Goal: Task Accomplishment & Management: Manage account settings

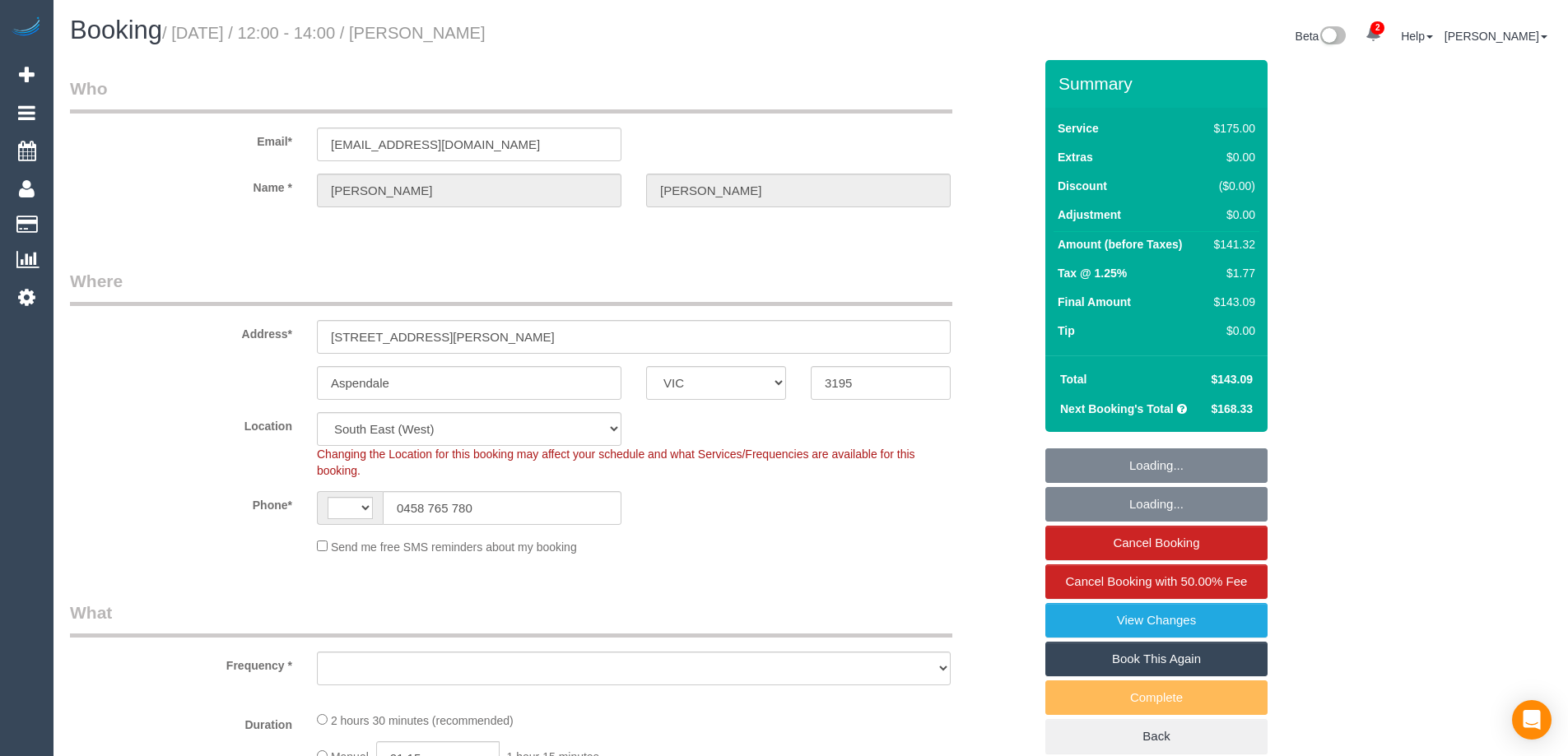
select select "VIC"
select select "string:AU"
select select "string:stripe-pm_1RRrkS2GScqysDRVV9CX4UcQ"
select select "object:1139"
select select "150"
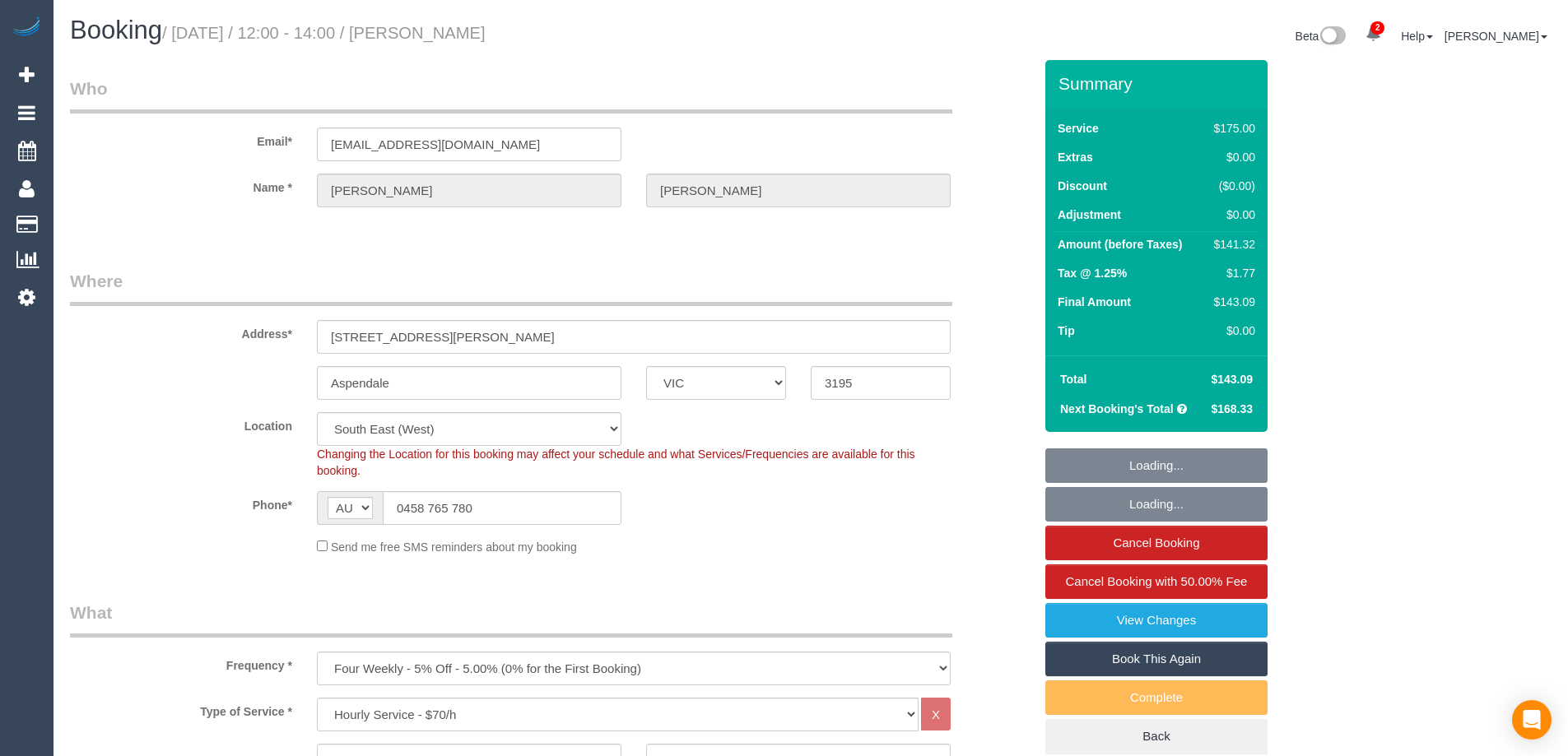
select select "object:1337"
select select "number:30"
select select "number:14"
select select "number:19"
select select "number:22"
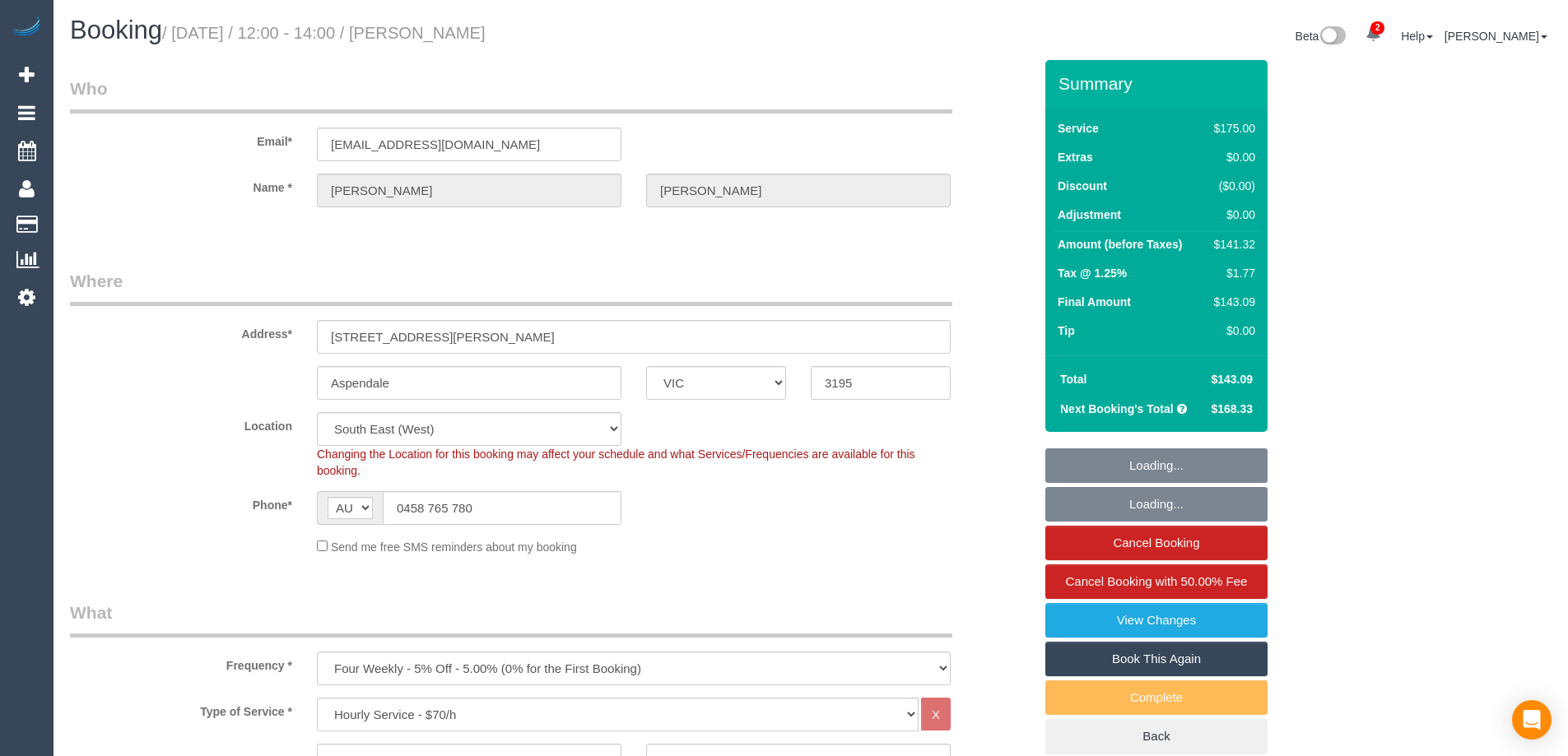
select select "number:34"
select select "number:13"
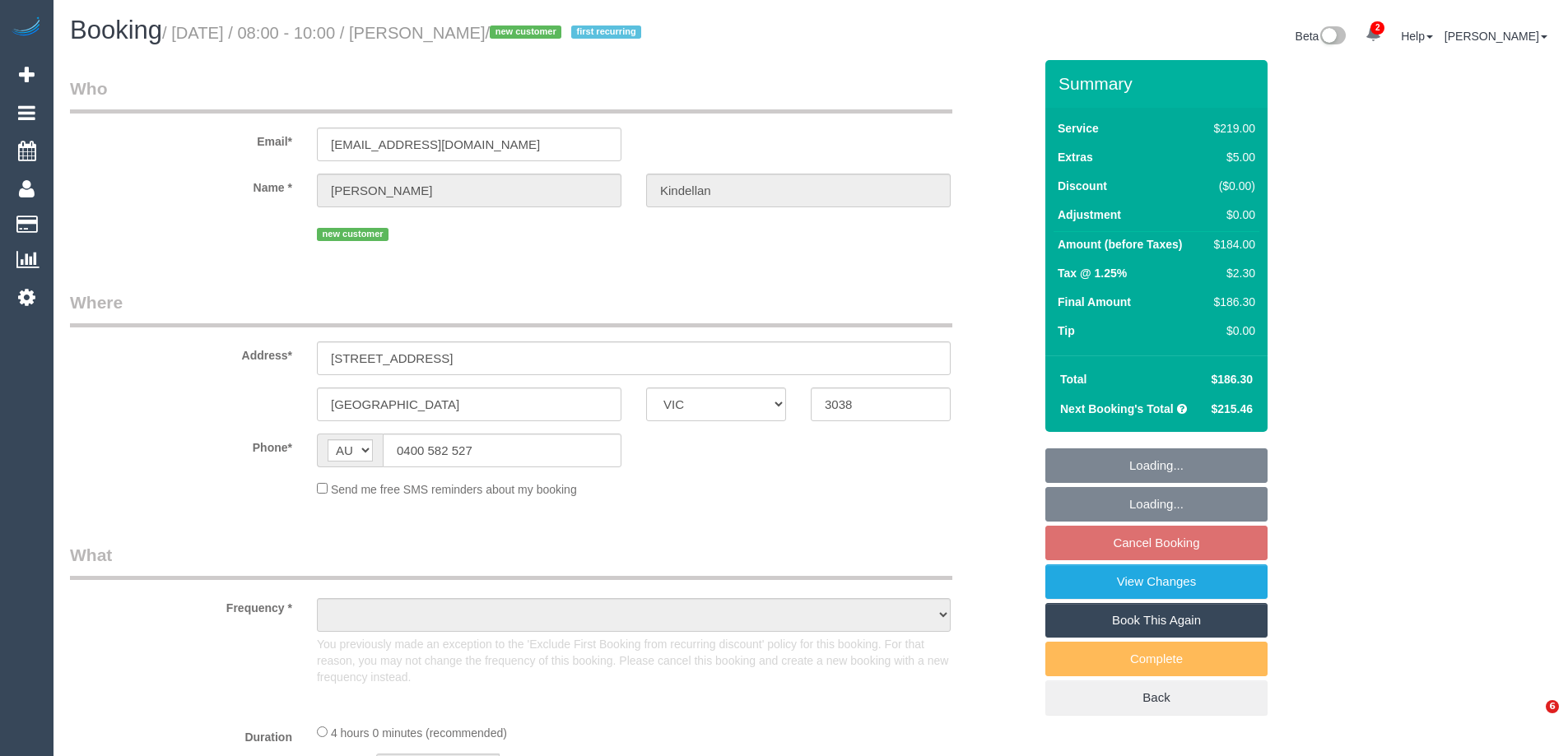
select select "VIC"
select select "string:stripe-pm_1SDxQJ2GScqysDRVBYtRaOwu"
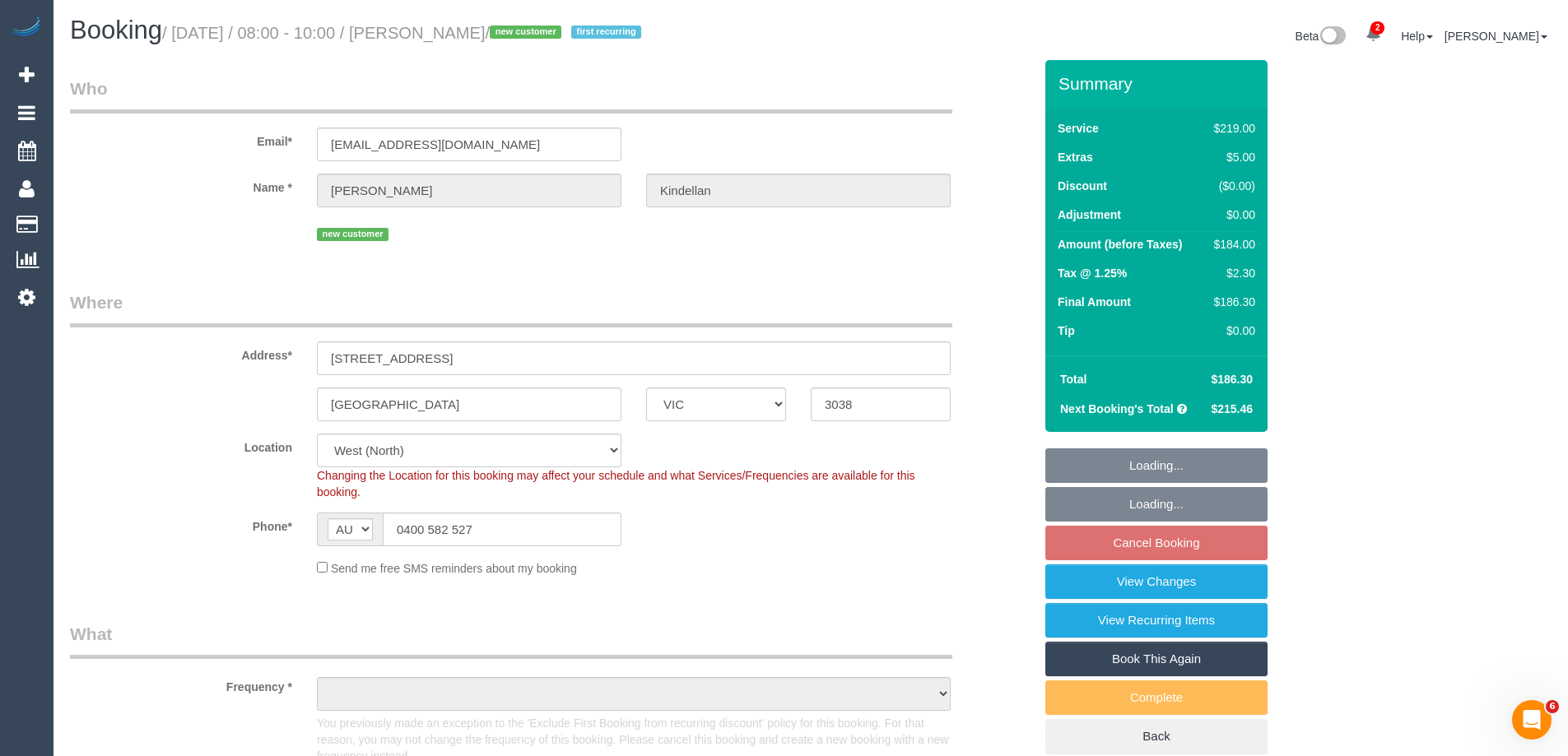
select select "number:29"
select select "number:14"
select select "number:19"
select select "number:22"
select select "number:35"
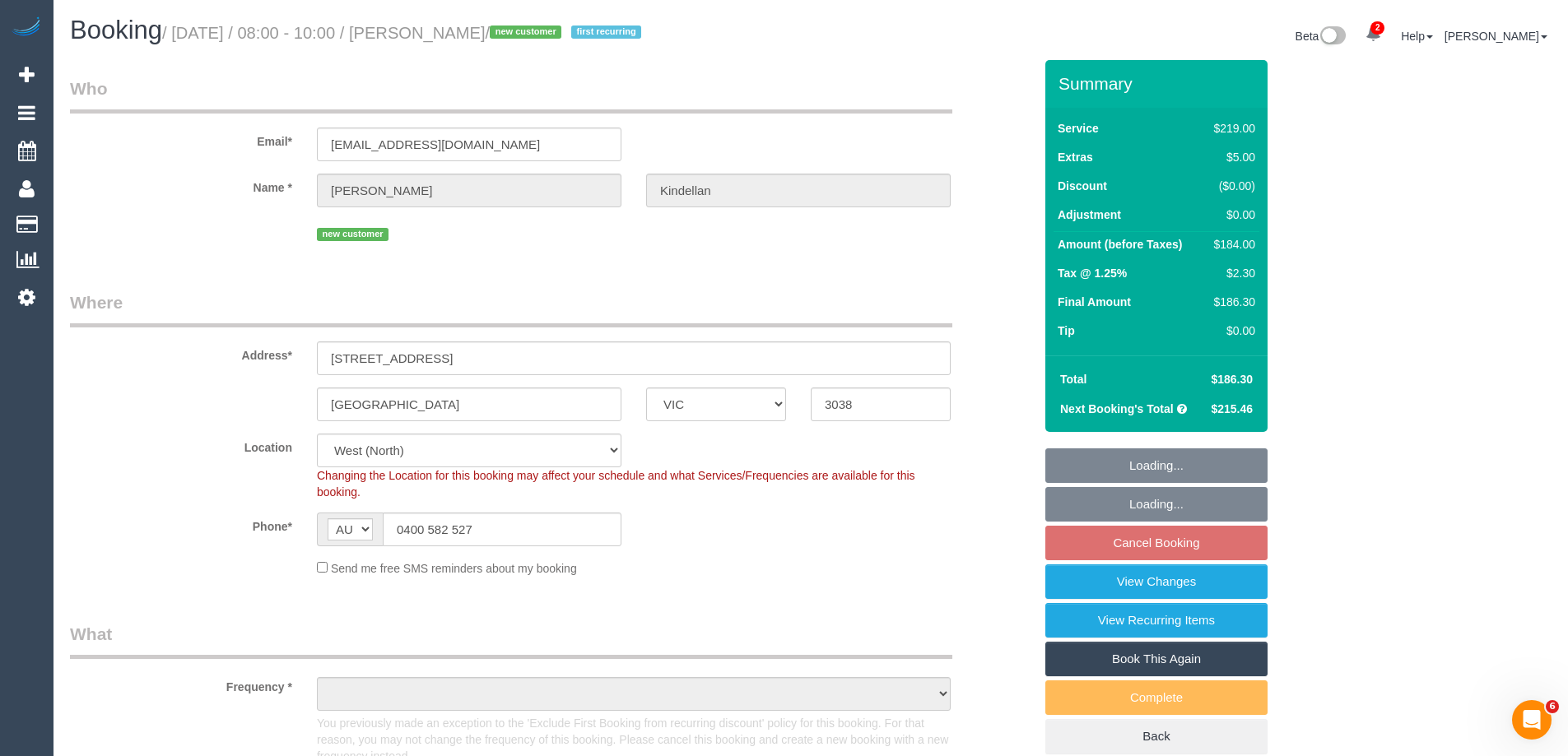
select select "number:13"
select select "object:1372"
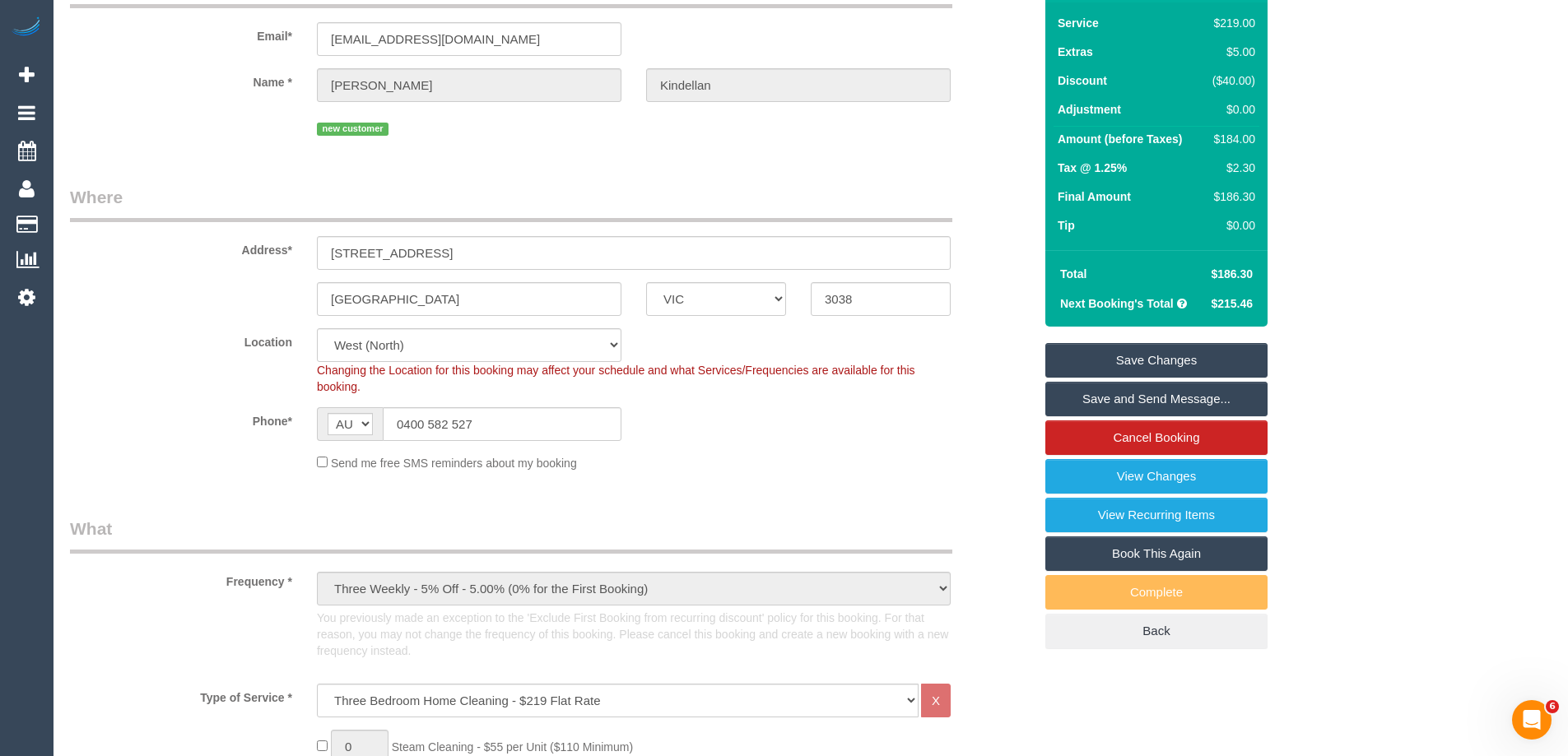
scroll to position [101, 0]
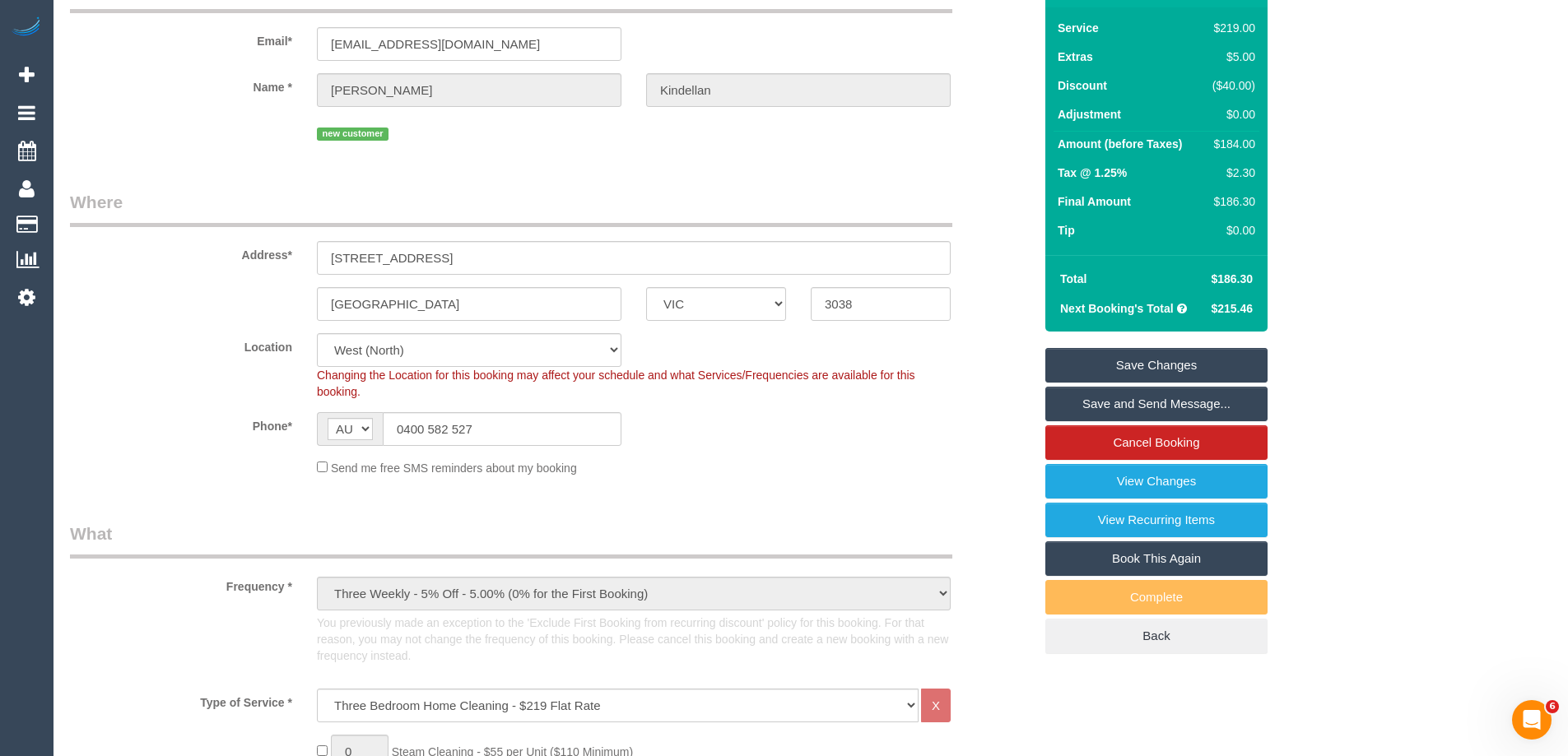
click at [1228, 140] on div "$184.00" at bounding box center [1231, 143] width 49 height 16
copy div "184.00"
click at [1365, 155] on div "Summary Service $219.00 Extras $5.00 Discount ($40.00) Adjustment $0.00 Amount …" at bounding box center [1218, 323] width 370 height 727
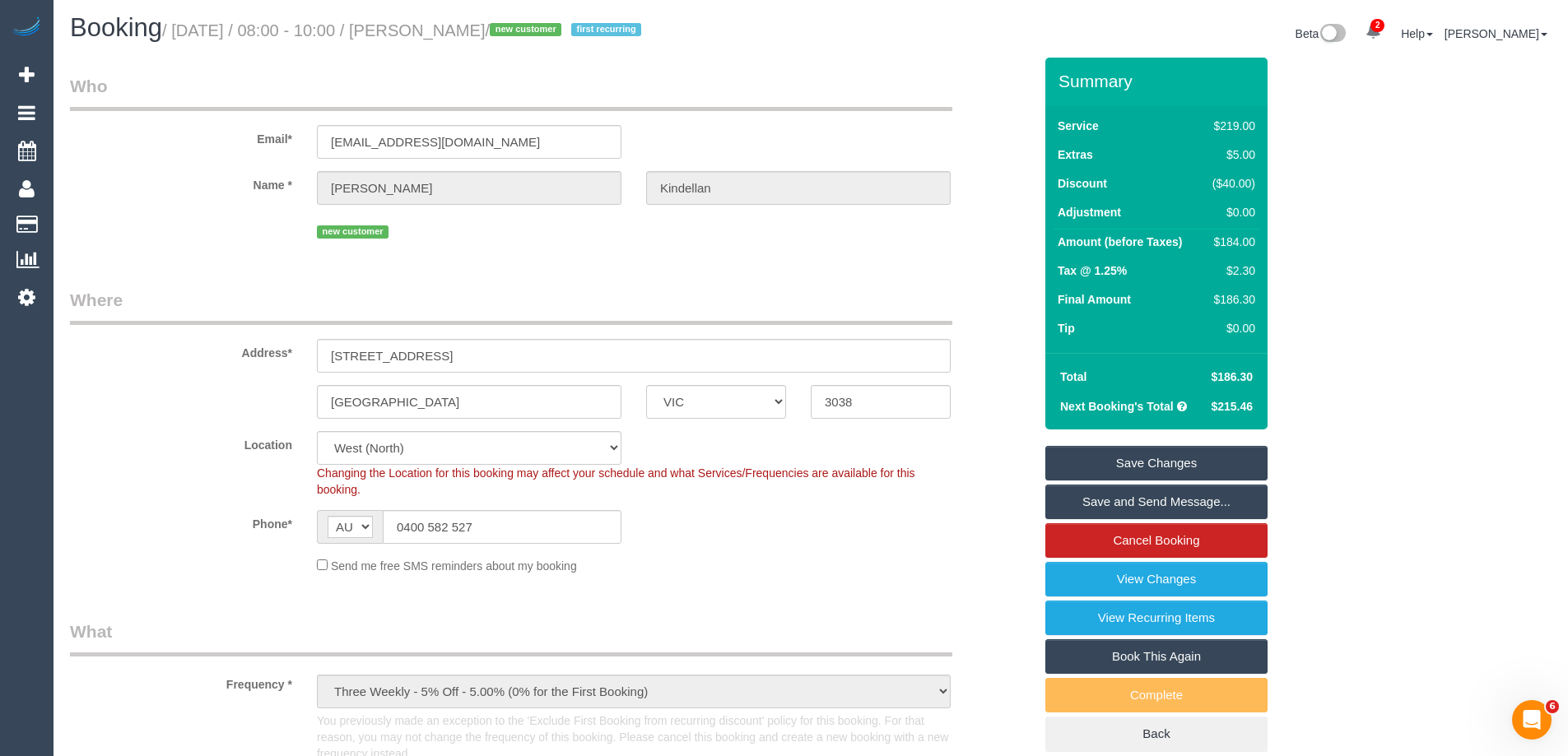
scroll to position [0, 0]
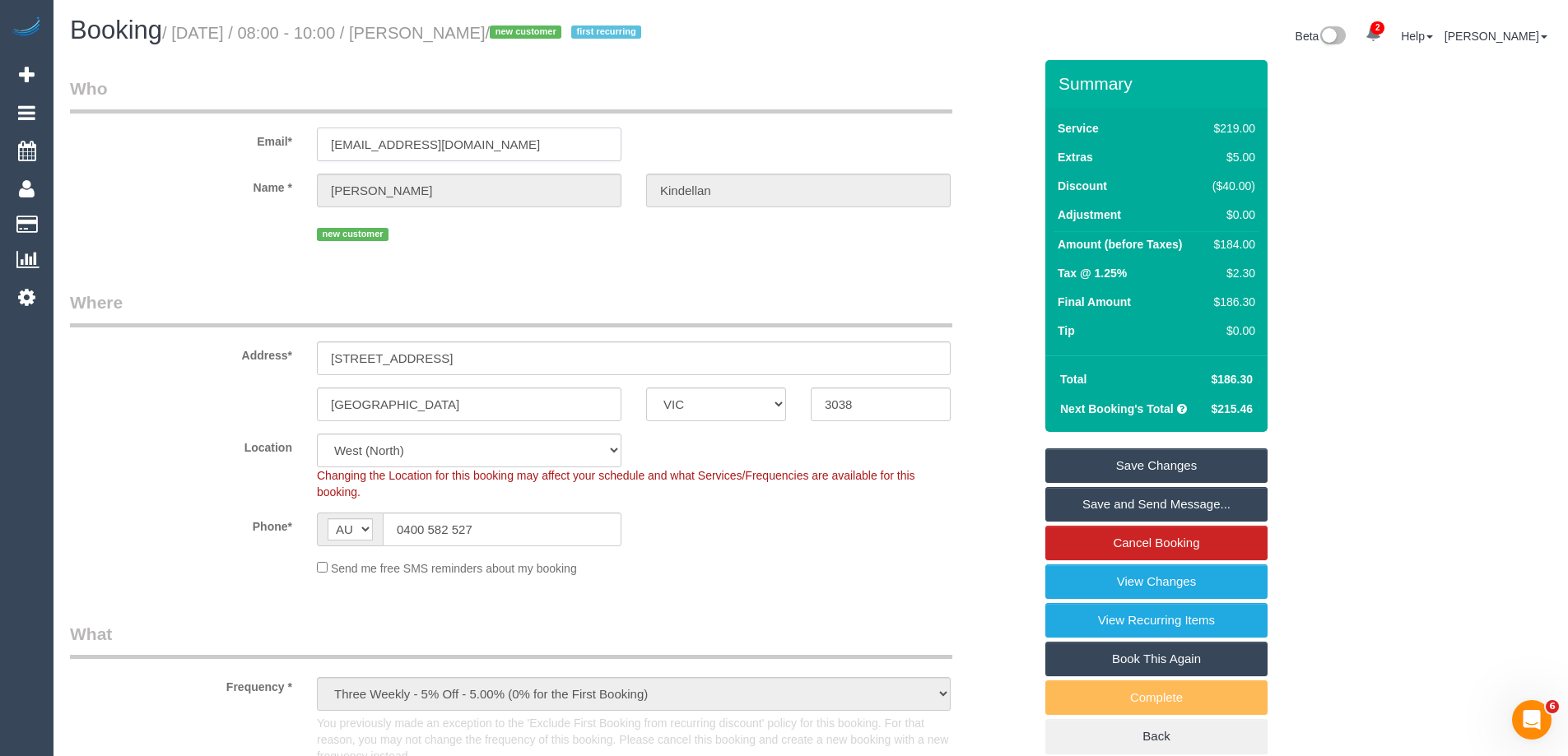
click at [428, 147] on input "thgalea23@gmail.com" at bounding box center [469, 144] width 304 height 34
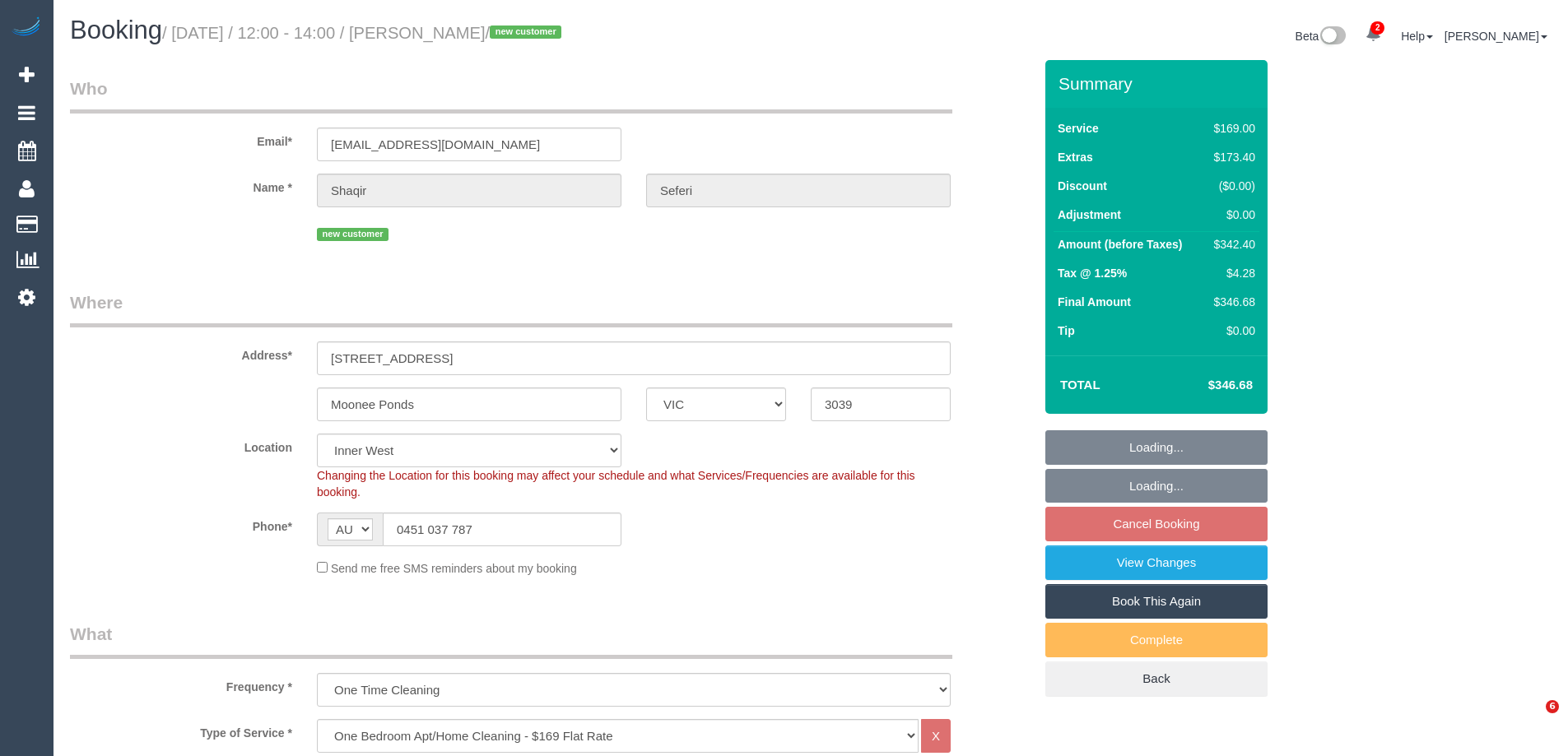
select select "VIC"
select select "number:28"
select select "number:14"
select select "number:19"
select select "number:25"
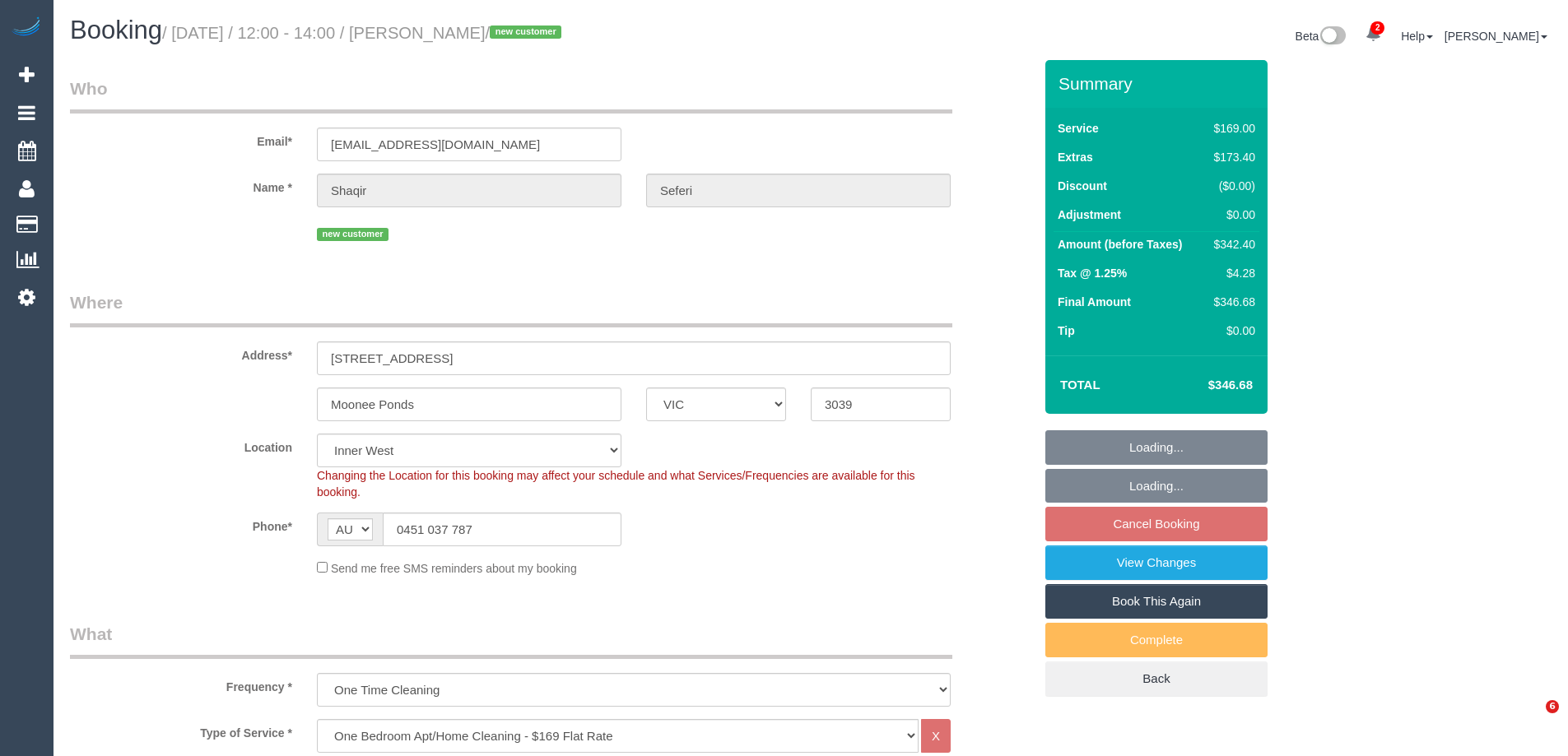
select select "number:13"
select select "object:873"
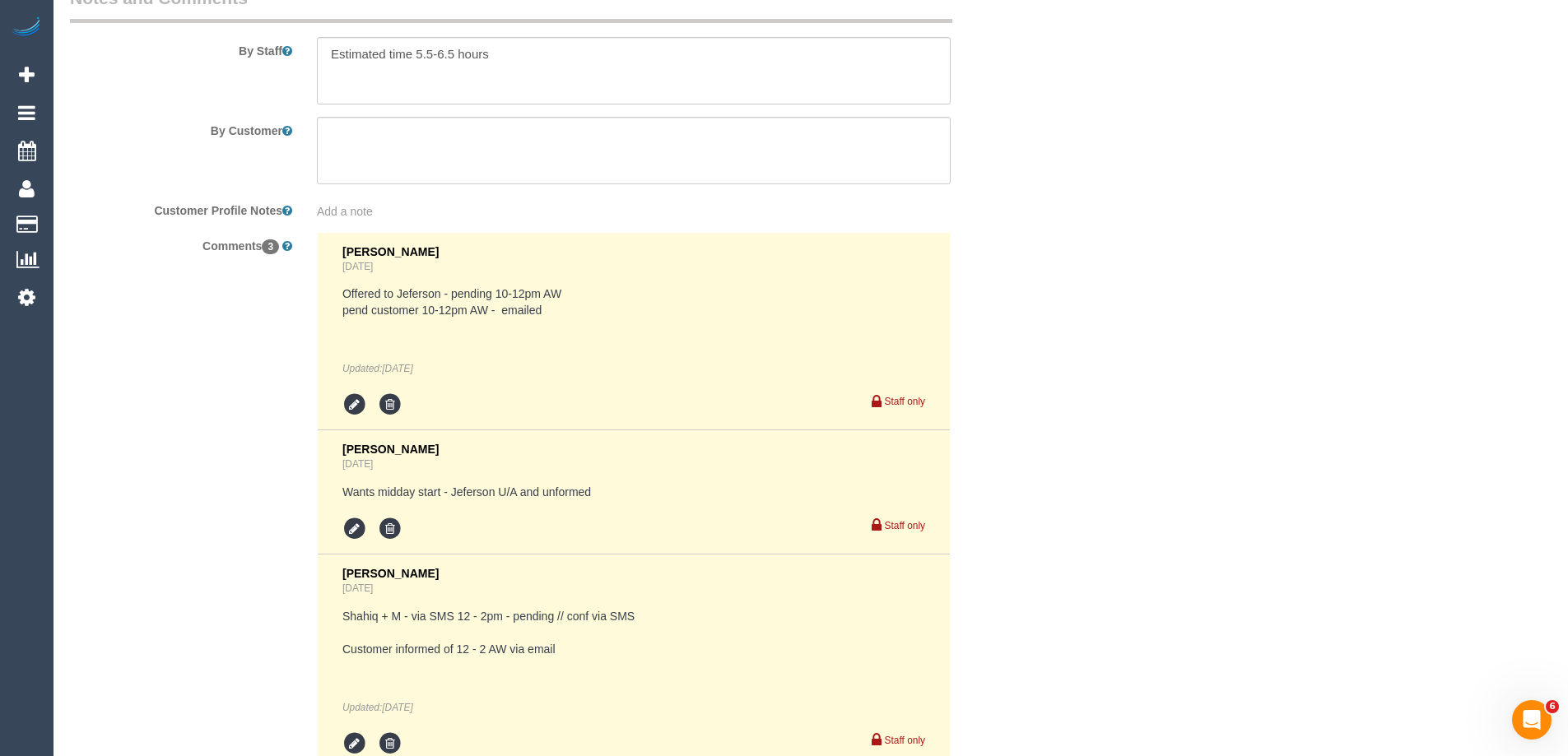
scroll to position [3090, 0]
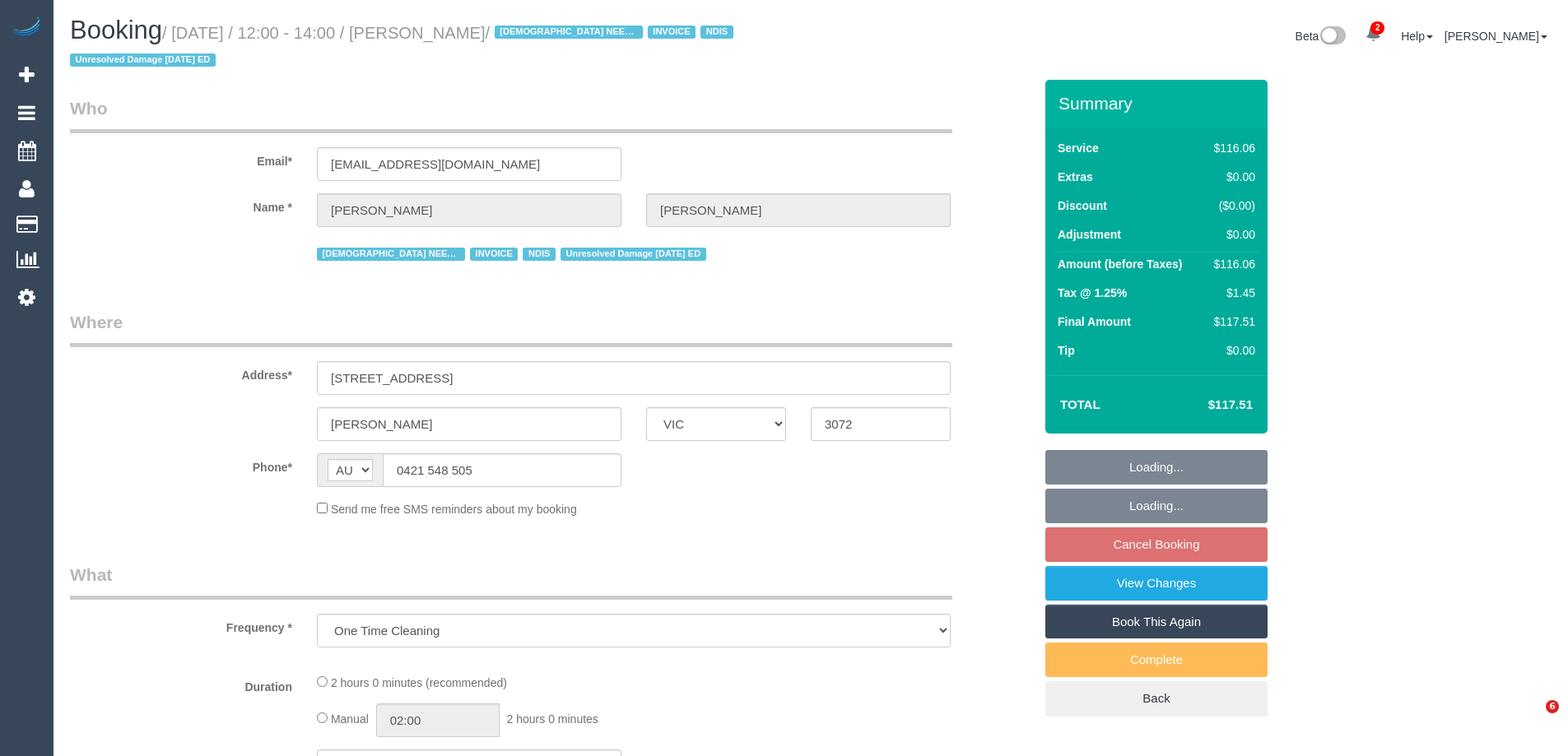
select select "VIC"
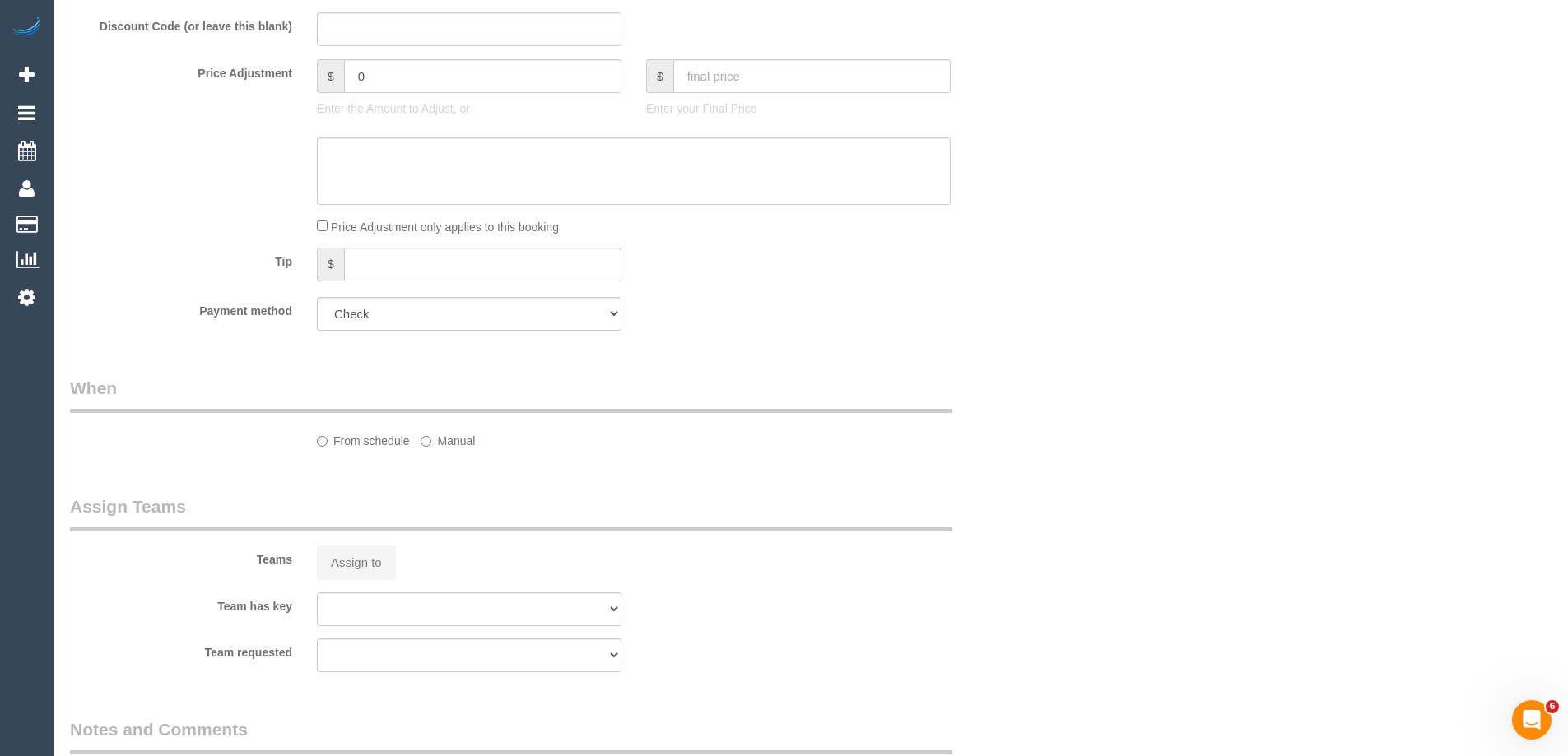
select select "number:27"
select select "number:14"
select select "number:19"
select select "number:36"
select select "number:35"
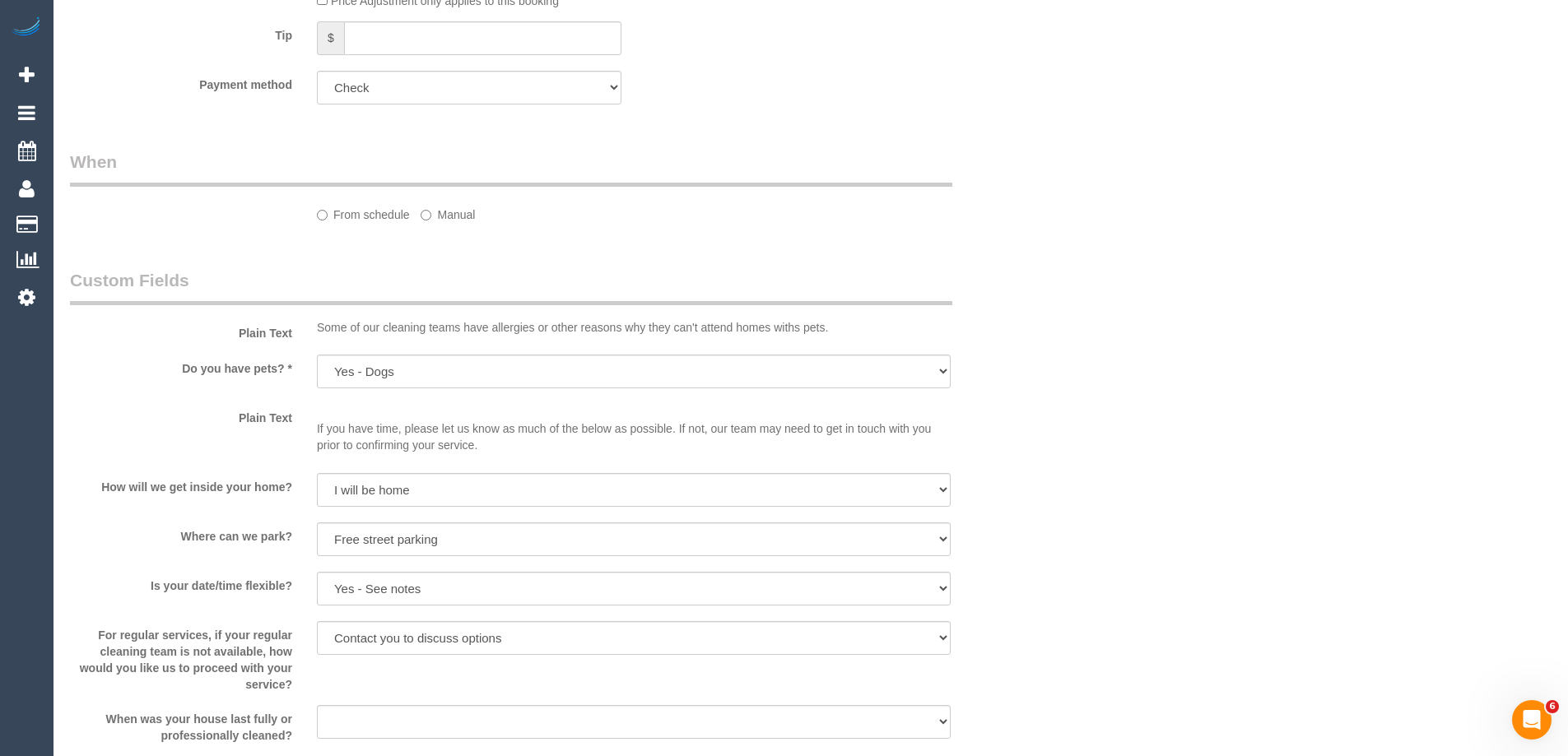
select select "object:755"
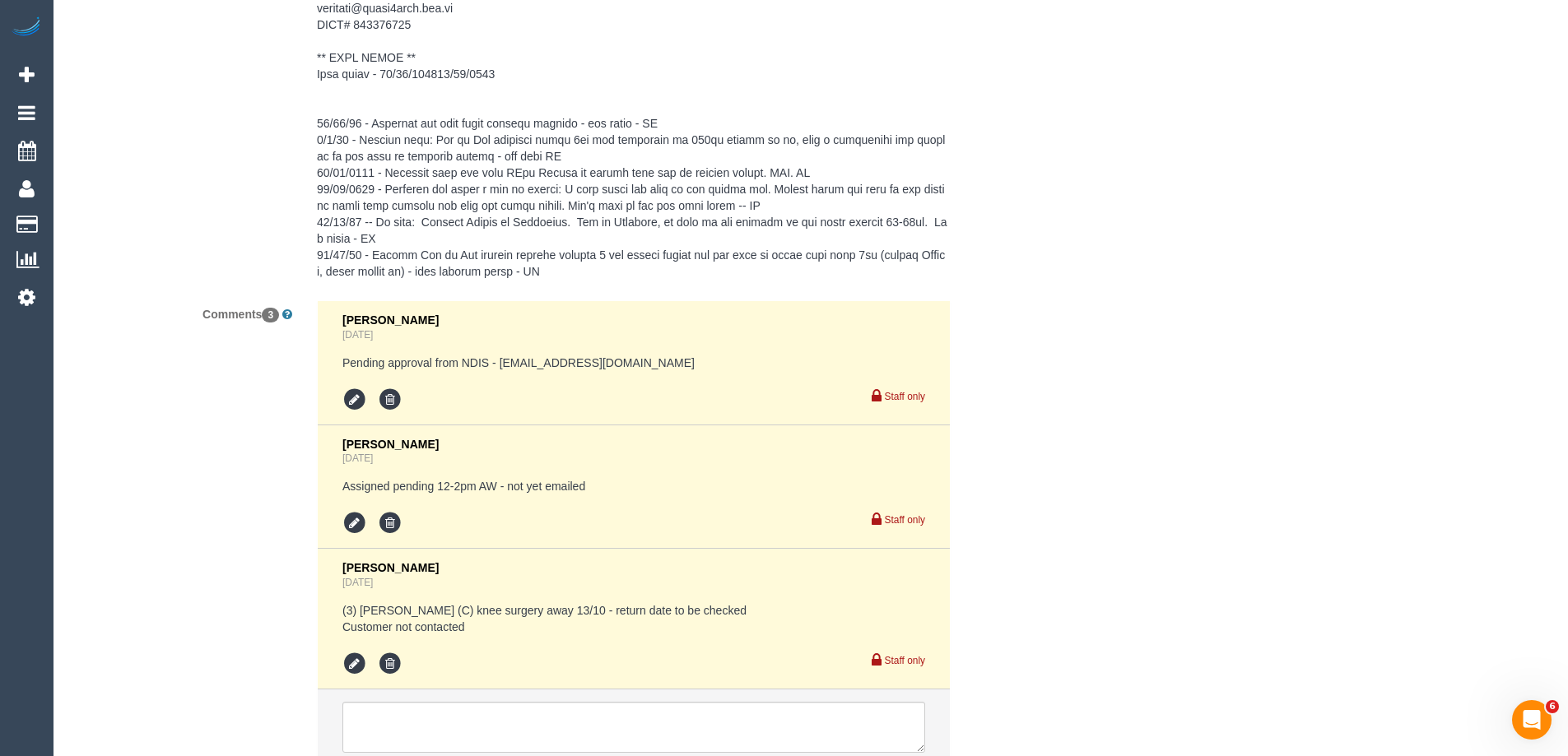
scroll to position [2864, 0]
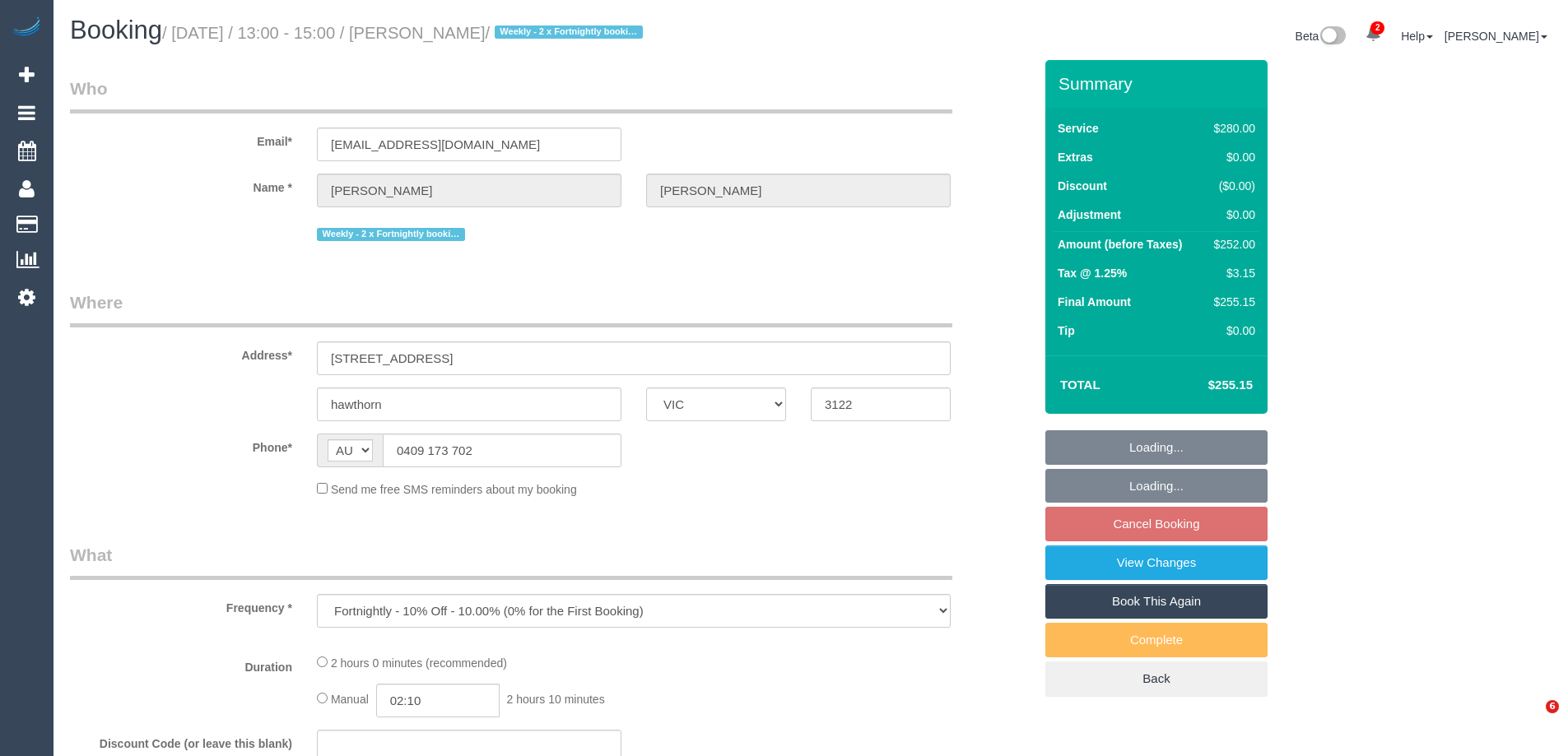
select select "VIC"
select select "2"
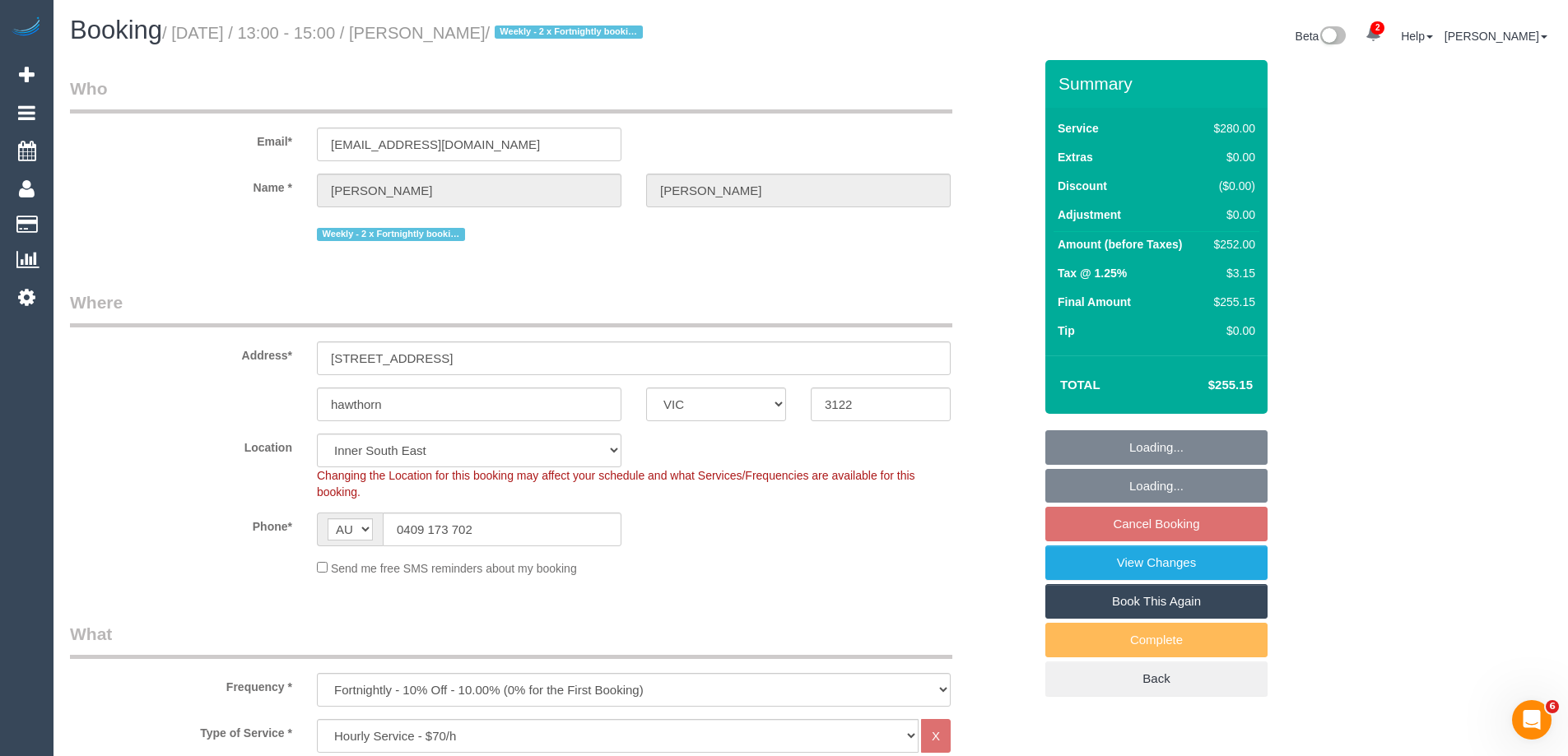
select select "number:27"
select select "number:14"
select select "number:19"
select select "number:22"
select select "number:35"
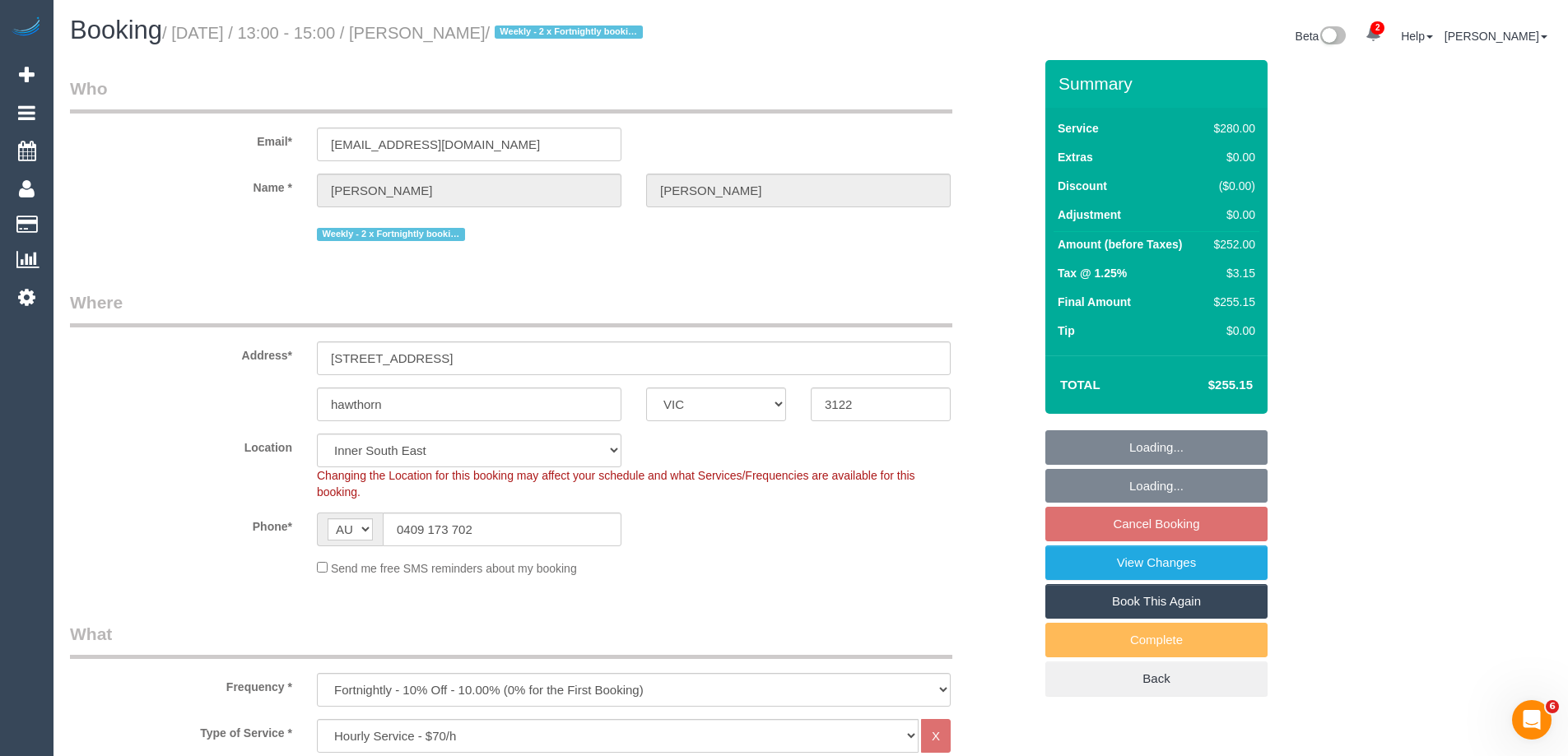
select select "number:11"
select select "object:1537"
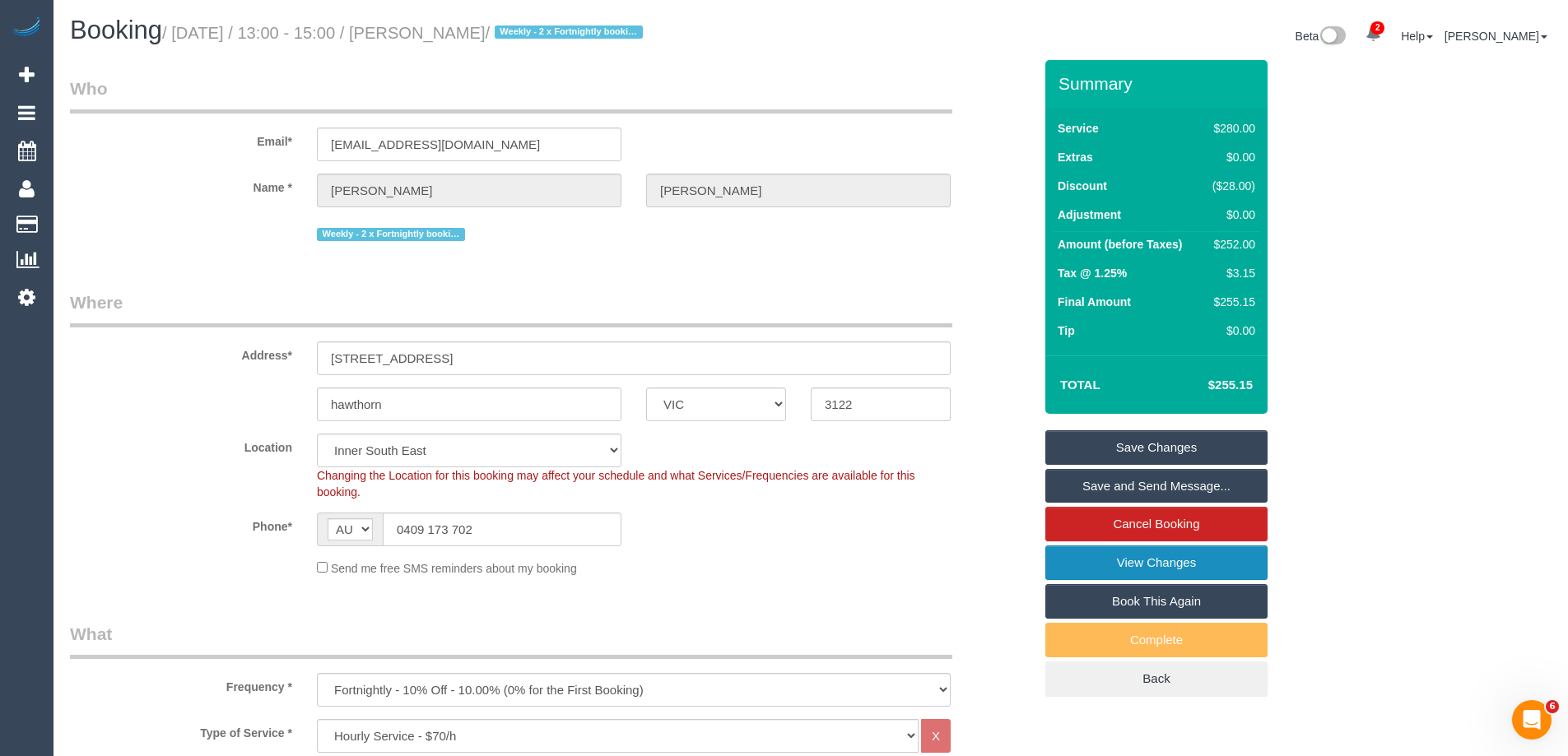
click at [1192, 561] on link "View Changes" at bounding box center [1156, 563] width 222 height 35
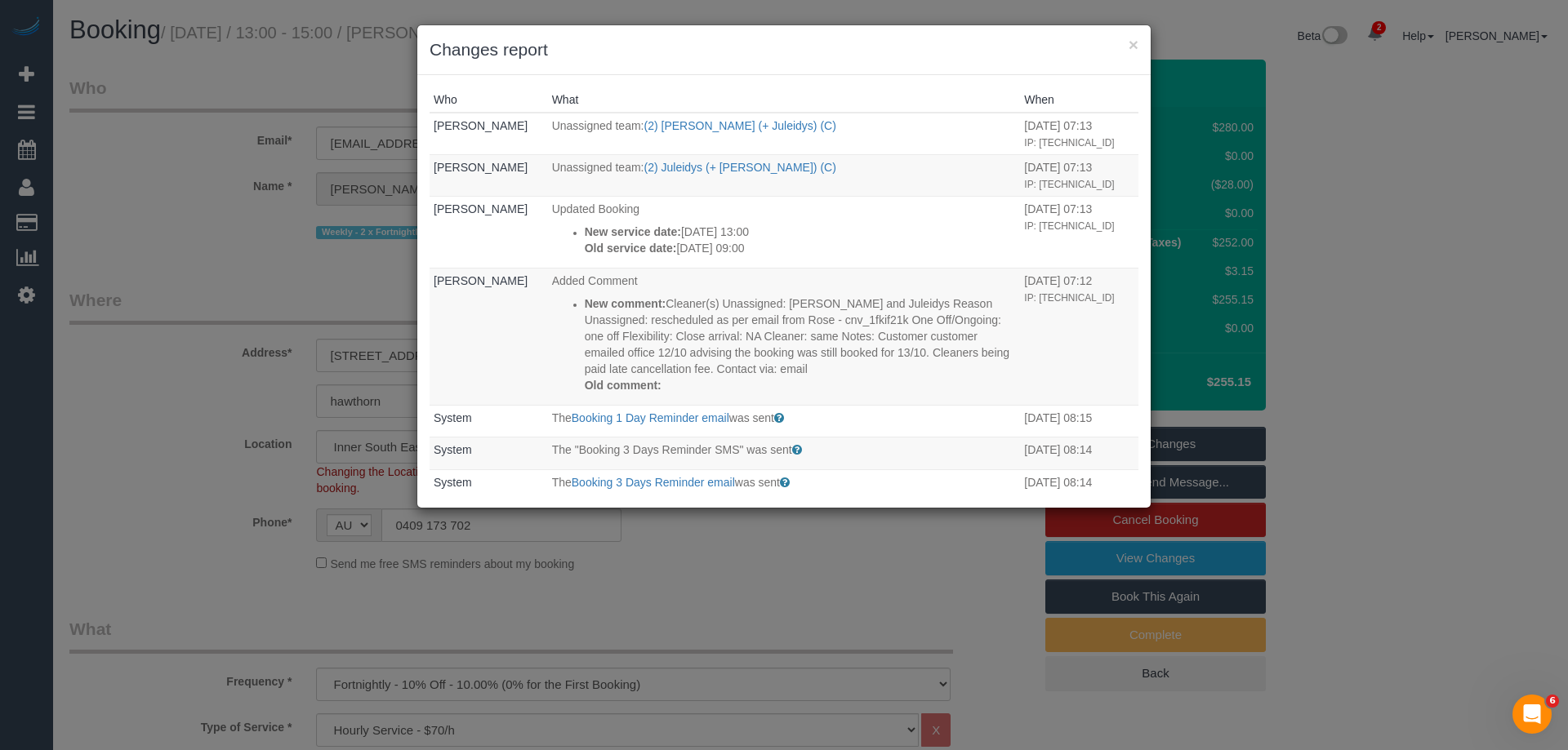
click at [932, 73] on div "× Changes report" at bounding box center [784, 50] width 734 height 50
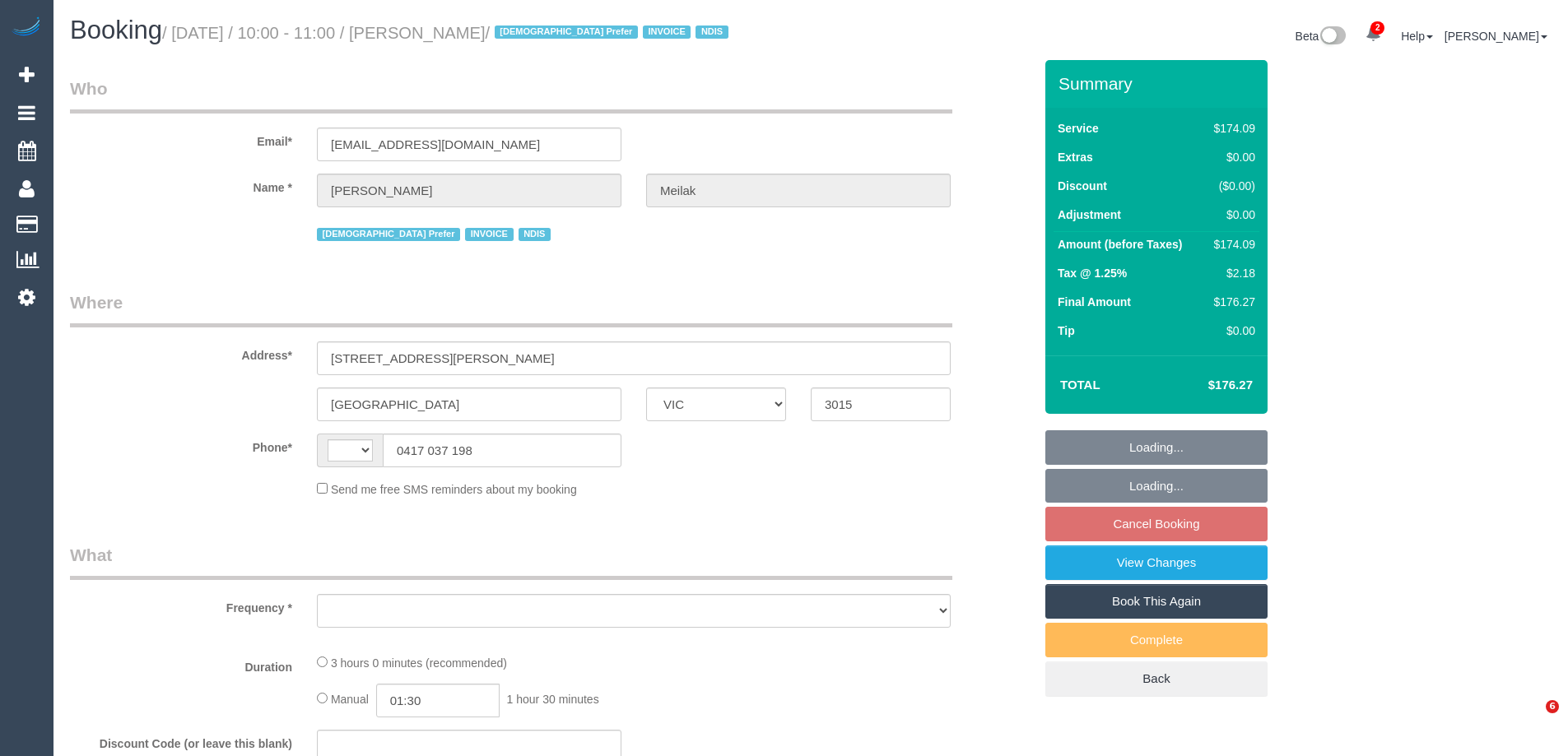
select select "VIC"
select select "object:315"
select select "string:AU"
select select "180"
select select "number:28"
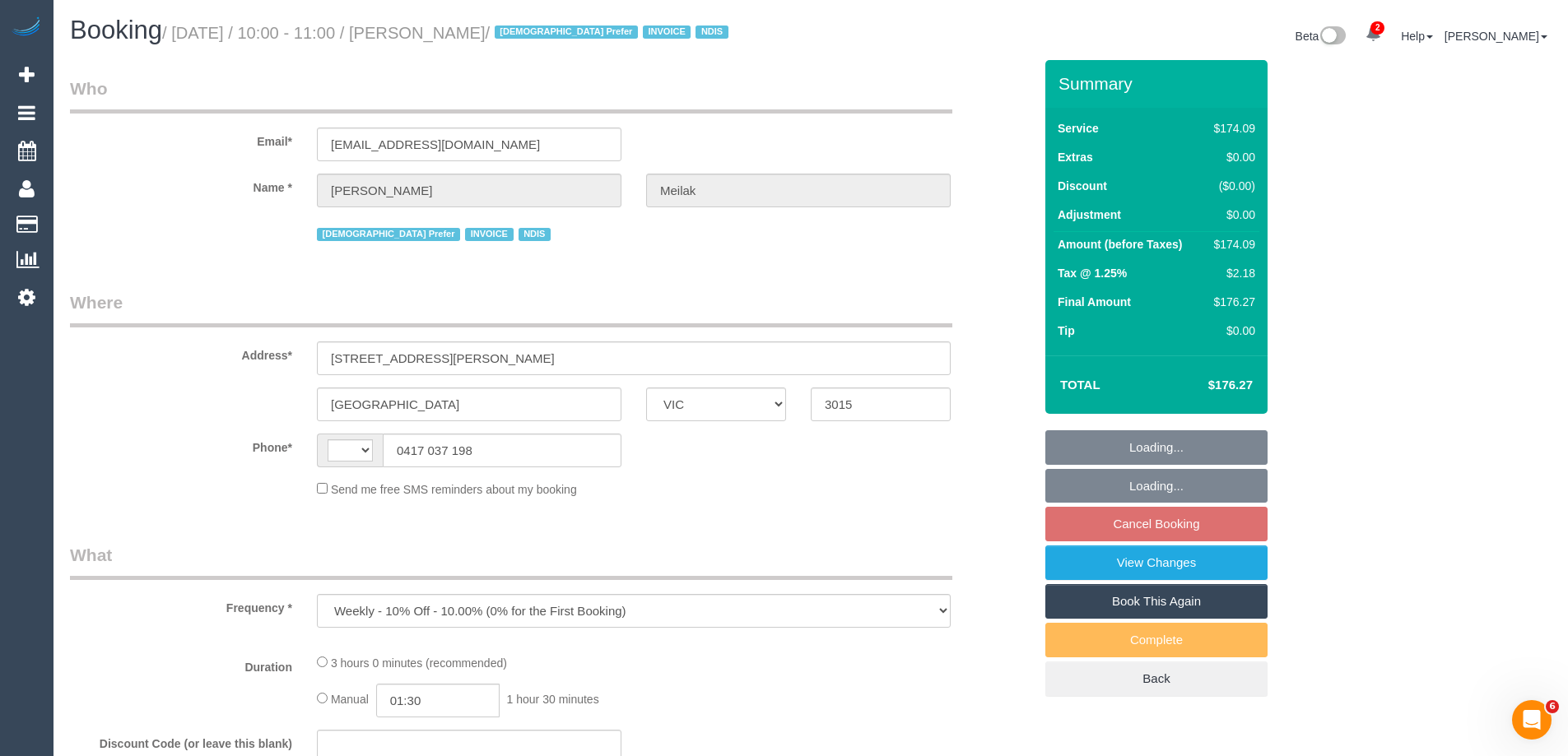
select select "number:14"
select select "number:19"
select select "number:25"
select select "number:35"
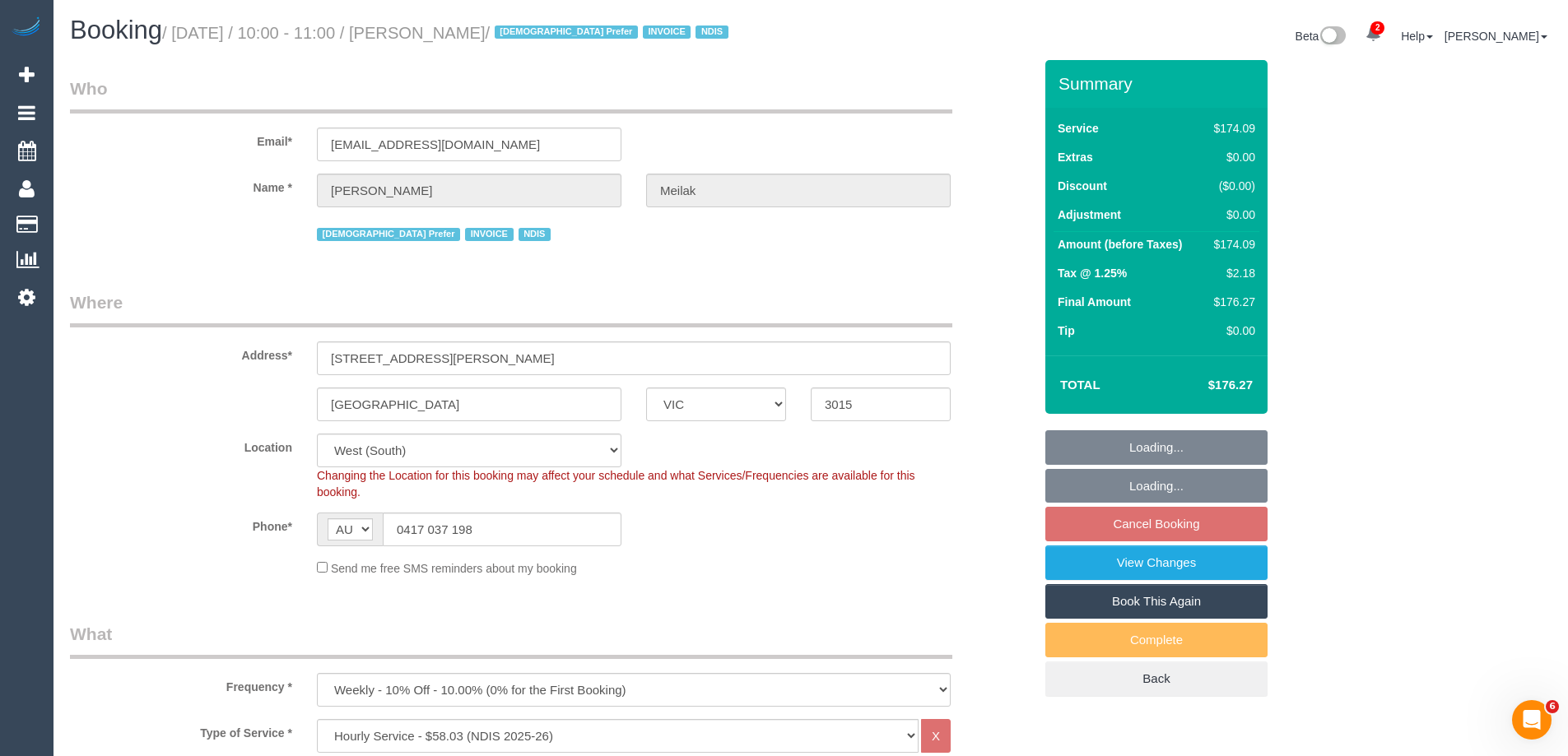
select select "object:1244"
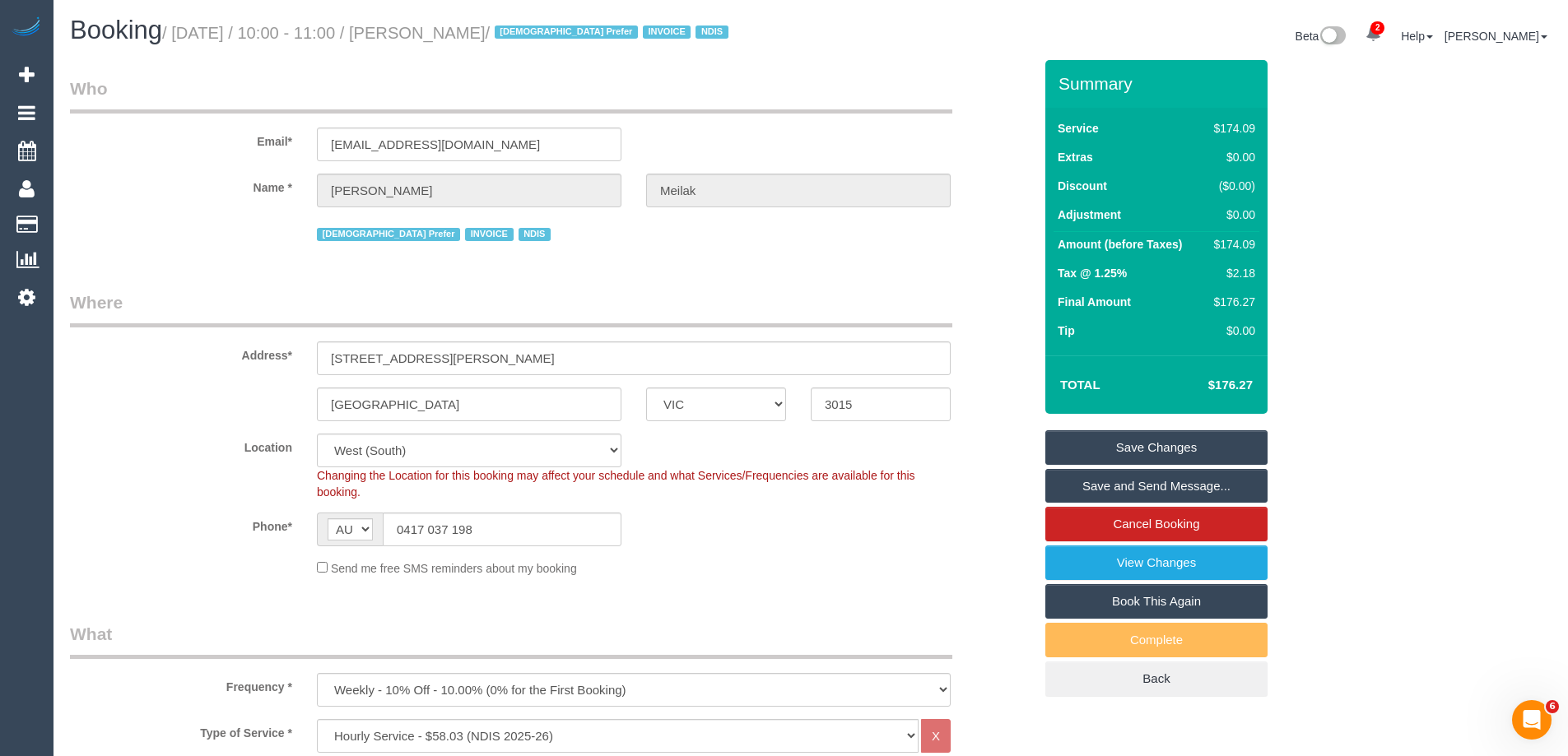
drag, startPoint x: 555, startPoint y: 35, endPoint x: 431, endPoint y: 29, distance: 124.1
click at [431, 29] on small "/ October 15, 2025 / 10:00 - 11:00 / Elizabeth Meilak / Female Prefer INVOICE N…" at bounding box center [447, 32] width 572 height 18
copy small "Elizabeth Meilak"
click at [760, 550] on sui-booking-location "Location Office City East (North) East (South) Inner East Inner North (East) In…" at bounding box center [551, 506] width 963 height 143
drag, startPoint x: 759, startPoint y: 525, endPoint x: 769, endPoint y: 529, distance: 10.8
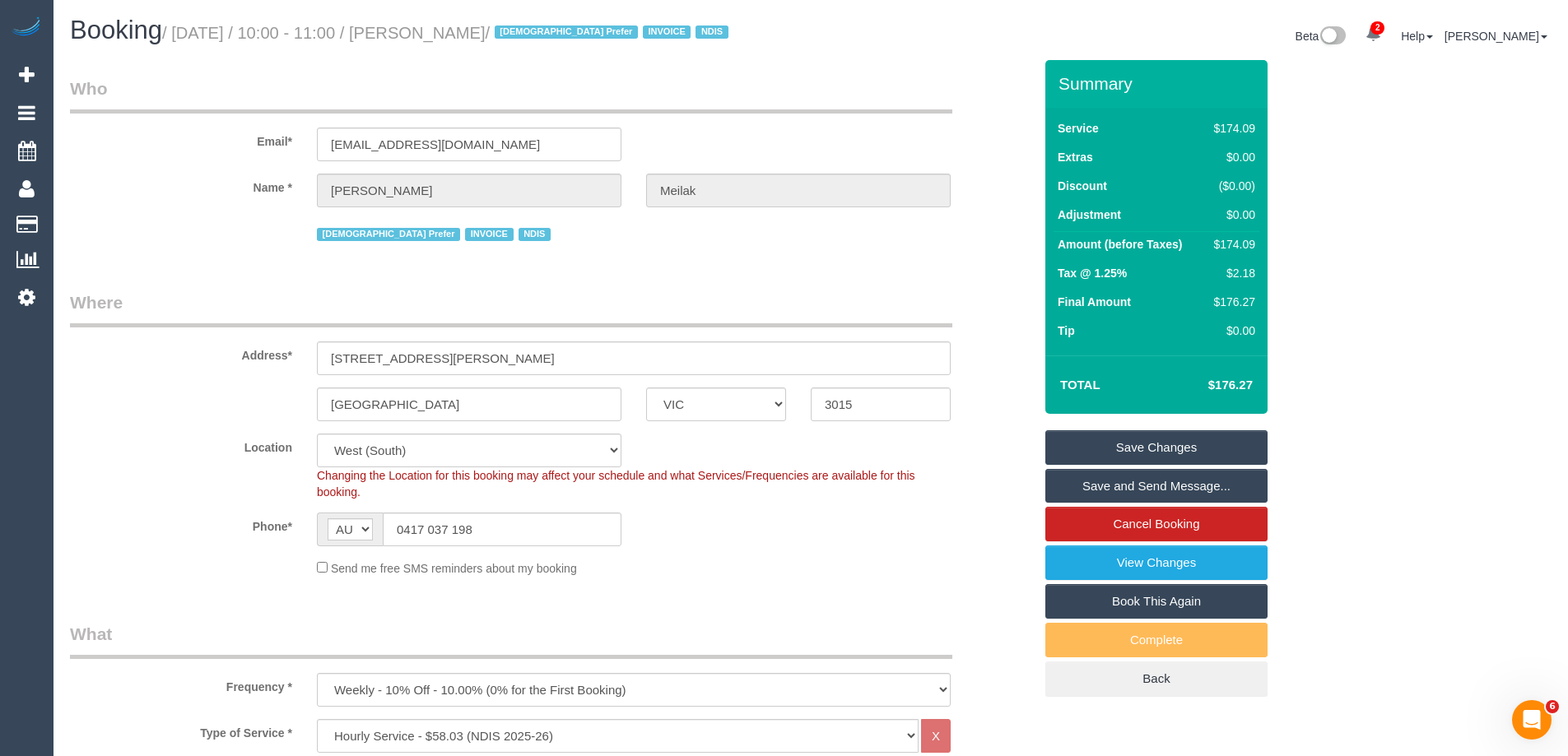
click at [759, 525] on div "Phone* AF AL DZ AD AO AI AQ AG AR AM AW AU AT AZ BS BH BD BB BY BE BZ BJ BM BT …" at bounding box center [551, 530] width 988 height 34
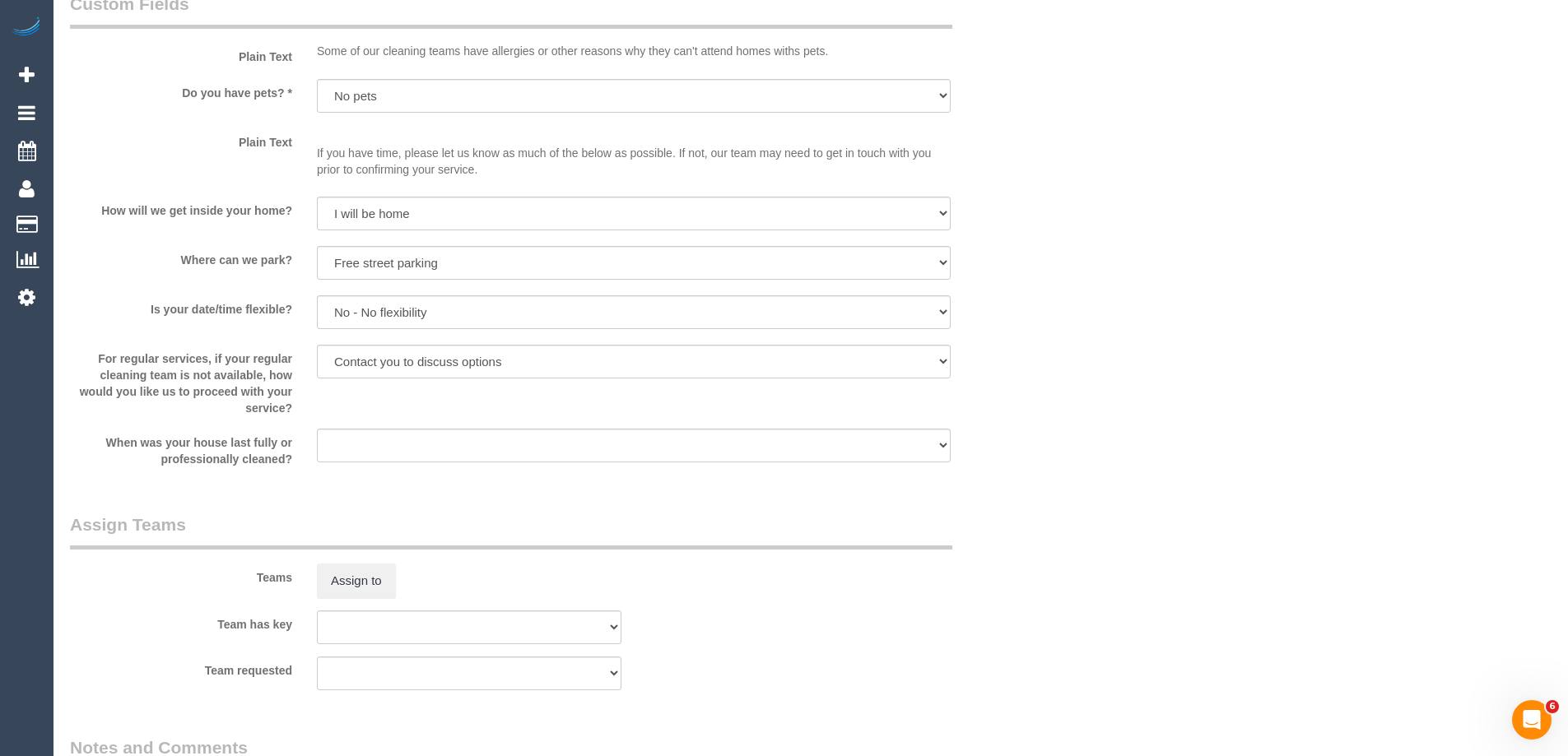
scroll to position [1646, 0]
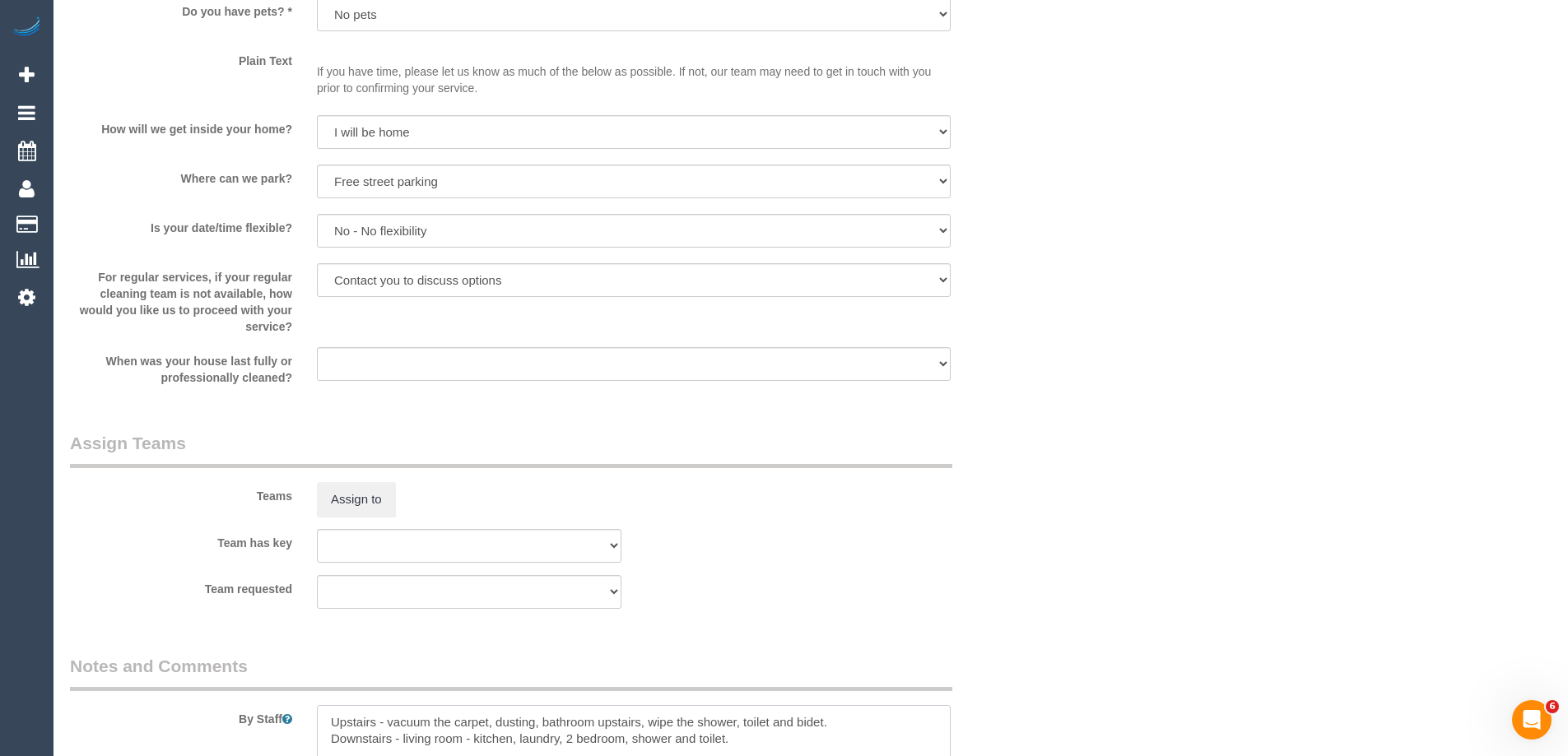
click at [324, 711] on textarea at bounding box center [634, 739] width 634 height 68
click at [337, 723] on textarea at bounding box center [634, 739] width 634 height 68
type textarea "*cover* Upstairs - vacuum the carpet, dusting, bathroom upstairs, wipe the show…"
drag, startPoint x: 993, startPoint y: 546, endPoint x: 967, endPoint y: 495, distance: 57.2
click at [991, 543] on div "Team has key (0) Office (1) Debbie Brodjanac (FT) (1) Karen Cruz (FT) (1) Tina …" at bounding box center [551, 546] width 988 height 34
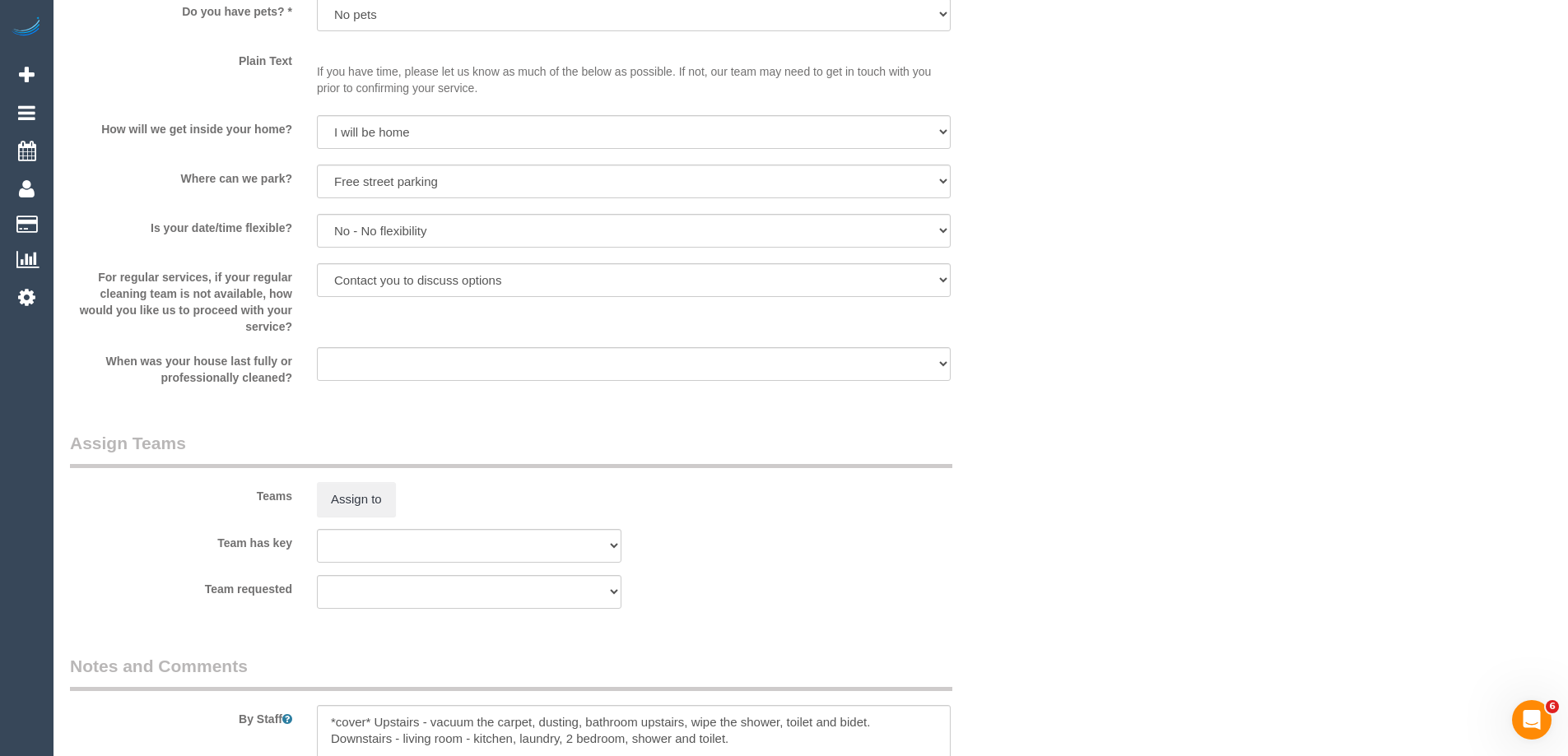
click at [985, 546] on div "Team has key (0) Office (1) Debbie Brodjanac (FT) (1) Karen Cruz (FT) (1) Tina …" at bounding box center [551, 546] width 988 height 34
drag, startPoint x: 913, startPoint y: 391, endPoint x: 902, endPoint y: 395, distance: 11.7
click at [912, 391] on fieldset "Custom Fields Plain Text Some of our cleaning teams have allergies or other rea…" at bounding box center [551, 154] width 963 height 488
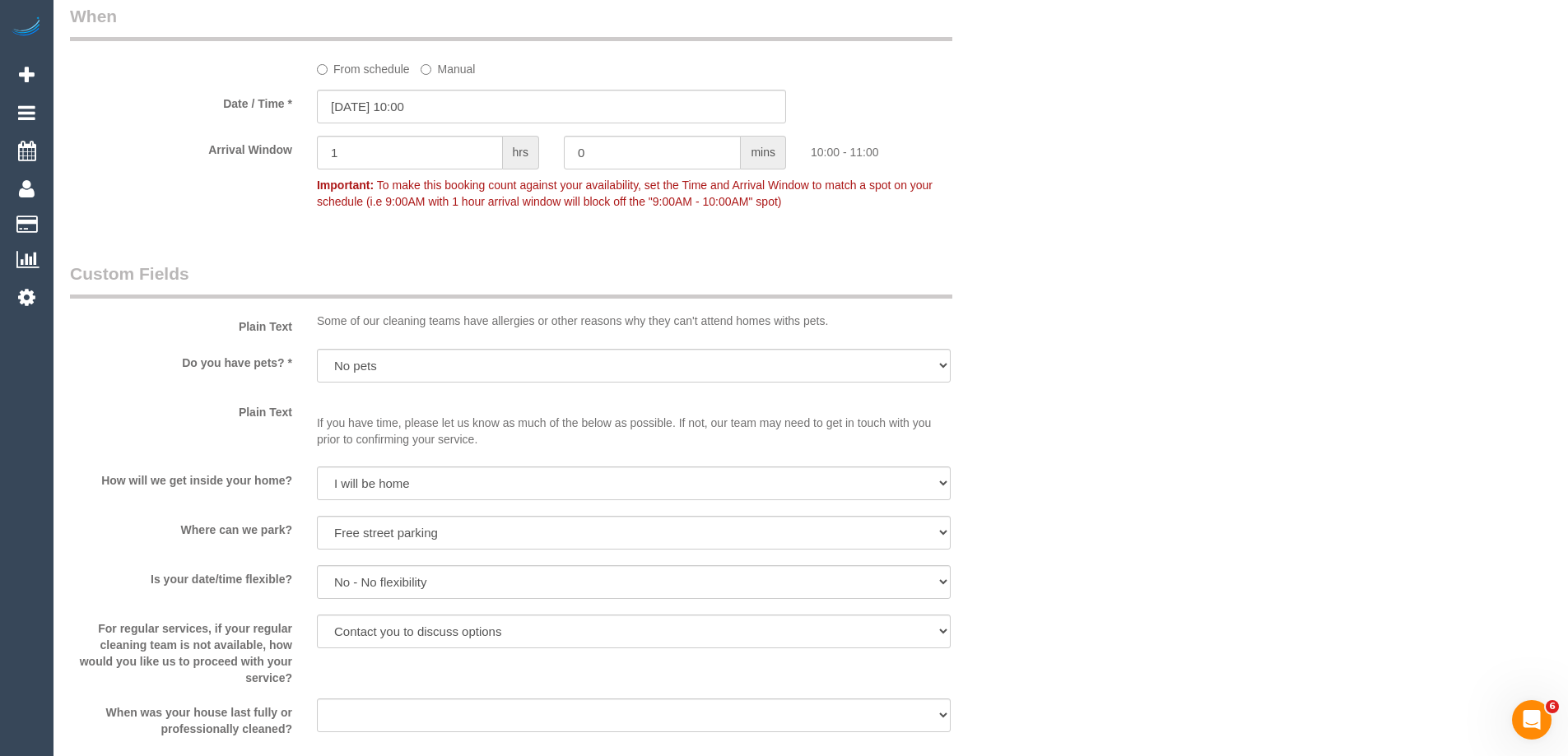
scroll to position [1152, 0]
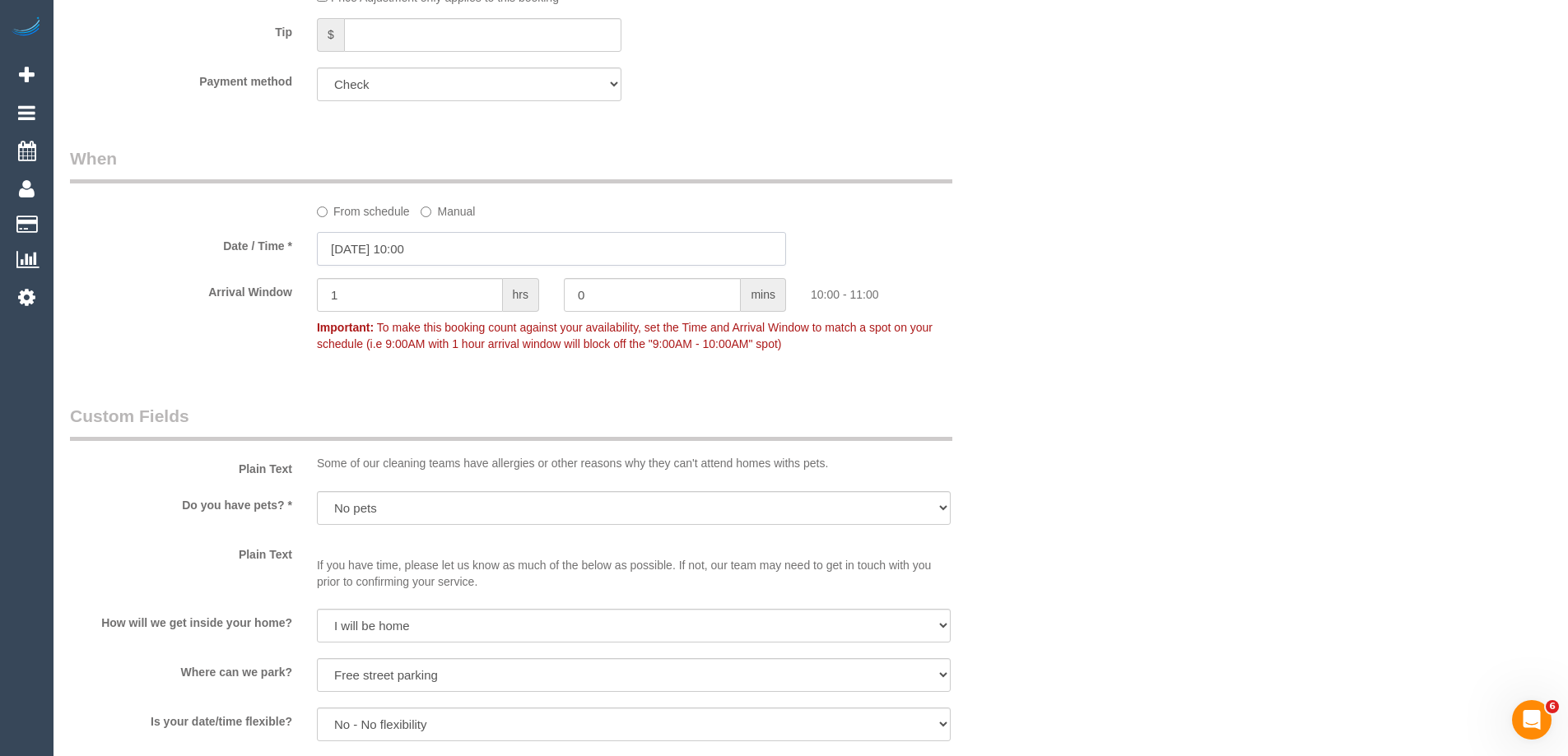
click at [395, 252] on input "[DATE] 10:00" at bounding box center [552, 249] width 469 height 34
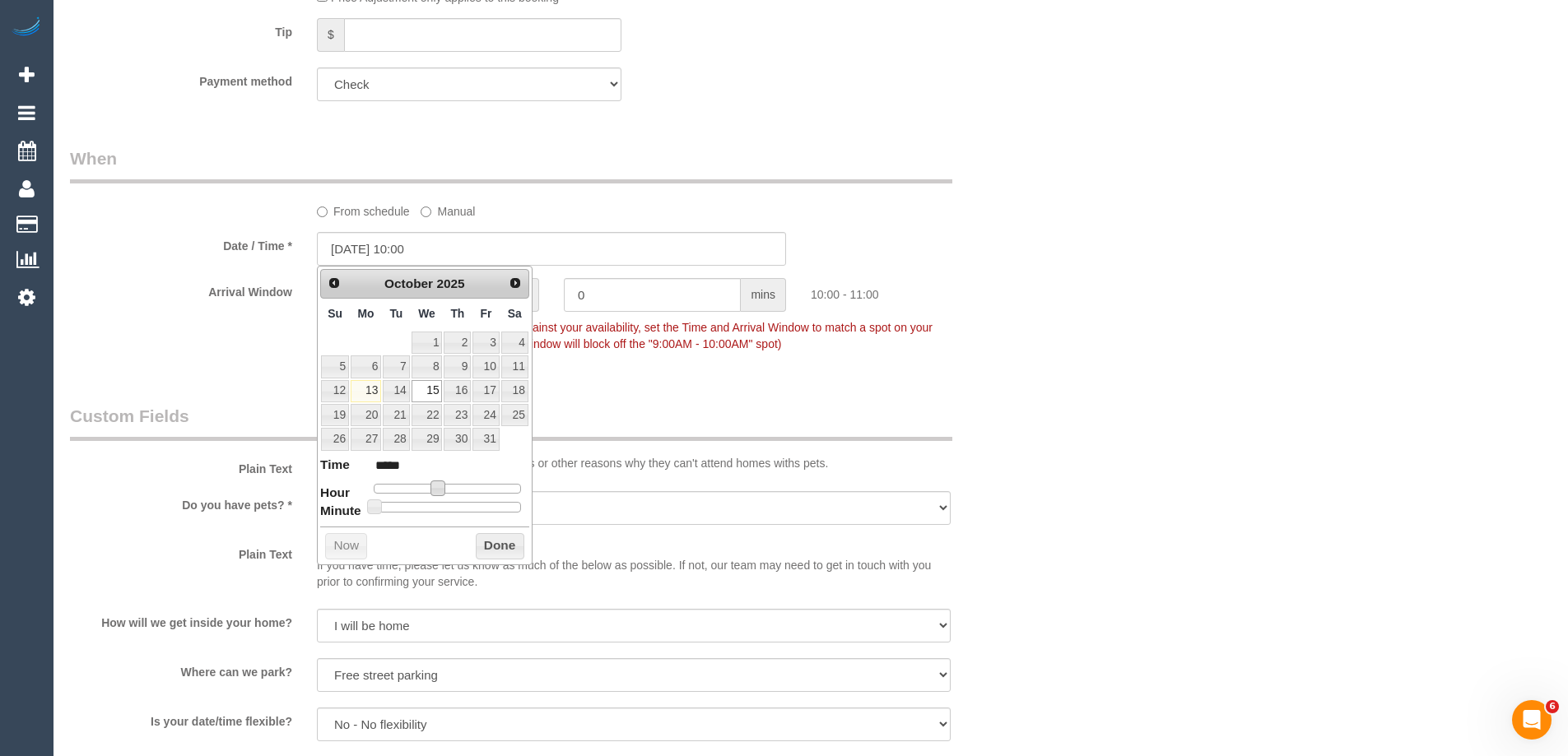
type input "15/10/2025 11:00"
type input "*****"
type input "[DATE] 12:00"
type input "*****"
type input "[DATE] 13:00"
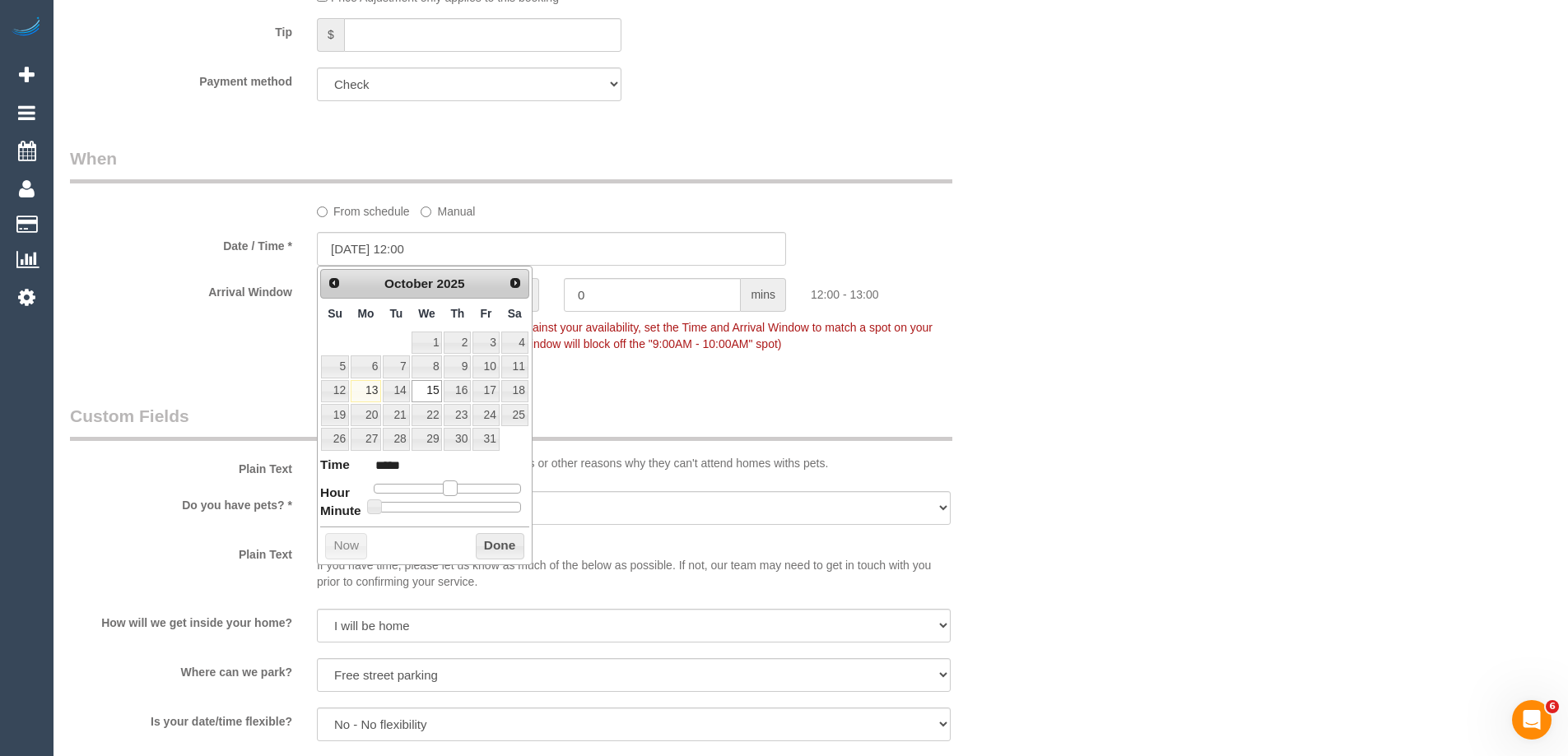
type input "*****"
drag, startPoint x: 448, startPoint y: 493, endPoint x: 456, endPoint y: 491, distance: 8.2
click at [456, 491] on span at bounding box center [457, 489] width 15 height 15
click at [482, 539] on button "Done" at bounding box center [500, 546] width 49 height 26
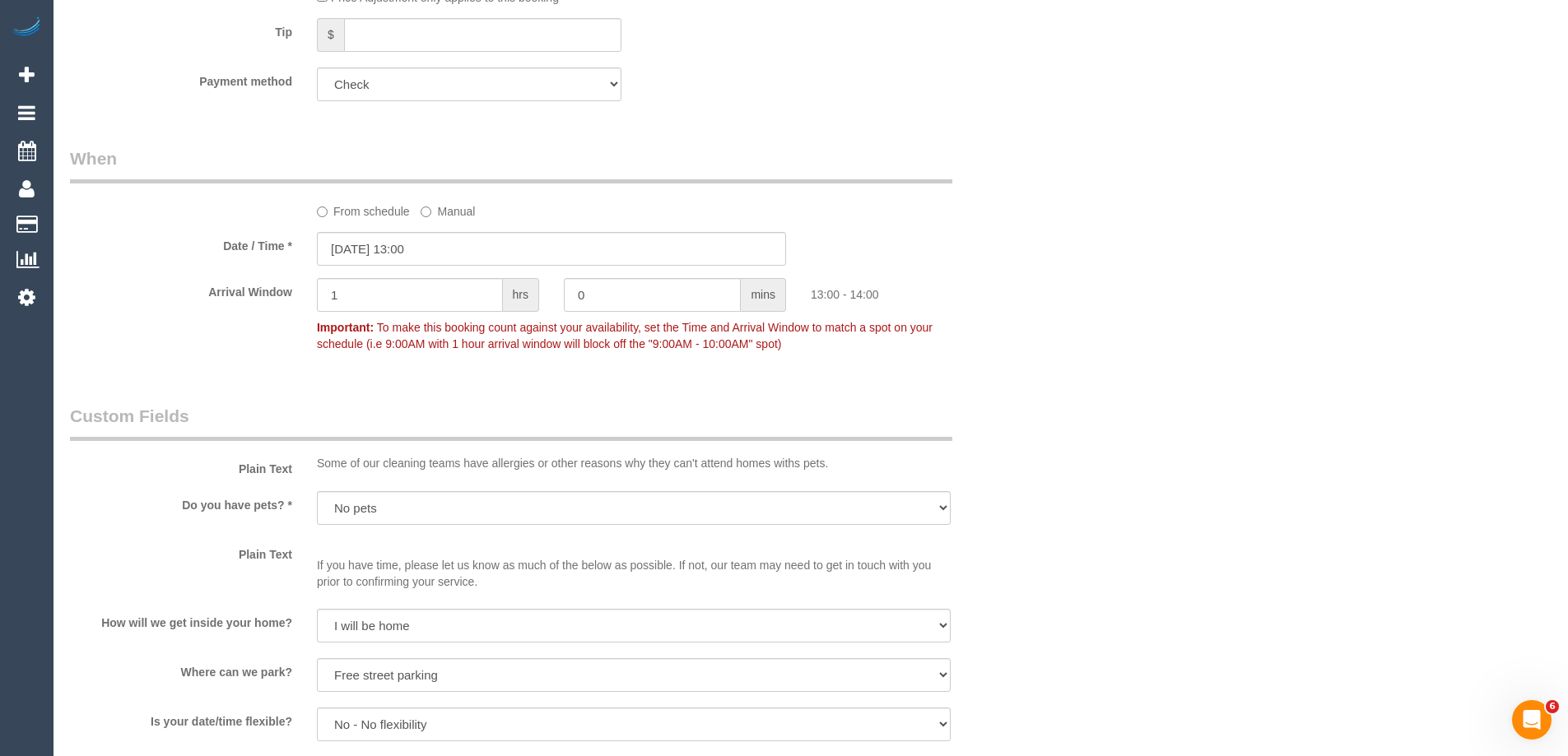
click at [1268, 395] on div "Who Email* [EMAIL_ADDRESS][DOMAIN_NAME] Name * [PERSON_NAME][GEOGRAPHIC_DATA] […" at bounding box center [811, 378] width 1482 height 2939
click at [1108, 355] on div "Who Email* riviera@bigpond.net.au Name * Elizabeth Meilak Female Prefer INVOICE…" at bounding box center [811, 378] width 1482 height 2939
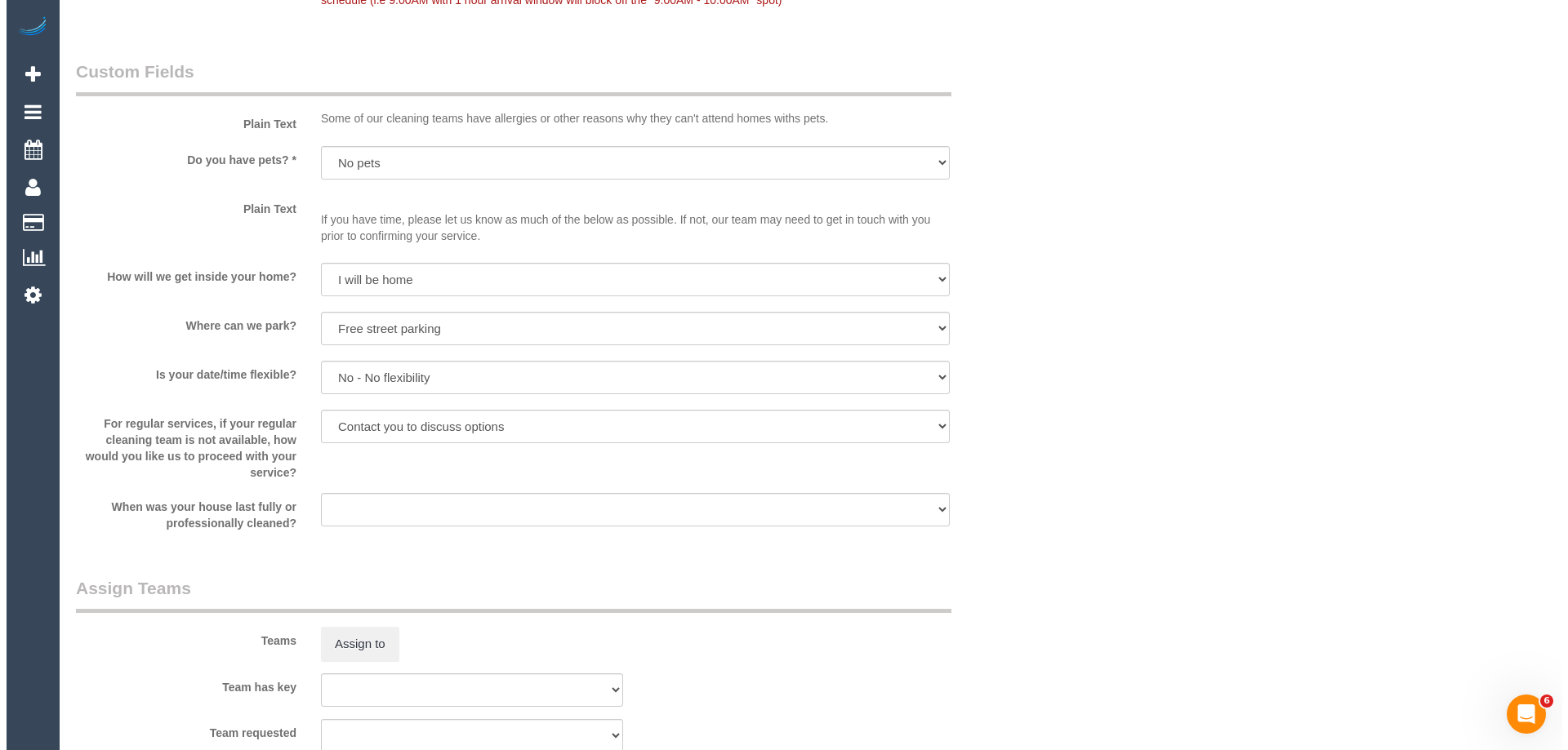
scroll to position [1796, 0]
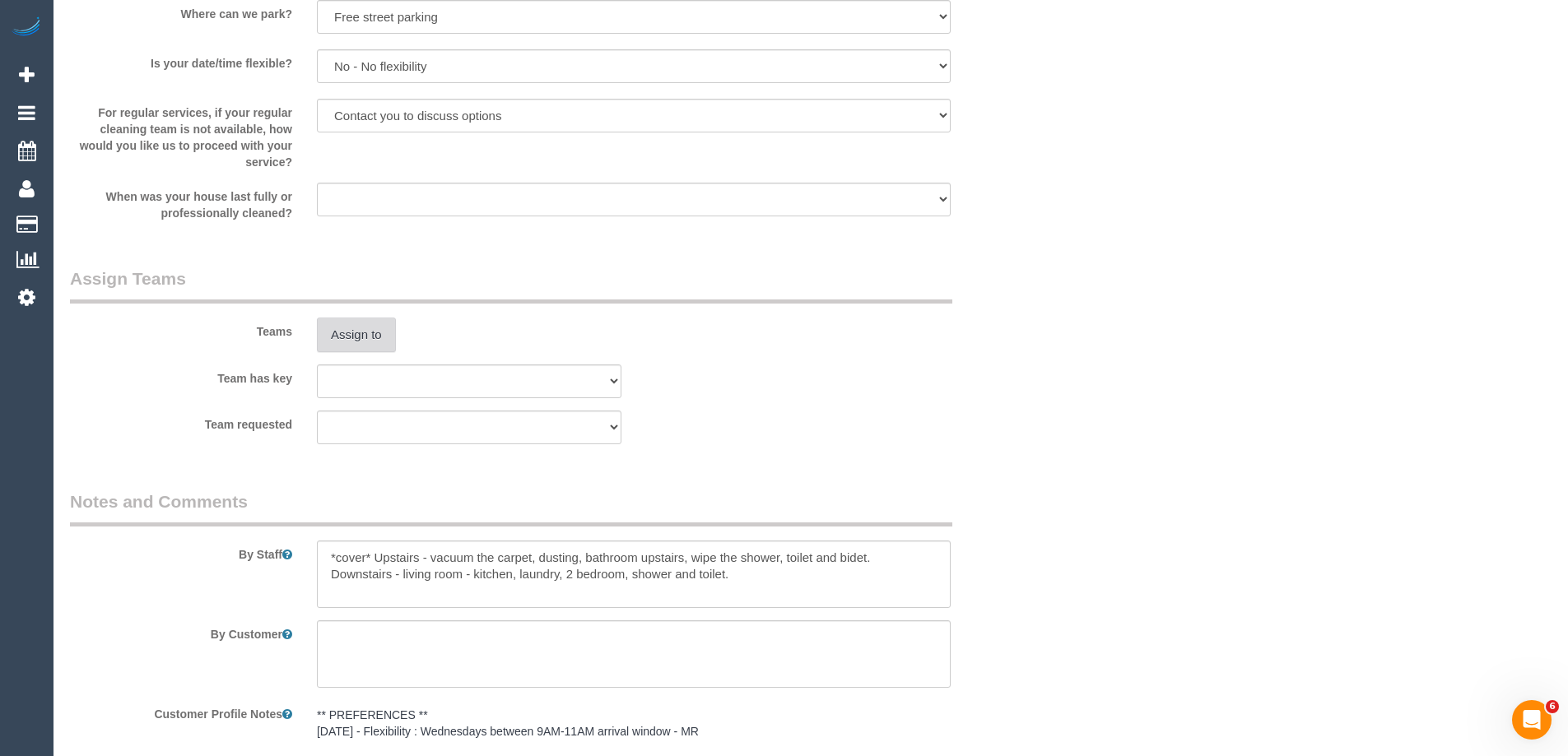
click at [352, 324] on button "Assign to" at bounding box center [357, 334] width 79 height 35
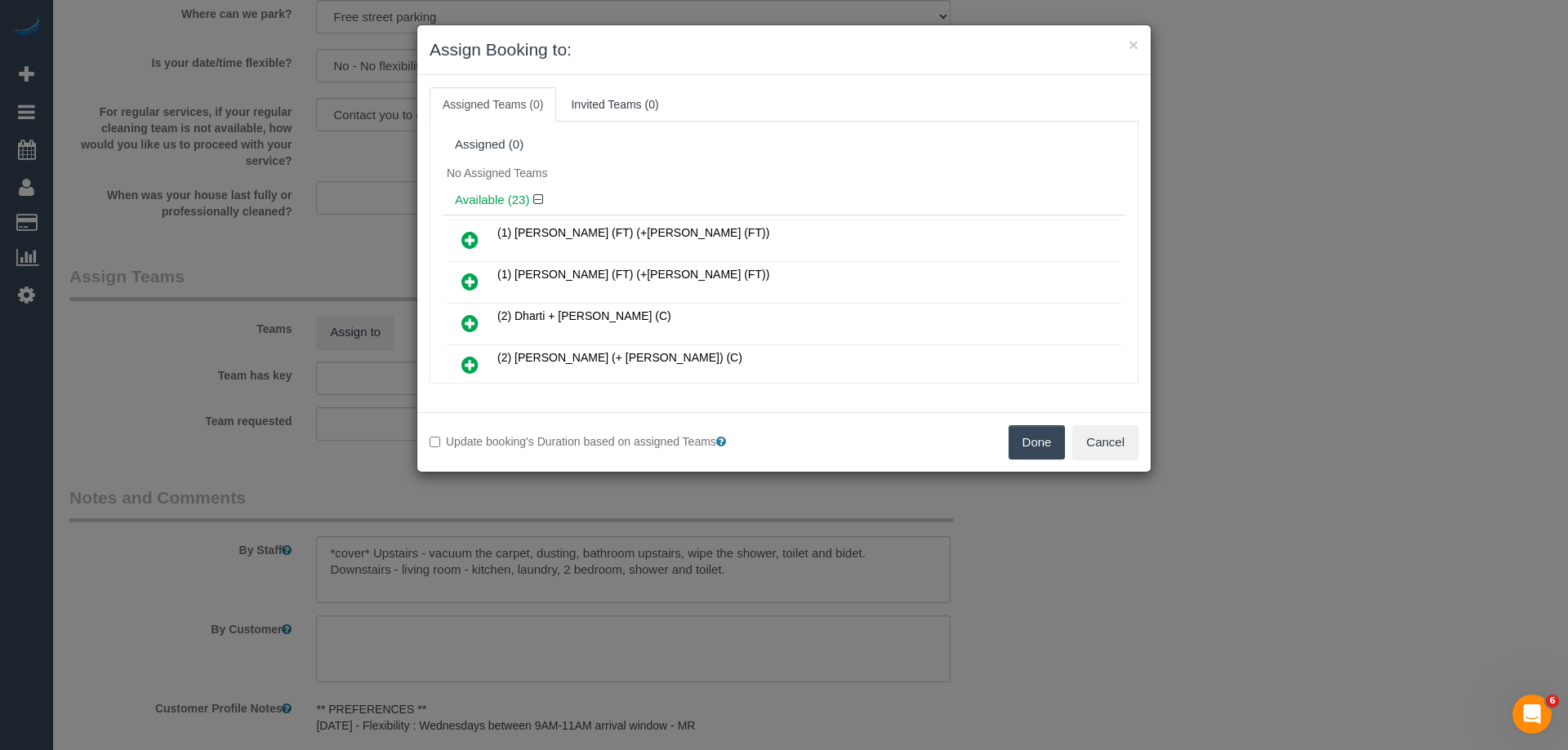
click at [701, 193] on h4 "Available (23)" at bounding box center [784, 200] width 659 height 14
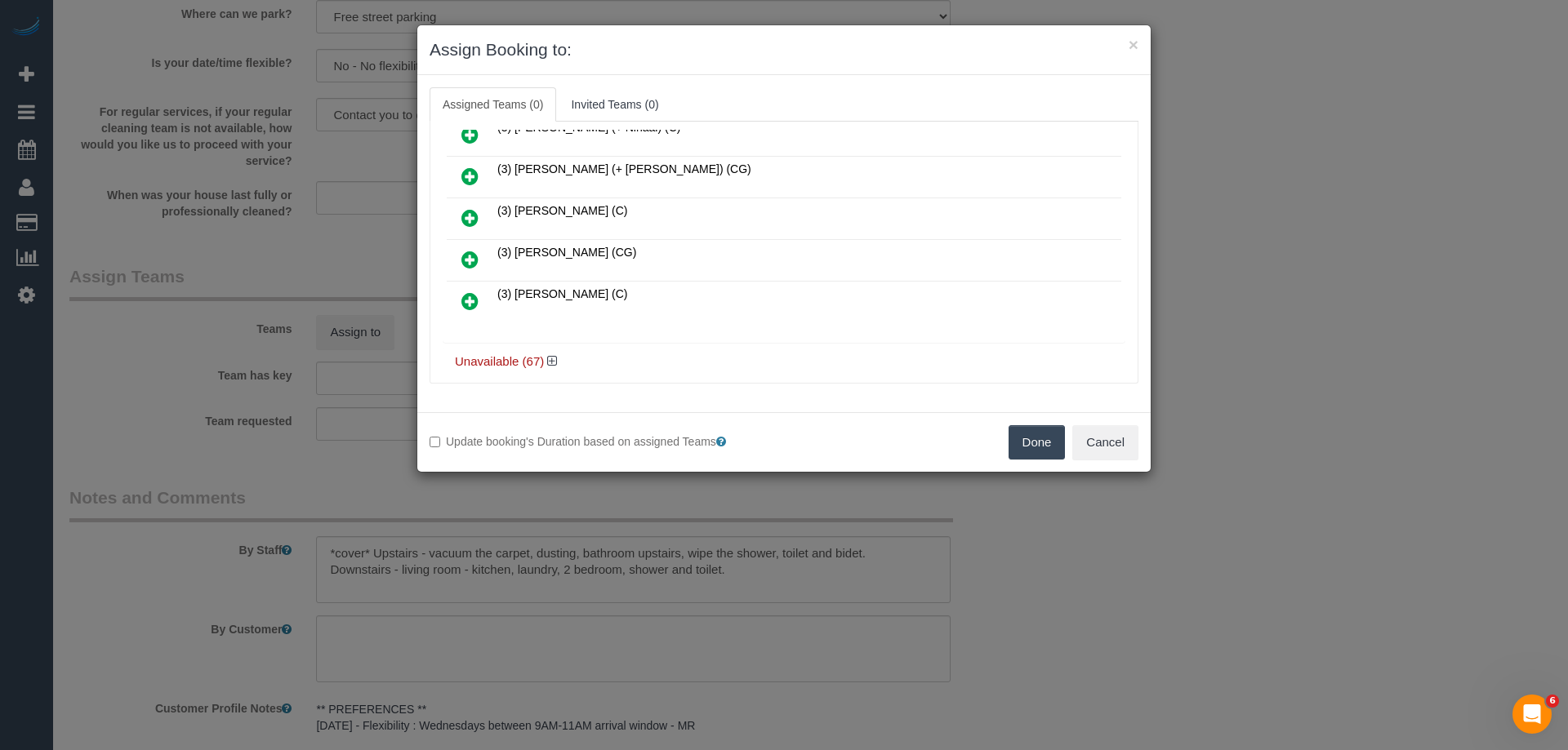
click at [461, 256] on link at bounding box center [470, 260] width 38 height 33
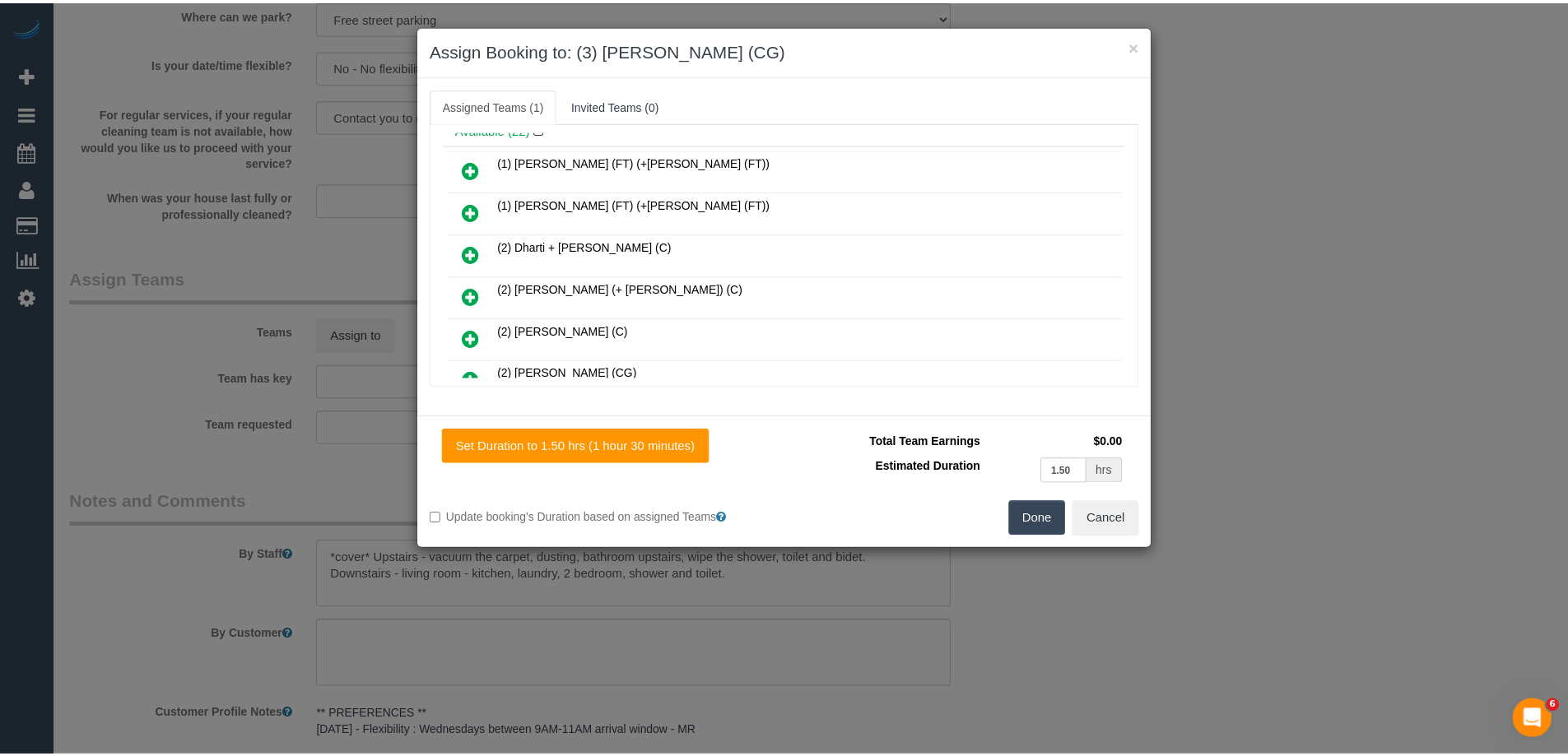
scroll to position [0, 0]
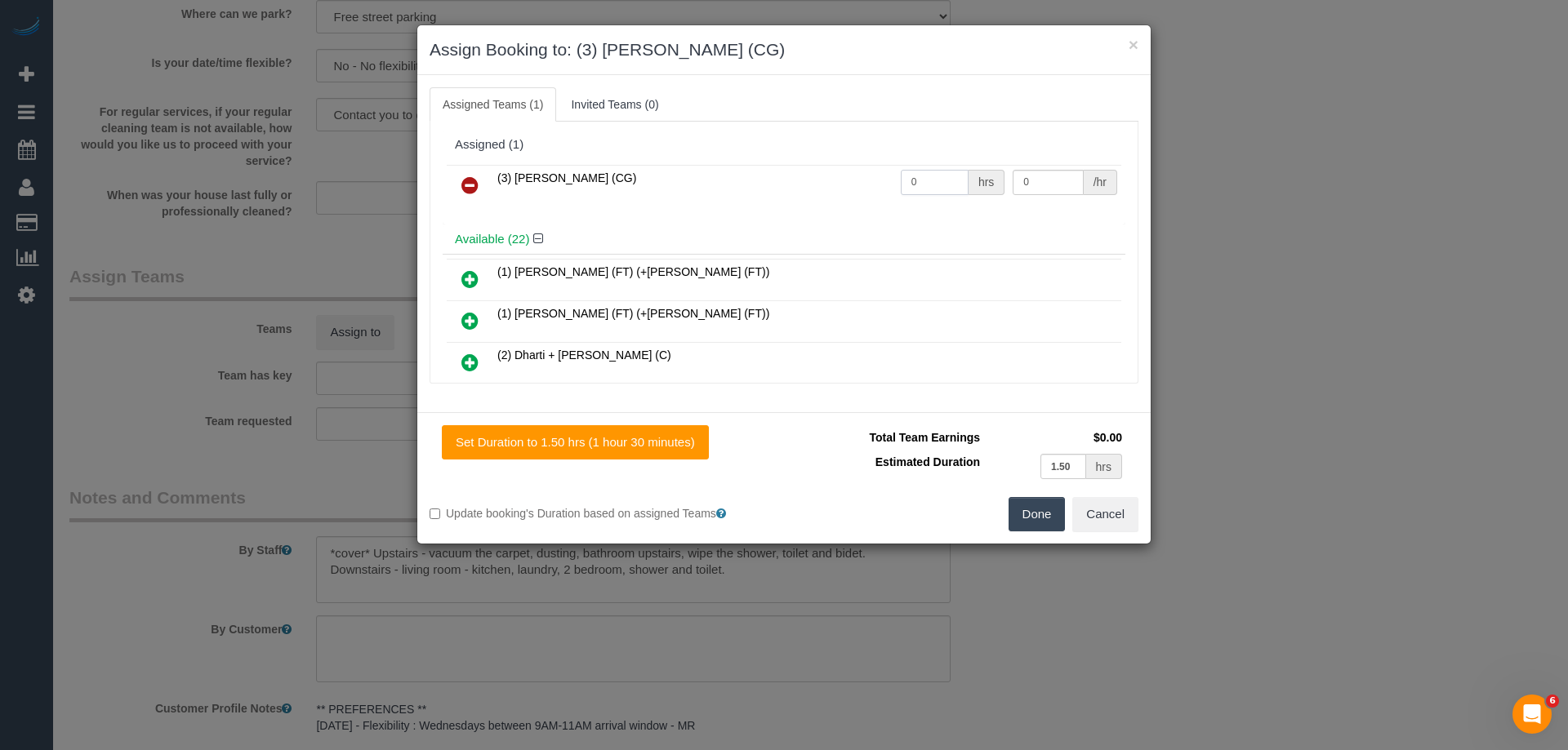
click at [913, 187] on input "0" at bounding box center [934, 182] width 68 height 25
type input "3"
click at [1049, 178] on input "0" at bounding box center [1048, 182] width 70 height 25
type input "38.5"
click at [1039, 507] on button "Done" at bounding box center [1037, 514] width 57 height 35
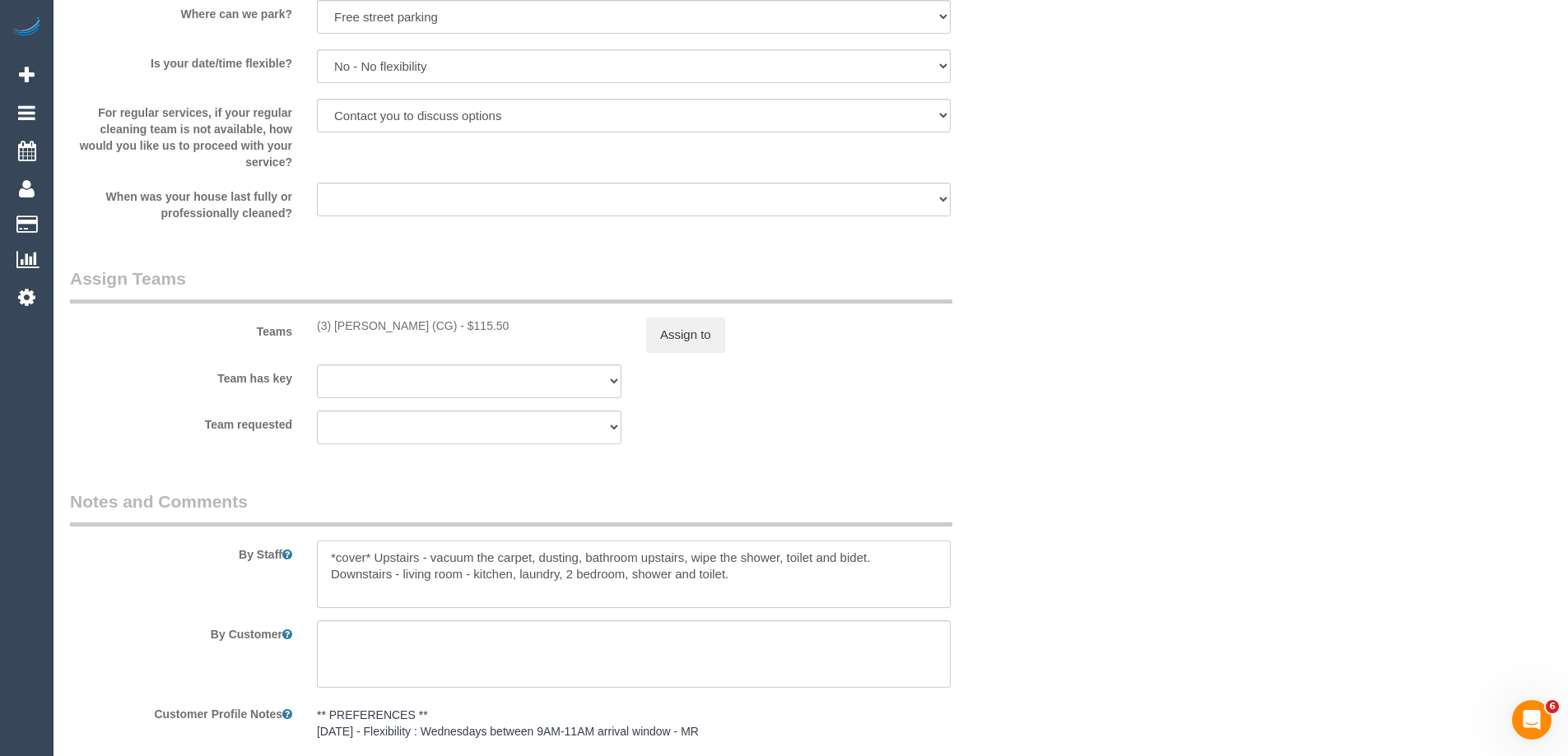
drag, startPoint x: 374, startPoint y: 555, endPoint x: 168, endPoint y: 546, distance: 206.2
click at [168, 546] on div "By Staff" at bounding box center [551, 549] width 988 height 119
type textarea "Upstairs - vacuum the carpet, dusting, bathroom upstairs, wipe the shower, toil…"
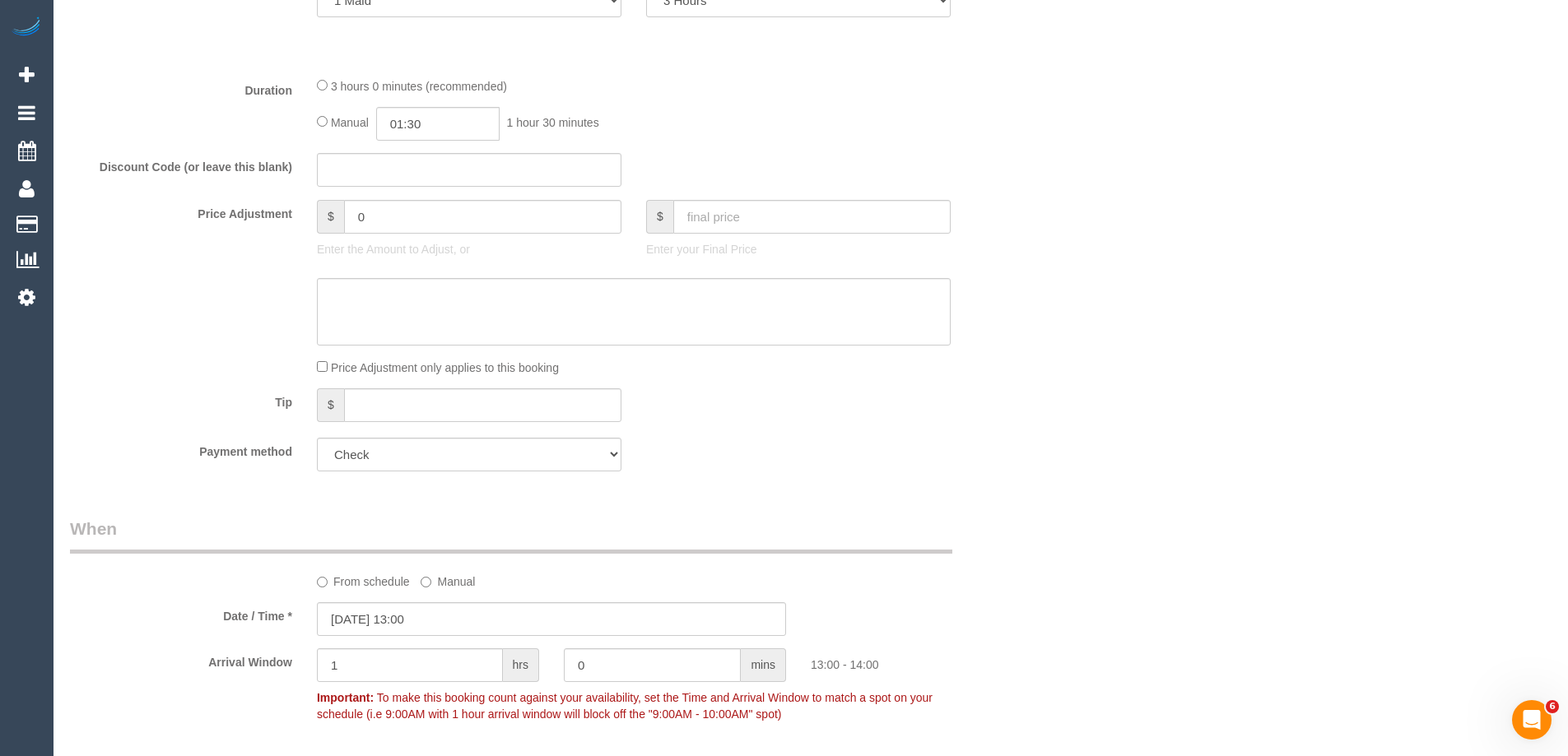
scroll to position [576, 0]
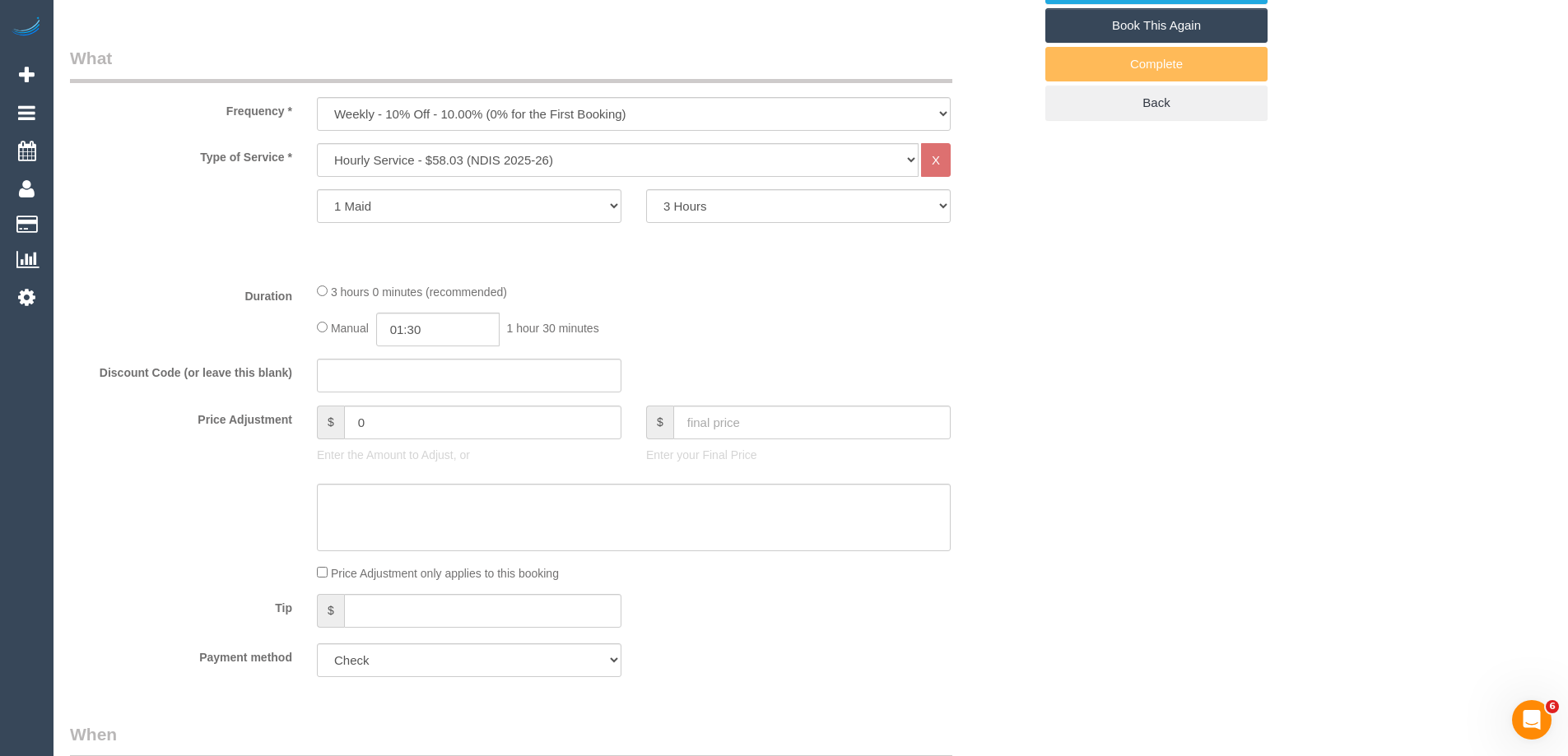
click at [314, 298] on div "3 hours 0 minutes (recommended) Manual 01:30 1 hour 30 minutes" at bounding box center [633, 314] width 658 height 64
type input "03:00"
click at [785, 301] on div "3 hours 0 minutes (recommended) Manual 03:00 3 hours 0 minutes" at bounding box center [633, 314] width 658 height 64
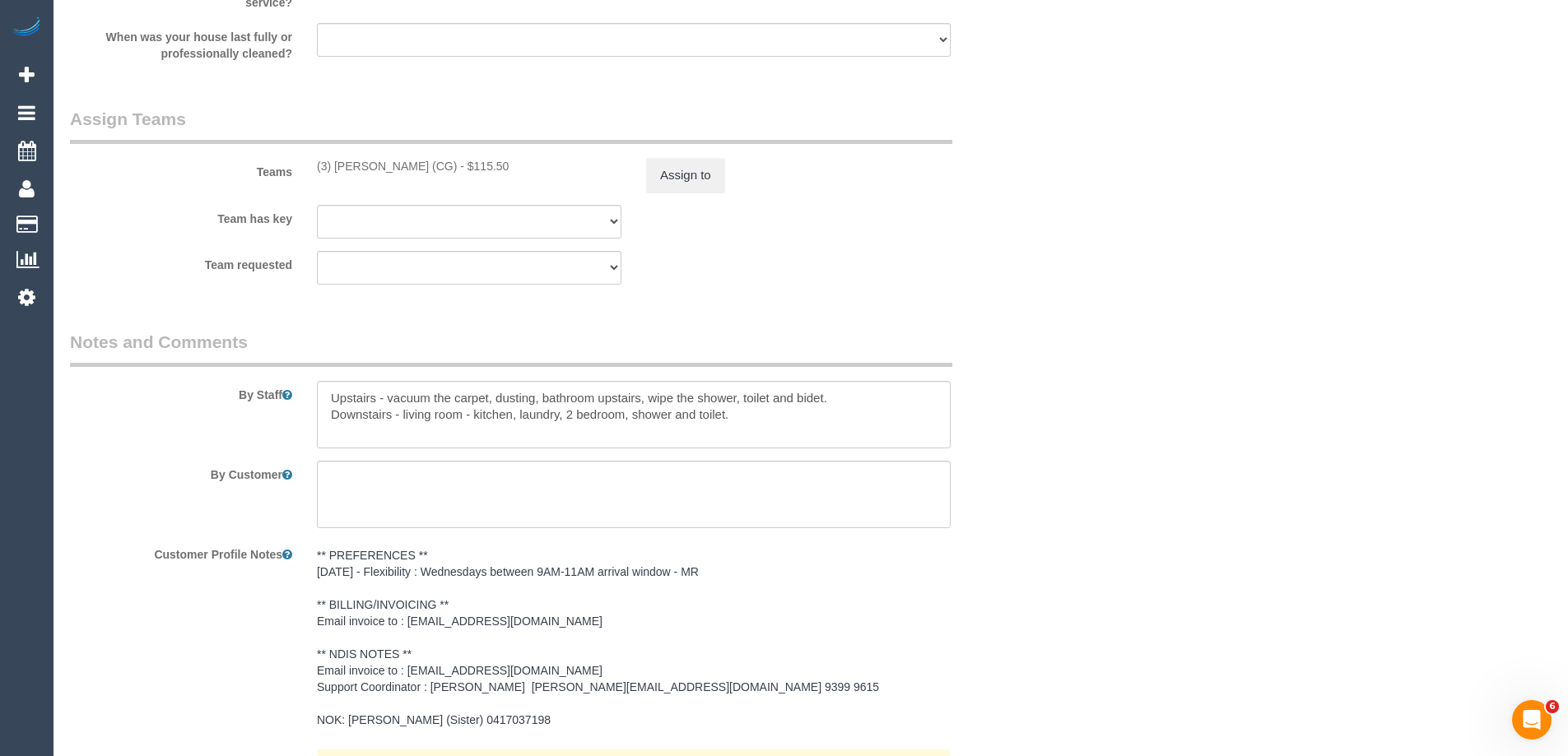
scroll to position [2299, 0]
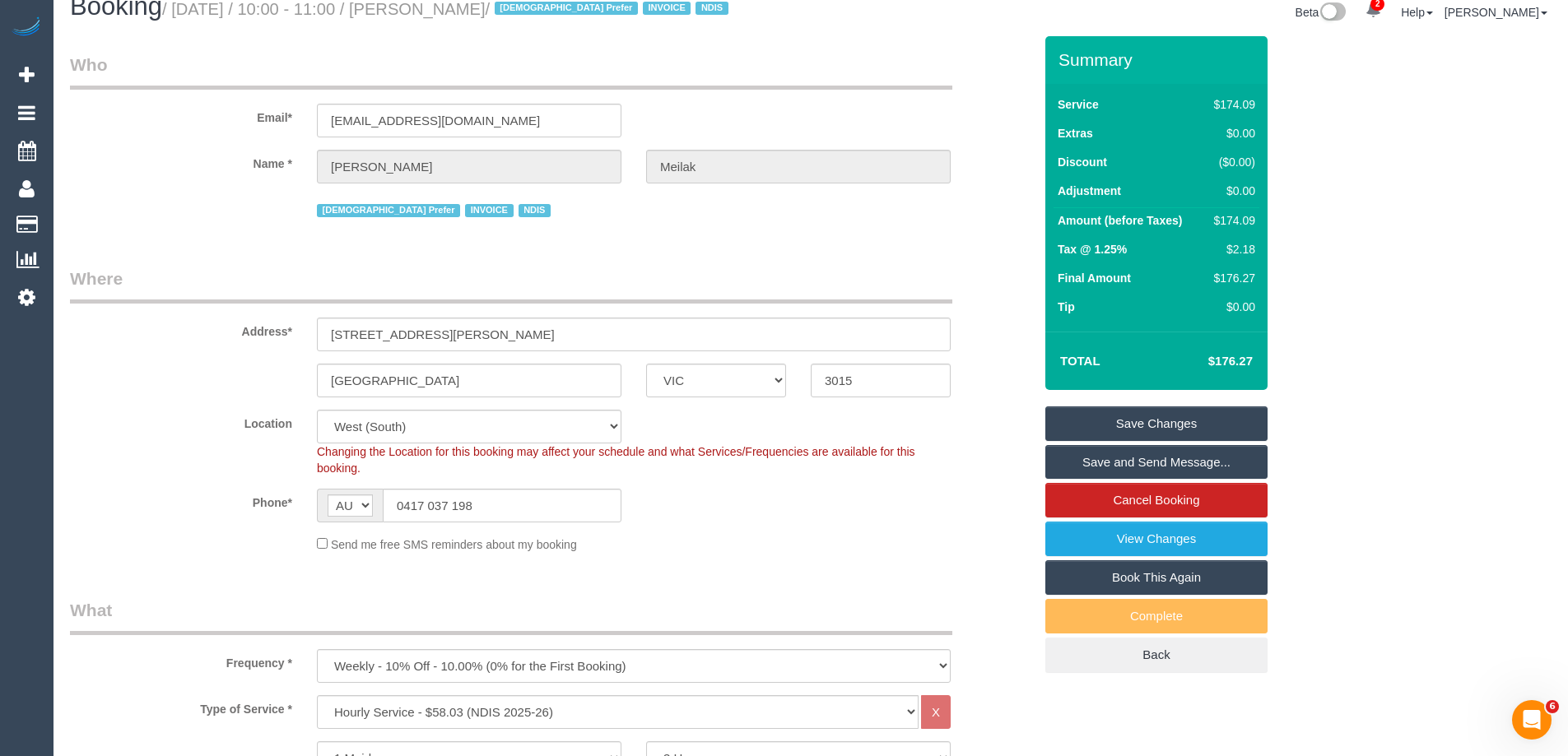
scroll to position [0, 0]
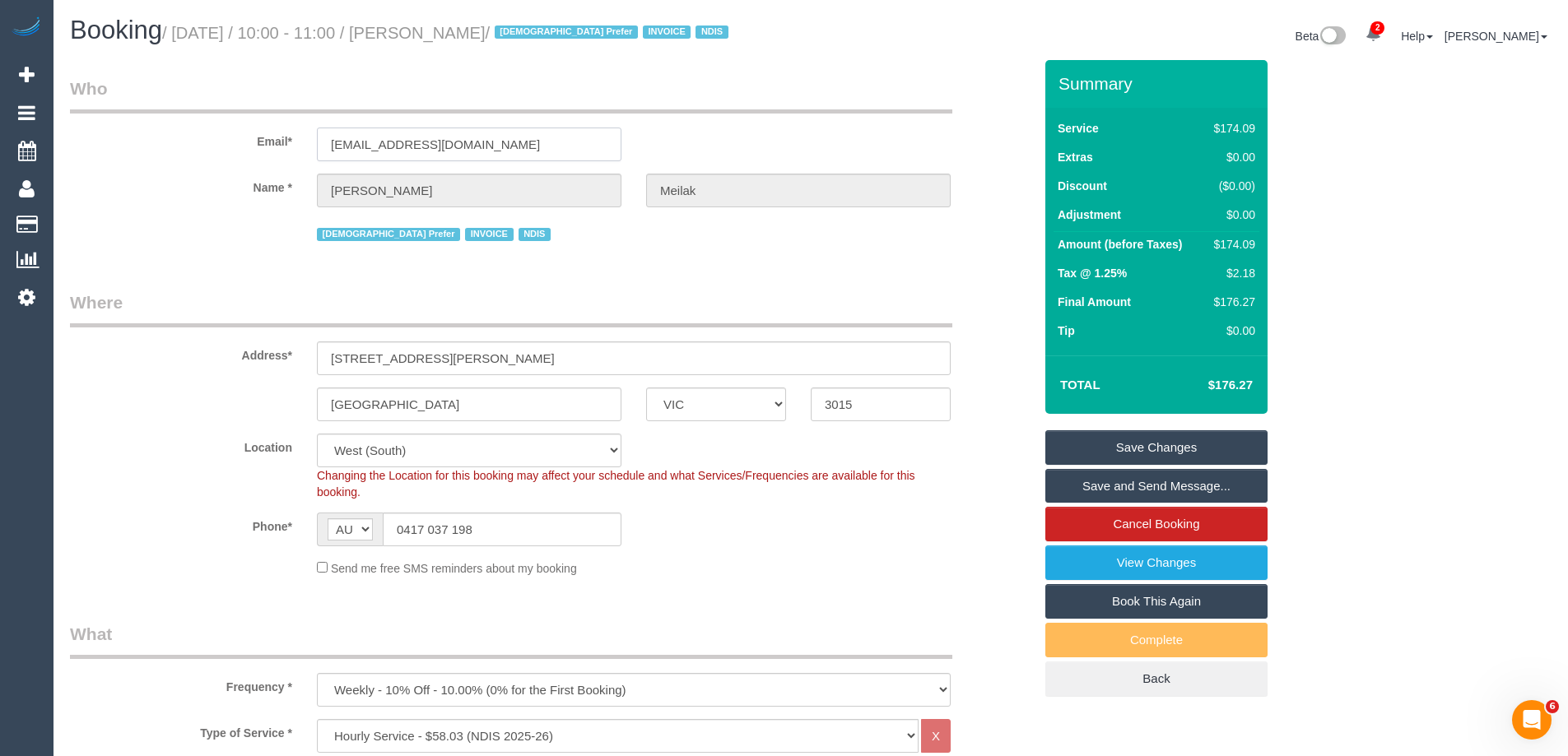
click at [443, 143] on input "riviera@bigpond.net.au" at bounding box center [469, 144] width 304 height 34
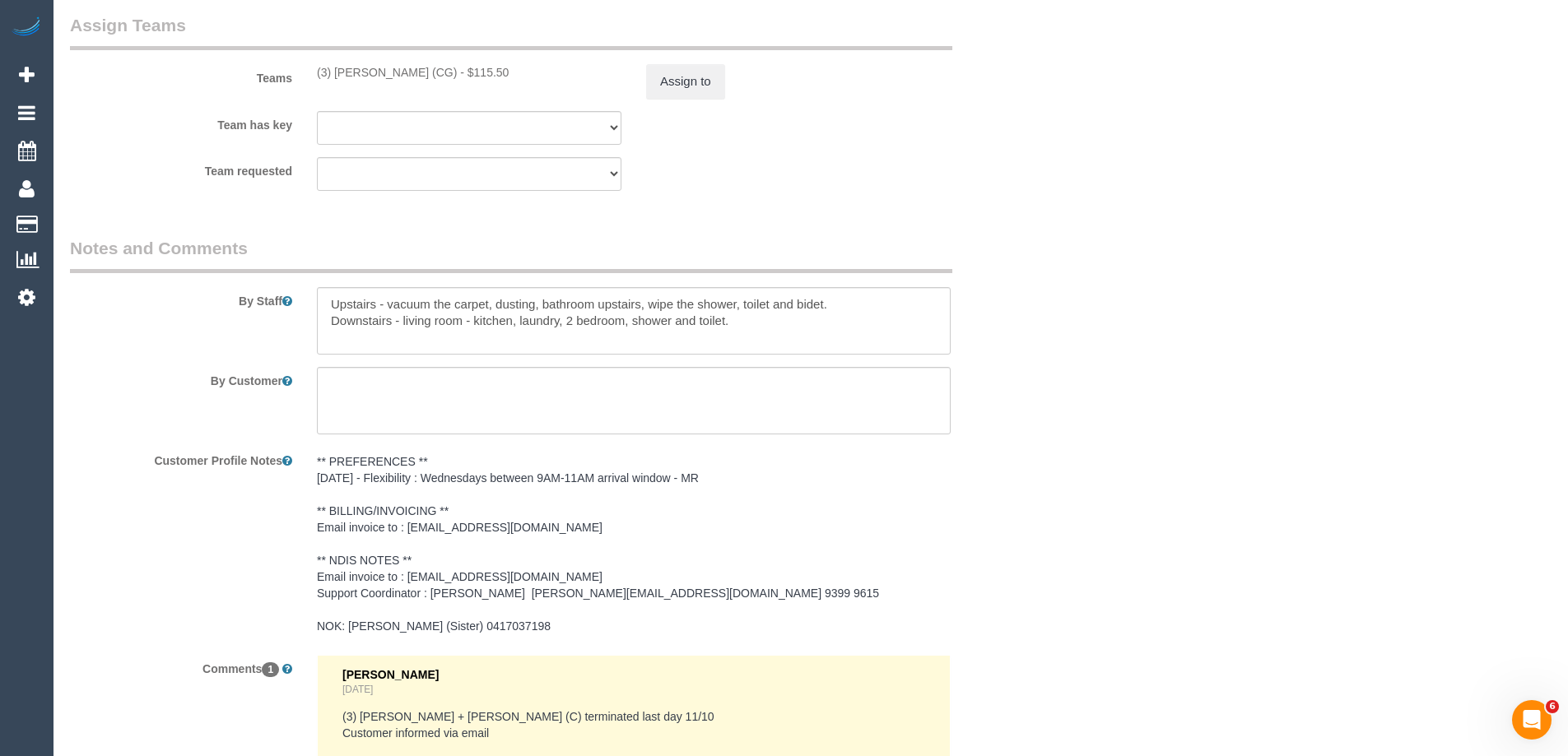
scroll to position [2299, 0]
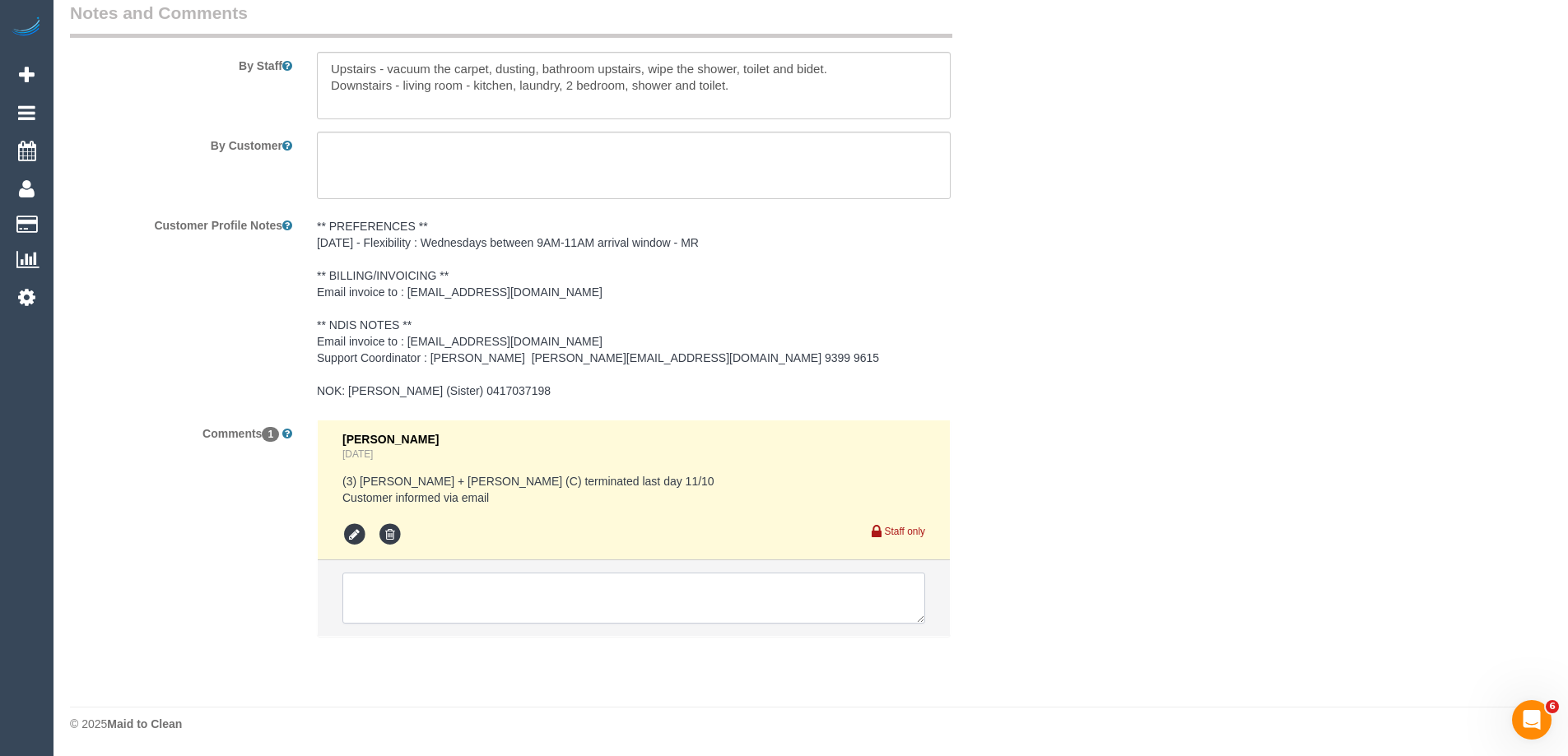
click at [461, 592] on textarea at bounding box center [634, 598] width 583 height 51
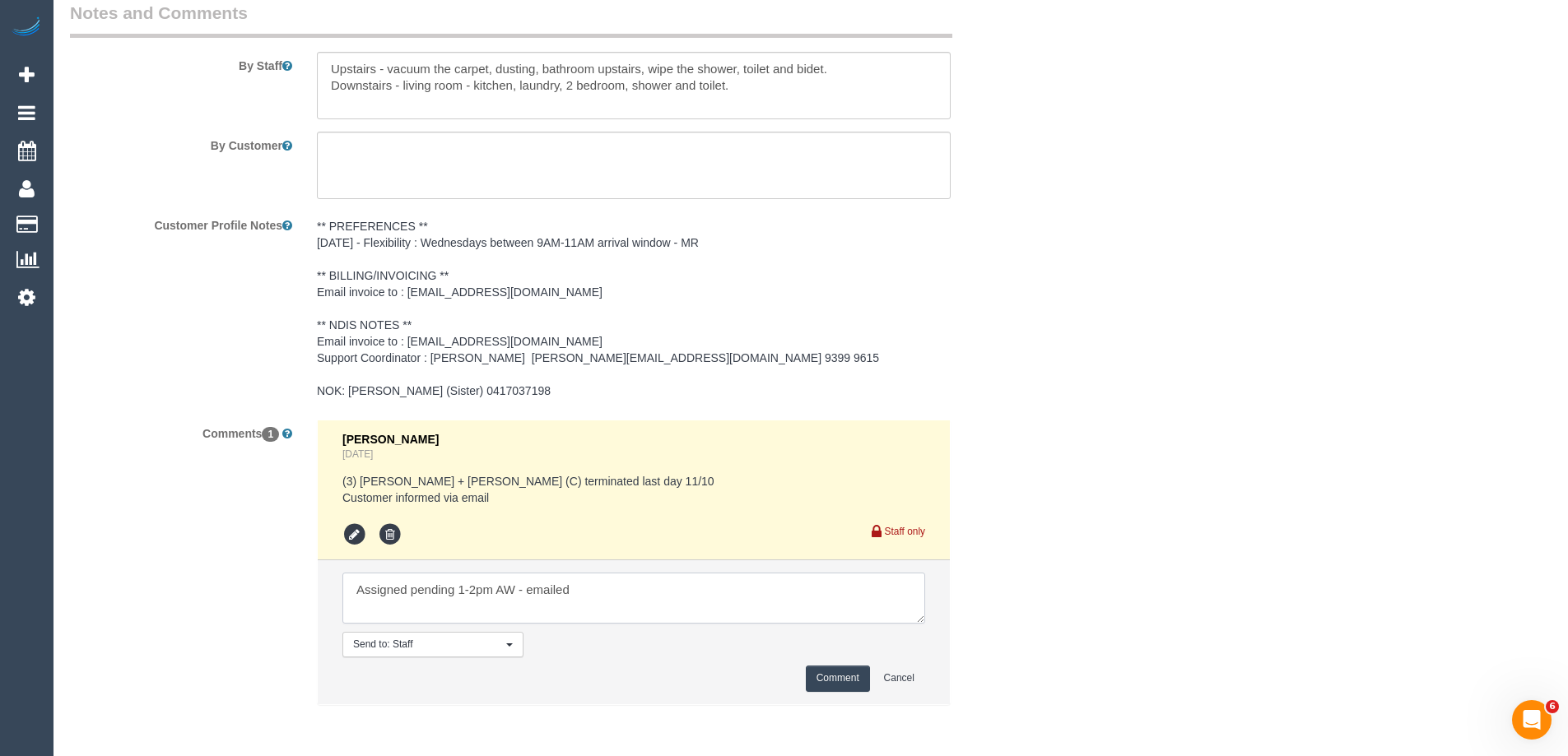
type textarea "Assigned pending 1-2pm AW - emailed"
click at [827, 672] on button "Comment" at bounding box center [838, 678] width 64 height 25
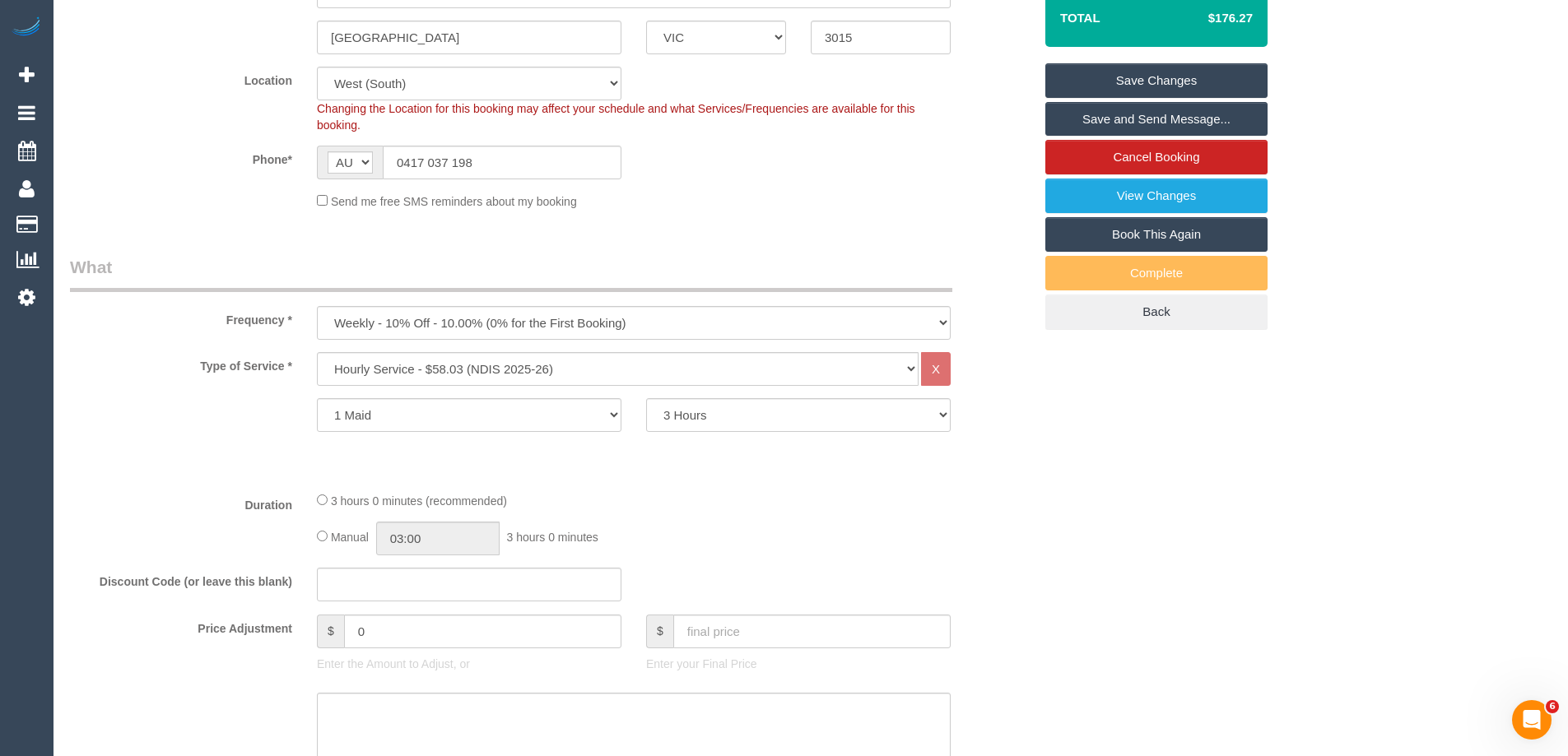
scroll to position [165, 0]
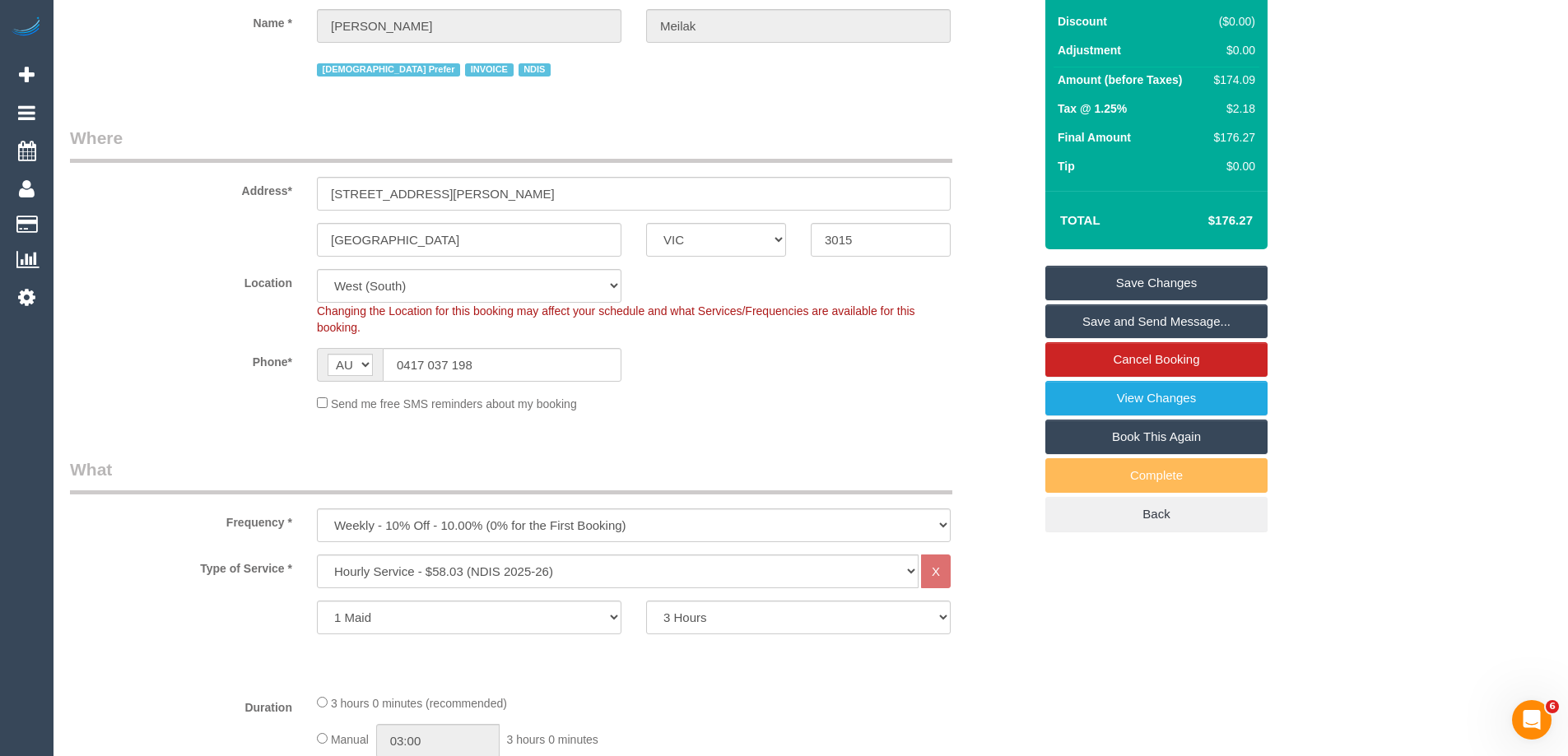
click at [1090, 269] on link "Save Changes" at bounding box center [1156, 282] width 222 height 35
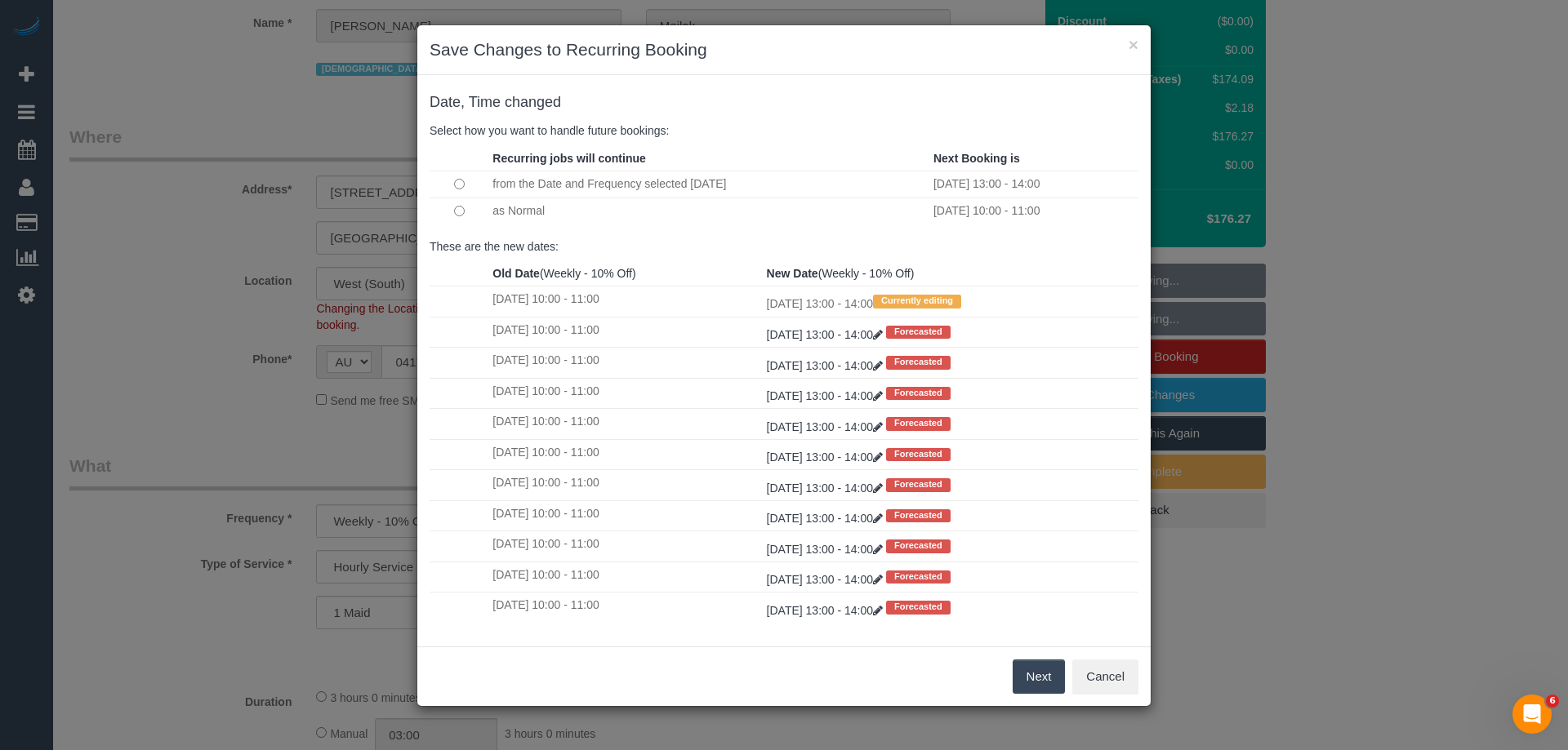
click at [1043, 686] on button "Next" at bounding box center [1039, 676] width 53 height 35
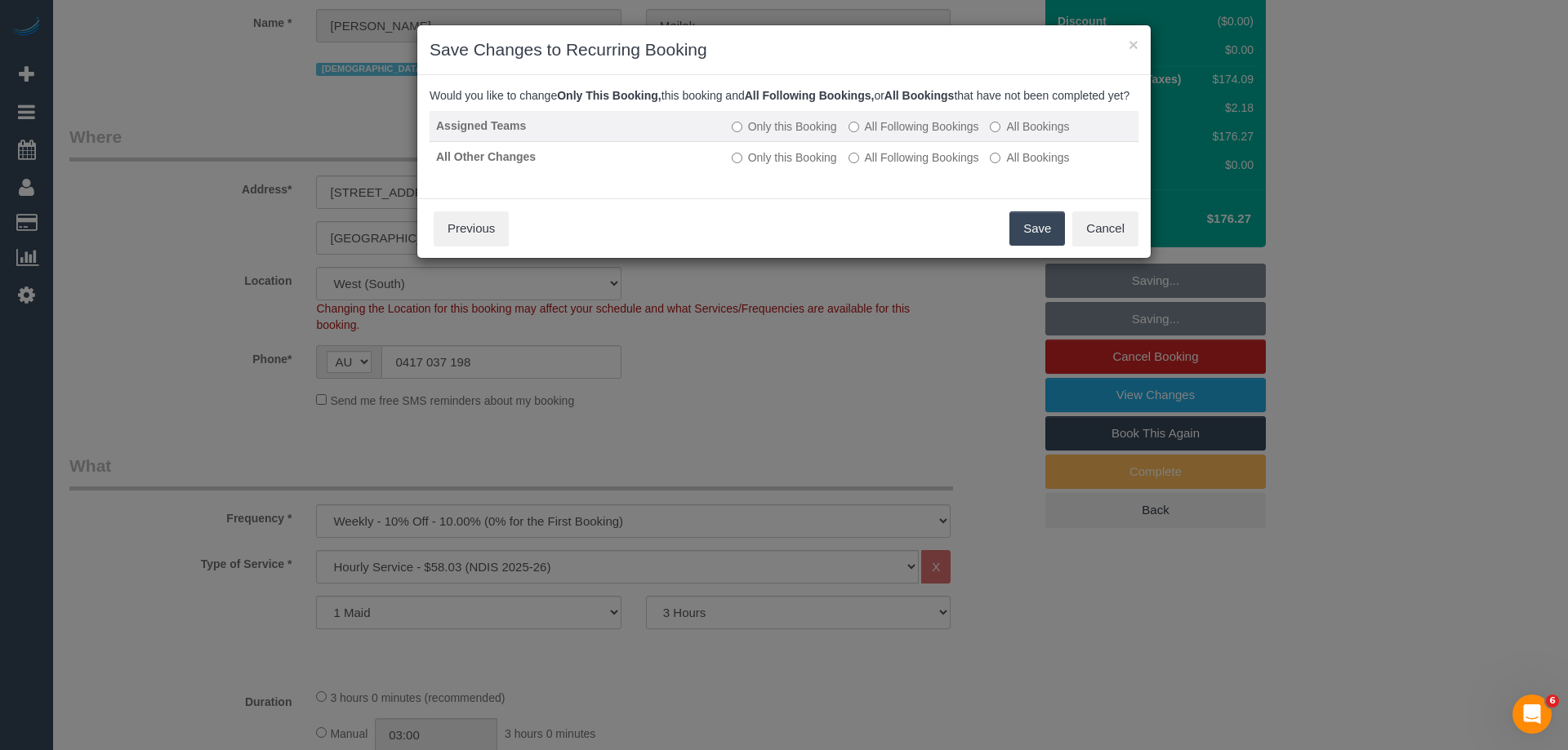
click at [916, 134] on label "All Following Bookings" at bounding box center [914, 126] width 131 height 16
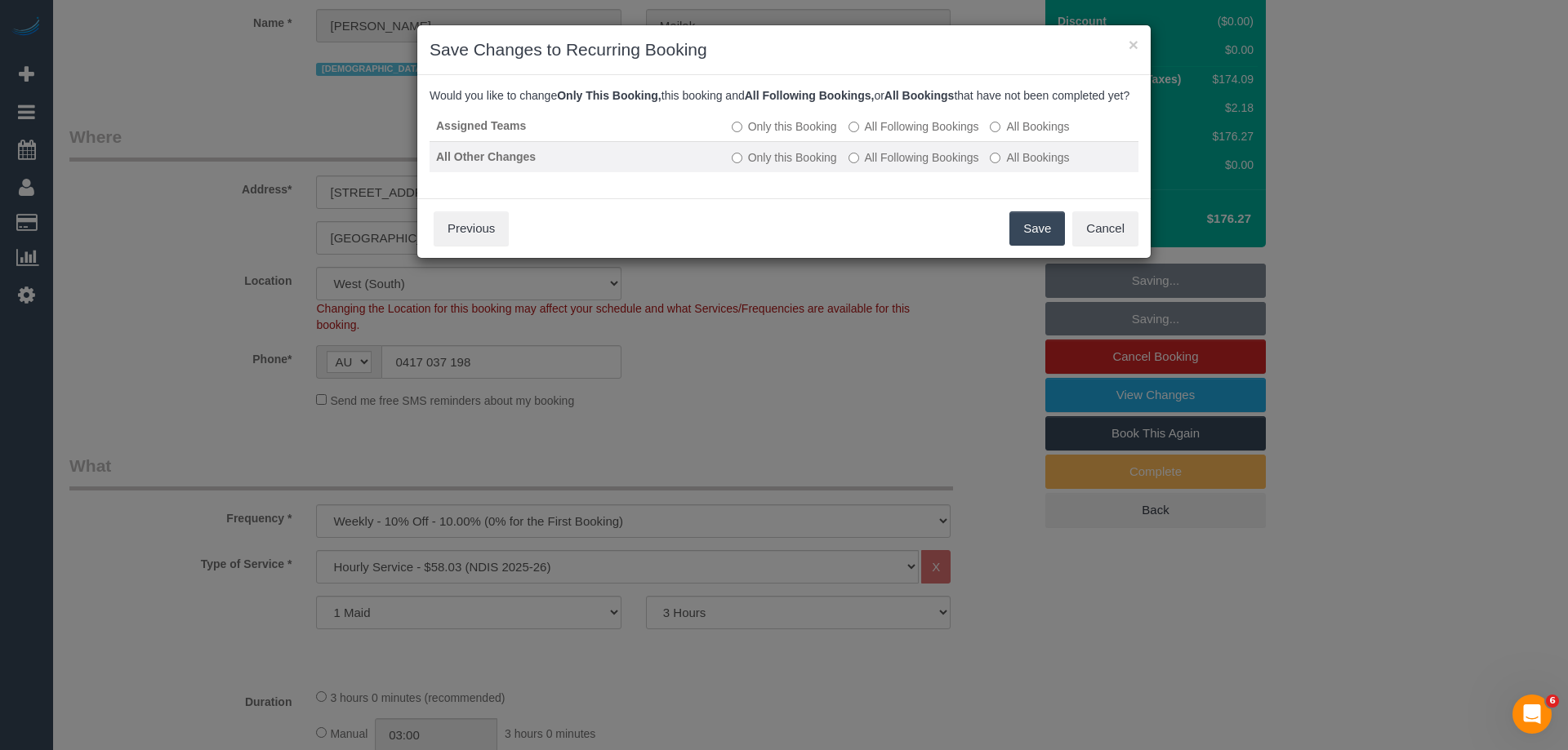
click at [934, 165] on label "All Following Bookings" at bounding box center [914, 157] width 131 height 16
click at [1022, 246] on button "Save" at bounding box center [1036, 228] width 55 height 35
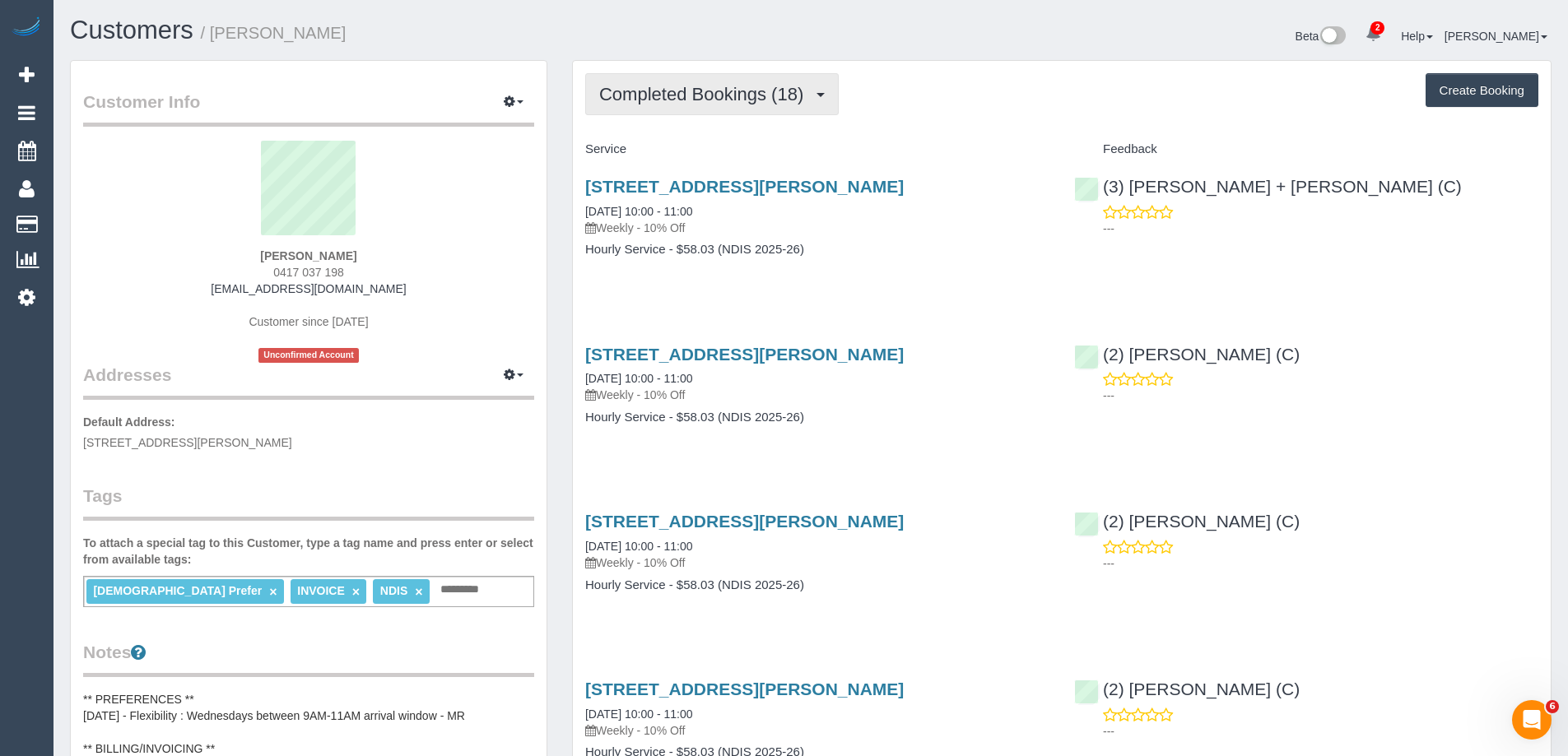
click at [655, 98] on span "Completed Bookings (18)" at bounding box center [705, 94] width 213 height 21
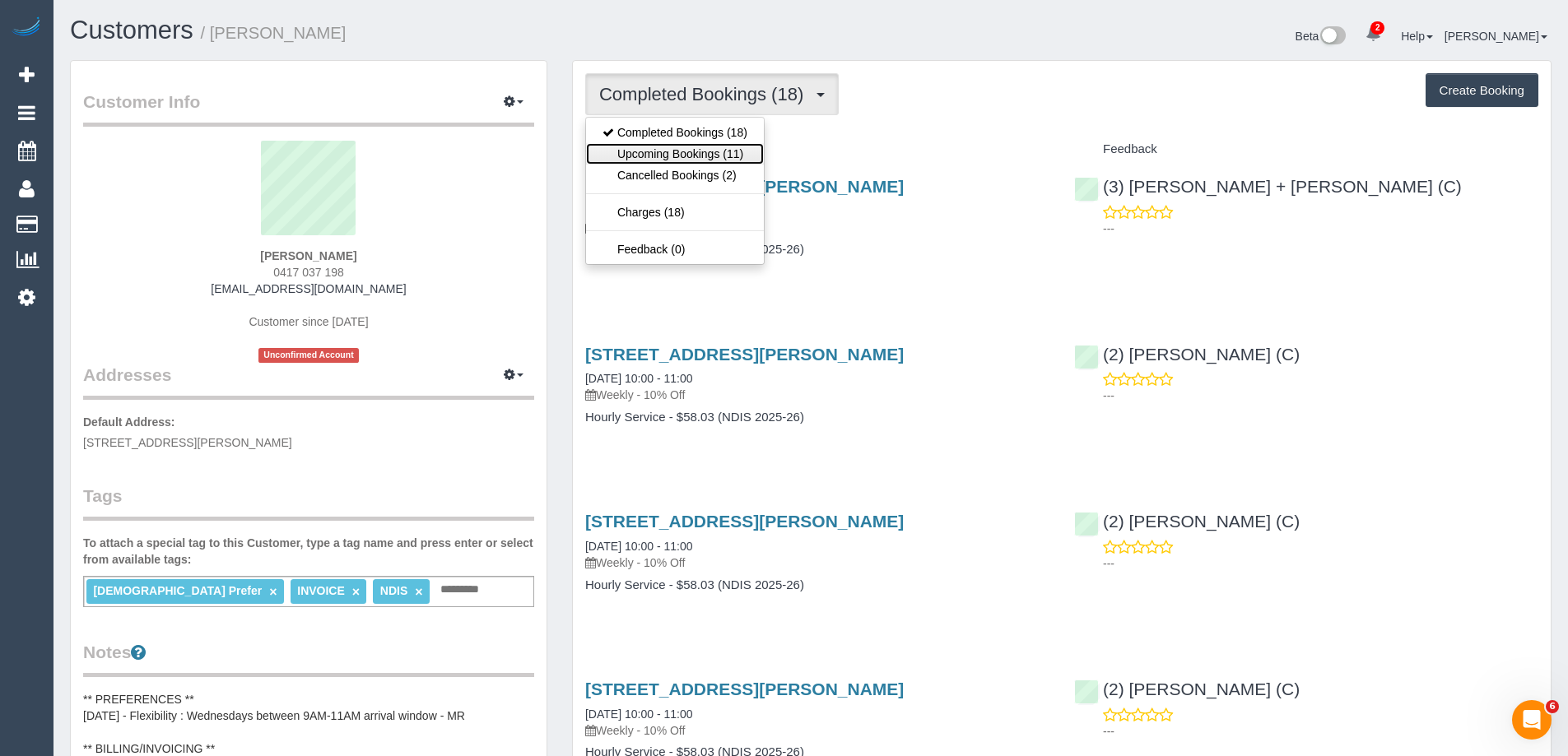
click at [635, 153] on link "Upcoming Bookings (11)" at bounding box center [674, 153] width 178 height 22
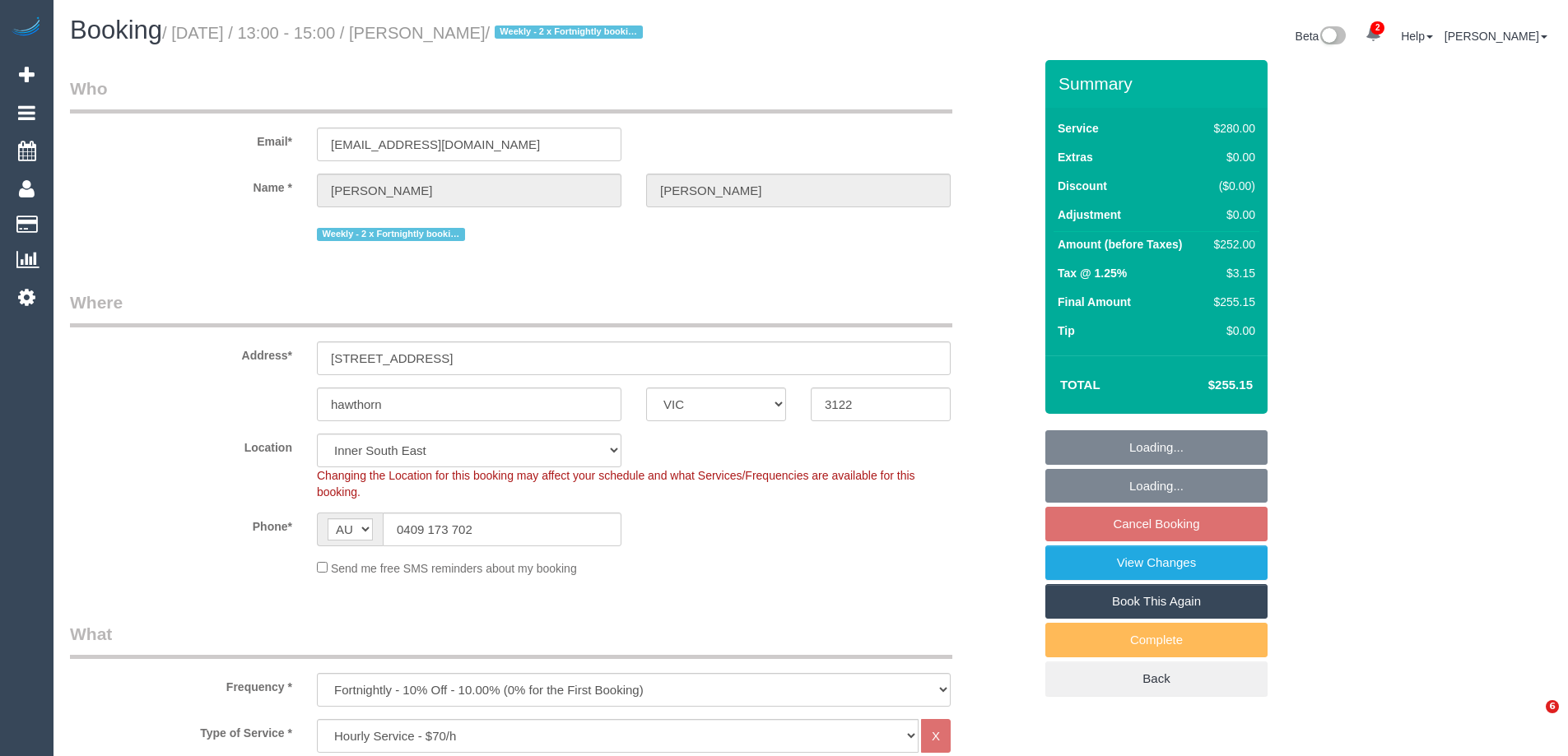
select select "VIC"
select select "2"
select select "number:27"
select select "number:14"
select select "number:19"
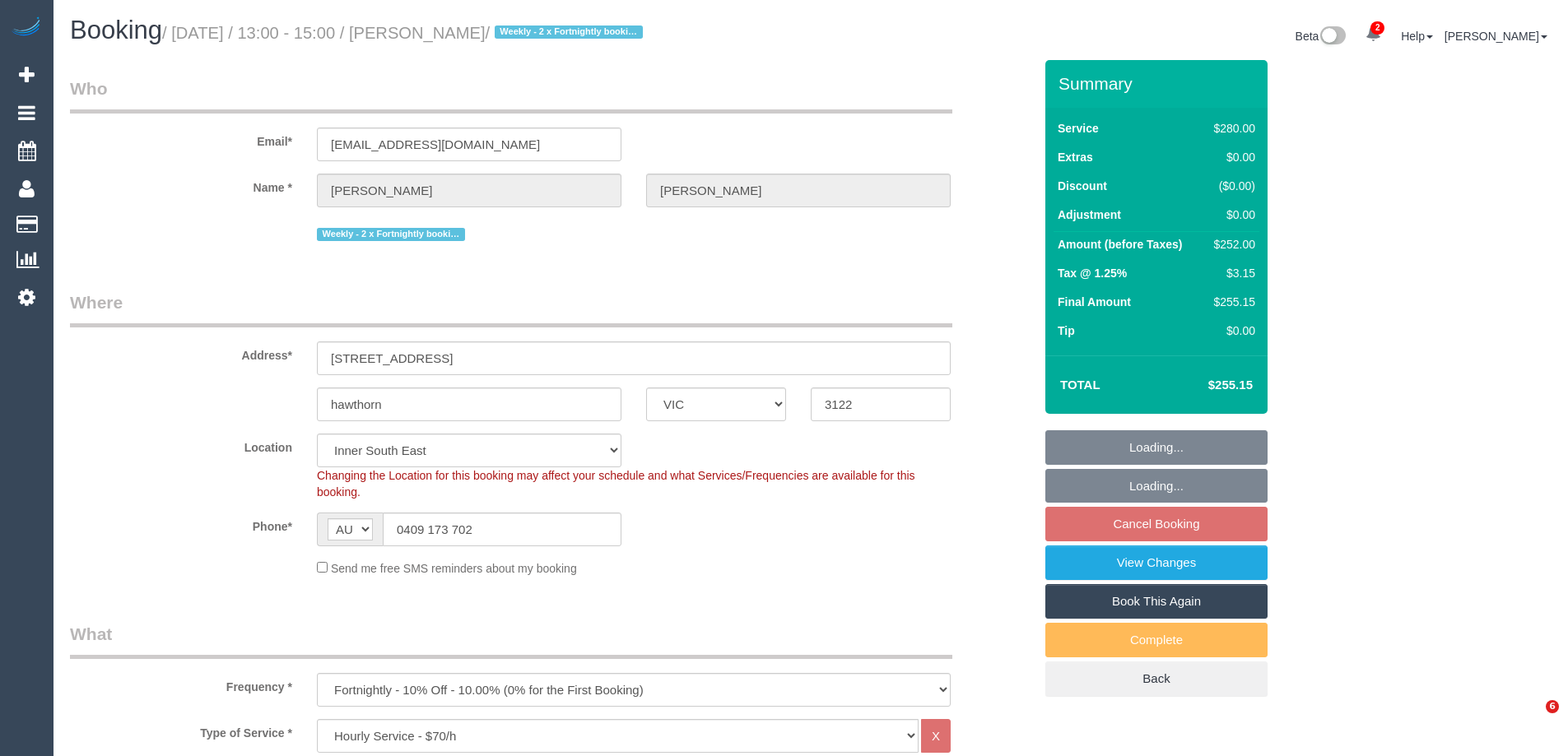
select select "number:22"
select select "number:35"
select select "number:11"
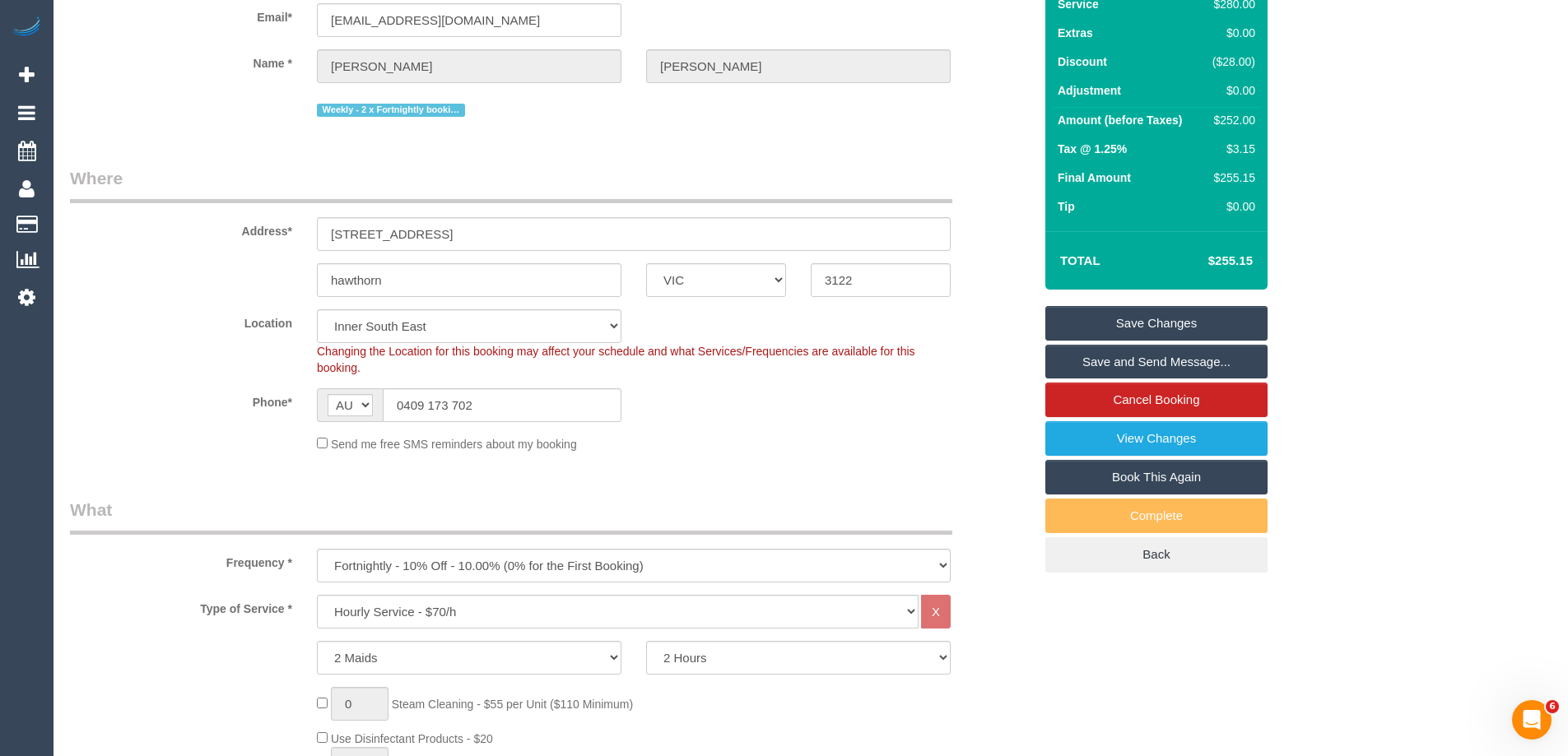
scroll to position [82, 0]
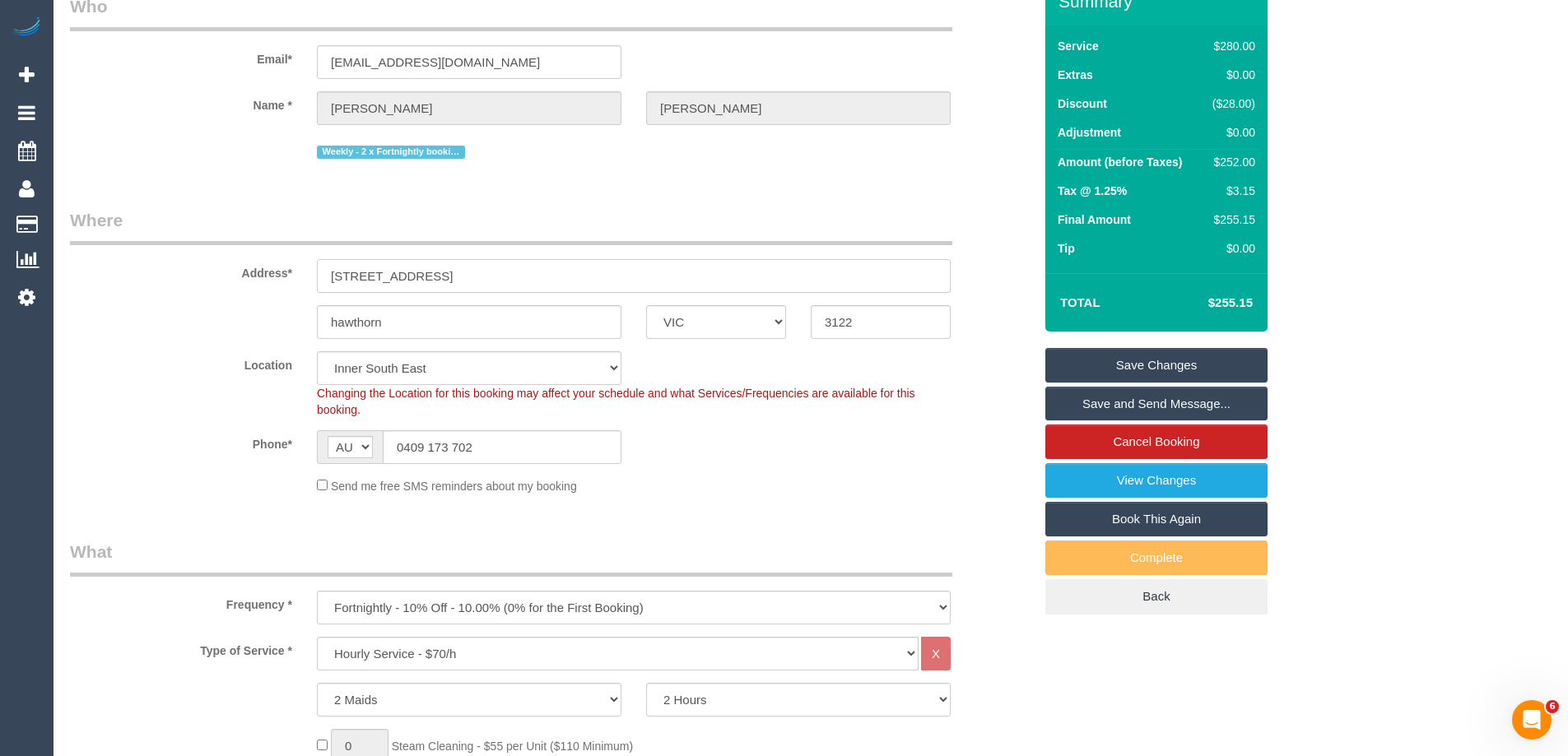
drag, startPoint x: 462, startPoint y: 272, endPoint x: 236, endPoint y: 279, distance: 226.1
click at [236, 279] on div "Address* 11 illawarra road" at bounding box center [551, 250] width 988 height 85
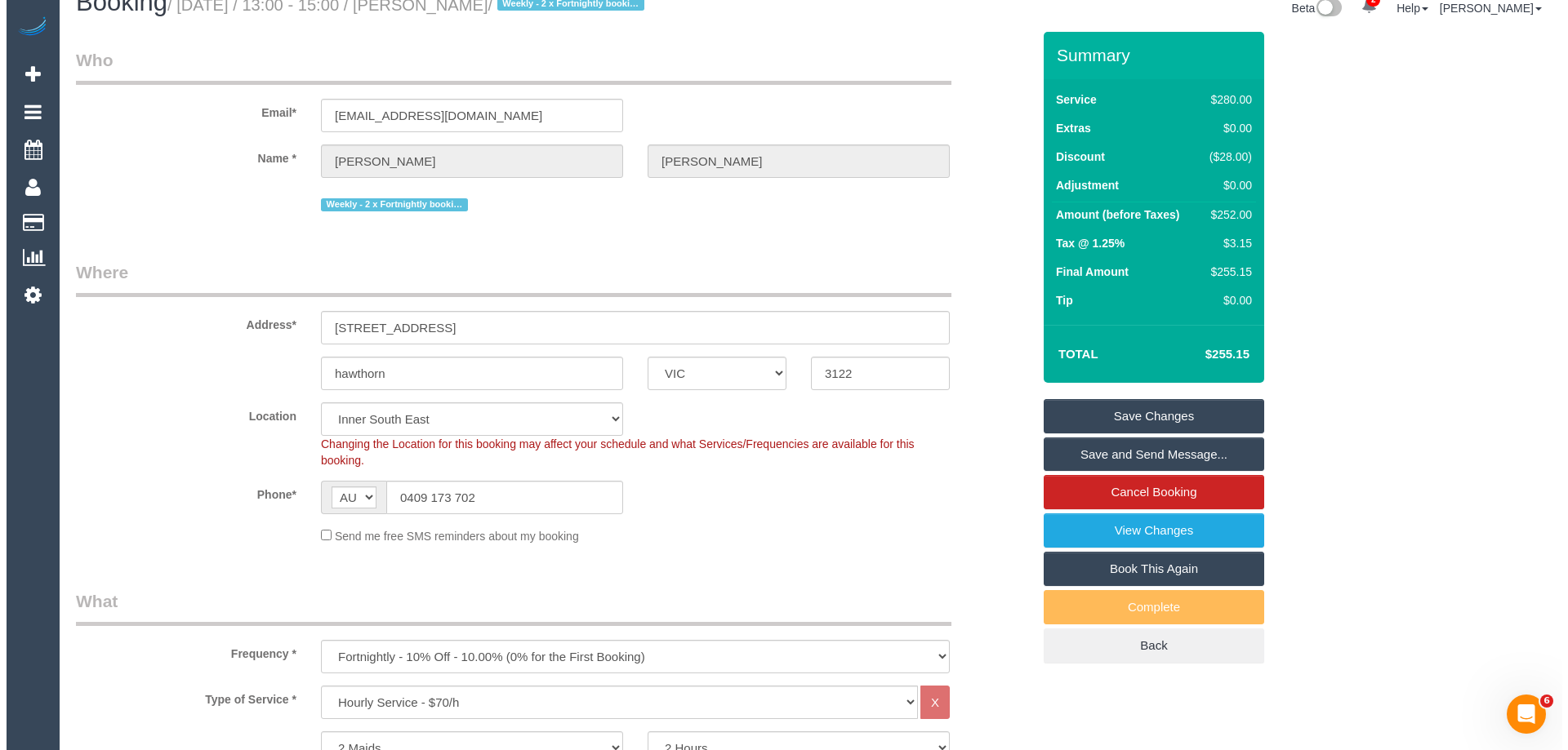
scroll to position [0, 0]
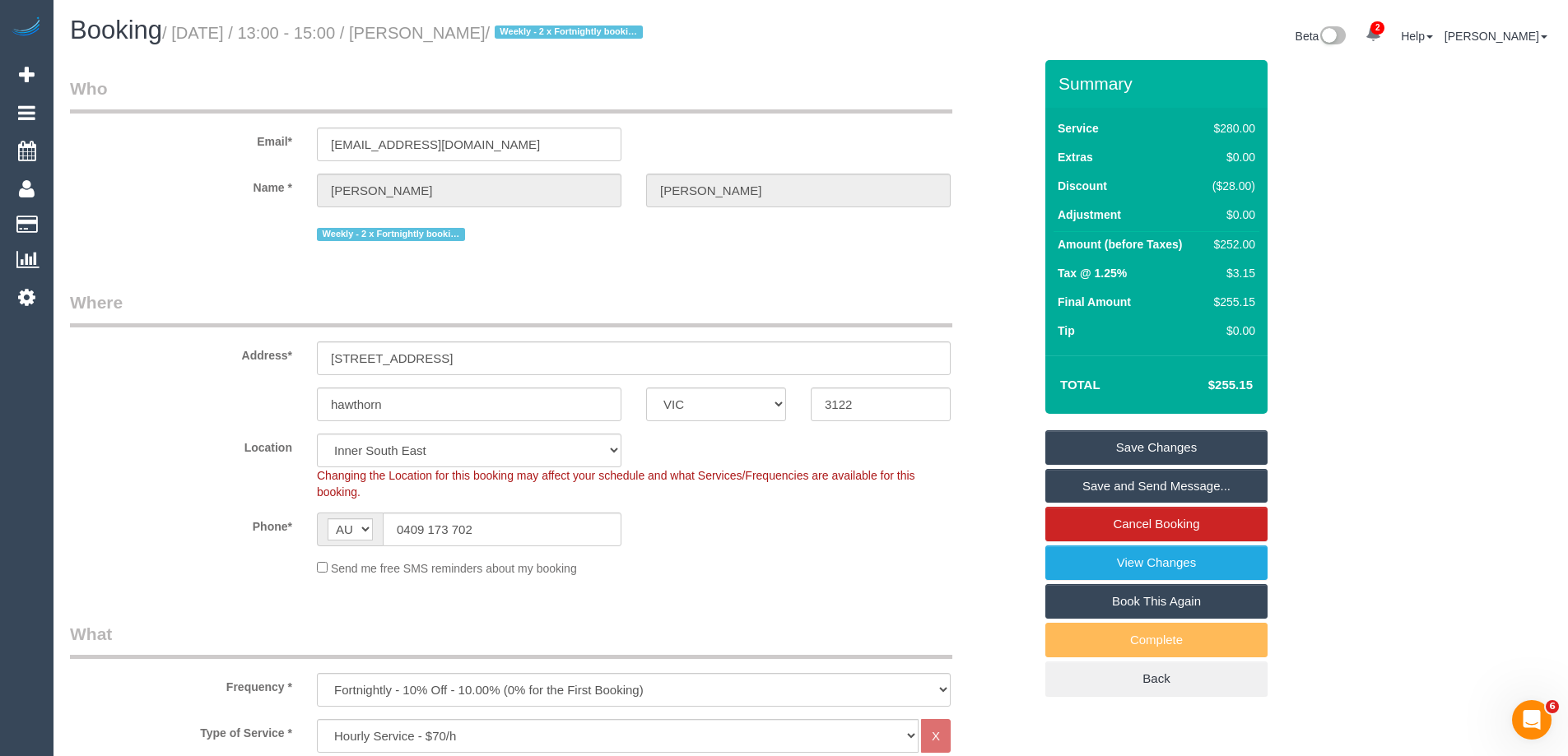
drag, startPoint x: 528, startPoint y: 34, endPoint x: 430, endPoint y: 36, distance: 98.0
click at [430, 36] on small "/ October 15, 2025 / 13:00 - 15:00 / Angela Williams / Weekly - 2 x Fortnightly…" at bounding box center [405, 32] width 486 height 18
copy small "Angela Williams"
click at [442, 25] on small "/ October 15, 2025 / 13:00 - 15:00 / Angela Williams / Weekly - 2 x Fortnightly…" at bounding box center [405, 32] width 486 height 18
drag, startPoint x: 542, startPoint y: 33, endPoint x: 467, endPoint y: 37, distance: 75.1
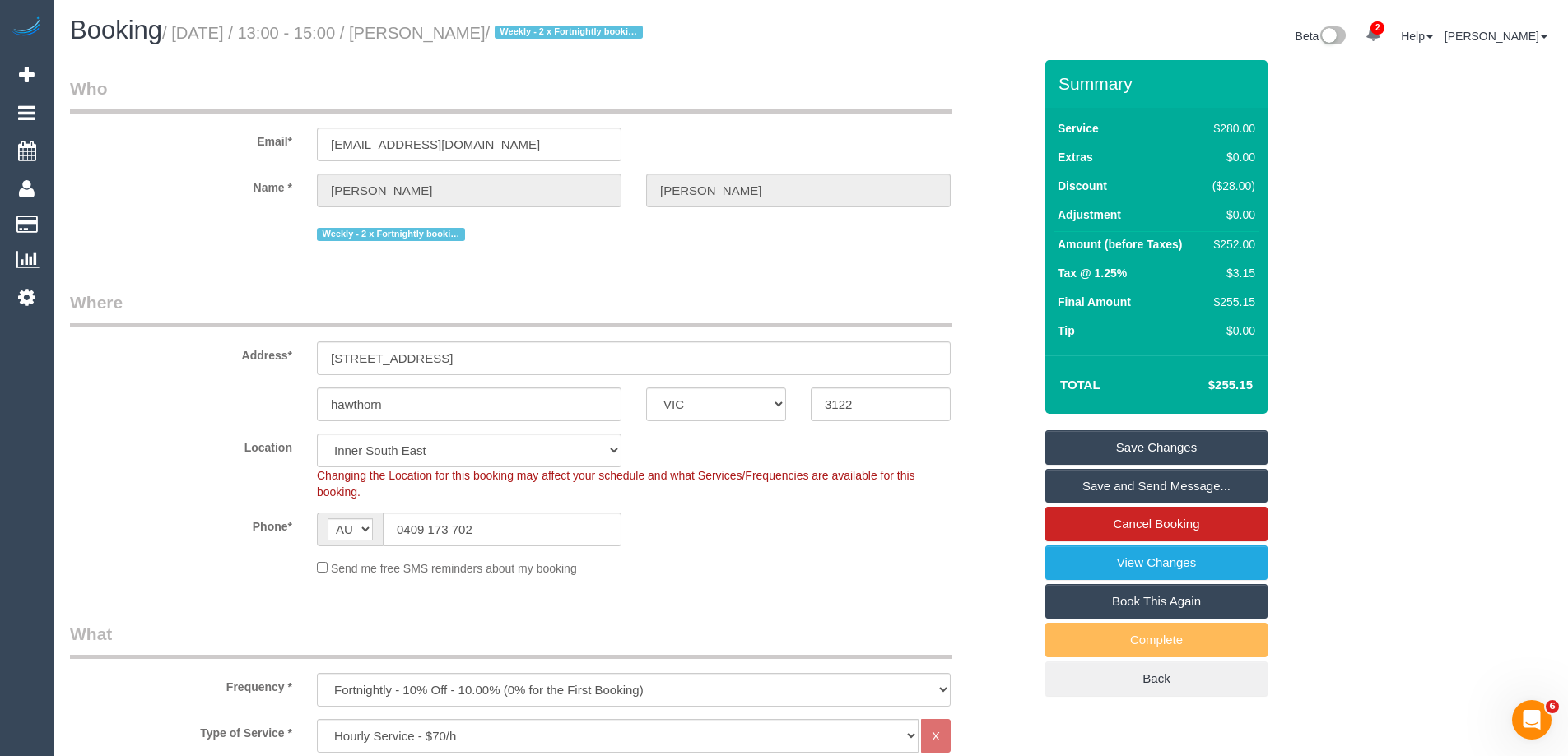
click at [467, 37] on small "/ October 15, 2025 / 13:00 - 15:00 / Angela Williams / Weekly - 2 x Fortnightly…" at bounding box center [405, 32] width 486 height 18
click at [537, 36] on small "/ October 15, 2025 / 13:00 - 15:00 / Angela Williams / Weekly - 2 x Fortnightly…" at bounding box center [405, 32] width 486 height 18
drag, startPoint x: 549, startPoint y: 36, endPoint x: 433, endPoint y: 40, distance: 116.1
click at [433, 40] on small "/ October 15, 2025 / 13:00 - 15:00 / Angela Williams / Weekly - 2 x Fortnightly…" at bounding box center [405, 32] width 486 height 18
copy small "Angela Williams"
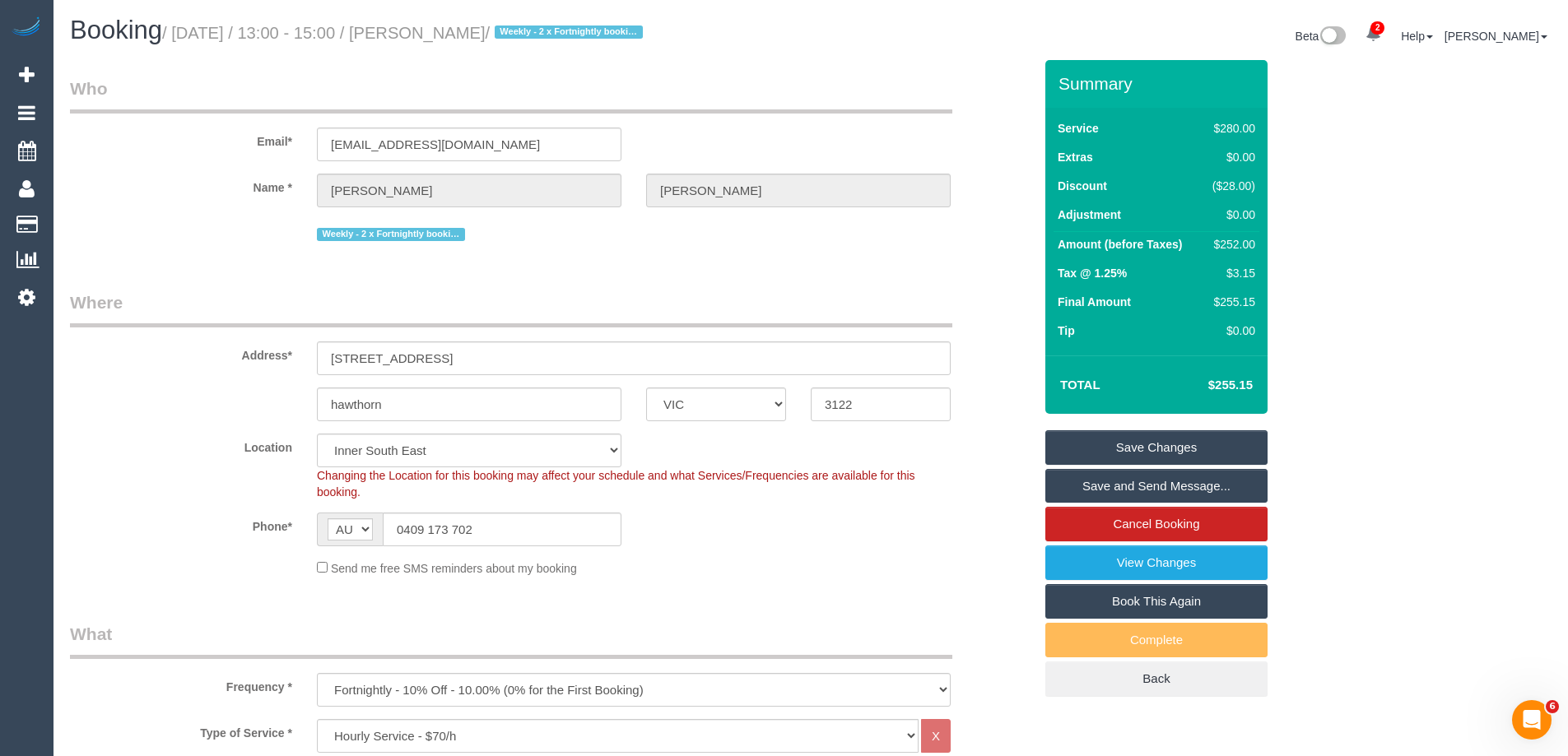
click at [941, 513] on div "Phone* AF AL DZ AD AO AI AQ AG AR AM AW AU AT AZ BS BH BD BB BY BE BZ BJ BM BT …" at bounding box center [551, 530] width 988 height 34
click at [1218, 561] on link "View Changes" at bounding box center [1156, 563] width 222 height 35
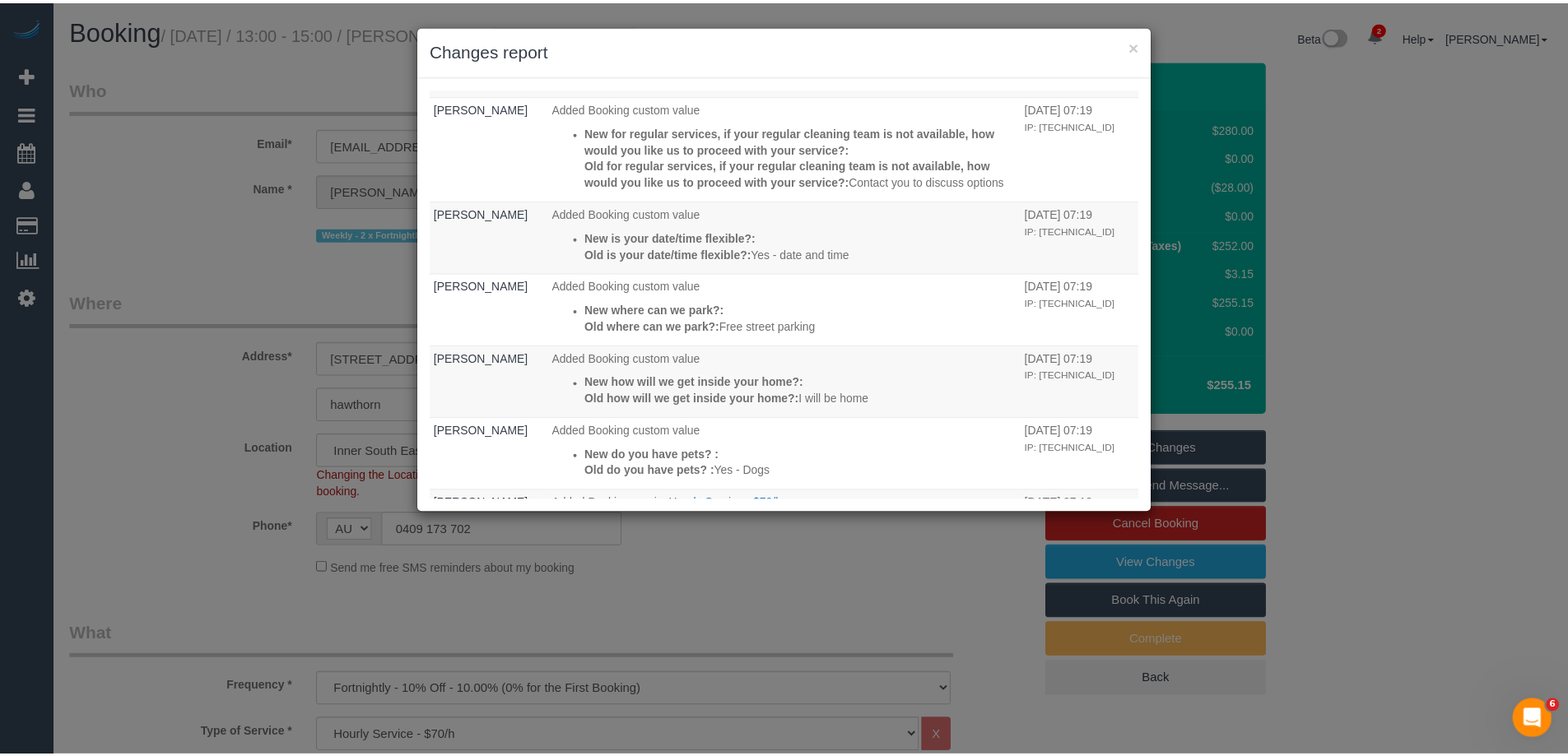
scroll to position [697, 0]
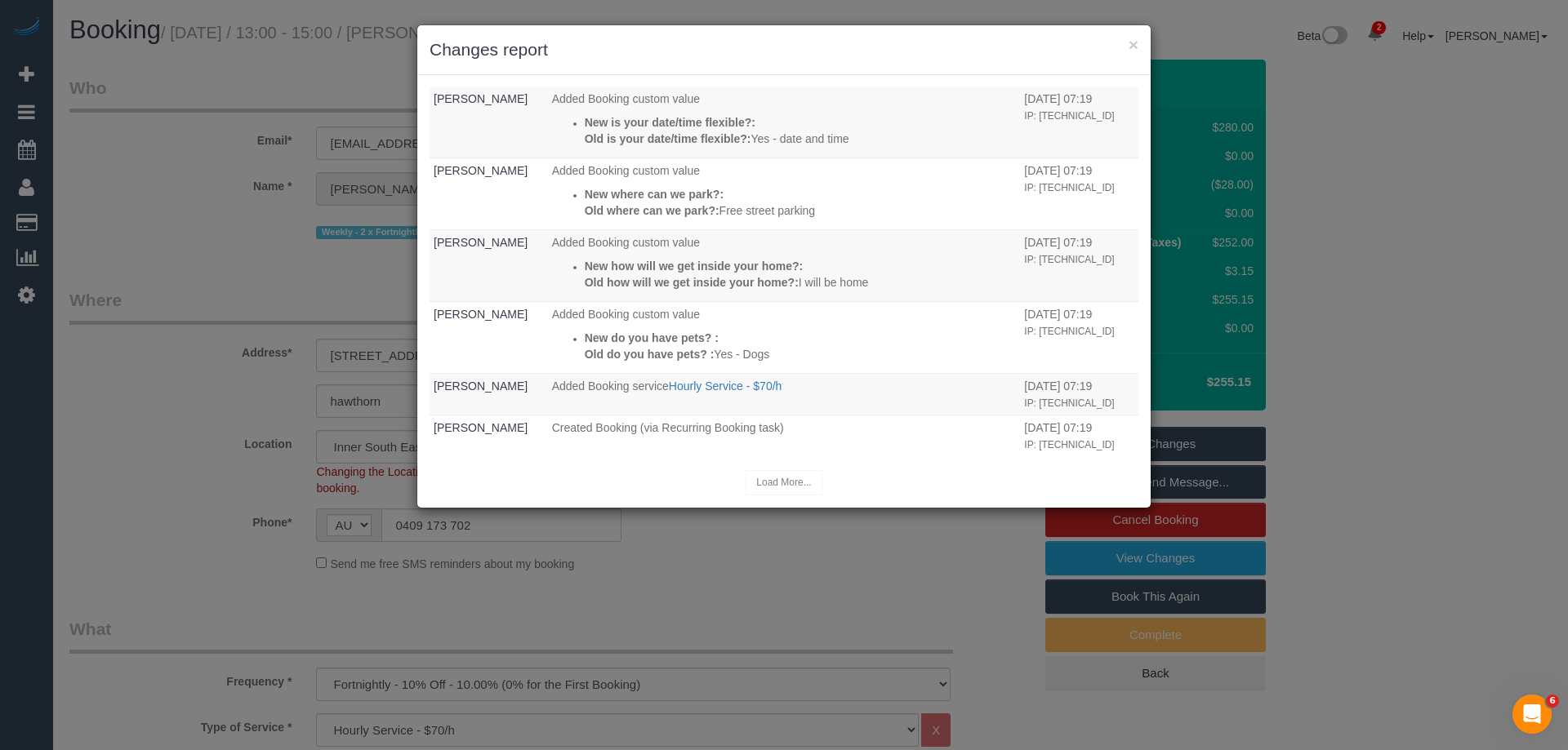
click at [775, 477] on div "Load More..." at bounding box center [784, 483] width 709 height 25
click at [789, 488] on div "Load More..." at bounding box center [784, 483] width 709 height 25
click at [774, 492] on div "Load More..." at bounding box center [784, 483] width 709 height 25
click at [891, 83] on div "Who What When Chellsea Espinosa Unassigned team: (2) Juleidys (+ Cris) (C) 13/1…" at bounding box center [784, 290] width 734 height 432
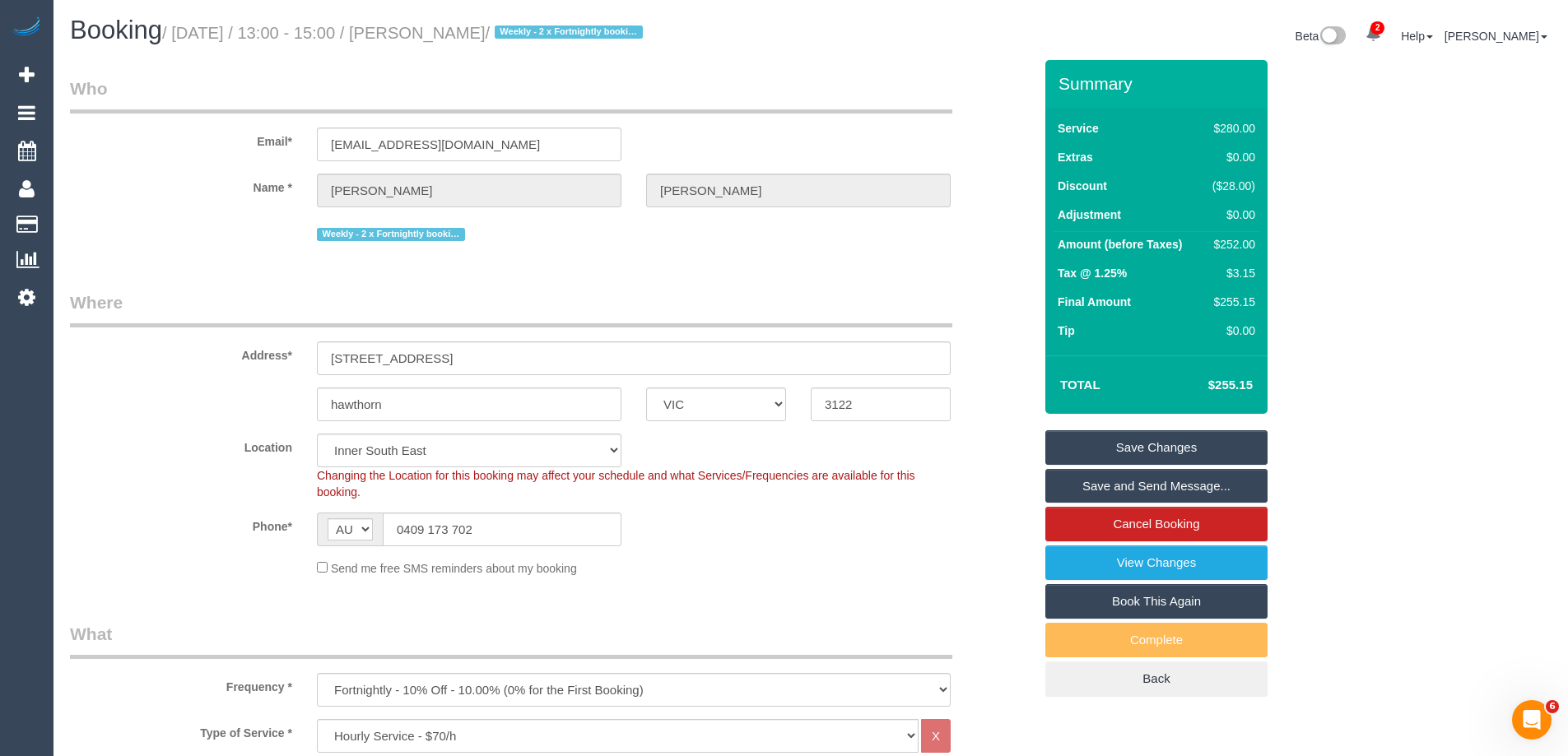
click at [180, 350] on label "Address*" at bounding box center [181, 353] width 247 height 23
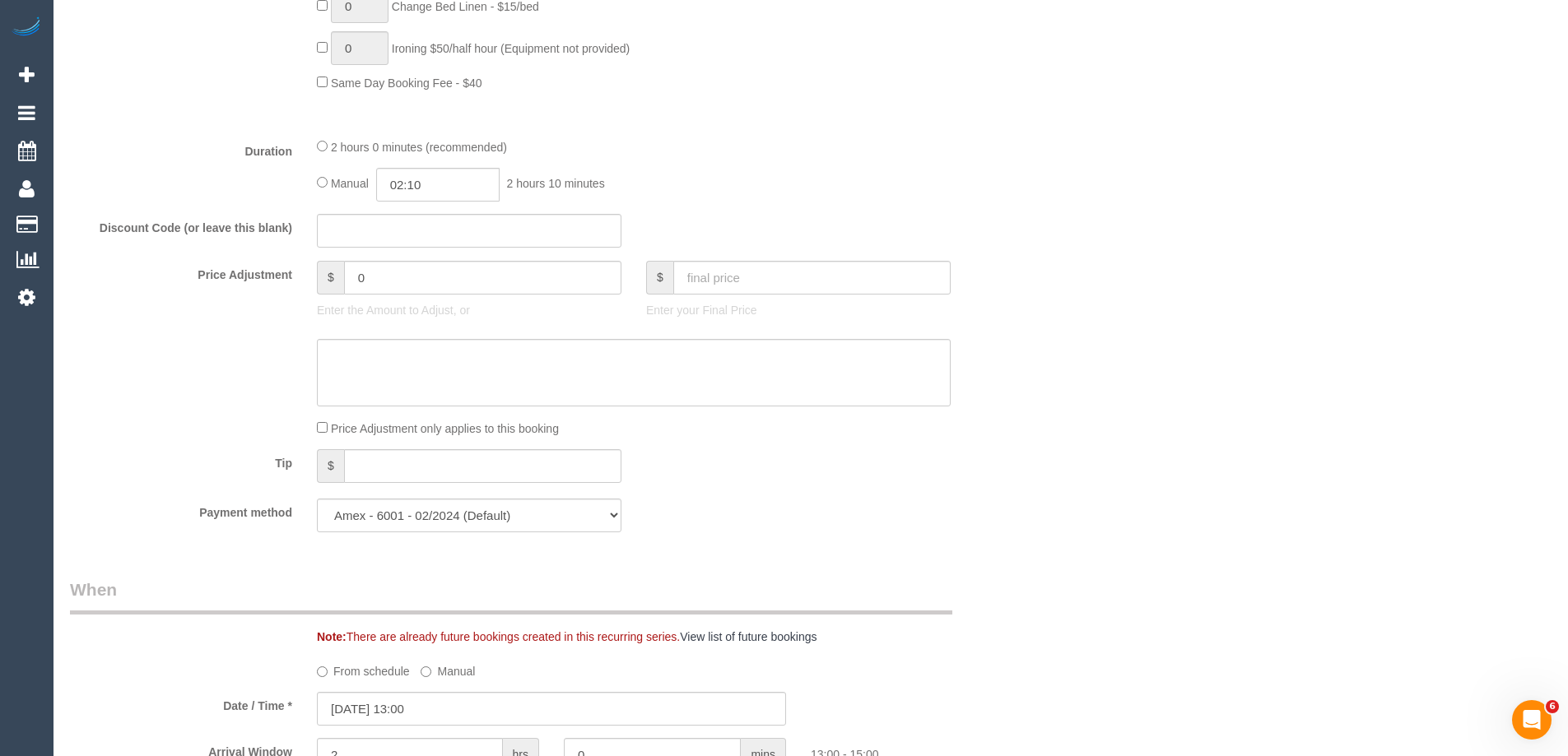
scroll to position [1070, 0]
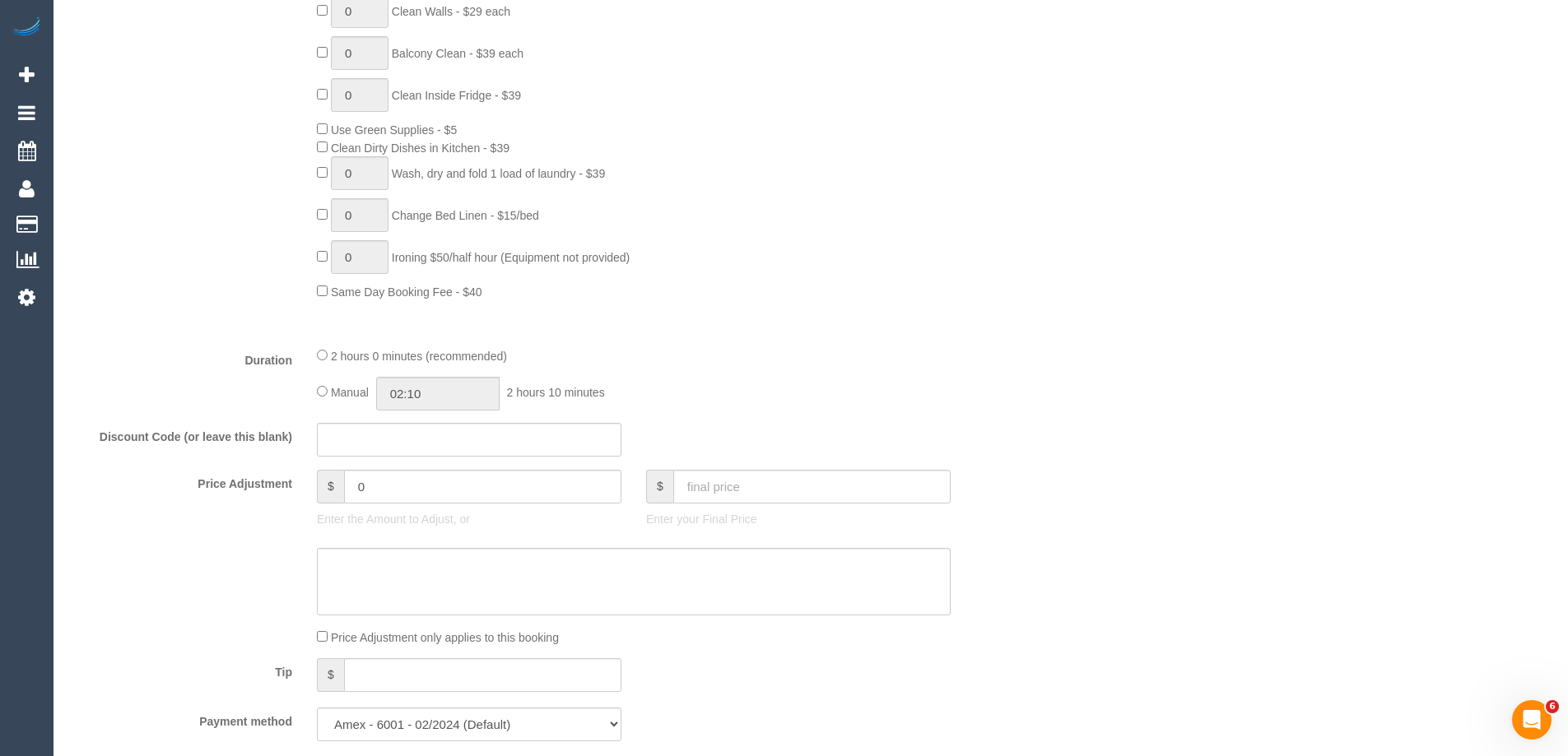
drag, startPoint x: 328, startPoint y: 387, endPoint x: 322, endPoint y: 365, distance: 22.8
click at [327, 382] on div "Manual 02:10 2 hours 10 minutes" at bounding box center [634, 394] width 634 height 34
click at [325, 382] on div "Manual 02:10 2 hours 10 minutes" at bounding box center [634, 394] width 634 height 34
type input "02:00"
drag, startPoint x: 1010, startPoint y: 337, endPoint x: 1020, endPoint y: 351, distance: 17.2
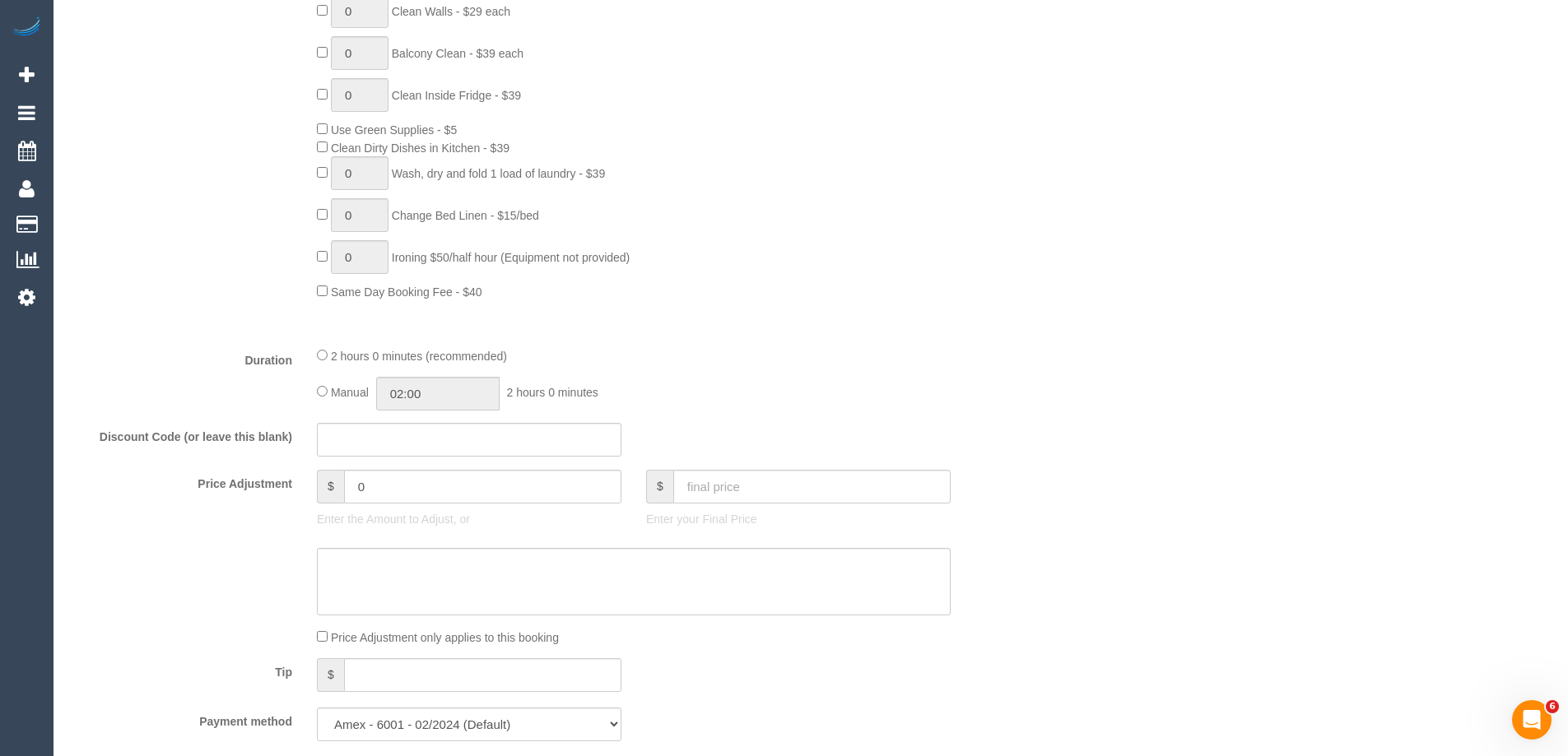
click at [1010, 338] on fieldset "What Frequency * One Time Cleaning Weekly - 10% Off - 10.00% (0% for the First …" at bounding box center [551, 153] width 963 height 1201
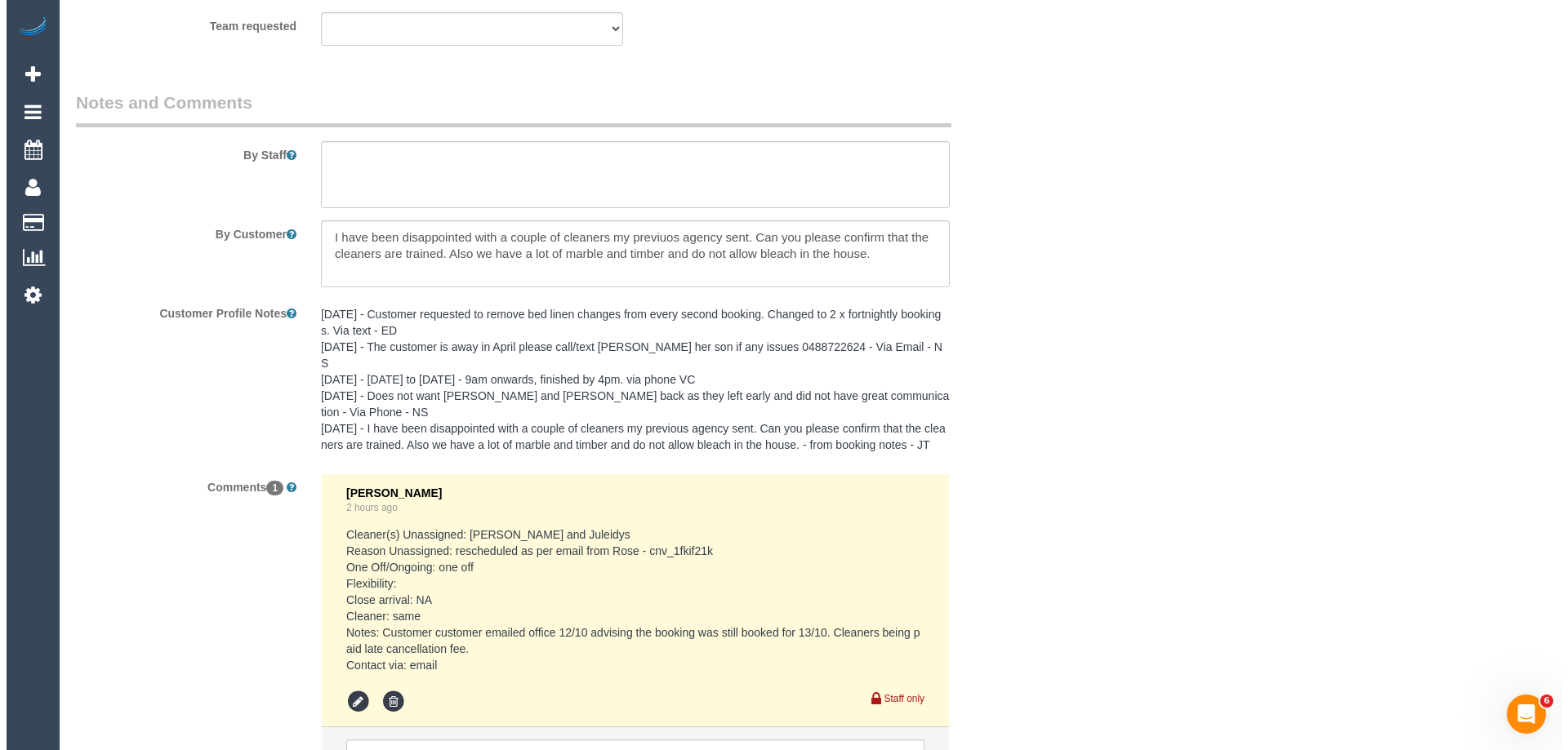
scroll to position [2341, 0]
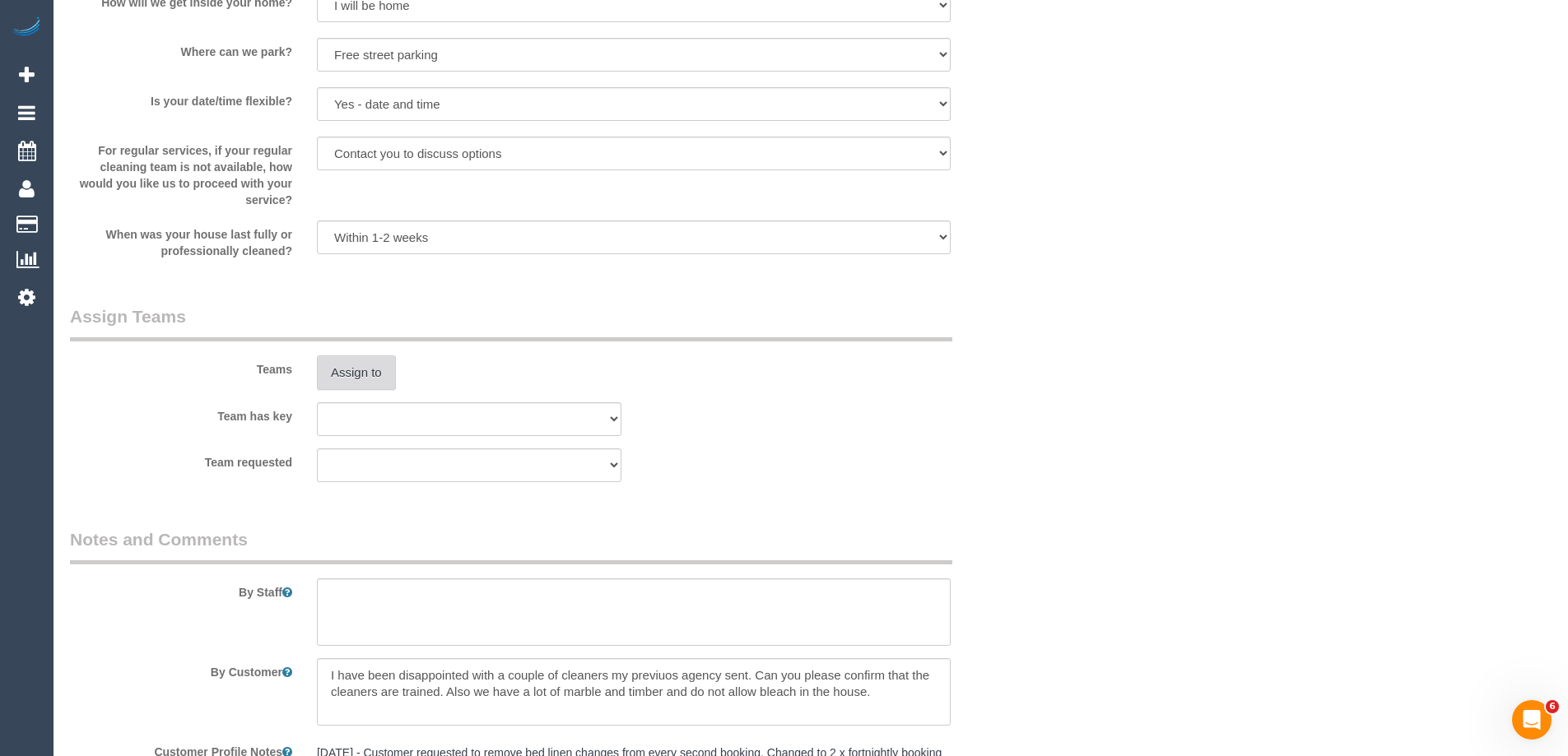
click at [358, 382] on button "Assign to" at bounding box center [357, 373] width 79 height 35
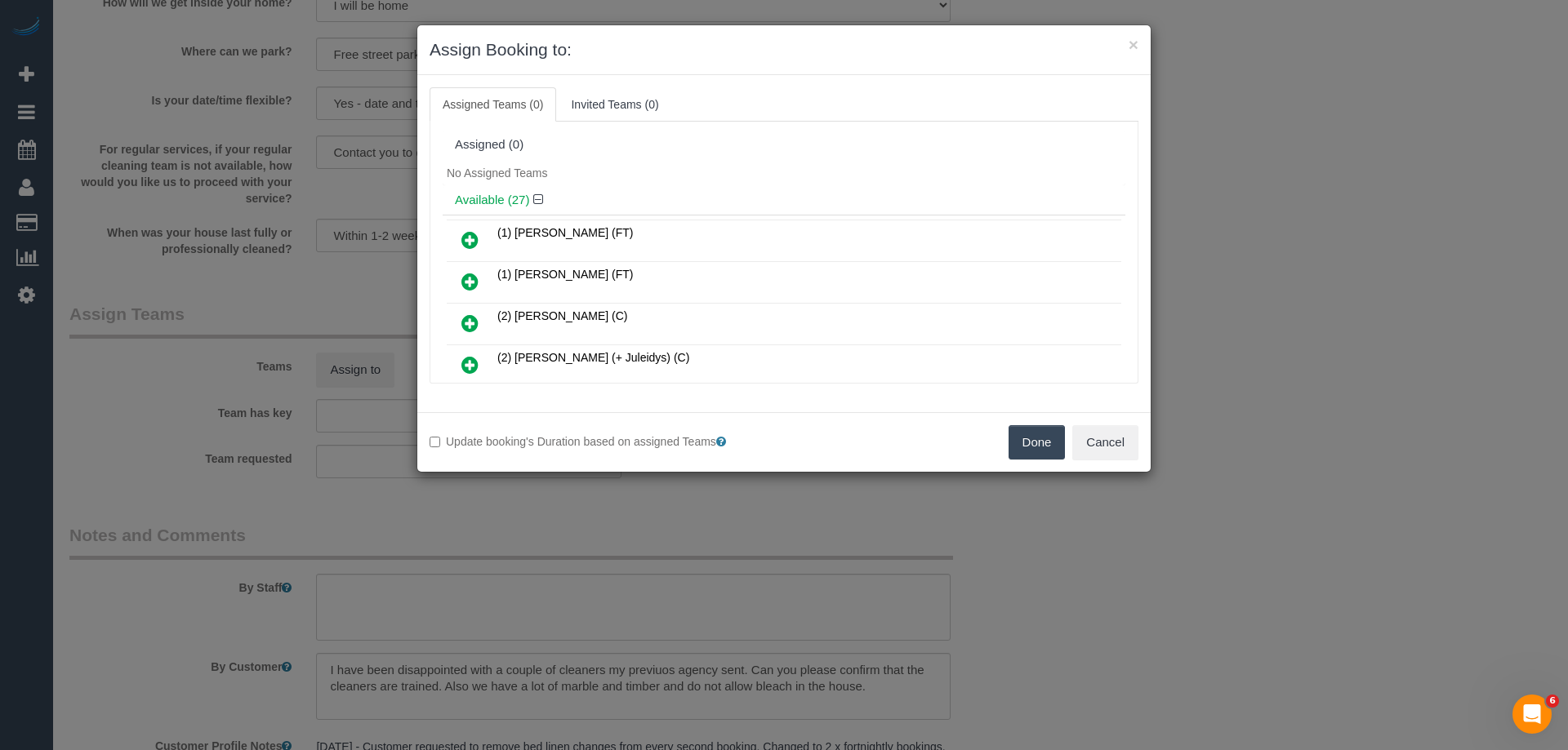
click at [836, 150] on div "Assigned (0)" at bounding box center [784, 145] width 659 height 14
click at [473, 360] on icon at bounding box center [470, 364] width 17 height 20
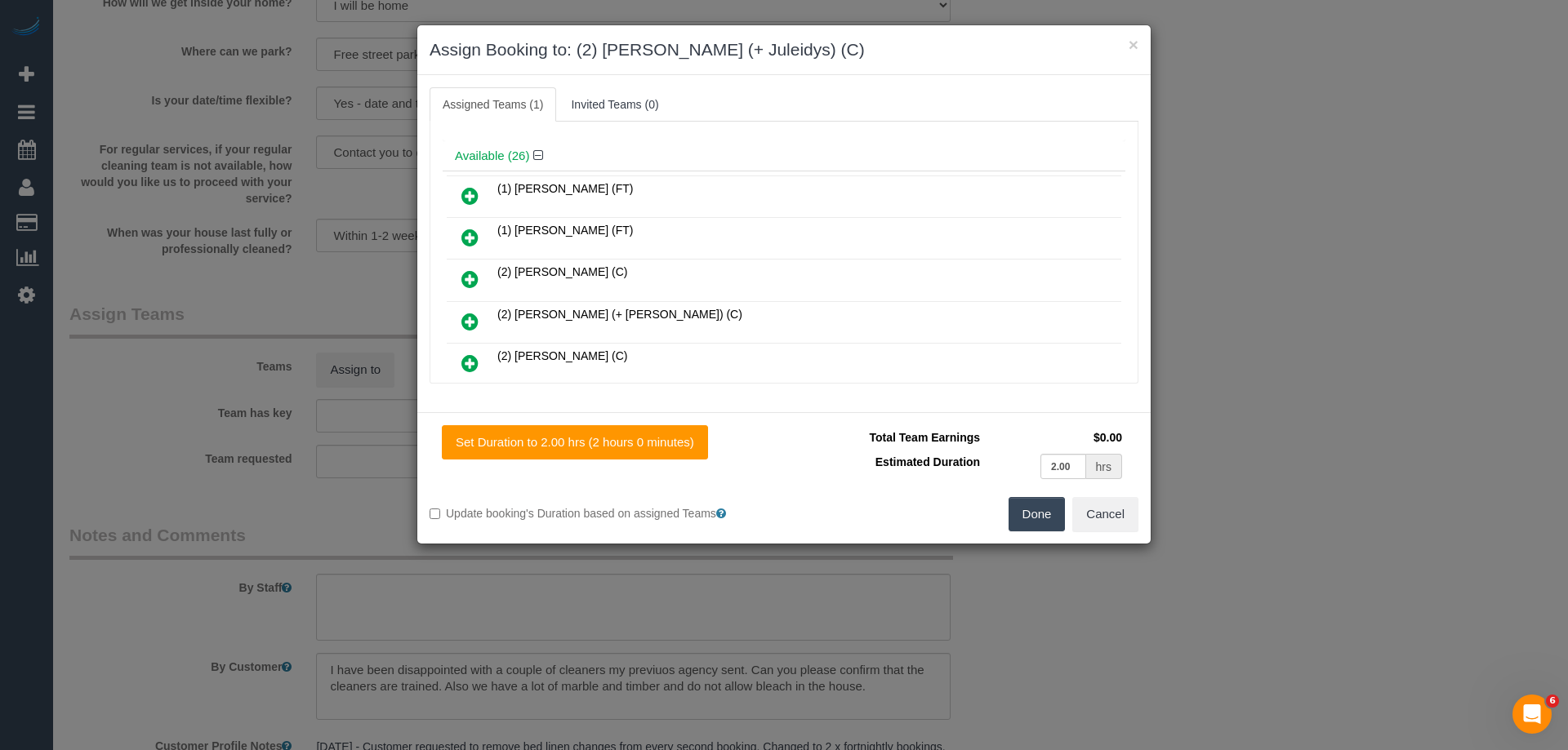
scroll to position [163, 0]
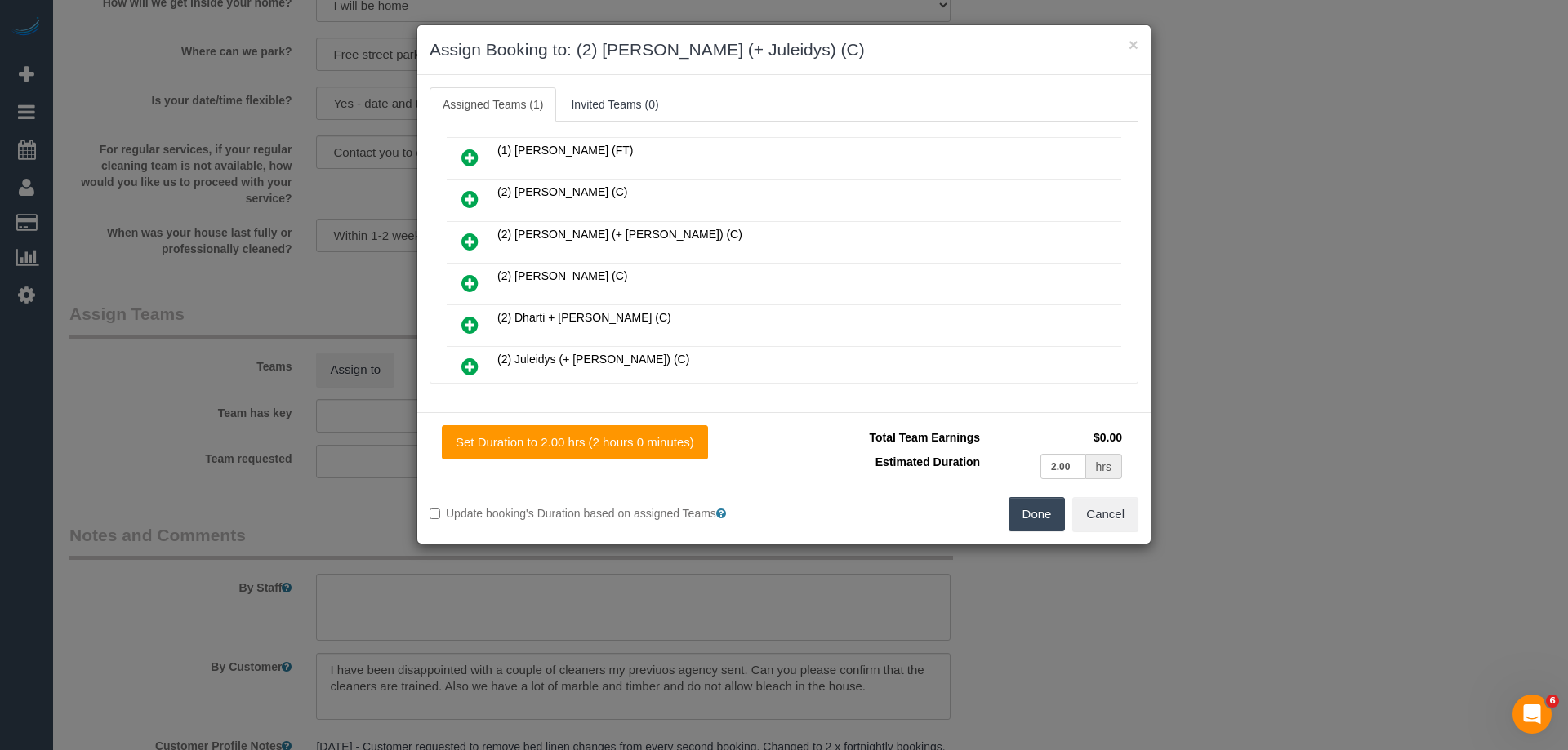
drag, startPoint x: 473, startPoint y: 369, endPoint x: 549, endPoint y: 331, distance: 85.0
click at [473, 370] on icon at bounding box center [470, 366] width 17 height 20
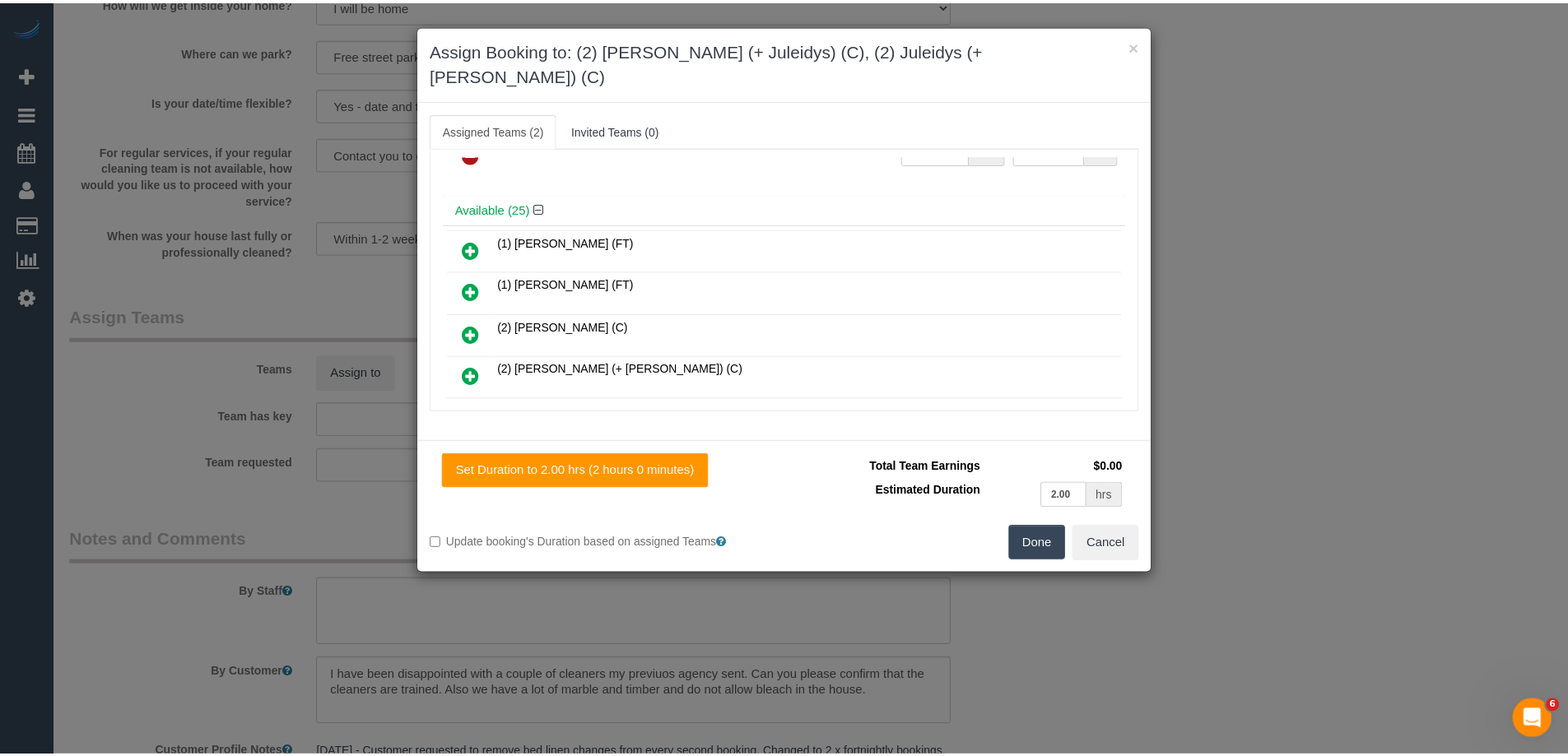
scroll to position [0, 0]
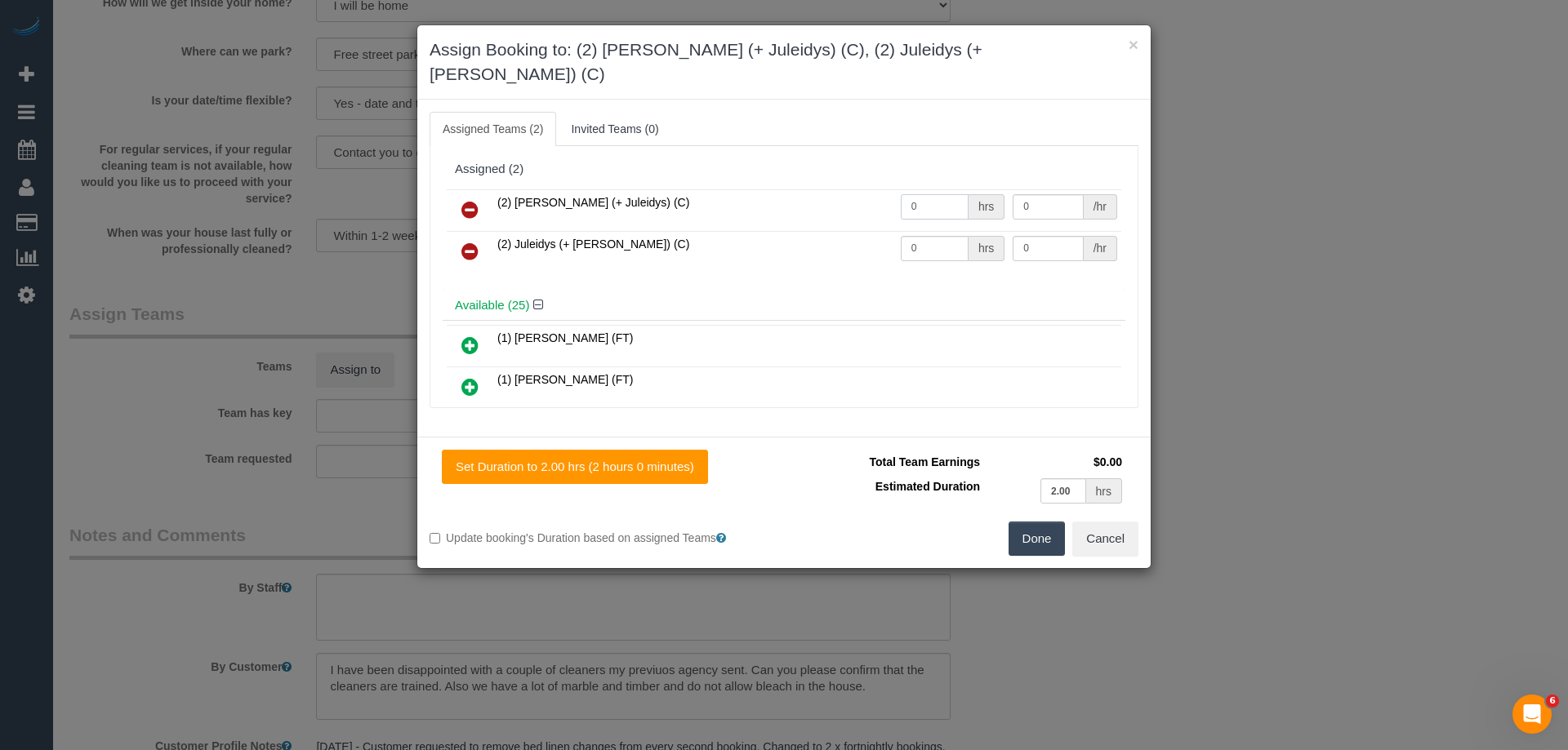
click at [918, 194] on input "0" at bounding box center [934, 206] width 68 height 25
type input "2"
click at [945, 236] on input "0" at bounding box center [934, 248] width 68 height 25
type input "2"
click at [1040, 194] on input "0" at bounding box center [1048, 206] width 70 height 25
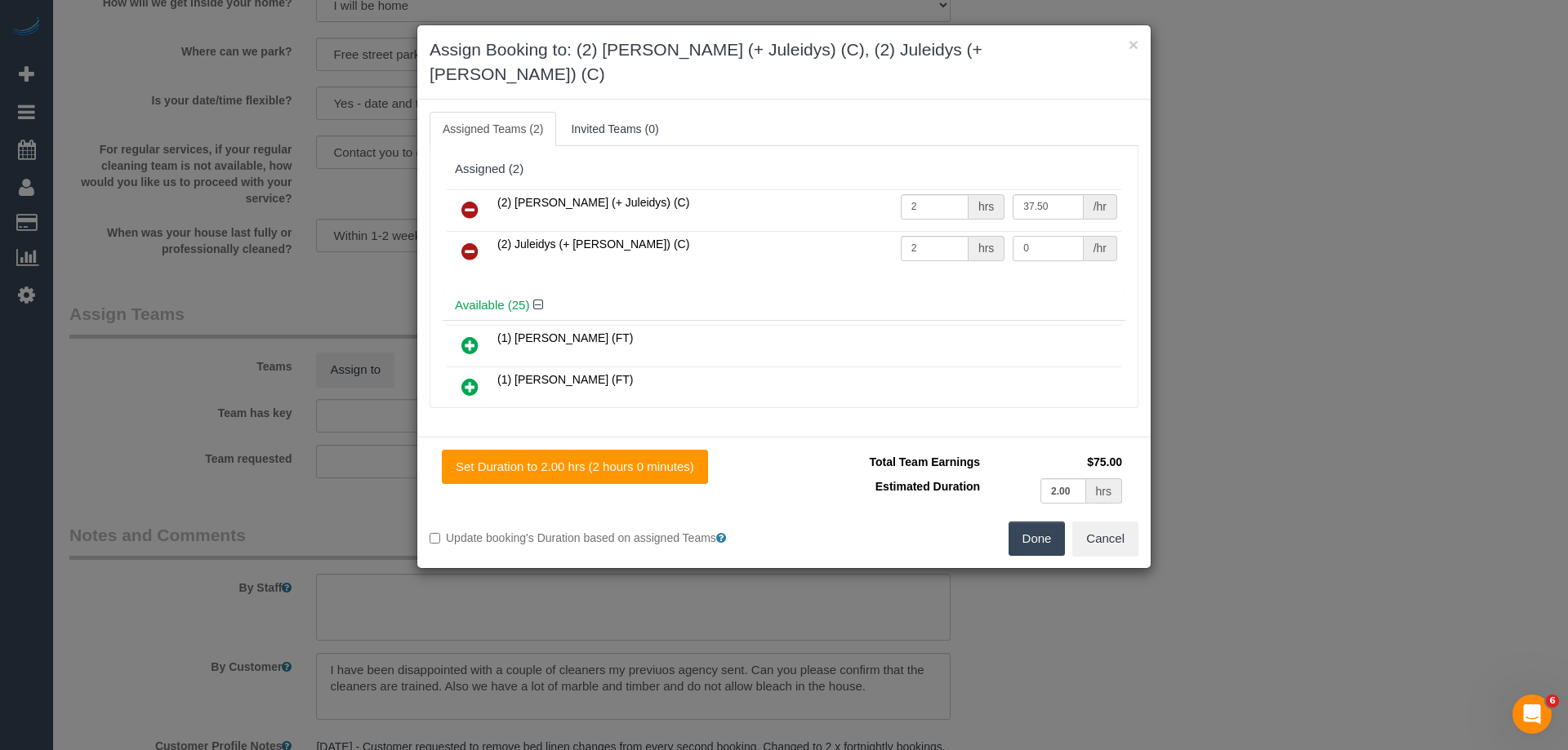
type input "37.5"
click at [1027, 236] on input "0" at bounding box center [1048, 248] width 70 height 25
type input "7"
type input "37.5"
click at [1043, 522] on button "Done" at bounding box center [1037, 539] width 57 height 35
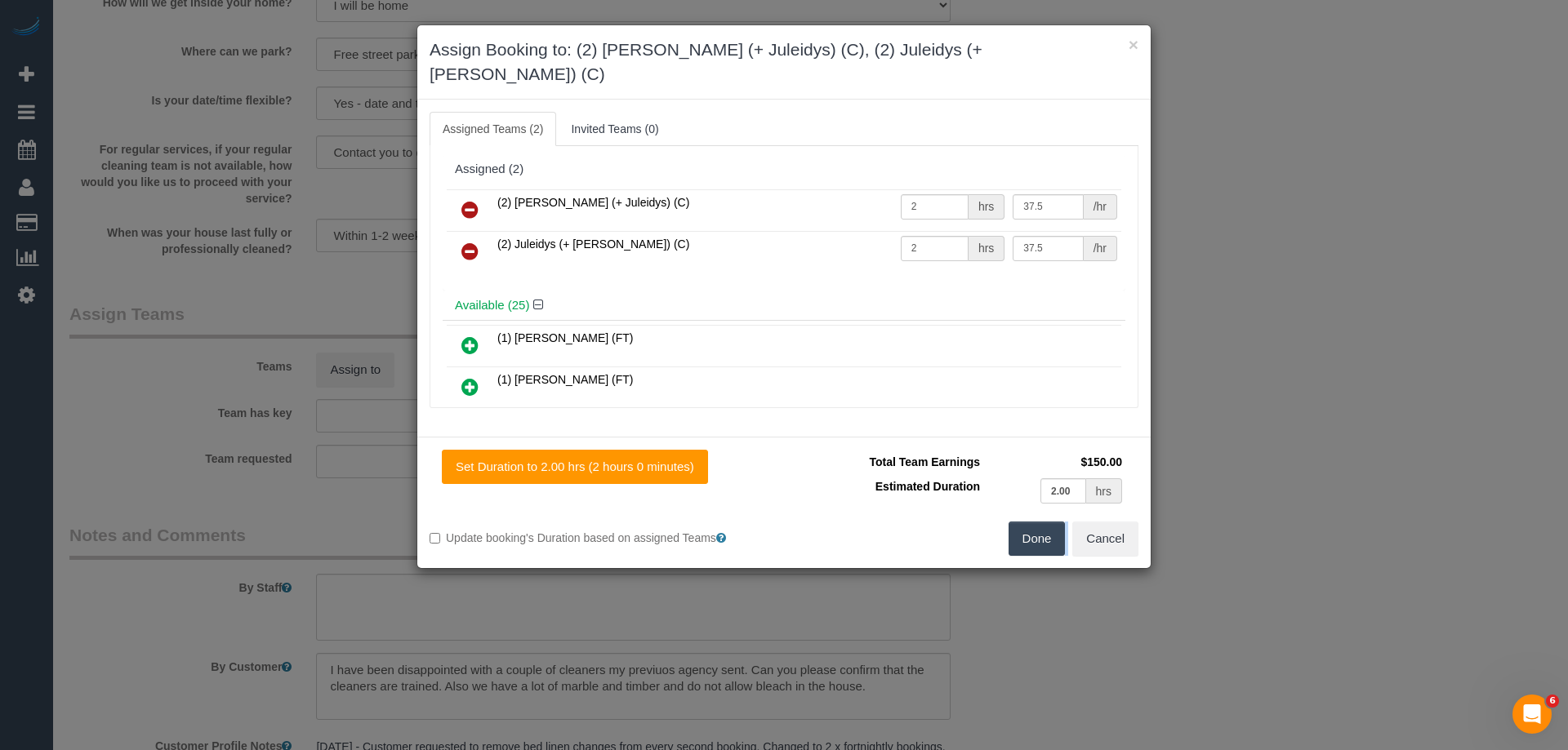
click at [1043, 502] on div "× Assign Booking to: (2) Cris (+ Juleidys) (C), (2) Juleidys (+ Cris) (C) Assig…" at bounding box center [784, 375] width 1568 height 750
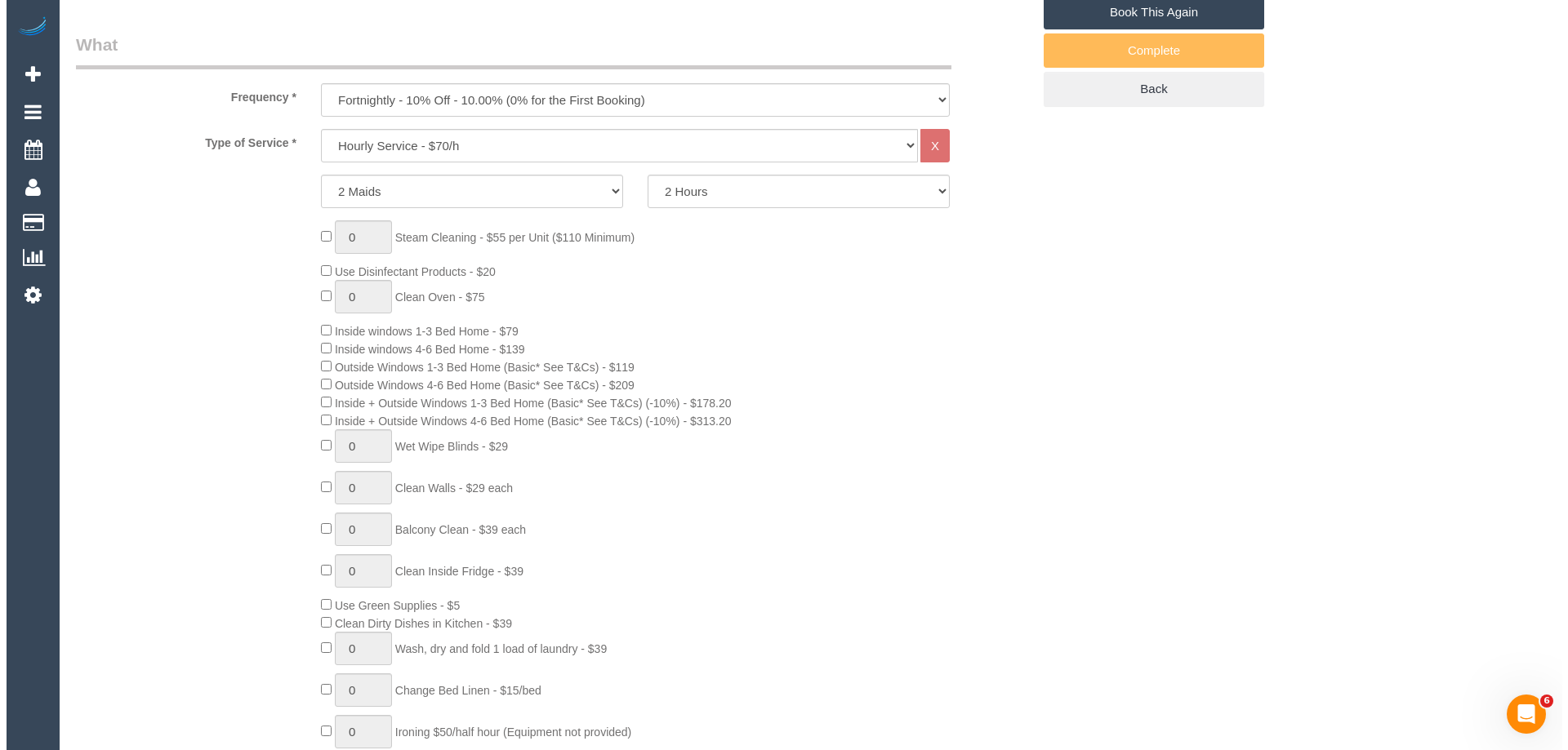
scroll to position [136, 0]
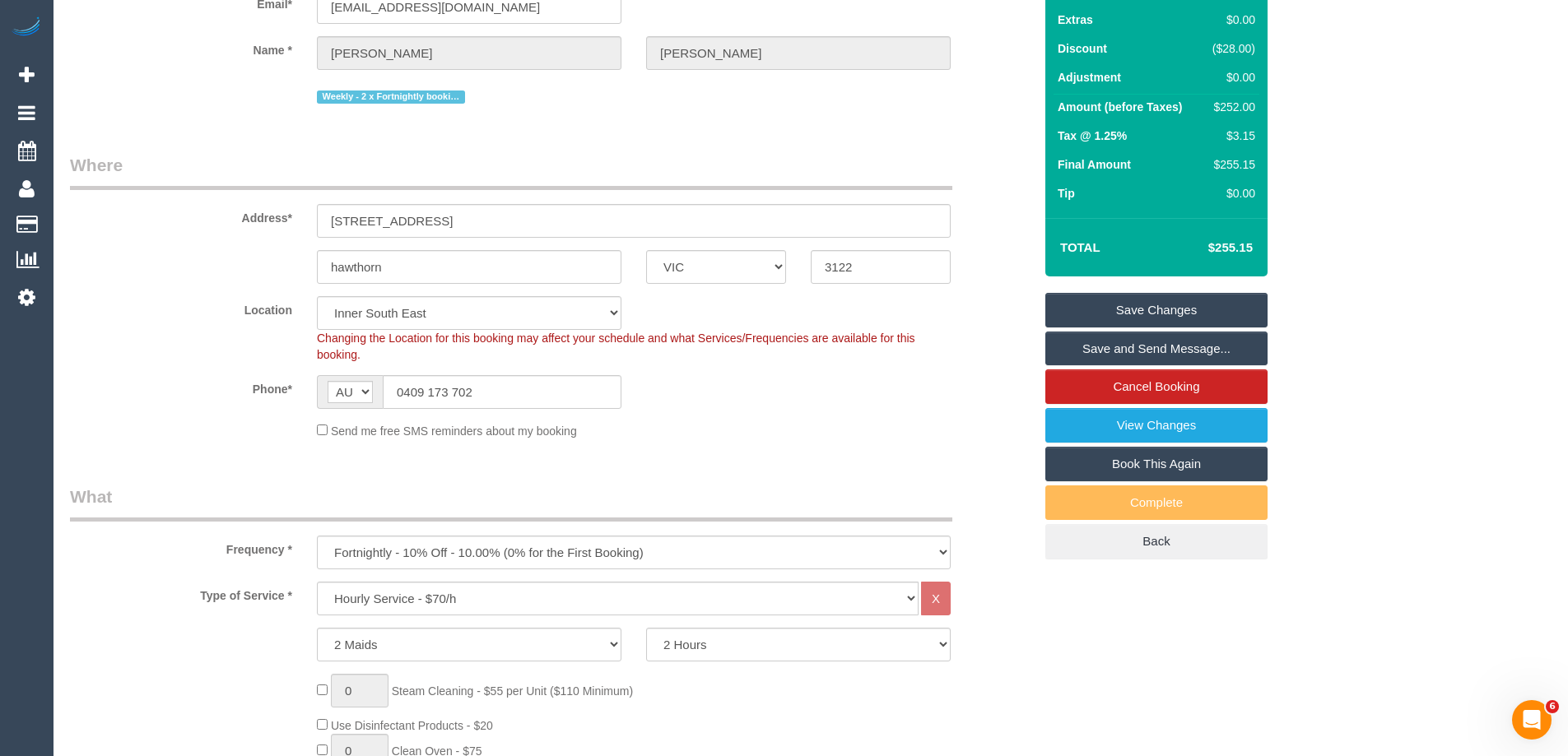
click at [1103, 344] on link "Save and Send Message..." at bounding box center [1156, 348] width 222 height 35
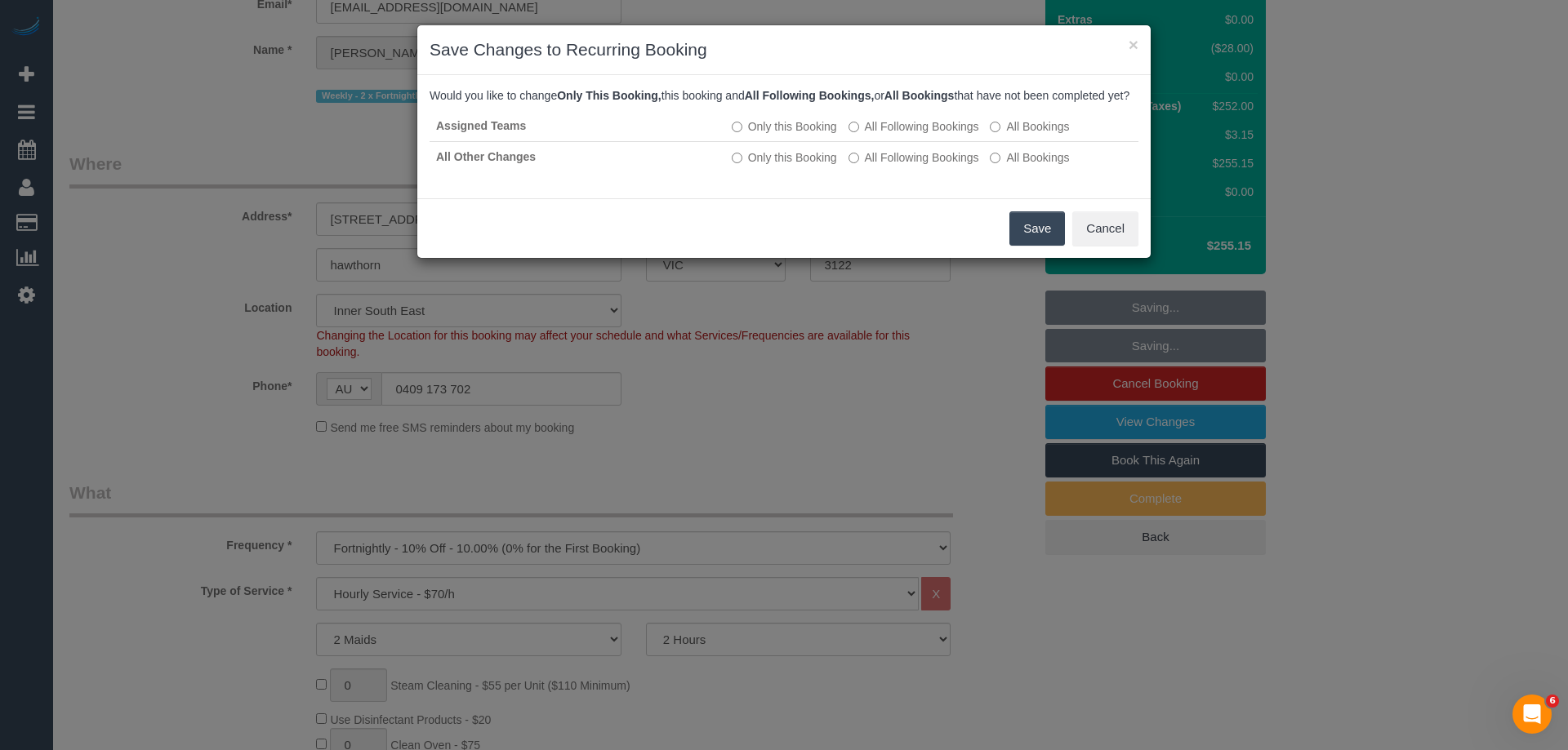
click at [1050, 246] on button "Save" at bounding box center [1036, 228] width 55 height 35
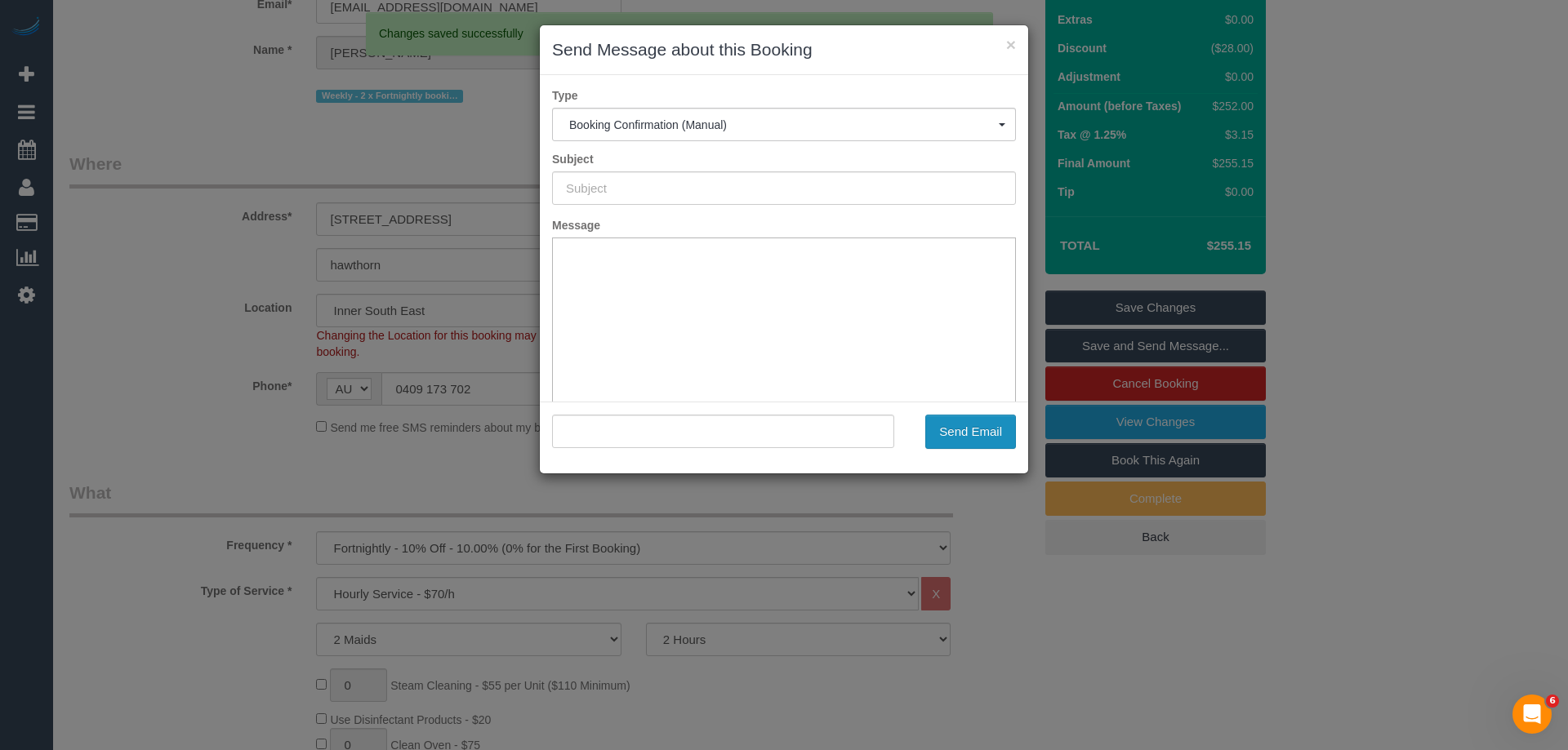
type input "Booking Confirmed"
type input ""Angela Williams" <williamsangela@bigpond.com>"
click at [965, 440] on button "Send Email" at bounding box center [970, 432] width 91 height 35
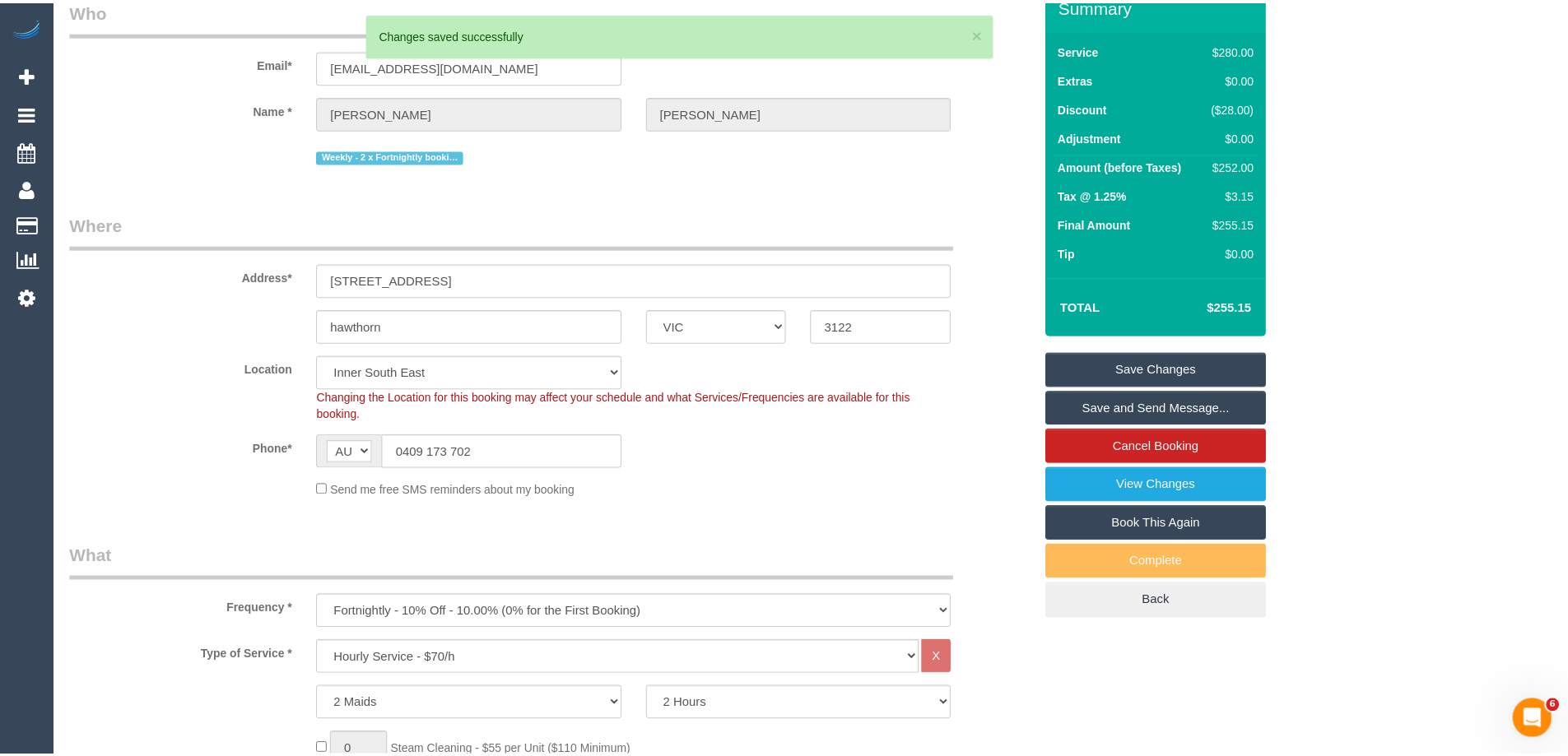
scroll to position [197, 0]
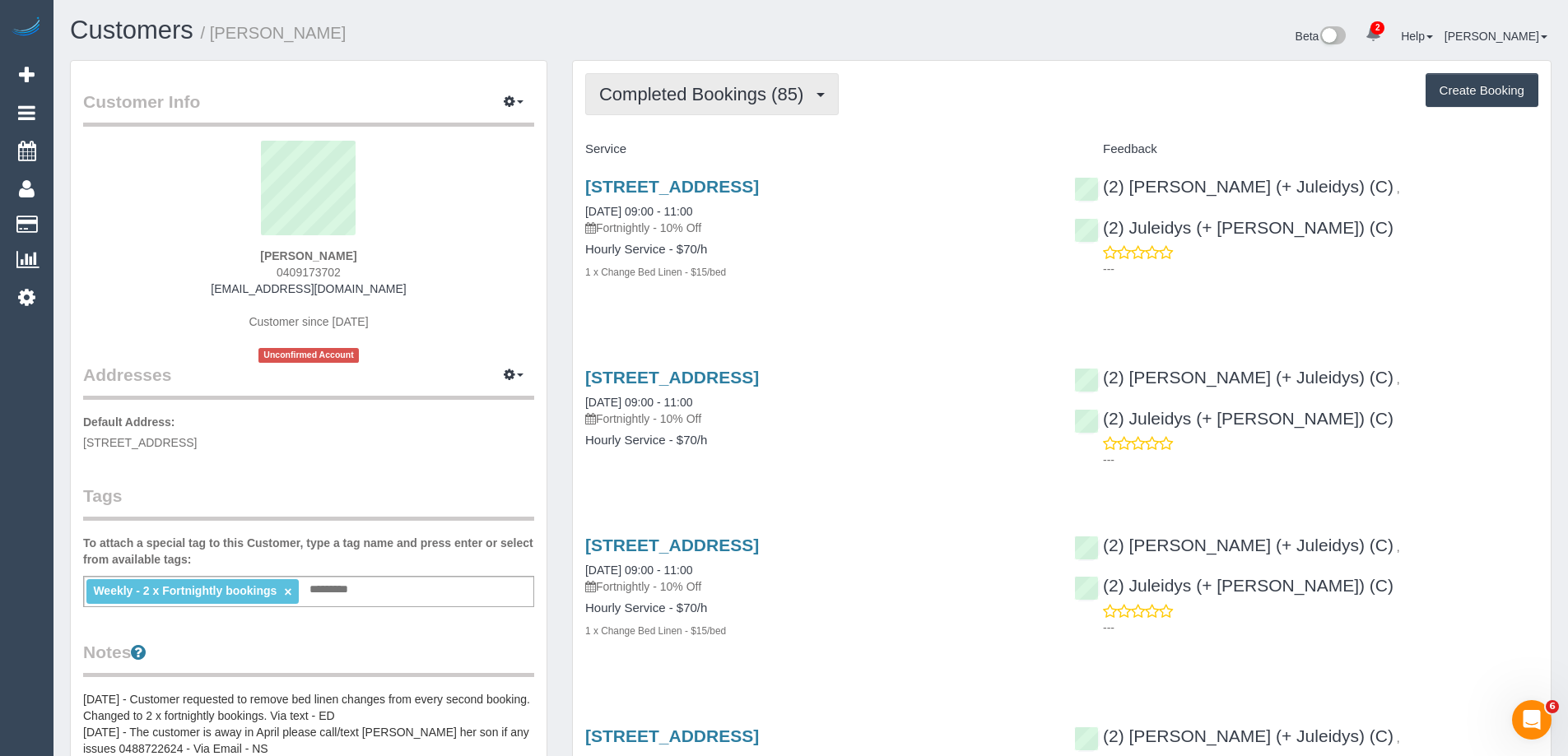
click at [751, 103] on span "Completed Bookings (85)" at bounding box center [705, 94] width 213 height 21
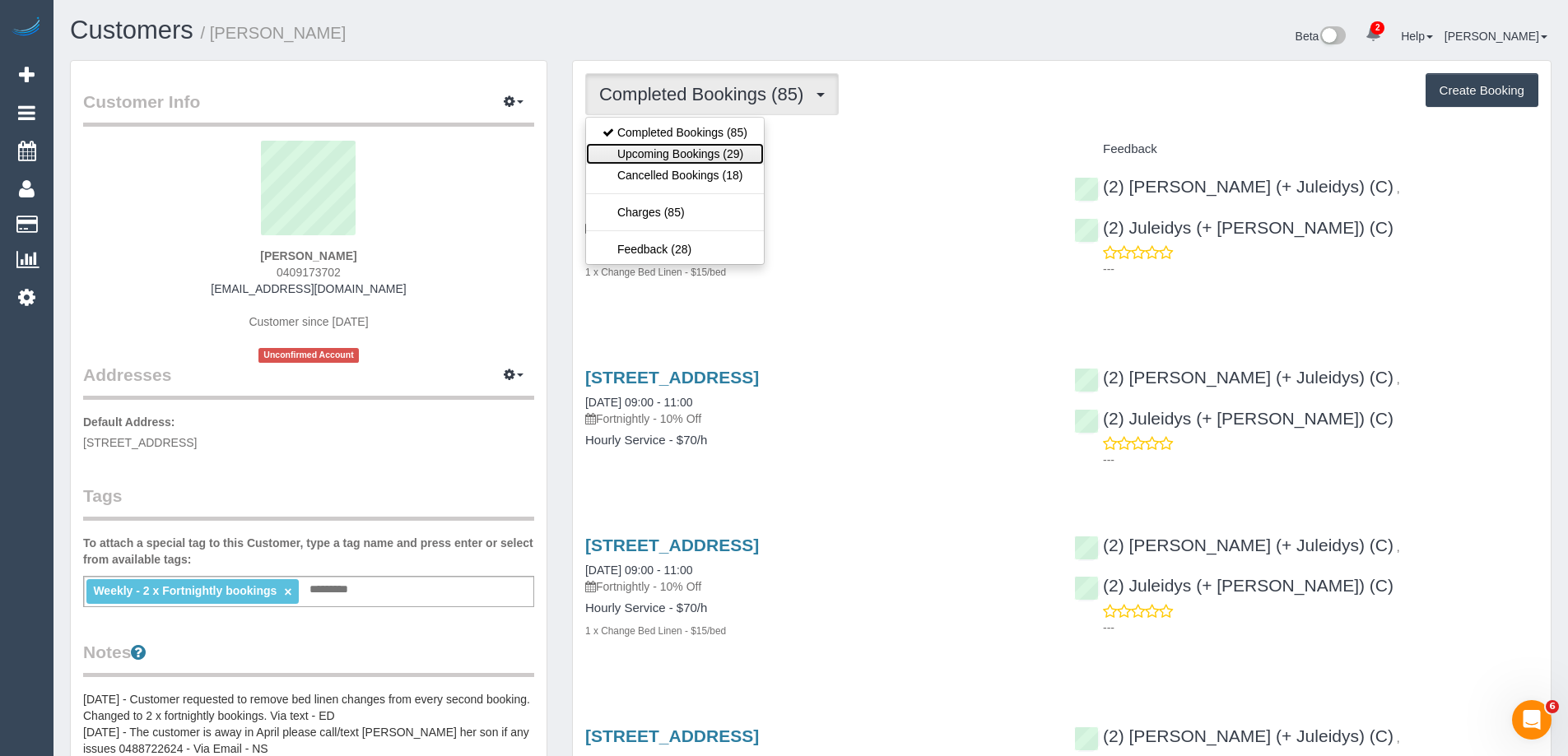
click at [703, 156] on link "Upcoming Bookings (29)" at bounding box center [674, 153] width 178 height 22
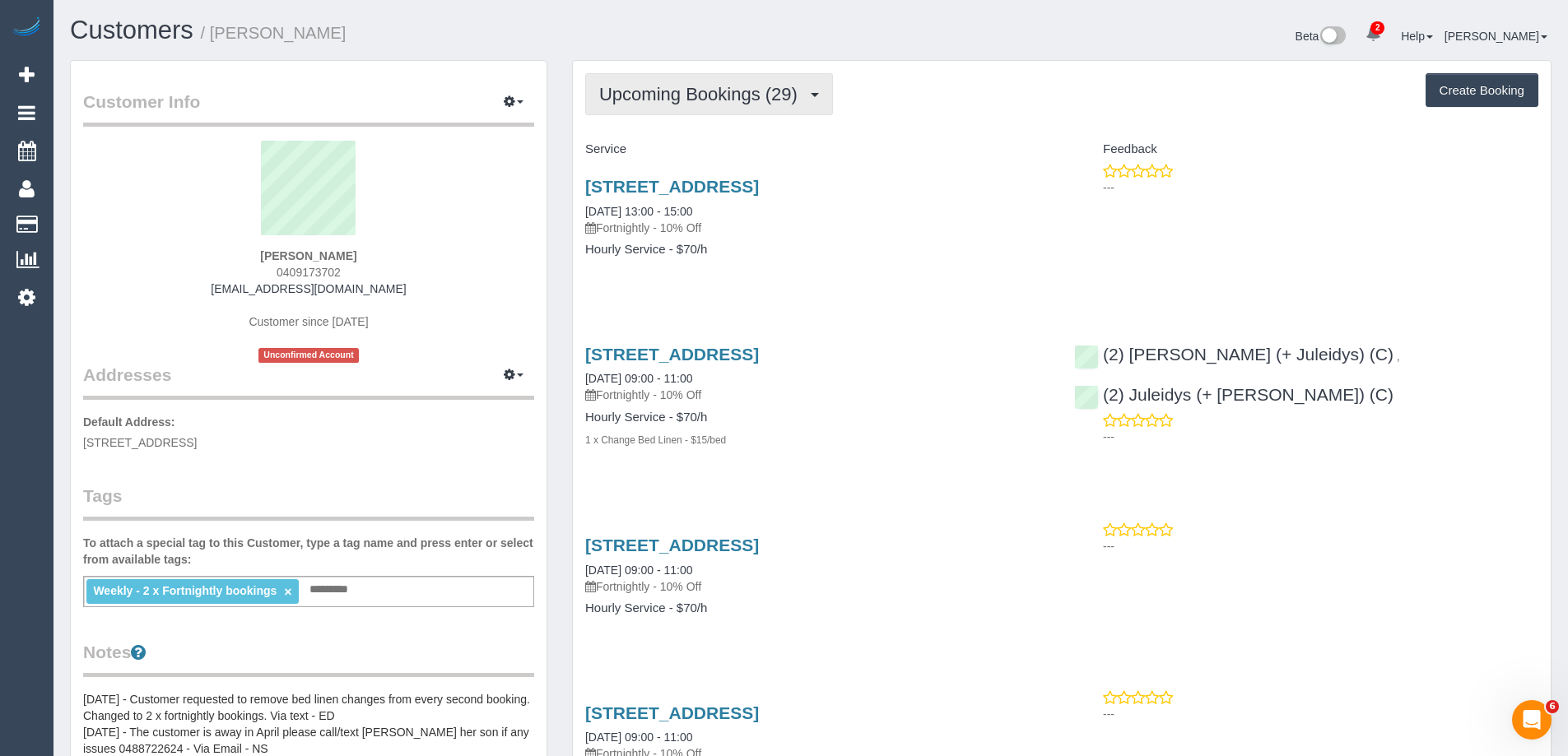
click at [764, 109] on button "Upcoming Bookings (29)" at bounding box center [709, 94] width 248 height 42
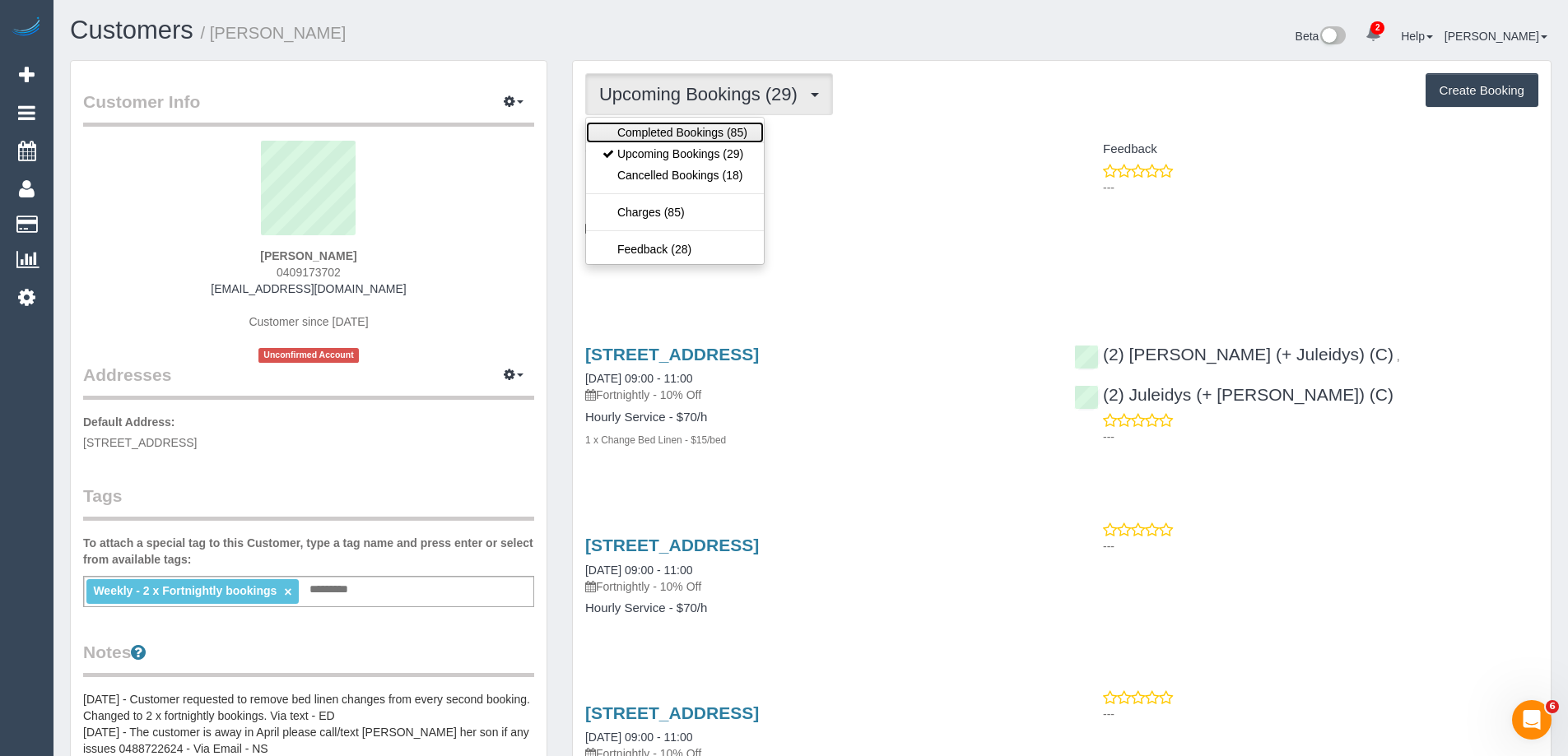
click at [700, 136] on link "Completed Bookings (85)" at bounding box center [674, 132] width 178 height 22
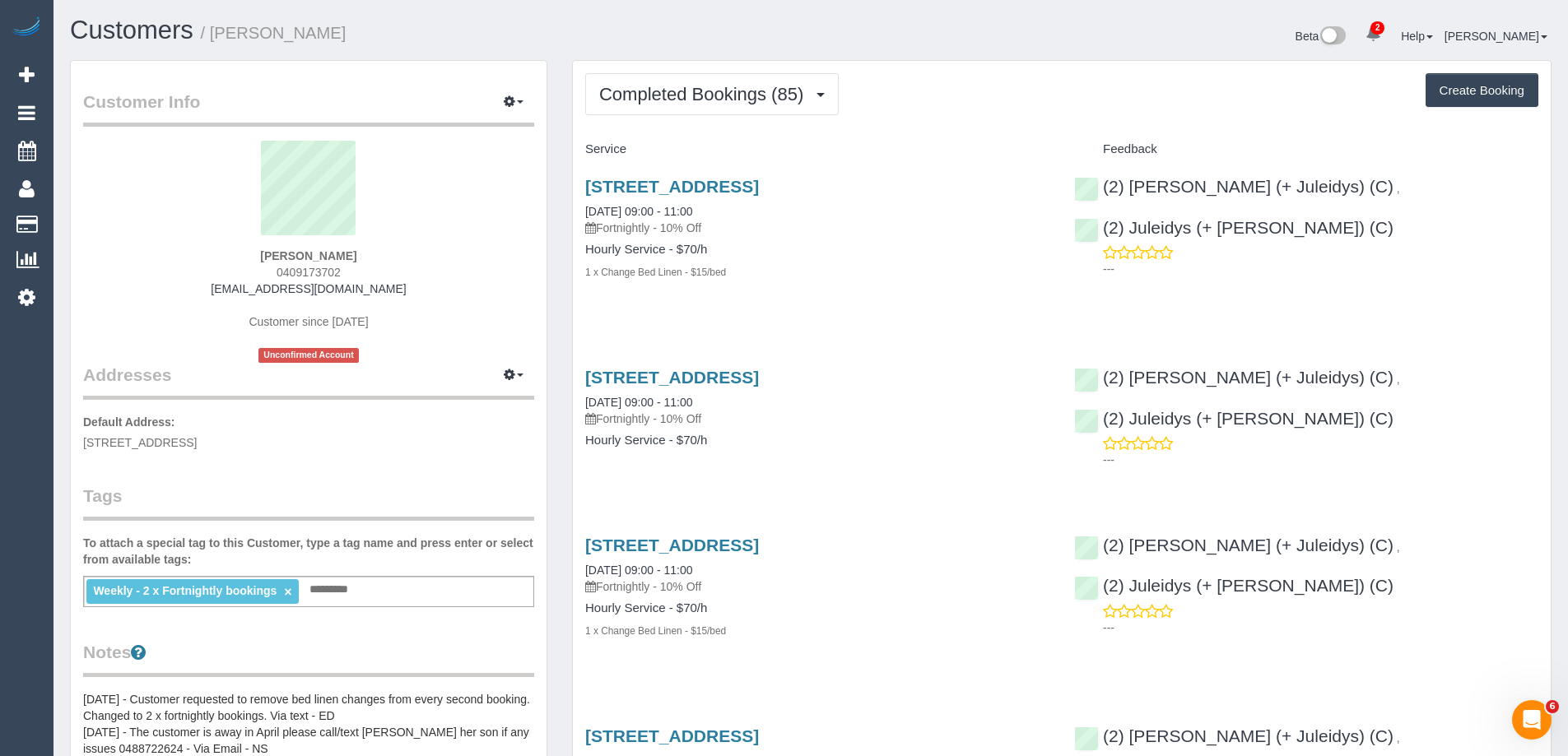
drag, startPoint x: 396, startPoint y: 285, endPoint x: 192, endPoint y: 290, distance: 204.1
click at [192, 290] on div "Angela Williams 0409173702 williamsangela@bigpond.com Customer since 2023 Uncon…" at bounding box center [308, 251] width 451 height 222
copy link "[EMAIL_ADDRESS][DOMAIN_NAME]"
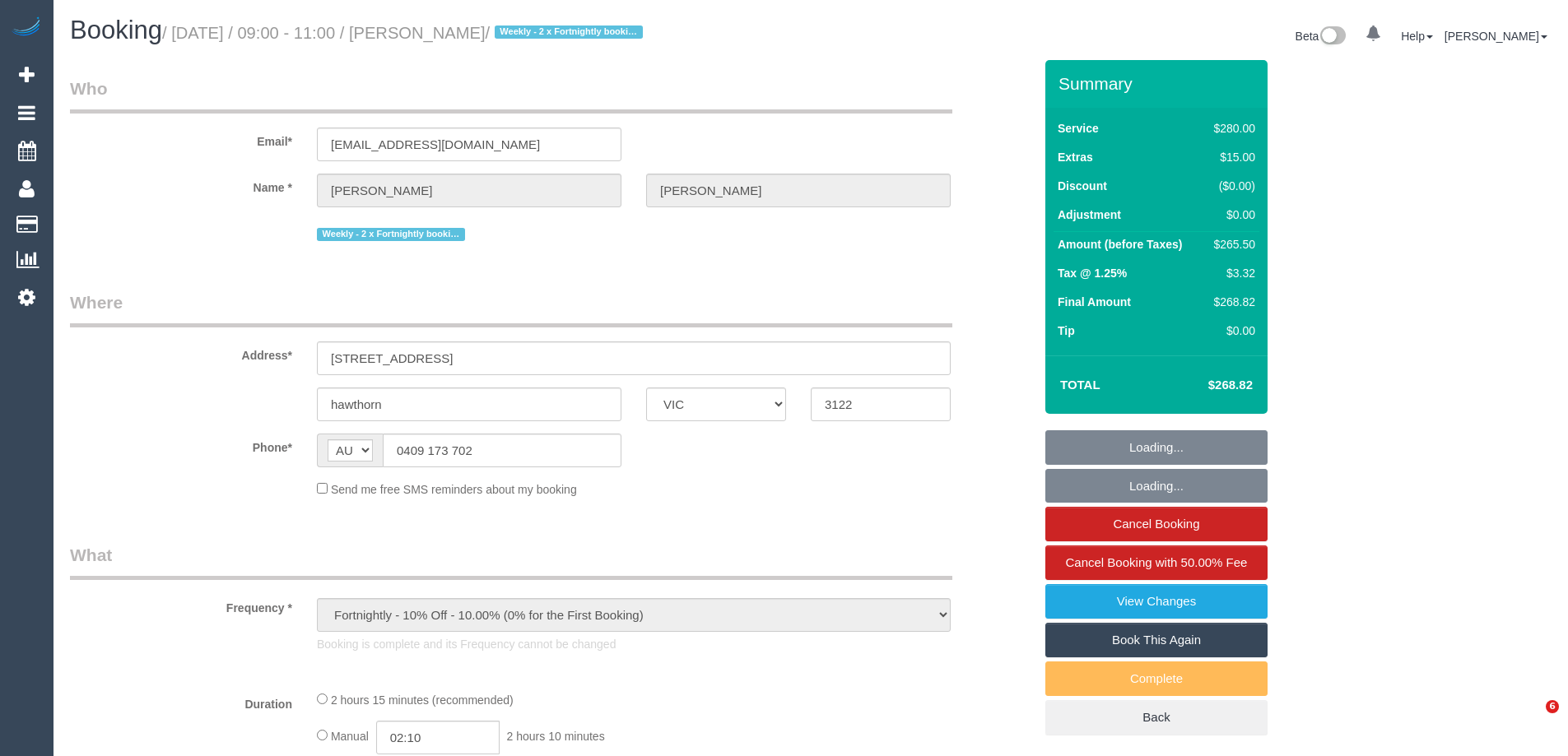
select select "VIC"
select select "string:stripe-pm_1NkeKZ2GScqysDRVf1GuqPXX"
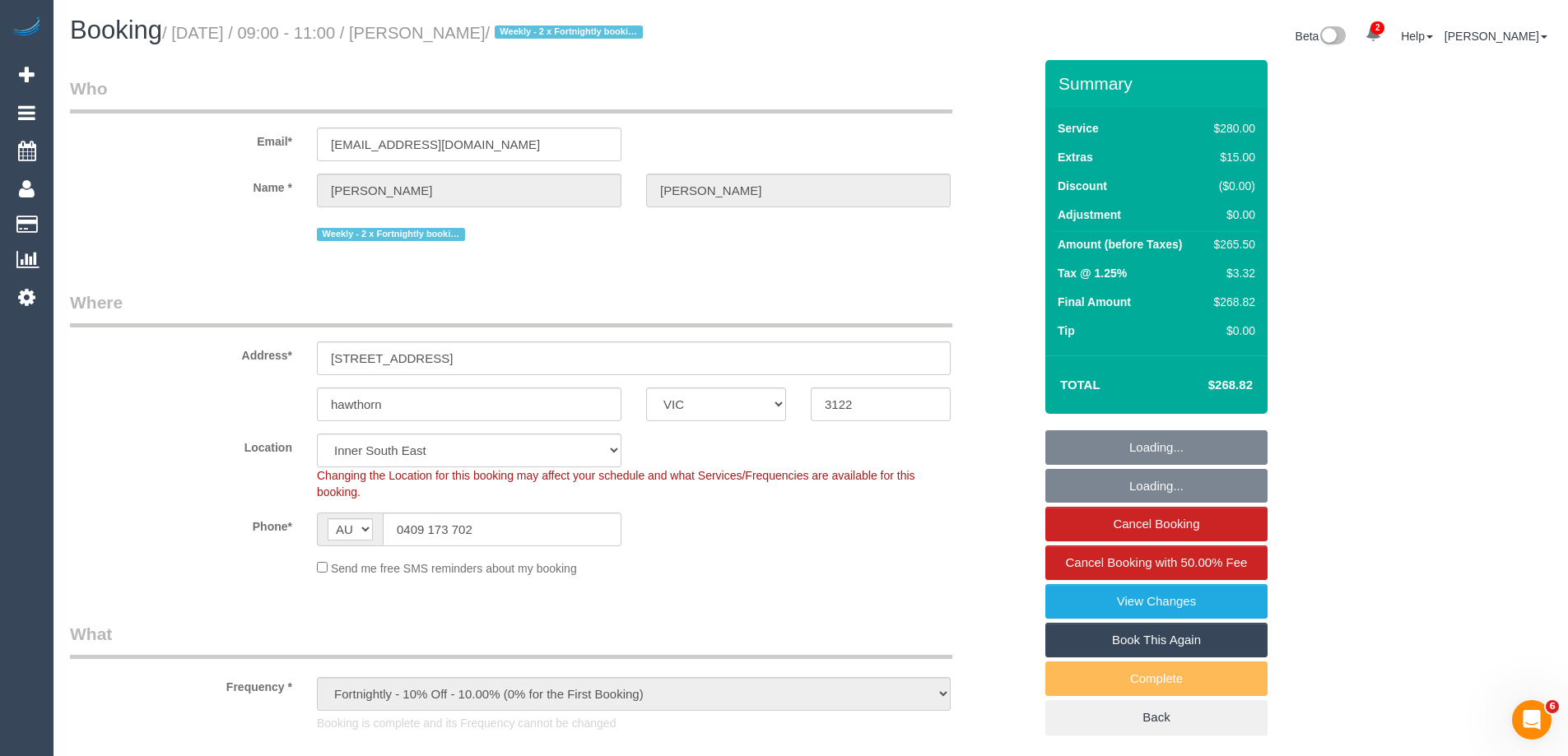
select select "object:753"
select select "2"
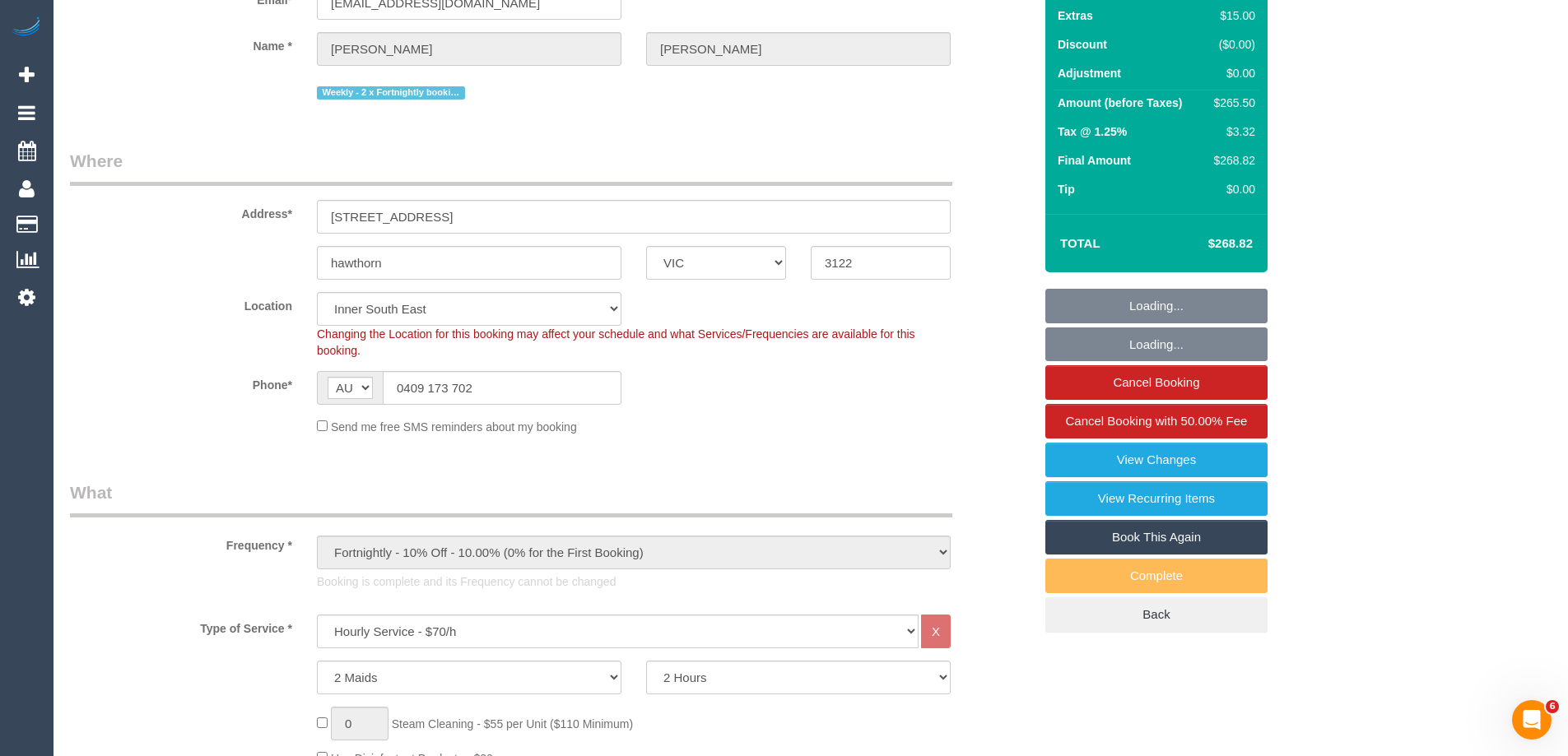
select select "number:27"
select select "number:14"
select select "number:19"
select select "number:22"
select select "number:35"
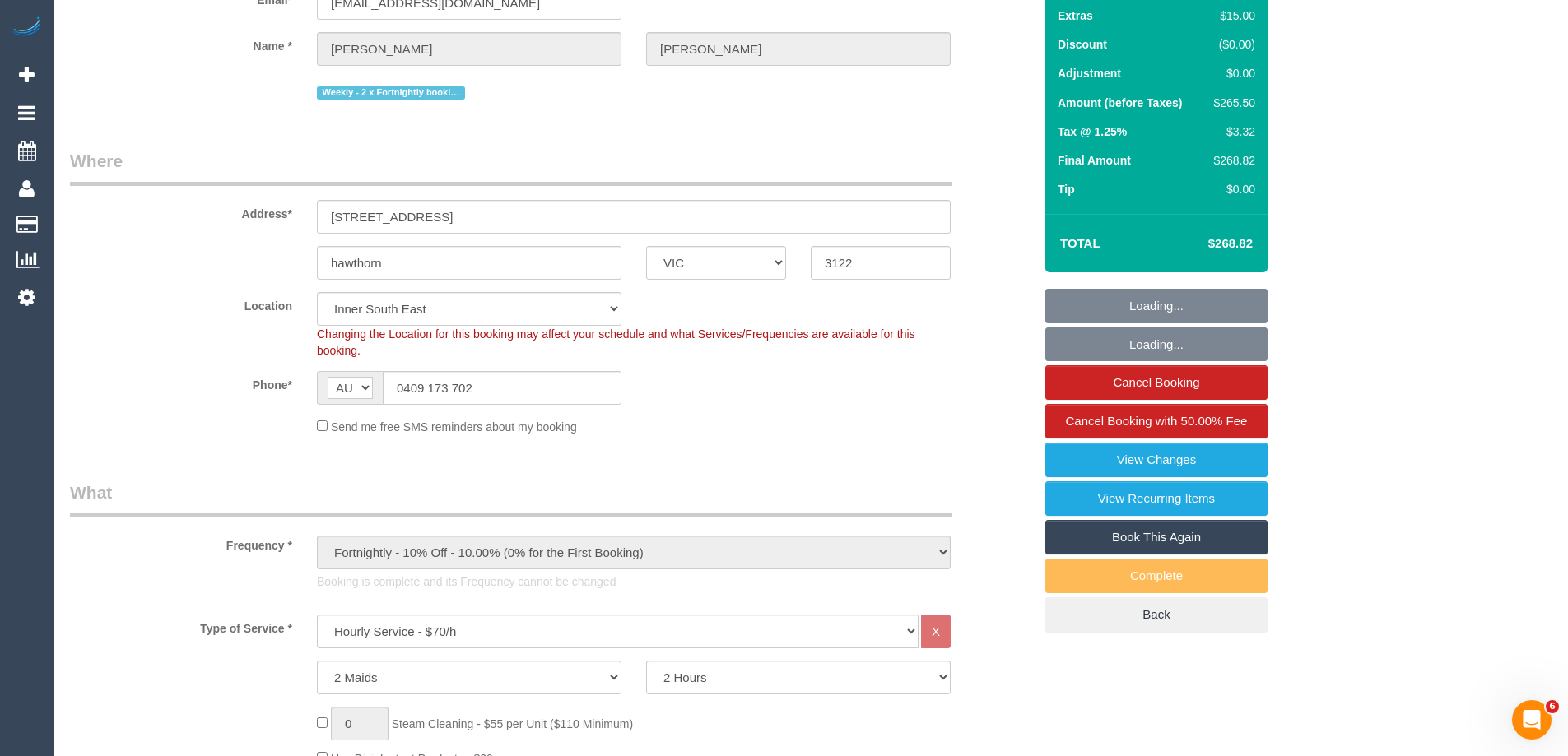
select select "number:11"
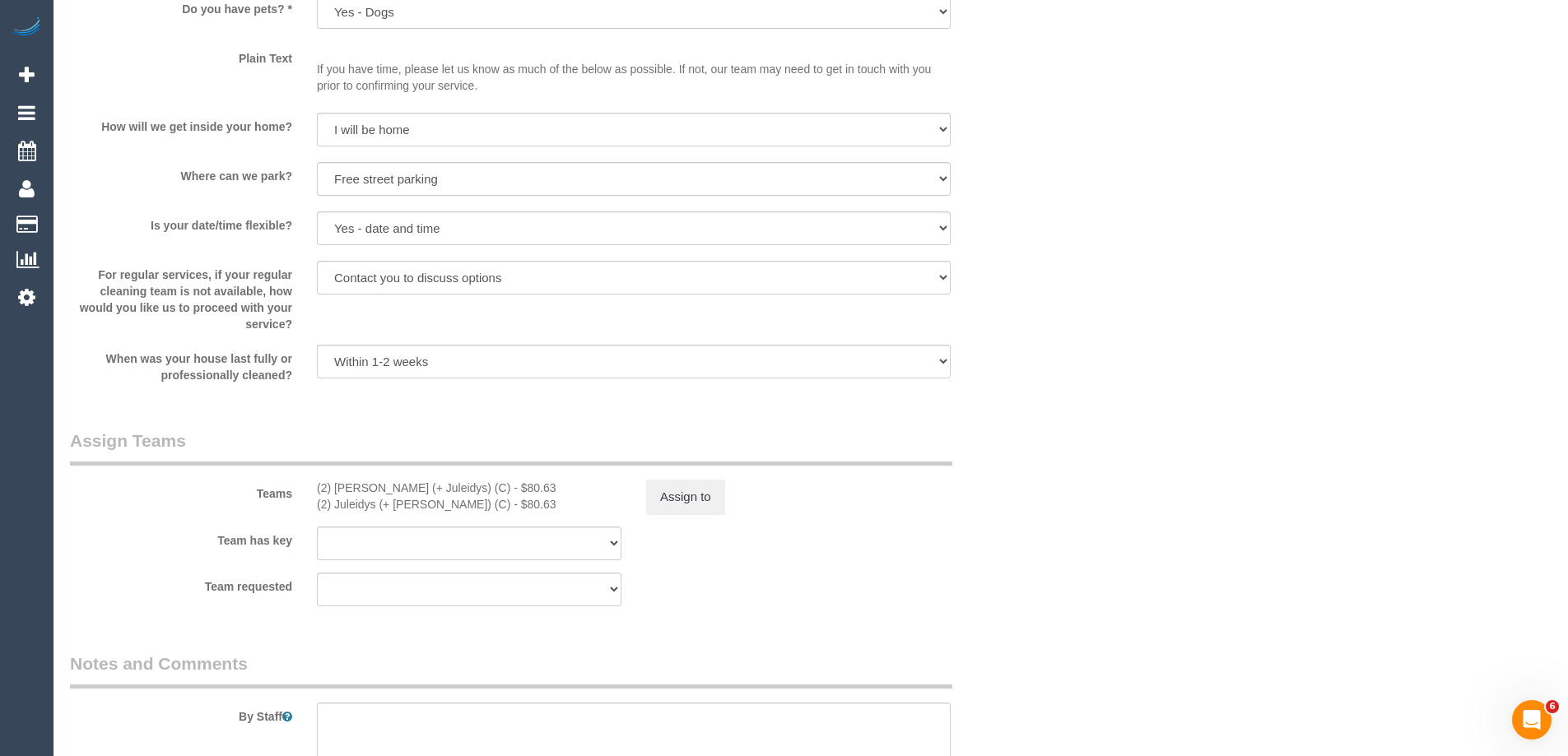
scroll to position [2746, 0]
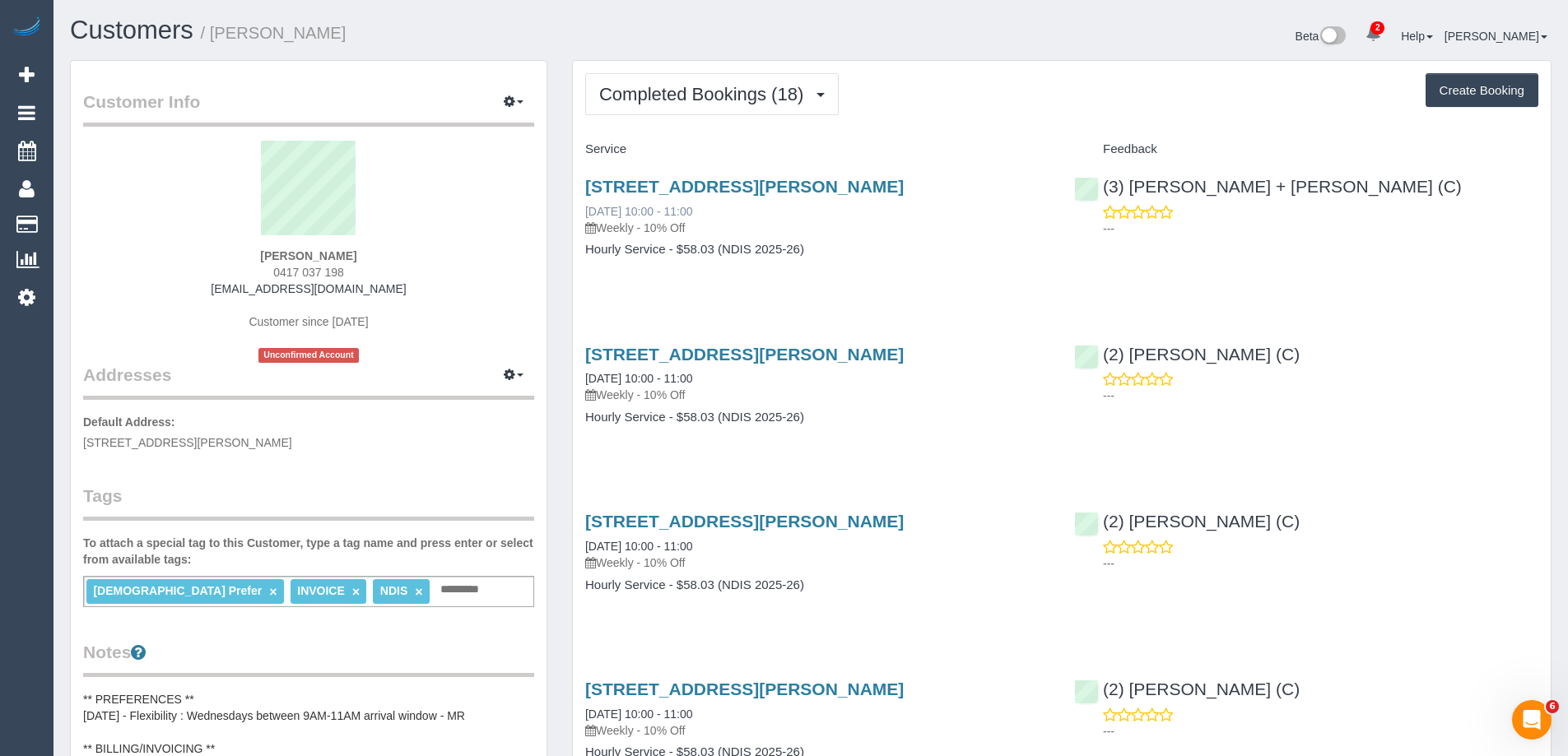
drag, startPoint x: 571, startPoint y: 206, endPoint x: 655, endPoint y: 215, distance: 84.5
drag, startPoint x: 331, startPoint y: 294, endPoint x: 304, endPoint y: 292, distance: 27.1
click at [195, 292] on div "Elizabeth Meilak 0417 037 198 riviera@bigpond.net.au Customer since 2025 Unconf…" at bounding box center [308, 251] width 451 height 222
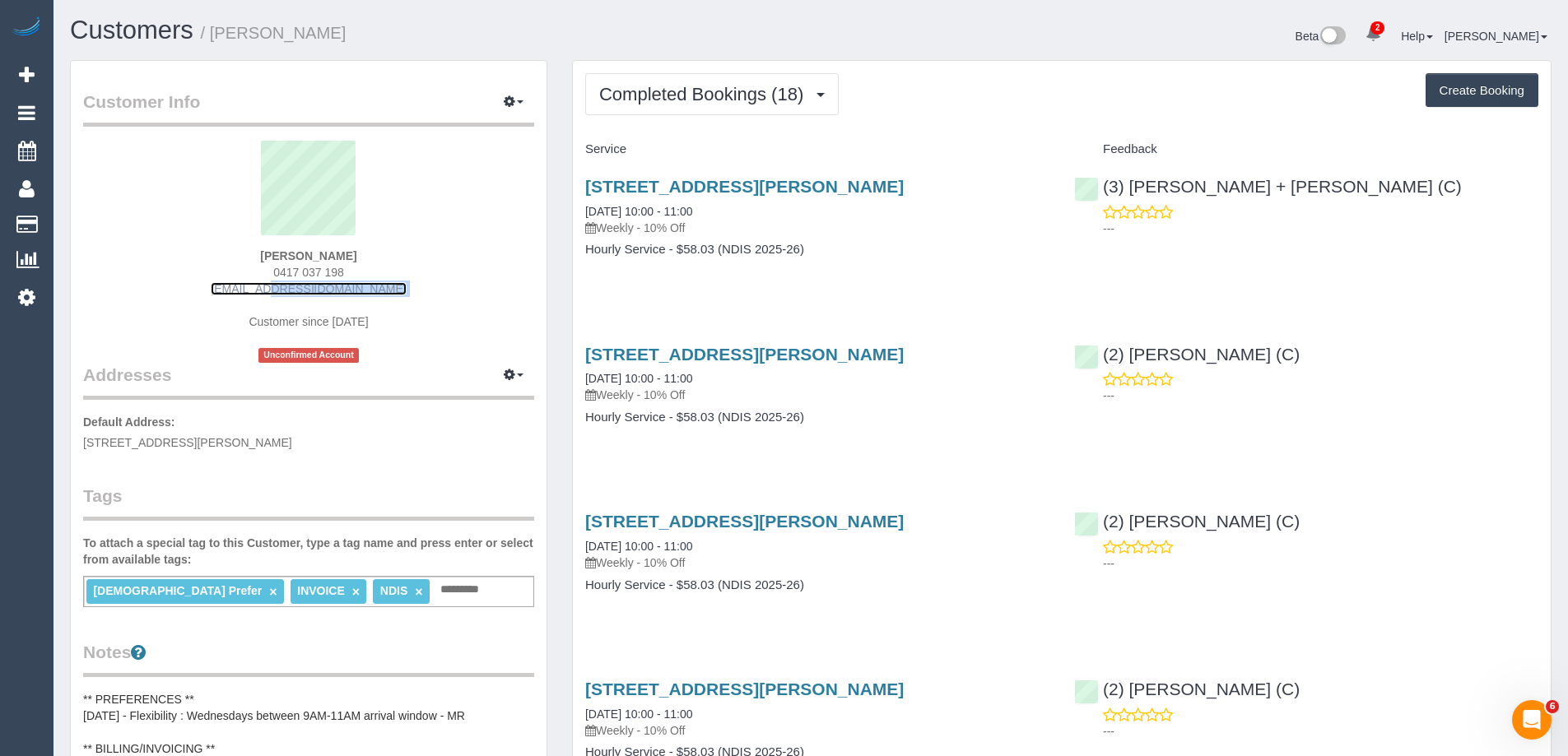
copy div "riviera@bigpond.net.au"
click at [739, 88] on span "Completed Bookings (18)" at bounding box center [705, 94] width 213 height 21
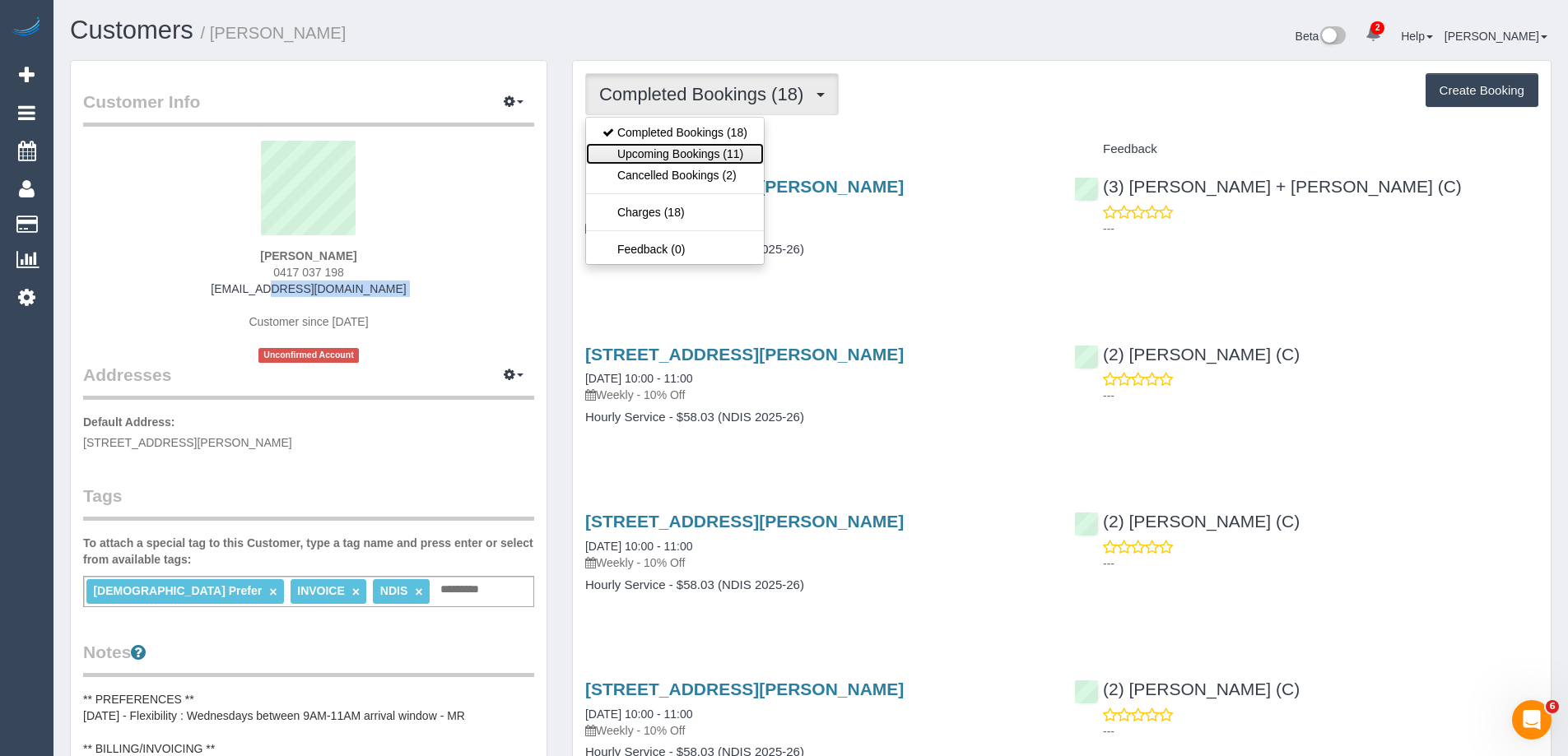
click at [678, 160] on link "Upcoming Bookings (11)" at bounding box center [674, 153] width 178 height 22
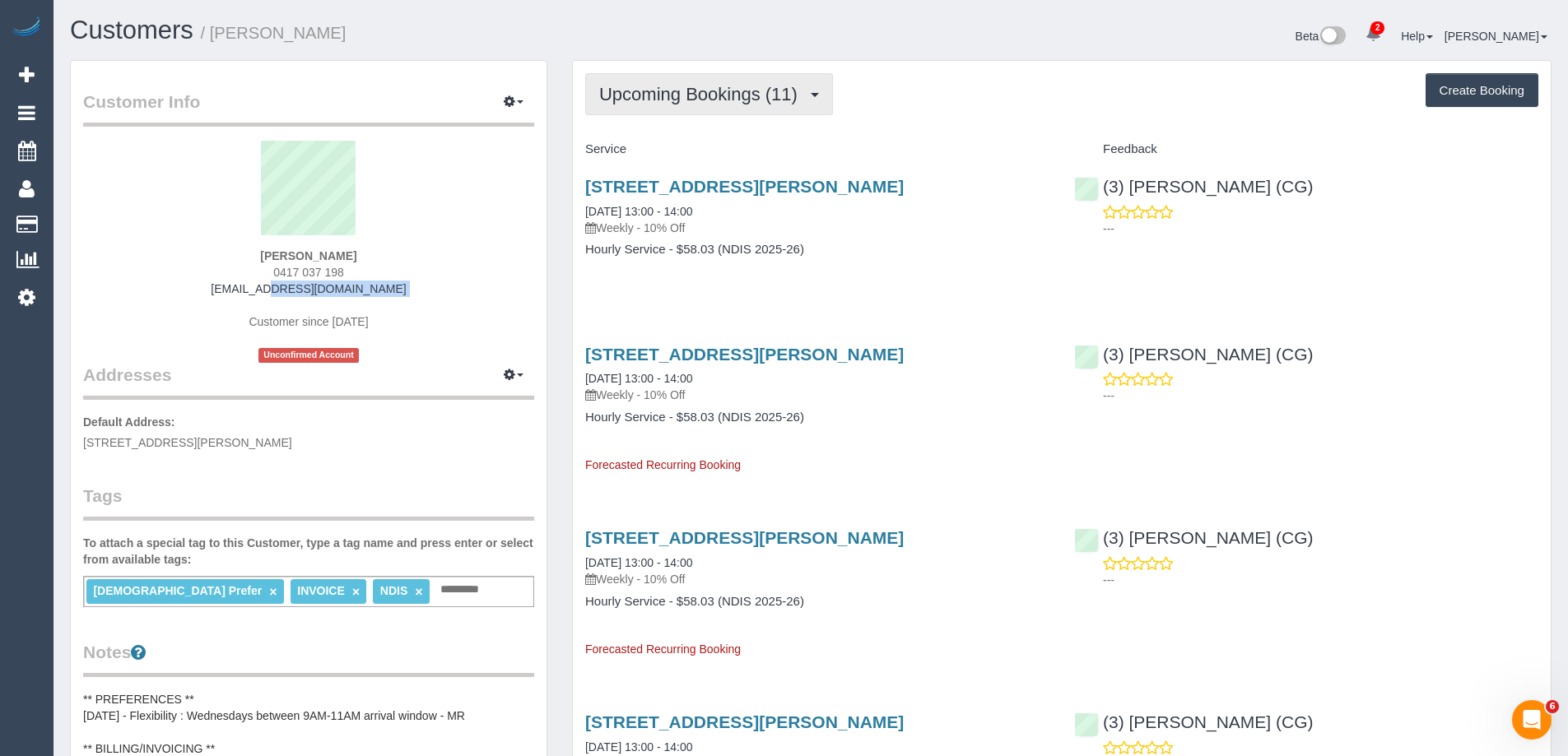
click at [675, 90] on span "Upcoming Bookings (11)" at bounding box center [702, 94] width 206 height 21
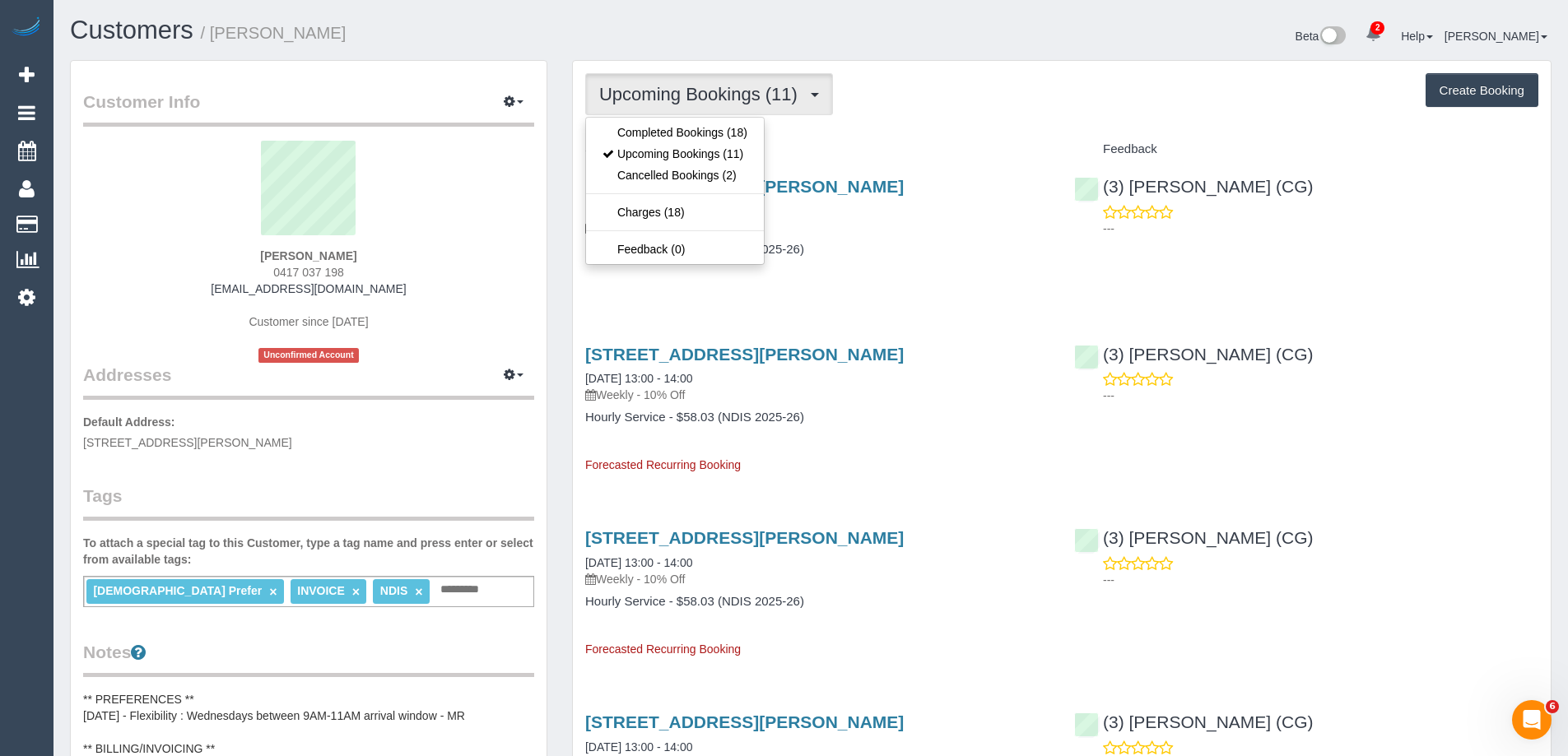
click at [998, 73] on div "Upcoming Bookings (11) Completed Bookings (18) Upcoming Bookings (11) Cancelled…" at bounding box center [1062, 94] width 953 height 42
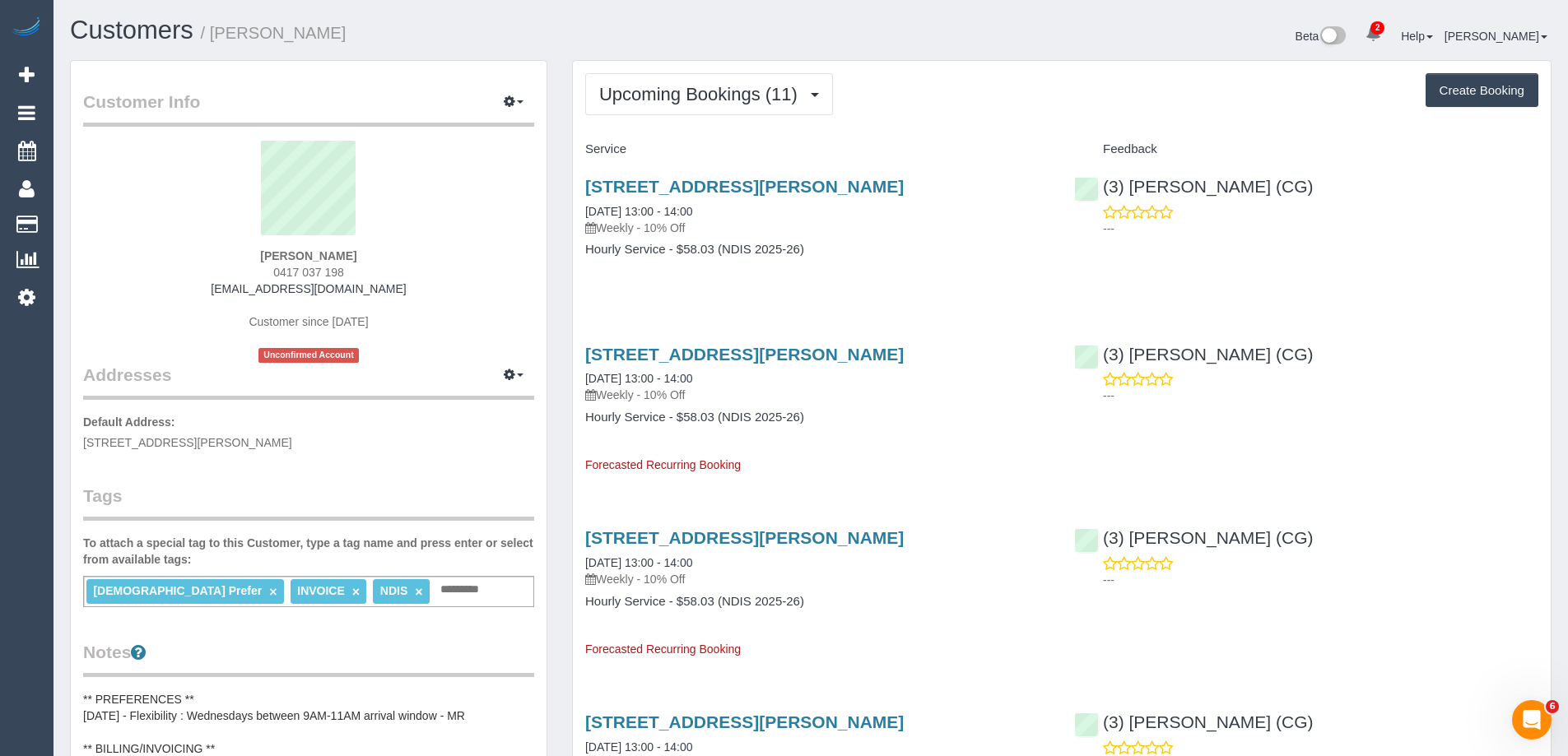
drag, startPoint x: 575, startPoint y: 150, endPoint x: 850, endPoint y: 254, distance: 294.0
click at [896, 244] on h4 "Hourly Service - $58.03 (NDIS 2025-26)" at bounding box center [817, 249] width 464 height 14
drag, startPoint x: 809, startPoint y: 469, endPoint x: 591, endPoint y: 64, distance: 459.9
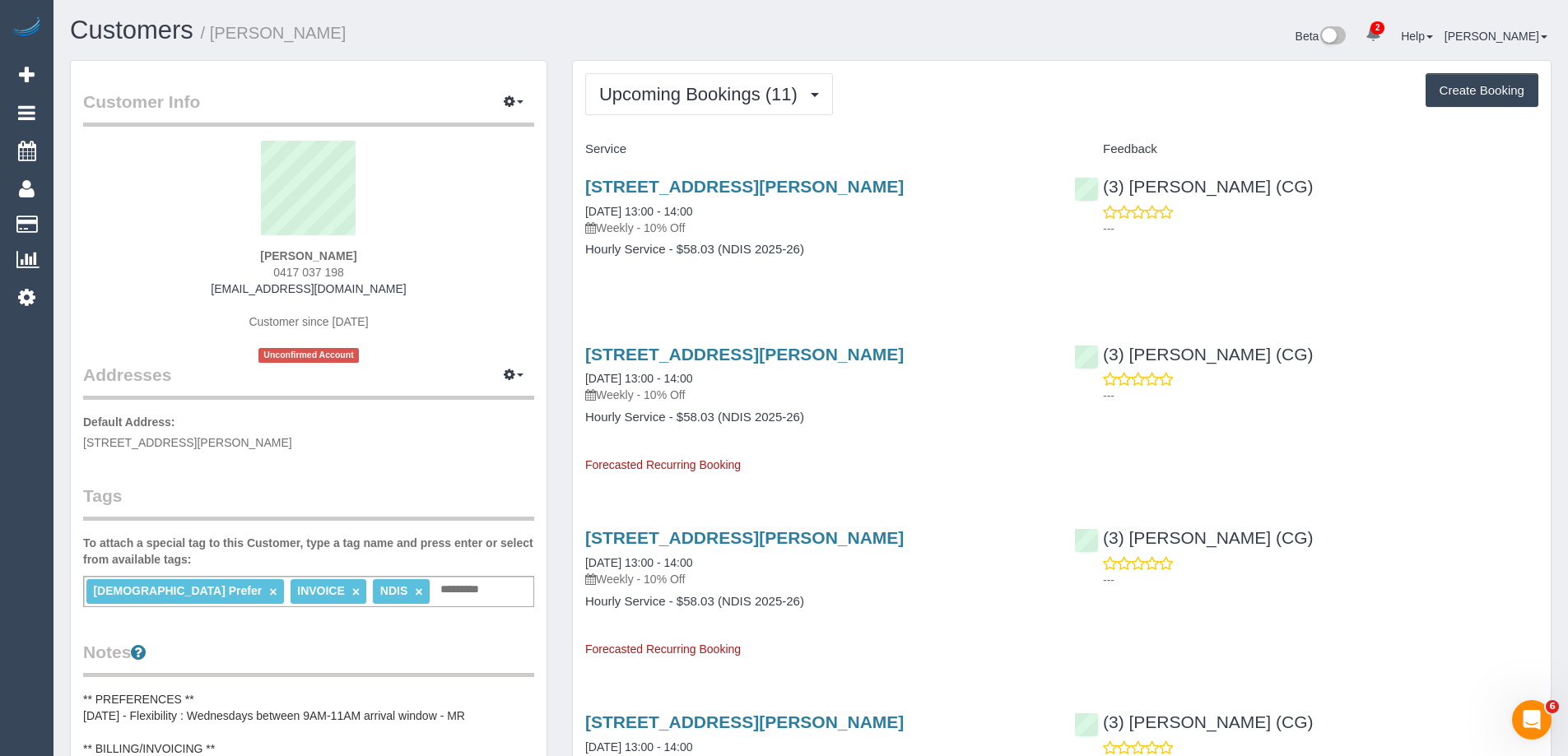
click at [1048, 97] on div "Upcoming Bookings (11) Completed Bookings (18) Upcoming Bookings (11) Cancelled…" at bounding box center [1062, 94] width 953 height 42
click at [627, 212] on link "15/10/2025 13:00 - 14:00" at bounding box center [639, 212] width 107 height 13
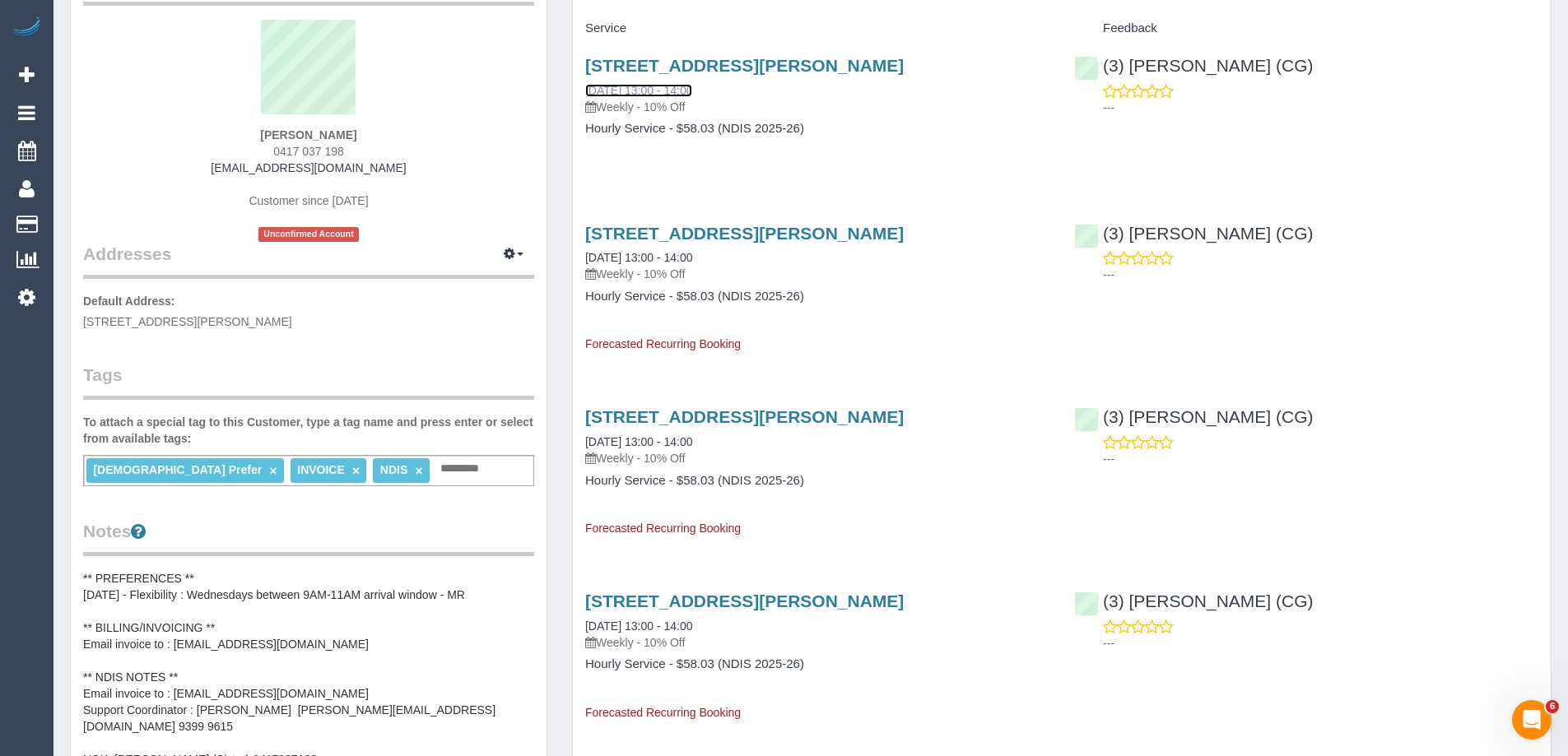
scroll to position [247, 0]
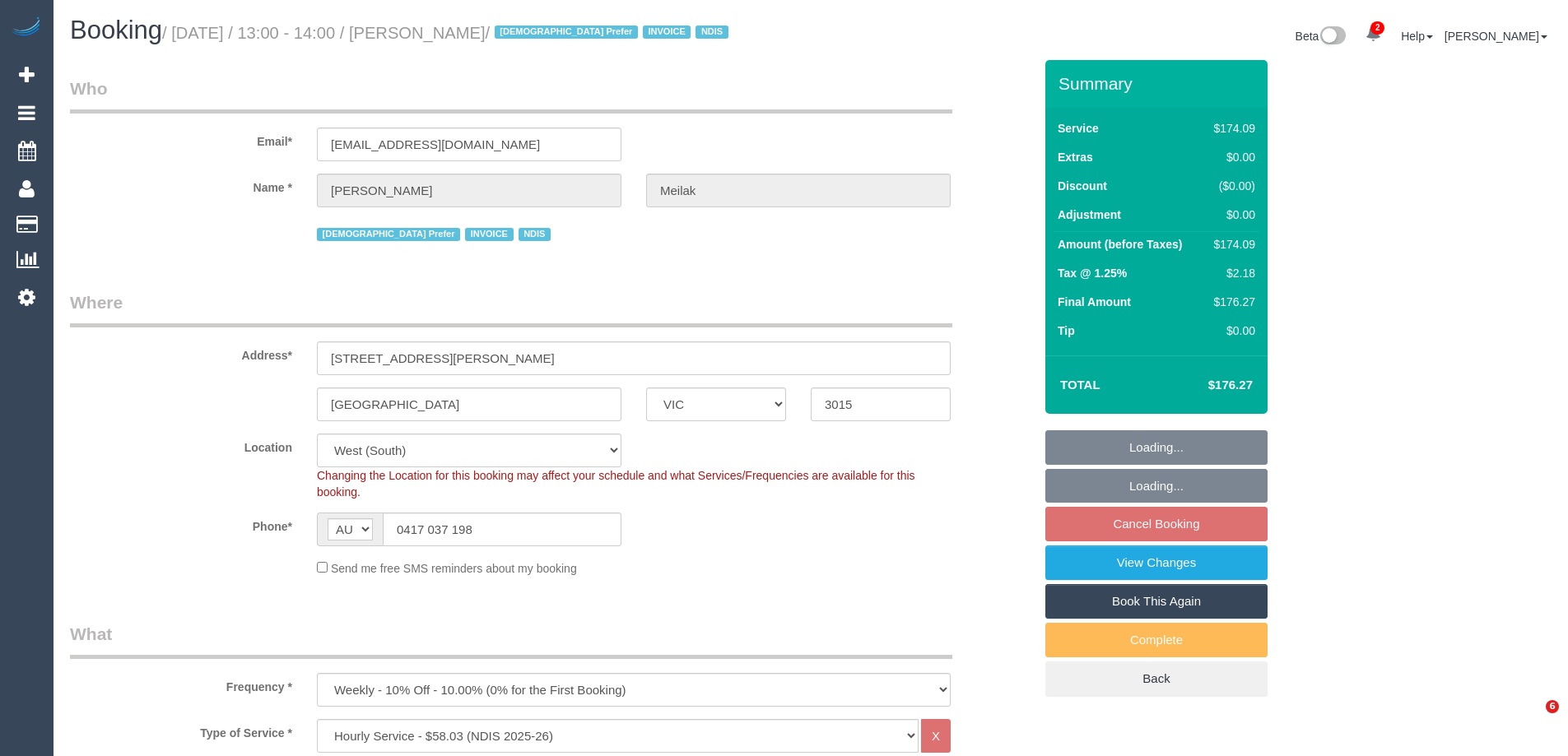
select select "VIC"
select select "180"
select select "number:28"
select select "number:14"
select select "number:19"
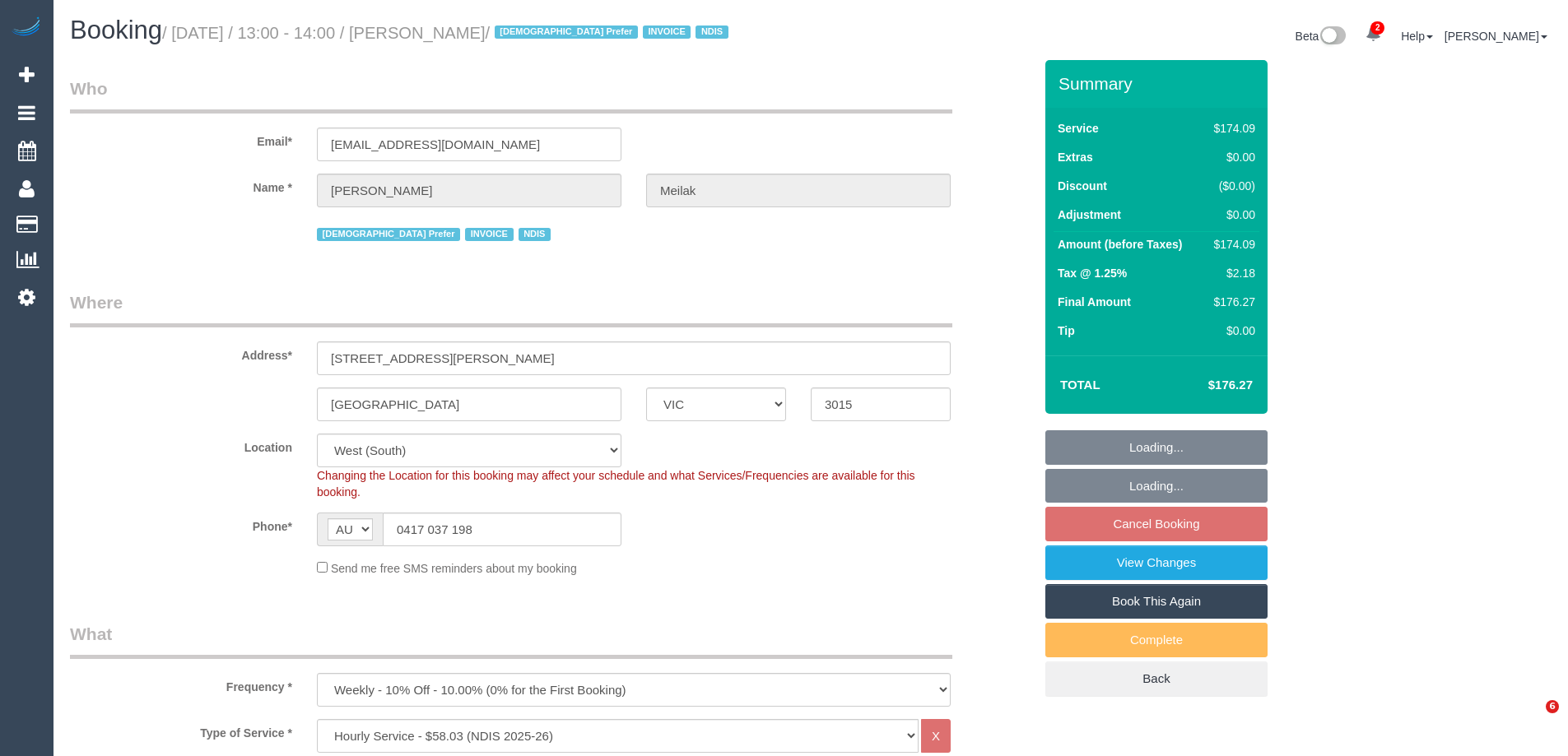
select select "number:25"
select select "number:35"
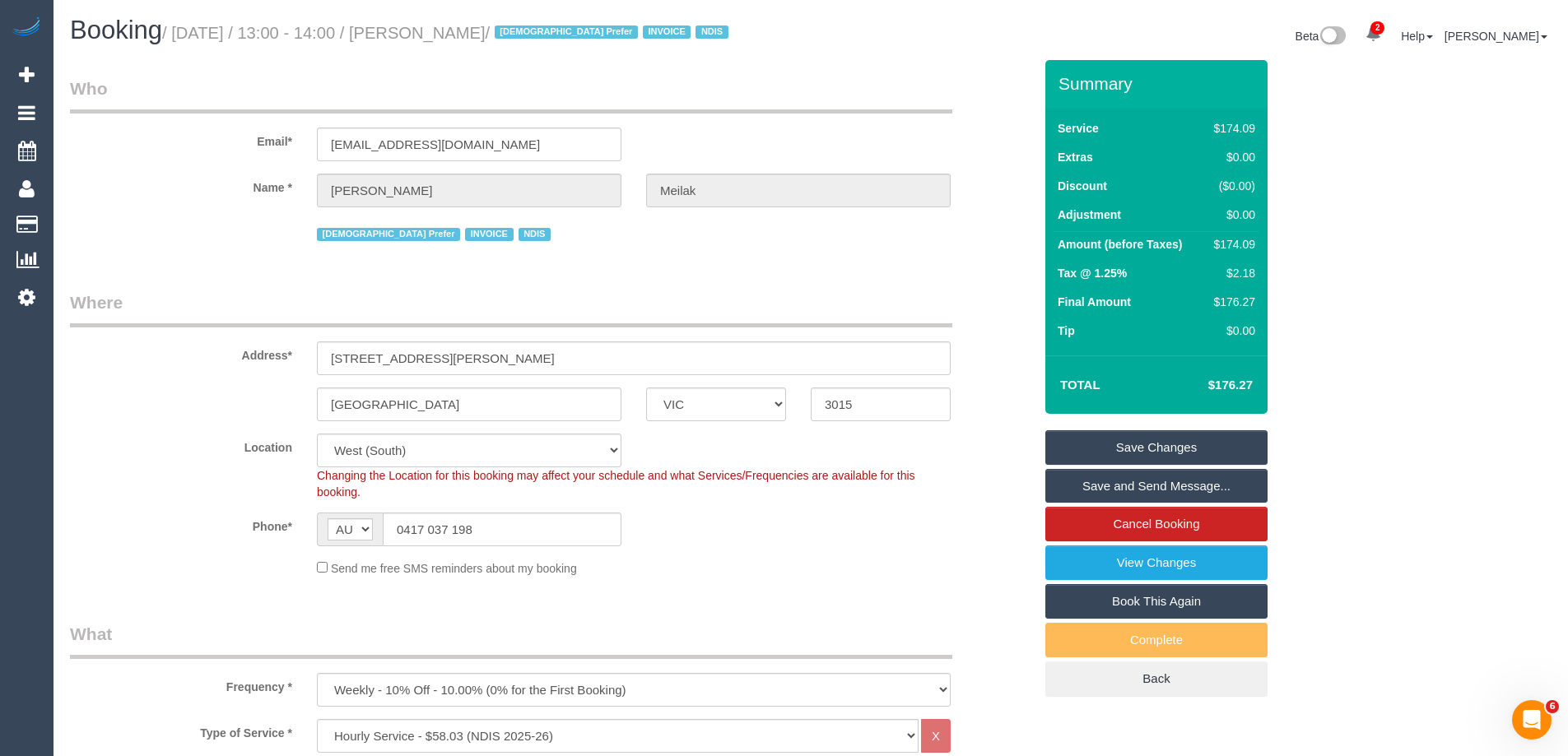
drag, startPoint x: 468, startPoint y: 338, endPoint x: 279, endPoint y: 346, distance: 189.2
click at [281, 346] on div "Address* [STREET_ADDRESS][PERSON_NAME]" at bounding box center [551, 333] width 988 height 85
click at [410, 355] on input "[STREET_ADDRESS][PERSON_NAME]" at bounding box center [634, 359] width 634 height 34
drag, startPoint x: 448, startPoint y: 356, endPoint x: 301, endPoint y: 350, distance: 147.1
click at [278, 349] on div "Address* [STREET_ADDRESS][PERSON_NAME]" at bounding box center [551, 333] width 988 height 85
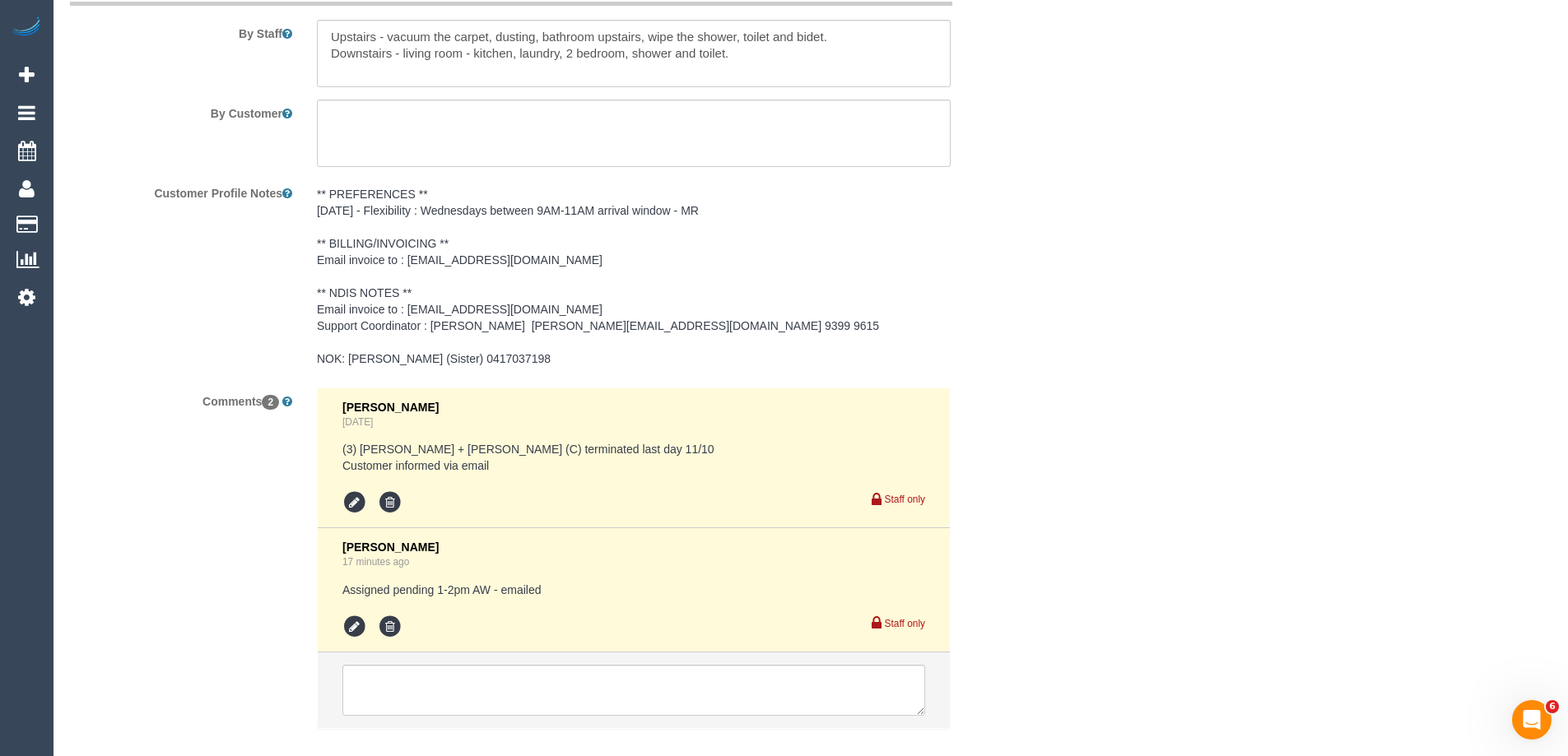
scroll to position [2423, 0]
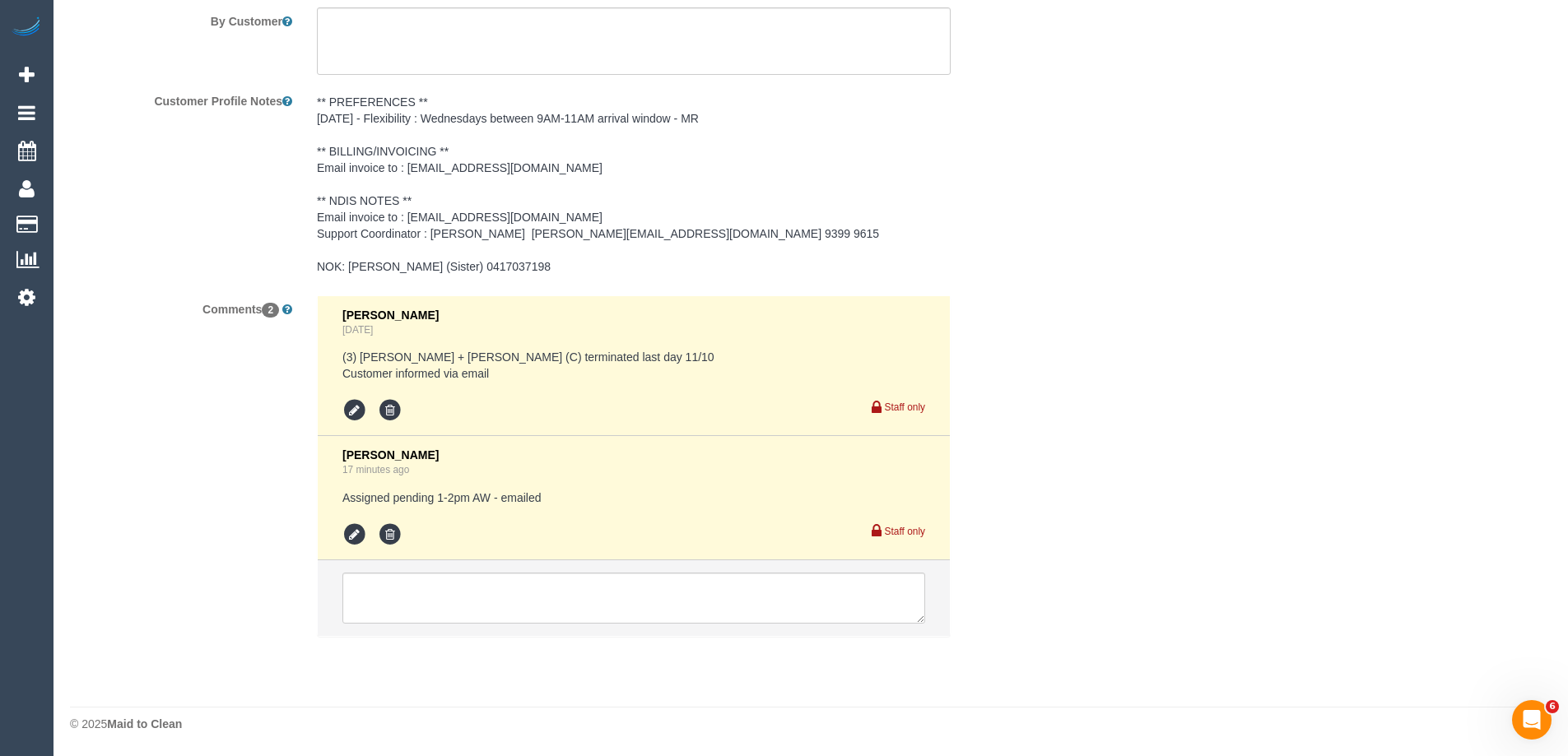
click at [388, 626] on li at bounding box center [633, 598] width 632 height 75
click at [385, 604] on textarea at bounding box center [634, 598] width 583 height 51
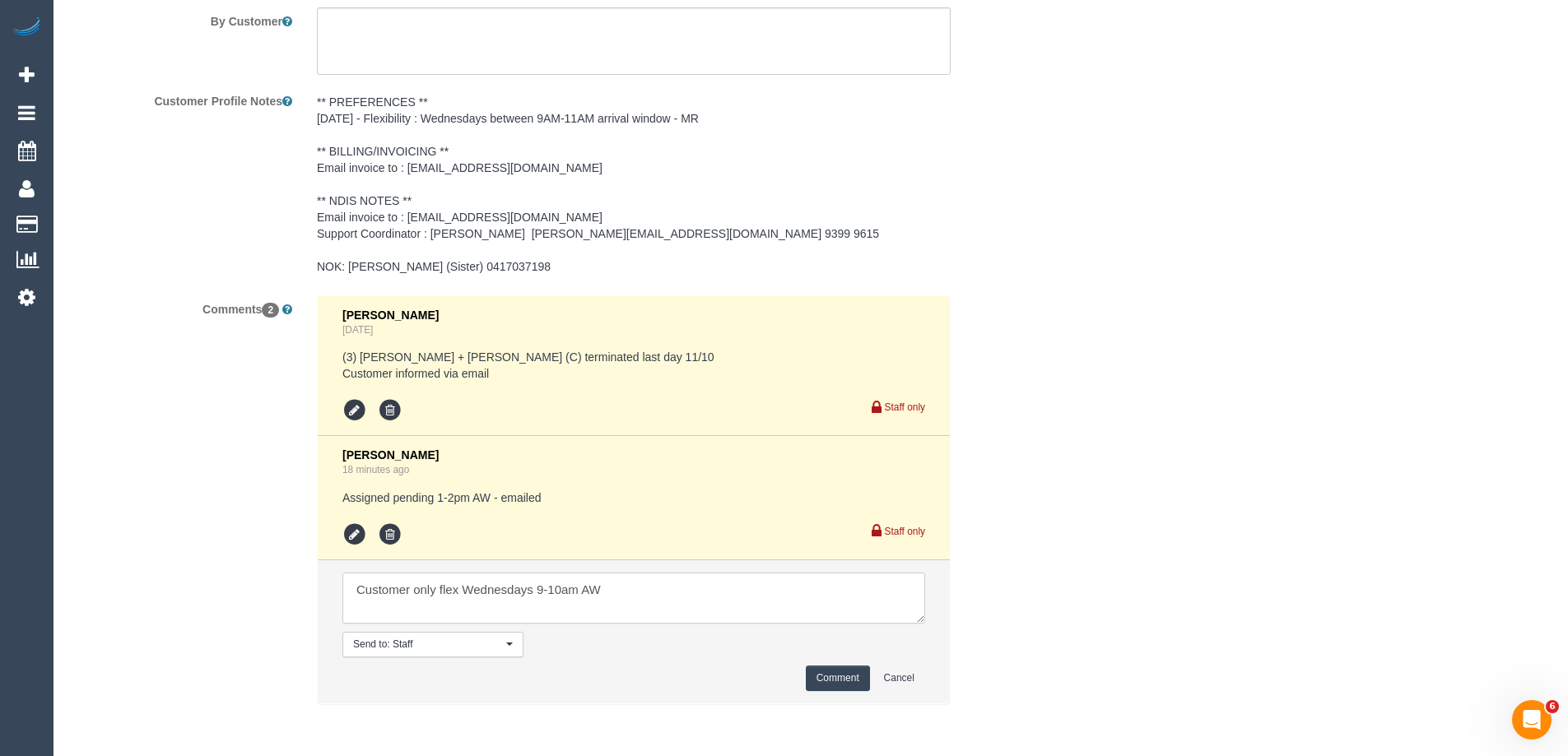
click at [641, 594] on textarea at bounding box center [634, 598] width 583 height 51
type textarea "Customer only flex Wednesdays 9-10am AW via call. [PERSON_NAME] U/A"
drag, startPoint x: 821, startPoint y: 682, endPoint x: 1105, endPoint y: 572, distance: 304.6
click at [822, 682] on button "Comment" at bounding box center [838, 678] width 64 height 25
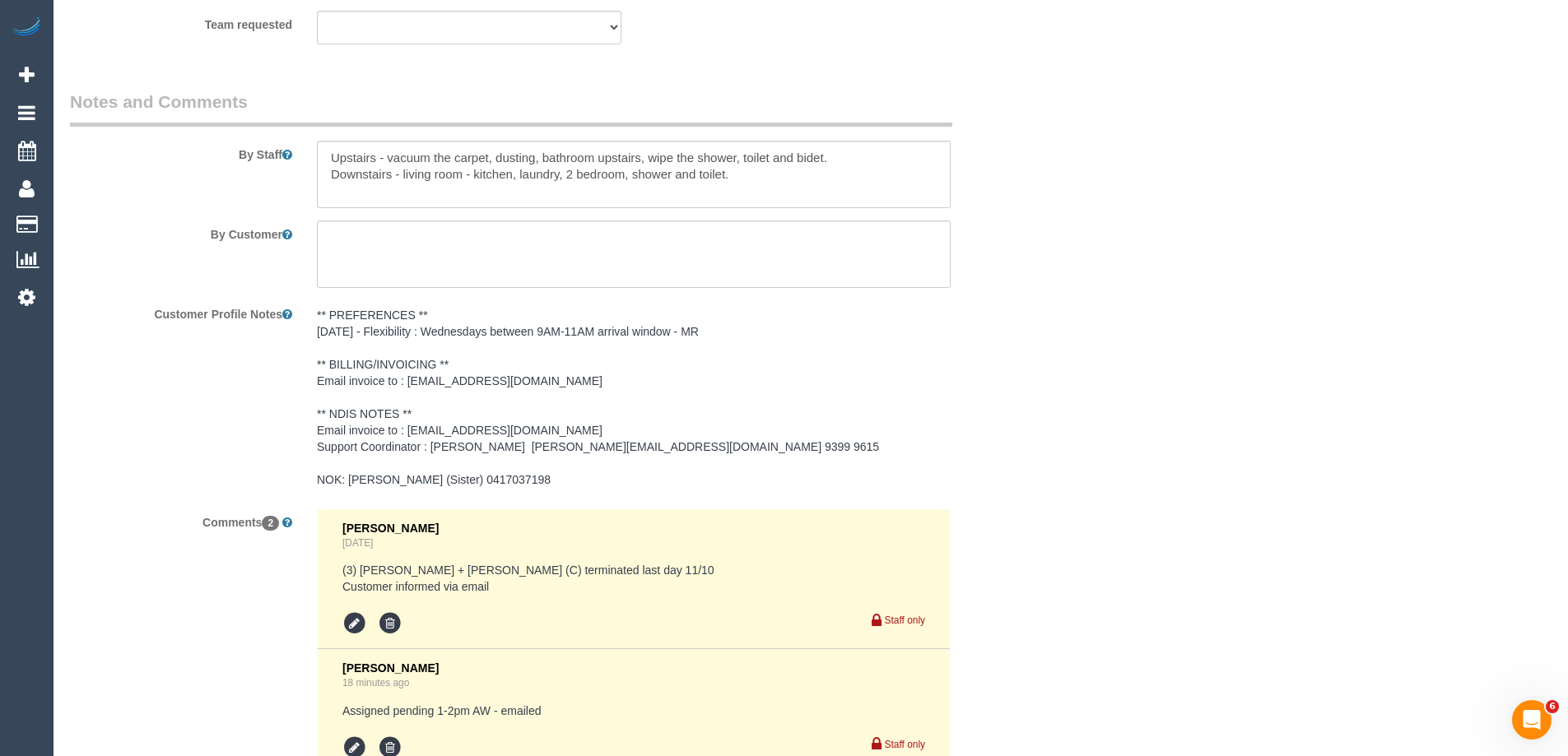
scroll to position [1848, 0]
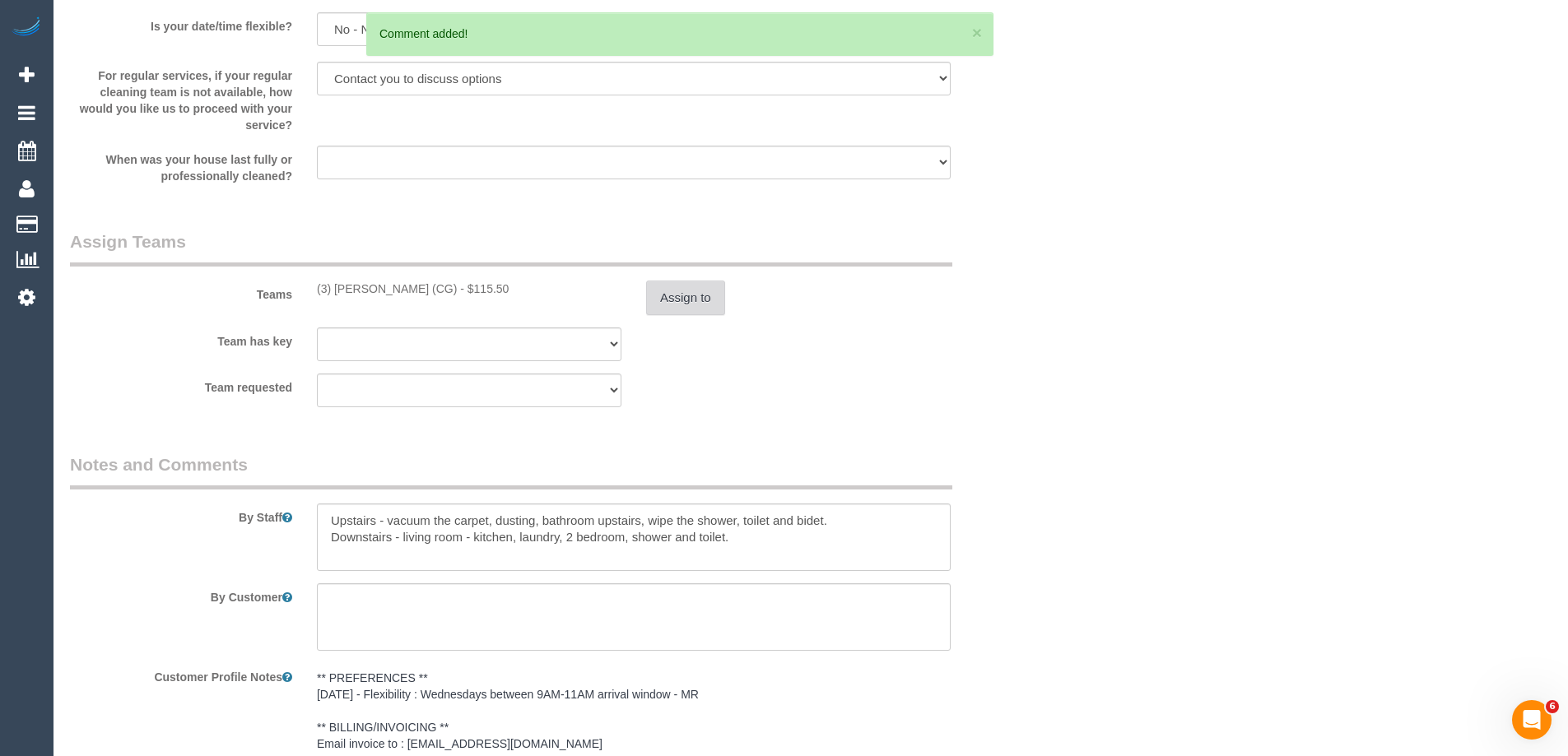
click at [707, 298] on button "Assign to" at bounding box center [686, 298] width 79 height 35
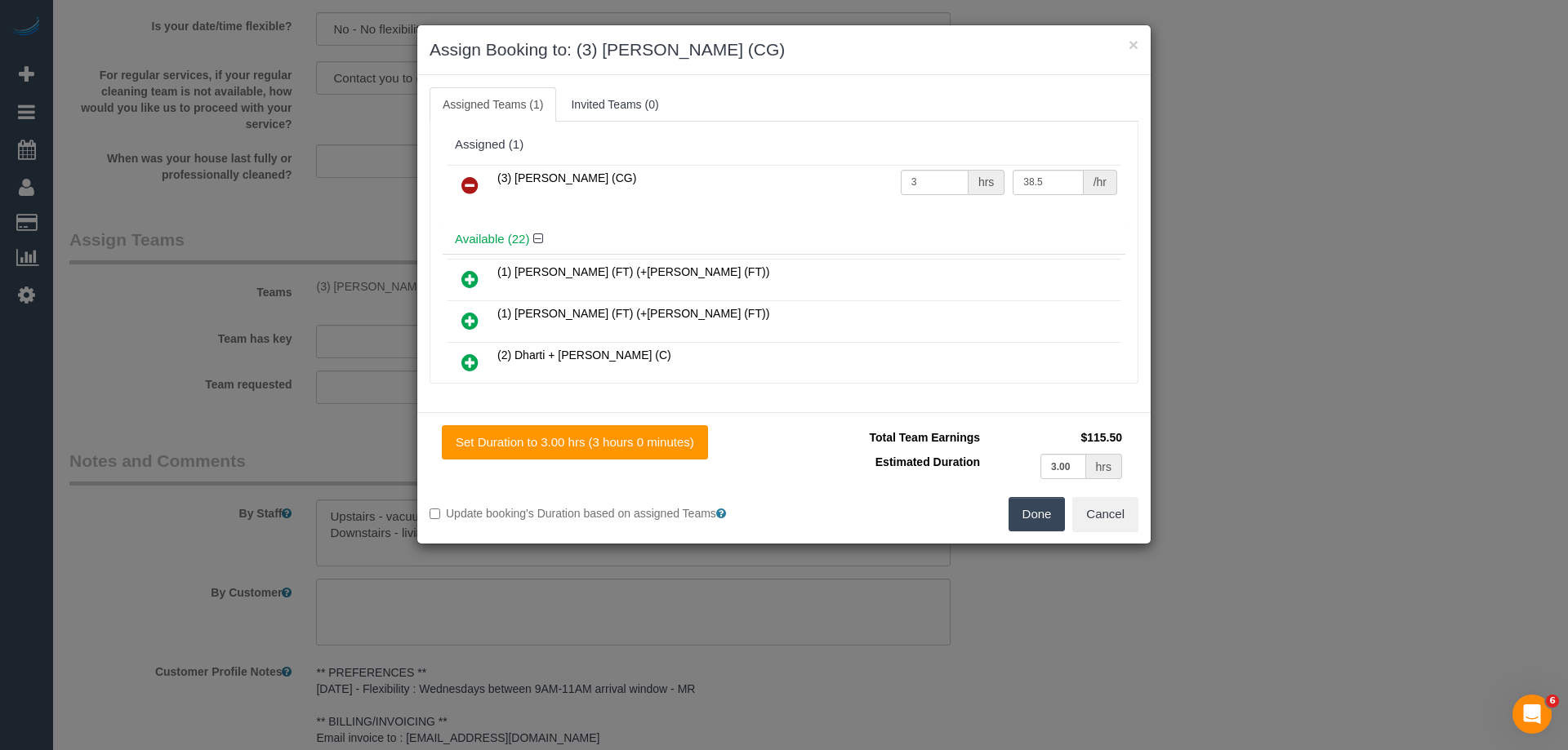
click at [472, 183] on icon at bounding box center [470, 185] width 17 height 20
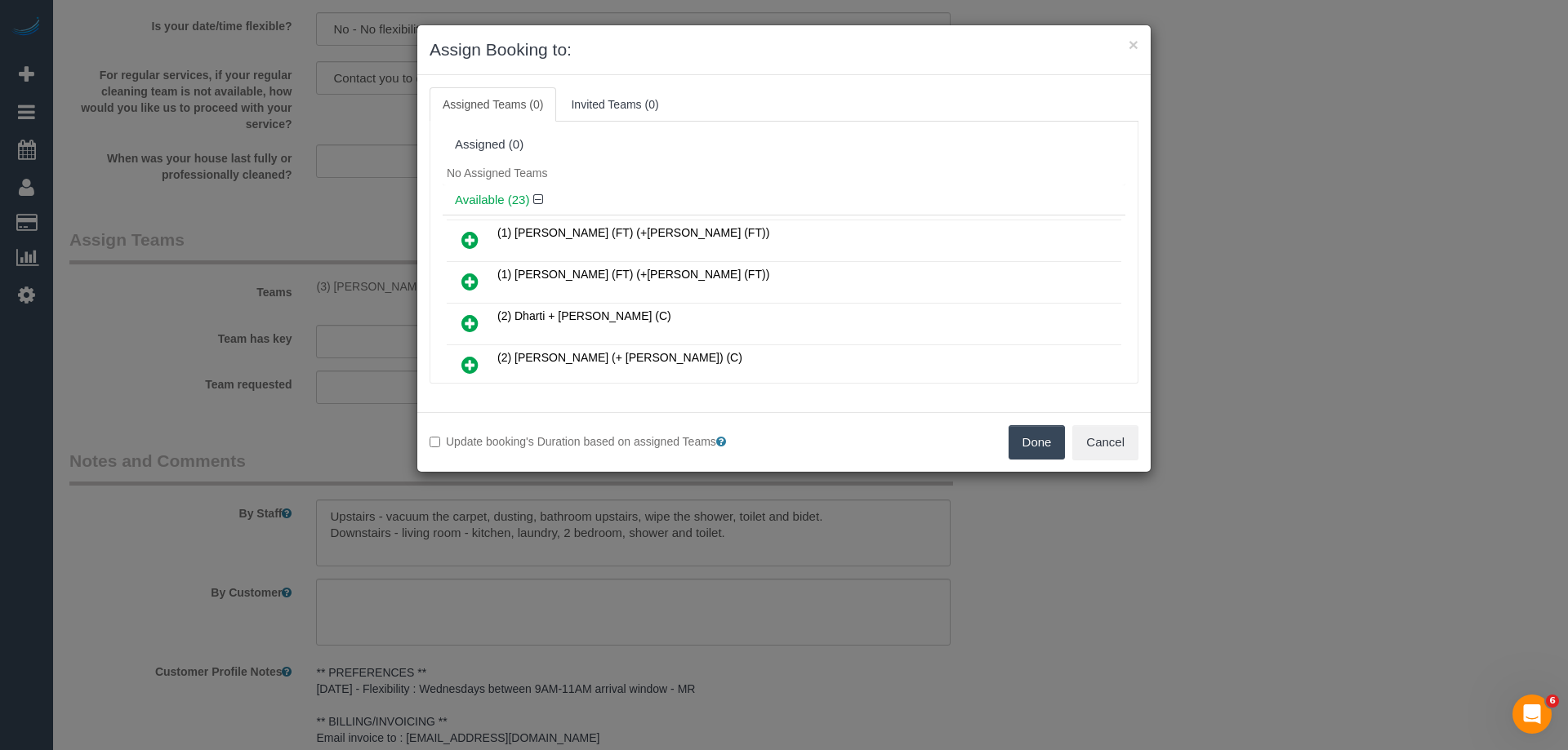
click at [1045, 446] on button "Done" at bounding box center [1037, 442] width 57 height 35
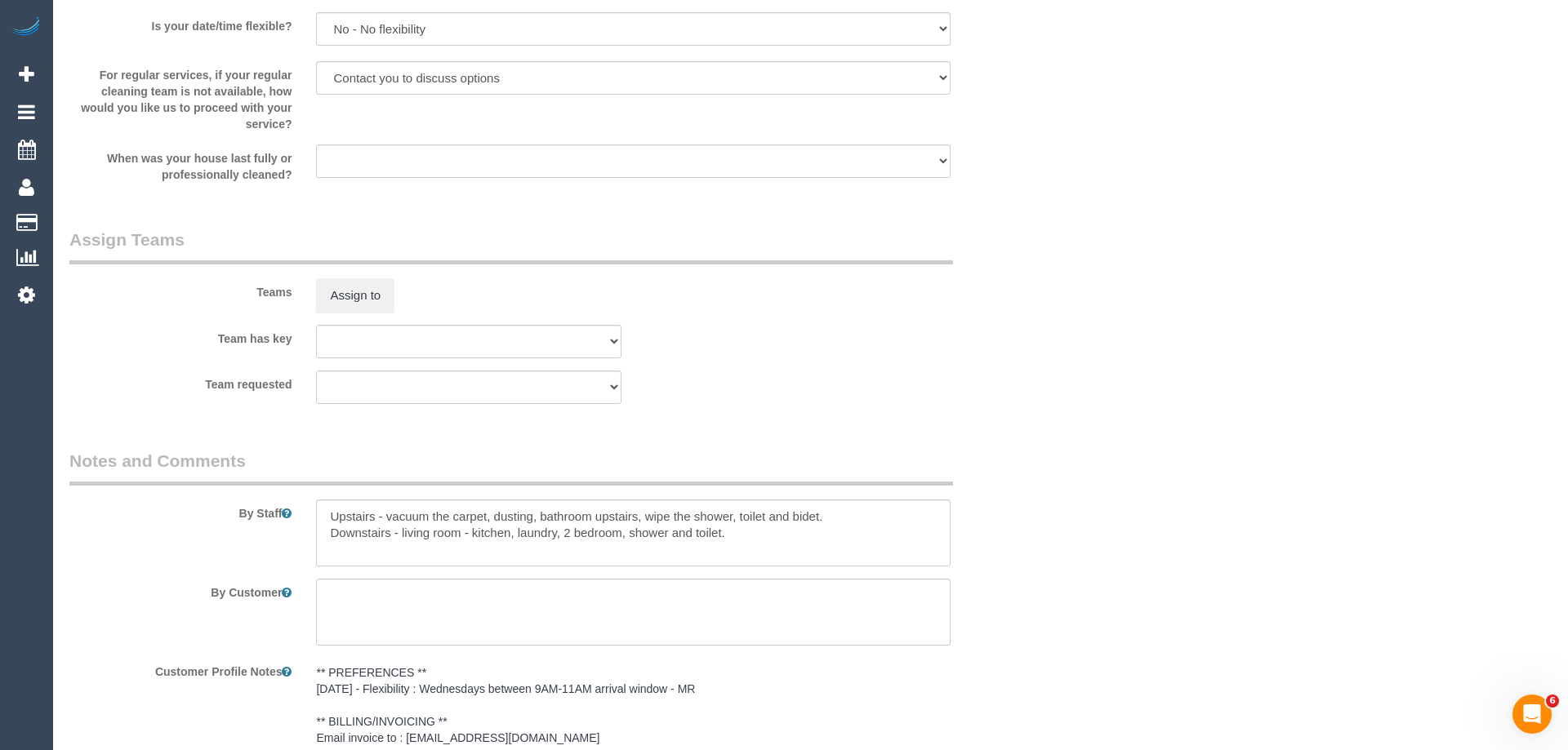
click at [1045, 446] on div "× Assign Booking to: Assigned Teams (0) Invited Teams (0) Assigned (0) No Assig…" at bounding box center [784, 375] width 1568 height 750
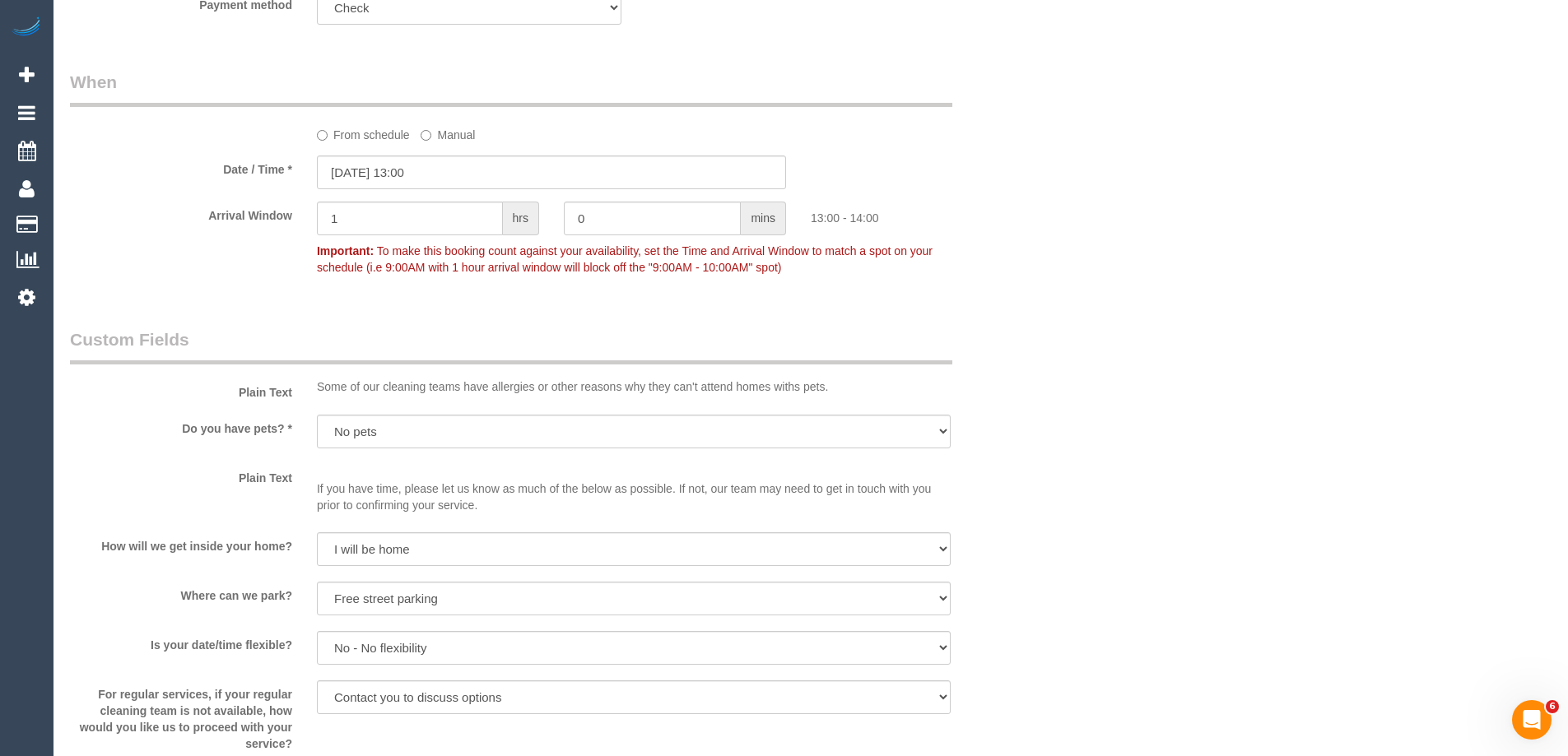
scroll to position [1024, 0]
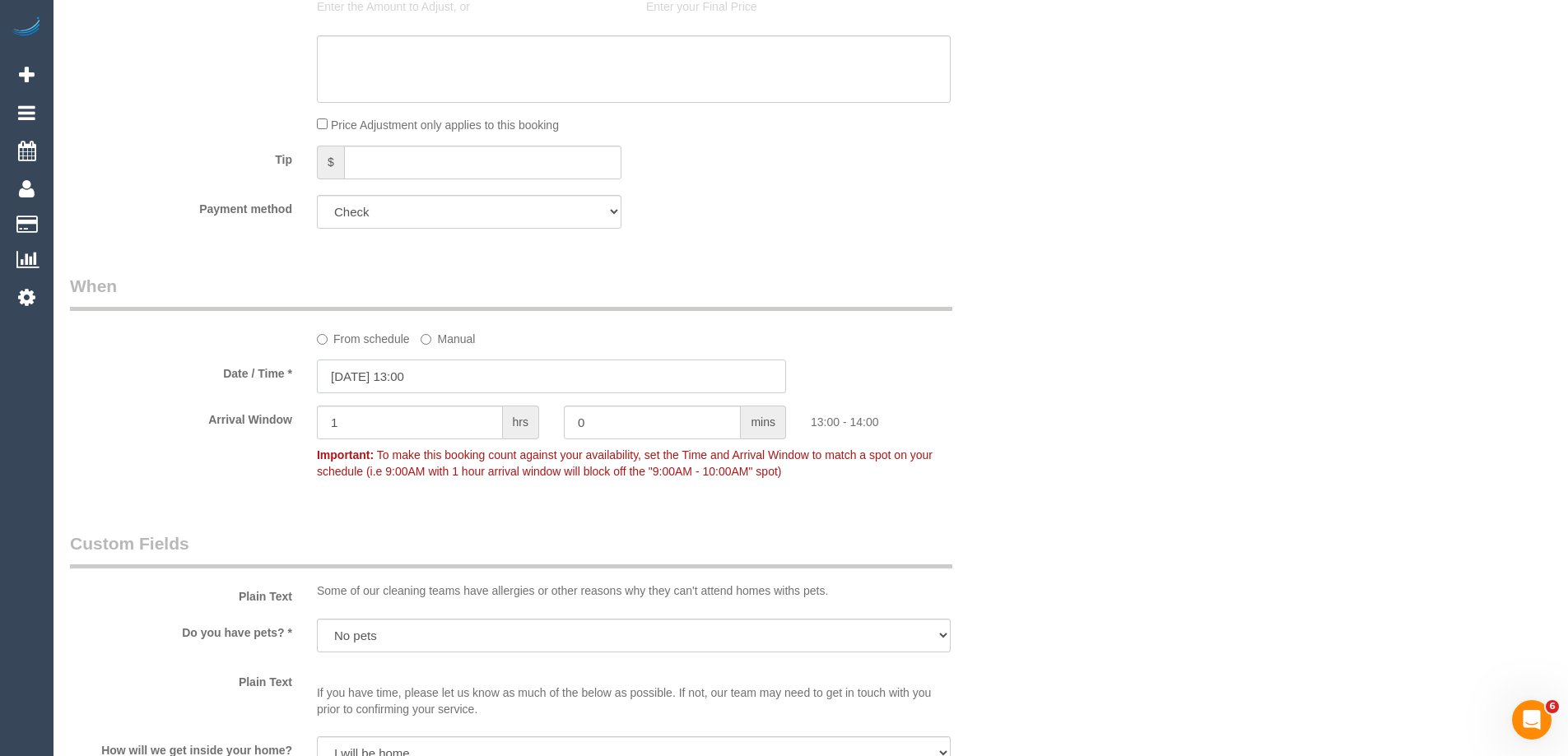
click at [394, 388] on input "[DATE] 13:00" at bounding box center [552, 377] width 469 height 34
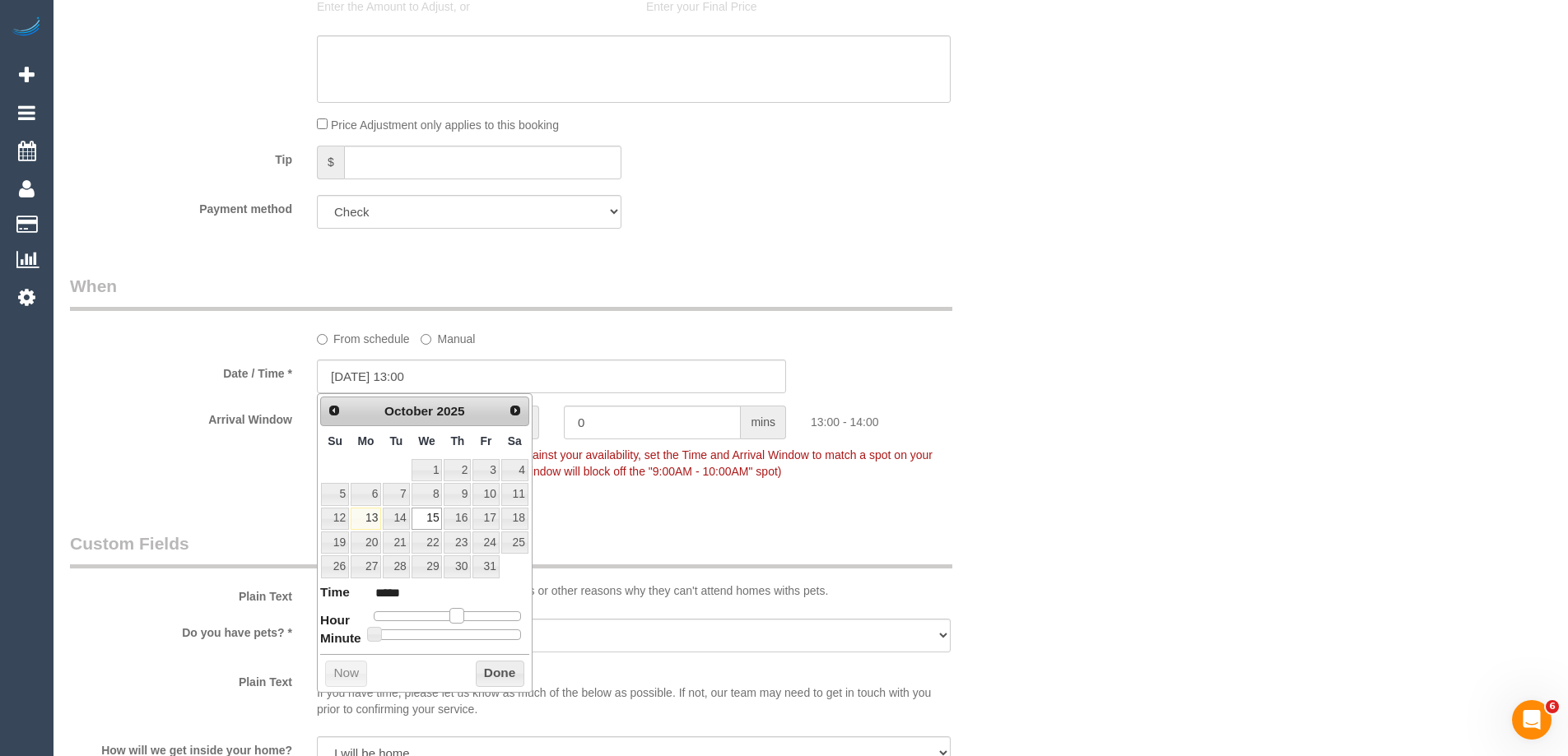
type input "[DATE] 12:00"
type input "*****"
type input "[DATE] 10:00"
type input "*****"
type input "[DATE] 09:00"
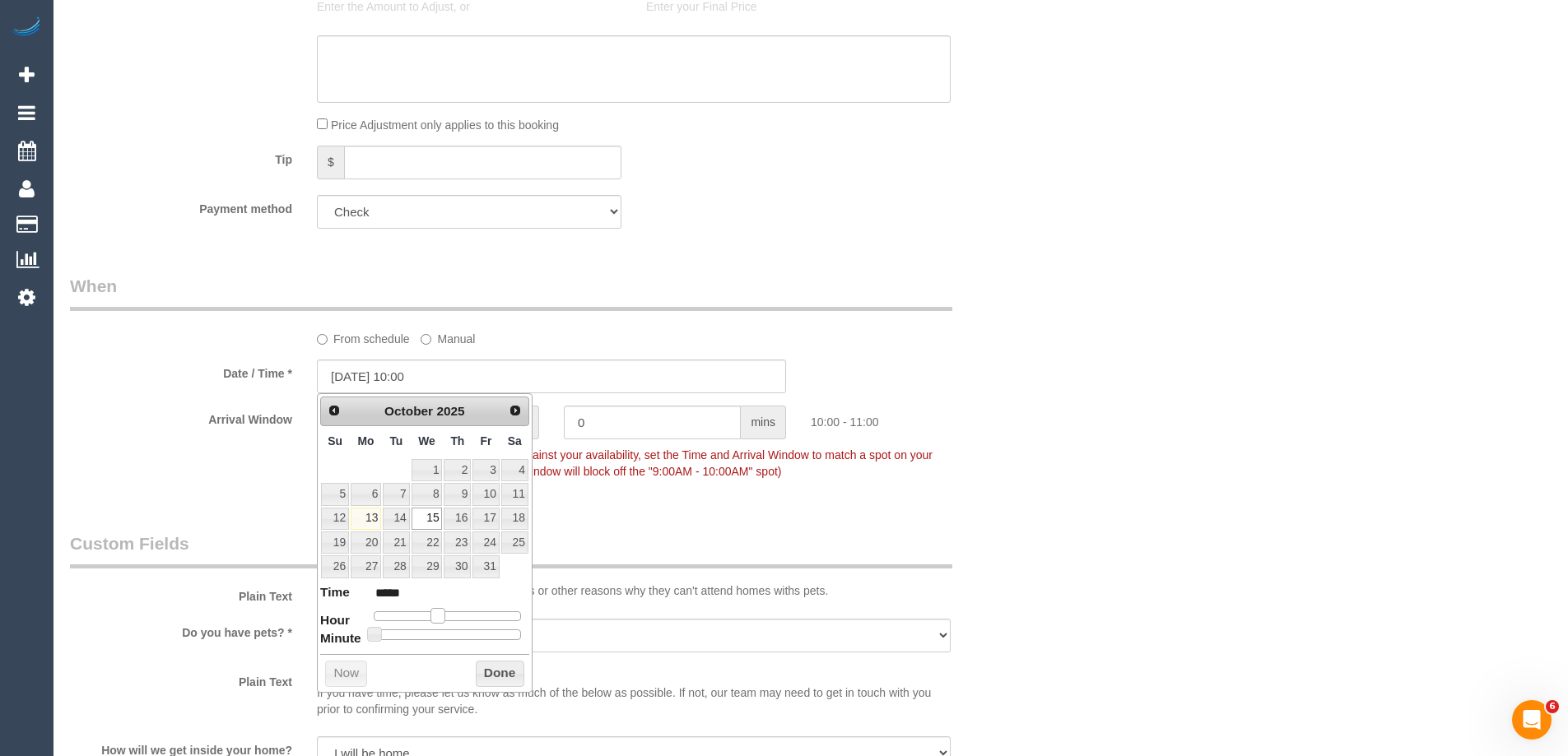
type input "*****"
drag, startPoint x: 452, startPoint y: 615, endPoint x: 430, endPoint y: 614, distance: 22.0
click at [430, 614] on span at bounding box center [431, 616] width 15 height 15
click at [489, 672] on button "Done" at bounding box center [500, 674] width 49 height 26
click at [992, 401] on sui-booking-spot "From schedule Manual Date / Time * 15/10/2025 09:00 Arrival Window 1 hrs 0 mins…" at bounding box center [551, 380] width 963 height 213
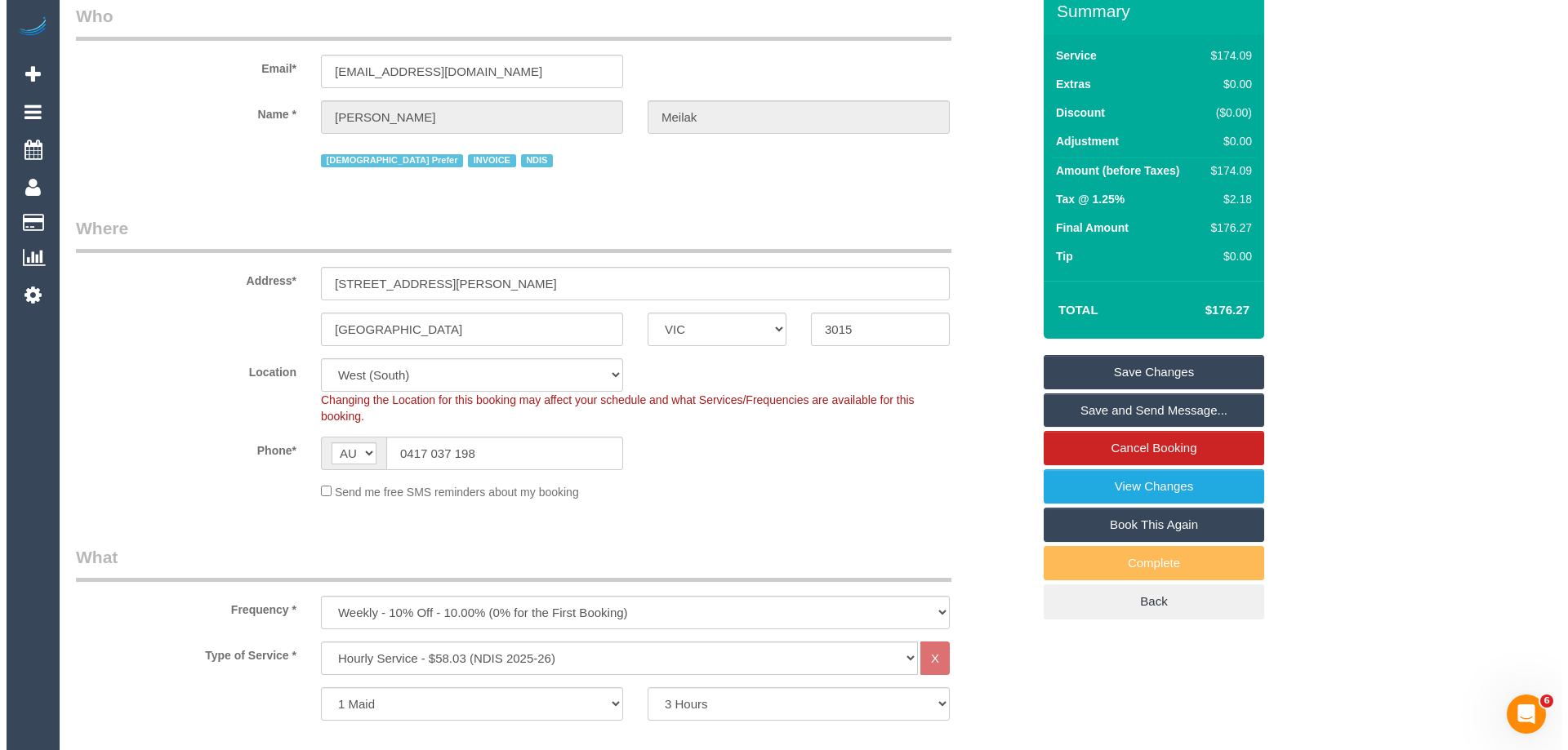
scroll to position [0, 0]
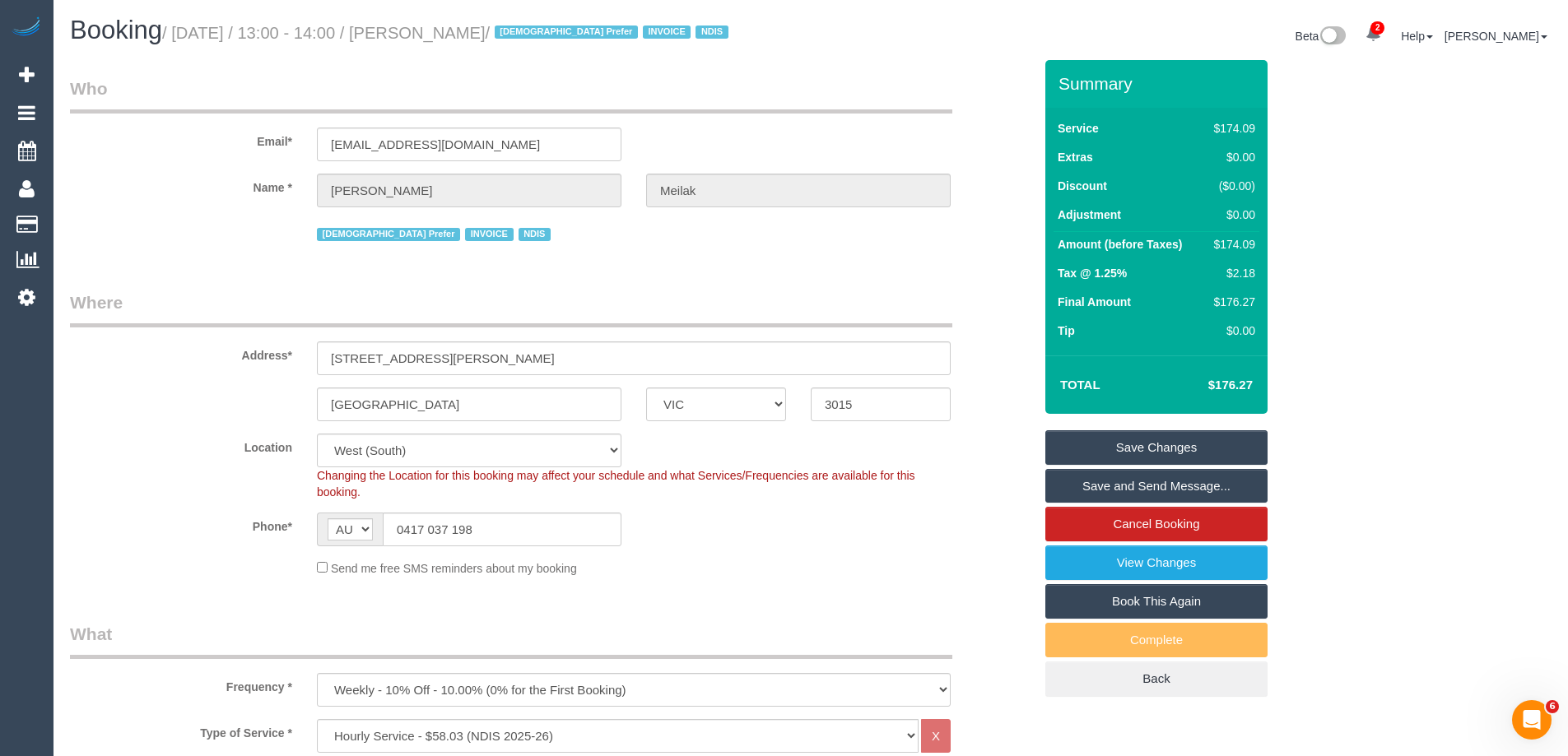
click at [1165, 450] on link "Save Changes" at bounding box center [1156, 447] width 222 height 35
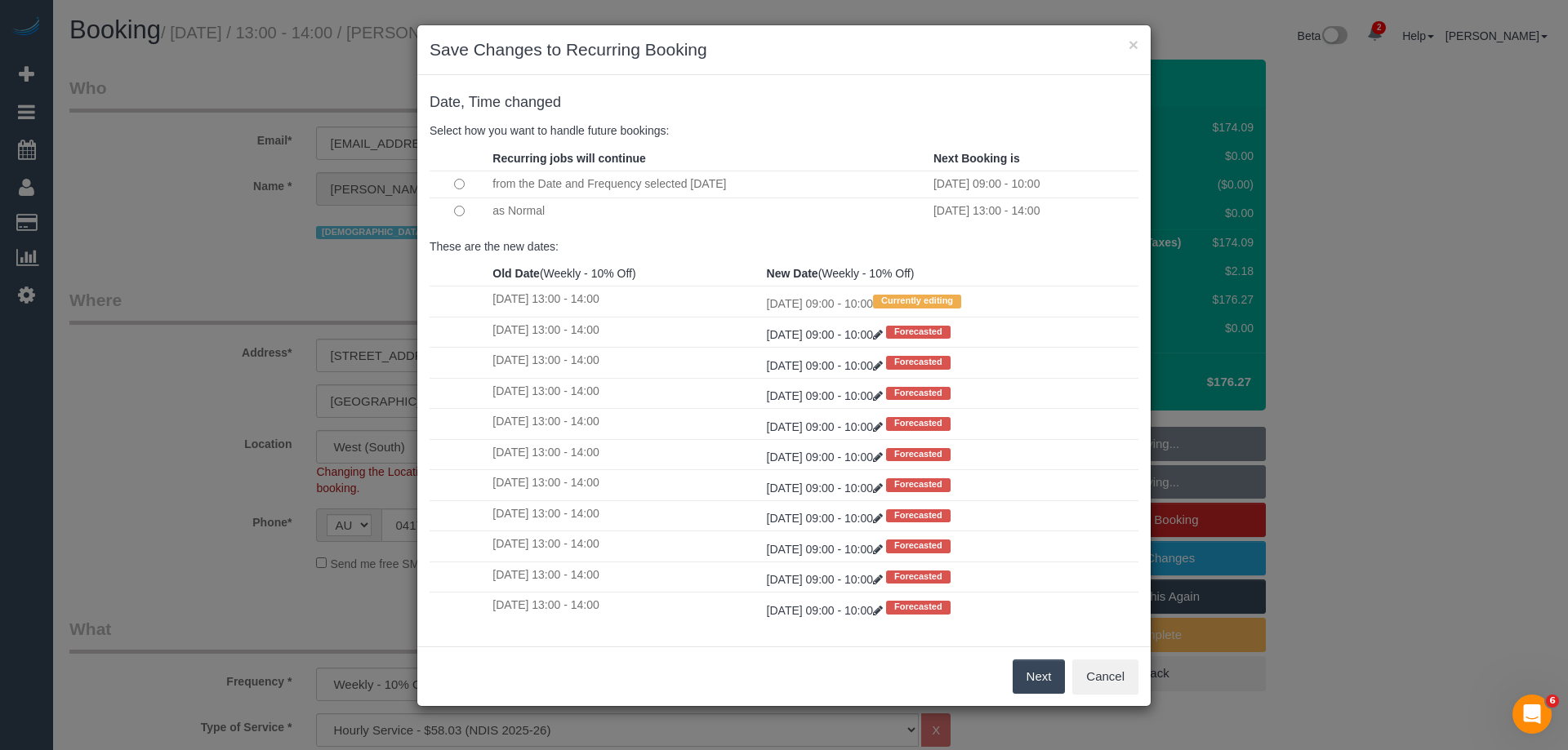
click at [1030, 677] on button "Next" at bounding box center [1039, 676] width 53 height 35
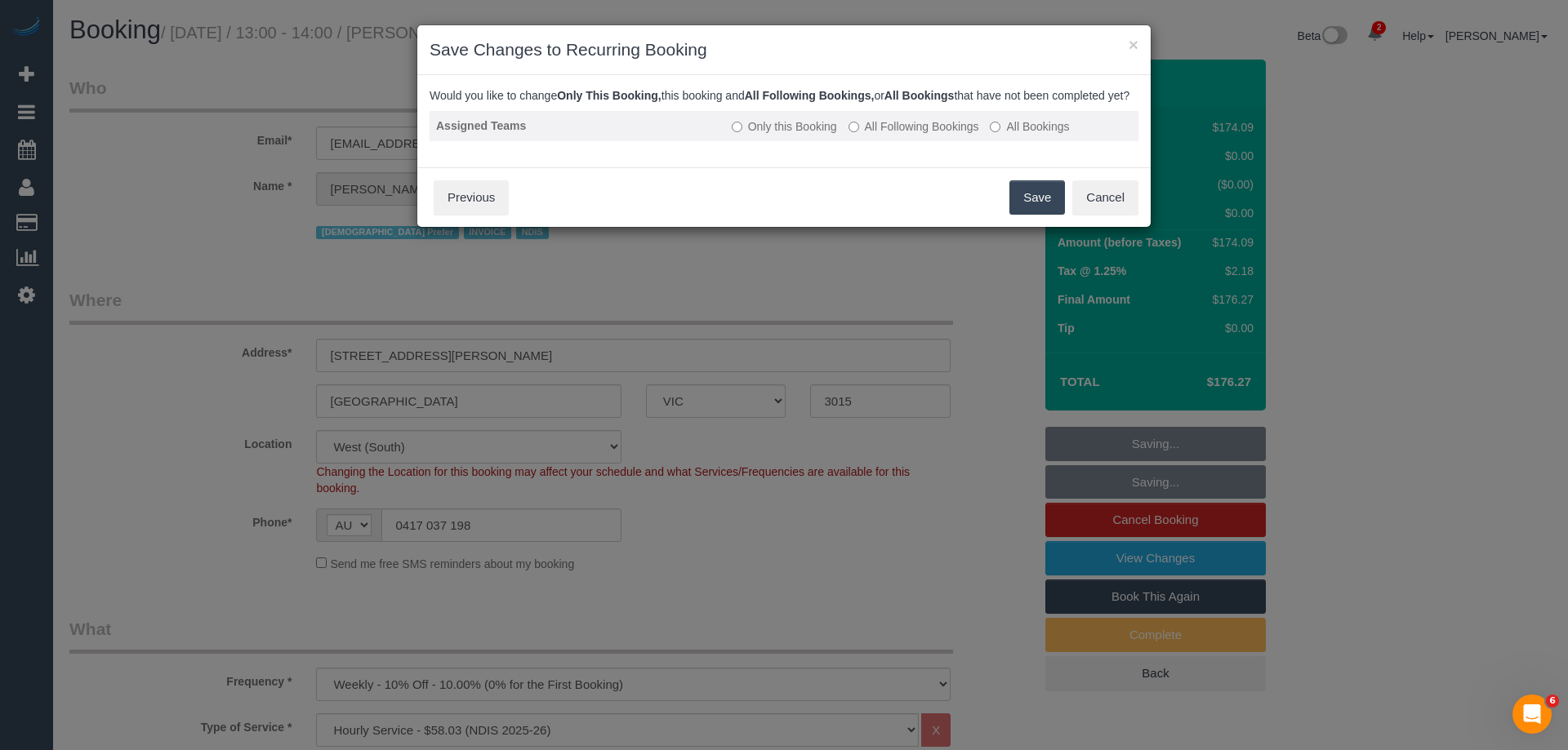
click at [944, 134] on label "All Following Bookings" at bounding box center [914, 126] width 131 height 16
click at [1018, 205] on button "Save" at bounding box center [1036, 197] width 55 height 35
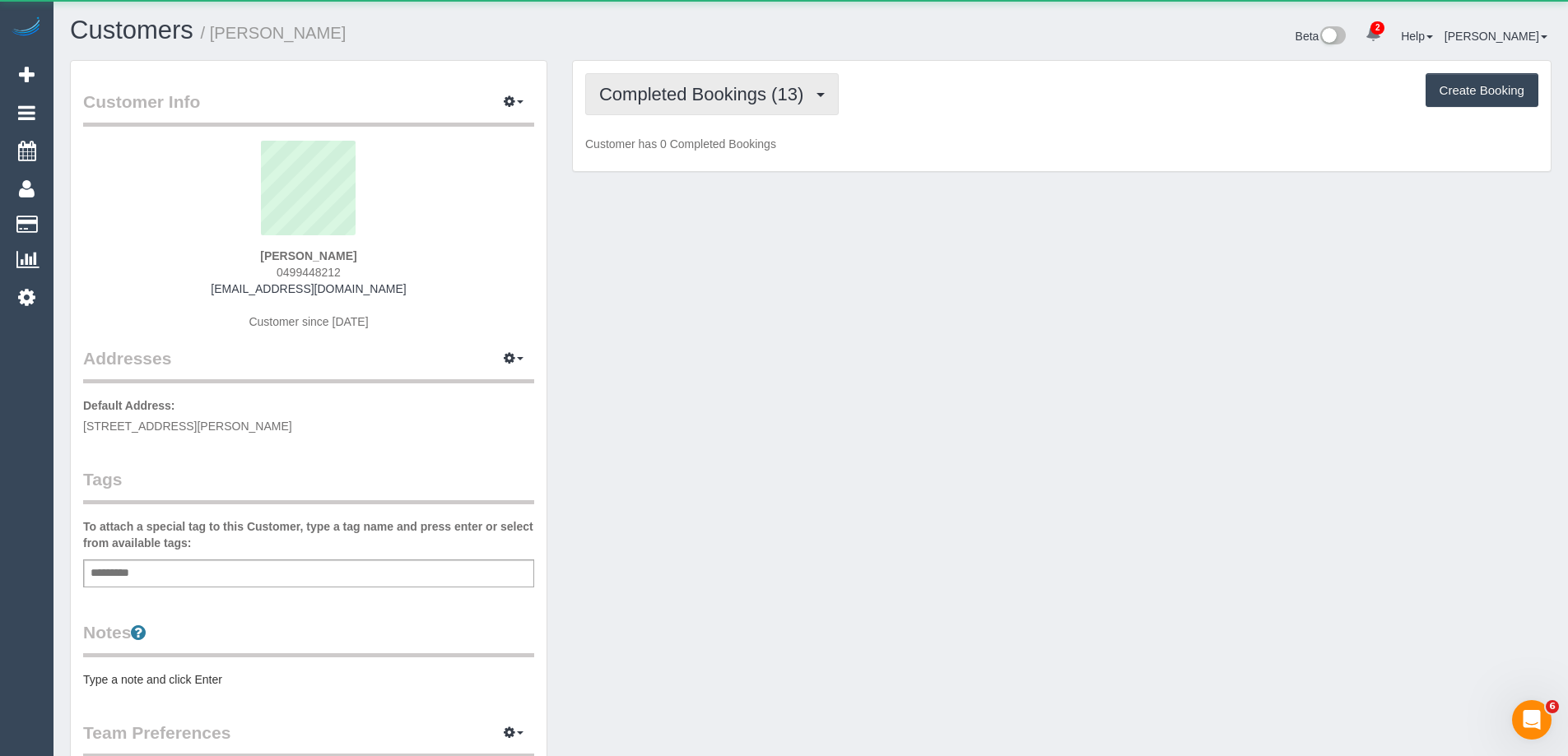
click at [648, 87] on span "Completed Bookings (13)" at bounding box center [705, 94] width 213 height 21
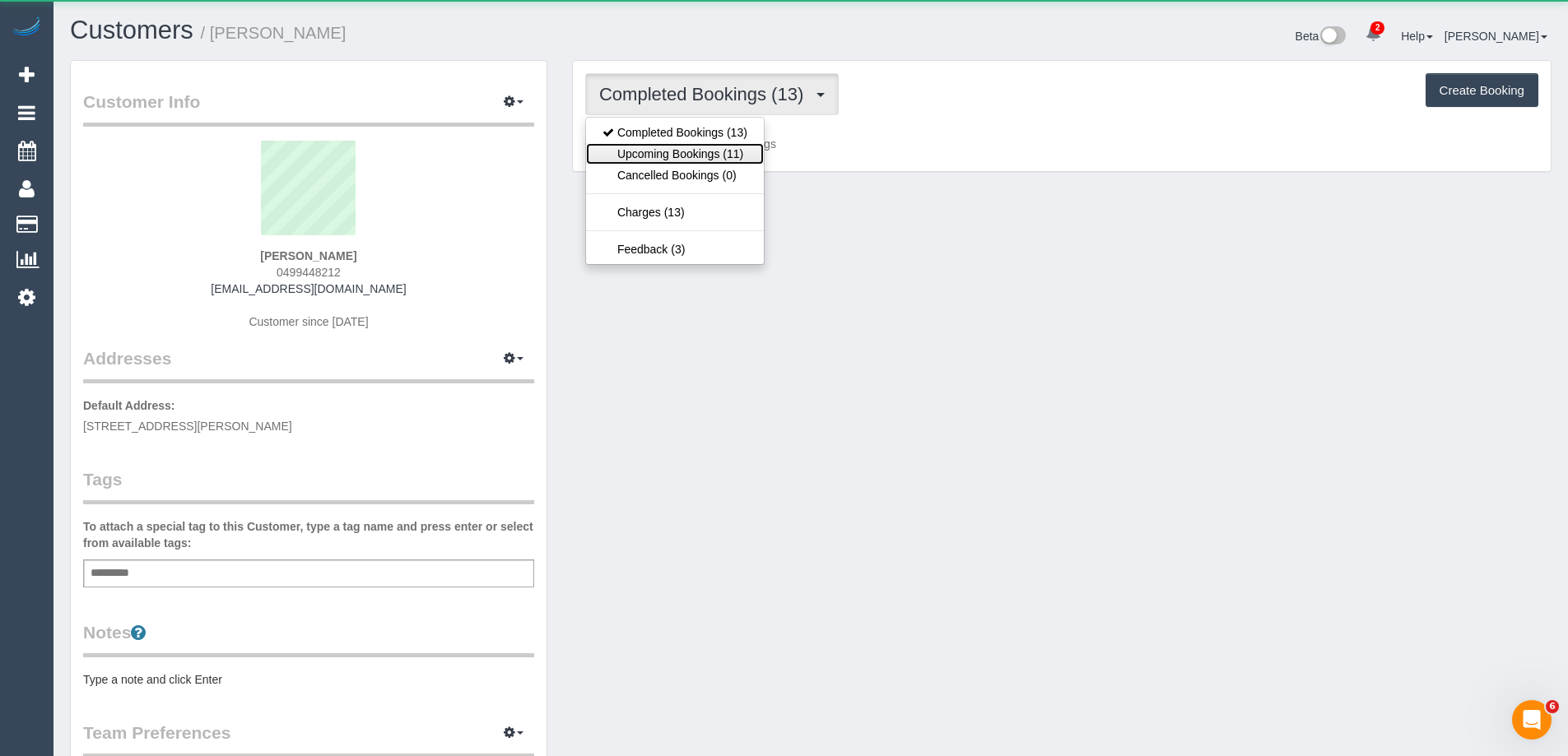
click at [622, 153] on link "Upcoming Bookings (11)" at bounding box center [674, 153] width 178 height 22
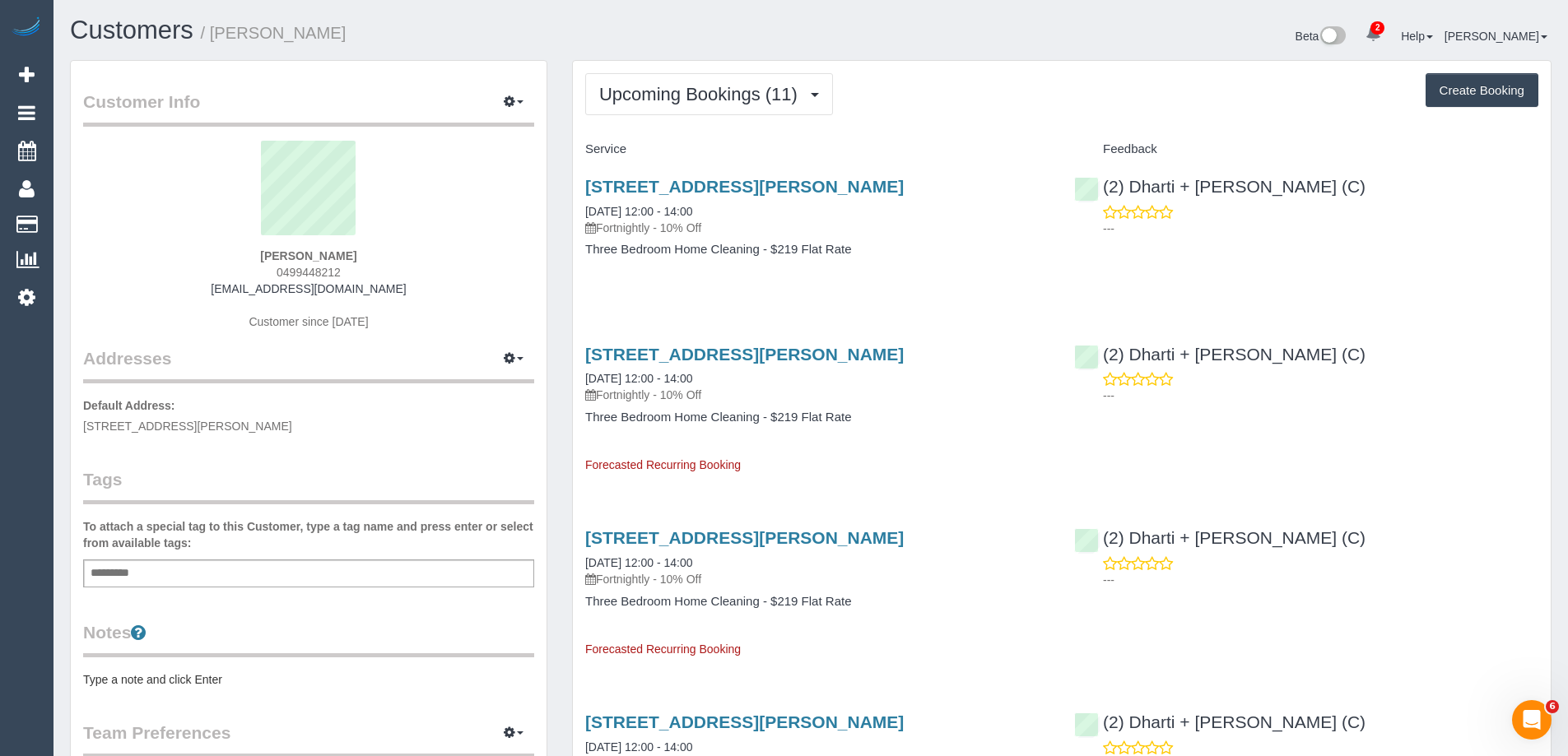
drag, startPoint x: 380, startPoint y: 291, endPoint x: 208, endPoint y: 284, distance: 172.1
click at [202, 285] on div "[PERSON_NAME] 0499448212 [EMAIL_ADDRESS][DOMAIN_NAME] Customer since [DATE]" at bounding box center [308, 243] width 451 height 206
copy link "[EMAIL_ADDRESS][DOMAIN_NAME]"
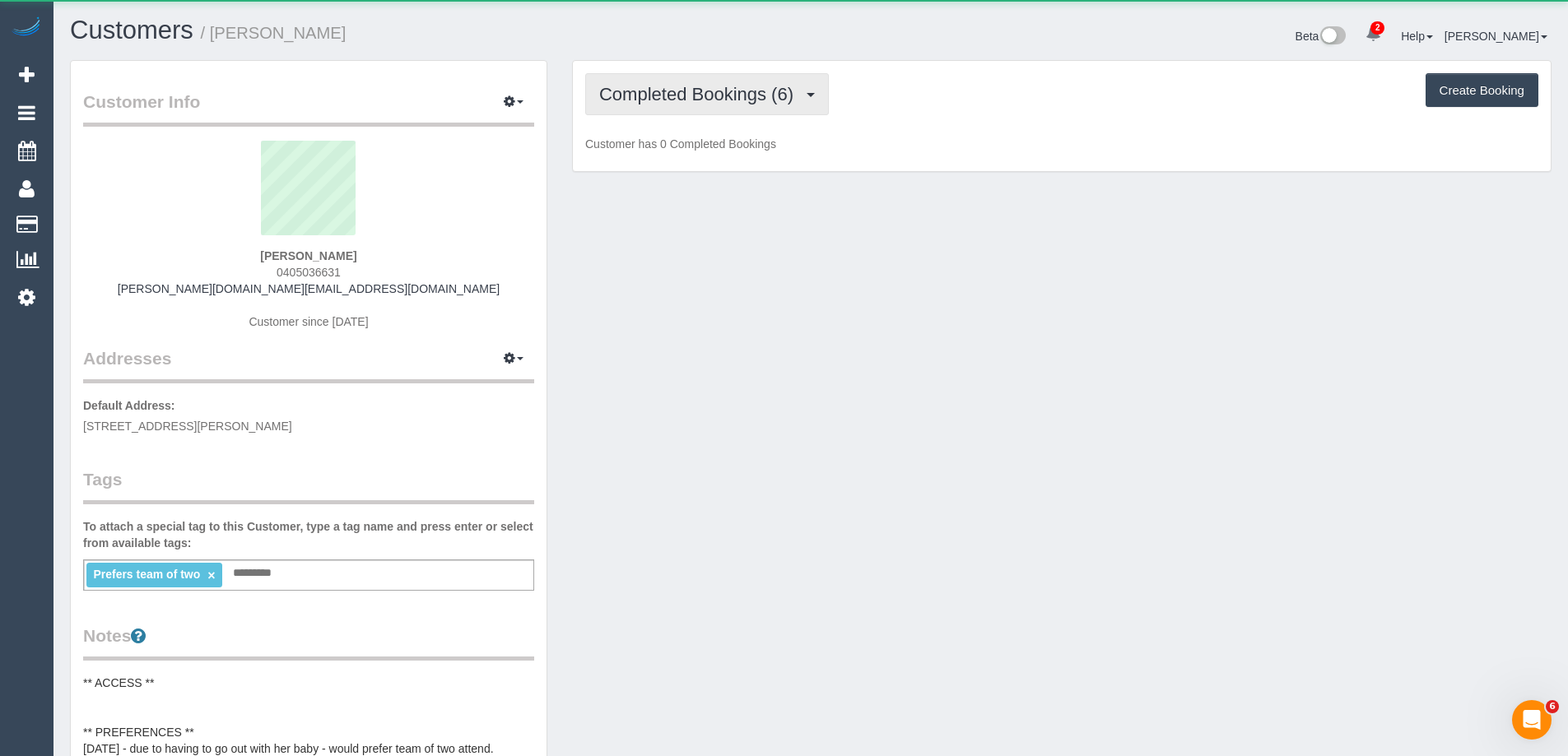
click at [696, 90] on span "Completed Bookings (6)" at bounding box center [700, 94] width 202 height 21
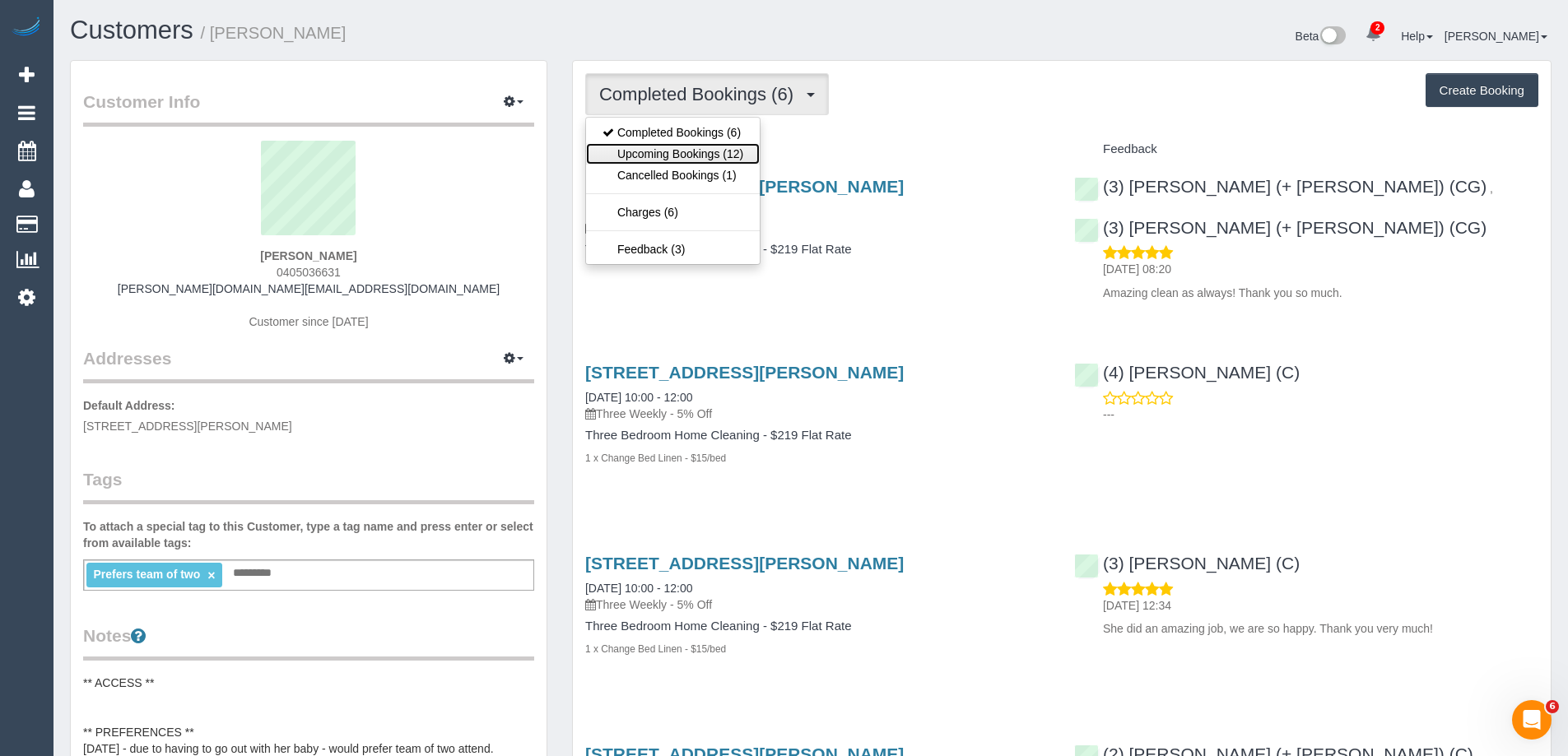
click at [657, 160] on link "Upcoming Bookings (12)" at bounding box center [672, 153] width 173 height 22
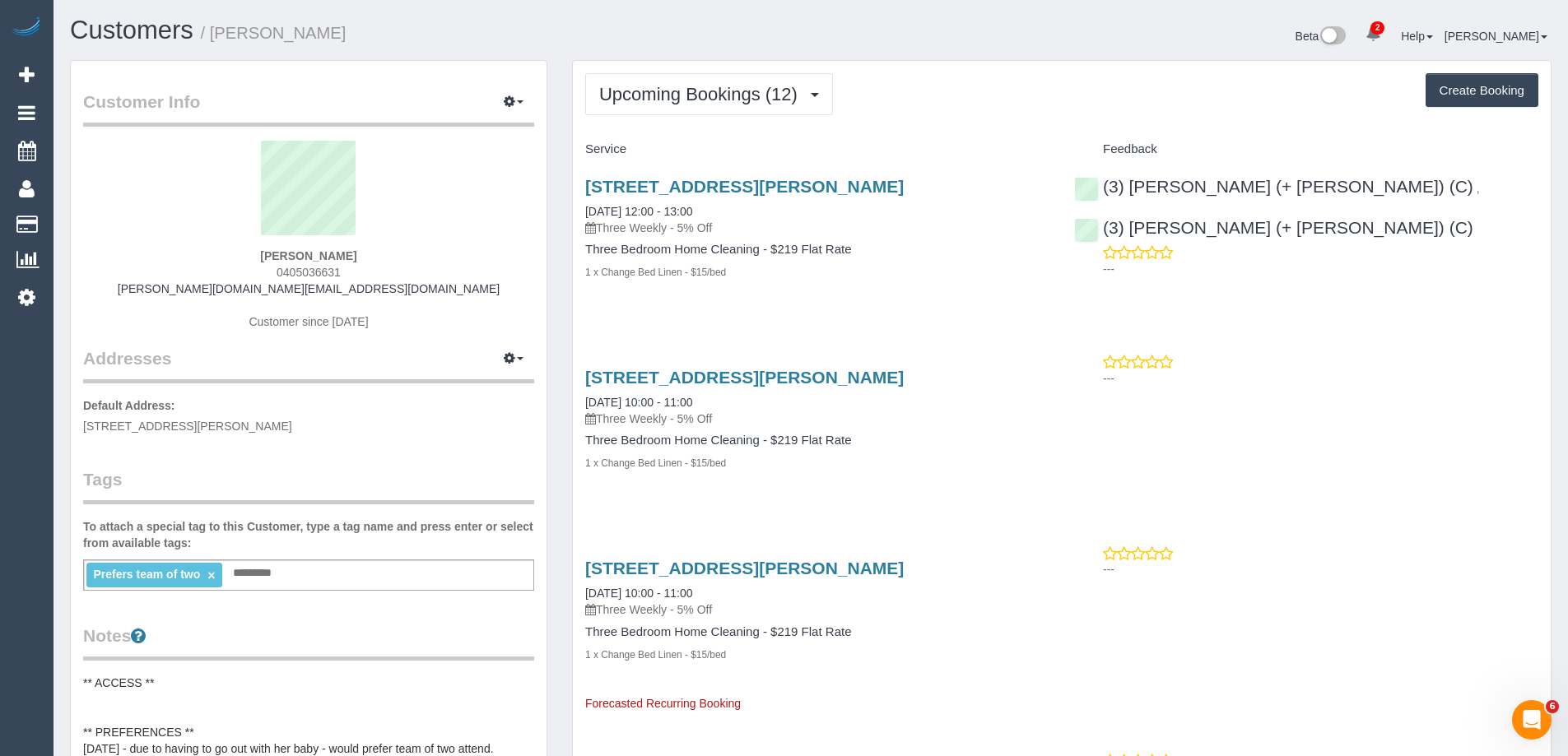
drag, startPoint x: 699, startPoint y: 188, endPoint x: 913, endPoint y: 75, distance: 242.0
click at [913, 75] on div "Upcoming Bookings (12) Completed Bookings (6) Upcoming Bookings (12) Cancelled …" at bounding box center [1062, 94] width 953 height 42
click at [673, 206] on link "15/10/2025 12:00 - 13:00" at bounding box center [639, 212] width 107 height 13
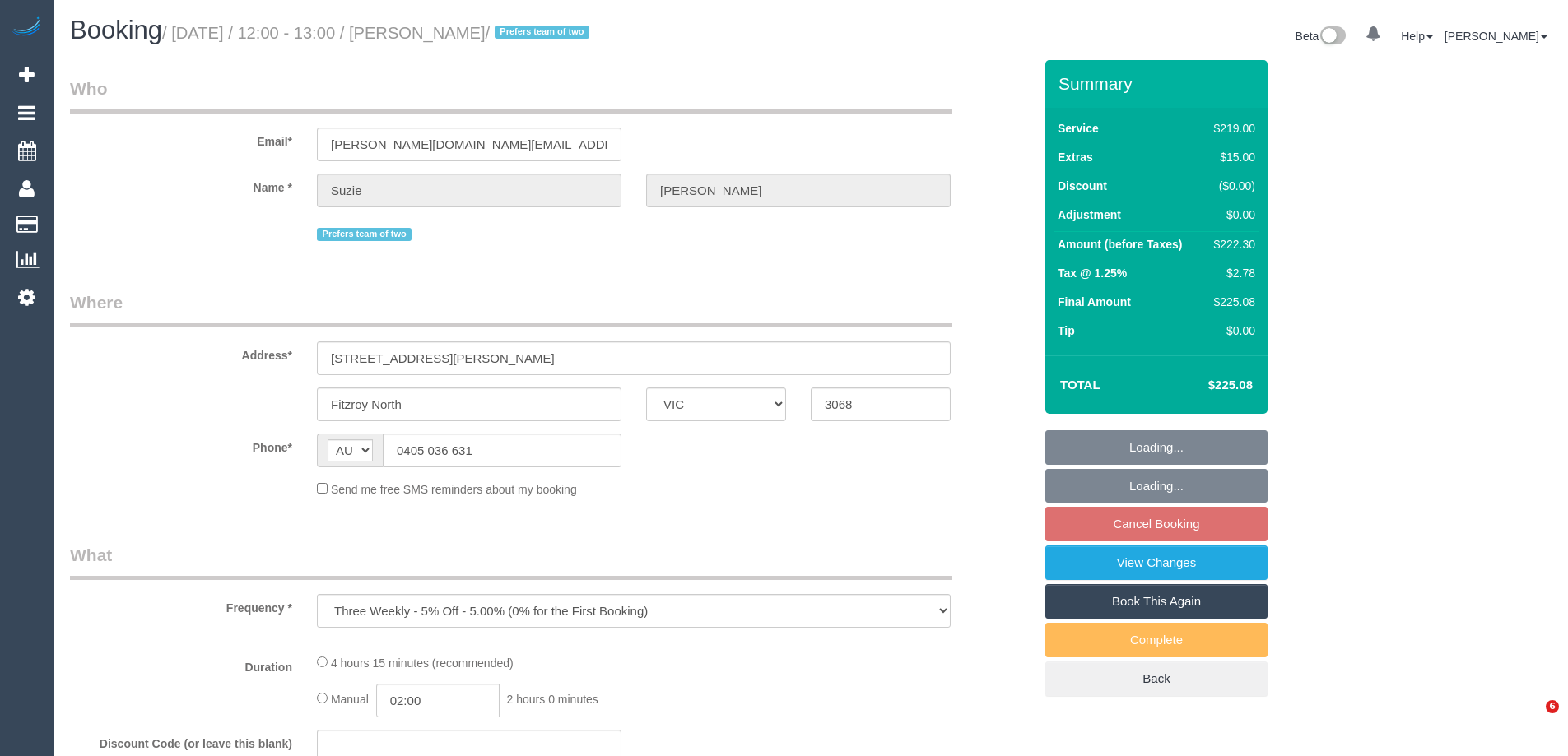
select select "VIC"
select select "string:stripe-pm_1RKA2K2GScqysDRVfuMdeZJH"
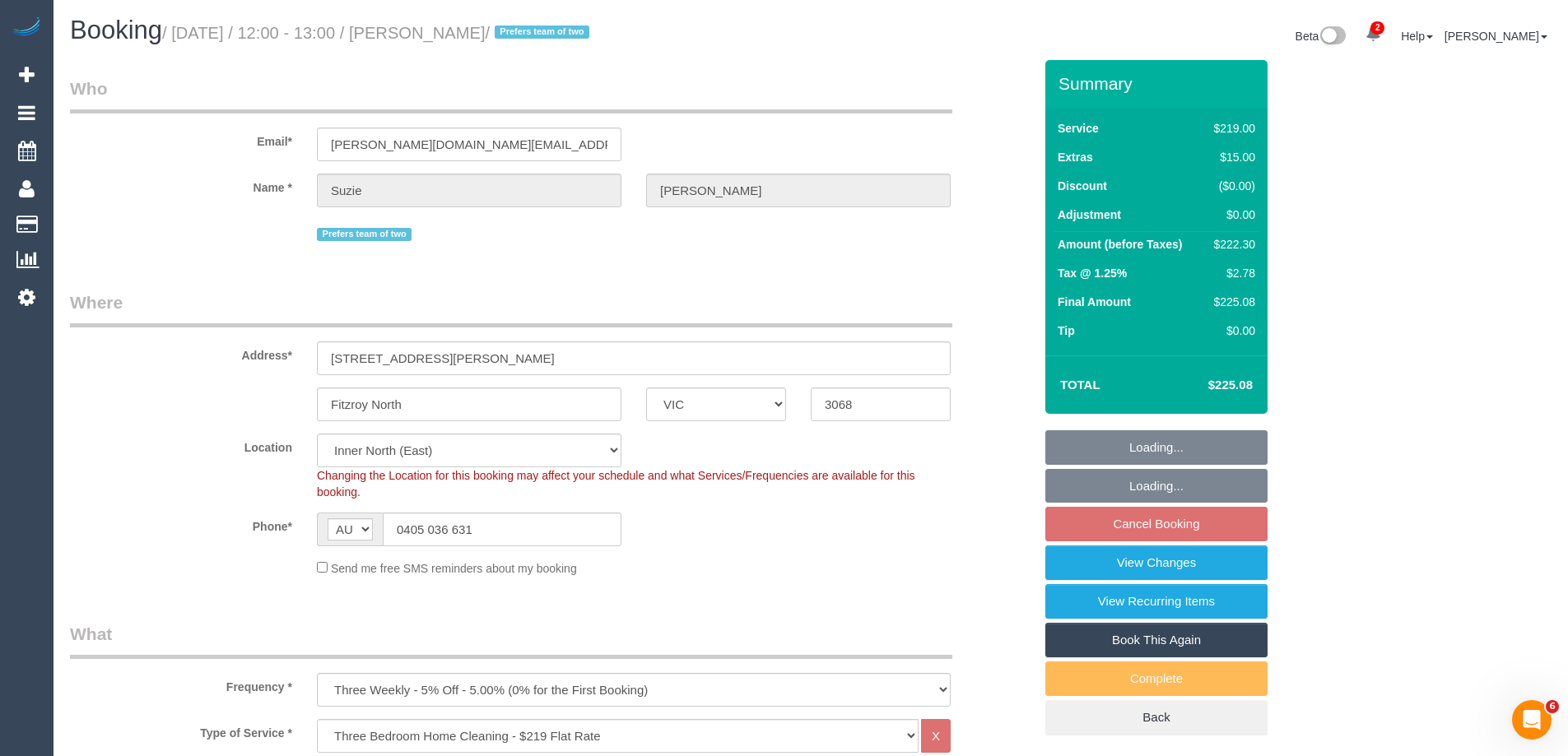
select select "object:712"
select select "number:27"
select select "number:16"
select select "number:19"
select select "number:24"
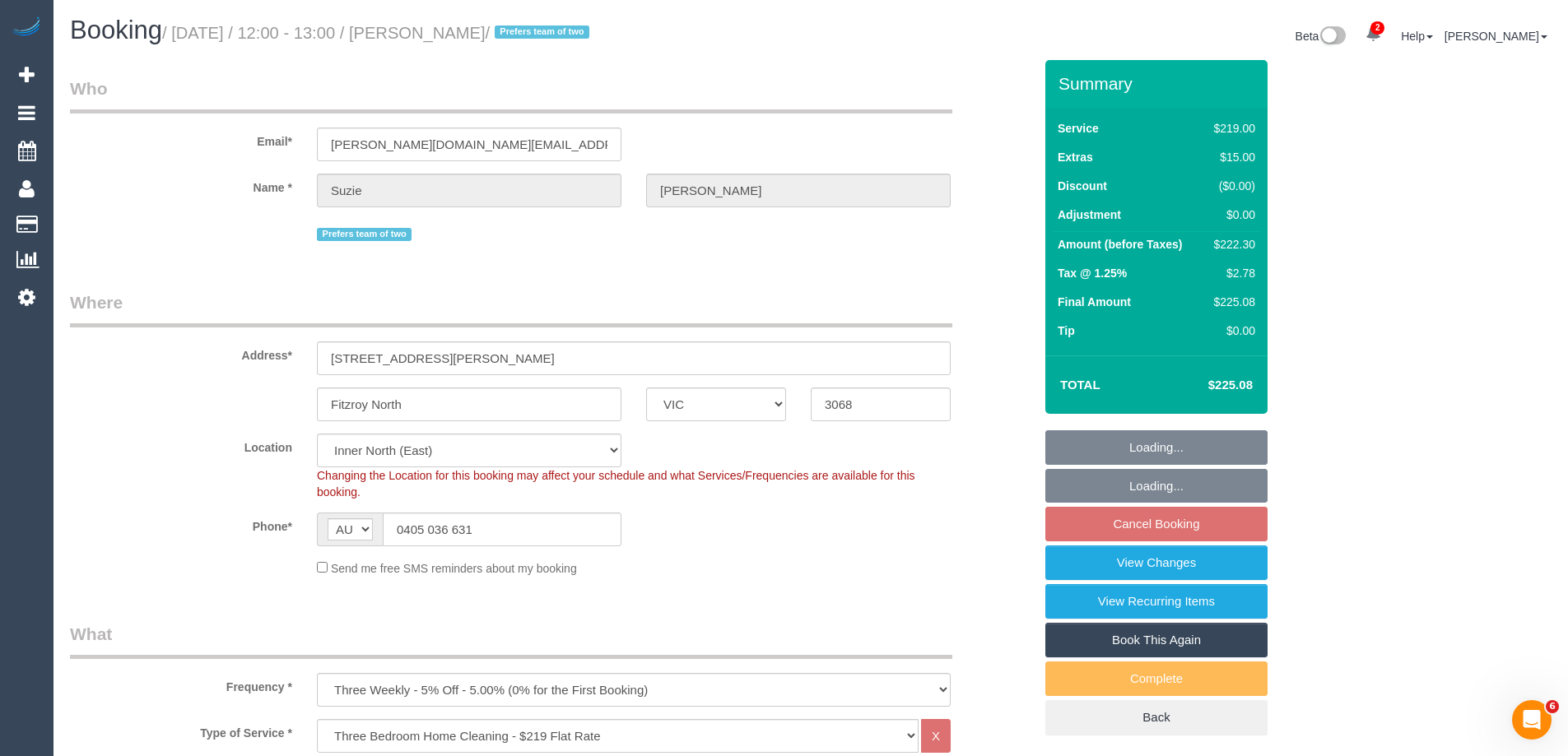
select select "number:33"
select select "number:11"
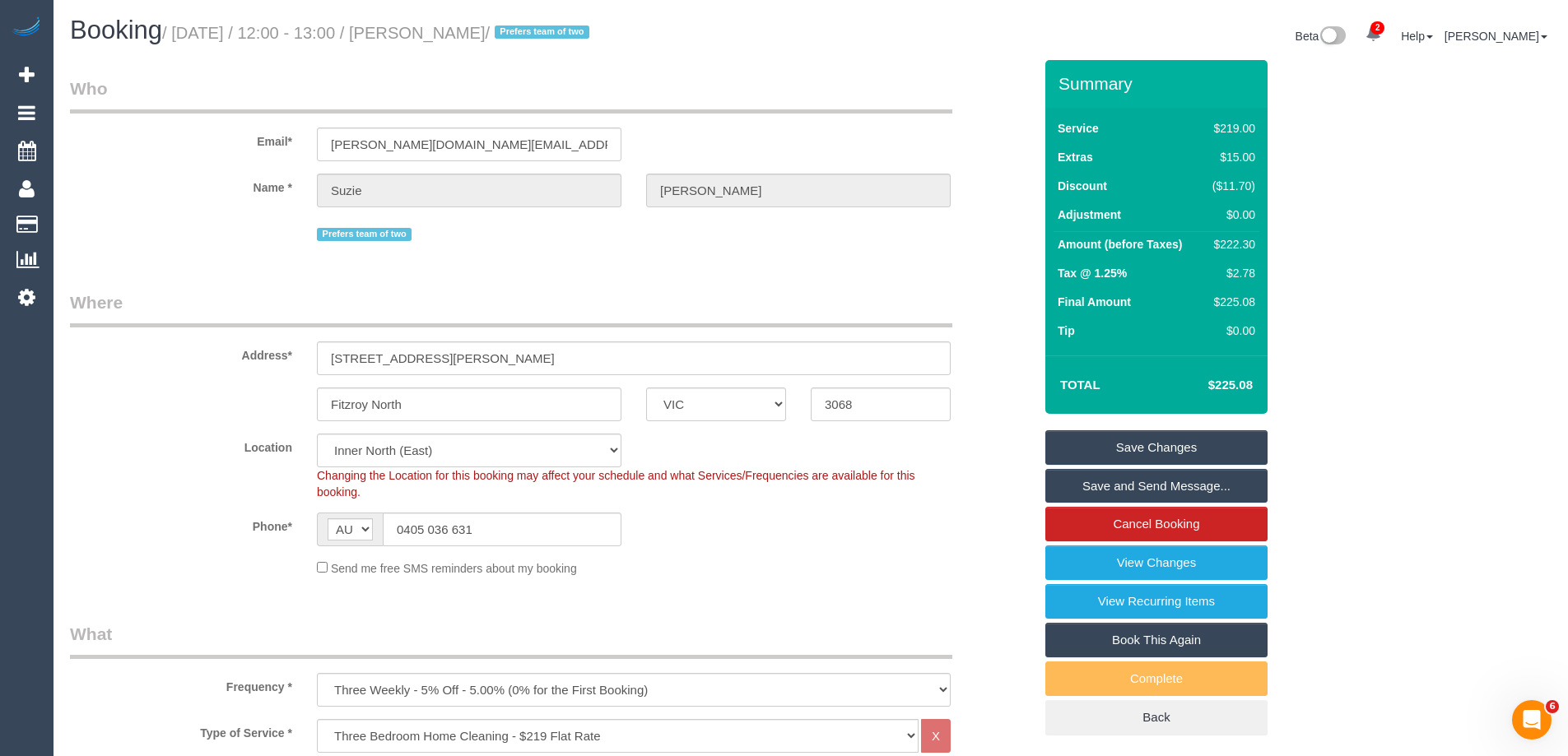
click at [246, 400] on div "Fitzroy North ACT [GEOGRAPHIC_DATA] NT [GEOGRAPHIC_DATA] SA TAS [GEOGRAPHIC_DAT…" at bounding box center [551, 405] width 988 height 34
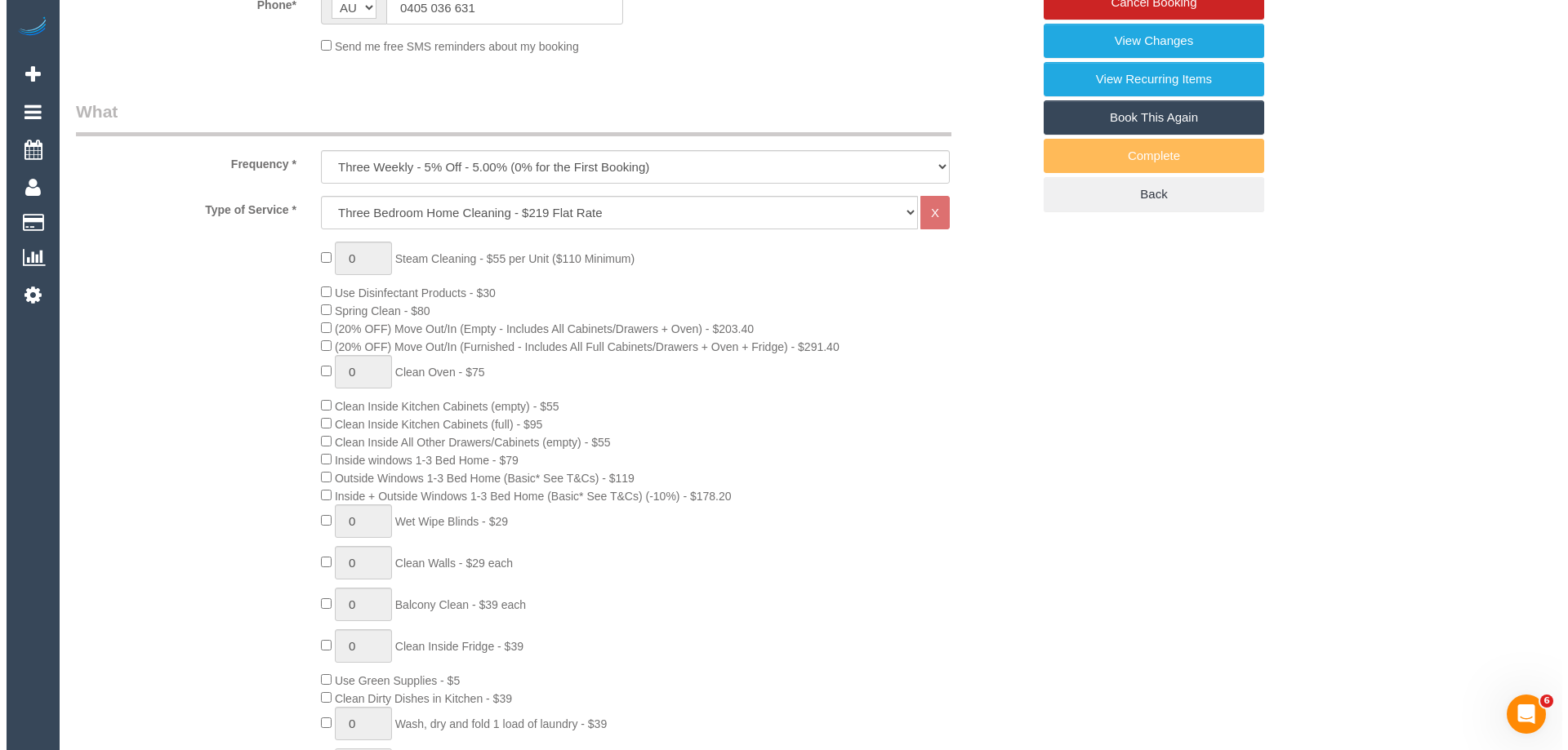
scroll to position [142, 0]
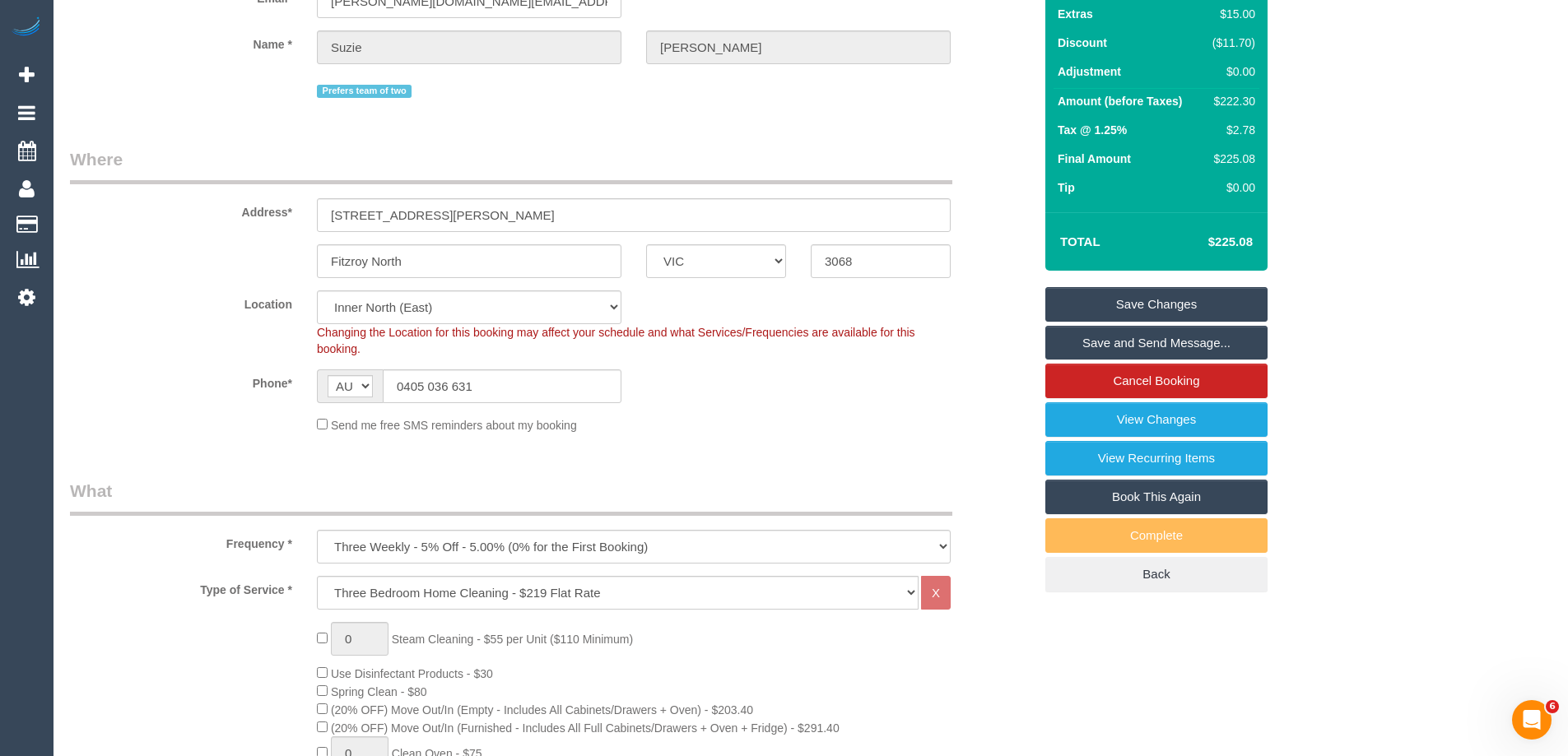
click at [1195, 337] on link "Save and Send Message..." at bounding box center [1156, 343] width 222 height 35
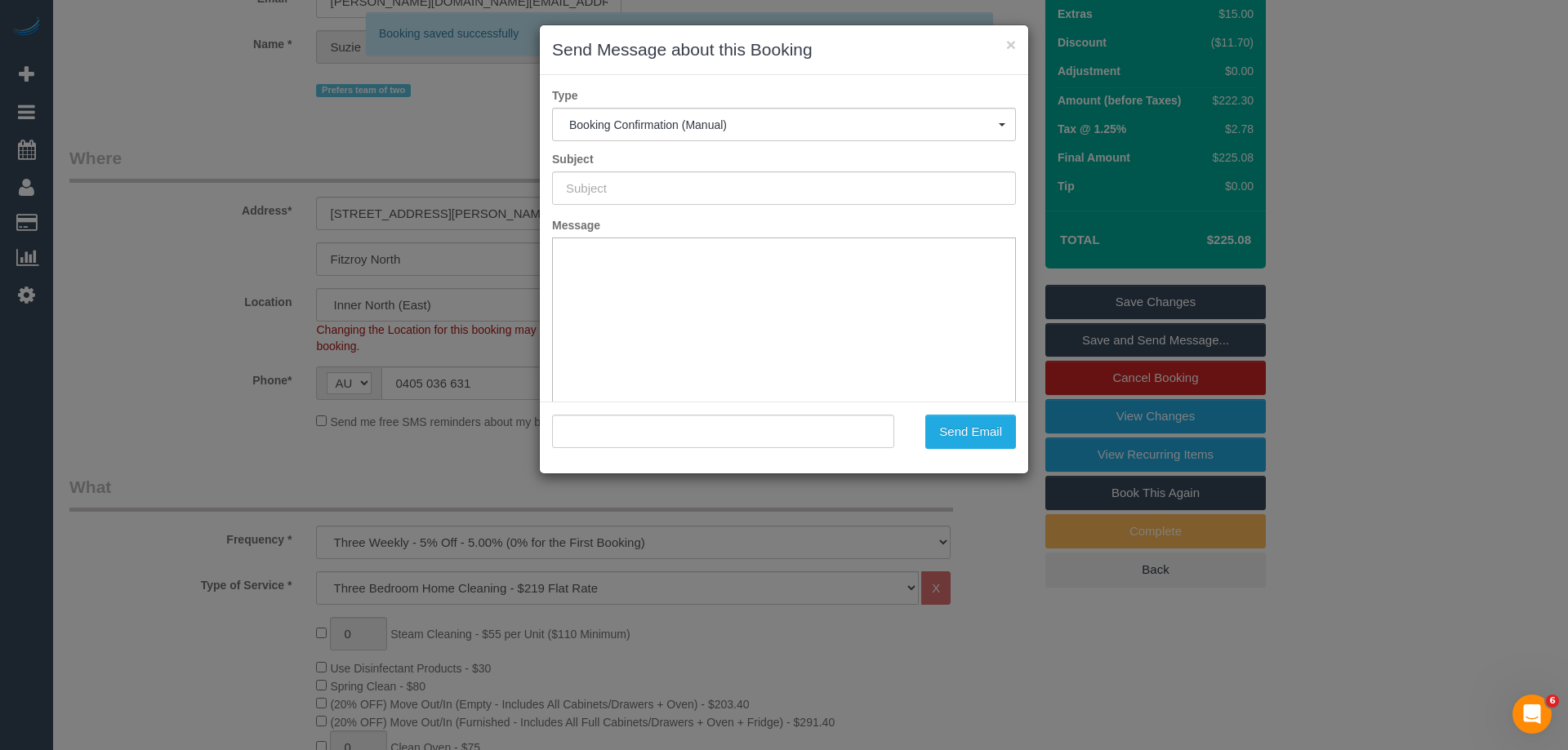
scroll to position [0, 0]
type input "Booking Confirmed"
type input ""Suzie Crossland" <crossland.sm@gmail.com>"
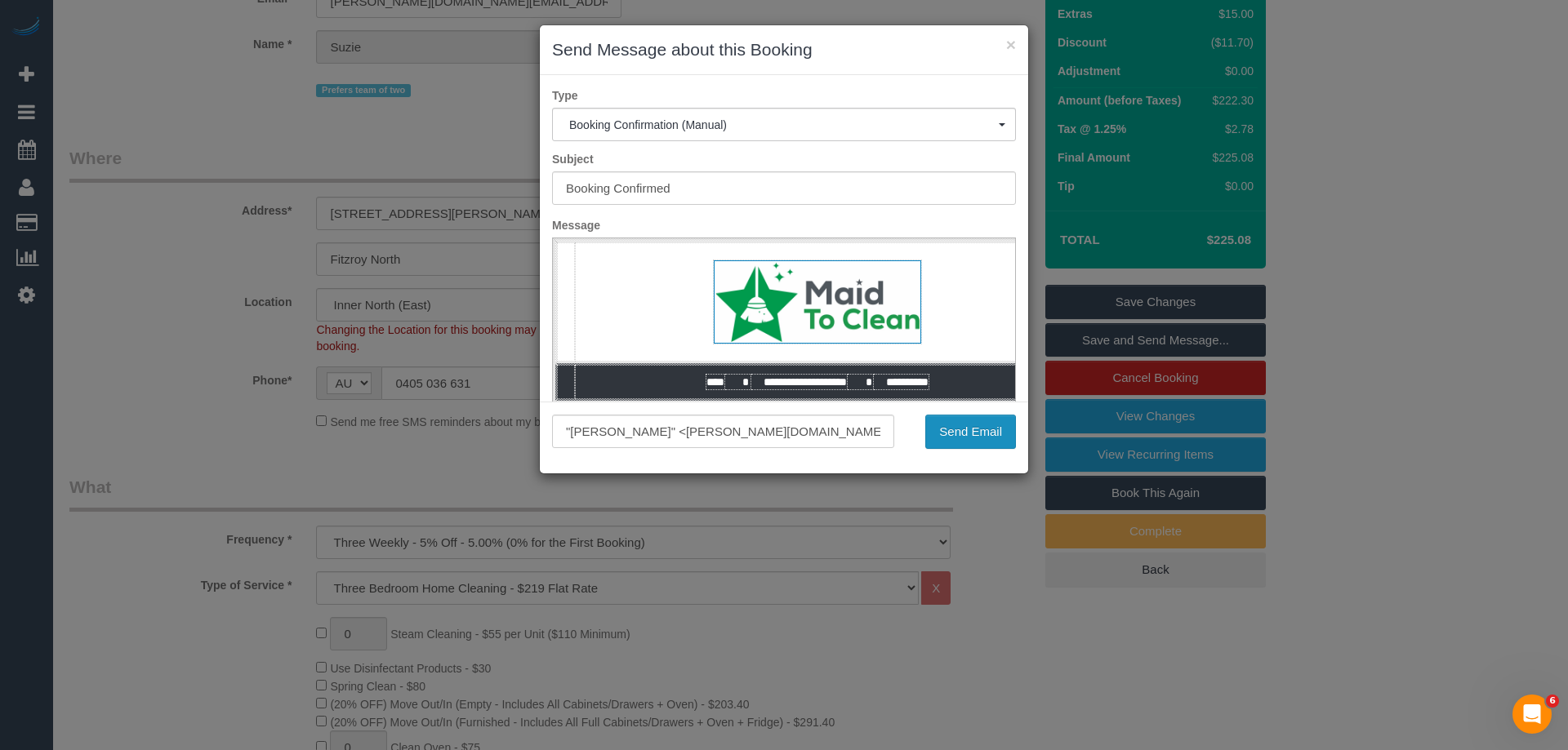
click at [1001, 439] on button "Send Email" at bounding box center [970, 432] width 91 height 35
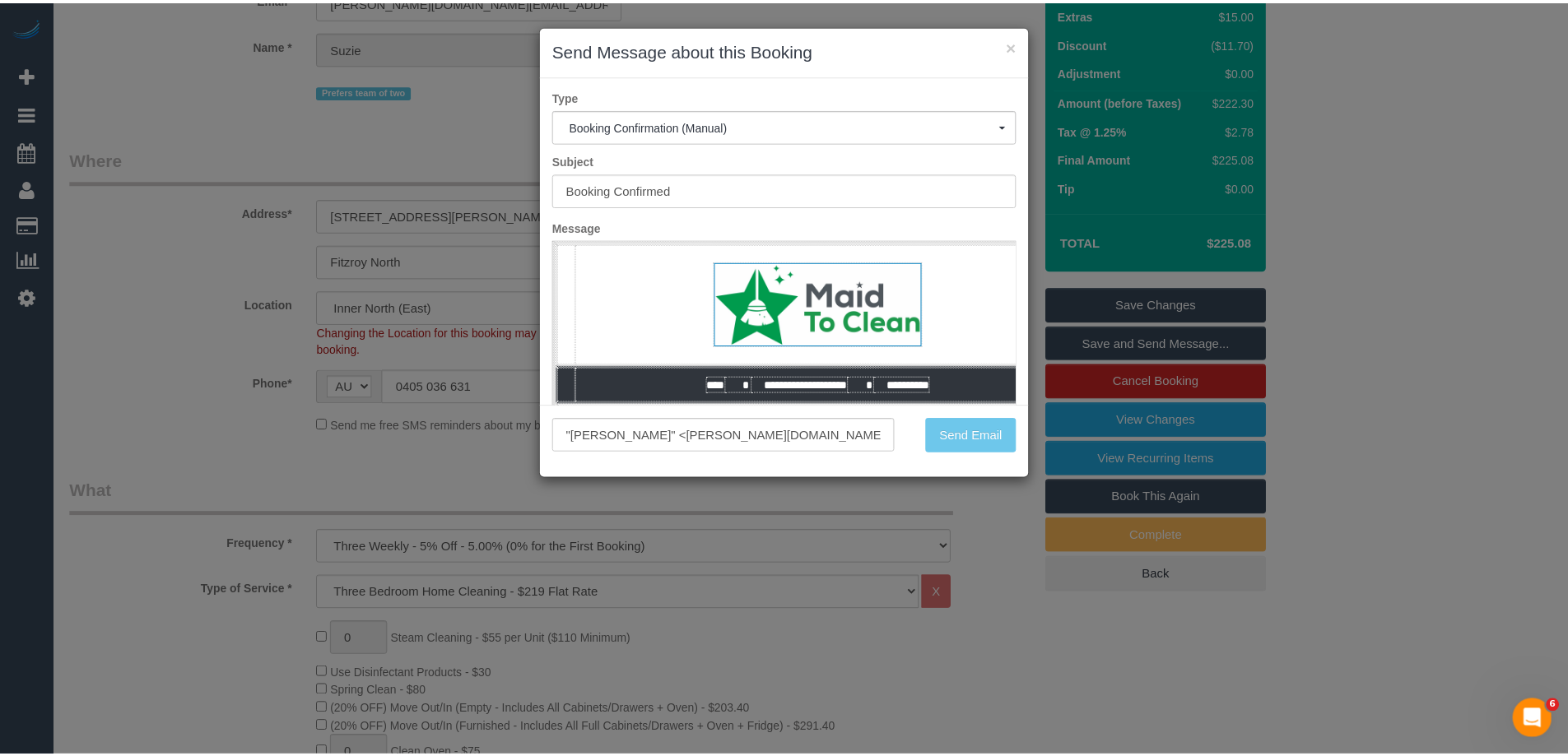
scroll to position [202, 0]
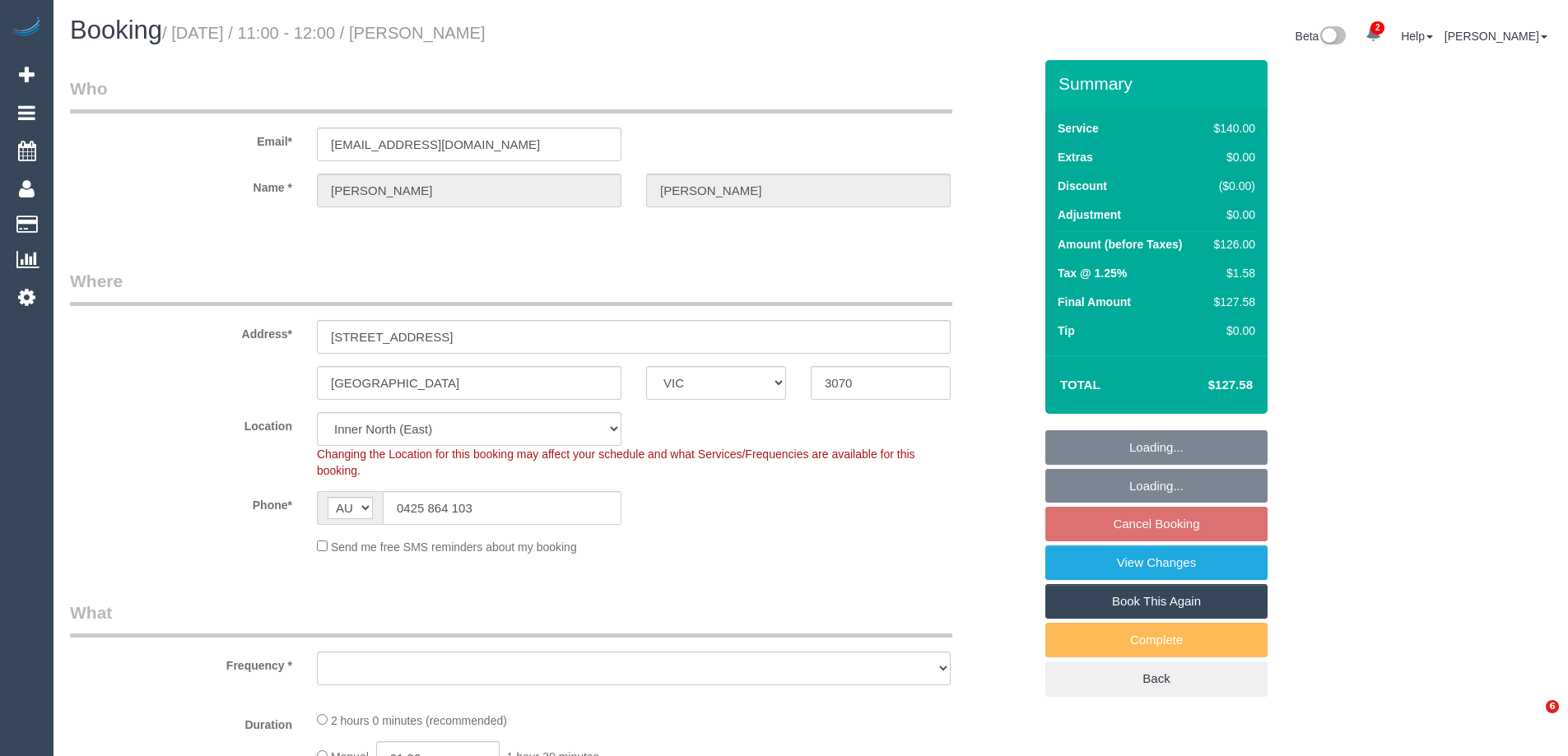
select select "VIC"
select select "number:27"
select select "number:14"
select select "number:19"
select select "number:36"
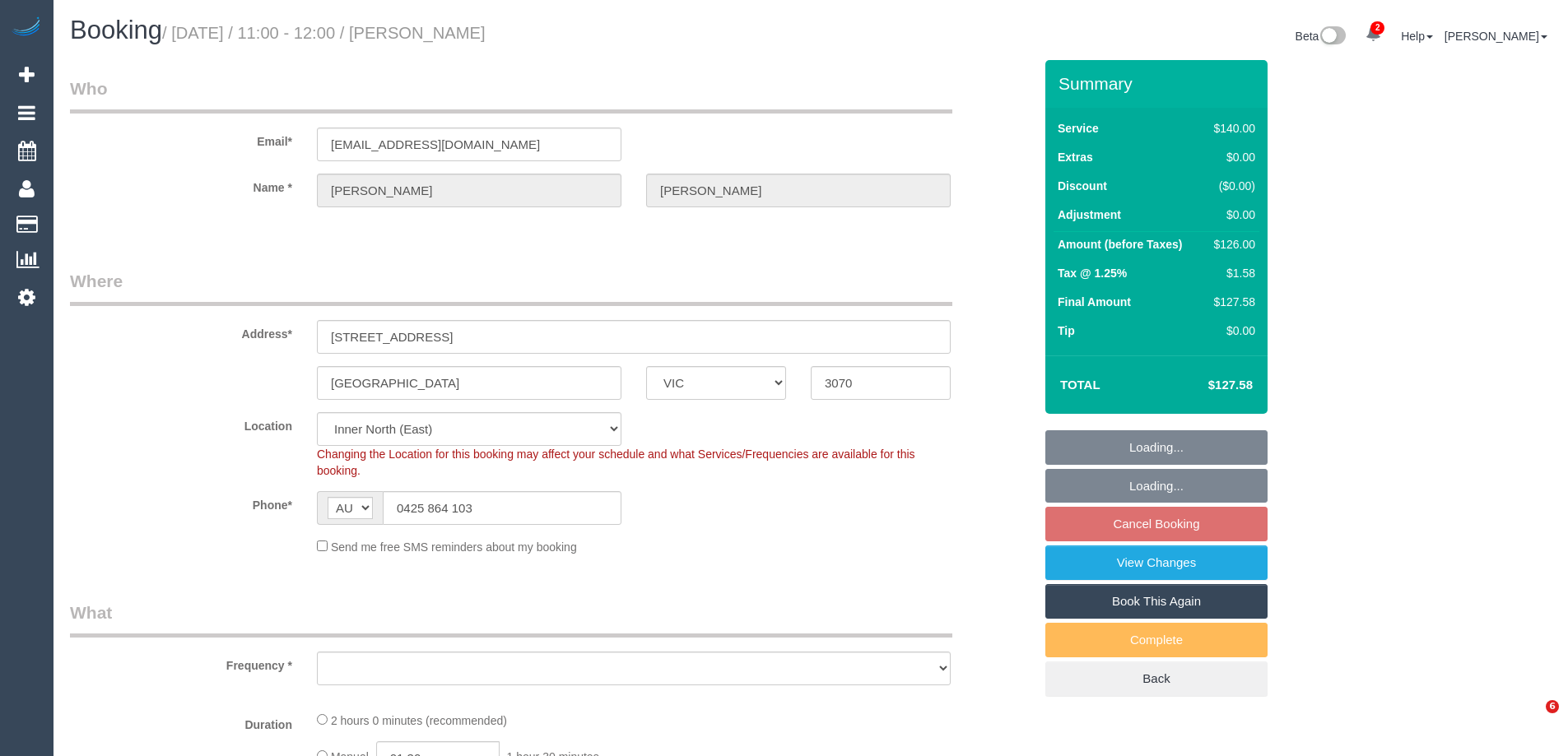
select select "number:34"
select select "number:26"
select select "object:1500"
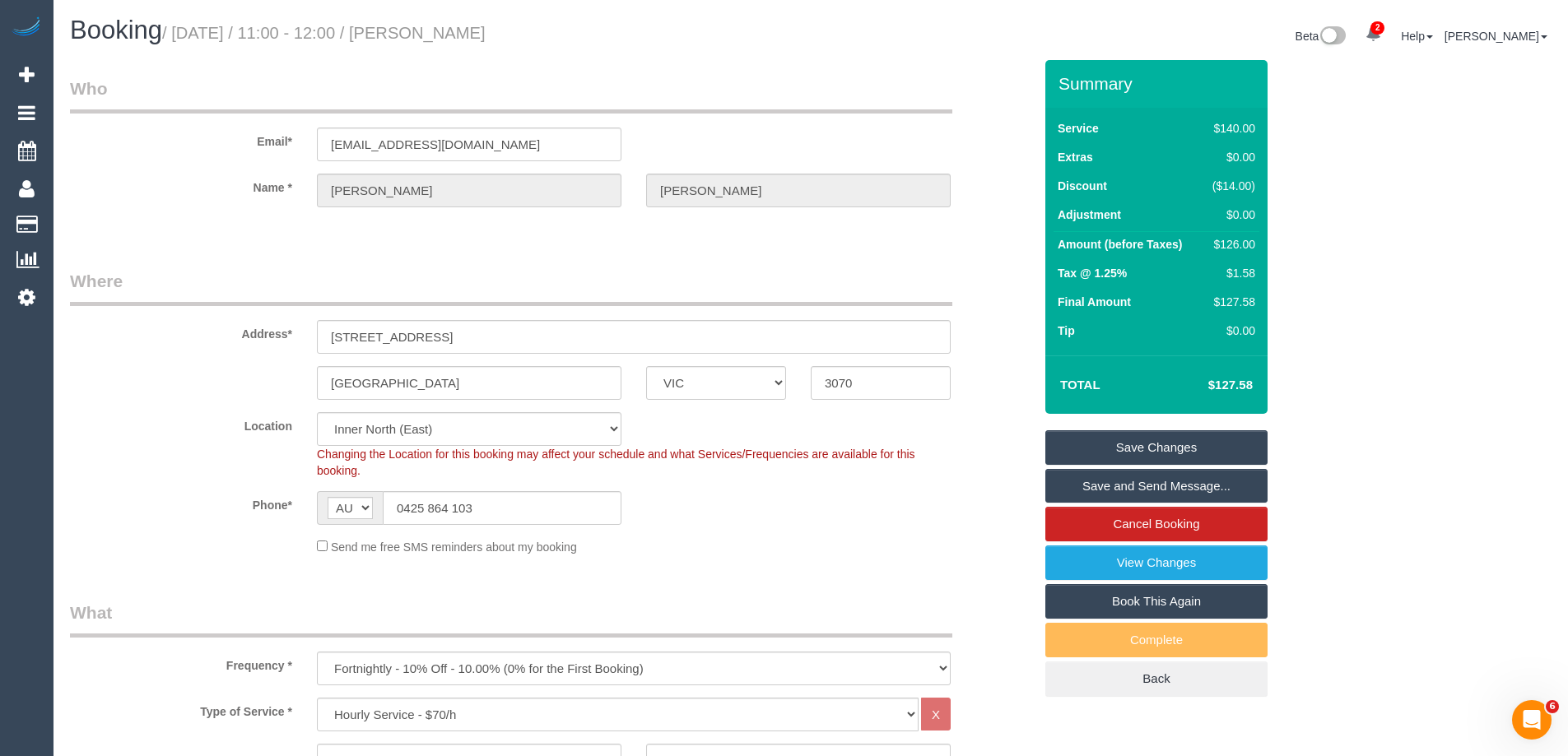
click at [696, 550] on div "Send me free SMS reminders about my booking" at bounding box center [633, 546] width 658 height 18
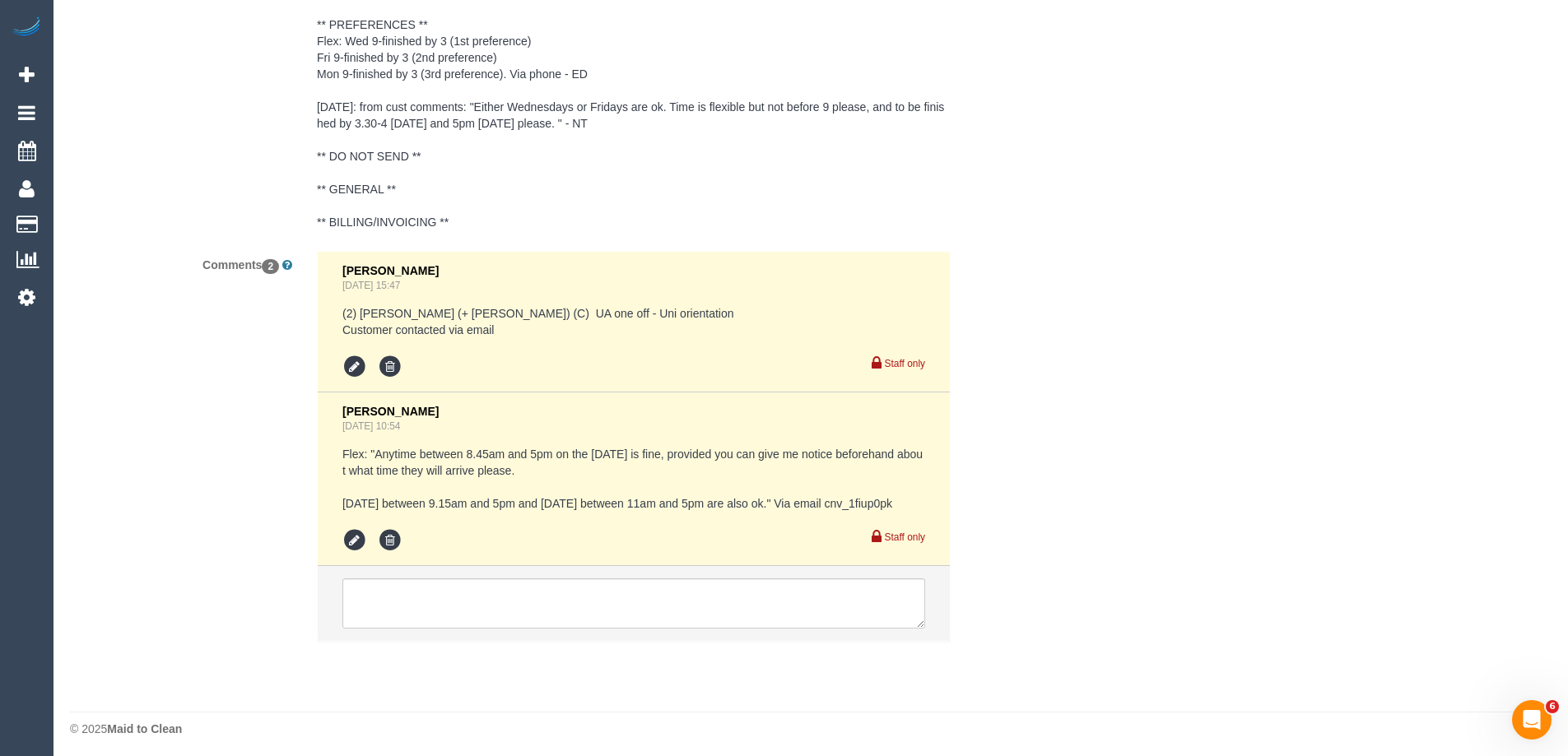
scroll to position [3104, 0]
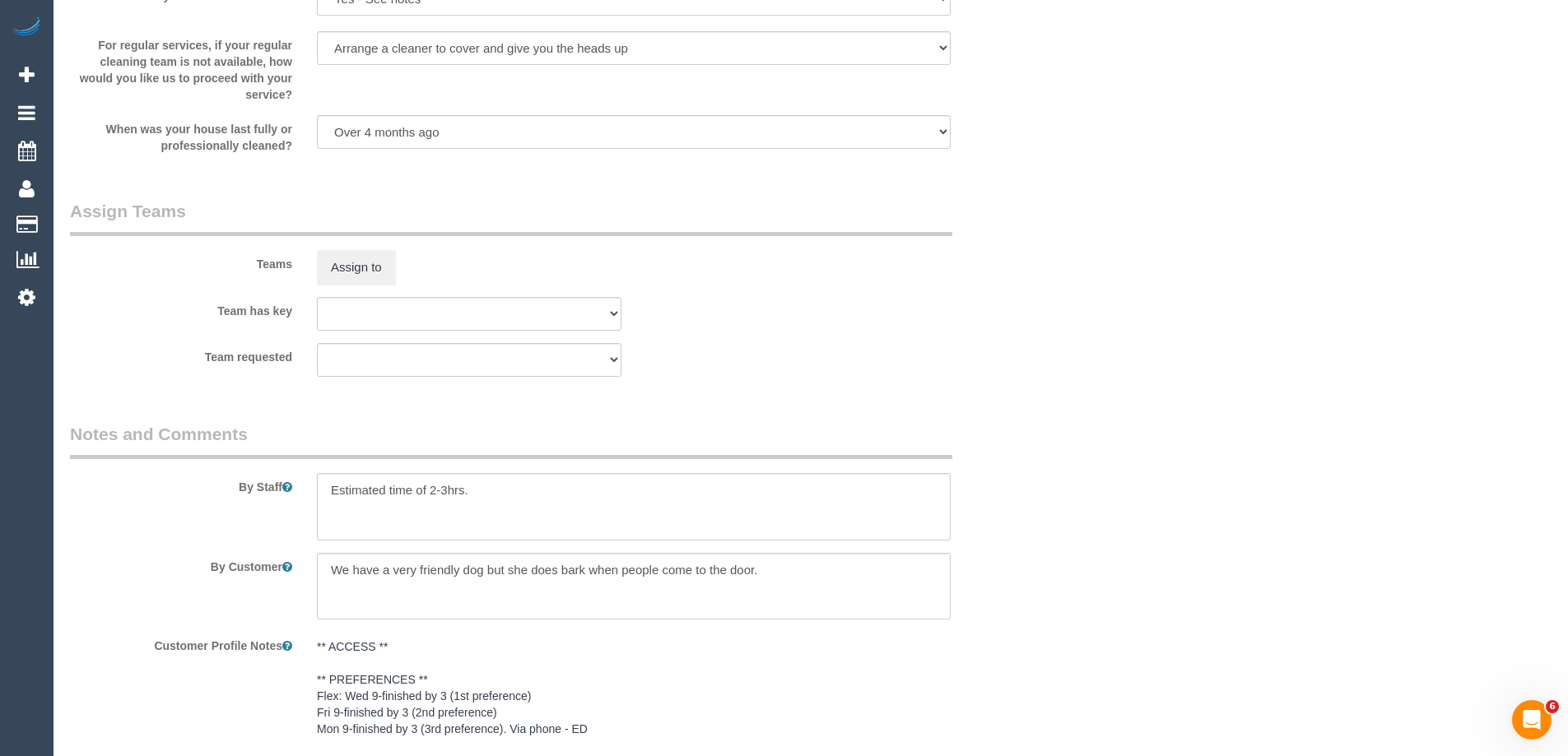
scroll to position [2445, 0]
click at [320, 488] on textarea at bounding box center [634, 506] width 634 height 68
type textarea "*cover* Estimated time of 2-3hrs."
click at [378, 250] on button "Assign to" at bounding box center [357, 265] width 79 height 35
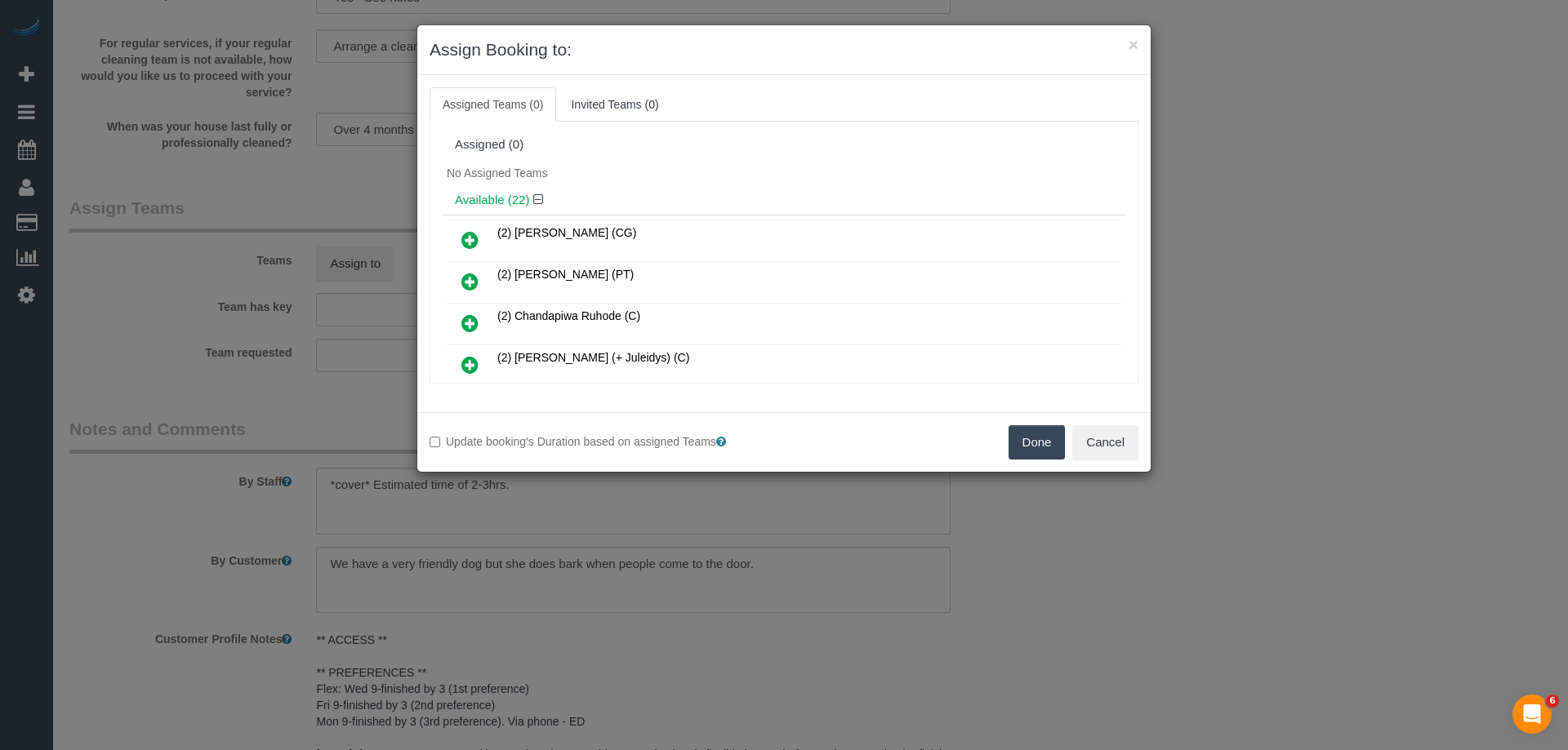
click at [691, 174] on div "No Assigned Teams" at bounding box center [784, 173] width 683 height 24
click at [1109, 435] on button "Cancel" at bounding box center [1105, 442] width 66 height 35
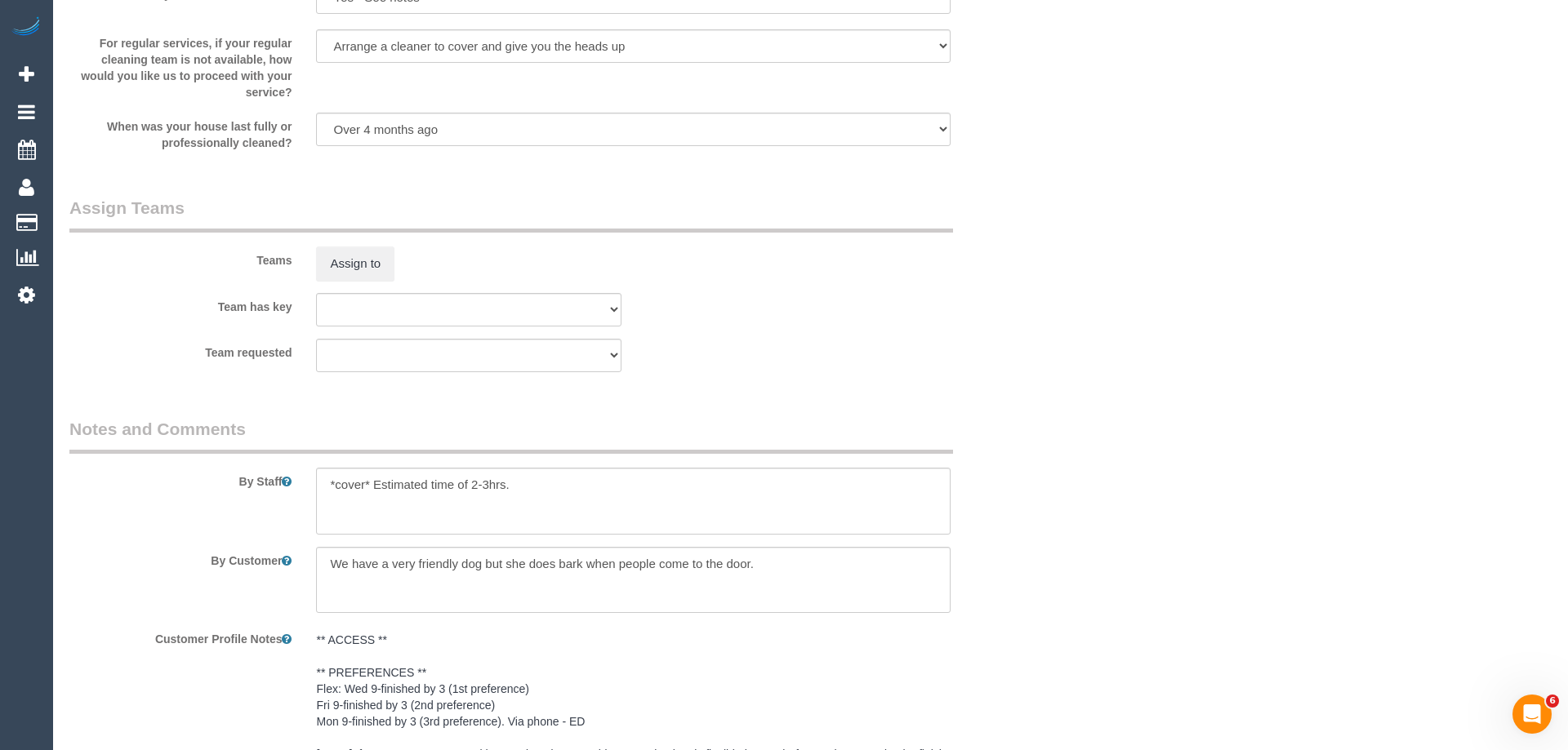
click at [1109, 435] on div "× Assign Booking to: Assigned Teams (0) Invited Teams (0) Assigned (0) No Assig…" at bounding box center [784, 375] width 1568 height 750
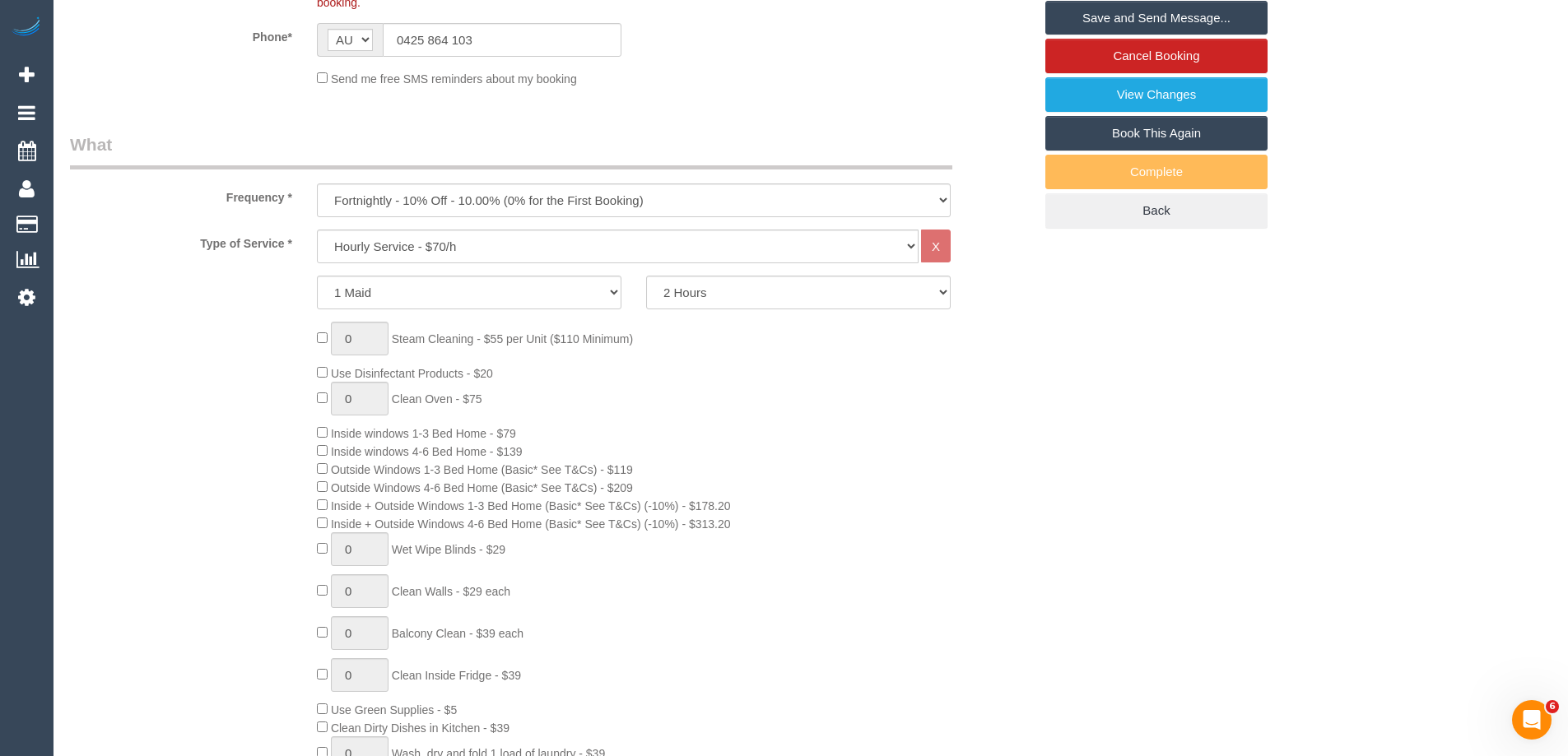
scroll to position [305, 0]
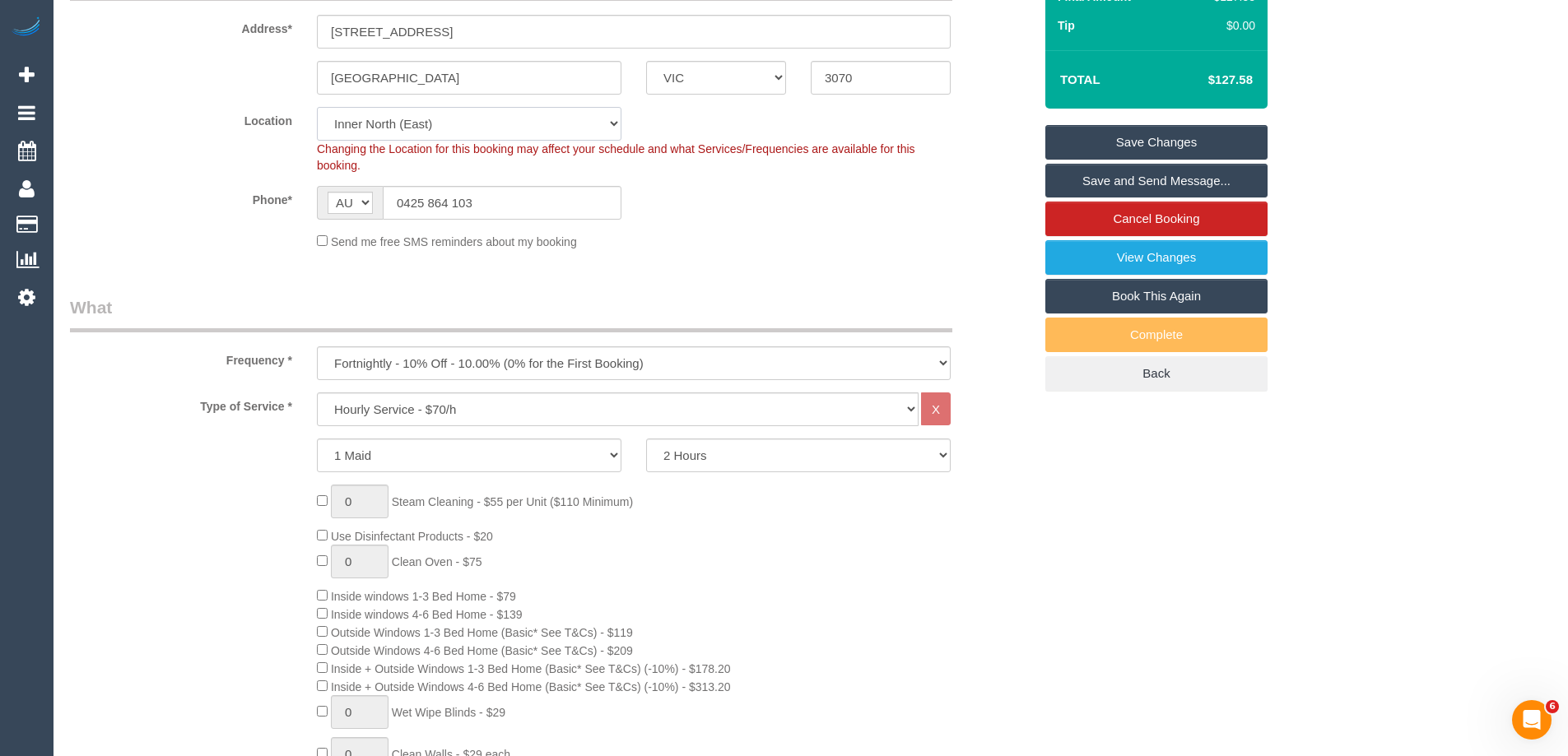
drag, startPoint x: 373, startPoint y: 118, endPoint x: 373, endPoint y: 140, distance: 22.0
click at [373, 118] on select "Office City East (North) East (South) Inner East Inner North (East) Inner North…" at bounding box center [469, 124] width 304 height 34
select select "50"
click at [317, 107] on select "Office City East (North) East (South) Inner East Inner North (East) Inner North…" at bounding box center [469, 124] width 304 height 34
click at [738, 226] on sui-booking-location "Location Office City East (North) East (South) Inner East Inner North (East) In…" at bounding box center [551, 179] width 963 height 143
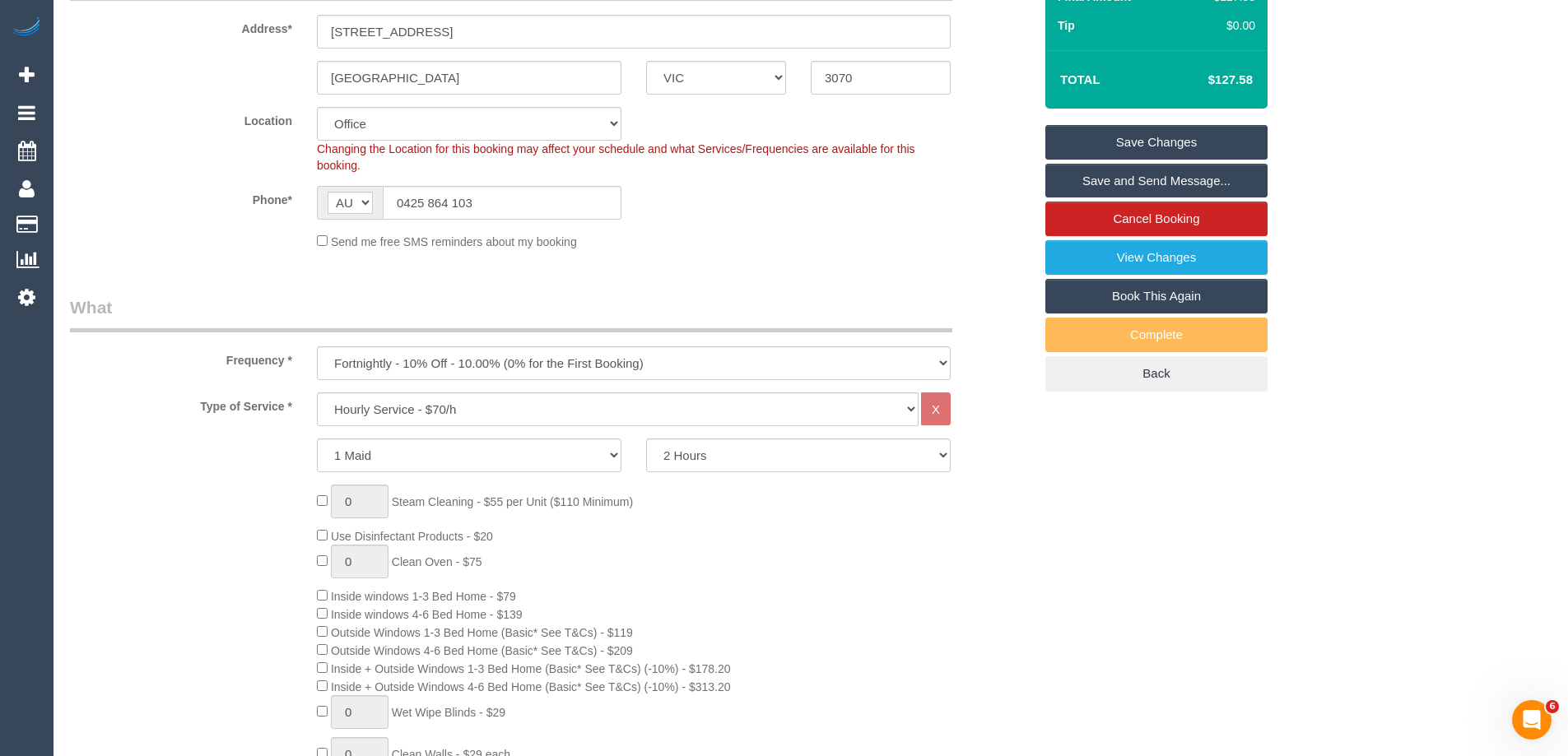
select select "object:5081"
click at [819, 222] on sui-booking-location "Location Office City East (North) East (South) Inner East Inner North (East) In…" at bounding box center [551, 179] width 963 height 143
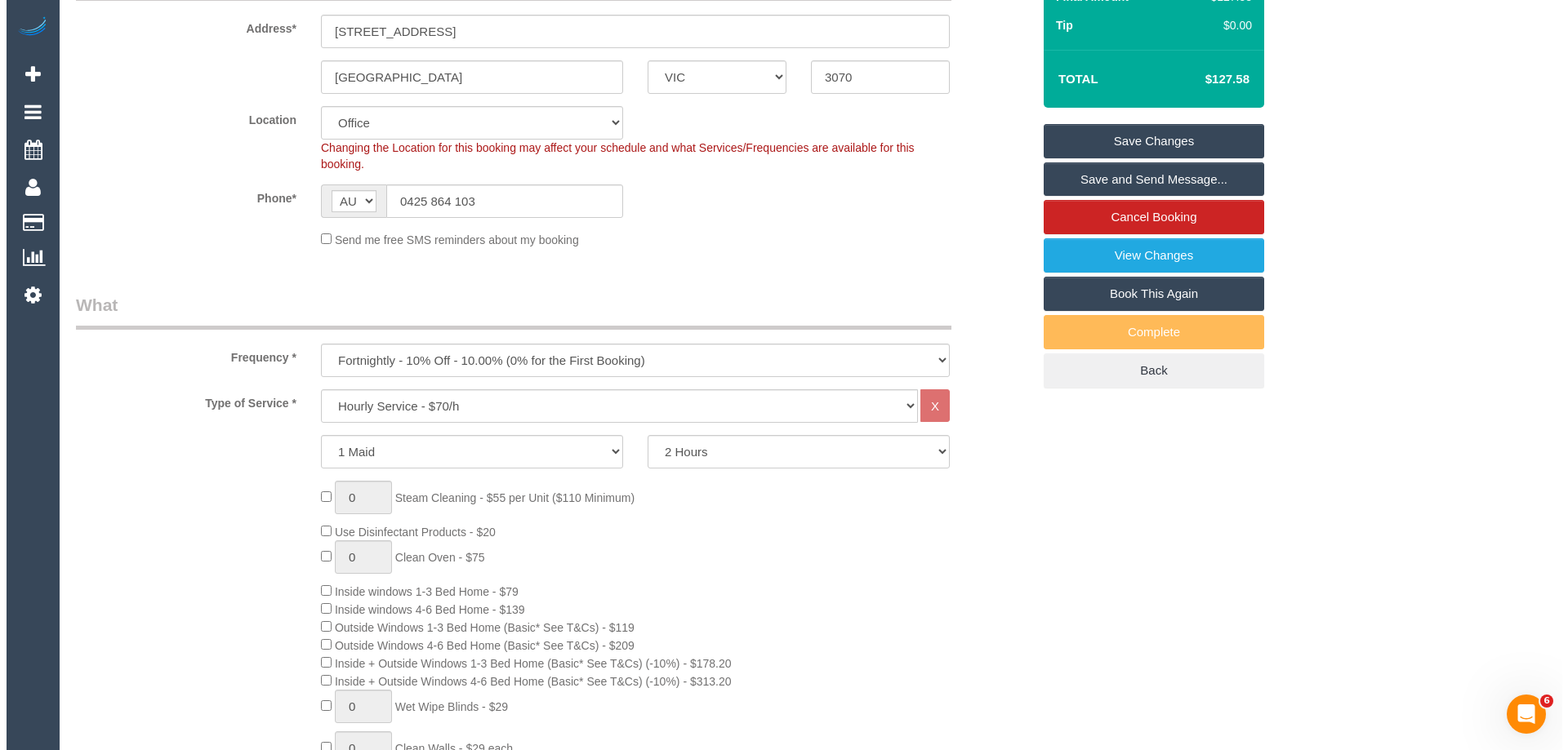
scroll to position [2344, 0]
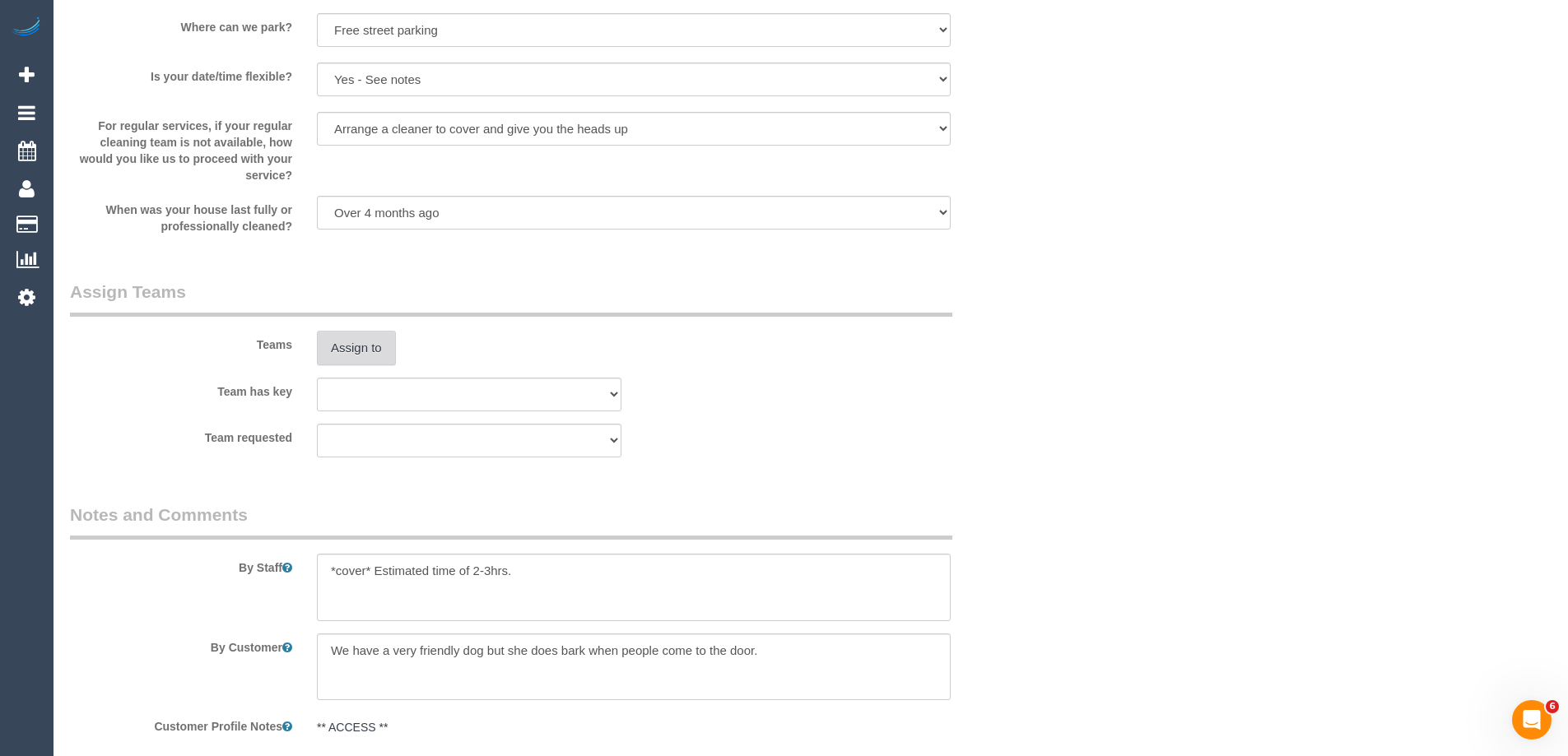
click at [376, 352] on button "Assign to" at bounding box center [357, 347] width 79 height 35
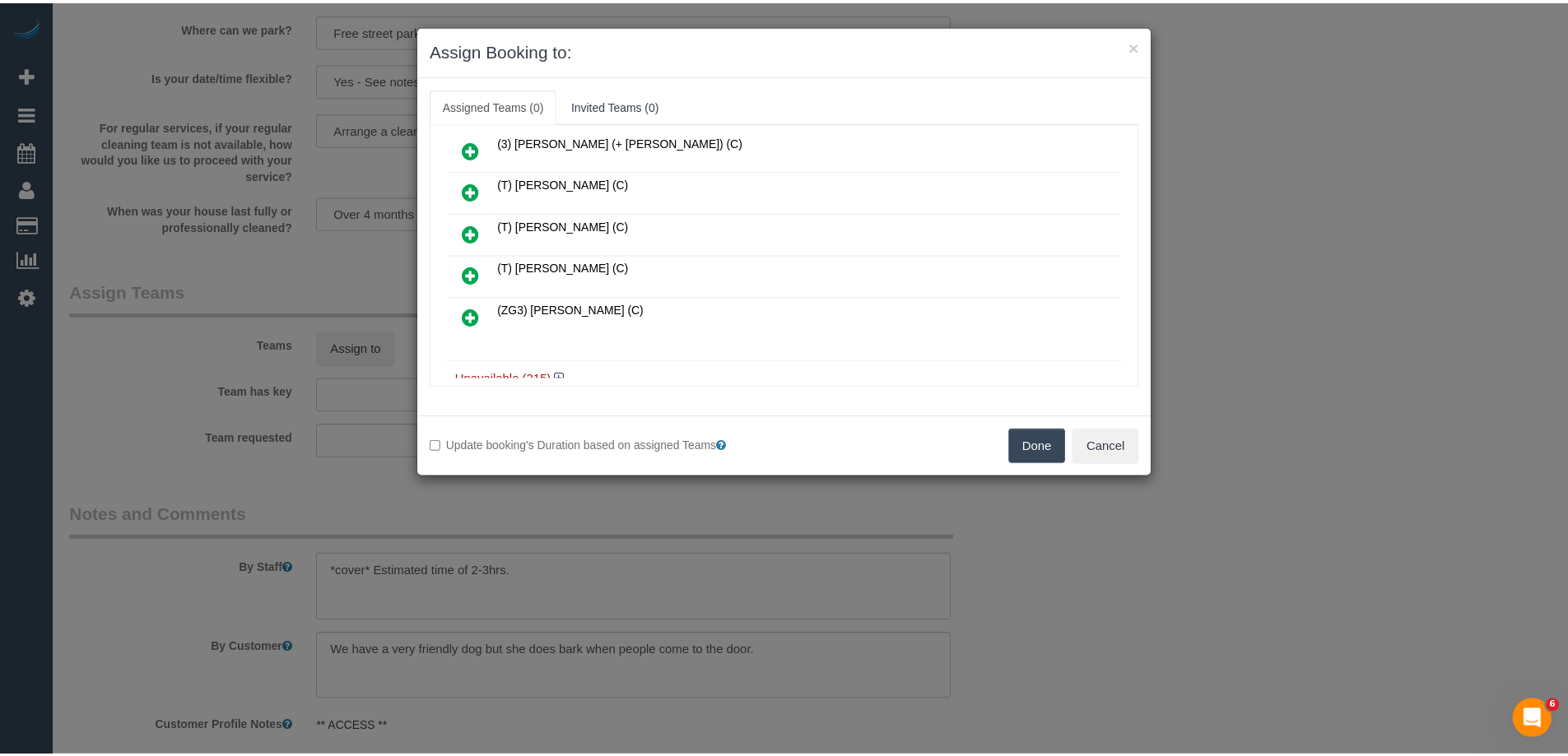
scroll to position [1599, 0]
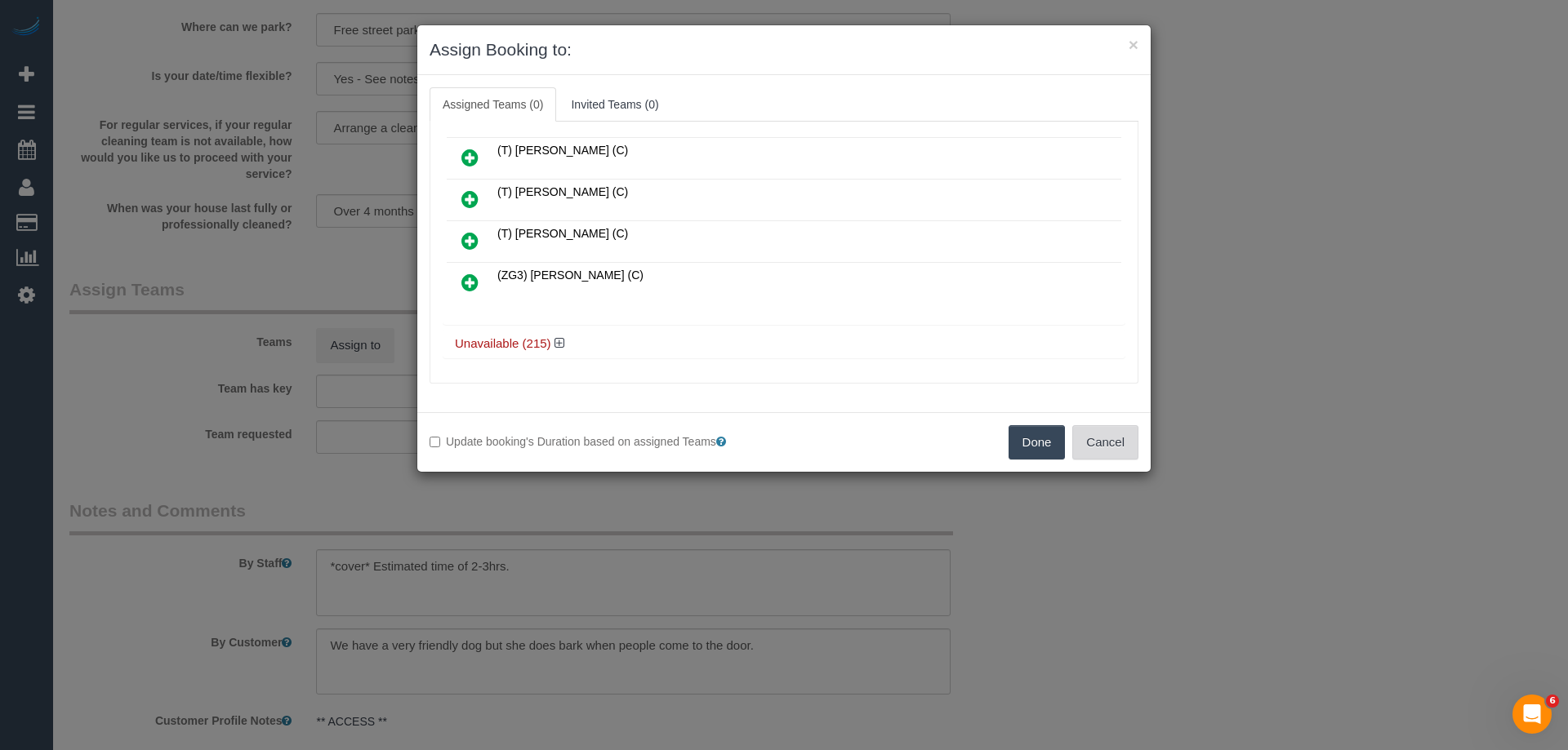
click at [1107, 434] on button "Cancel" at bounding box center [1105, 442] width 66 height 35
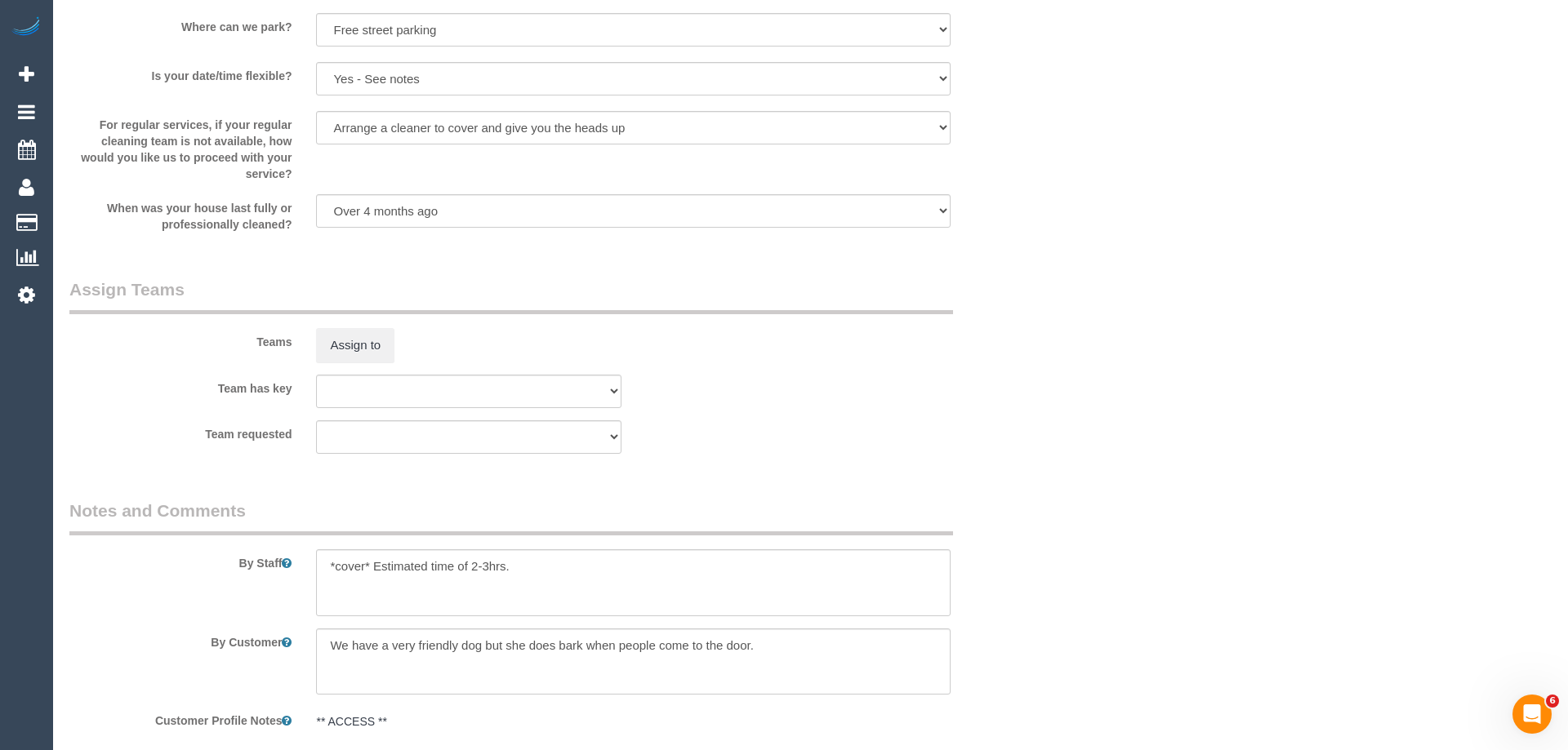
click at [1107, 434] on div "× Assign Booking to: Assigned Teams (0) Invited Teams (0) Assigned (0) No Assig…" at bounding box center [784, 375] width 1568 height 750
click at [359, 338] on button "Assign to" at bounding box center [354, 345] width 78 height 35
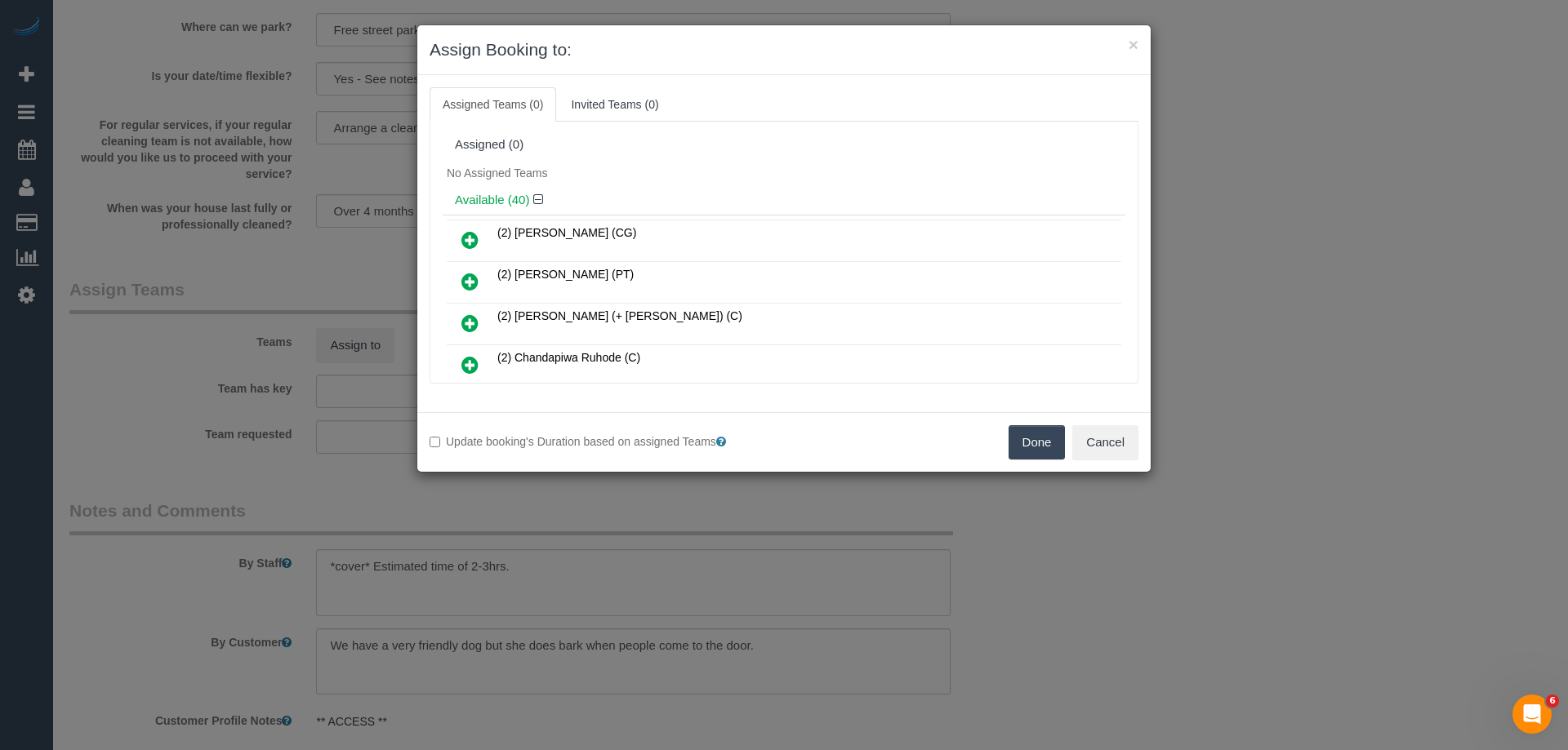
drag, startPoint x: 709, startPoint y: 158, endPoint x: 1188, endPoint y: 13, distance: 500.5
click at [710, 158] on div "Assigned (0)" at bounding box center [784, 145] width 683 height 31
click at [1089, 429] on button "Cancel" at bounding box center [1105, 442] width 66 height 35
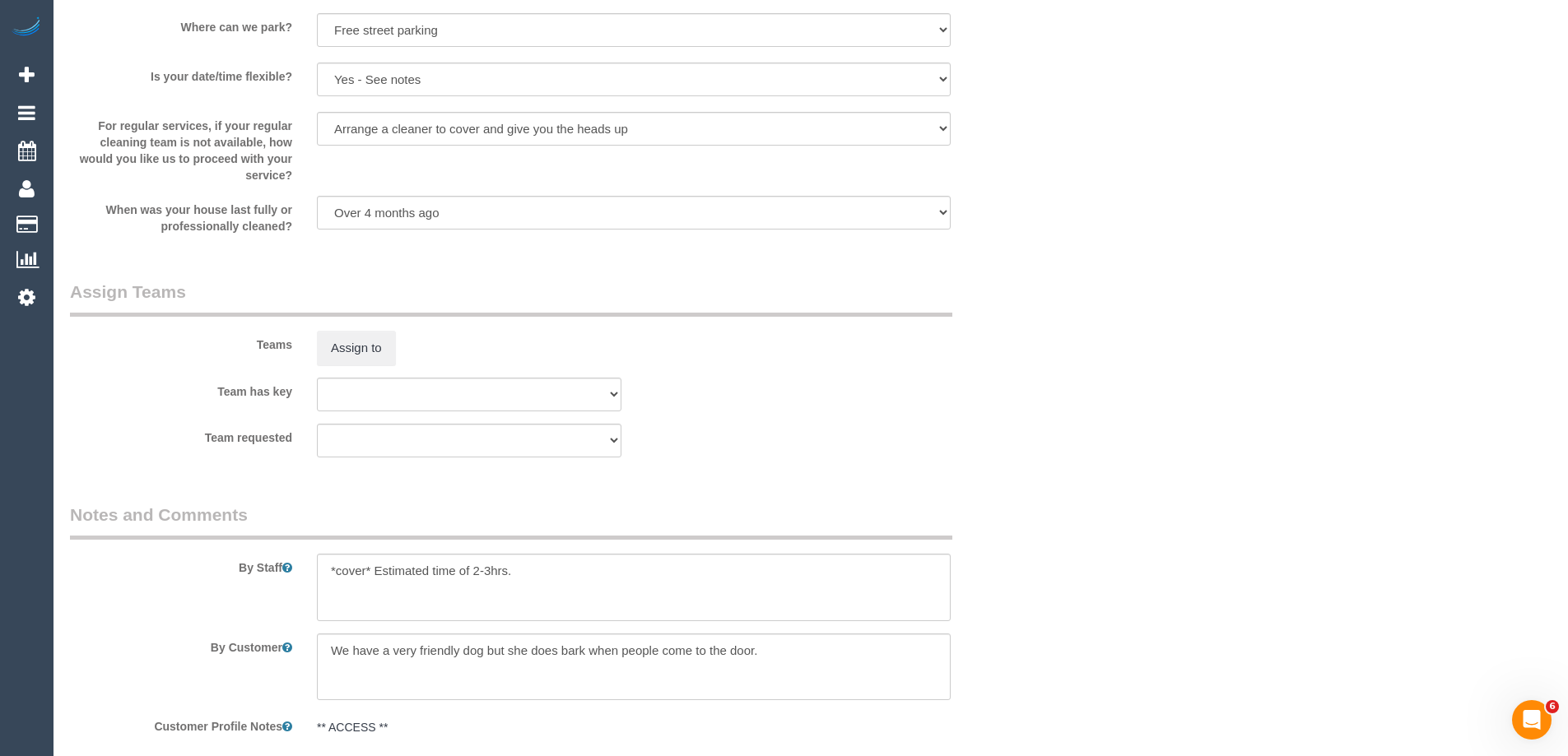
click at [898, 395] on div "Team has key (0) Account - Tech (0) Office (0) Raunak Test Account (1) Debbie B…" at bounding box center [551, 394] width 988 height 34
click at [354, 354] on button "Assign to" at bounding box center [357, 347] width 79 height 35
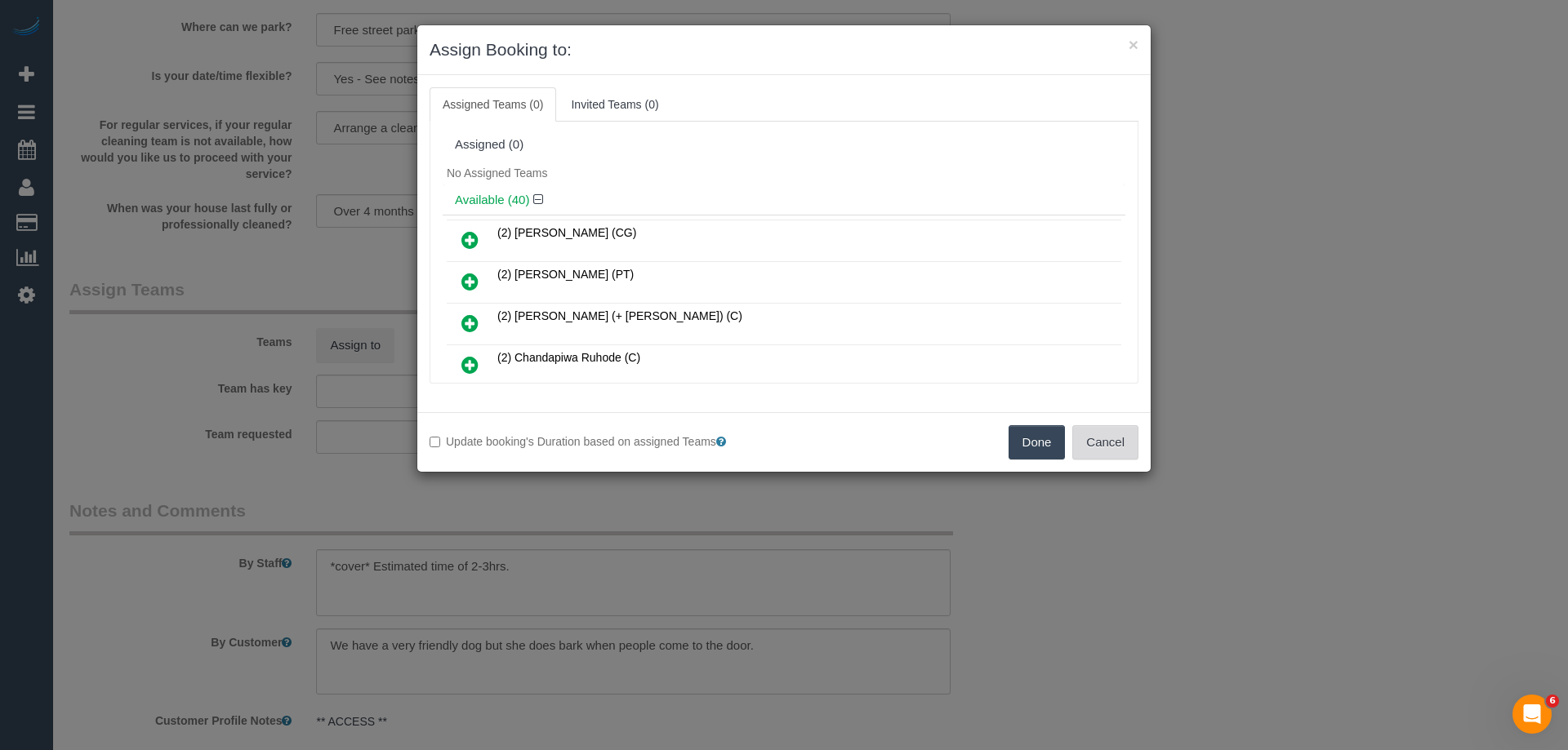
click at [1086, 442] on button "Cancel" at bounding box center [1105, 442] width 66 height 35
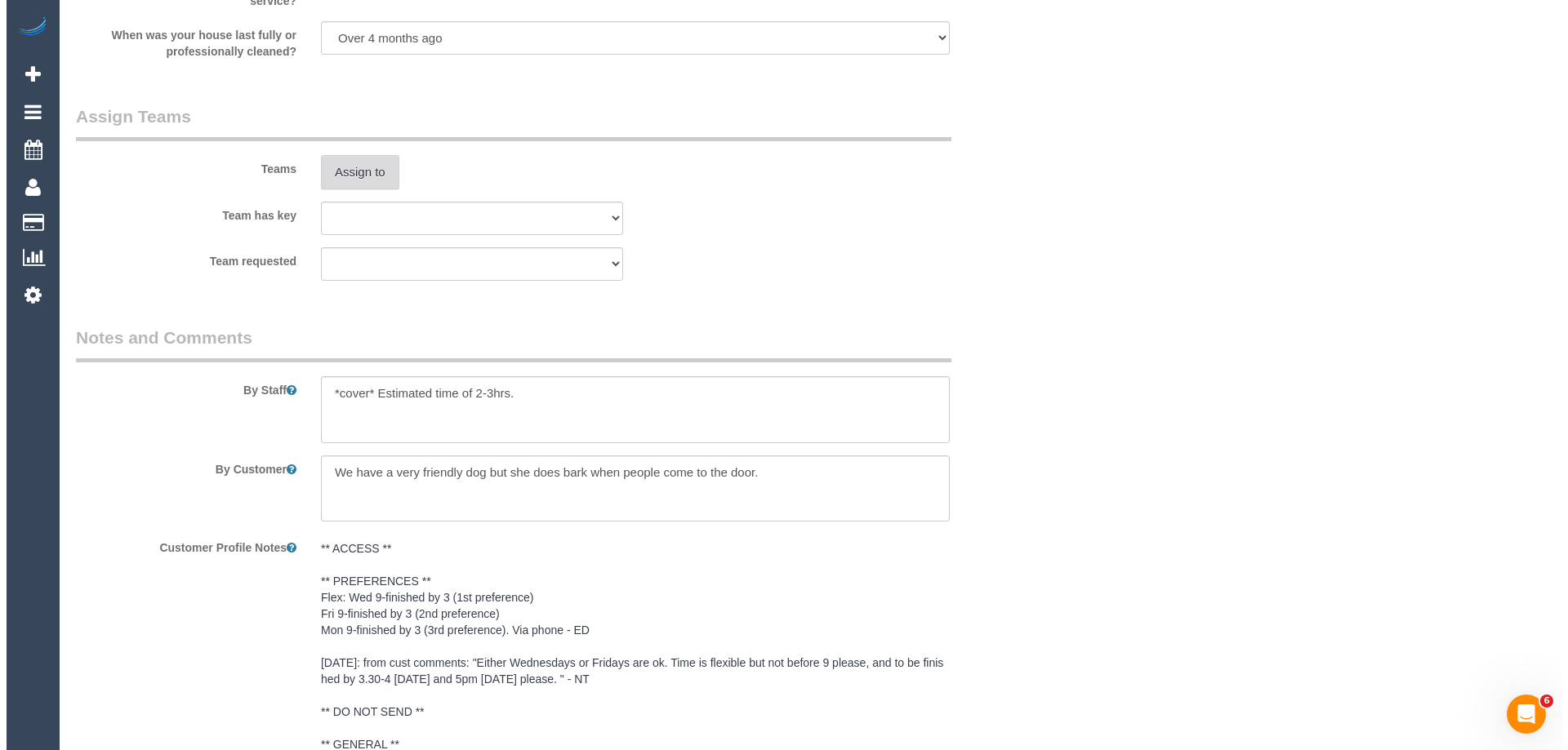
scroll to position [2687, 0]
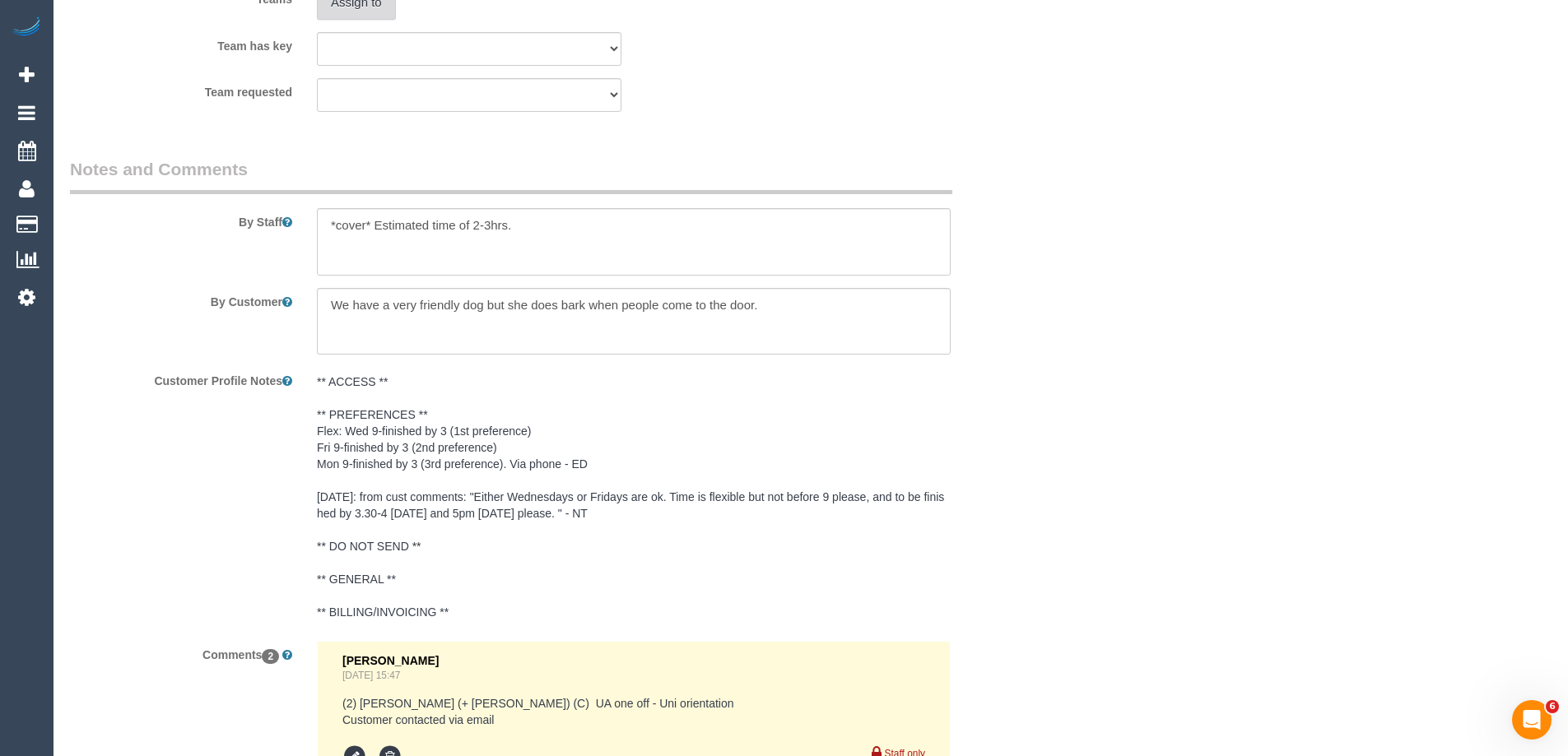
click at [360, 8] on button "Assign to" at bounding box center [357, 2] width 79 height 35
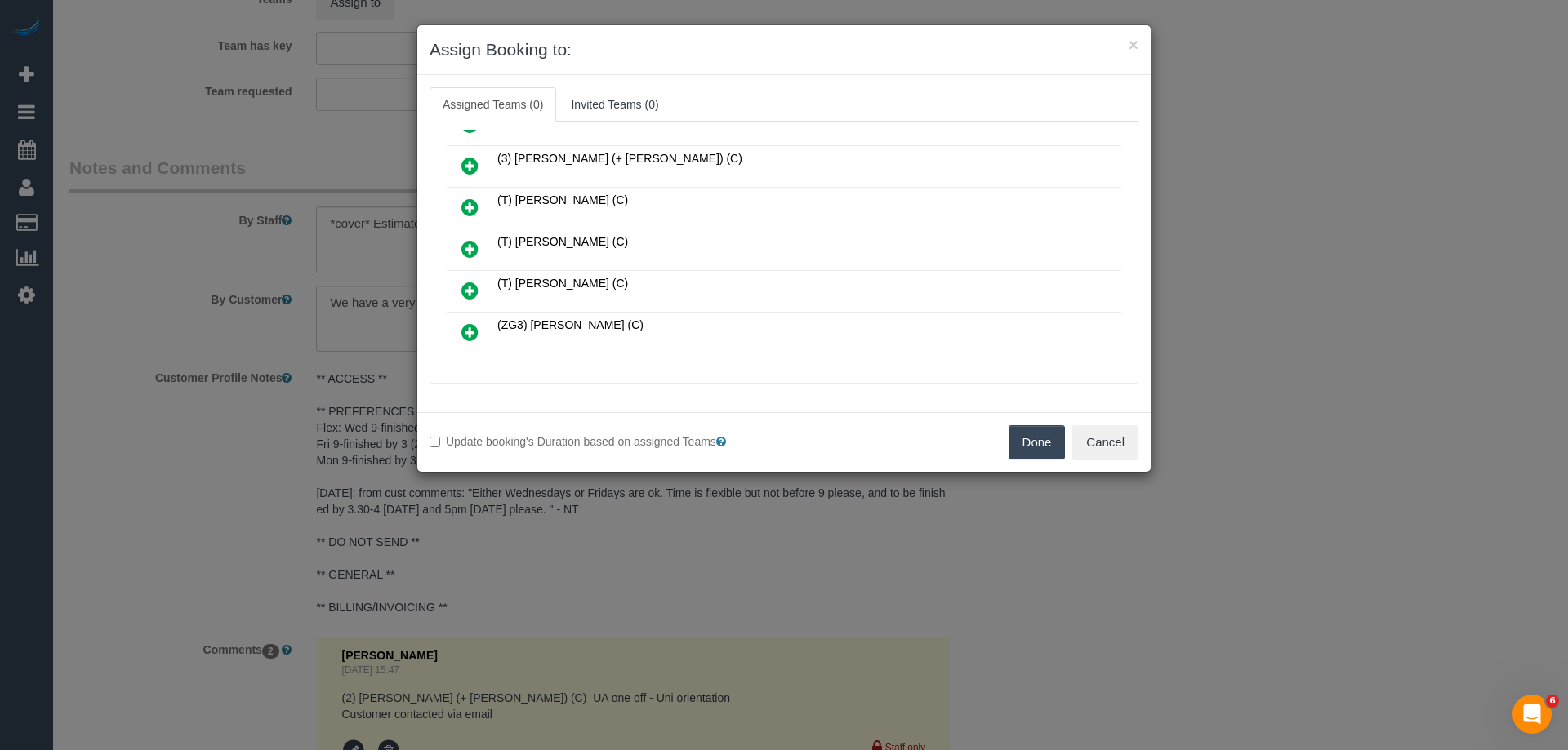
scroll to position [1586, 0]
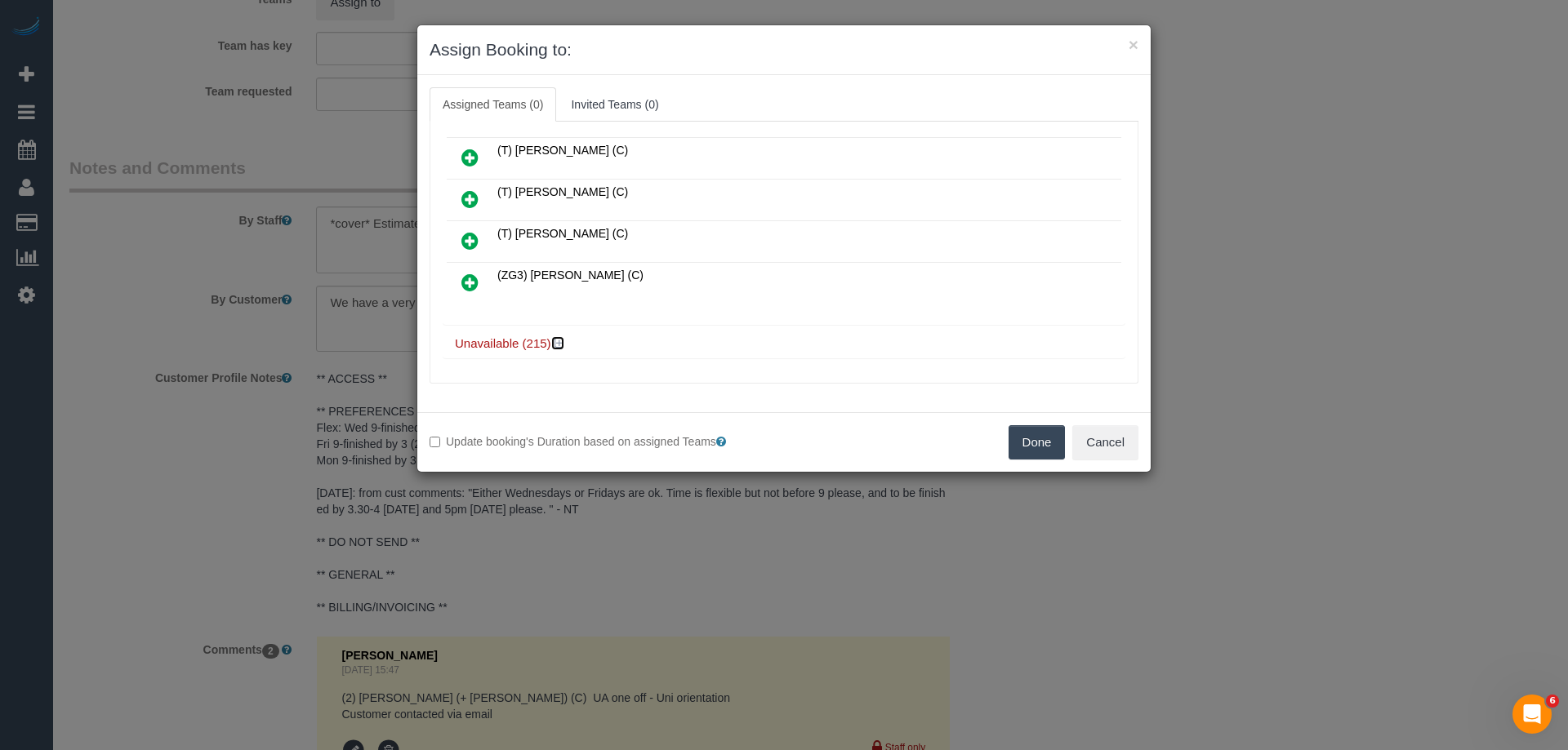
click at [562, 341] on icon at bounding box center [560, 343] width 9 height 12
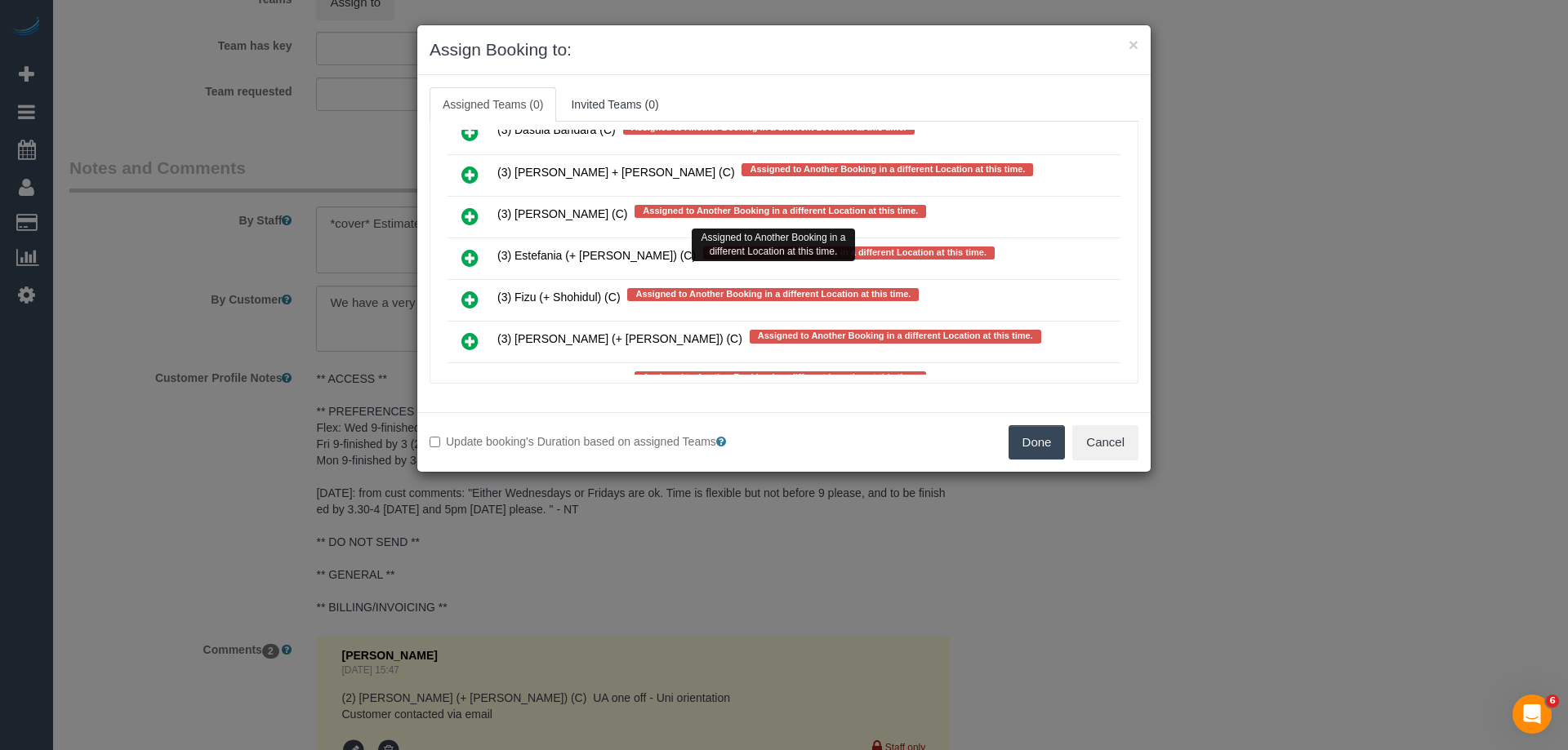
scroll to position [9505, 0]
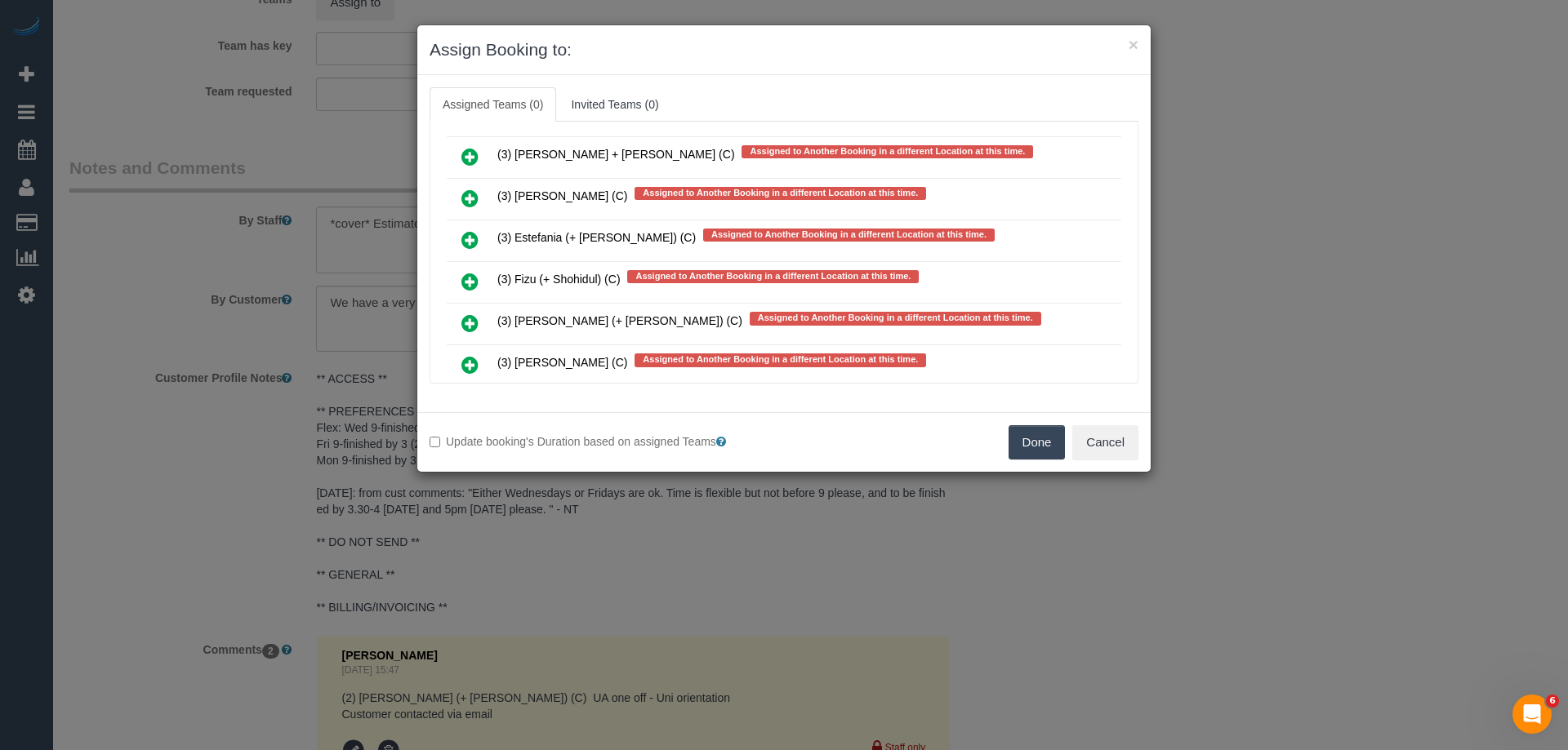
click at [467, 231] on icon at bounding box center [470, 240] width 17 height 20
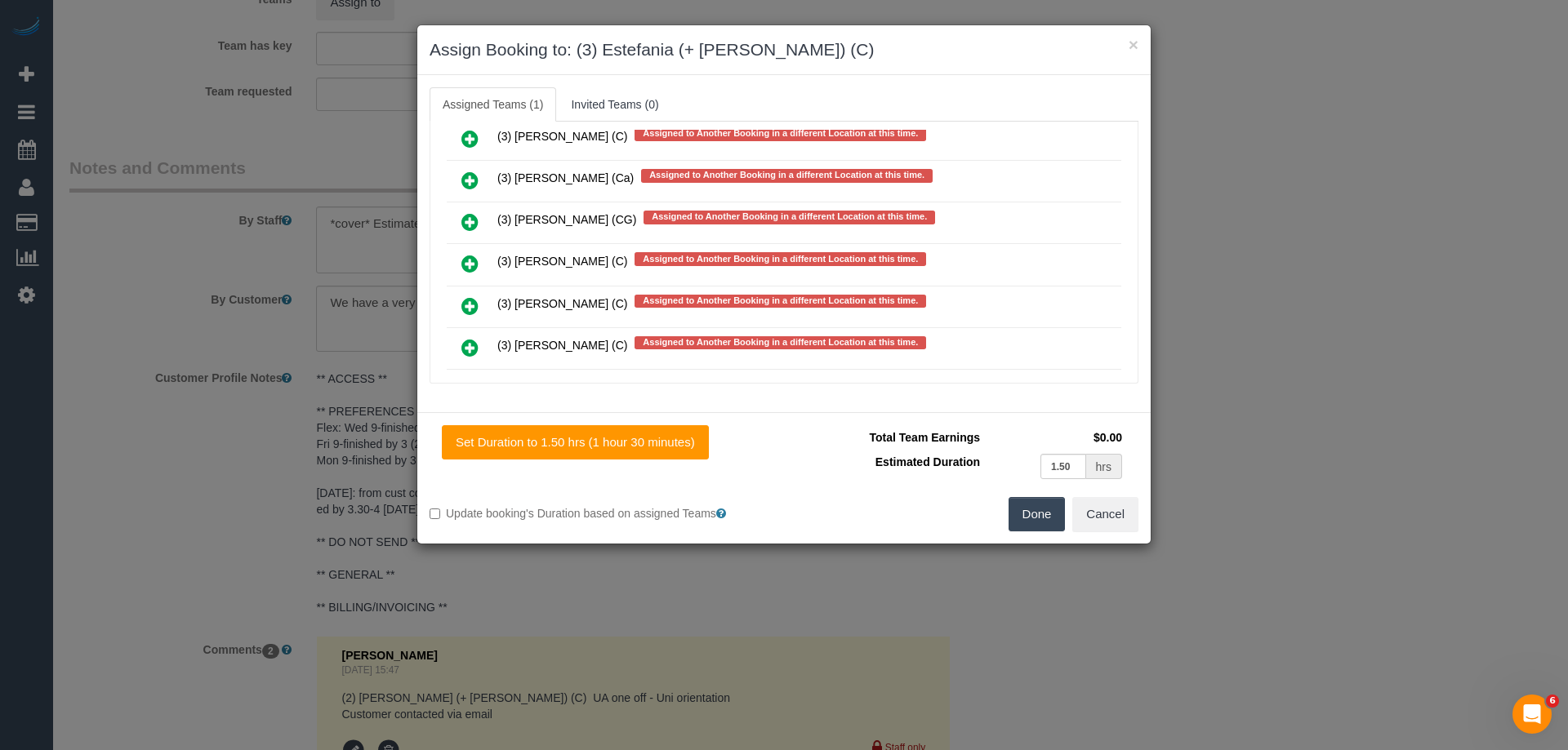
scroll to position [9958, 0]
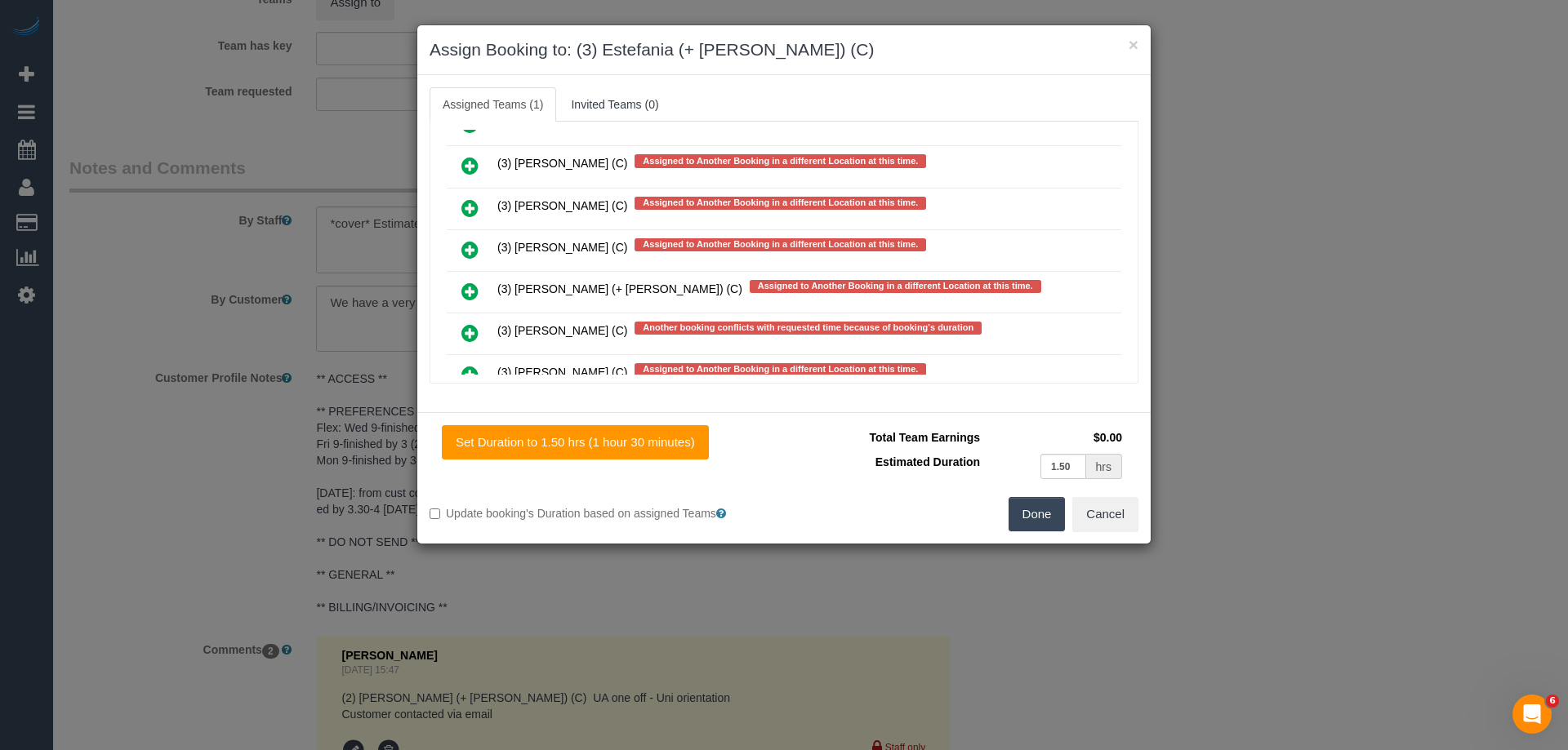
click at [464, 282] on icon at bounding box center [470, 291] width 17 height 20
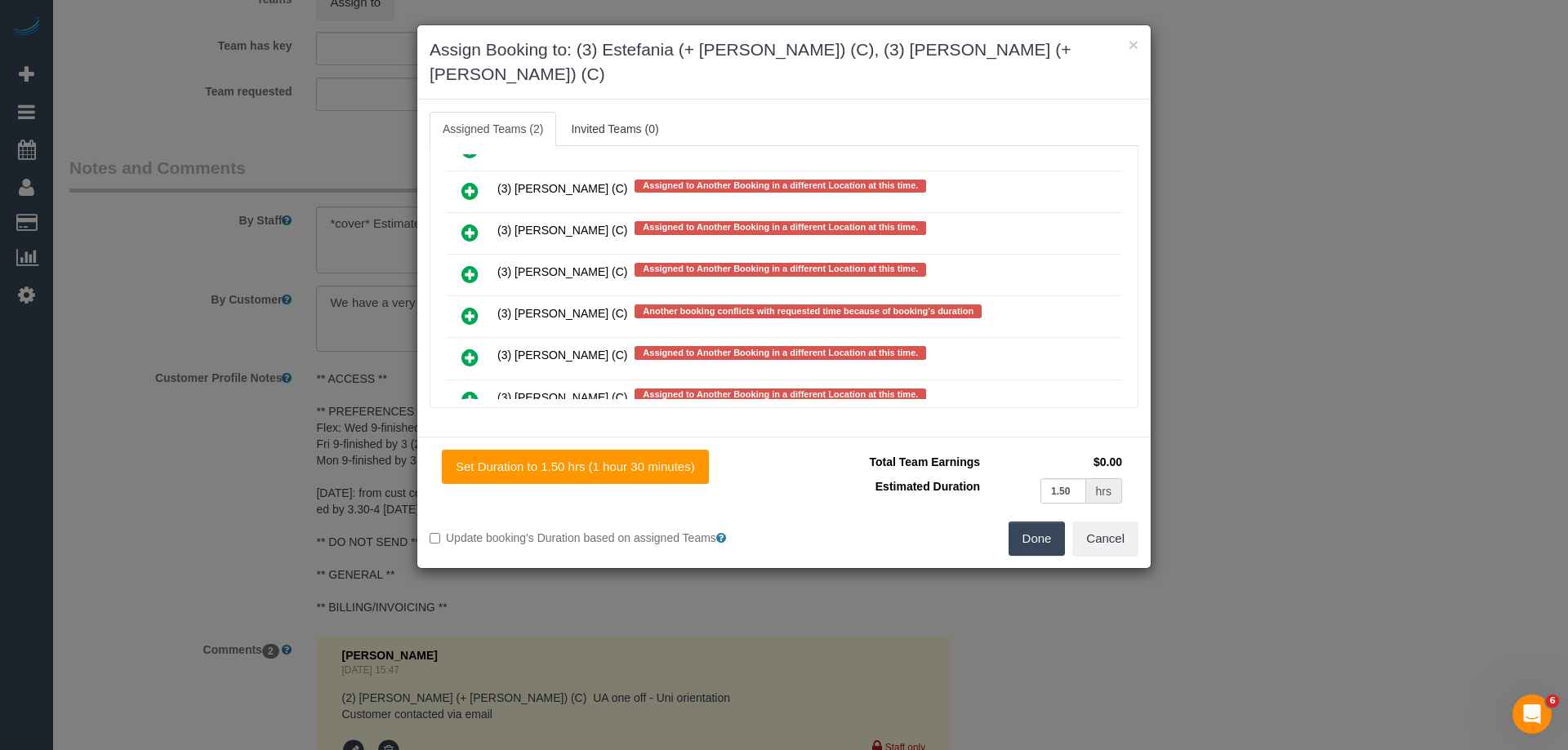
scroll to position [0, 0]
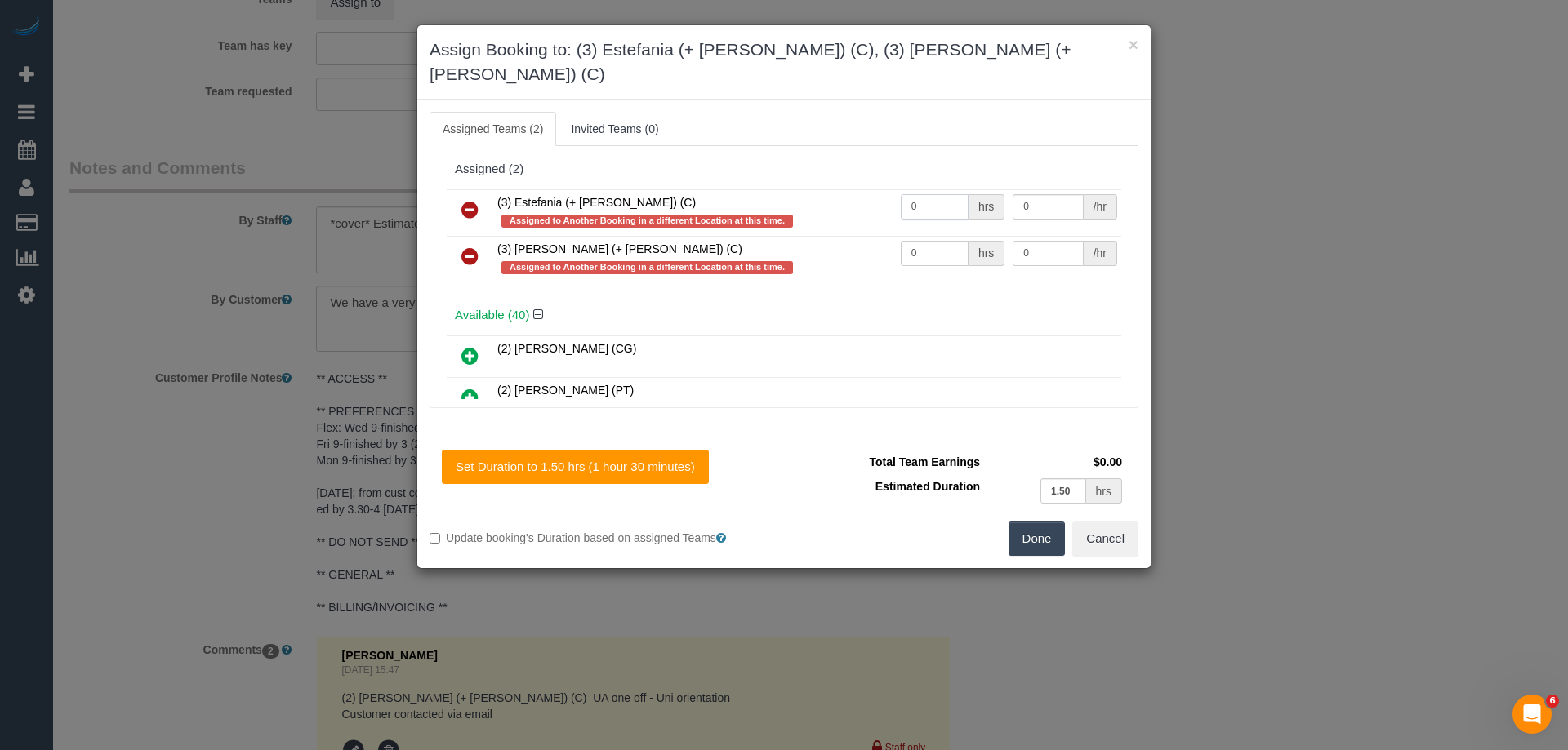
click at [933, 194] on input "0" at bounding box center [934, 206] width 68 height 25
type input "1.5"
click at [932, 241] on input "0" at bounding box center [934, 253] width 68 height 25
type input "1.5"
click at [1047, 194] on input "0" at bounding box center [1048, 206] width 70 height 25
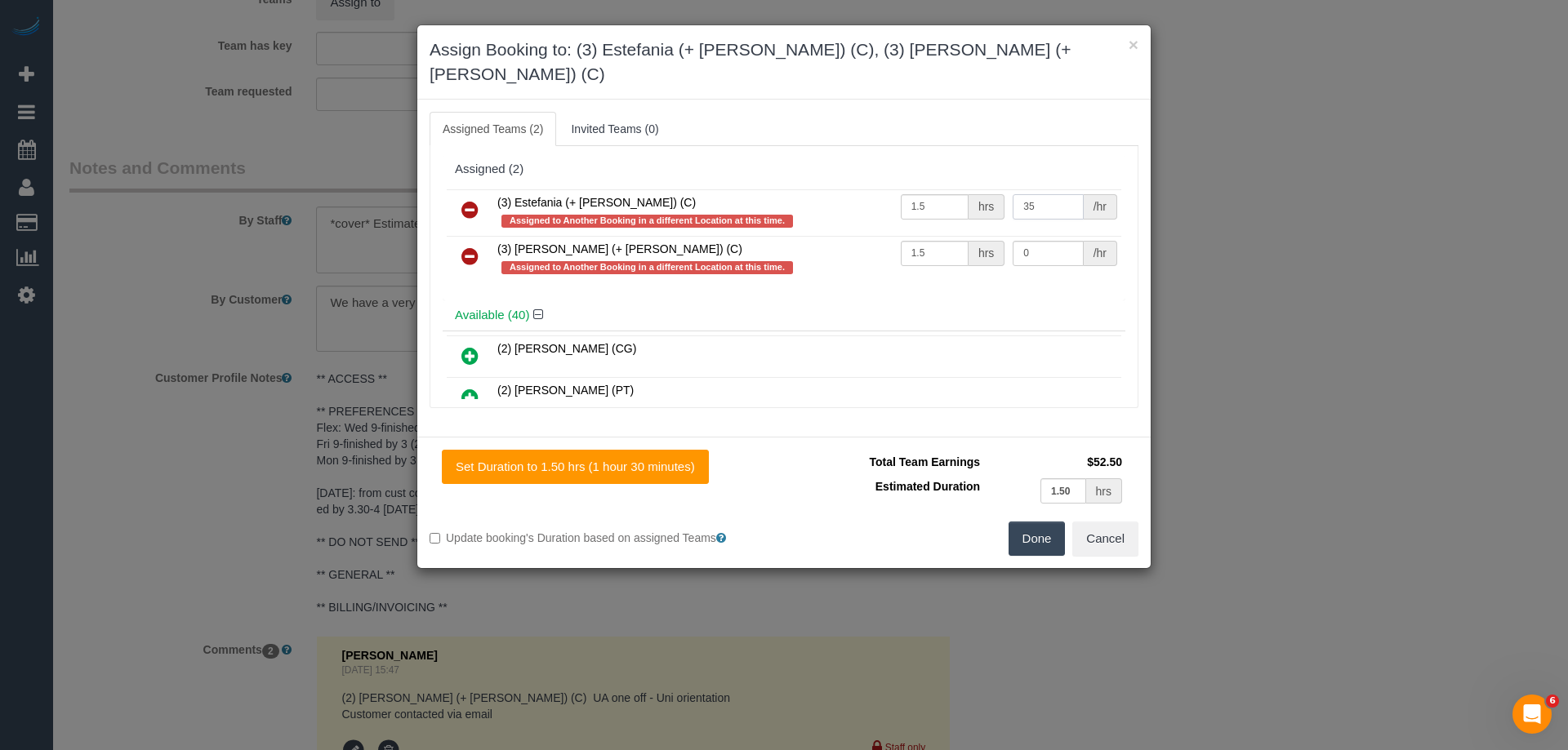
type input "35"
click at [1084, 241] on div "/hr" at bounding box center [1101, 253] width 34 height 25
click at [1045, 241] on input "0" at bounding box center [1048, 253] width 70 height 25
type input "35"
click at [1023, 522] on button "Done" at bounding box center [1037, 539] width 57 height 35
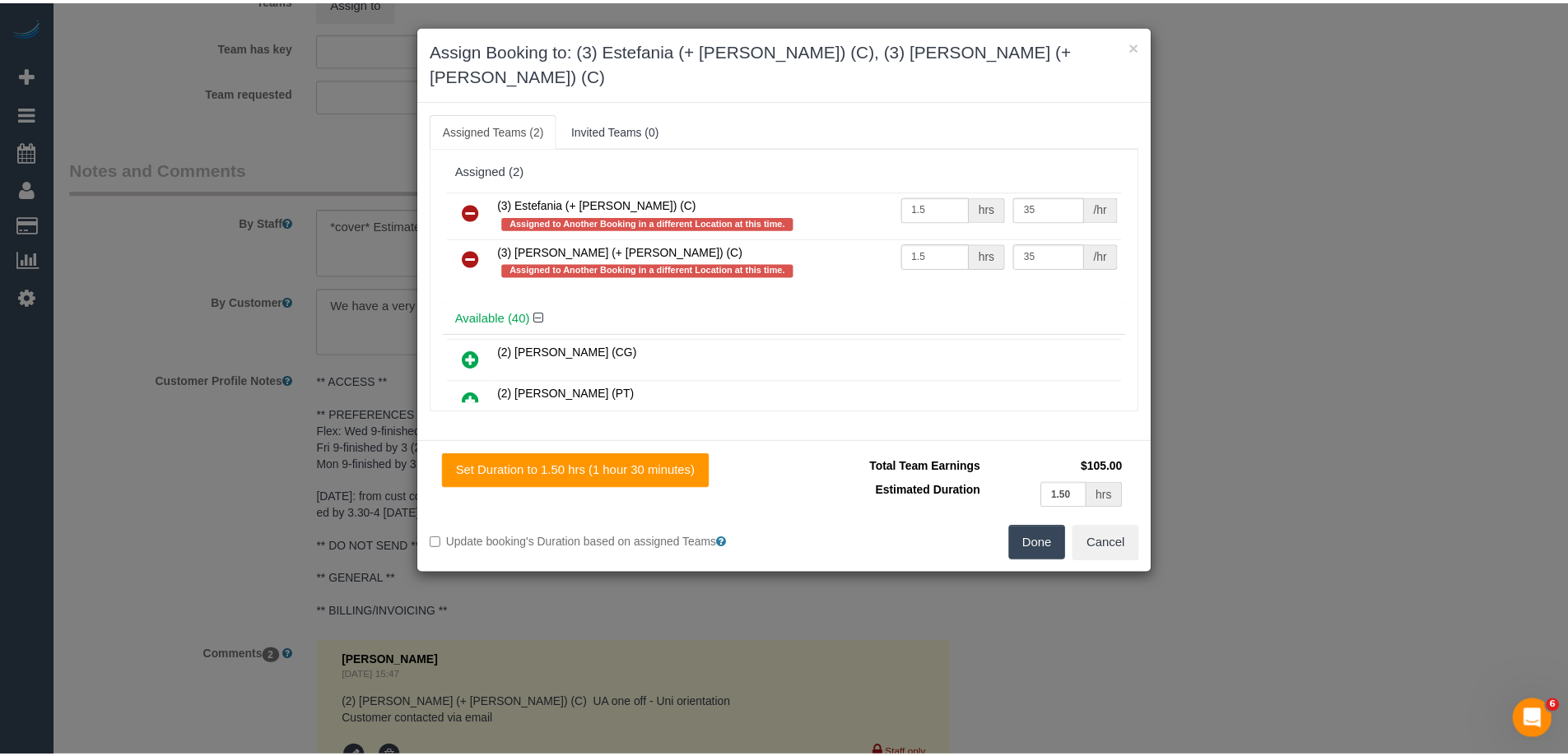
scroll to position [2694, 0]
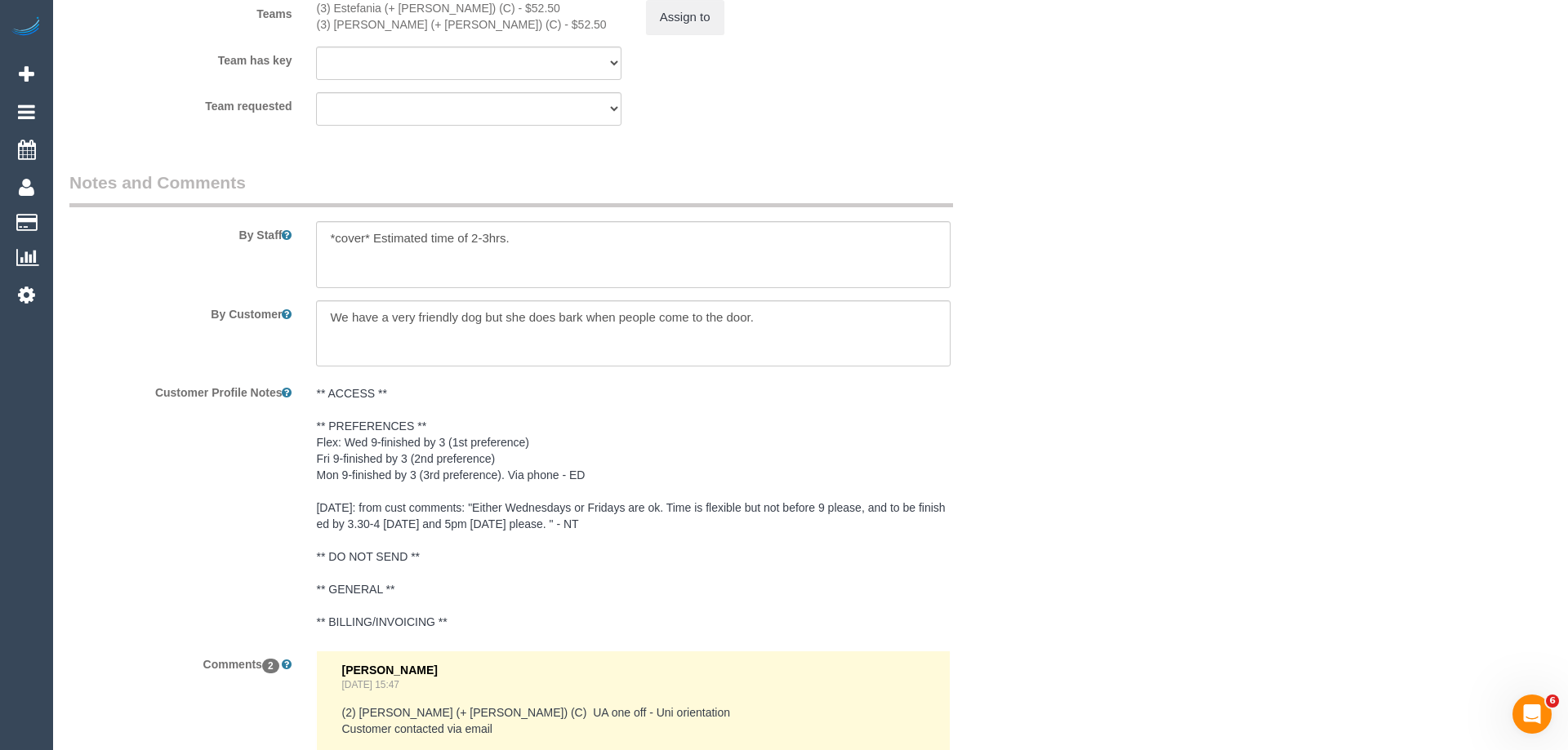
click at [1027, 511] on div "× Assign Booking to: (3) Estefania (+ Juliana) (C), (3) Juliana (+ Estefania) (…" at bounding box center [784, 375] width 1568 height 750
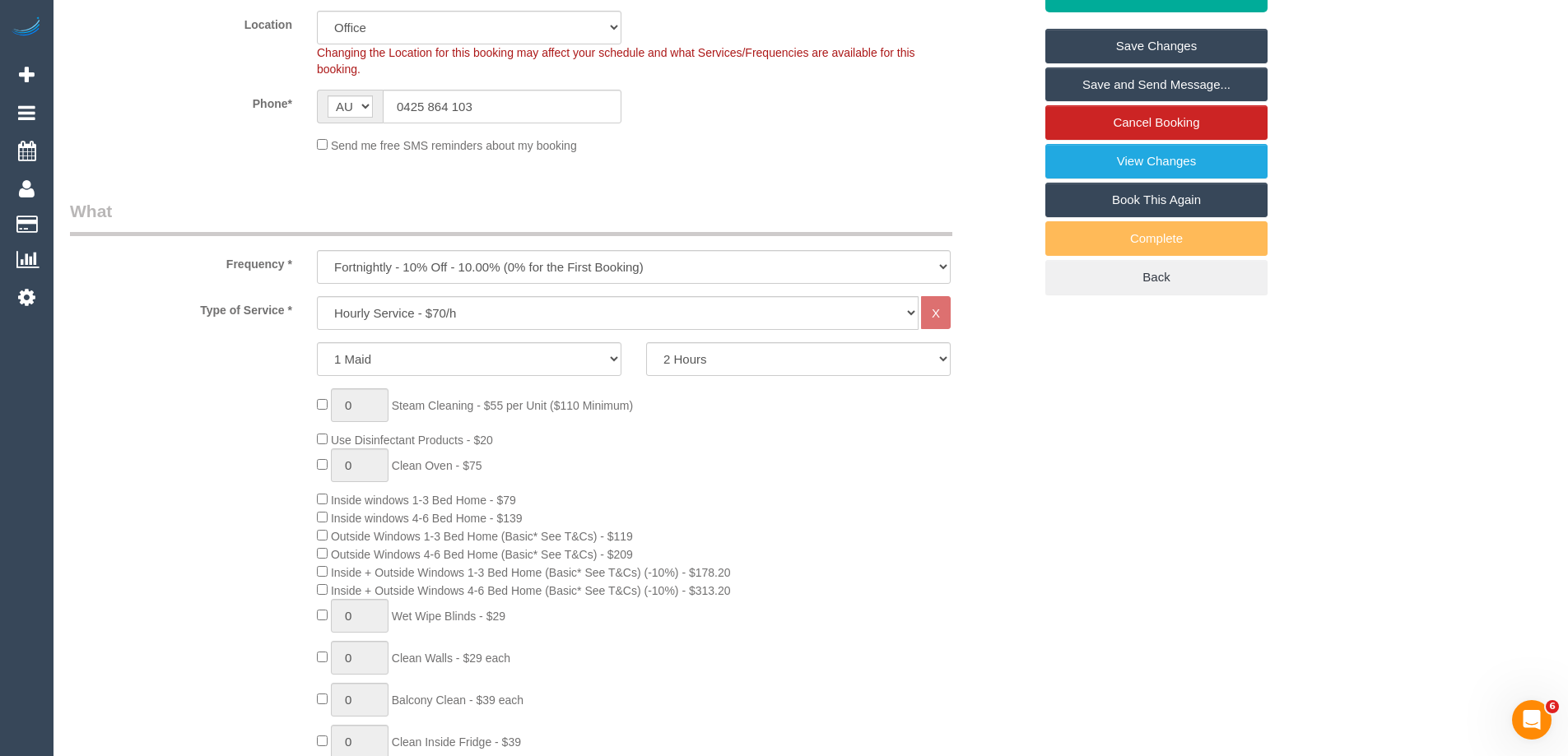
scroll to position [965, 0]
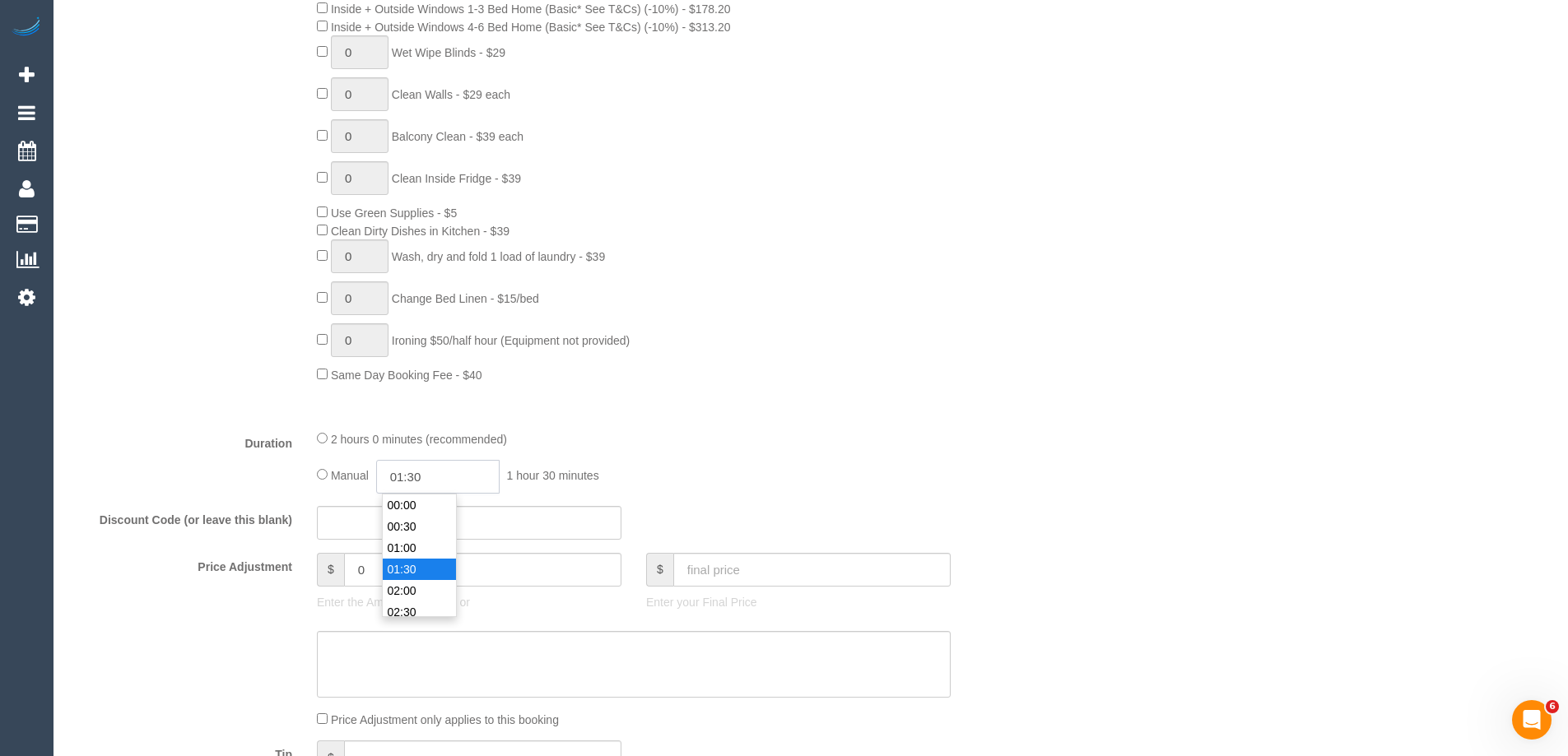
click at [449, 471] on input "01:30" at bounding box center [438, 477] width 123 height 34
type input "01:00"
click at [422, 505] on li "01:00" at bounding box center [419, 505] width 73 height 22
click at [779, 412] on div "Type of Service * Hourly Service - $70/h Hourly Service - $65/h Hourly Service …" at bounding box center [551, 74] width 963 height 684
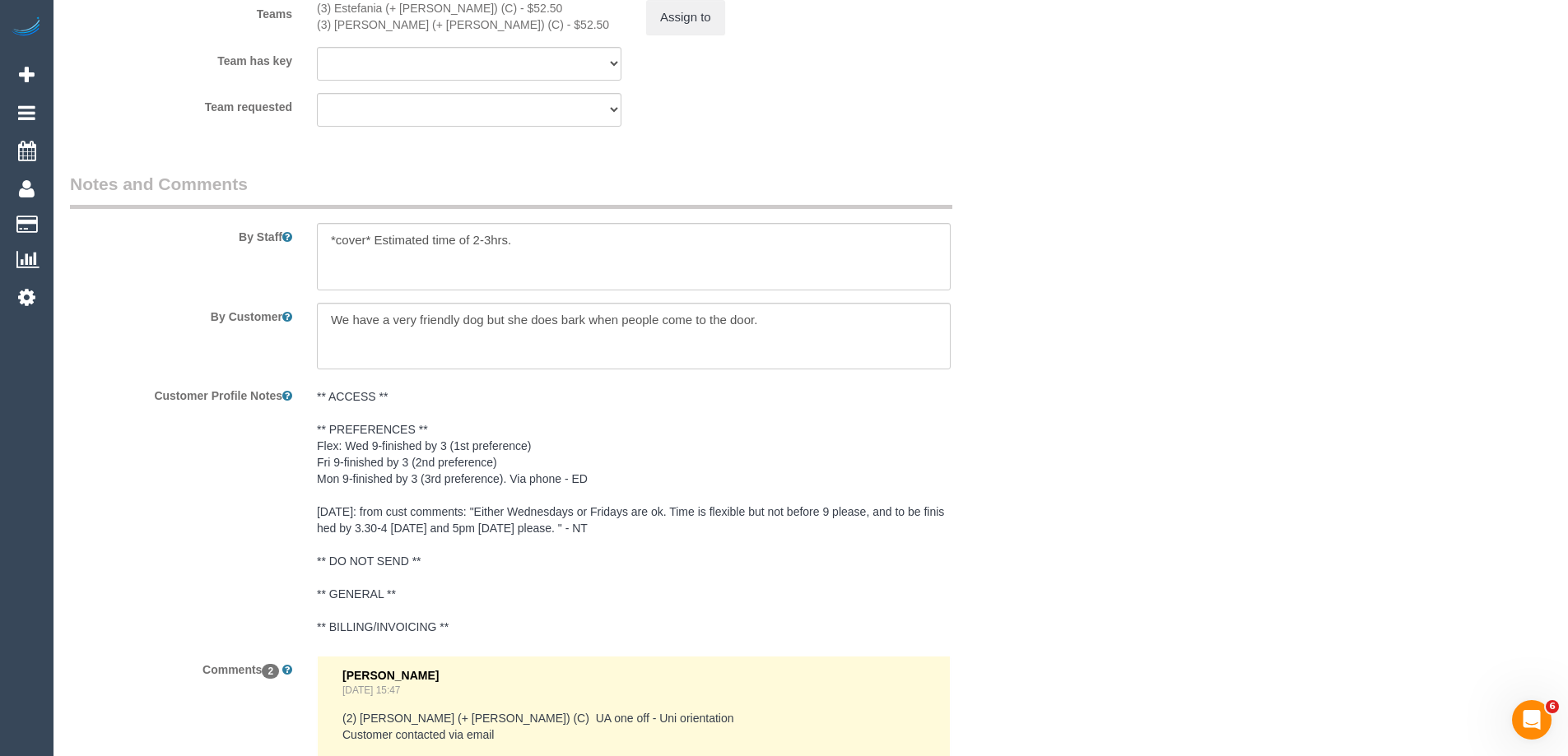
scroll to position [2529, 0]
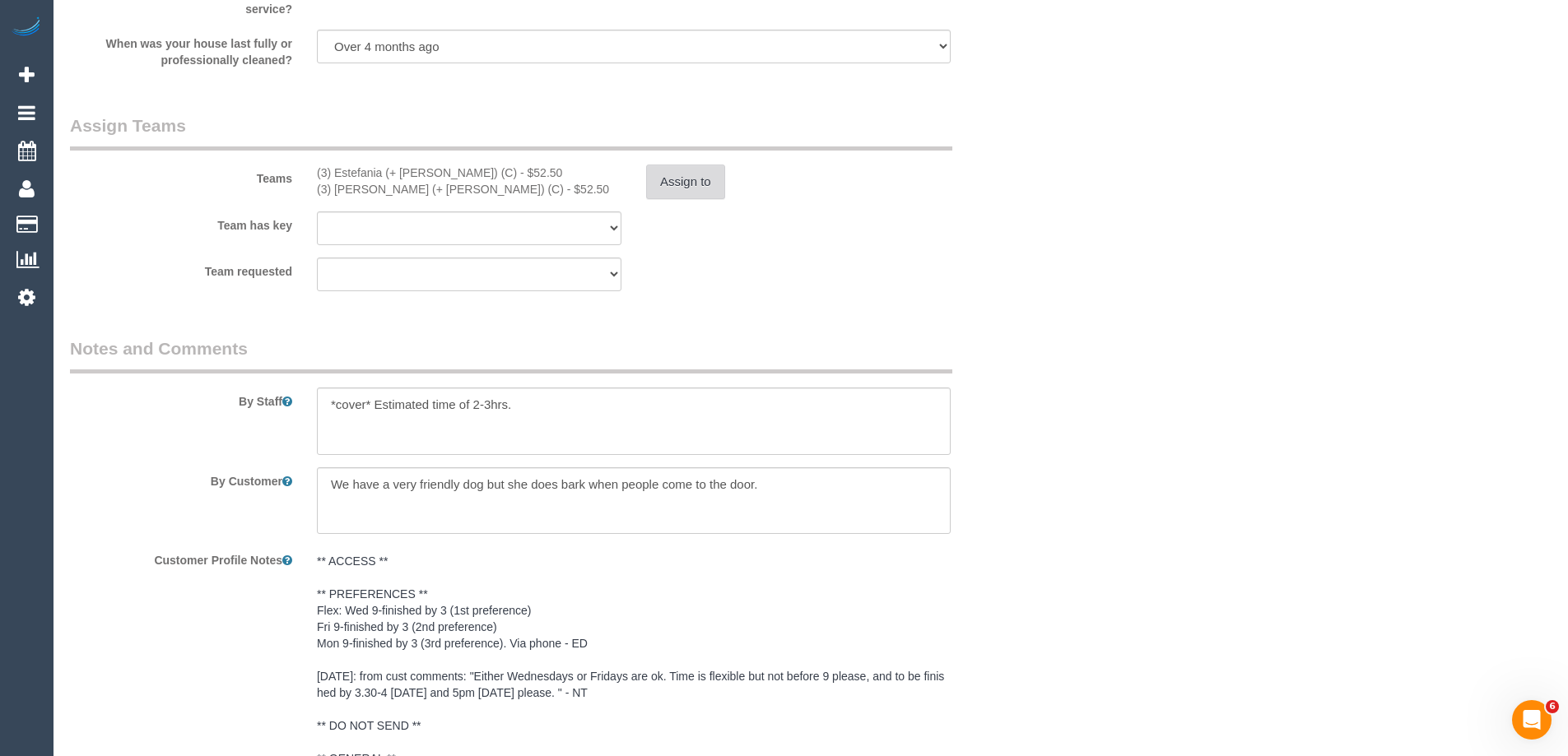
click at [687, 188] on button "Assign to" at bounding box center [686, 182] width 79 height 35
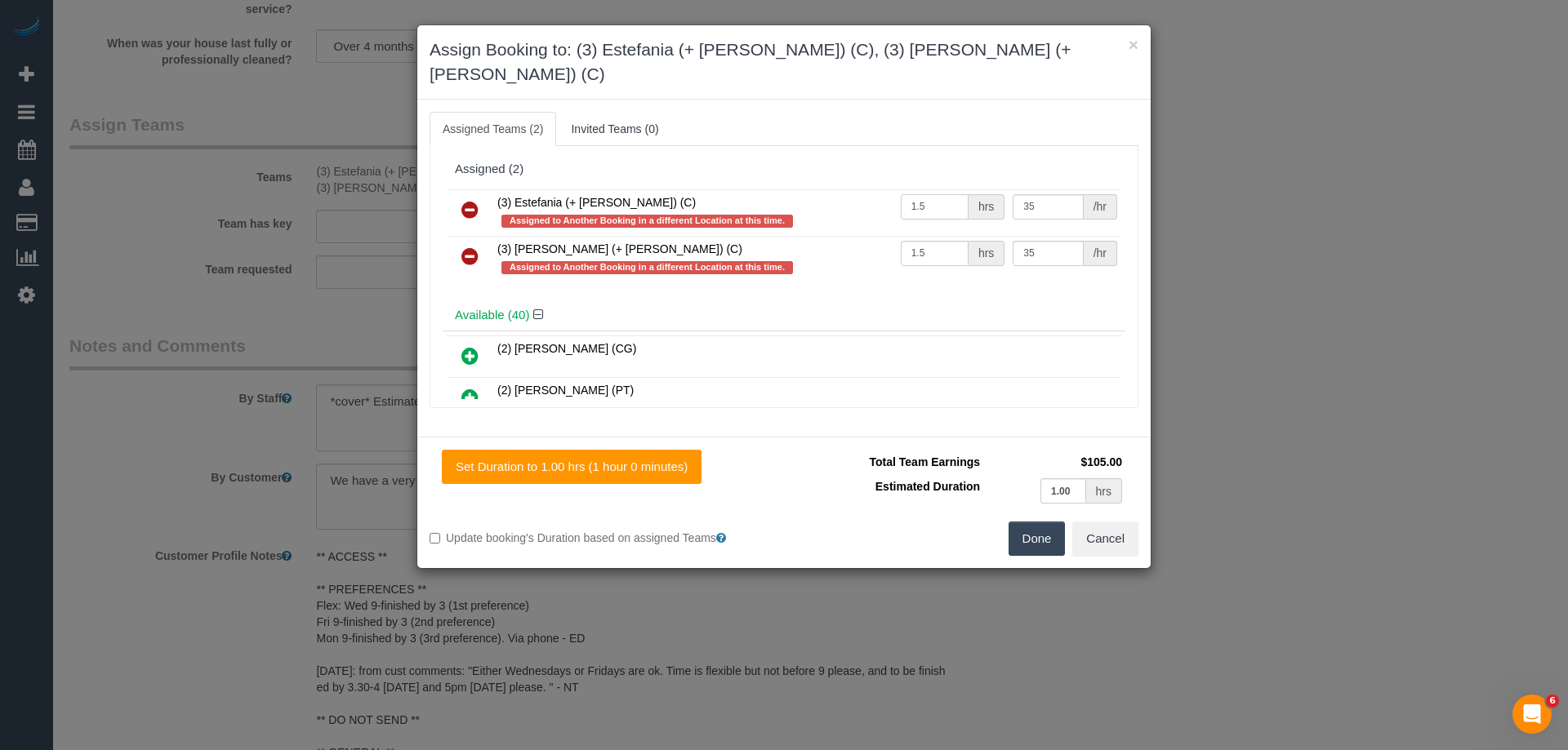
click at [947, 194] on input "1.5" at bounding box center [934, 206] width 68 height 25
type input "1"
click at [945, 241] on input "1.5" at bounding box center [934, 253] width 68 height 25
type input "1"
click at [1046, 522] on button "Done" at bounding box center [1037, 539] width 57 height 35
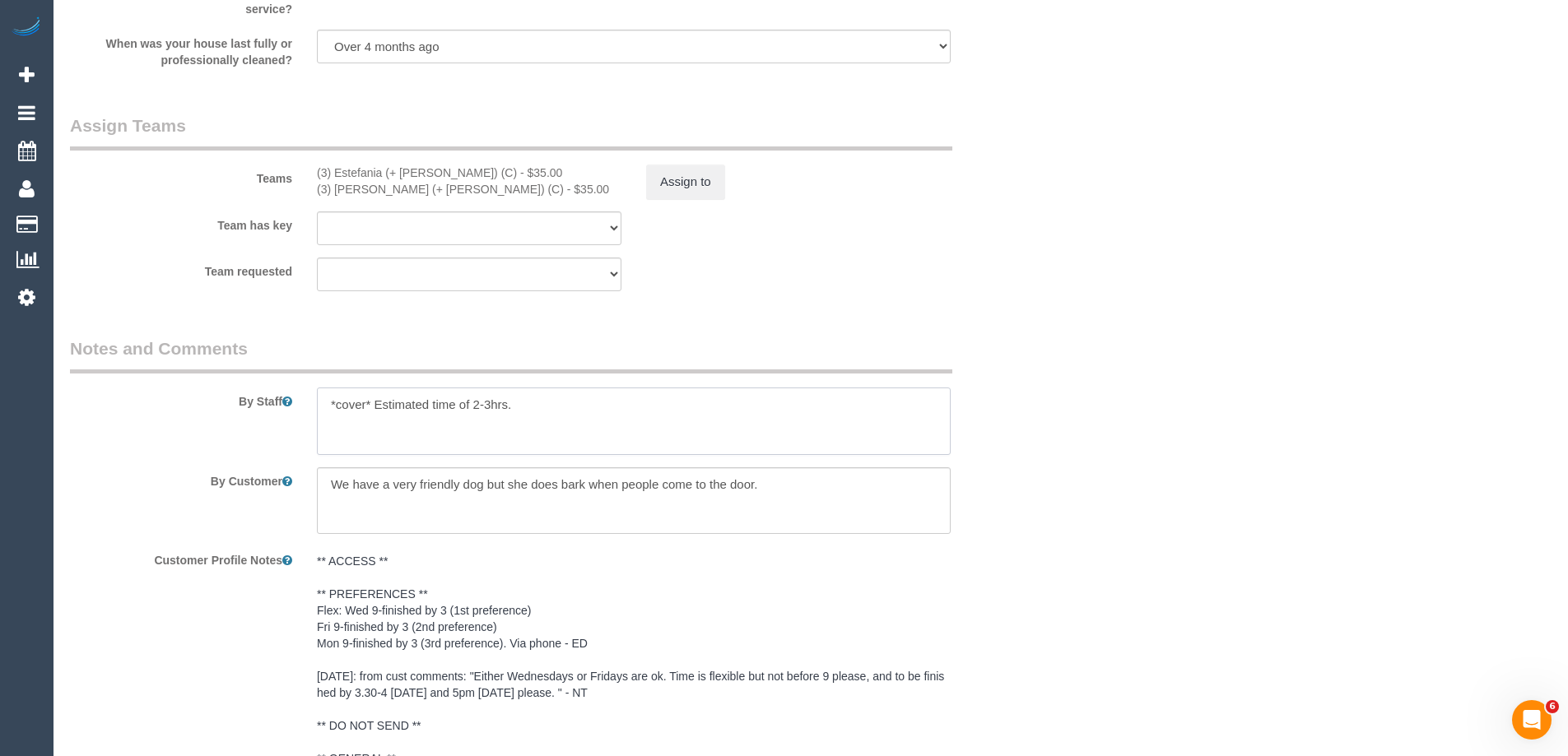
drag, startPoint x: 528, startPoint y: 406, endPoint x: 376, endPoint y: 402, distance: 152.1
click at [376, 402] on textarea at bounding box center [634, 422] width 634 height 68
type textarea "*cover*"
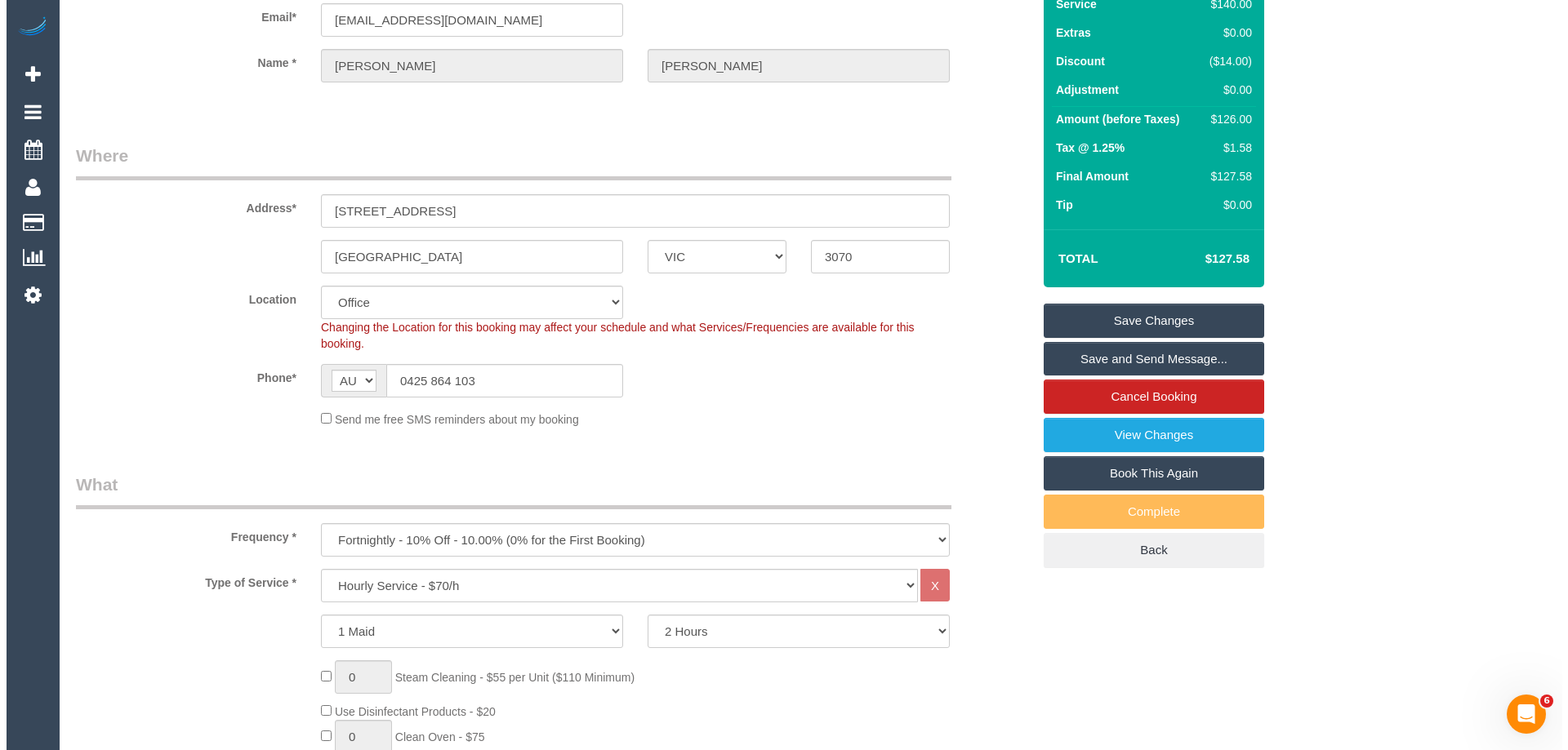
scroll to position [60, 0]
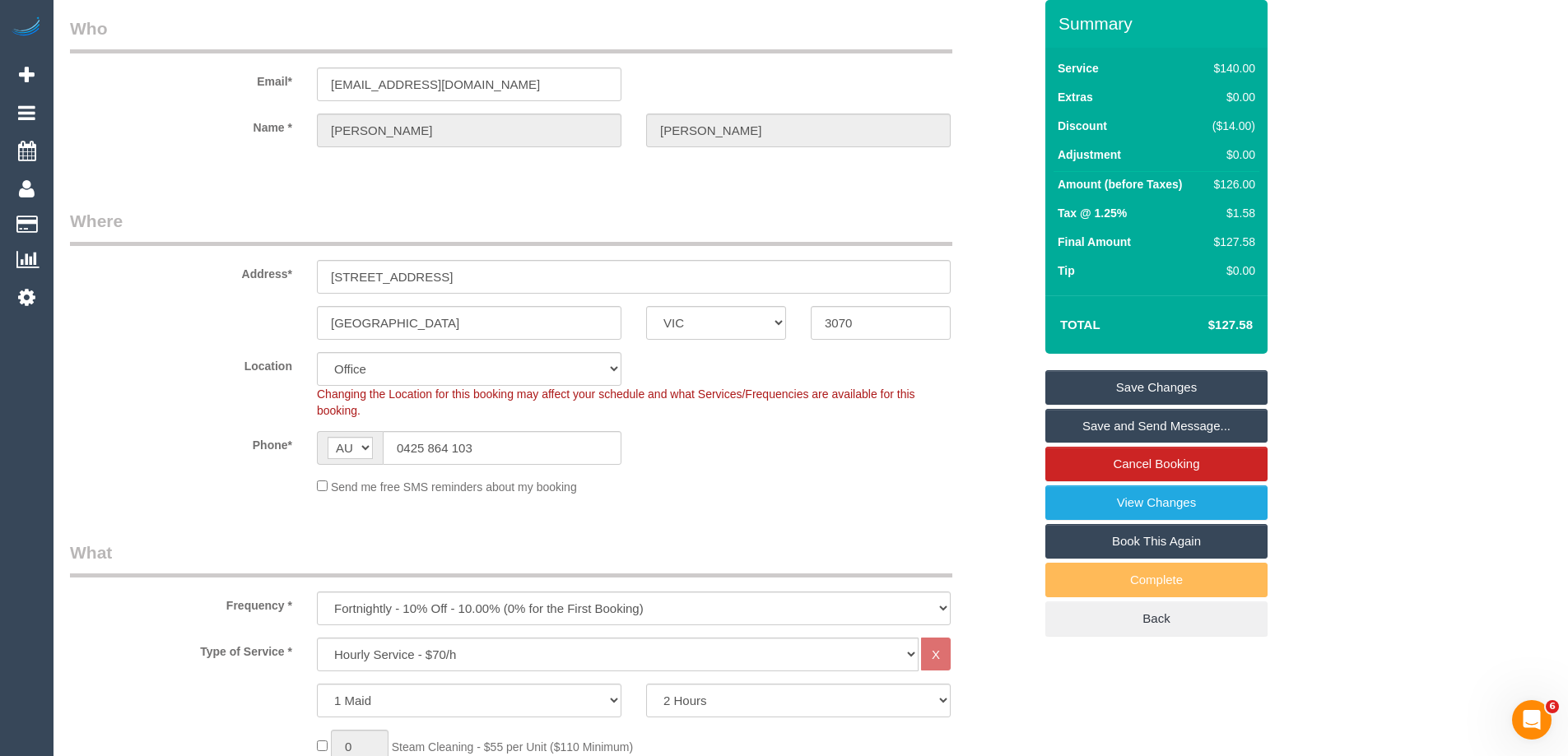
click at [1093, 428] on link "Save and Send Message..." at bounding box center [1156, 426] width 222 height 35
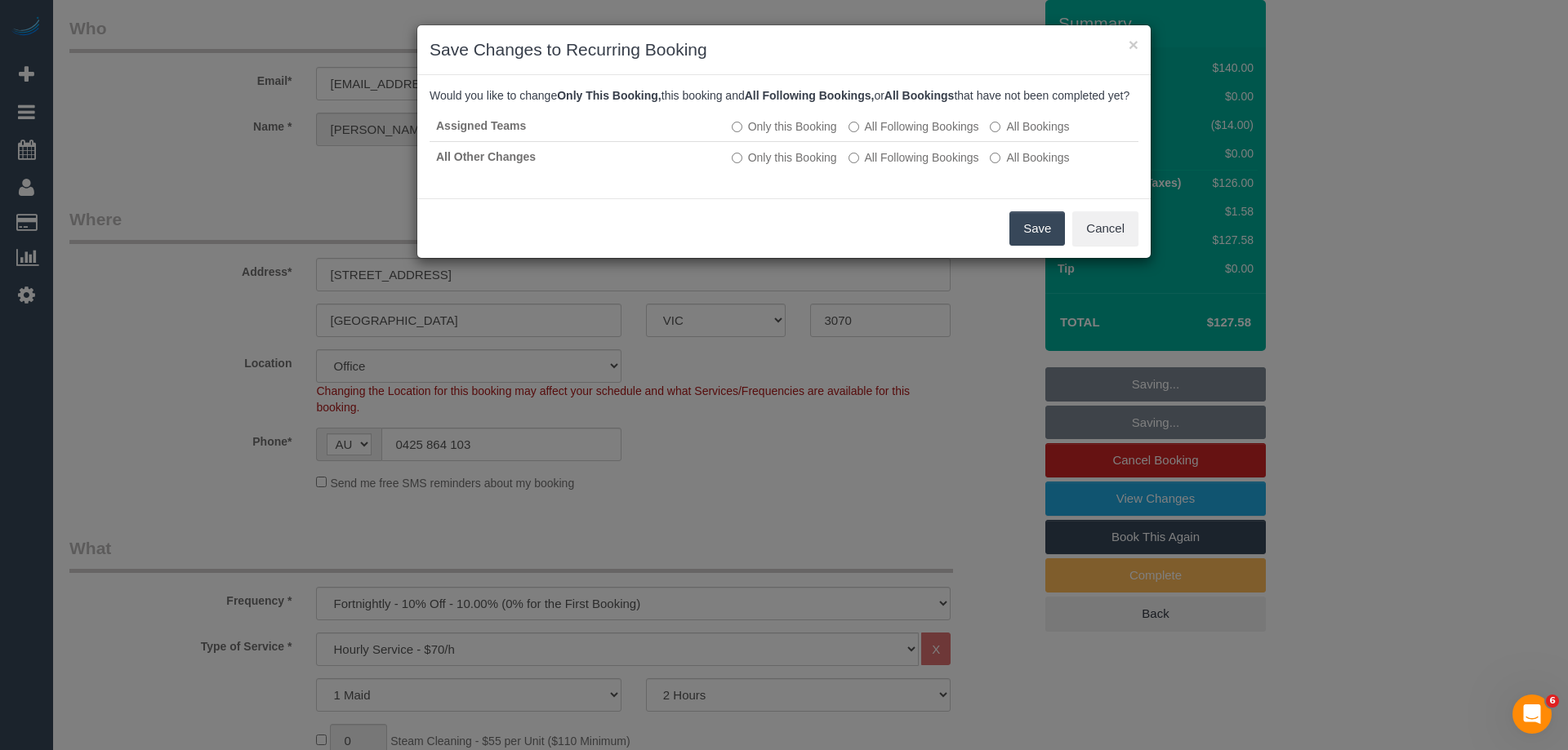
click at [1026, 246] on button "Save" at bounding box center [1036, 228] width 55 height 35
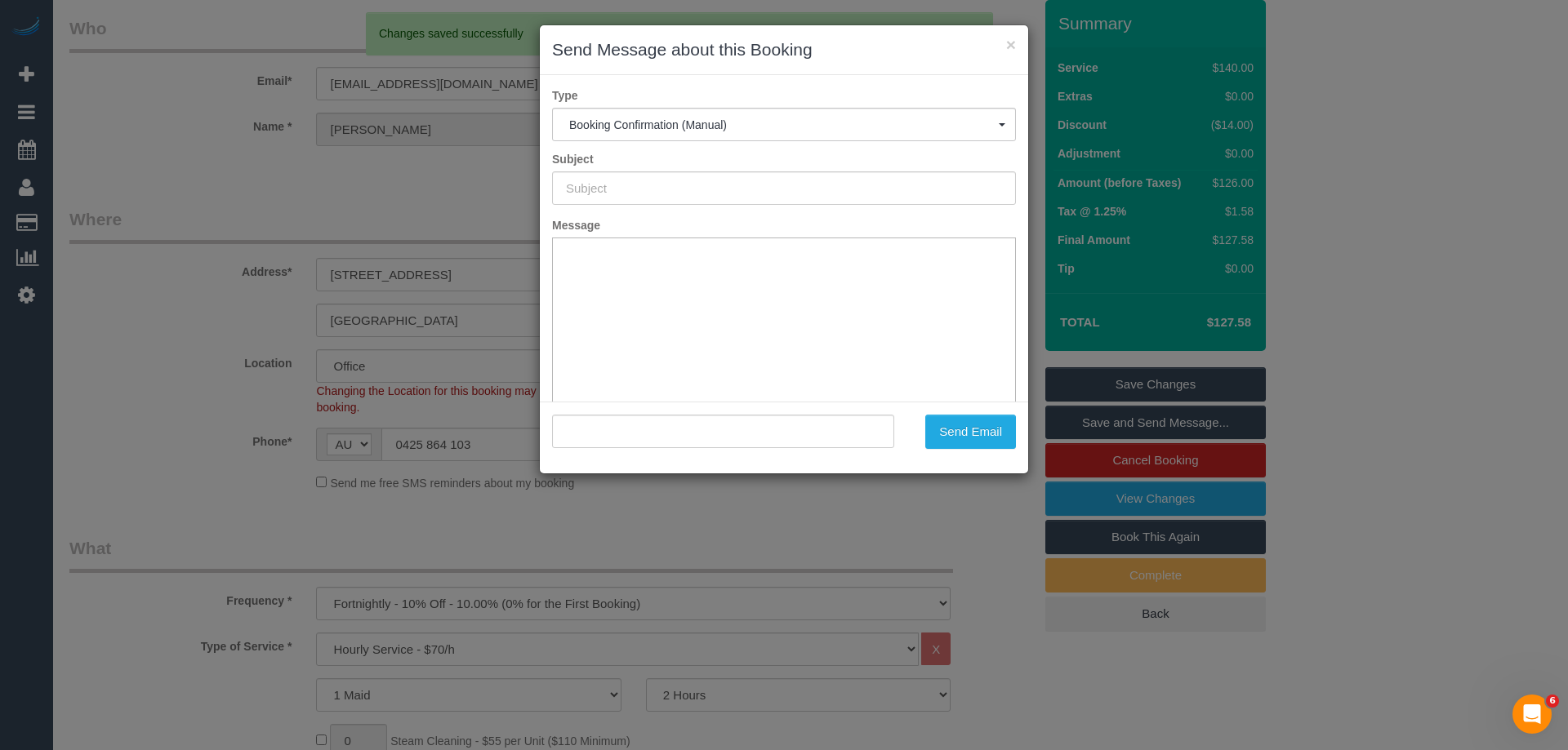
scroll to position [0, 0]
type input "Booking Confirmed"
type input ""Louise Markel" <louisem@ozemail.com.au>"
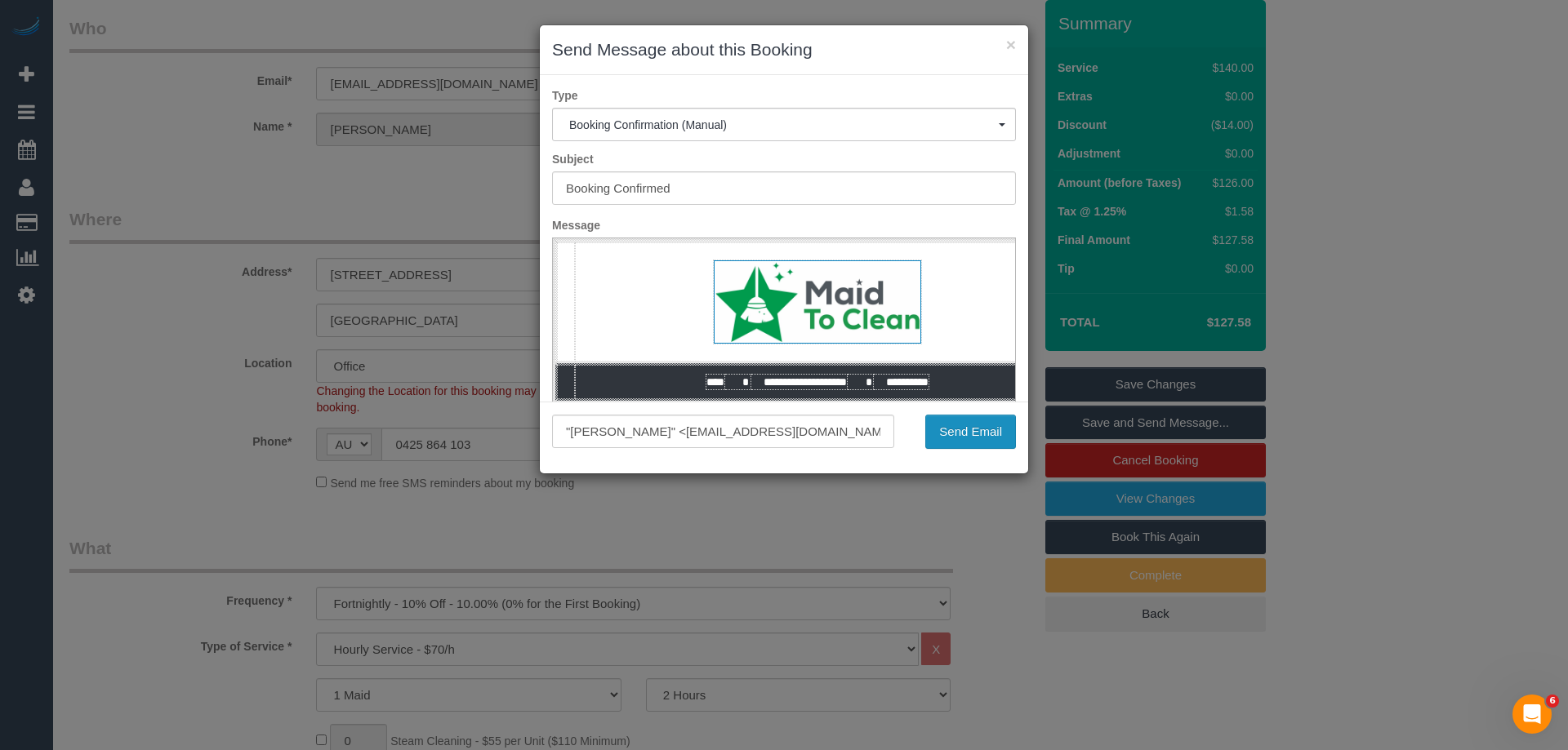
click at [971, 438] on button "Send Email" at bounding box center [970, 432] width 91 height 35
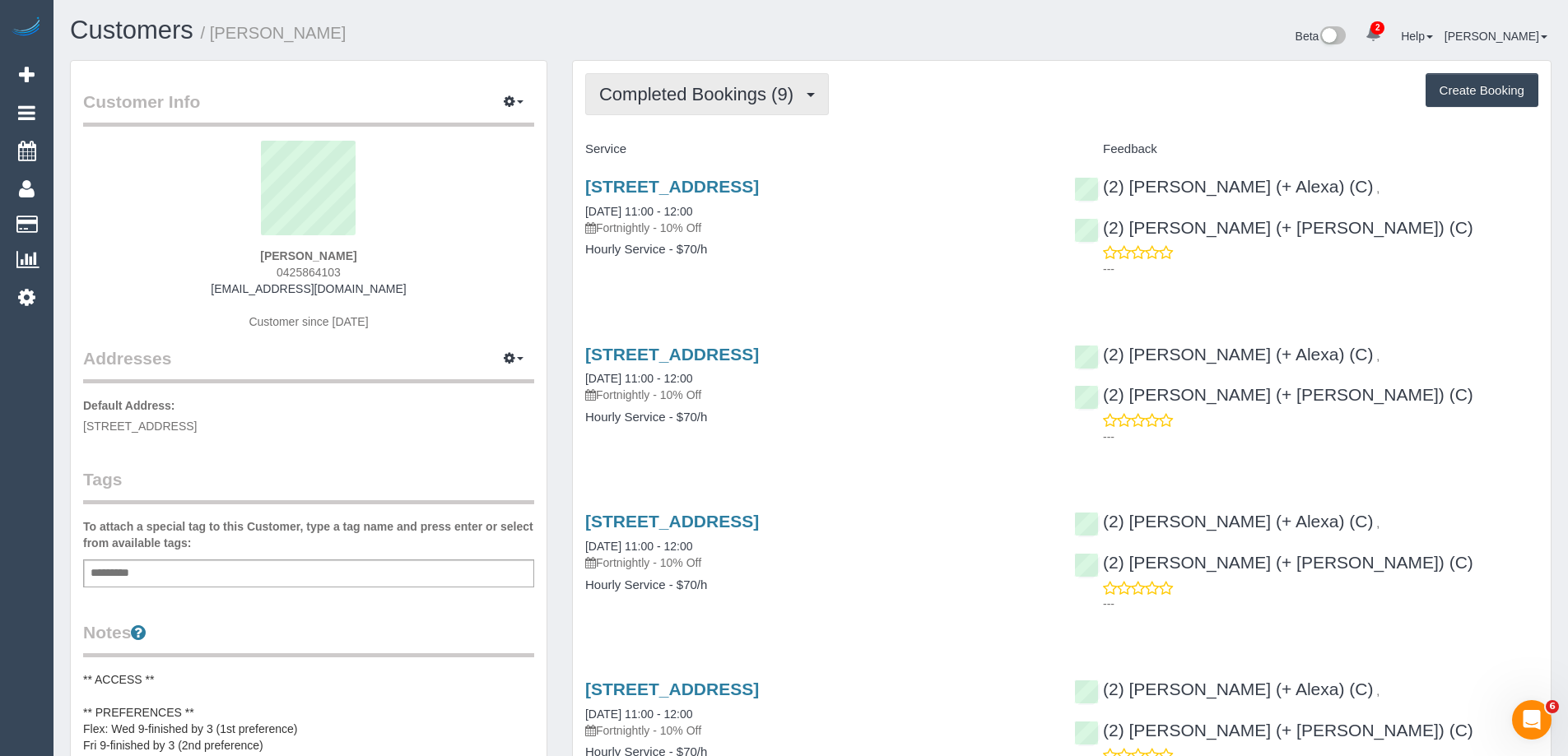
click at [750, 102] on span "Completed Bookings (9)" at bounding box center [700, 94] width 202 height 21
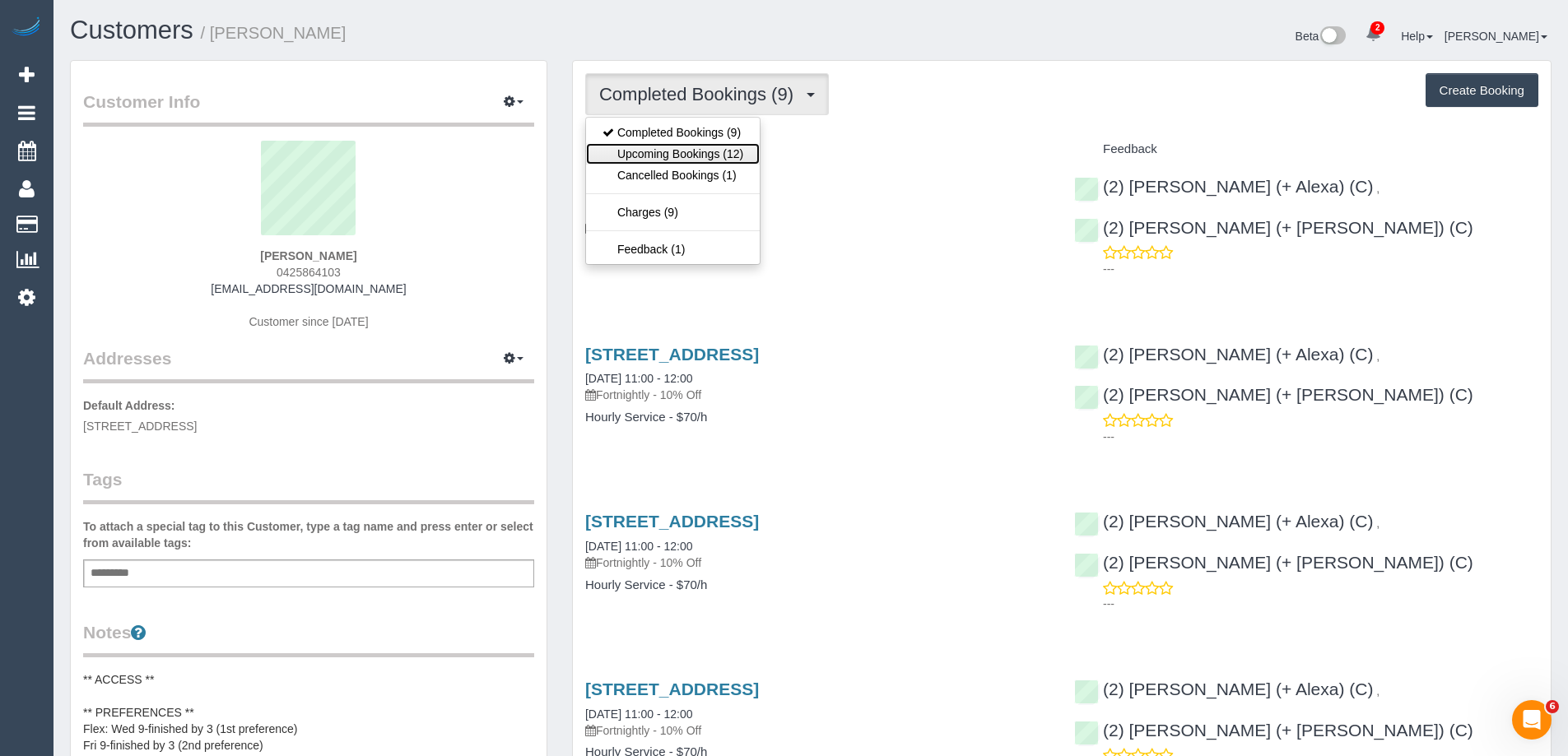
click at [669, 154] on link "Upcoming Bookings (12)" at bounding box center [672, 153] width 173 height 22
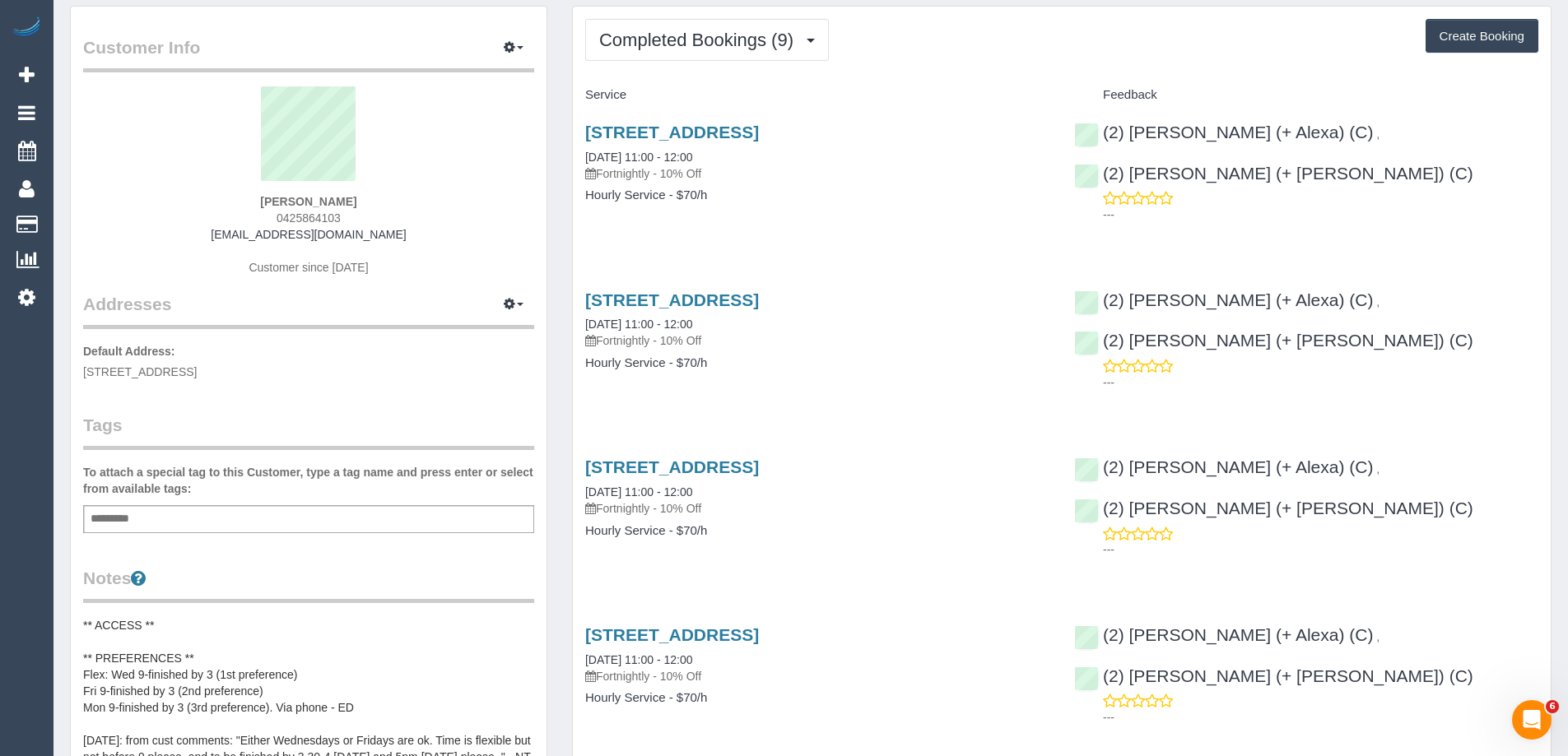
scroll to position [82, 0]
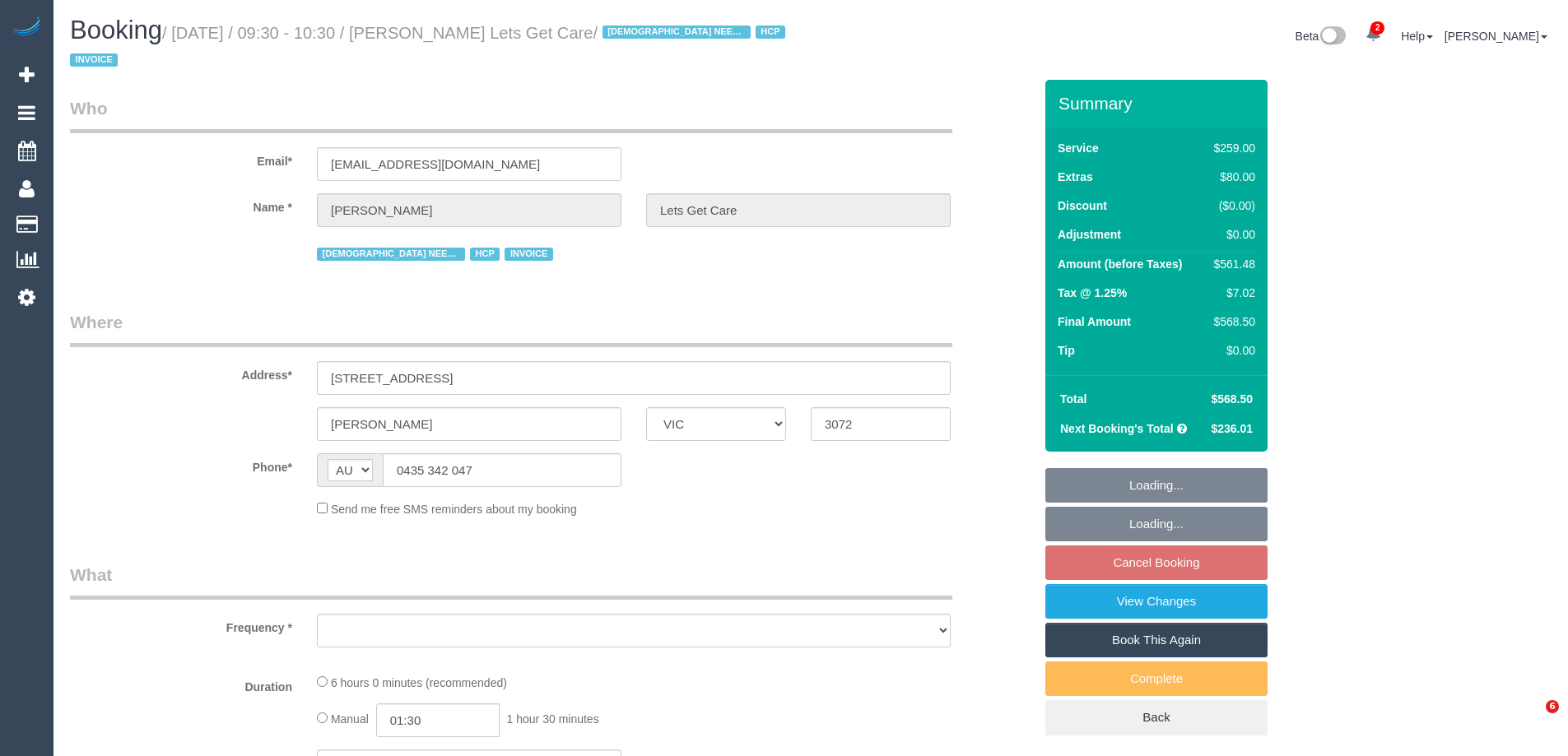
select select "VIC"
select select "object:579"
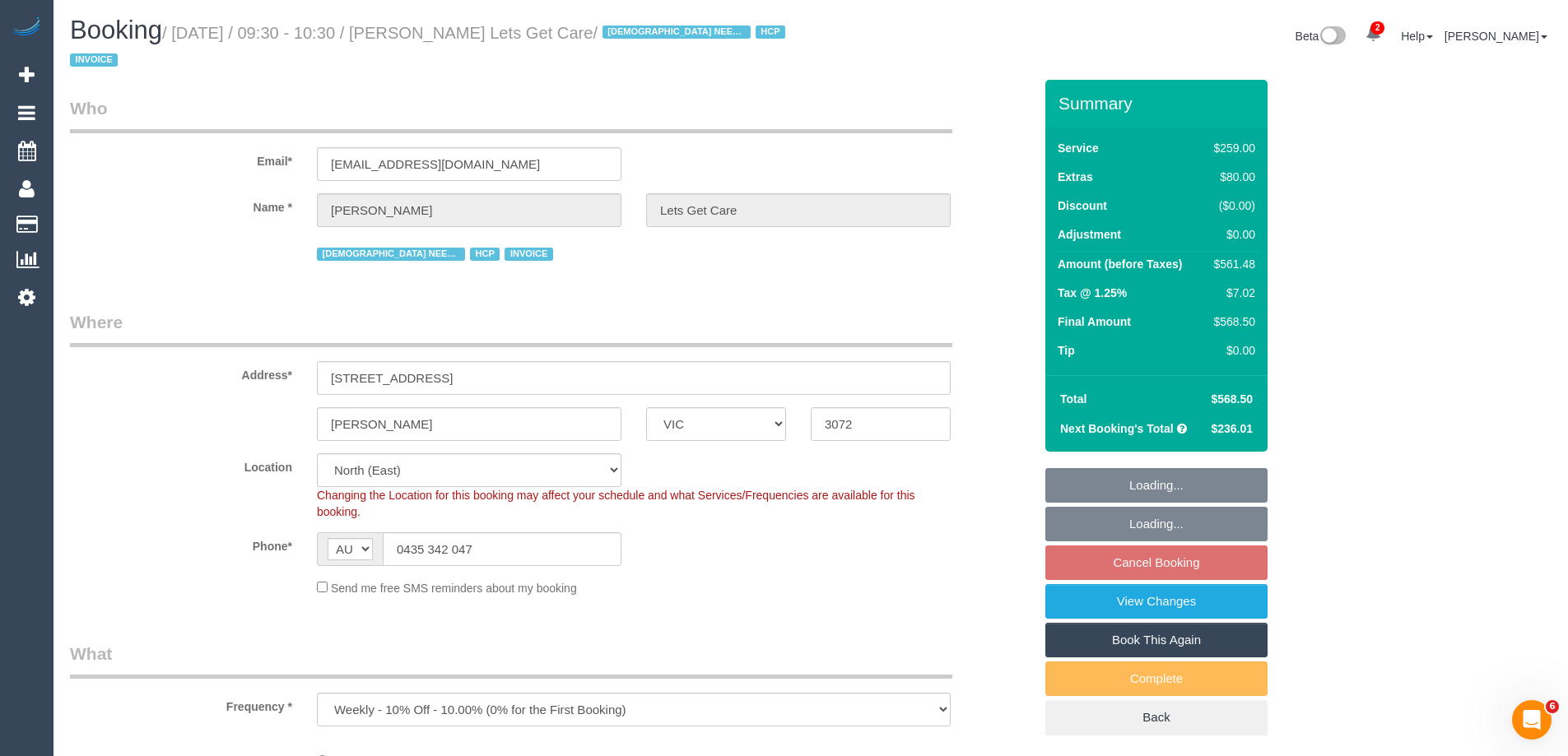
select select "number:28"
select select "number:14"
select select "number:19"
select select "number:25"
select select "number:35"
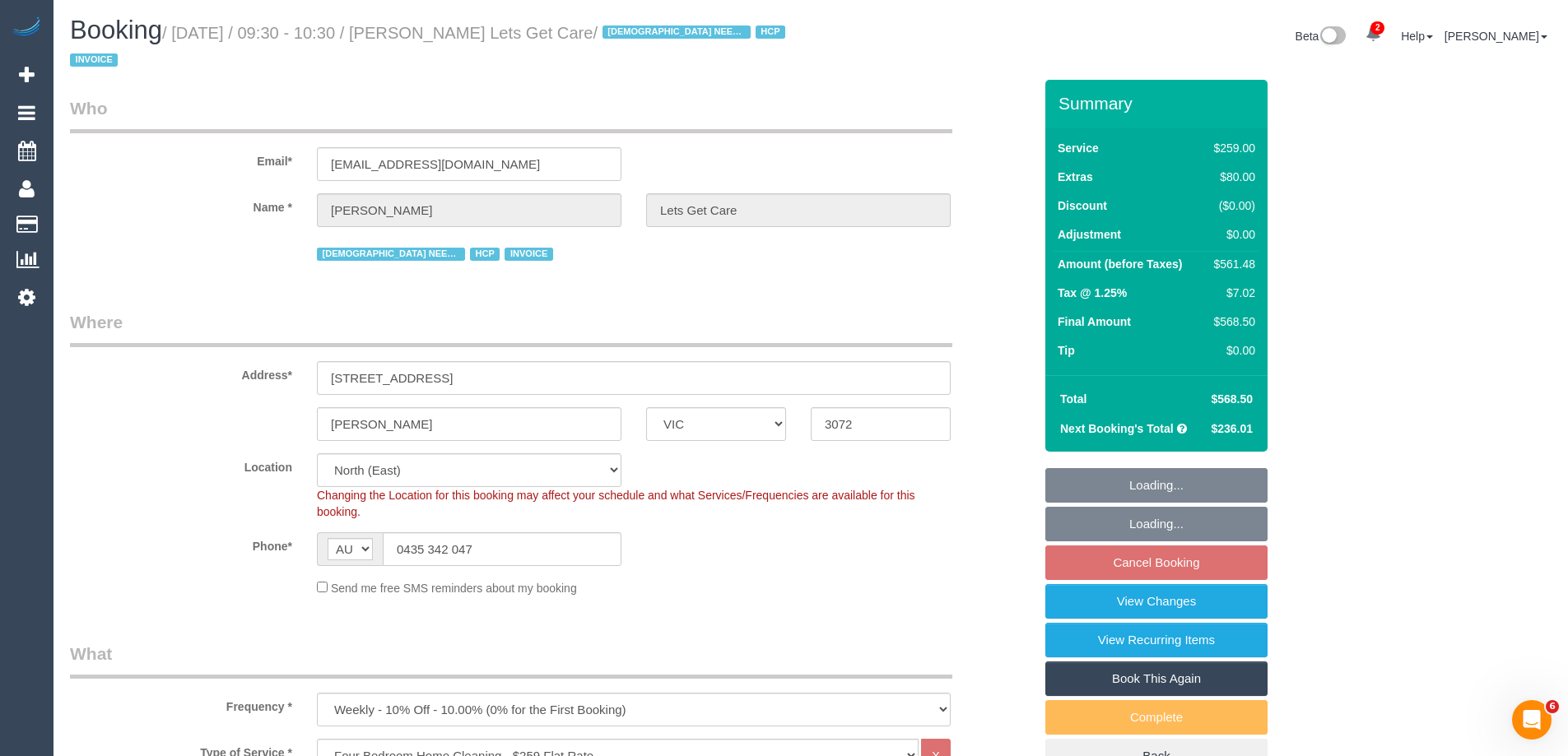
select select "object:836"
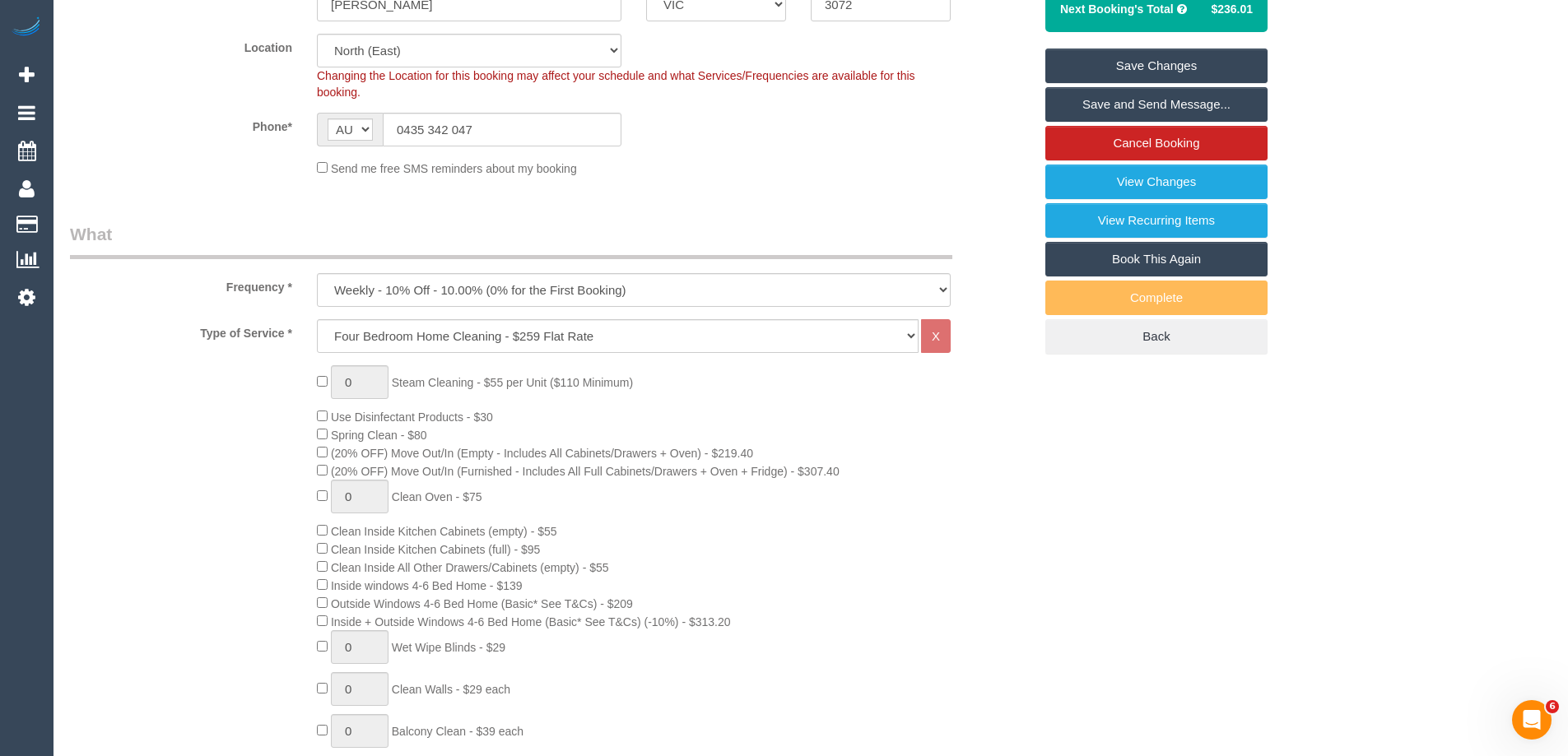
scroll to position [165, 0]
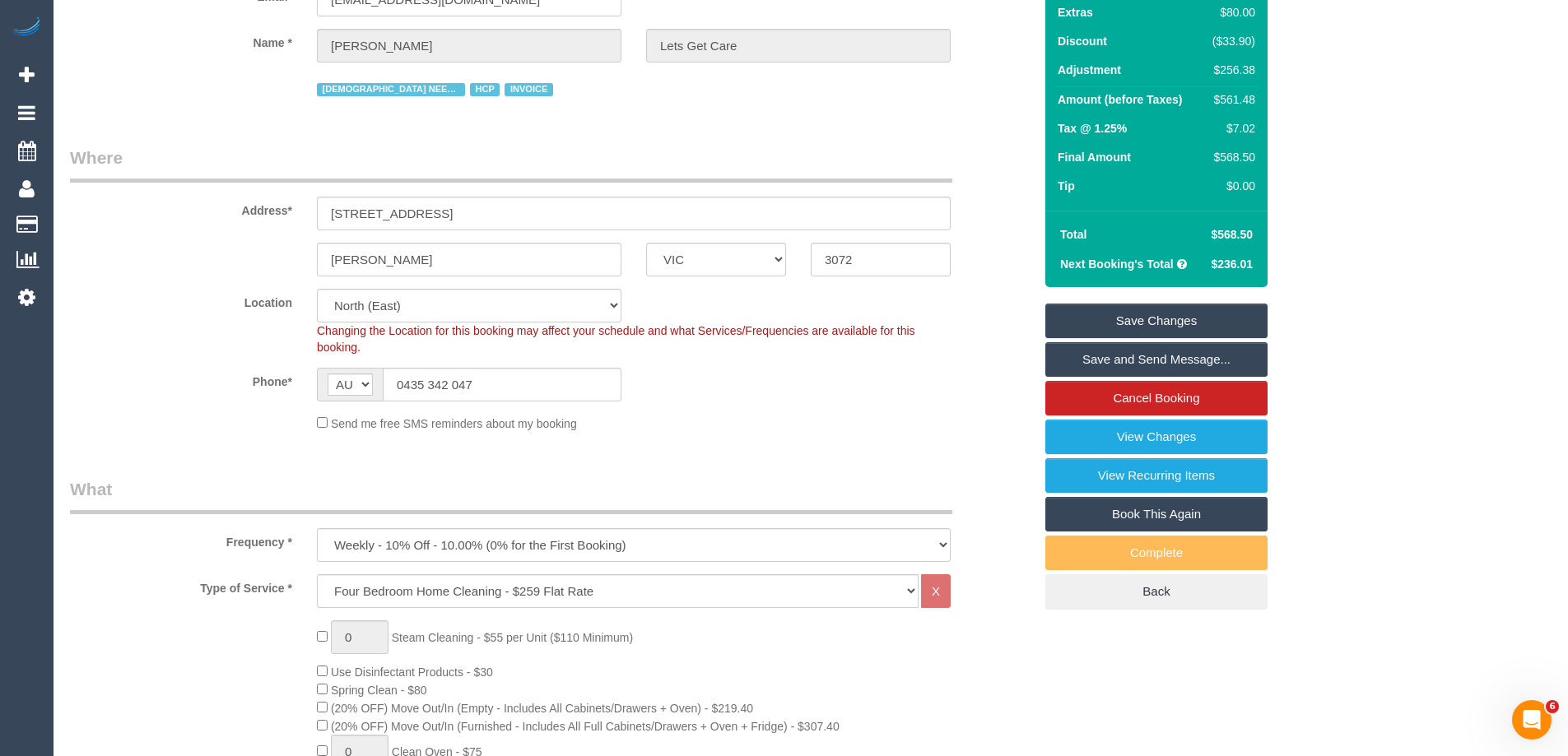
click at [1242, 96] on div "$561.48" at bounding box center [1231, 99] width 49 height 16
copy div "561.48"
click at [1327, 113] on div "Summary Service $259.00 Extras $80.00 Discount ($33.90) Adjustment $256.38 Amou…" at bounding box center [1218, 279] width 370 height 727
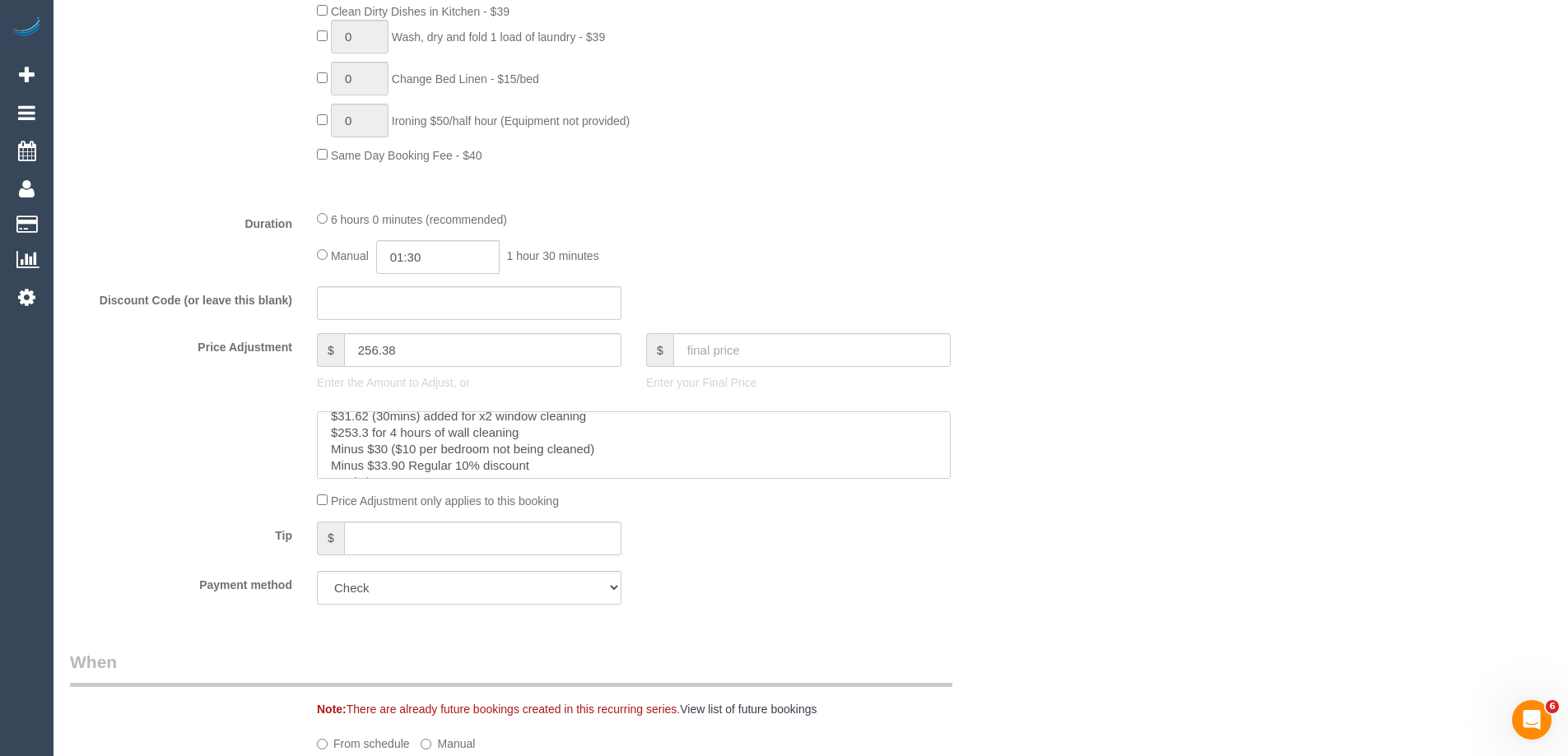
scroll to position [66, 0]
click at [1118, 383] on div "Who Email* [EMAIL_ADDRESS][DOMAIN_NAME] Name * [PERSON_NAME] Lets Get Care [DEM…" at bounding box center [811, 719] width 1482 height 3748
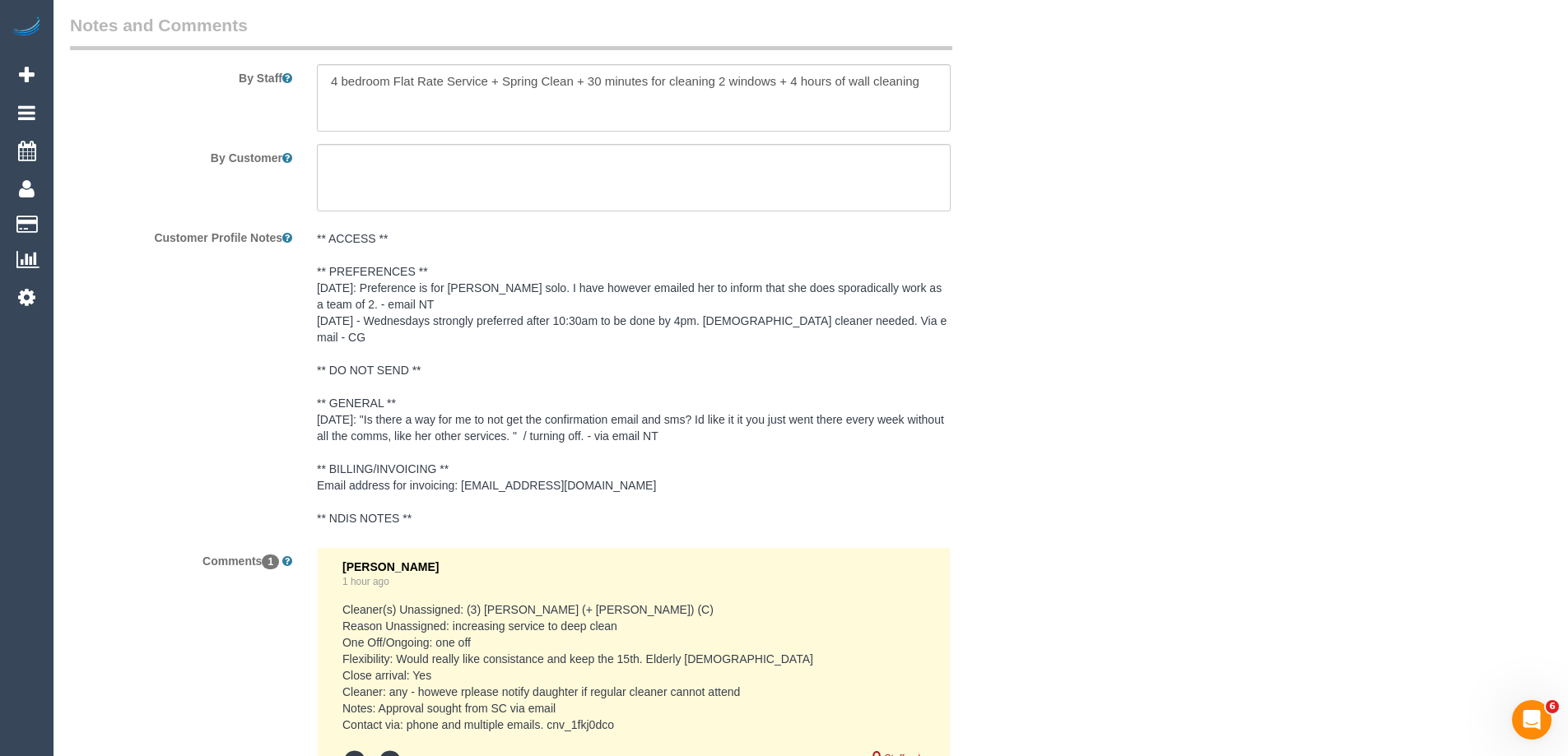
scroll to position [3045, 0]
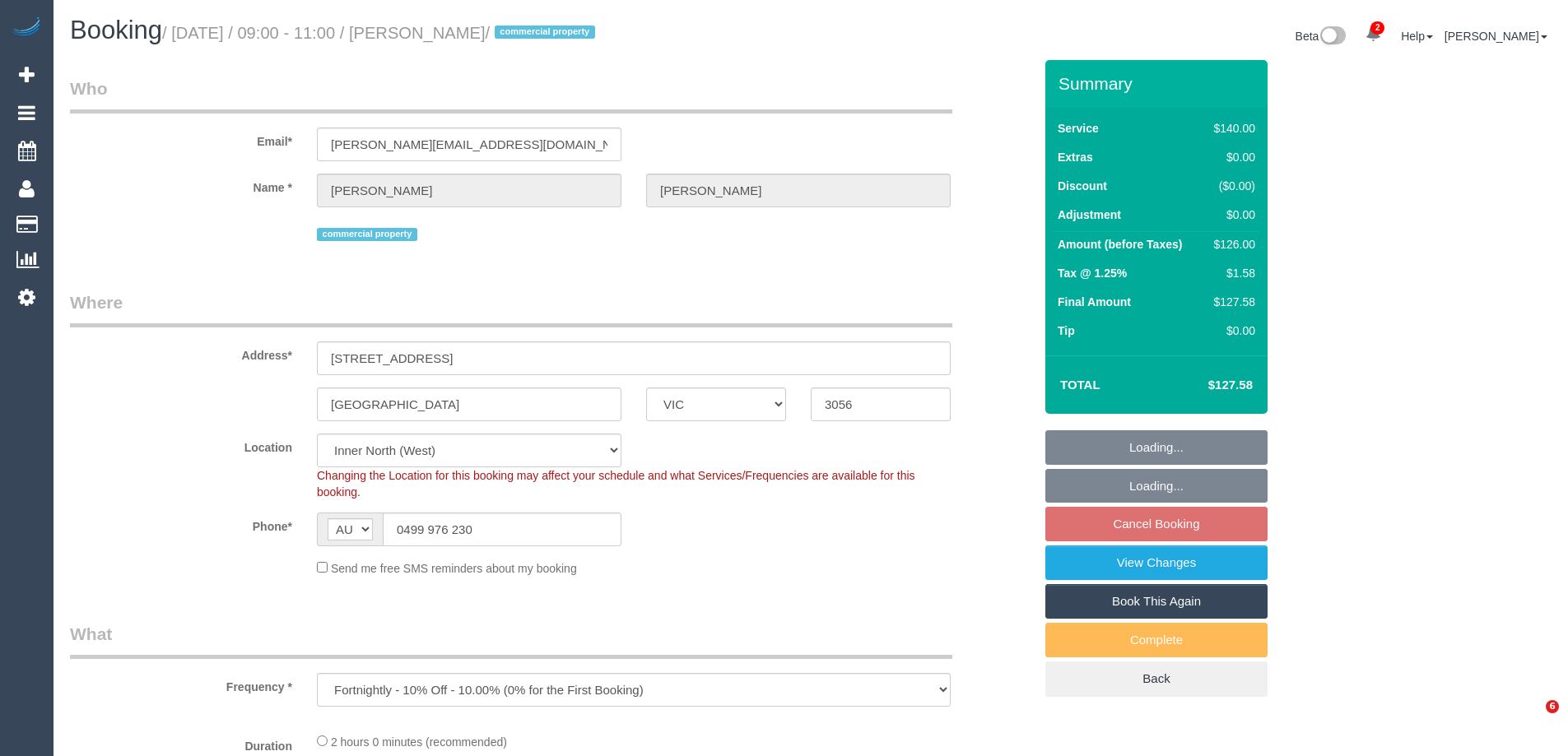
select select "VIC"
select select "string:stripe-pm_1Qr9L62GScqysDRVu9atHaQm"
select select "number:28"
select select "number:14"
select select "number:18"
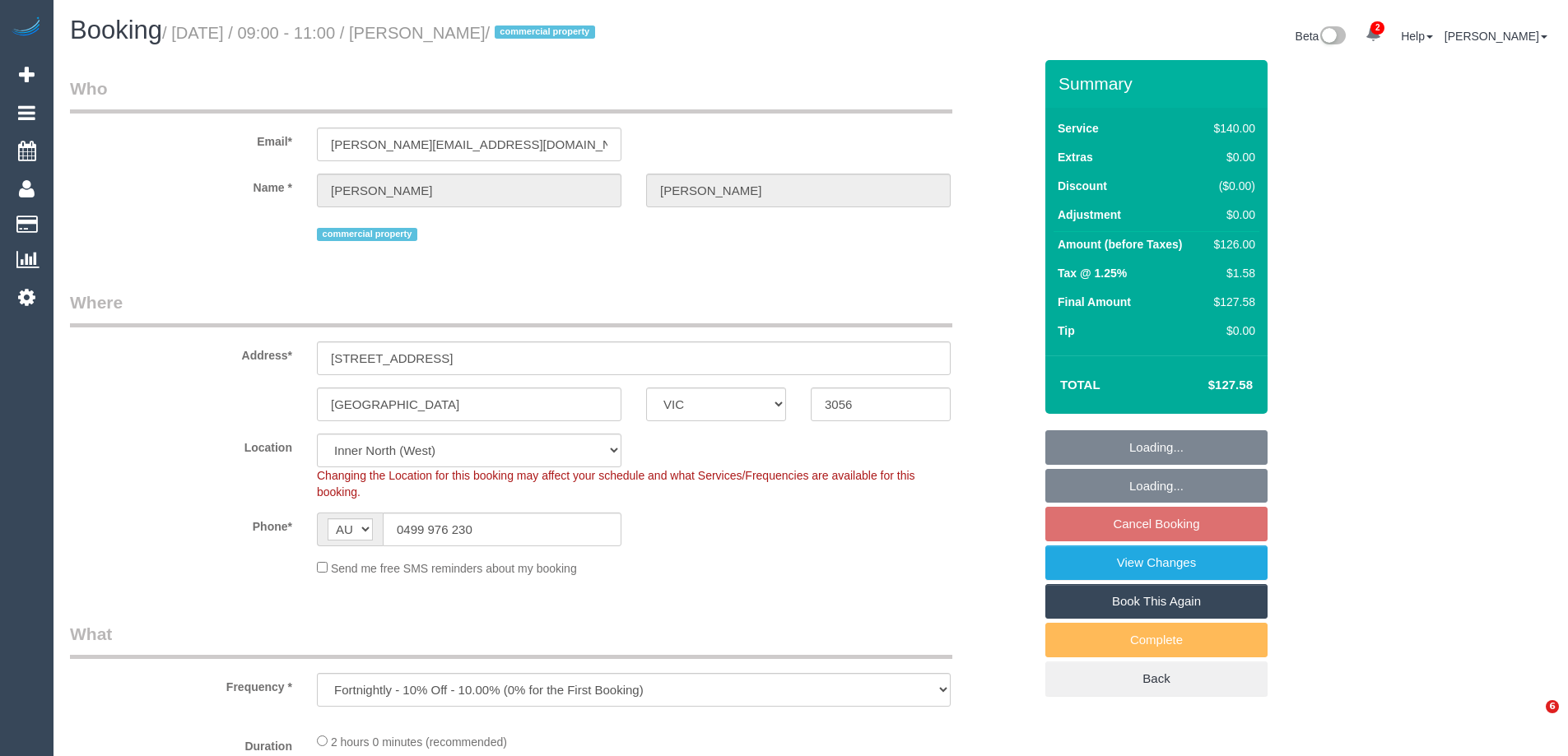
select select "number:25"
select select "number:33"
select select "object:1739"
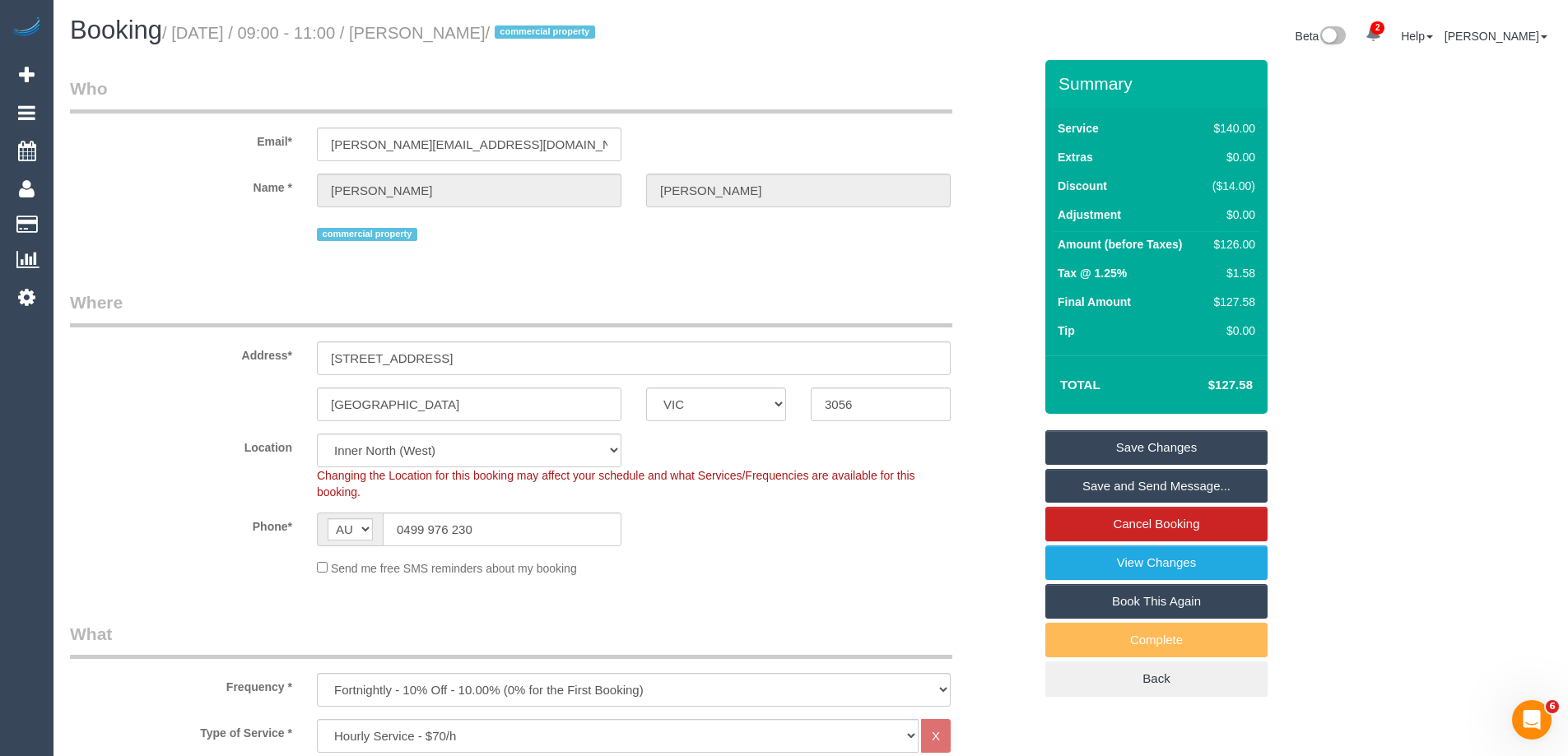
drag, startPoint x: 540, startPoint y: 35, endPoint x: 428, endPoint y: 27, distance: 112.3
click at [428, 27] on small "/ October 15, 2025 / 09:00 - 11:00 / Hugh McMillan / commercial property" at bounding box center [380, 32] width 438 height 18
copy small "[PERSON_NAME]"
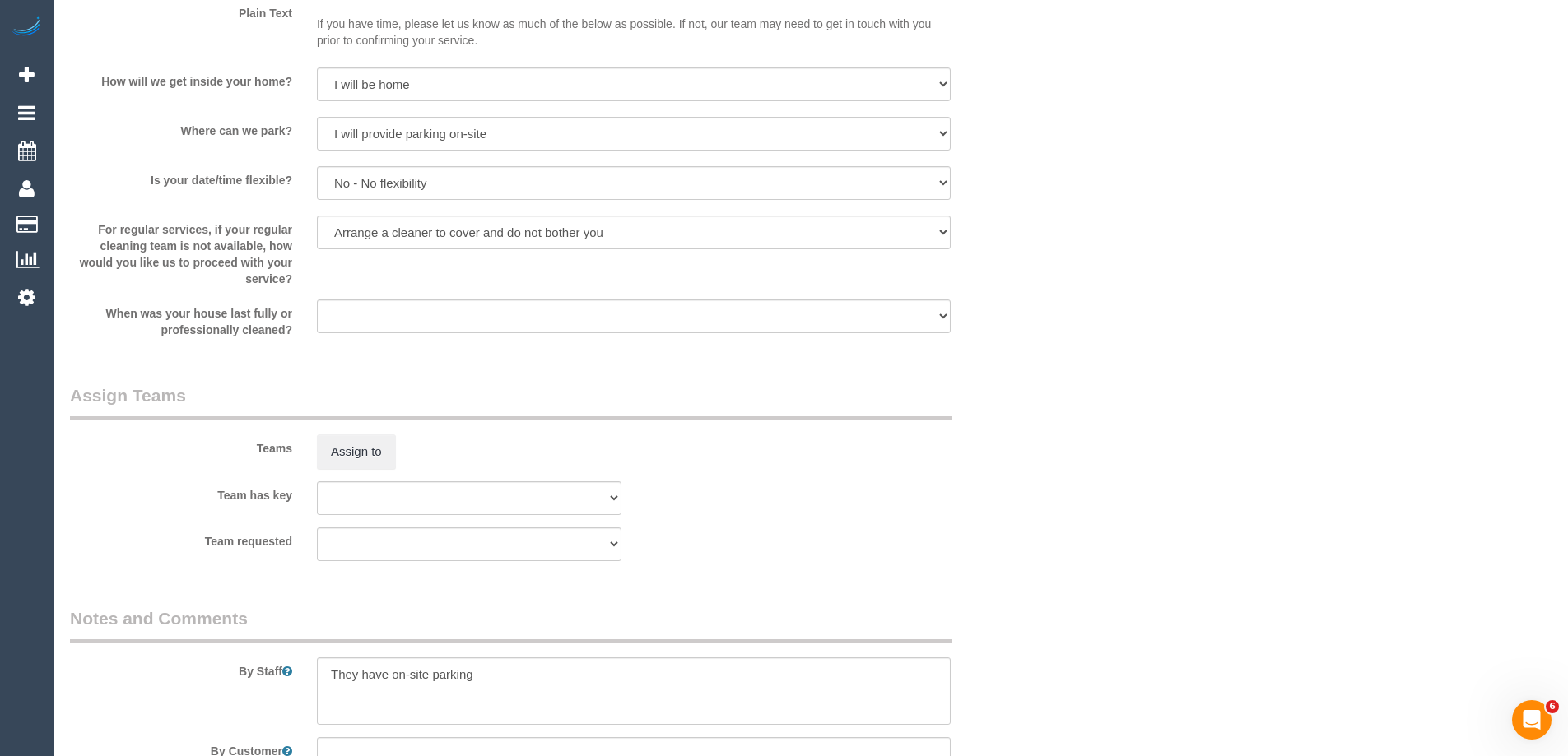
scroll to position [2277, 0]
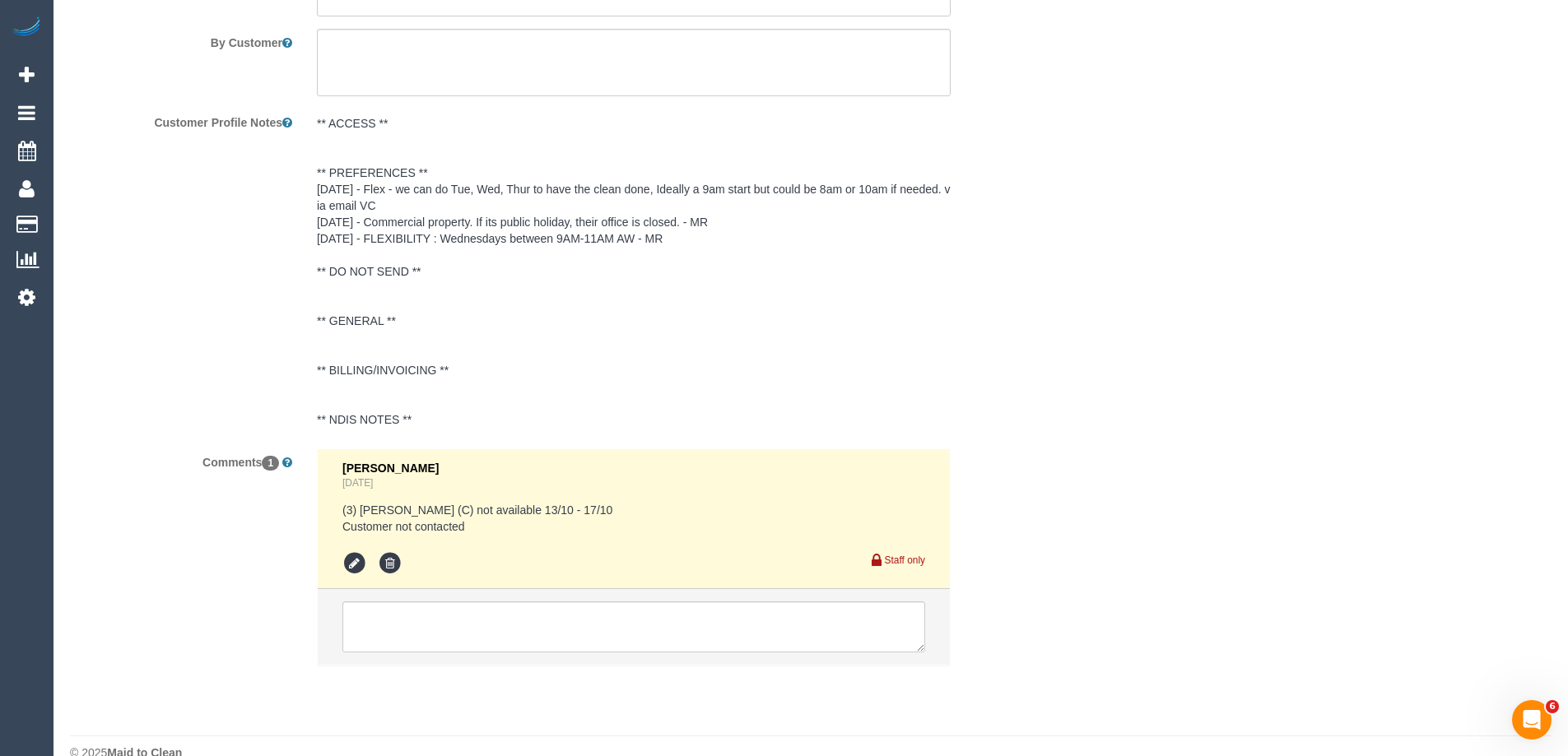
scroll to position [3018, 0]
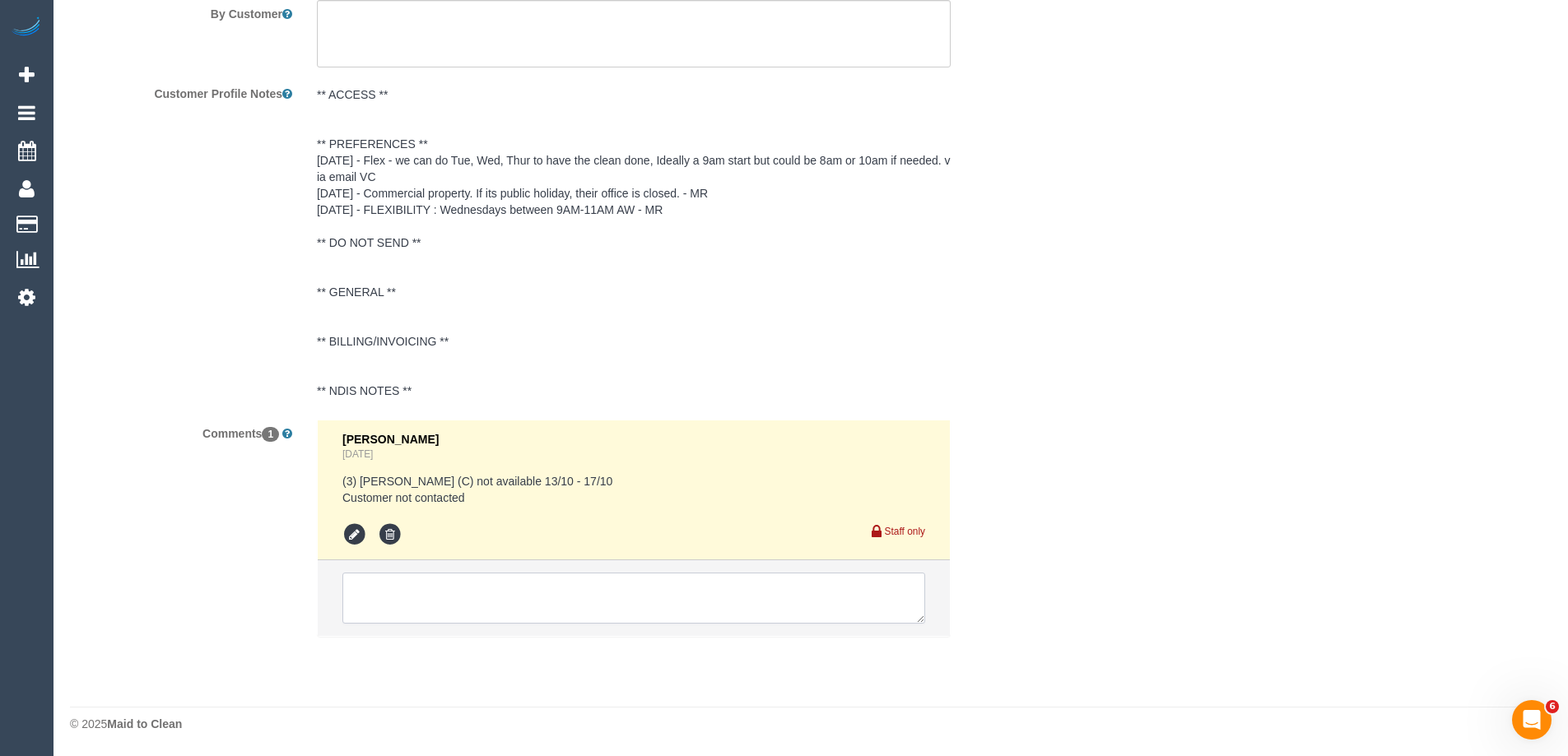
click at [449, 603] on textarea at bounding box center [634, 598] width 583 height 51
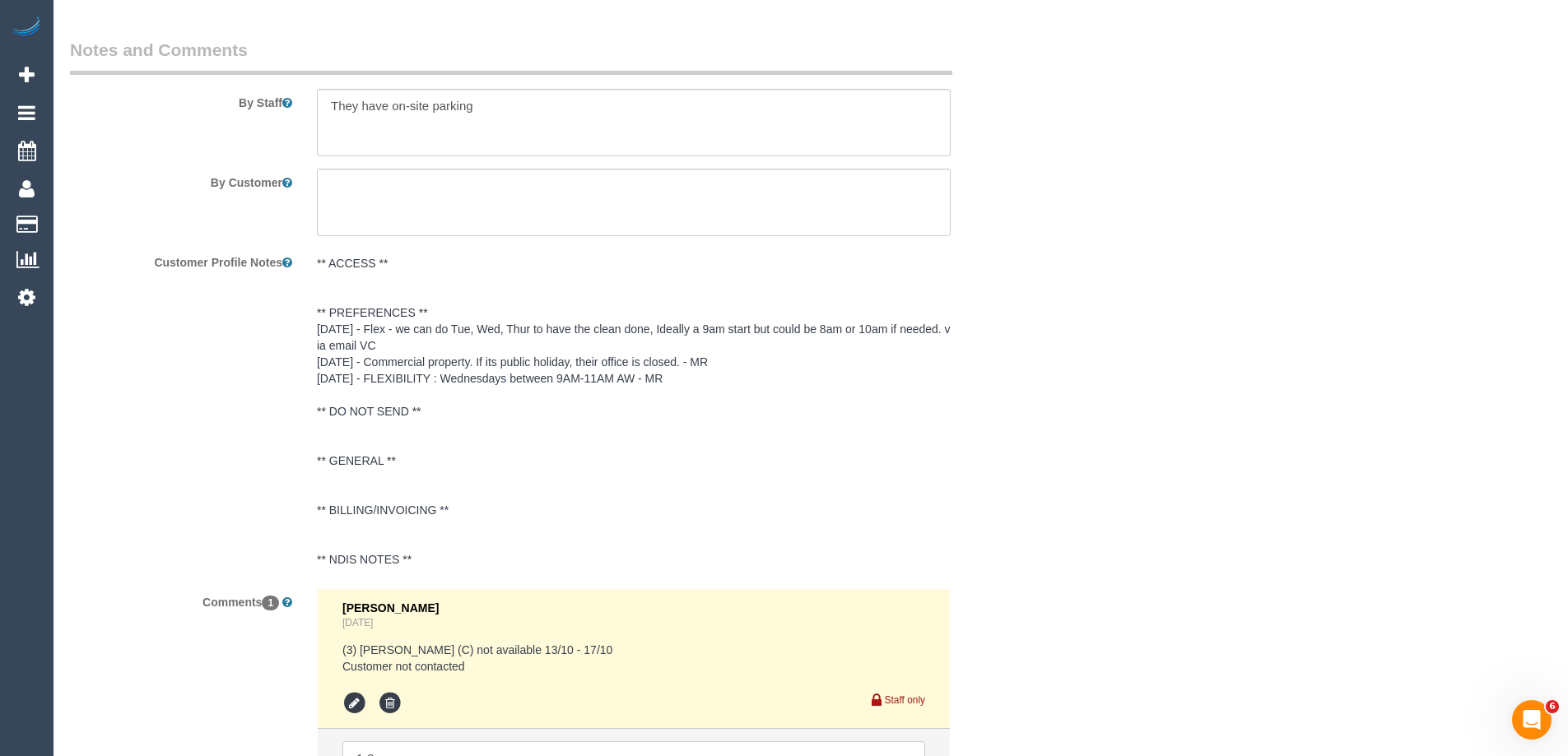
scroll to position [3086, 0]
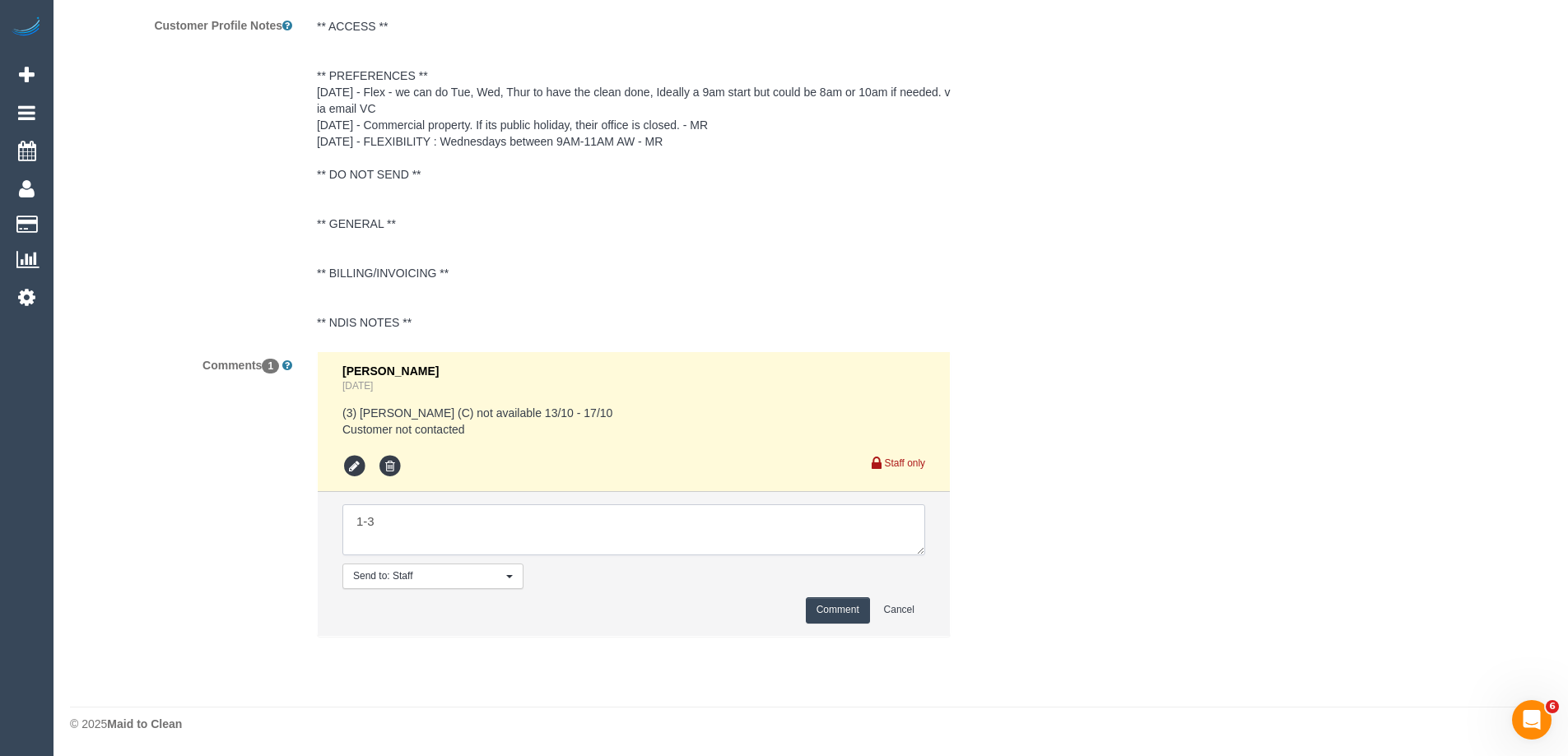
click at [481, 532] on textarea at bounding box center [634, 530] width 583 height 51
type textarea "1-3pm AW - emailed"
click at [832, 612] on button "Comment" at bounding box center [838, 610] width 64 height 25
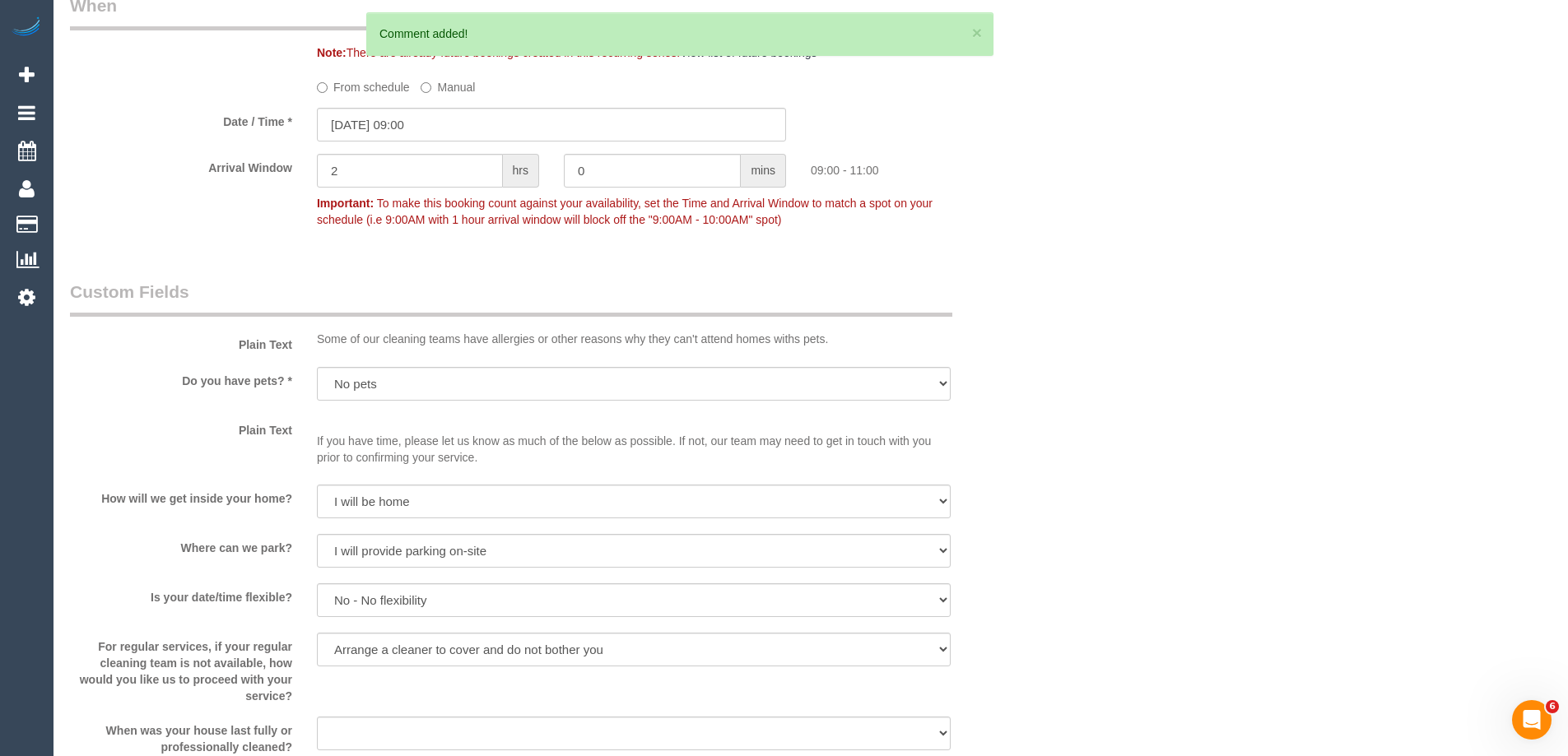
scroll to position [1605, 0]
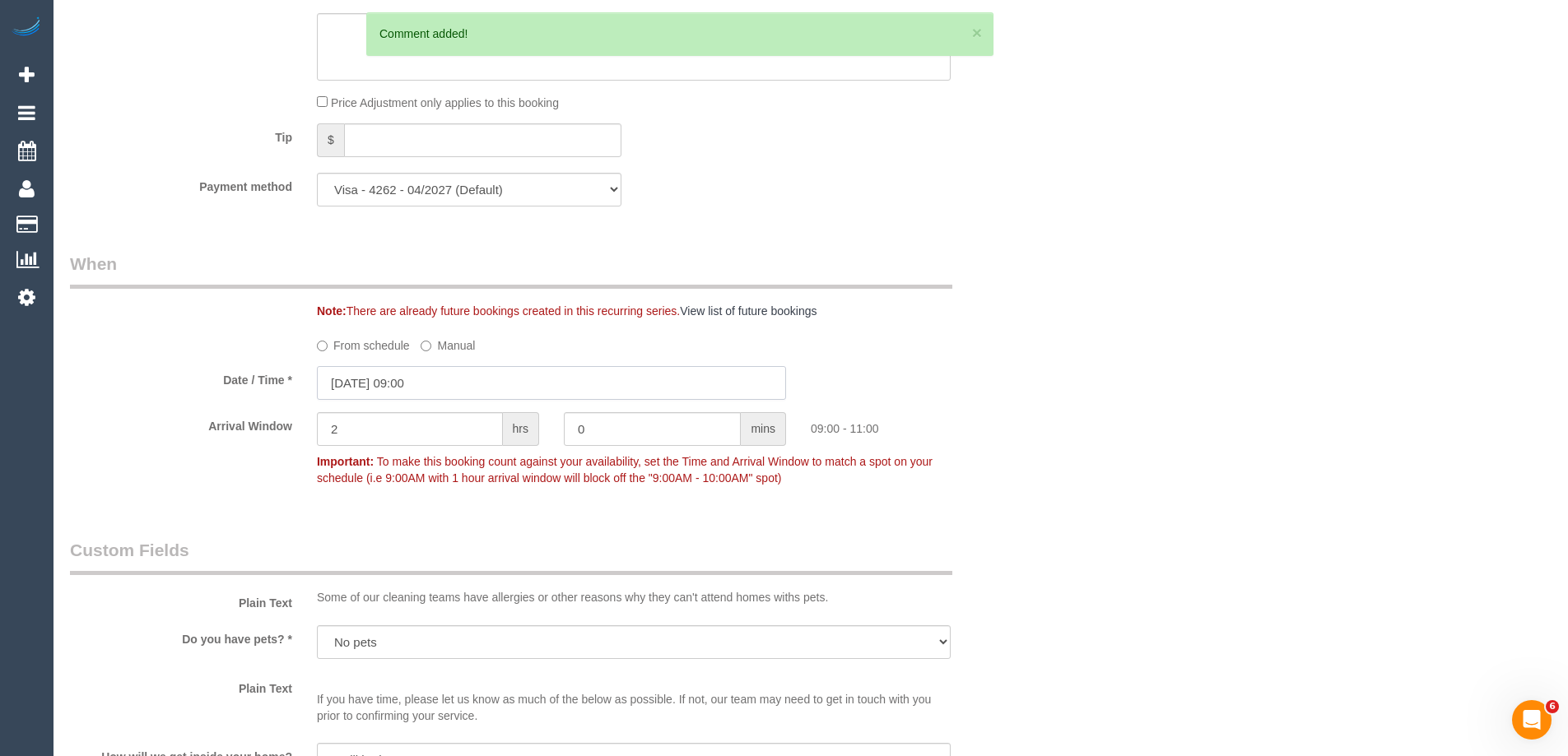
click at [379, 385] on input "[DATE] 09:00" at bounding box center [552, 383] width 469 height 34
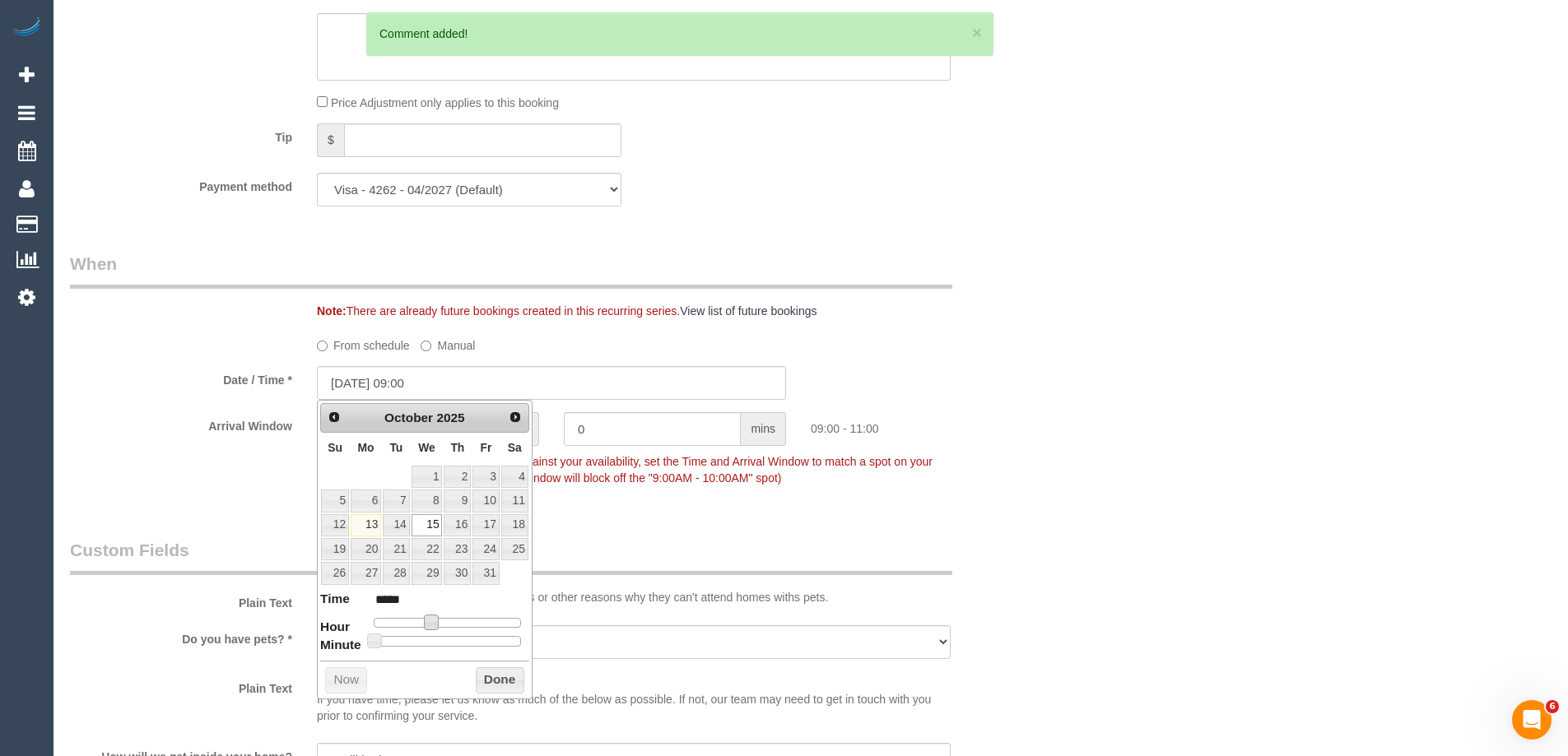
type input "15/10/2025 10:00"
type input "*****"
type input "15/10/2025 11:00"
type input "*****"
type input "15/10/2025 12:00"
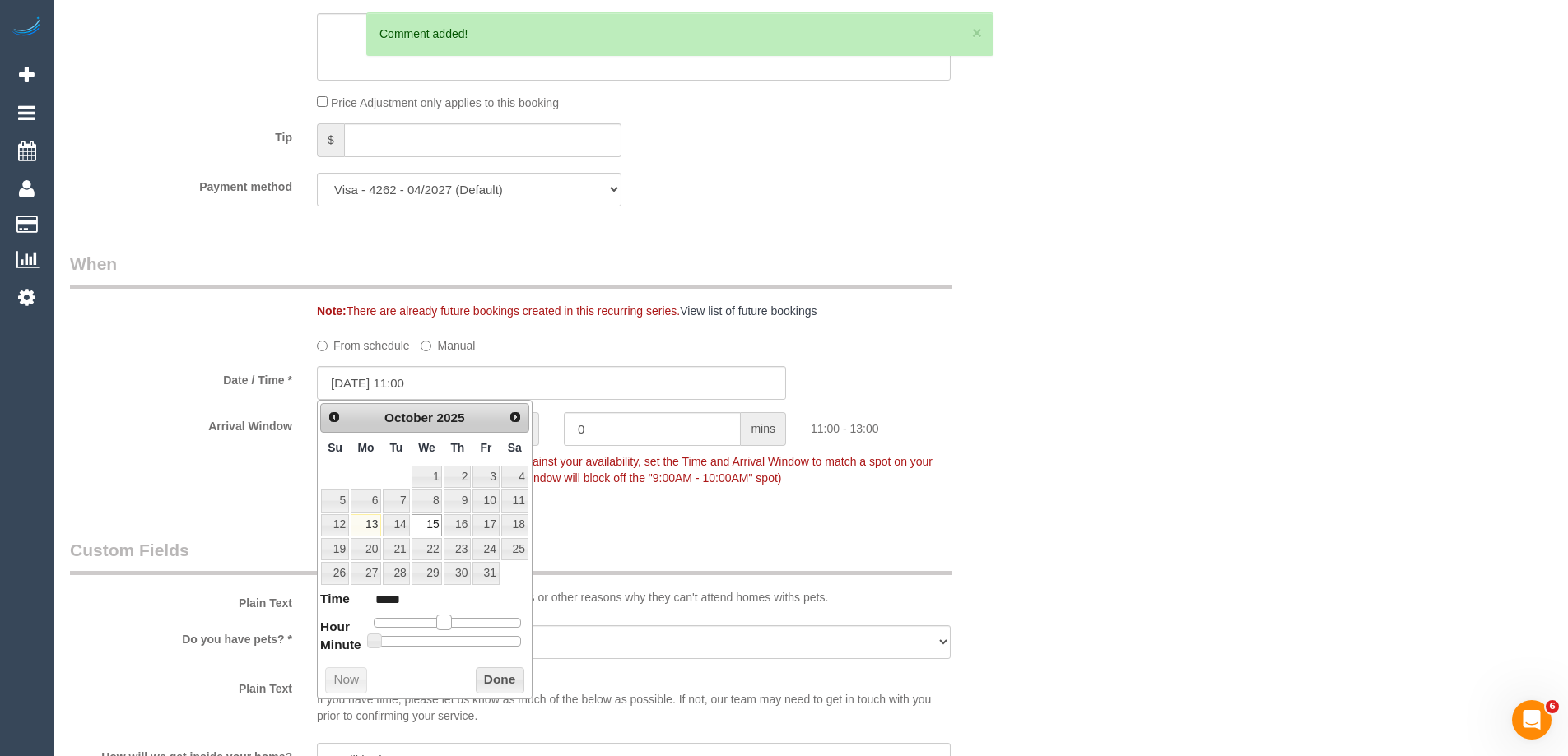
type input "*****"
type input "15/10/2025 13:00"
type input "*****"
type input "15/10/2025 14:00"
type input "*****"
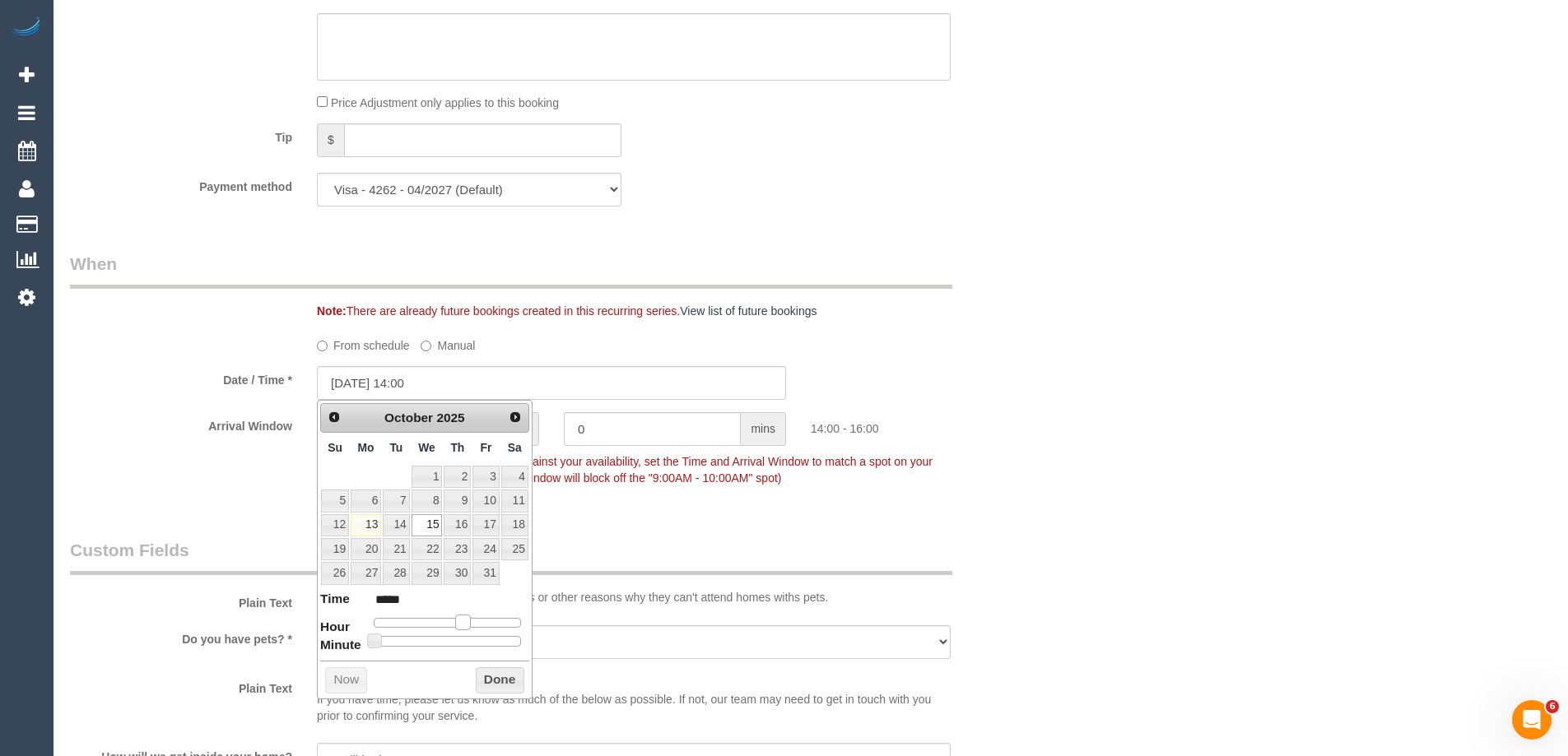
type input "15/10/2025 13:00"
type input "*****"
drag, startPoint x: 434, startPoint y: 628, endPoint x: 461, endPoint y: 627, distance: 27.0
click at [461, 627] on span at bounding box center [457, 622] width 15 height 15
click at [501, 680] on button "Done" at bounding box center [500, 681] width 49 height 26
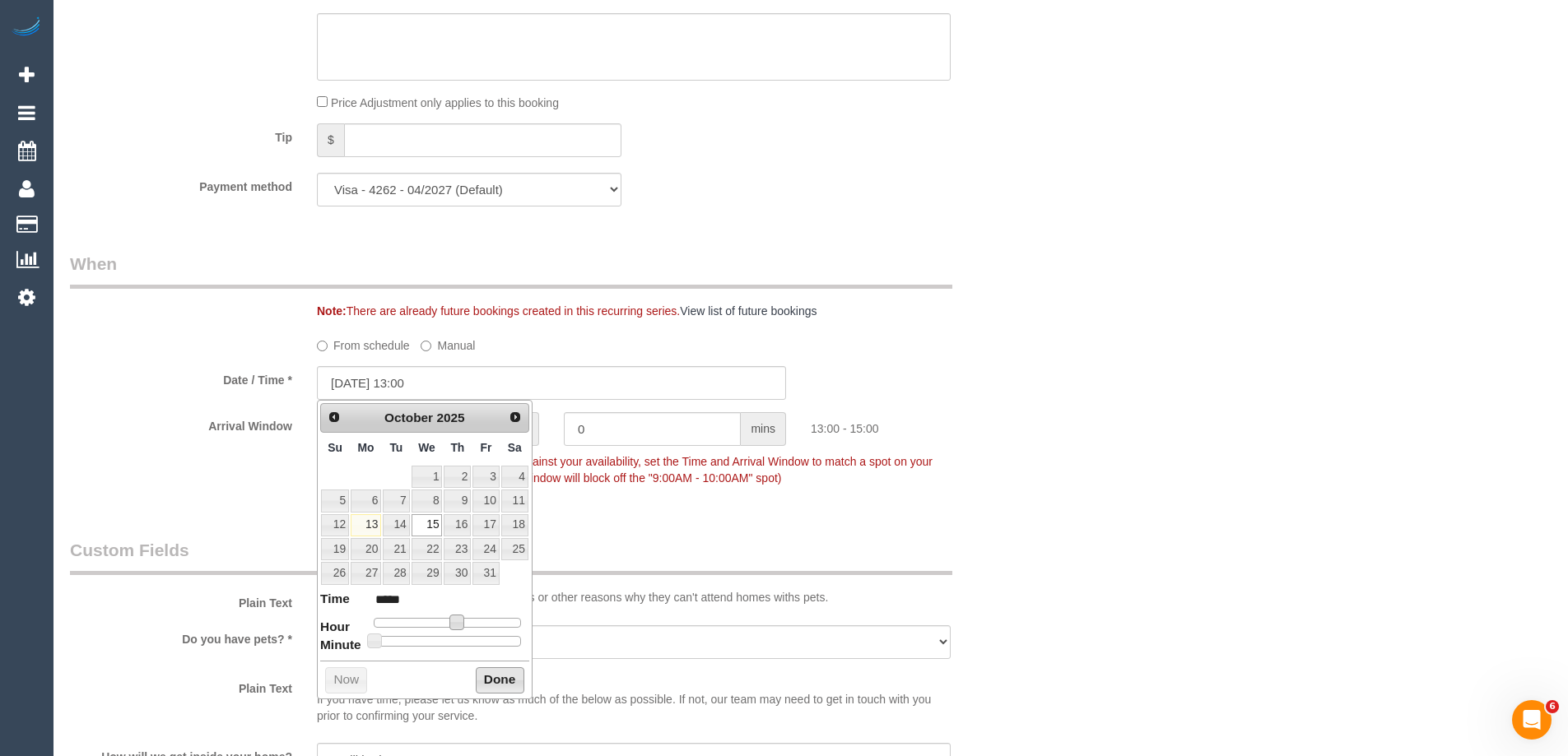
click at [1266, 530] on div "Who Email* hugh@riffraffbaby.com Name * Hugh McMillan commercial property Where…" at bounding box center [811, 346] width 1482 height 3781
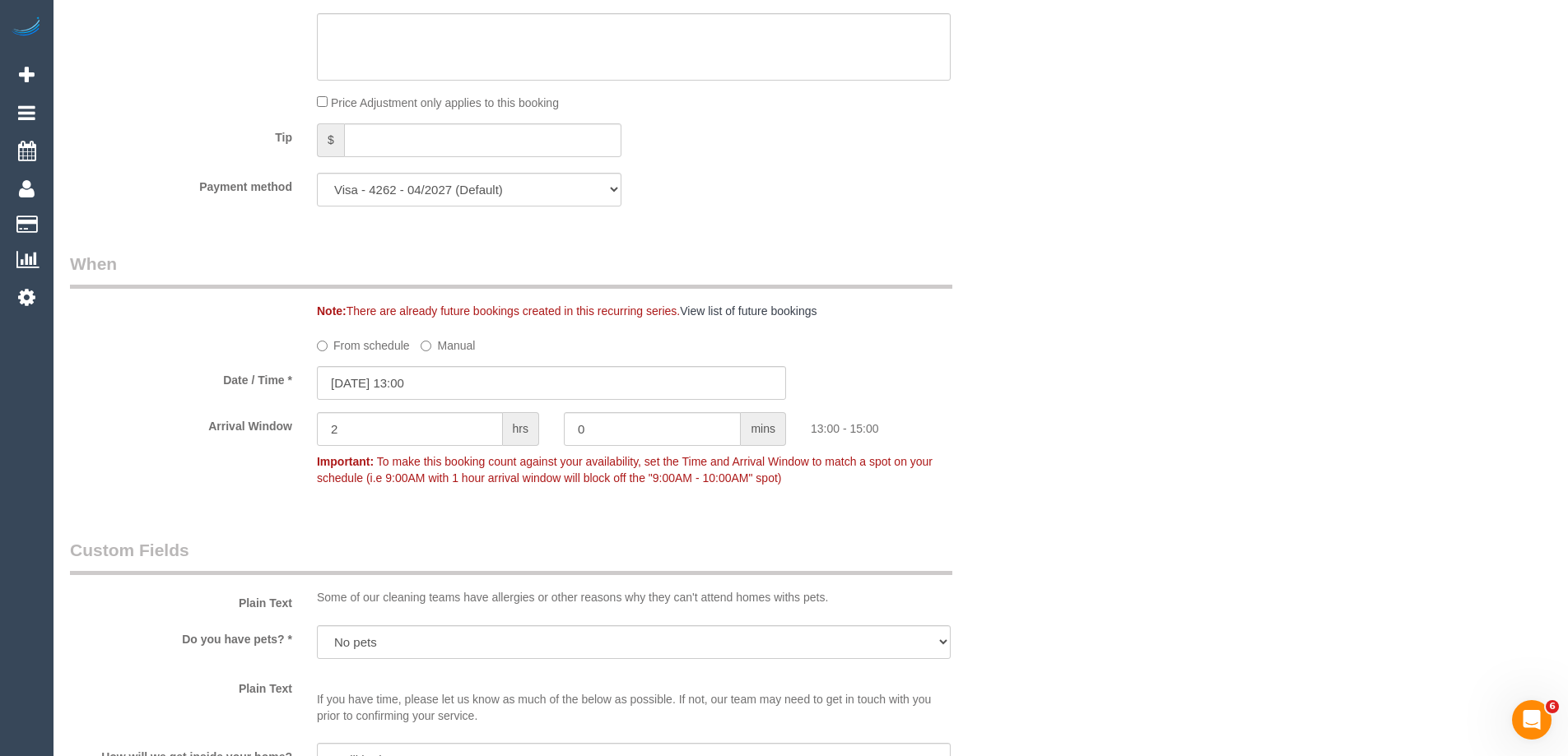
click at [1083, 278] on div "Who Email* hugh@riffraffbaby.com Name * Hugh McMillan commercial property Where…" at bounding box center [811, 346] width 1482 height 3781
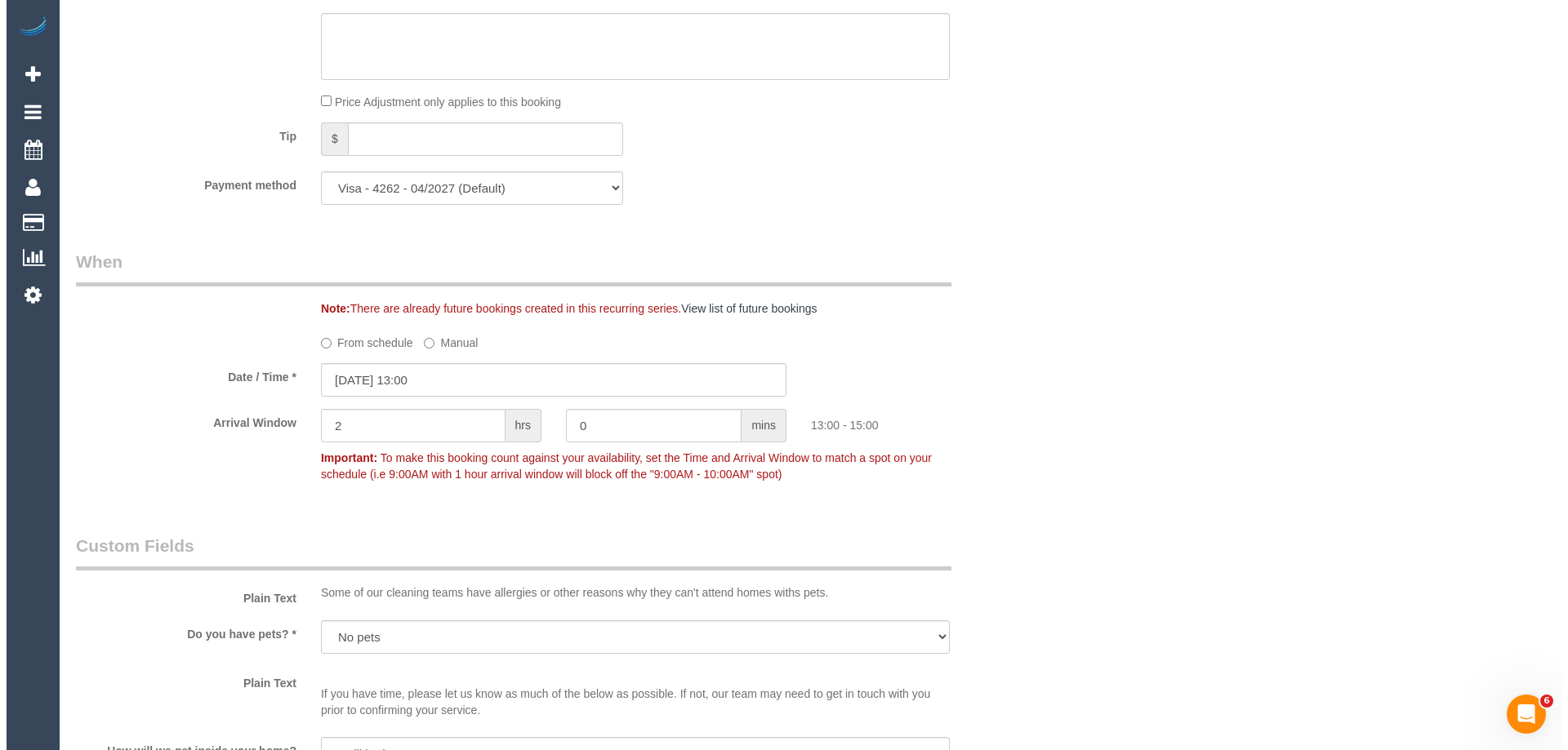
scroll to position [2245, 0]
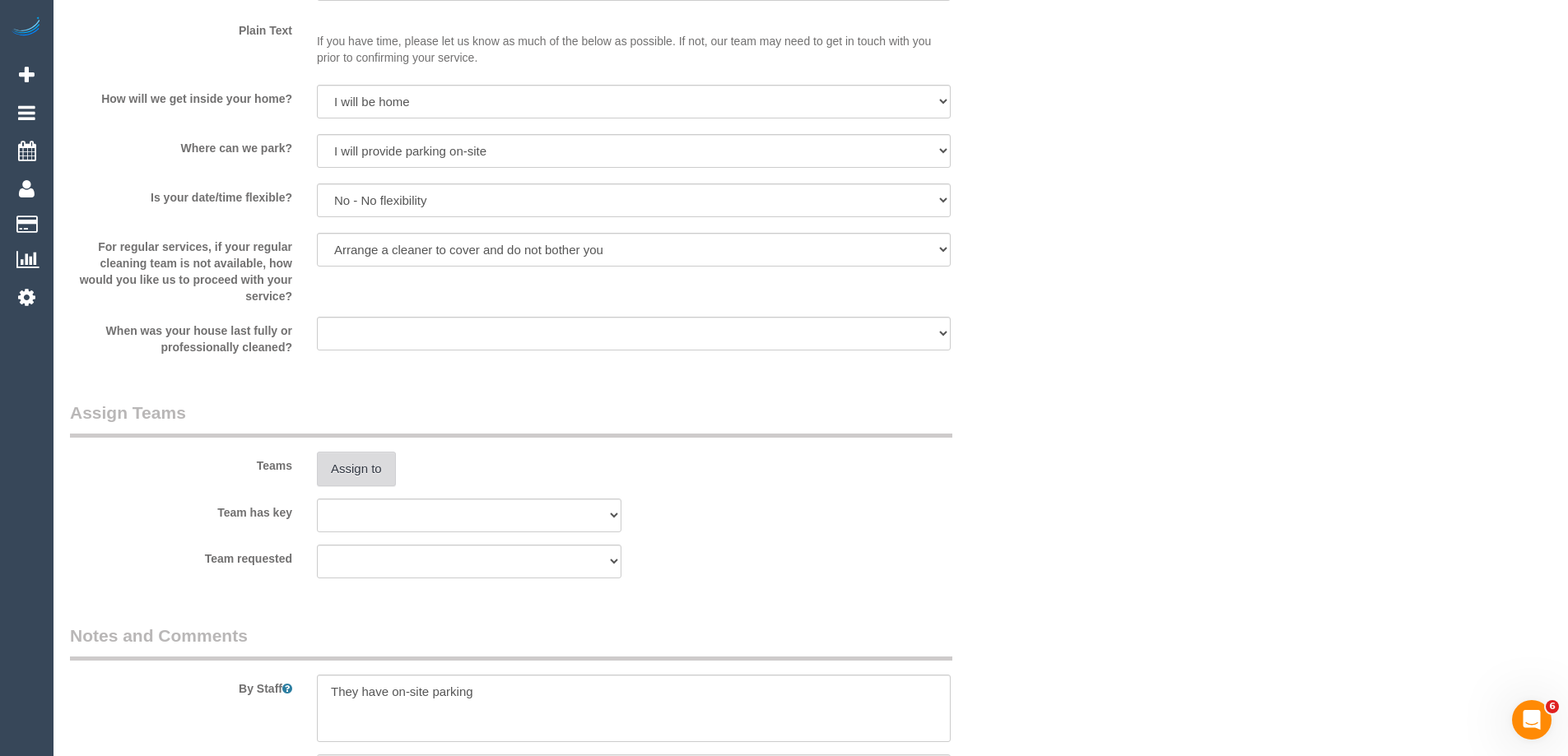
click at [357, 486] on button "Assign to" at bounding box center [357, 469] width 79 height 35
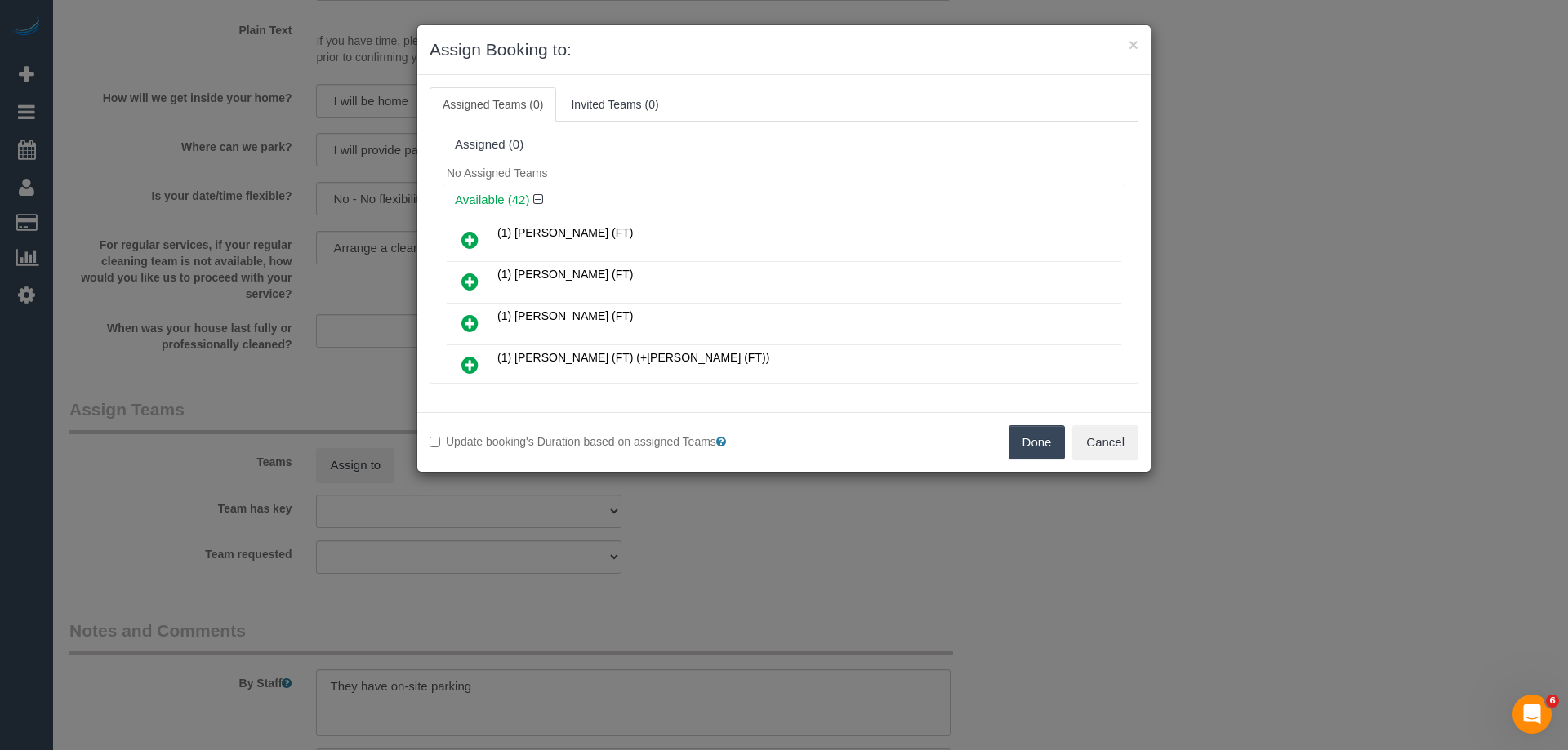
click at [659, 186] on div "Available (42)" at bounding box center [784, 200] width 683 height 30
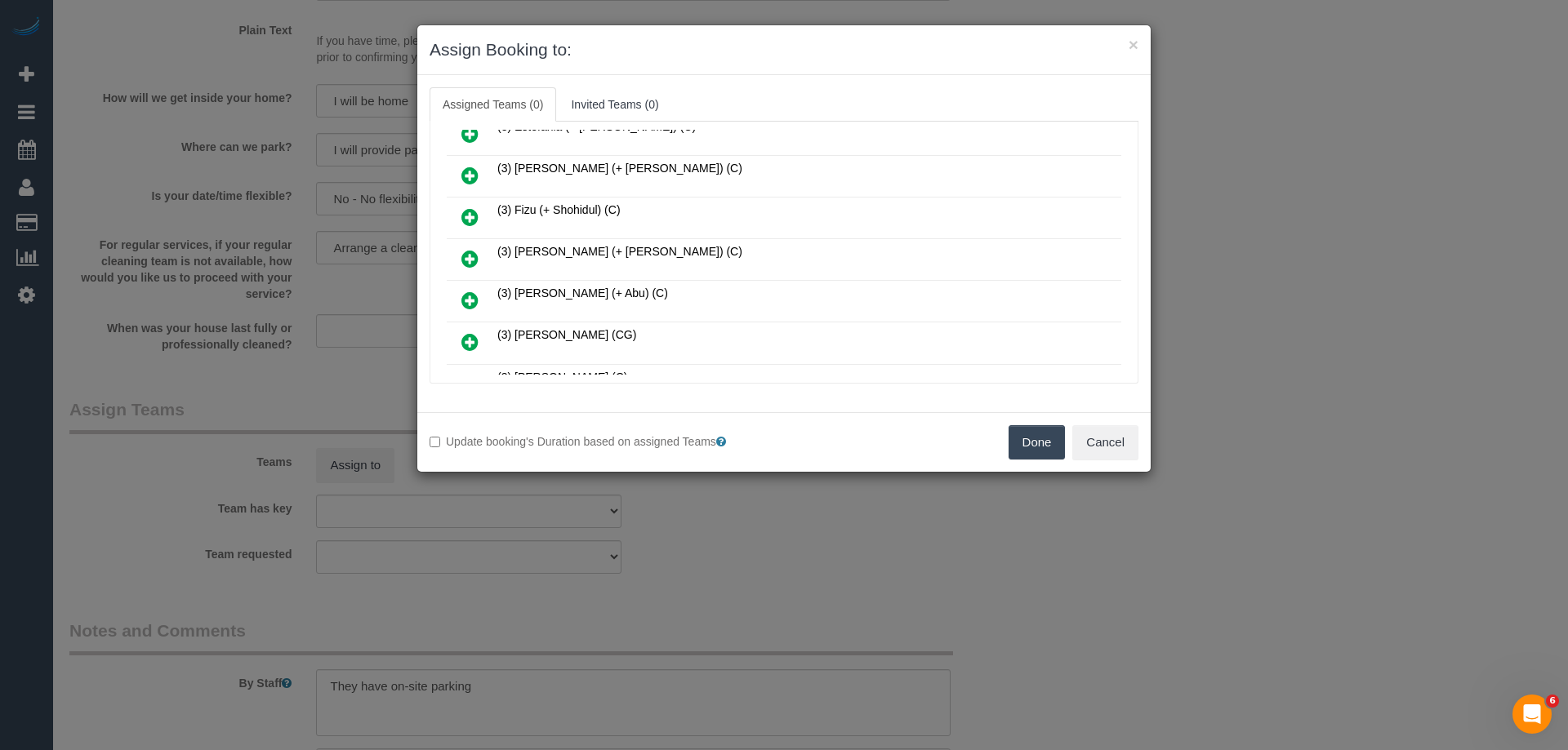
click at [464, 259] on icon at bounding box center [470, 259] width 17 height 20
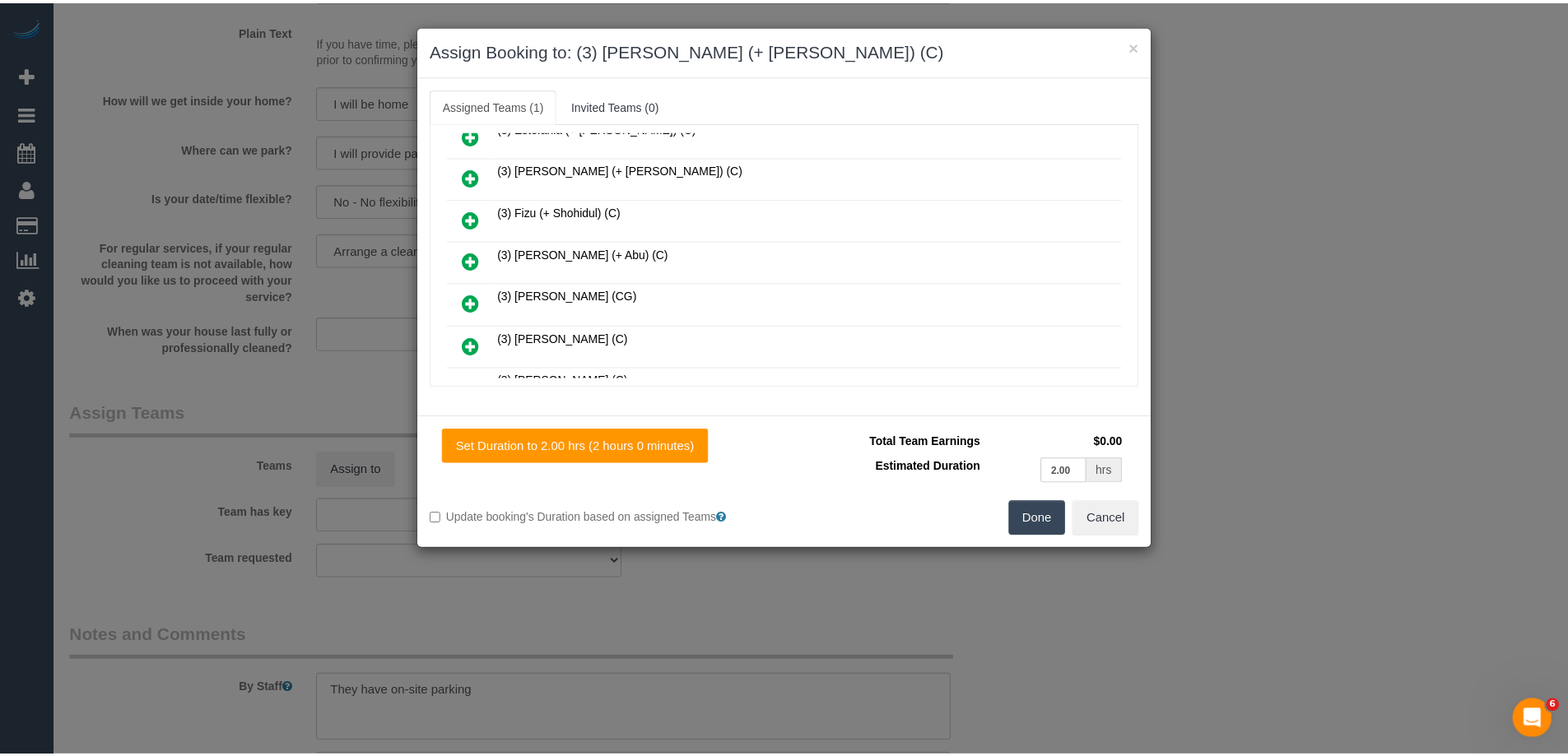
scroll to position [0, 0]
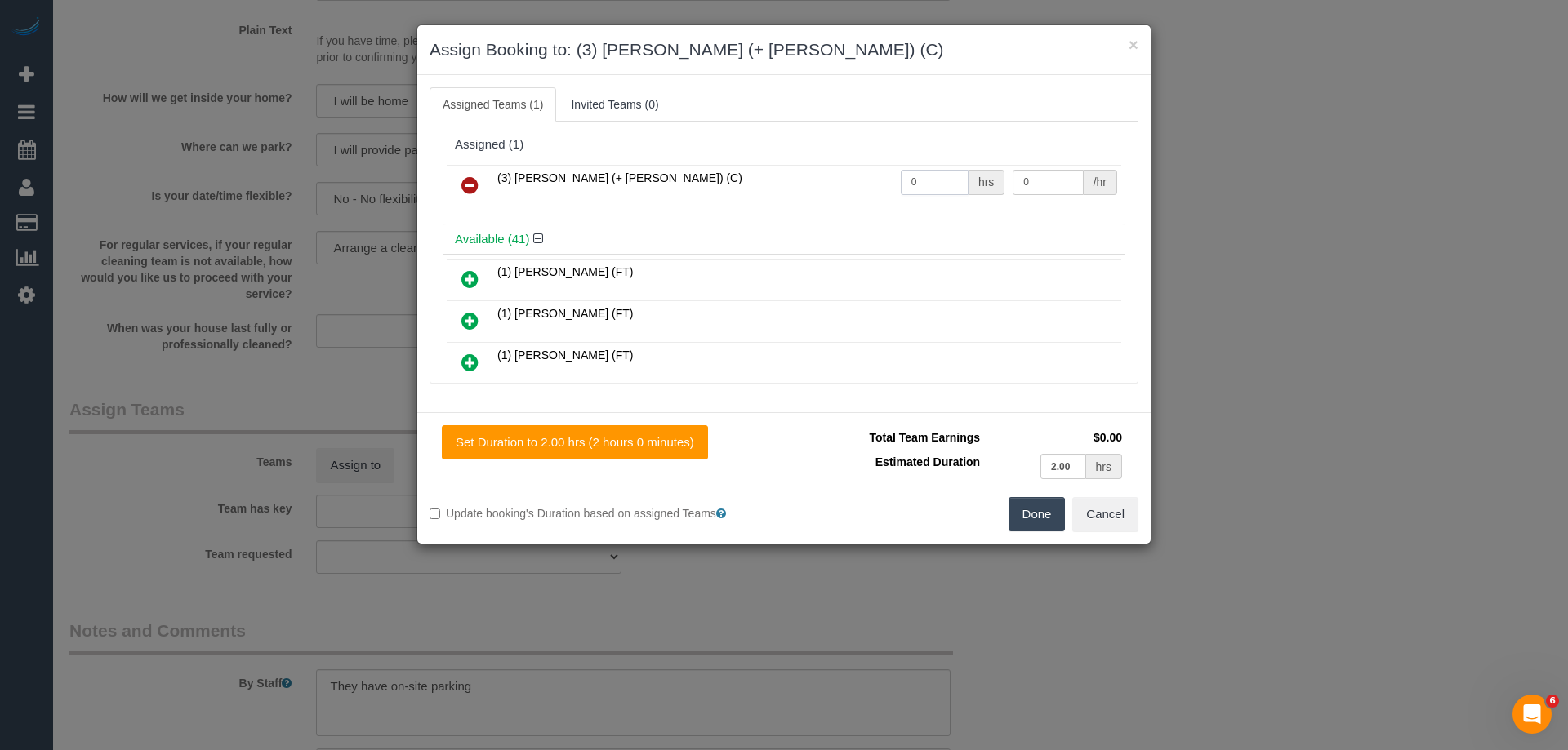
click at [930, 182] on input "0" at bounding box center [934, 182] width 68 height 25
type input "2"
click at [1057, 175] on input "0" at bounding box center [1048, 182] width 70 height 25
type input "35"
drag, startPoint x: 1029, startPoint y: 514, endPoint x: 311, endPoint y: 374, distance: 731.5
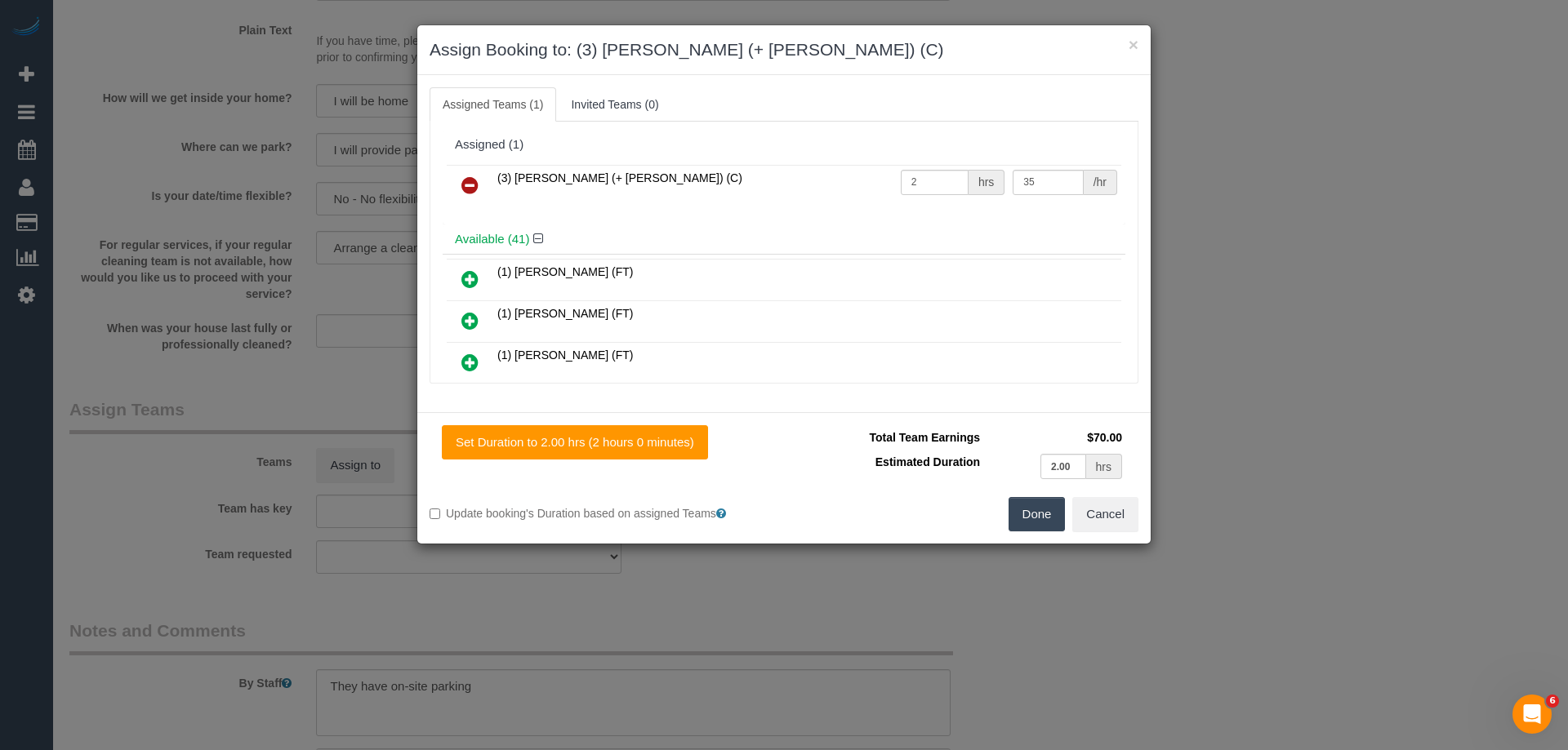
click at [1028, 514] on button "Done" at bounding box center [1037, 514] width 57 height 35
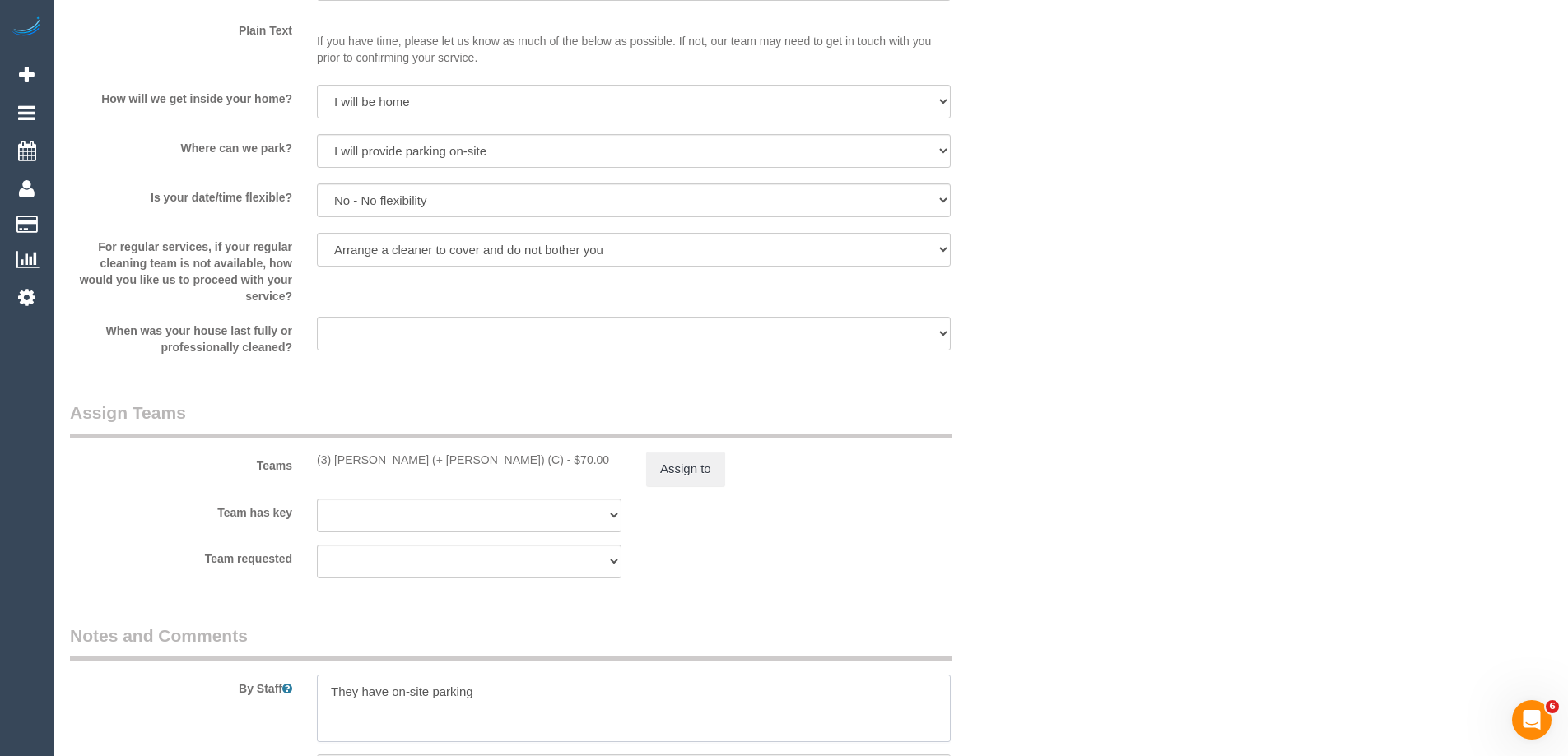
click at [322, 700] on textarea at bounding box center [634, 709] width 634 height 68
type textarea "*cover* They have on-site parking"
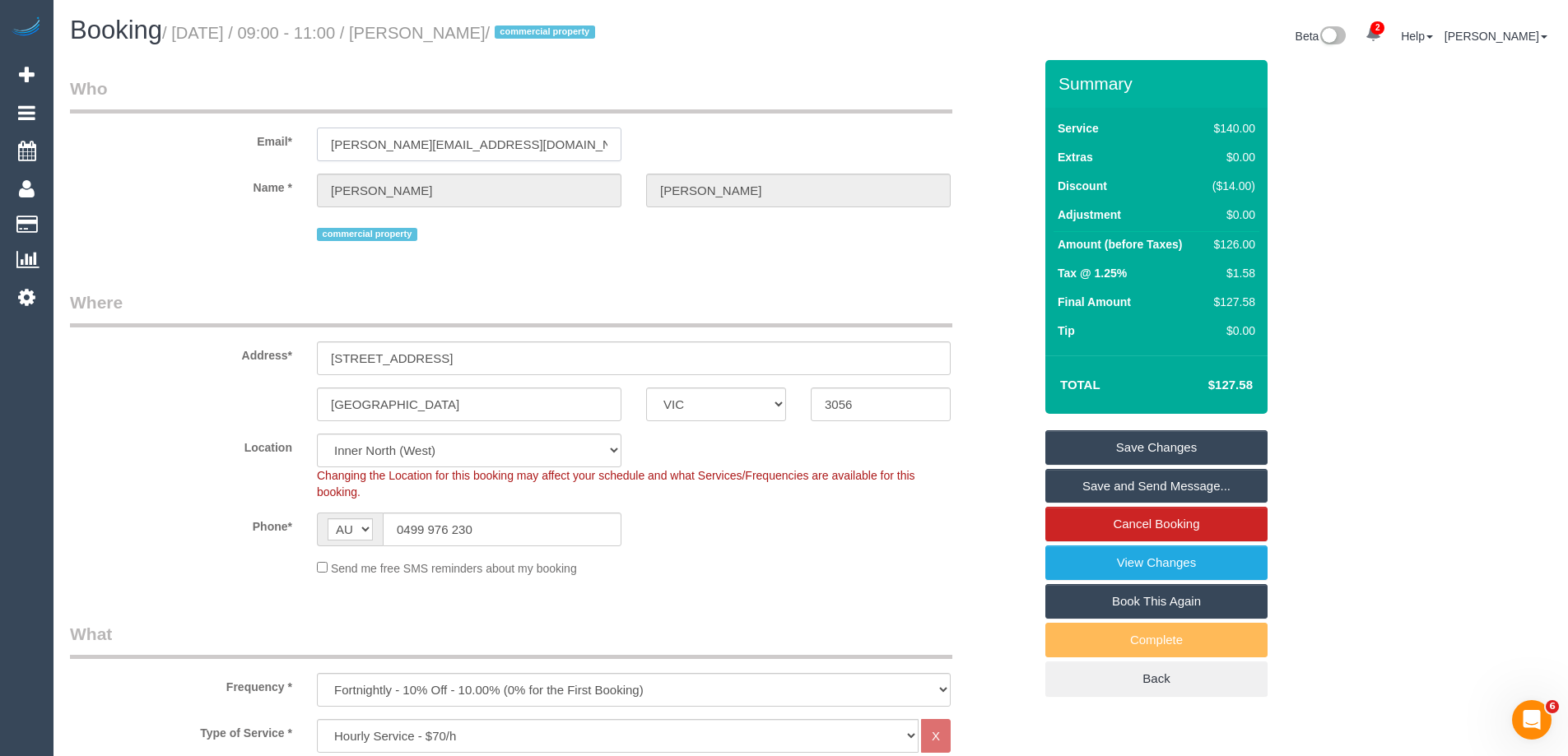
click at [391, 157] on input "hugh@riffraffbaby.com" at bounding box center [469, 144] width 304 height 34
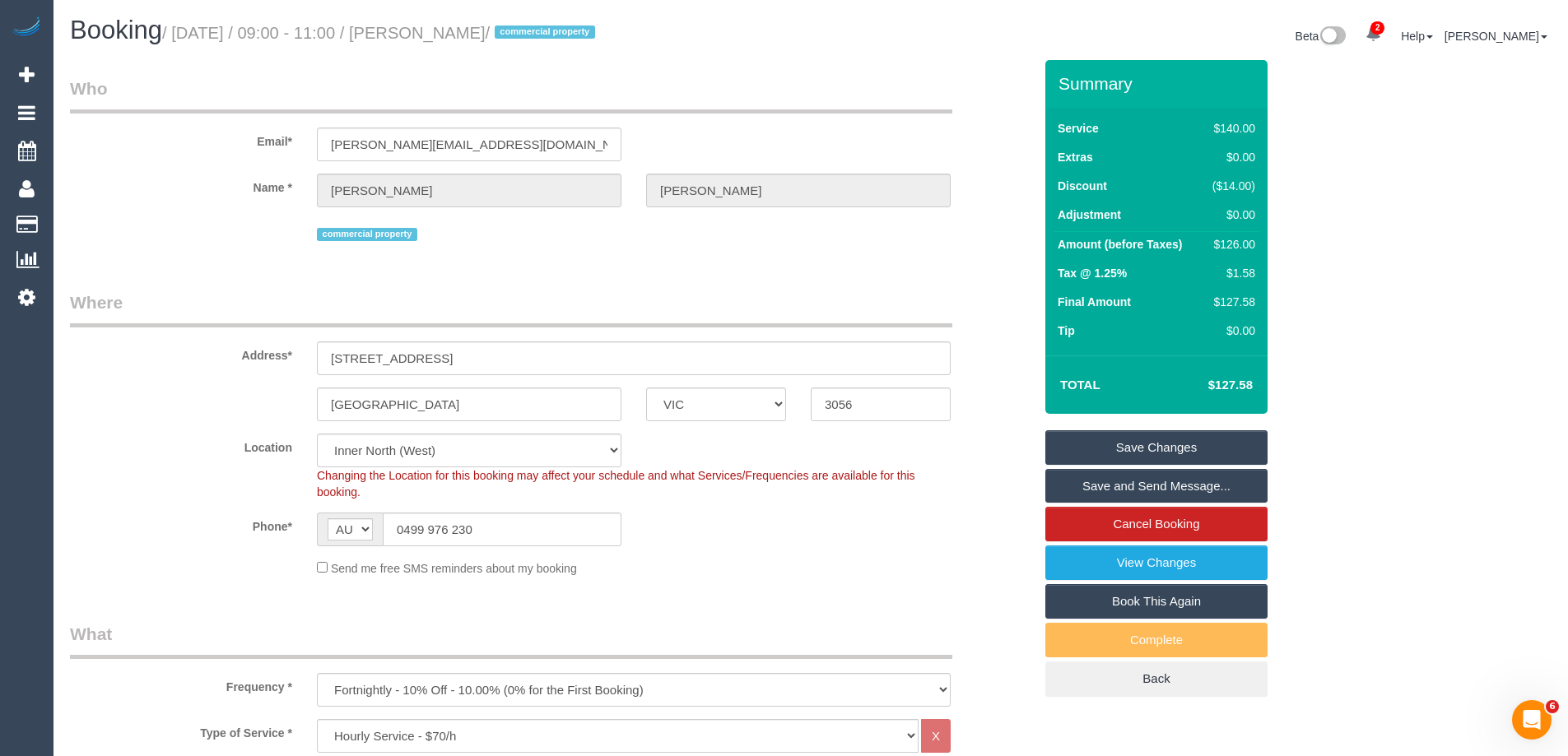
drag, startPoint x: 1096, startPoint y: 439, endPoint x: 962, endPoint y: 435, distance: 134.1
click at [1095, 439] on link "Save Changes" at bounding box center [1156, 447] width 222 height 35
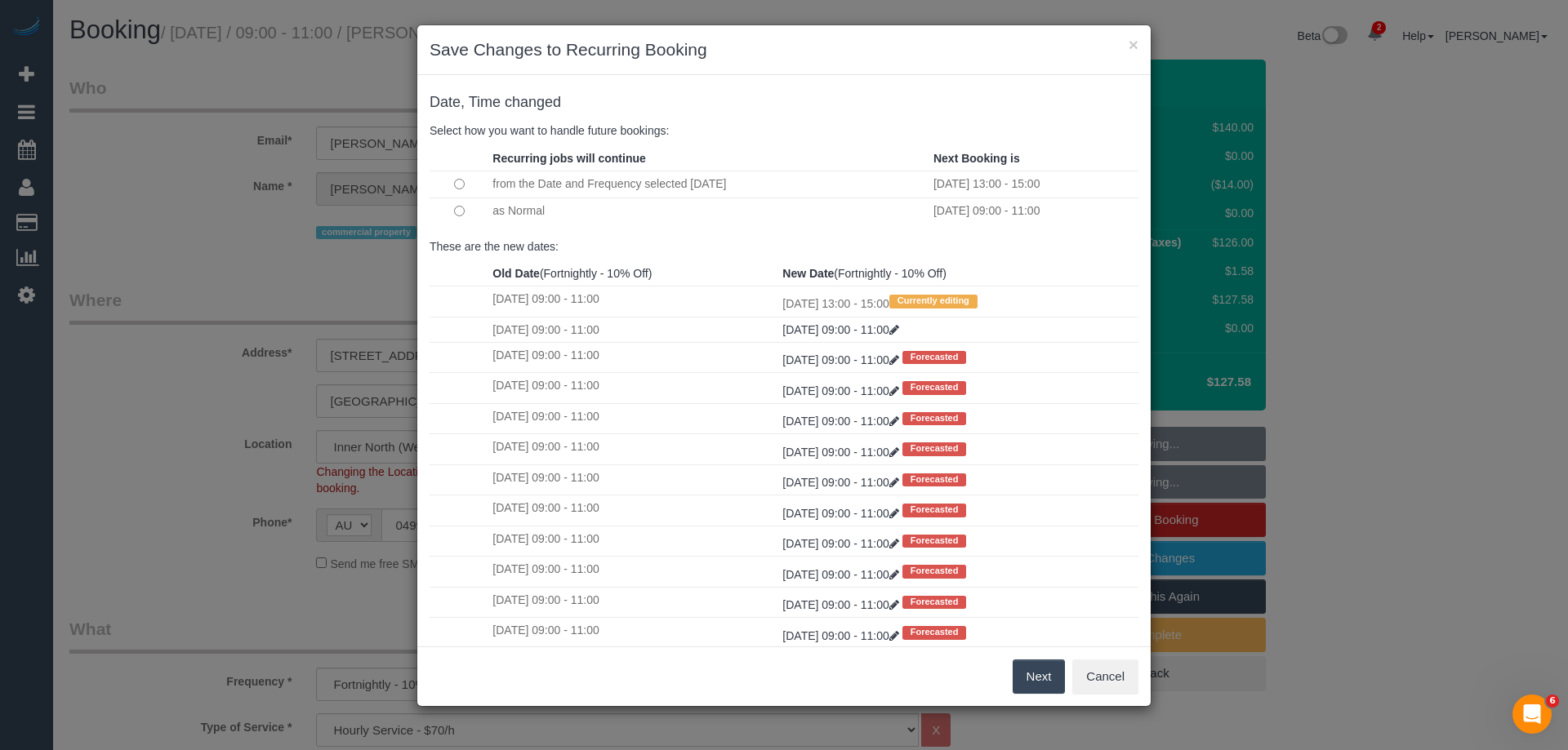
click at [1049, 641] on td "Wed 18/03/2026 09:00 - 11:00 Forecasted" at bounding box center [959, 633] width 361 height 30
click at [1030, 681] on button "Next" at bounding box center [1039, 676] width 53 height 35
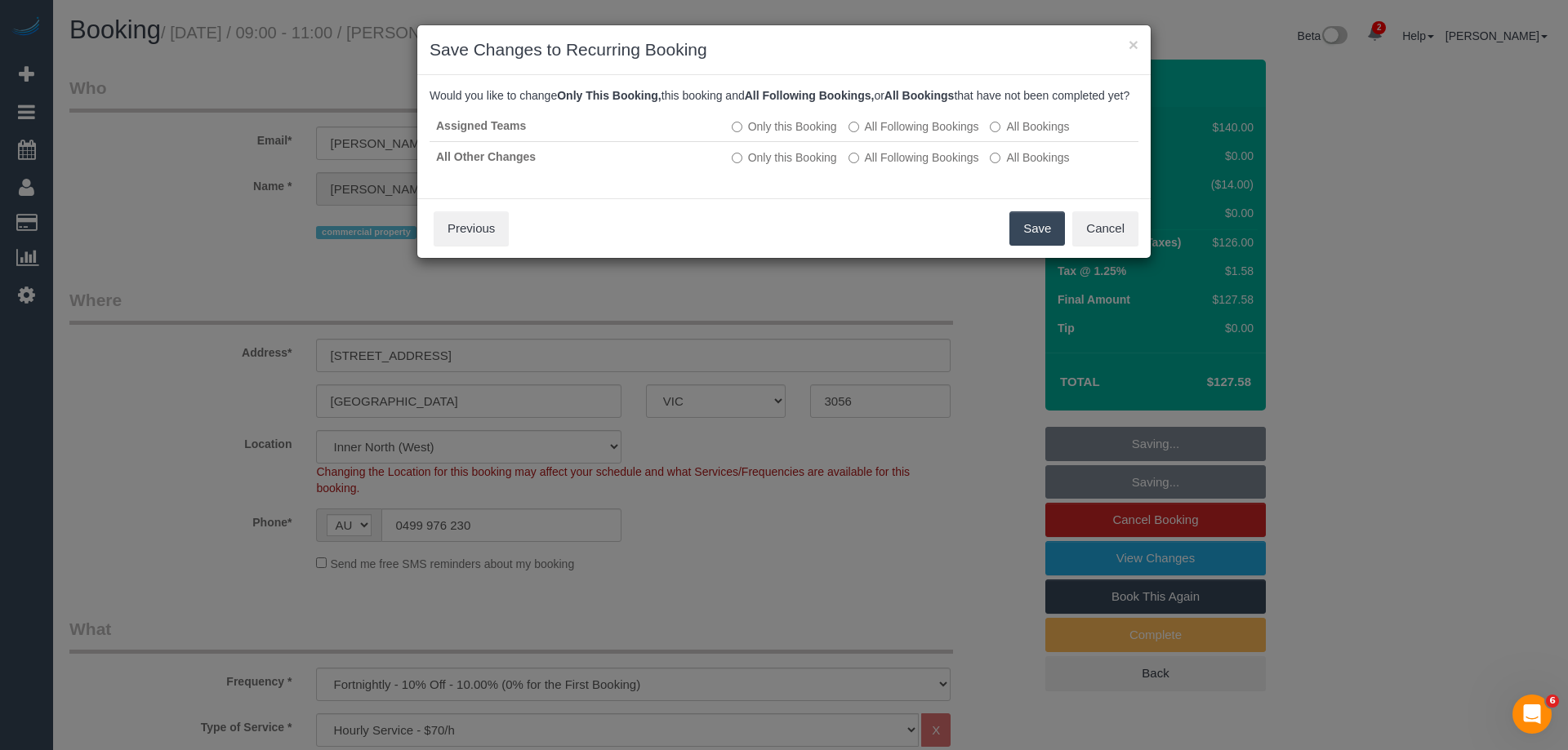
click at [1026, 234] on button "Save" at bounding box center [1036, 228] width 55 height 35
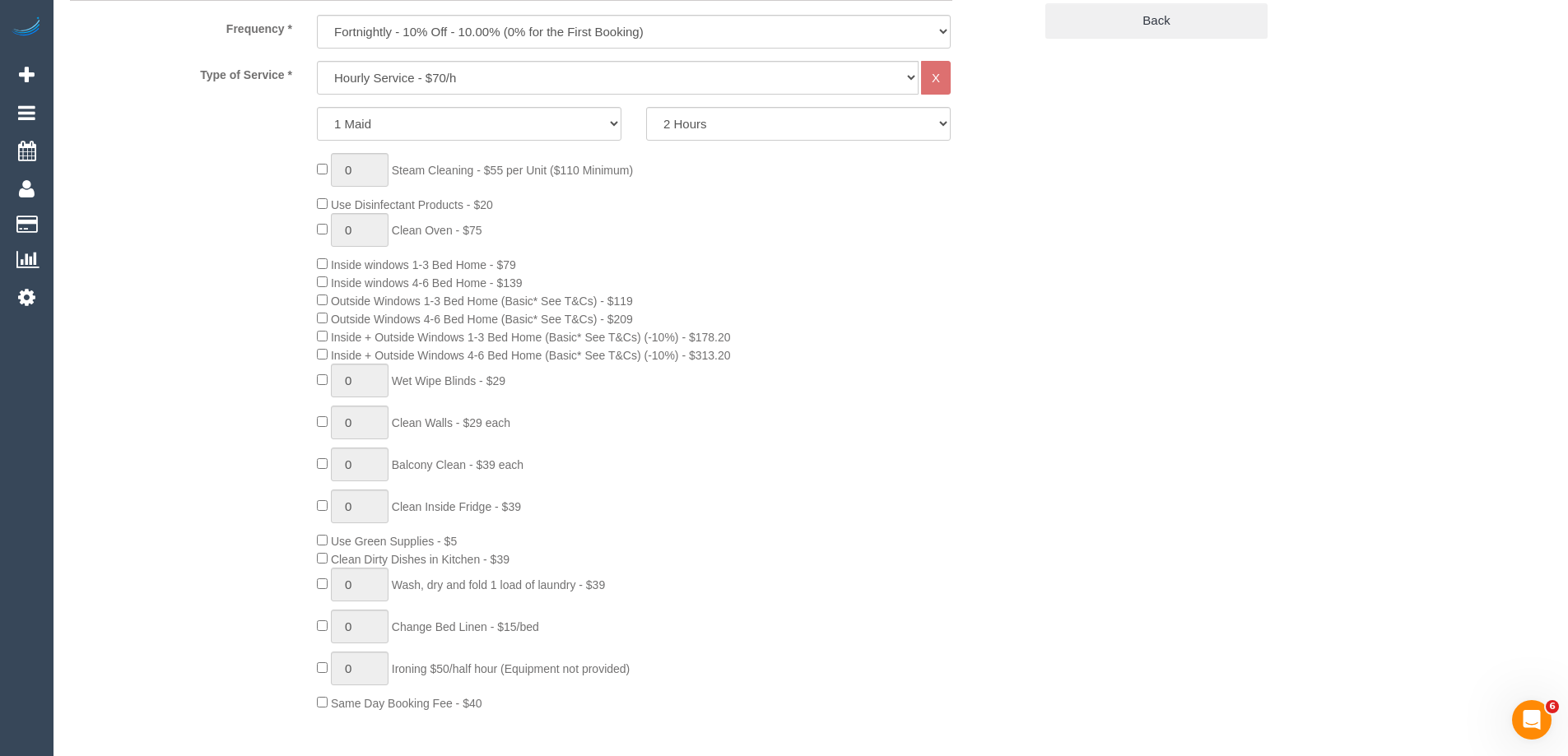
scroll to position [1234, 0]
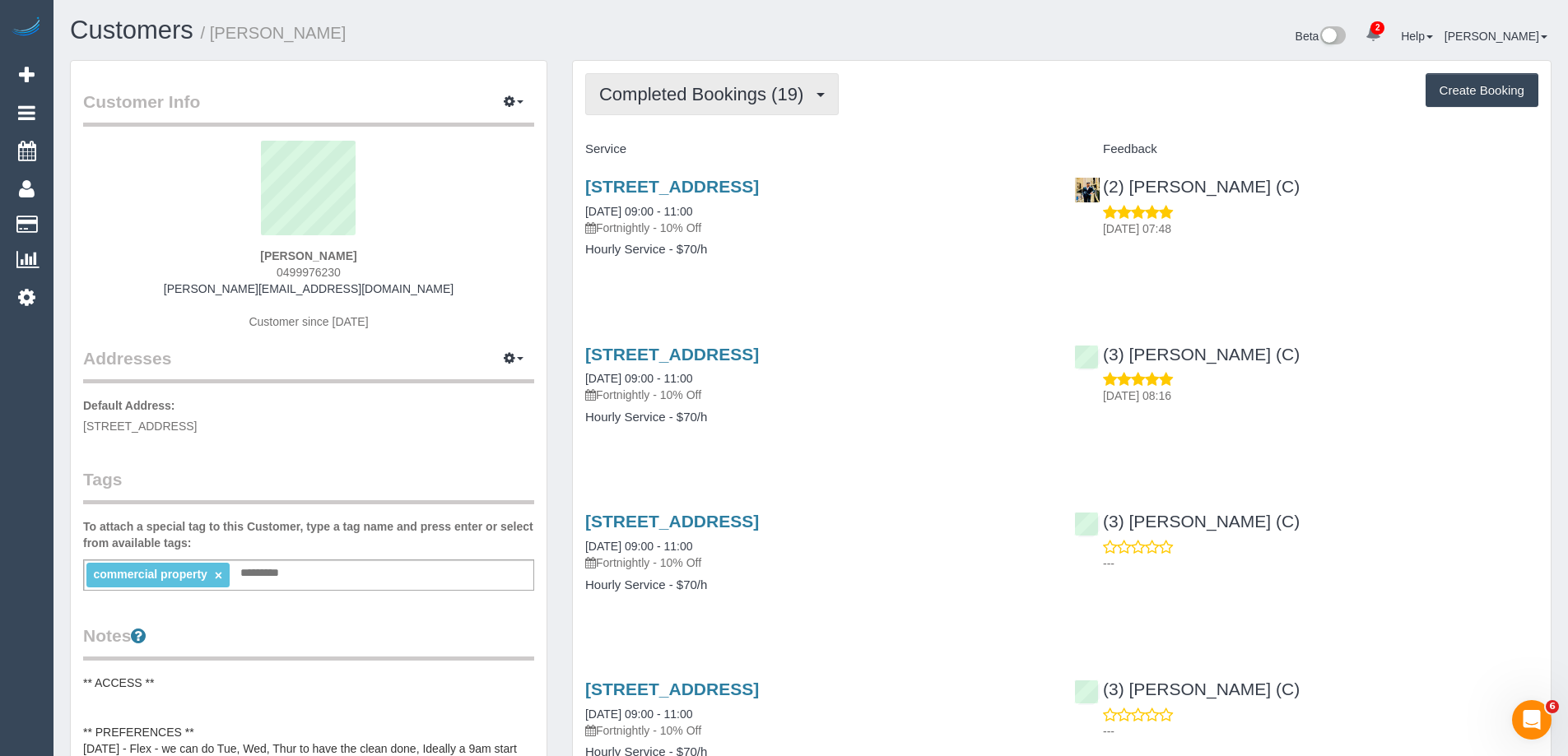
click at [717, 95] on span "Completed Bookings (19)" at bounding box center [705, 94] width 213 height 21
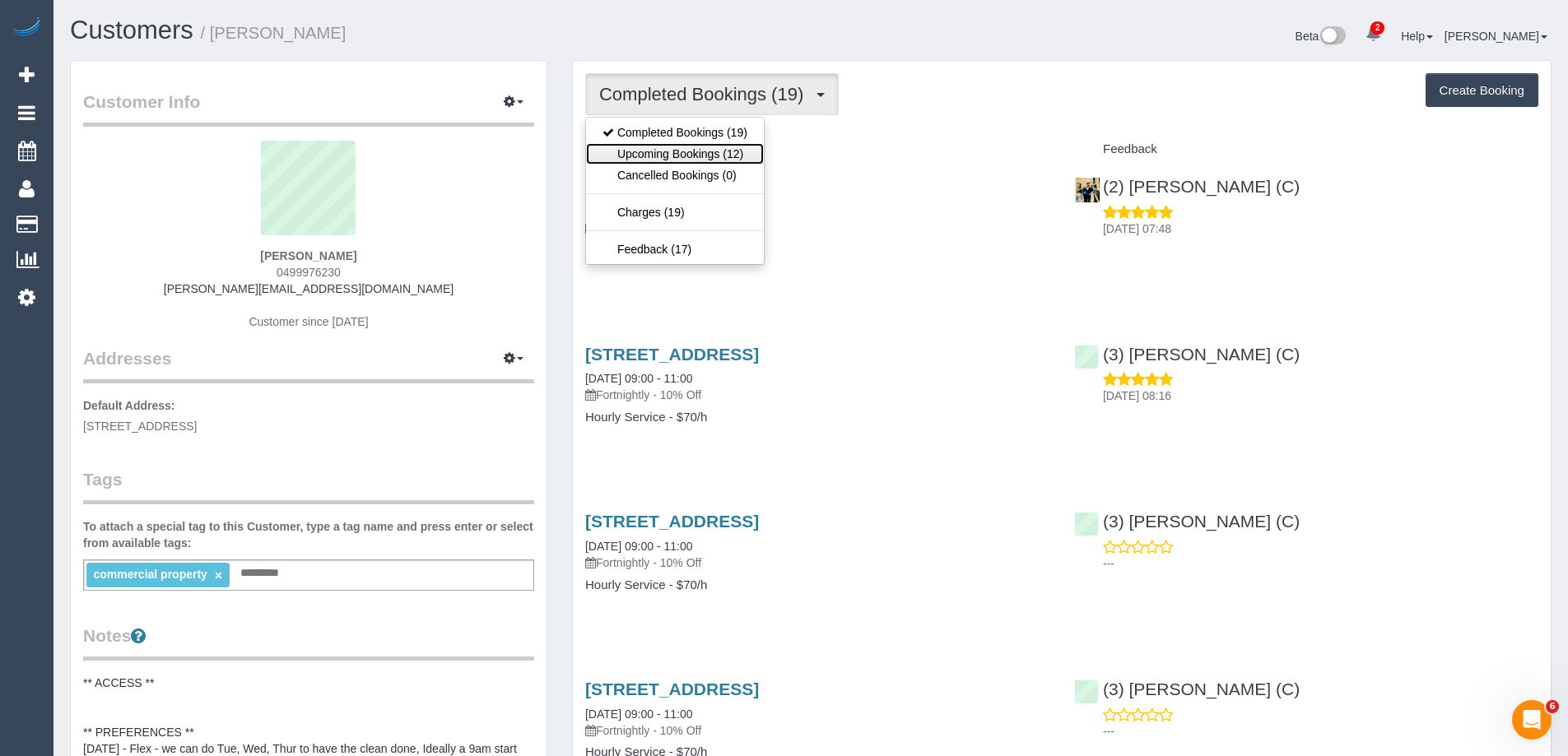
click at [651, 150] on link "Upcoming Bookings (12)" at bounding box center [674, 153] width 178 height 22
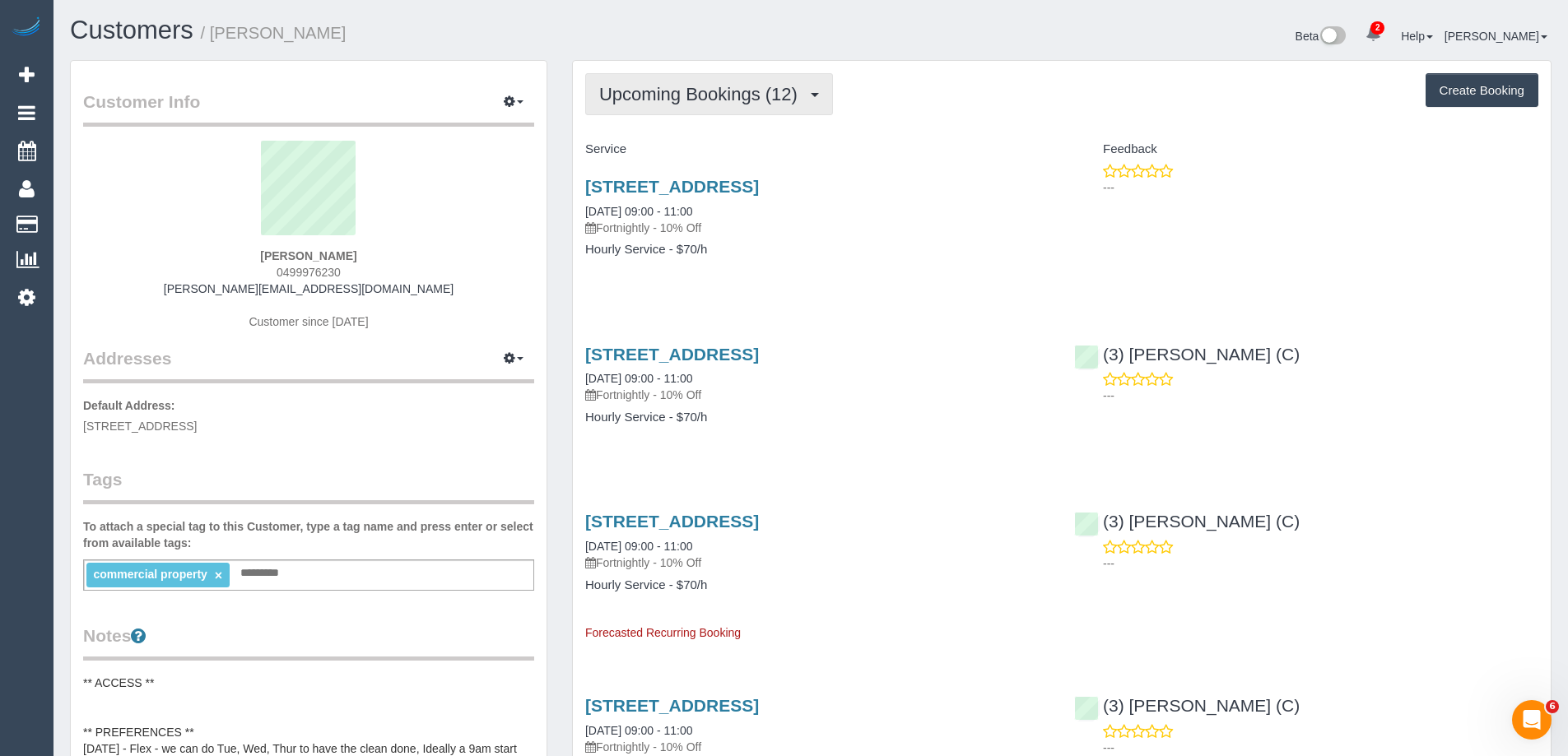
click at [735, 100] on span "Upcoming Bookings (12)" at bounding box center [702, 94] width 206 height 21
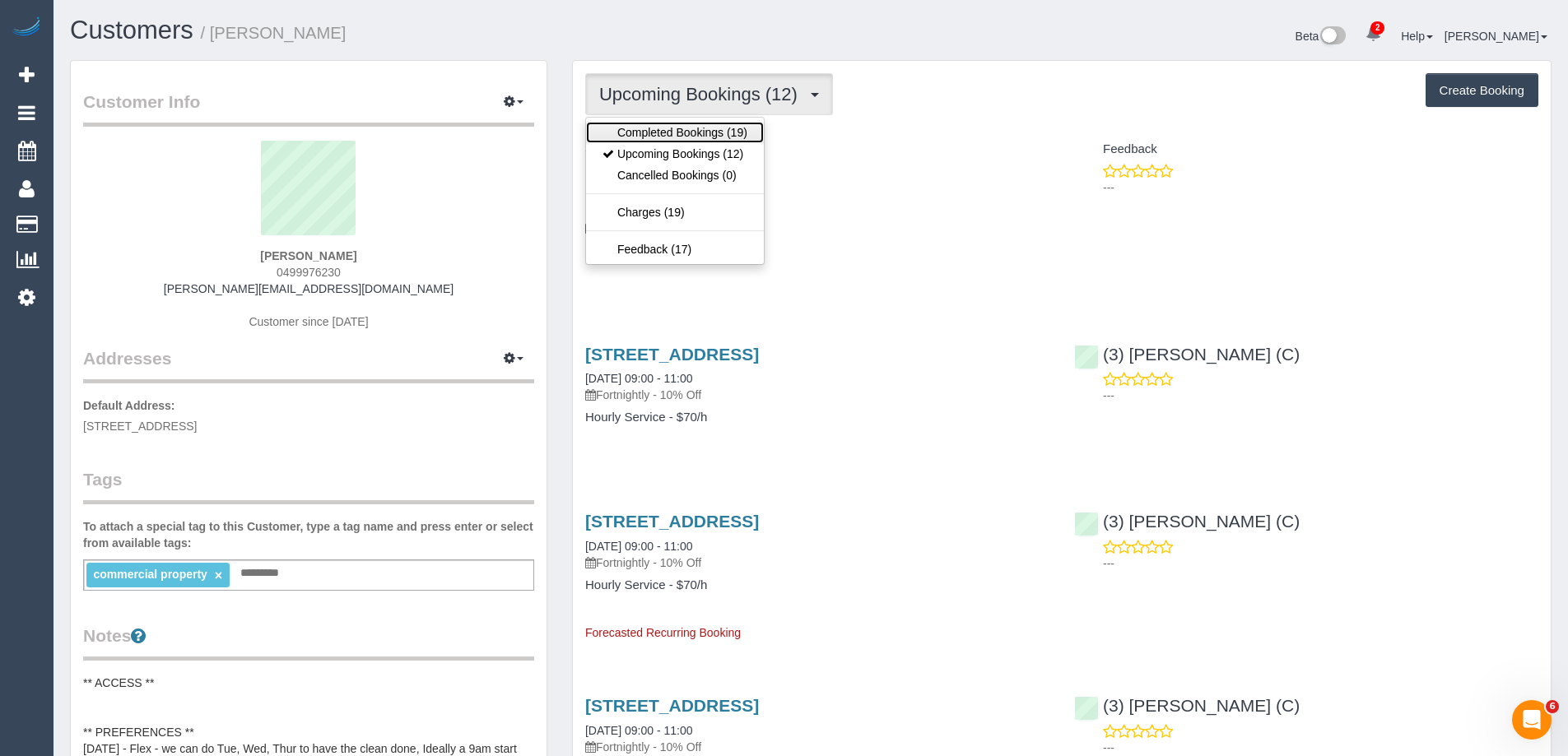
click at [645, 135] on link "Completed Bookings (19)" at bounding box center [674, 132] width 178 height 22
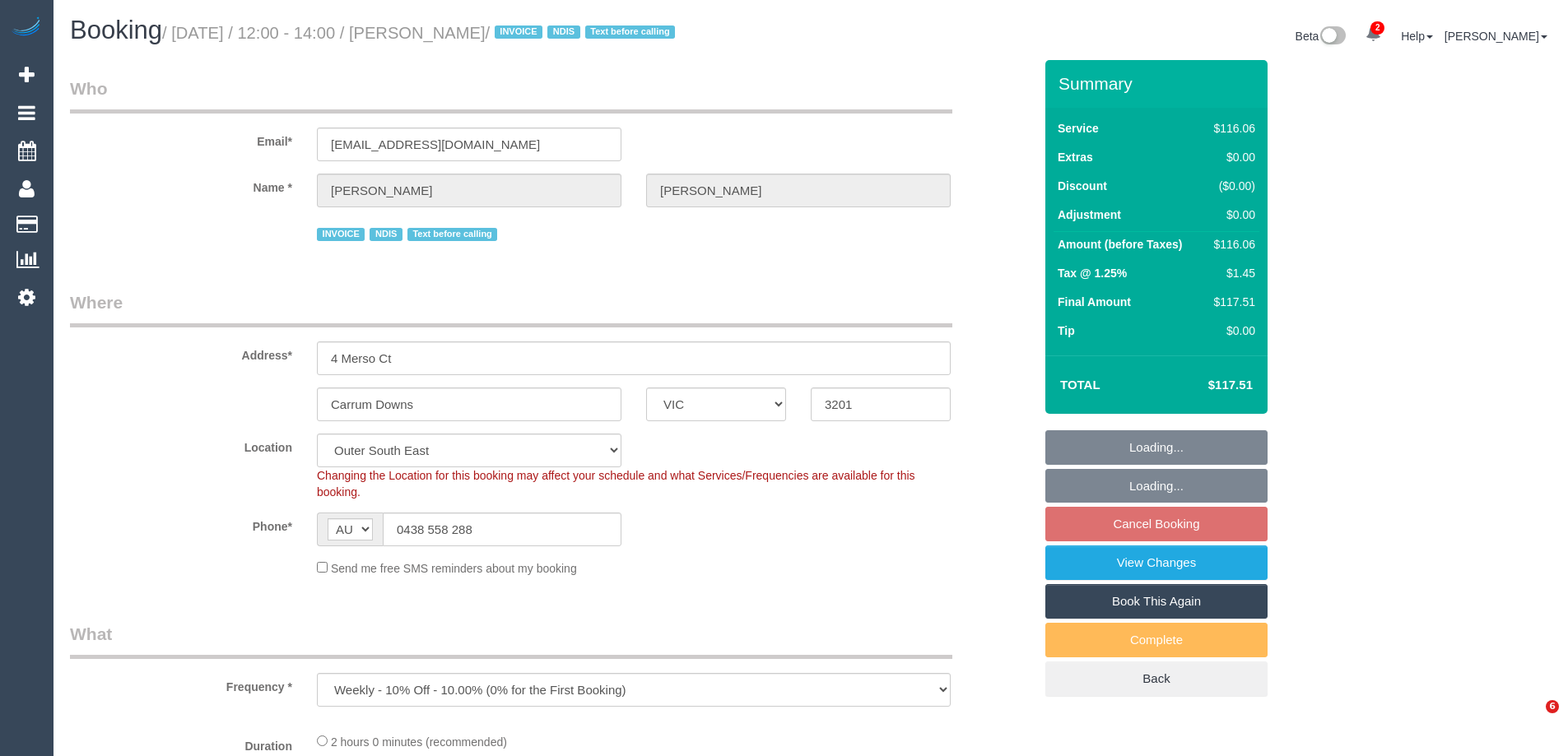
select select "VIC"
select select "number:27"
select select "number:14"
select select "number:18"
select select "number:36"
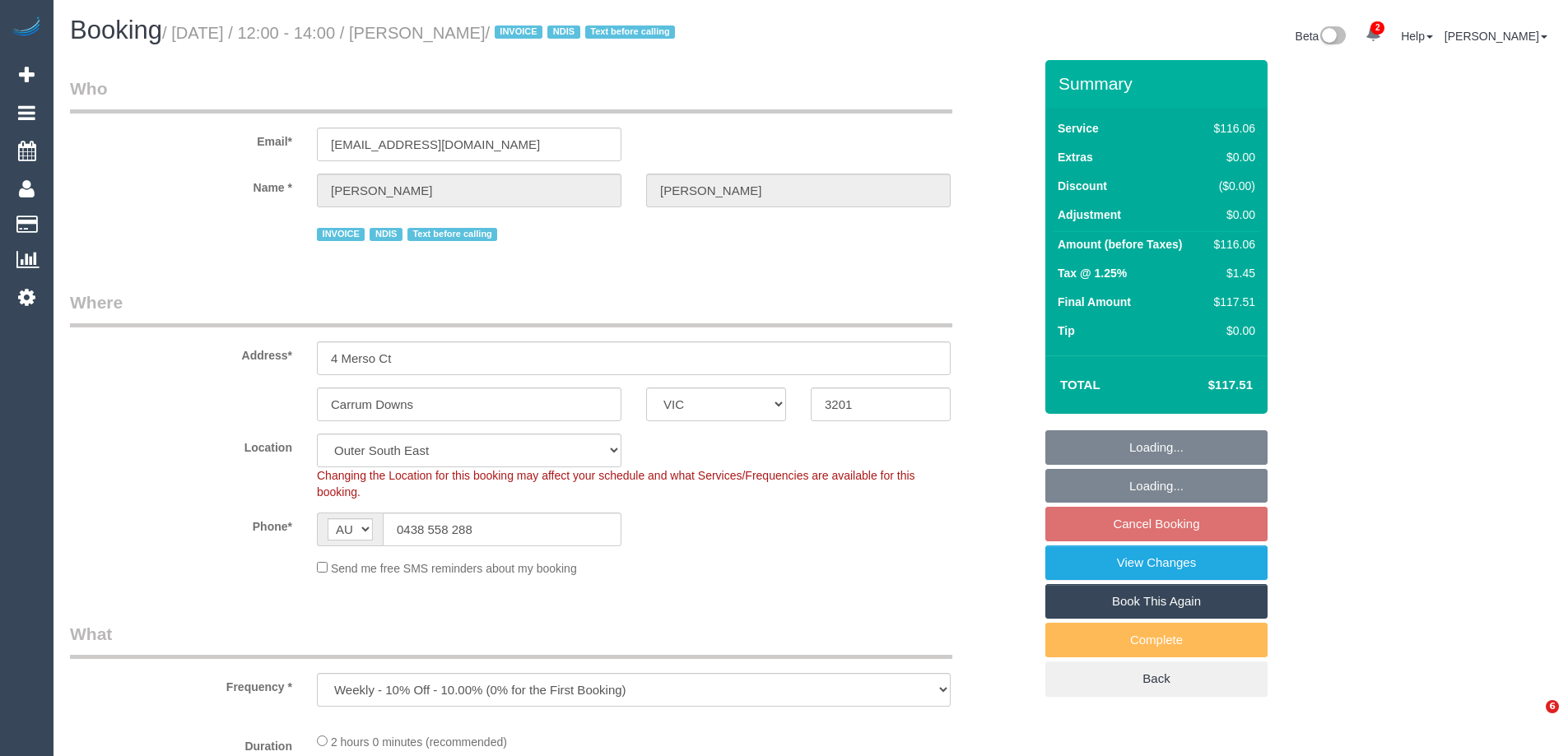
select select "number:34"
select select "object:1114"
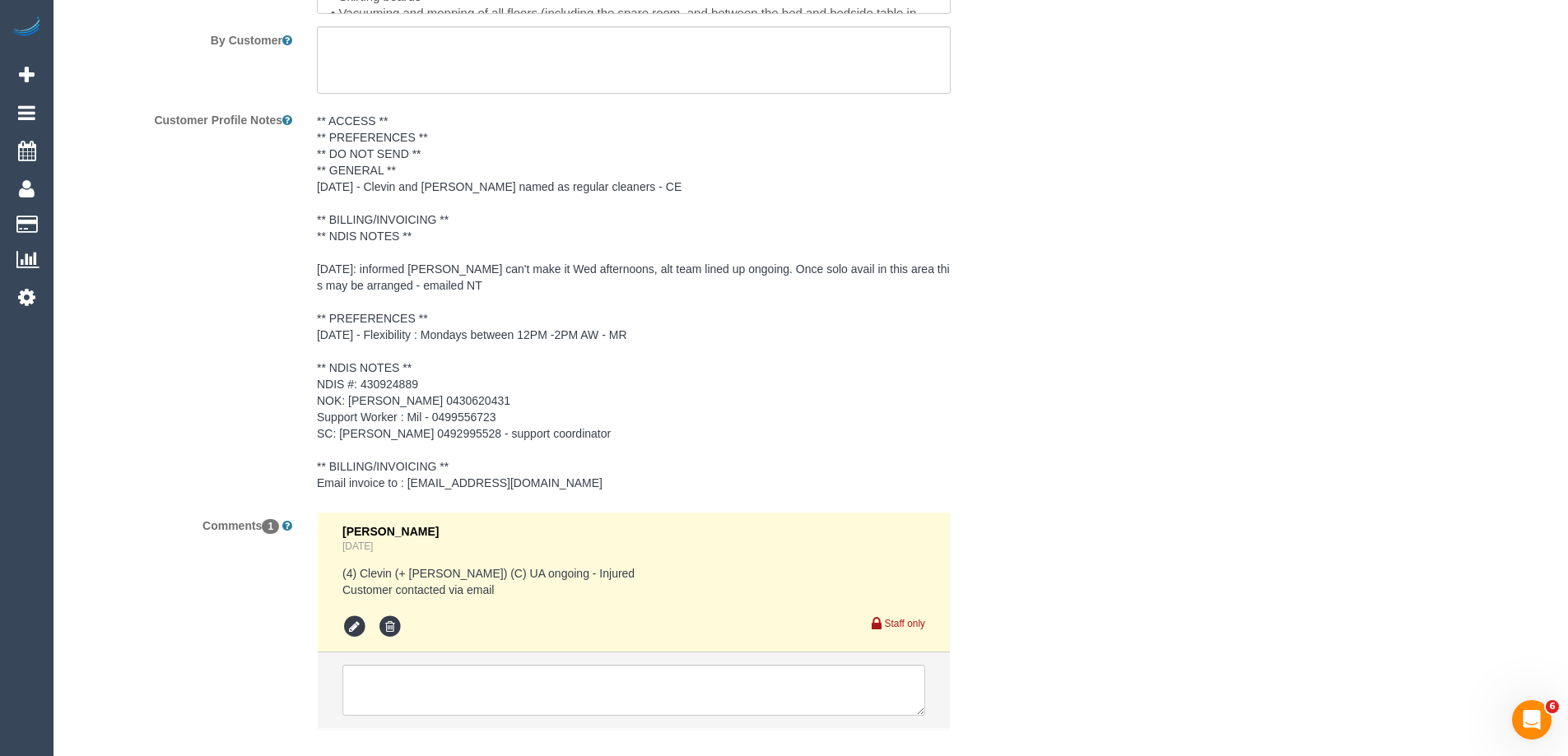
scroll to position [2497, 0]
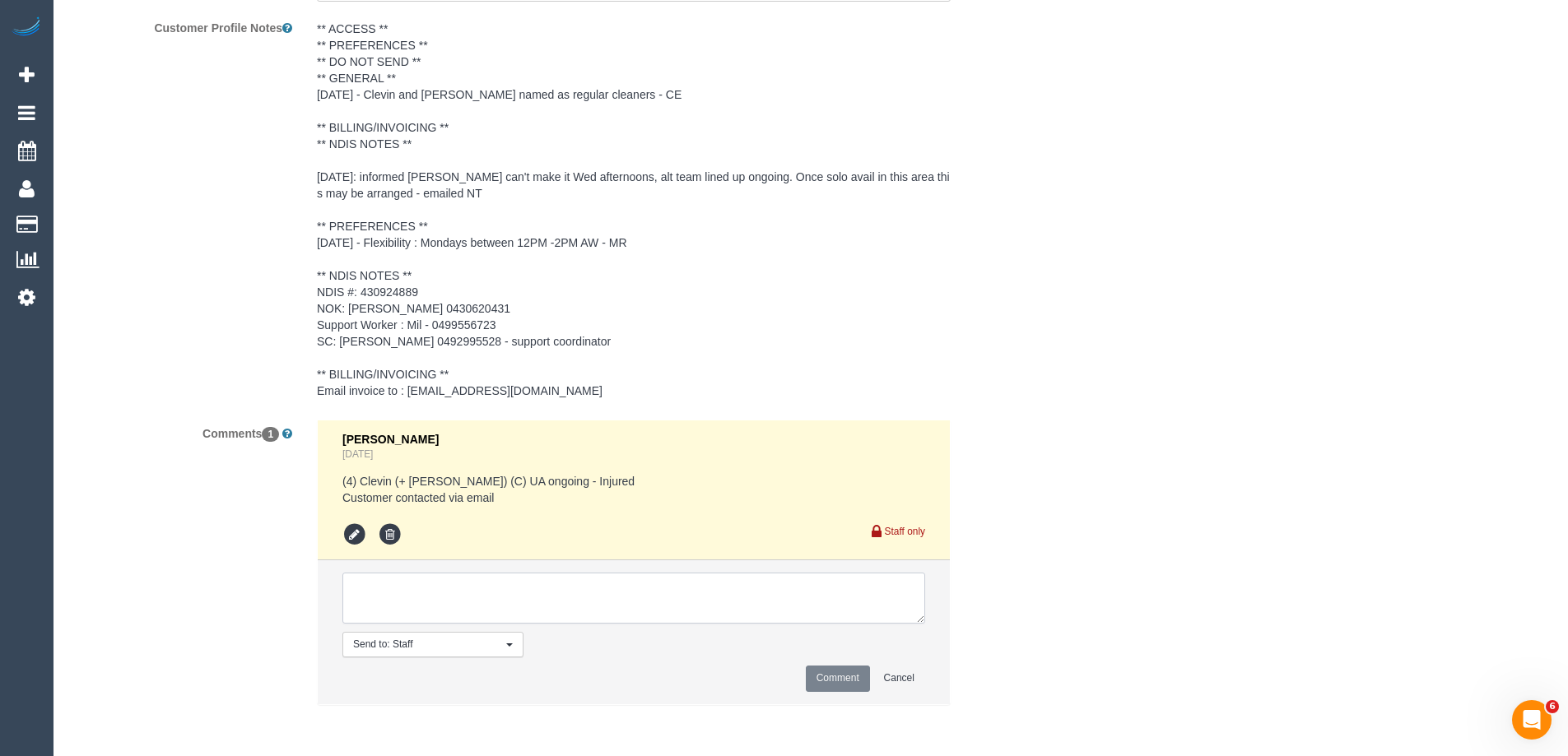
click at [453, 587] on textarea at bounding box center [634, 598] width 583 height 51
type textarea "pending Kasun - sms sent"
click at [818, 679] on button "Comment" at bounding box center [838, 678] width 64 height 25
drag, startPoint x: 1222, startPoint y: 492, endPoint x: 1275, endPoint y: 483, distance: 53.8
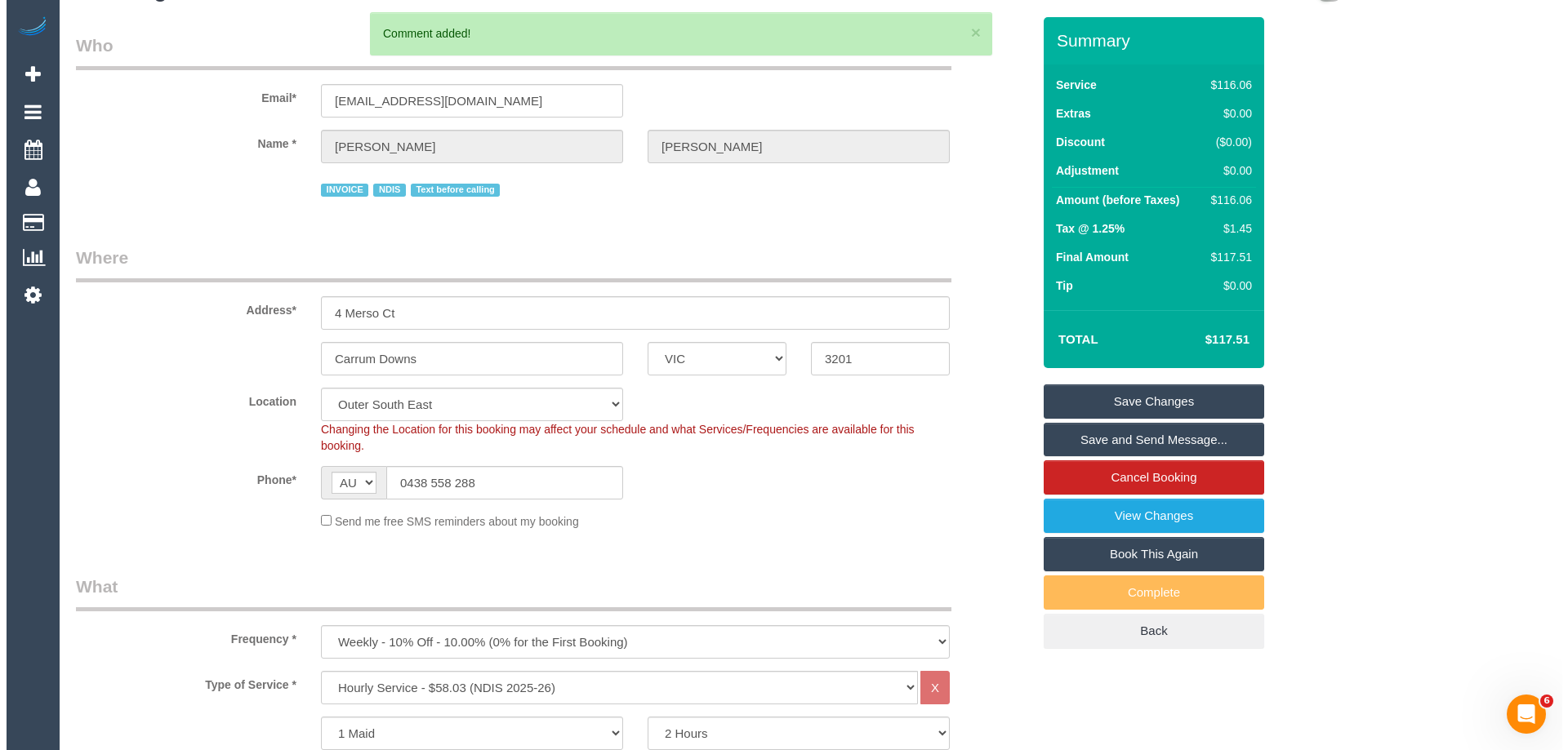
scroll to position [0, 0]
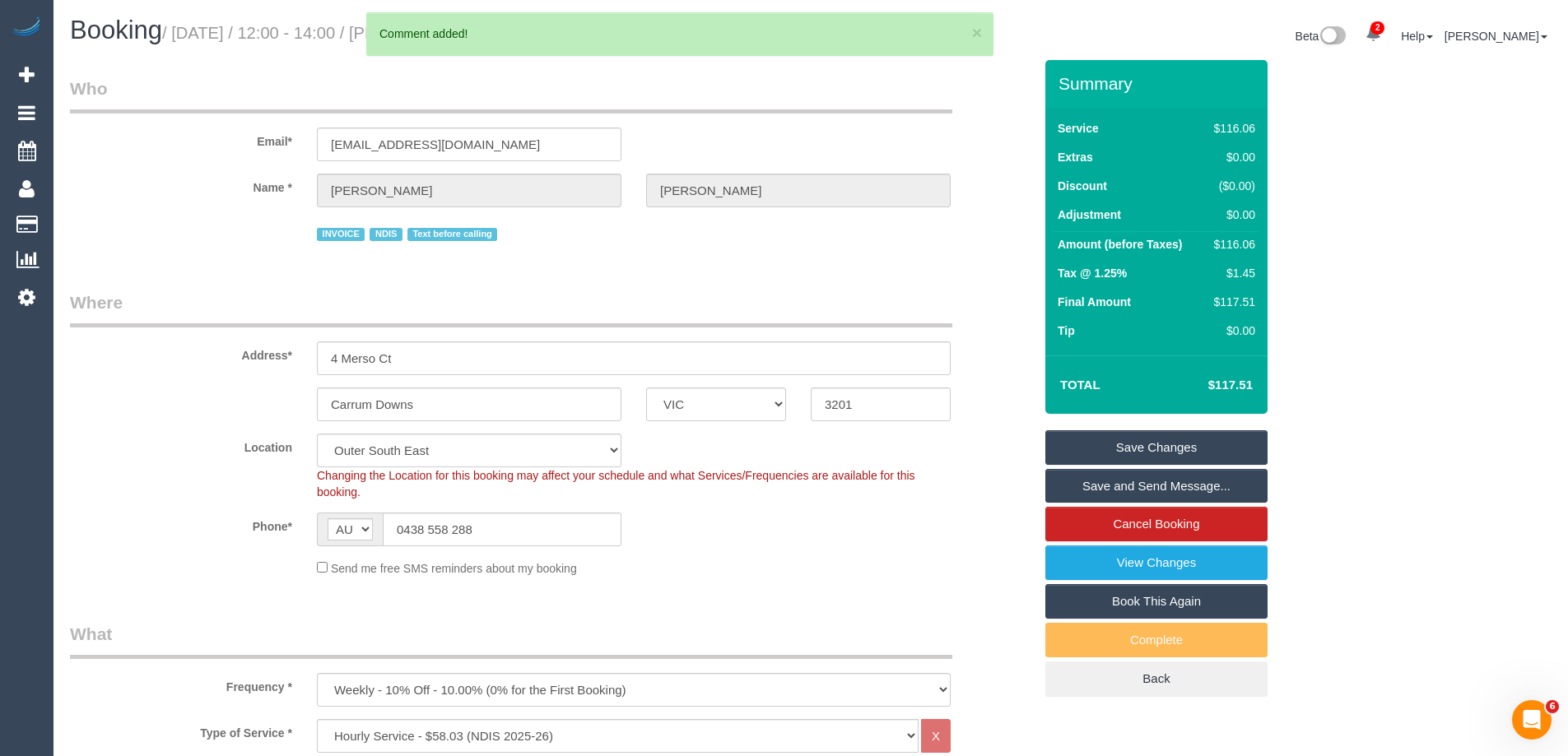
click at [1161, 442] on link "Save Changes" at bounding box center [1156, 447] width 222 height 35
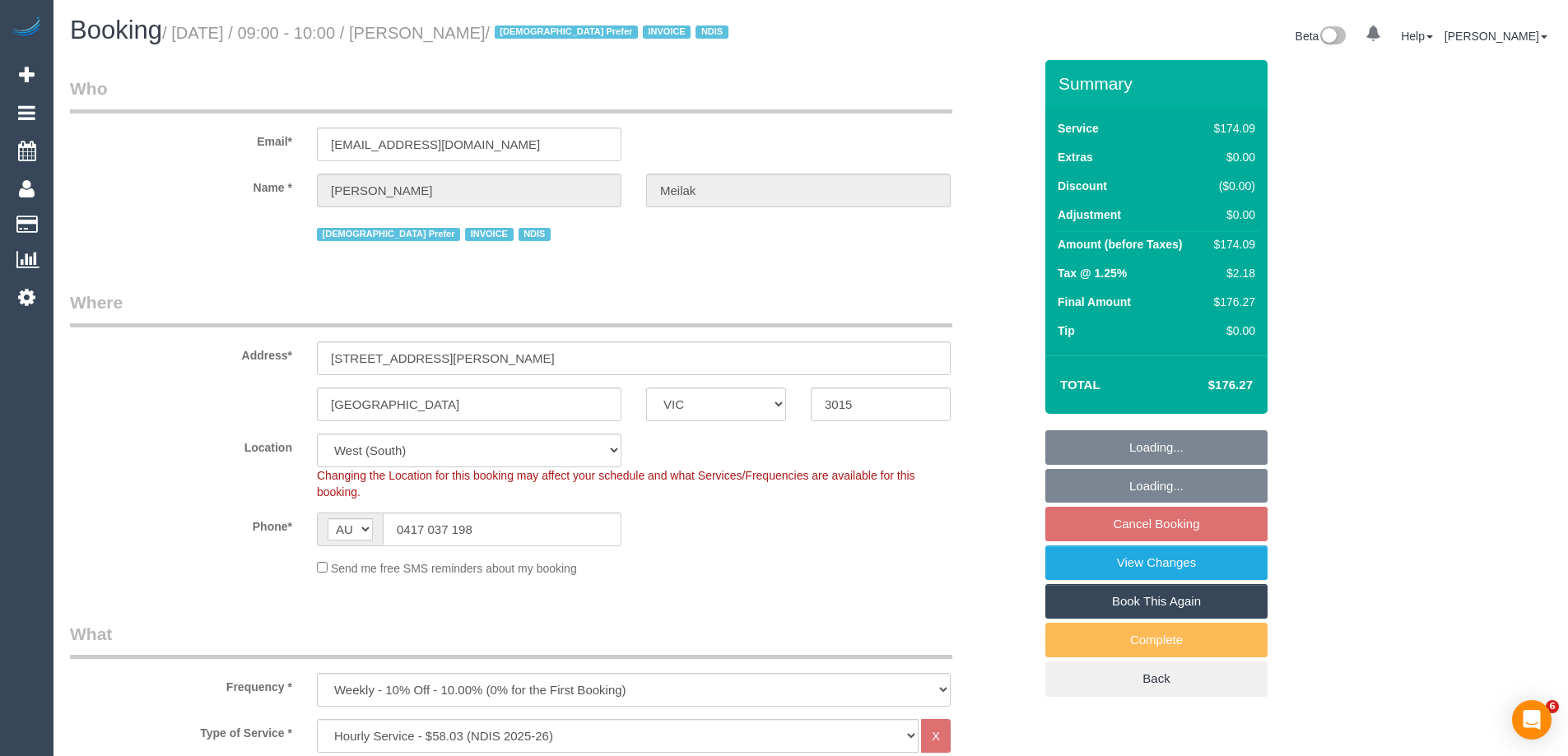
select select "VIC"
select select "180"
select select "number:28"
select select "number:14"
select select "number:19"
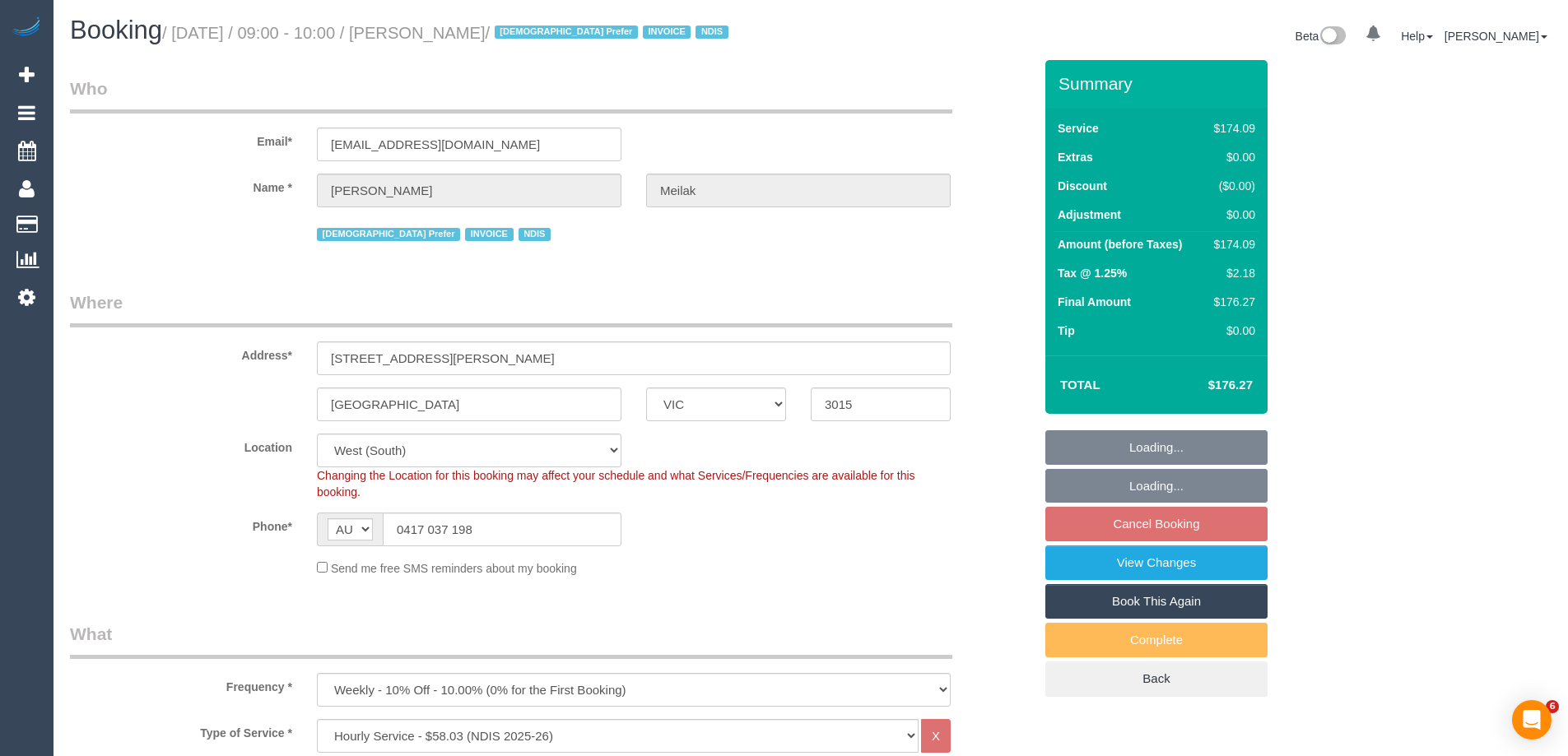
select select "number:25"
select select "number:35"
select select "object:810"
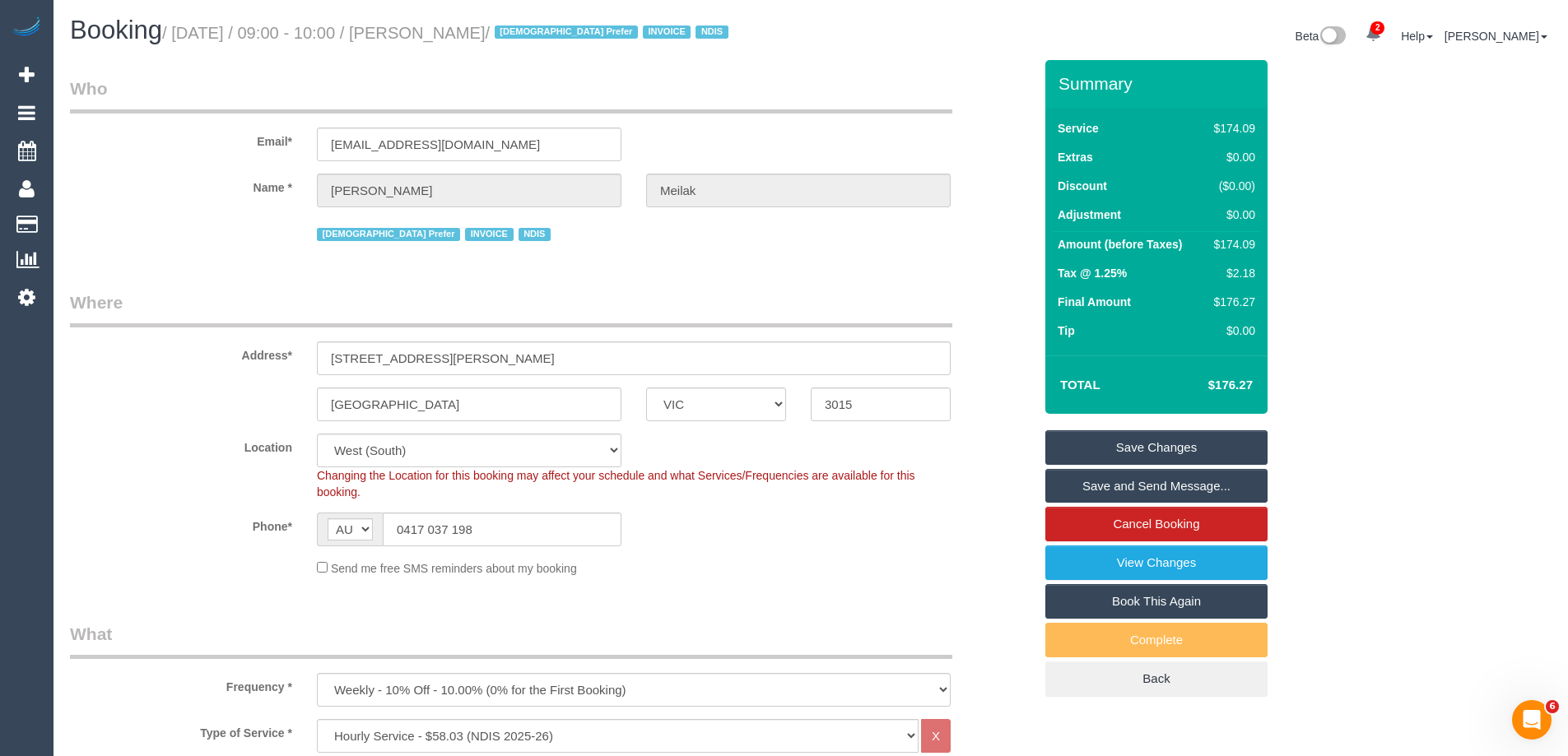
drag, startPoint x: 556, startPoint y: 33, endPoint x: 444, endPoint y: 25, distance: 112.3
click at [437, 25] on small "/ [DATE] / 09:00 - 10:00 / [PERSON_NAME] / [DEMOGRAPHIC_DATA] Prefer INVOICE ND…" at bounding box center [447, 32] width 572 height 18
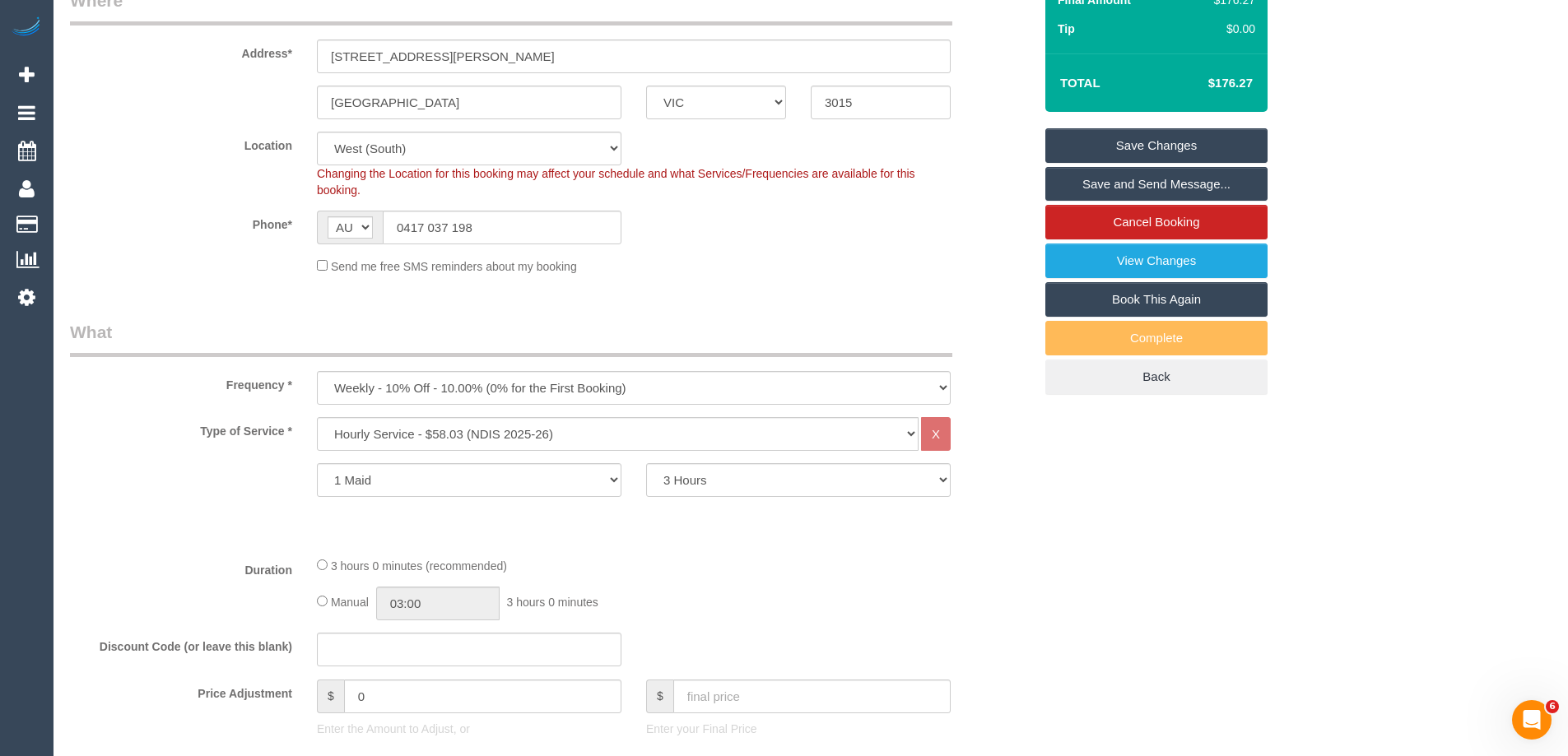
scroll to position [330, 0]
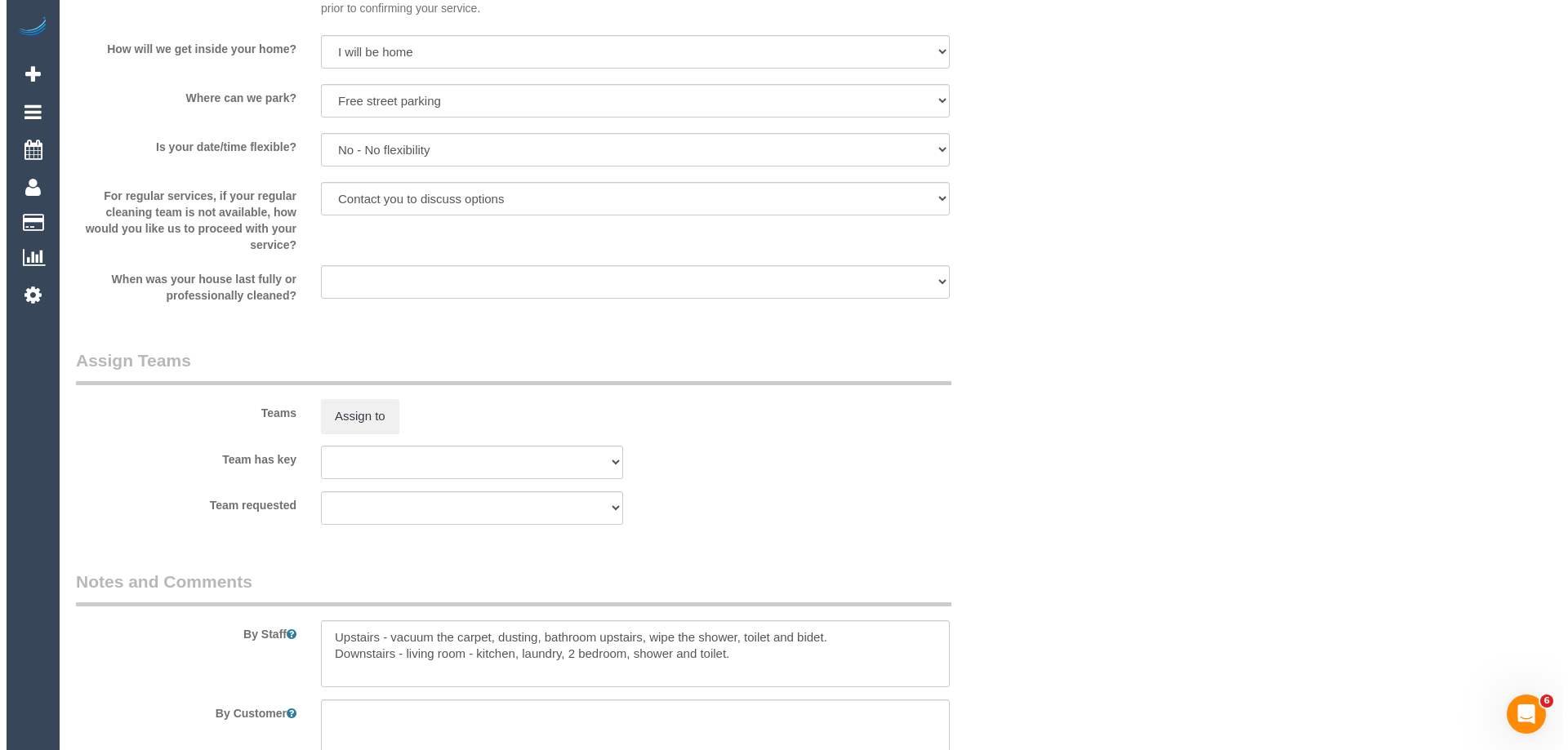
scroll to position [1715, 0]
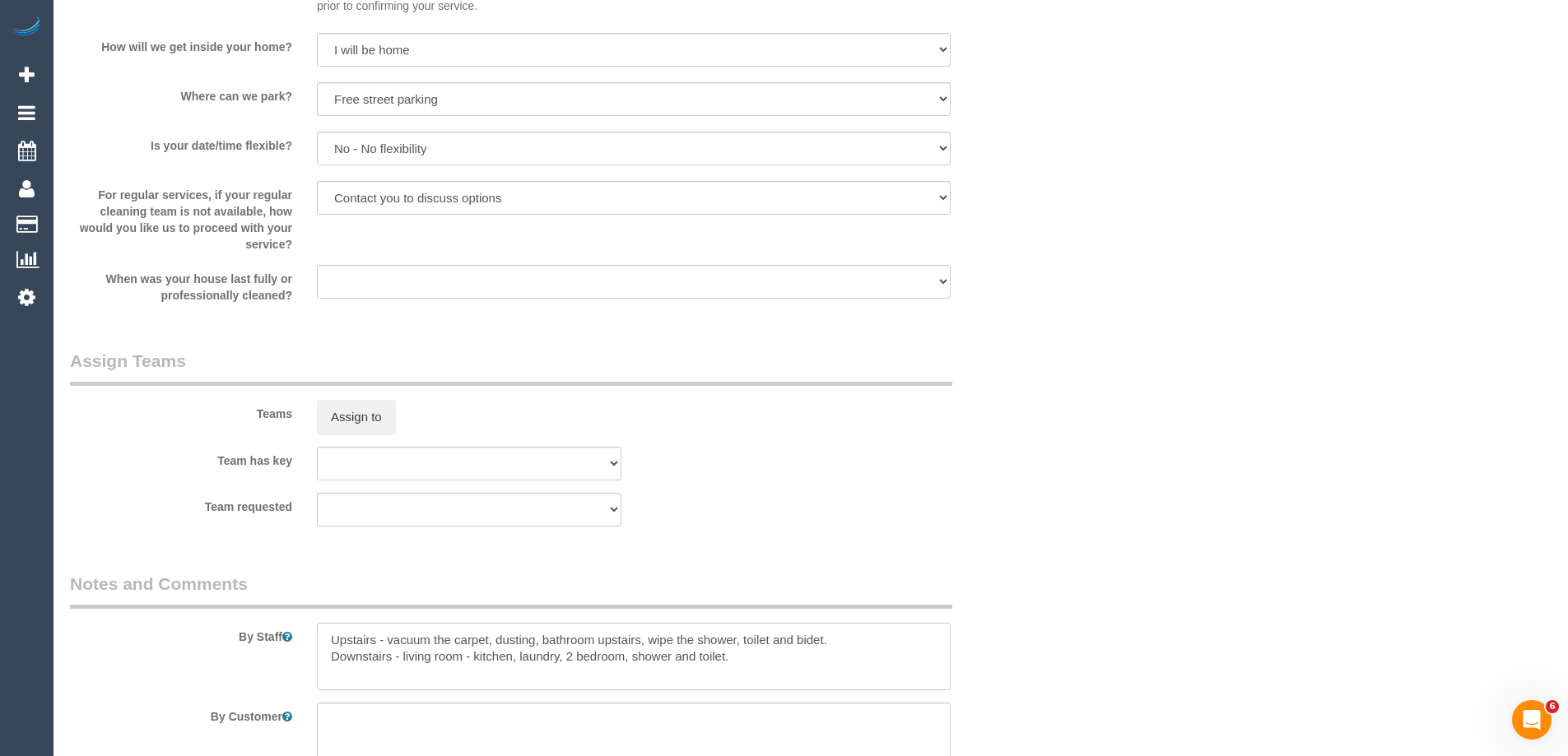
click at [326, 623] on textarea at bounding box center [634, 657] width 634 height 68
type textarea "*cover* Upstairs - vacuum the carpet, dusting, bathroom upstairs, wipe the show…"
click at [348, 417] on button "Assign to" at bounding box center [357, 417] width 79 height 35
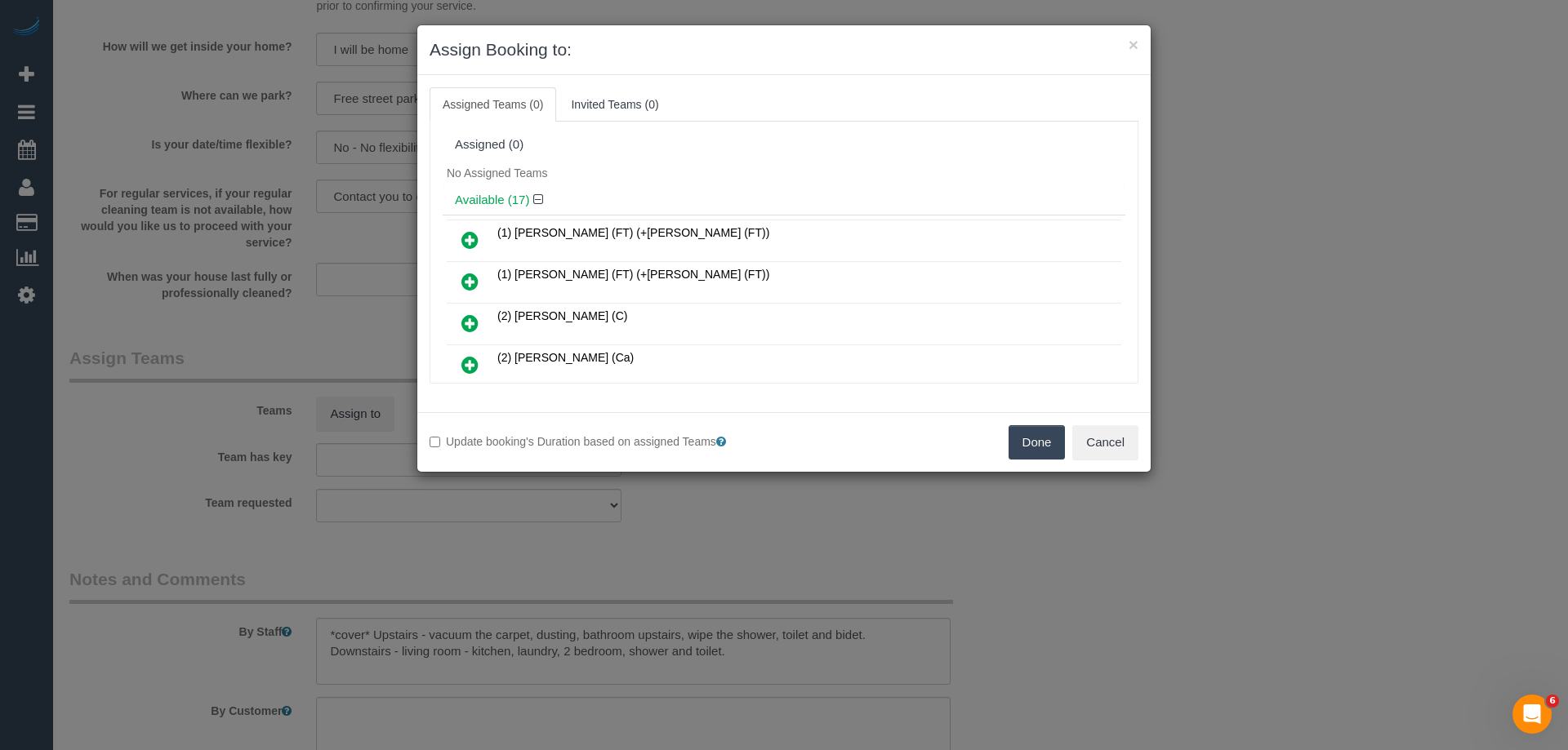
click at [724, 216] on div "(1) [PERSON_NAME] (FT) (+[PERSON_NAME] (FT)) (1) [PERSON_NAME] (FT) (+[PERSON_N…" at bounding box center [784, 582] width 683 height 735
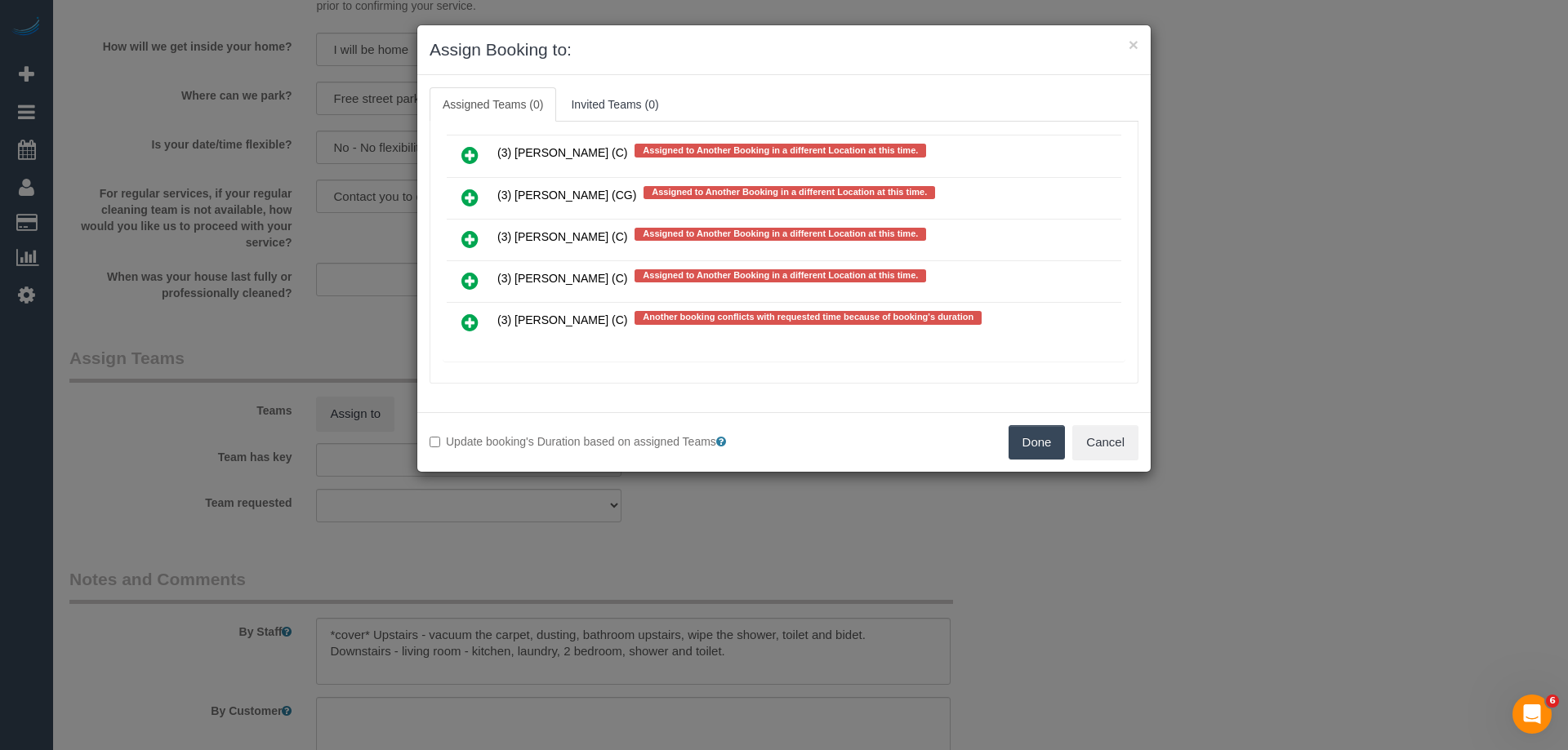
scroll to position [3737, 0]
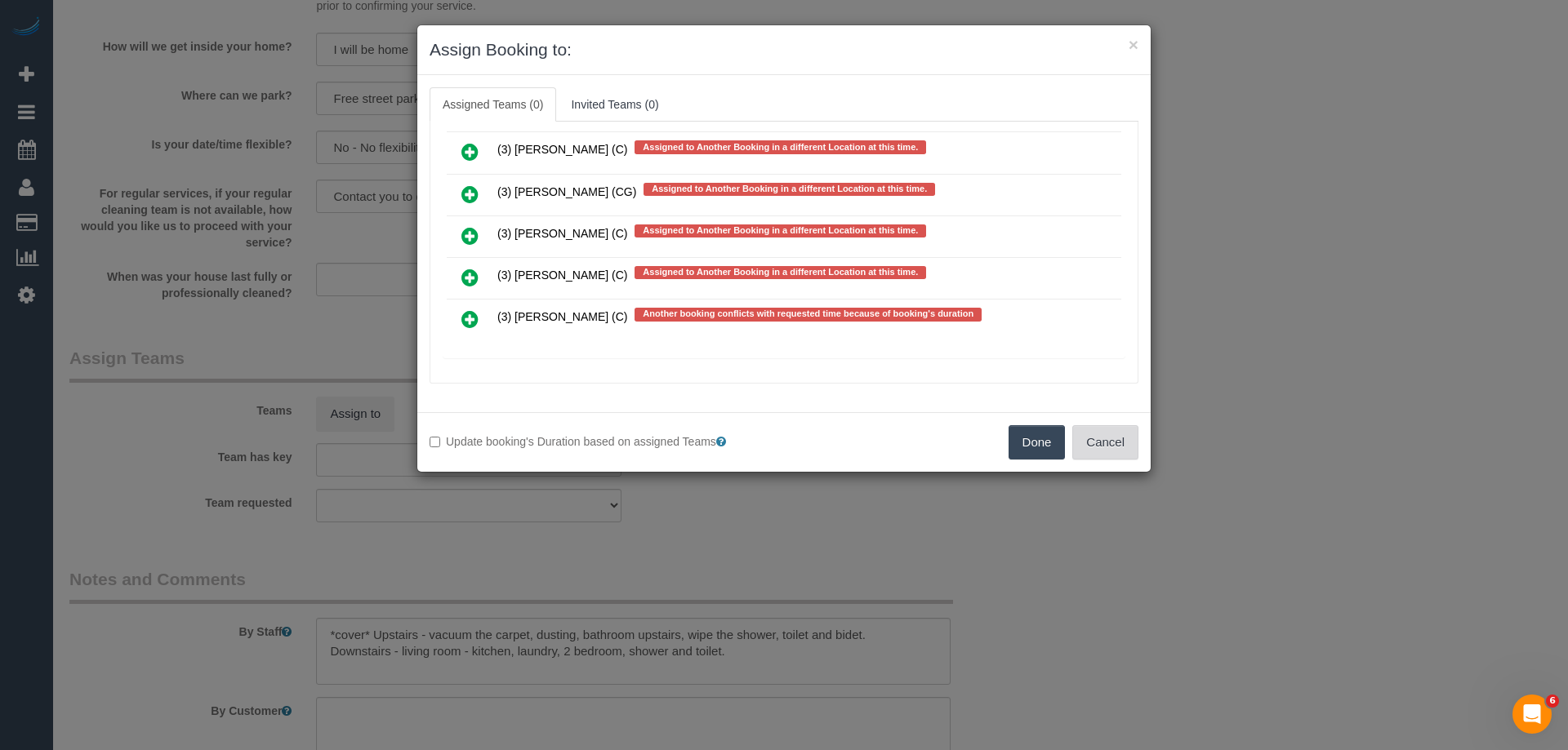
click at [1101, 440] on button "Cancel" at bounding box center [1105, 442] width 66 height 35
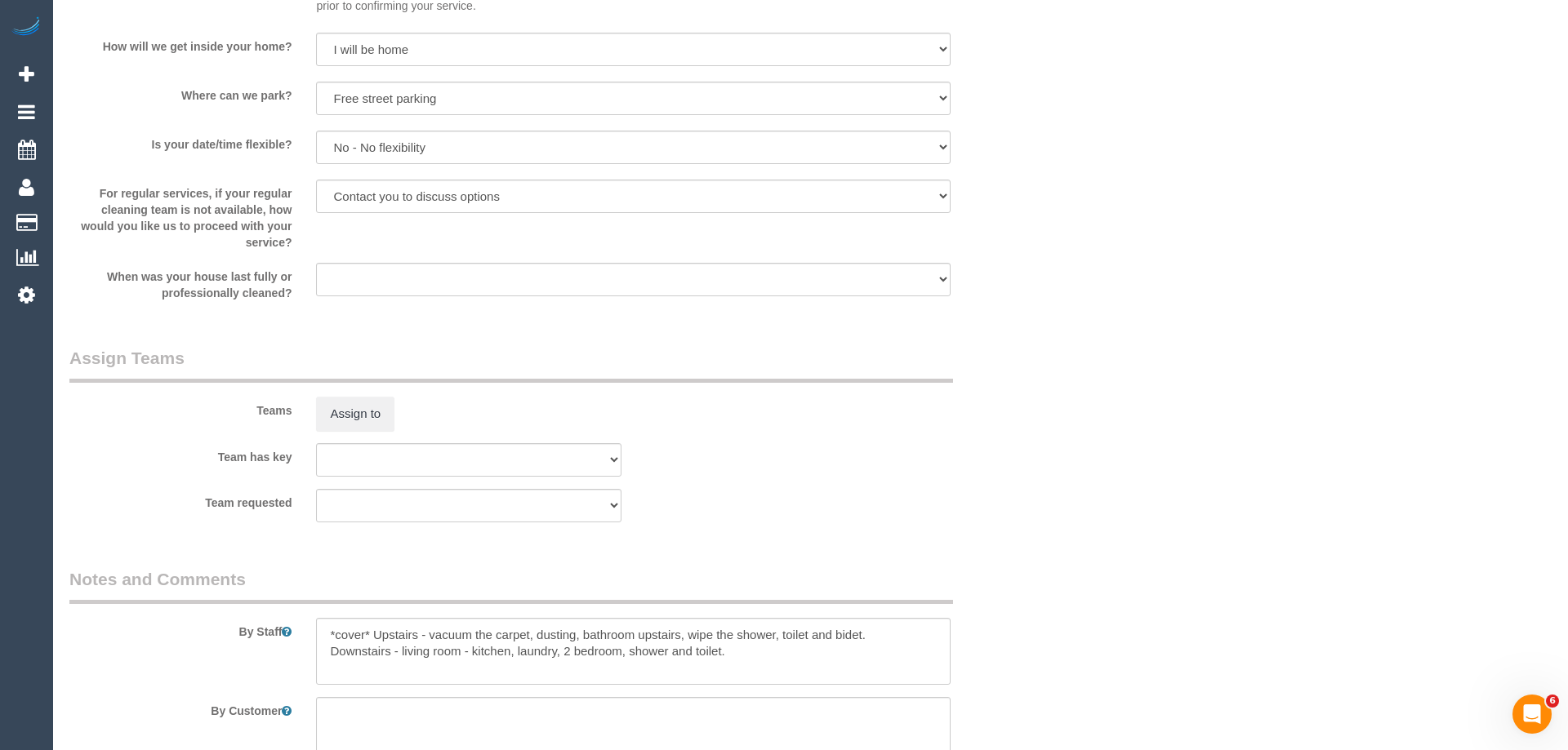
click at [1101, 440] on div "× Assign Booking to: Assigned Teams (0) Invited Teams (0) Assigned (0) No Assig…" at bounding box center [784, 375] width 1568 height 750
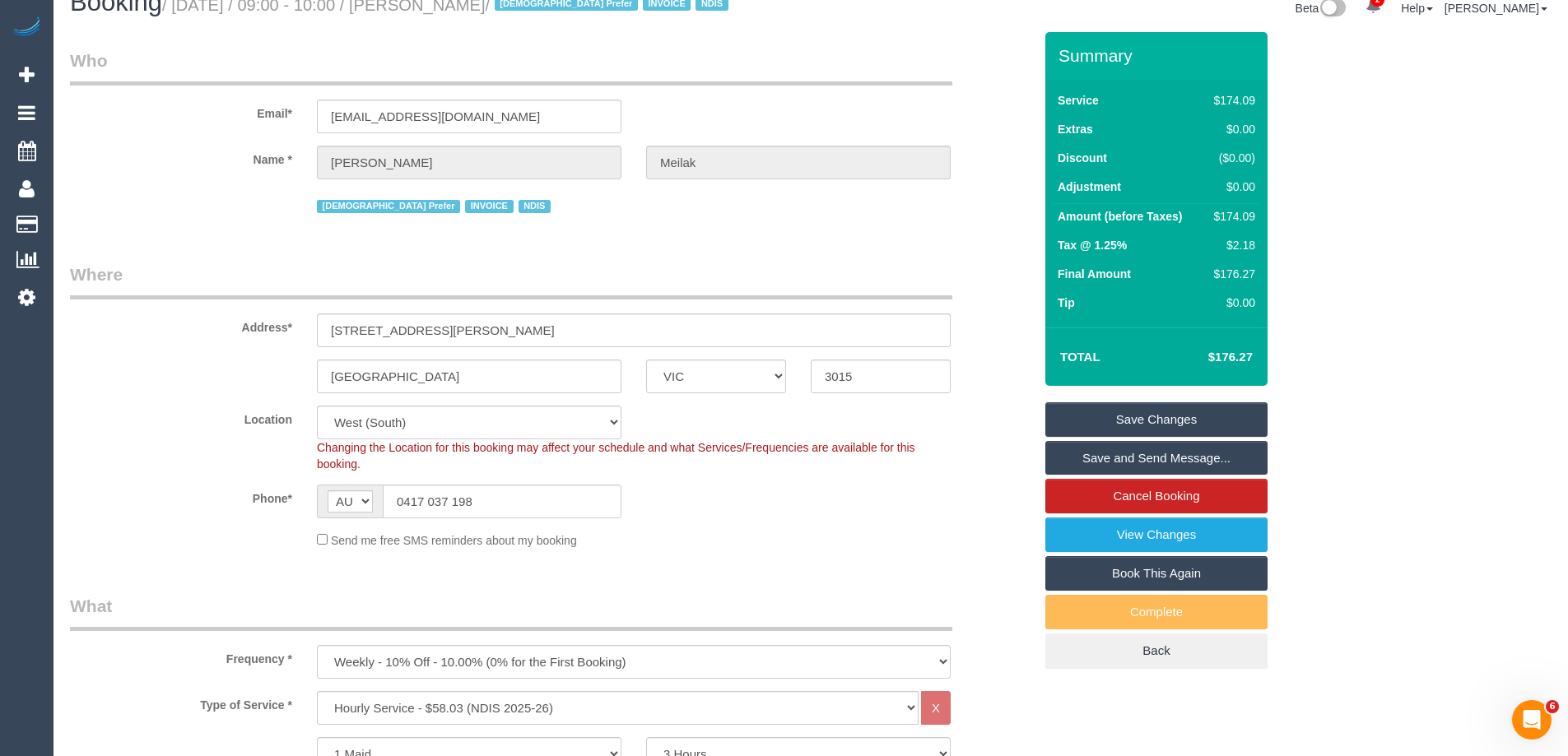
scroll to position [0, 0]
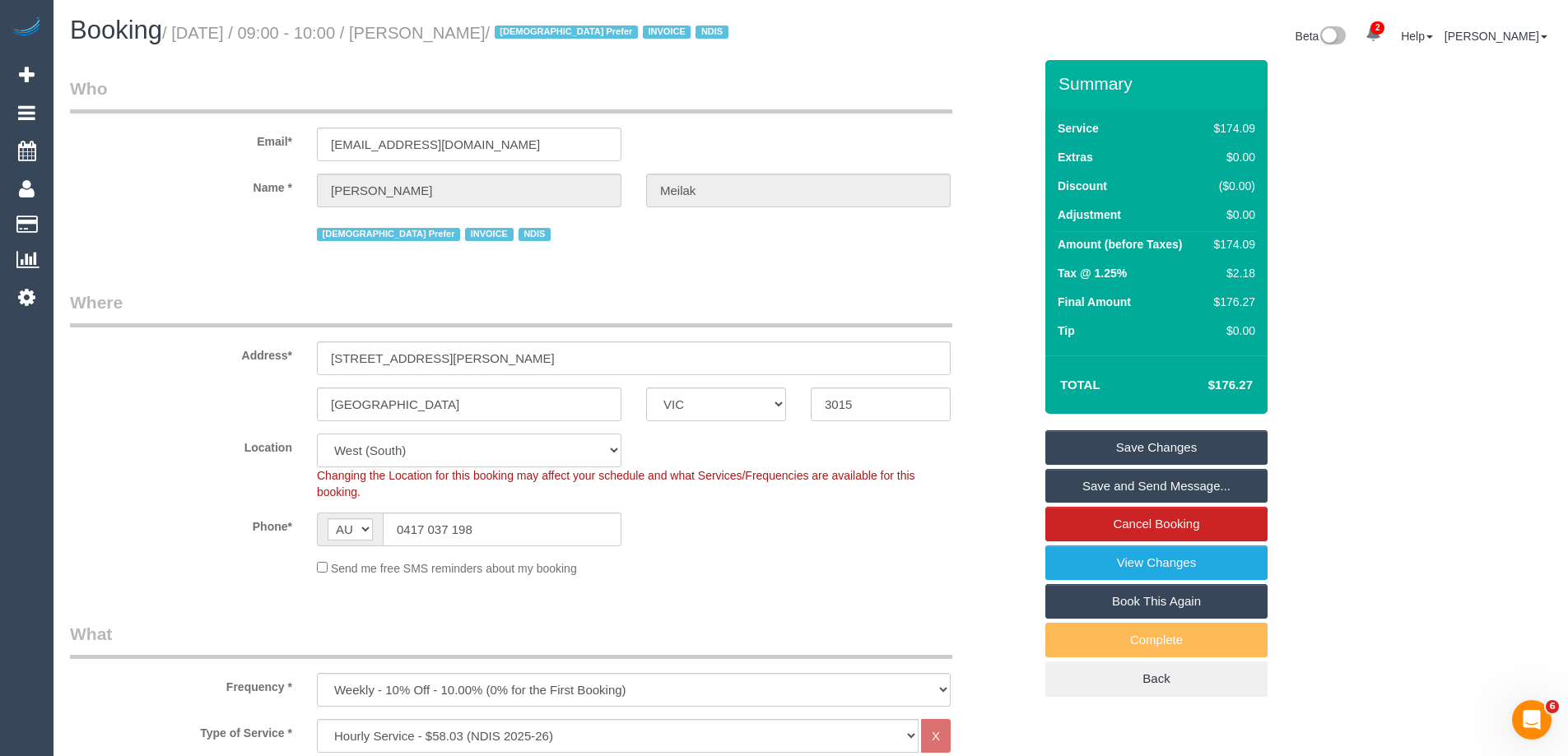
drag, startPoint x: 379, startPoint y: 456, endPoint x: 379, endPoint y: 442, distance: 14.0
click at [379, 456] on select "Office [GEOGRAPHIC_DATA] (North) East (South) [GEOGRAPHIC_DATA] (East) [GEOGRAP…" at bounding box center [469, 451] width 304 height 34
select select "50"
click at [317, 434] on select "Office [GEOGRAPHIC_DATA] (North) East (South) [GEOGRAPHIC_DATA] (East) [GEOGRAP…" at bounding box center [469, 451] width 304 height 34
click at [227, 234] on div "[DEMOGRAPHIC_DATA] Prefer INVOICE NDIS" at bounding box center [551, 232] width 988 height 25
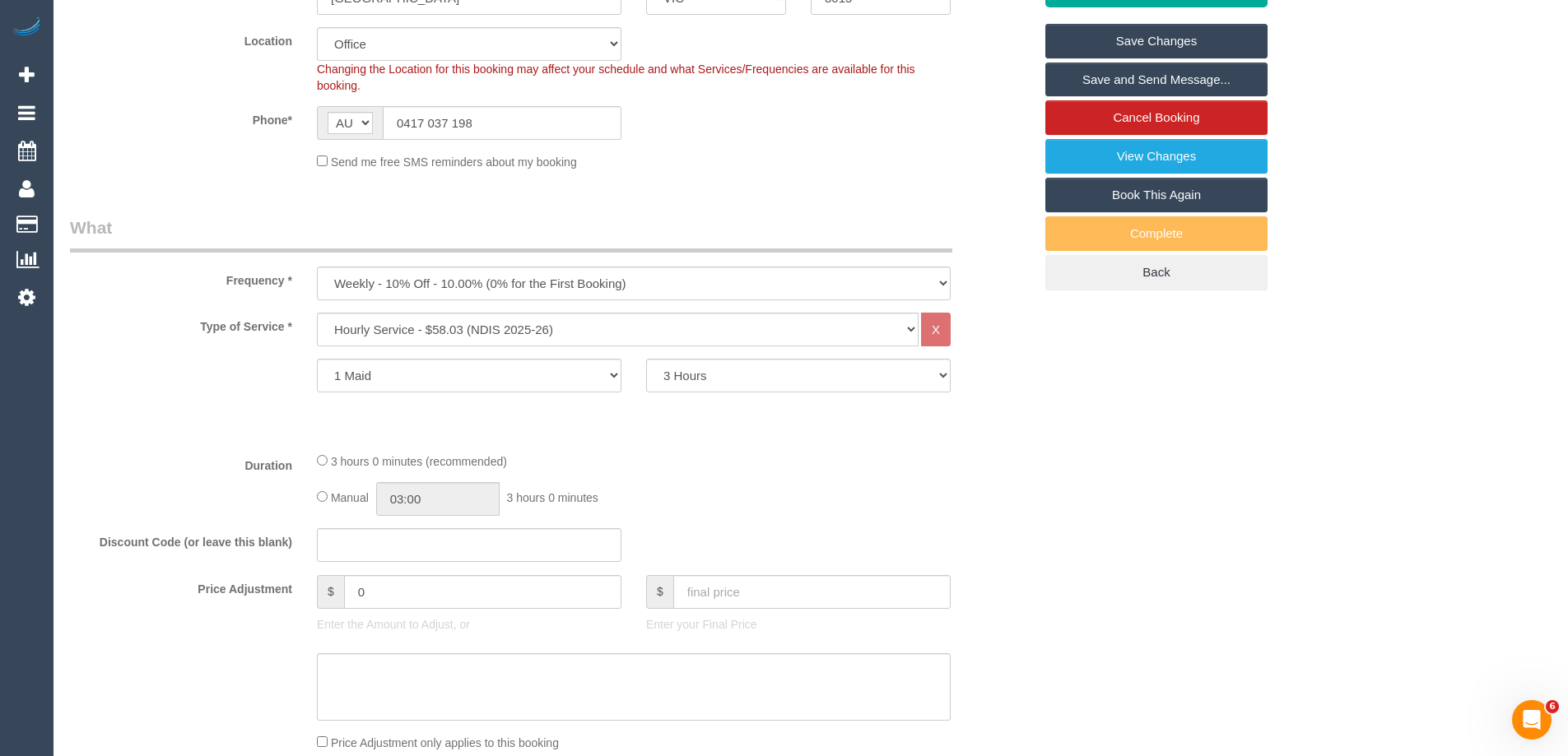
select select "object:3357"
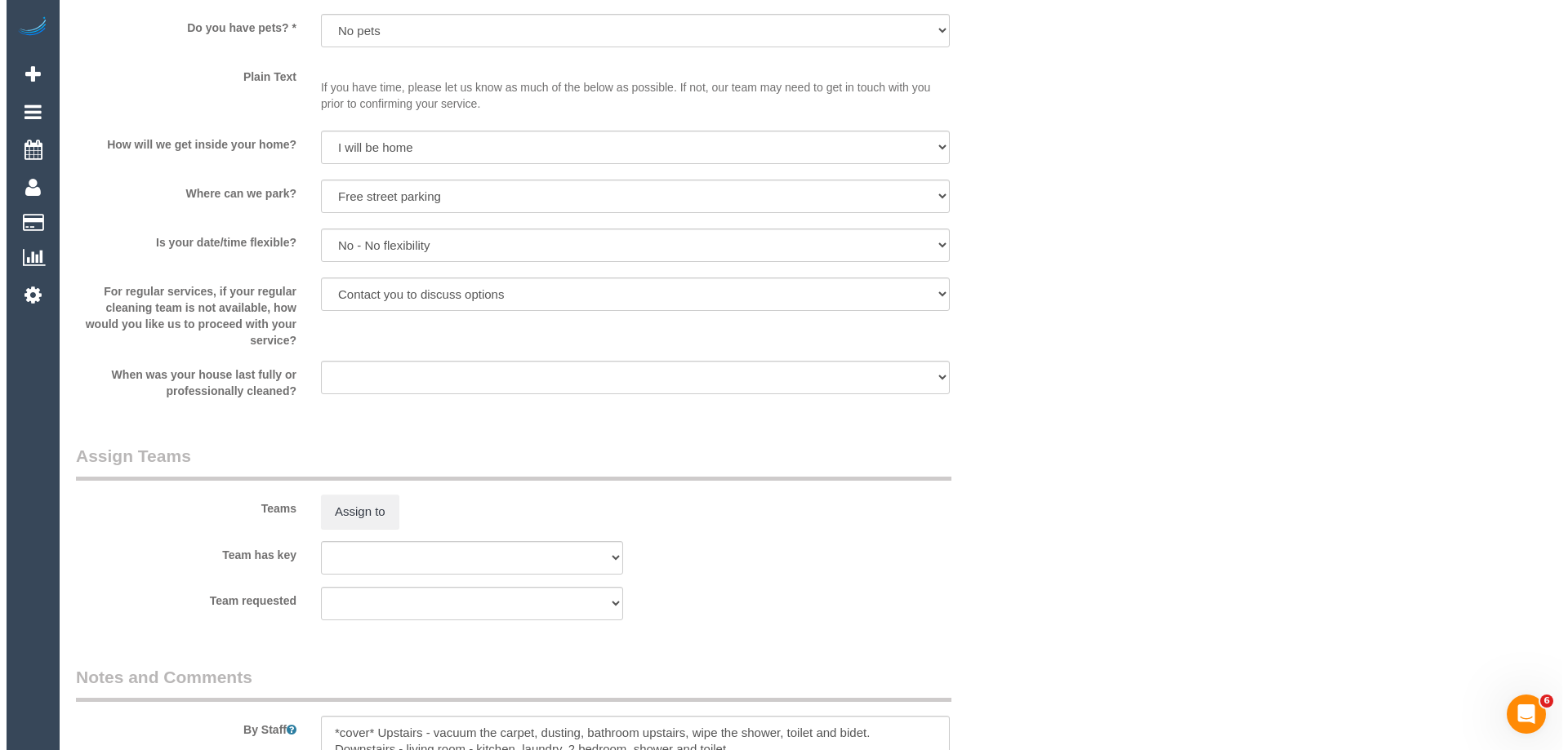
scroll to position [1878, 0]
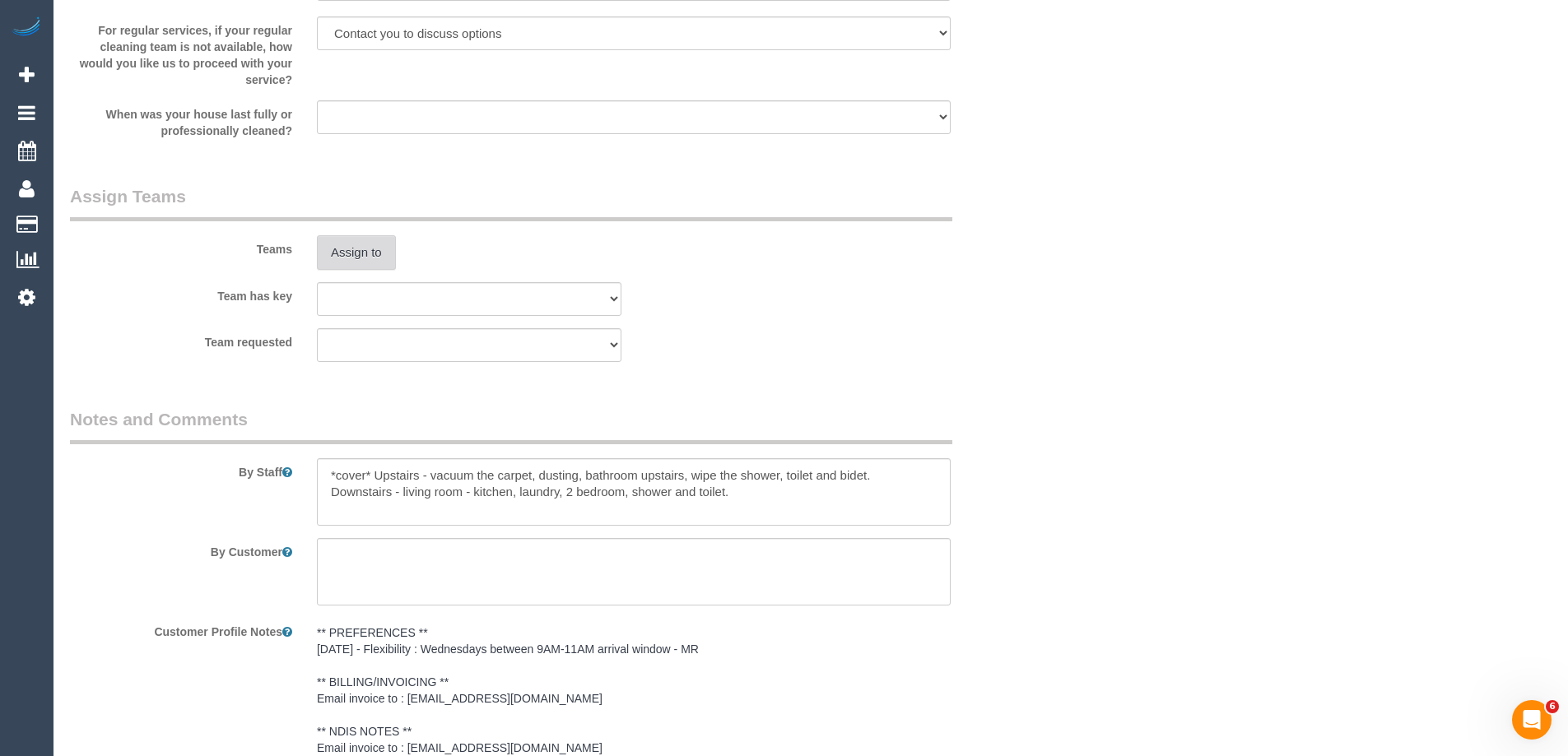
click at [368, 258] on button "Assign to" at bounding box center [357, 252] width 79 height 35
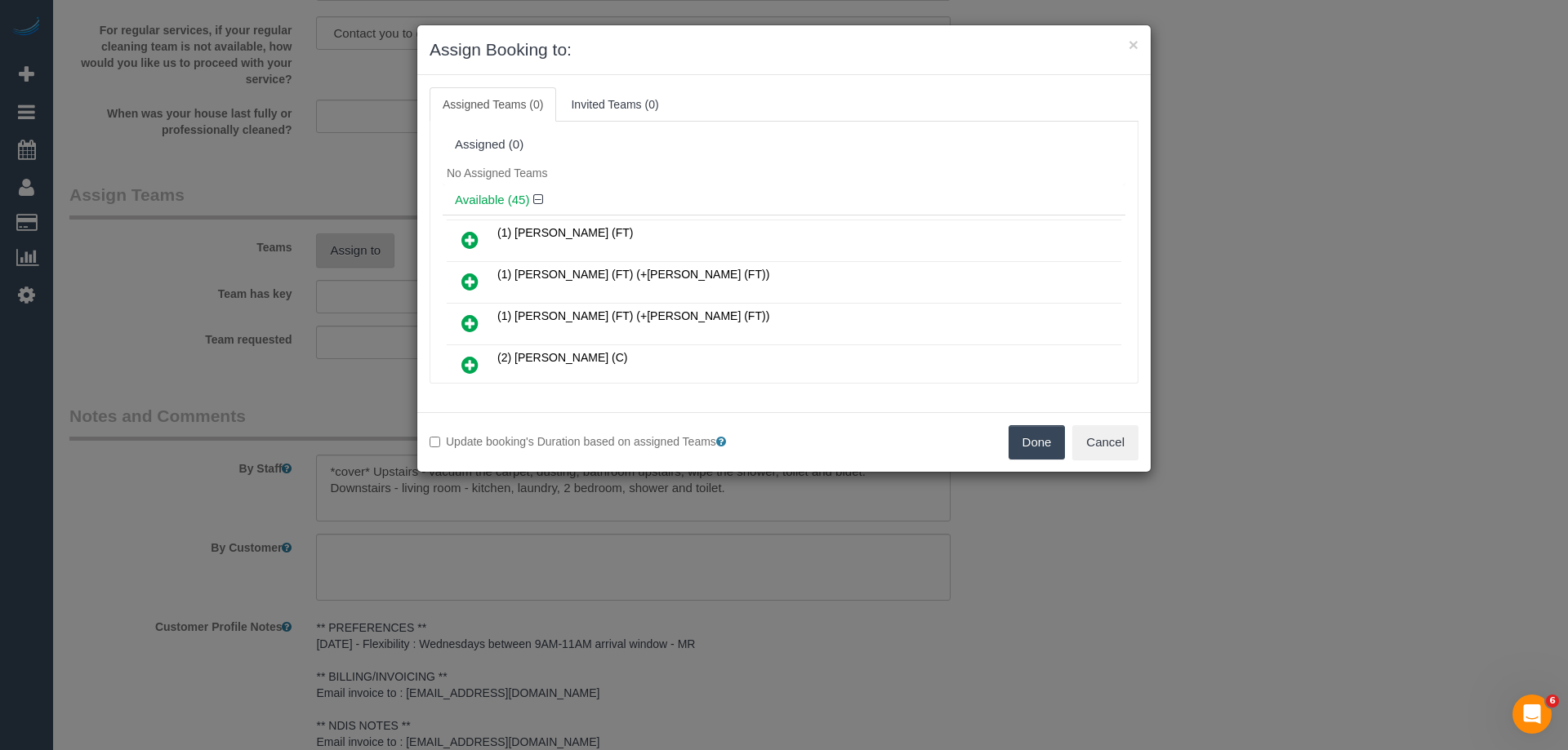
scroll to position [8061, 0]
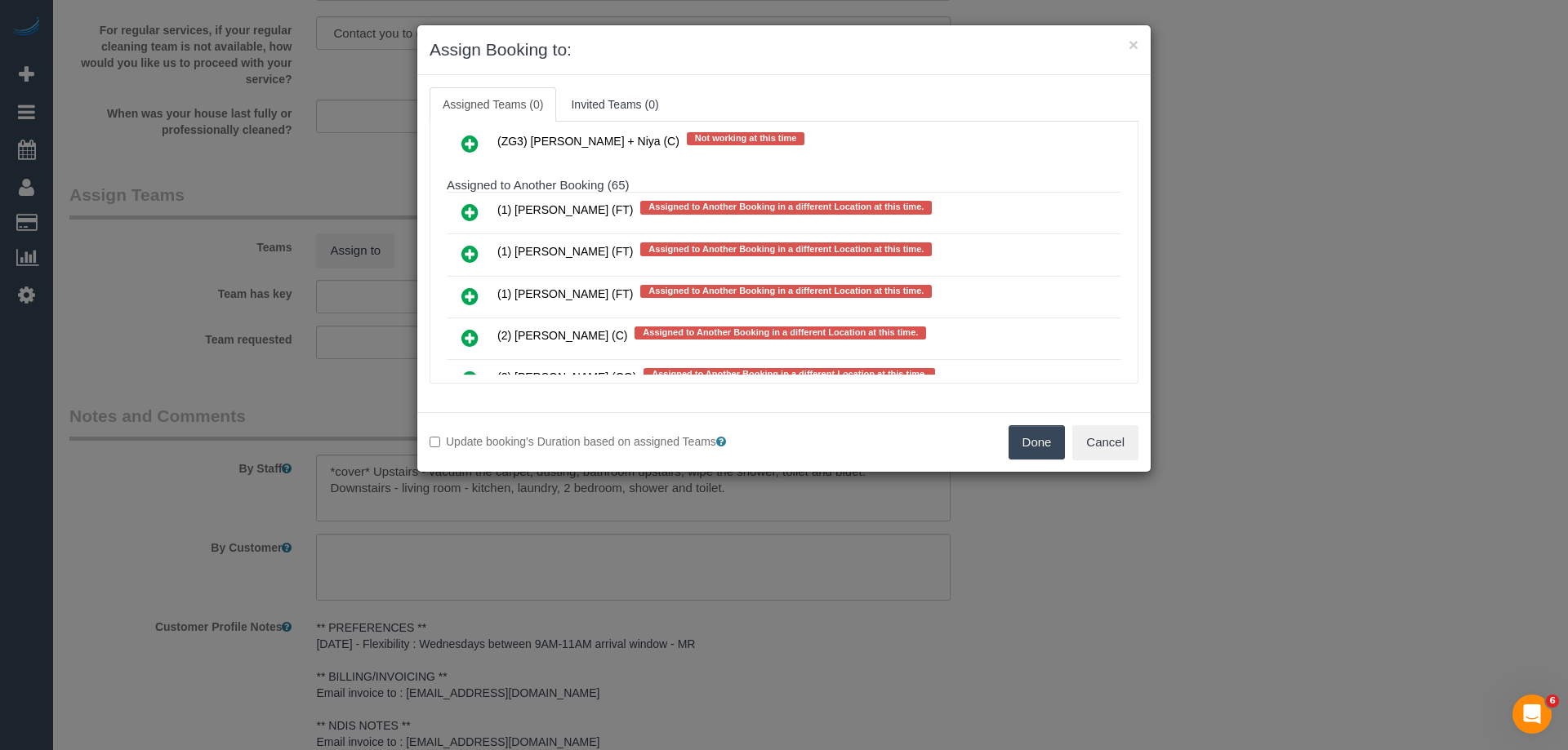
click at [458, 250] on link at bounding box center [470, 254] width 38 height 33
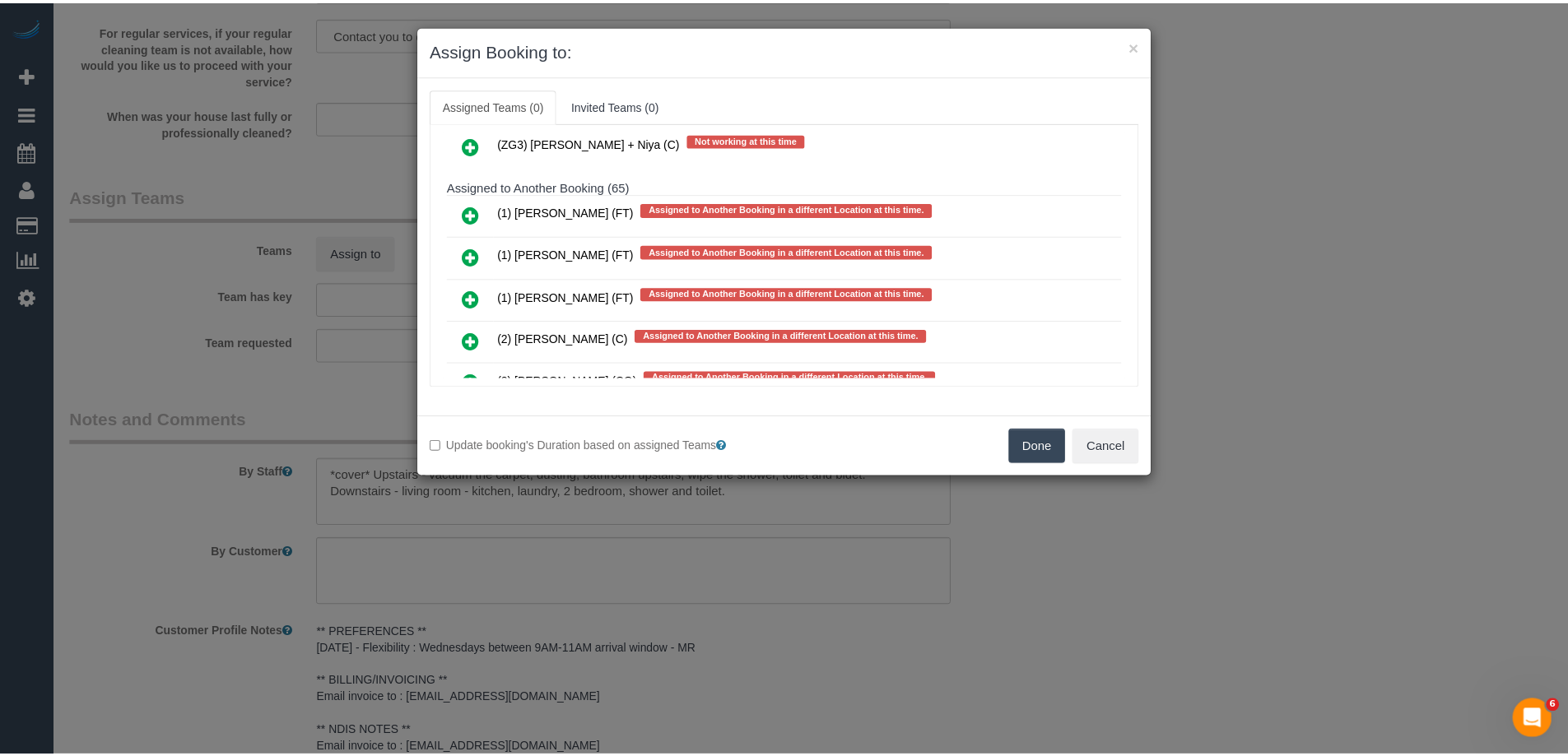
scroll to position [8170, 0]
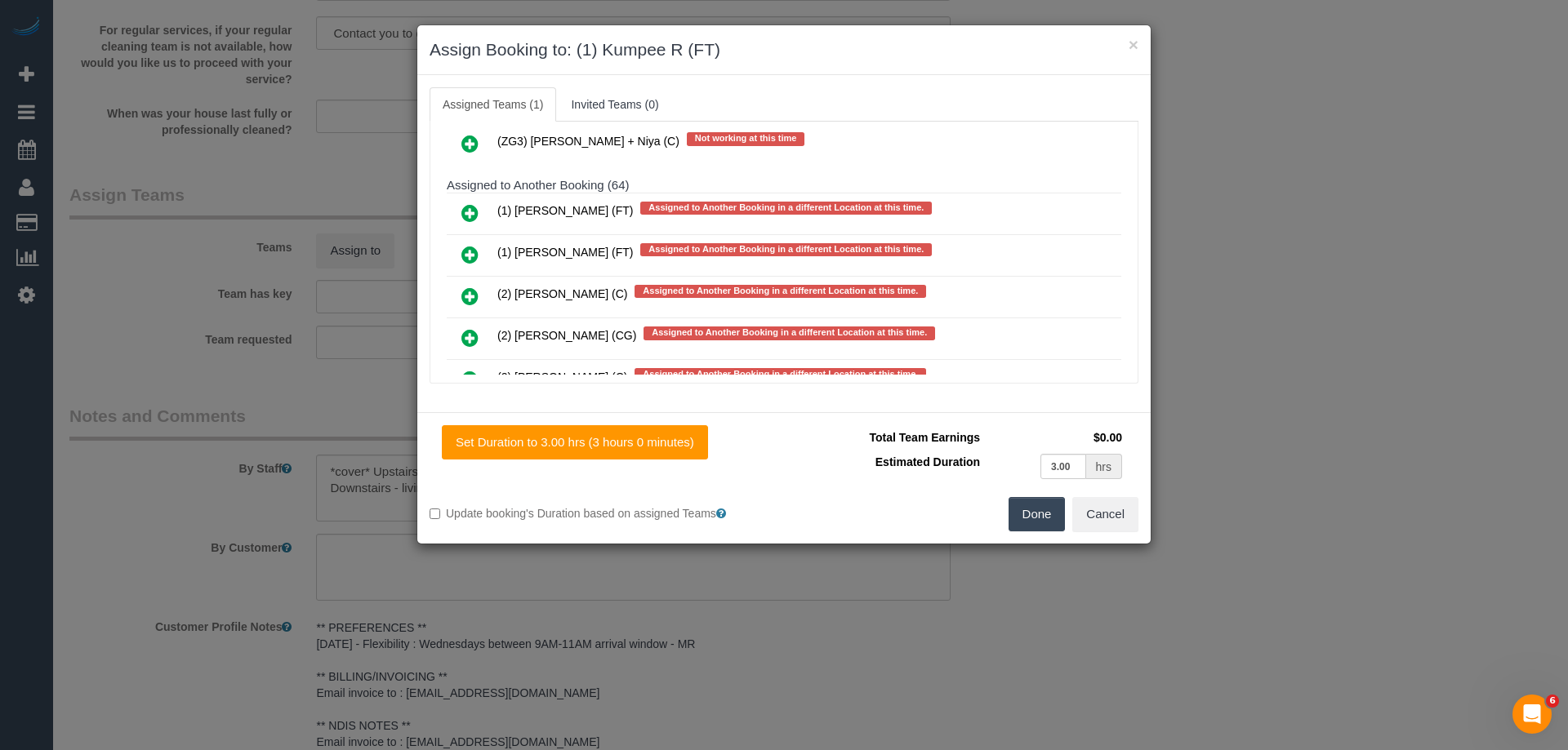
click at [1036, 515] on button "Done" at bounding box center [1037, 514] width 57 height 35
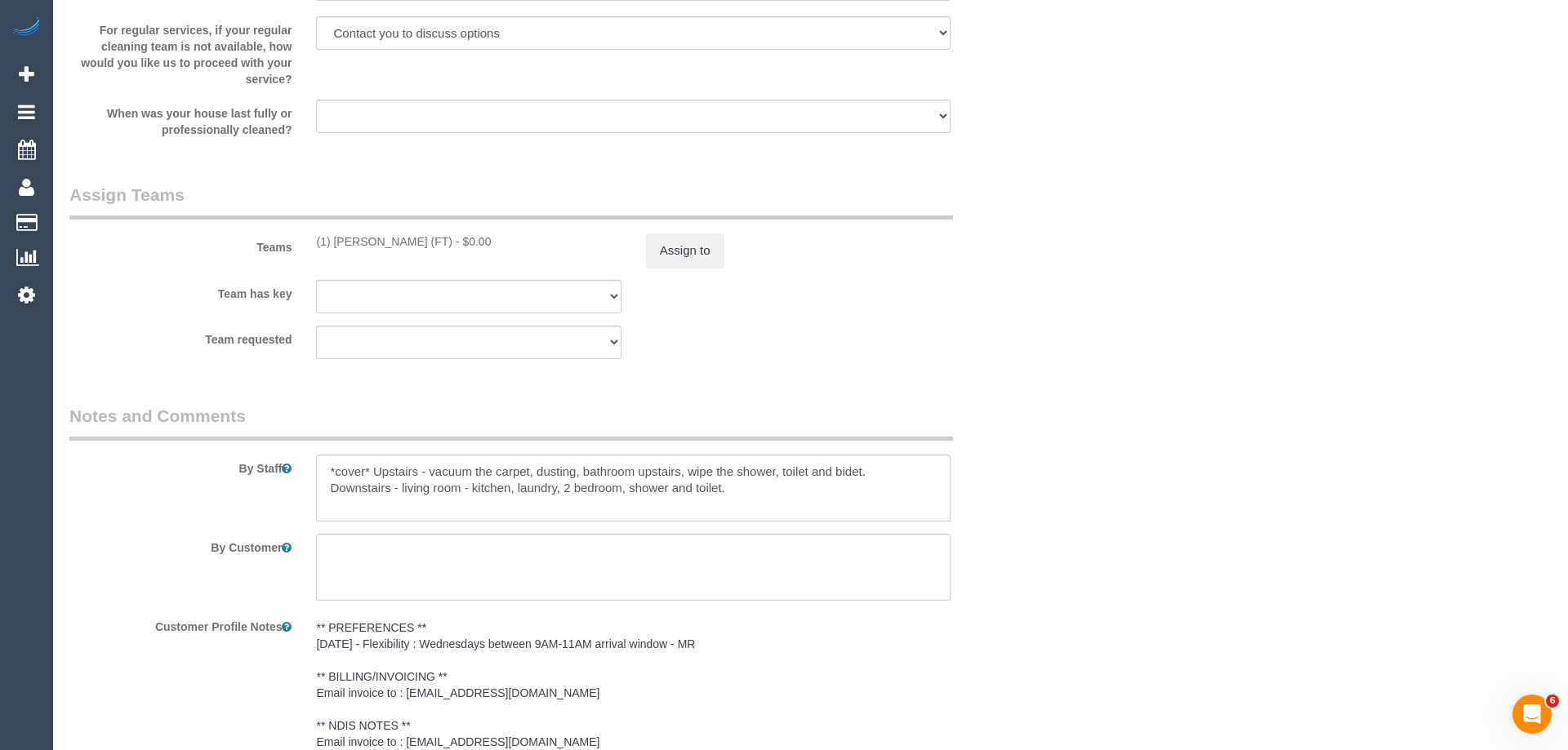
click at [1036, 515] on div "× Assign Booking to: (1) Kumpee R (FT) Assigned Teams (1) Invited Teams (0) Ass…" at bounding box center [784, 375] width 1568 height 750
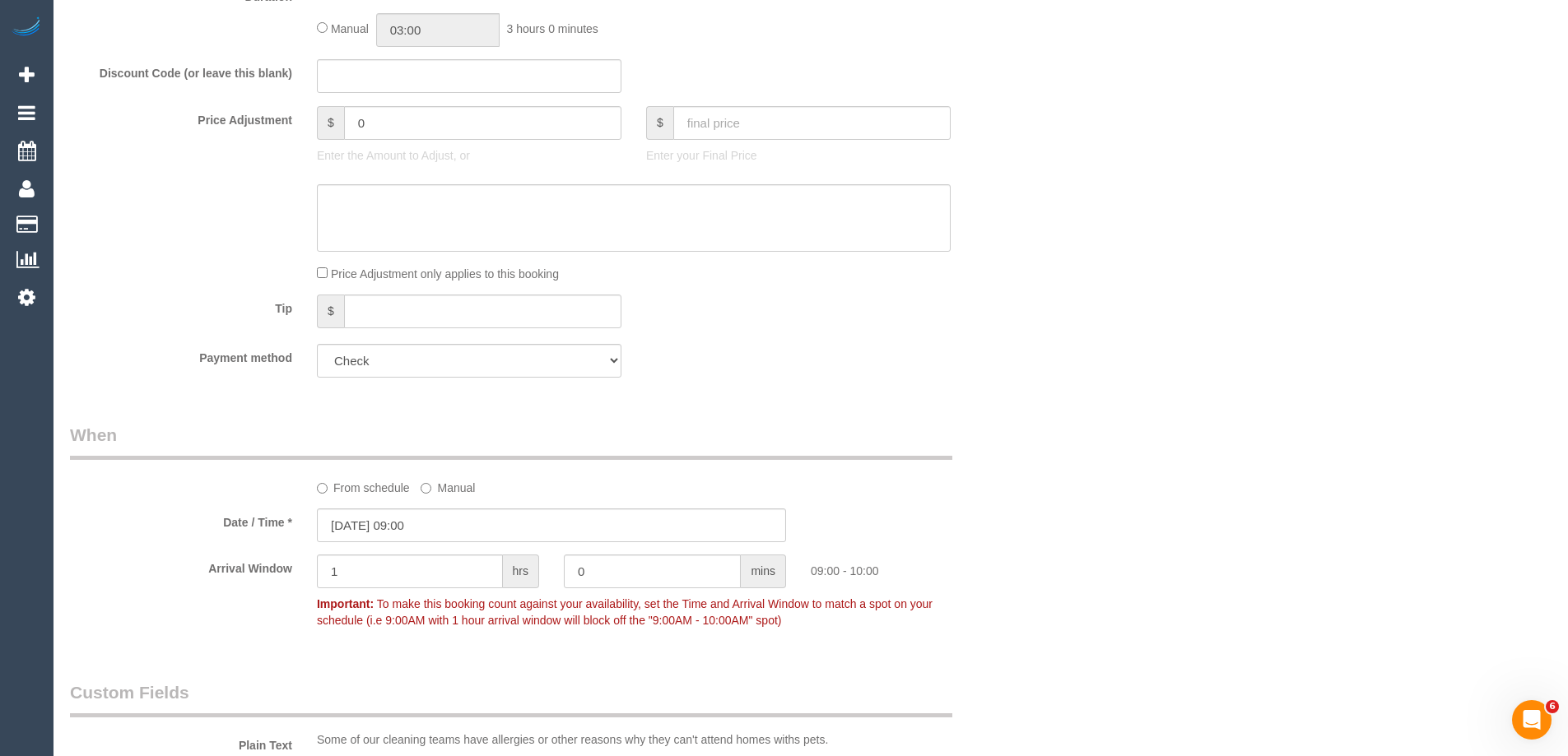
scroll to position [823, 0]
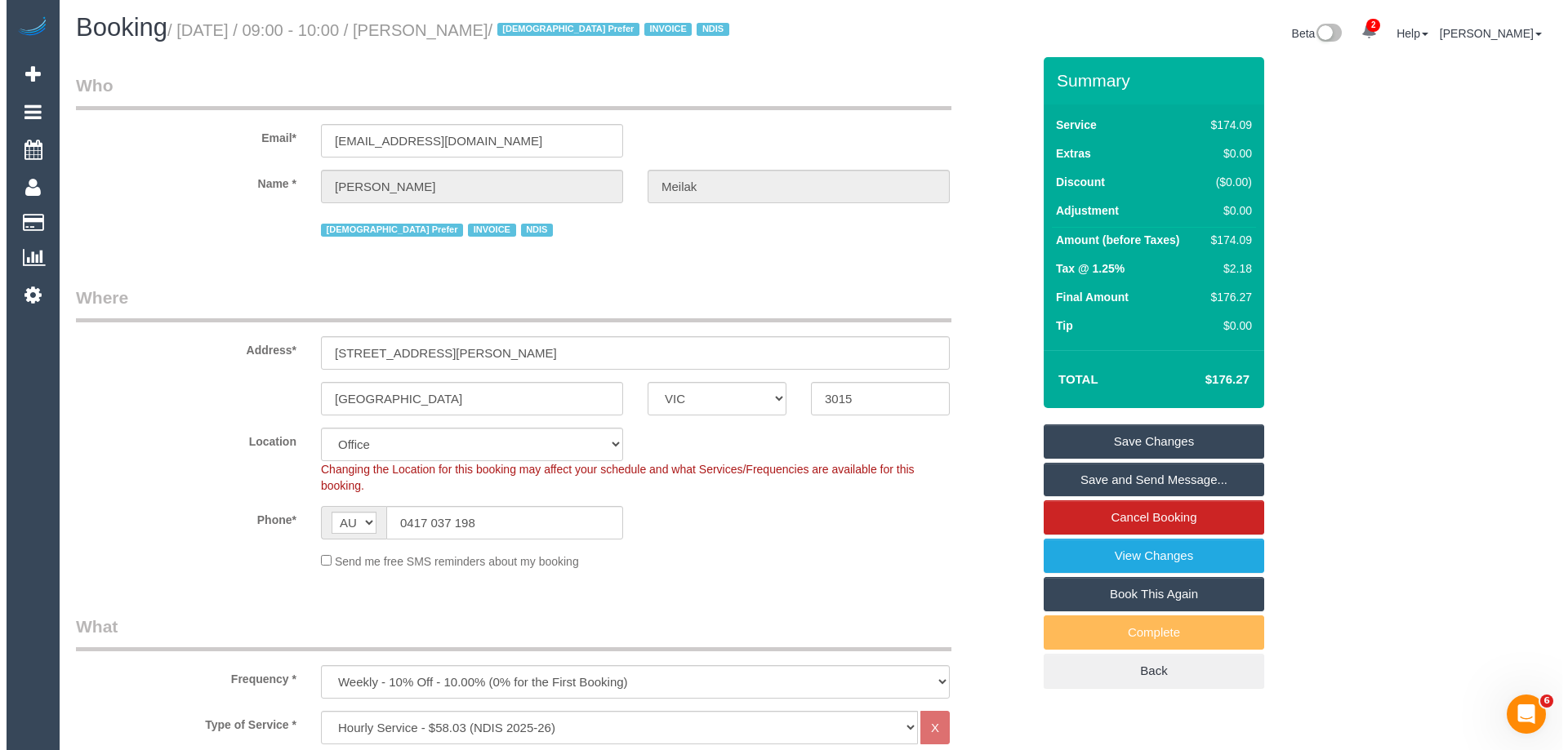
scroll to position [0, 0]
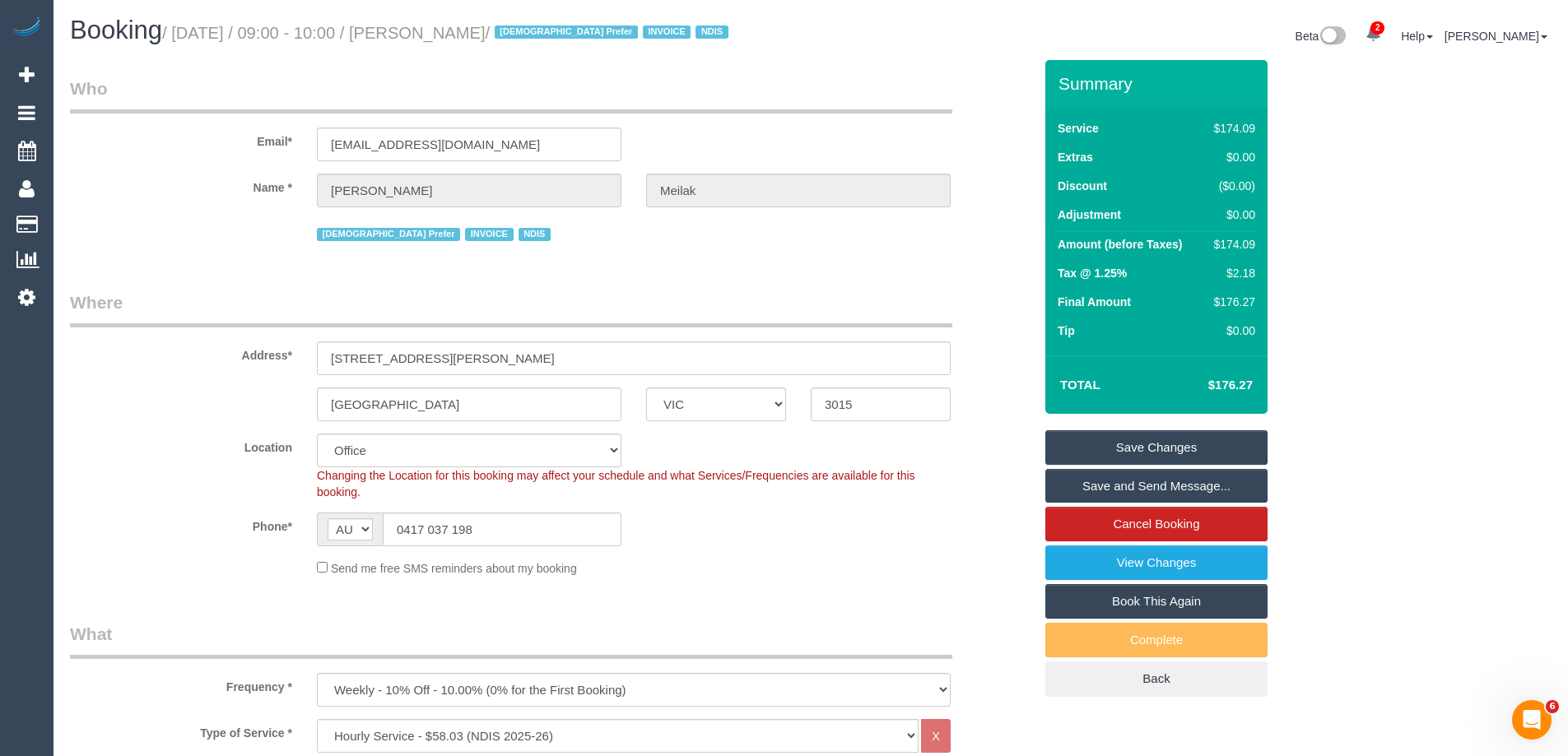
click at [1172, 446] on link "Save Changes" at bounding box center [1156, 447] width 222 height 35
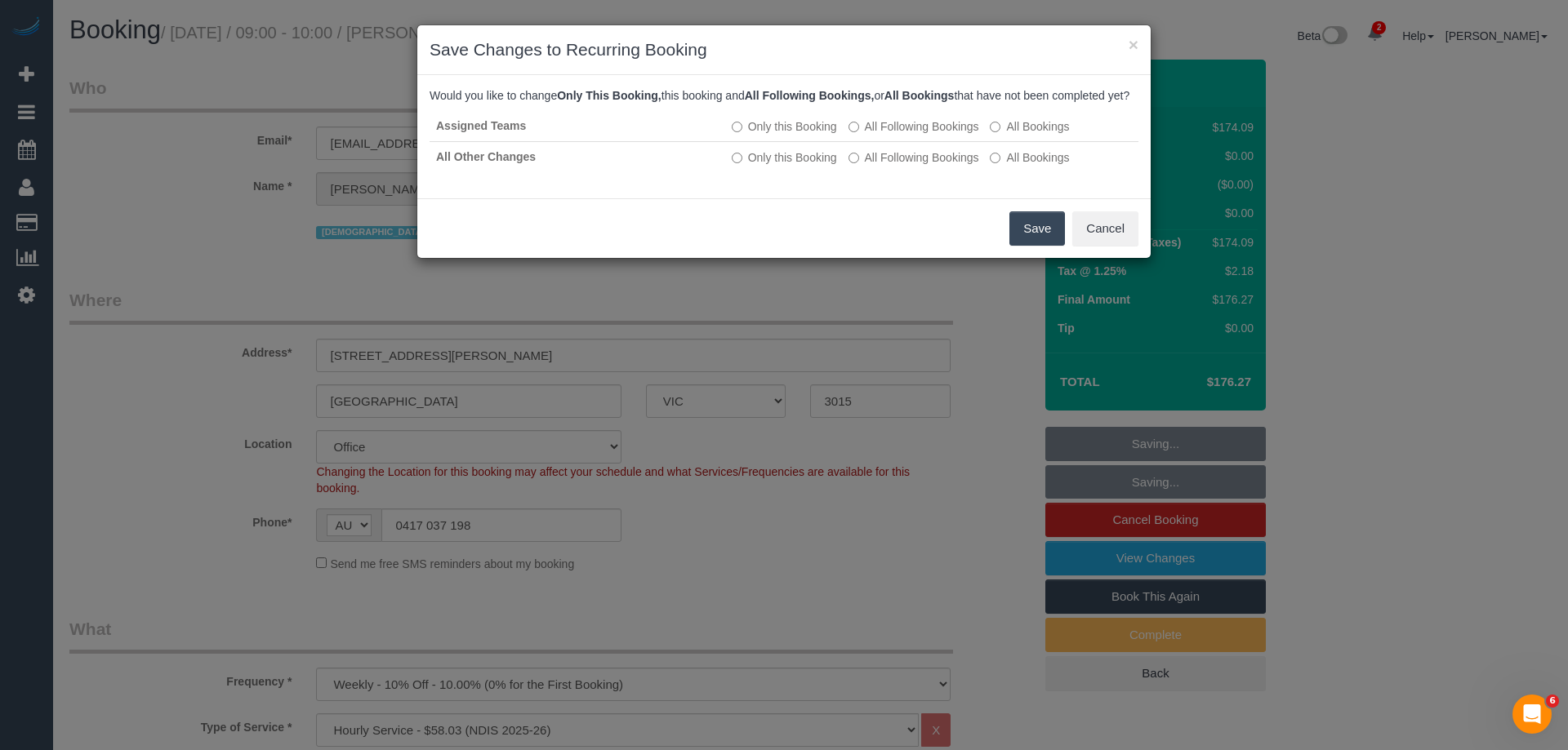
click at [1037, 240] on button "Save" at bounding box center [1036, 228] width 55 height 35
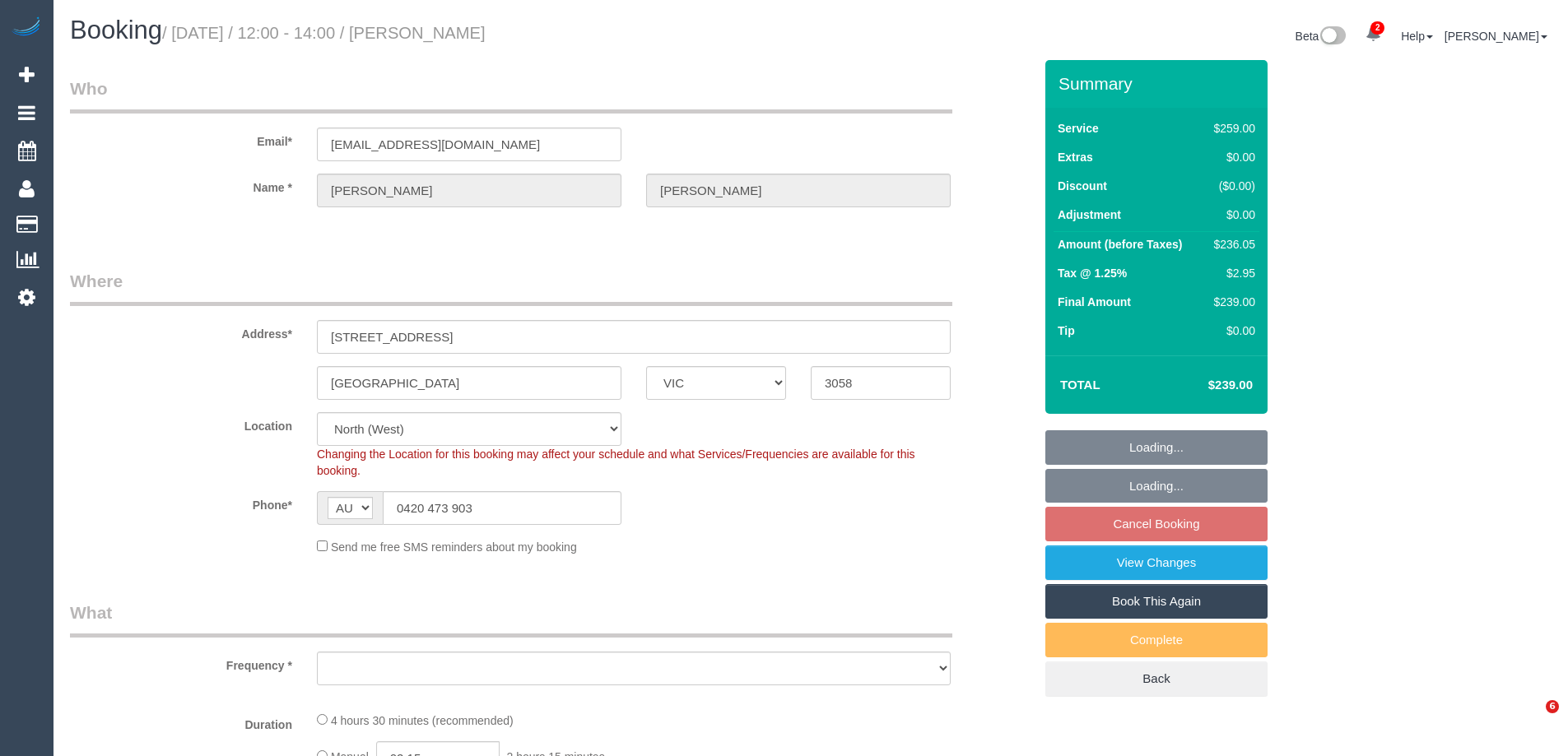
select select "VIC"
select select "string:stripe-pm_1RUG2r2GScqysDRVyOKGtJau"
select select "object:1394"
select select "number:27"
select select "number:14"
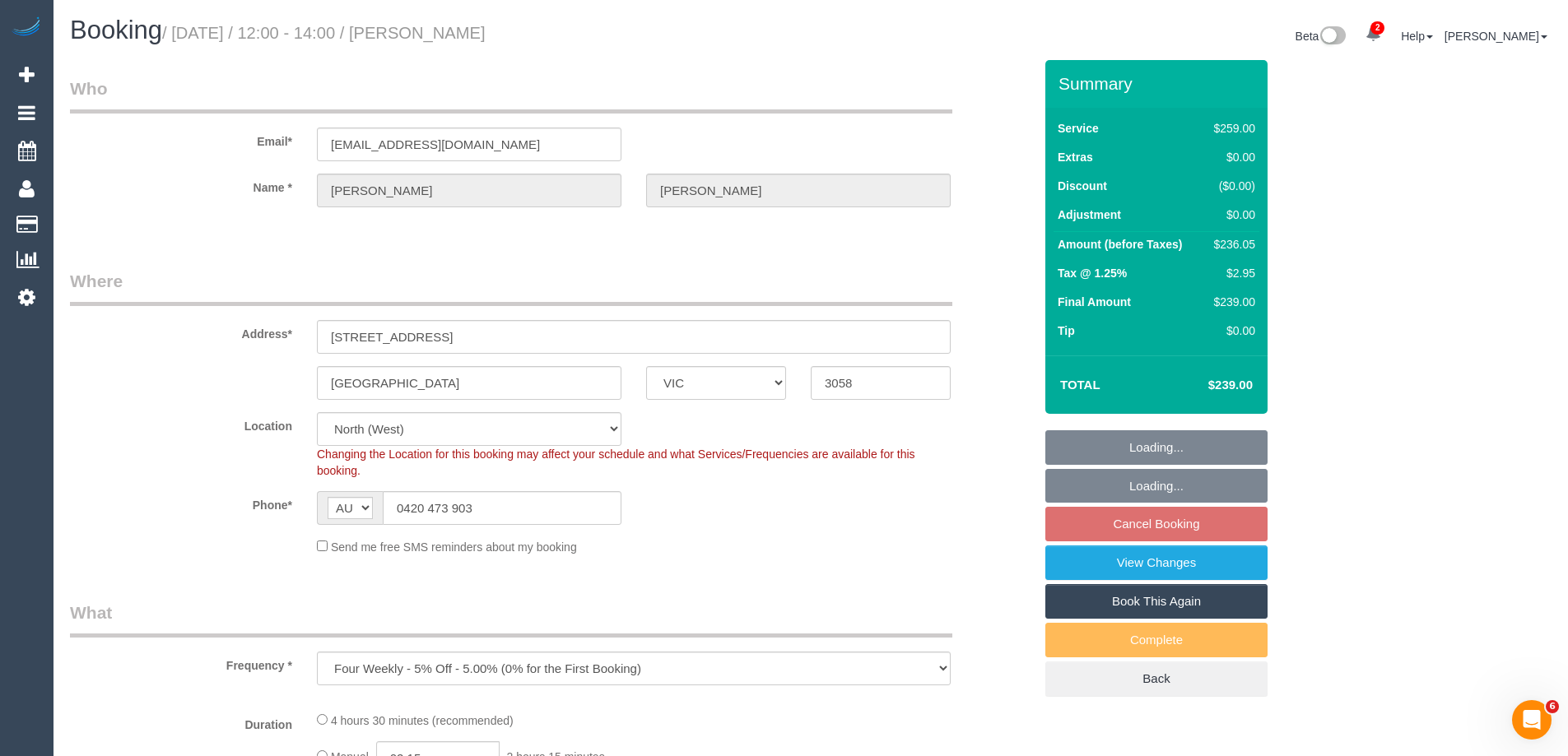
select select "number:19"
select select "number:22"
select select "number:33"
select select "number:13"
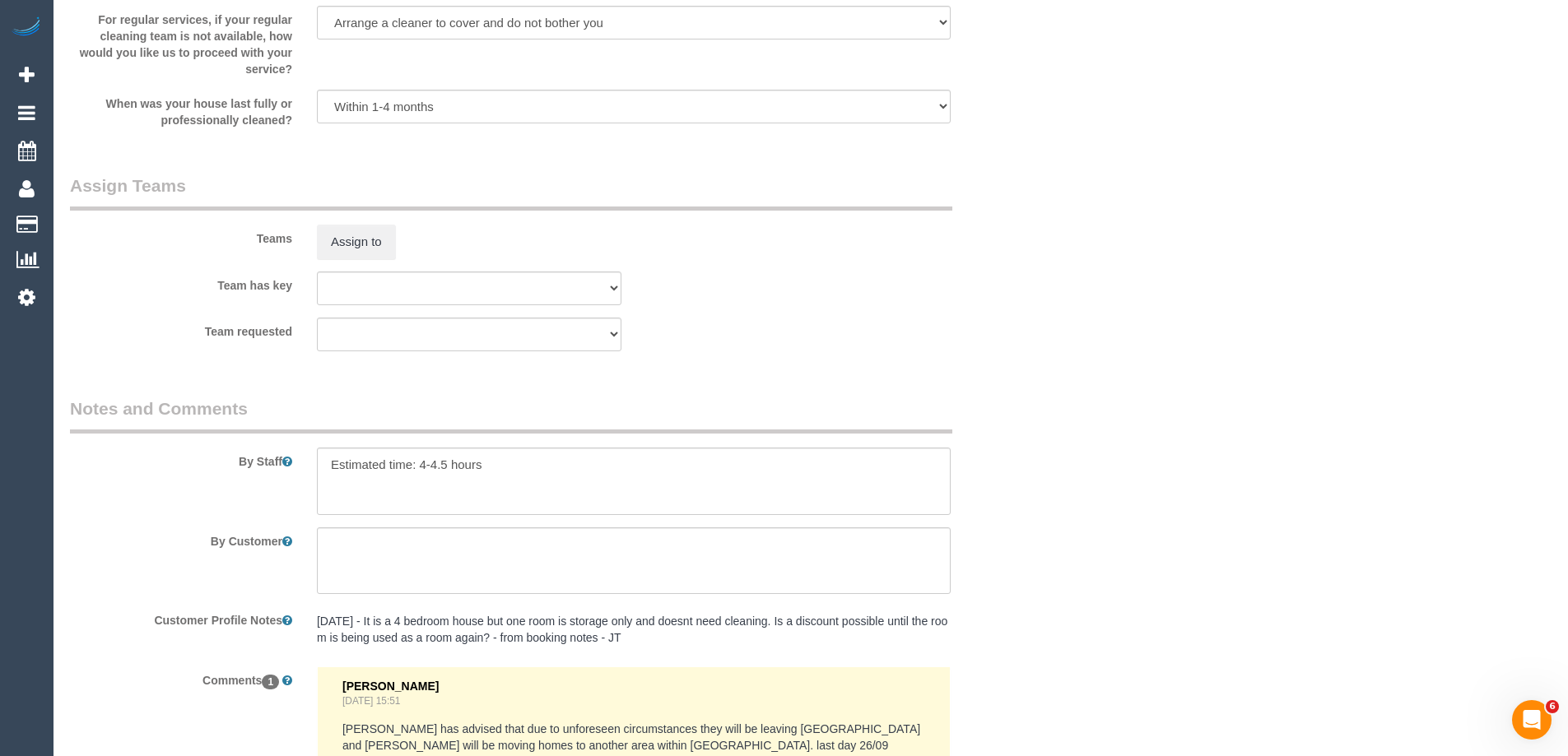
scroll to position [2712, 0]
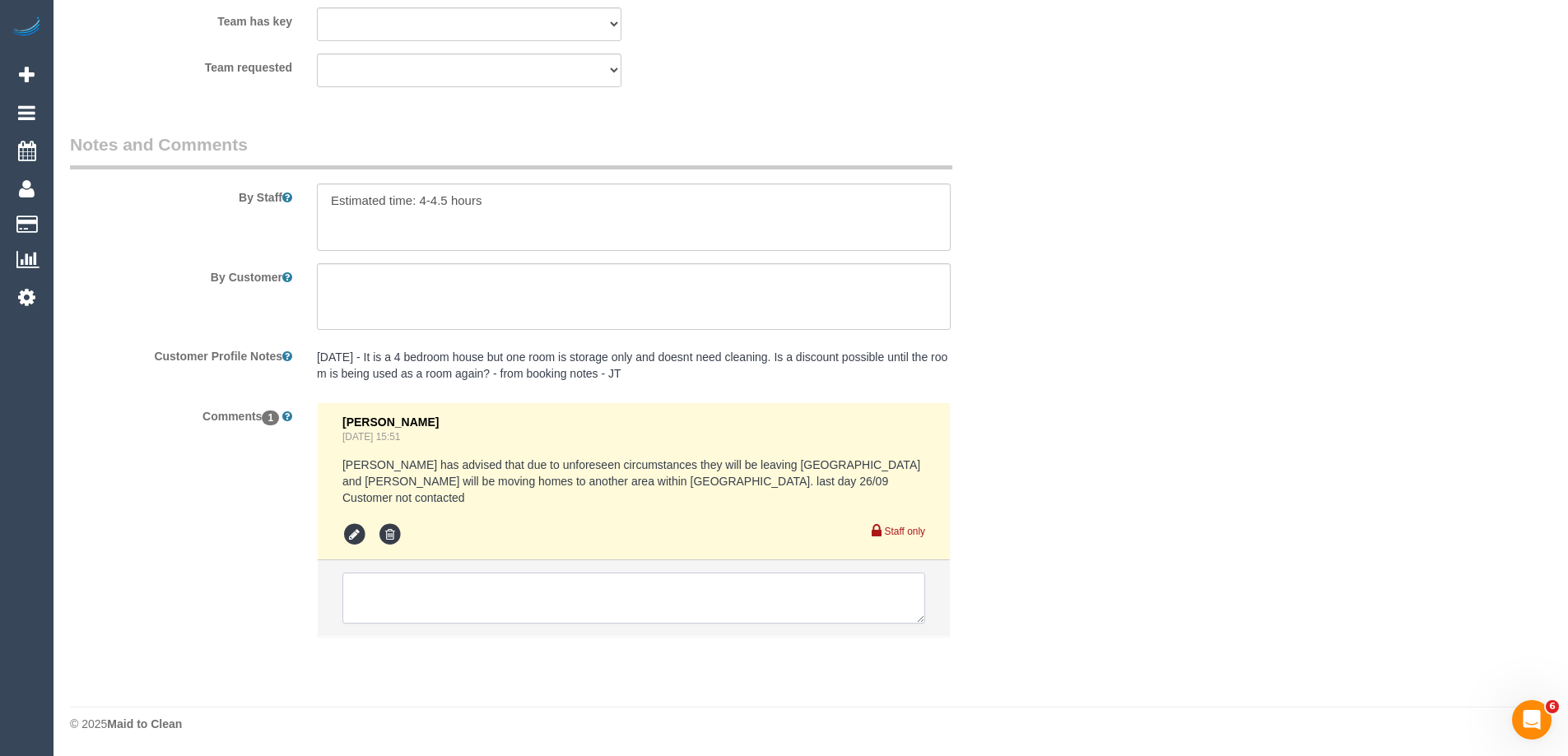
click at [424, 610] on textarea at bounding box center [634, 598] width 583 height 51
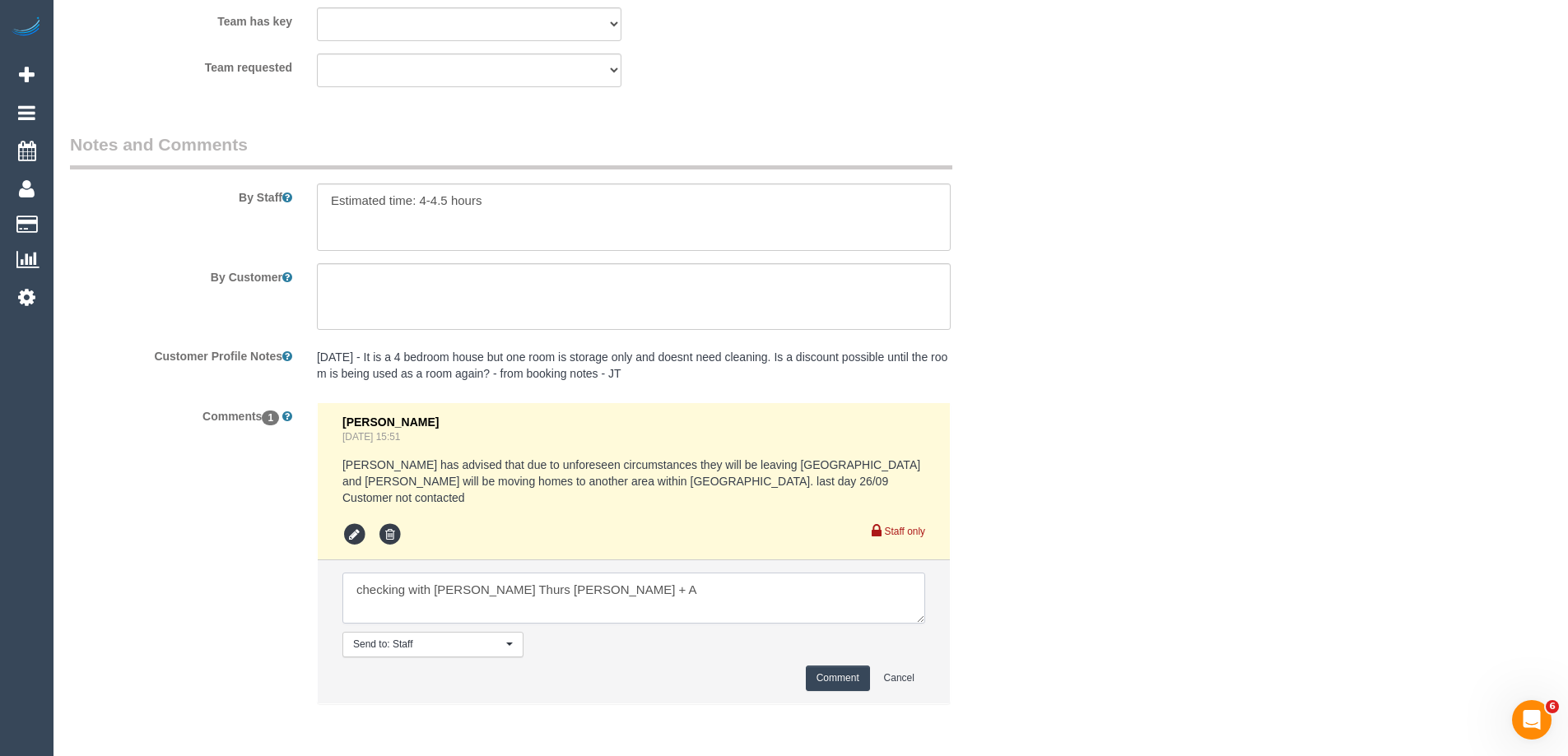
type textarea "checking with [PERSON_NAME] Thurs [PERSON_NAME] + A"
click at [856, 681] on button "Comment" at bounding box center [838, 678] width 64 height 25
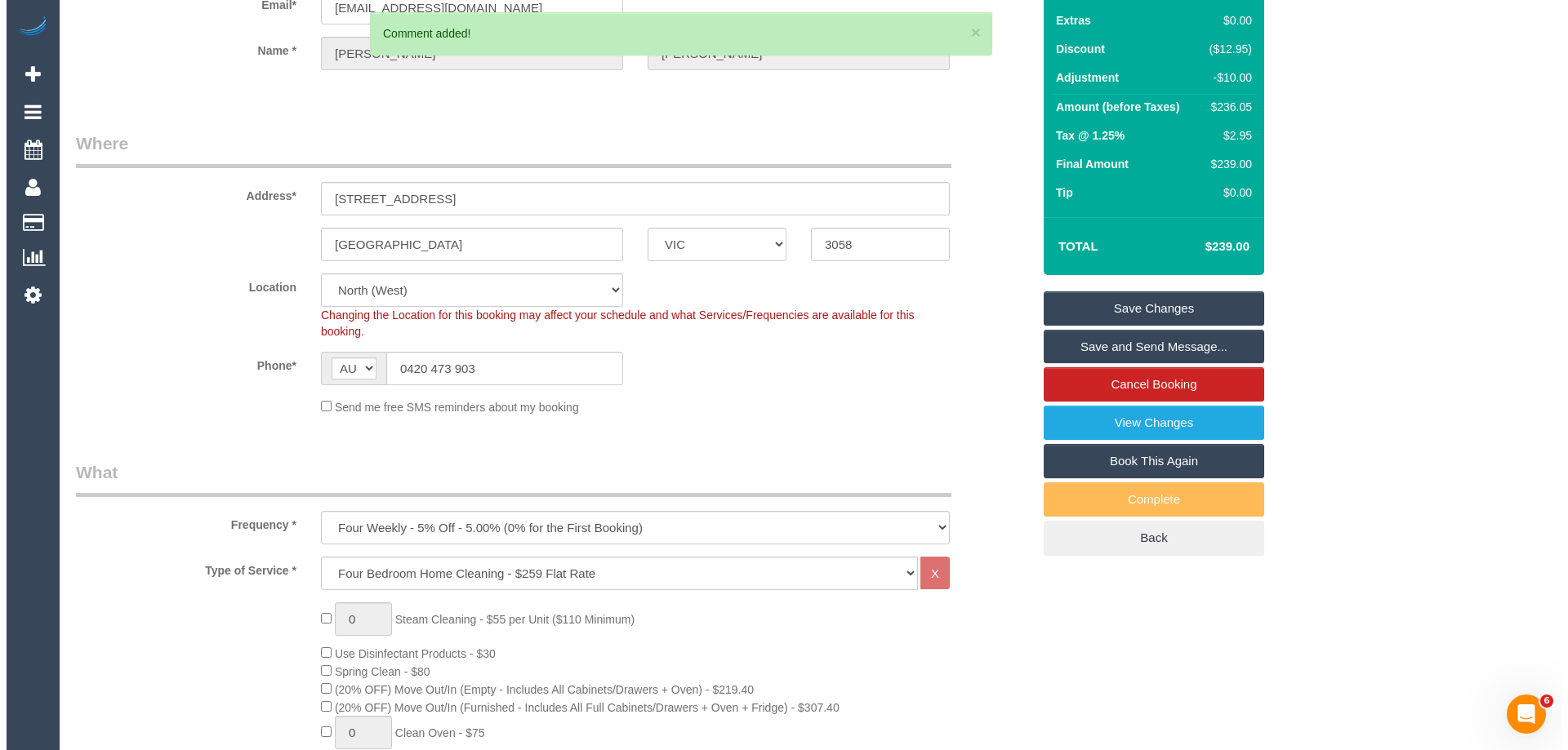
scroll to position [0, 0]
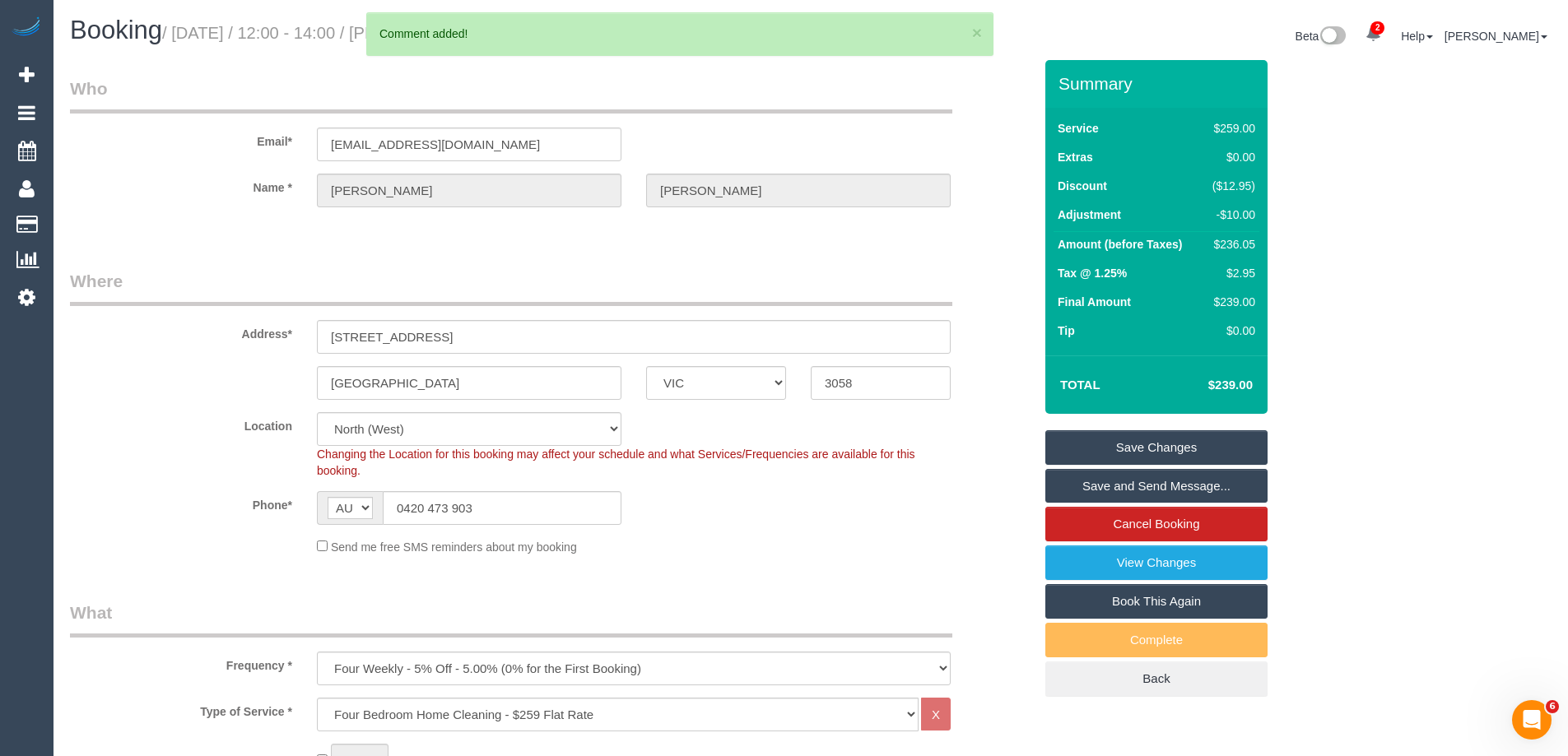
click at [1159, 443] on link "Save Changes" at bounding box center [1156, 447] width 222 height 35
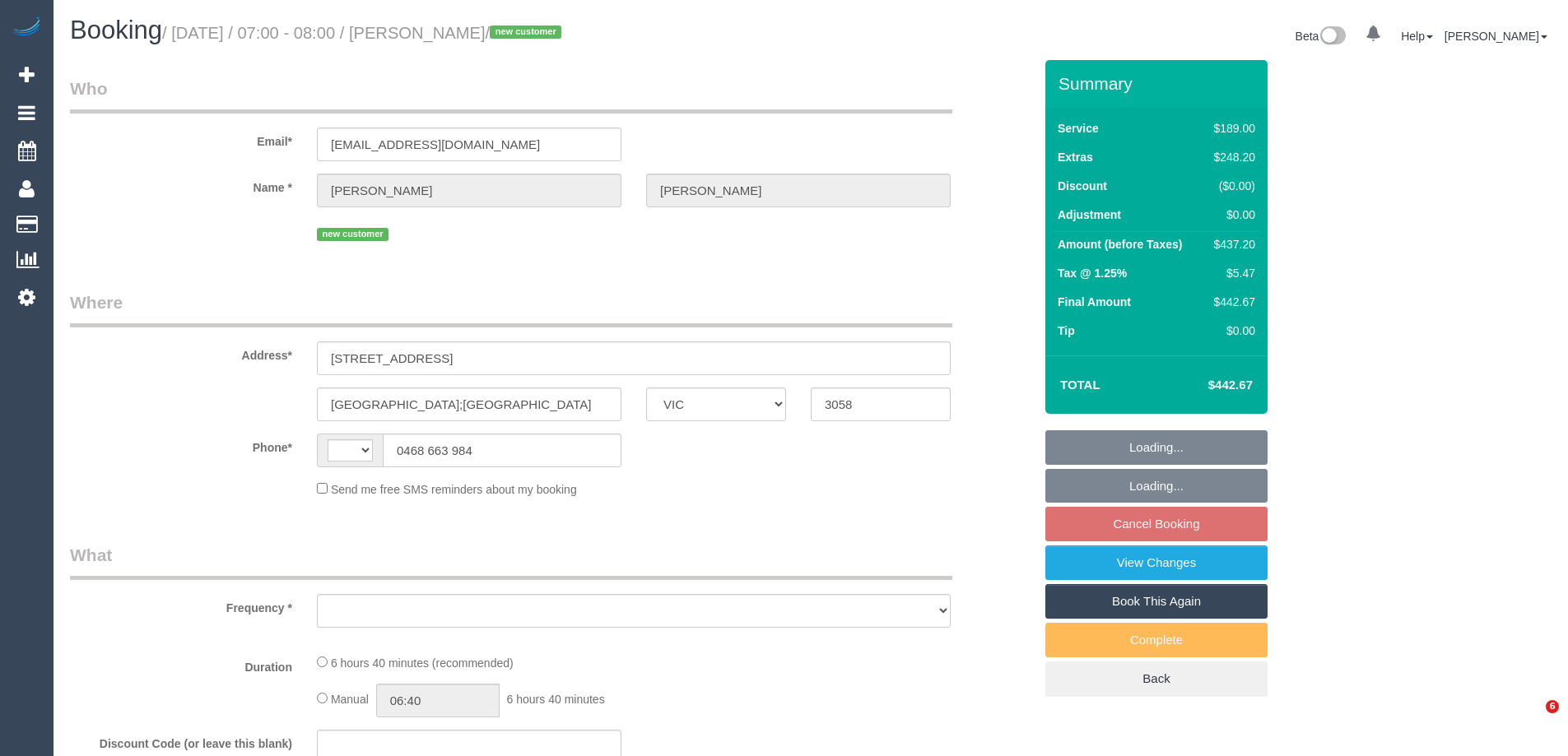
select select "VIC"
select select "object:284"
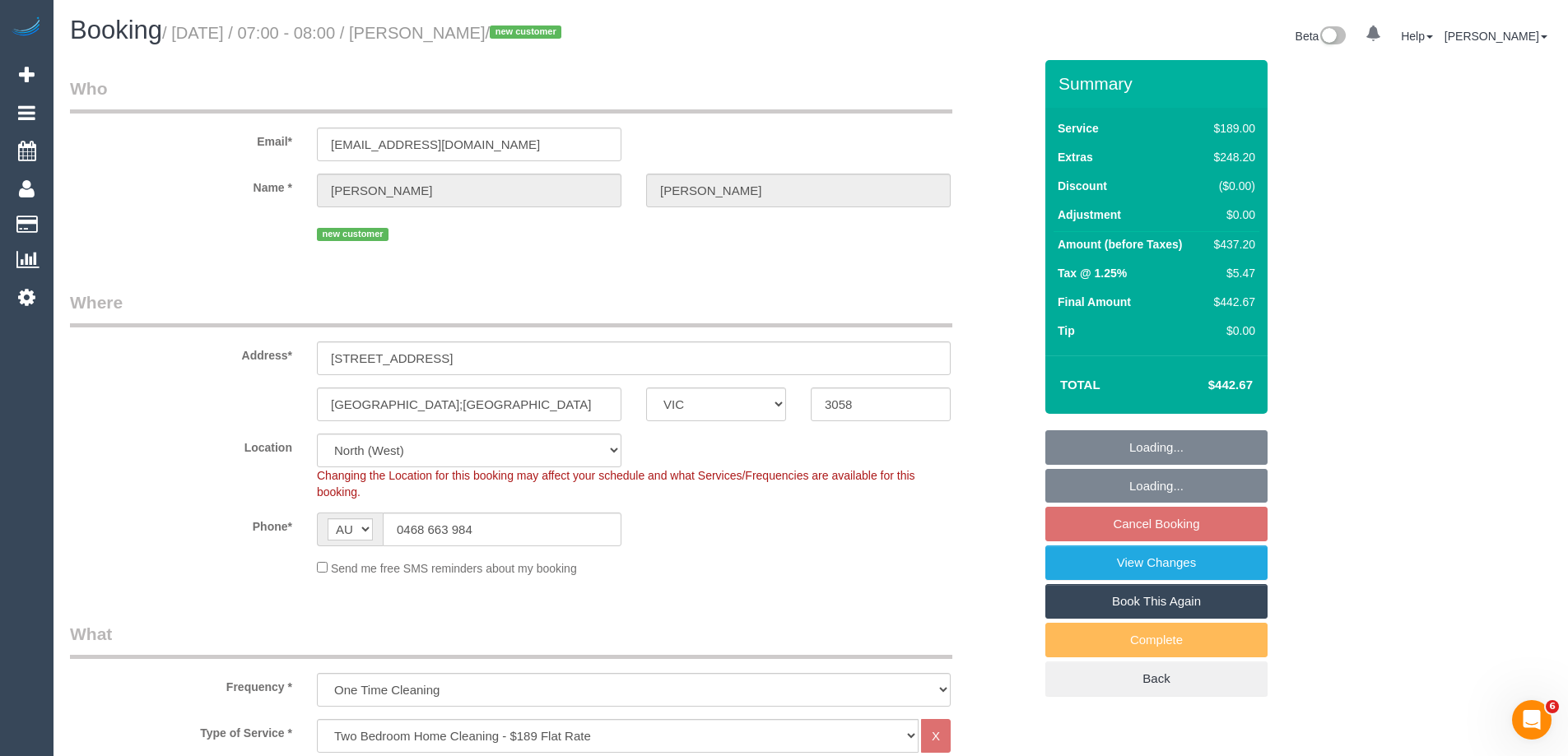
select select "string:AU"
select select "object:1320"
select select "string:stripe-pm_1SFQ3z2GScqysDRVUja5fqmj"
select select "number:28"
select select "number:16"
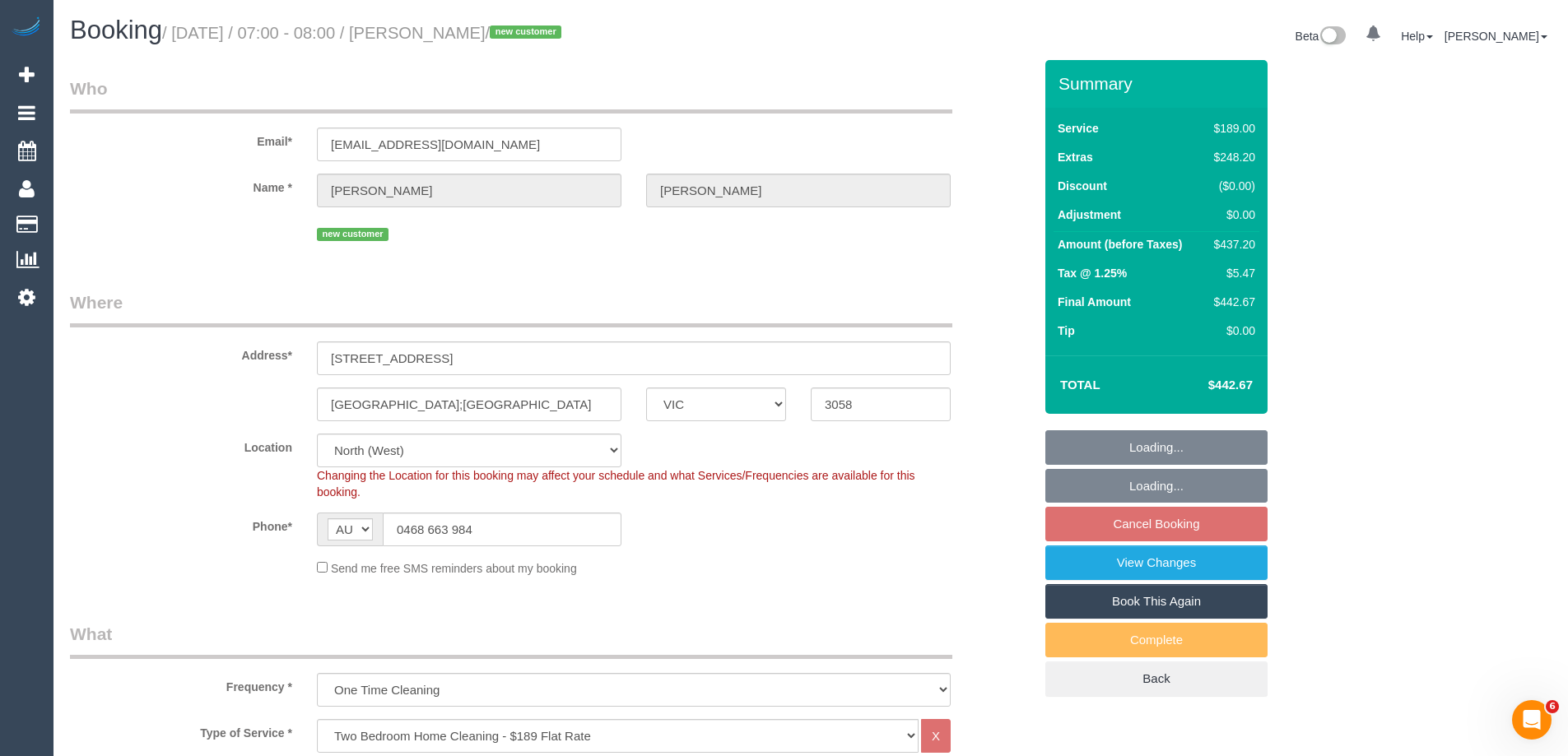
select select "number:18"
select select "number:24"
select select "number:11"
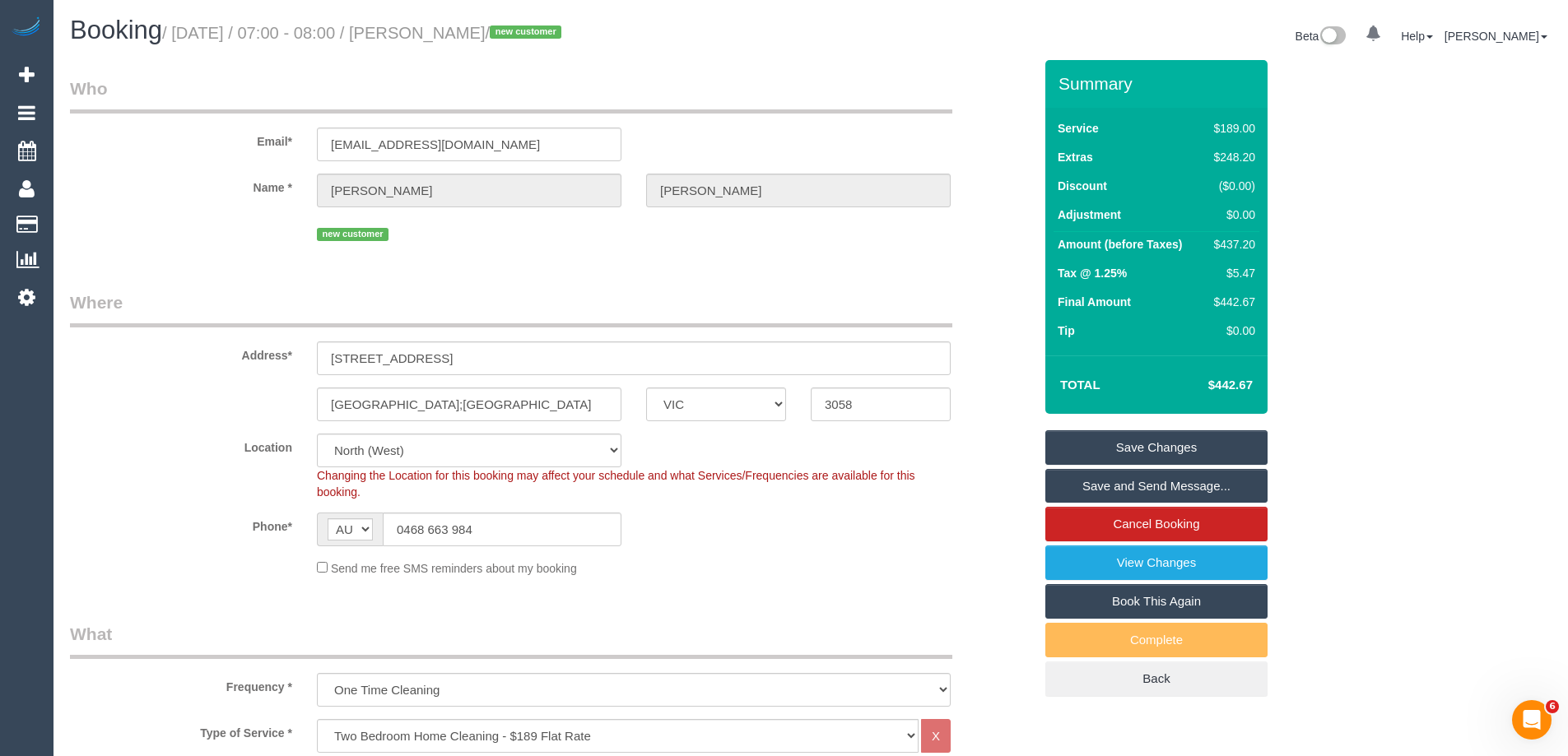
click at [1234, 246] on div "$437.20" at bounding box center [1231, 244] width 48 height 16
copy div "437.20"
click at [1302, 259] on div "Summary Service $189.00 Extras $248.20 Discount ($0.00) Adjustment $0.00 Amount…" at bounding box center [1218, 395] width 370 height 670
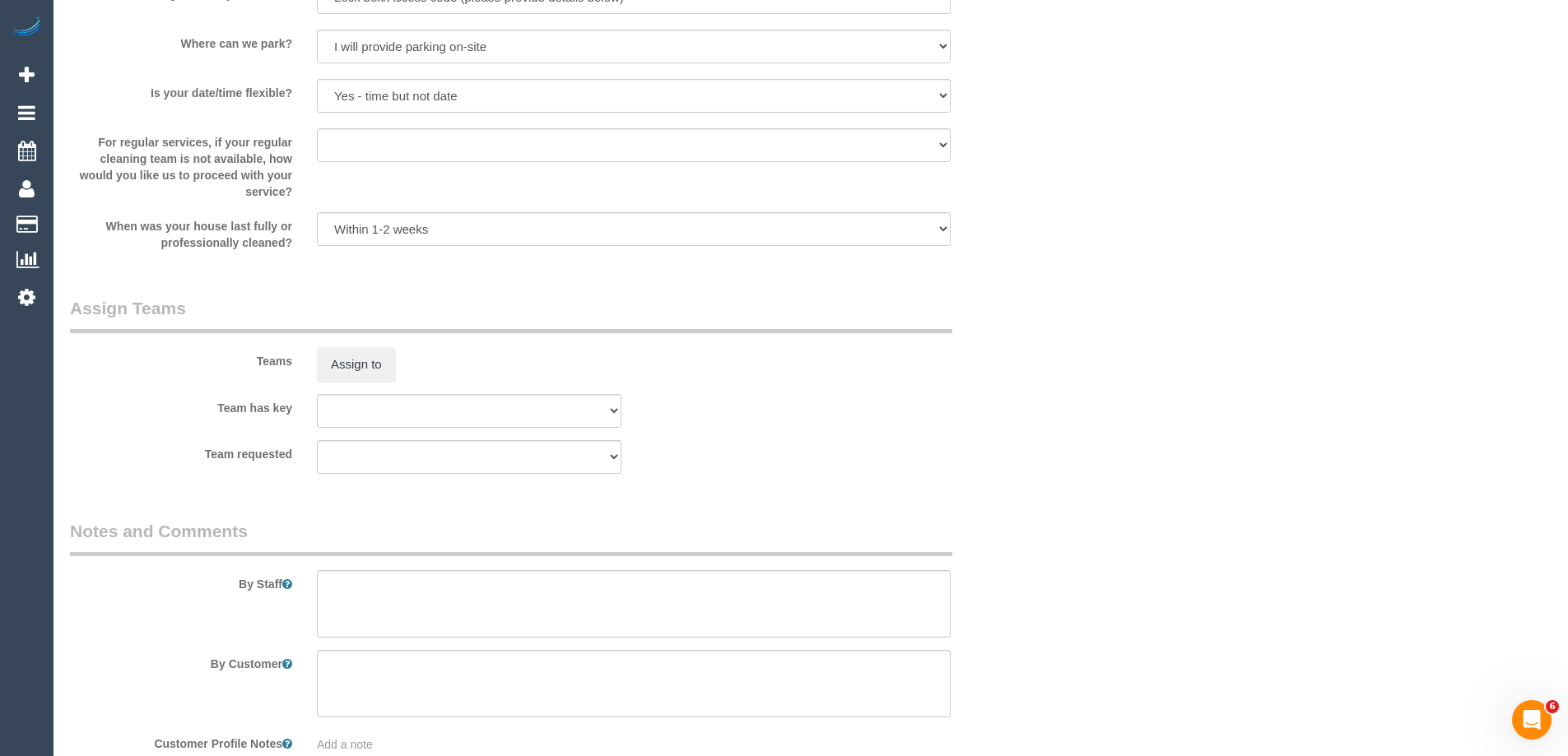
scroll to position [2469, 0]
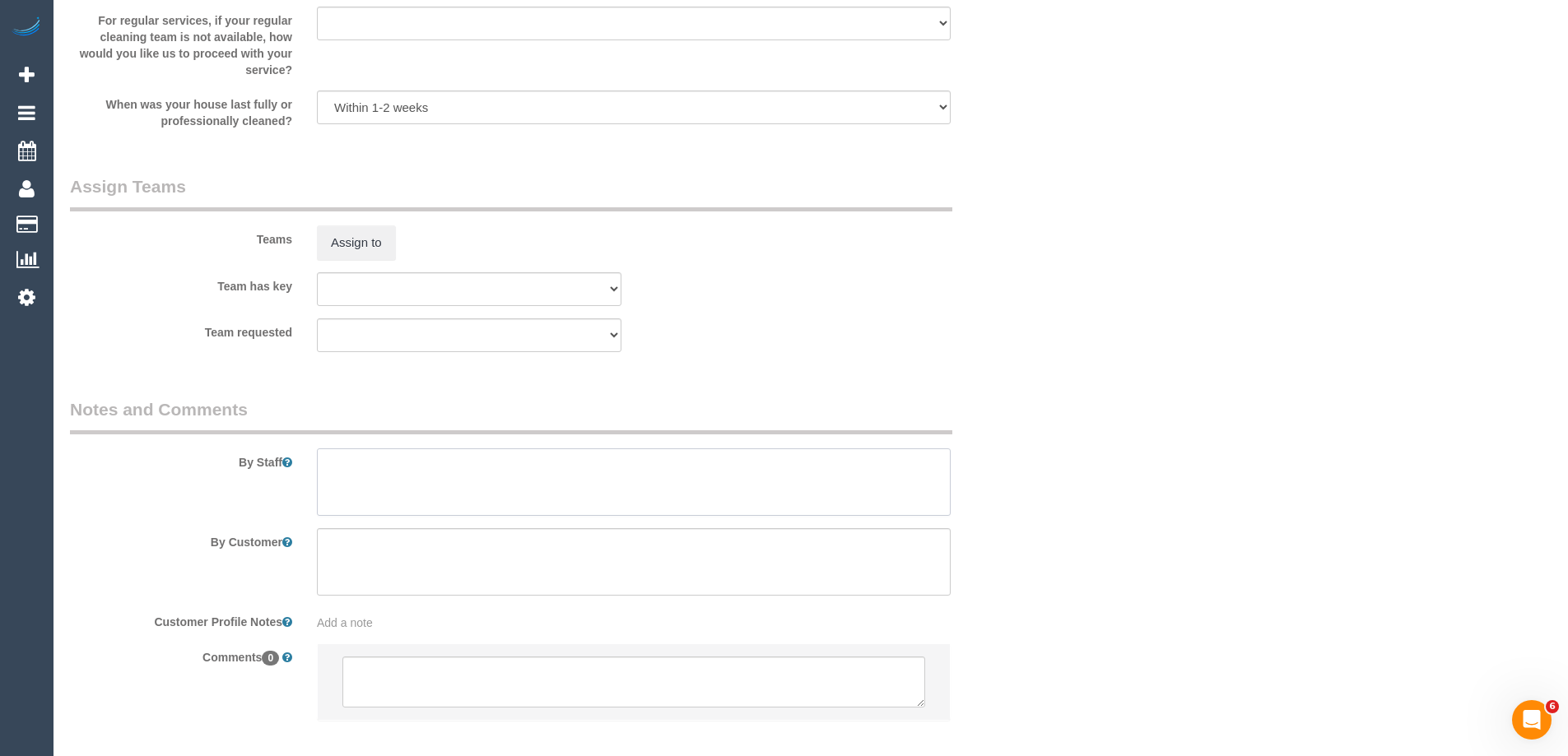
click at [412, 483] on textarea at bounding box center [634, 482] width 634 height 68
type textarea "Estimated time 7-8 hours"
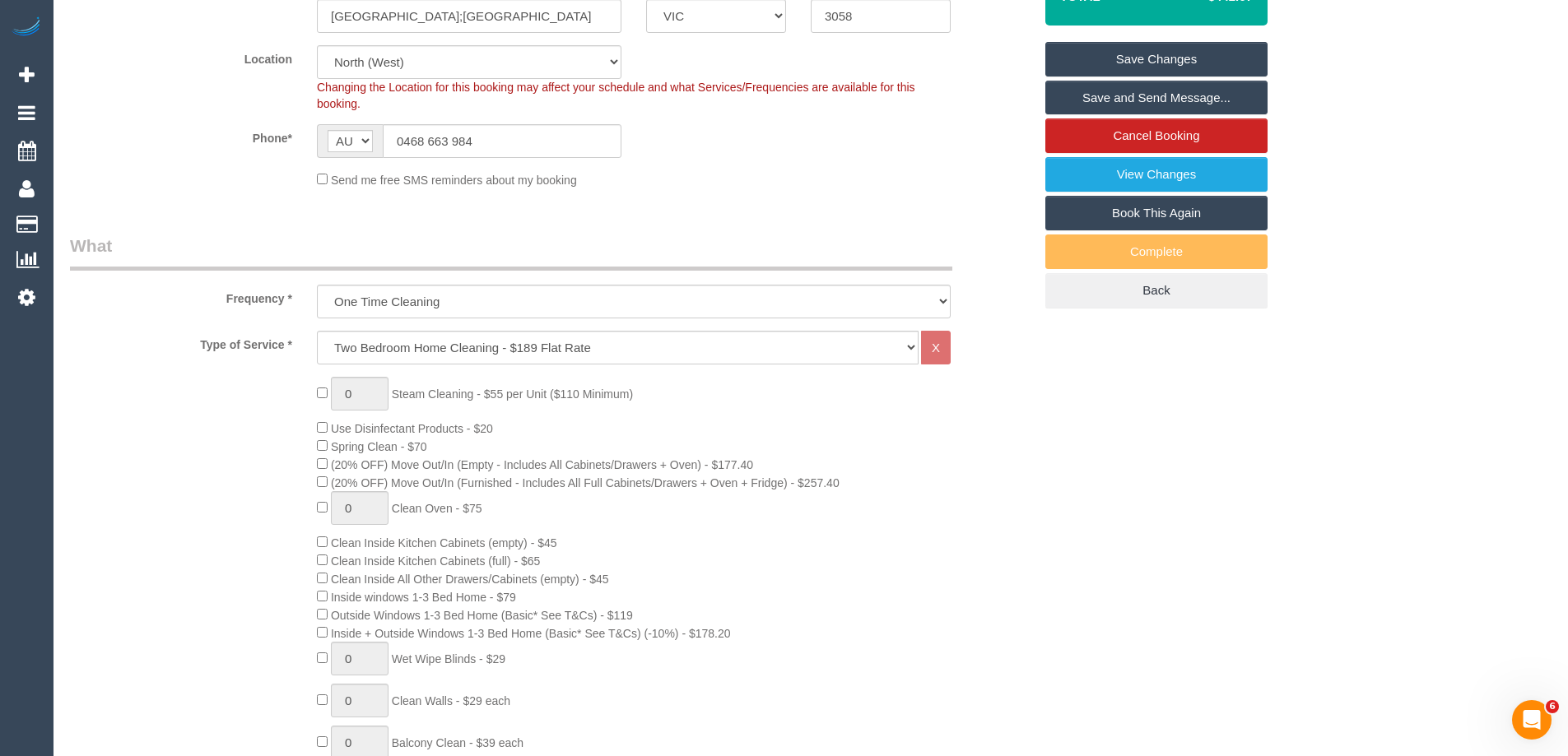
scroll to position [741, 0]
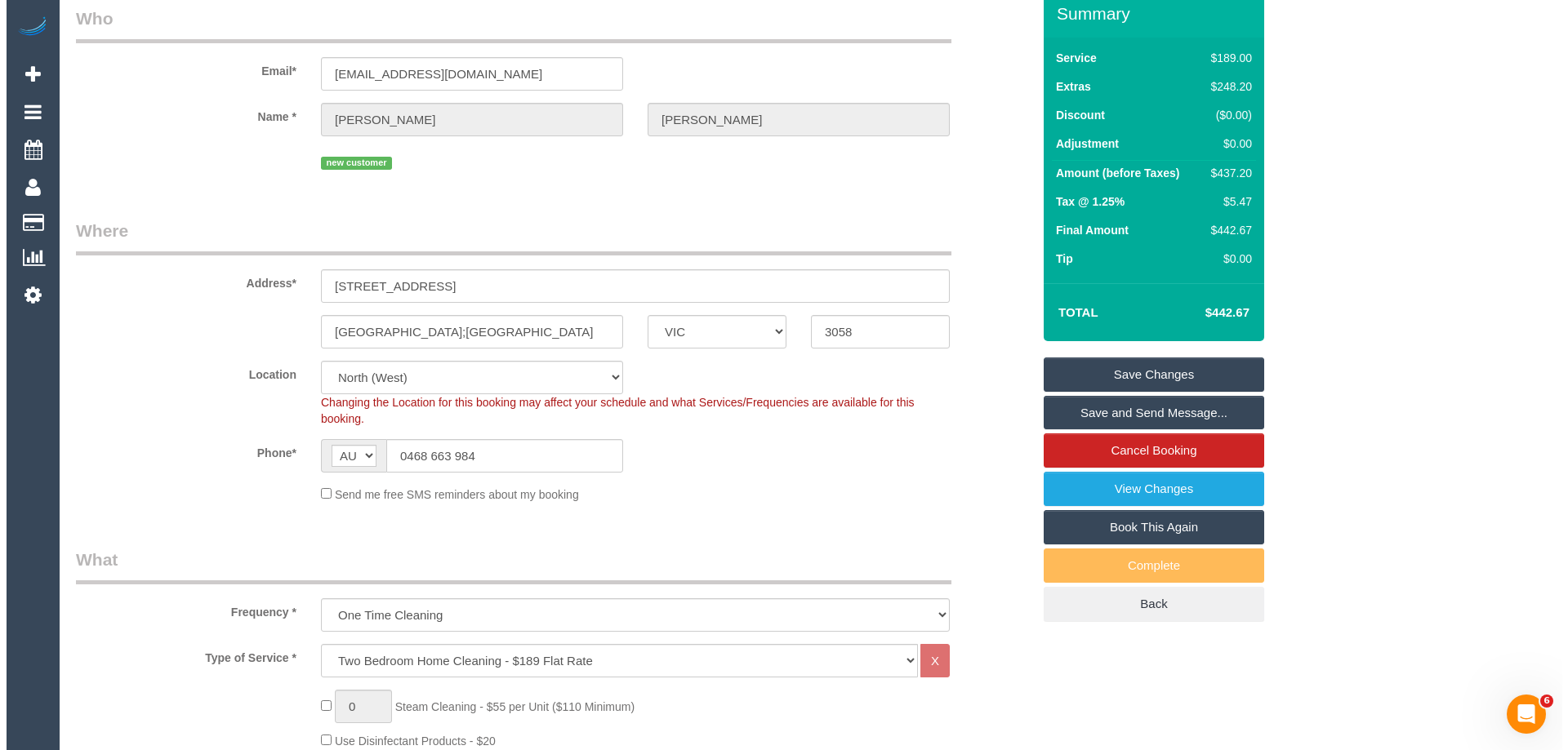
scroll to position [0, 0]
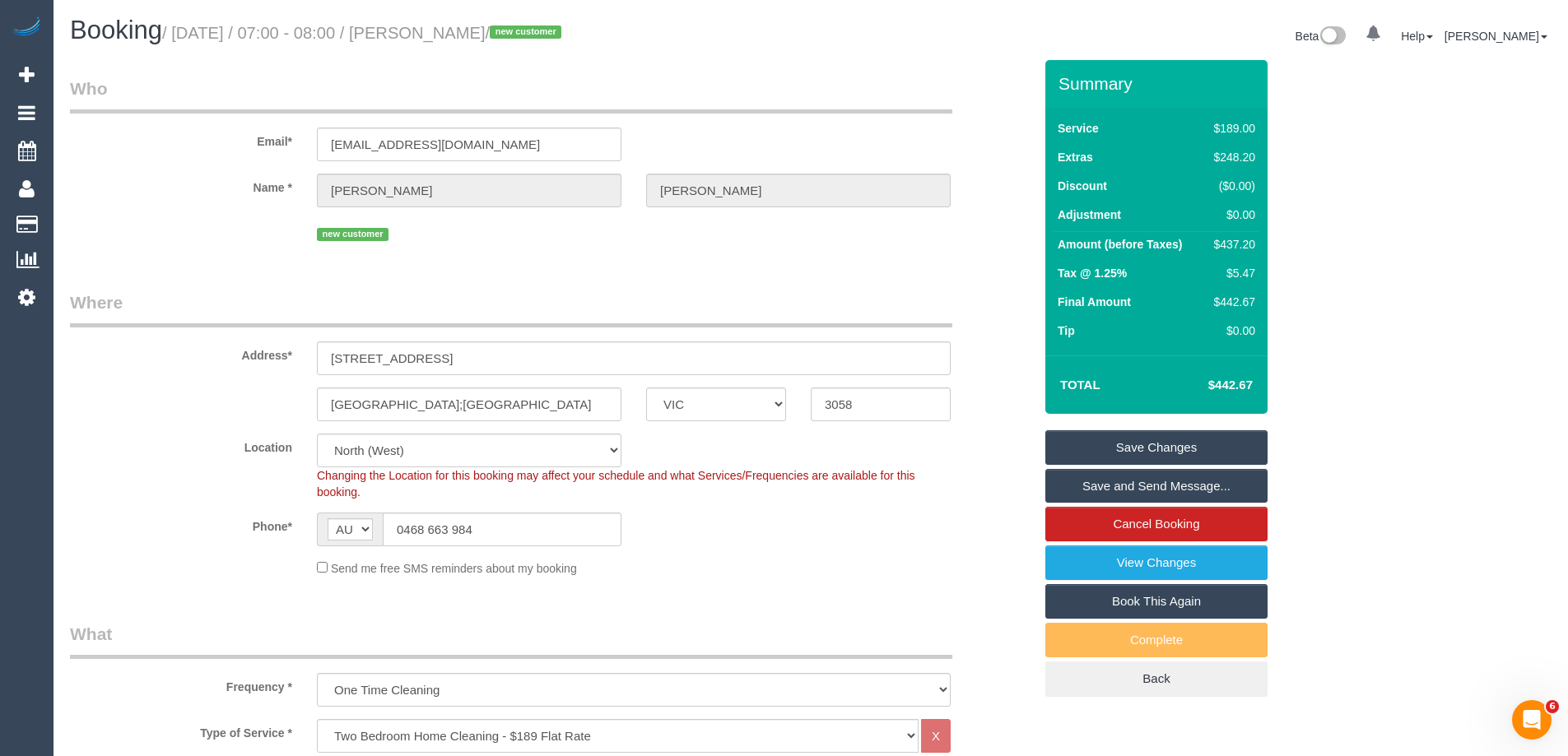
click at [1125, 442] on link "Save Changes" at bounding box center [1156, 447] width 222 height 35
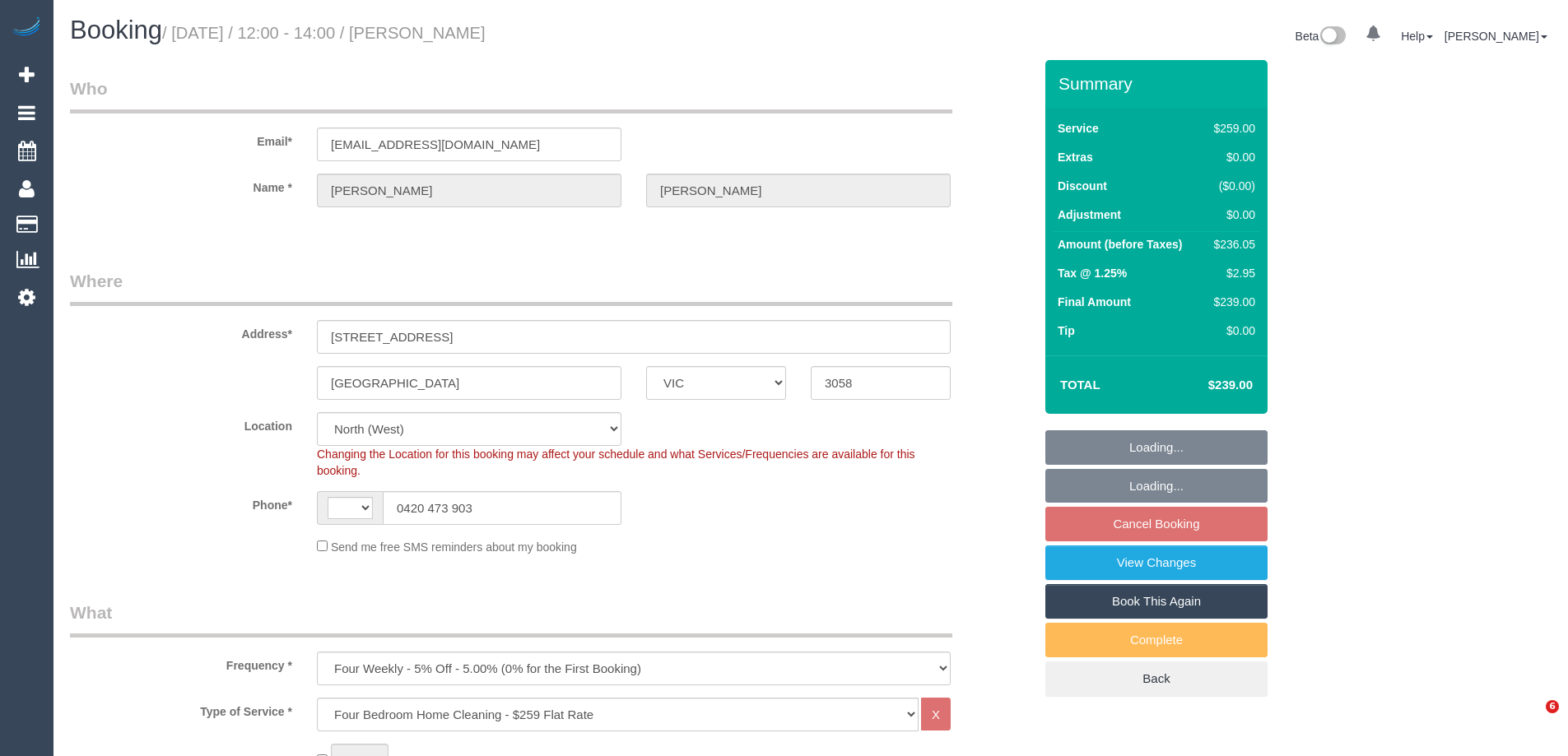
select select "VIC"
select select "object:816"
select select "string:AU"
select select "string:stripe-pm_1RUG2r2GScqysDRVyOKGtJau"
select select "number:27"
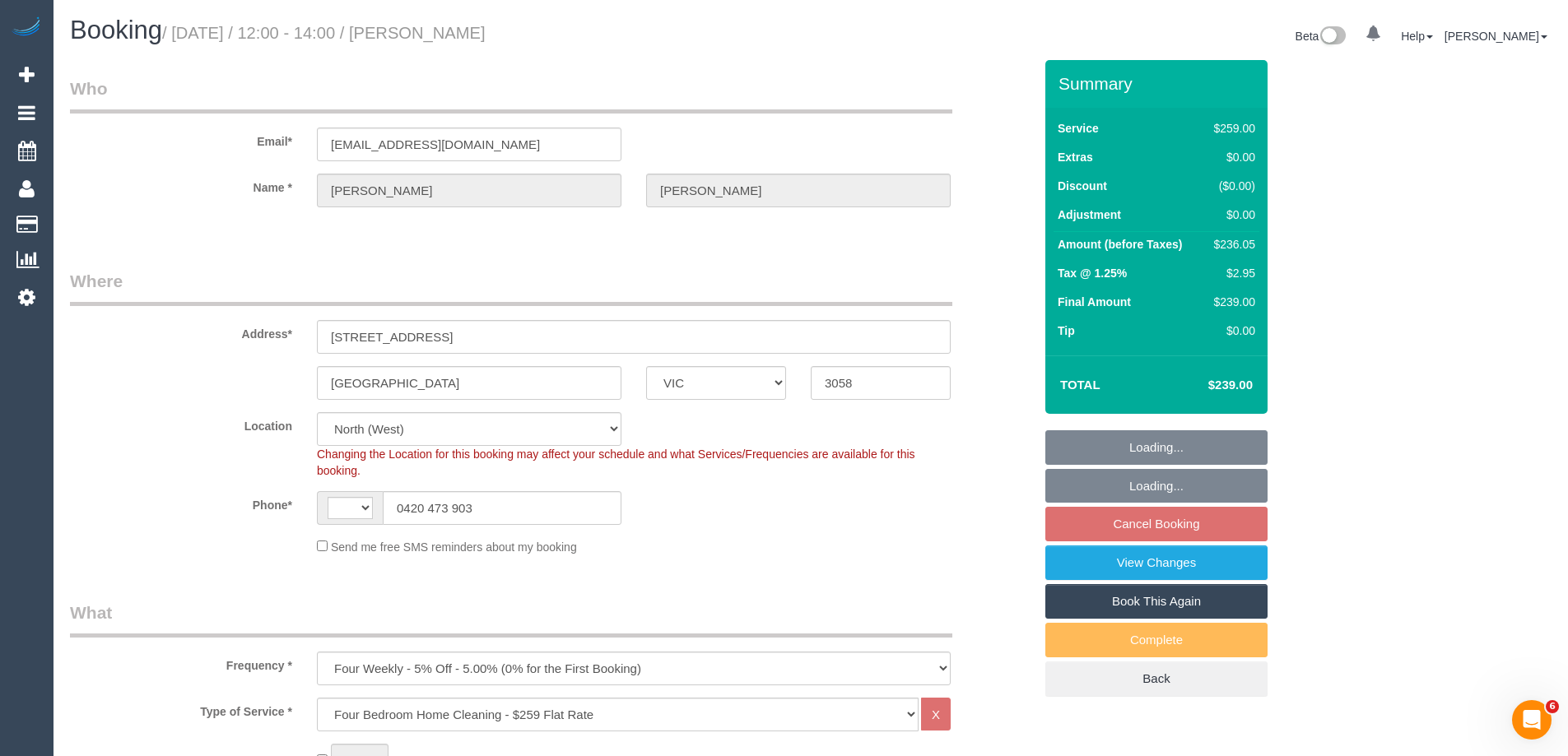
select select "number:14"
select select "number:19"
select select "number:22"
select select "number:33"
select select "number:13"
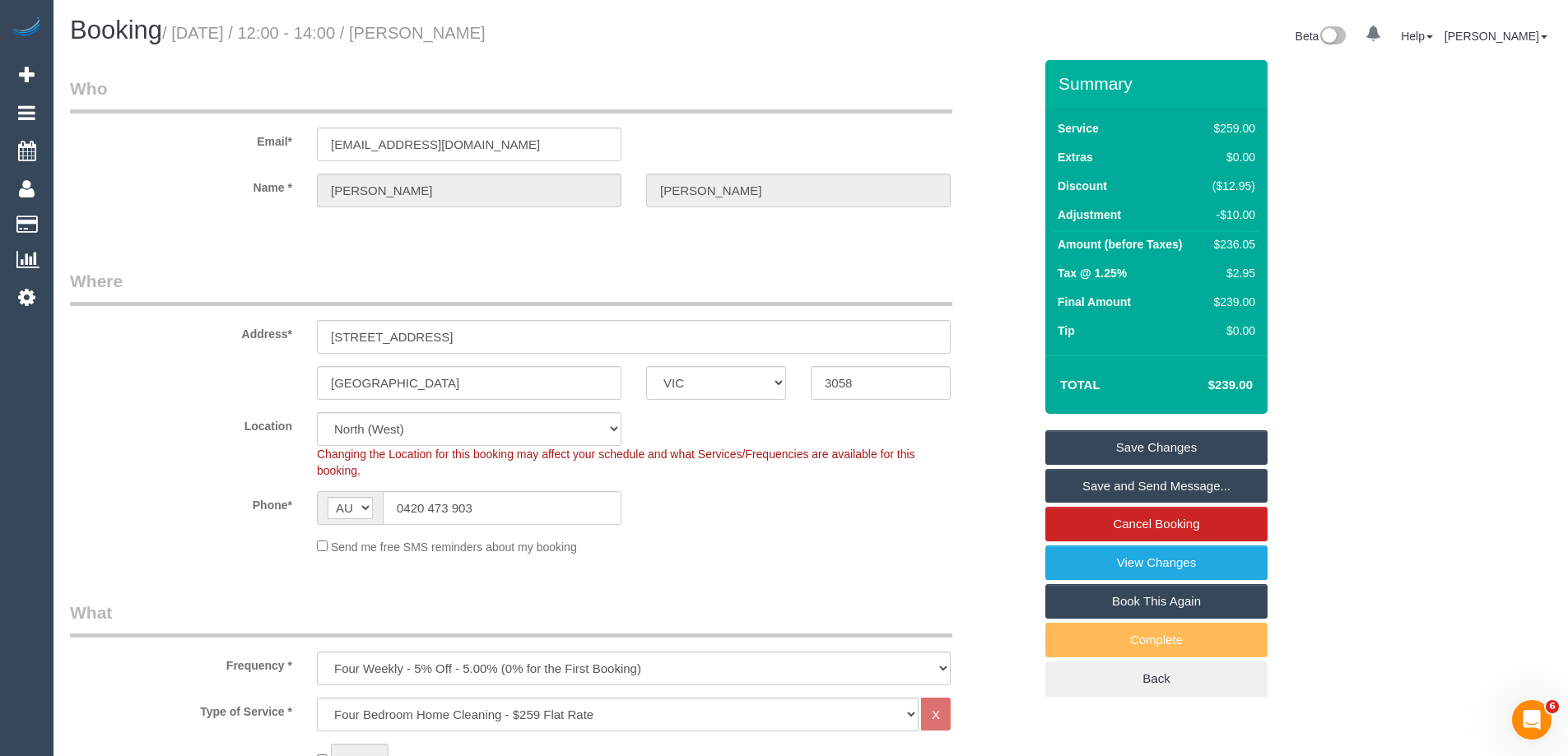
click at [818, 507] on div "Phone* AF AL DZ AD AO AI AQ AG AR AM AW AU AT AZ BS BH BD BB BY BE BZ BJ BM BT …" at bounding box center [551, 508] width 988 height 34
click at [1236, 245] on div "$236.05" at bounding box center [1231, 244] width 49 height 16
copy div "236.05"
click at [1345, 261] on div "Summary Service $259.00 Extras $0.00 Discount ($12.95) Adjustment -$10.00 Amoun…" at bounding box center [1218, 395] width 370 height 670
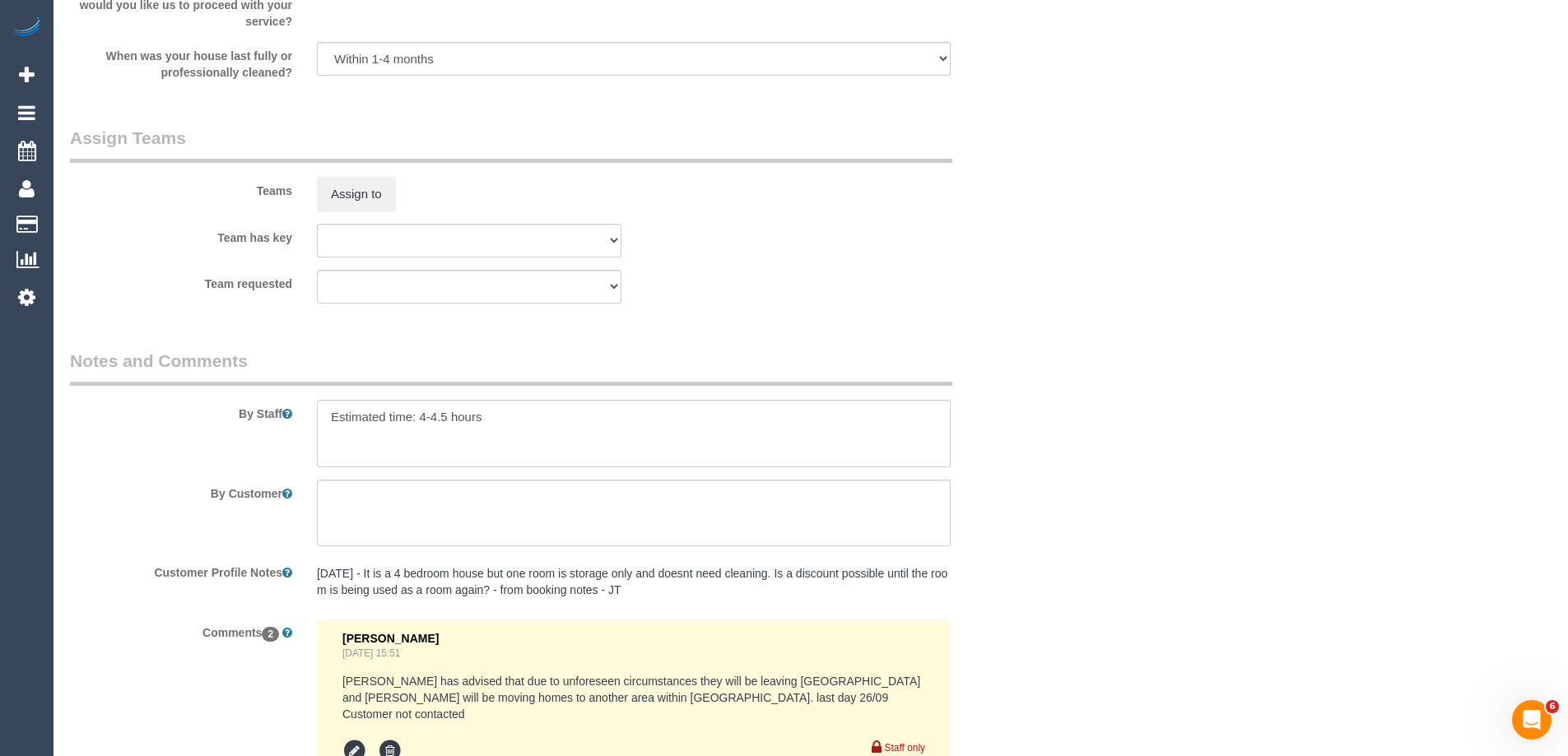
scroll to position [2716, 0]
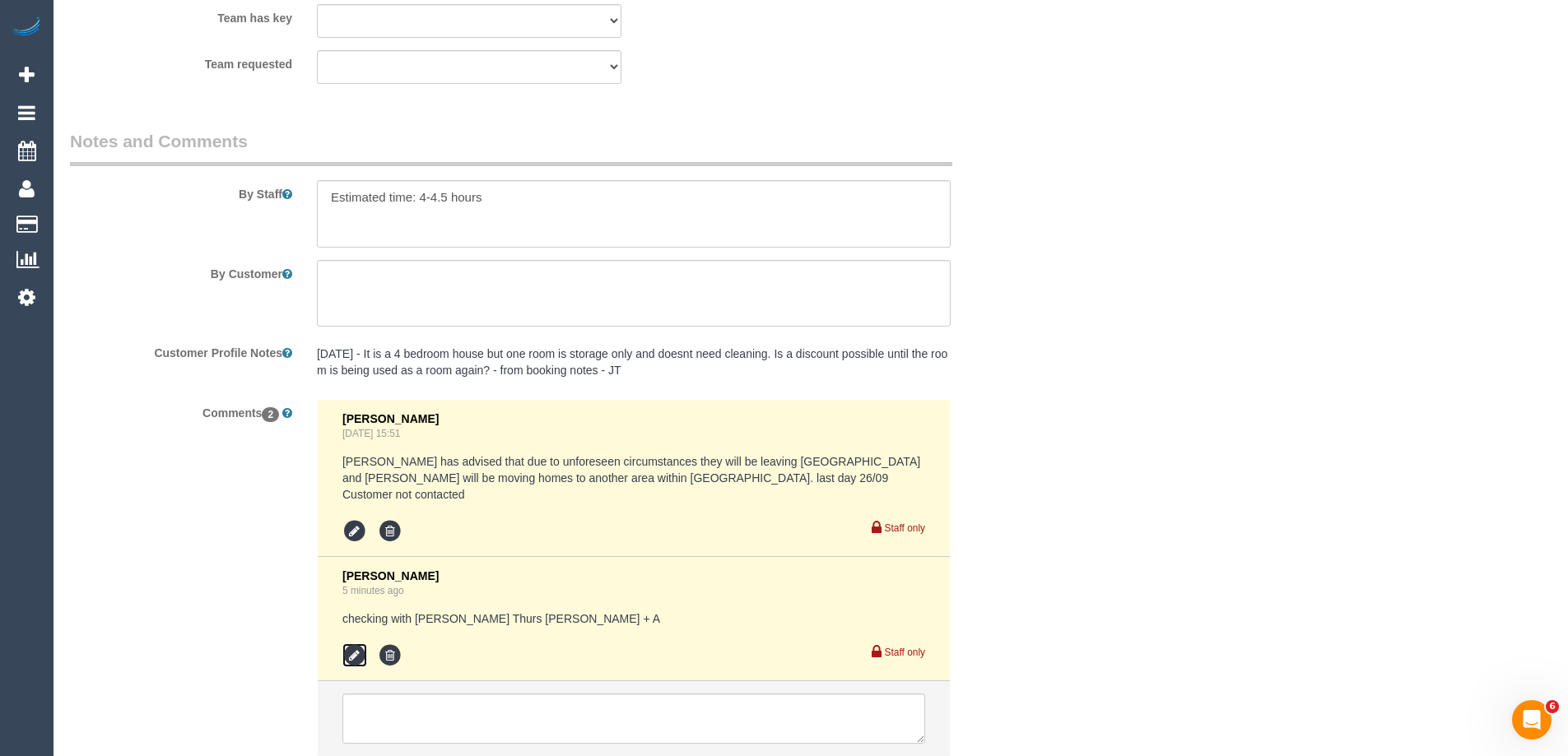
click at [353, 653] on icon at bounding box center [355, 656] width 24 height 24
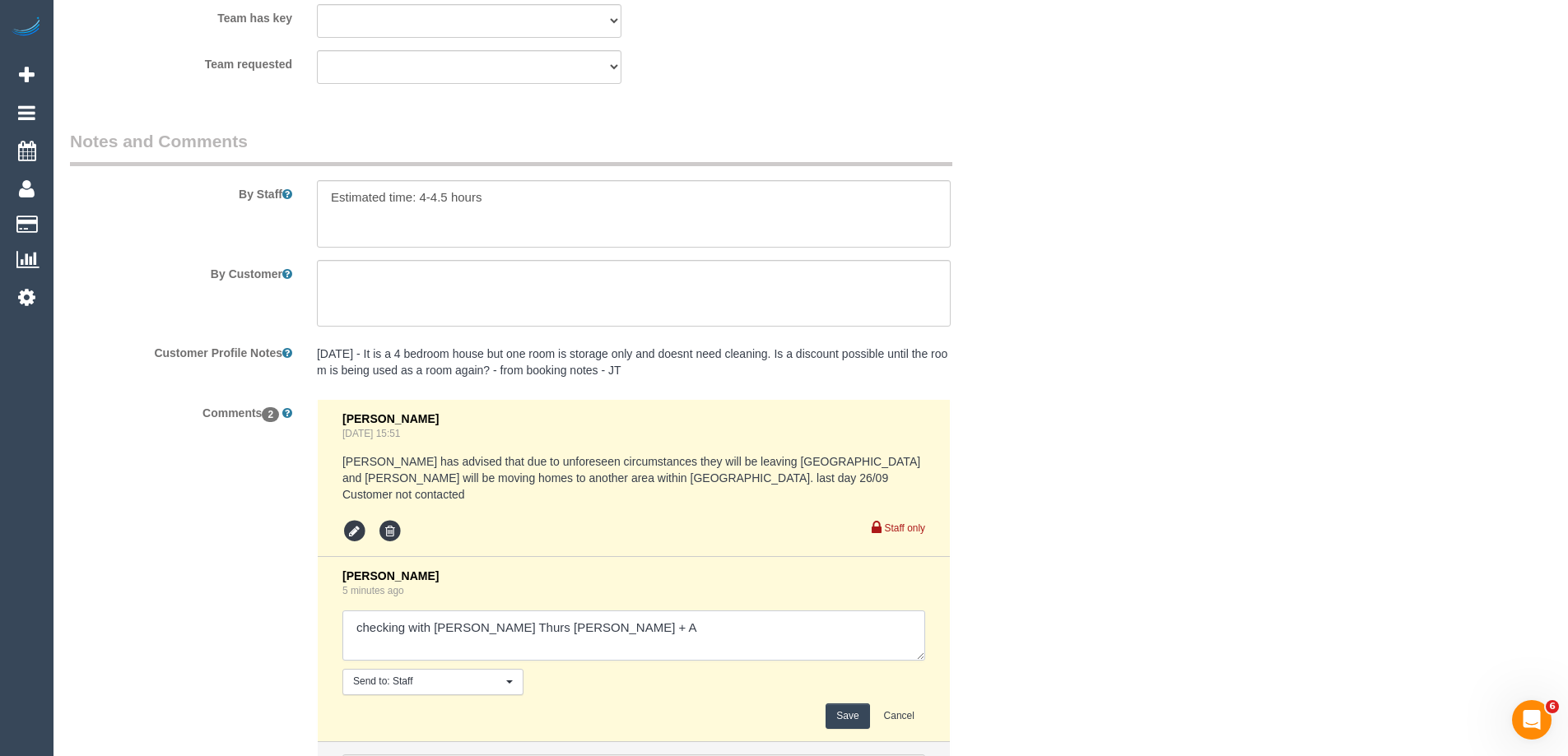
click at [630, 646] on textarea at bounding box center [634, 636] width 583 height 51
click at [362, 628] on textarea at bounding box center [634, 636] width 583 height 51
type textarea "Checking with Steve Thurs Sohail + A - Agreed. Customer emailed - assigned pend…"
click at [859, 723] on button "Save" at bounding box center [848, 716] width 43 height 25
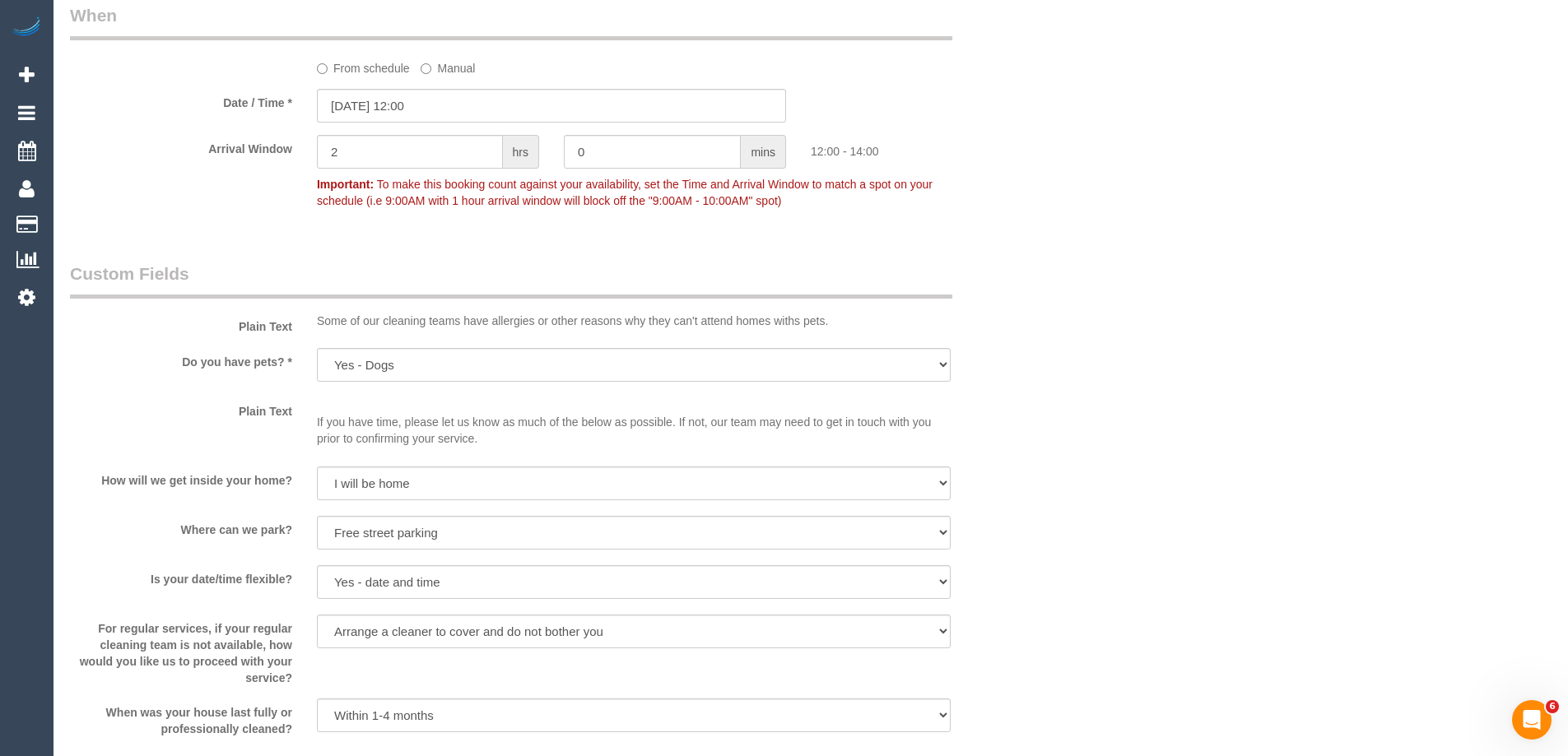
scroll to position [1810, 0]
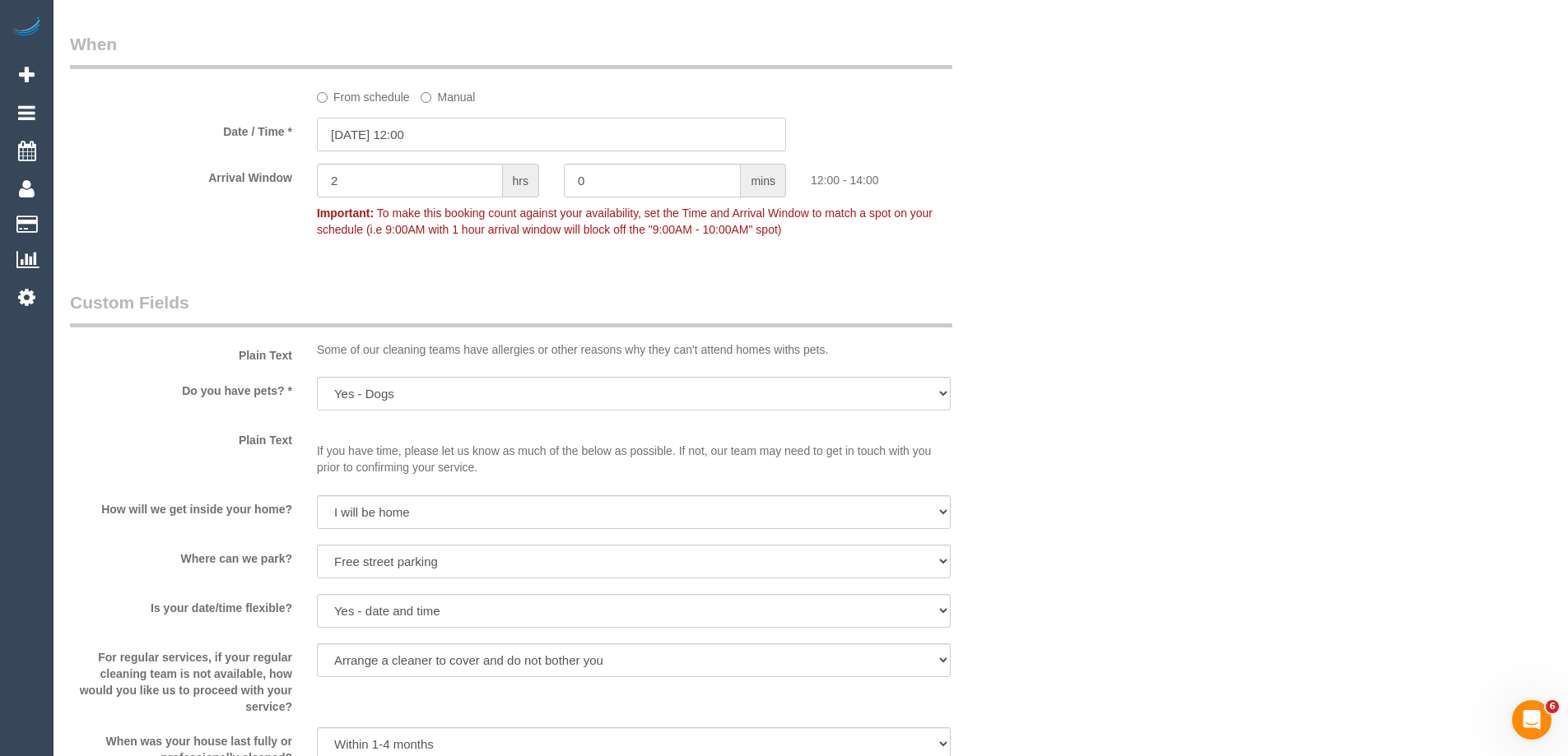
click at [361, 137] on input "15/10/2025 12:00" at bounding box center [552, 135] width 469 height 34
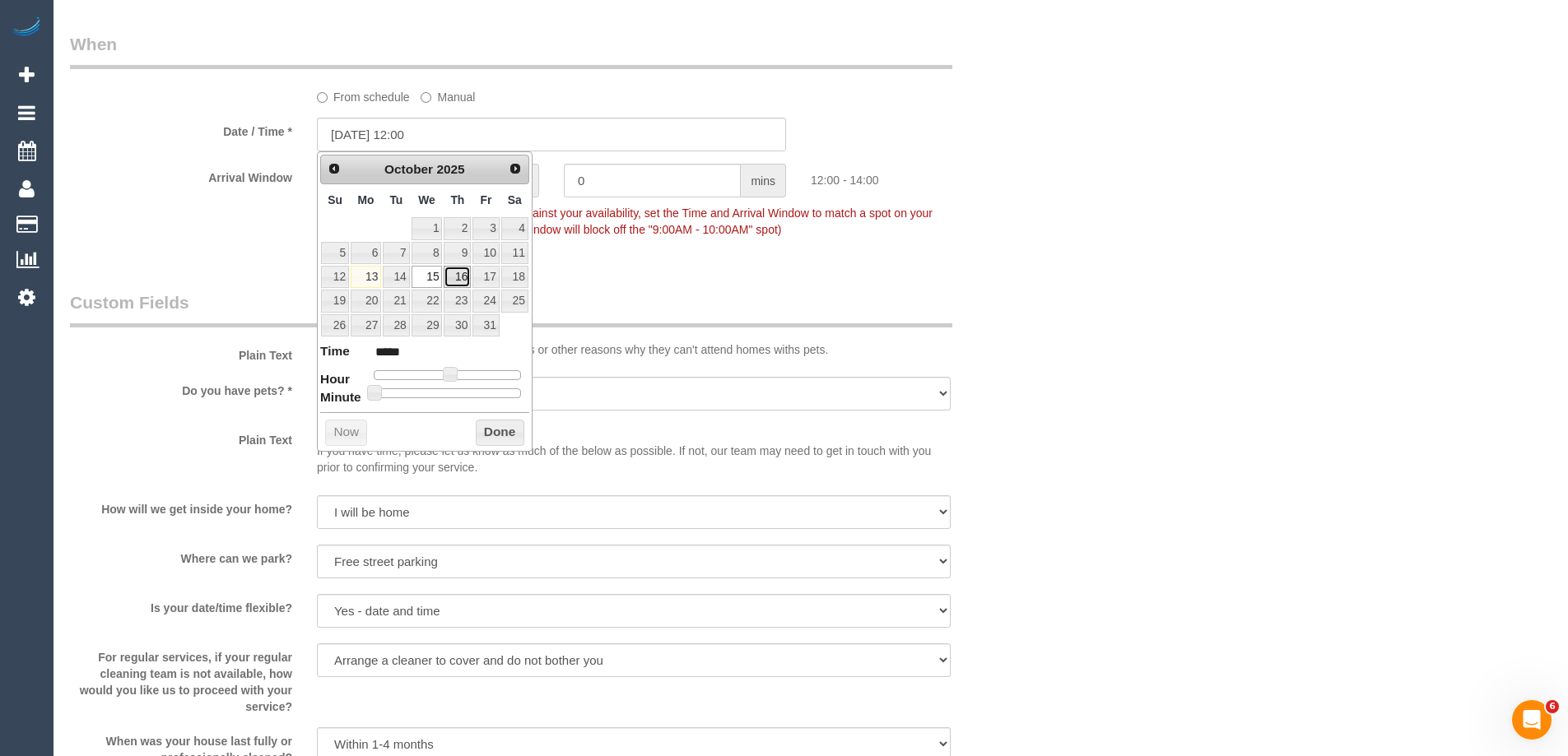
click at [463, 280] on link "16" at bounding box center [457, 277] width 27 height 23
type input "16/10/2025 12:00"
click at [494, 430] on button "Done" at bounding box center [500, 433] width 49 height 26
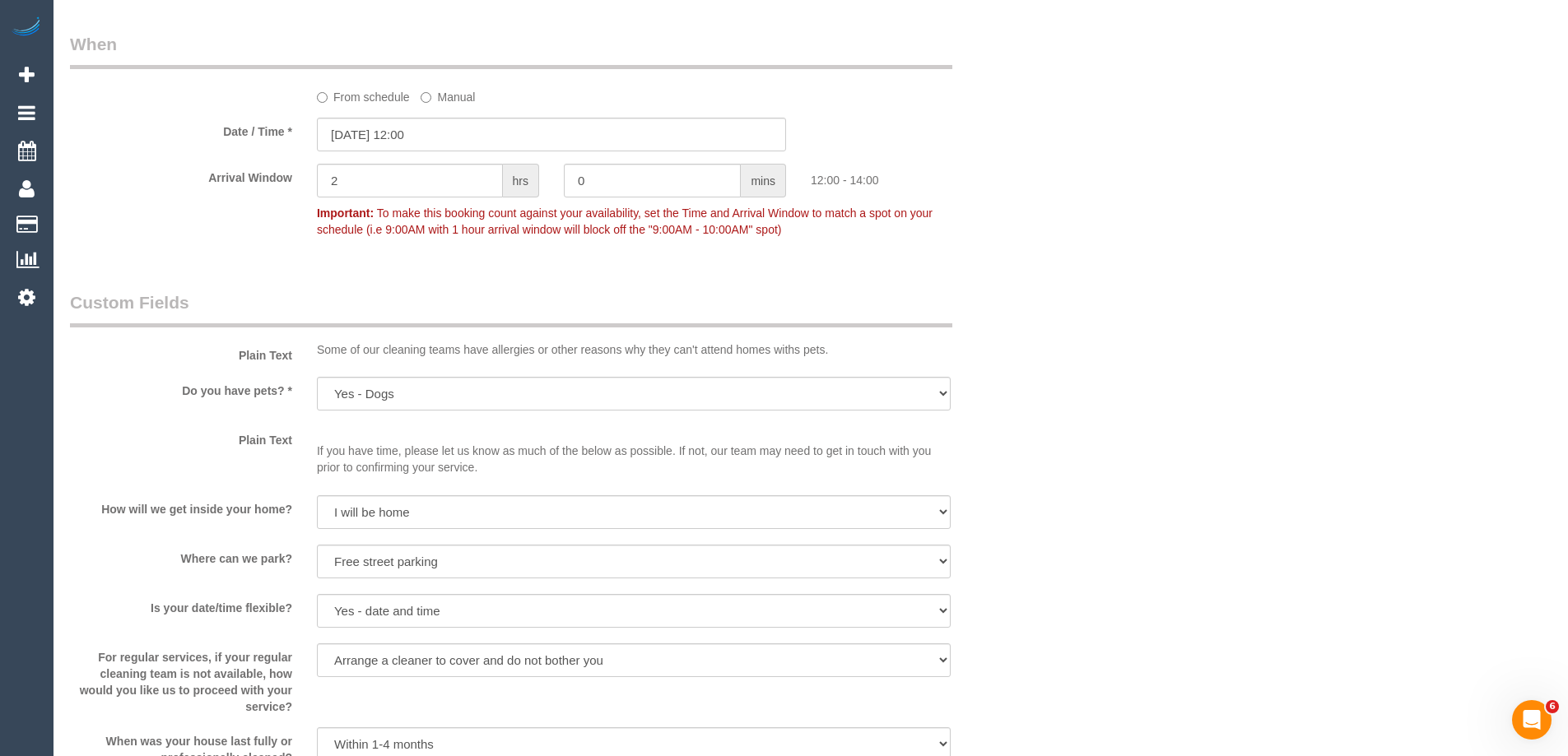
drag, startPoint x: 1143, startPoint y: 374, endPoint x: 1021, endPoint y: 394, distance: 123.6
click at [1144, 374] on div "Who Email* borboleta16@hotmail.com Name * Vanessa Mitchell Where Address* 6 Mol…" at bounding box center [811, 24] width 1482 height 3549
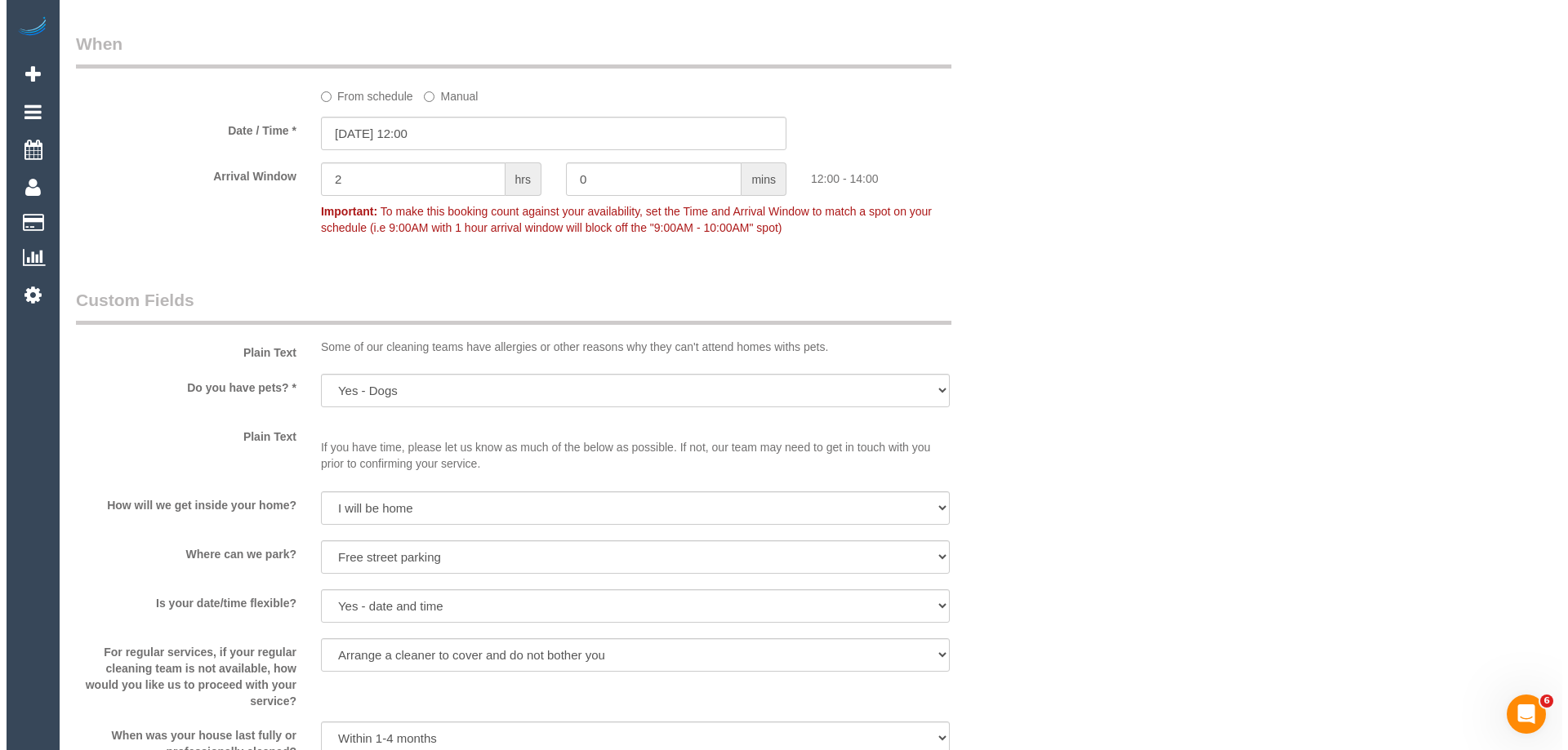
scroll to position [2123, 0]
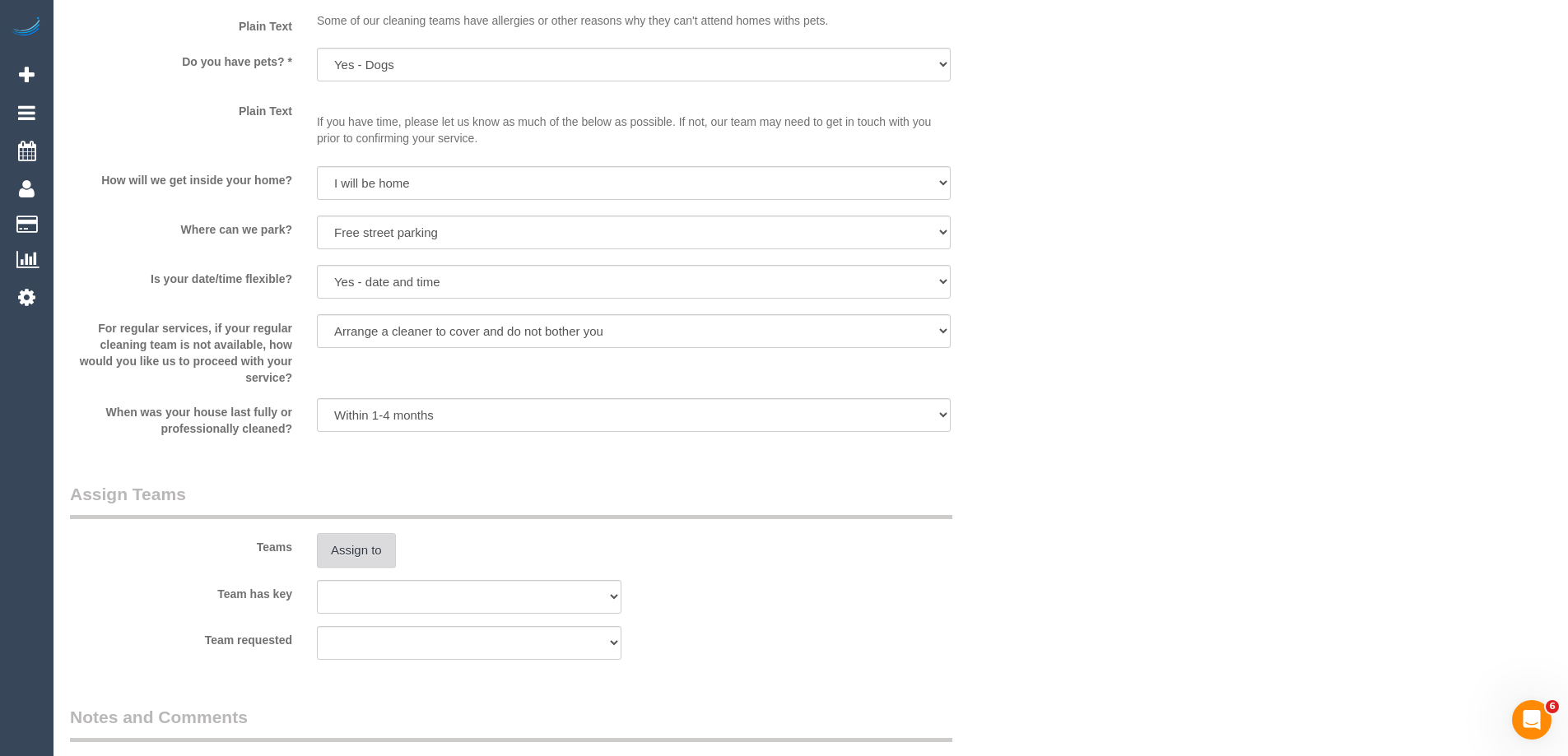
click at [361, 559] on button "Assign to" at bounding box center [357, 550] width 79 height 35
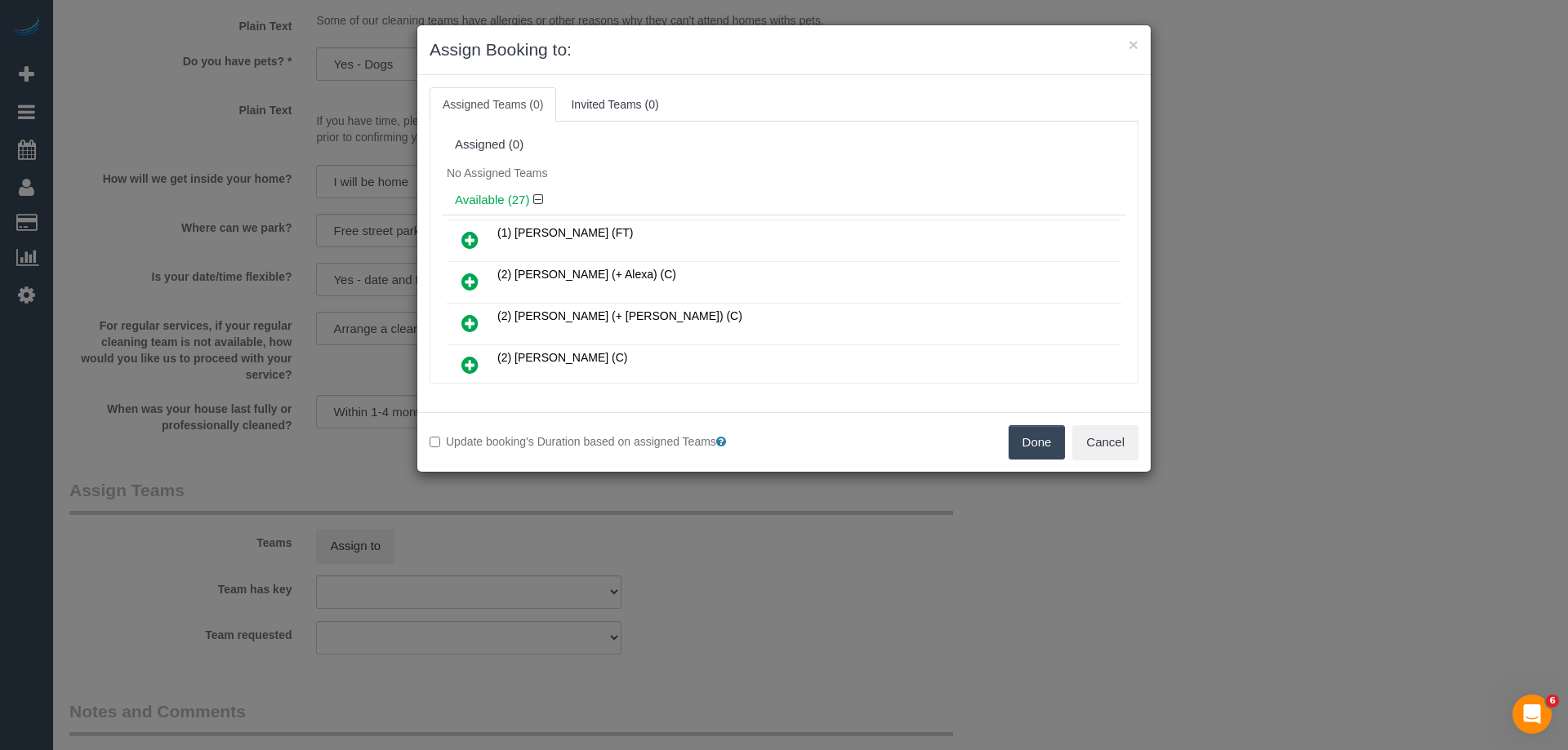
click at [728, 164] on div "No Assigned Teams" at bounding box center [784, 173] width 683 height 24
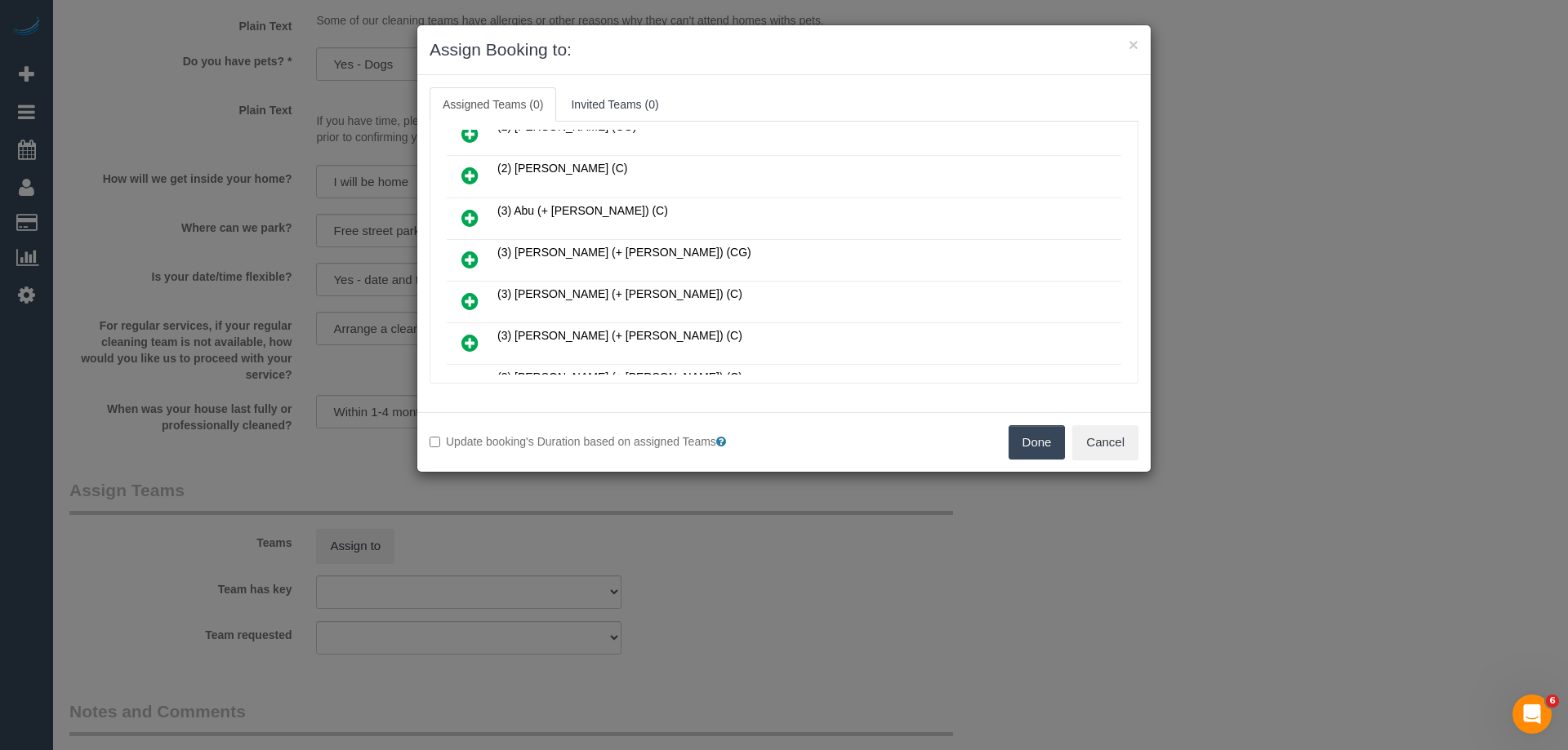
click at [455, 255] on link at bounding box center [470, 260] width 38 height 33
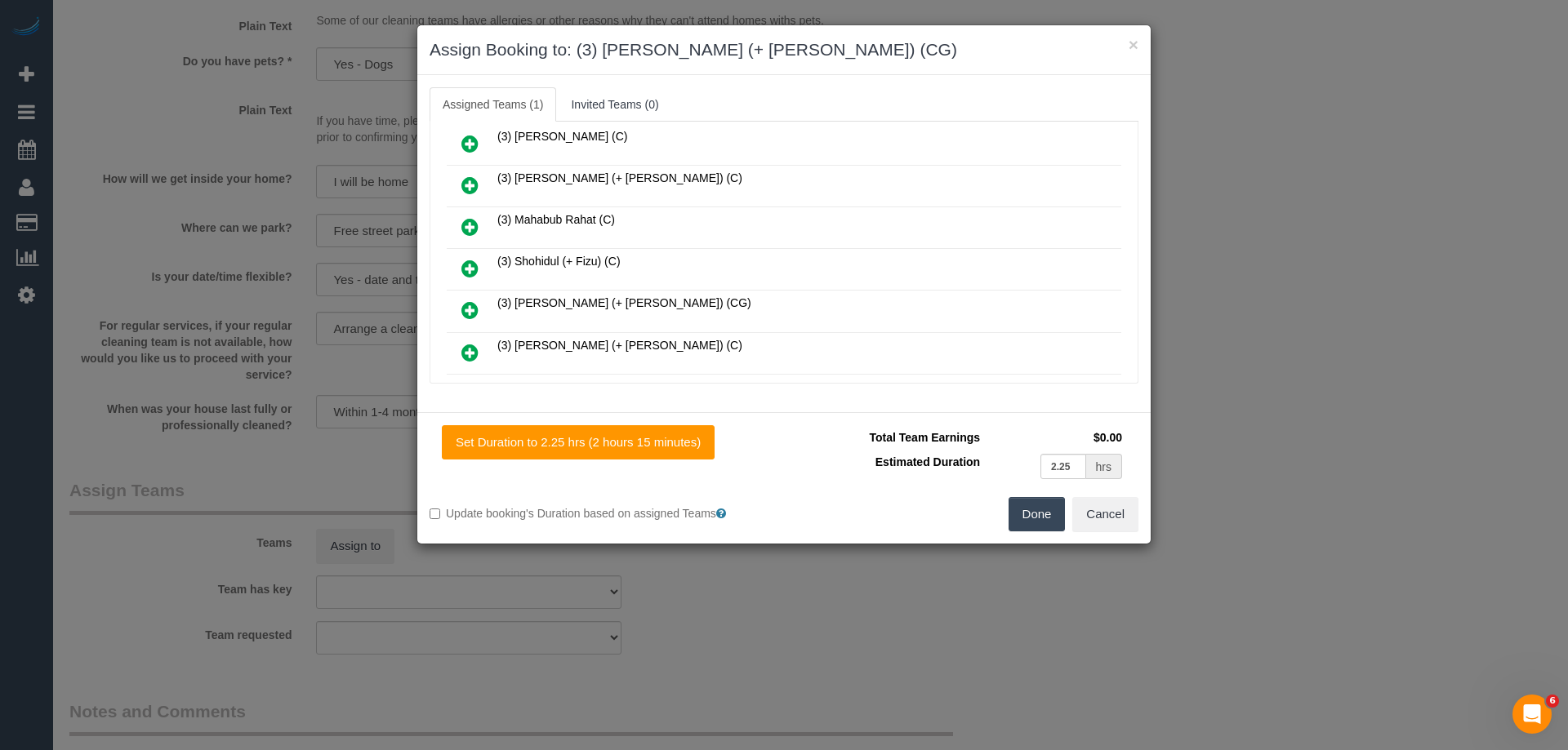
click at [471, 313] on icon at bounding box center [470, 310] width 17 height 20
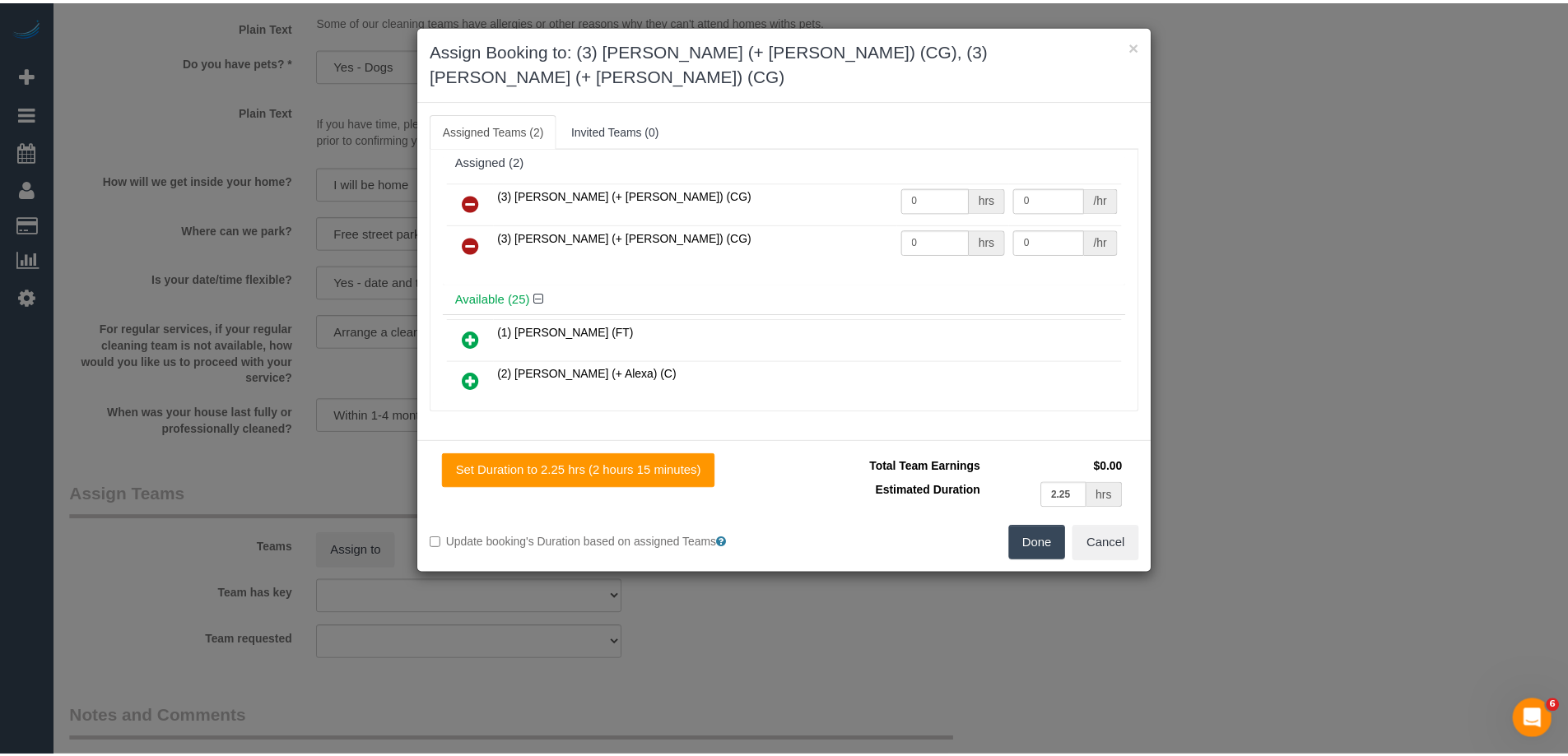
scroll to position [0, 0]
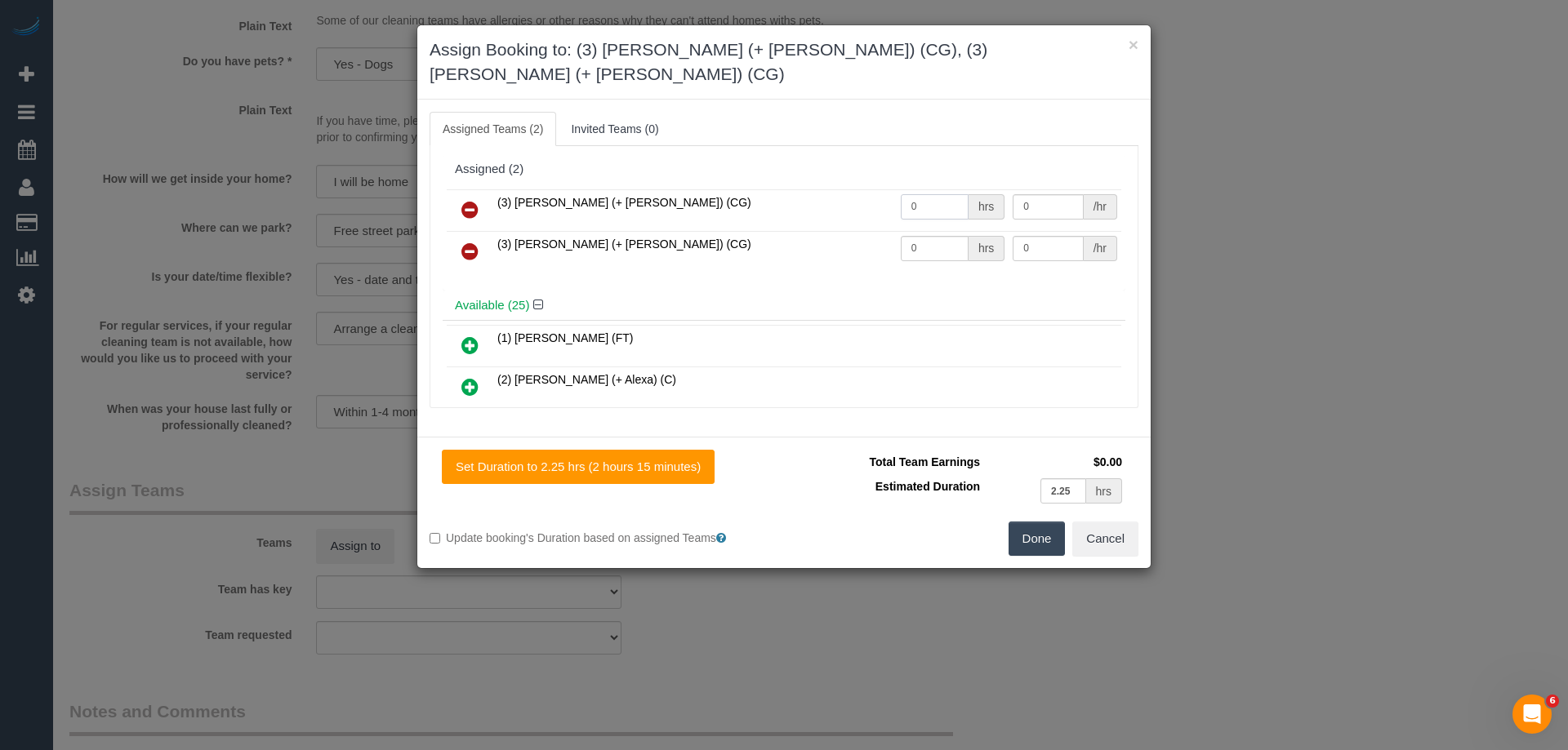
click at [935, 194] on input "0" at bounding box center [934, 206] width 68 height 25
type input "1"
click at [920, 236] on input "0" at bounding box center [934, 248] width 68 height 25
type input "1"
click at [1048, 194] on input "0" at bounding box center [1048, 206] width 70 height 25
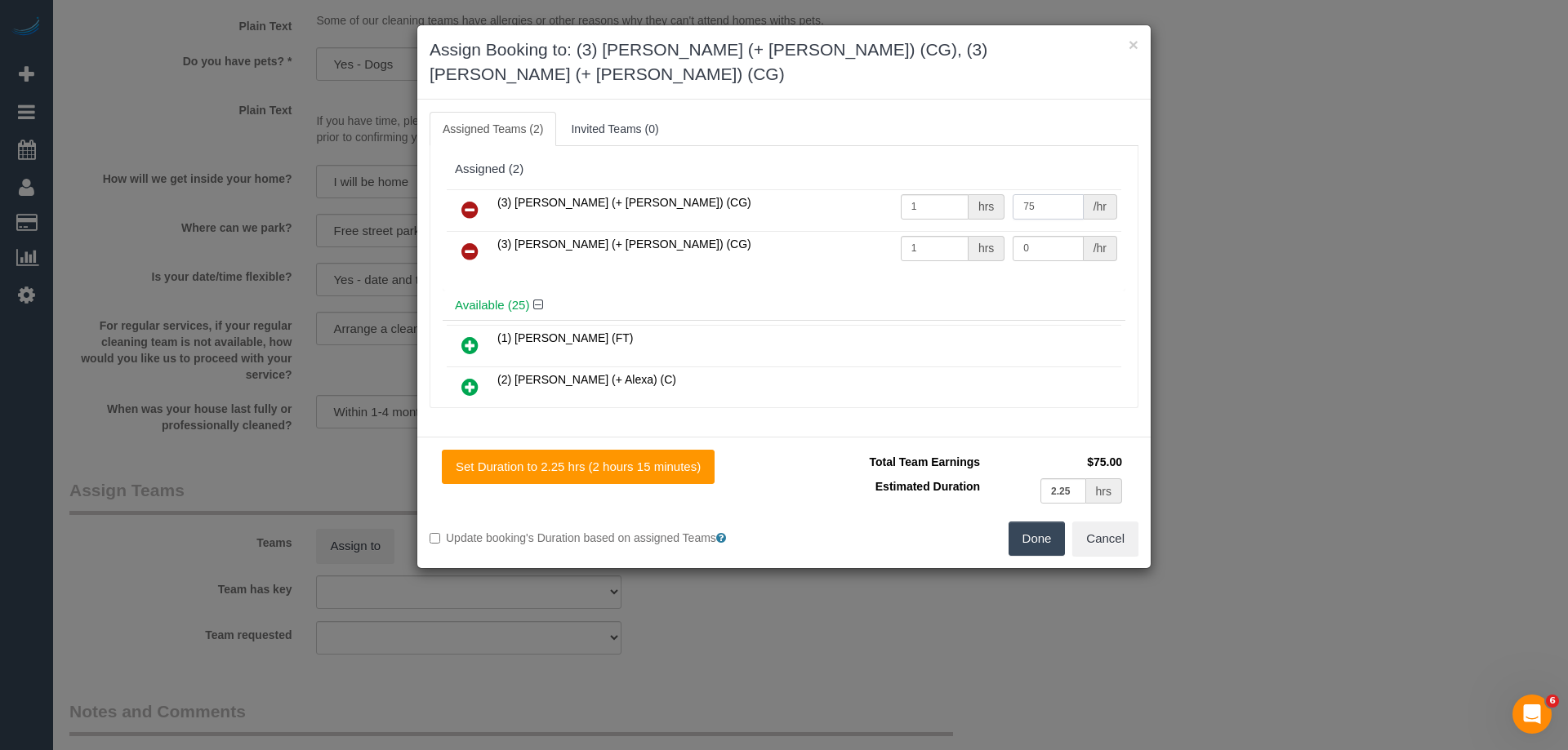
type input "75"
click at [1047, 236] on input "0" at bounding box center [1048, 248] width 70 height 25
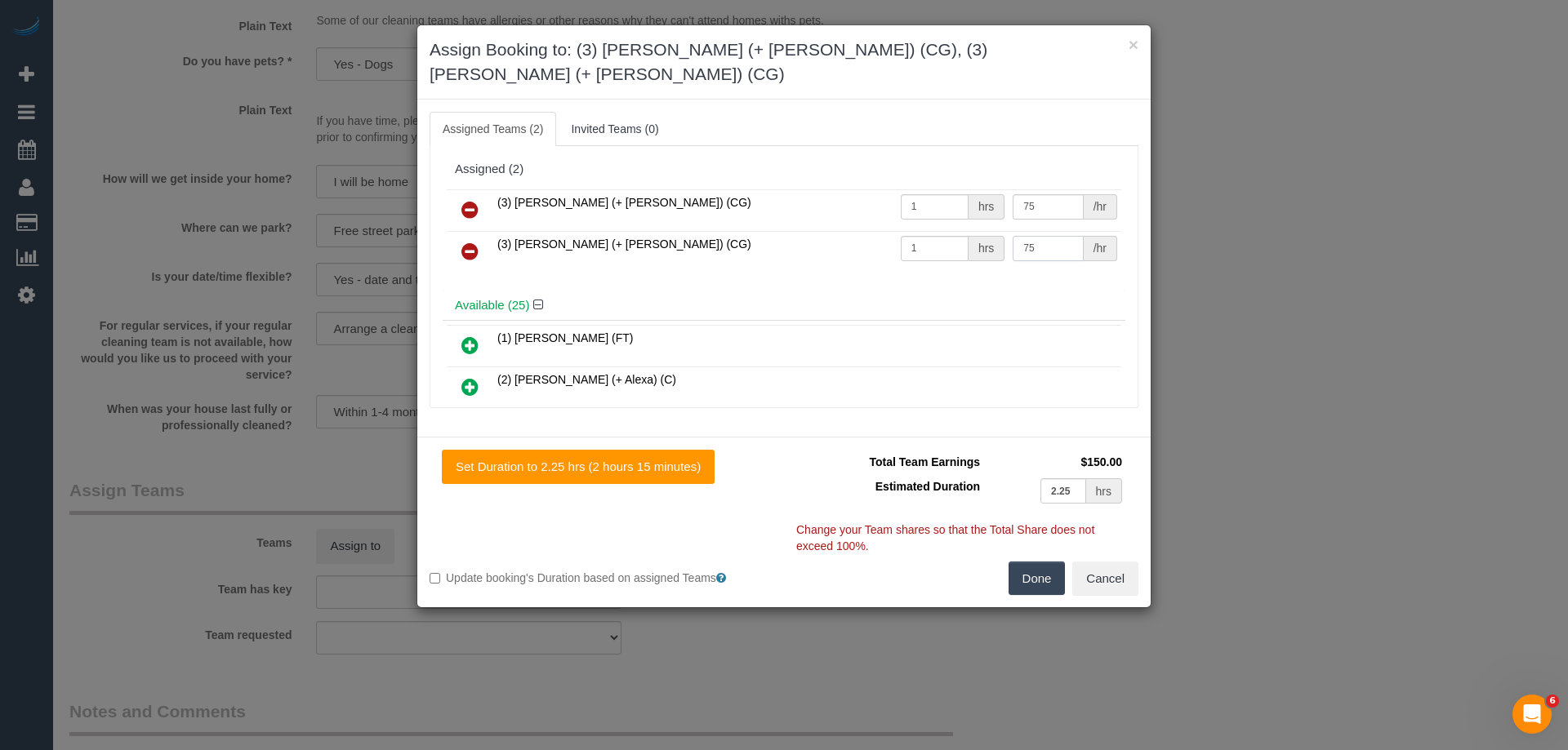
type input "75"
drag, startPoint x: 1039, startPoint y: 548, endPoint x: 710, endPoint y: 276, distance: 426.9
click at [1039, 561] on button "Done" at bounding box center [1037, 578] width 57 height 35
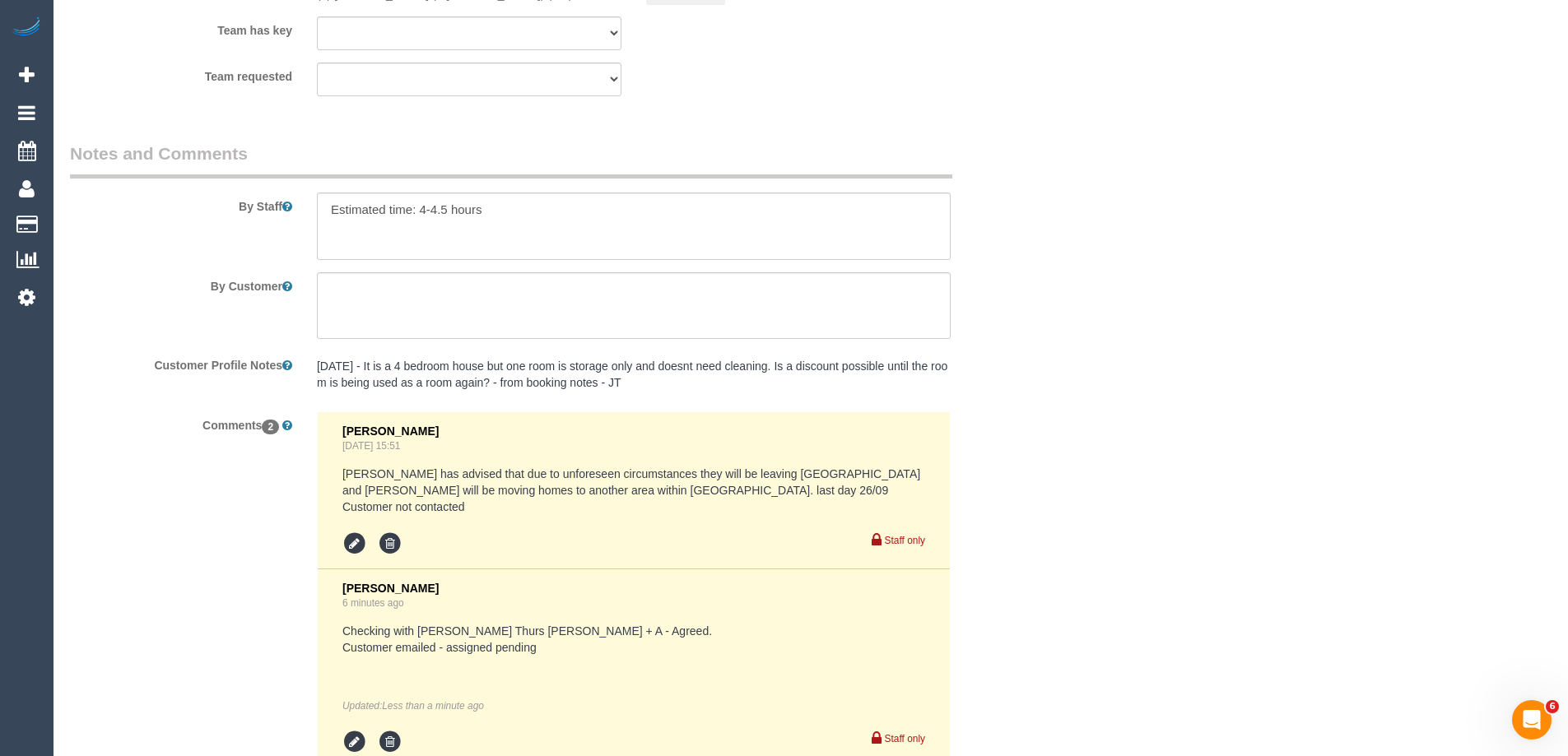
scroll to position [2551, 0]
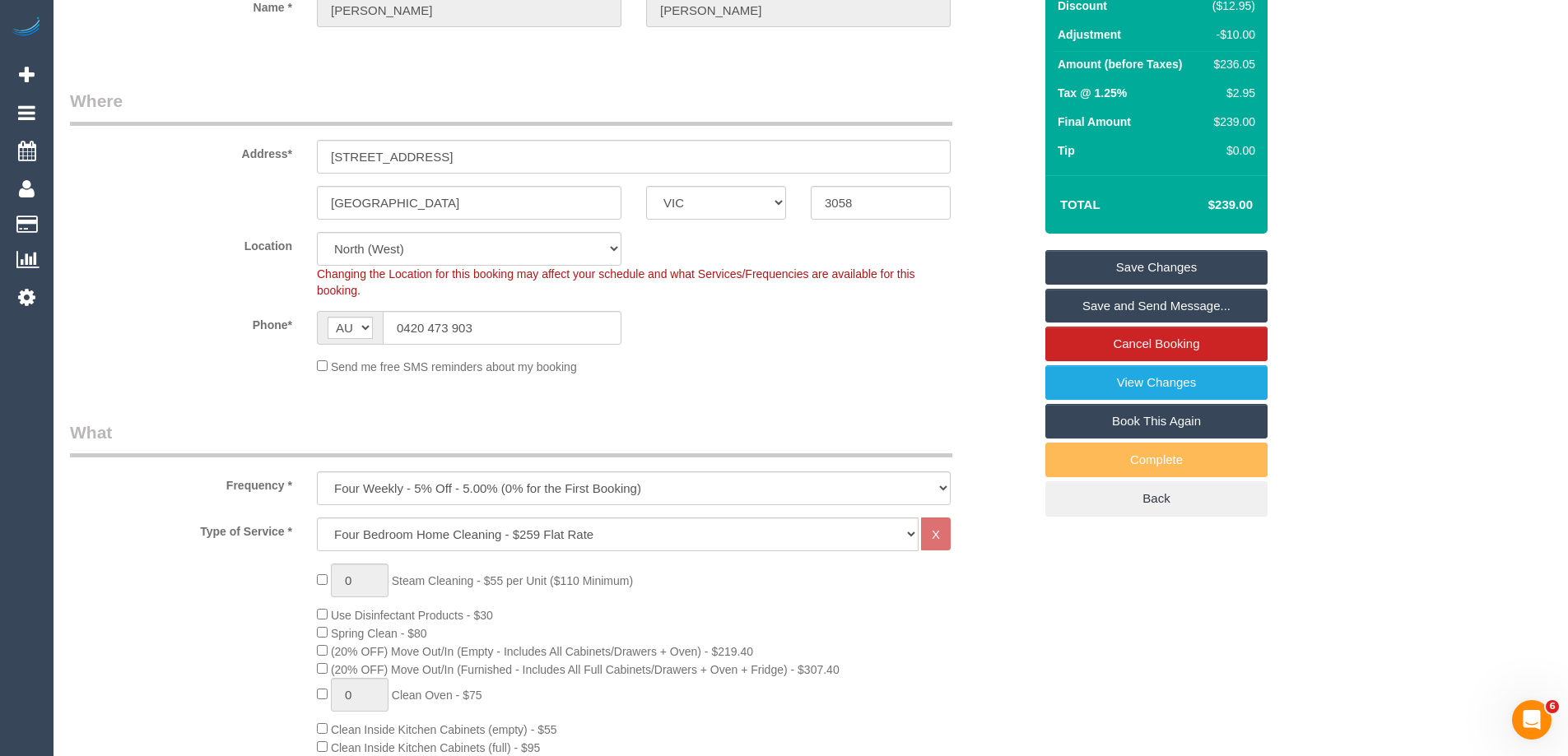
scroll to position [82, 0]
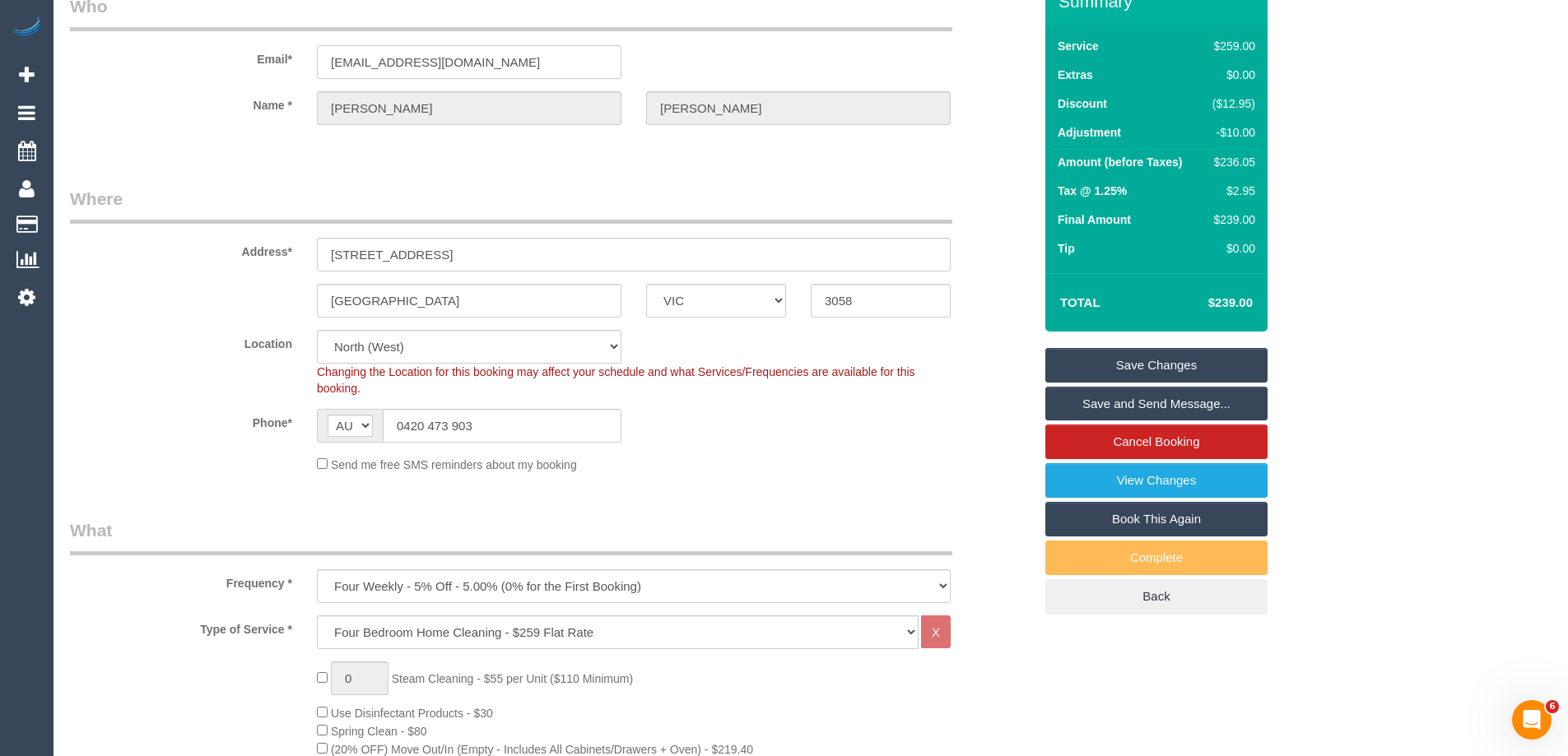
click at [408, 60] on input "borboleta16@hotmail.com" at bounding box center [469, 62] width 304 height 34
click at [455, 186] on legend "Where" at bounding box center [510, 204] width 882 height 37
drag, startPoint x: 520, startPoint y: 421, endPoint x: 334, endPoint y: 424, distance: 186.0
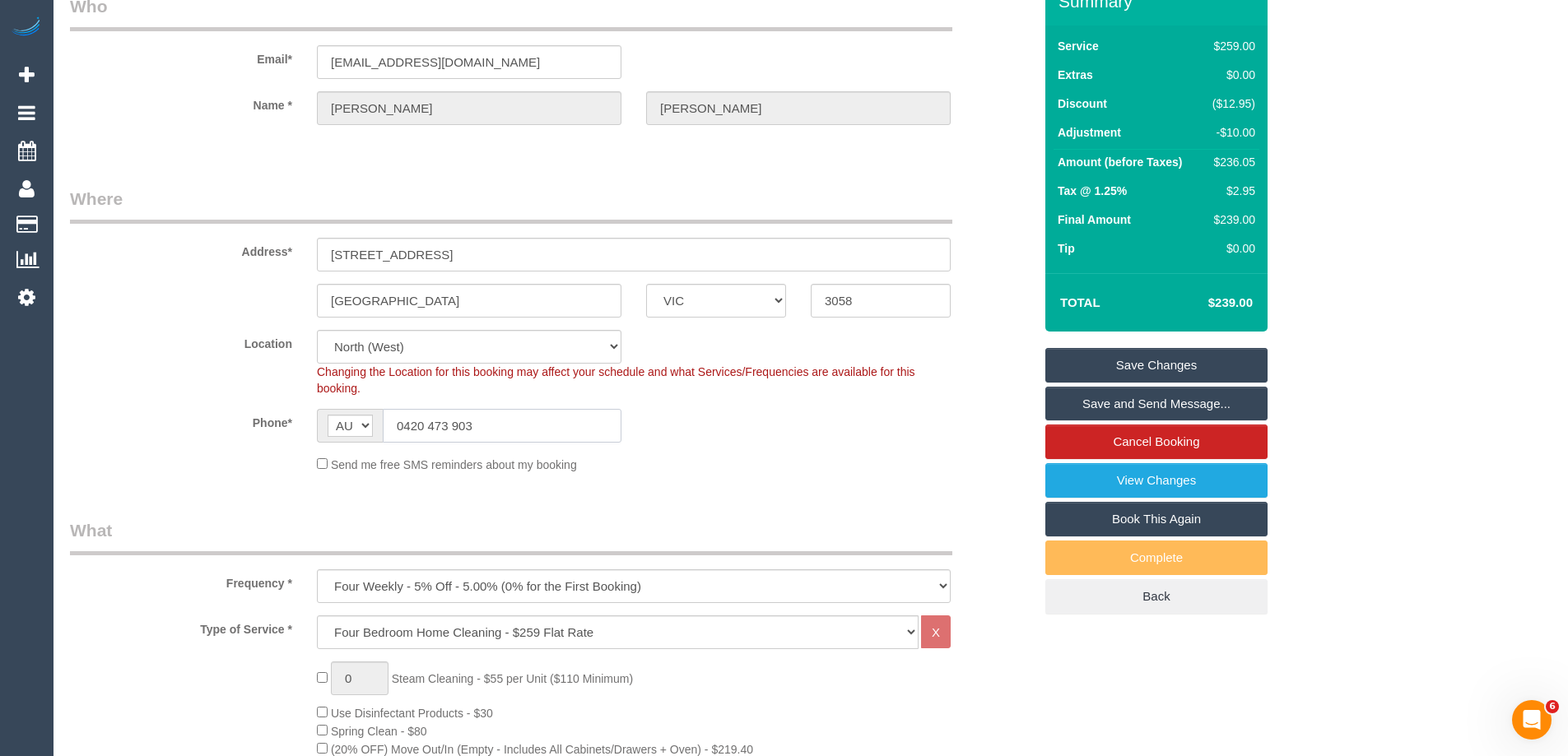
click at [332, 424] on div "AF AL DZ AD AO AI AQ AG AR AM AW AU AT AZ BS BH BD BB BY BE BZ BJ BM BT BO BA B…" at bounding box center [469, 426] width 304 height 34
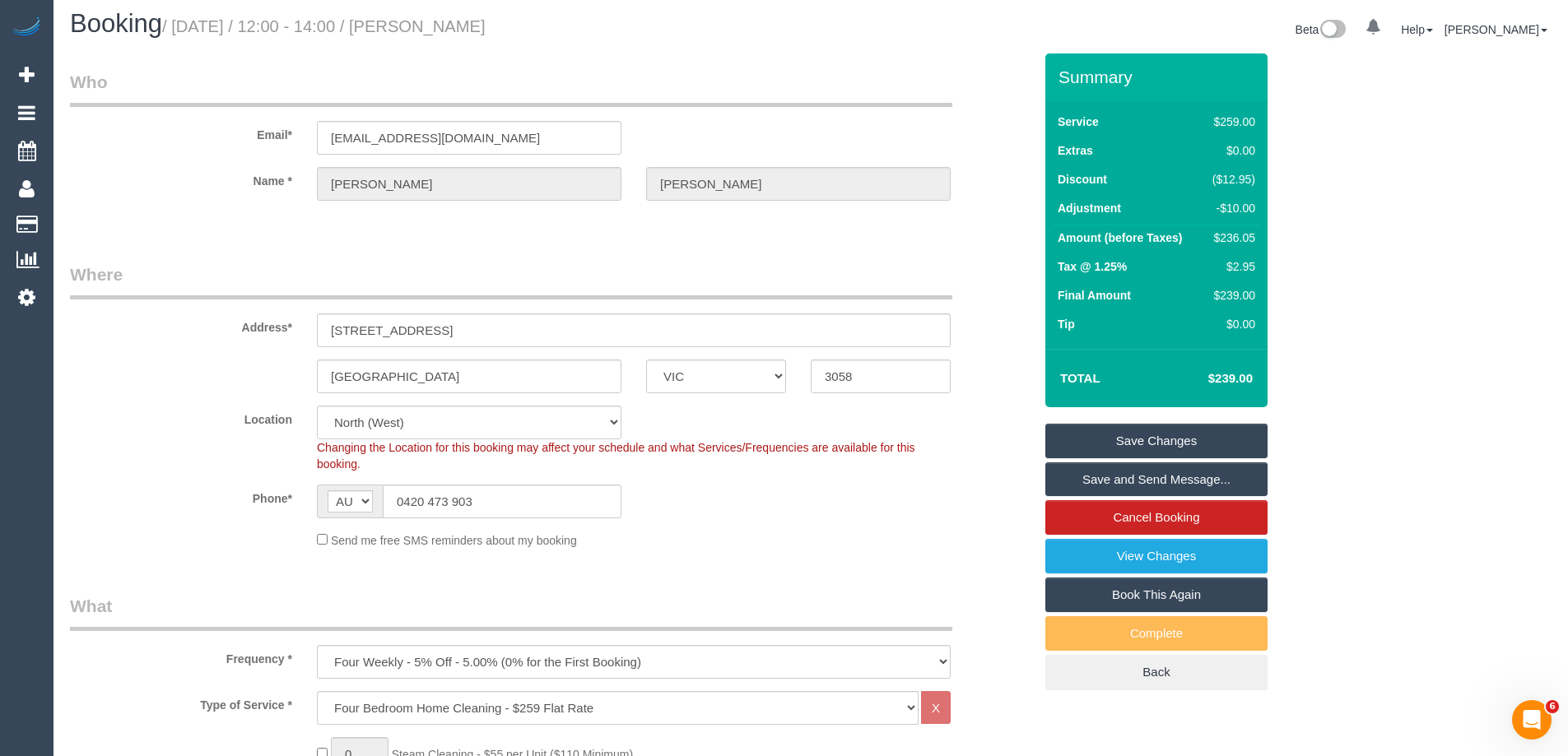
scroll to position [0, 0]
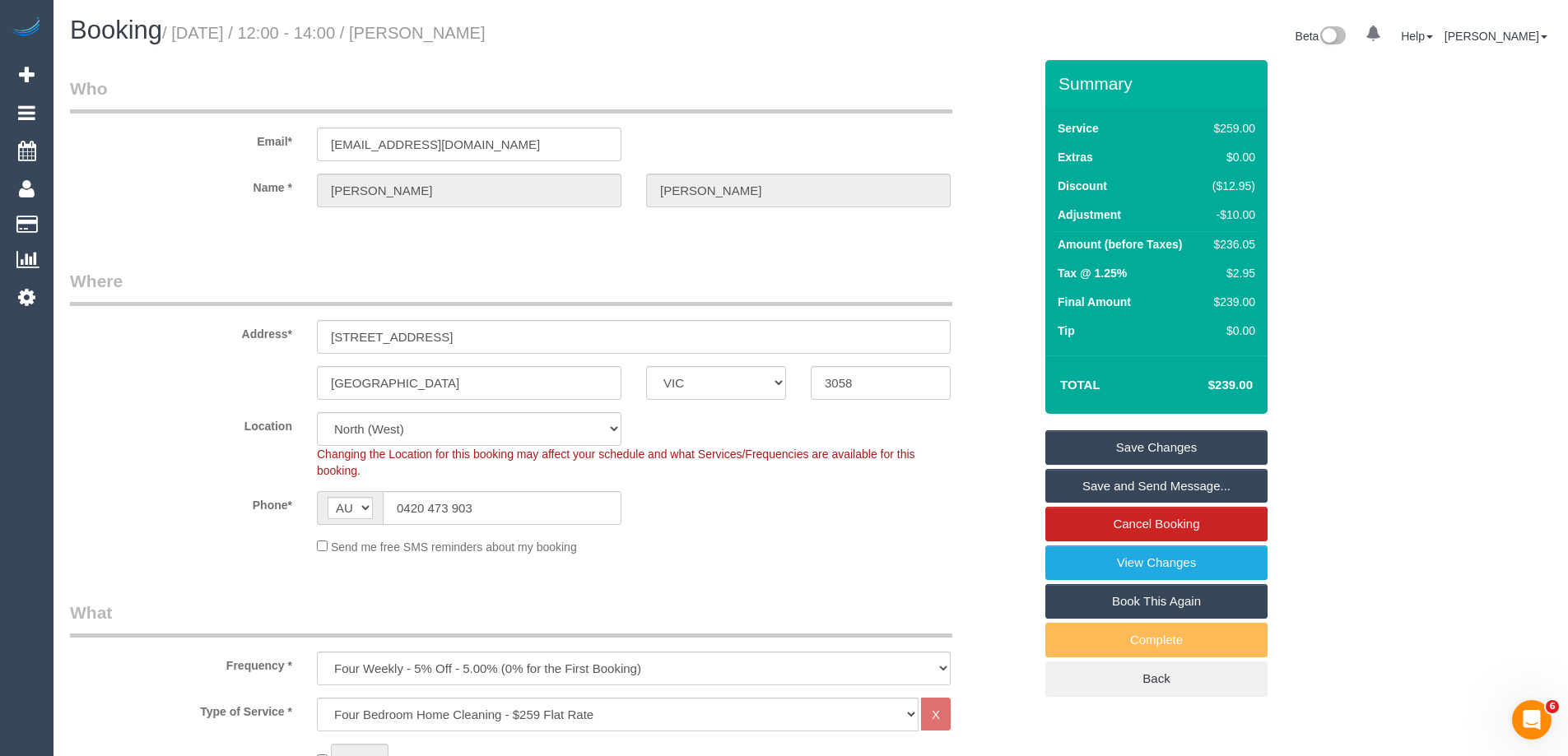
drag, startPoint x: 72, startPoint y: 30, endPoint x: 748, endPoint y: 72, distance: 677.3
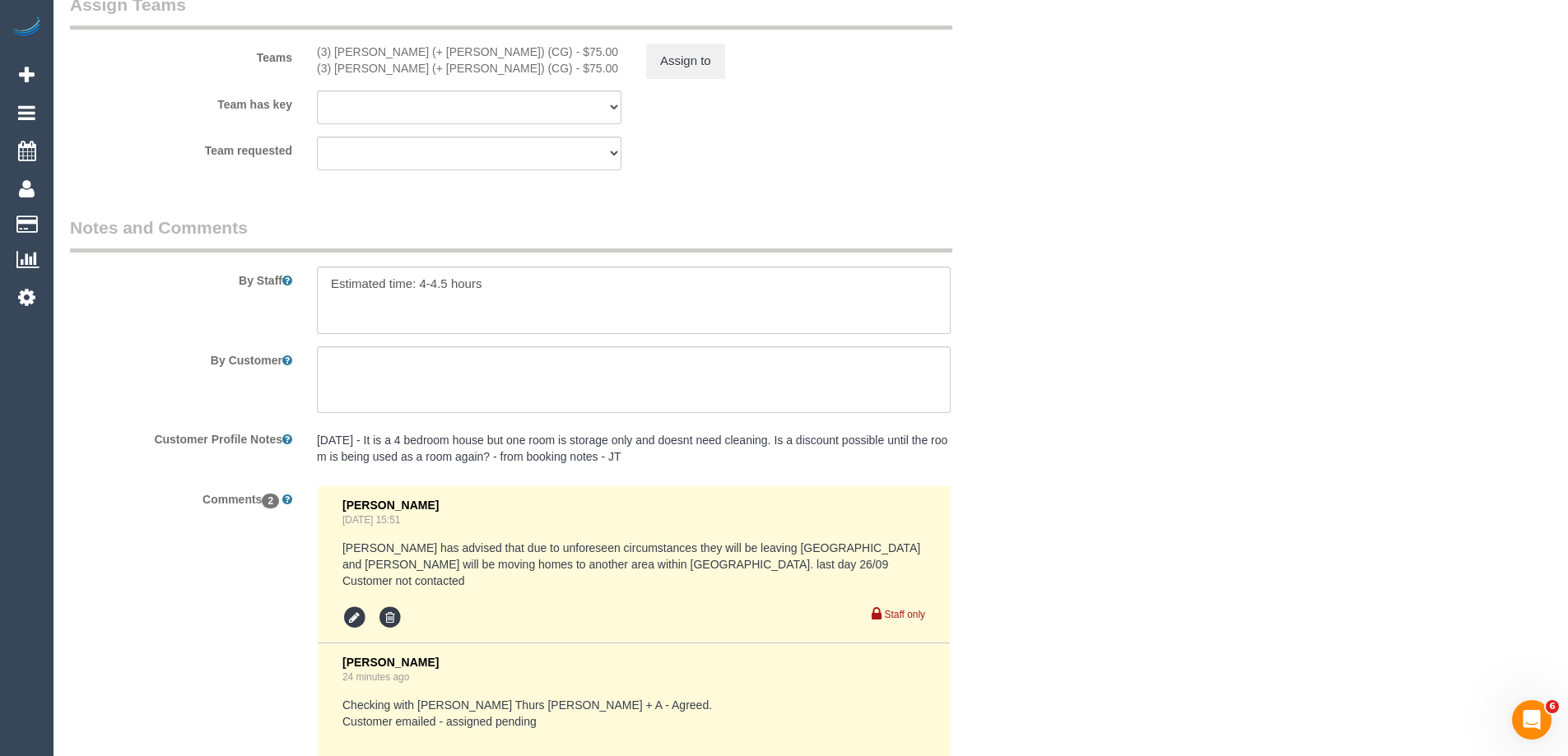
scroll to position [2910, 0]
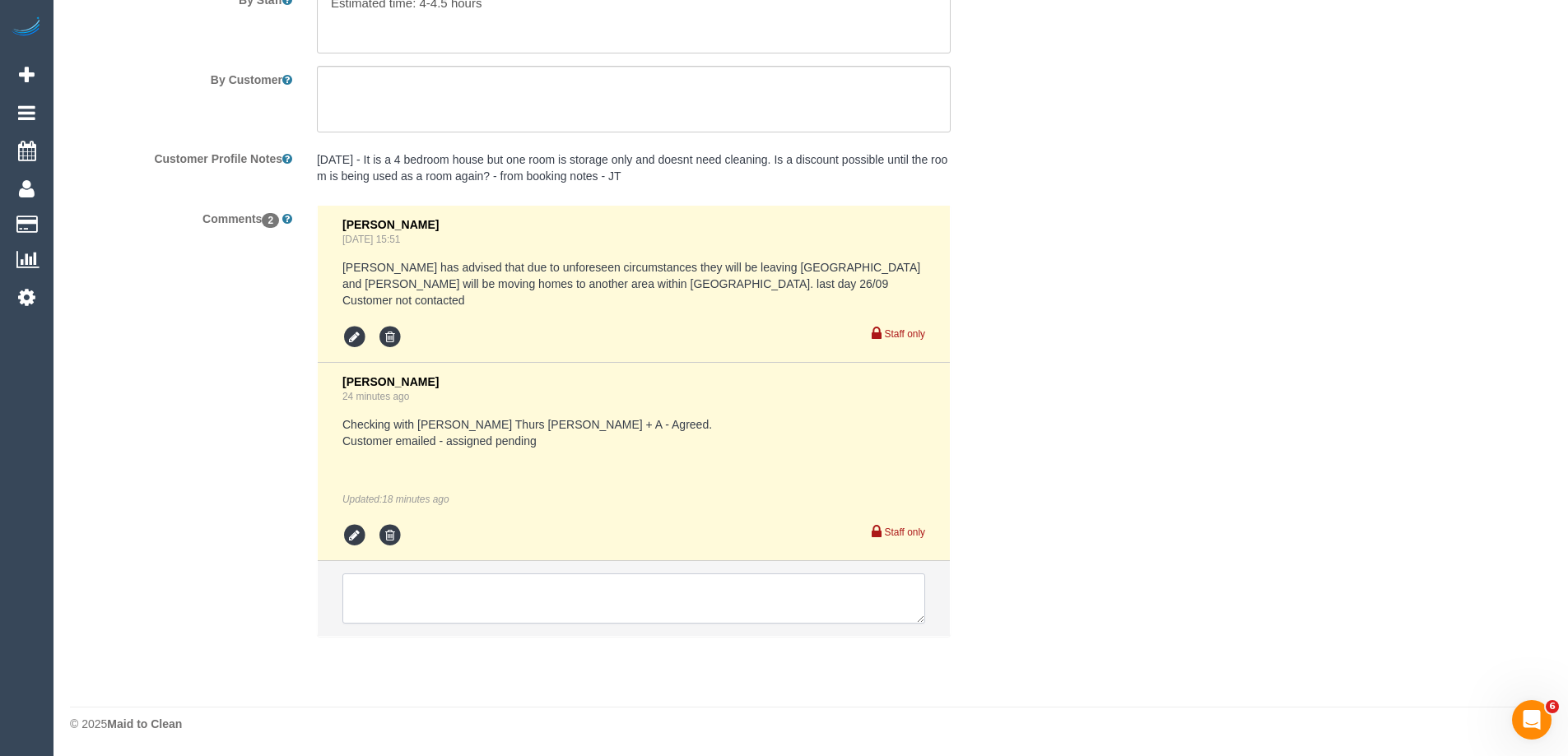
click at [396, 602] on textarea at bounding box center [634, 599] width 583 height 51
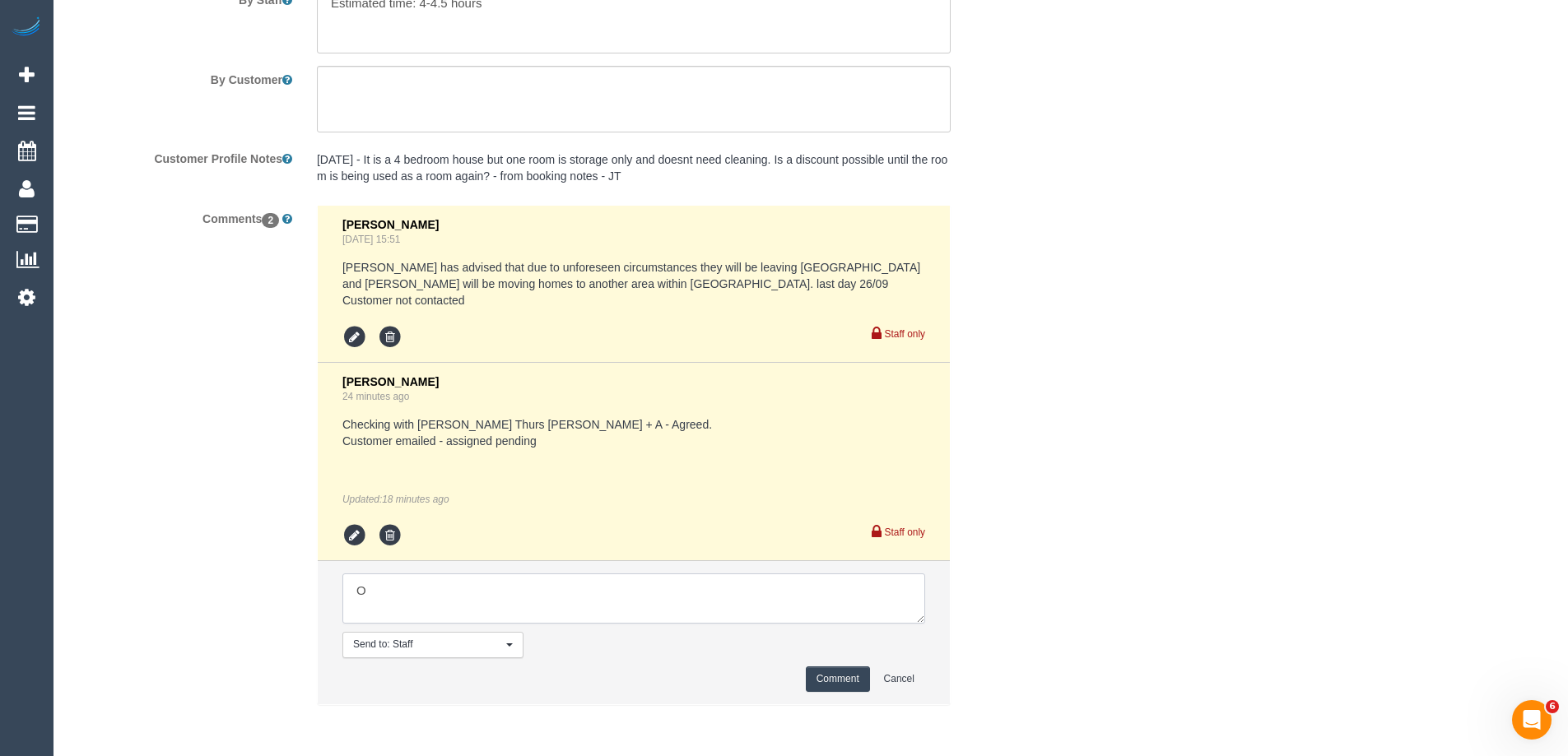
type textarea "O"
click at [356, 539] on icon at bounding box center [355, 536] width 24 height 24
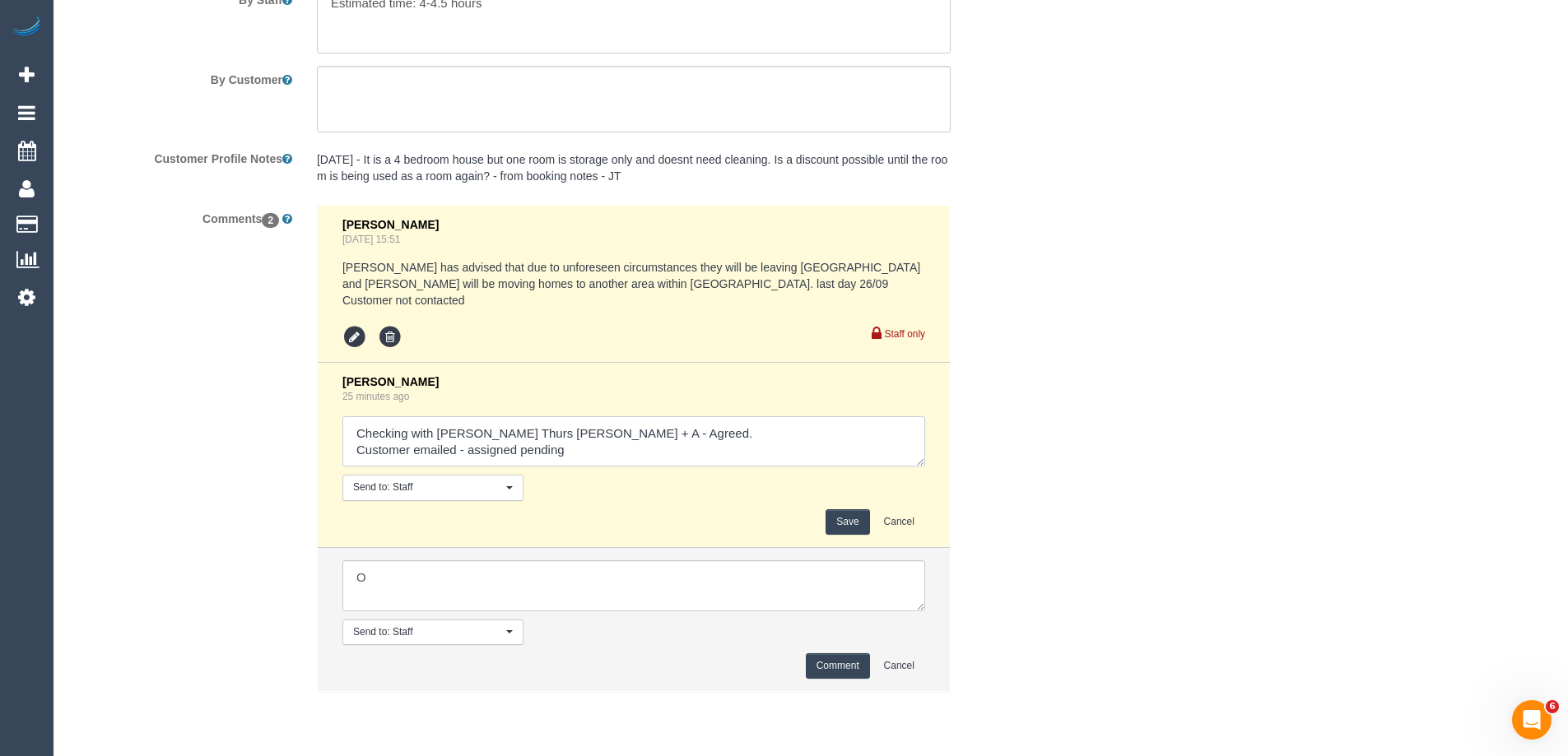
click at [451, 460] on textarea at bounding box center [634, 442] width 583 height 51
drag, startPoint x: 551, startPoint y: 459, endPoint x: 415, endPoint y: 462, distance: 136.0
click at [415, 462] on textarea at bounding box center [634, 442] width 583 height 51
type textarea "Checking with Steve Thurs Sohail + A - Agreed. Customer unable to do Thurs - vi…"
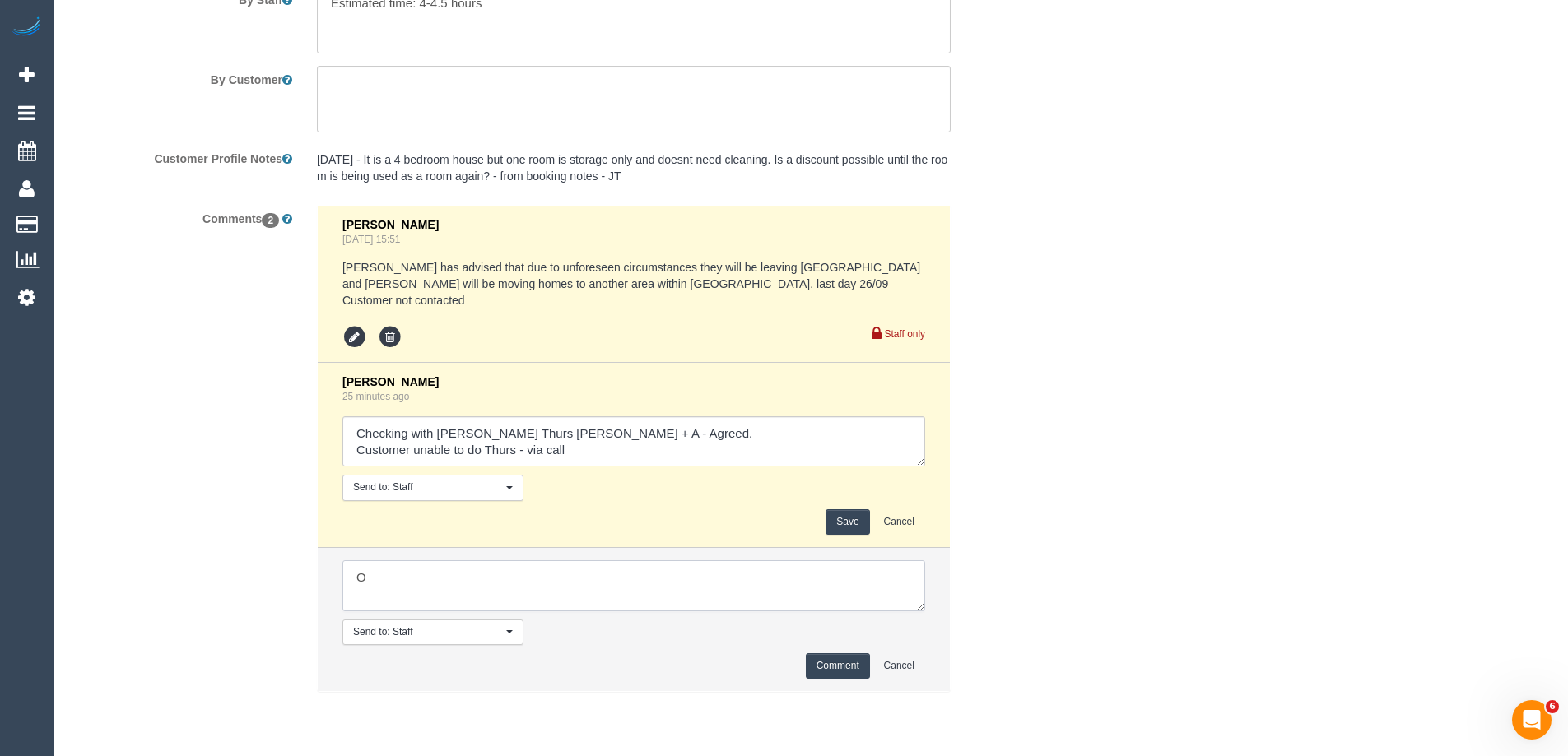
click at [380, 586] on textarea at bounding box center [634, 586] width 583 height 51
click at [257, 577] on div "Comments 2 Vanessa Christou Sep 18, 2025 15:51 Shafwan has advised that due to …" at bounding box center [551, 457] width 988 height 504
click at [412, 440] on textarea at bounding box center [634, 442] width 583 height 51
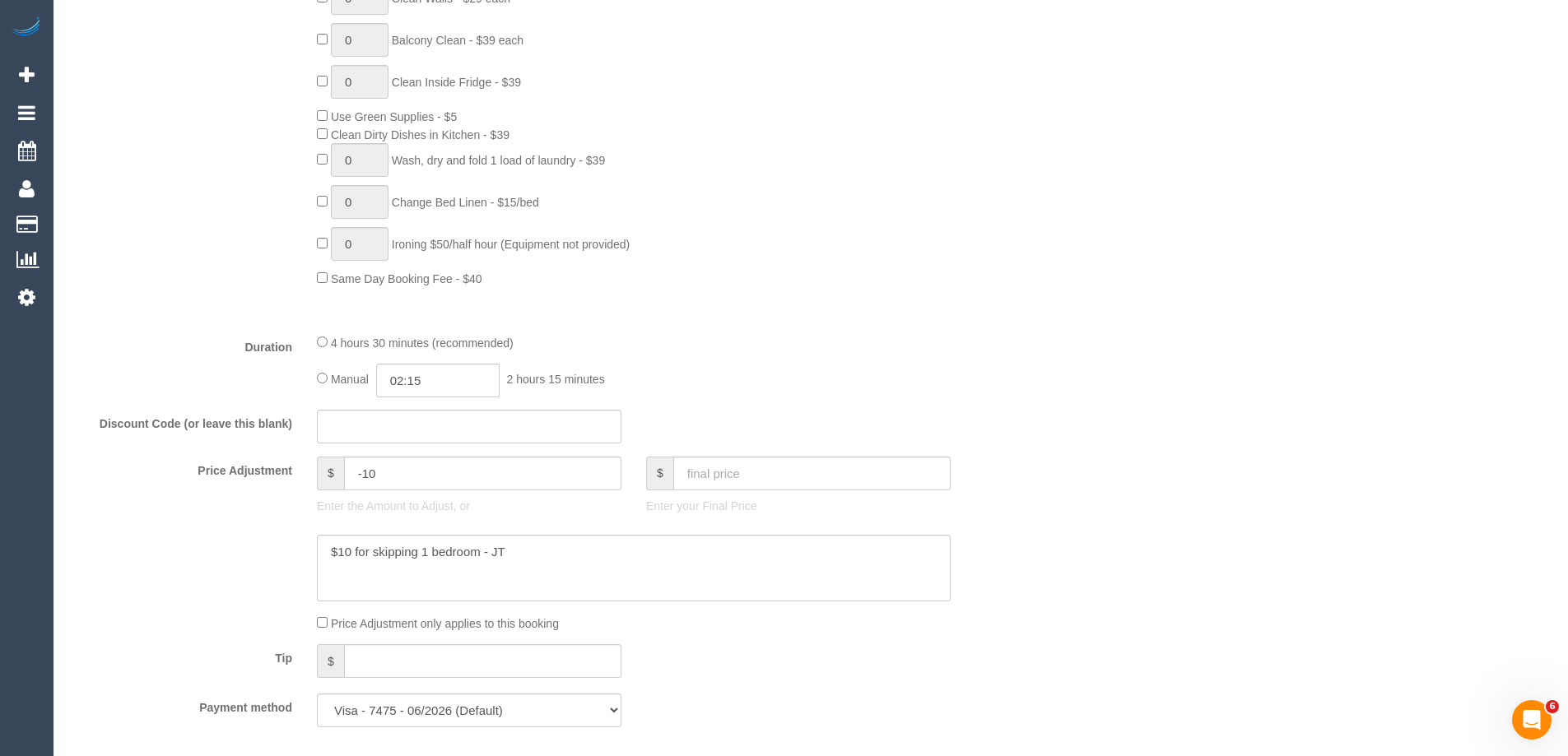
scroll to position [1482, 0]
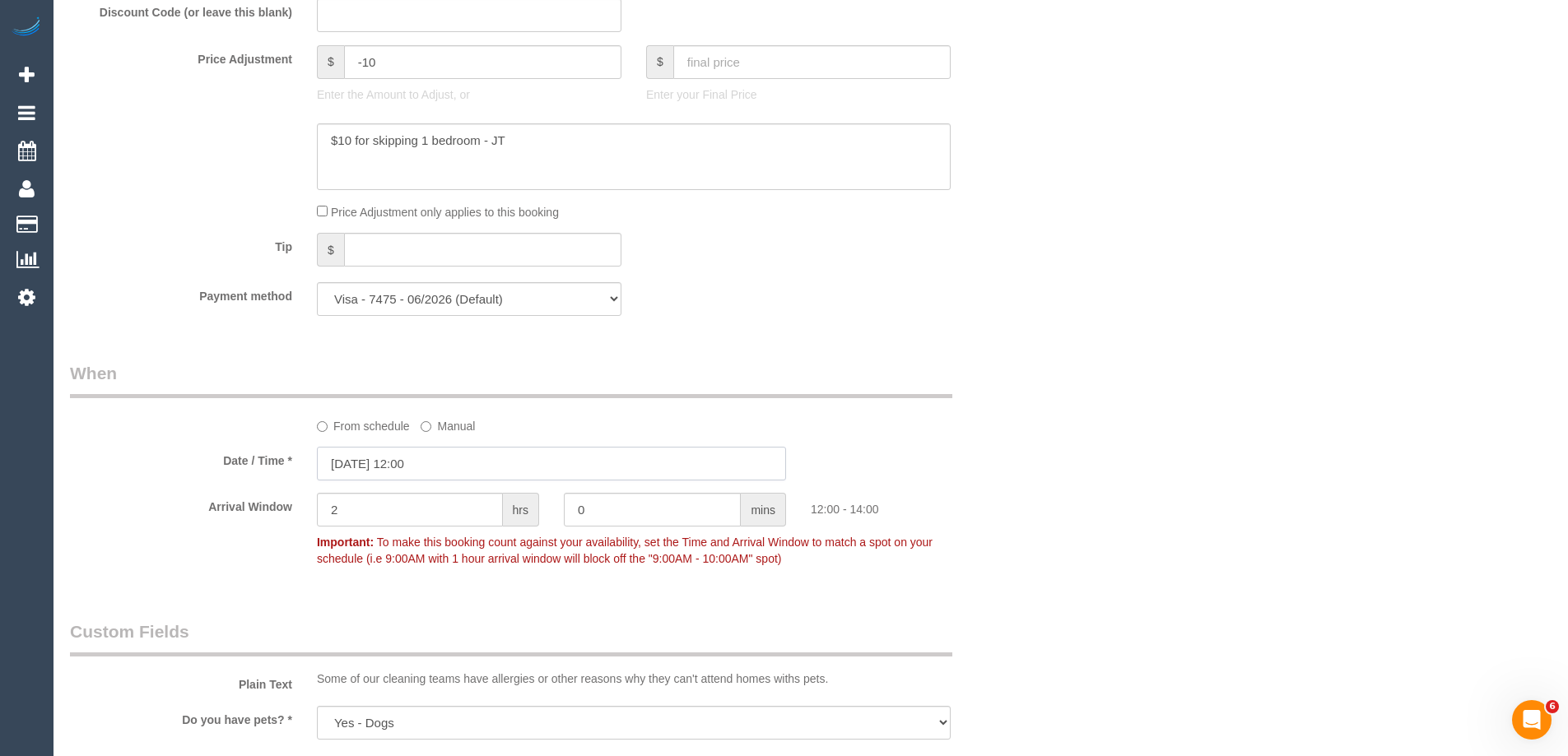
click at [364, 463] on input "16/10/2025 12:00" at bounding box center [552, 464] width 469 height 34
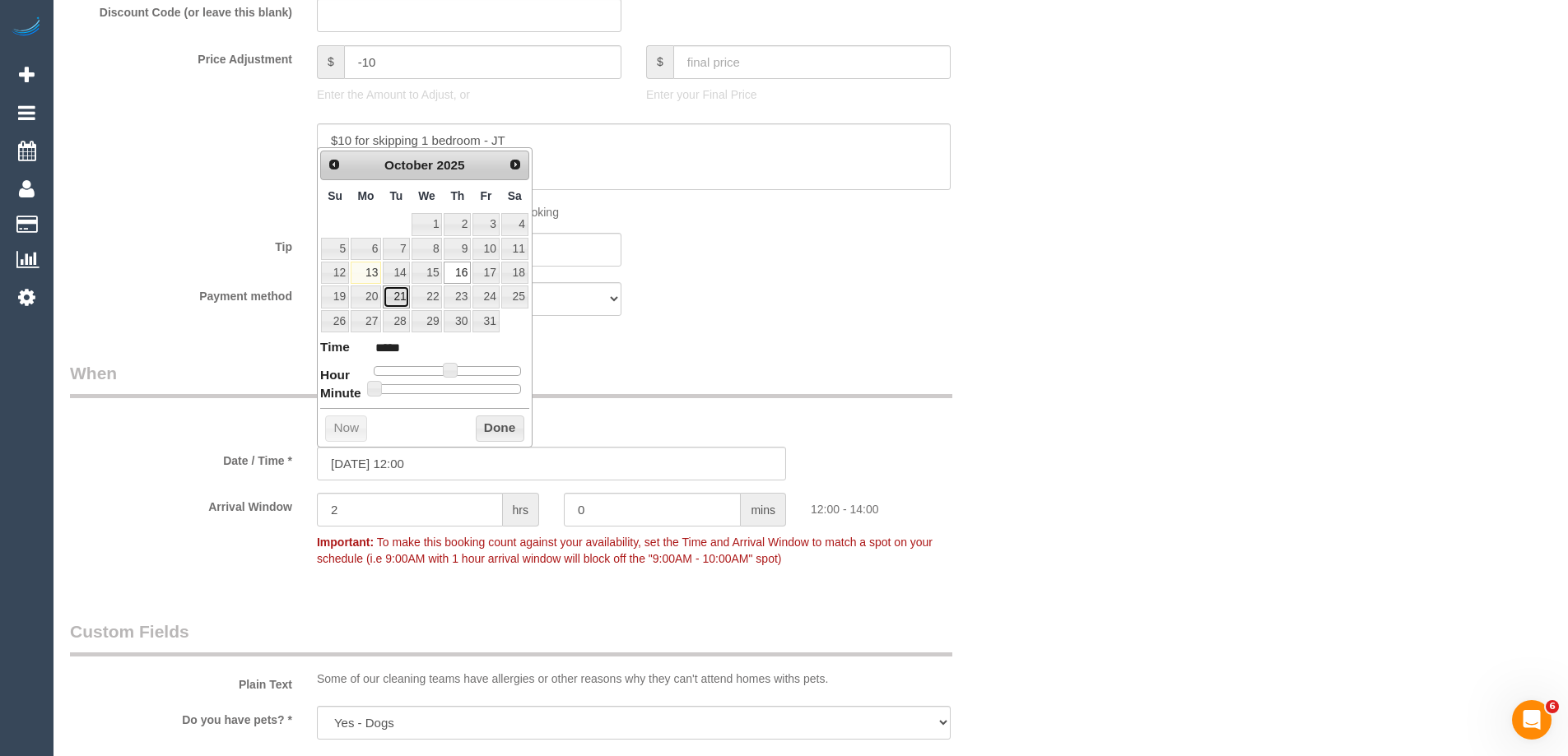
click at [397, 299] on link "21" at bounding box center [396, 297] width 26 height 23
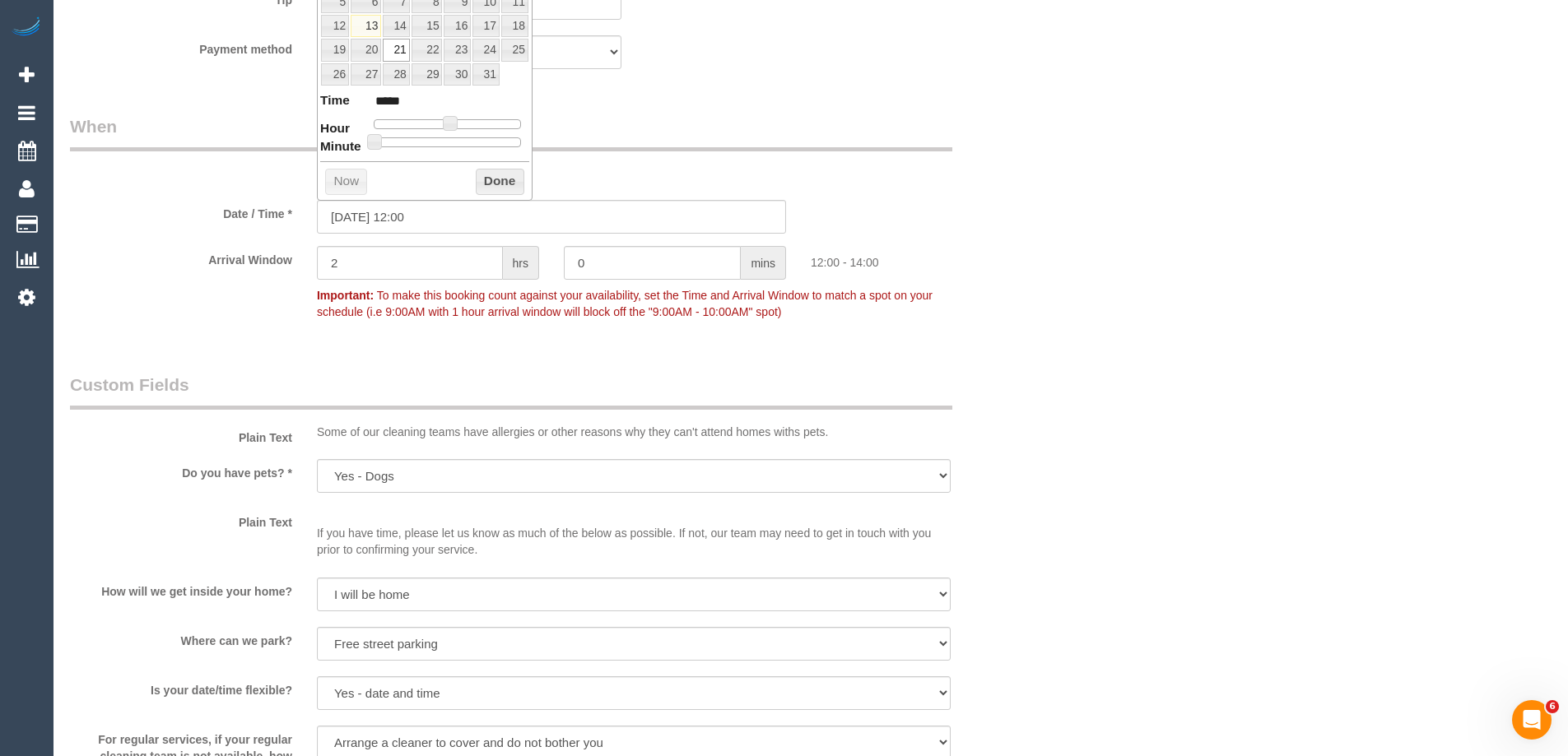
scroll to position [1317, 0]
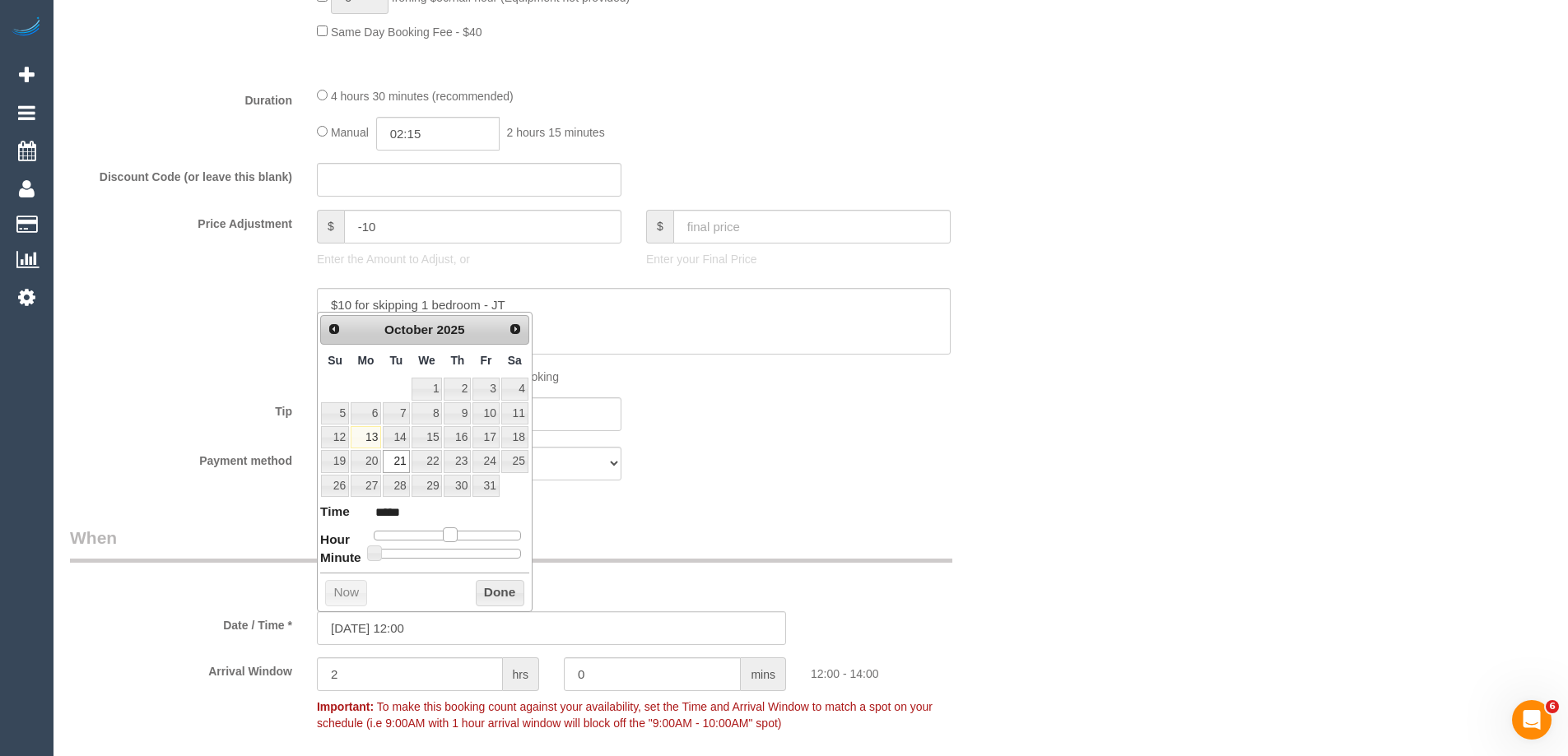
type input "21/10/2025 11:00"
type input "*****"
type input "21/10/2025 10:00"
type input "*****"
type input "21/10/2025 09:00"
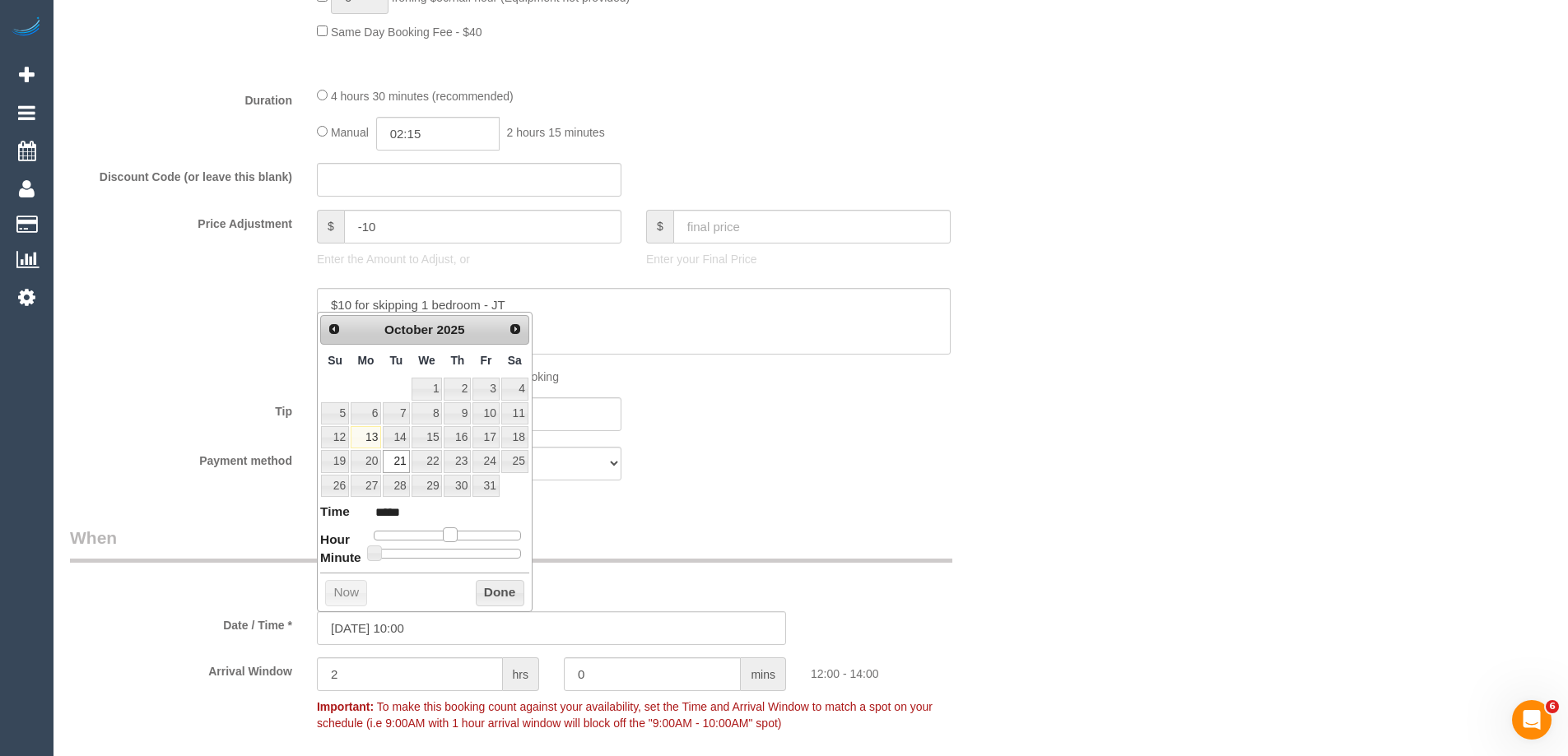
type input "*****"
type input "21/10/2025 08:00"
type input "*****"
type input "21/10/2025 07:00"
type input "*****"
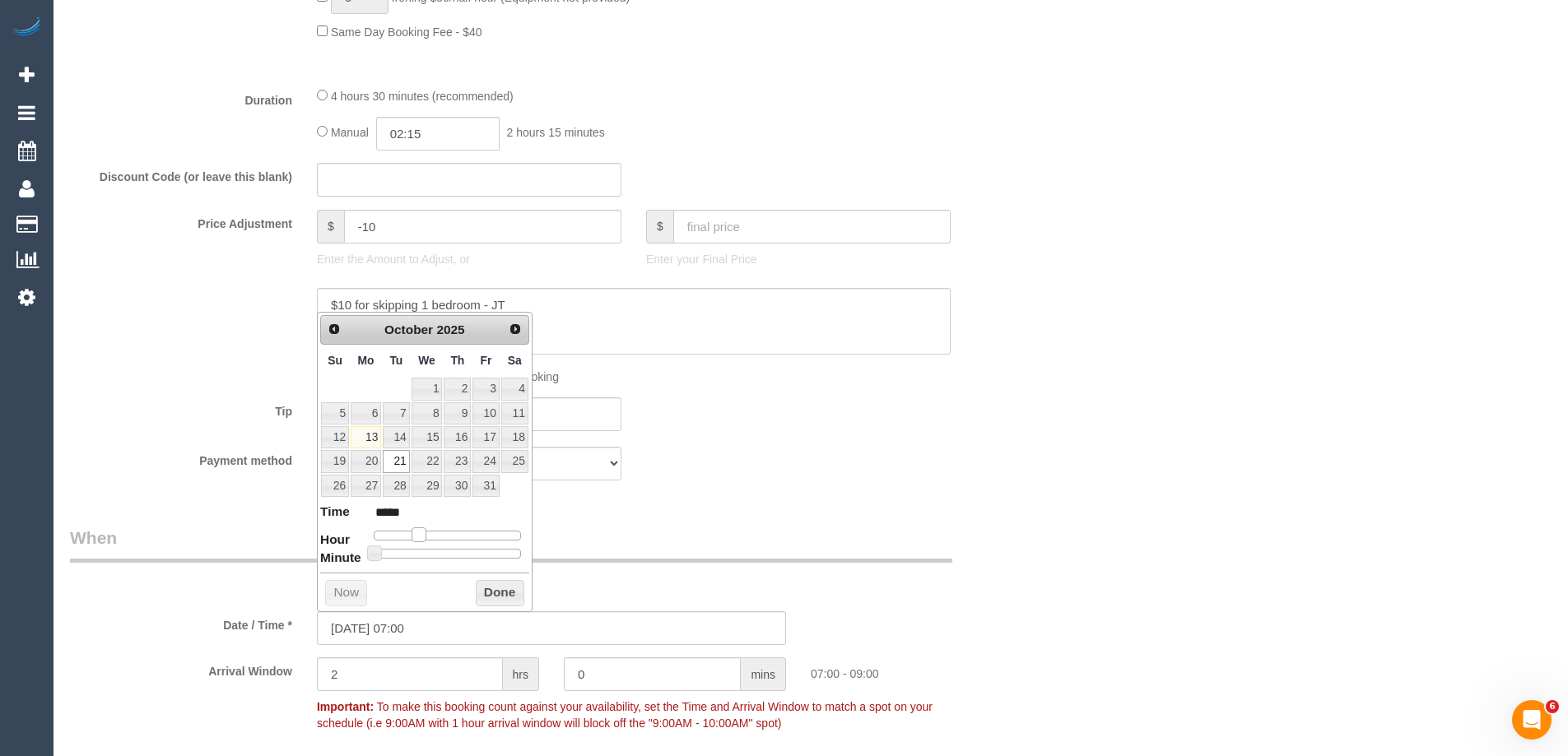
drag, startPoint x: 448, startPoint y: 537, endPoint x: 419, endPoint y: 534, distance: 29.2
click at [419, 534] on span at bounding box center [419, 535] width 15 height 15
click at [493, 594] on button "Done" at bounding box center [500, 593] width 49 height 26
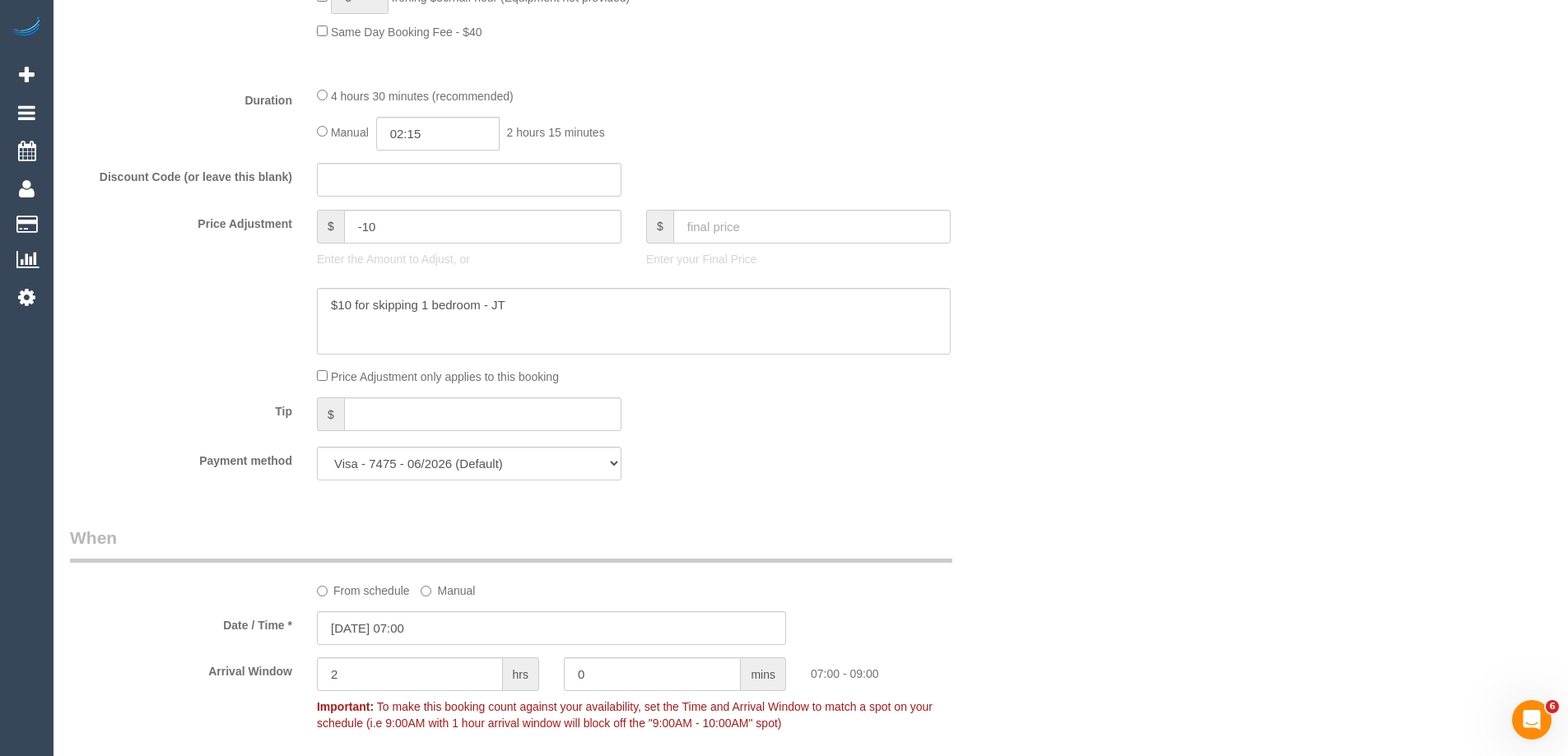
click at [966, 405] on div "Tip $" at bounding box center [551, 415] width 988 height 37
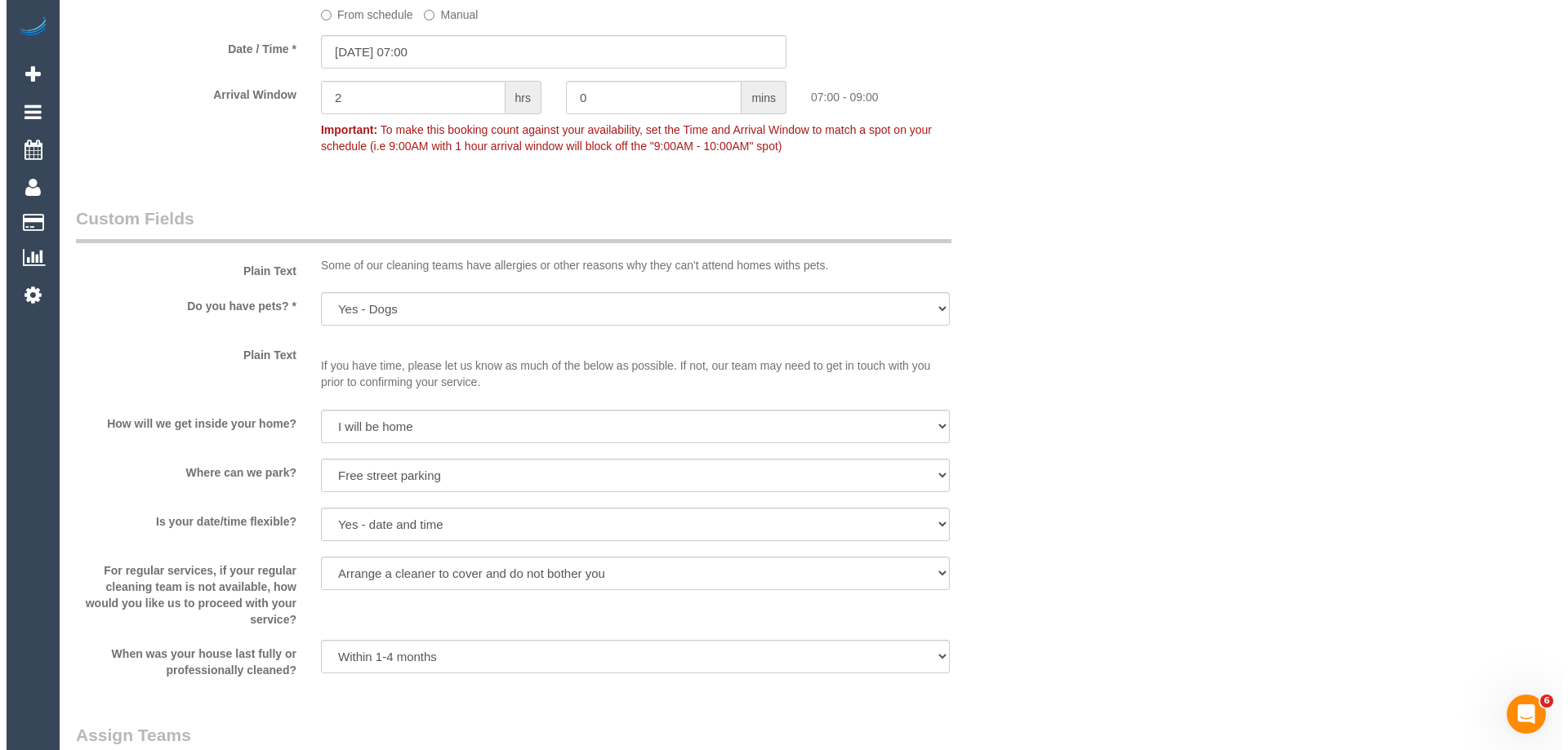
scroll to position [2531, 0]
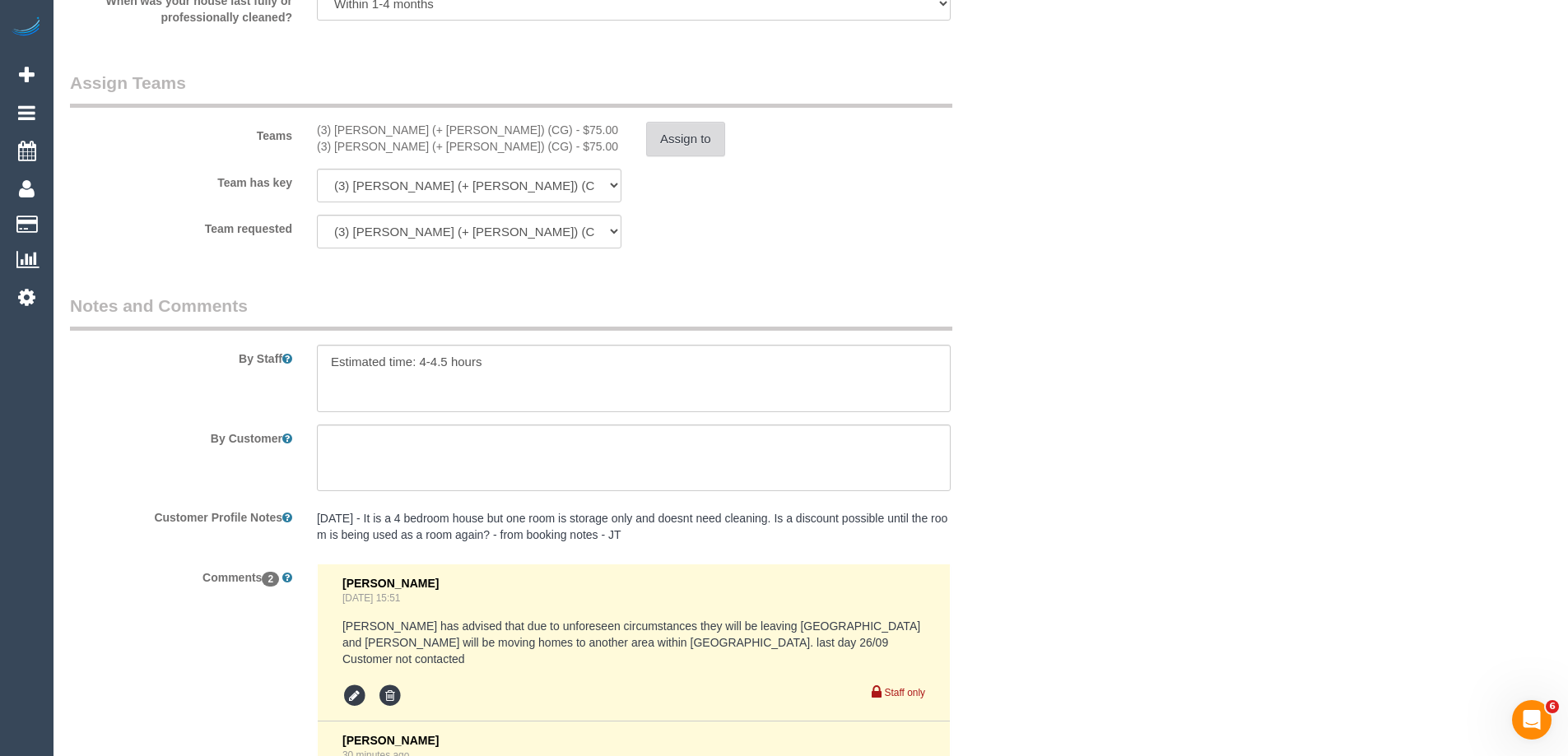
click at [694, 140] on button "Assign to" at bounding box center [686, 138] width 79 height 35
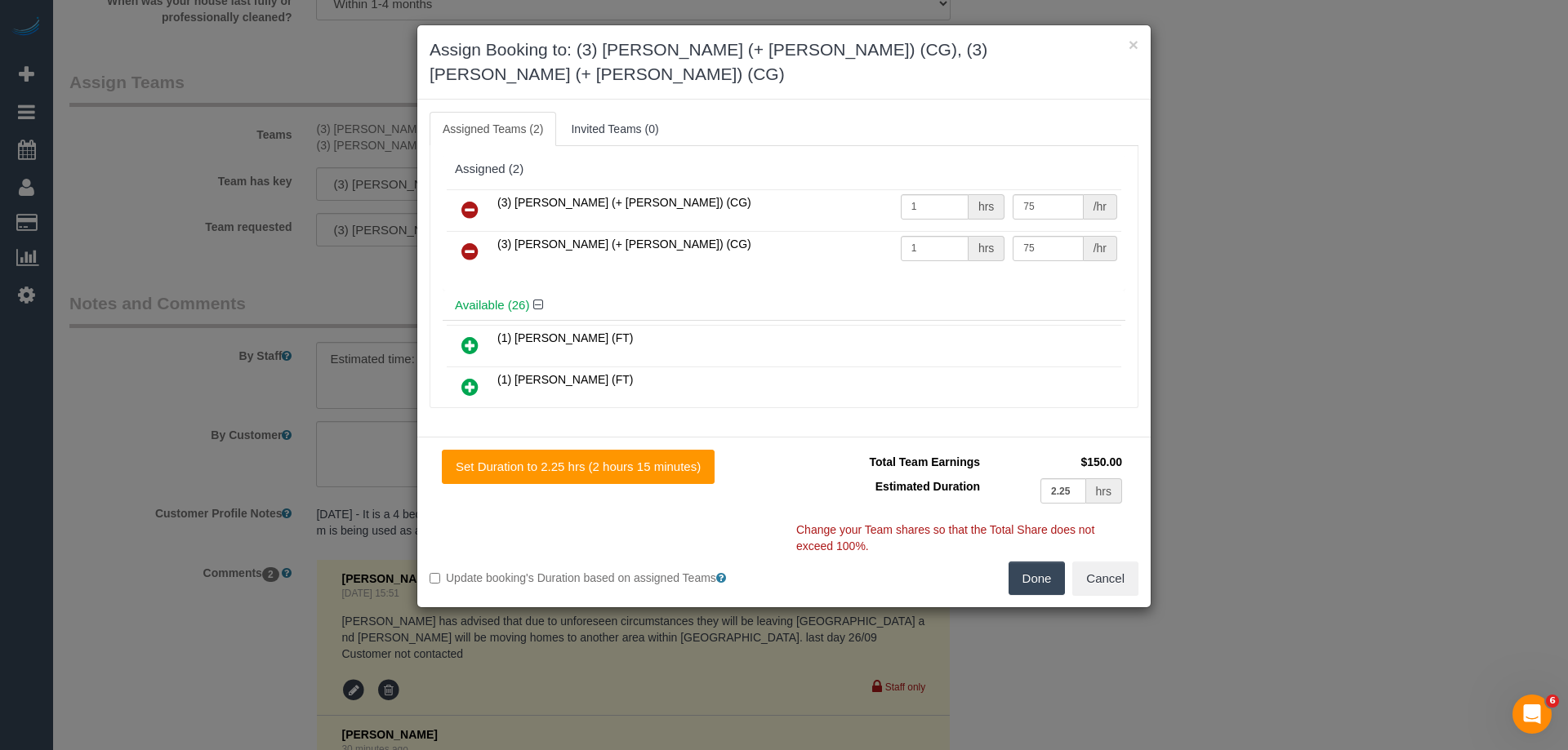
click at [464, 200] on icon at bounding box center [470, 209] width 17 height 20
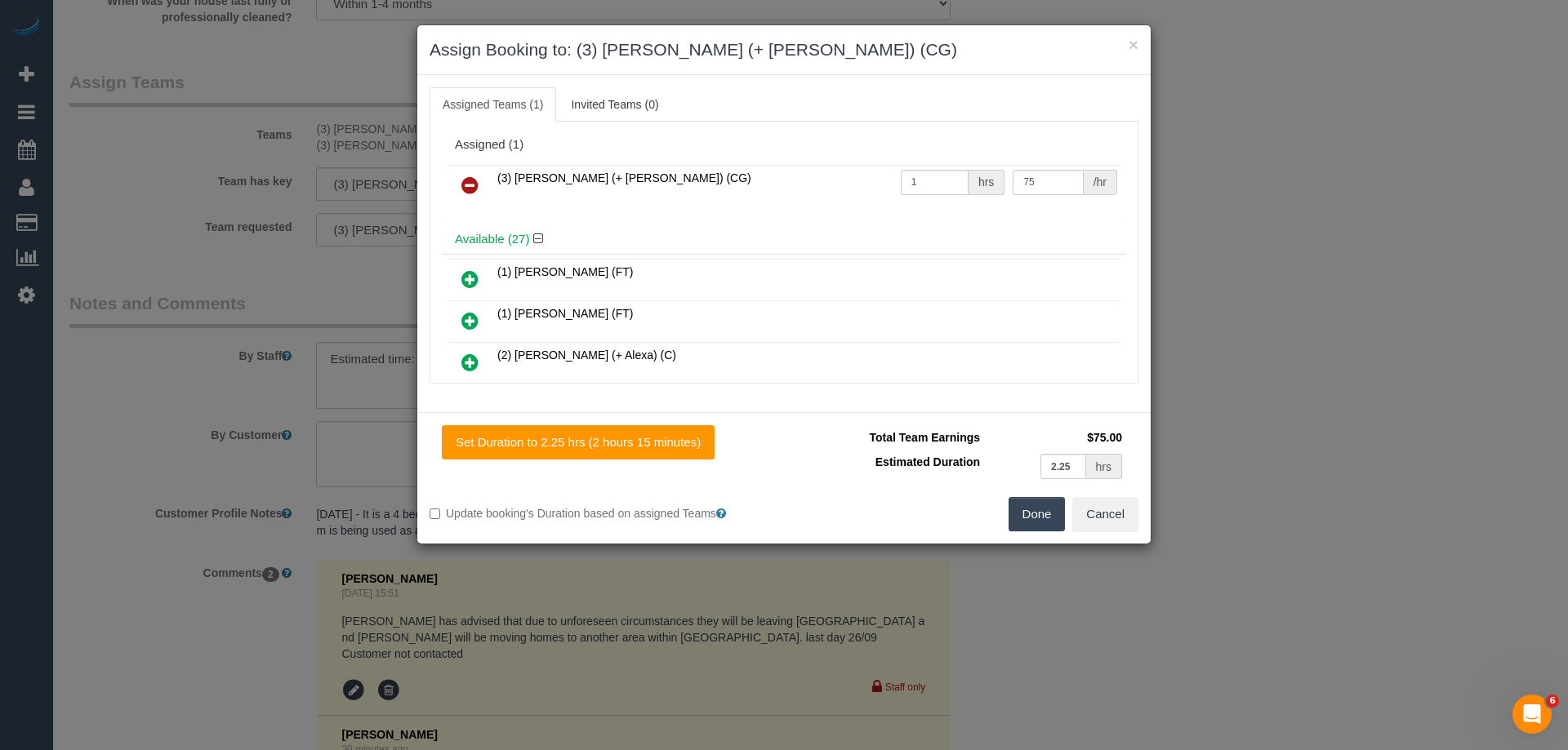
click at [468, 193] on icon at bounding box center [470, 185] width 17 height 20
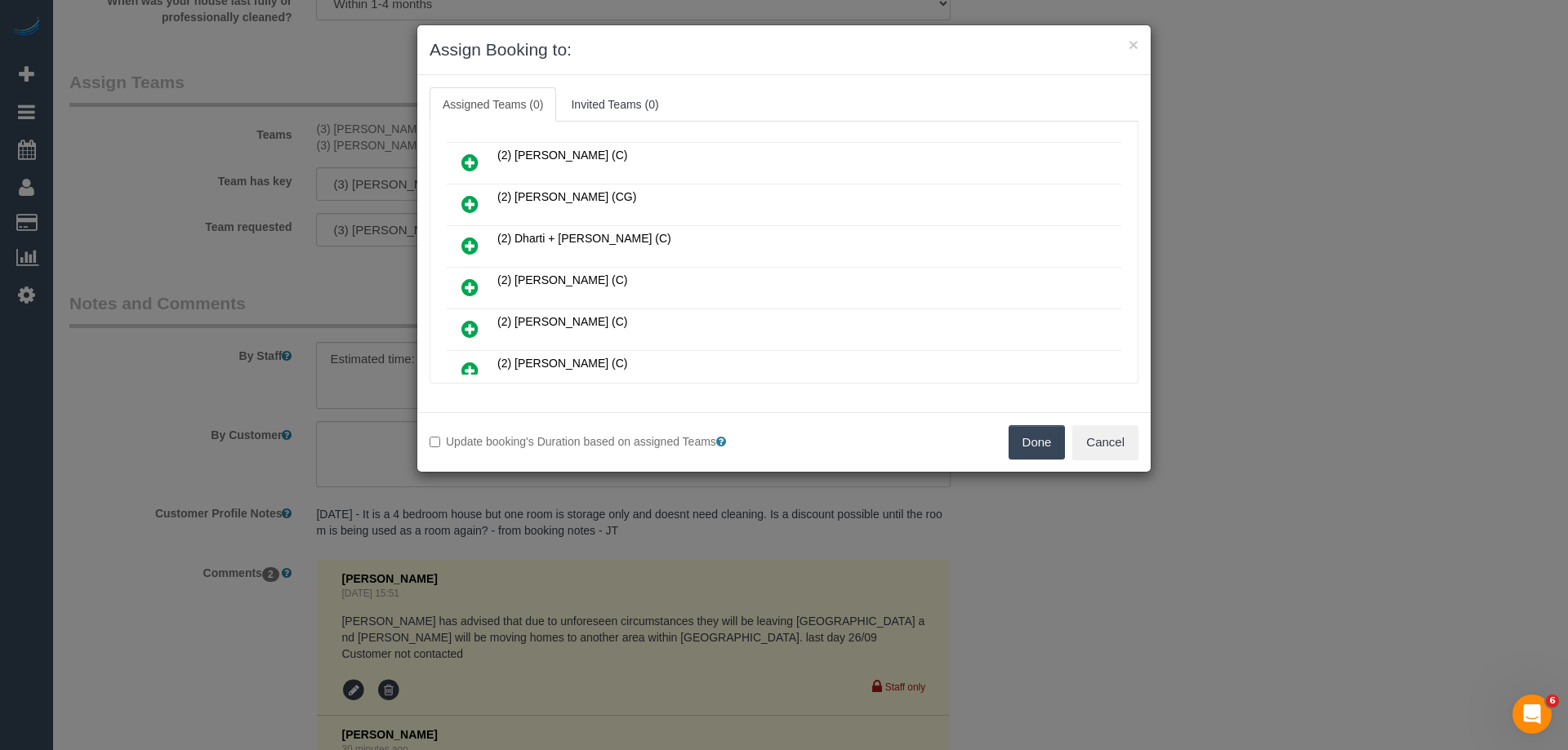
scroll to position [607, 0]
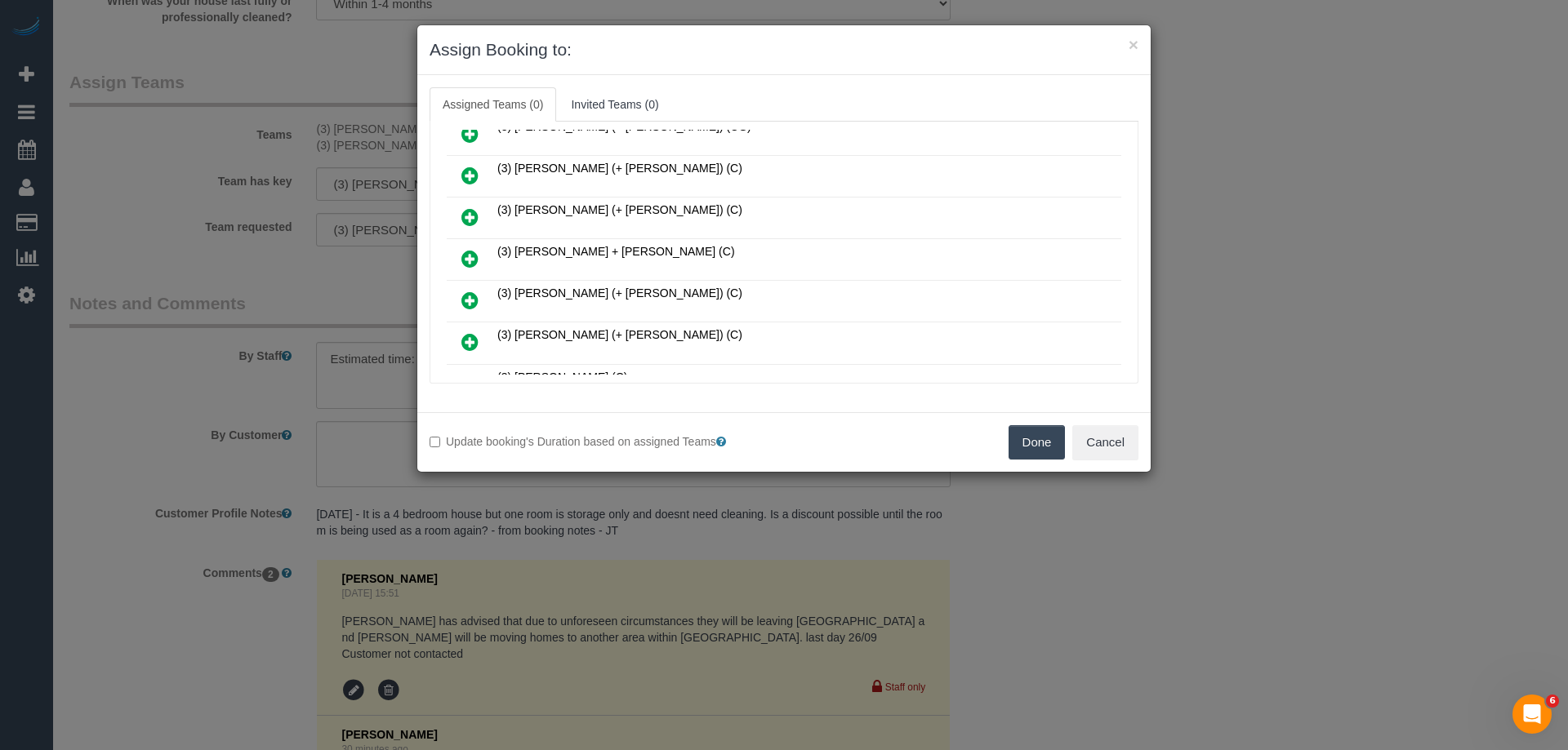
click at [469, 261] on icon at bounding box center [470, 259] width 17 height 20
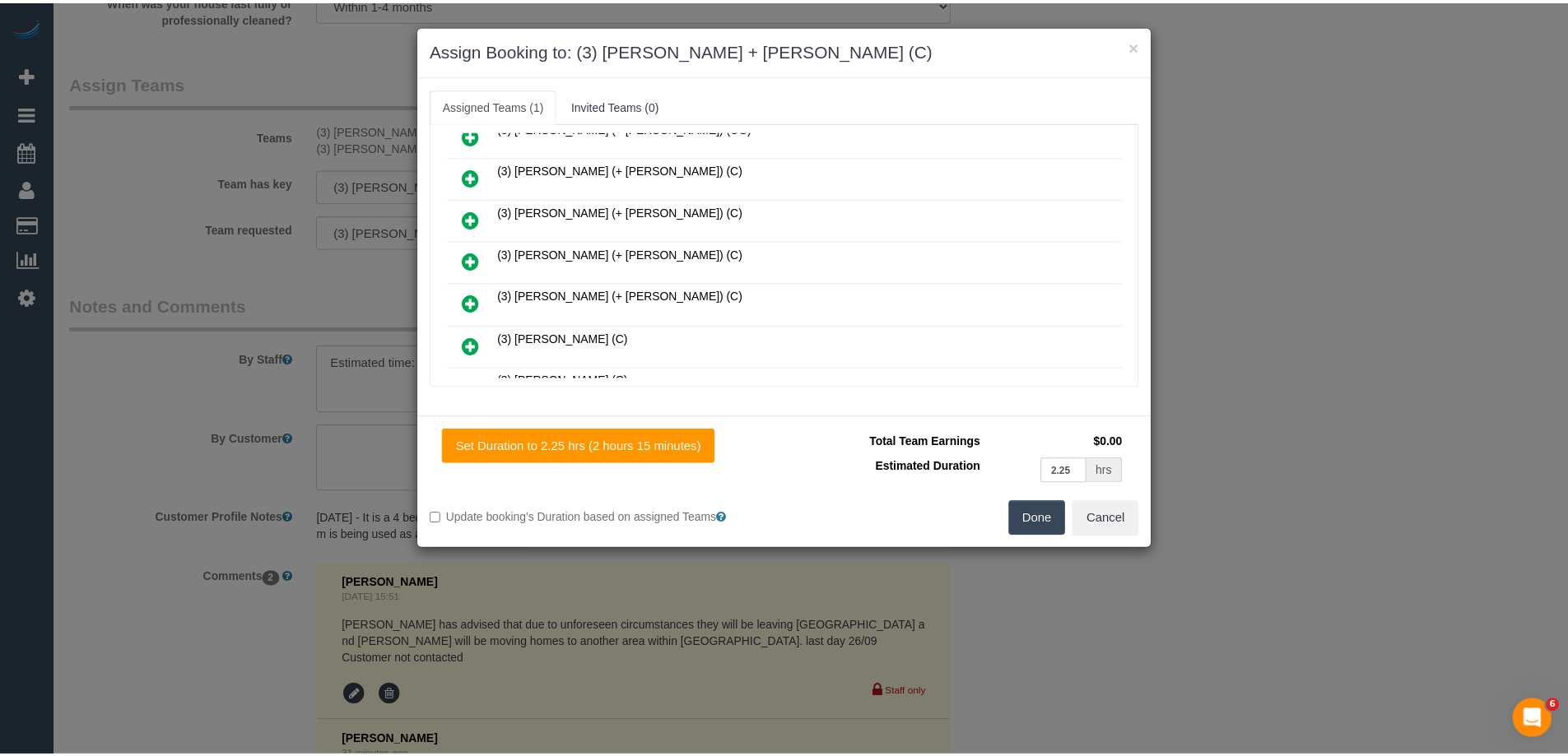
scroll to position [0, 0]
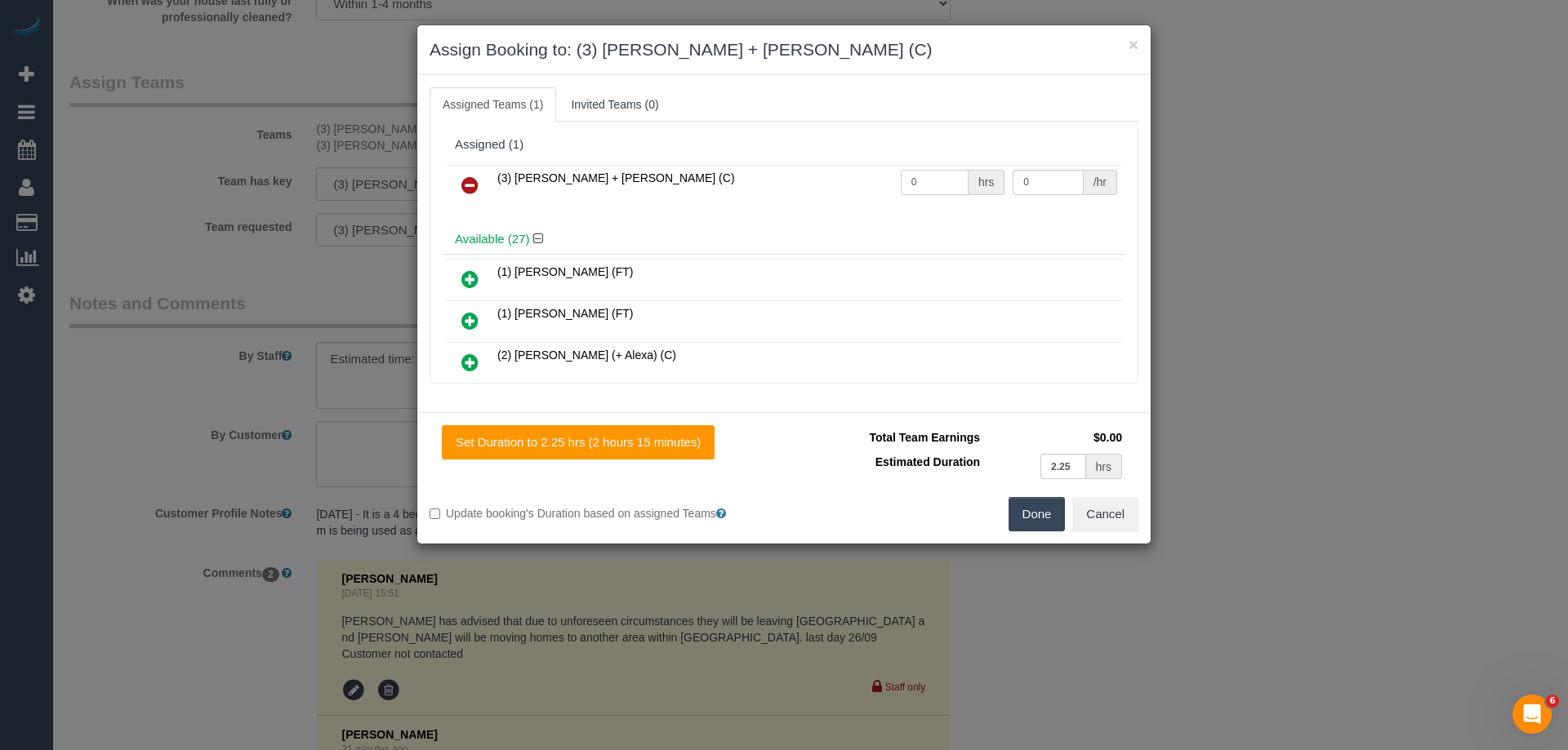
click at [956, 191] on input "0" at bounding box center [934, 182] width 68 height 25
click at [936, 178] on input "text" at bounding box center [934, 182] width 68 height 25
type input "1"
click at [1029, 187] on input "0" at bounding box center [1048, 182] width 70 height 25
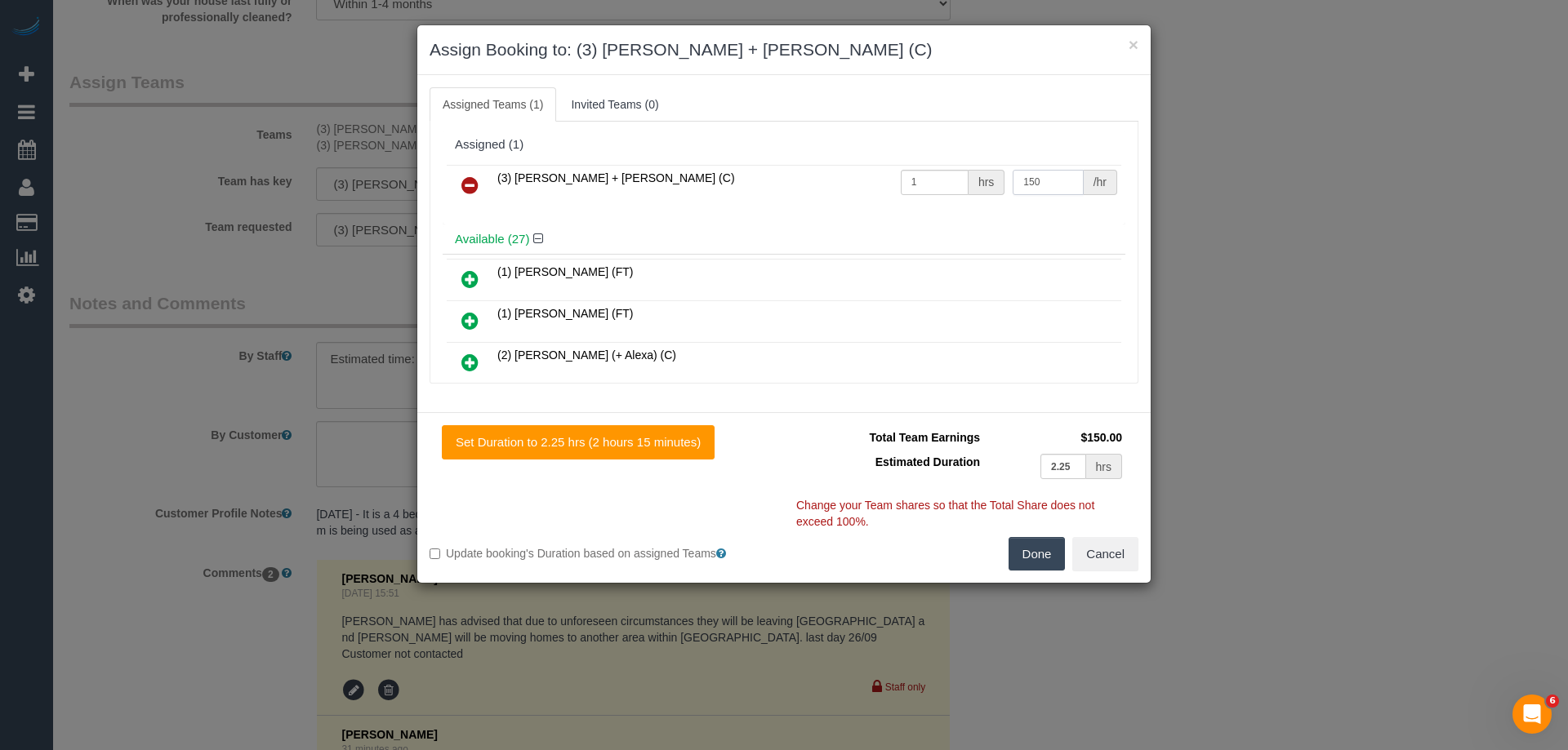
type input "150"
click at [1048, 549] on button "Done" at bounding box center [1037, 554] width 57 height 35
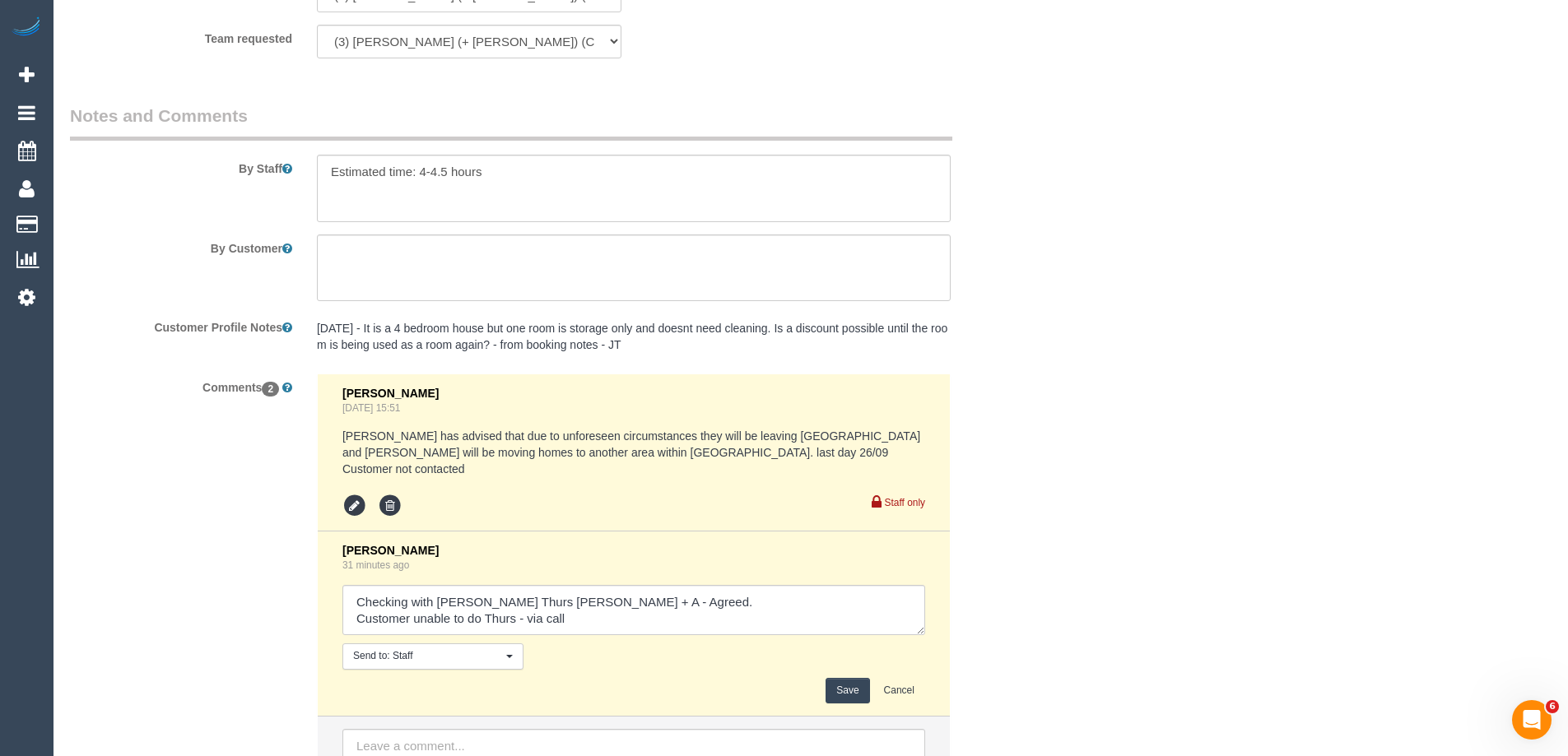
scroll to position [2966, 0]
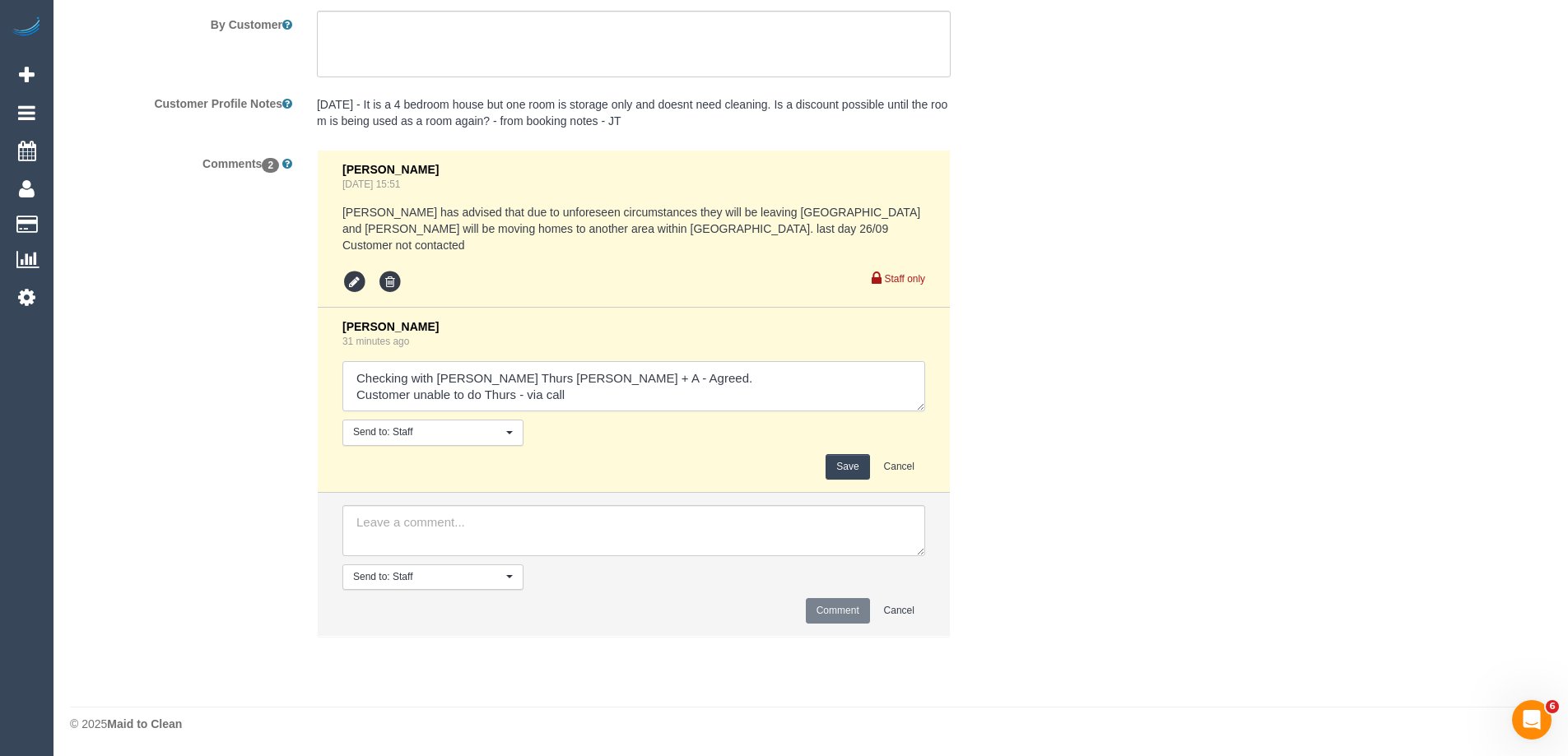
click at [646, 385] on textarea at bounding box center [634, 387] width 583 height 51
click at [447, 402] on textarea at bounding box center [634, 387] width 583 height 51
type textarea "Checking with Steve Thurs Sohail + A - Agreed. Customer unable to do Thurs - vi…"
click at [831, 468] on button "Save" at bounding box center [848, 467] width 43 height 25
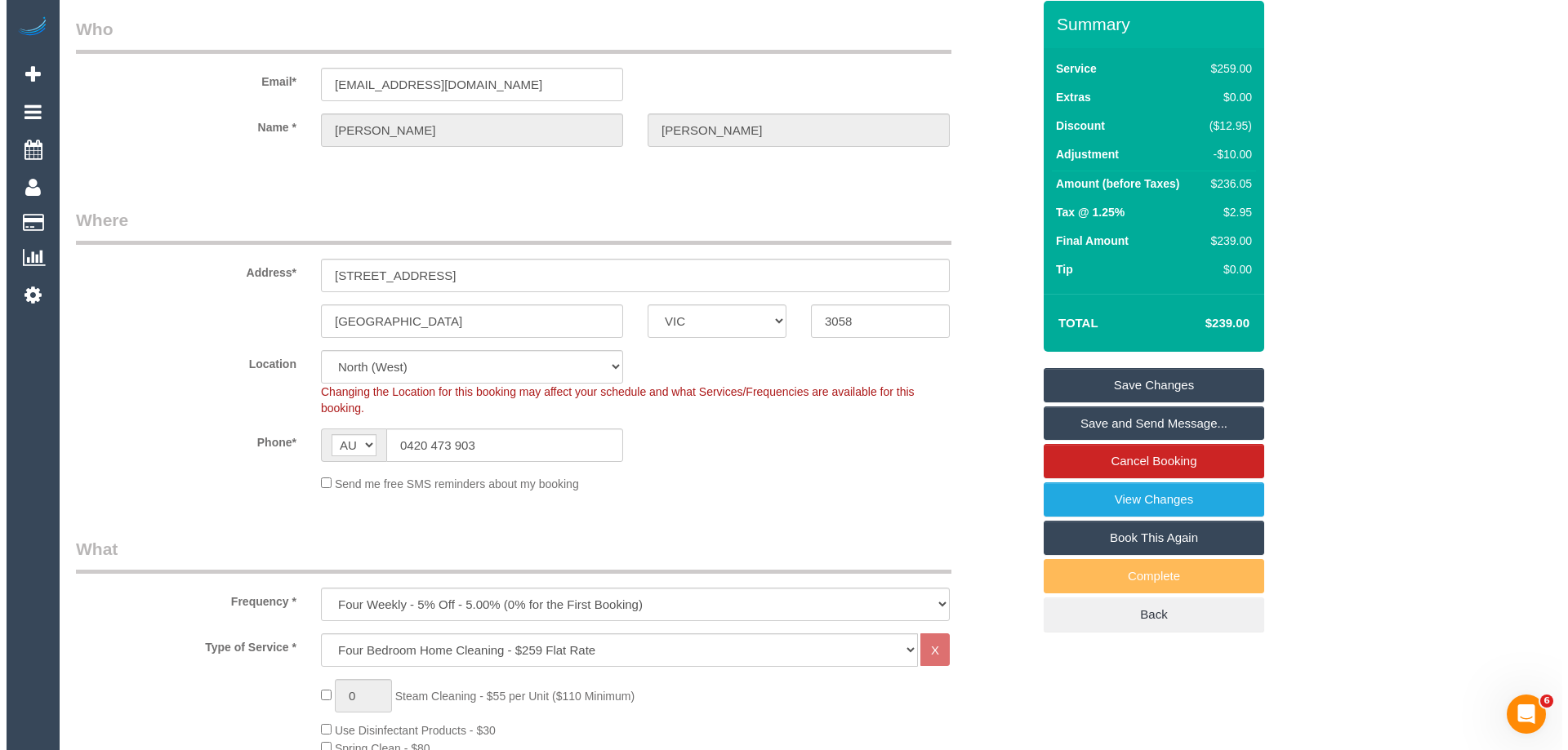
scroll to position [0, 0]
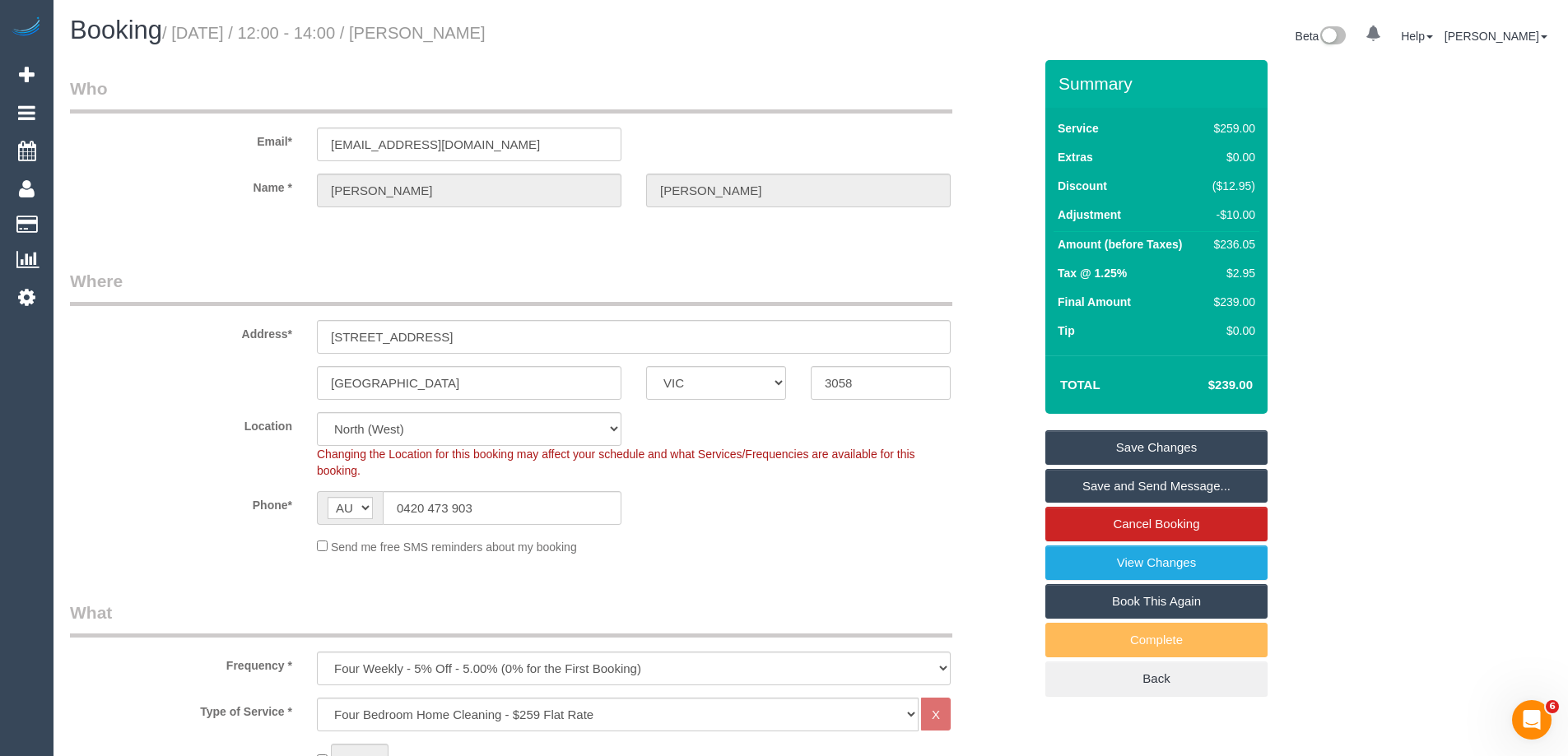
click at [1129, 443] on link "Save Changes" at bounding box center [1156, 447] width 222 height 35
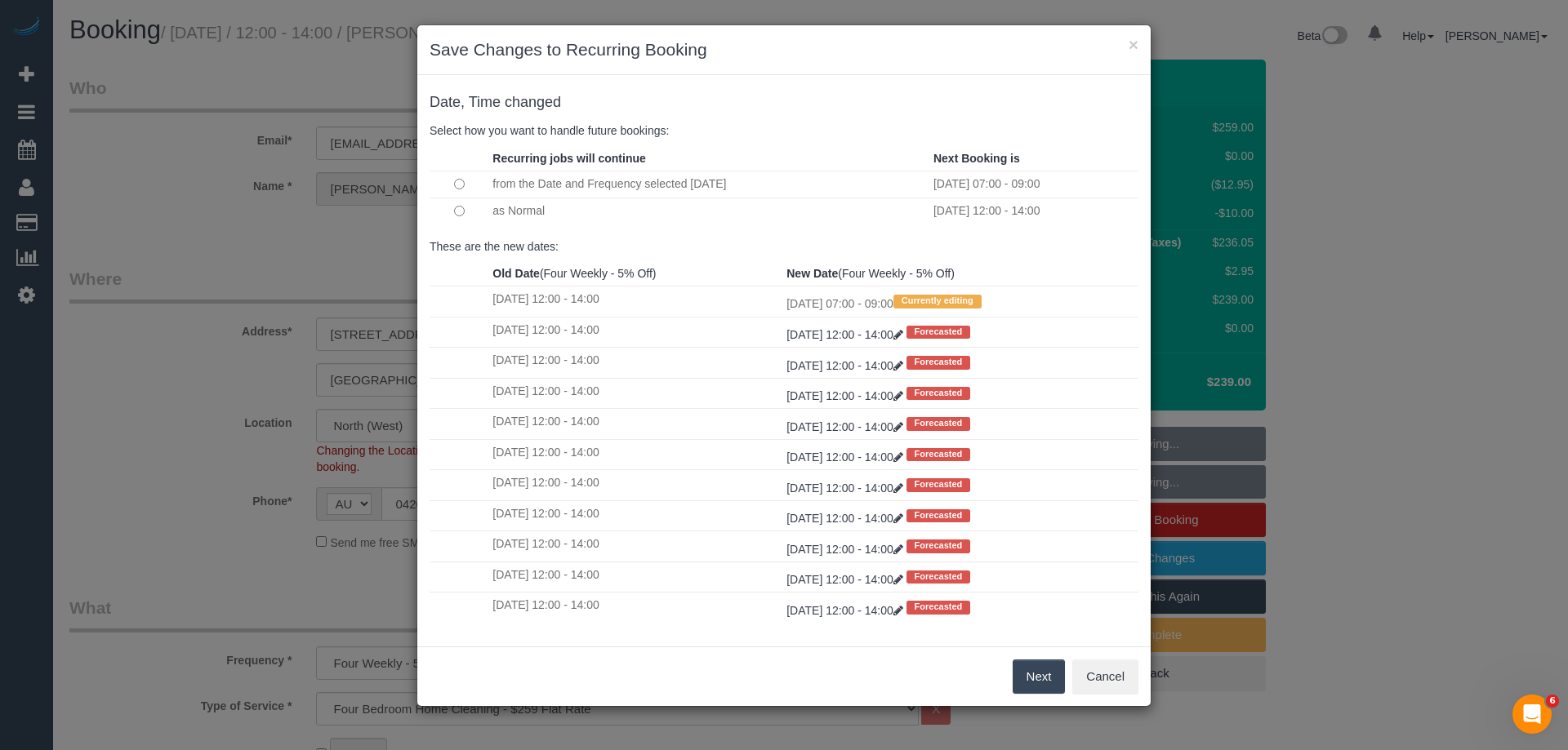
click at [1028, 673] on button "Next" at bounding box center [1039, 676] width 53 height 35
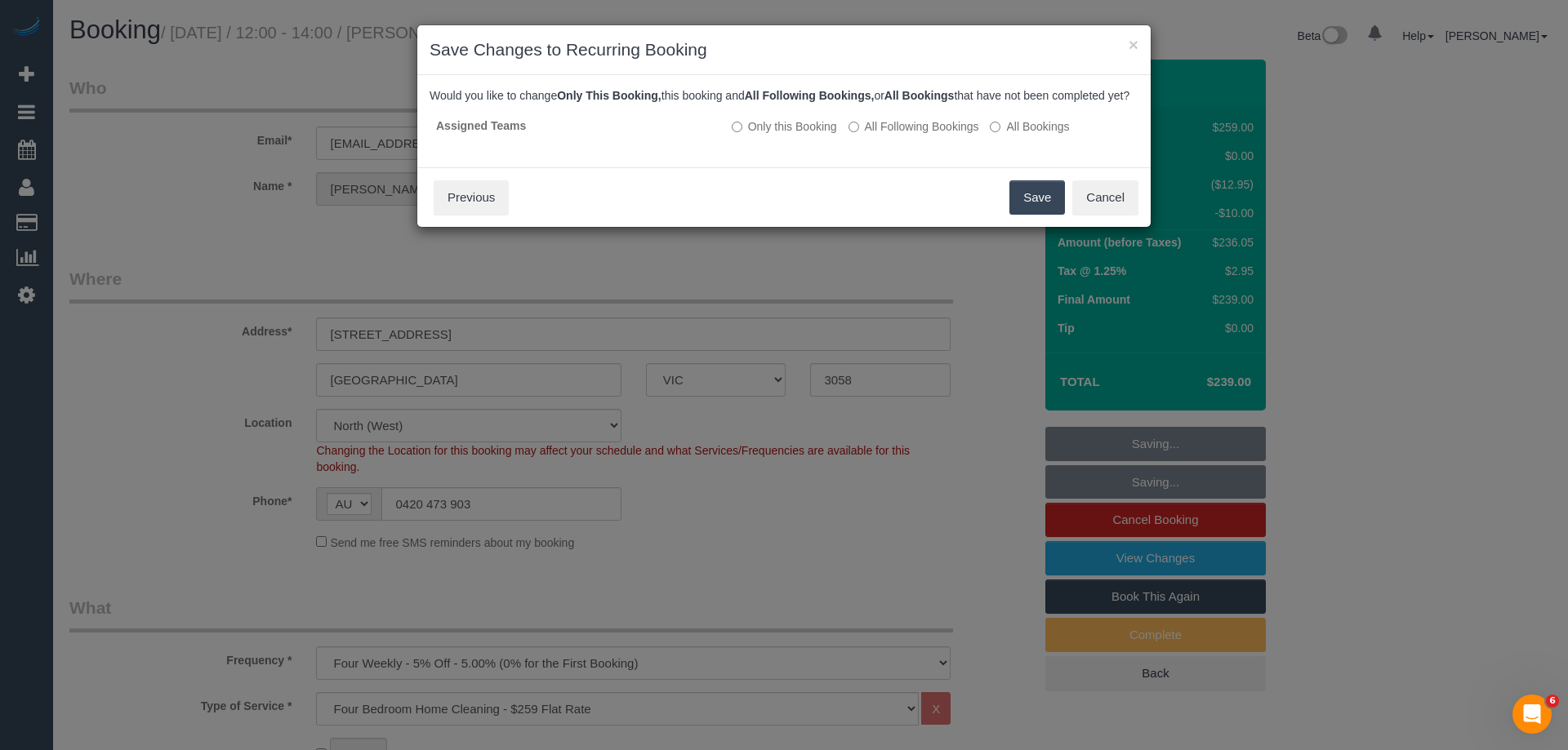
click at [1030, 215] on button "Save" at bounding box center [1036, 197] width 55 height 35
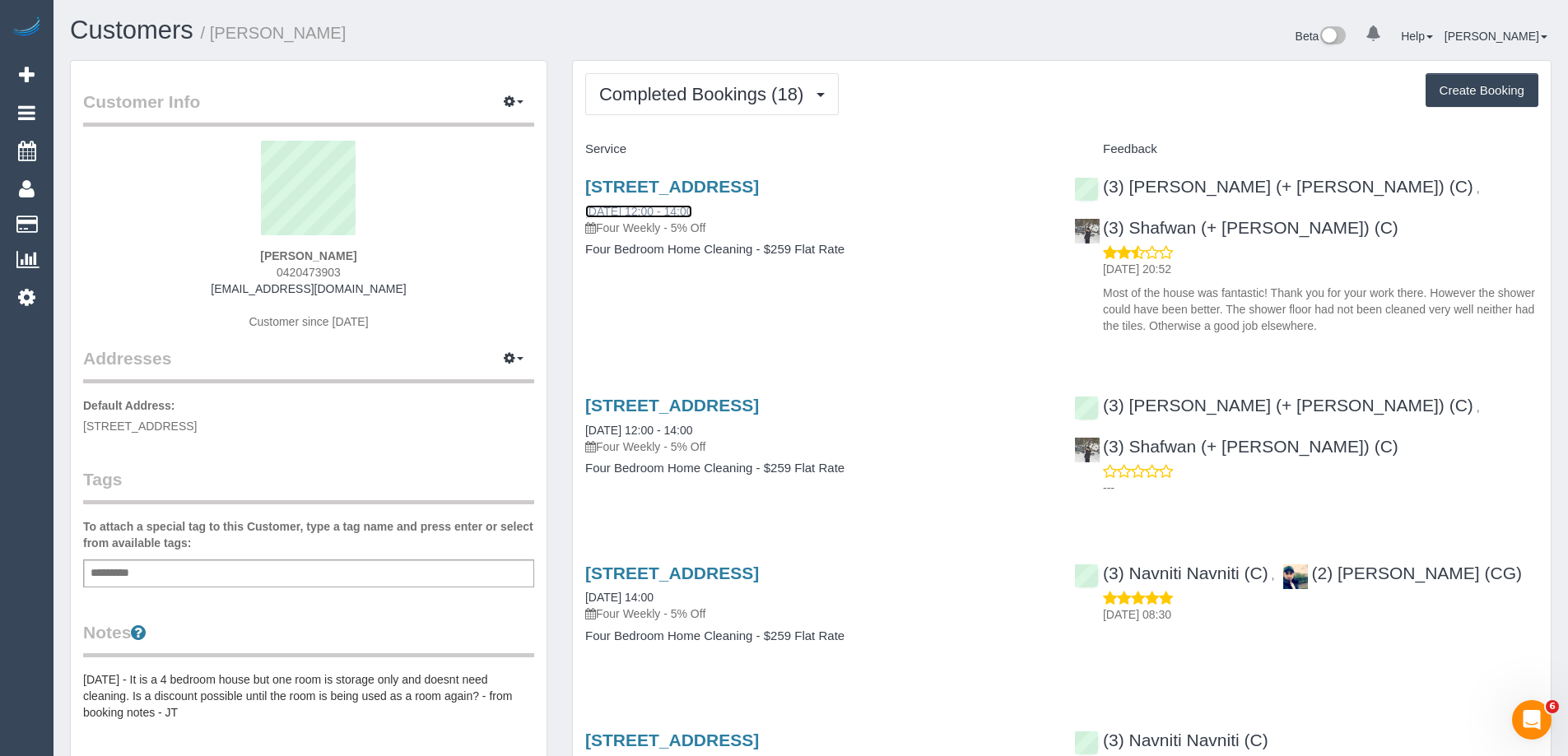
click at [692, 211] on link "[DATE] 12:00 - 14:00" at bounding box center [639, 212] width 107 height 13
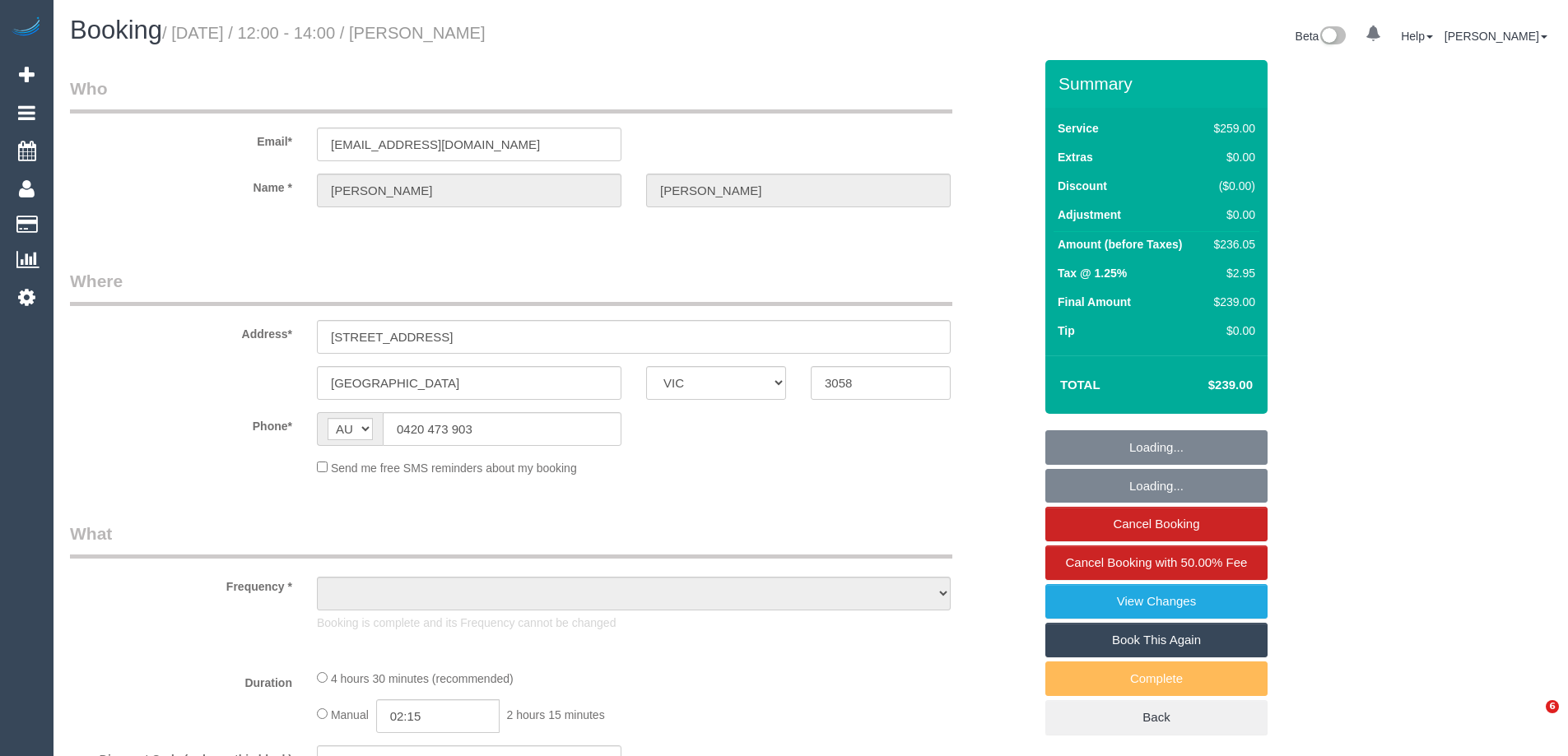
select select "VIC"
select select "object:543"
select select "string:stripe-pm_1RUG2r2GScqysDRVyOKGtJau"
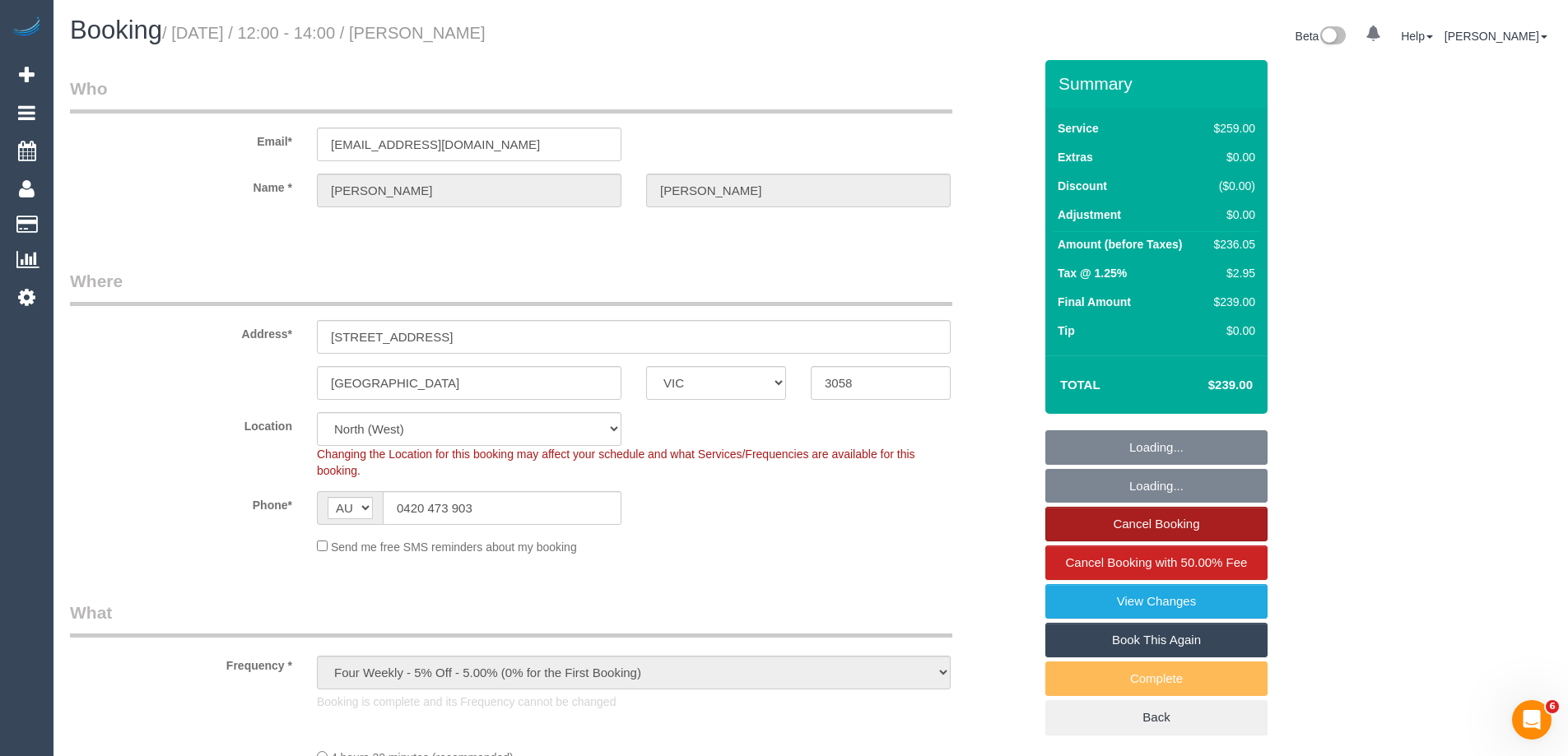
select select "number:27"
select select "number:14"
select select "number:19"
select select "number:22"
select select "number:33"
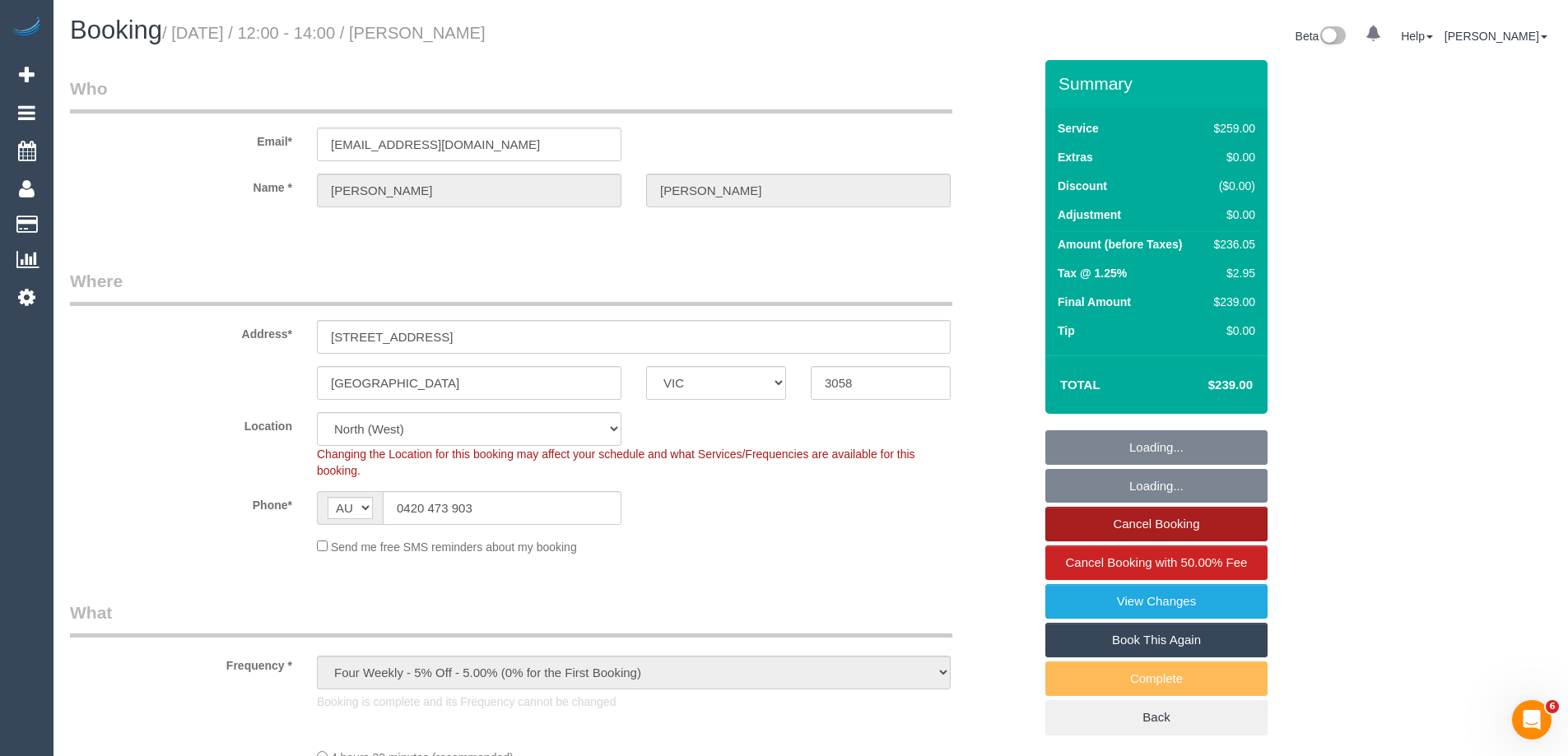
select select "number:13"
select select "object:1492"
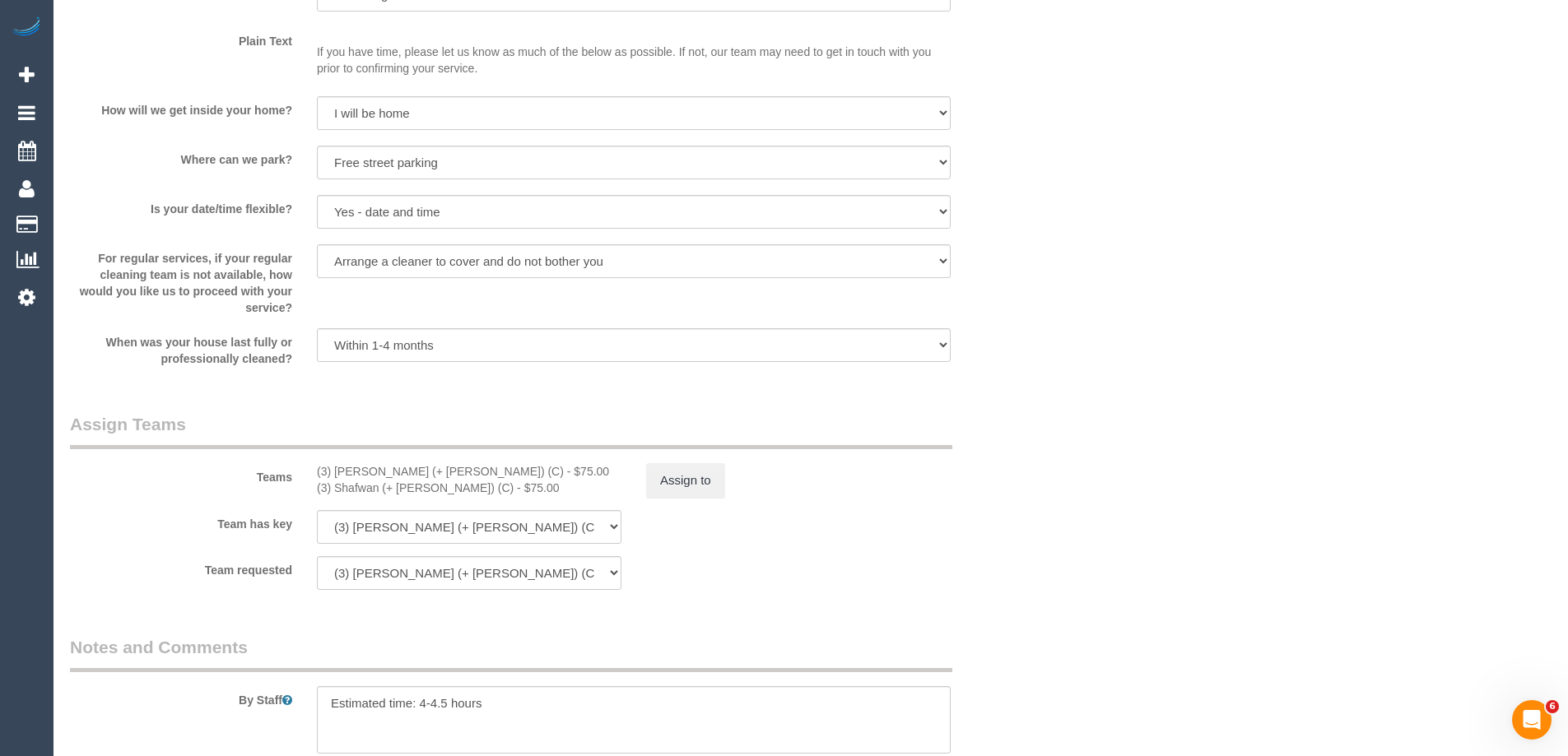
scroll to position [2650, 0]
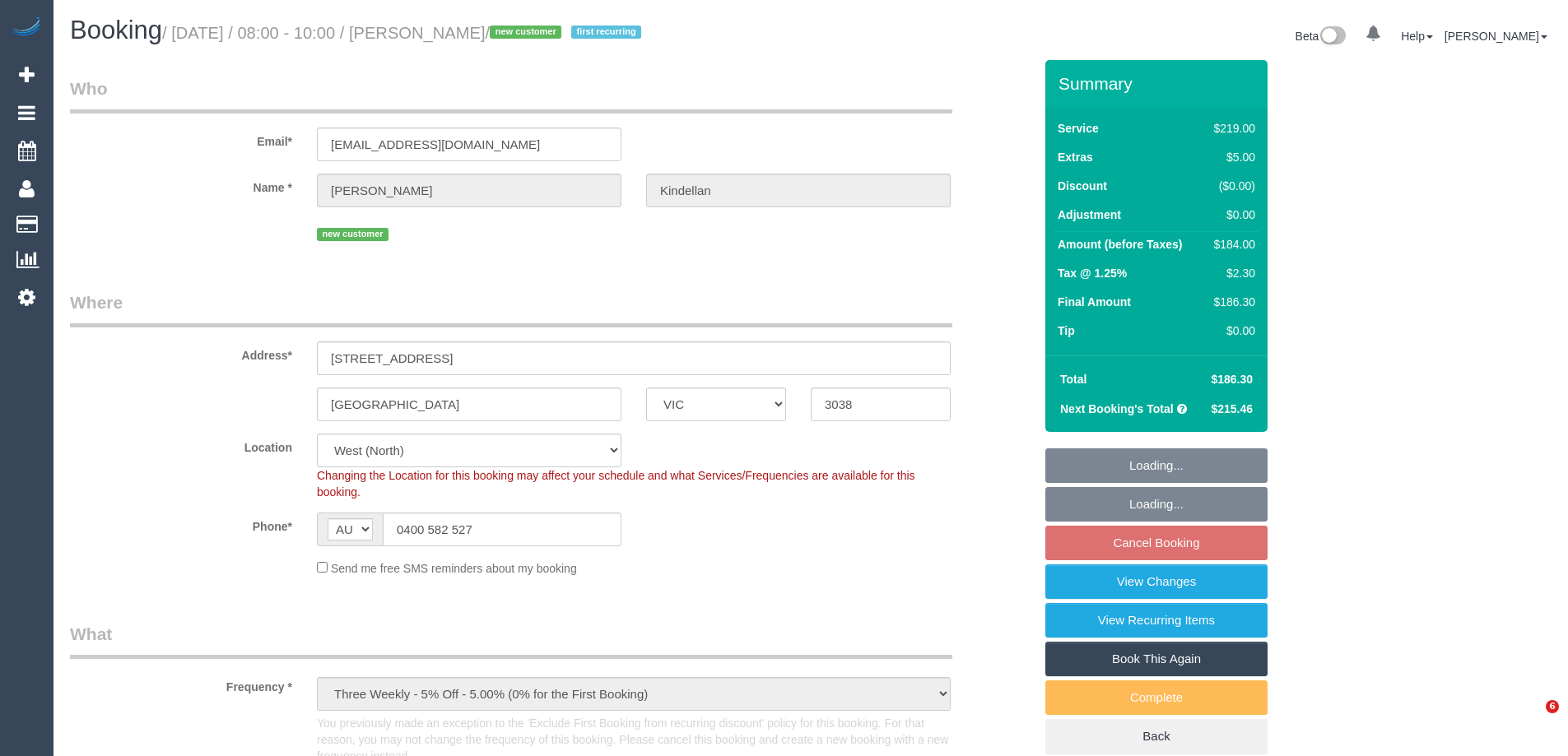
select select "VIC"
select select "object:658"
select select "number:29"
select select "number:14"
select select "number:19"
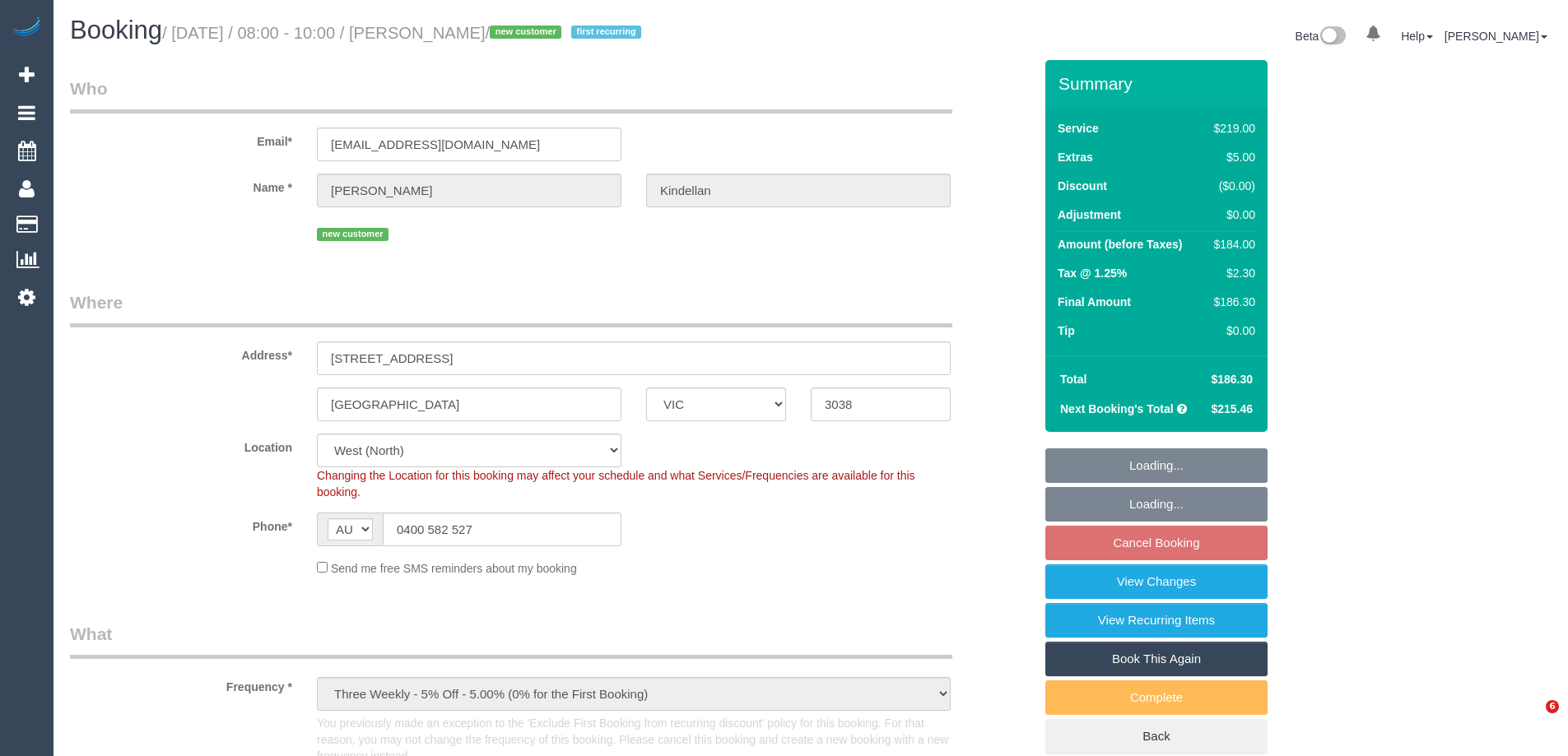
select select "number:22"
select select "number:35"
select select "number:13"
click at [1181, 587] on link "View Changes" at bounding box center [1156, 582] width 222 height 35
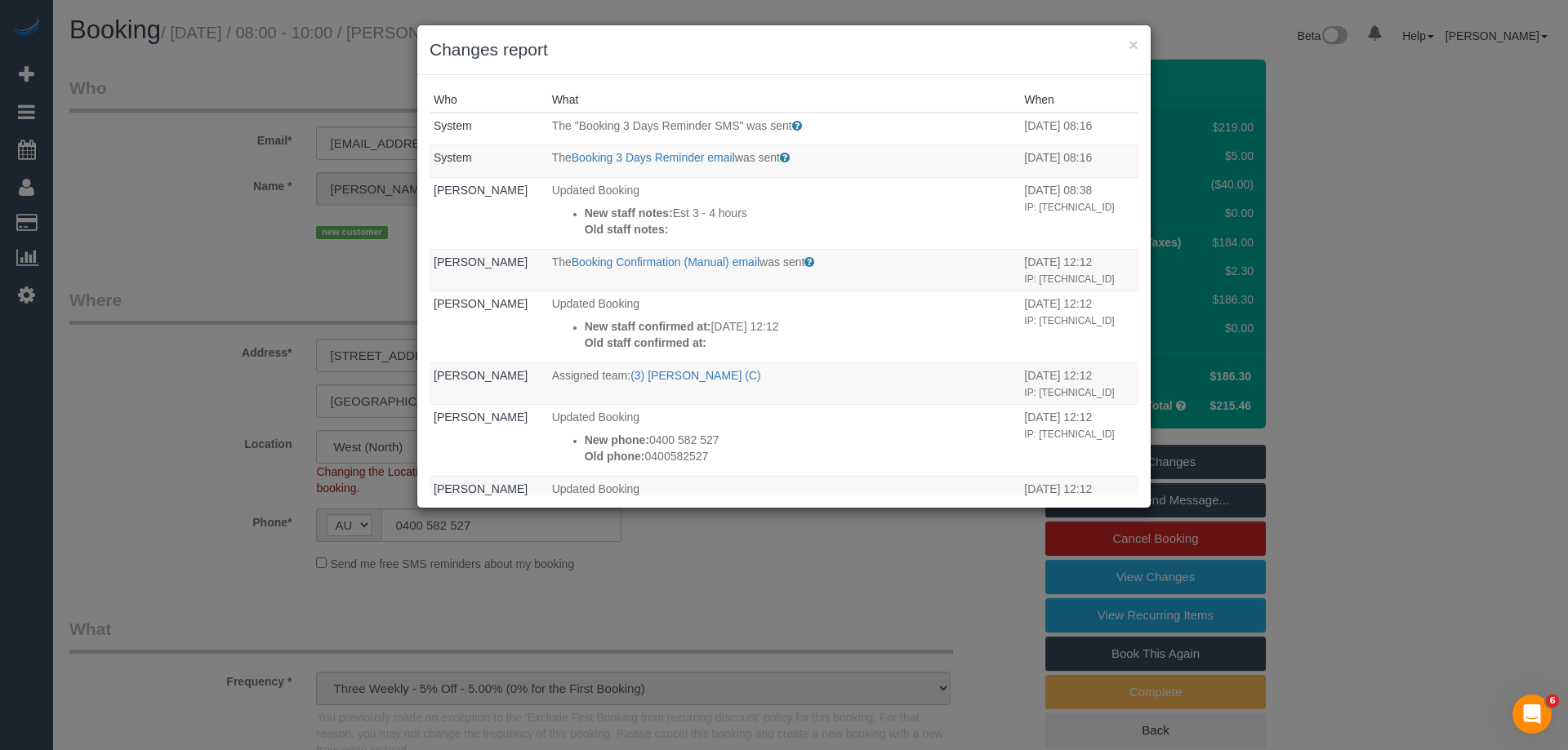
drag, startPoint x: 782, startPoint y: 61, endPoint x: 791, endPoint y: 42, distance: 21.0
click at [786, 52] on h3 "Changes report" at bounding box center [784, 50] width 709 height 24
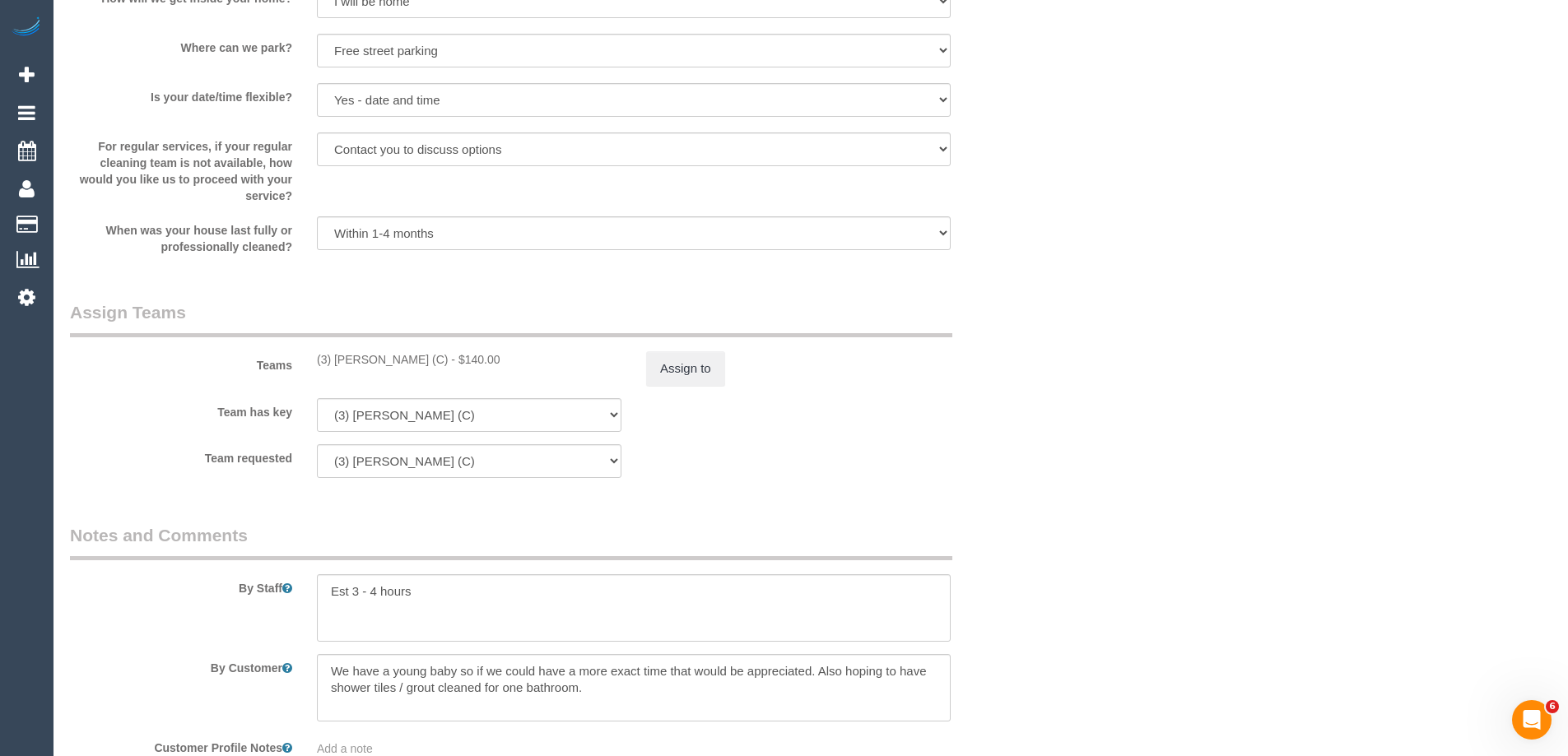
scroll to position [2469, 0]
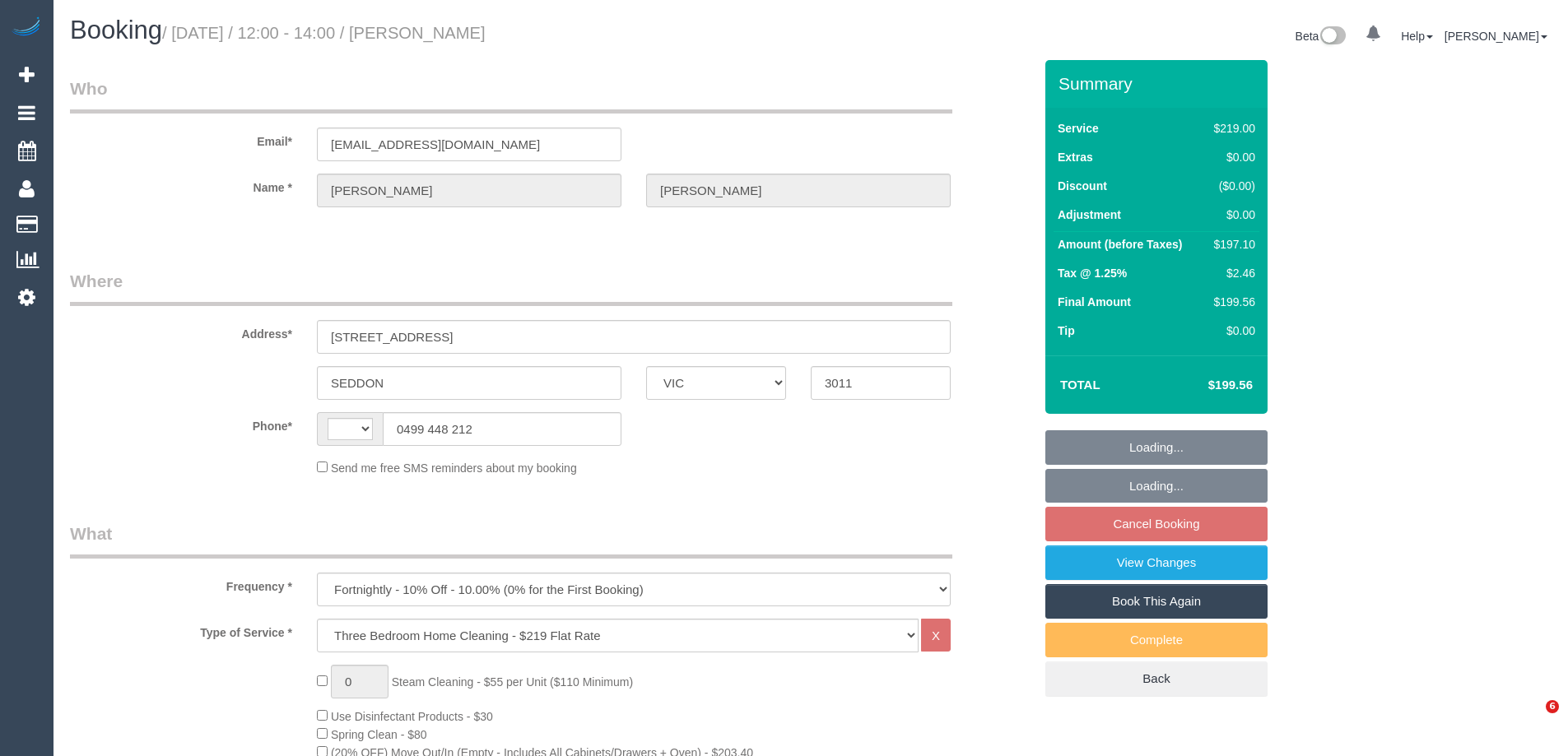
select select "VIC"
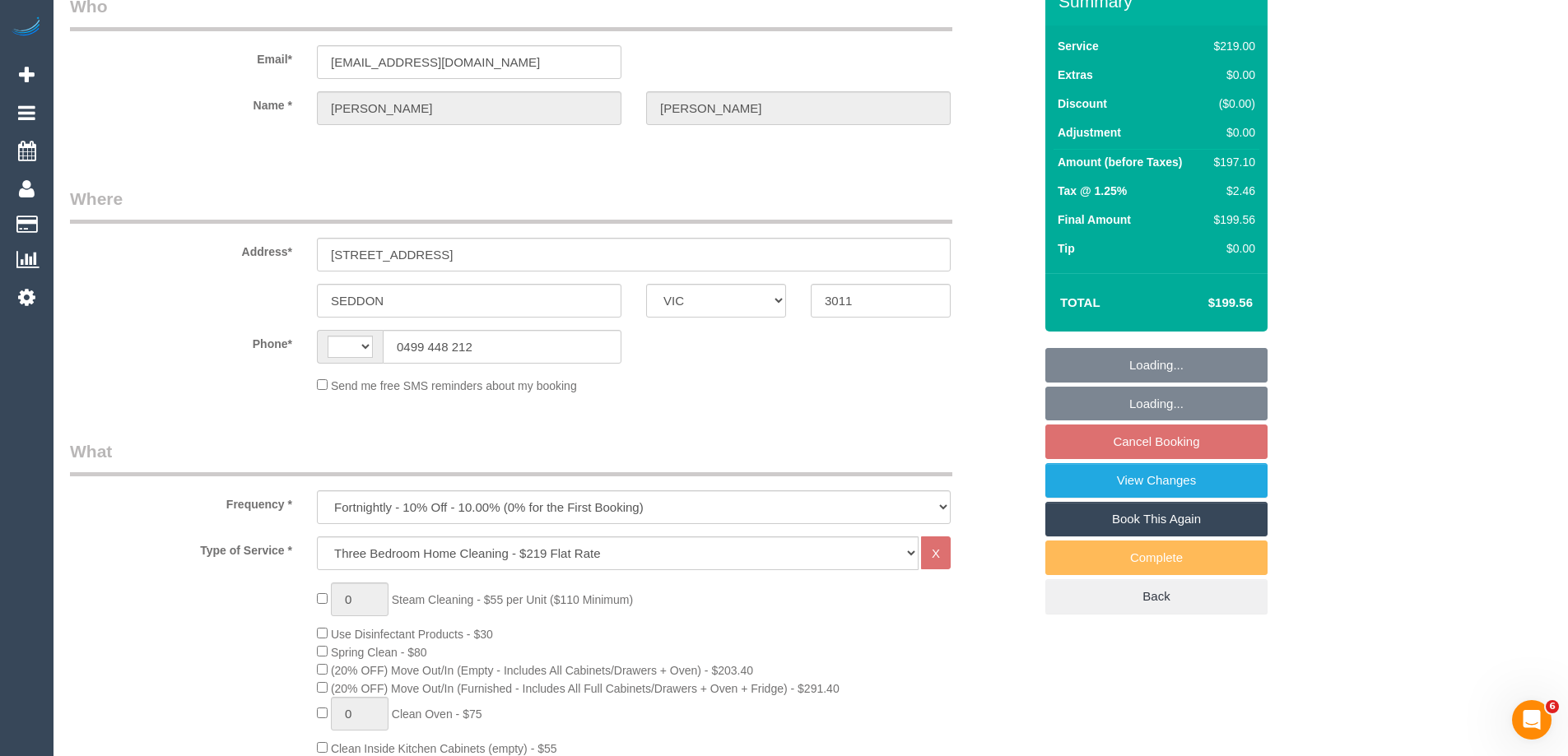
select select "string:AU"
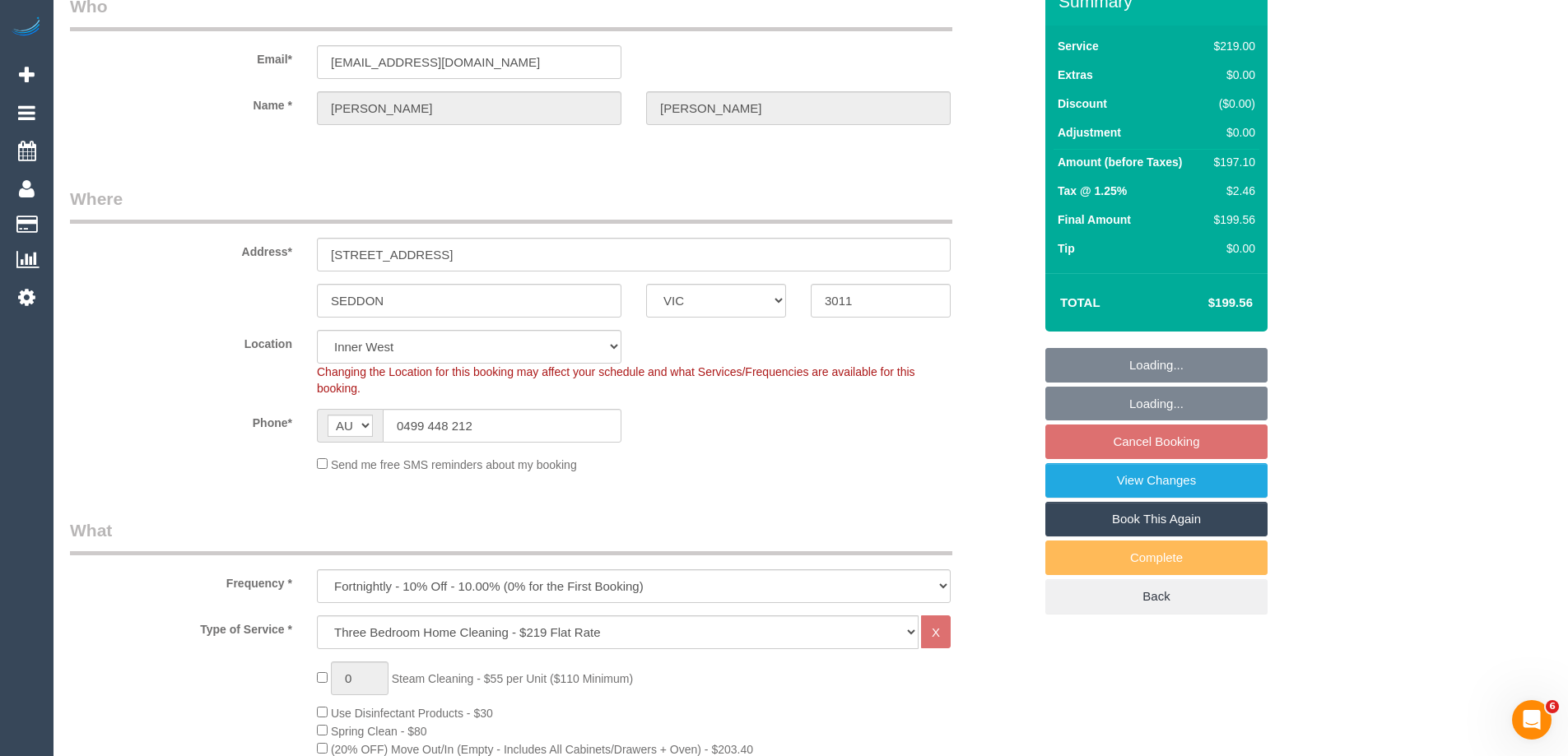
select select "object:637"
select select "number:28"
select select "number:14"
select select "number:19"
select select "number:22"
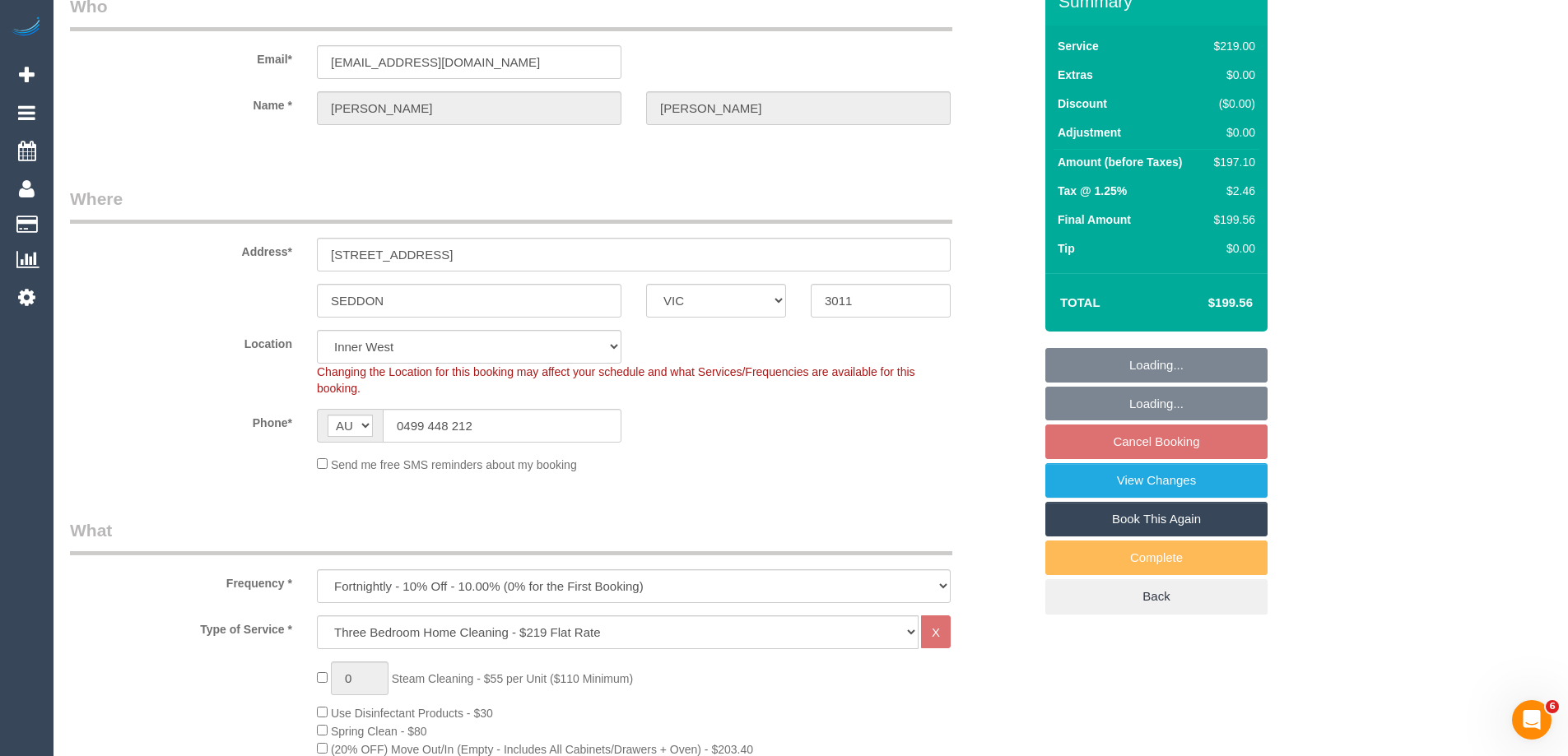
select select "number:34"
select select "number:13"
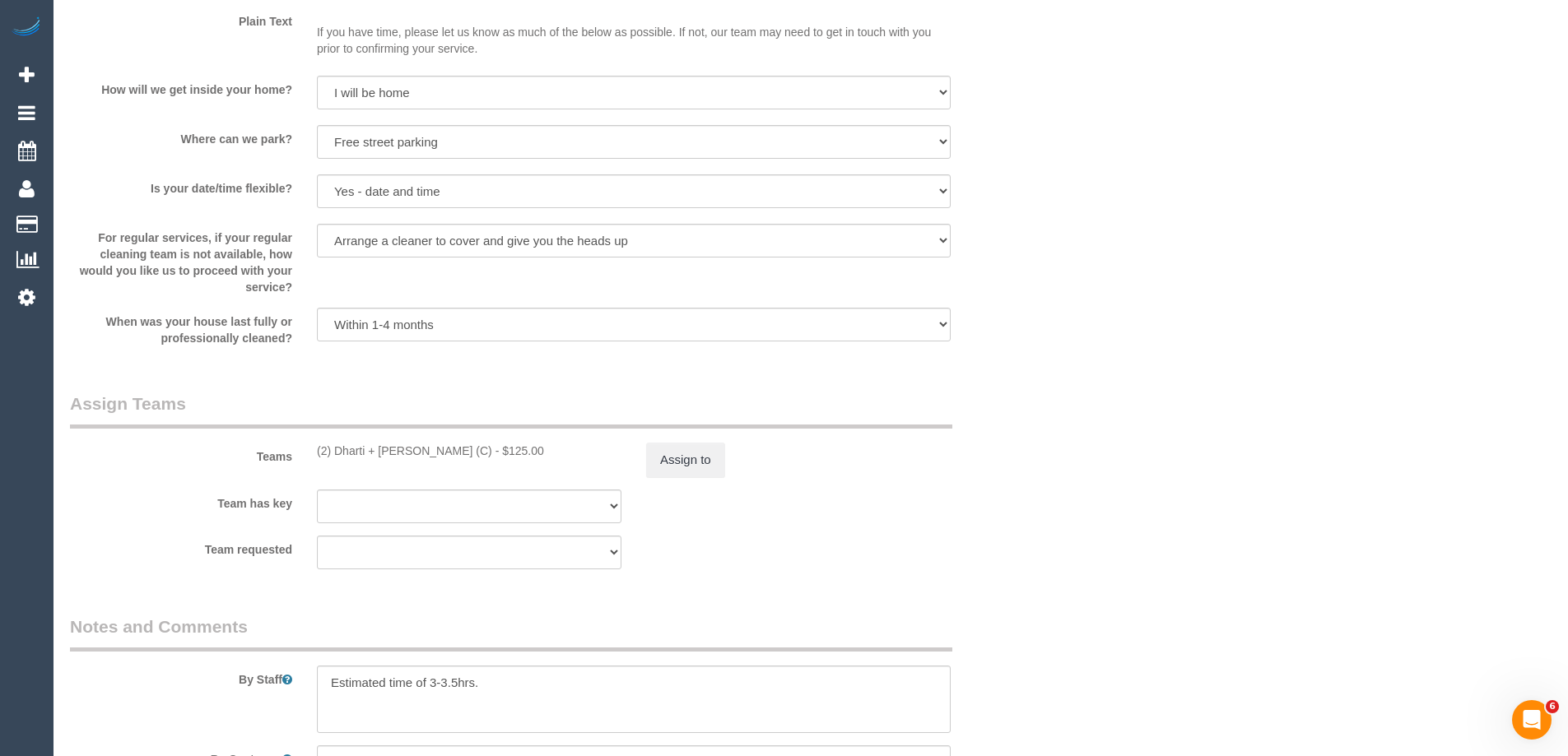
select select "spot4"
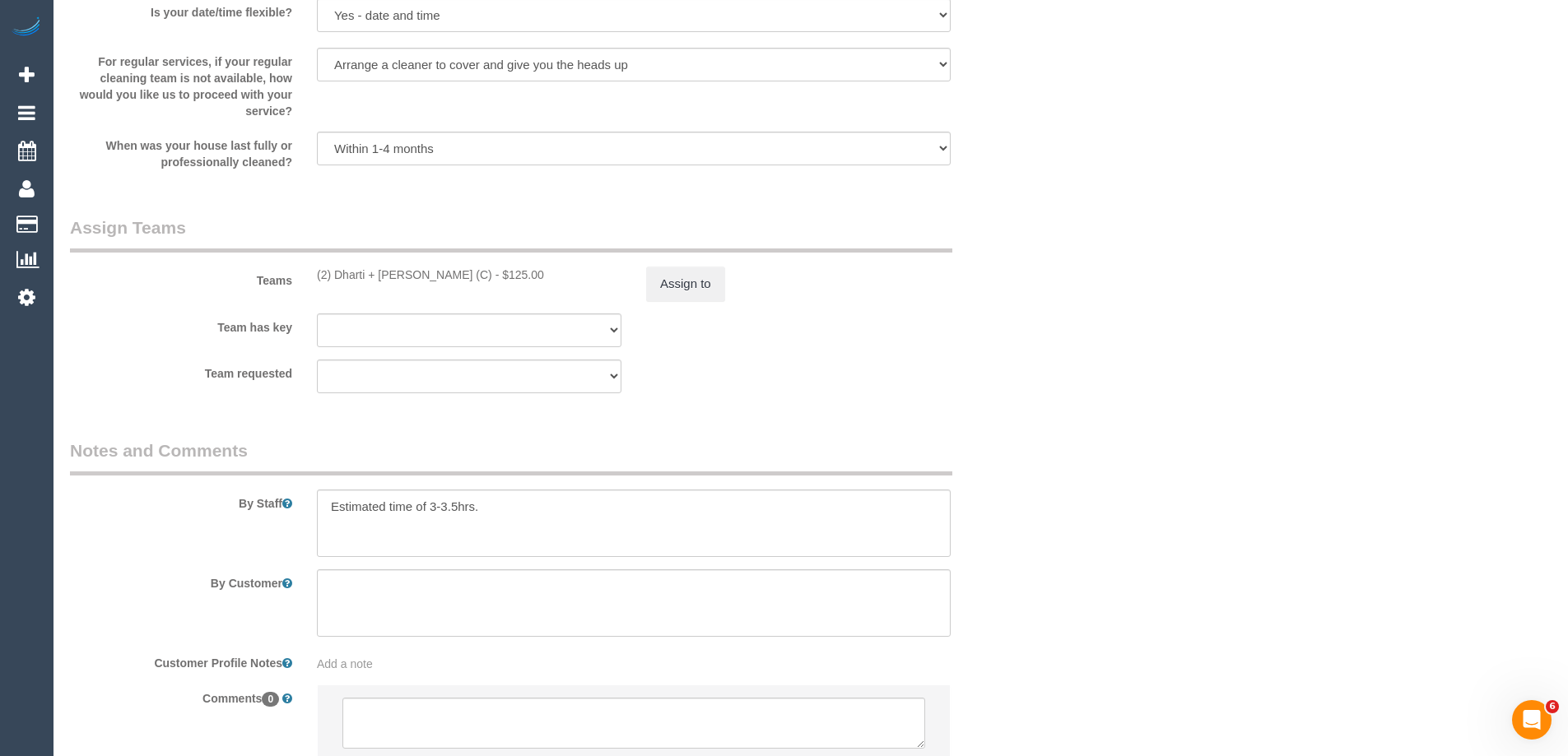
scroll to position [2441, 0]
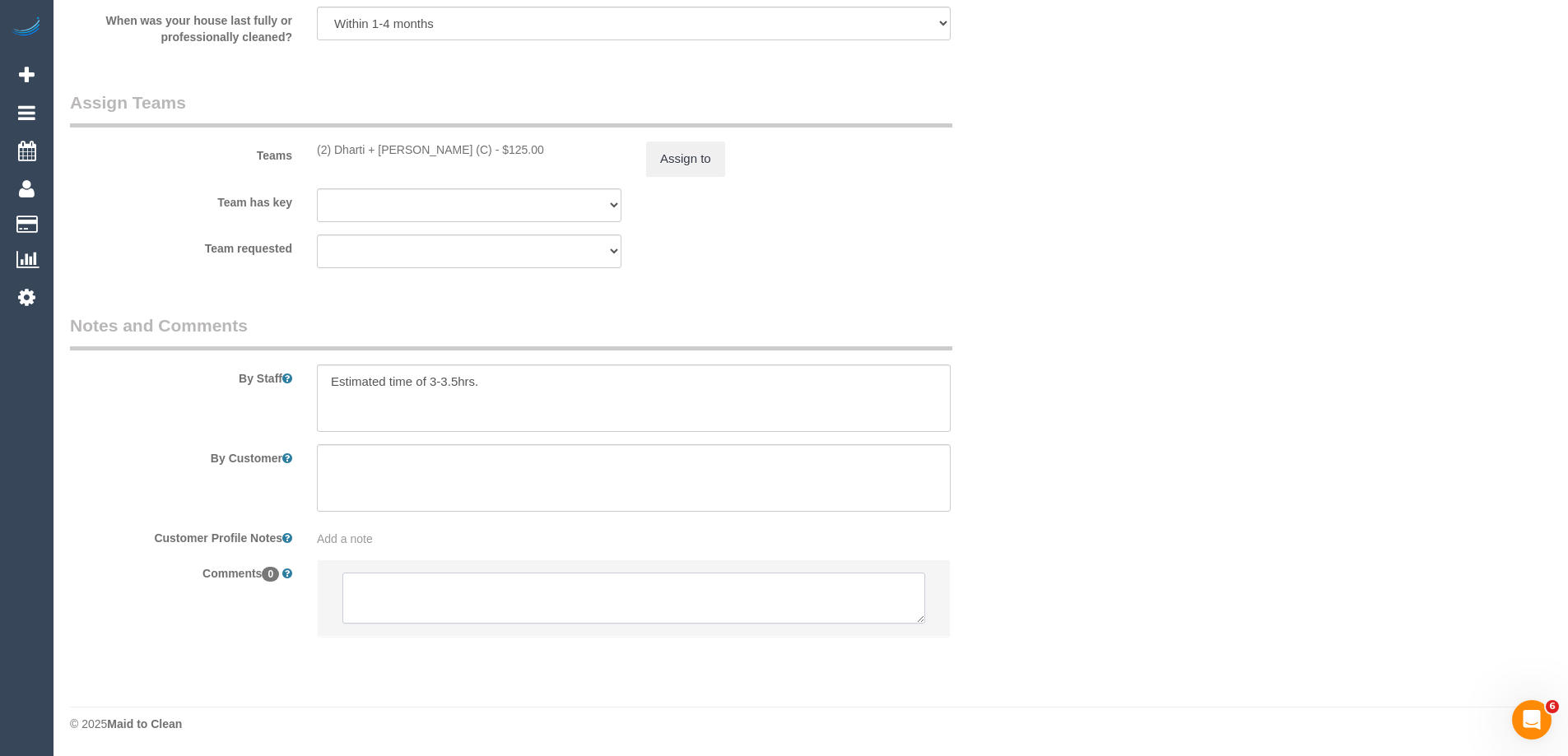
click at [389, 607] on textarea at bounding box center [634, 598] width 583 height 51
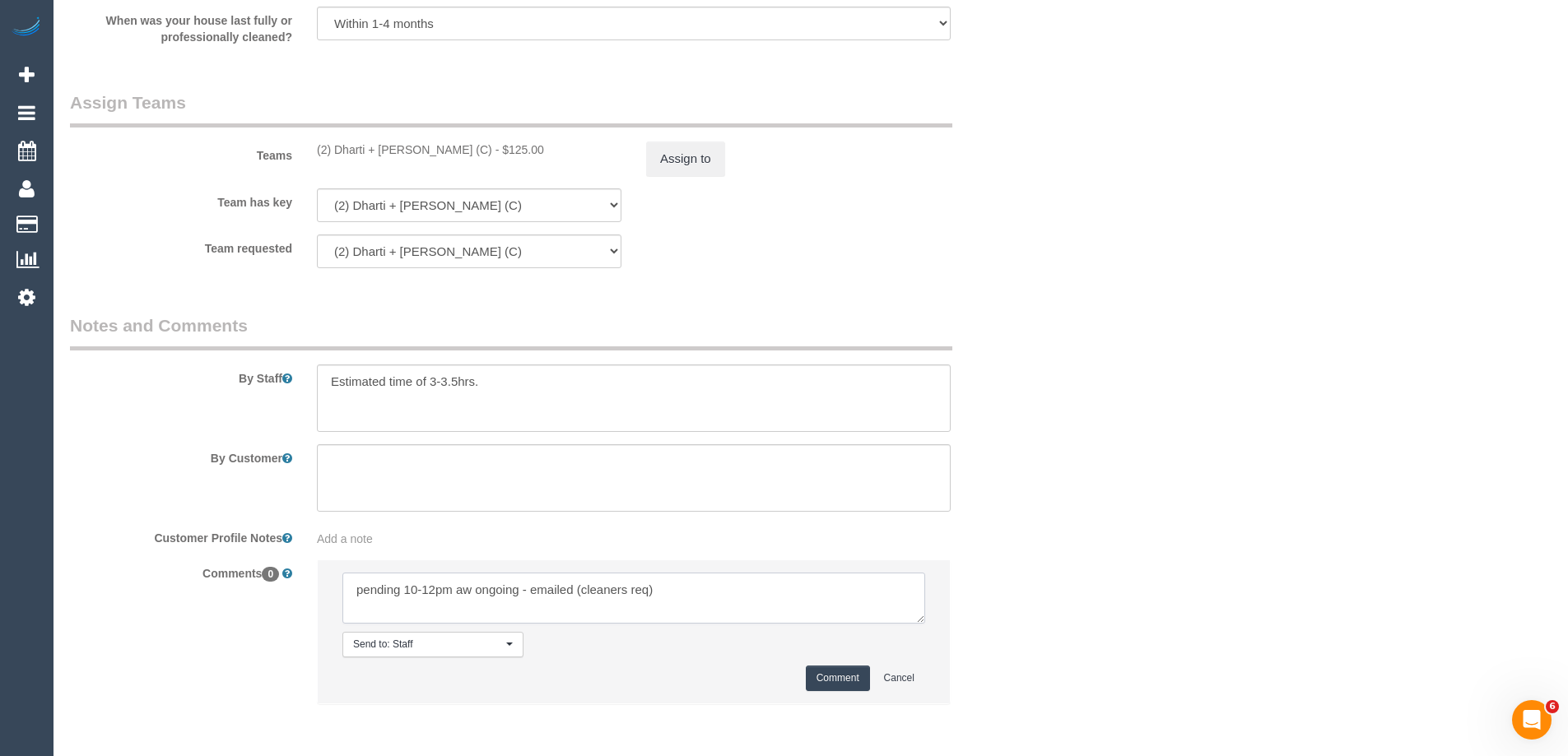
type textarea "pending 10-12pm aw ongoing - emailed (cleaners req)"
drag, startPoint x: 852, startPoint y: 673, endPoint x: 1222, endPoint y: 286, distance: 535.4
click at [860, 664] on li "Send to: Staff Nothing selected Send to: Staff Send to: Customer Send to: Team …" at bounding box center [633, 632] width 632 height 143
drag, startPoint x: 1222, startPoint y: 286, endPoint x: 1220, endPoint y: 262, distance: 24.1
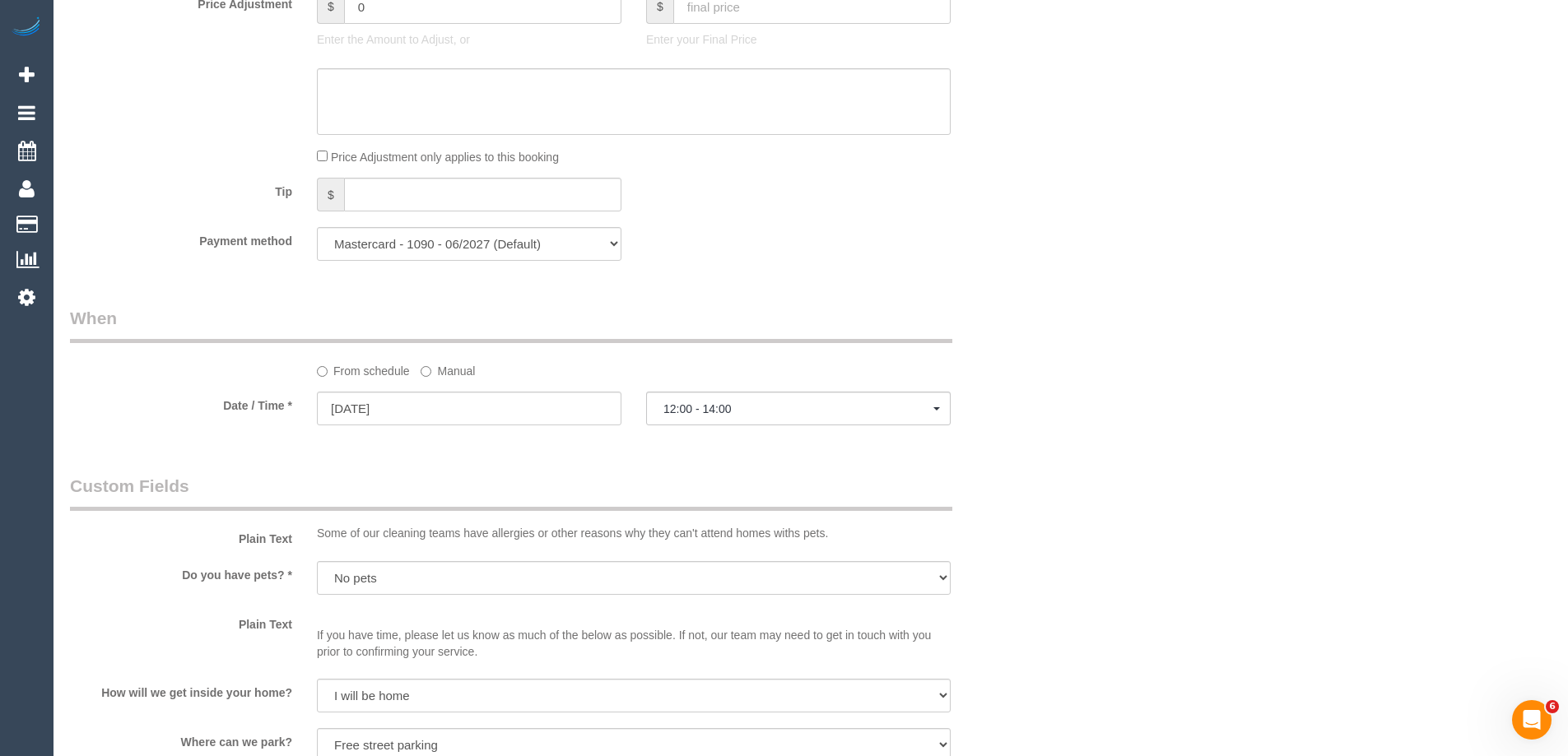
scroll to position [1536, 0]
click at [456, 370] on label "Manual" at bounding box center [448, 369] width 55 height 23
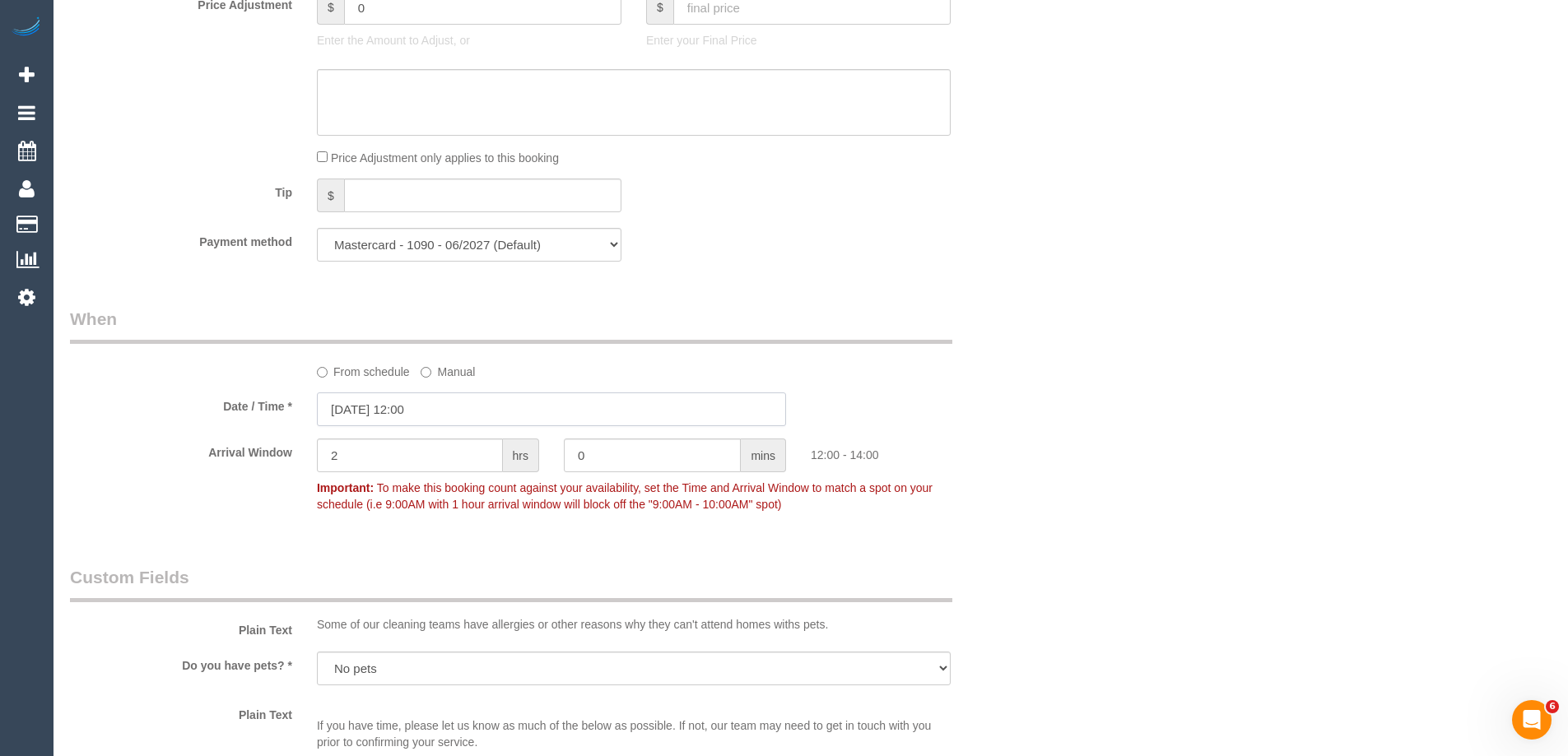
click at [459, 410] on input "22/10/2025 12:00" at bounding box center [552, 410] width 469 height 34
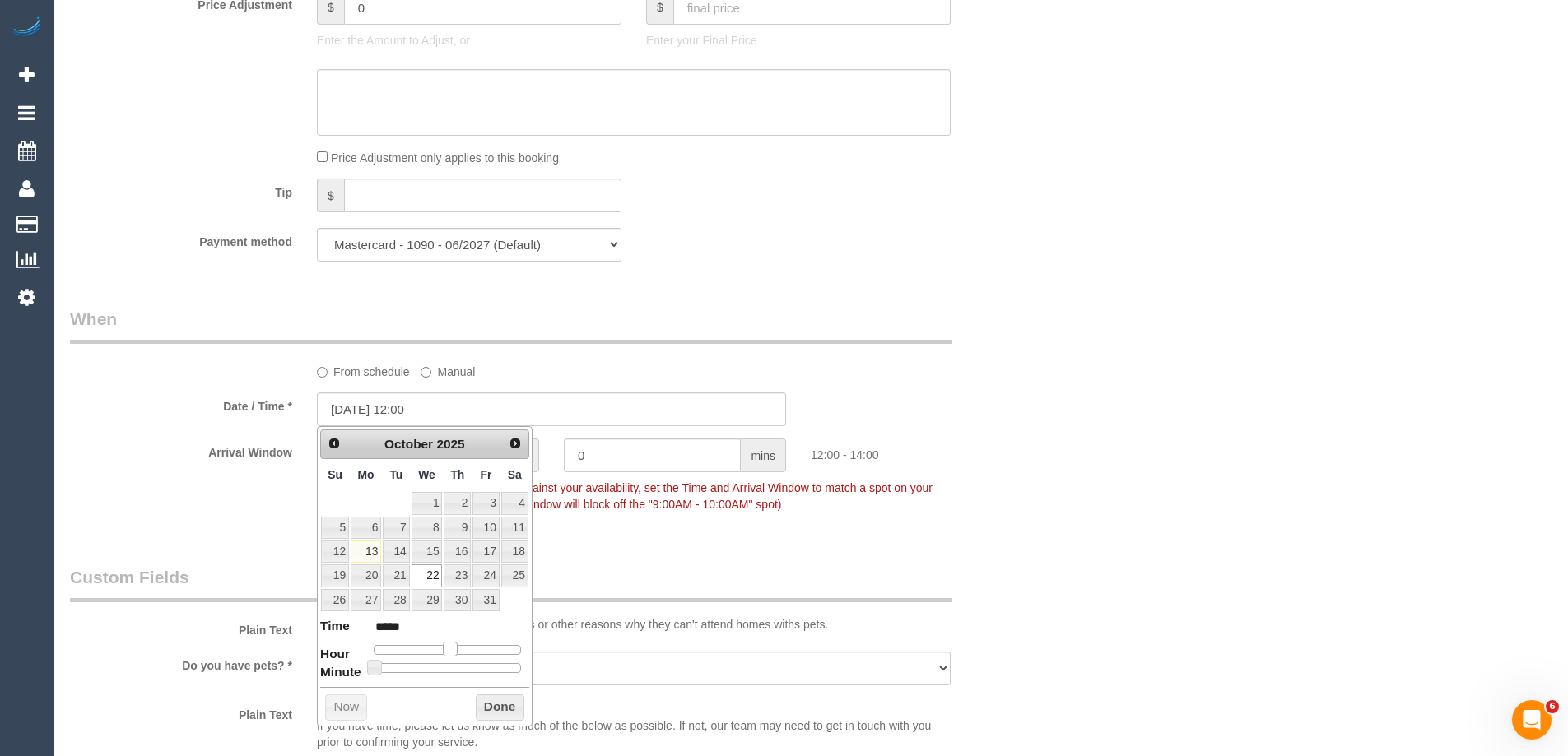
type input "22/10/2025 11:00"
type input "*****"
type input "22/10/2025 10:00"
type input "*****"
drag, startPoint x: 453, startPoint y: 649, endPoint x: 496, endPoint y: 698, distance: 65.2
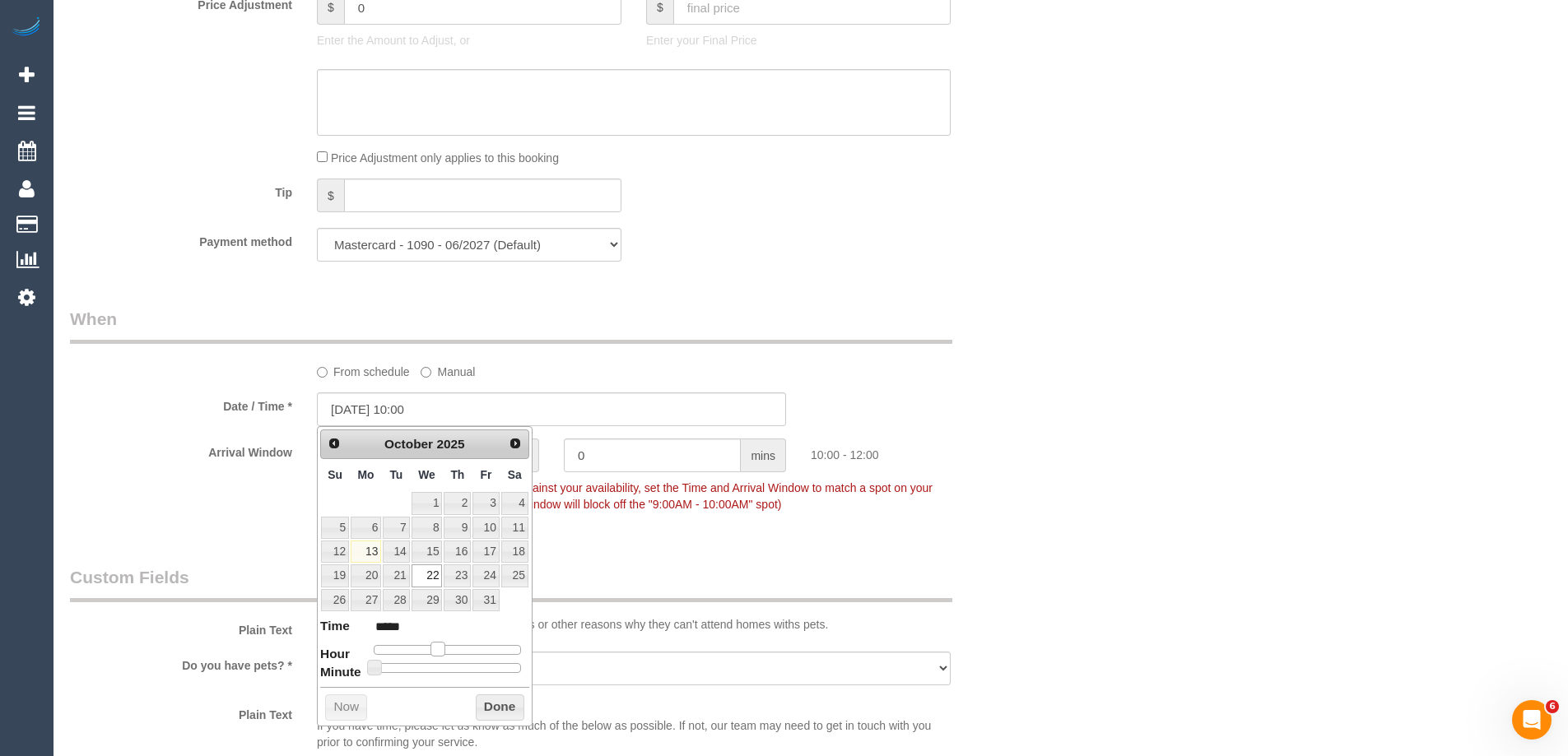
click at [445, 649] on span at bounding box center [438, 650] width 15 height 15
type input "22/10/2025 11:00"
type input "*****"
click at [496, 698] on button "Done" at bounding box center [500, 708] width 49 height 26
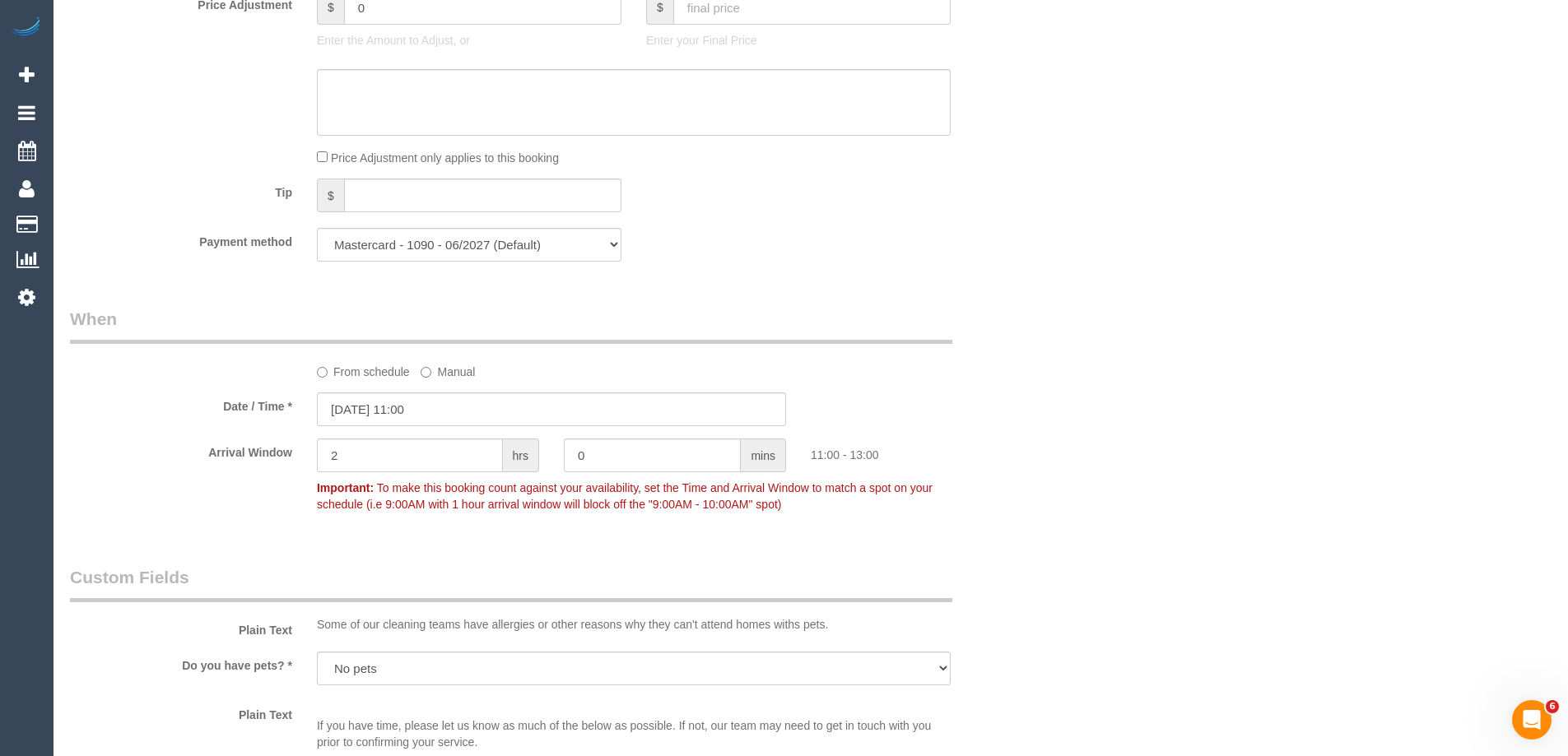
click at [1285, 416] on div "Who Email* shuttleworthjc@gmail.com Name * James Shuttleworth Where Address* 7 …" at bounding box center [811, 143] width 1482 height 3238
click at [445, 453] on input "2" at bounding box center [411, 456] width 186 height 34
type input "2"
click at [1148, 346] on div "Who Email* shuttleworthjc@gmail.com Name * James Shuttleworth Where Address* 7 …" at bounding box center [811, 143] width 1482 height 3238
click at [446, 412] on input "22/10/2025 11:00" at bounding box center [552, 410] width 469 height 34
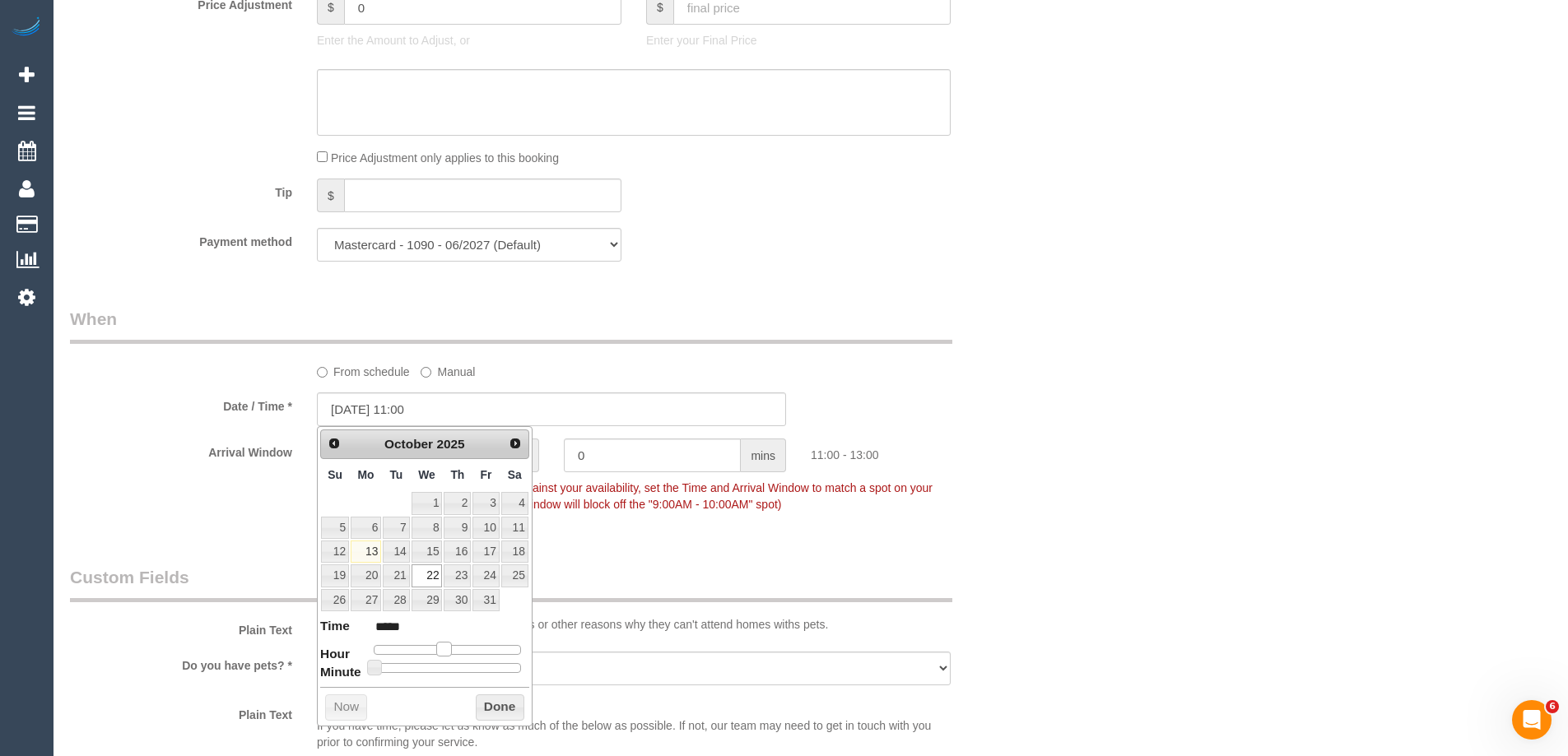
type input "22/10/2025 10:00"
type input "*****"
drag, startPoint x: 442, startPoint y: 646, endPoint x: 449, endPoint y: 651, distance: 8.6
click at [438, 649] on span at bounding box center [438, 650] width 15 height 15
click at [508, 707] on button "Done" at bounding box center [500, 708] width 49 height 26
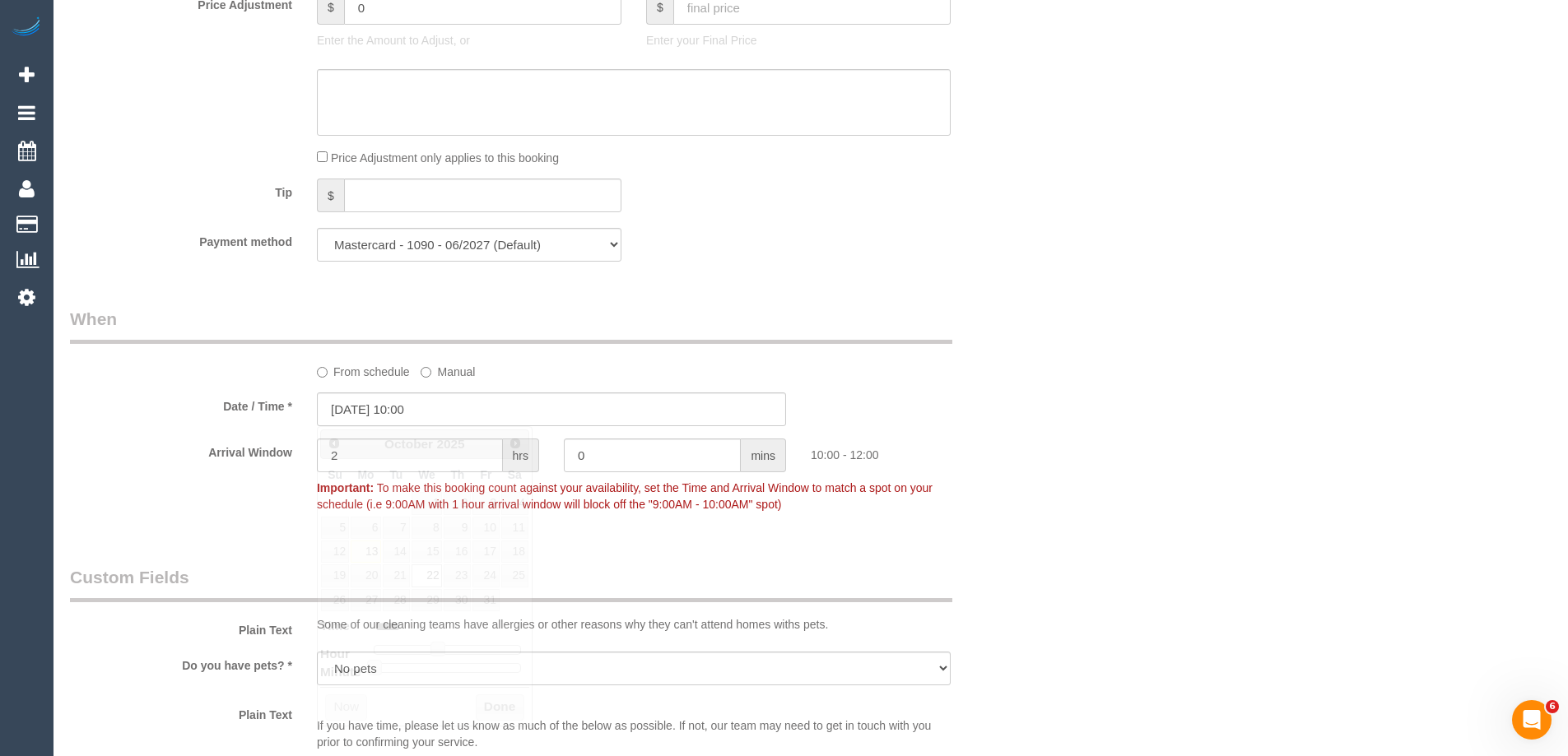
click at [1144, 429] on div "Who Email* shuttleworthjc@gmail.com Name * James Shuttleworth Where Address* 7 …" at bounding box center [811, 143] width 1482 height 3238
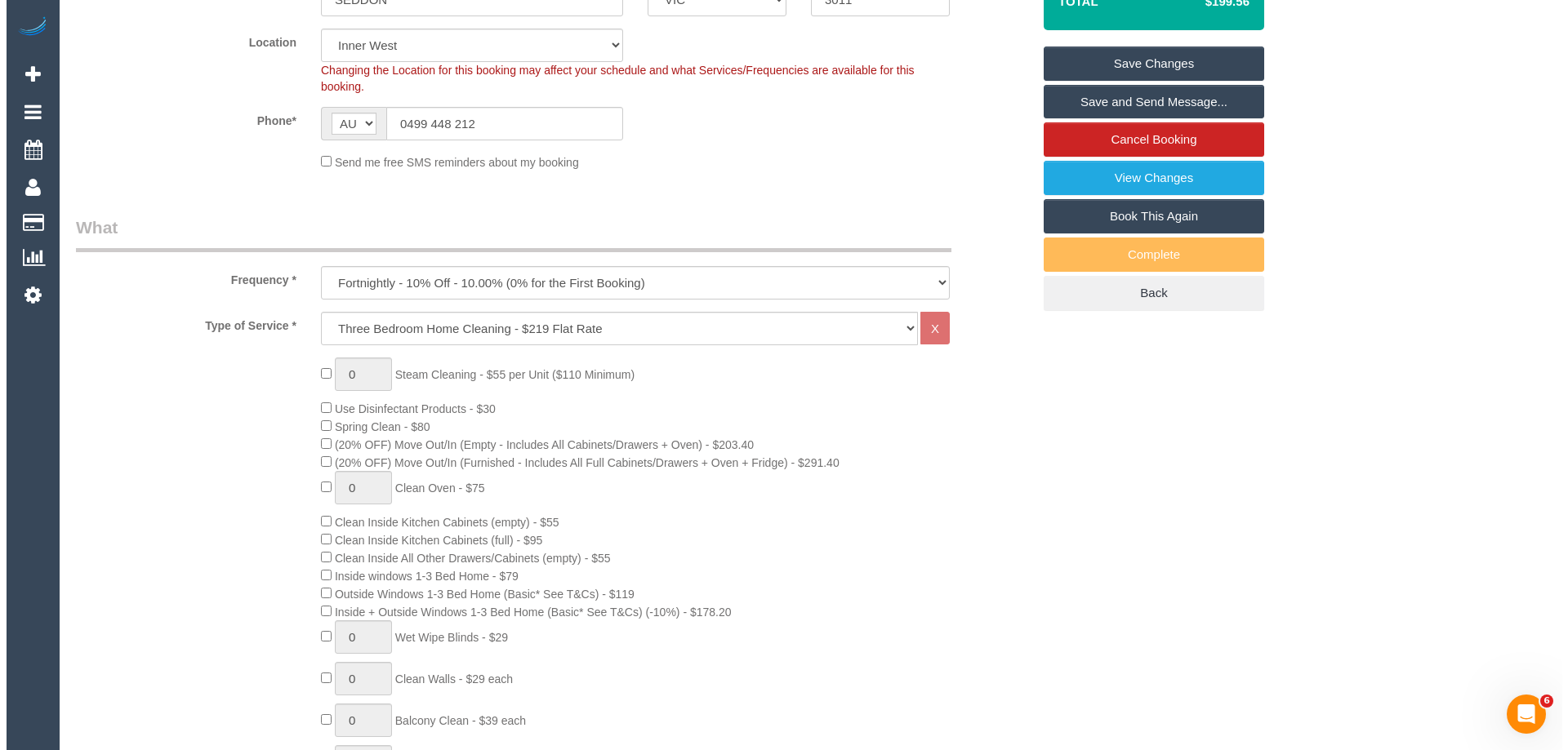
scroll to position [0, 0]
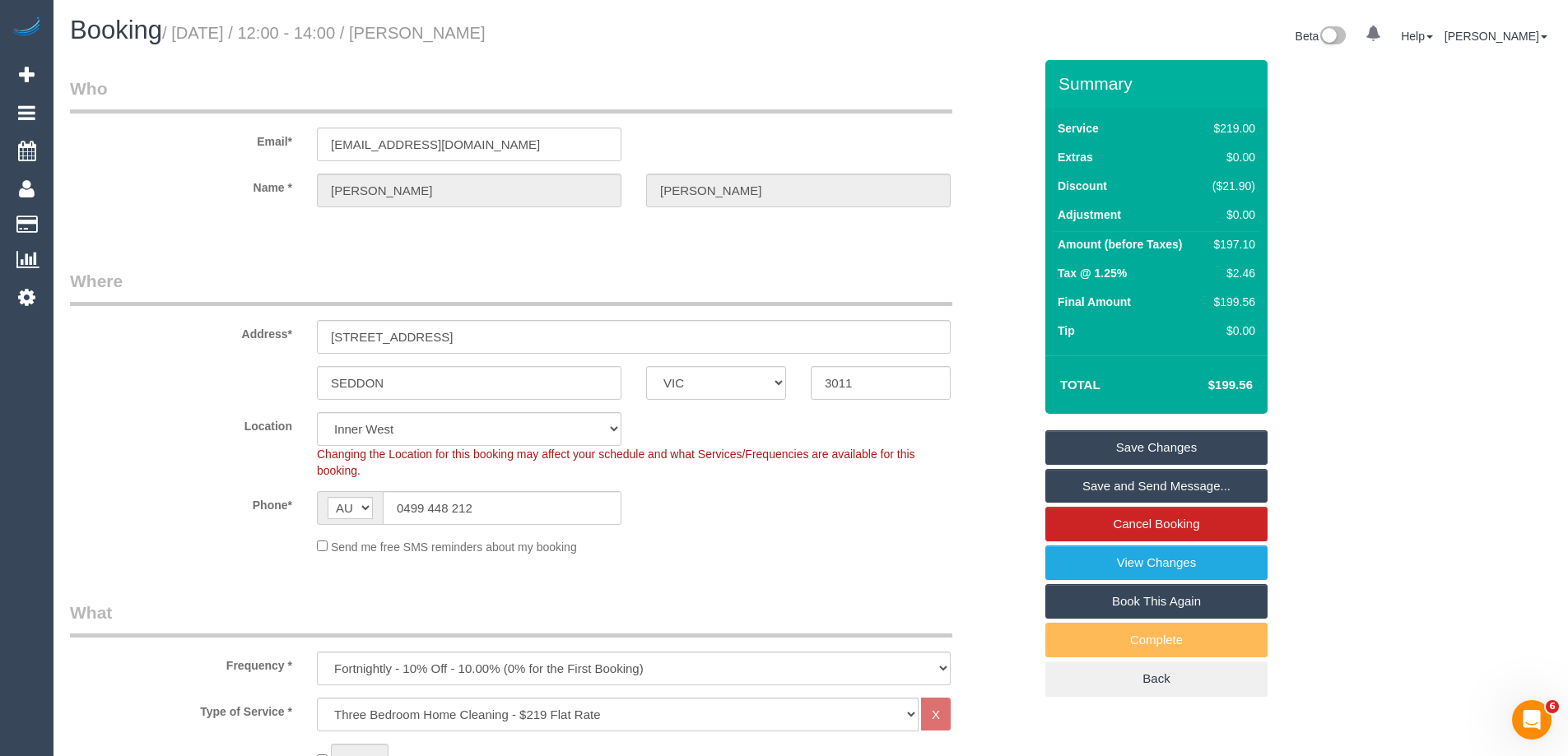
click at [1123, 440] on link "Save Changes" at bounding box center [1156, 447] width 222 height 35
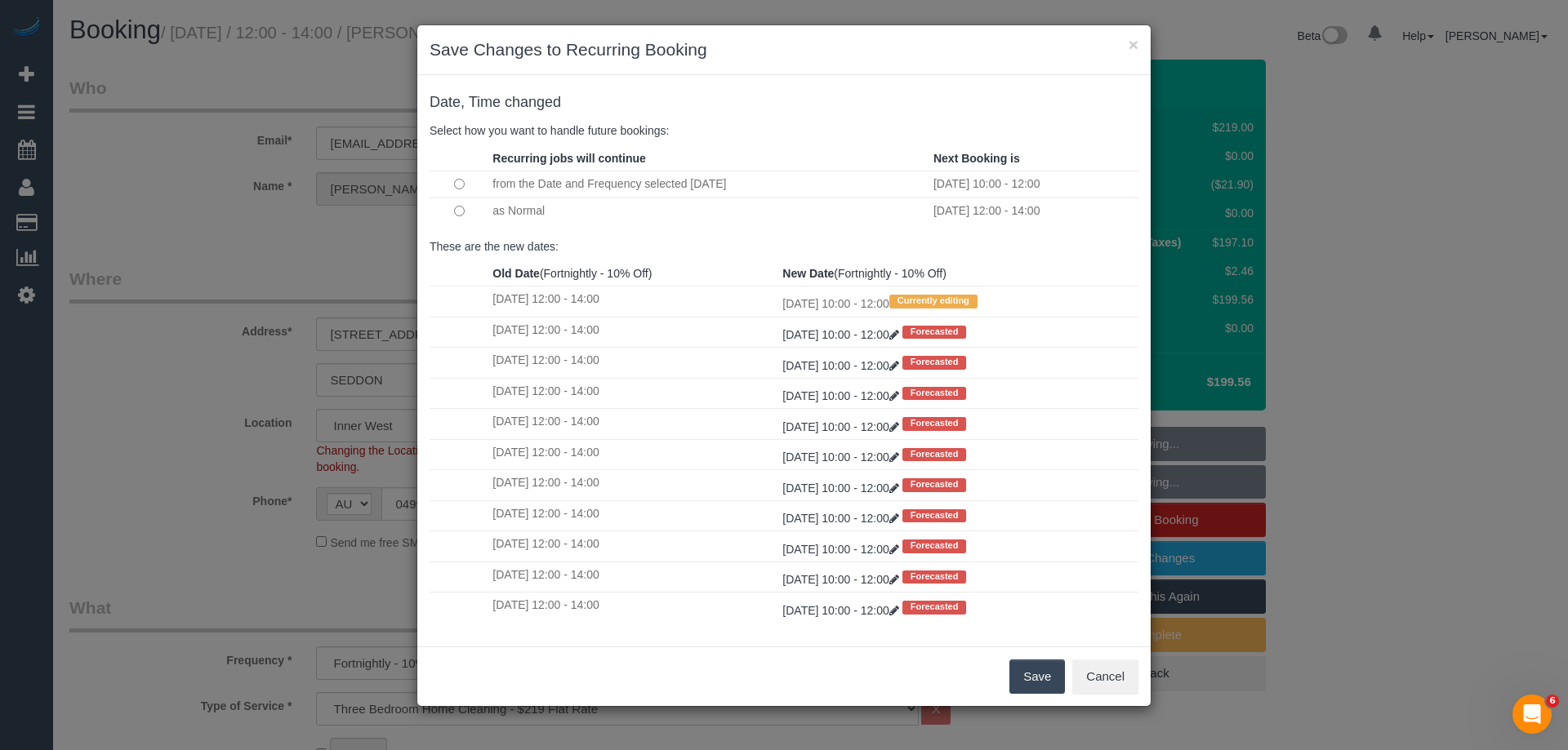
click at [1023, 672] on button "Save" at bounding box center [1036, 676] width 55 height 35
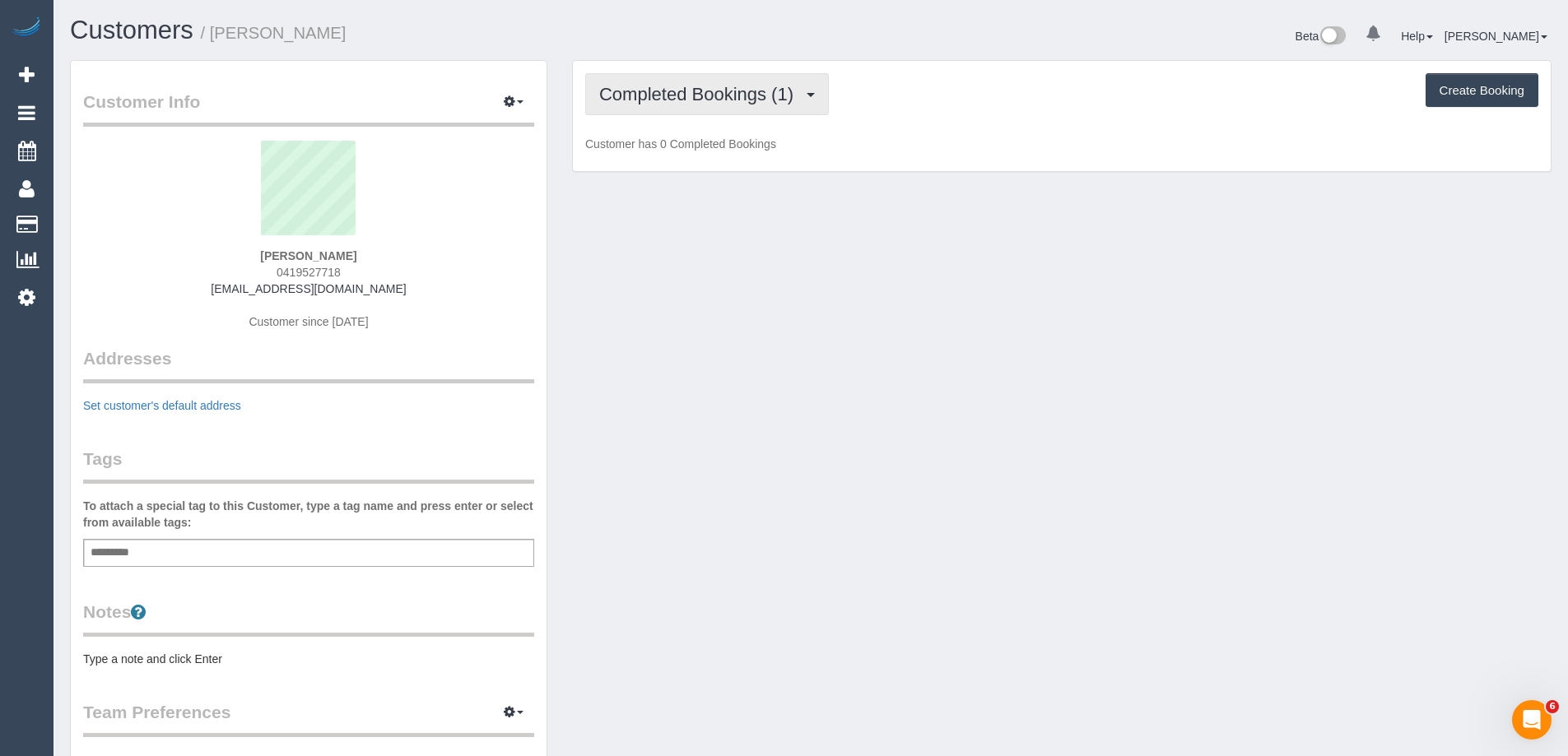
click at [673, 88] on span "Completed Bookings (1)" at bounding box center [700, 94] width 202 height 21
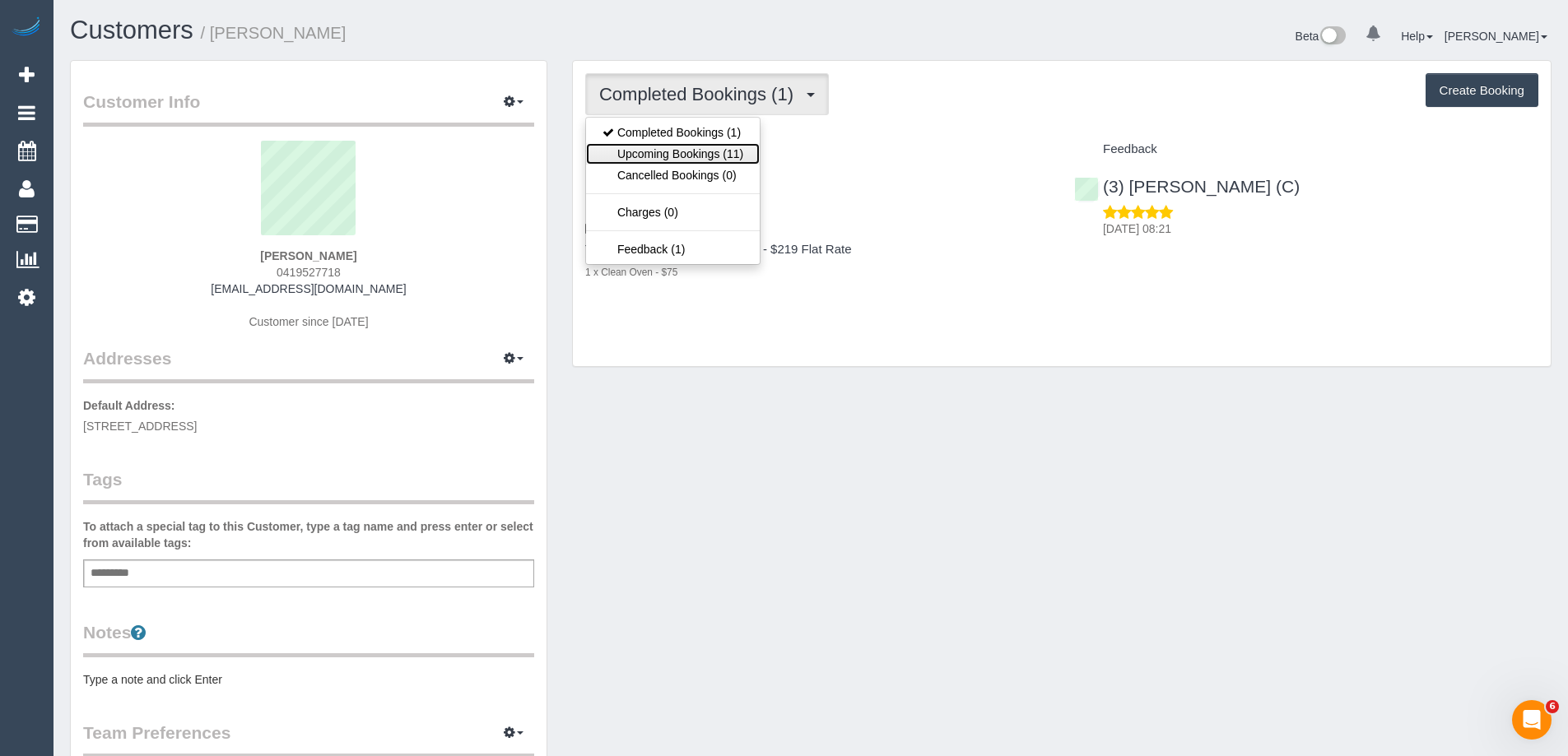
click at [669, 150] on link "Upcoming Bookings (11)" at bounding box center [672, 153] width 173 height 22
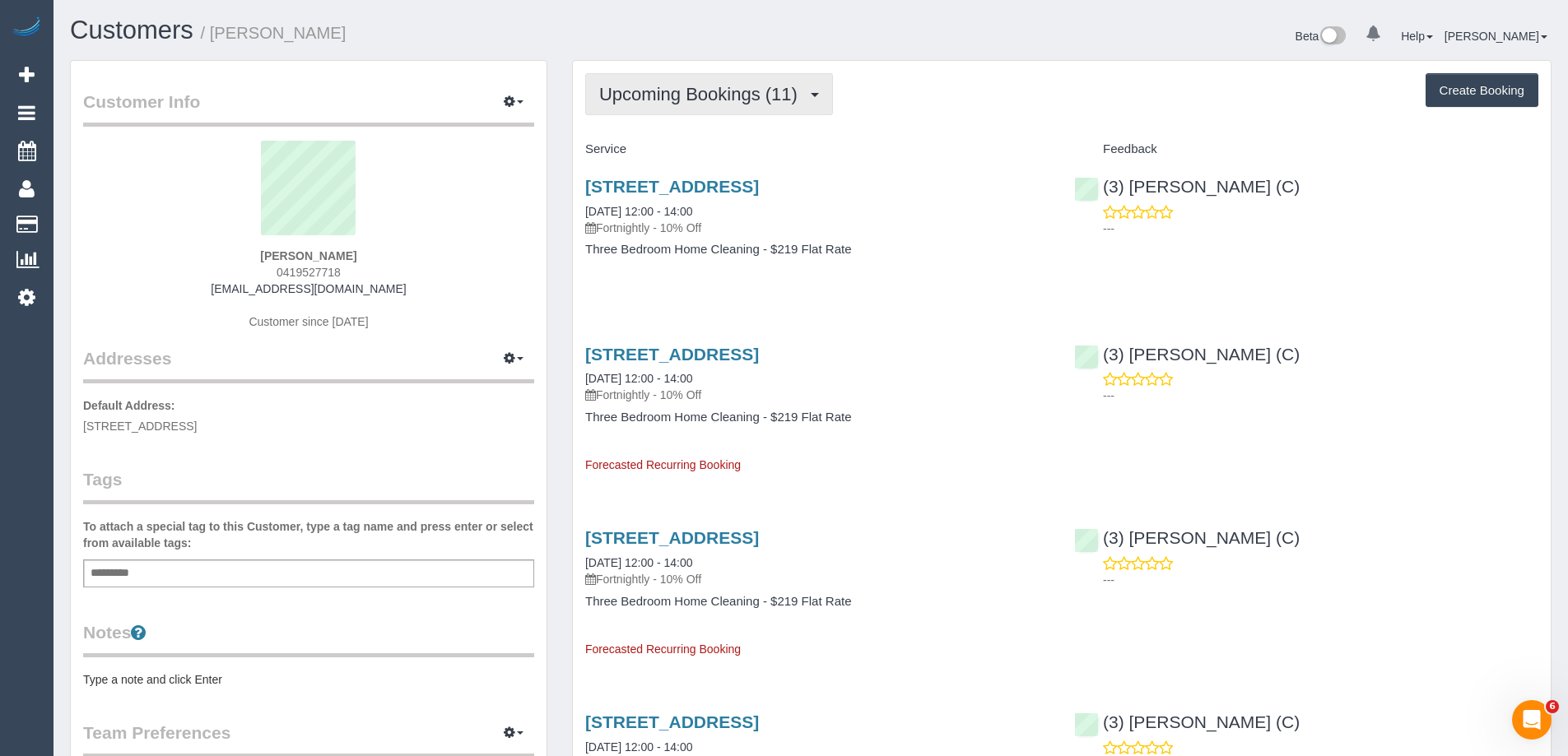
click at [697, 104] on span "Upcoming Bookings (11)" at bounding box center [702, 94] width 206 height 21
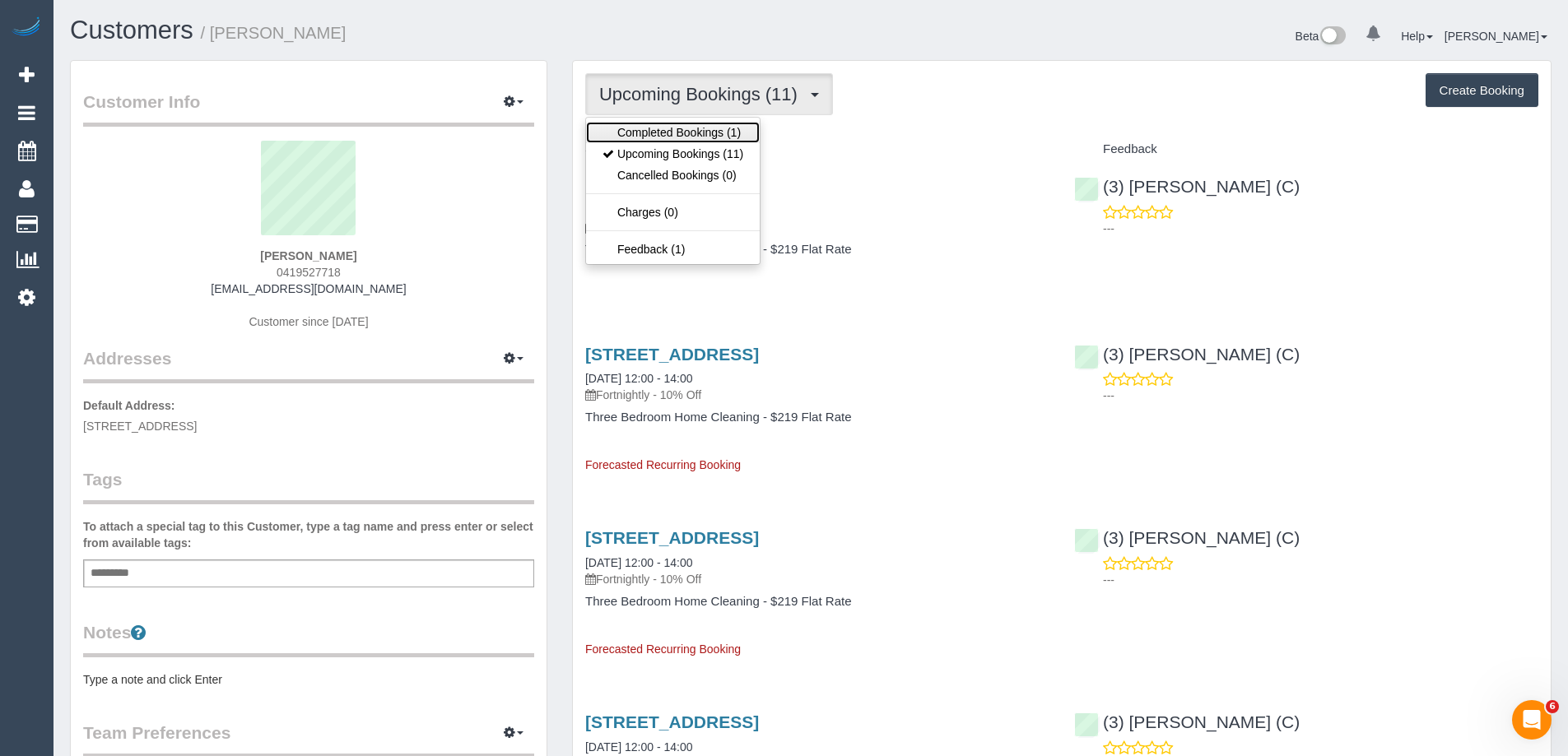
click at [683, 134] on link "Completed Bookings (1)" at bounding box center [672, 132] width 173 height 22
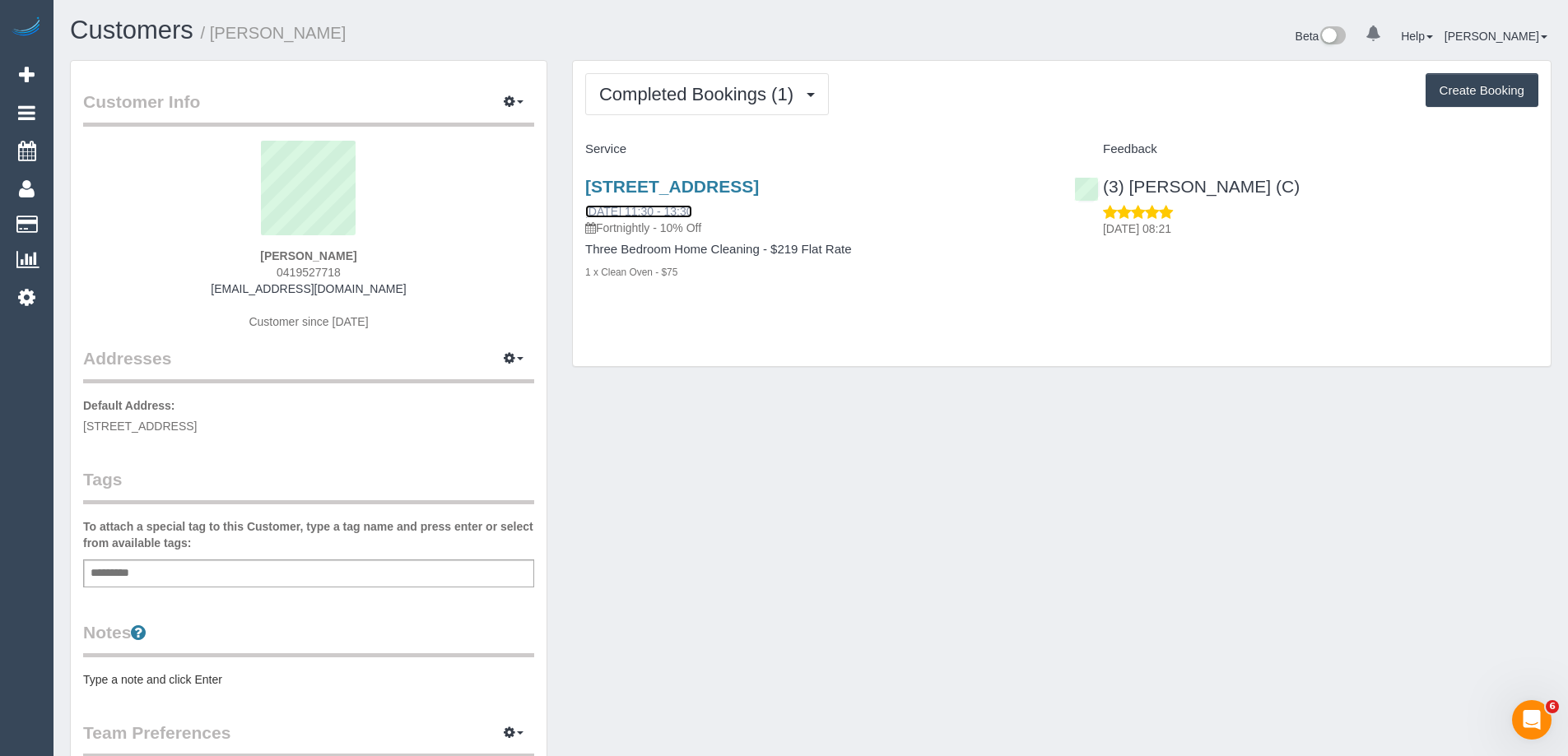
click at [662, 212] on link "[DATE] 11:30 - 13:30" at bounding box center [639, 212] width 107 height 13
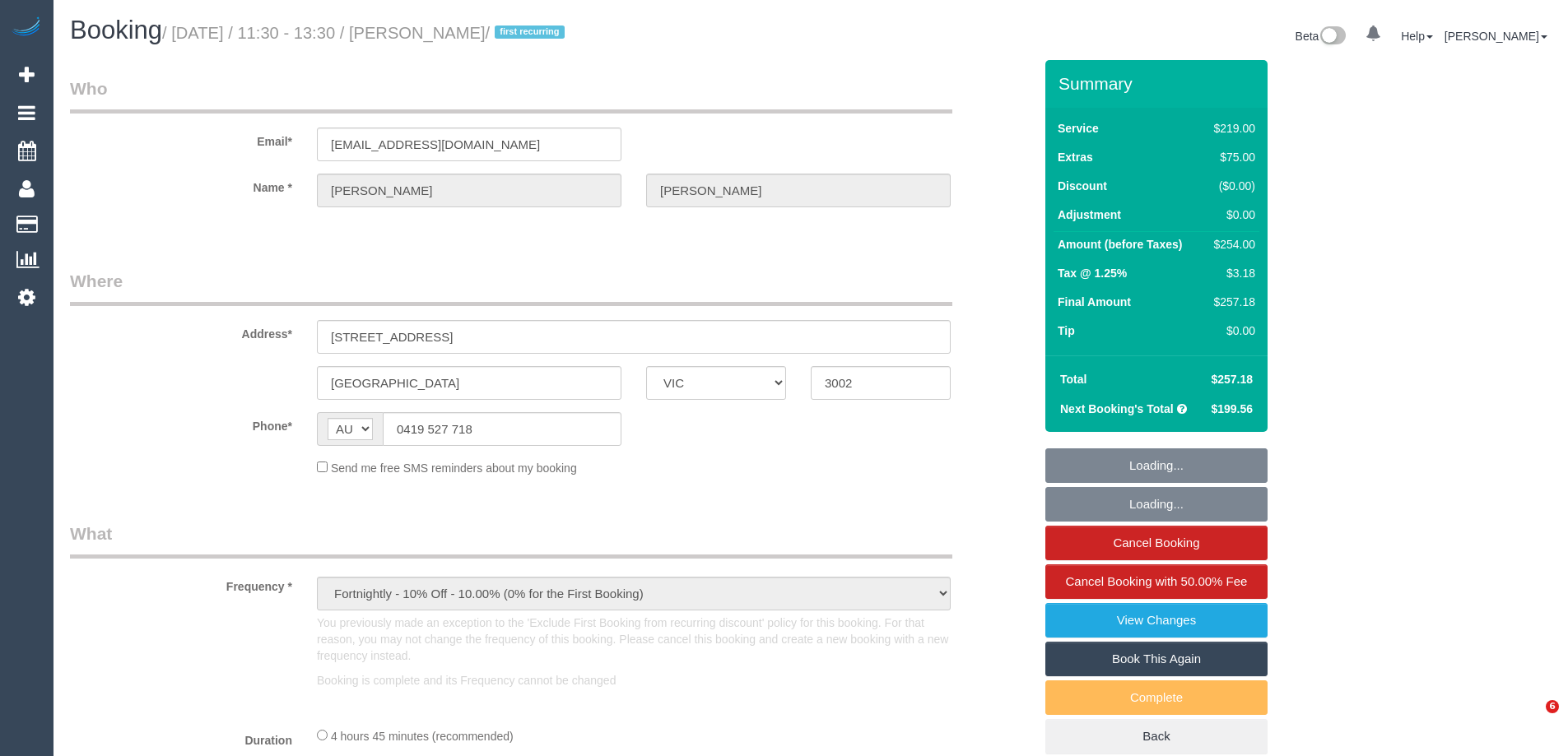
select select "VIC"
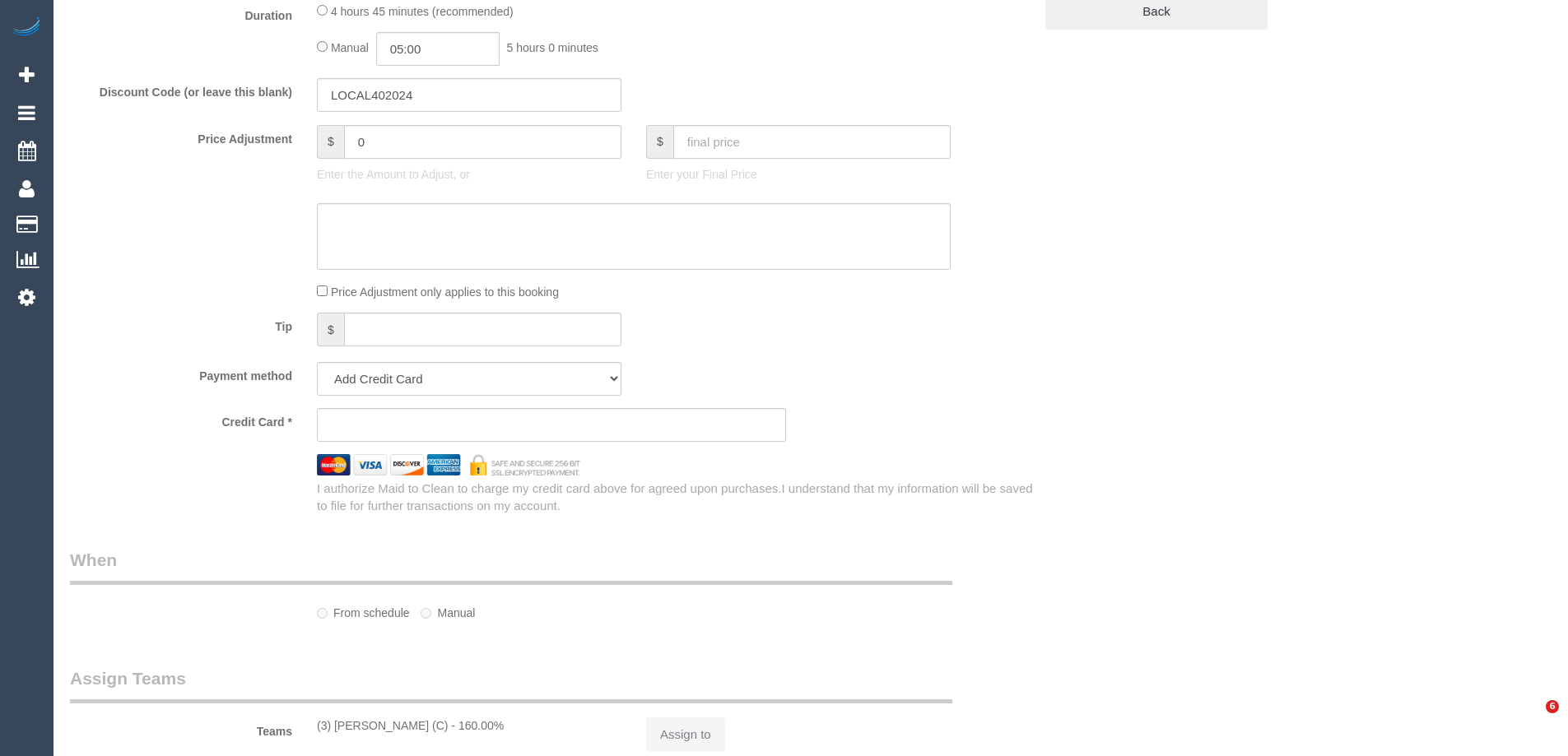
select select "string:stripe-pm_1SEfab2GScqysDRVMizO1acI"
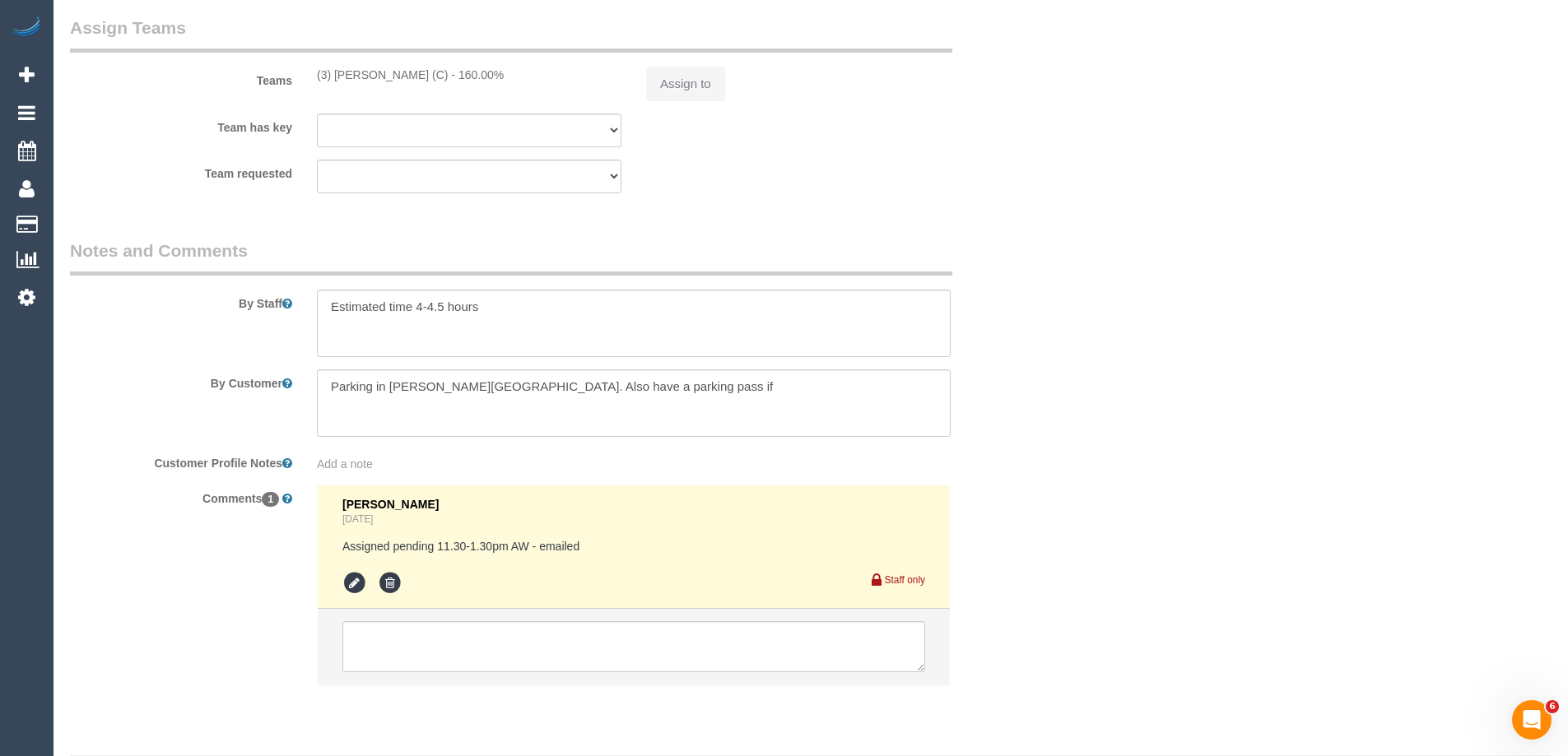
scroll to position [2610, 0]
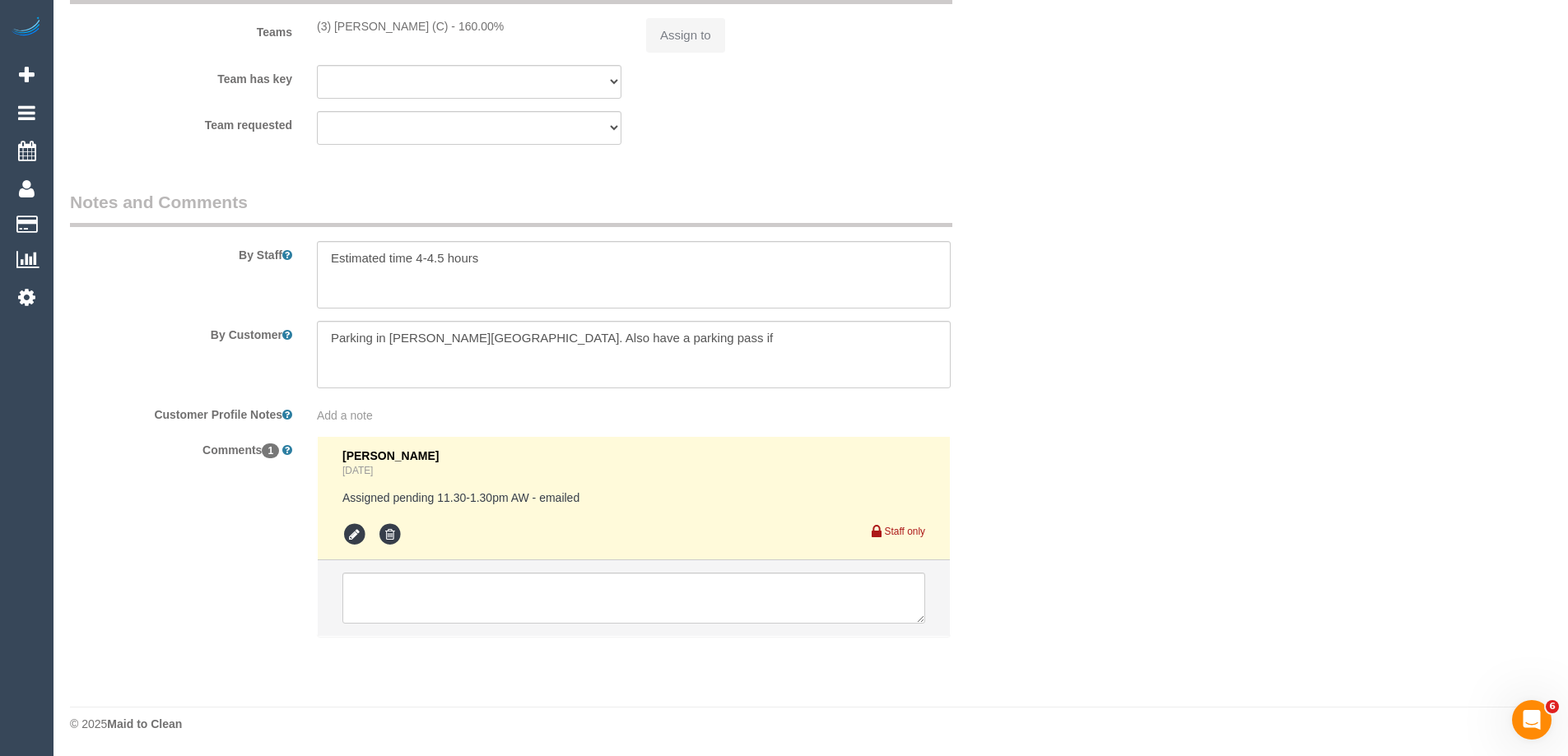
select select "object:826"
select select "number:28"
select select "number:14"
select select "number:19"
select select "number:24"
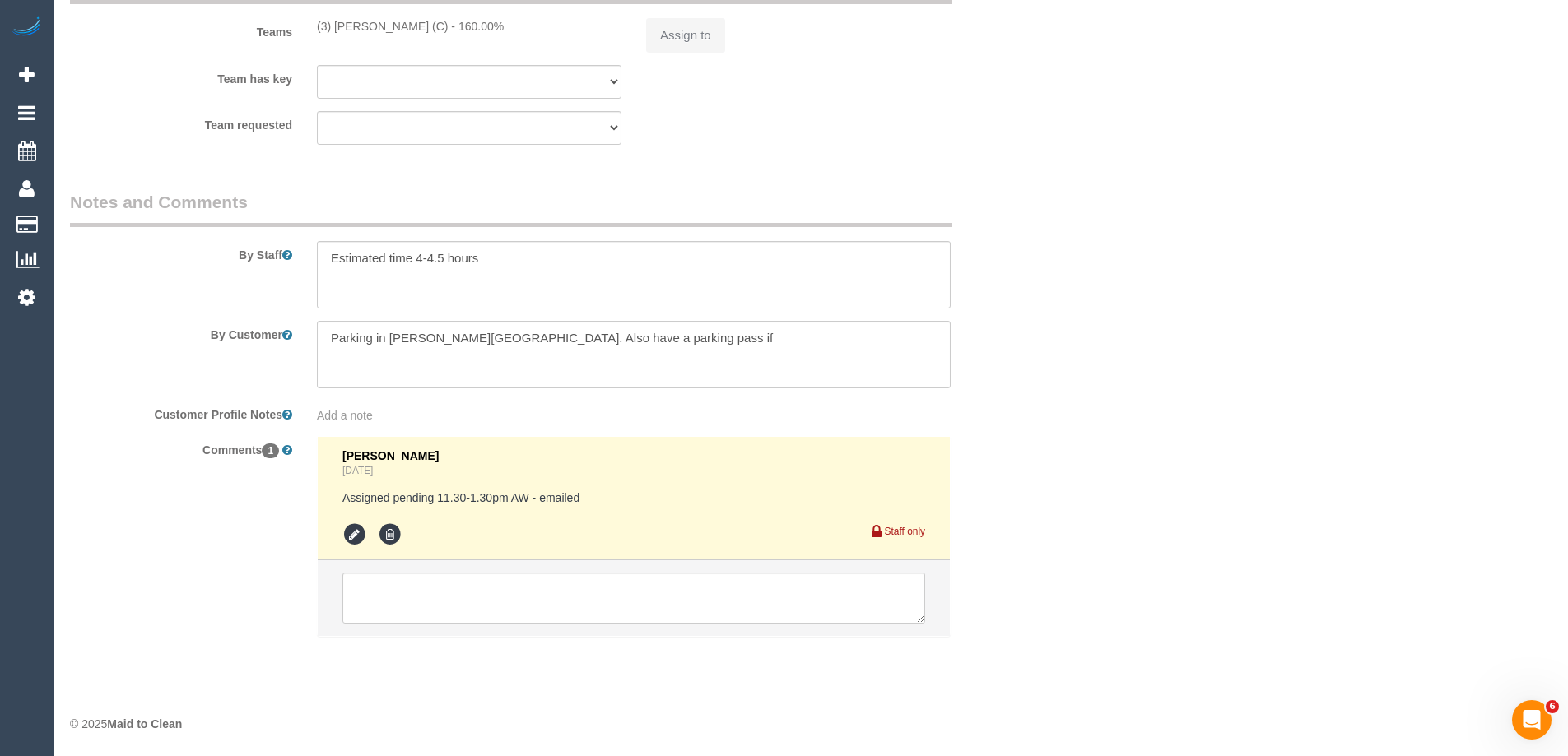
select select "number:34"
select select "number:26"
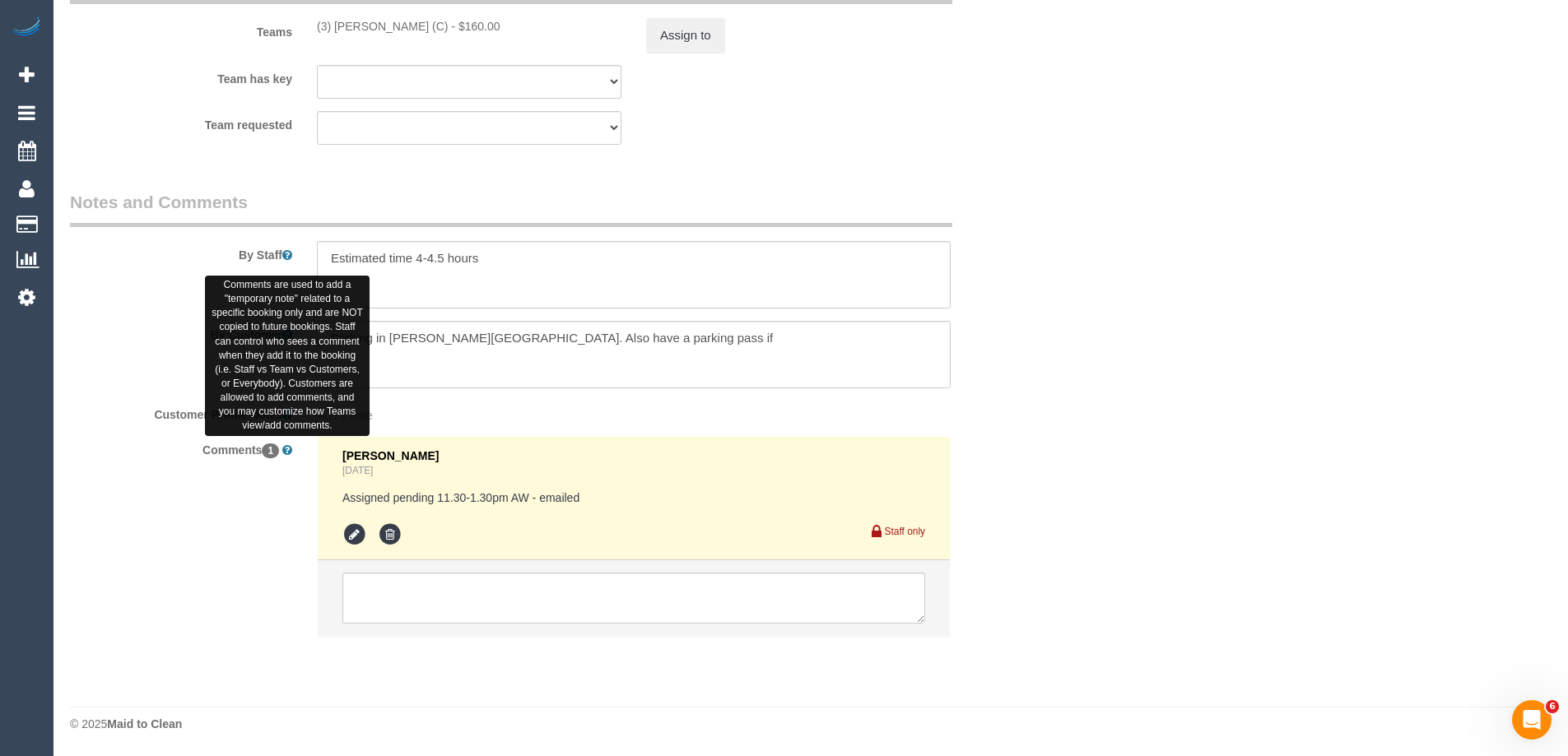
scroll to position [2807, 0]
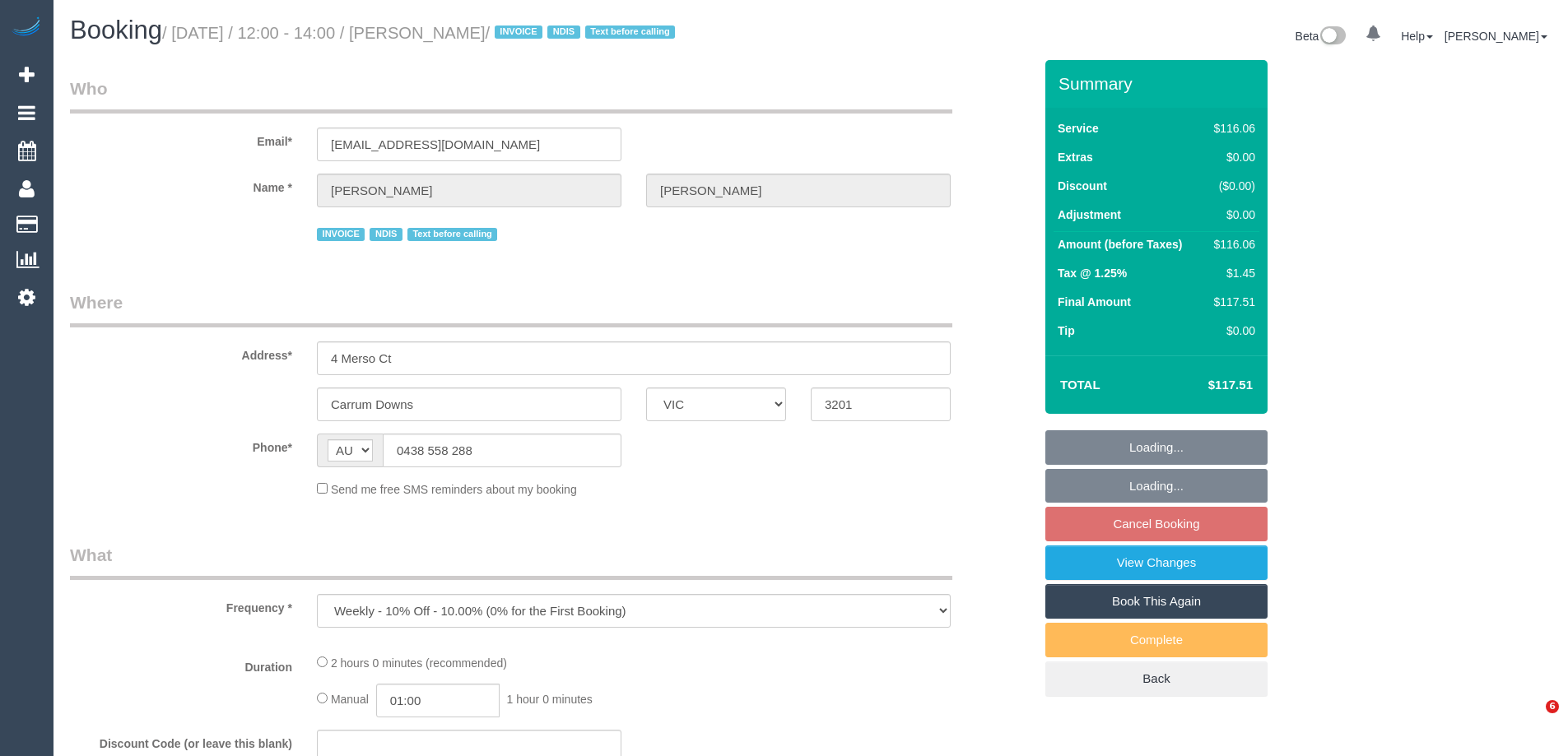
select select "VIC"
select select "number:27"
select select "number:14"
select select "number:18"
select select "number:36"
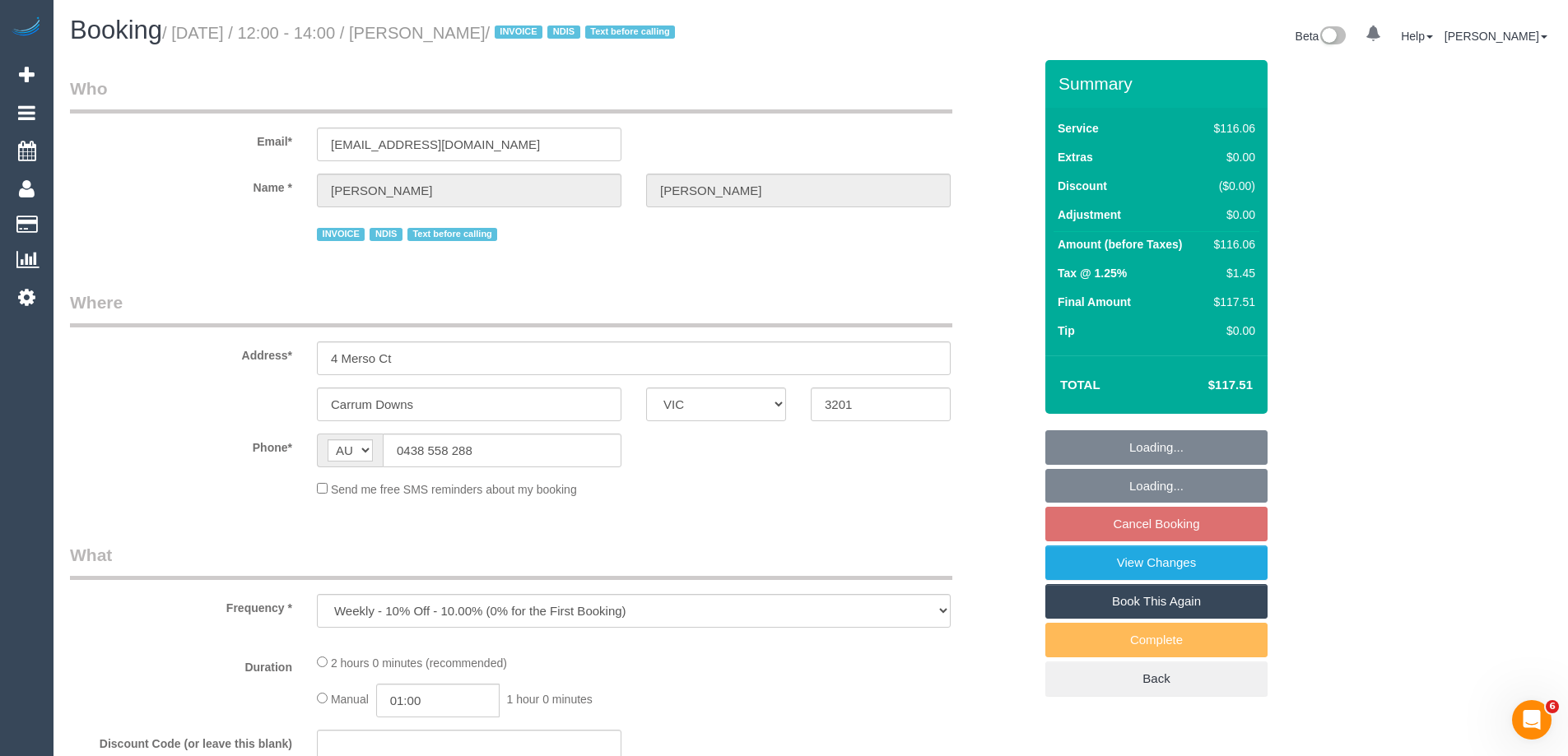
select select "number:34"
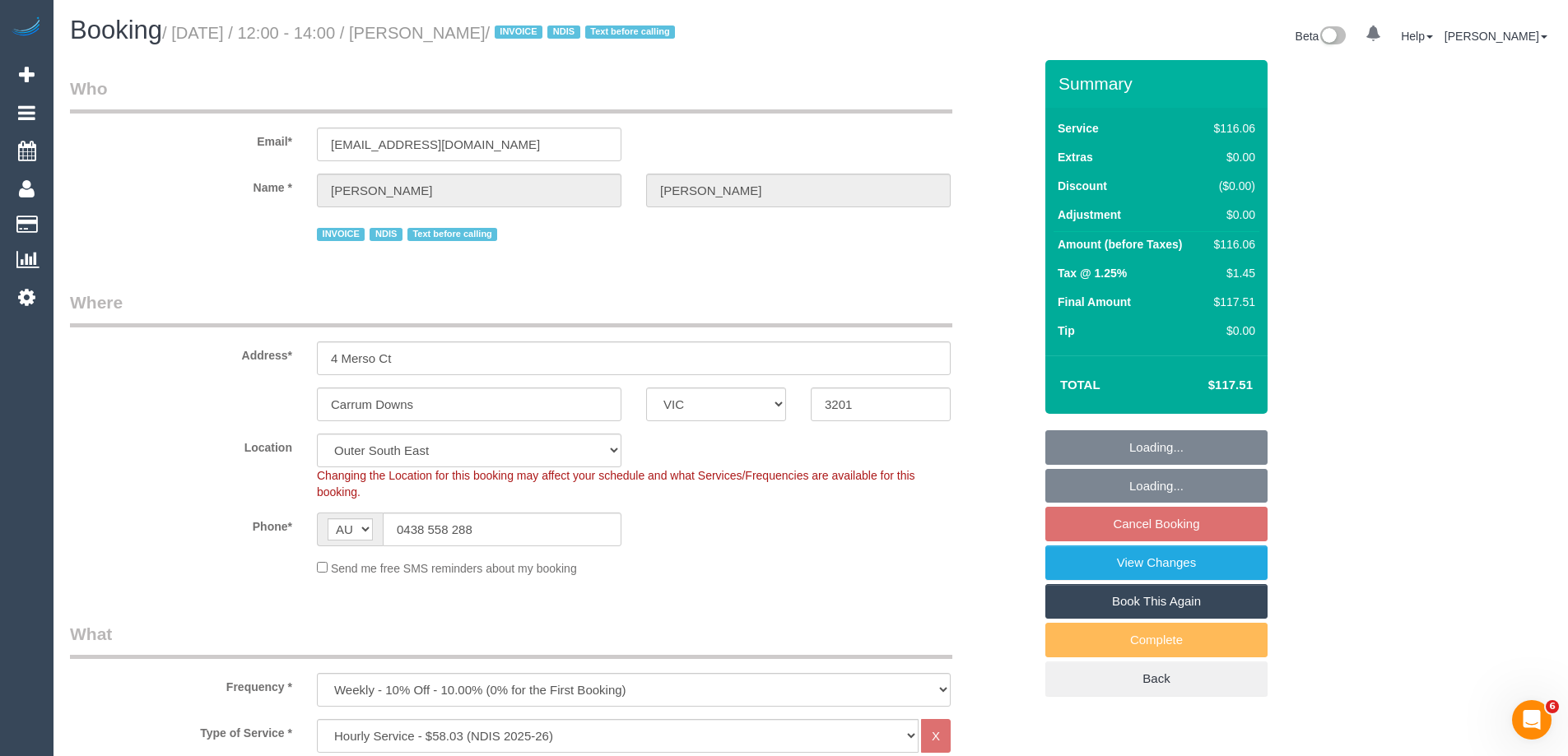
select select "object:1100"
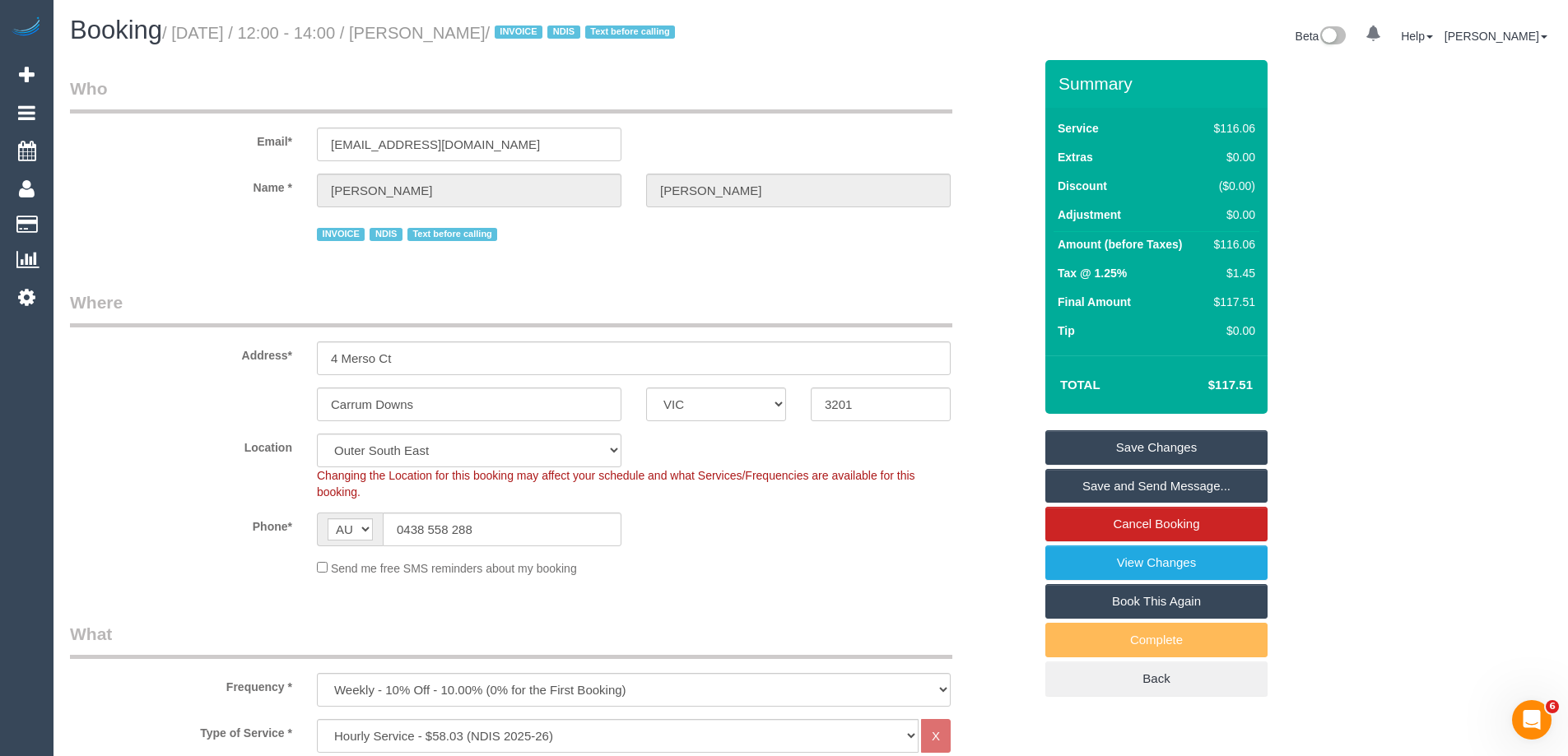
click at [766, 559] on div "Send me free SMS reminders about my booking" at bounding box center [633, 568] width 658 height 18
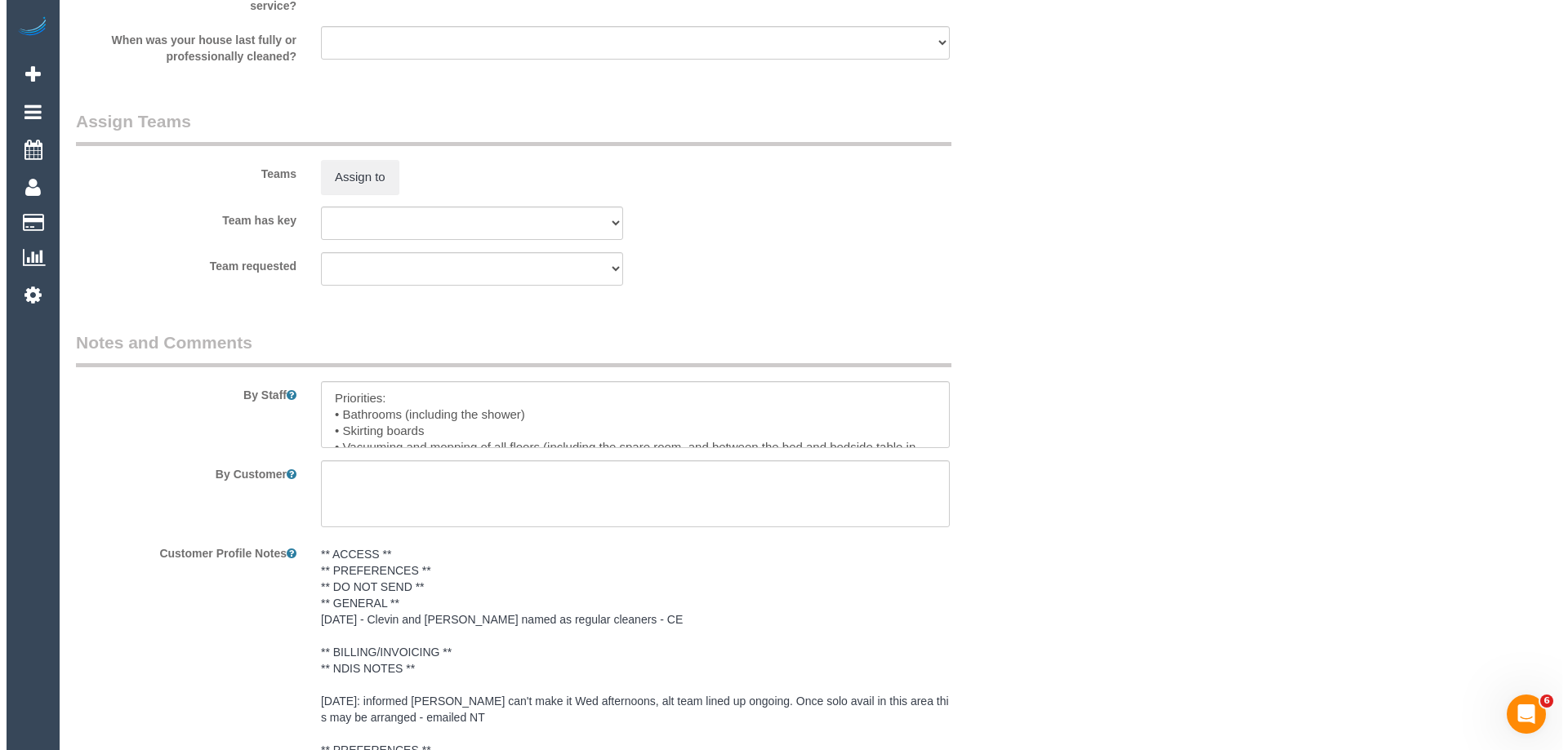
scroll to position [1960, 0]
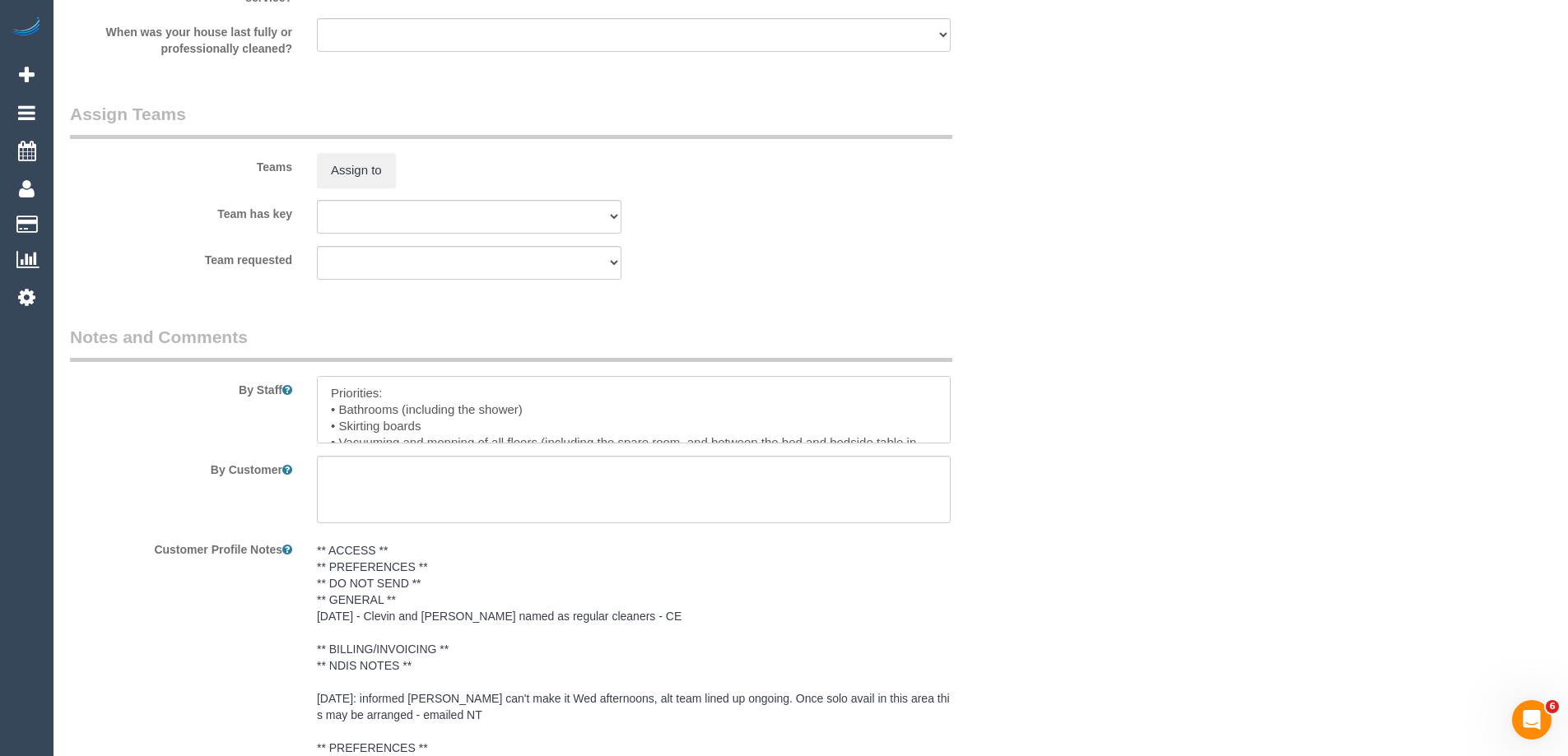
click at [318, 394] on textarea at bounding box center [634, 410] width 634 height 68
type textarea "*cover* Priorities: • Bathrooms (including the shower) • Skirting boards • Vacu…"
click at [337, 183] on button "Assign to" at bounding box center [357, 170] width 79 height 35
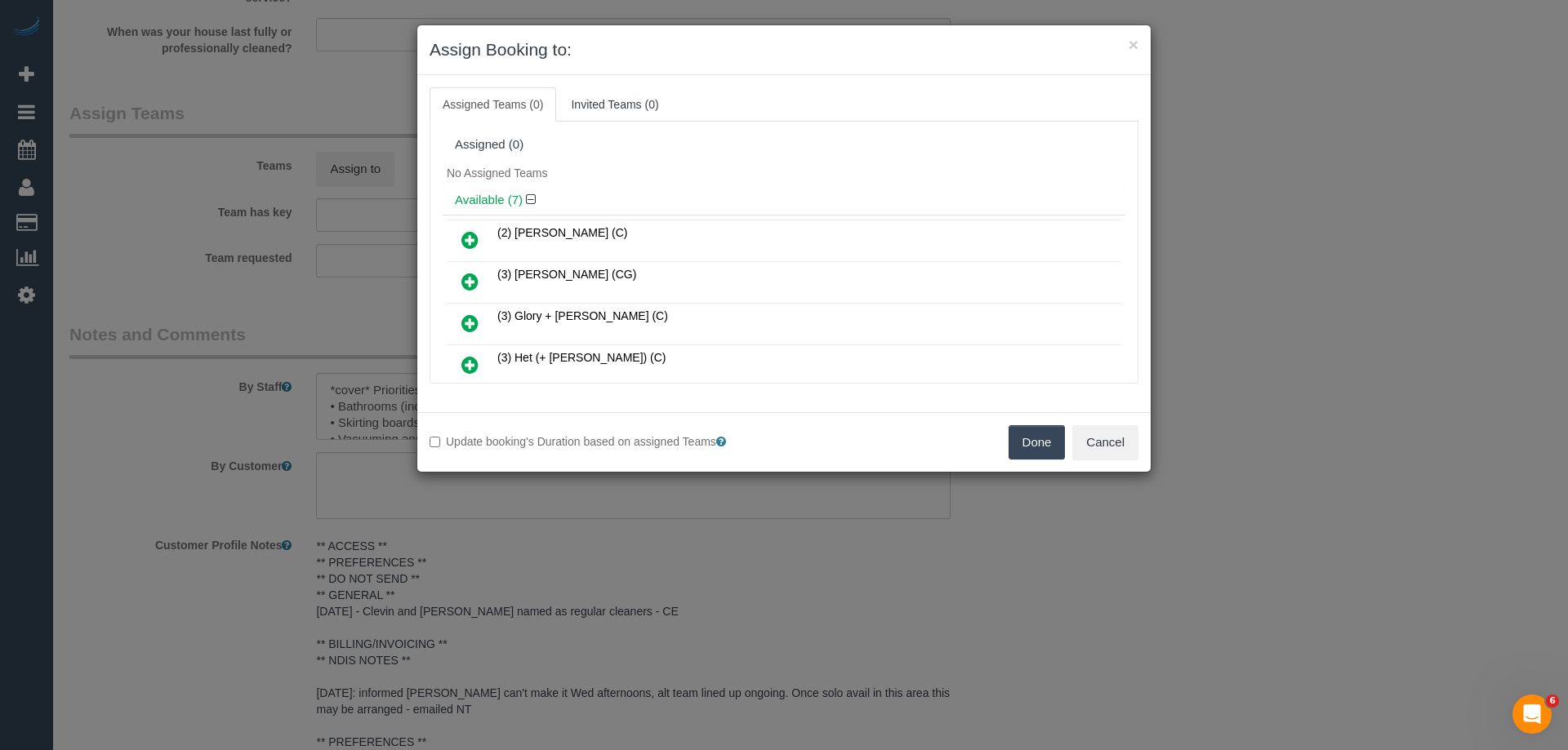
click at [800, 178] on div "No Assigned Teams" at bounding box center [784, 173] width 683 height 24
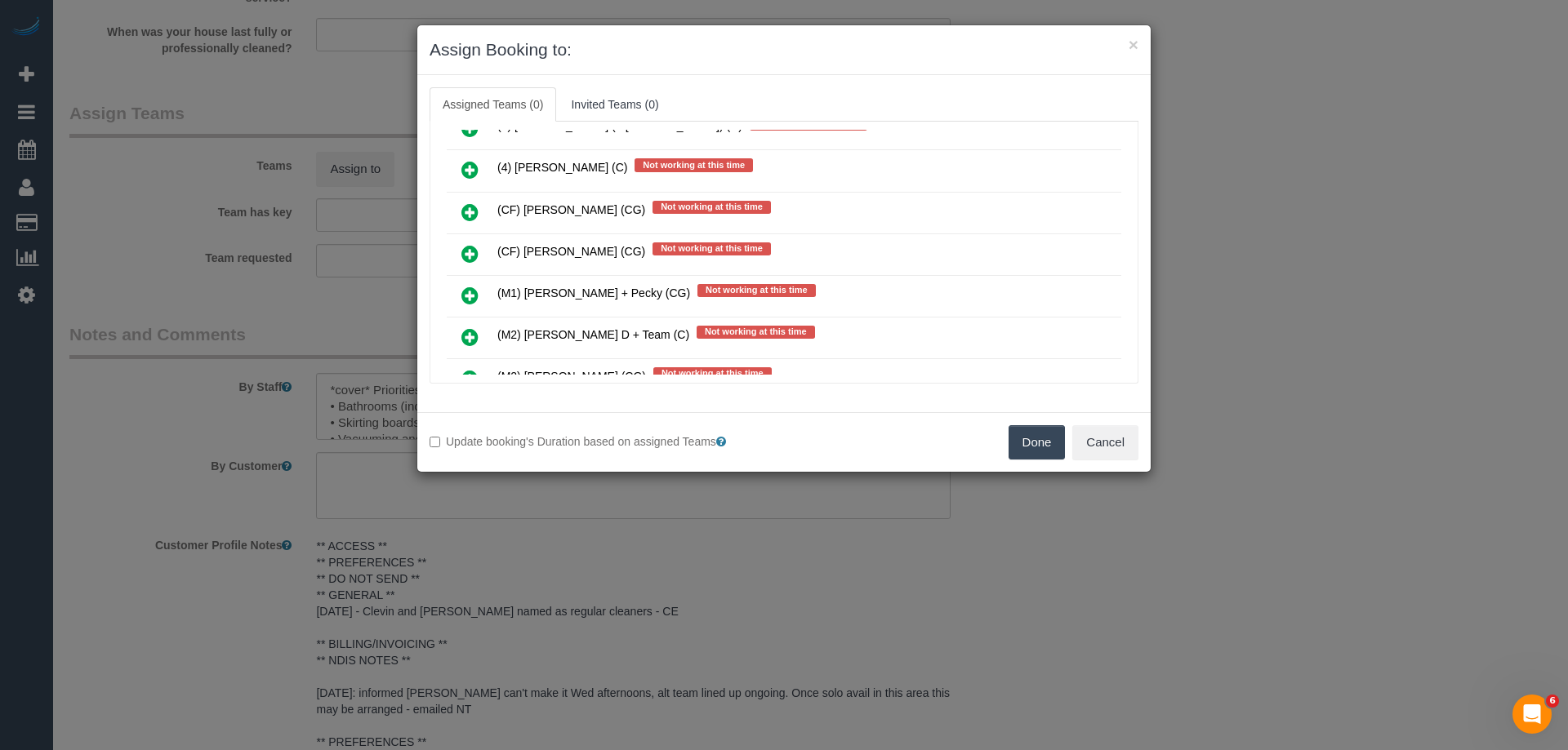
click at [464, 251] on icon at bounding box center [470, 253] width 17 height 20
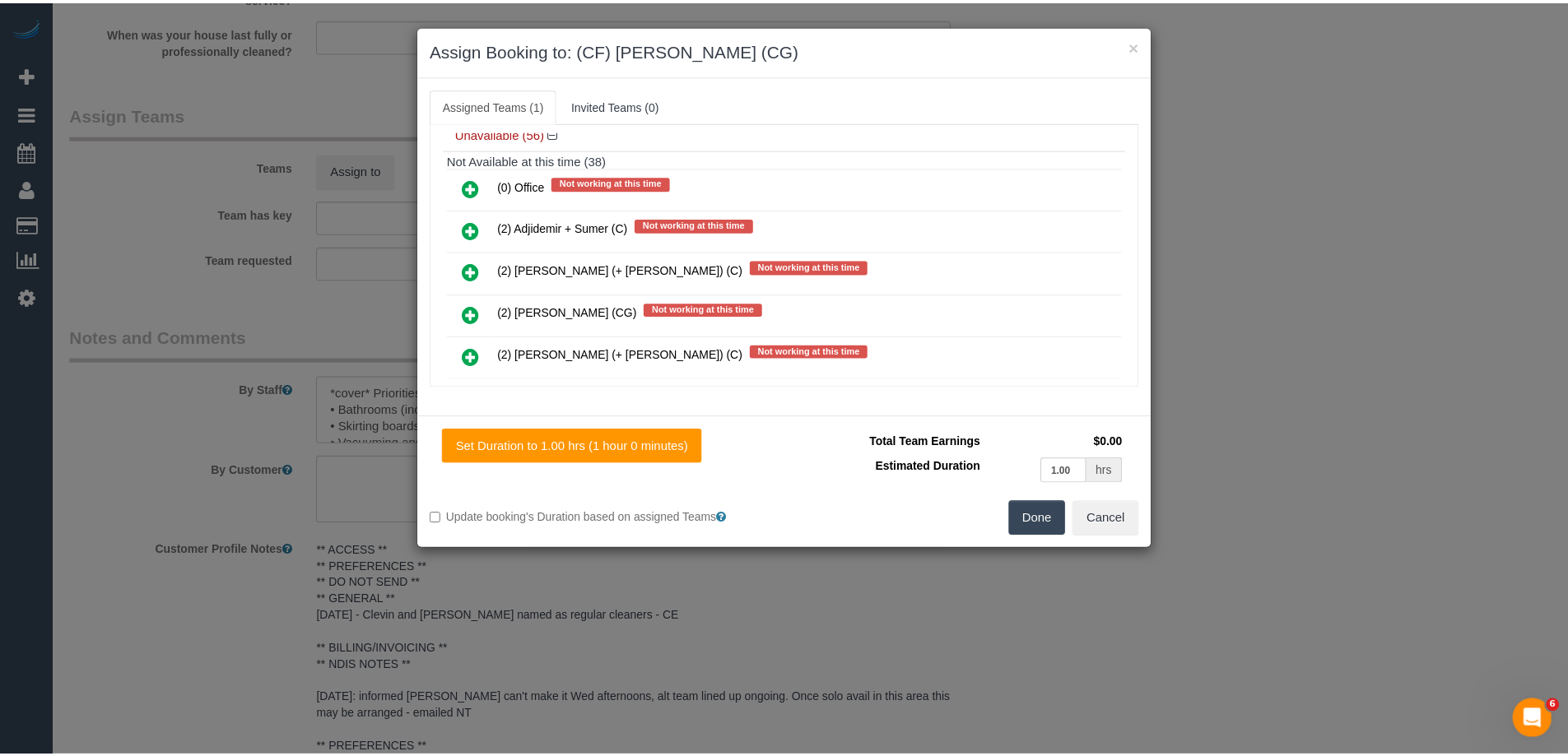
scroll to position [0, 0]
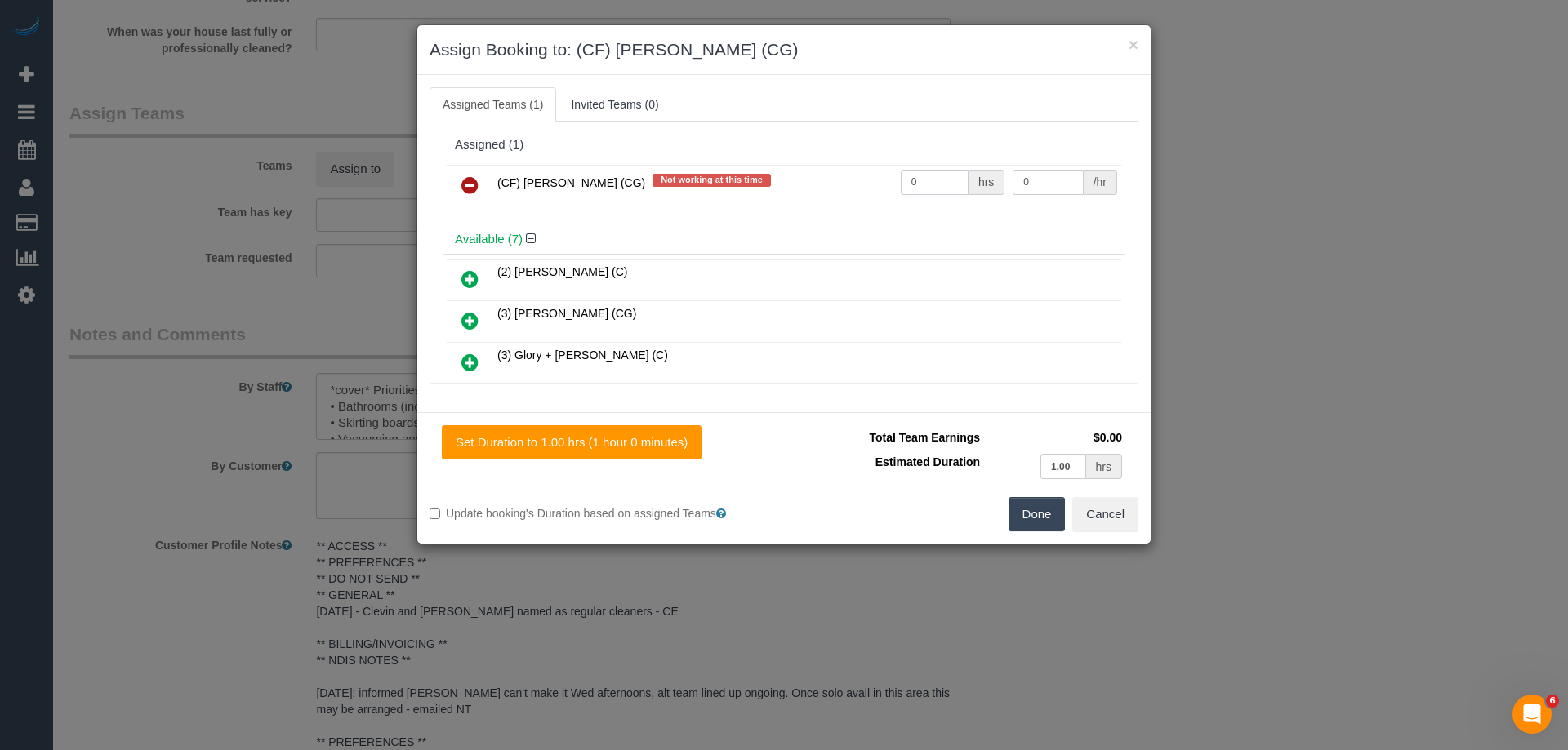
click at [916, 175] on input "0" at bounding box center [934, 182] width 68 height 25
click at [918, 186] on input "0" at bounding box center [934, 182] width 68 height 25
type input "2"
click at [1046, 185] on input "0" at bounding box center [1048, 182] width 70 height 25
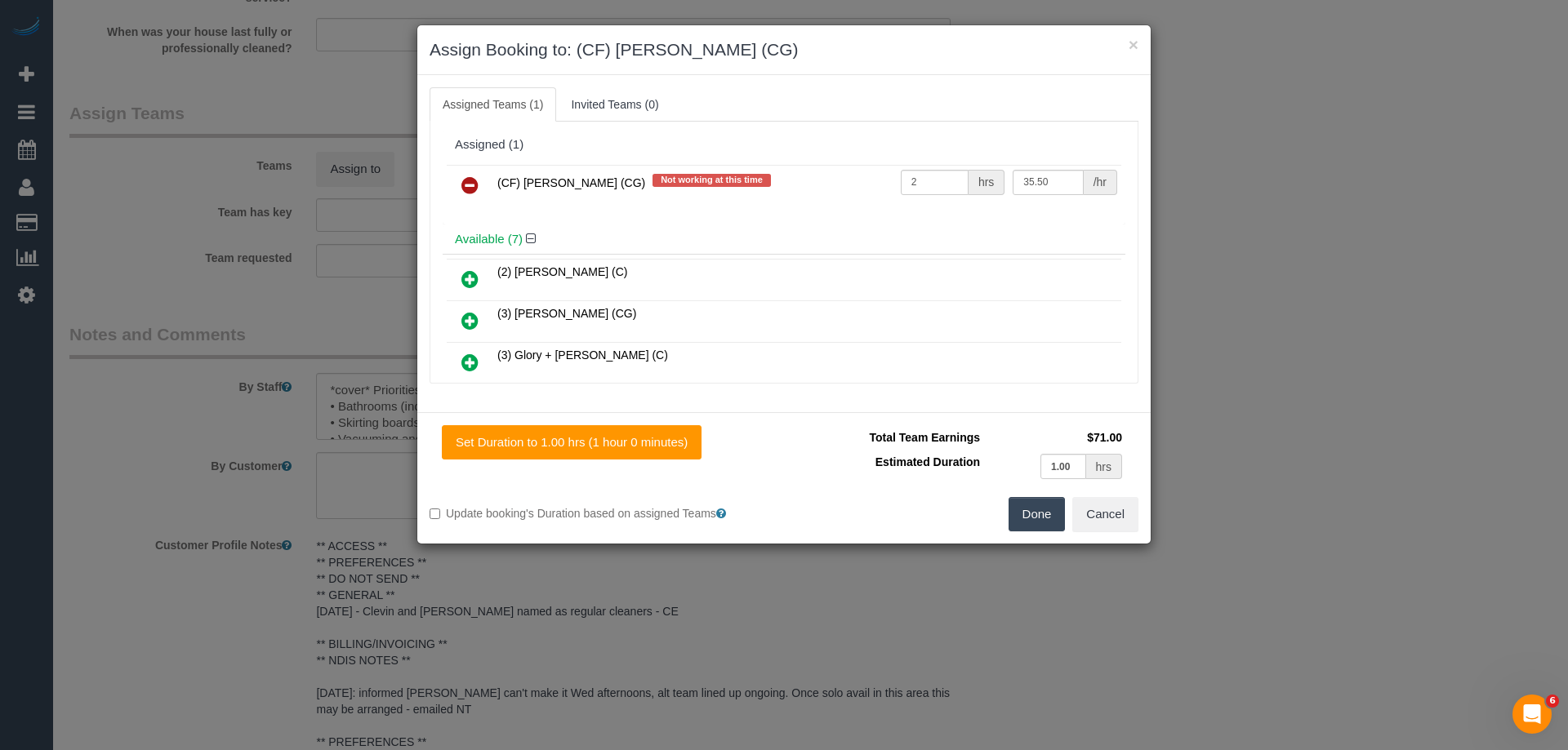
type input "35.5"
click at [1041, 518] on button "Done" at bounding box center [1037, 514] width 57 height 35
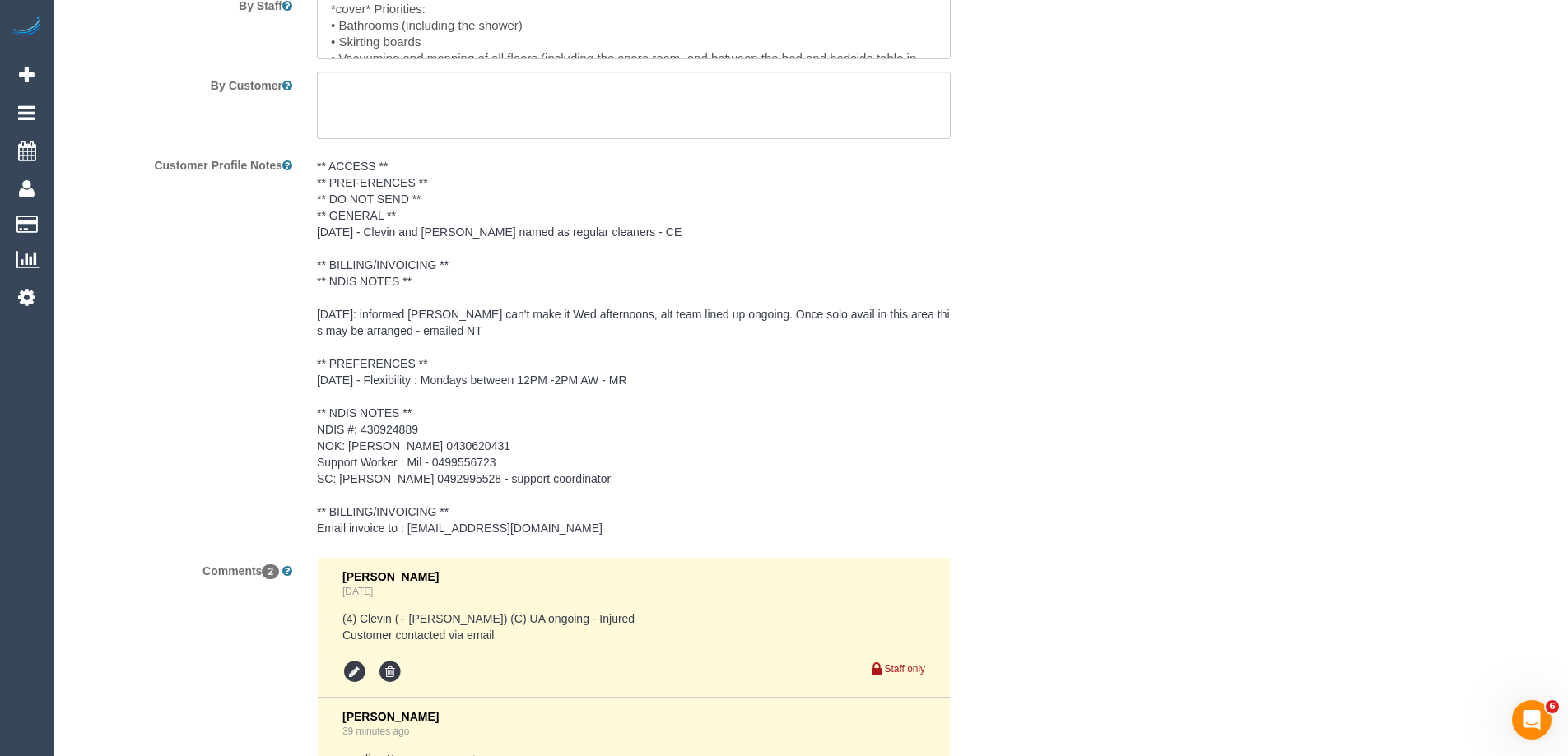
scroll to position [2621, 0]
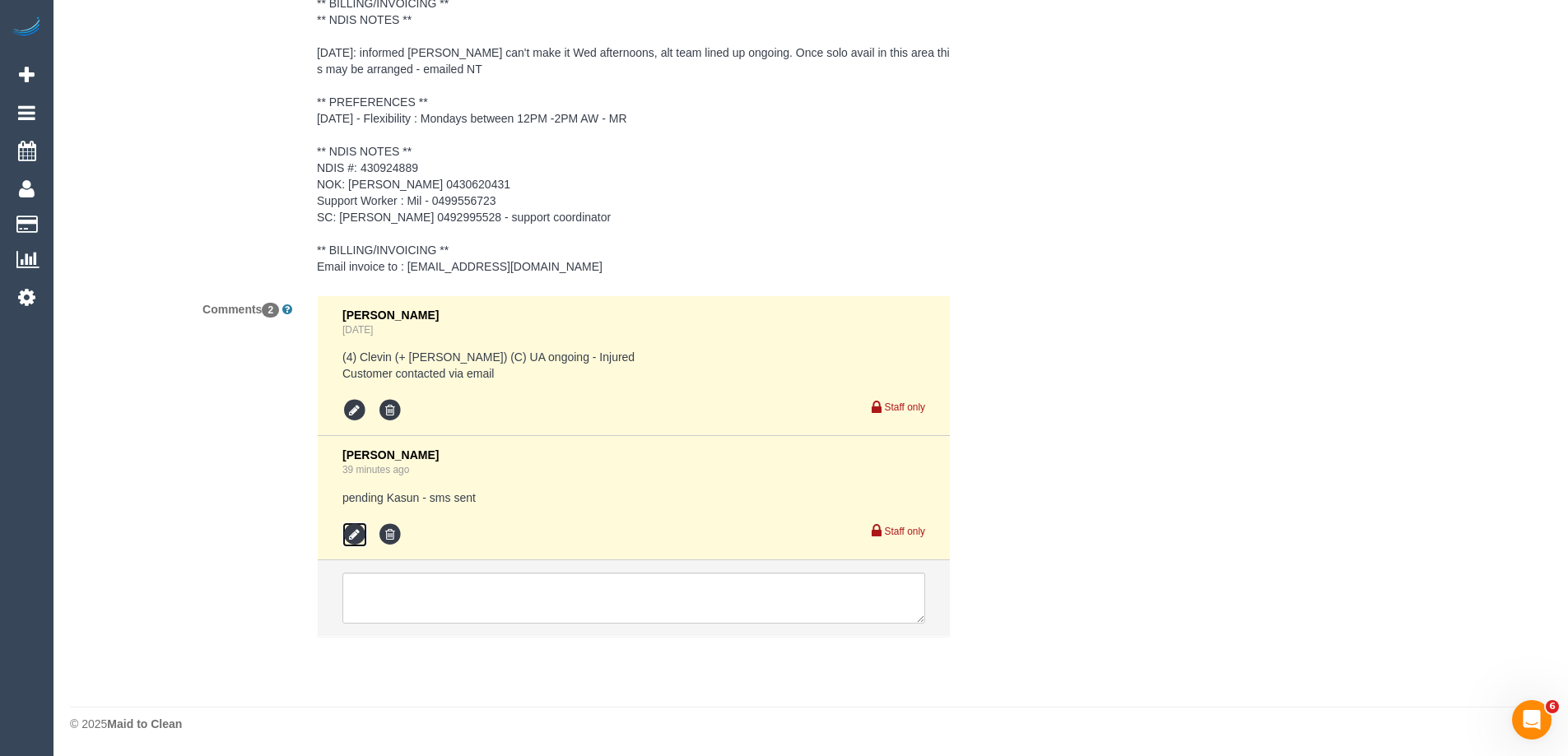
click at [354, 534] on icon at bounding box center [355, 535] width 24 height 24
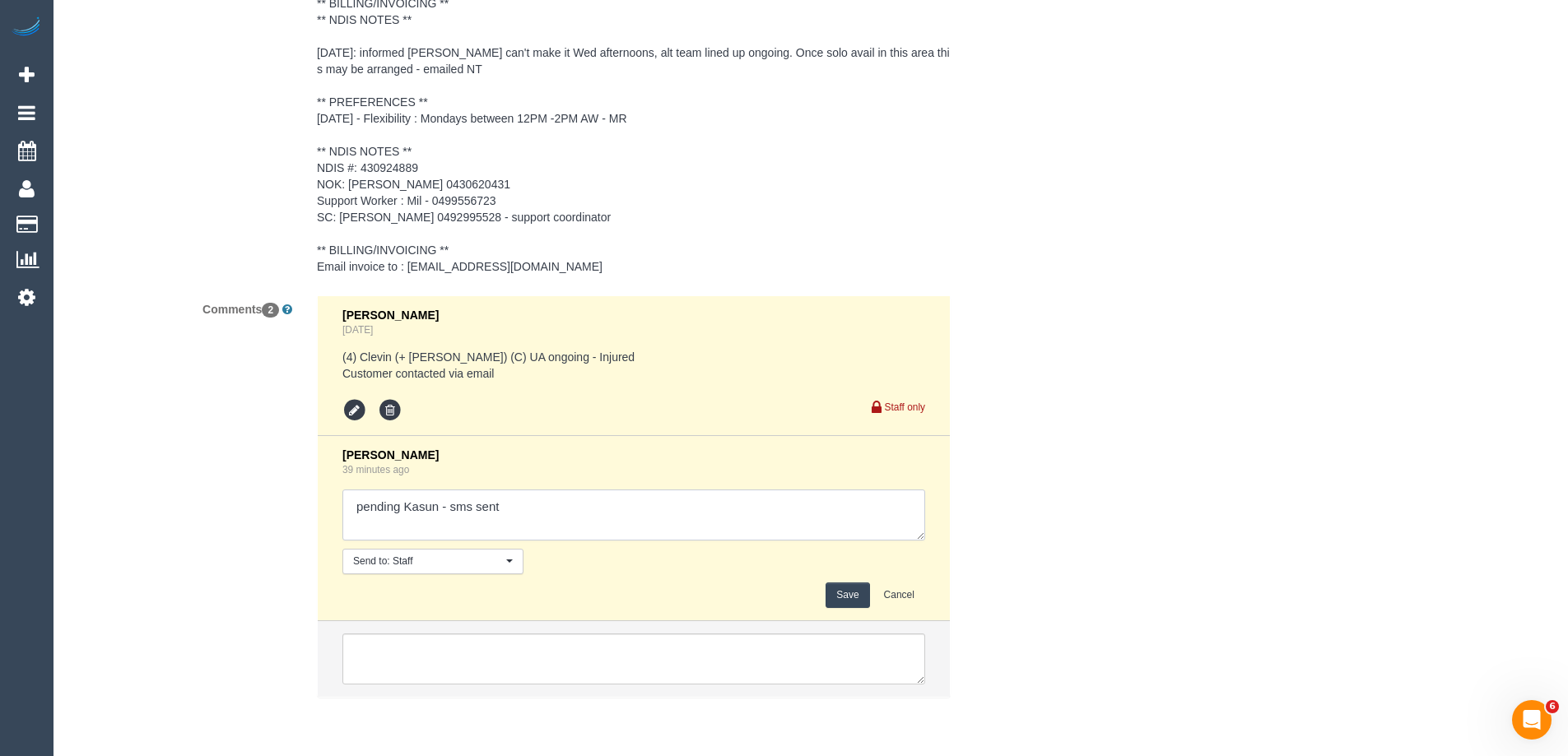
click at [555, 507] on textarea at bounding box center [634, 515] width 583 height 51
type textarea "pending Kasun - sms sent - agreed"
click at [860, 600] on button "Save" at bounding box center [848, 595] width 43 height 25
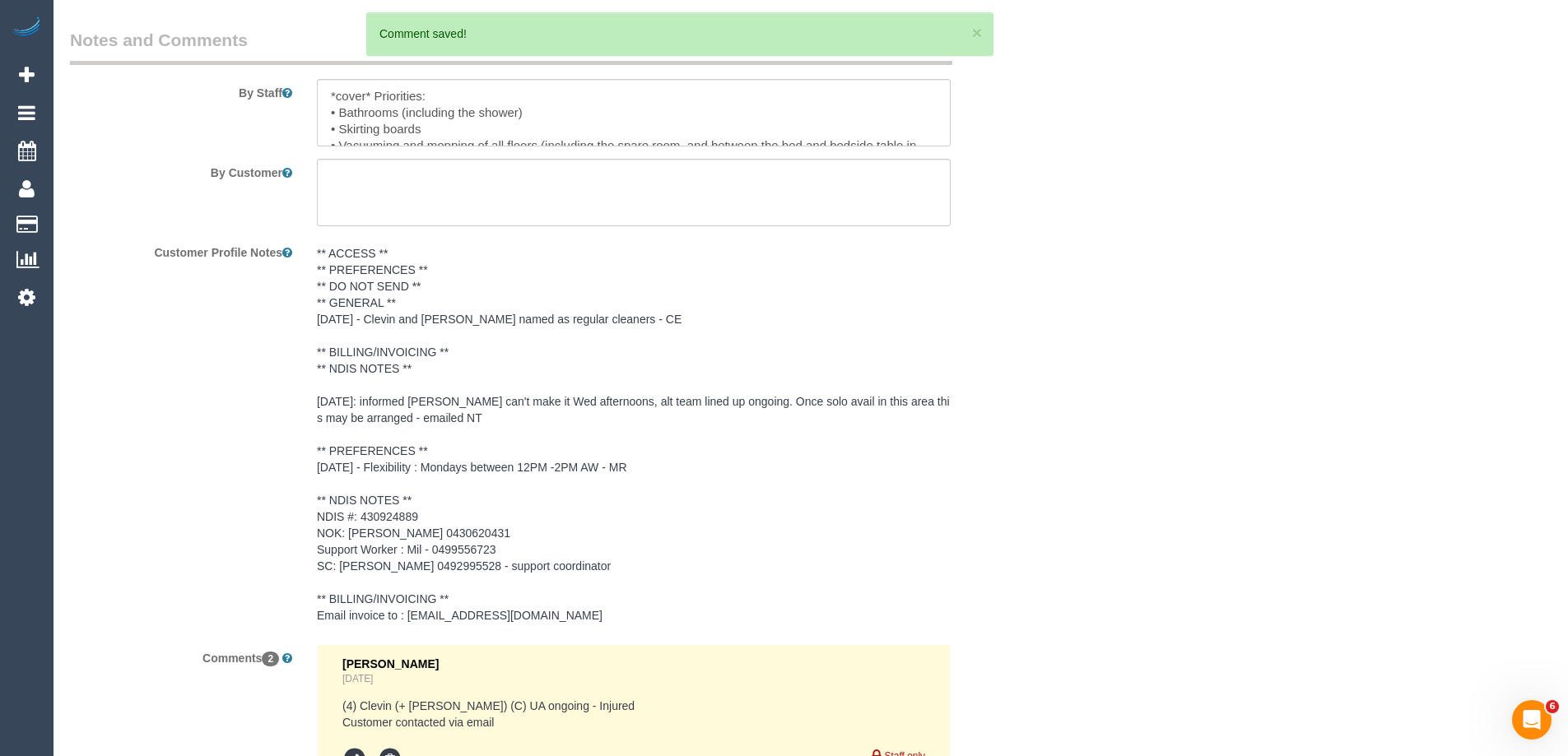
scroll to position [2128, 0]
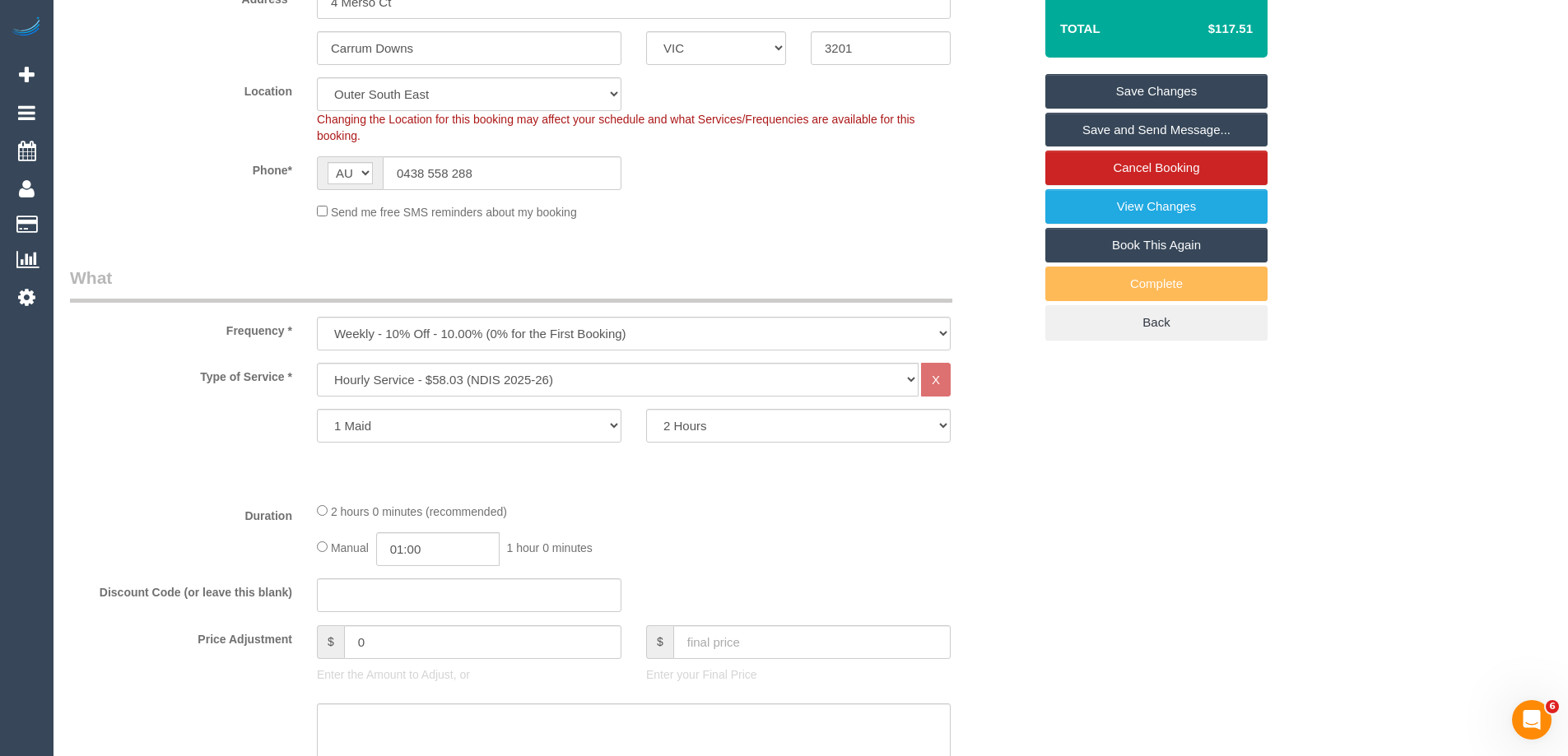
scroll to position [153, 0]
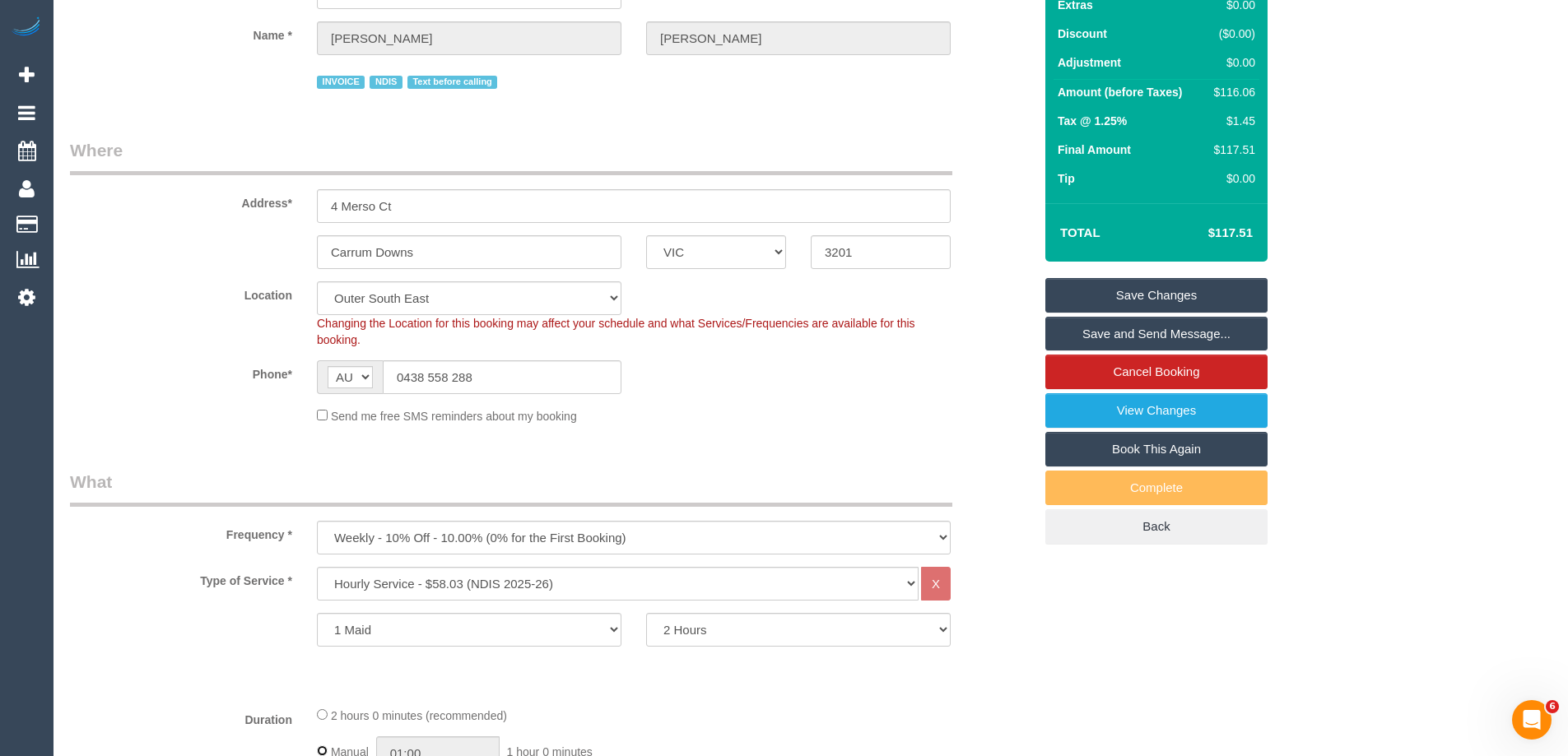
type input "02:00"
click at [1202, 298] on link "Save Changes" at bounding box center [1156, 295] width 222 height 35
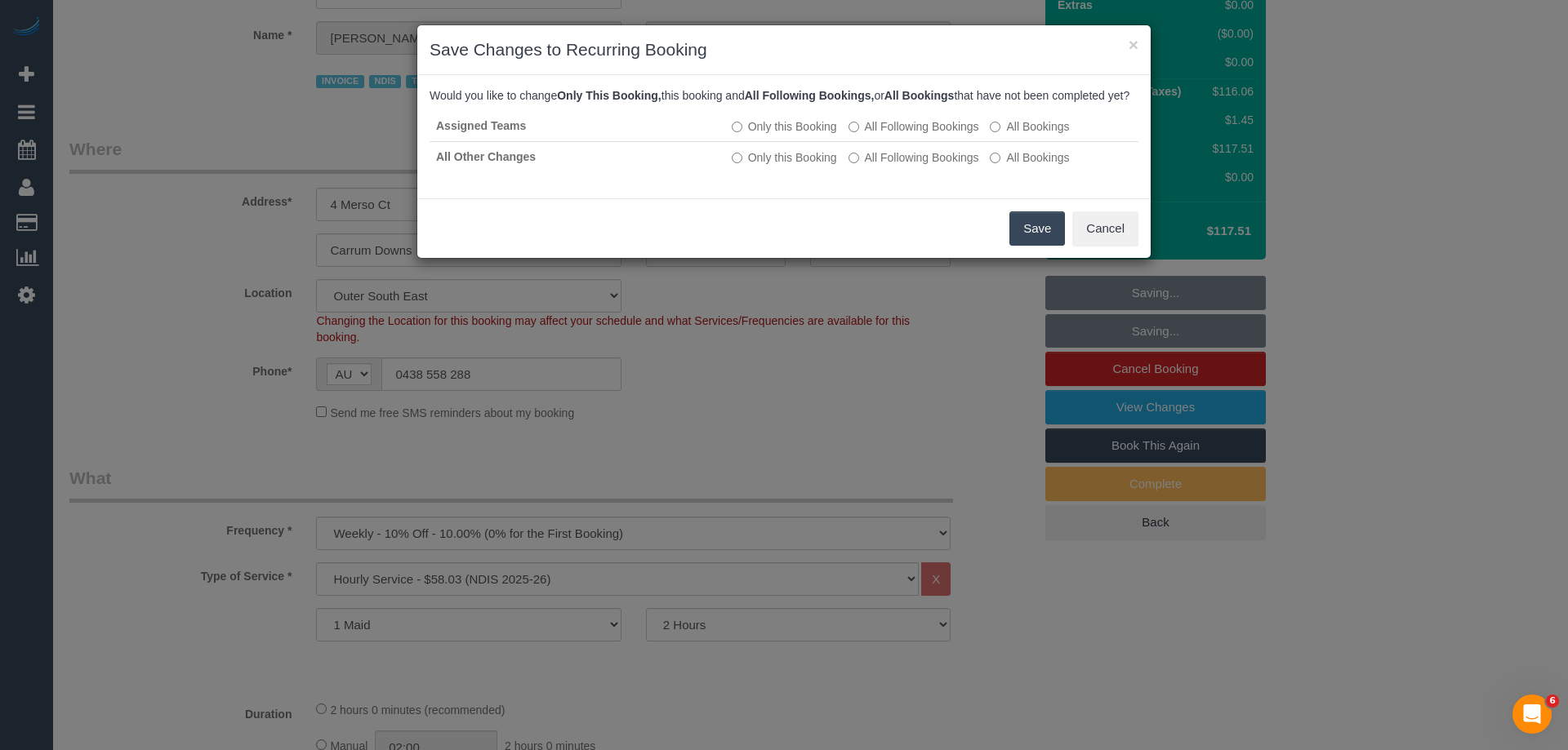
click at [1019, 246] on button "Save" at bounding box center [1036, 228] width 55 height 35
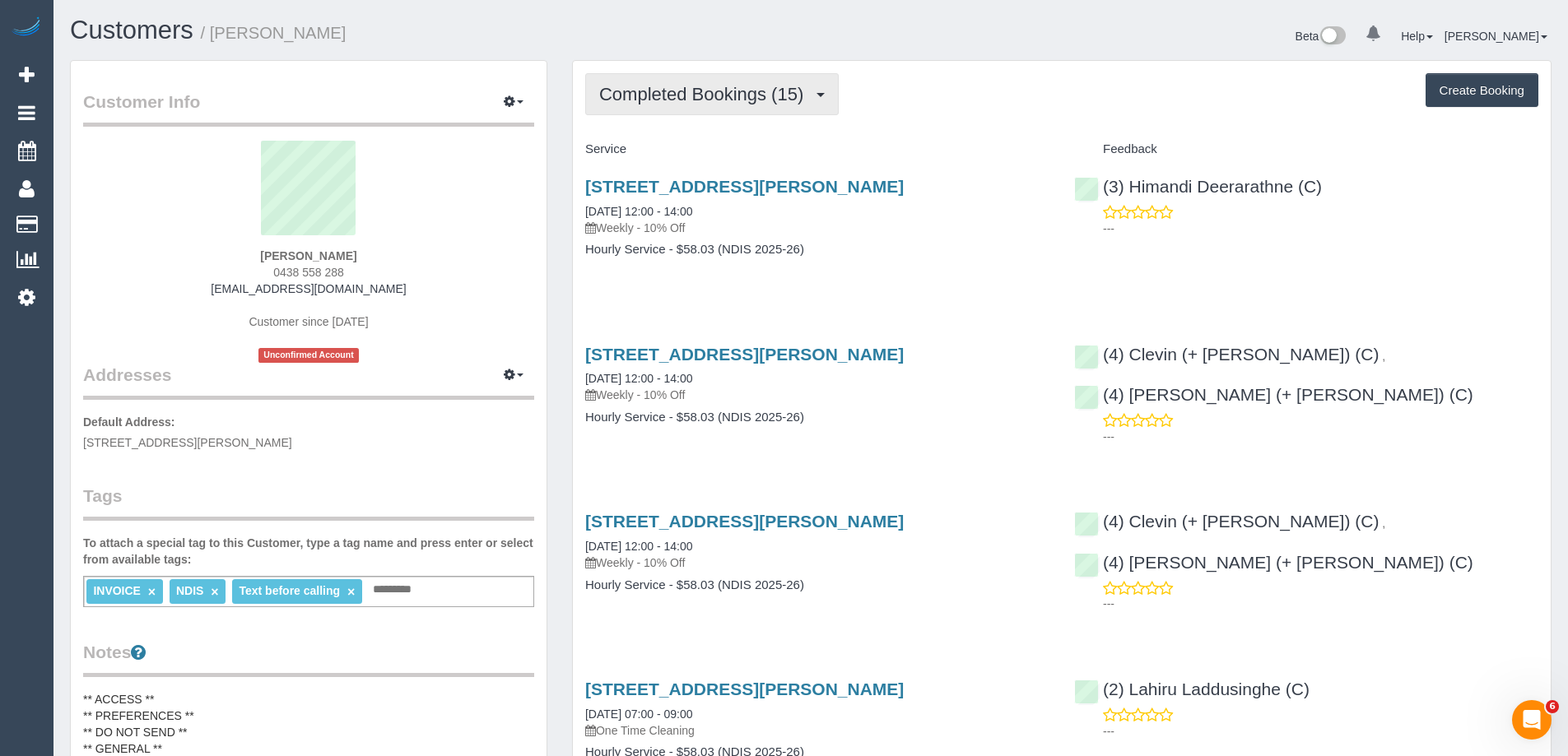
click at [678, 107] on button "Completed Bookings (15)" at bounding box center [712, 94] width 253 height 42
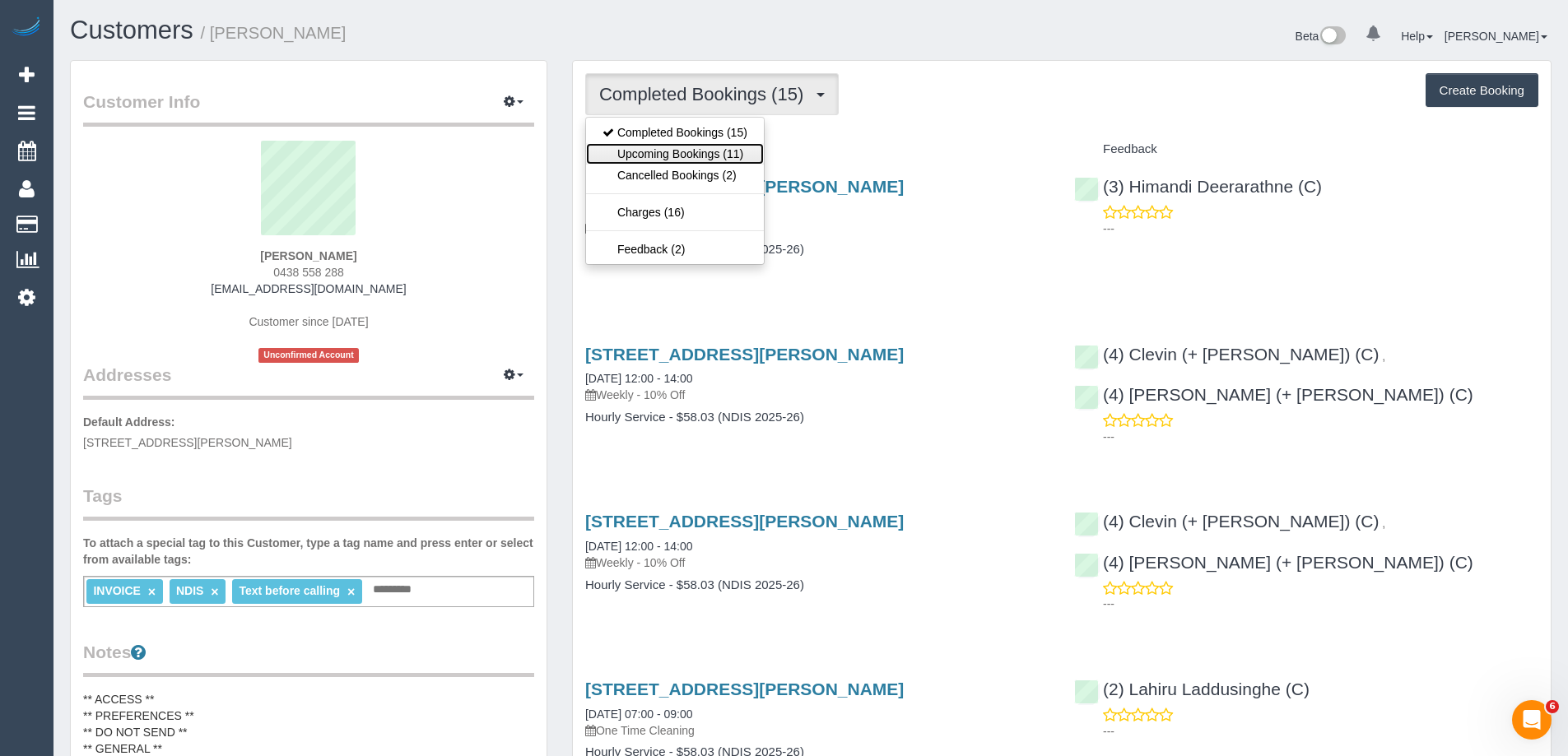
click at [646, 158] on link "Upcoming Bookings (11)" at bounding box center [674, 153] width 178 height 22
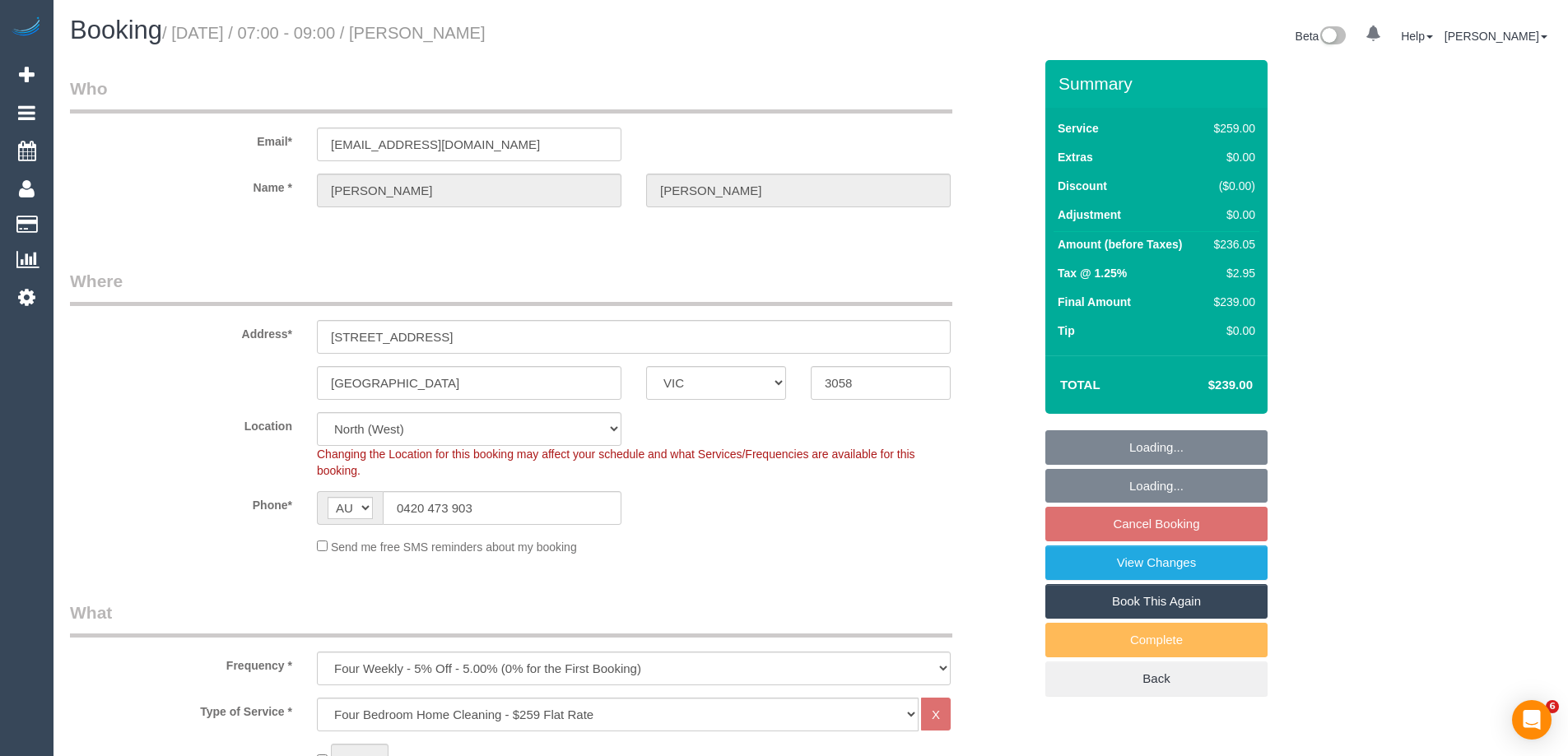
select select "VIC"
select select "string:stripe-pm_1RUG2r2GScqysDRVyOKGtJau"
select select "number:27"
select select "number:14"
select select "number:19"
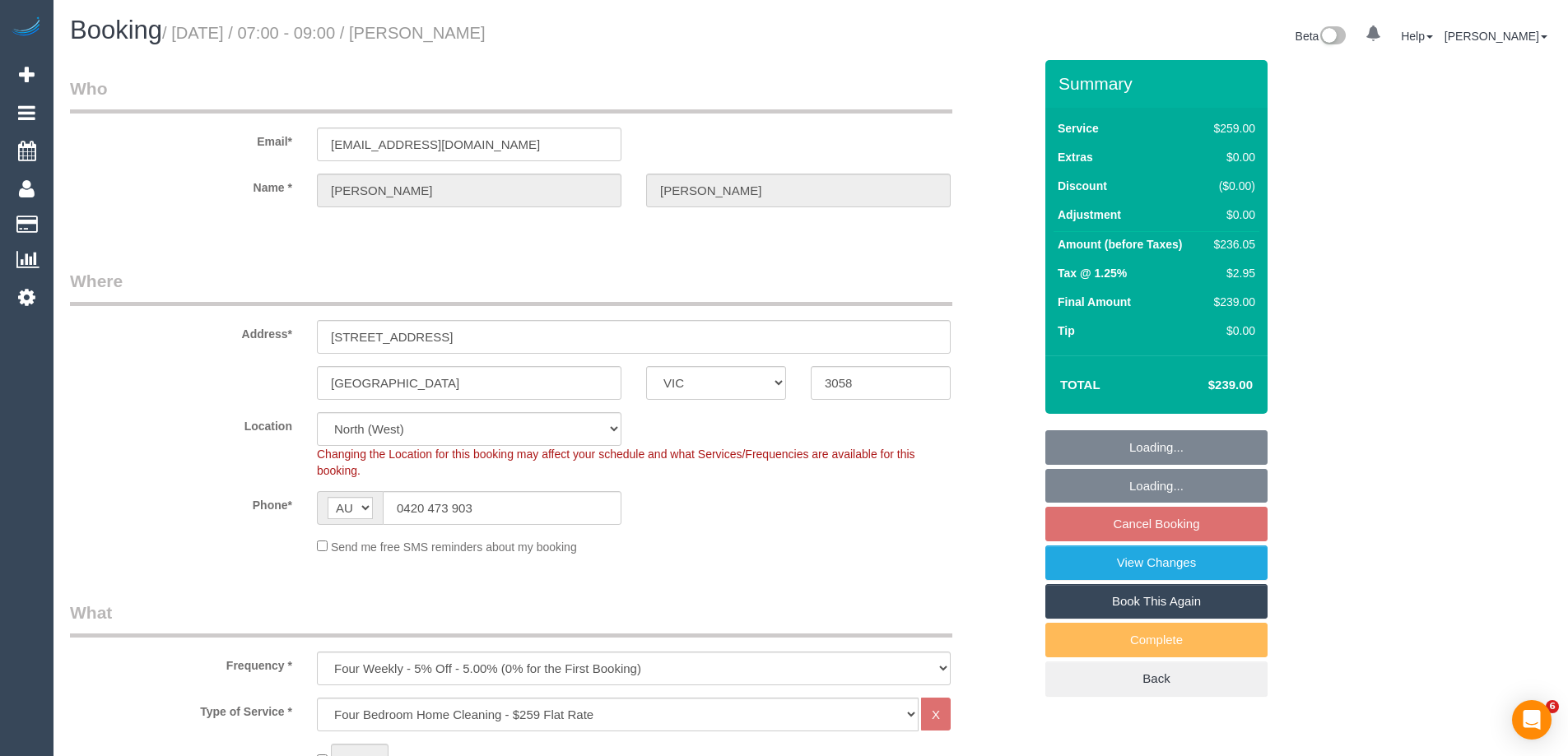
select select "number:22"
select select "number:33"
select select "number:13"
select select "object:1347"
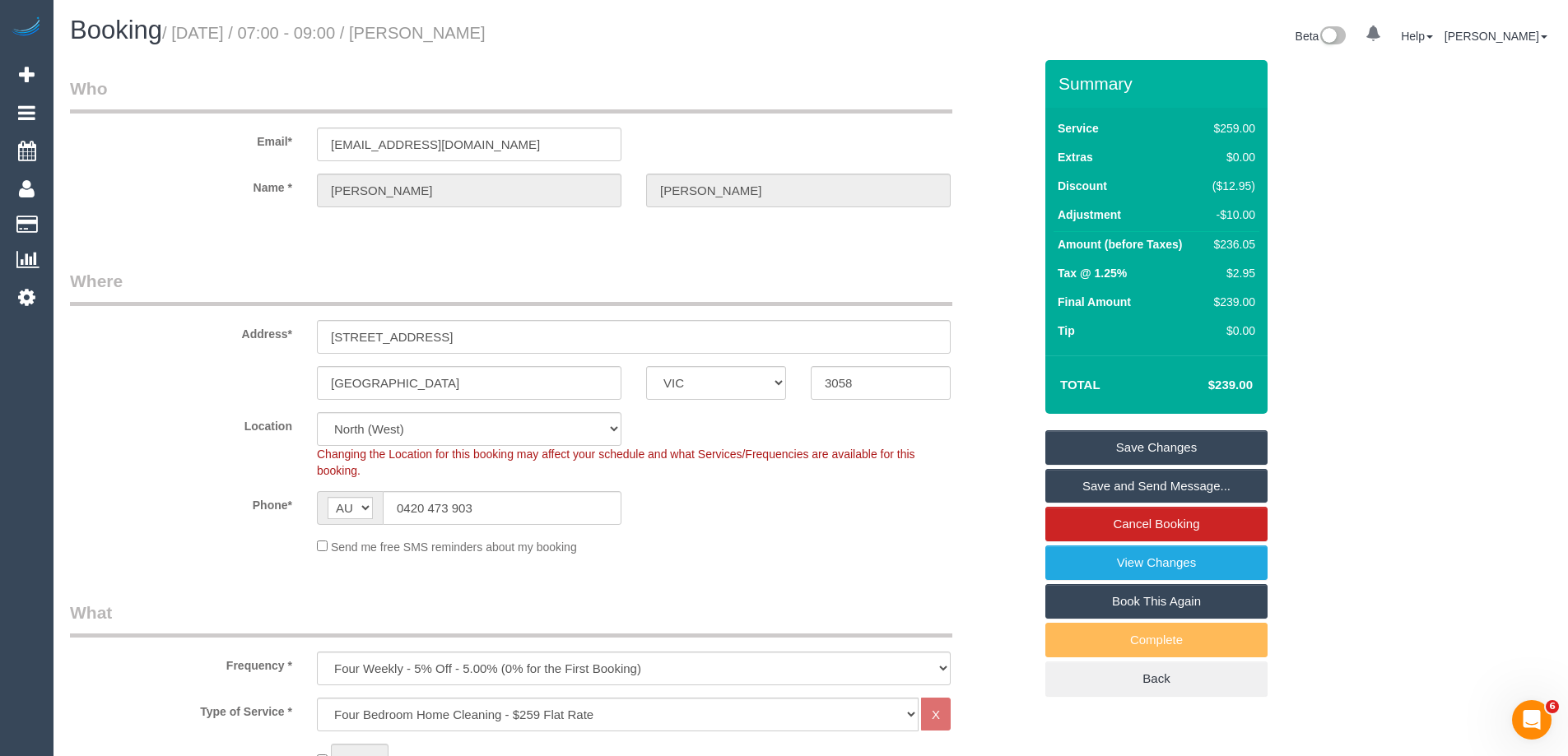
drag, startPoint x: 827, startPoint y: 487, endPoint x: 790, endPoint y: 493, distance: 37.5
click at [828, 487] on sui-booking-location "Location [GEOGRAPHIC_DATA] (North) East (South) [GEOGRAPHIC_DATA] (East) [GEOGR…" at bounding box center [551, 484] width 963 height 143
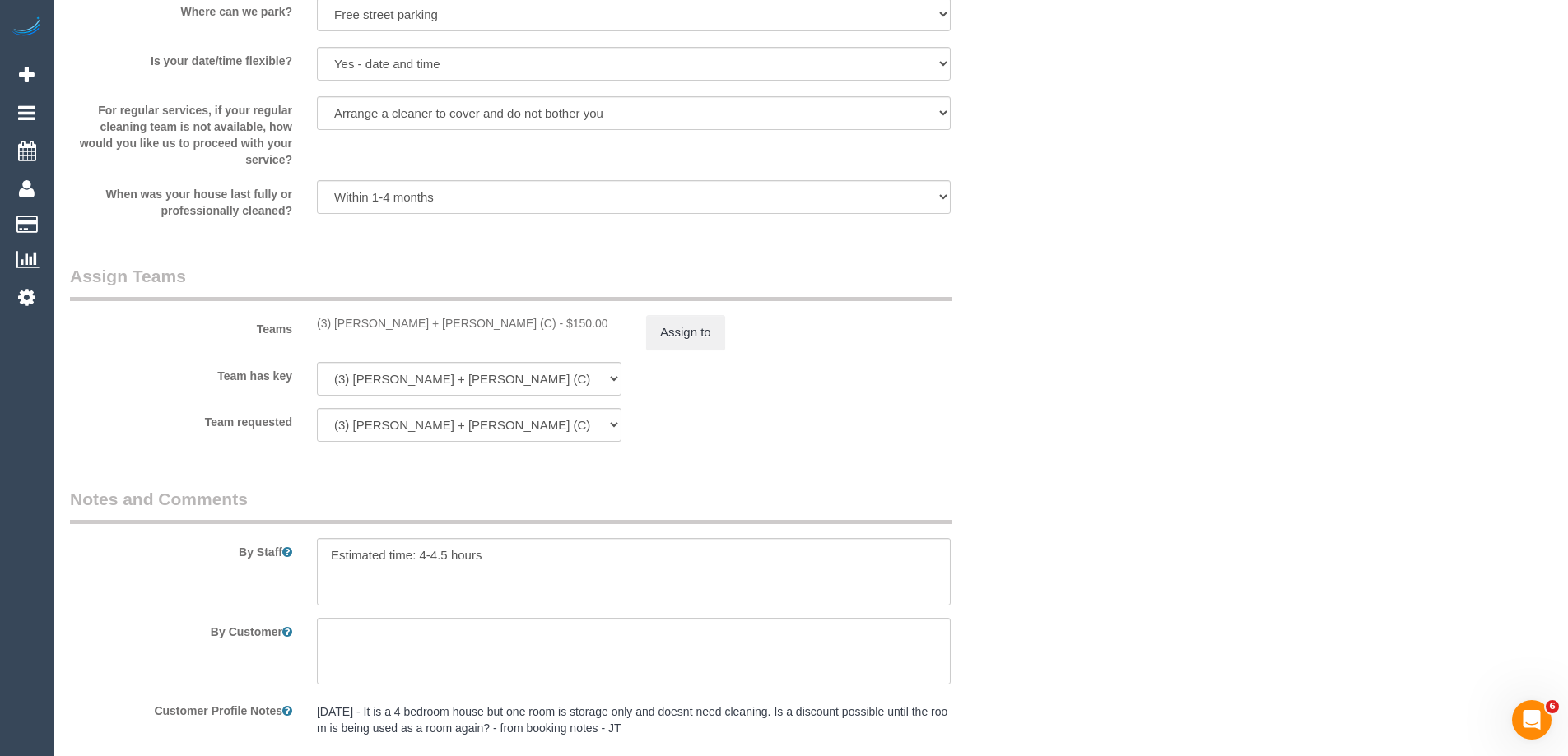
scroll to position [2972, 0]
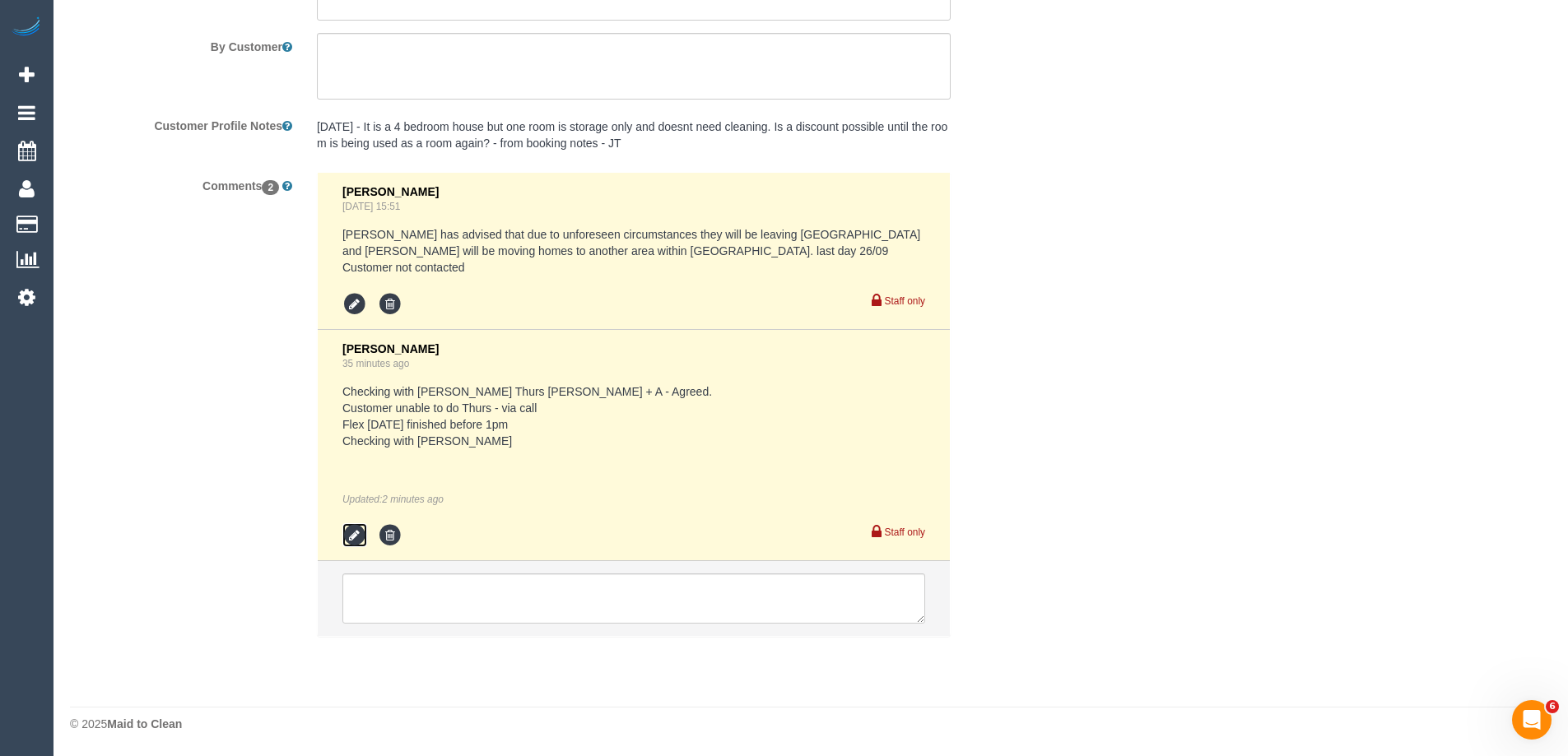
click at [344, 540] on icon at bounding box center [355, 536] width 24 height 24
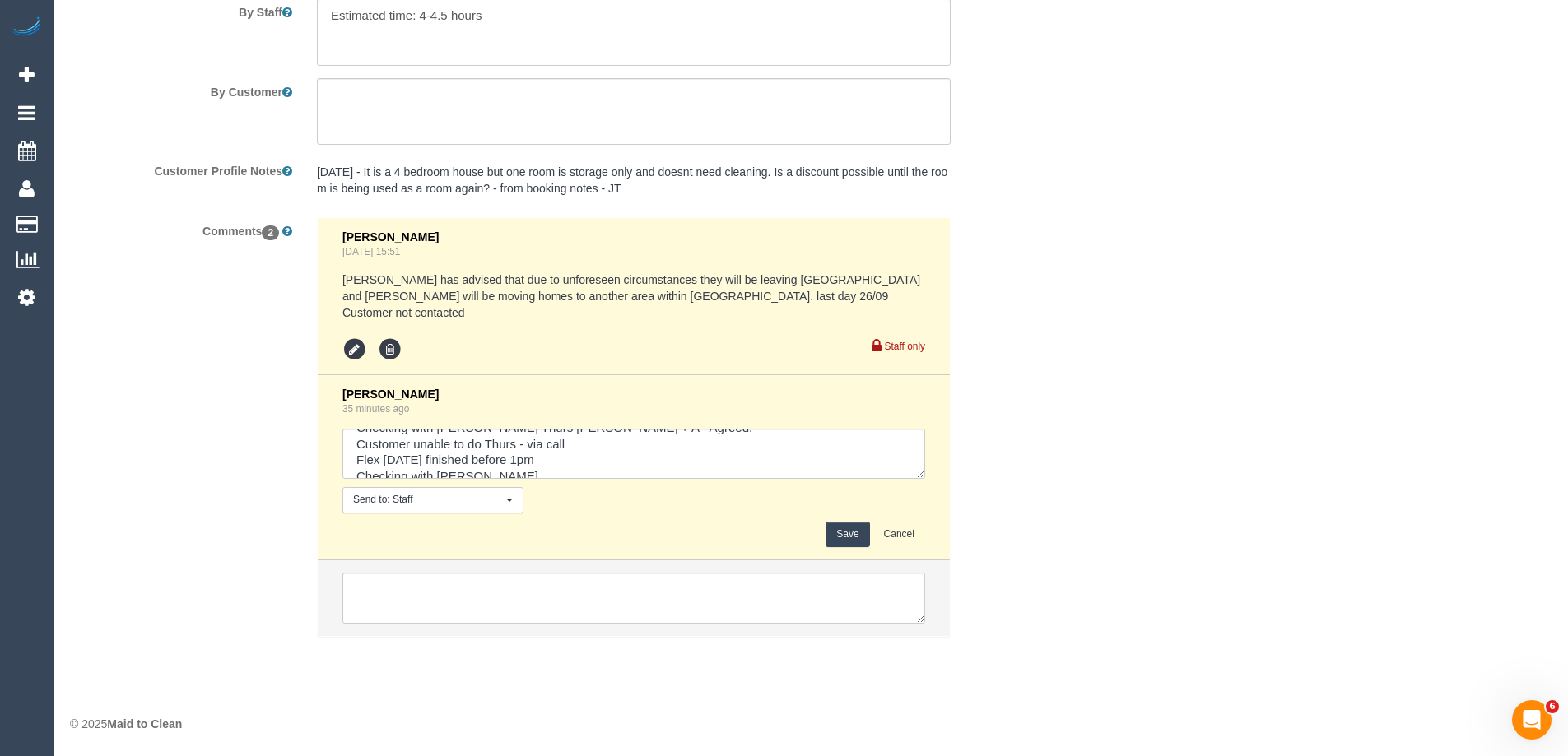
scroll to position [33, 0]
click at [525, 463] on textarea at bounding box center [634, 454] width 583 height 51
type textarea "Checking with [PERSON_NAME] Thurs [PERSON_NAME] + A - Agreed. Customer unable t…"
click at [850, 529] on button "Save" at bounding box center [848, 534] width 43 height 25
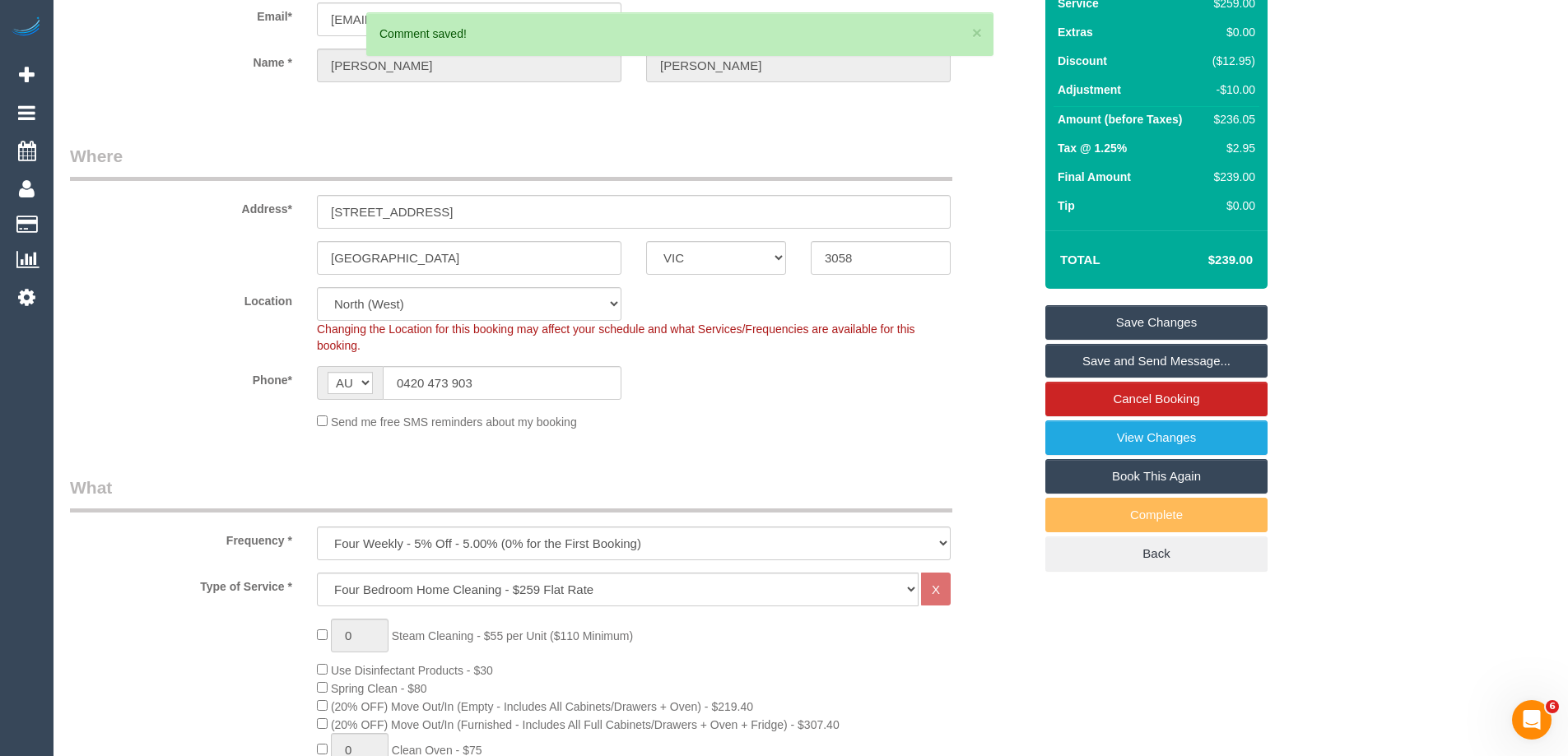
scroll to position [0, 0]
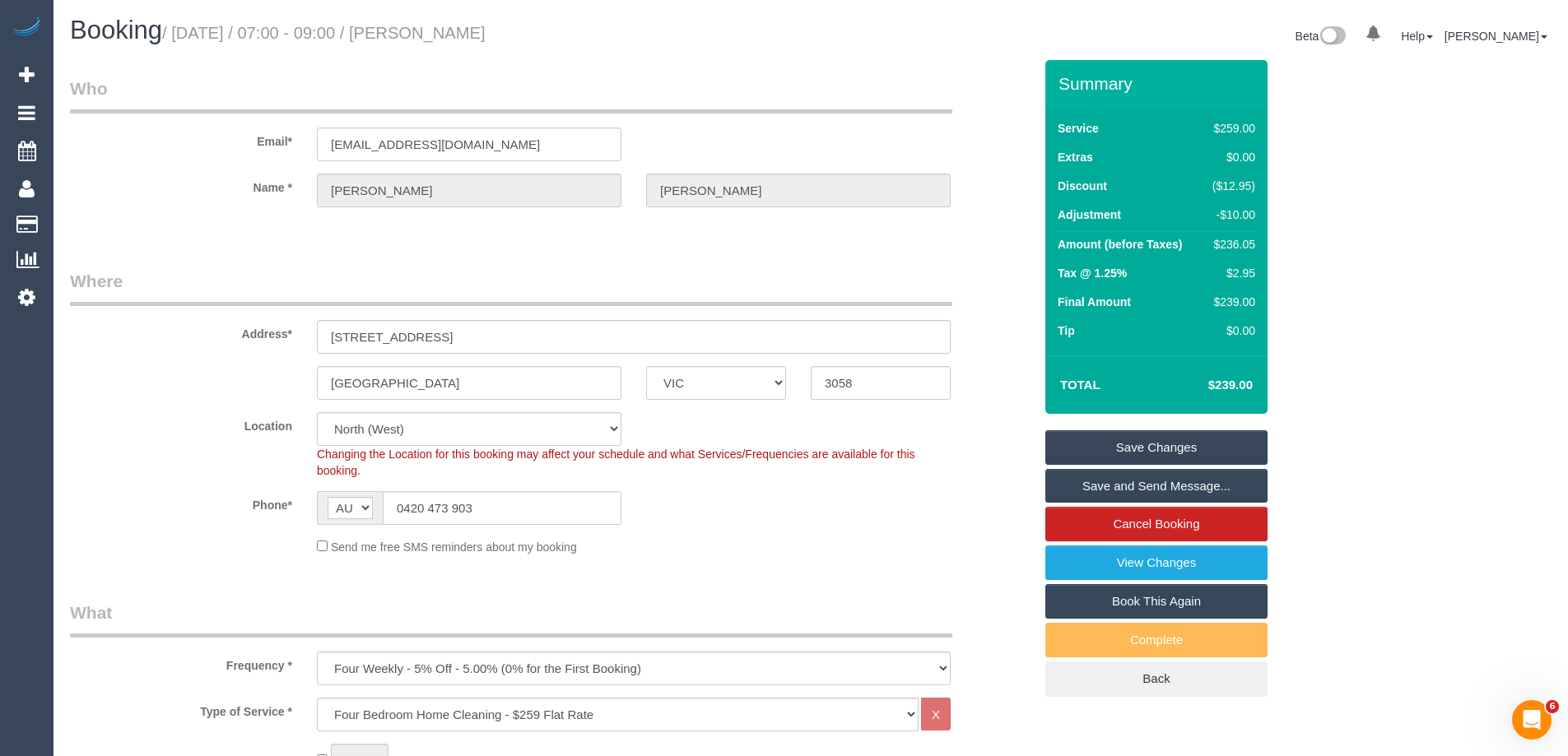
click at [975, 370] on div "Coburg ACT NSW NT QLD SA TAS VIC WA 3058" at bounding box center [551, 383] width 988 height 34
click at [1144, 490] on link "Save and Send Message..." at bounding box center [1156, 486] width 222 height 35
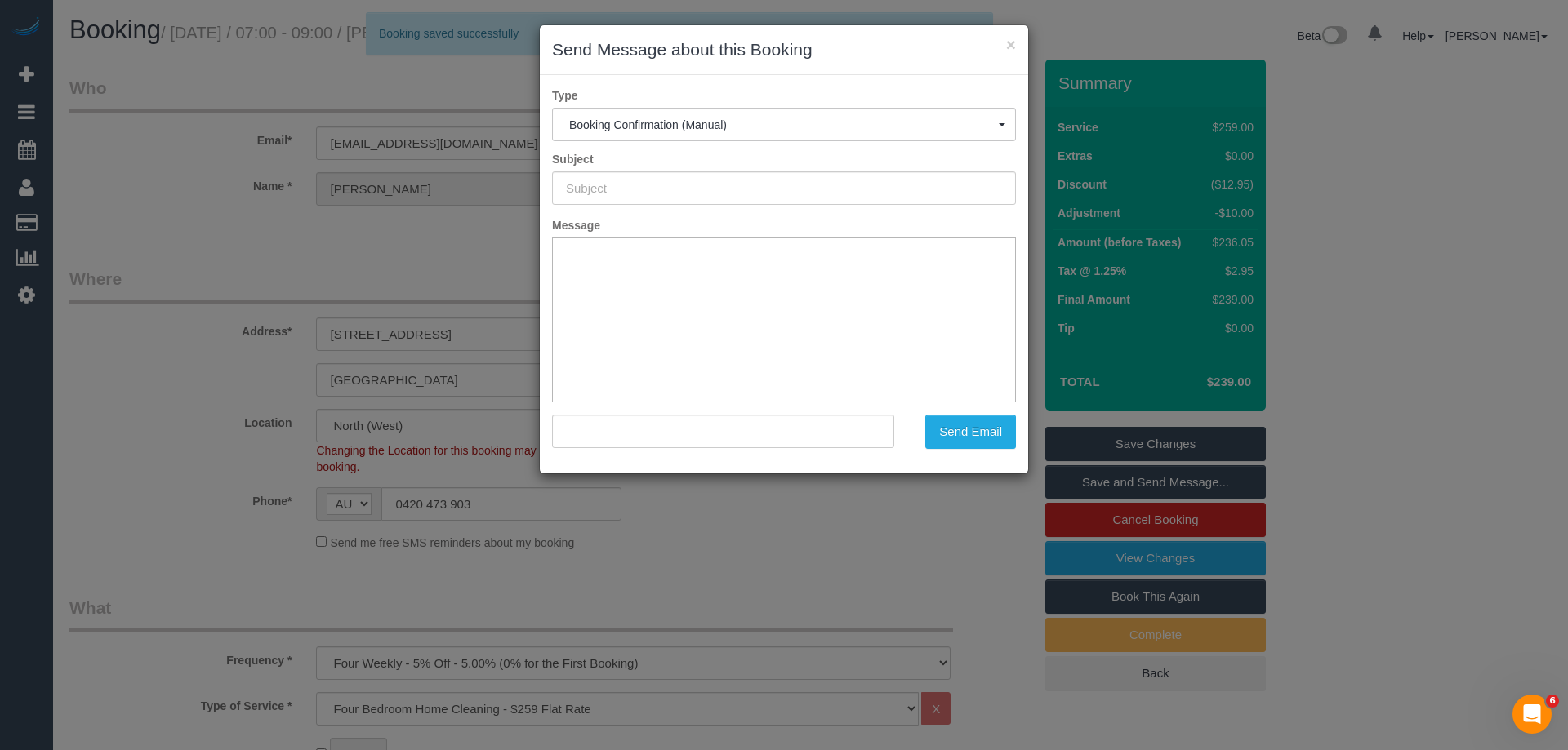
type input "Booking Confirmed"
type input ""Vanessa Mitchell" <borboleta16@hotmail.com>"
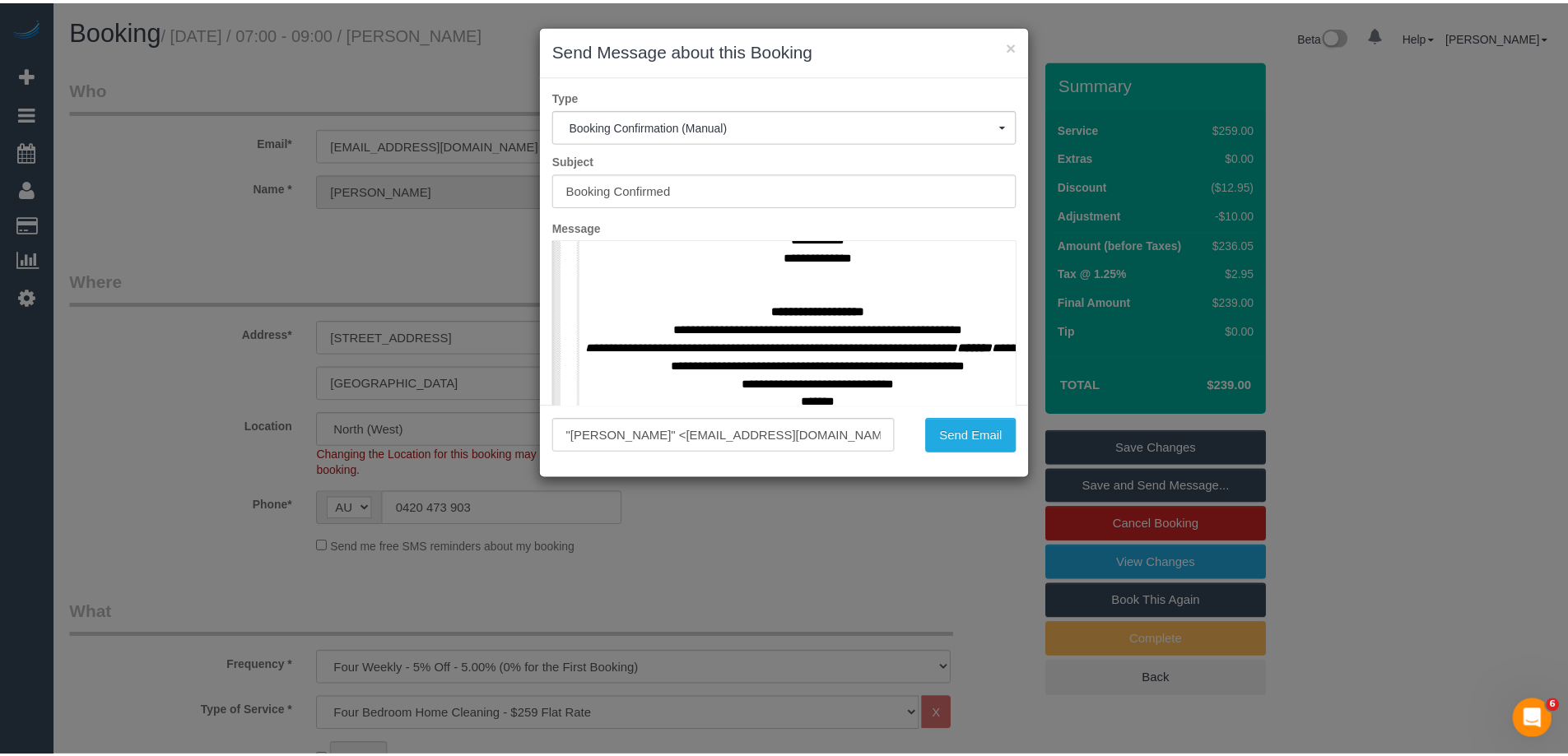
scroll to position [741, 0]
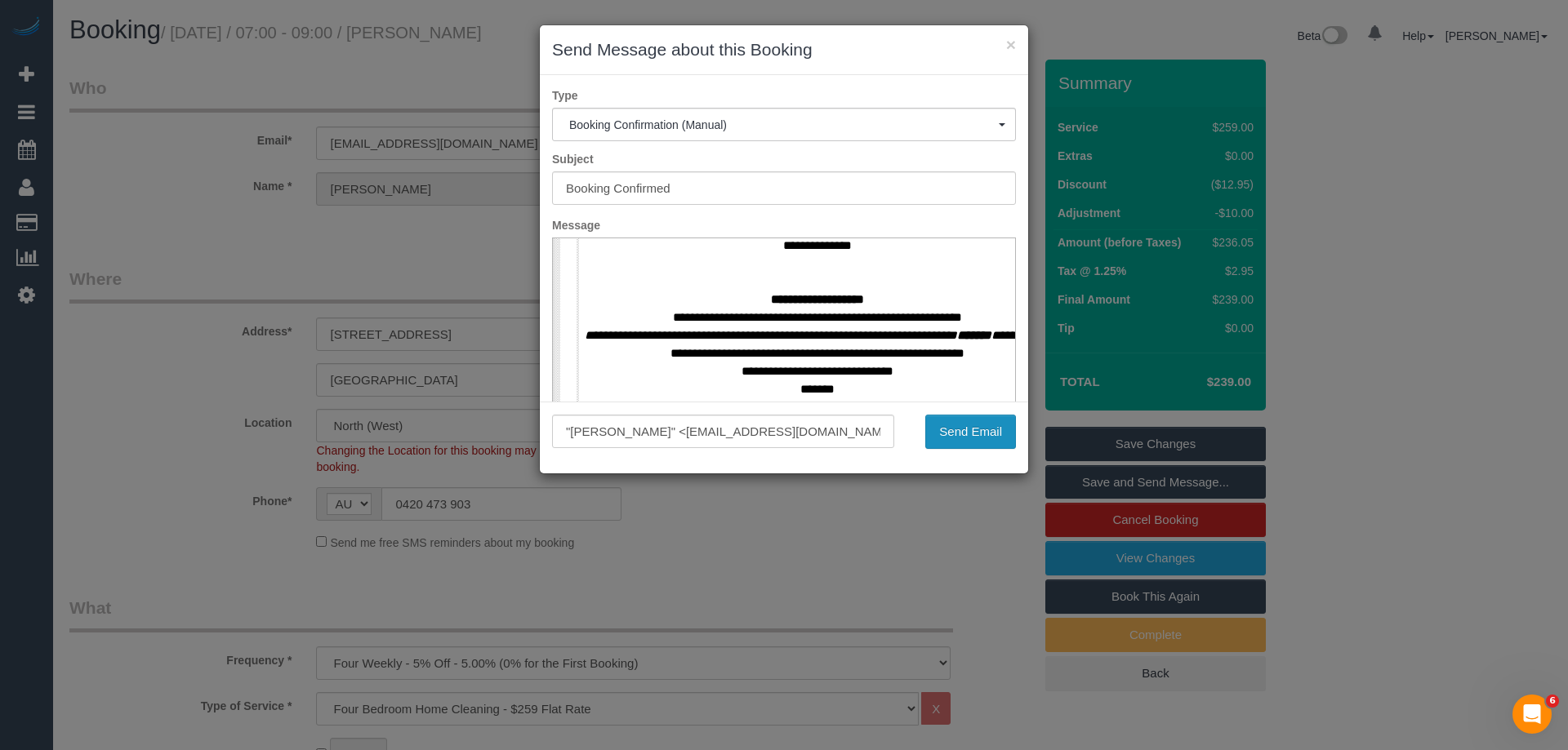
click at [998, 441] on button "Send Email" at bounding box center [970, 432] width 91 height 35
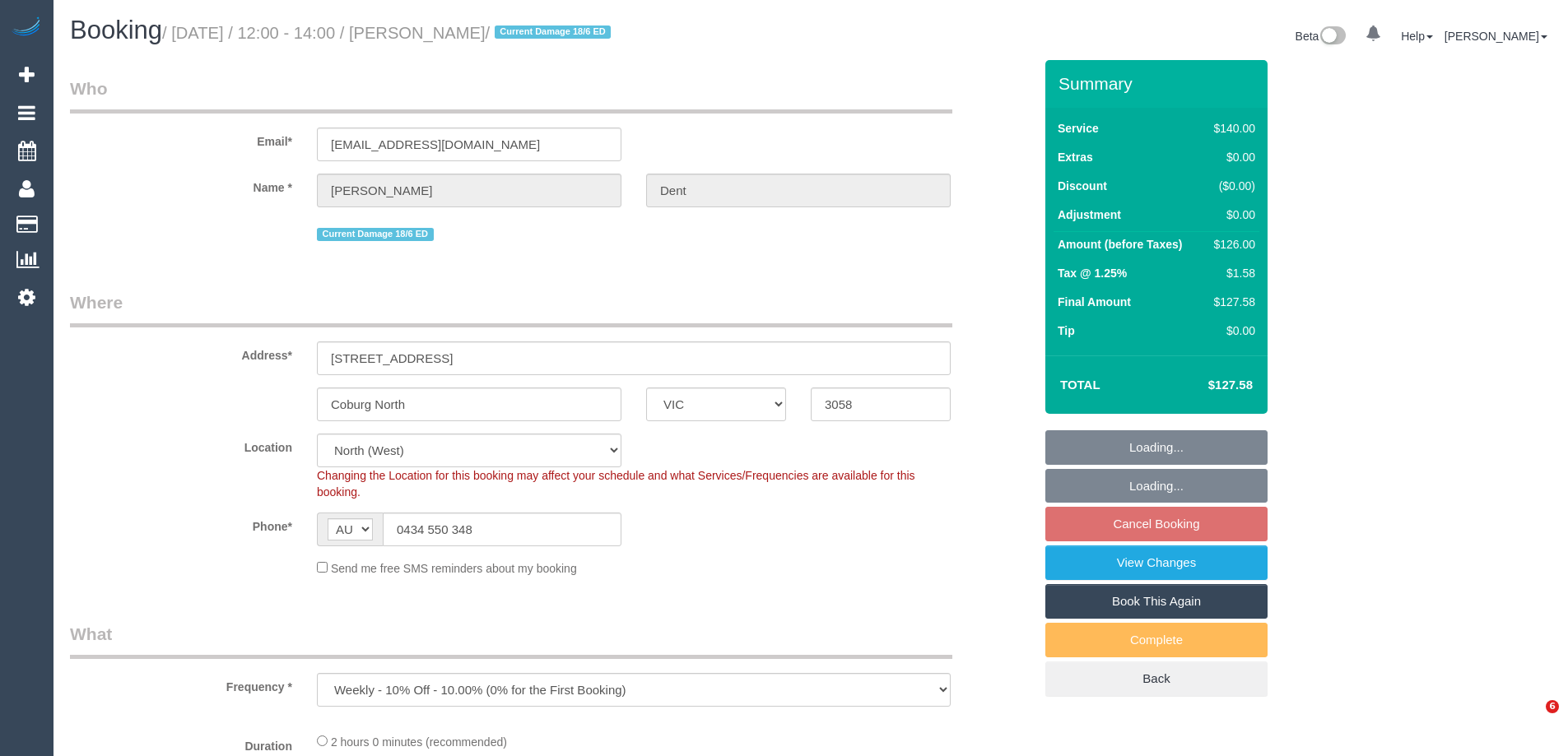
select select "VIC"
select select "object:698"
select select "number:27"
select select "number:16"
select select "number:19"
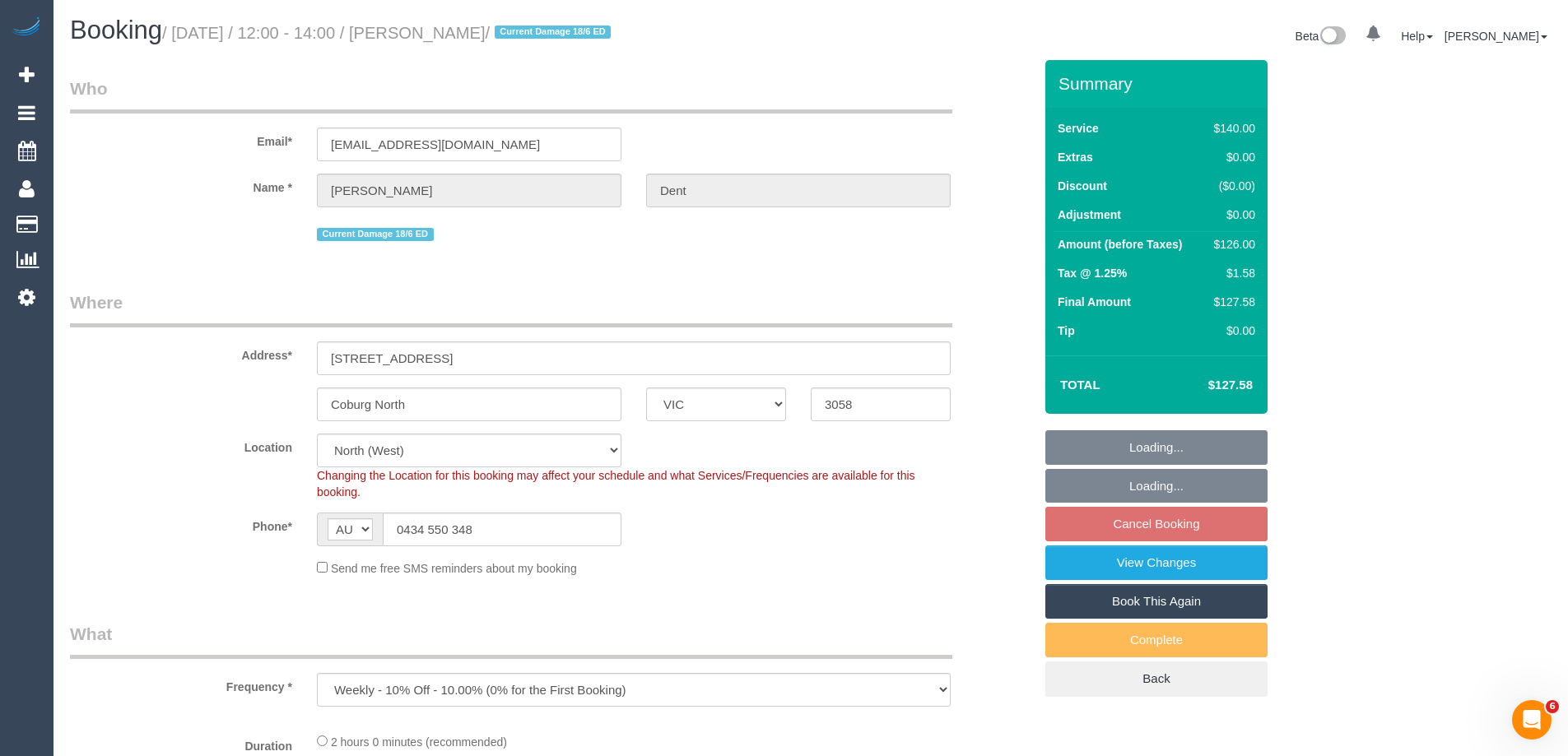
select select "number:22"
select select "number:34"
select select "number:11"
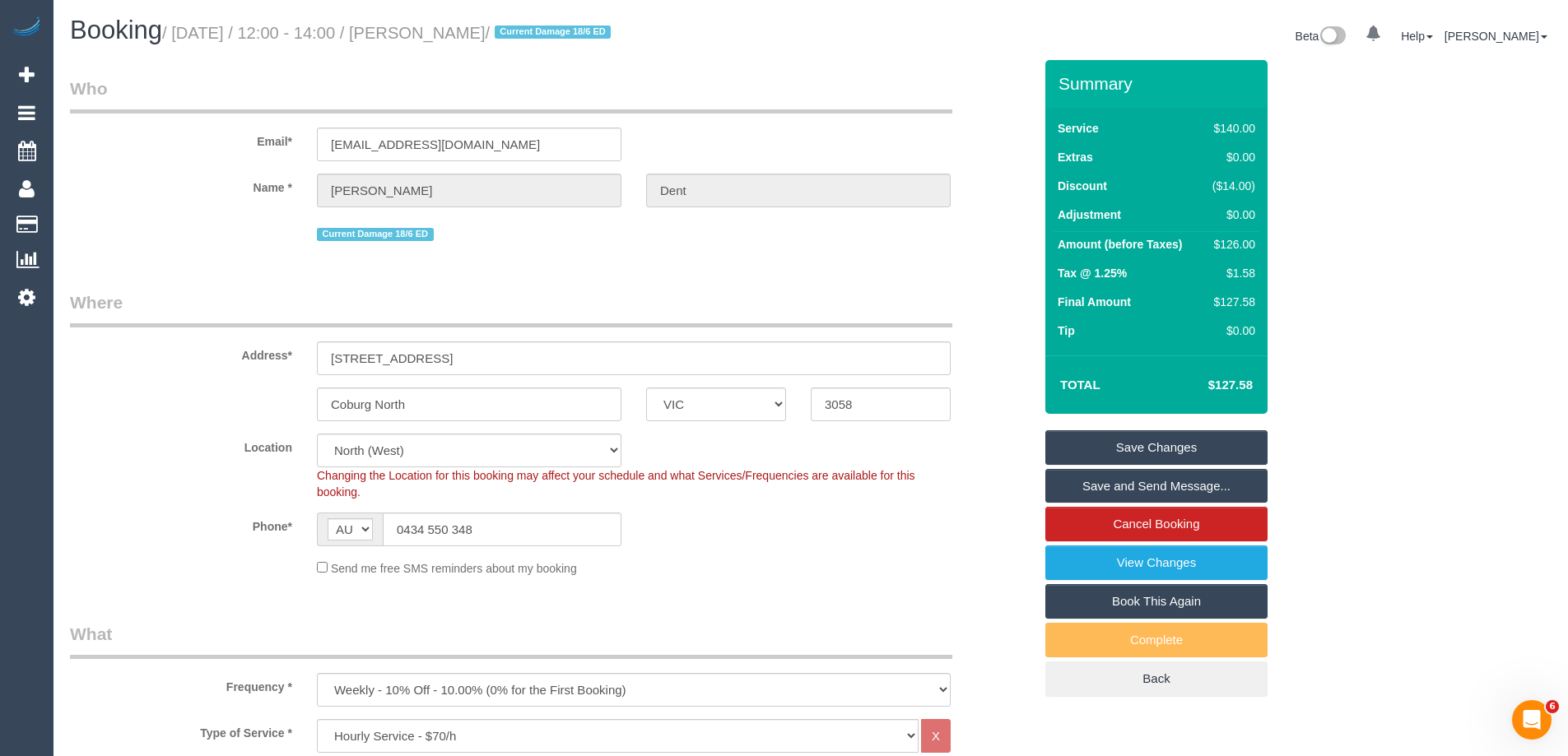
drag, startPoint x: 511, startPoint y: 37, endPoint x: 436, endPoint y: 38, distance: 75.0
click at [436, 38] on small "/ October 15, 2025 / 12:00 - 14:00 / Abigail Dent / Current Damage 18/6 ED" at bounding box center [389, 32] width 454 height 18
copy small "[PERSON_NAME]"
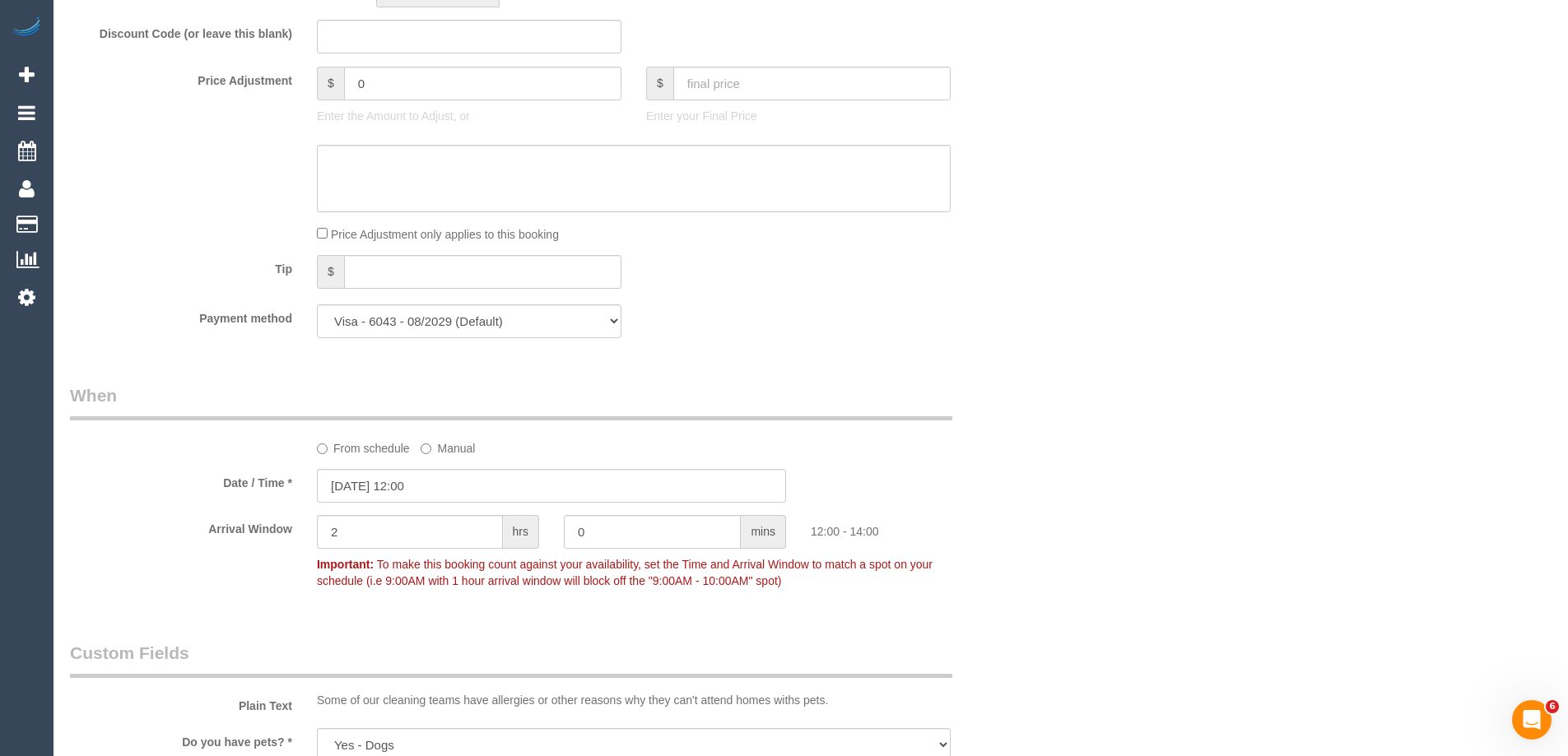
scroll to position [1482, 0]
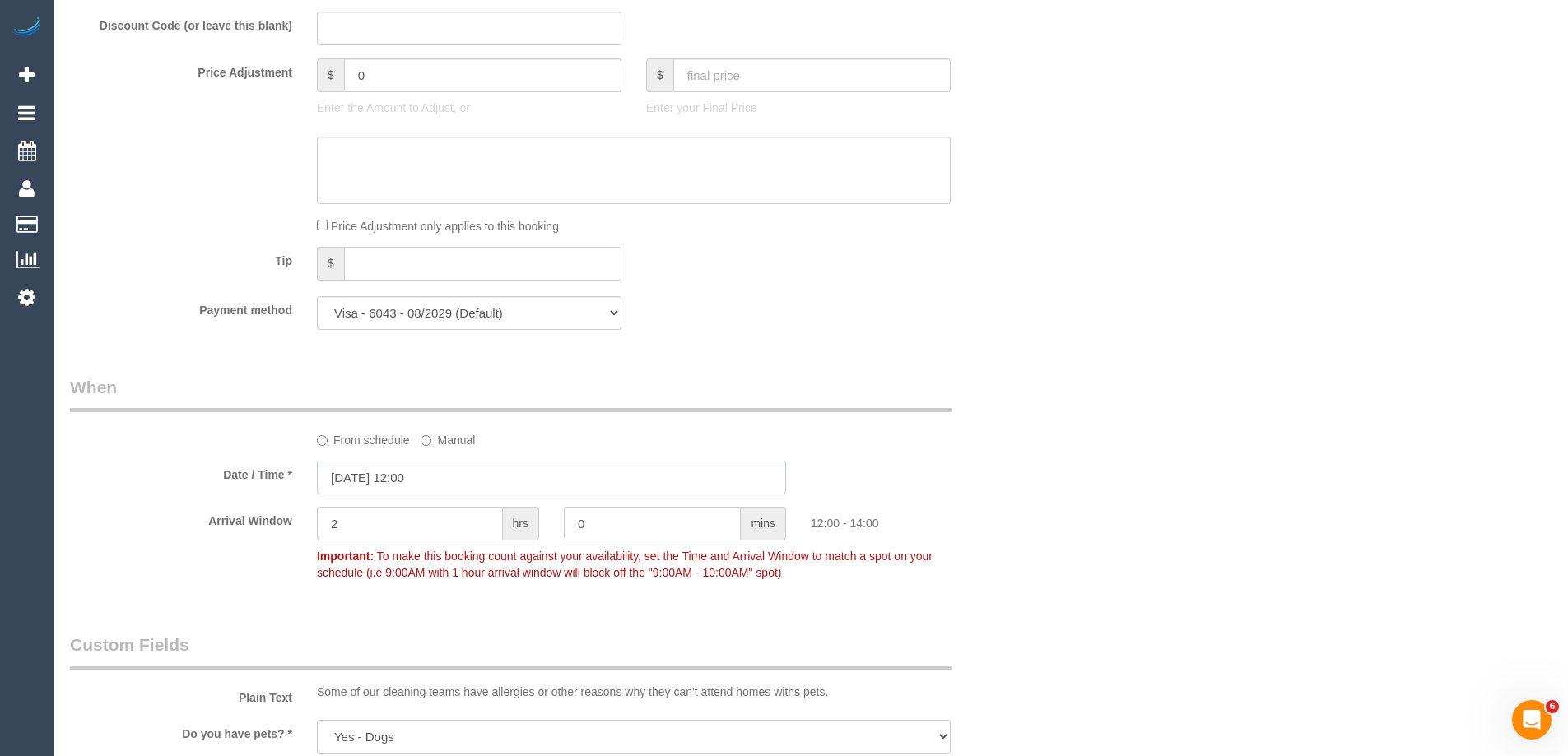
click at [445, 474] on input "15/10/2025 12:00" at bounding box center [552, 478] width 469 height 34
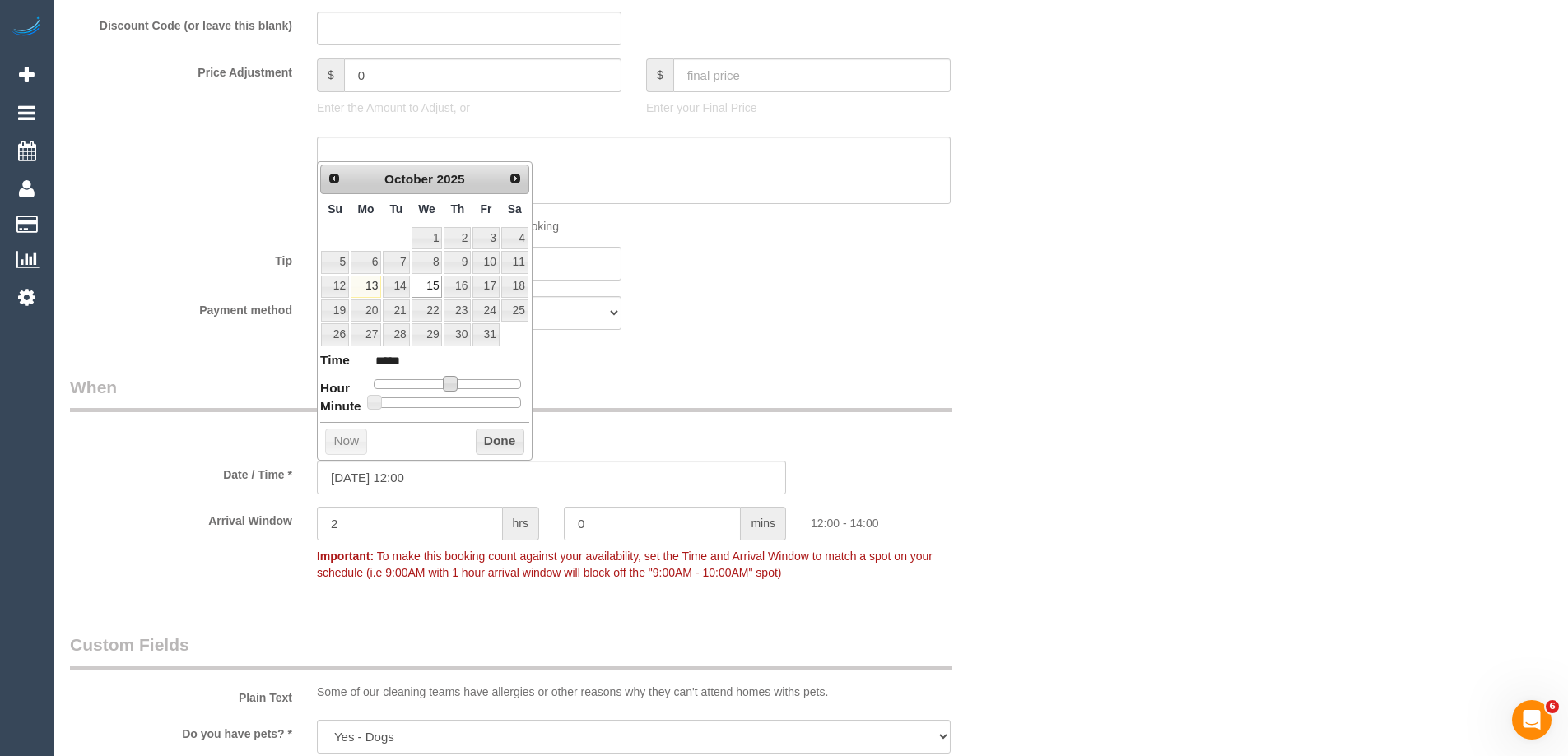
type input "15/10/2025 13:00"
type input "*****"
type input "15/10/2025 14:00"
type input "*****"
drag, startPoint x: 452, startPoint y: 388, endPoint x: 466, endPoint y: 387, distance: 14.0
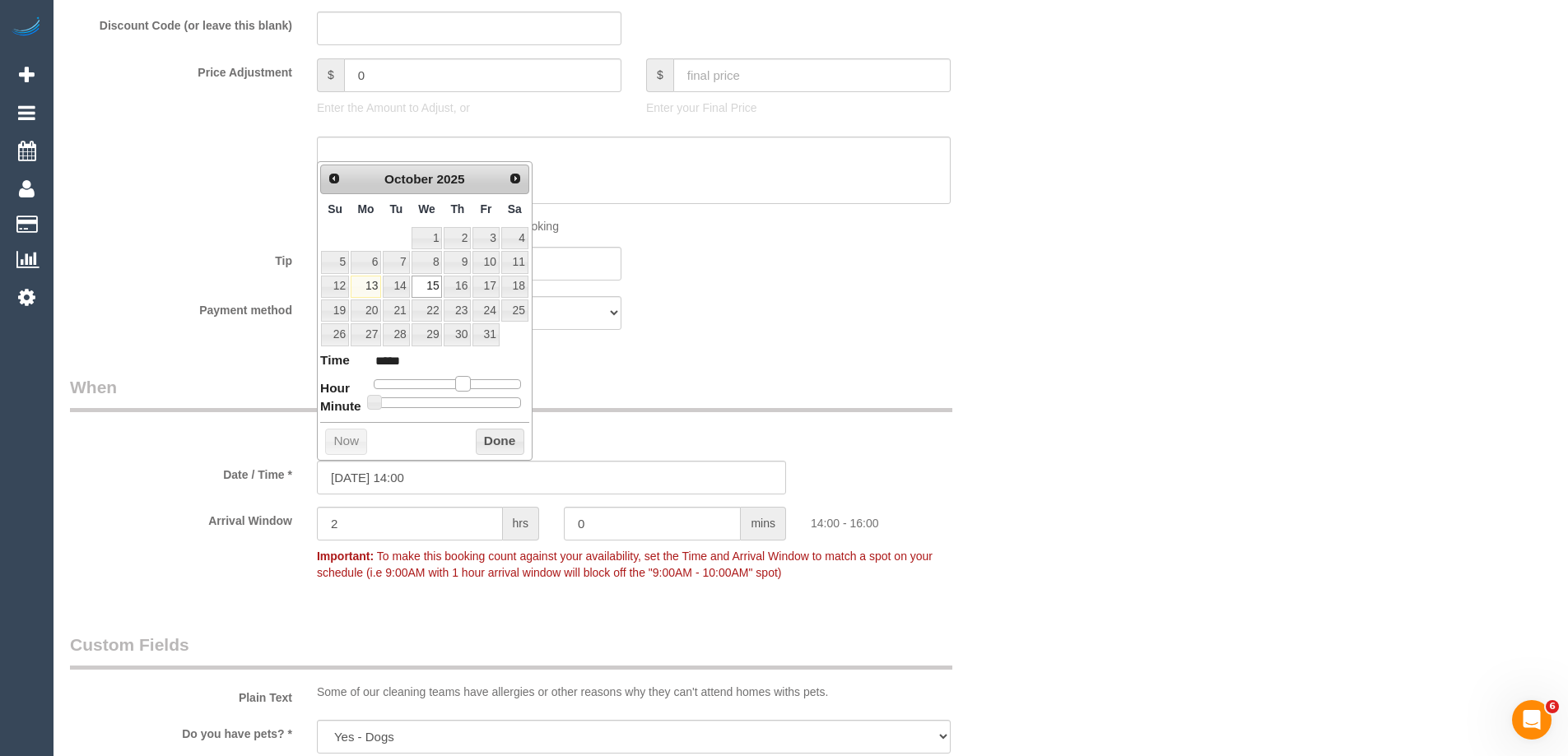
click at [466, 387] on span at bounding box center [462, 384] width 15 height 15
click at [494, 439] on button "Done" at bounding box center [500, 442] width 49 height 26
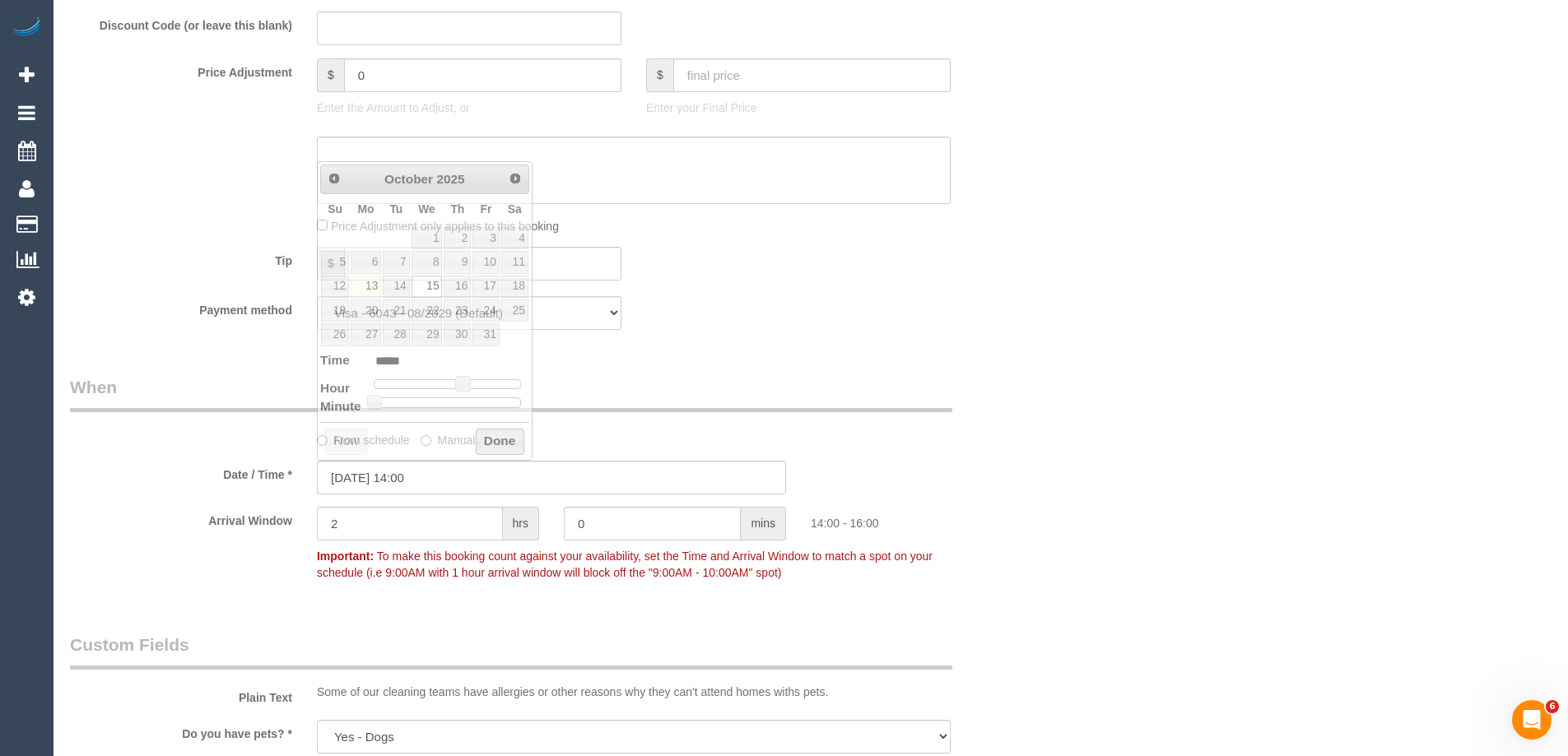
click at [1027, 380] on div "From schedule Manual" at bounding box center [551, 412] width 988 height 73
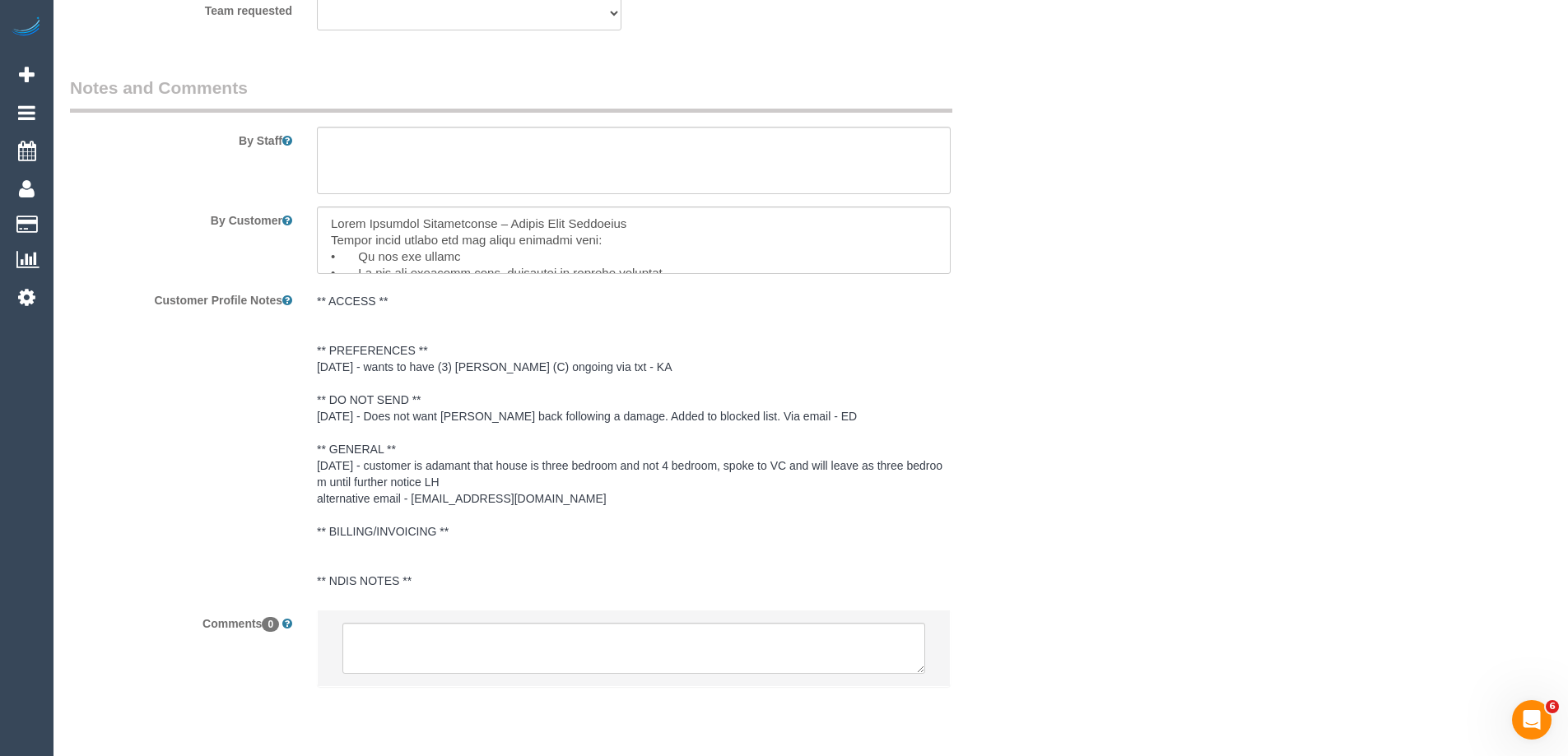
scroll to position [2798, 0]
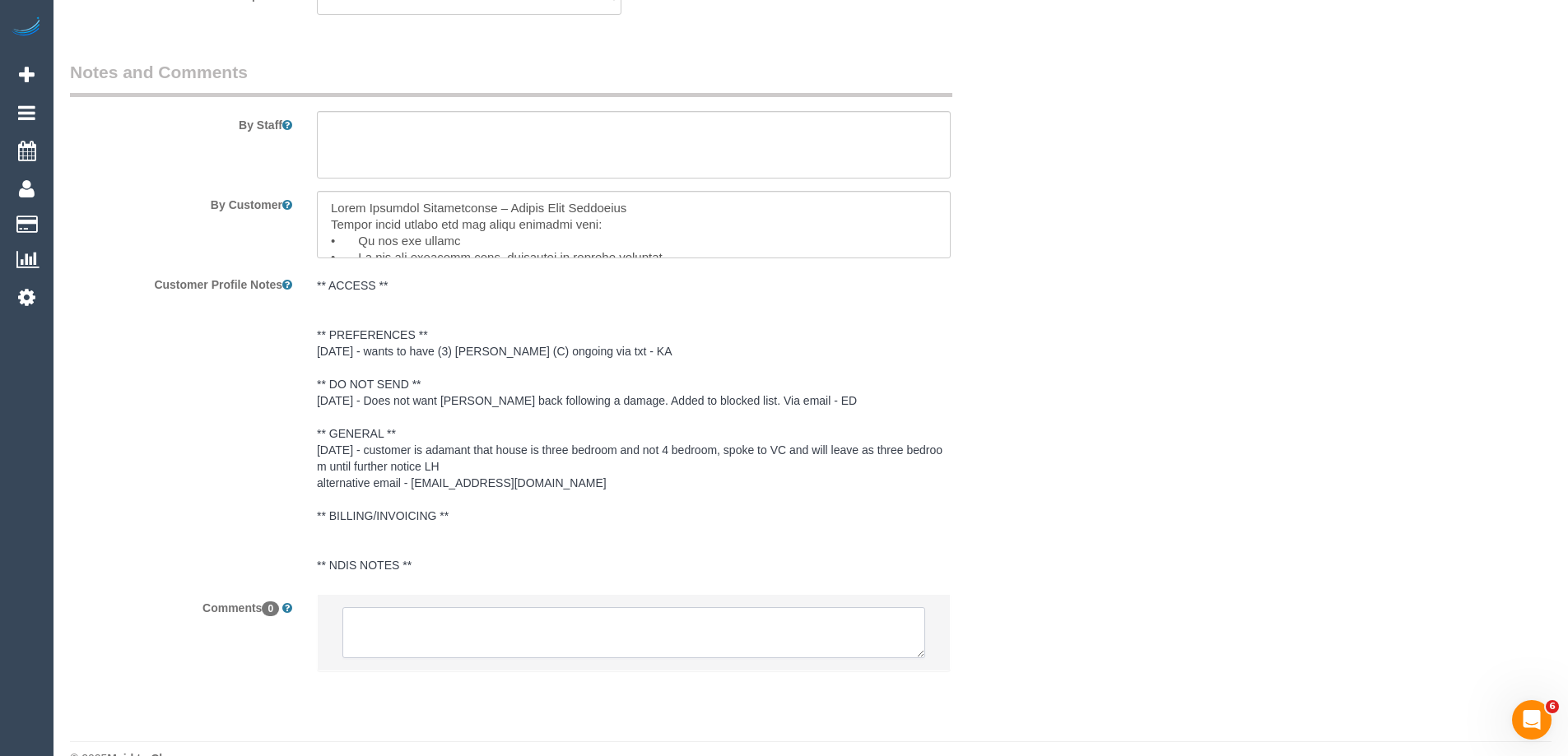
click at [496, 619] on textarea at bounding box center [634, 633] width 583 height 51
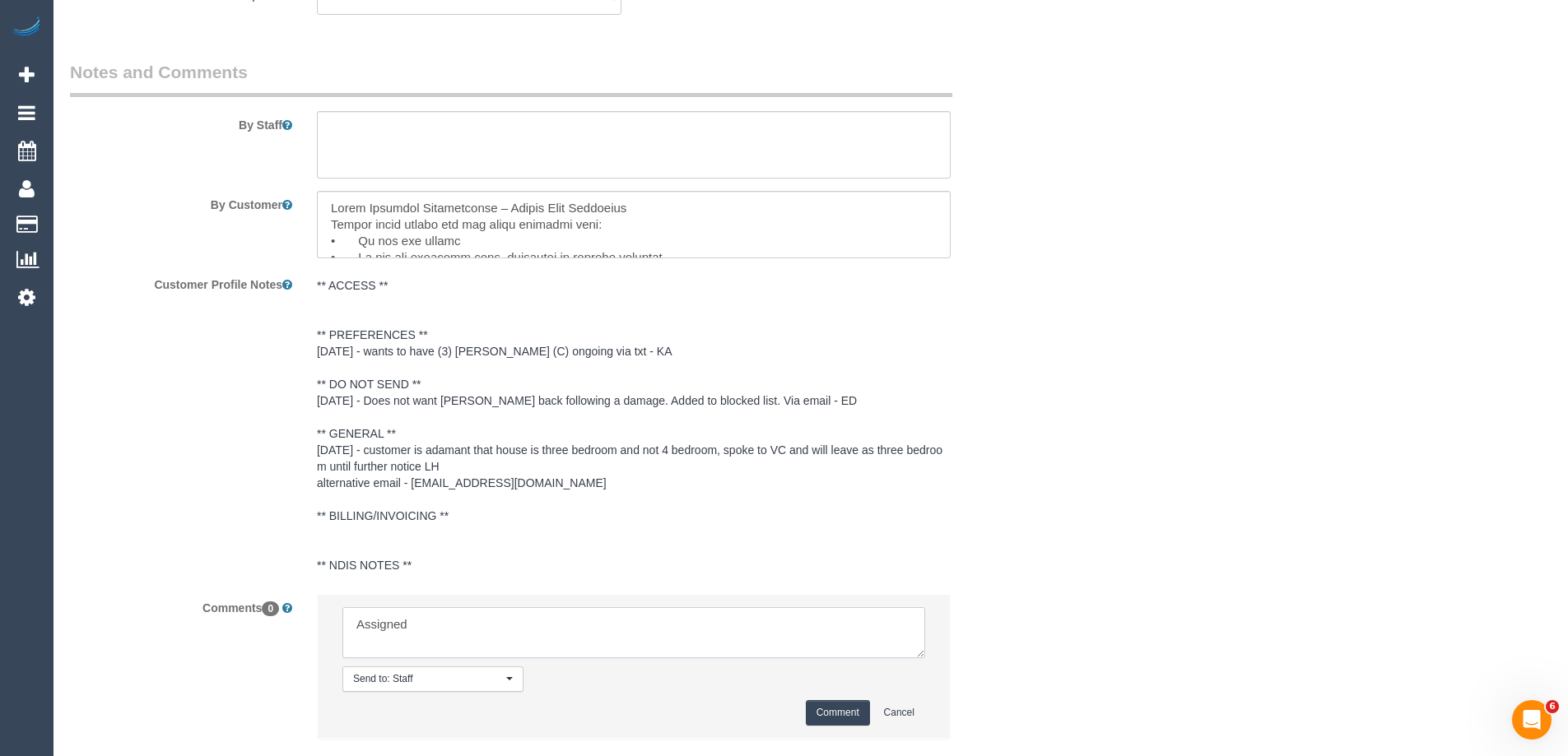
click at [542, 619] on textarea at bounding box center [634, 633] width 583 height 51
drag, startPoint x: 421, startPoint y: 622, endPoint x: 418, endPoint y: 631, distance: 9.5
click at [419, 633] on textarea at bounding box center [634, 633] width 583 height 51
drag, startPoint x: 423, startPoint y: 621, endPoint x: 336, endPoint y: 612, distance: 87.5
click at [331, 612] on li "Send to: Staff Nothing selected Send to: Staff Send to: Customer Send to: Team …" at bounding box center [633, 667] width 632 height 143
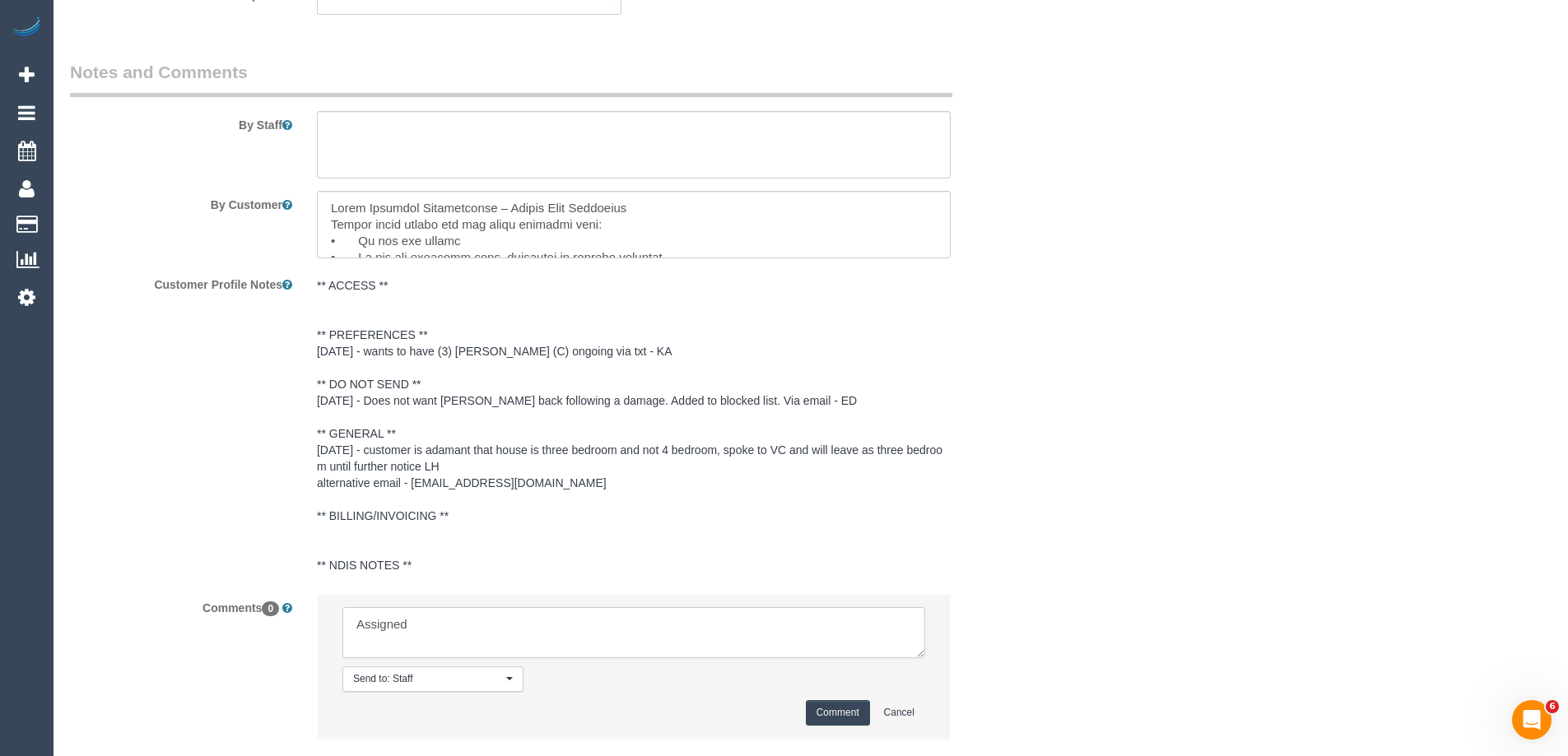
click at [494, 622] on textarea at bounding box center [634, 633] width 583 height 51
type textarea "Assigned pending 2-4pm"
click at [848, 709] on button "Comment" at bounding box center [838, 713] width 64 height 25
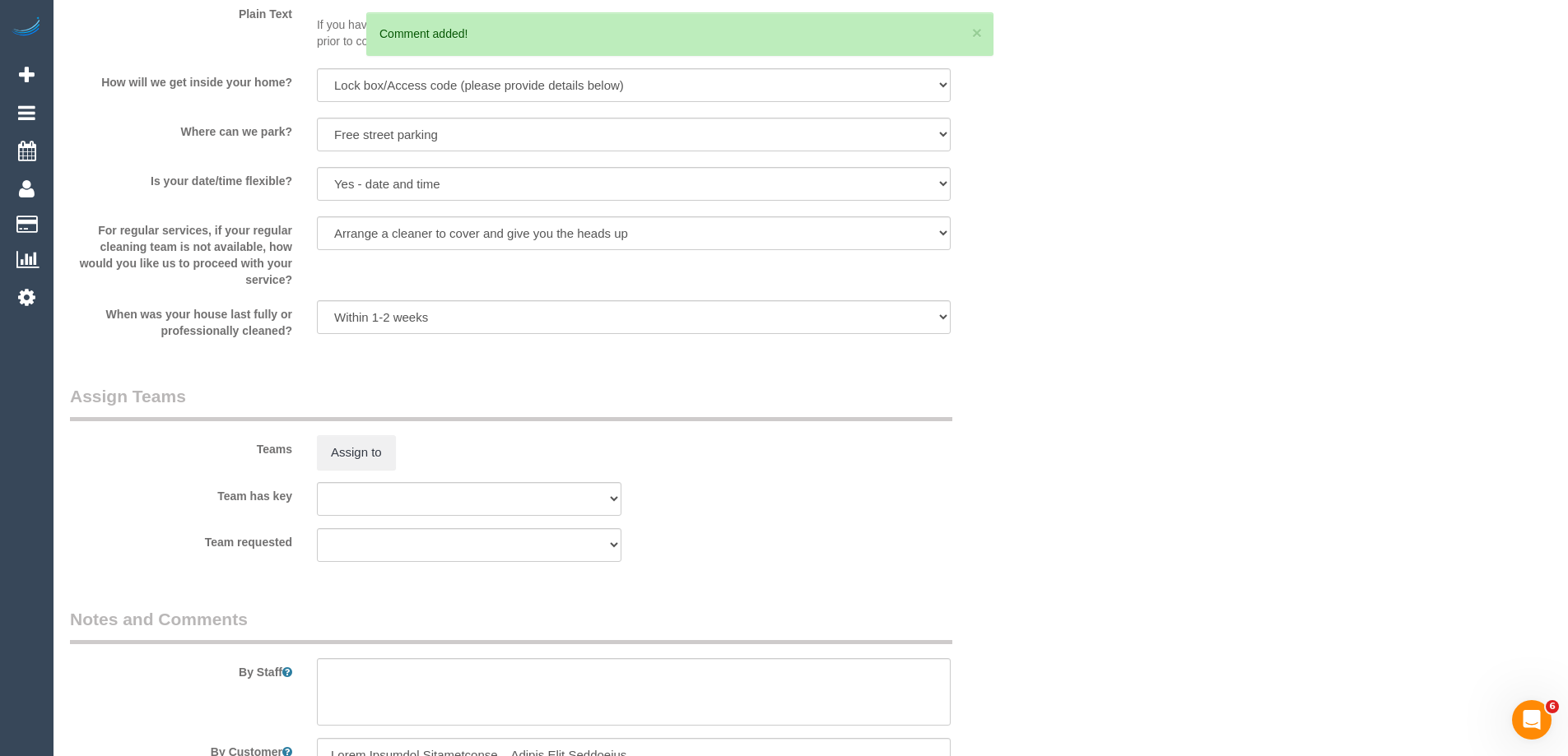
scroll to position [2222, 0]
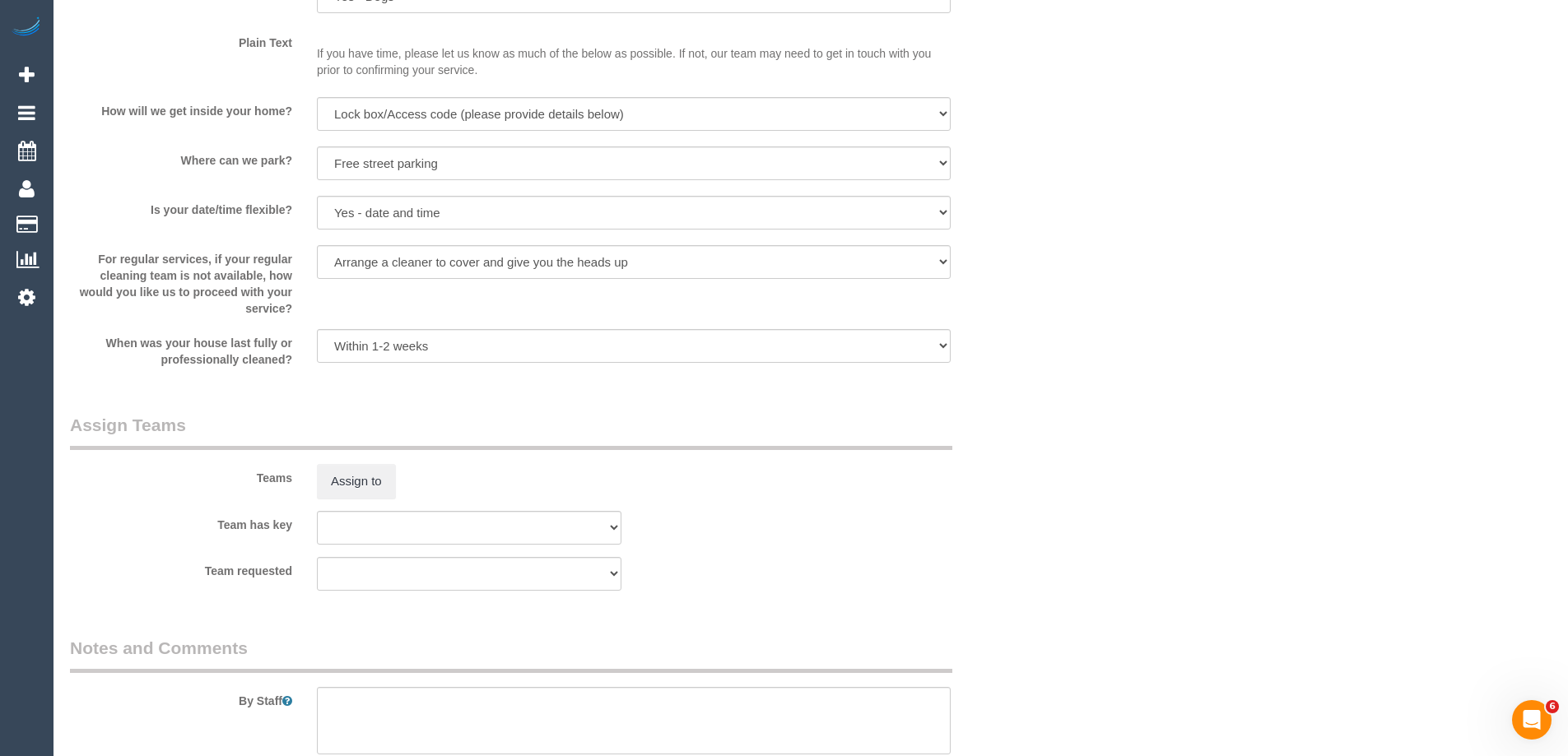
click at [872, 497] on div "Teams Assign to" at bounding box center [551, 456] width 988 height 86
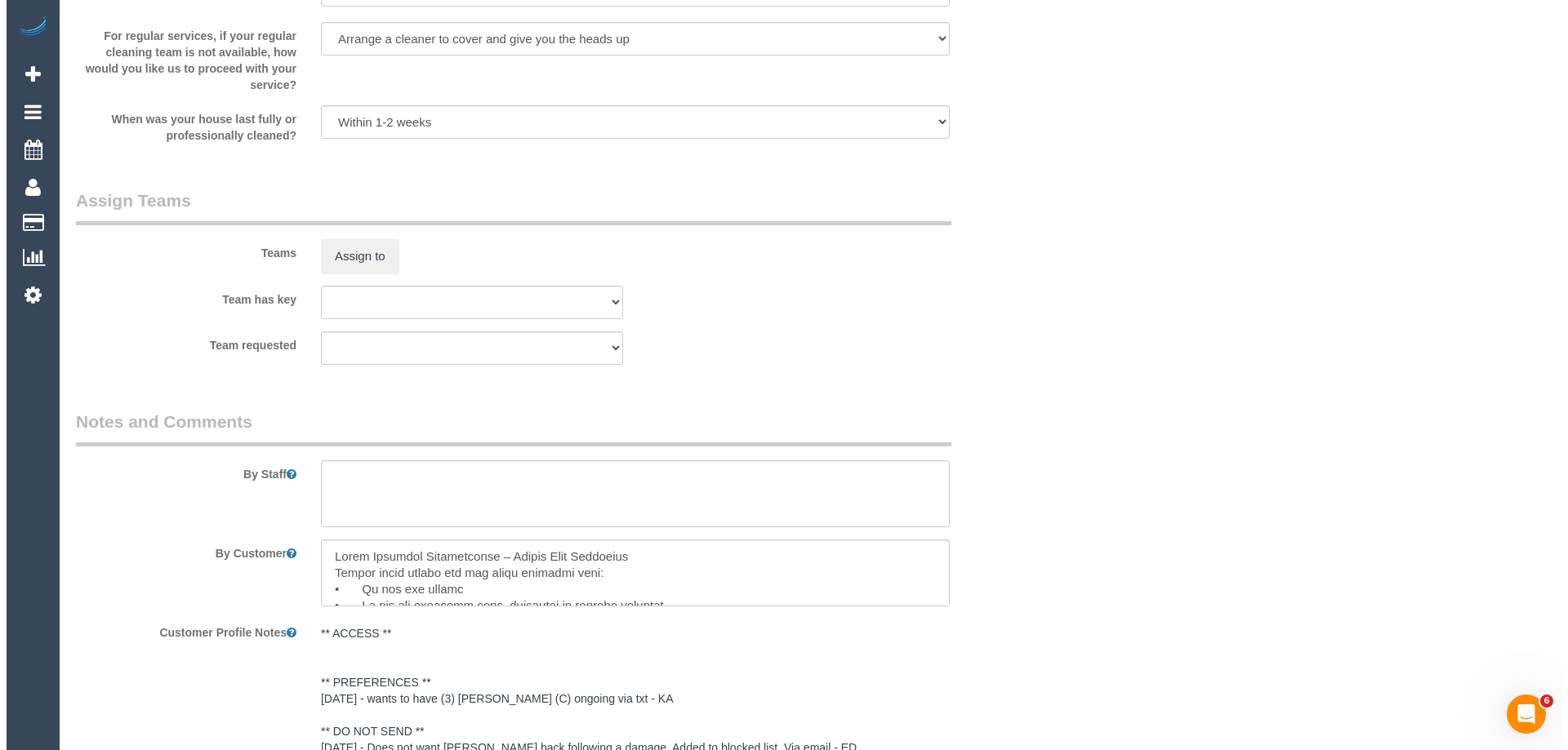
scroll to position [2422, 0]
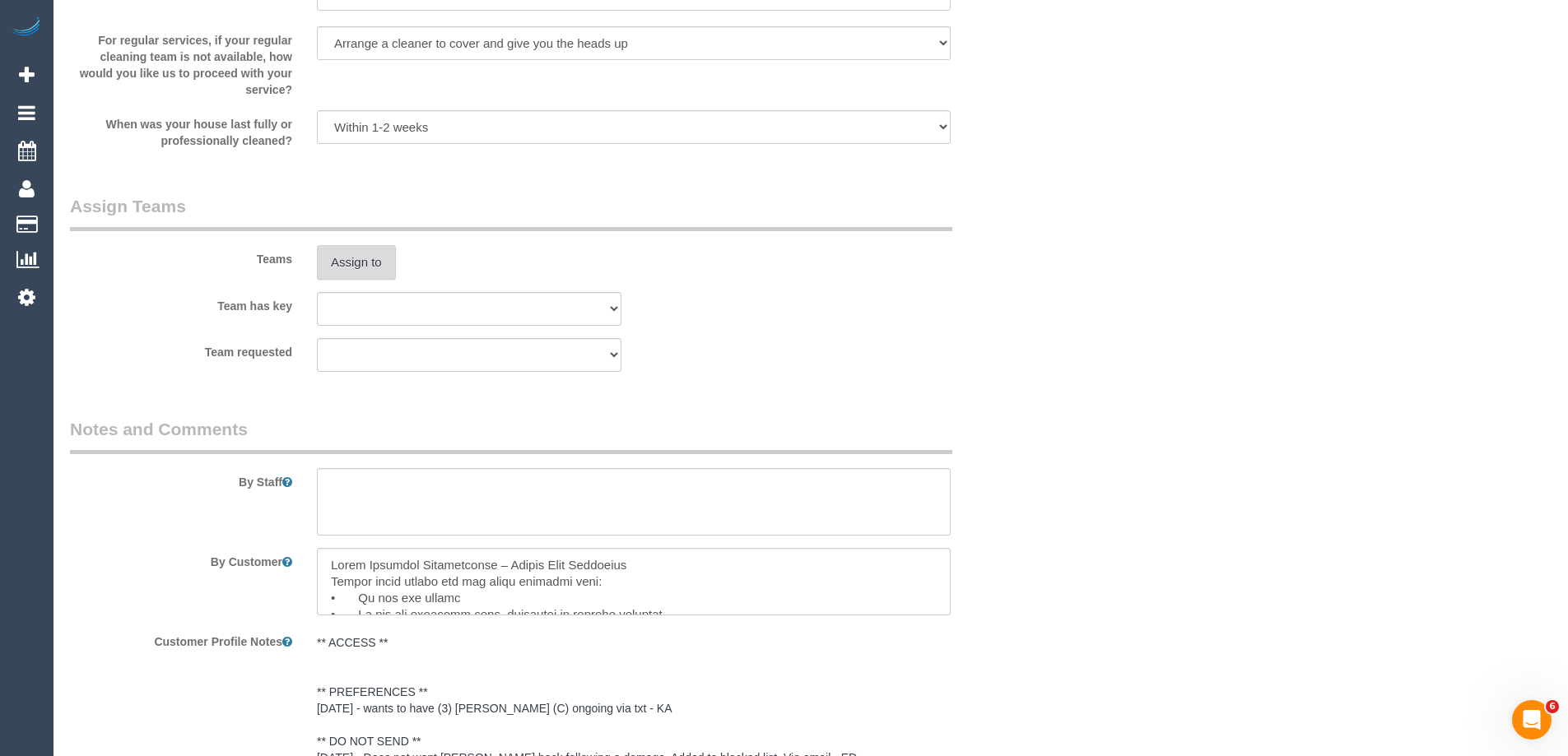
click at [350, 252] on button "Assign to" at bounding box center [357, 263] width 79 height 35
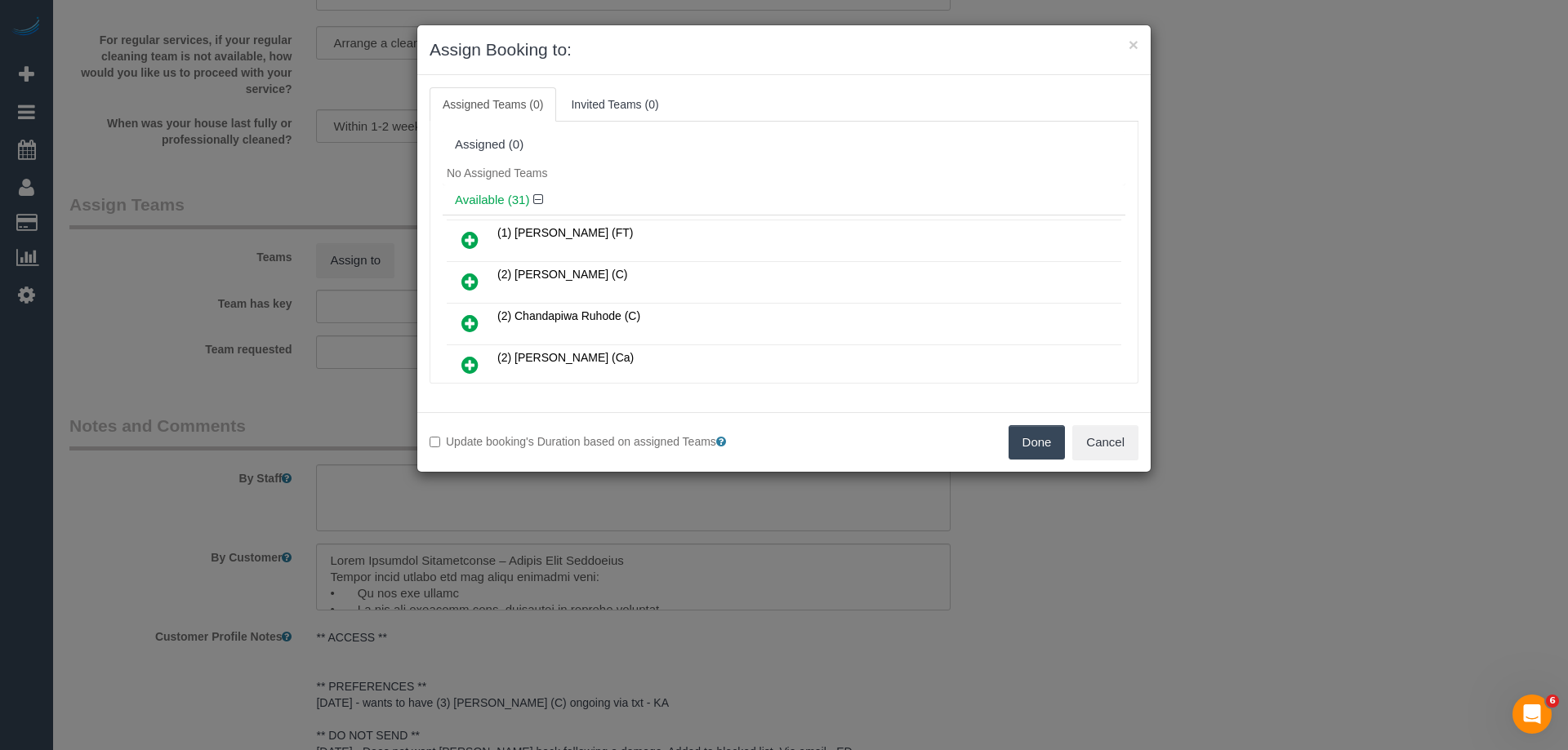
click at [747, 128] on div "Assigned (0) No Assigned Teams Available (31) (1) Debbie Brodjanac (FT) (2) Ash…" at bounding box center [784, 252] width 709 height 262
click at [993, 68] on div "× Assign Booking to:" at bounding box center [784, 50] width 734 height 50
click at [1084, 74] on div "× Assign Booking to:" at bounding box center [784, 50] width 734 height 50
click at [989, 83] on div "Assigned Teams (0) Invited Teams (0) Assigned (0) No Assigned Teams Available (…" at bounding box center [784, 243] width 734 height 337
click at [1068, 100] on ul "Assigned Teams (0) Invited Teams (0)" at bounding box center [784, 105] width 709 height 35
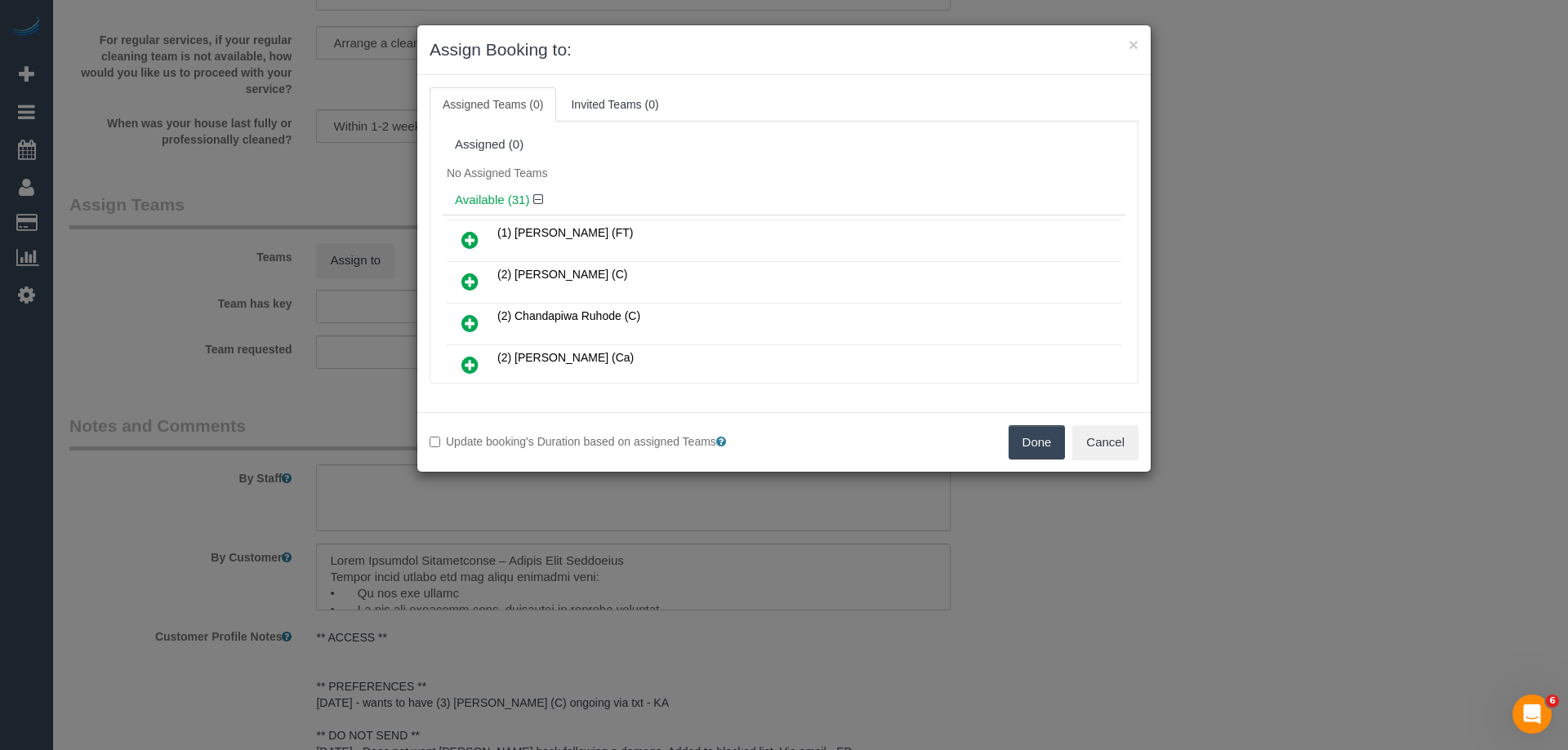
click at [1068, 100] on ul "Assigned Teams (0) Invited Teams (0)" at bounding box center [784, 105] width 709 height 35
click at [1056, 51] on h3 "Assign Booking to:" at bounding box center [784, 50] width 709 height 24
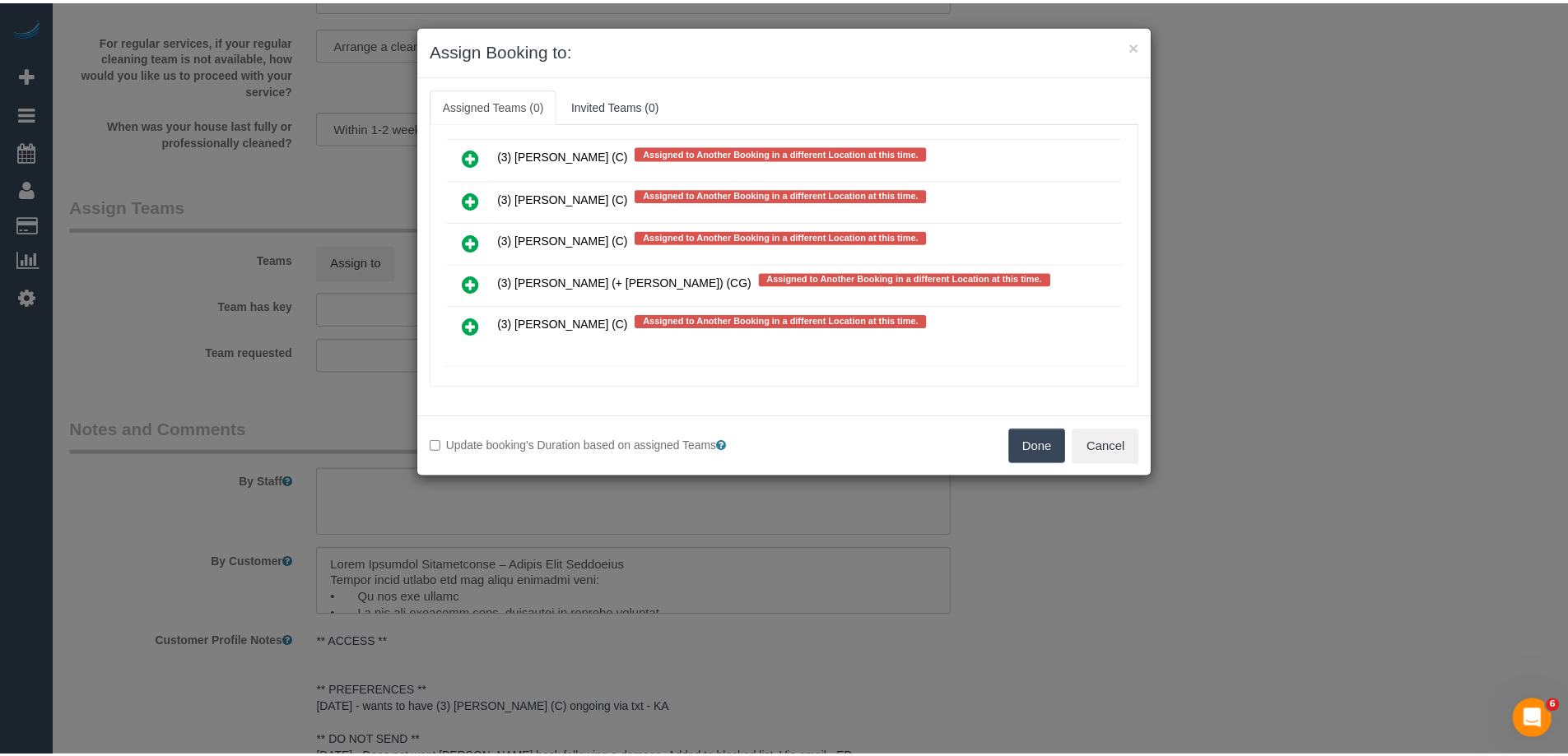
scroll to position [5535, 0]
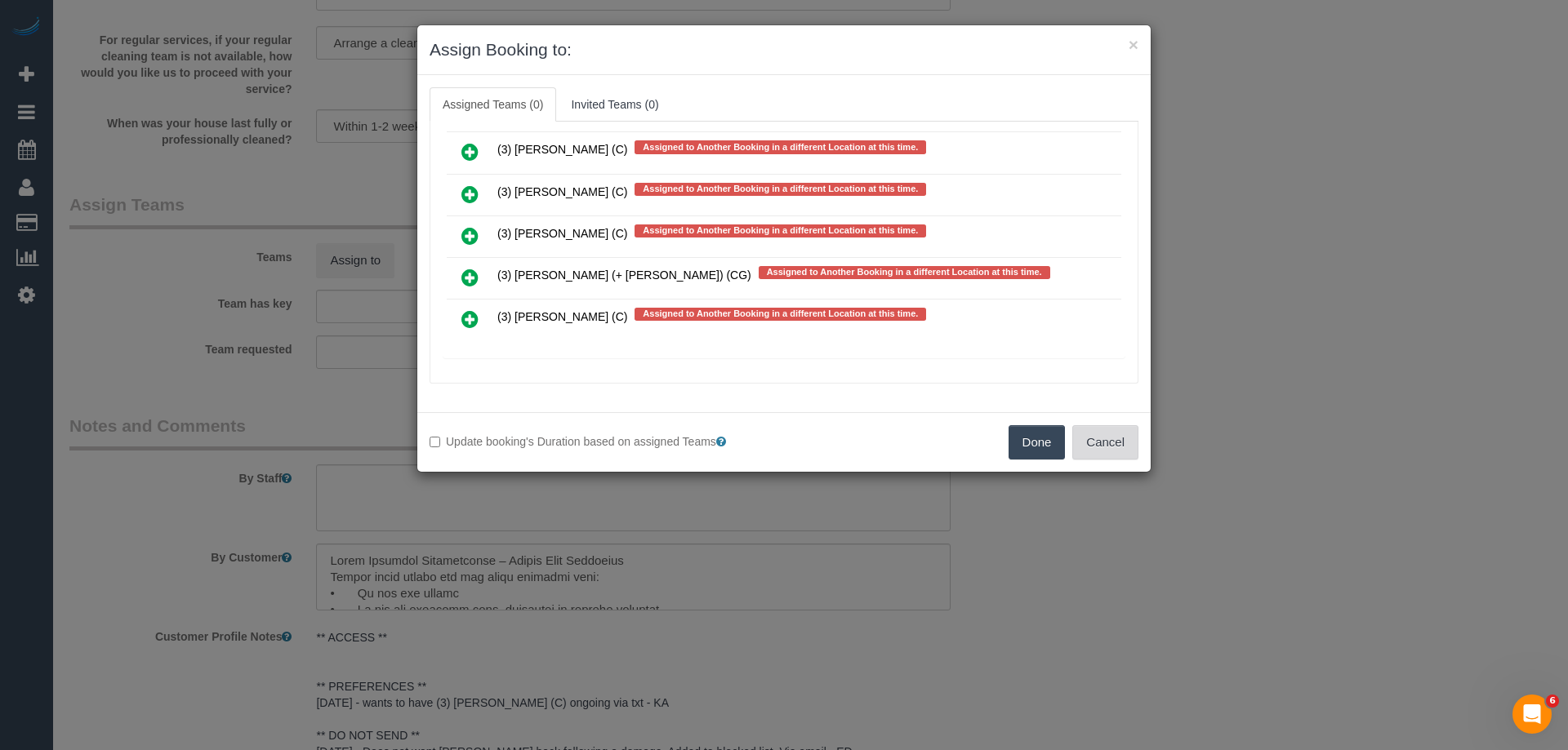
click at [1111, 438] on button "Cancel" at bounding box center [1105, 442] width 66 height 35
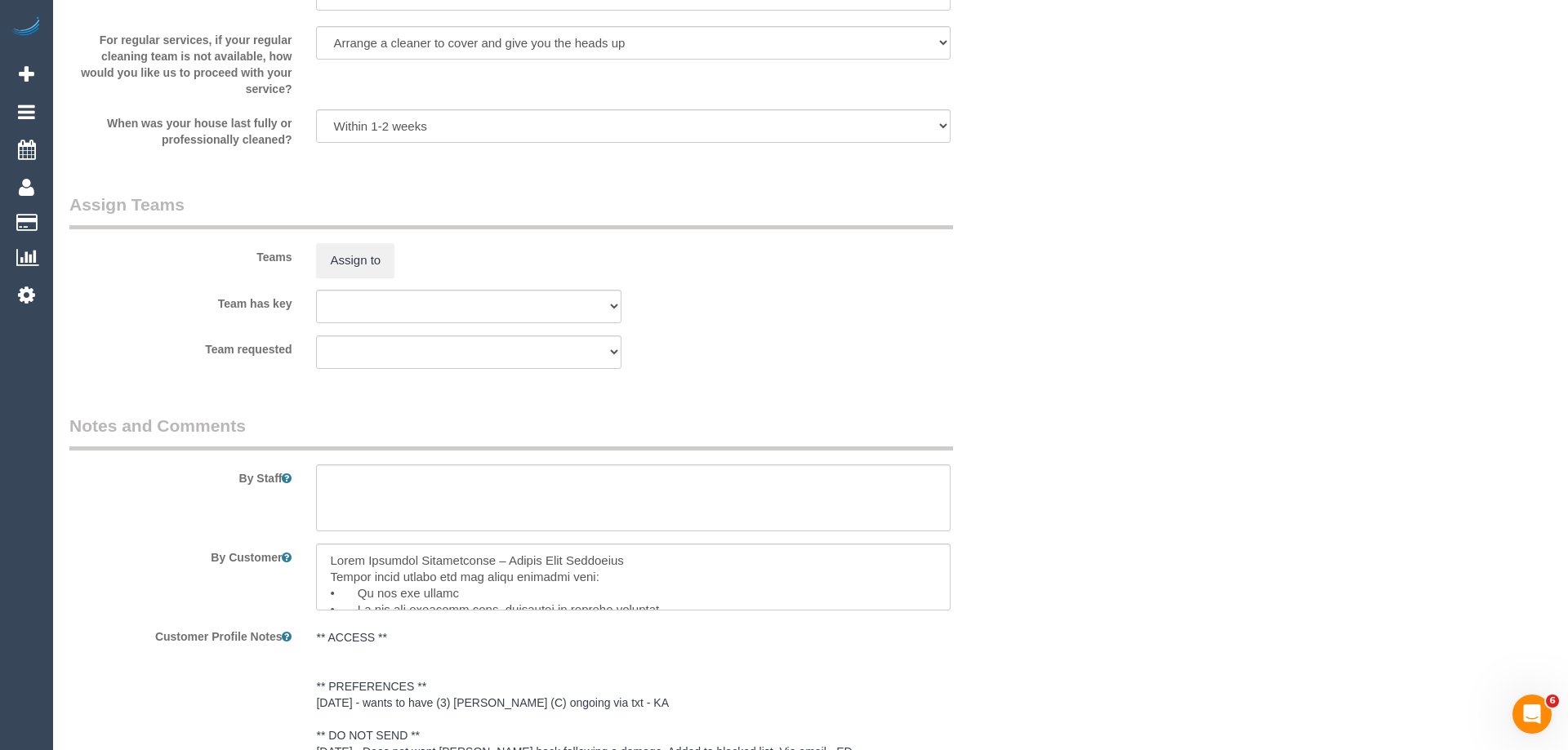
click at [1114, 438] on div "× Assign Booking to: Assigned Teams (0) Invited Teams (0) Assigned (0) No Assig…" at bounding box center [784, 375] width 1568 height 750
click at [807, 330] on sui-booking-teams "Teams Assign to Team has key (0) Office (1) Debbie Brodjanac (FT) (1) Karen Cru…" at bounding box center [547, 280] width 956 height 177
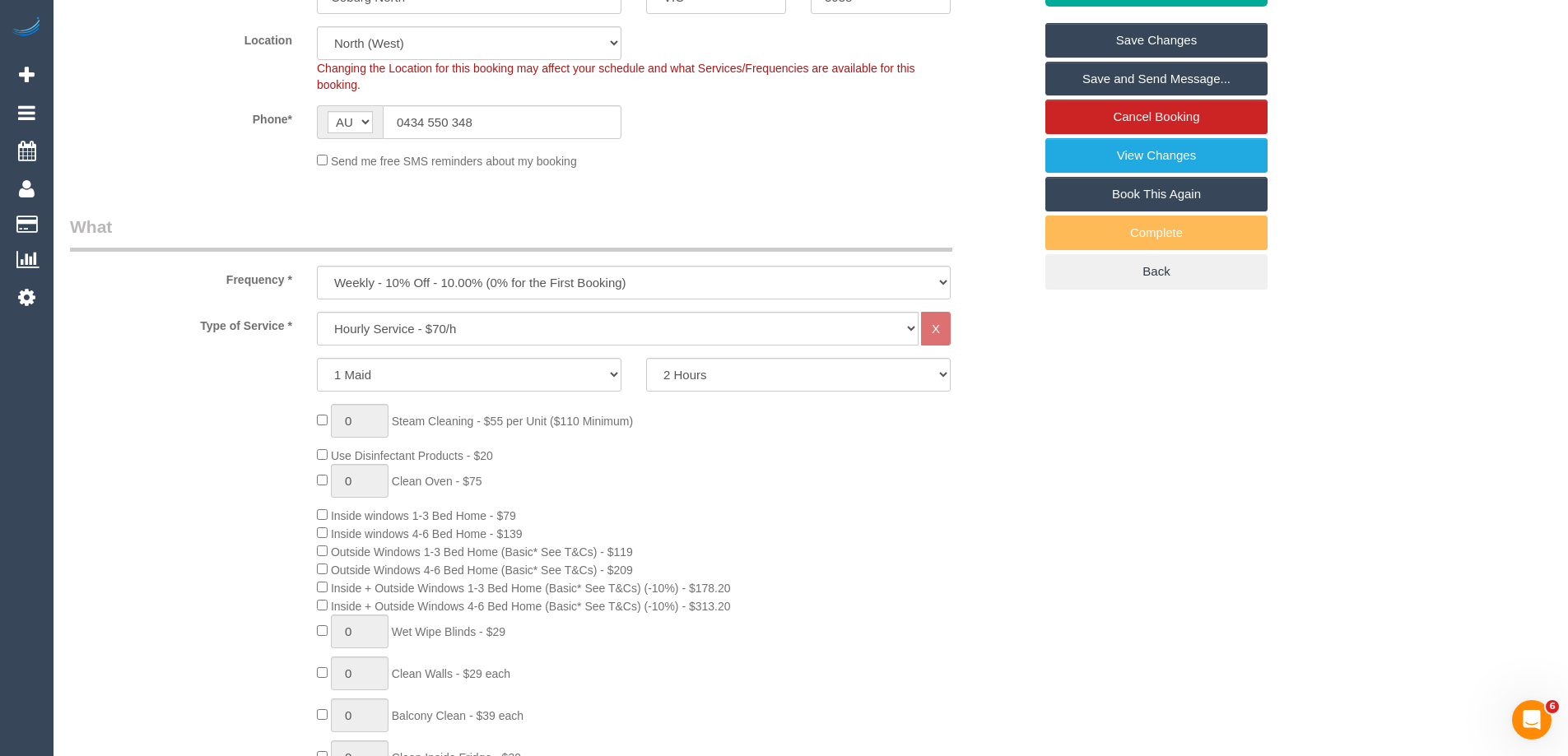
scroll to position [219, 0]
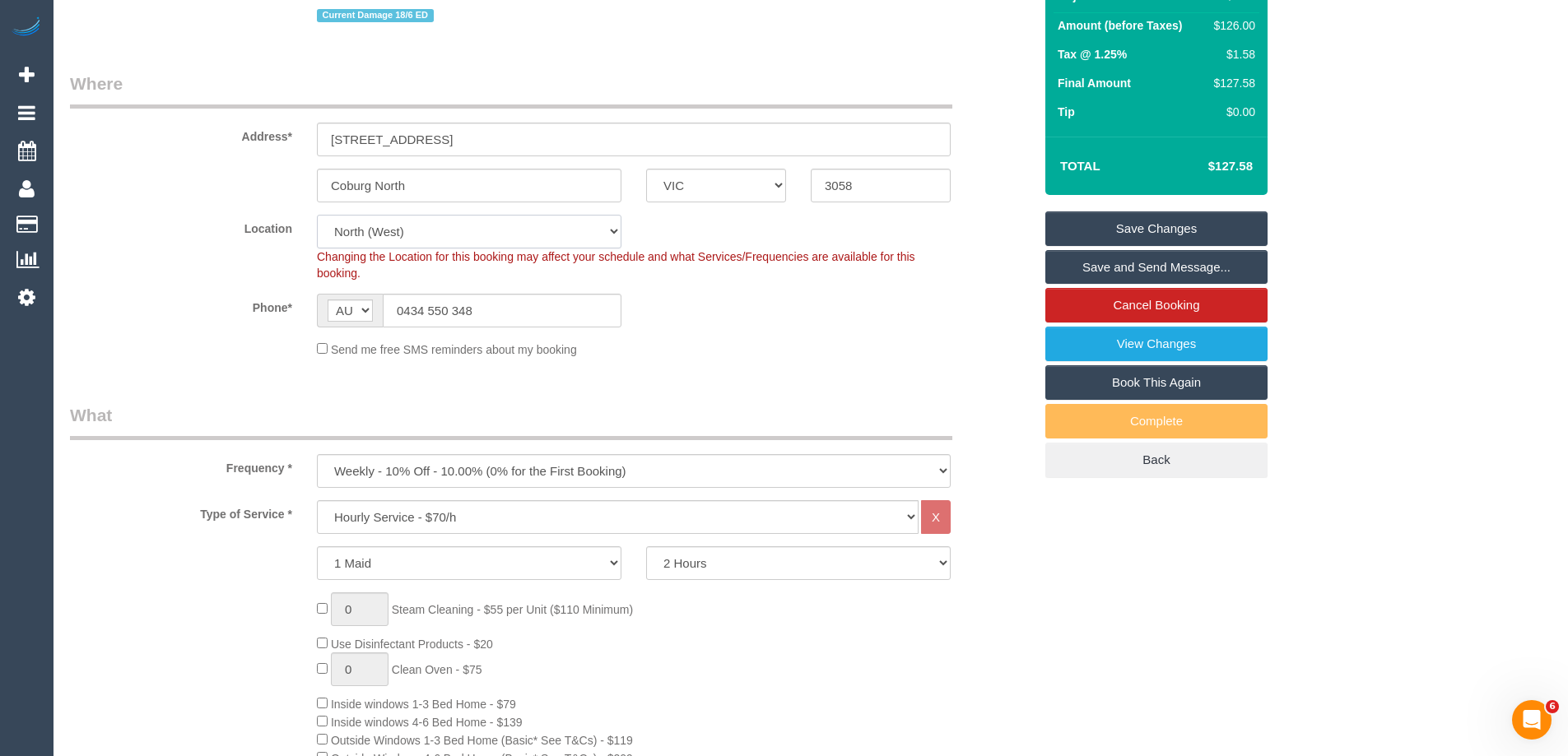
click at [373, 233] on select "Office [GEOGRAPHIC_DATA] (North) East (South) [GEOGRAPHIC_DATA] (East) [GEOGRAP…" at bounding box center [469, 232] width 304 height 34
select select "50"
click at [317, 215] on select "Office [GEOGRAPHIC_DATA] (North) East (South) [GEOGRAPHIC_DATA] (East) [GEOGRAP…" at bounding box center [469, 232] width 304 height 34
click at [216, 316] on div "Phone* AF AL DZ AD AO AI AQ AG AR AM AW AU AT AZ BS BH BD BB BY BE BZ BJ BM BT …" at bounding box center [551, 311] width 988 height 34
select select "object:5231"
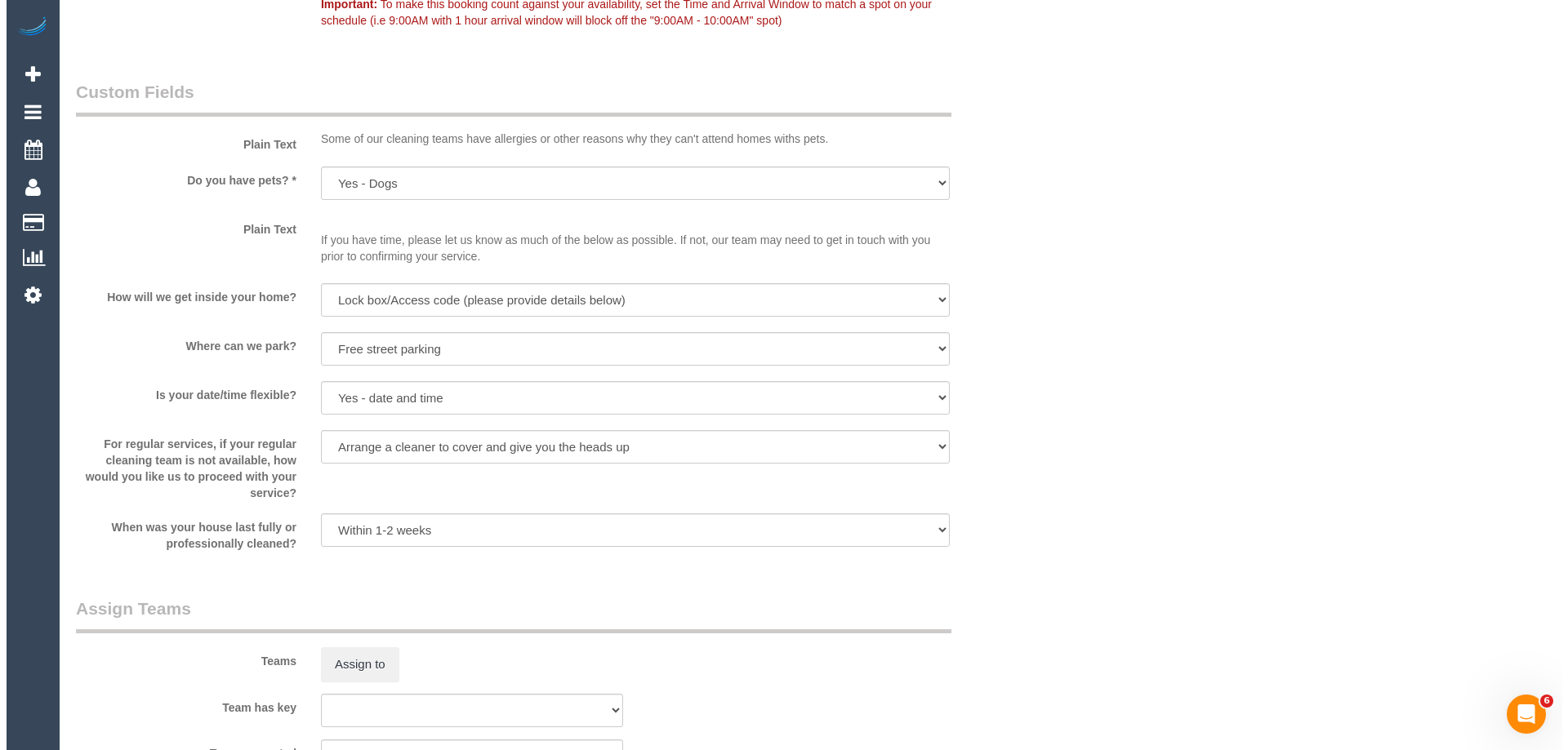
scroll to position [2422, 0]
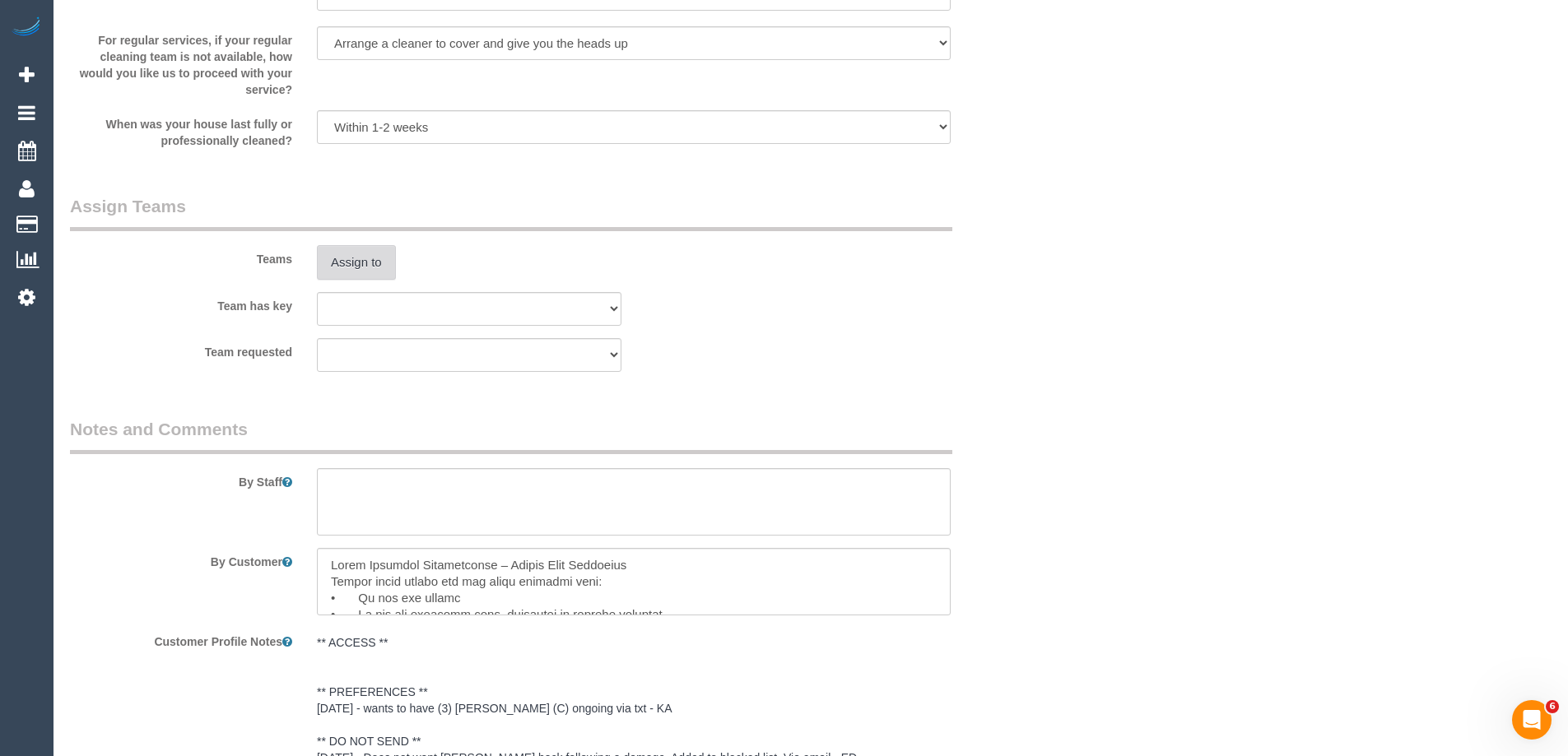
click at [357, 266] on button "Assign to" at bounding box center [357, 263] width 79 height 35
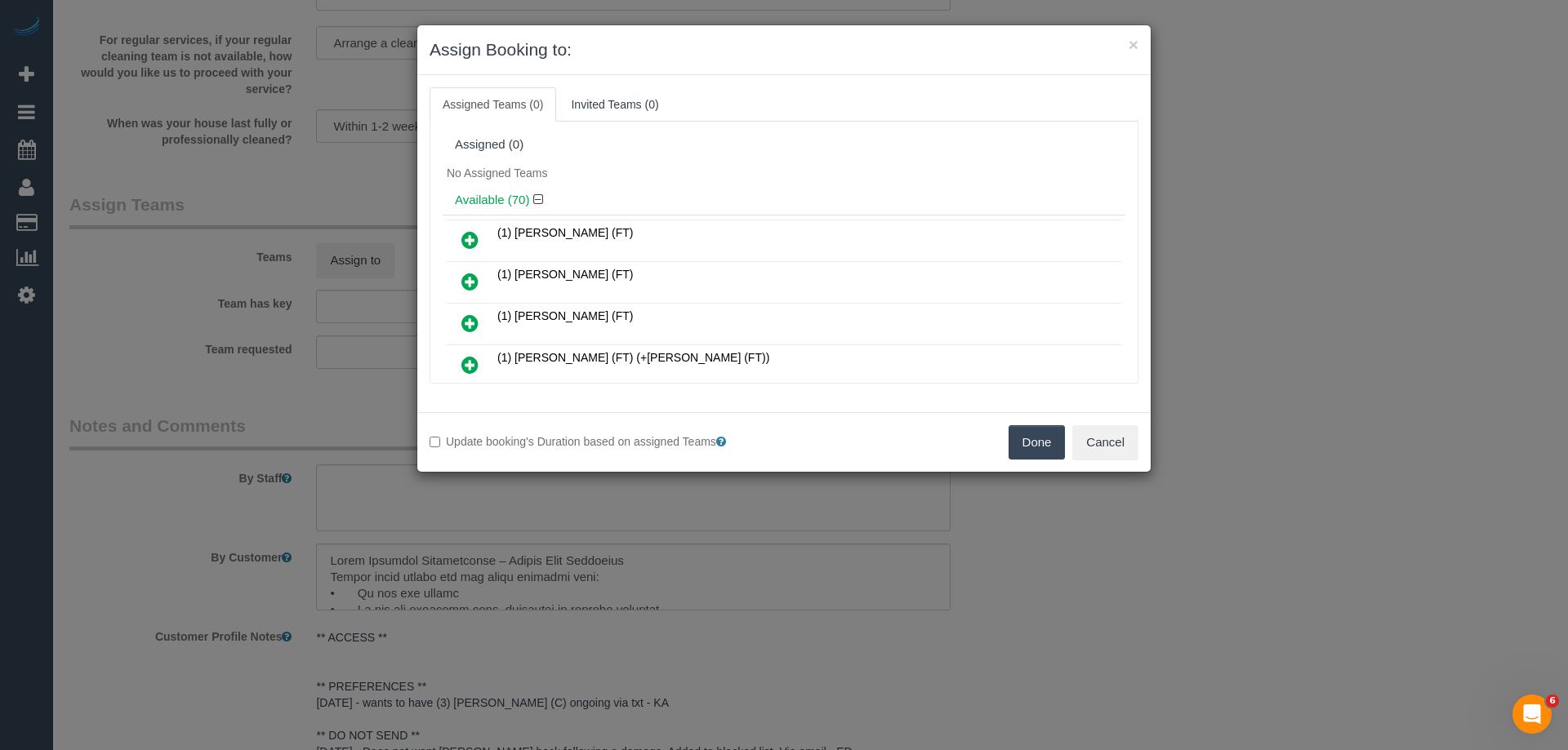
click at [822, 126] on div "Assigned (0) No Assigned Teams Available (70) (1) Debbie Brodjanac (FT) (1) Hel…" at bounding box center [784, 252] width 709 height 262
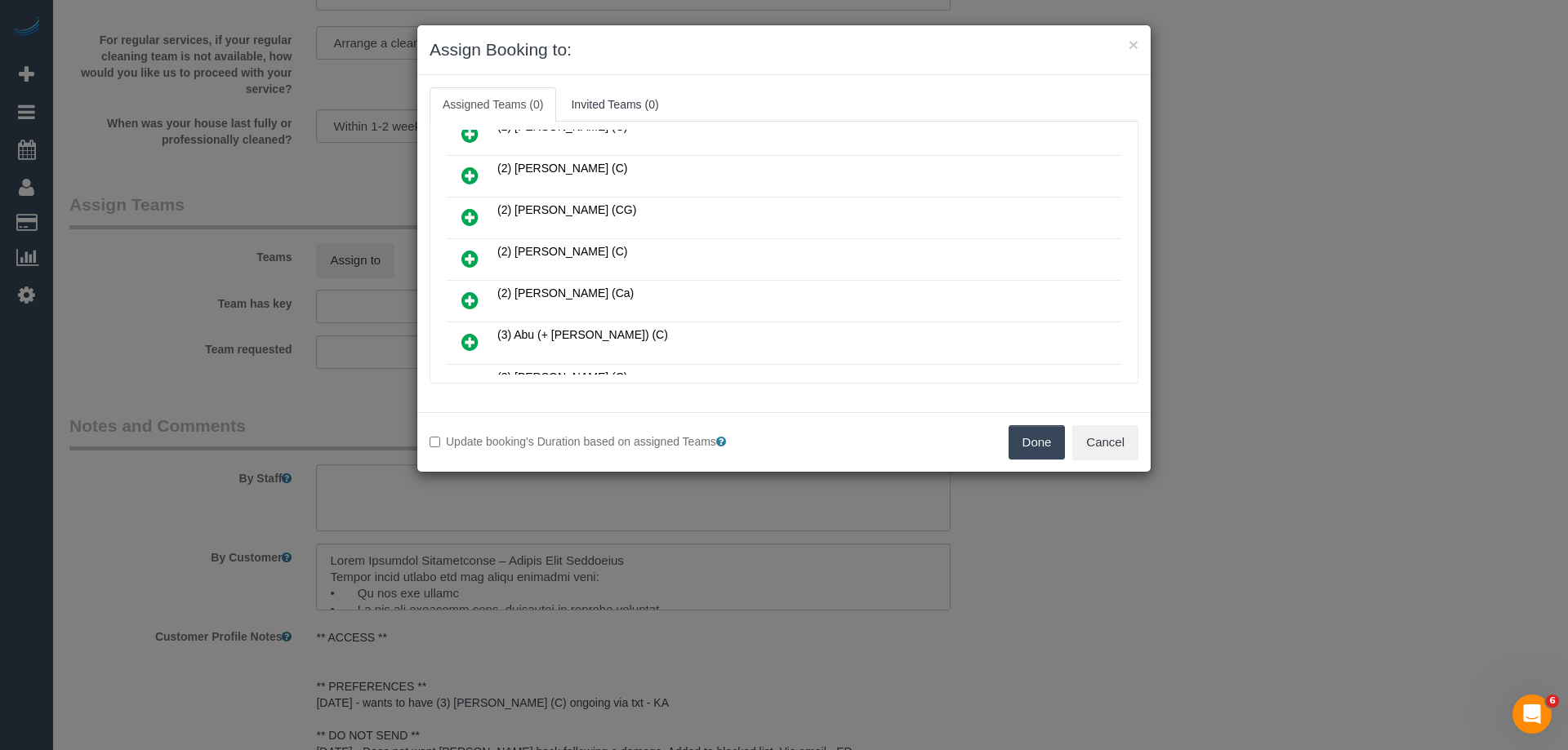
click at [469, 258] on icon at bounding box center [470, 259] width 17 height 20
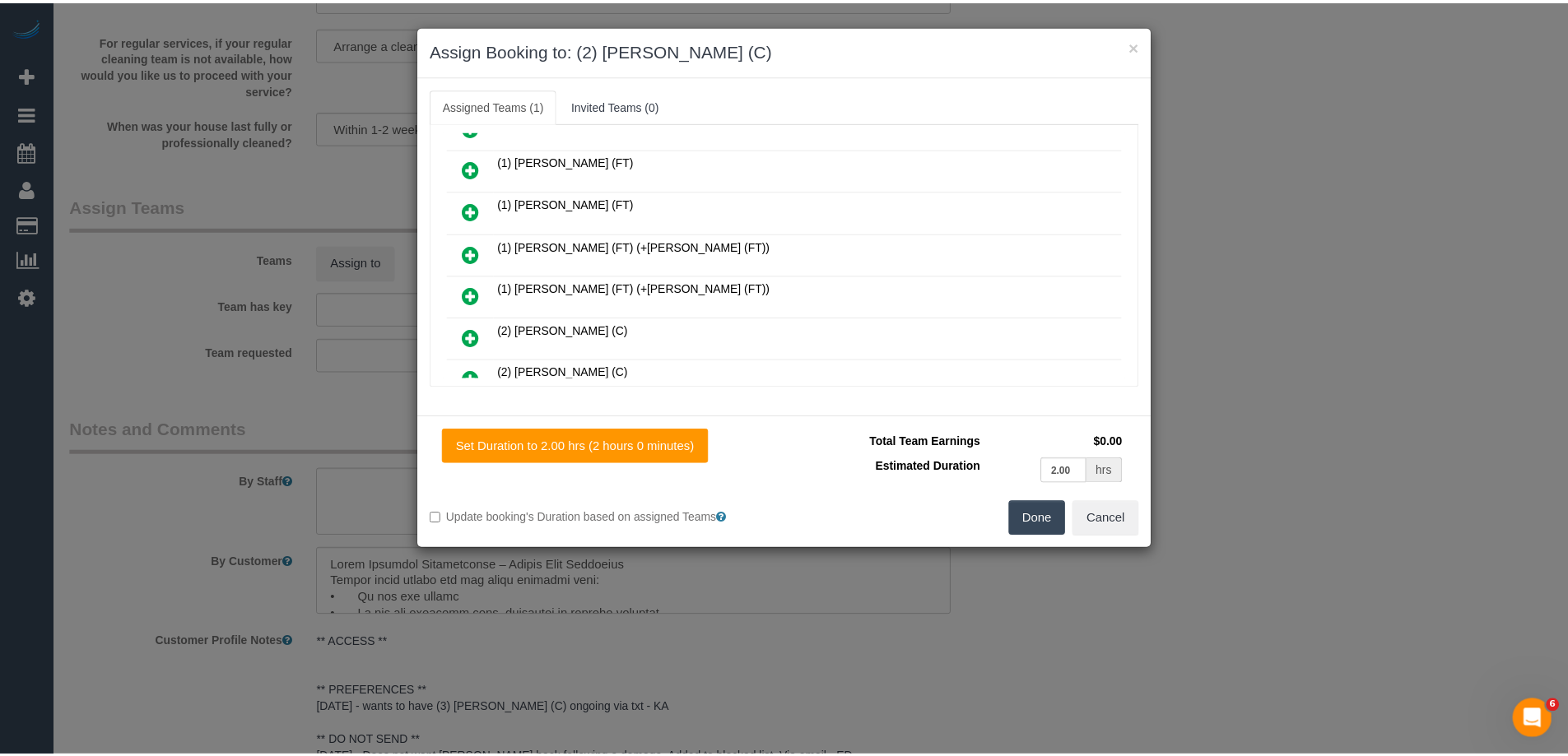
scroll to position [0, 0]
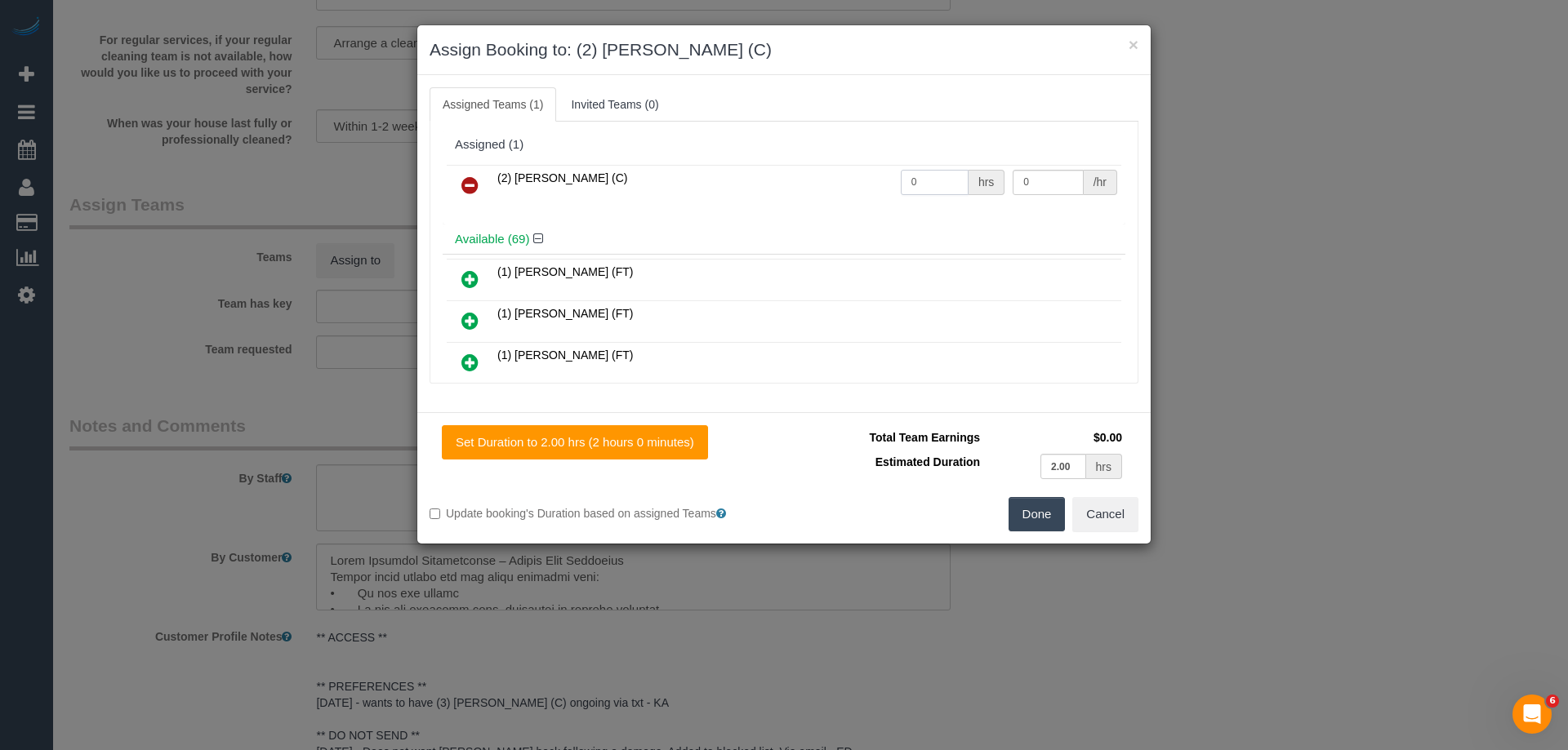
click at [930, 179] on input "0" at bounding box center [934, 182] width 68 height 25
type input "2"
click at [1068, 183] on input "0" at bounding box center [1048, 182] width 70 height 25
type input "37.5"
click at [1010, 506] on button "Done" at bounding box center [1037, 514] width 57 height 35
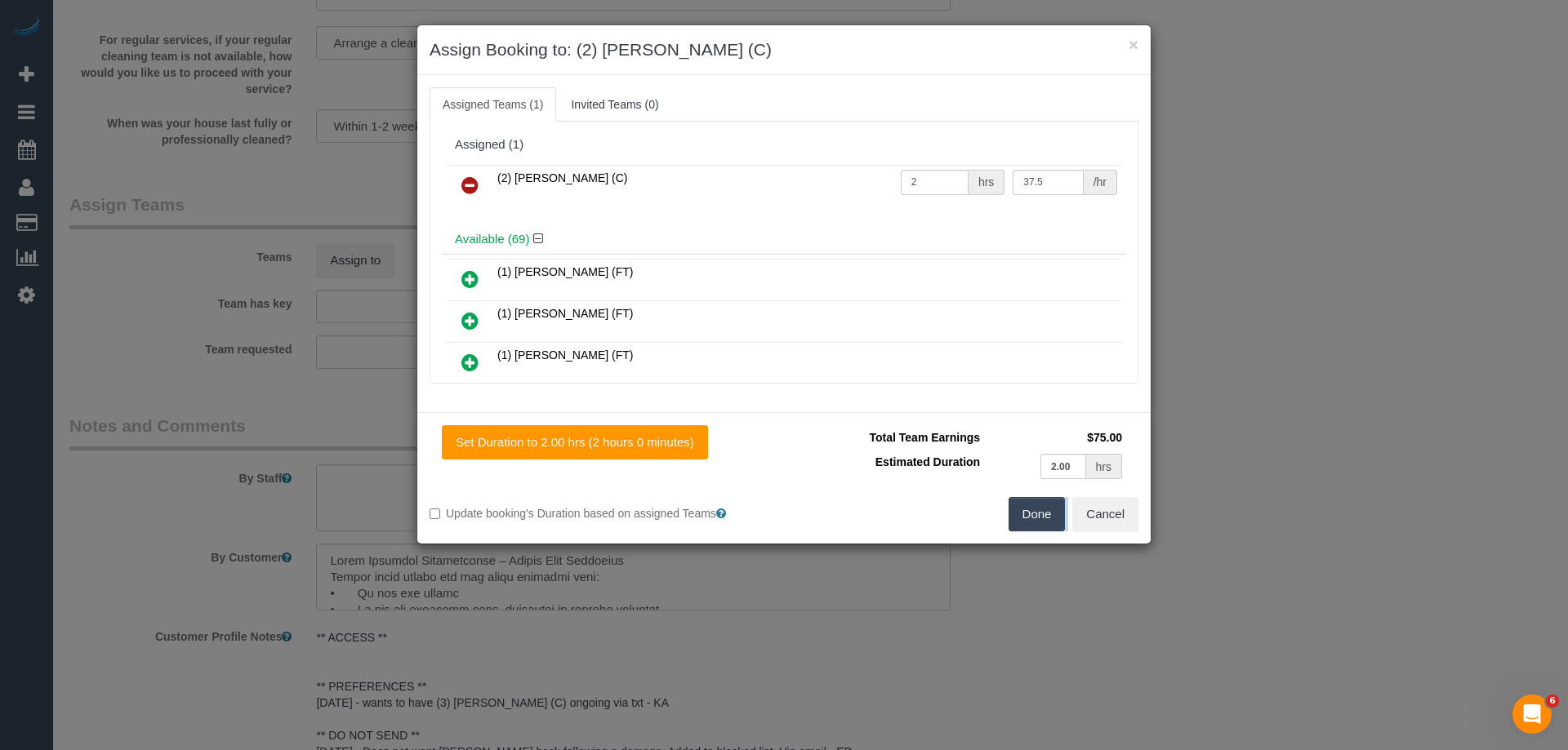
click at [1010, 506] on div "× Assign Booking to: (2) Sewmina De Silva (C) Assigned Teams (1) Invited Teams …" at bounding box center [784, 375] width 1568 height 750
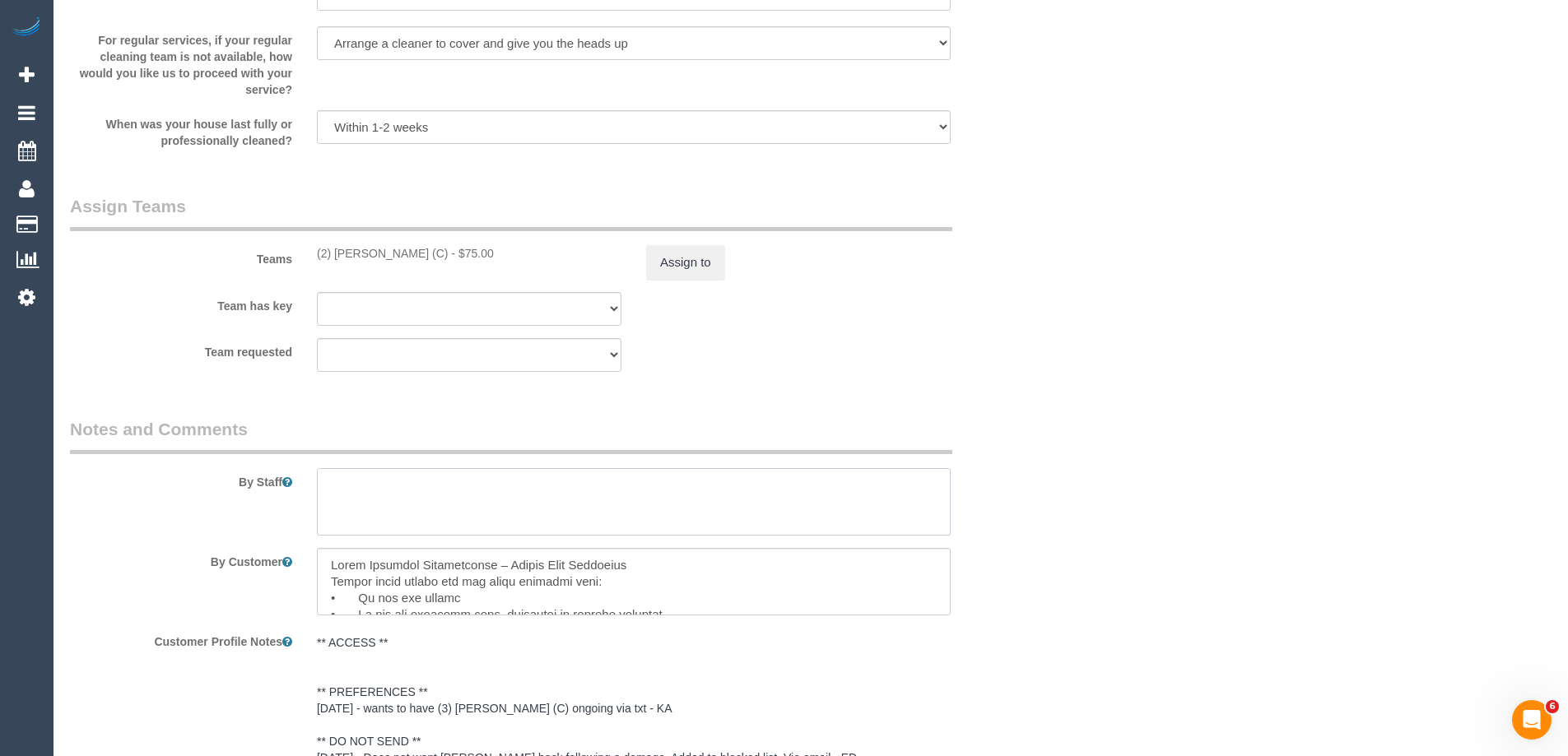
click at [364, 477] on textarea at bounding box center [634, 502] width 634 height 68
type textarea "*cover*"
click at [849, 442] on legend "Notes and Comments" at bounding box center [510, 435] width 882 height 37
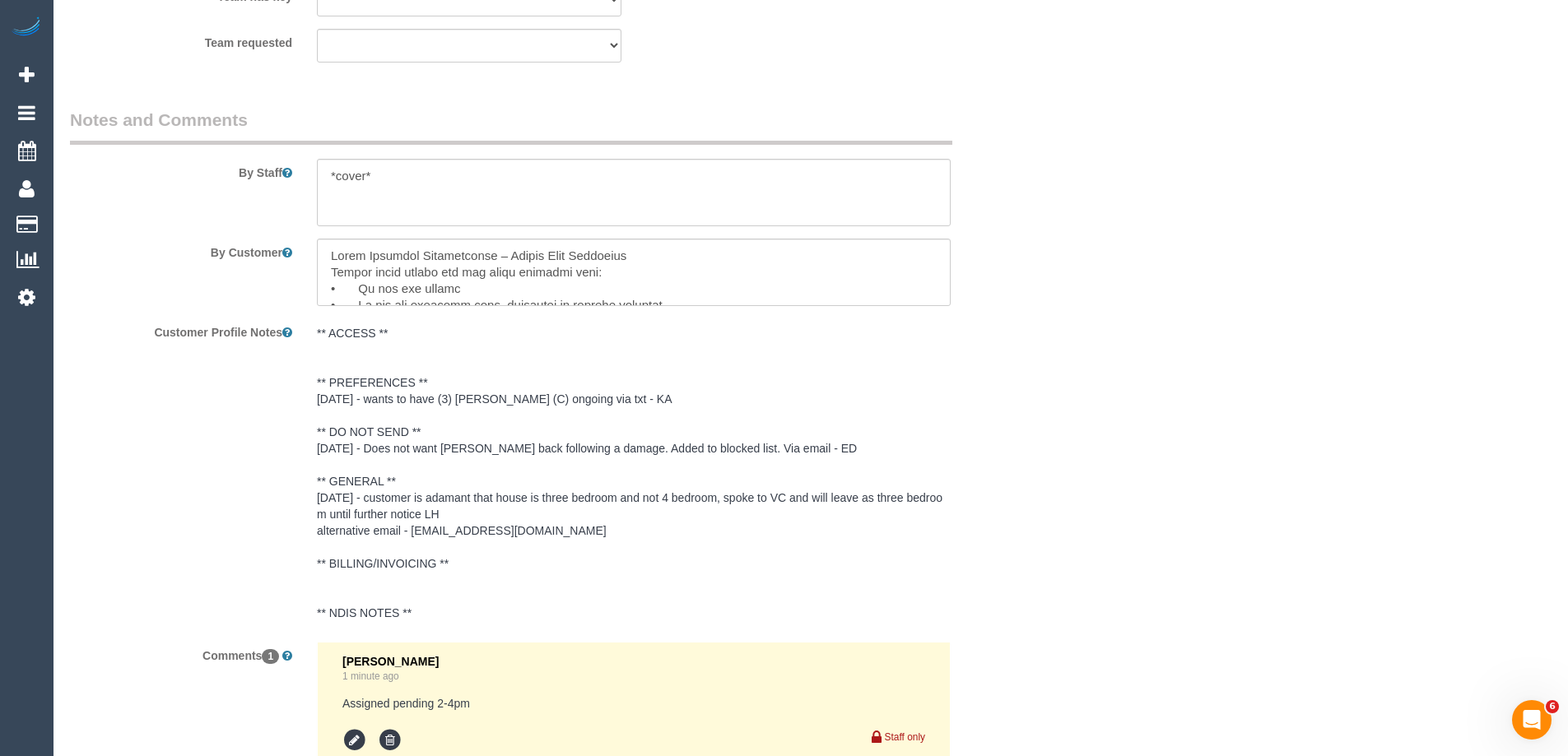
scroll to position [2956, 0]
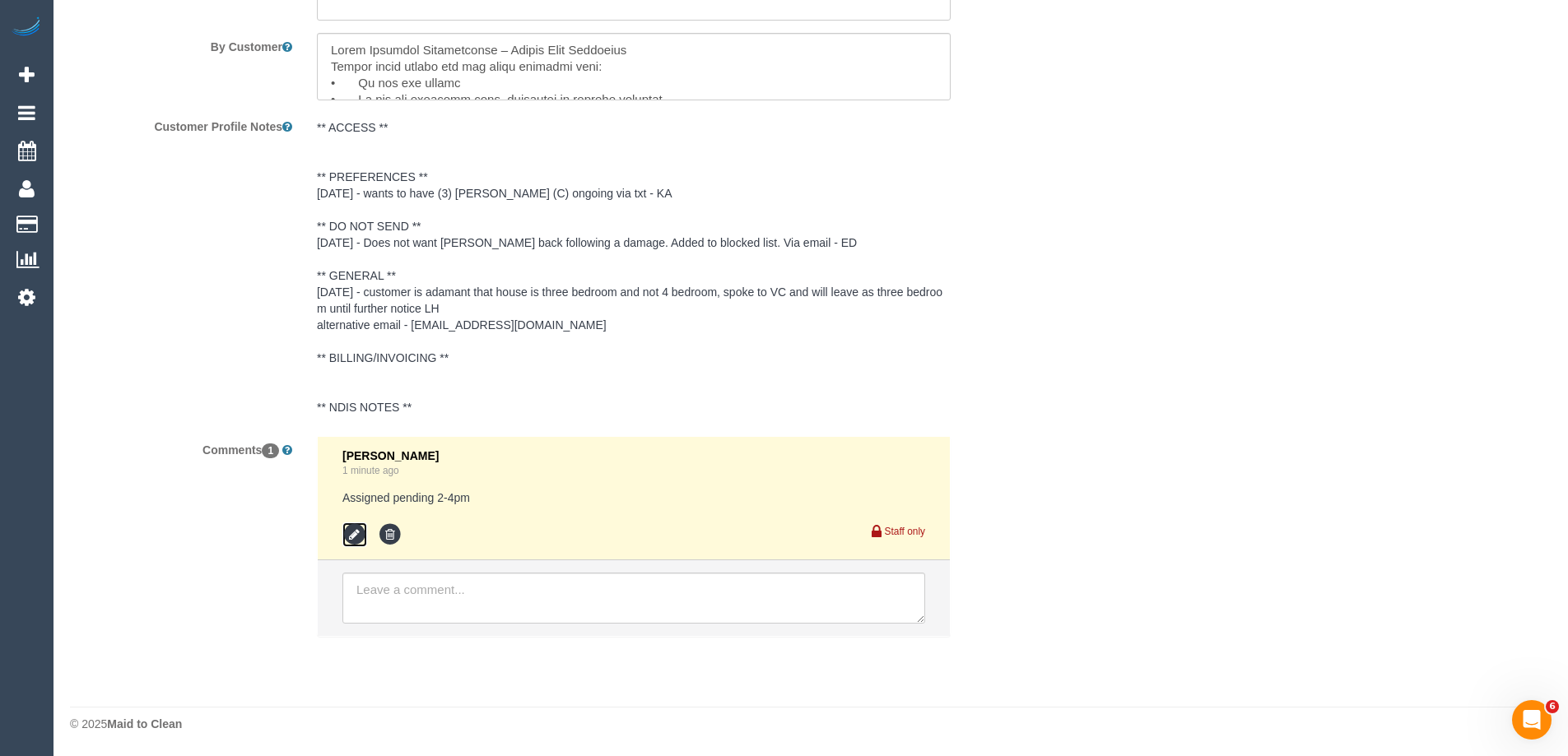
click at [353, 538] on icon at bounding box center [355, 535] width 24 height 24
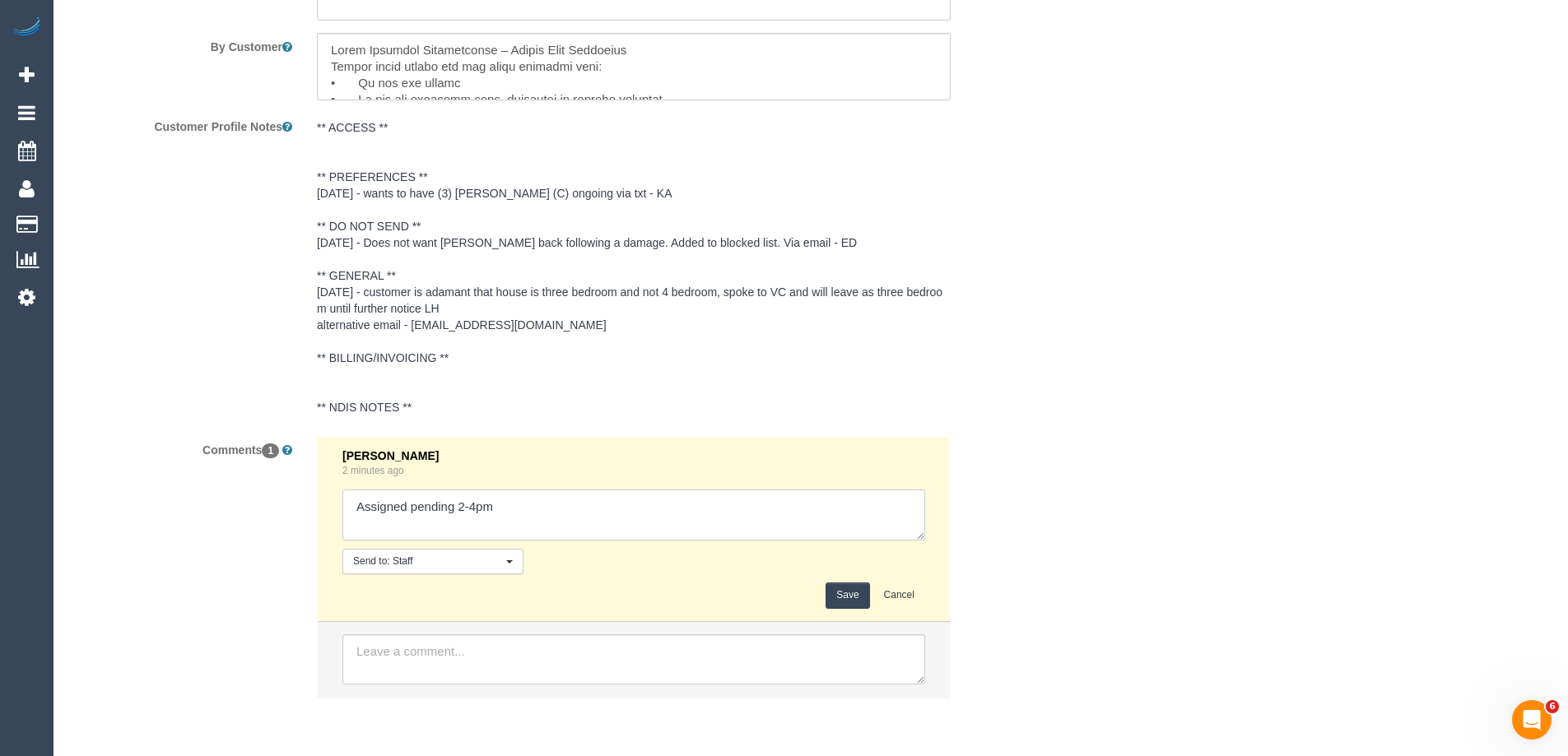
click at [538, 521] on textarea at bounding box center [634, 515] width 583 height 51
type textarea "Assigned pending 2-4pm one off cover - emailed"
click at [842, 586] on button "Save" at bounding box center [848, 595] width 43 height 25
drag, startPoint x: 1107, startPoint y: 409, endPoint x: 1119, endPoint y: 361, distance: 49.5
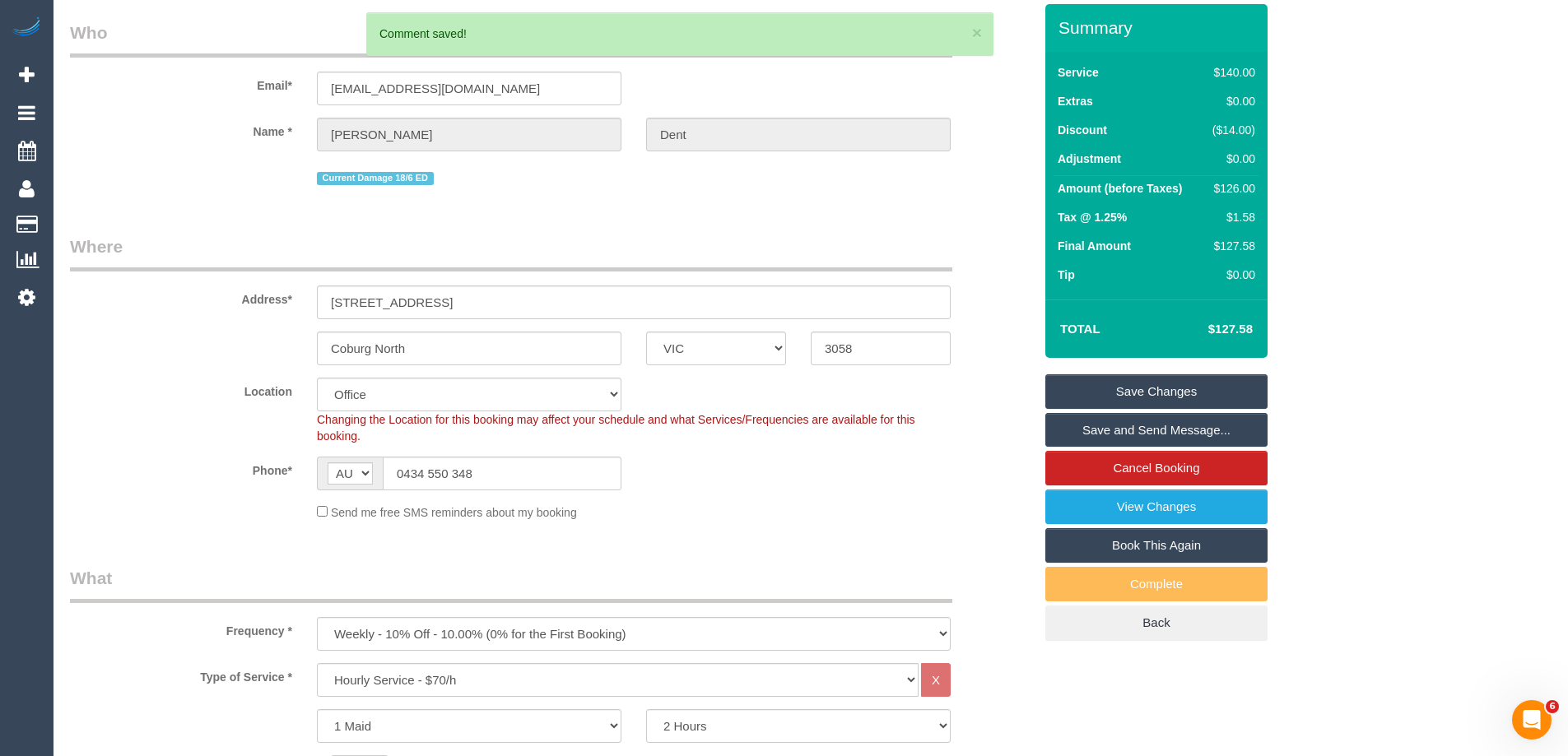
scroll to position [0, 0]
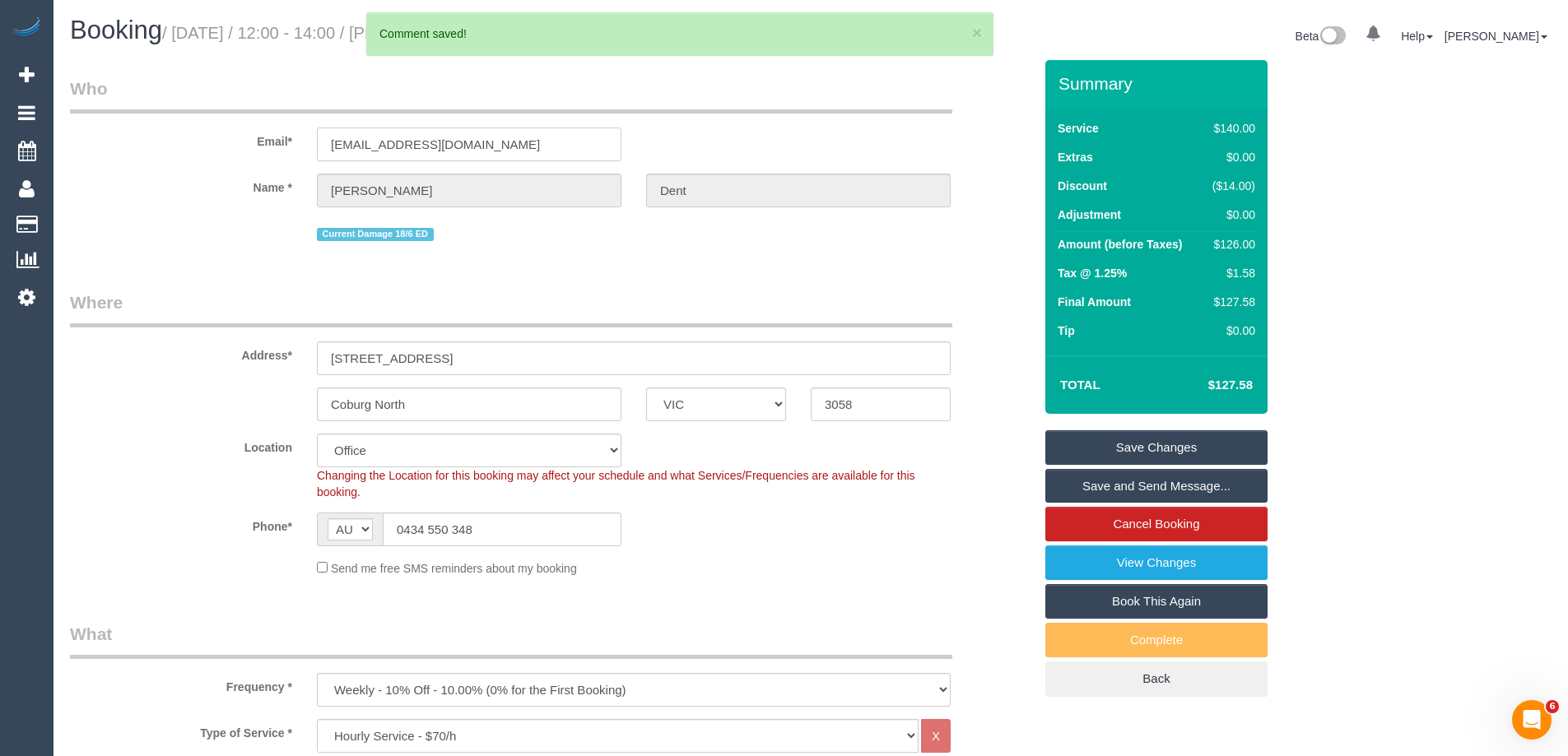
click at [415, 145] on input "ardentdent@gmail.com" at bounding box center [469, 144] width 304 height 34
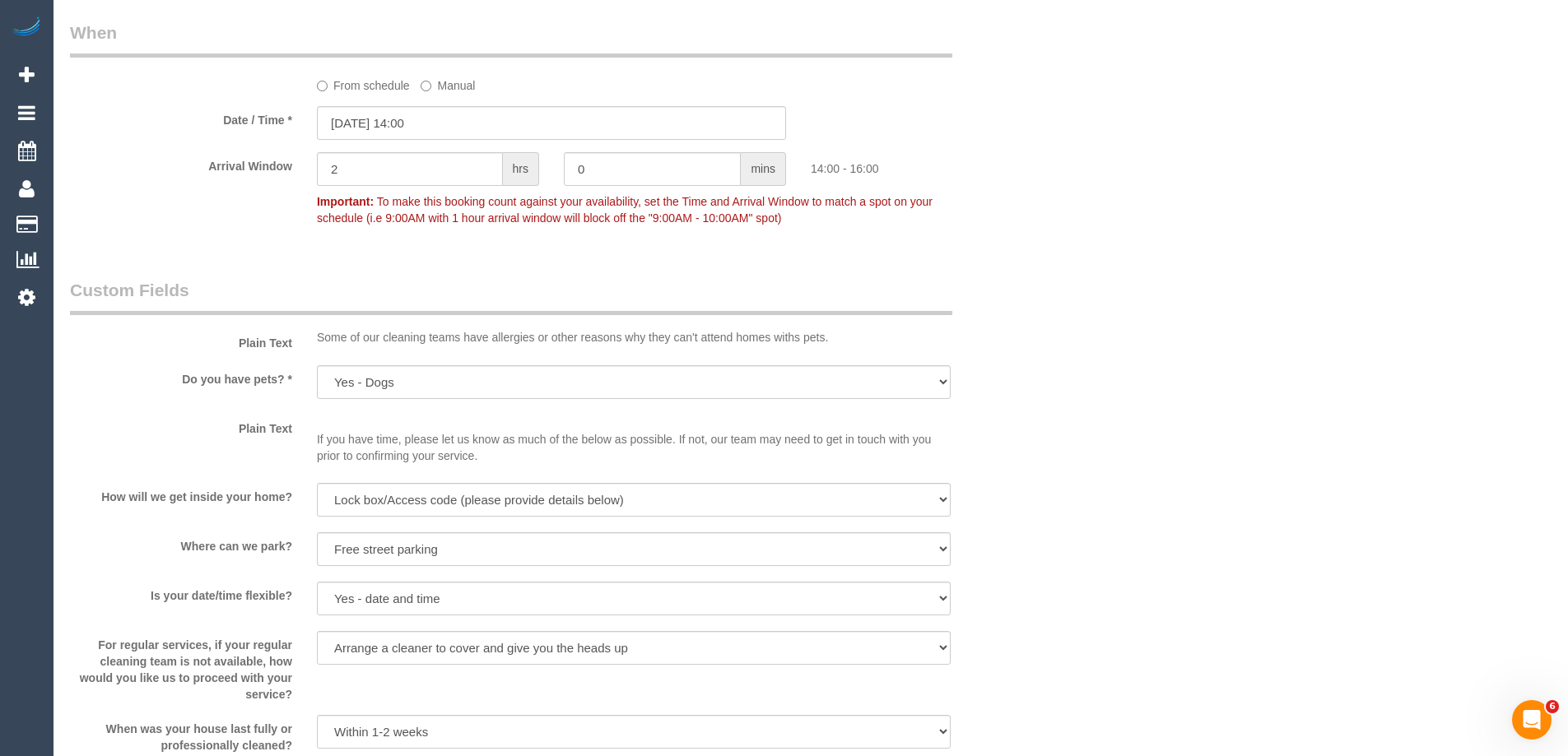
scroll to position [1729, 0]
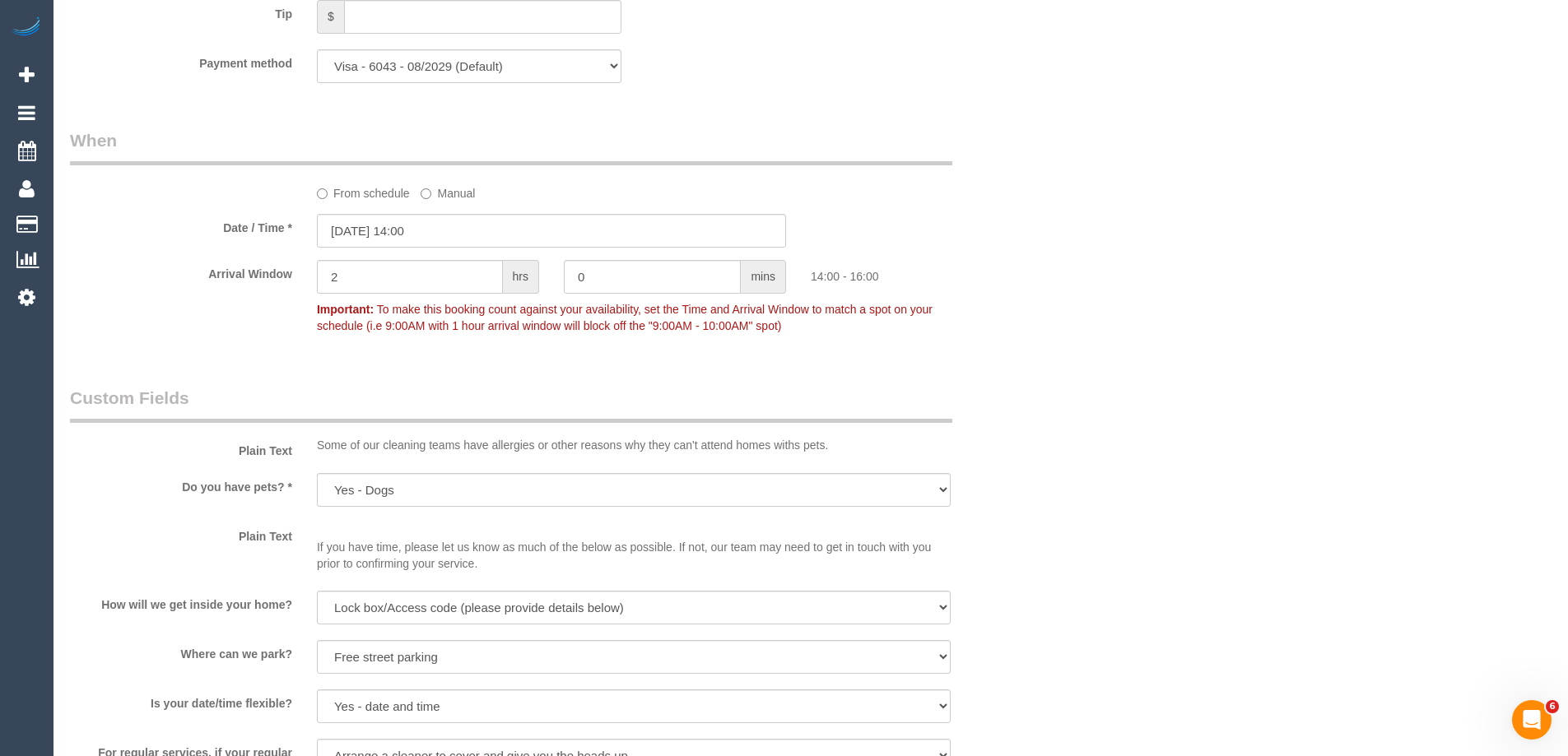
click at [1248, 425] on div "Who Email* ardentdent@gmail.com Name * Abigail Dent Current Damage 18/6 ED Wher…" at bounding box center [811, 158] width 1482 height 3653
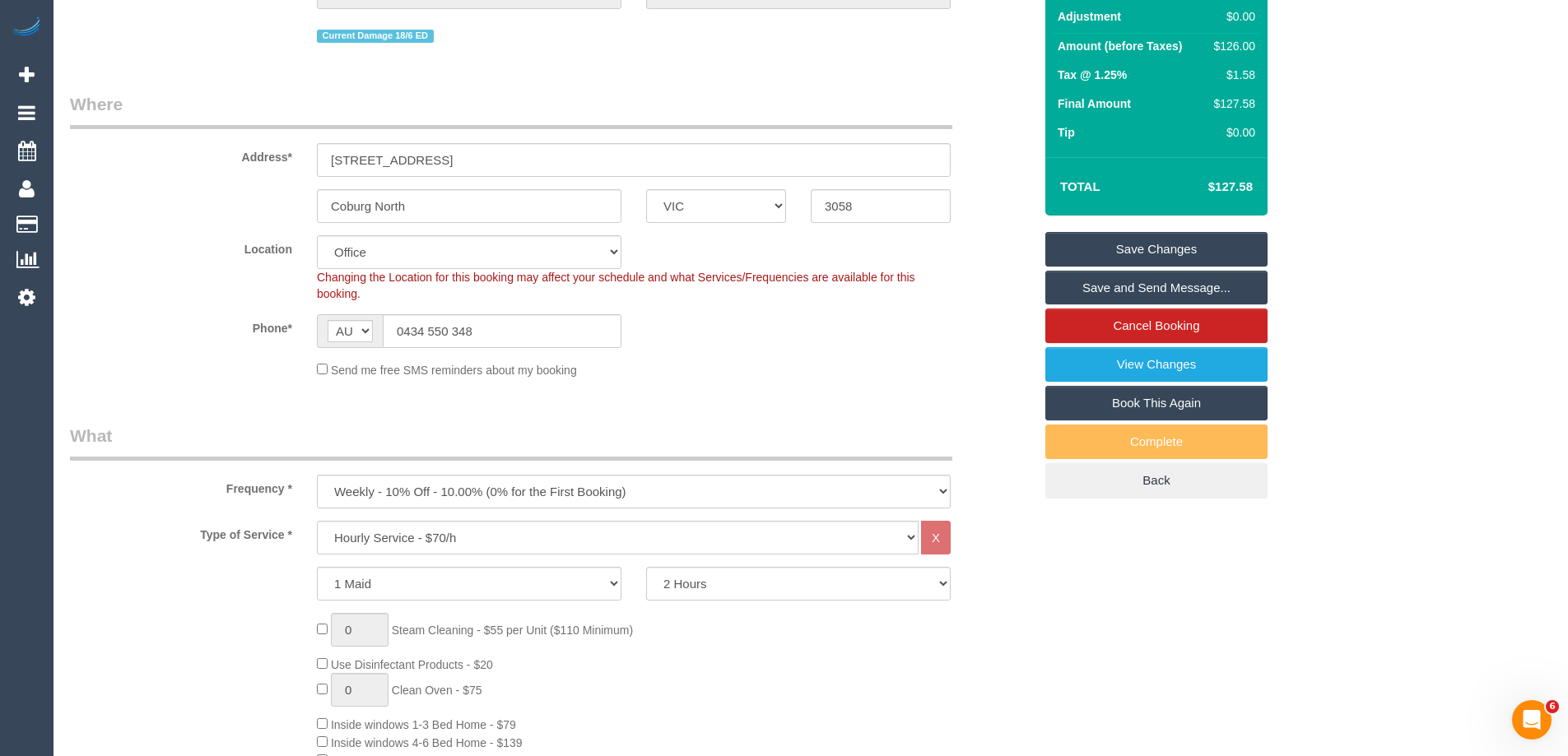
scroll to position [165, 0]
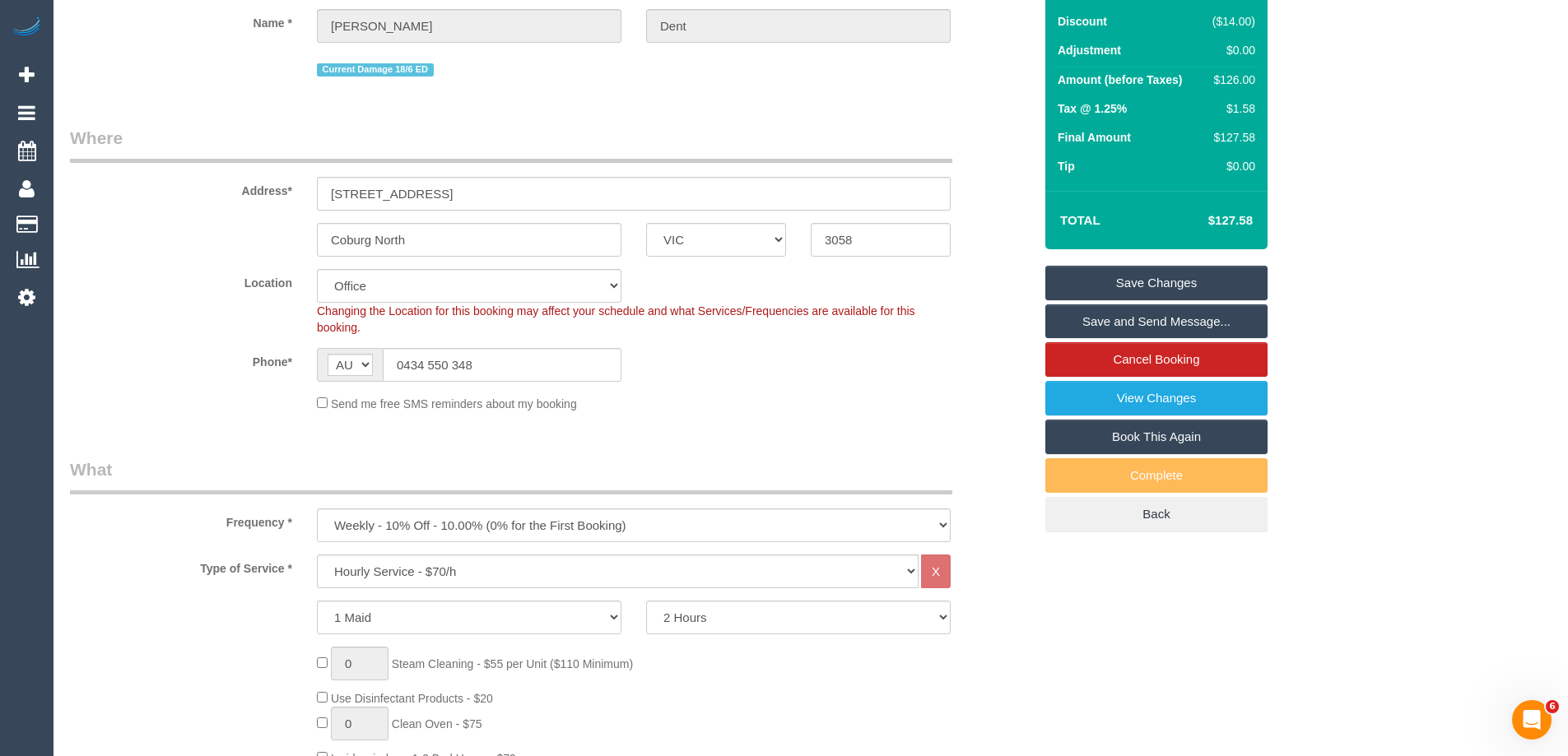
click at [1113, 280] on link "Save Changes" at bounding box center [1156, 282] width 222 height 35
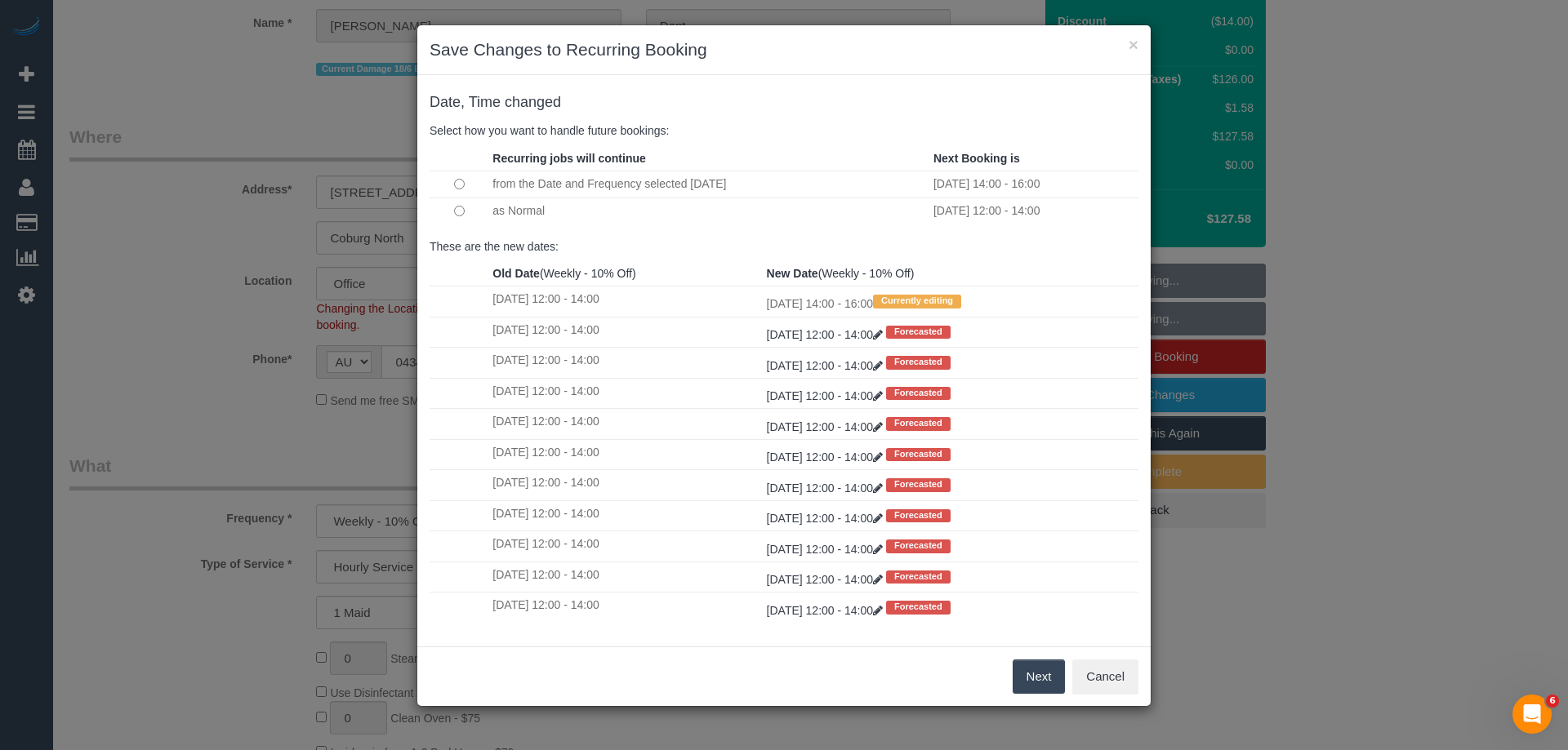
click at [1030, 672] on button "Next" at bounding box center [1039, 676] width 53 height 35
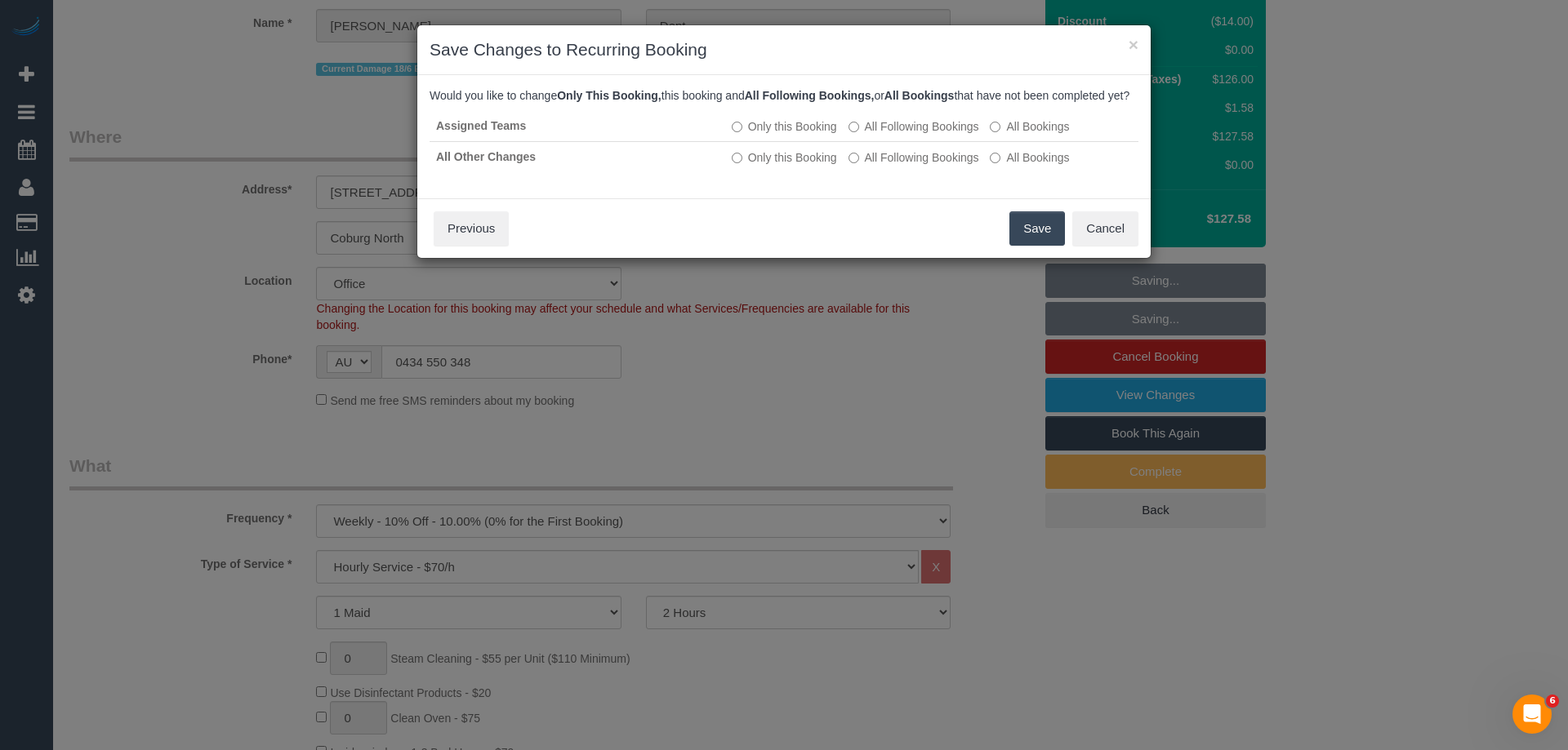
click at [1036, 246] on button "Save" at bounding box center [1036, 228] width 55 height 35
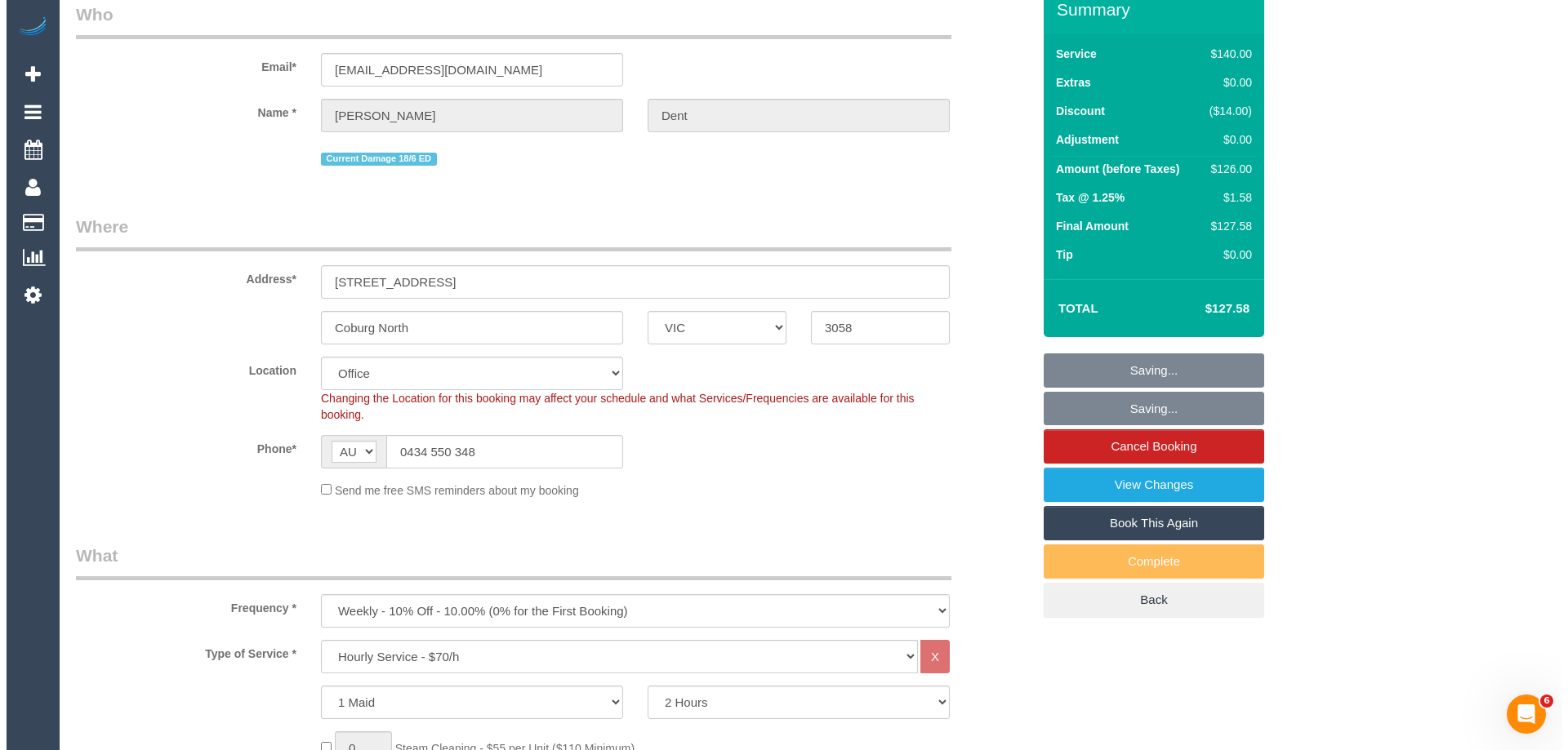
scroll to position [0, 0]
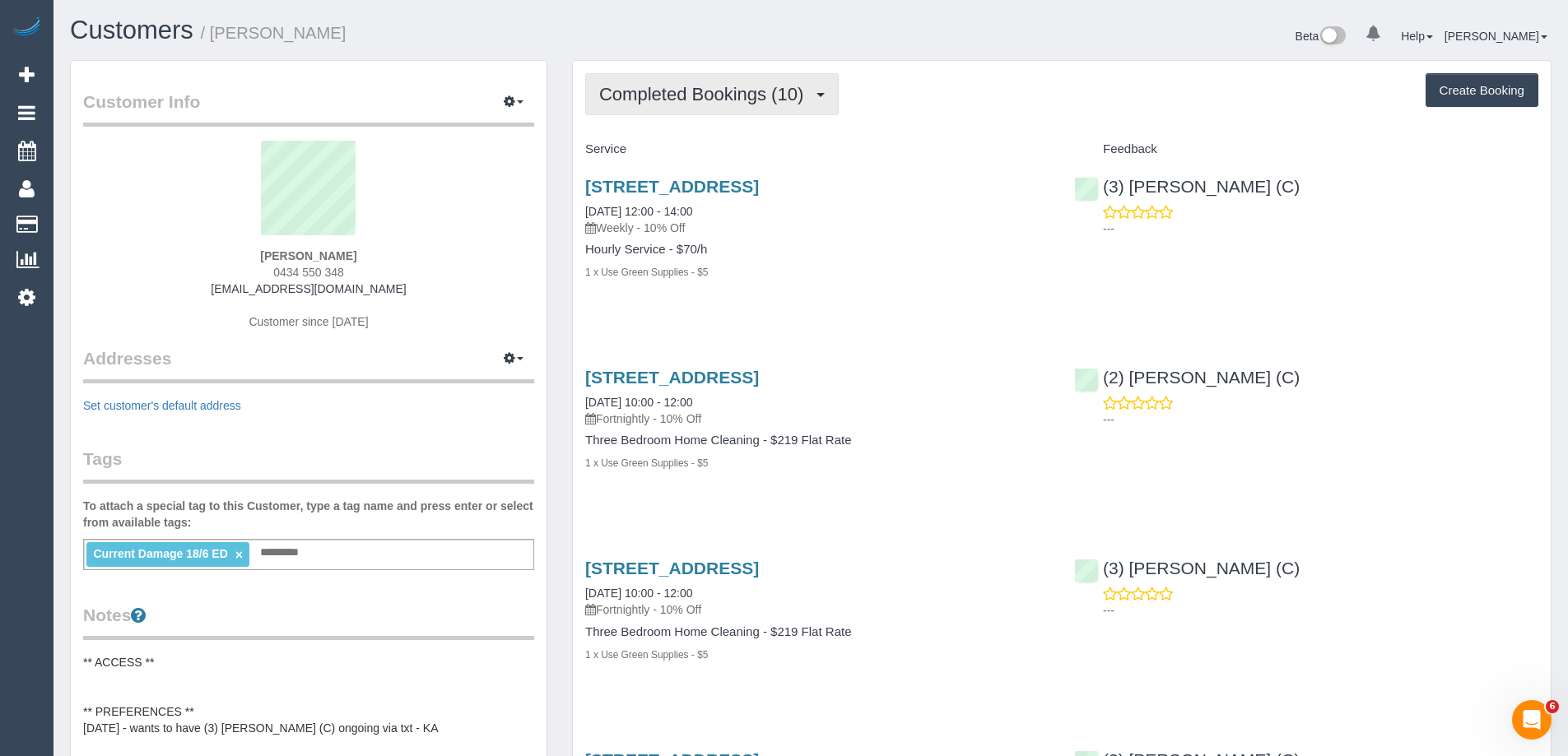
click at [683, 100] on span "Completed Bookings (10)" at bounding box center [705, 94] width 213 height 21
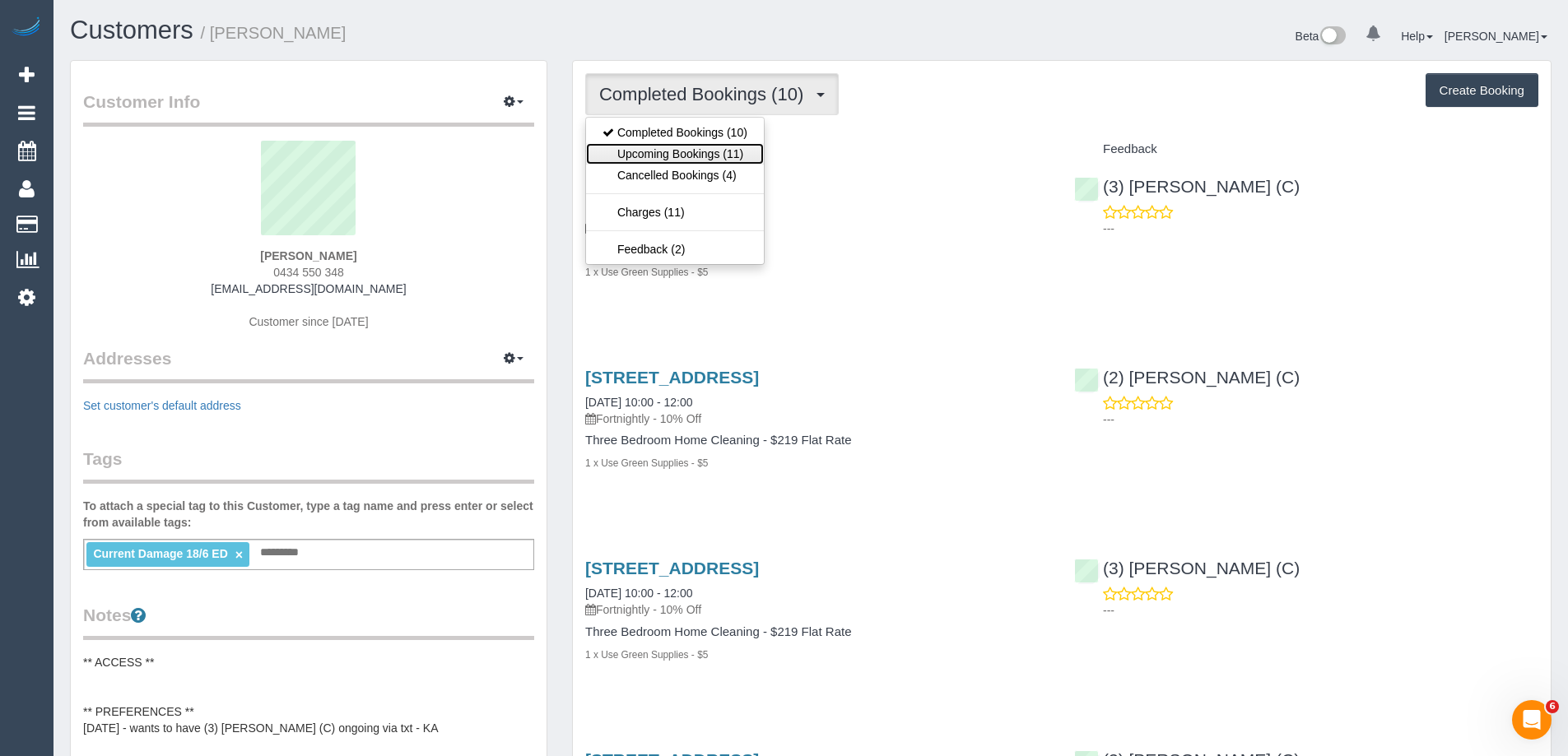
click at [677, 147] on link "Upcoming Bookings (11)" at bounding box center [674, 153] width 178 height 22
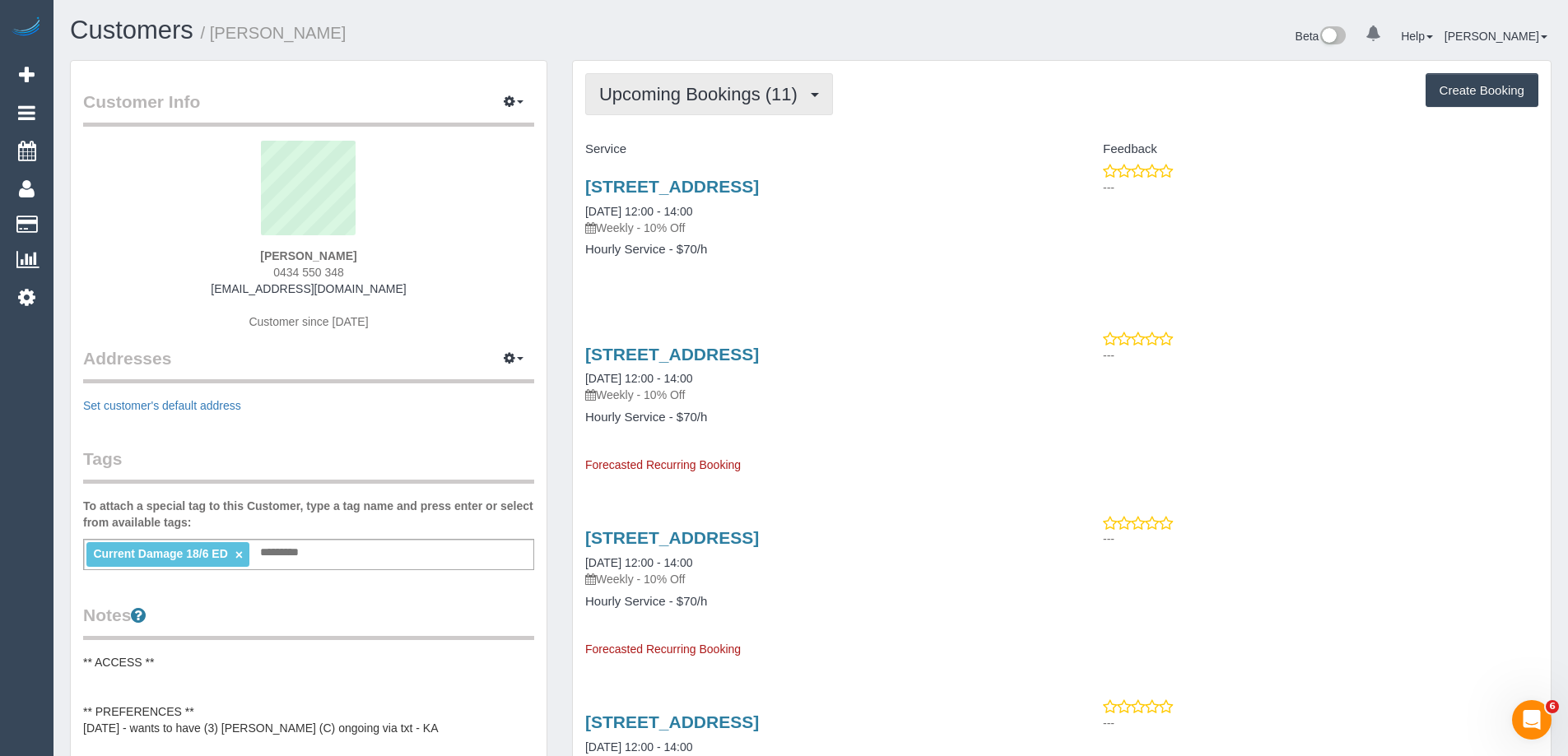
click at [687, 78] on button "Upcoming Bookings (11)" at bounding box center [709, 94] width 248 height 42
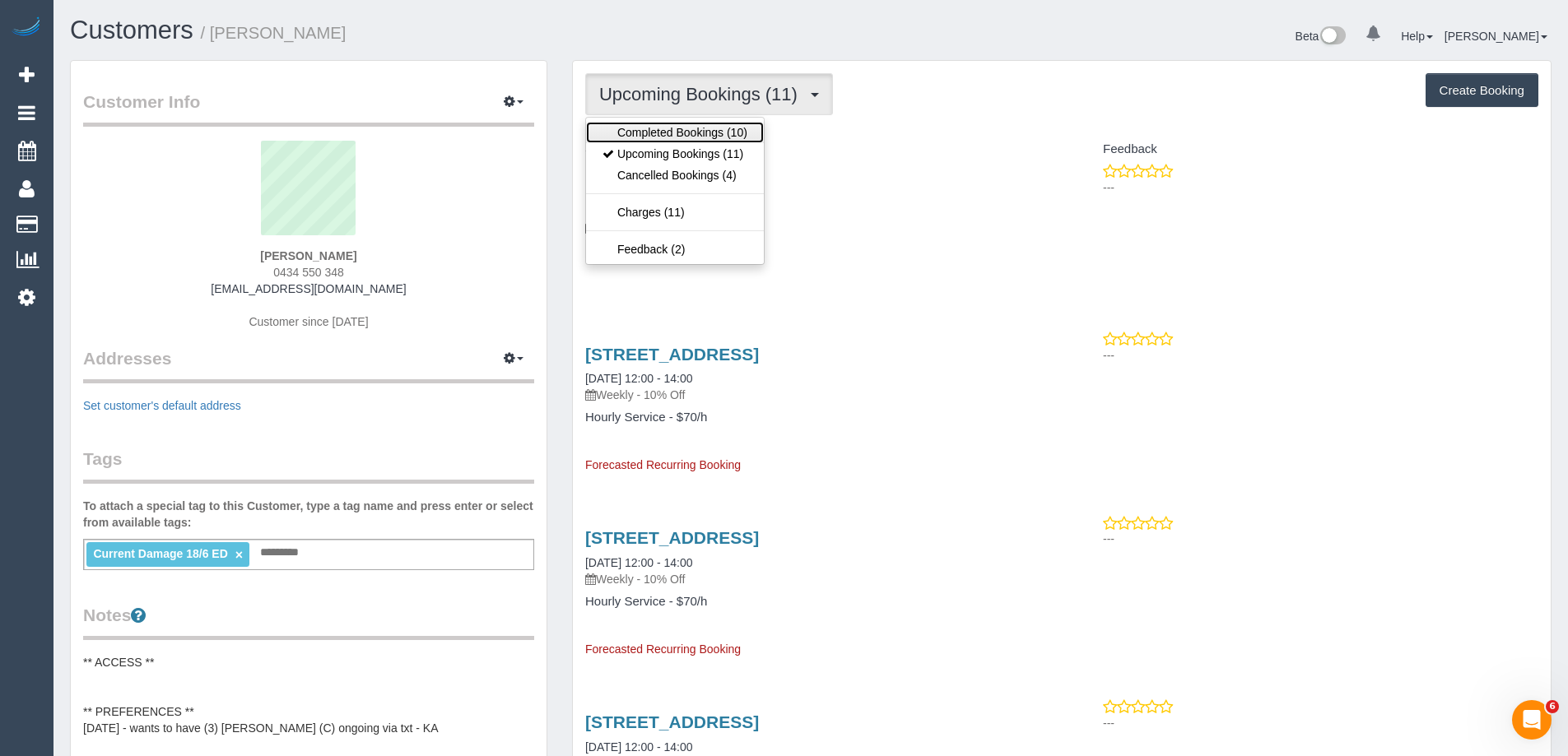
click at [677, 128] on link "Completed Bookings (10)" at bounding box center [674, 132] width 178 height 22
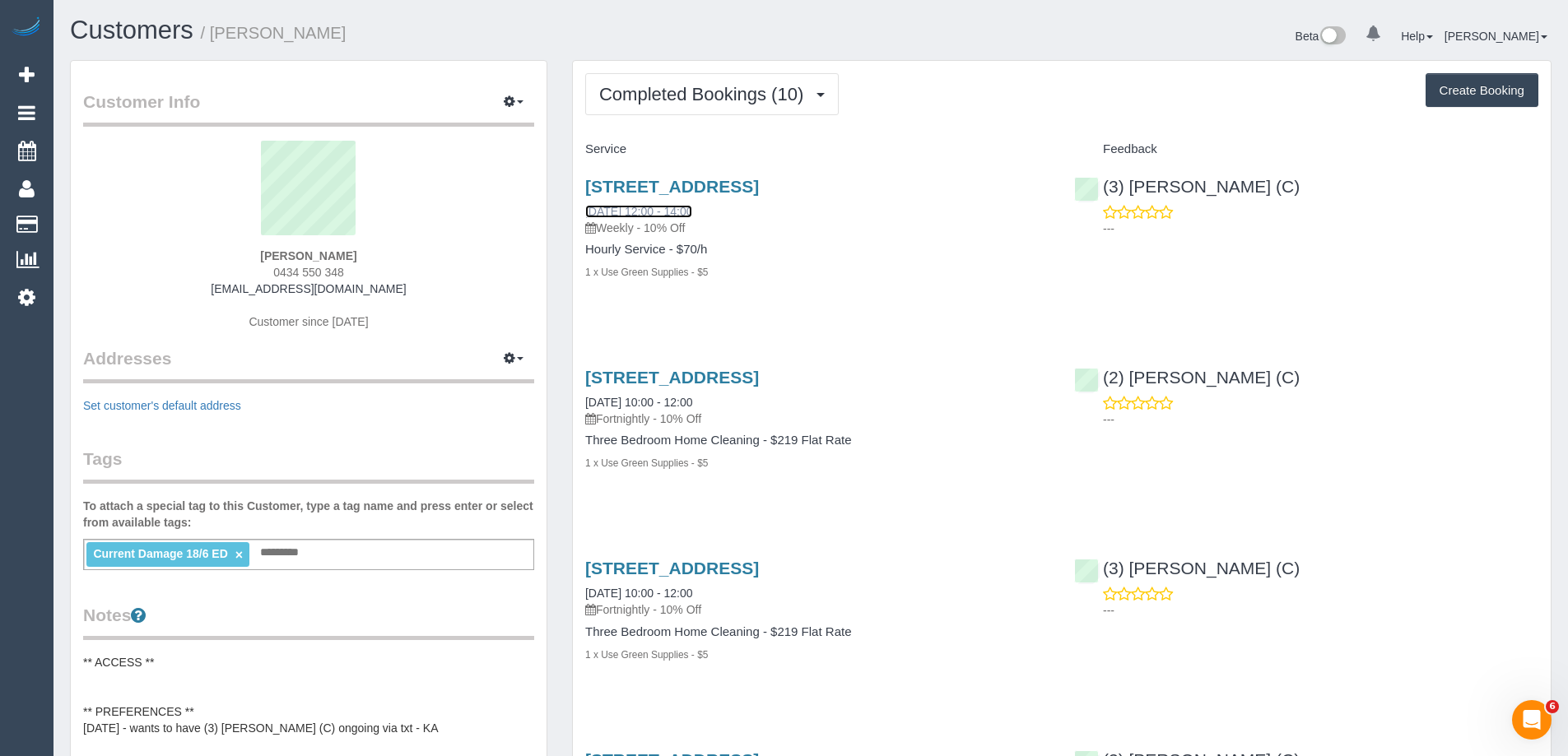
click at [691, 213] on link "01/10/2025 12:00 - 14:00" at bounding box center [639, 212] width 107 height 13
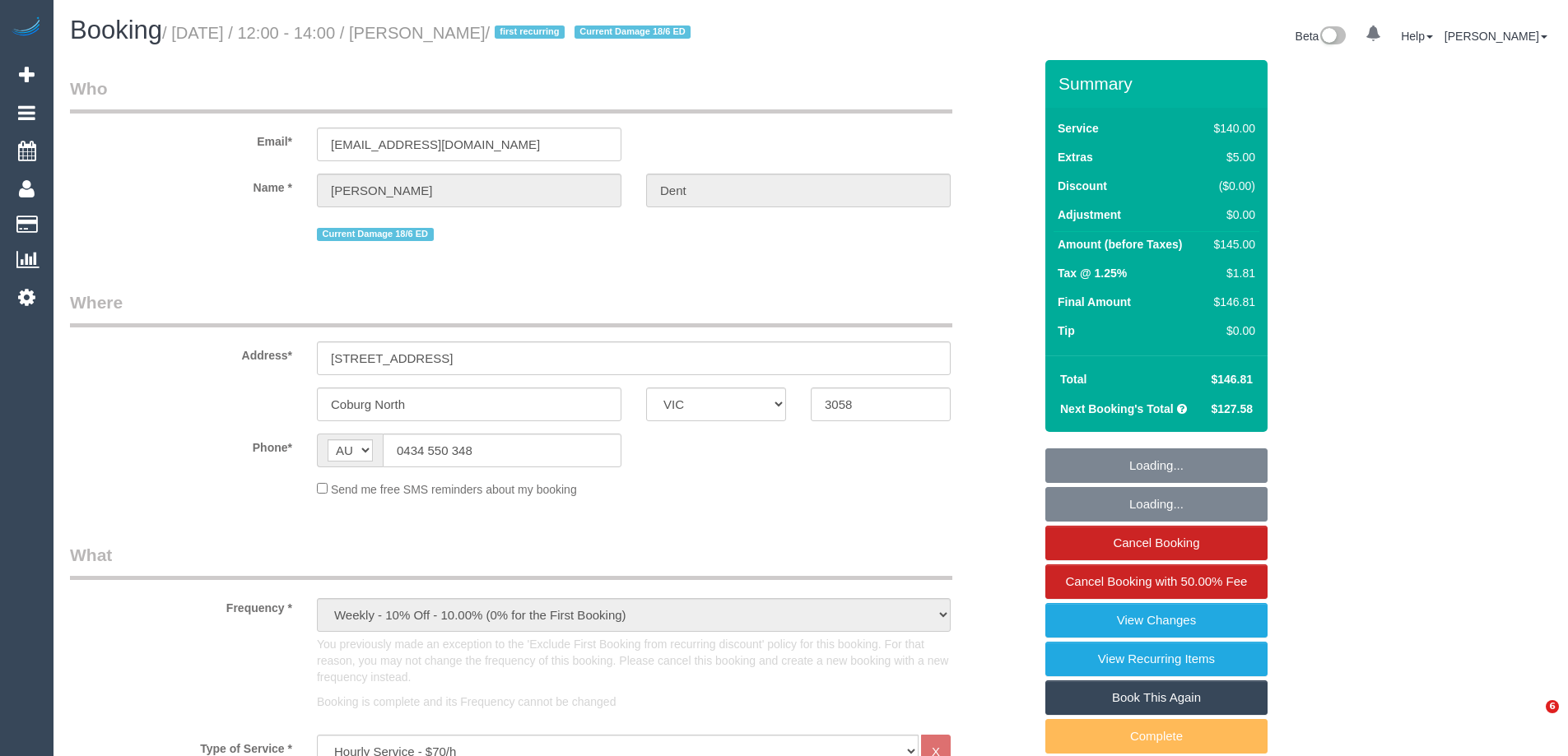
select select "VIC"
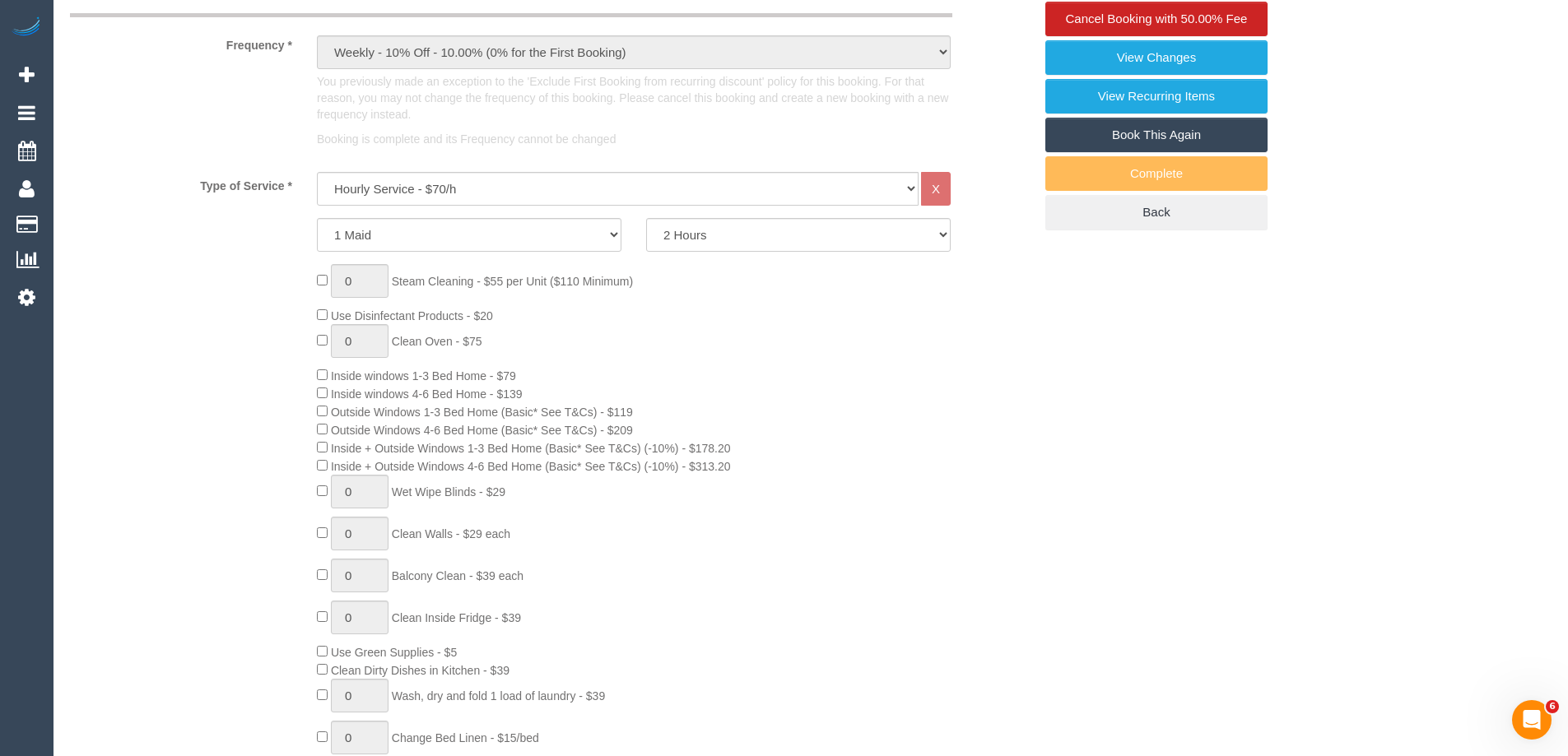
scroll to position [576, 0]
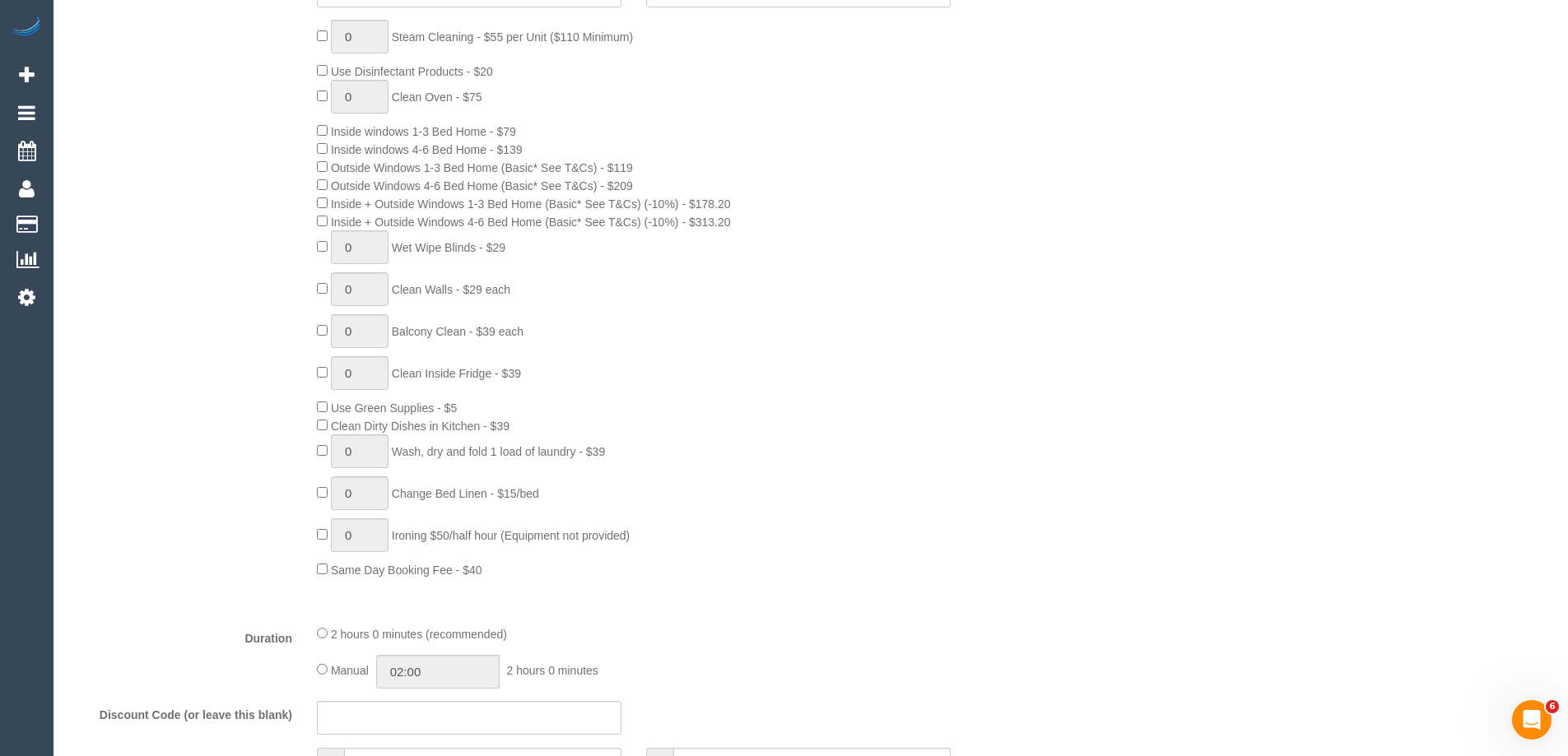
select select "number:27"
select select "number:16"
select select "number:19"
select select "number:22"
select select "number:34"
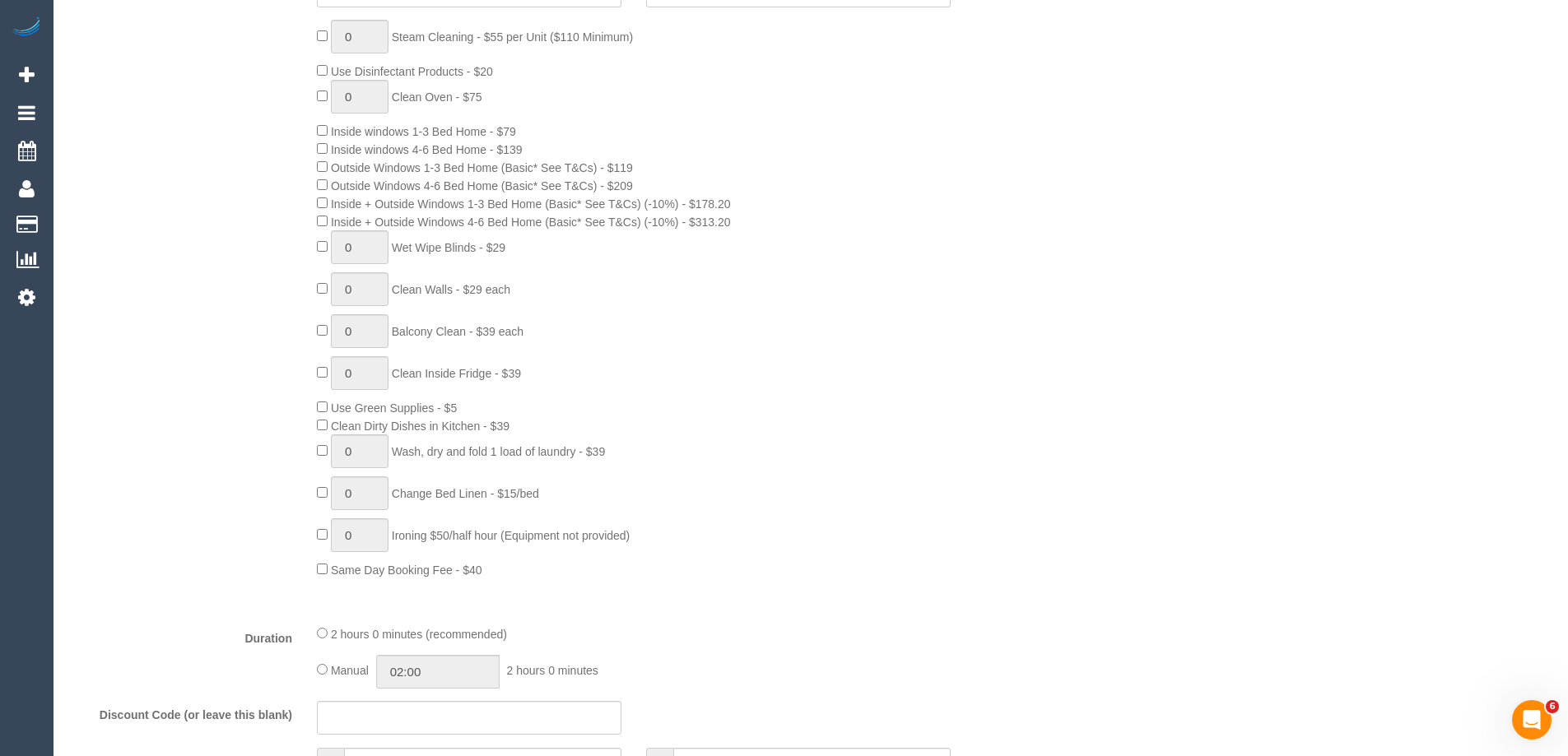
select select "number:11"
select select "object:2037"
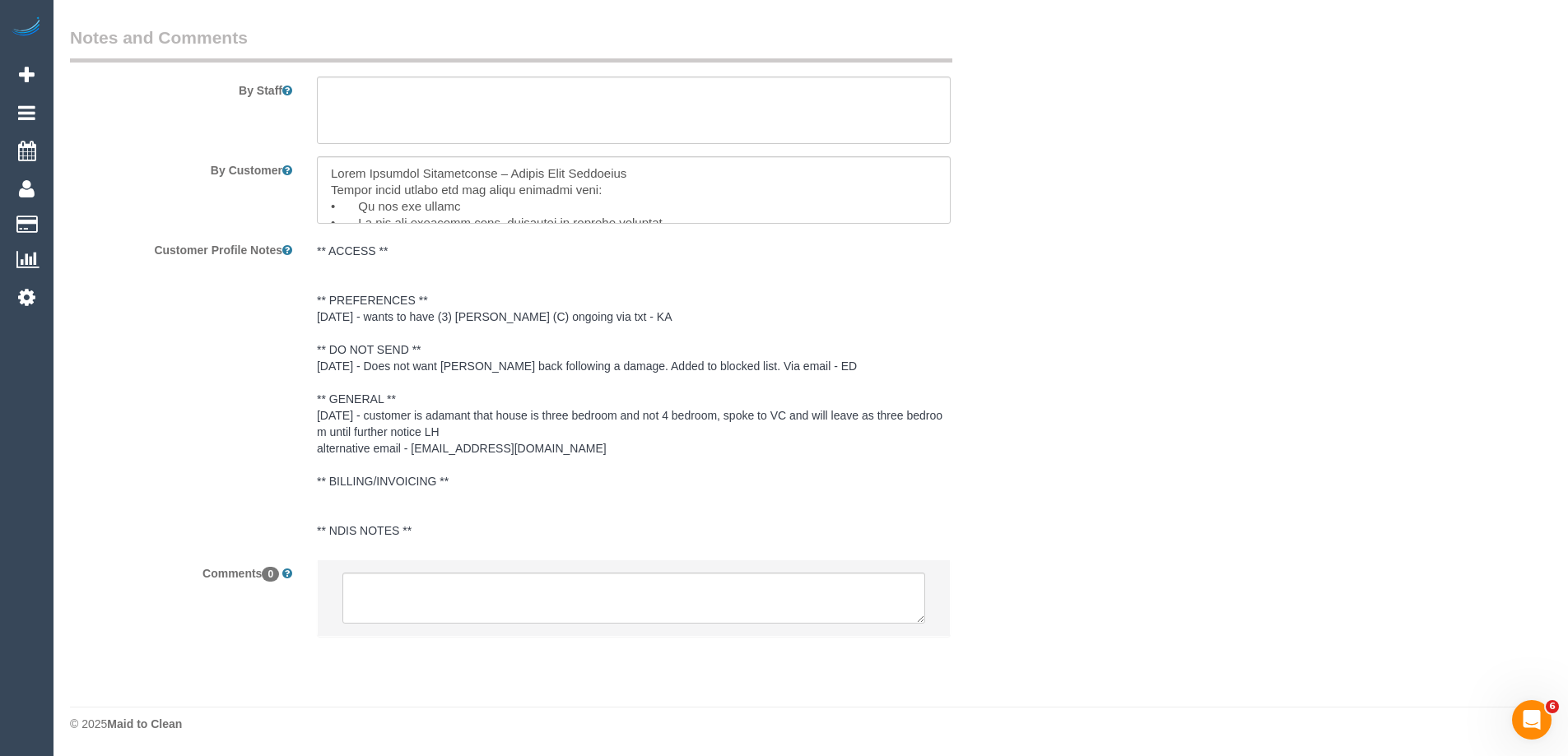
scroll to position [0, 0]
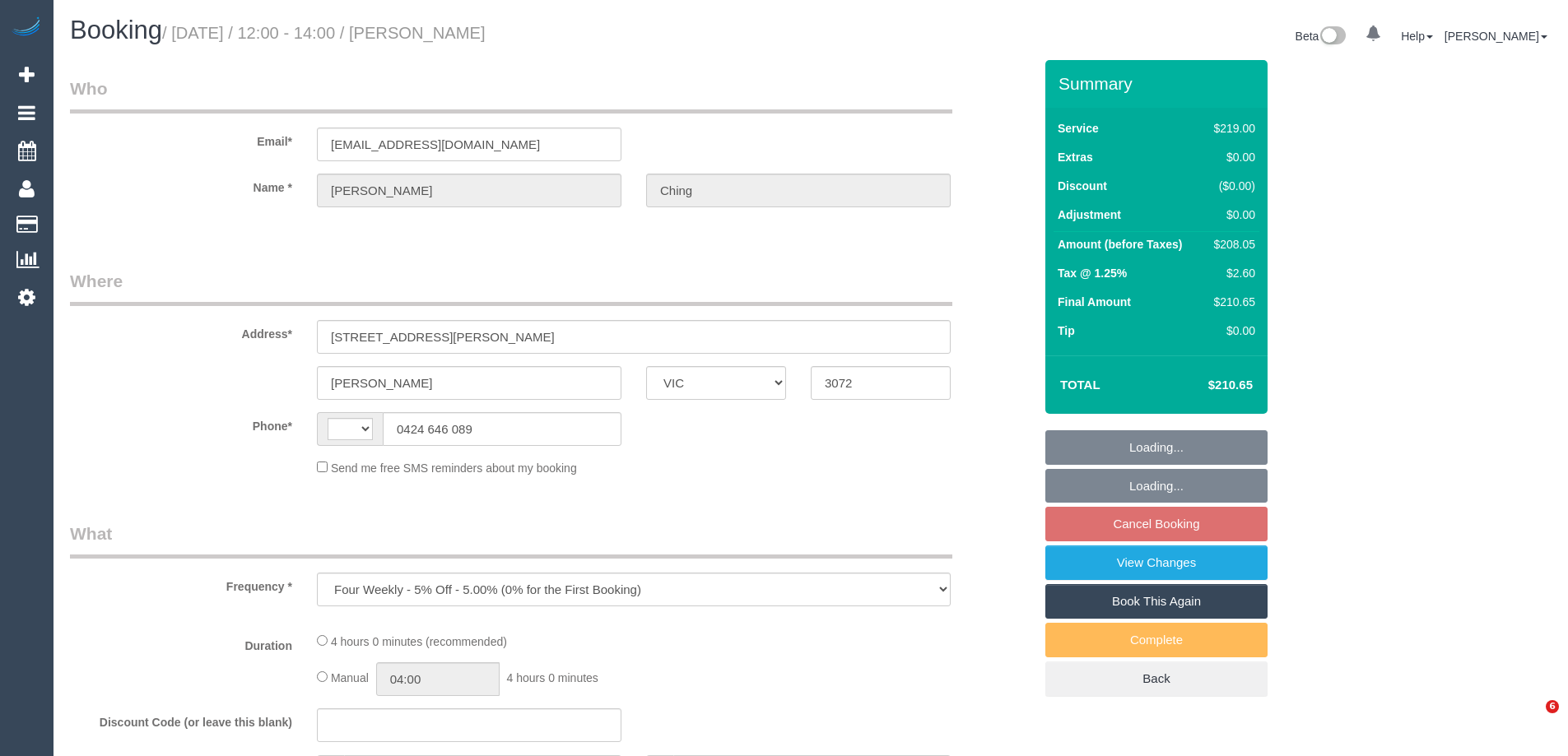
select select "VIC"
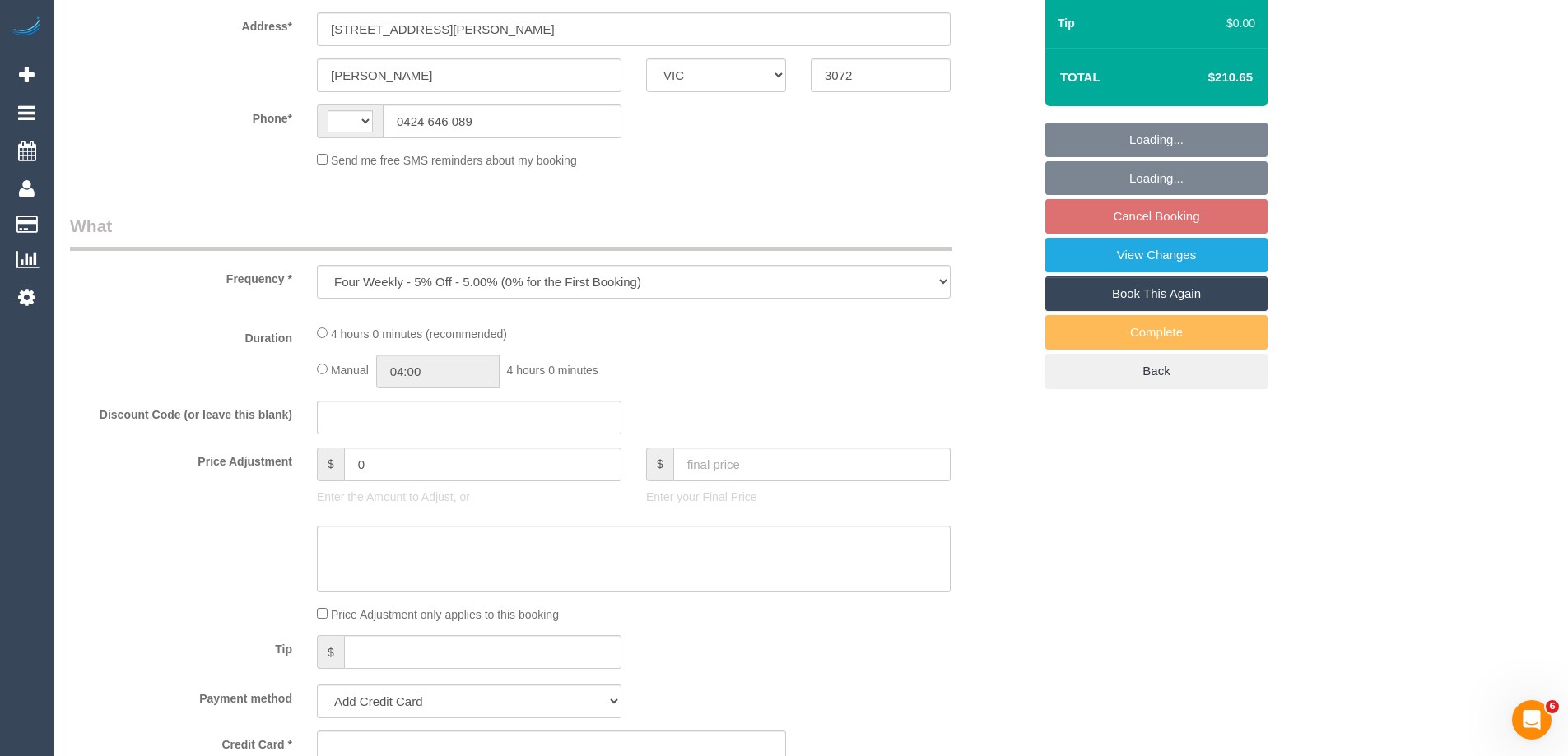
select select "string:stripe-pm_1Hy2pE2GScqysDRVJSYYtCWK"
select select "number:28"
select select "number:14"
select select "number:19"
select select "number:24"
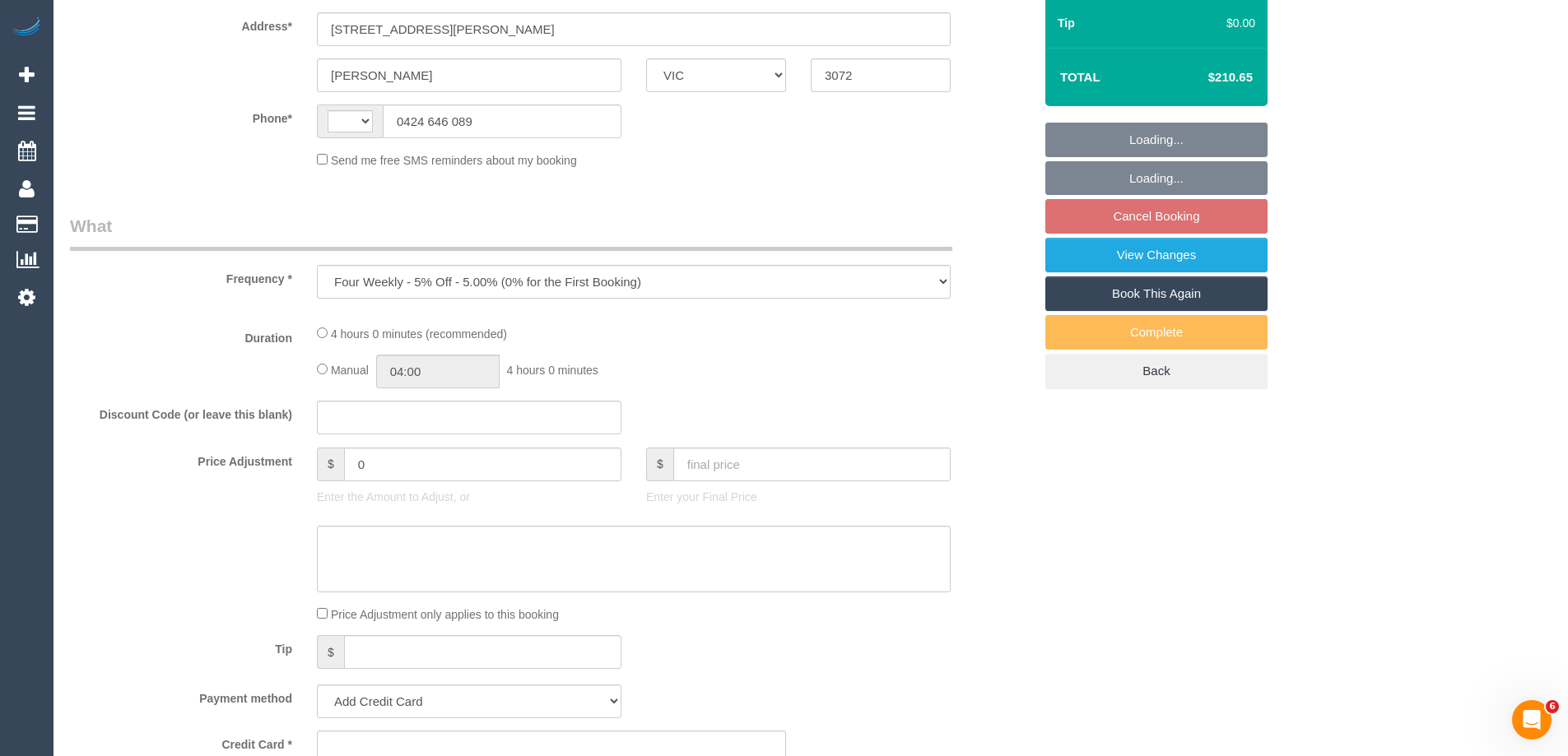
select select "number:11"
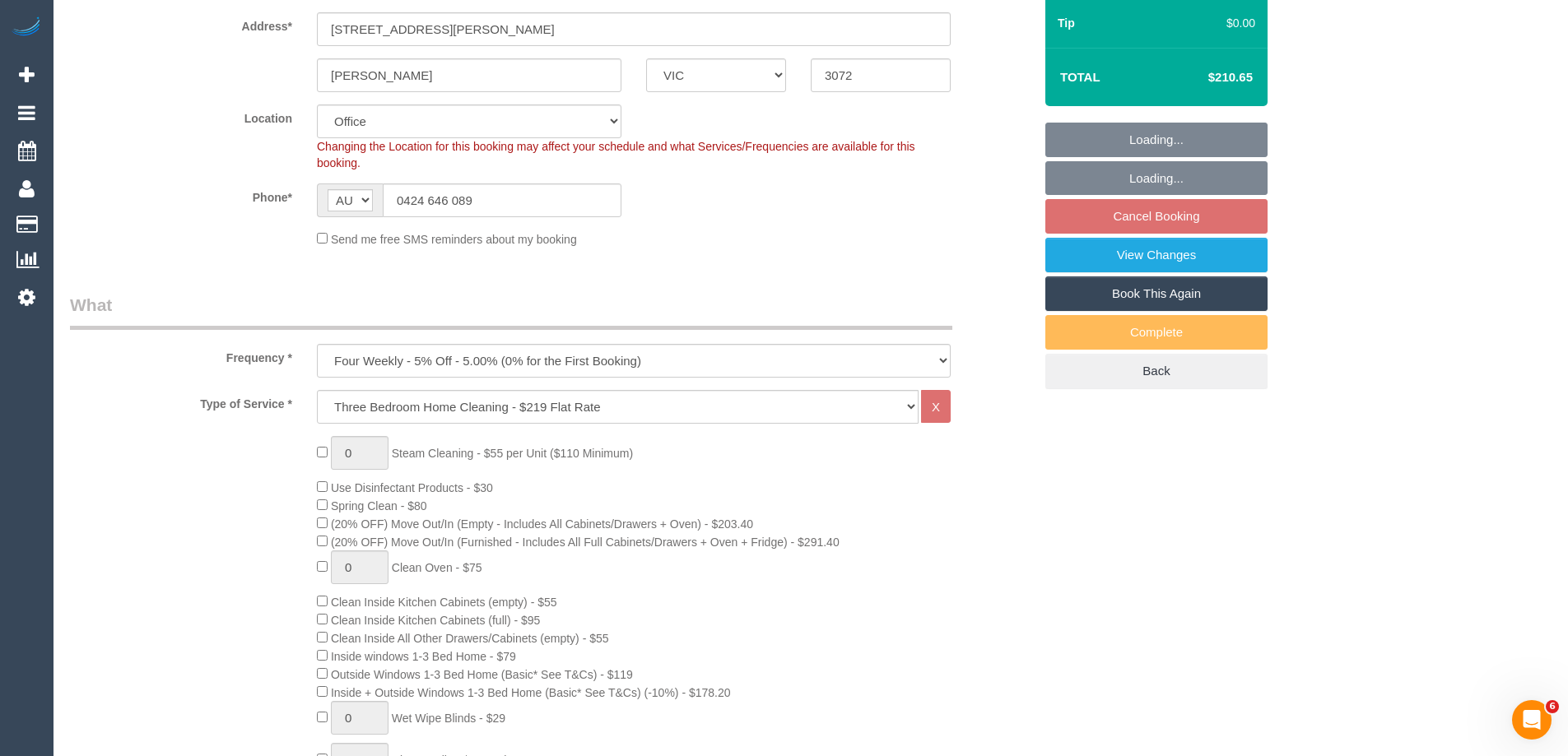
select select "string:AU"
select select "object:816"
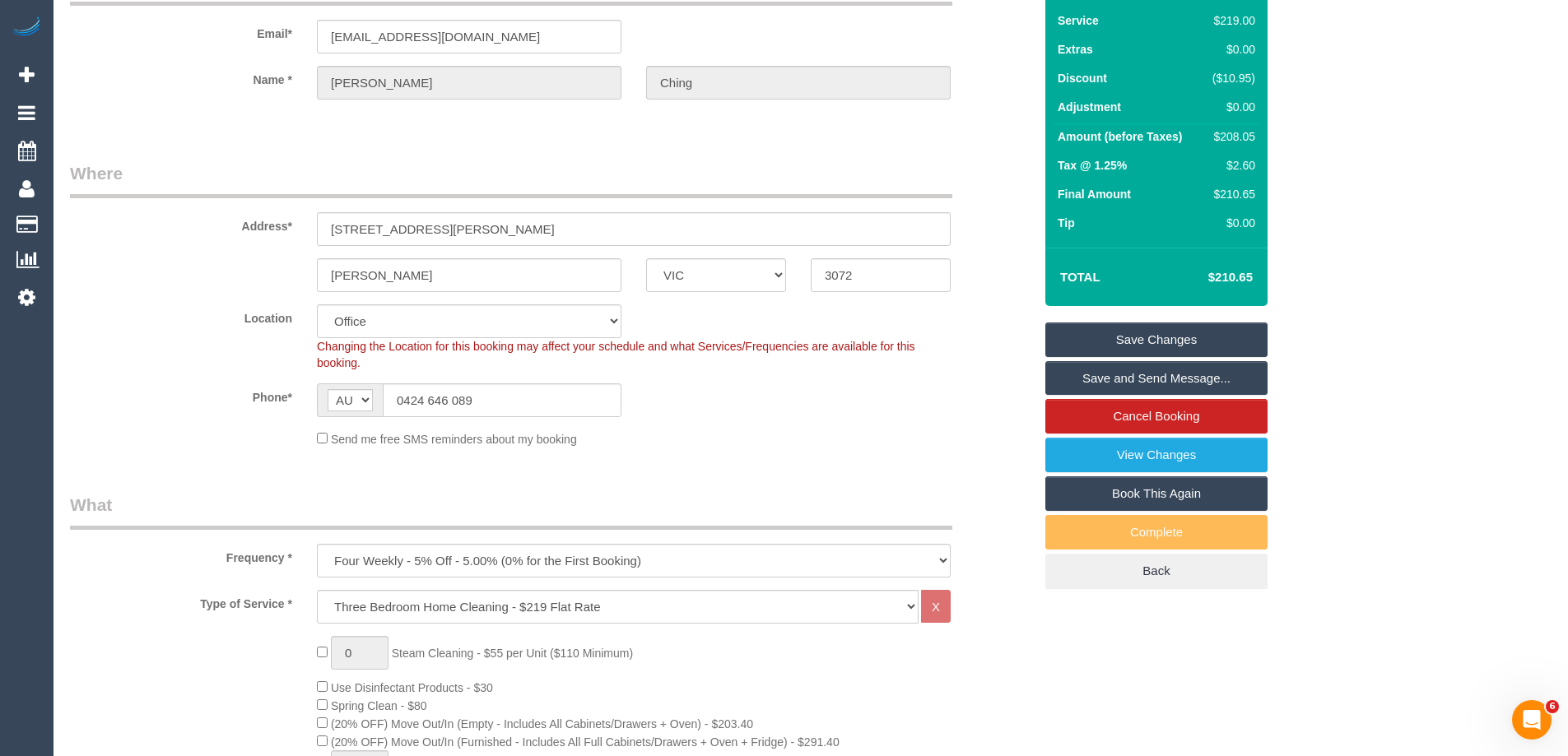
scroll to position [0, 0]
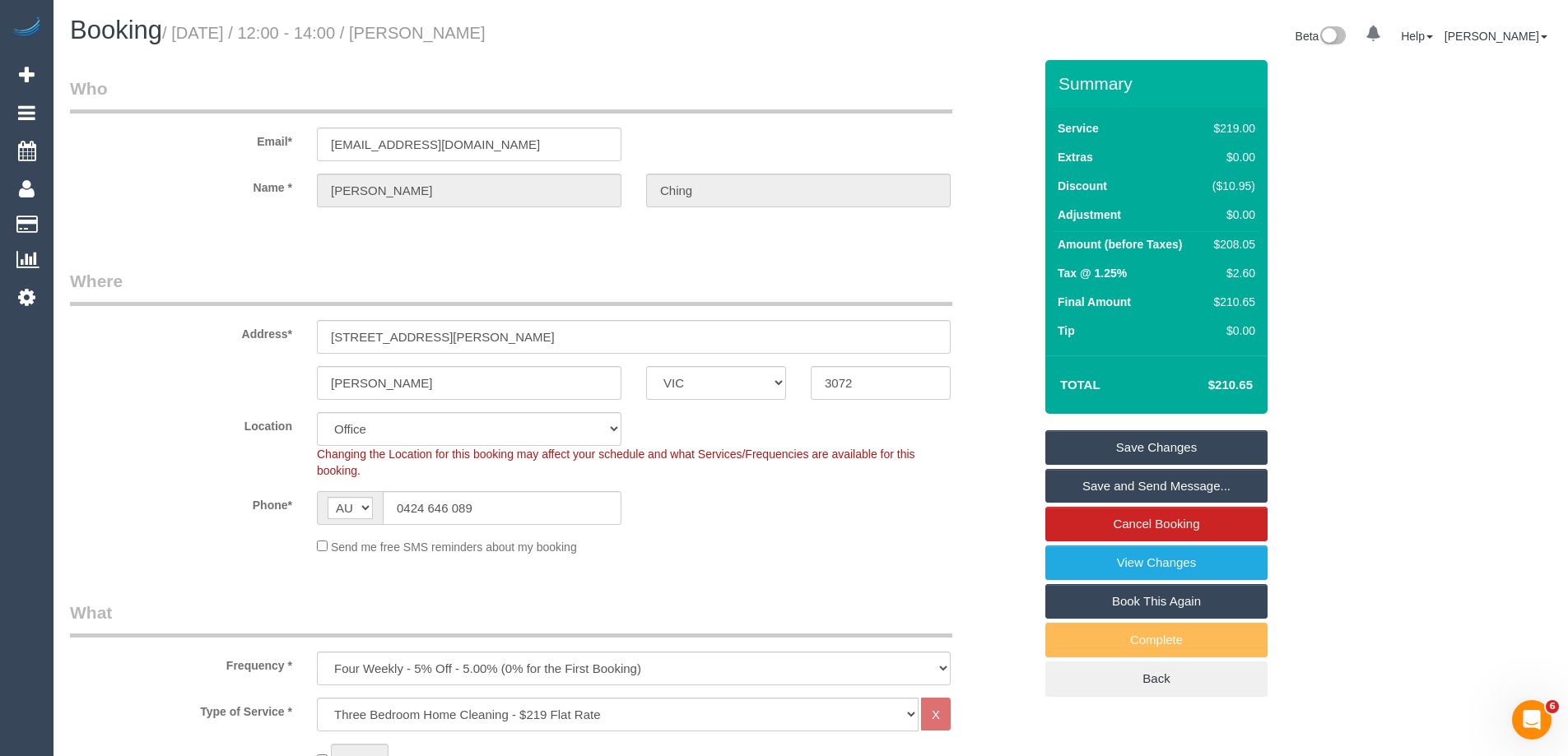
click at [686, 559] on fieldset "Where Address* 2A Erin St. Preston ACT NSW NT QLD SA TAS VIC WA 3072 Location O…" at bounding box center [551, 418] width 963 height 298
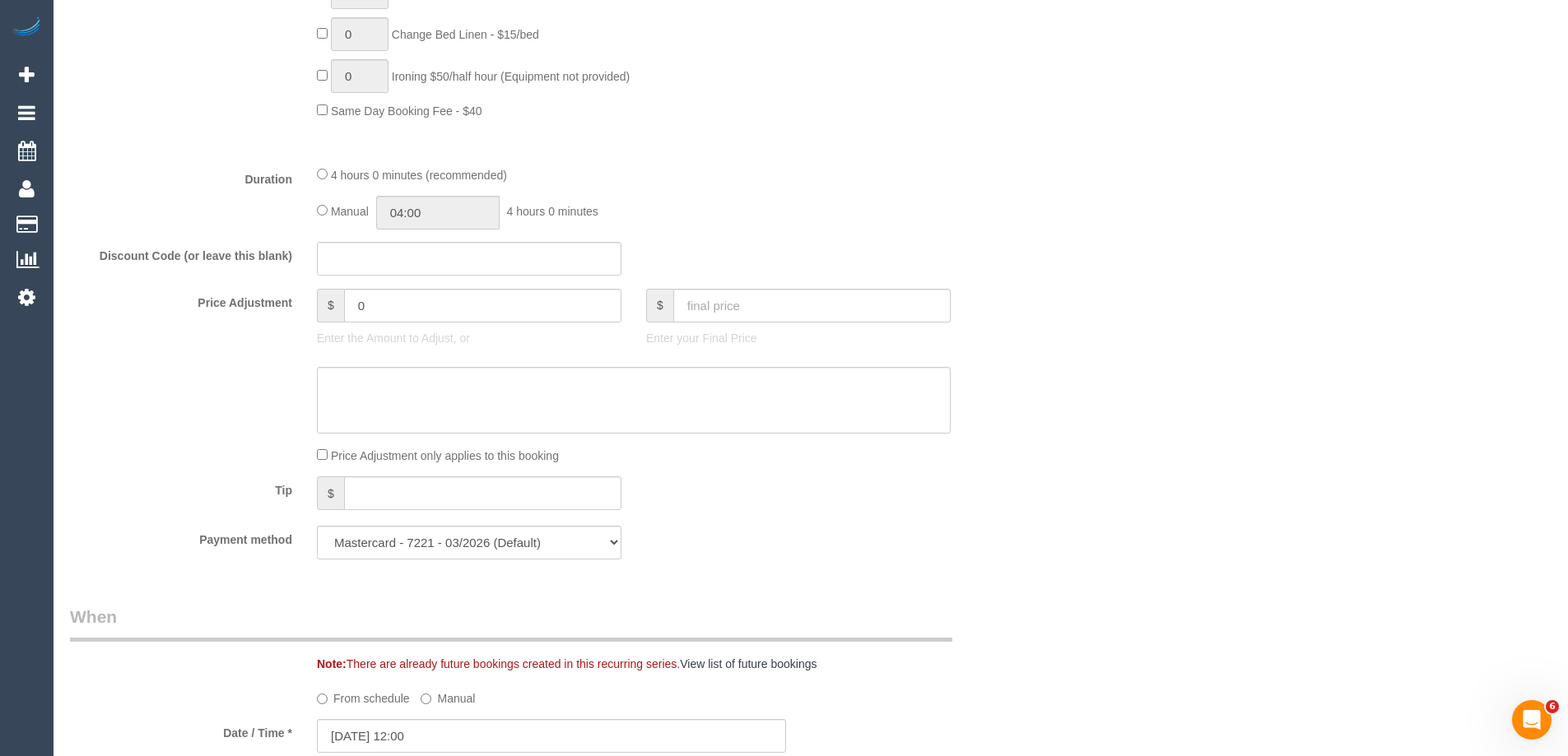
scroll to position [1234, 0]
click at [429, 218] on input "04:00" at bounding box center [438, 217] width 123 height 34
type input "02:00"
click at [425, 248] on li "02:00" at bounding box center [419, 246] width 73 height 22
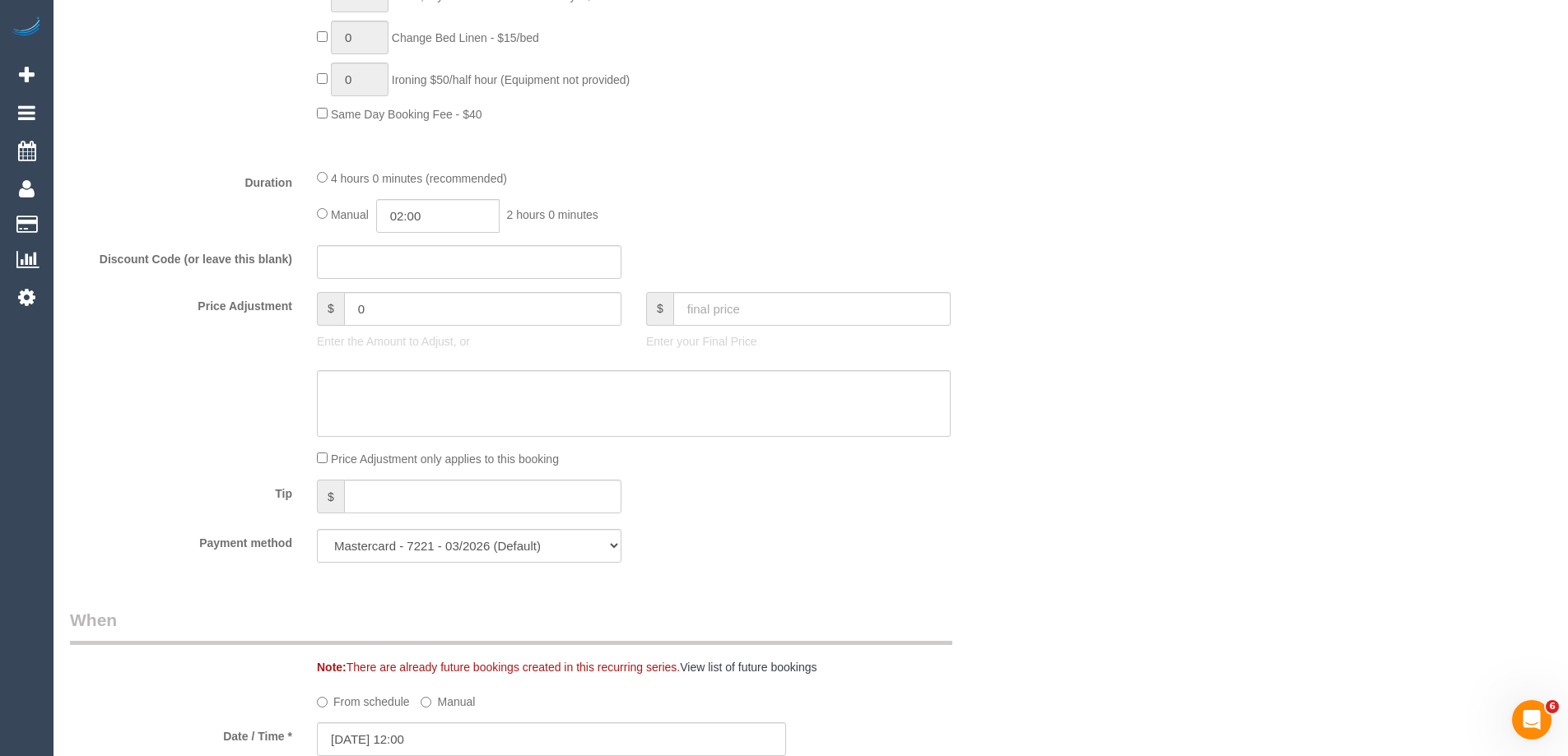
click at [751, 194] on div "4 hours 0 minutes (recommended) Manual 02:00 2 hours 0 minutes" at bounding box center [633, 201] width 658 height 64
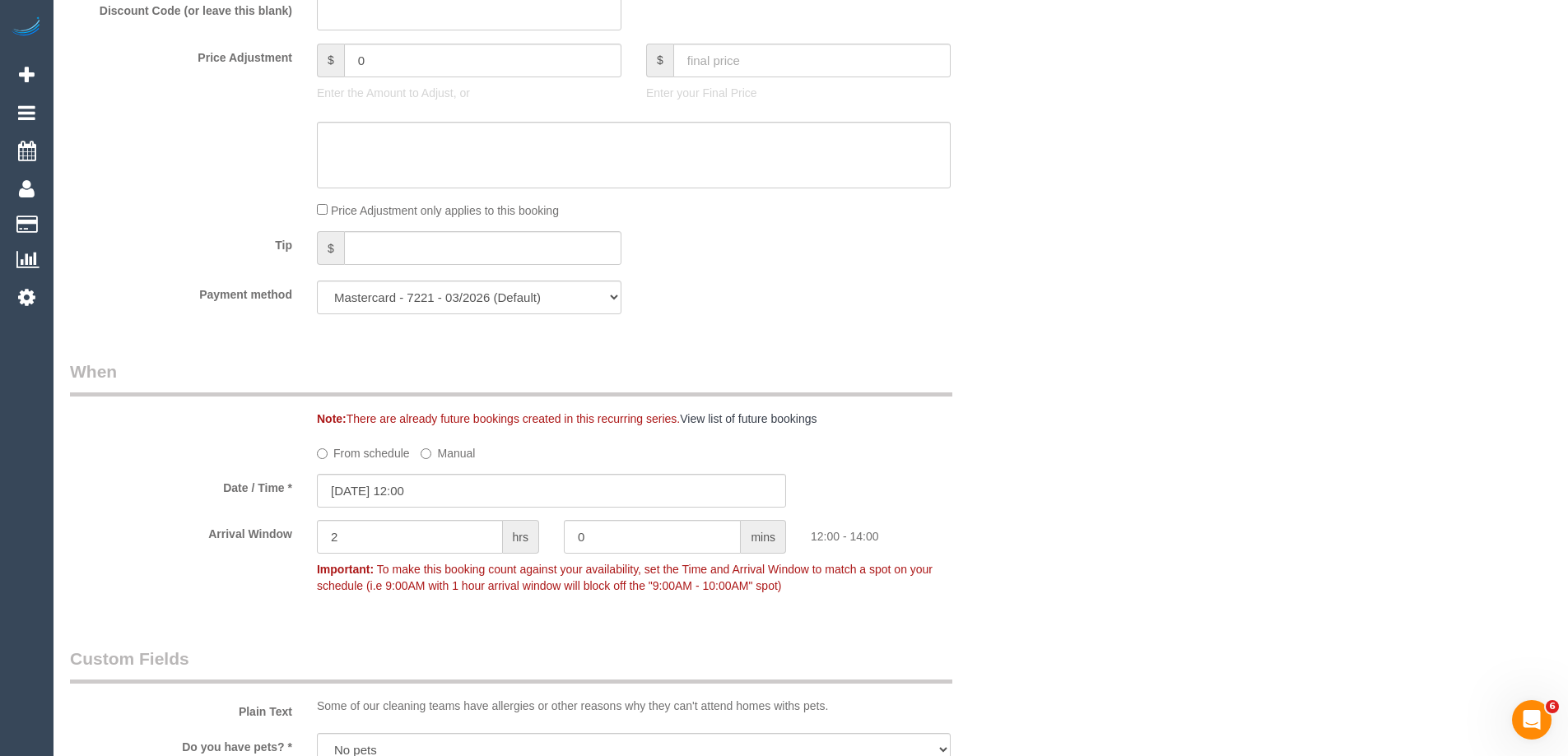
scroll to position [1646, 0]
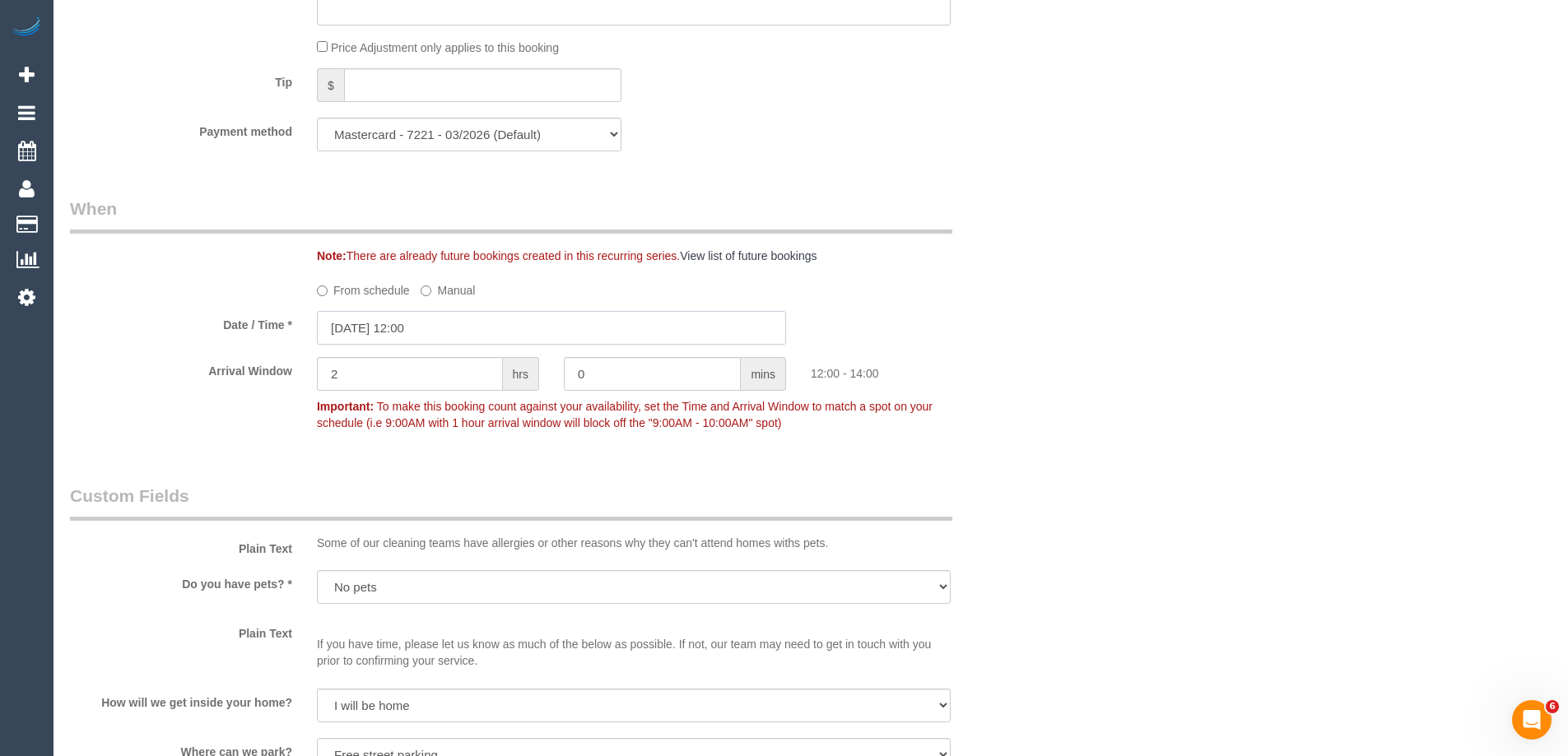
click at [430, 334] on input "[DATE] 12:00" at bounding box center [552, 328] width 469 height 34
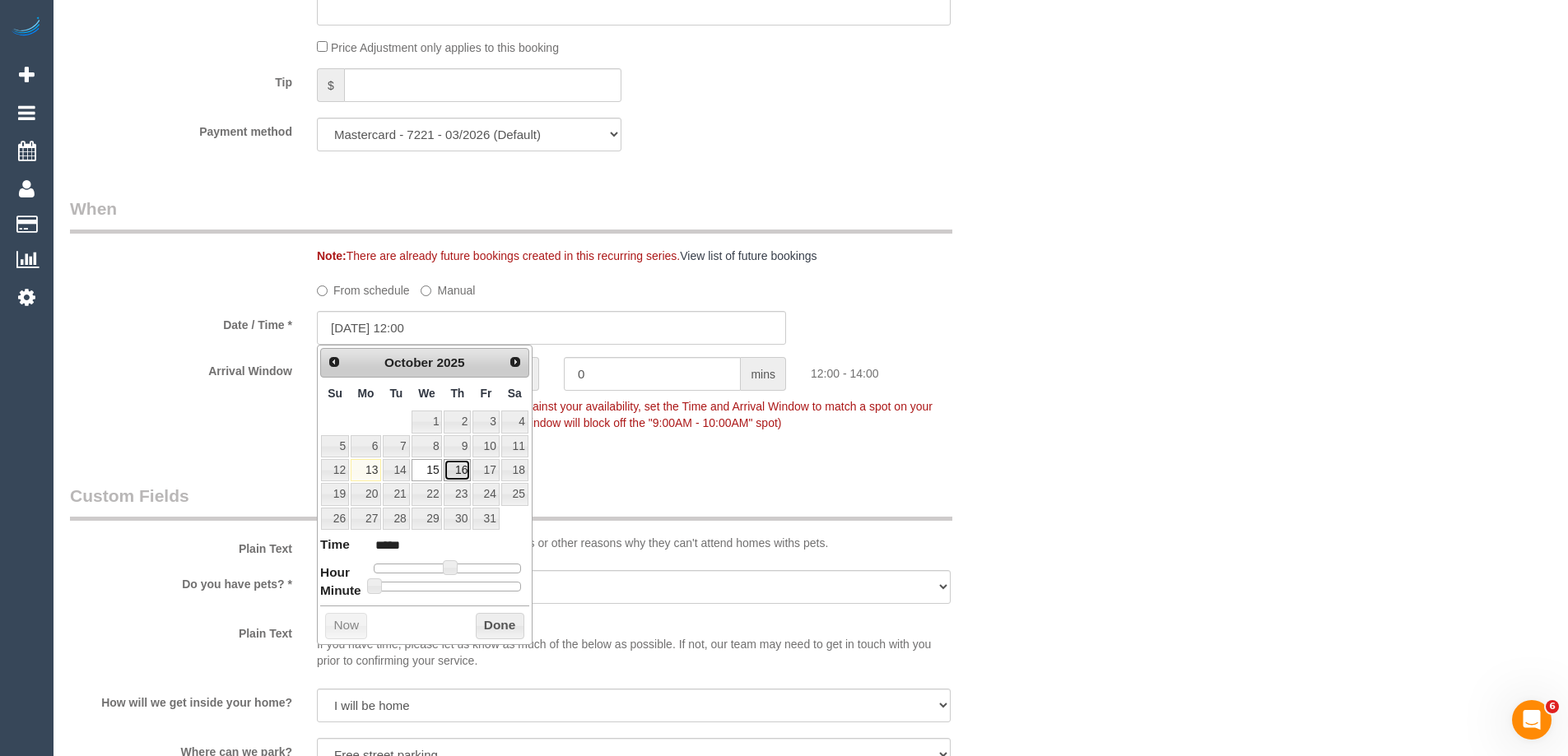
click at [463, 464] on link "16" at bounding box center [457, 471] width 27 height 23
type input "16/10/2025 12:00"
click at [499, 619] on button "Done" at bounding box center [500, 626] width 49 height 26
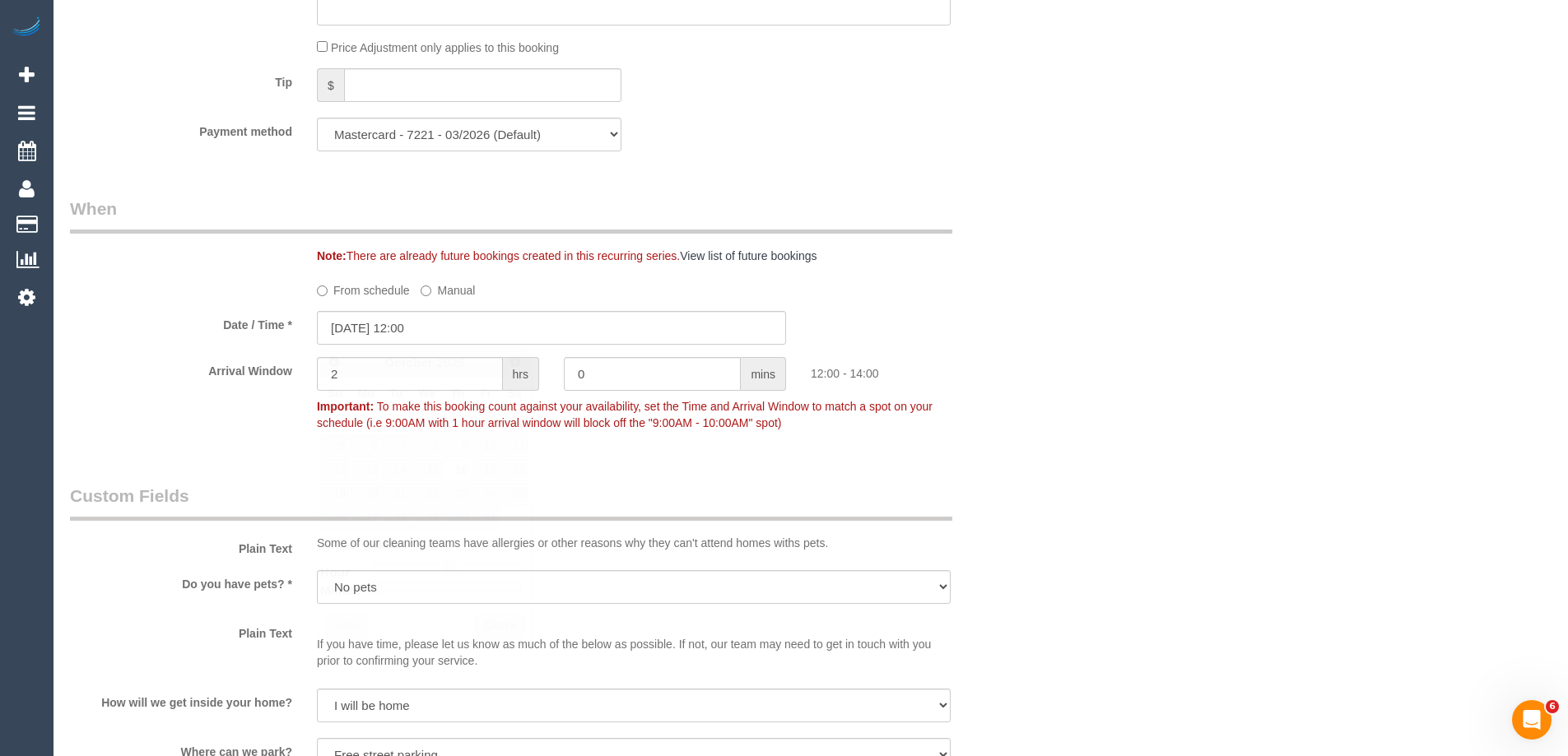
click at [1017, 429] on div "Arrival Window 2 hrs 0 mins 12:00 - 14:00 Important: To make this booking count…" at bounding box center [551, 397] width 988 height 82
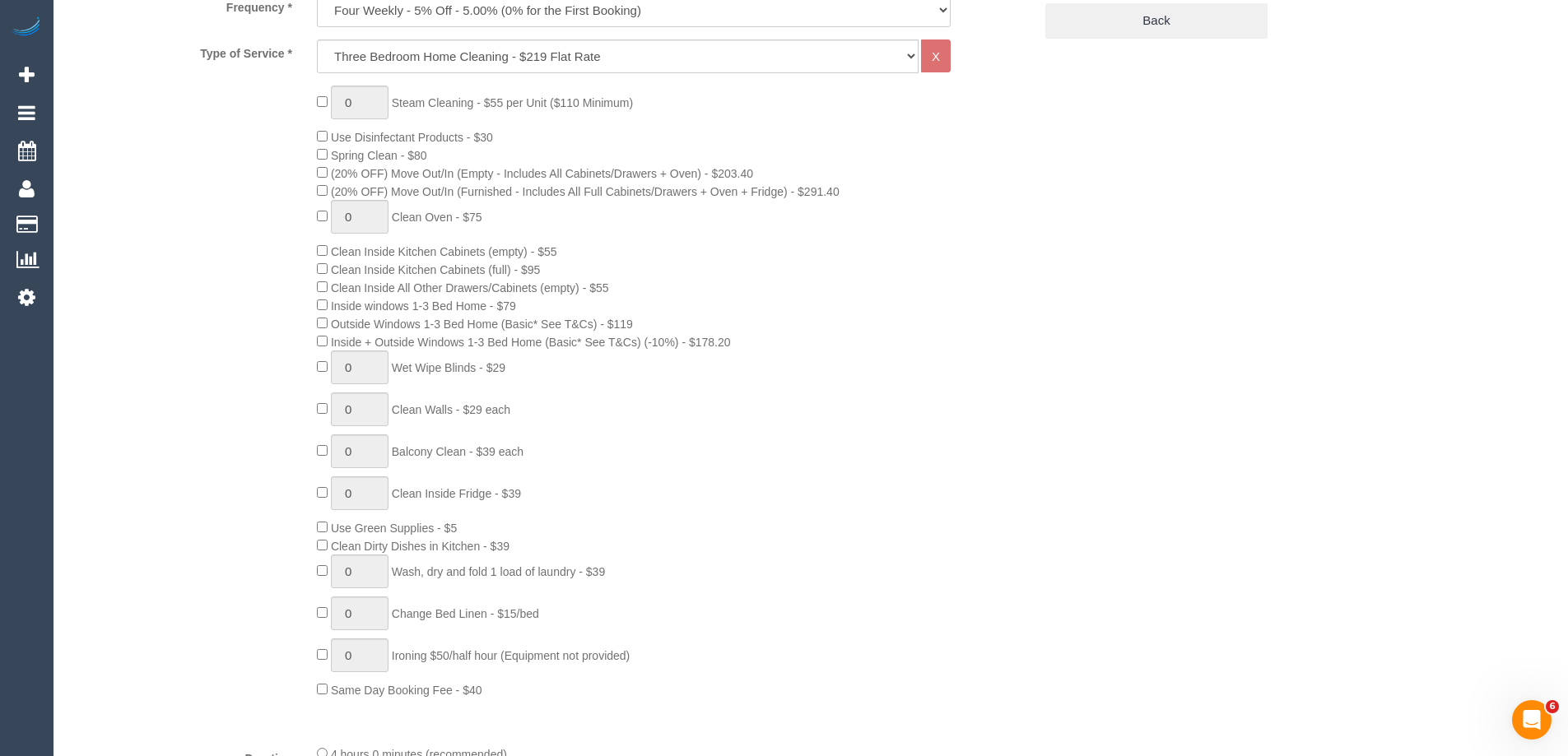
scroll to position [165, 0]
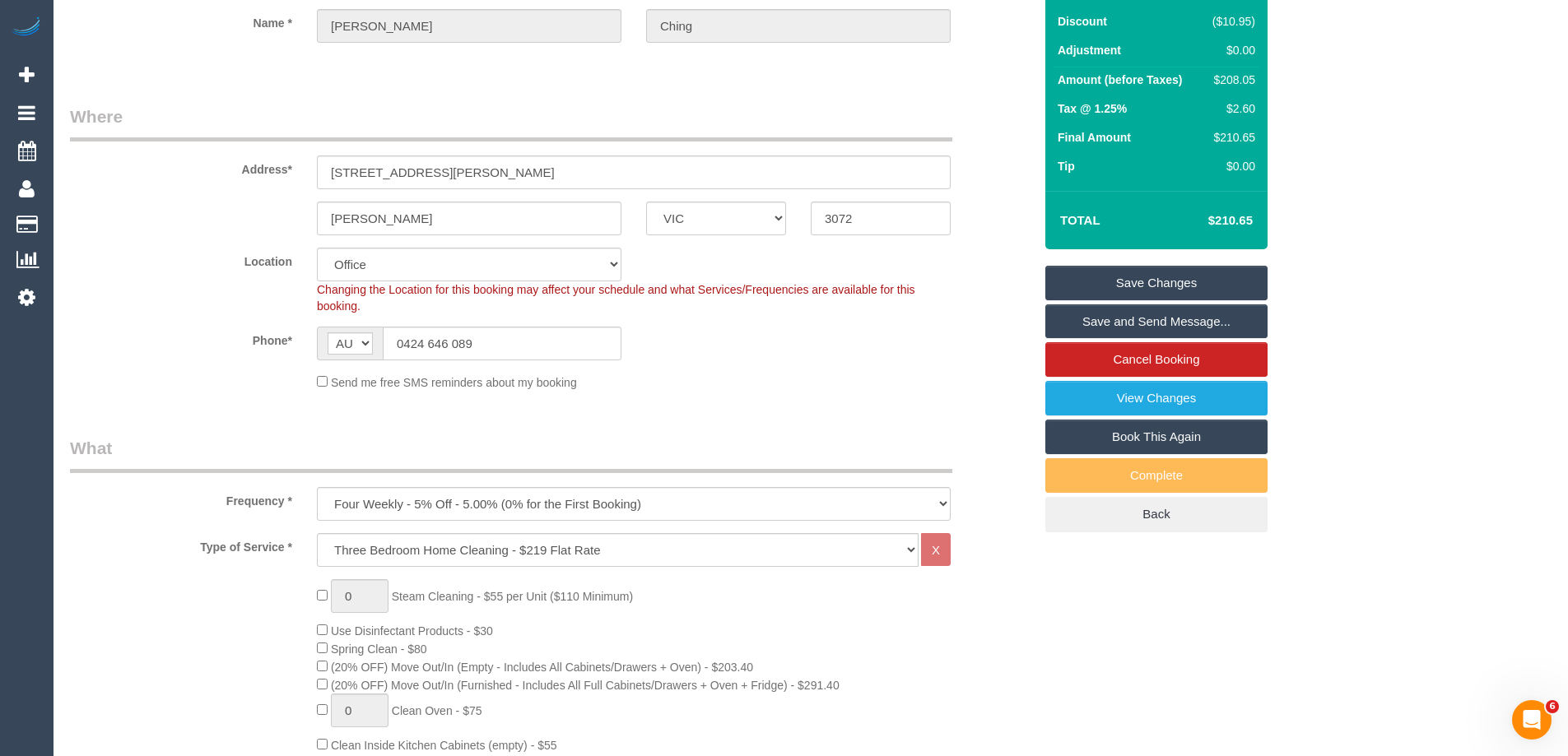
click at [1234, 247] on div "Total $210.65" at bounding box center [1156, 220] width 222 height 58
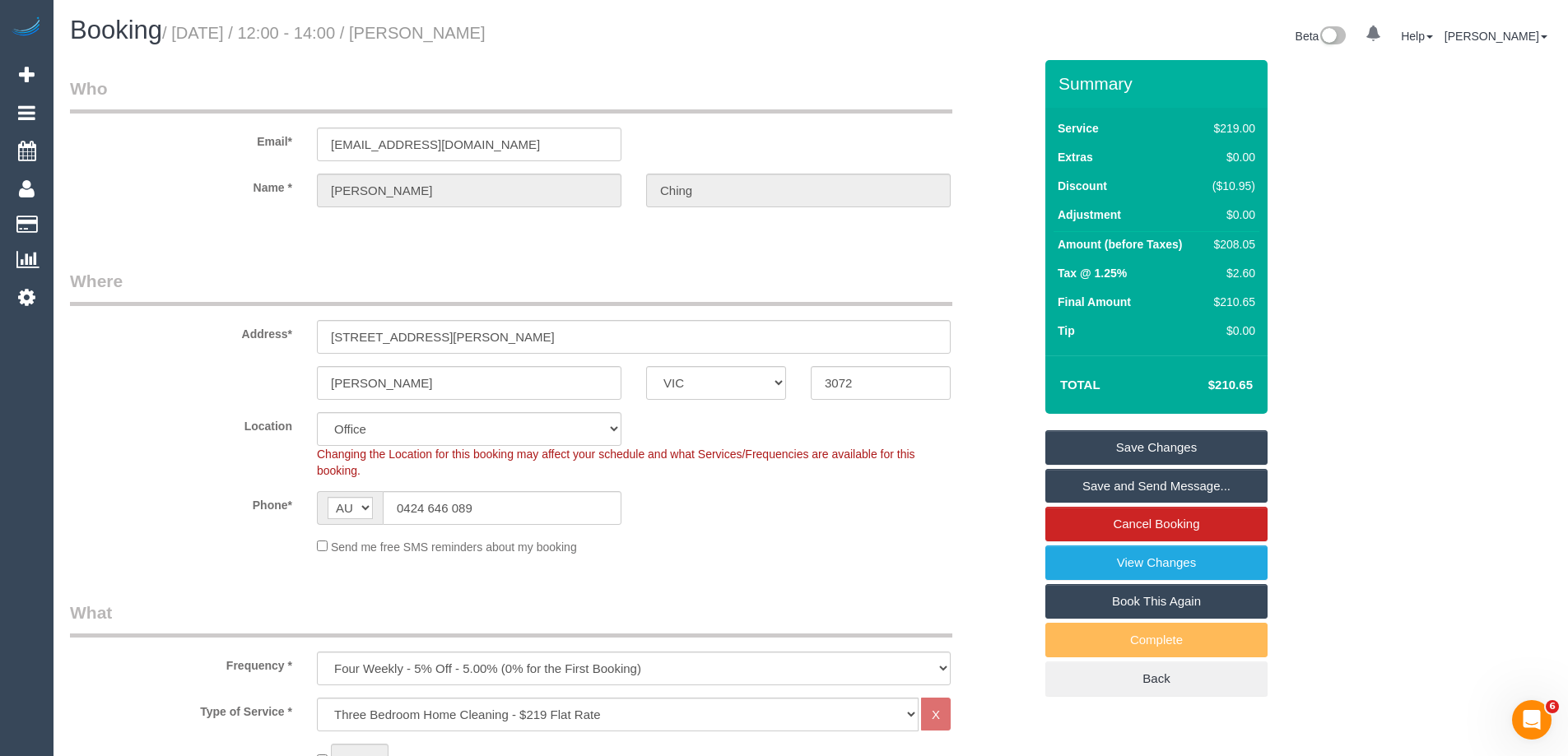
drag, startPoint x: 1234, startPoint y: 247, endPoint x: 1211, endPoint y: 245, distance: 23.1
click at [1211, 245] on div "$208.05" at bounding box center [1231, 244] width 49 height 16
click at [1237, 246] on div "$208.05" at bounding box center [1231, 244] width 49 height 16
copy div "208.05"
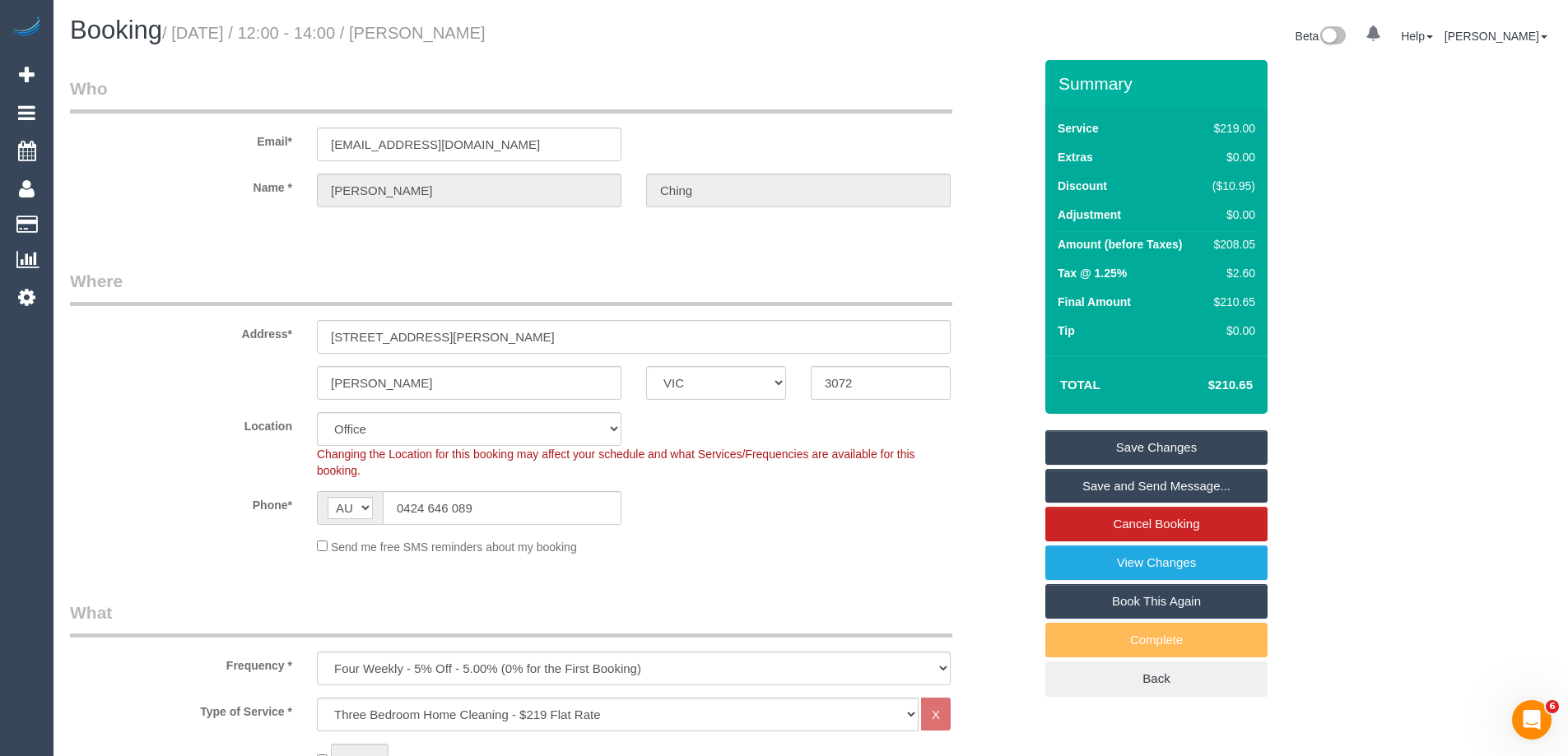
click at [1325, 250] on div "Summary Service $219.00 Extras $0.00 Discount ($10.95) Adjustment $0.00 Amount …" at bounding box center [1218, 395] width 370 height 670
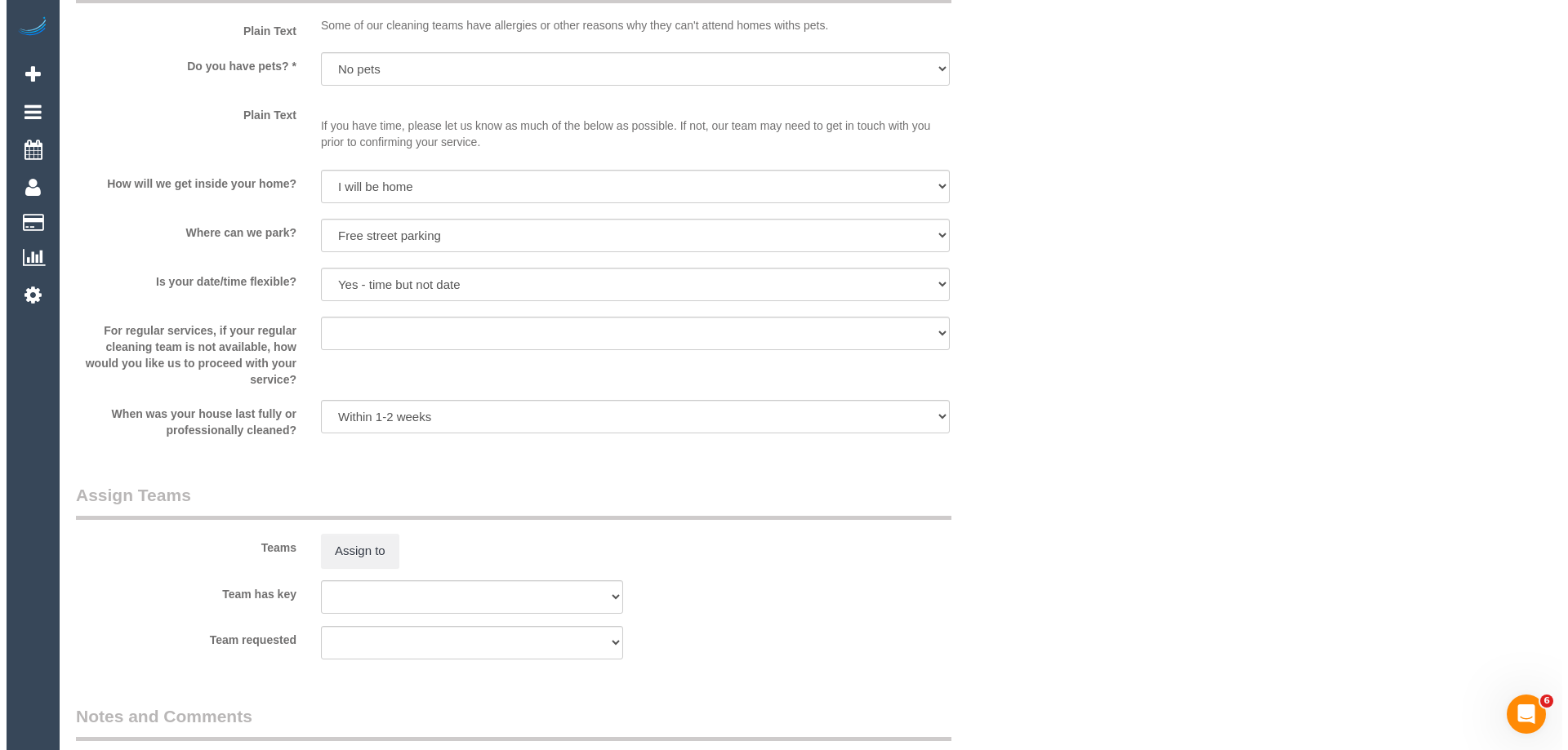
scroll to position [2450, 0]
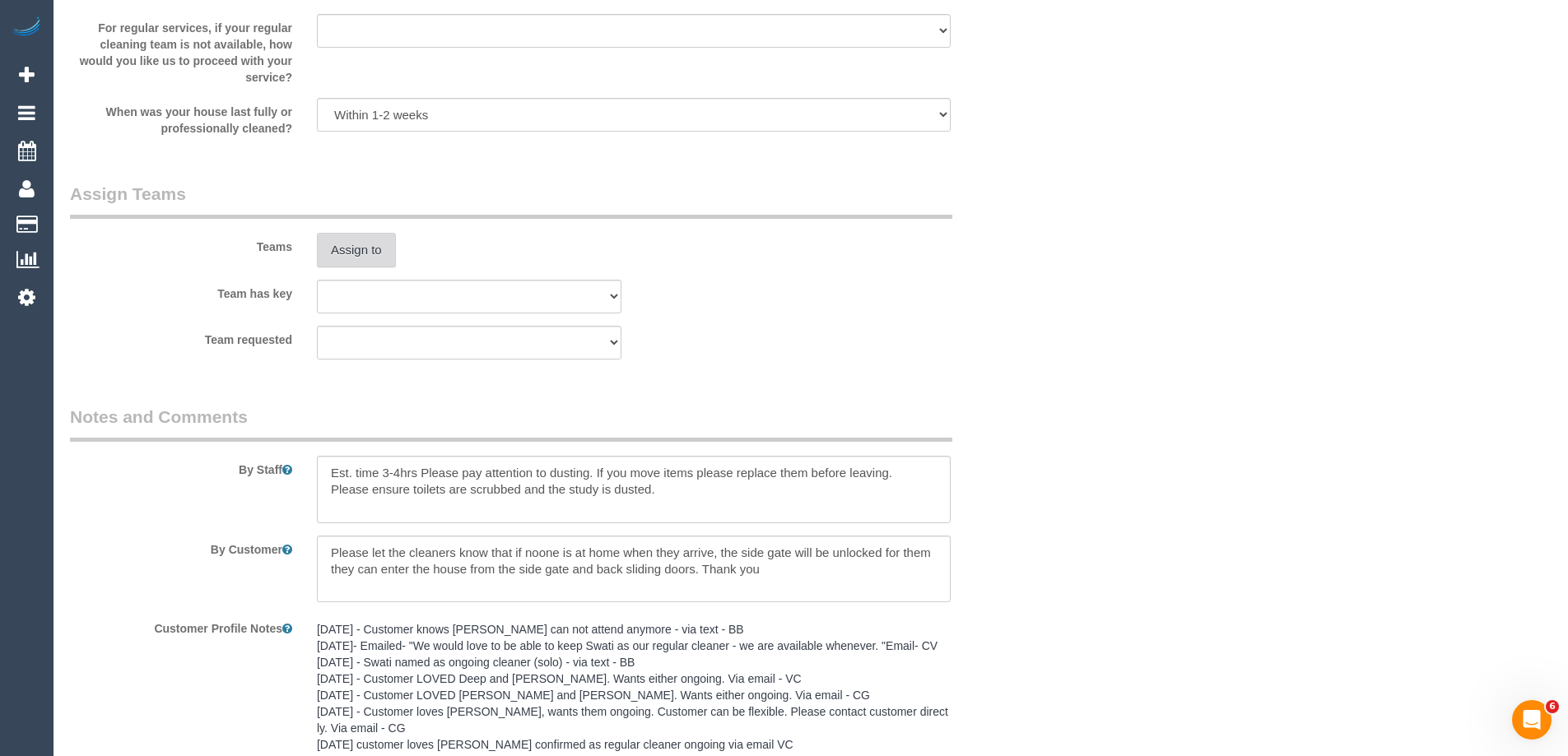
click at [377, 246] on button "Assign to" at bounding box center [357, 249] width 79 height 35
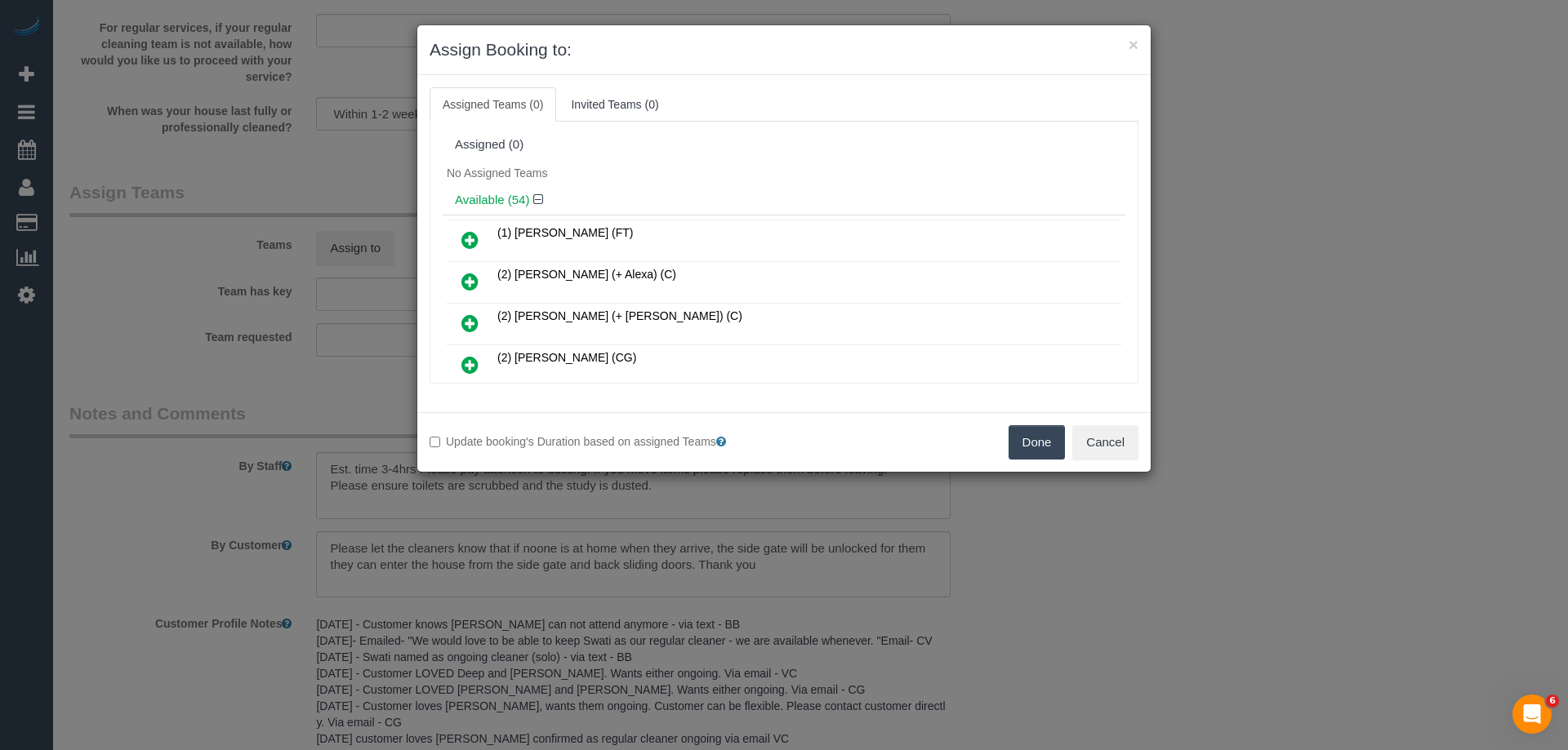
click at [705, 184] on div "No Assigned Teams" at bounding box center [784, 173] width 683 height 24
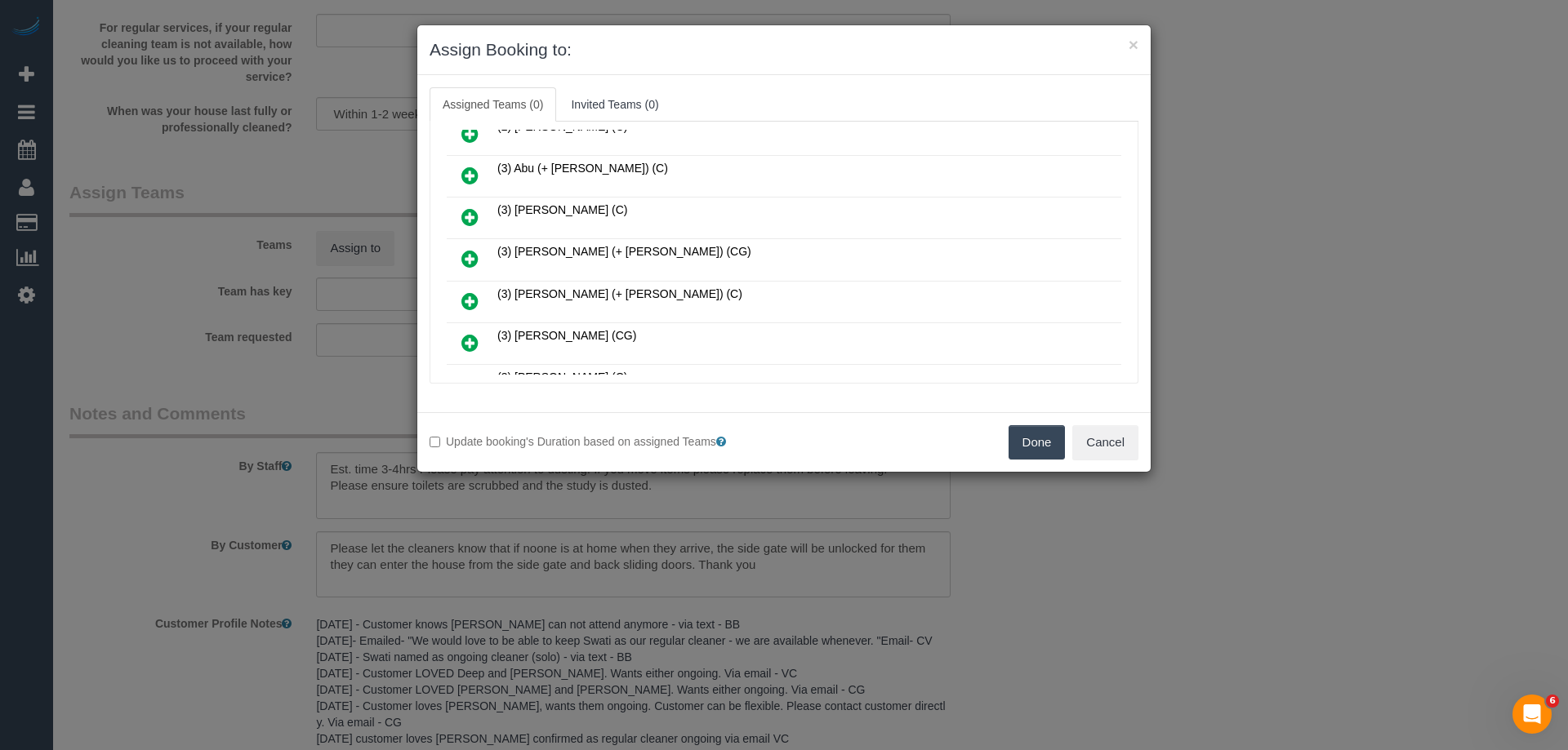
click at [462, 257] on icon at bounding box center [470, 259] width 17 height 20
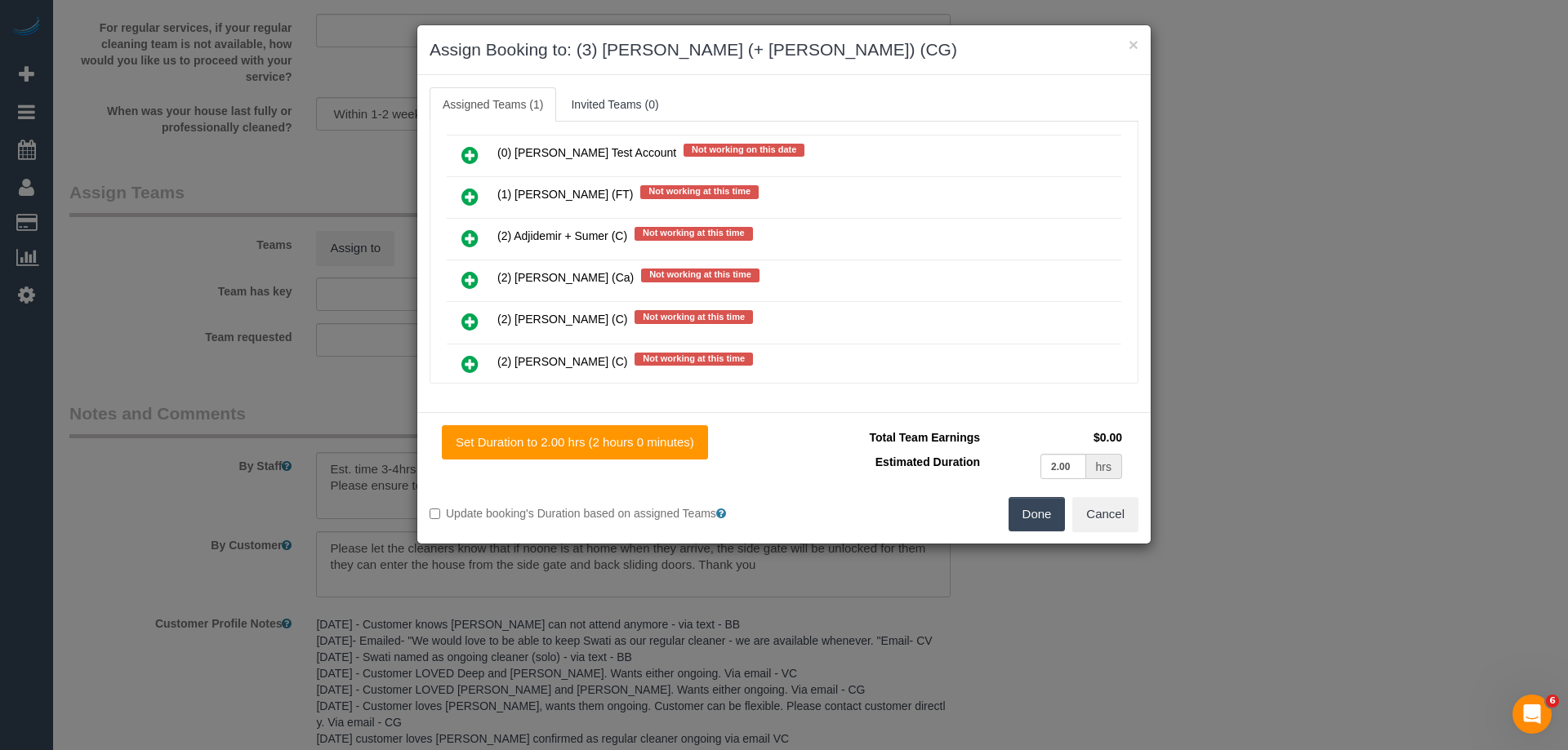
scroll to position [1891, 0]
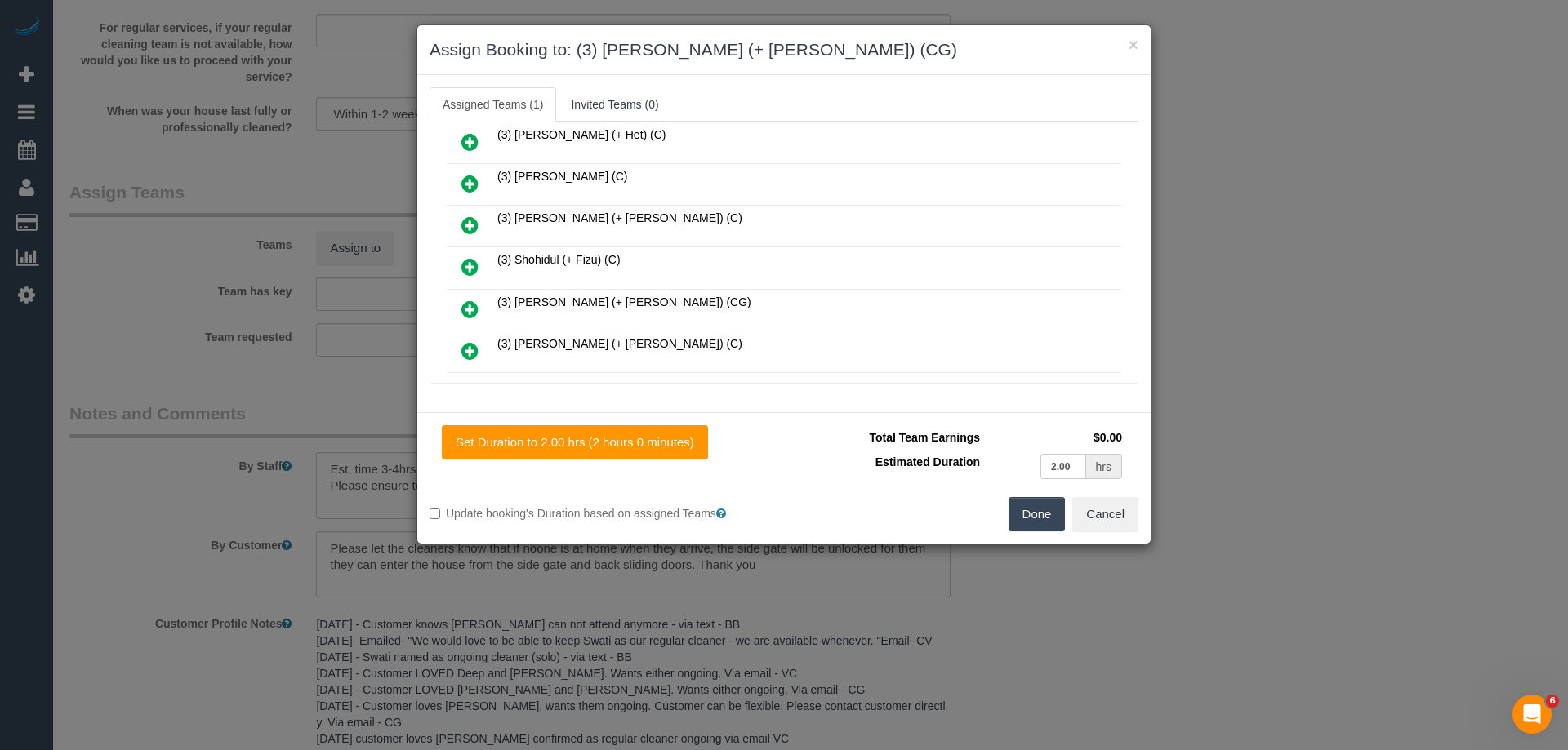
drag, startPoint x: 476, startPoint y: 309, endPoint x: 738, endPoint y: 245, distance: 269.7
click at [475, 309] on icon at bounding box center [470, 309] width 17 height 20
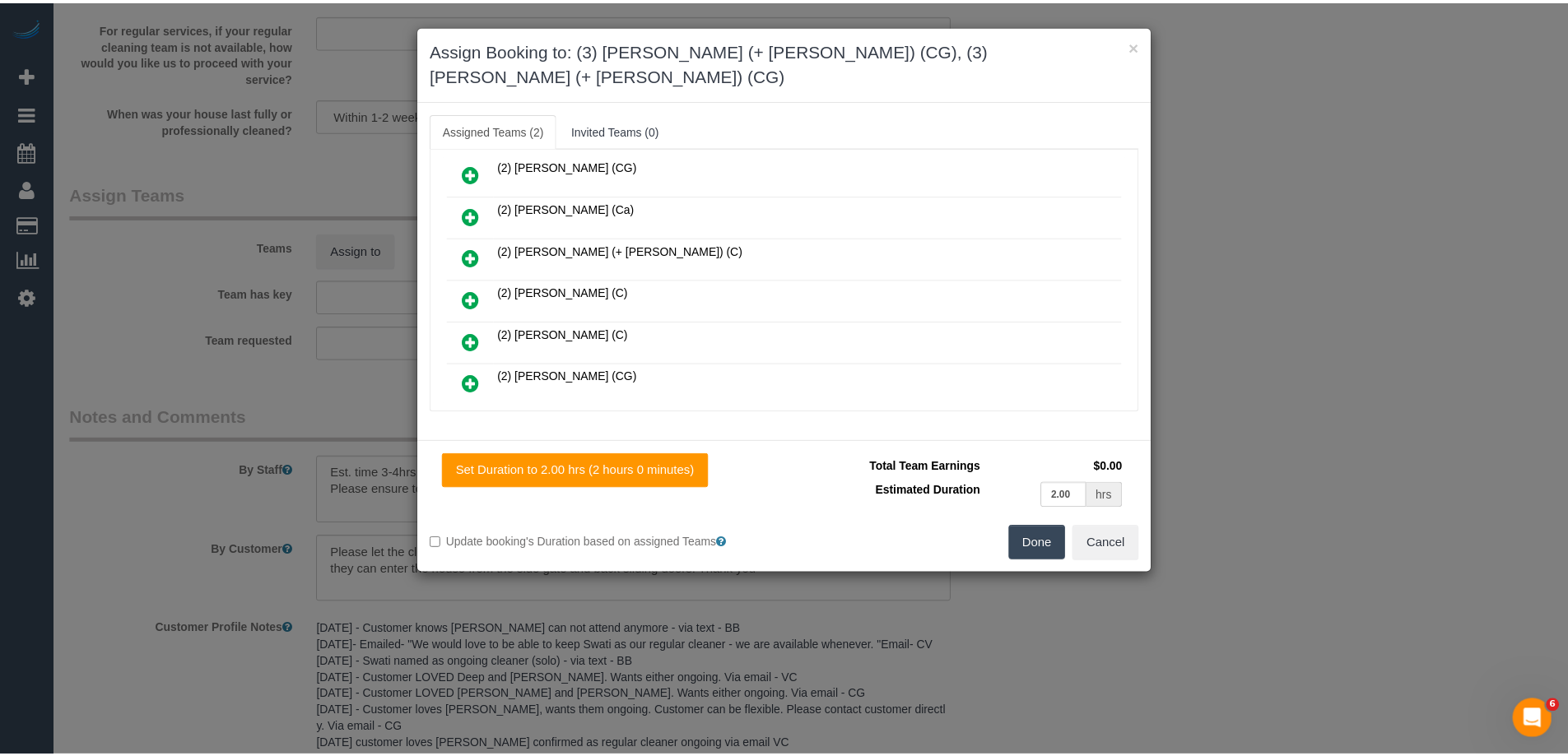
scroll to position [0, 0]
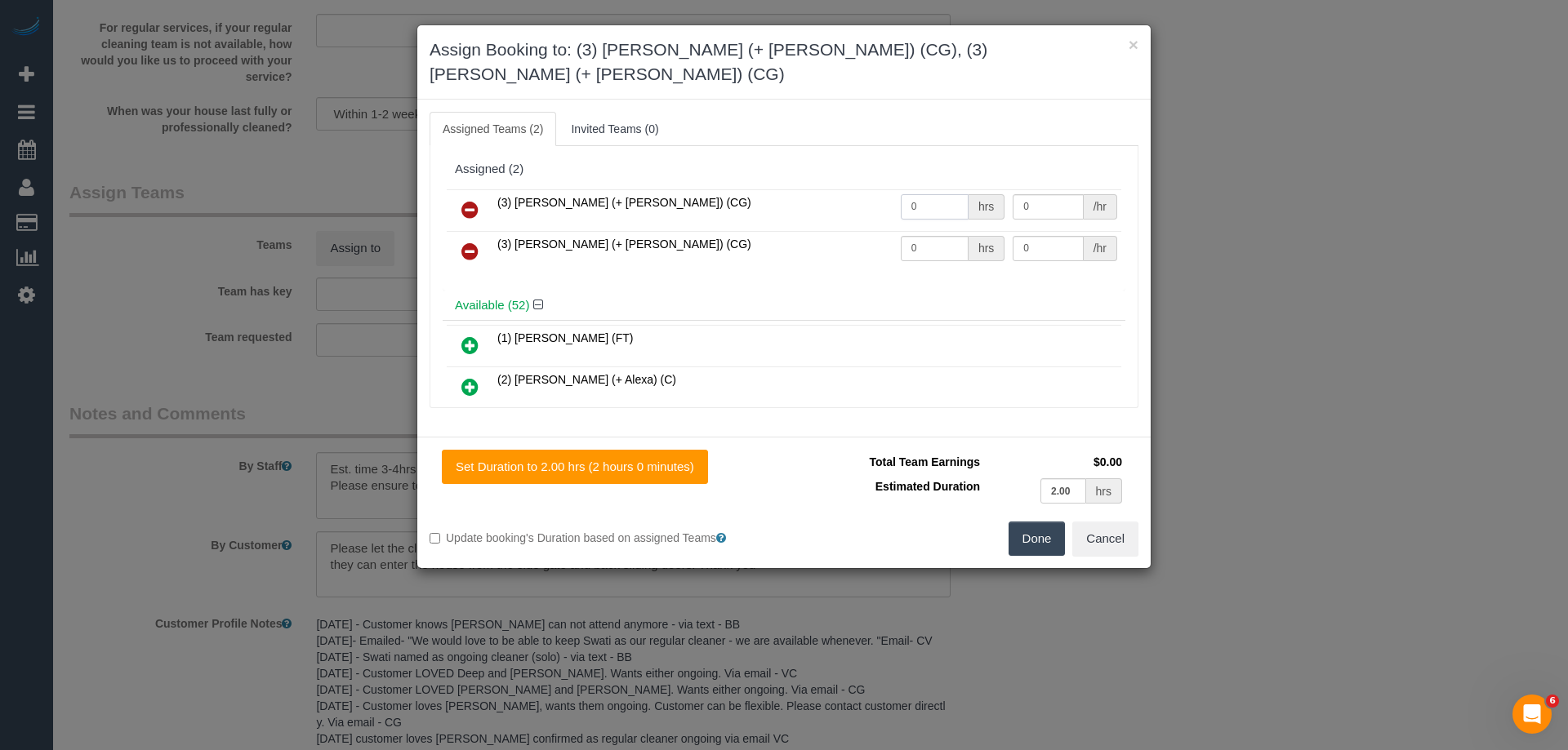
click at [951, 194] on input "0" at bounding box center [934, 206] width 68 height 25
type input "1"
click at [929, 236] on input "0" at bounding box center [934, 248] width 68 height 25
type input "1"
click at [1039, 194] on input "0" at bounding box center [1048, 206] width 70 height 25
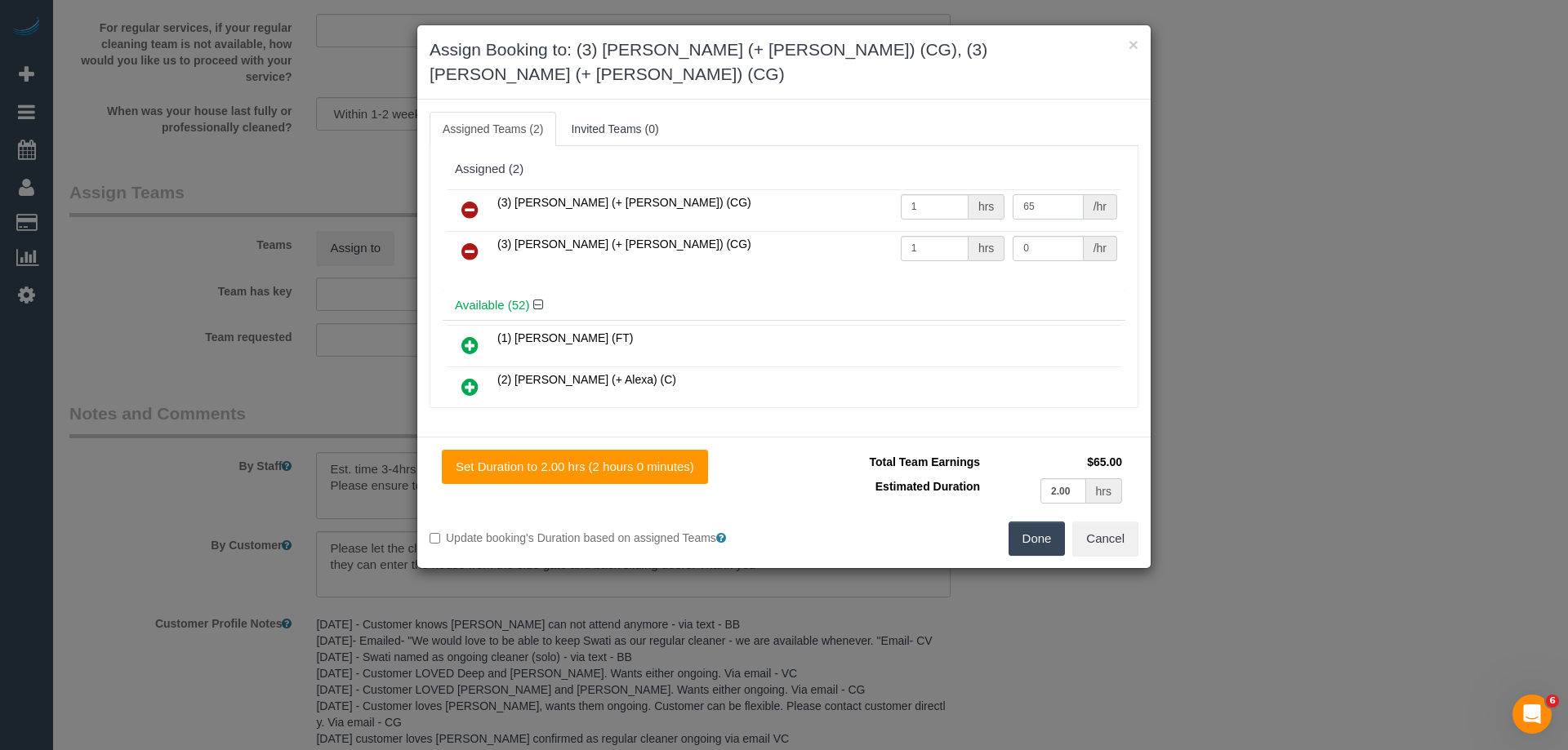
type input "65"
click at [1050, 236] on input "0" at bounding box center [1048, 248] width 70 height 25
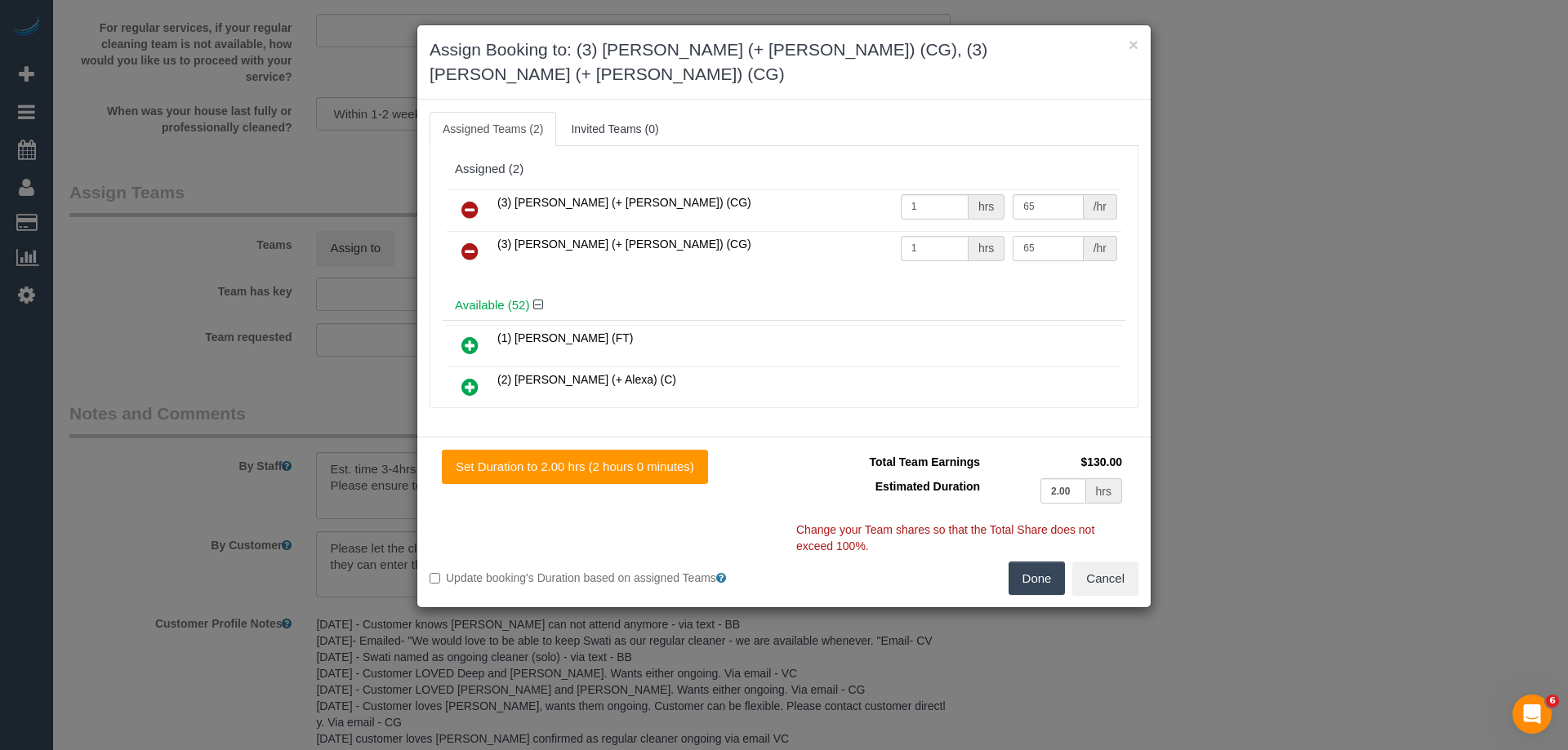
type input "65"
click at [1072, 561] on div "Done Cancel" at bounding box center [967, 578] width 367 height 35
click at [1045, 561] on button "Done" at bounding box center [1037, 578] width 57 height 35
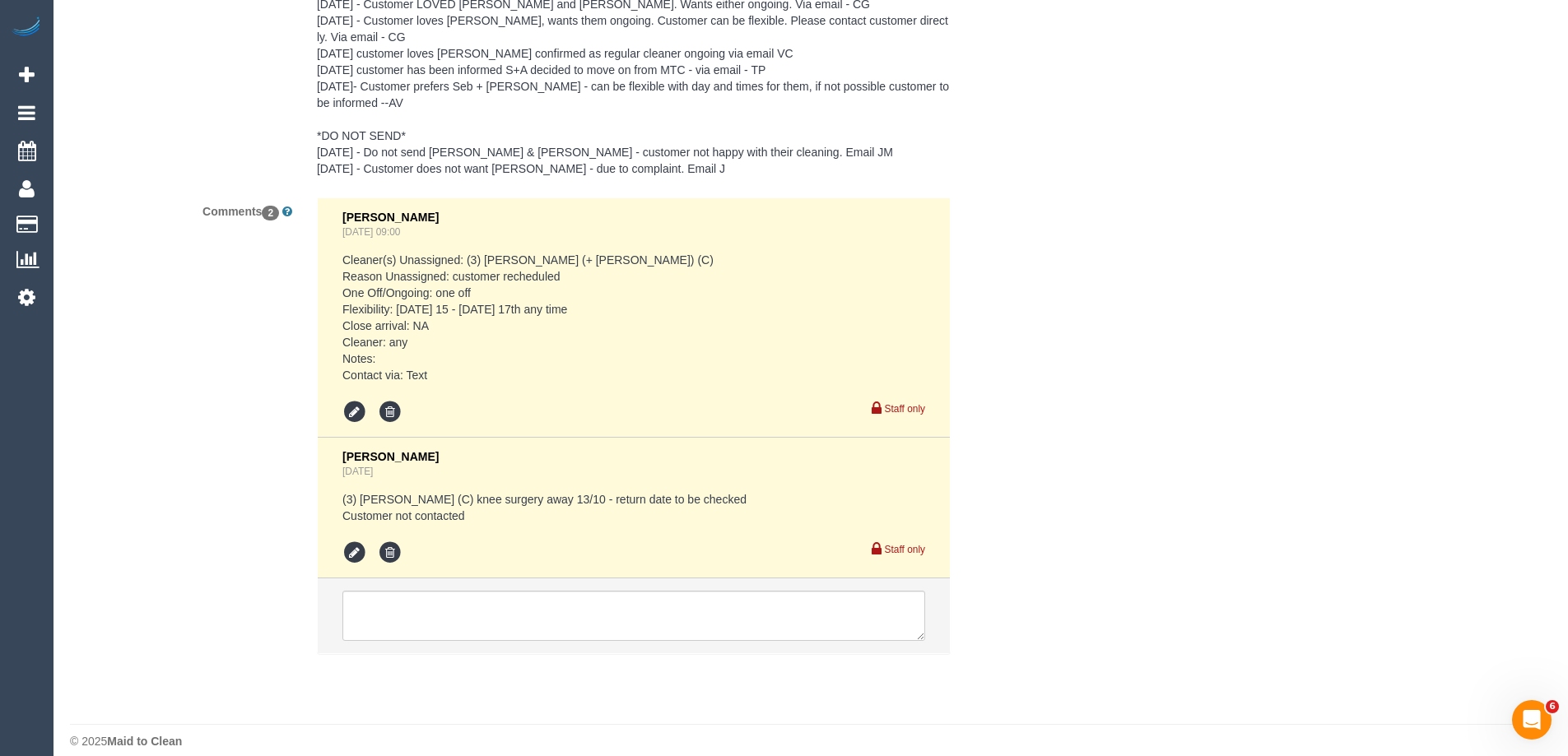
scroll to position [3177, 0]
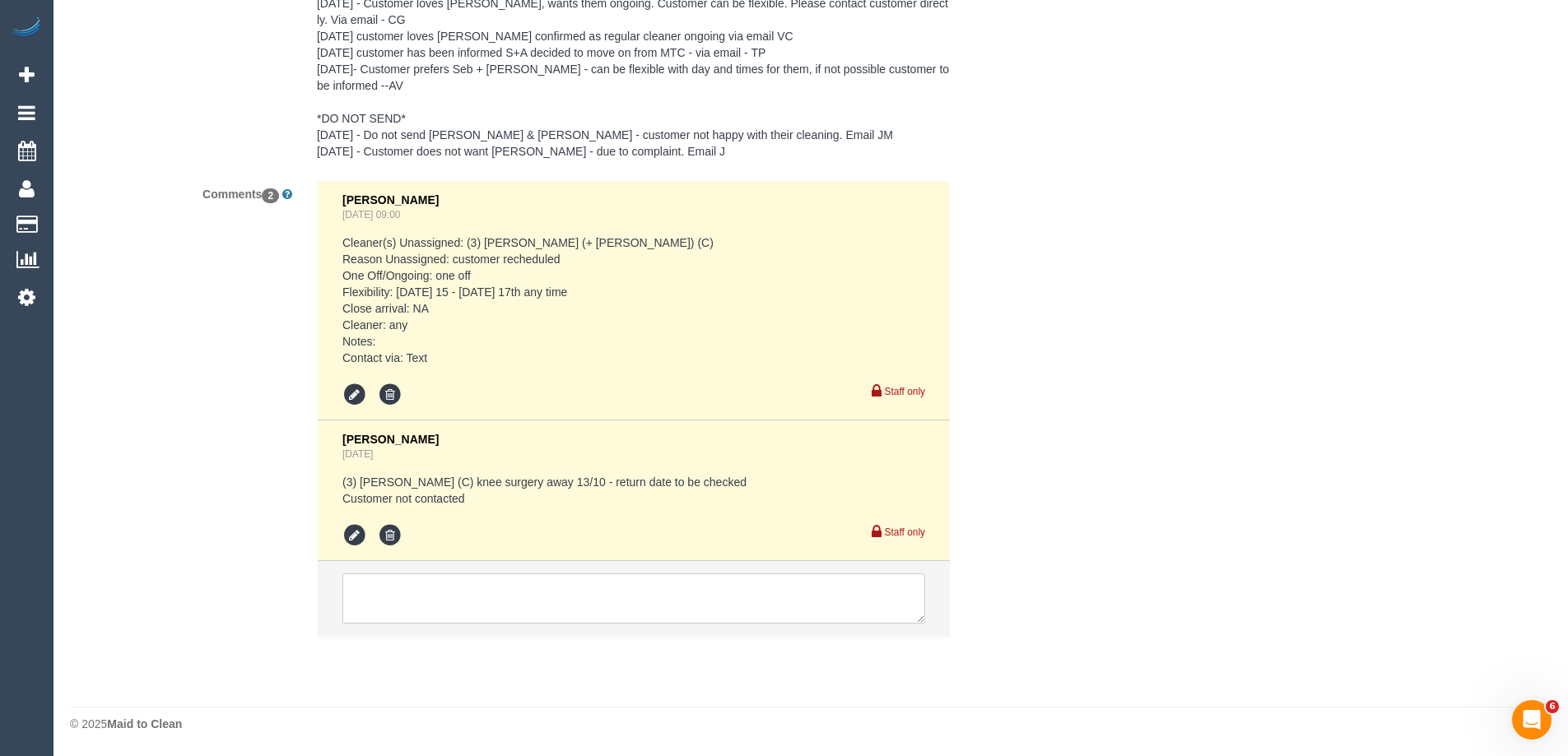
click at [418, 616] on textarea at bounding box center [634, 599] width 583 height 51
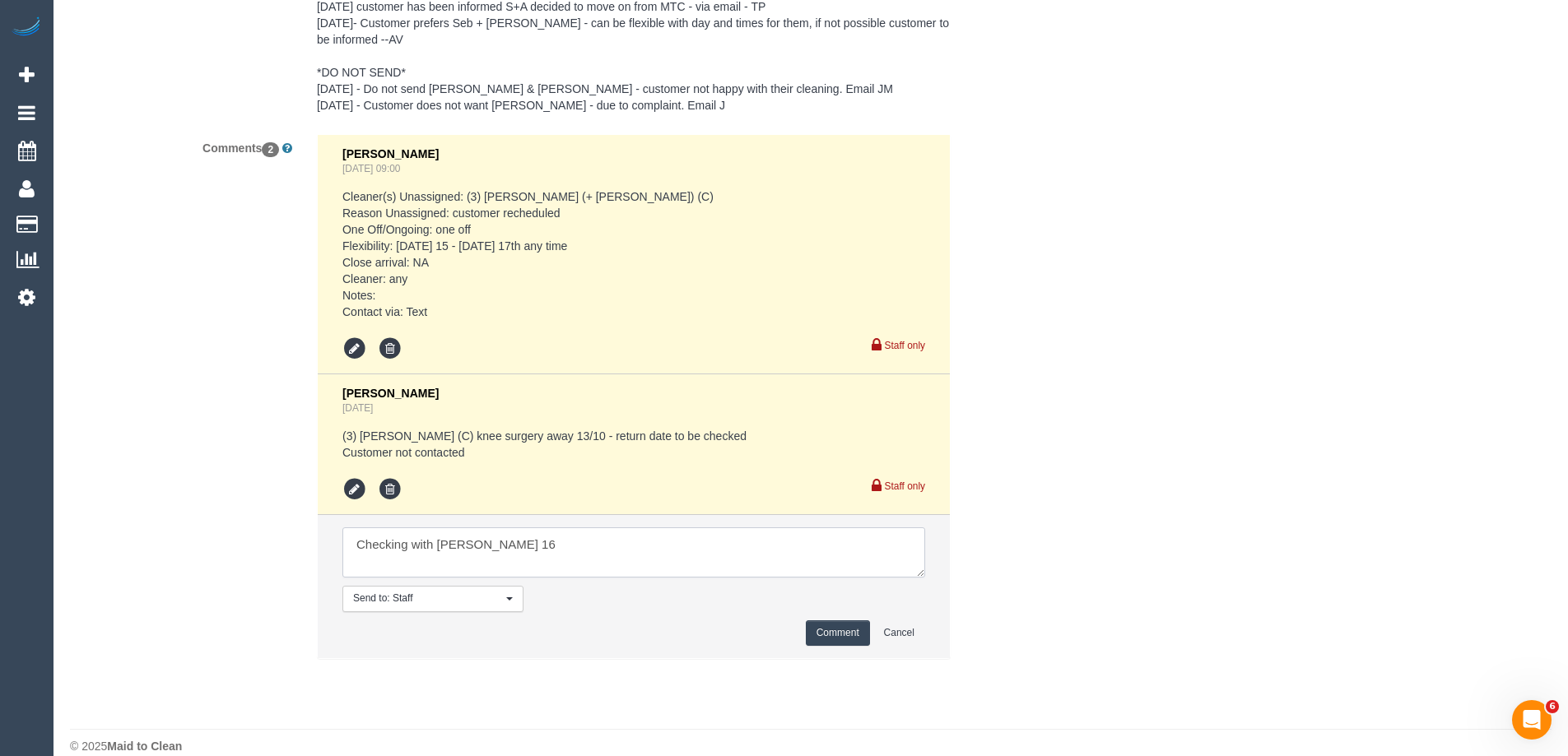
scroll to position [3246, 0]
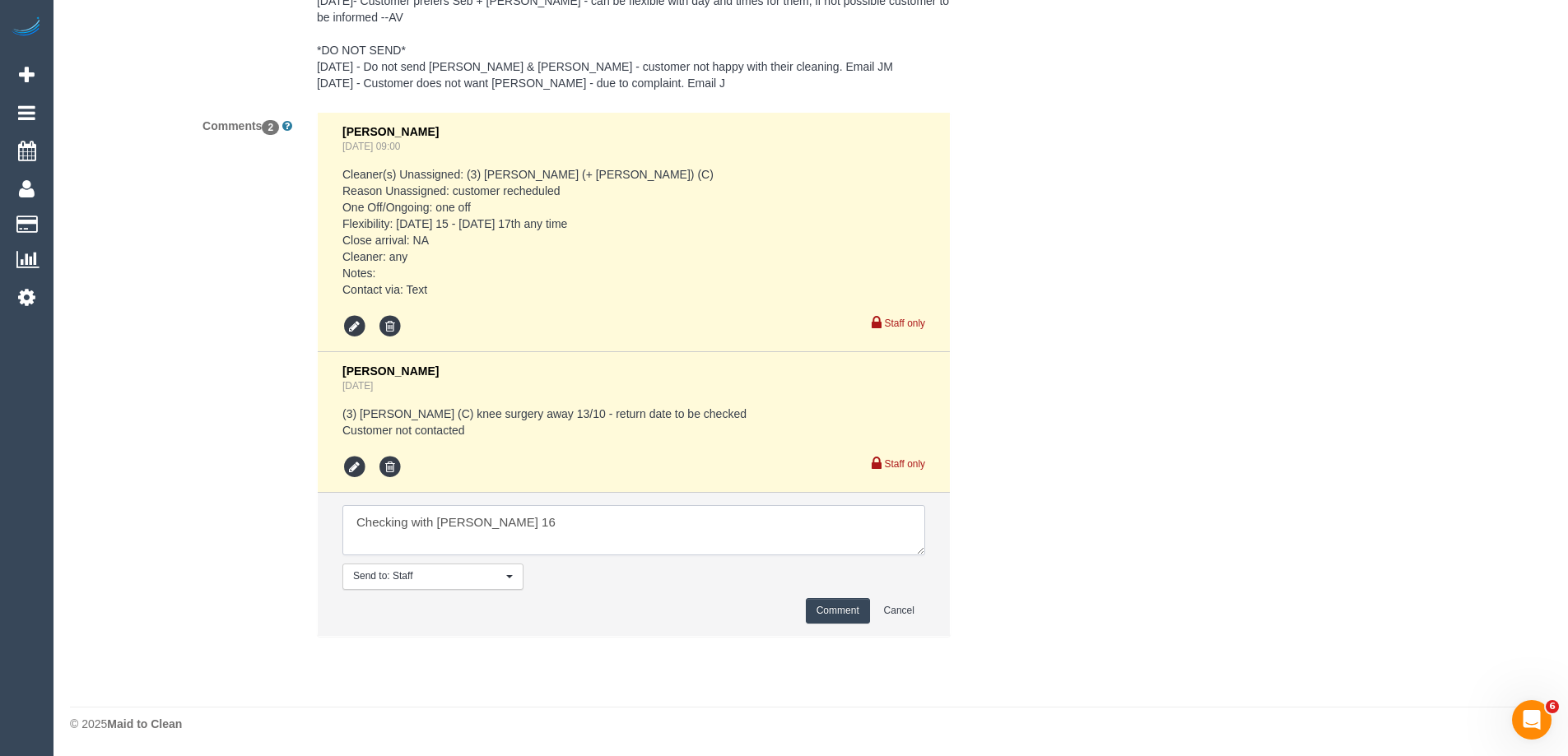
click at [587, 523] on textarea at bounding box center [634, 531] width 583 height 51
click at [363, 539] on textarea at bounding box center [634, 531] width 583 height 51
type textarea "Checking with Steve Thurs 16 Customer net yet contacted"
click at [809, 608] on button "Comment" at bounding box center [838, 611] width 64 height 25
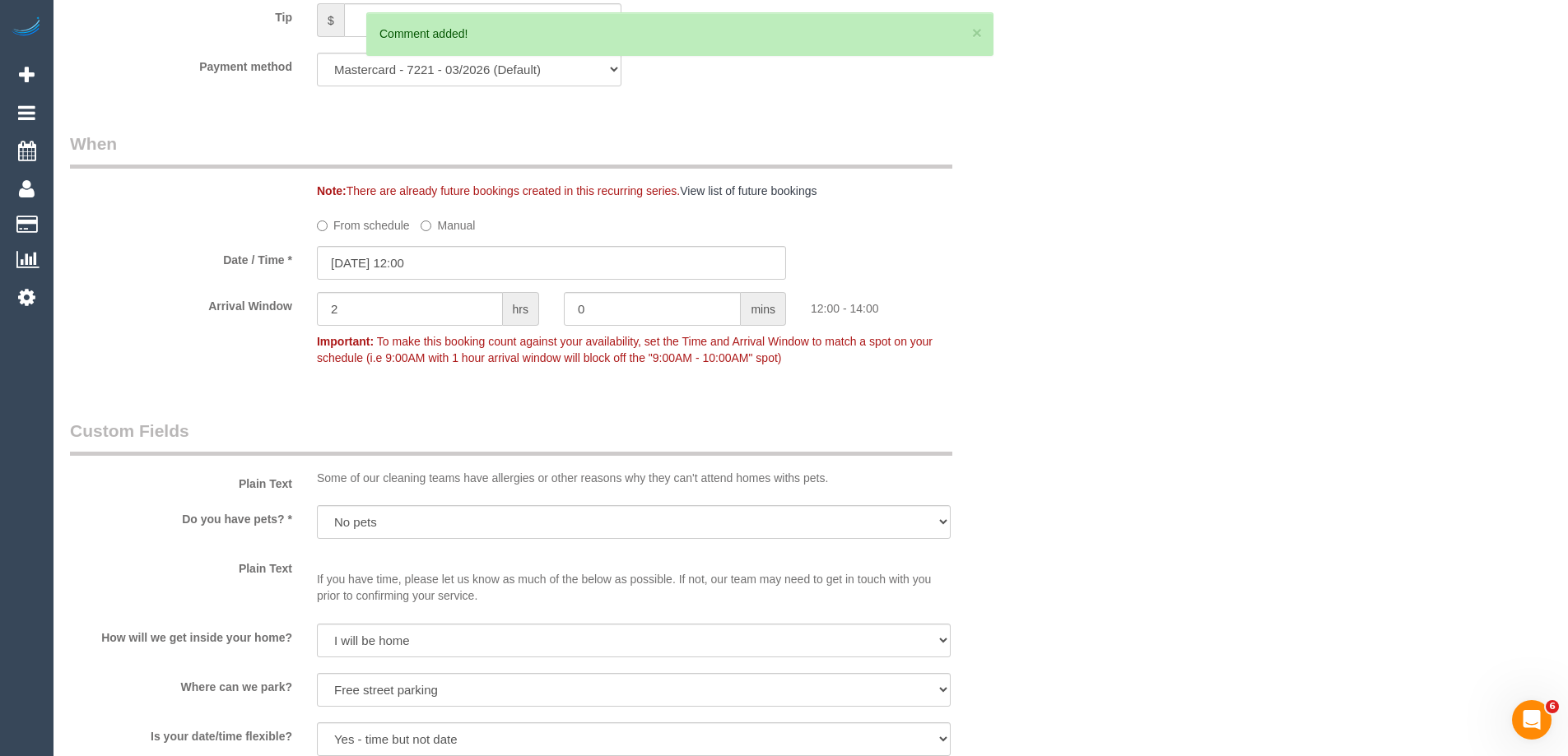
scroll to position [1682, 0]
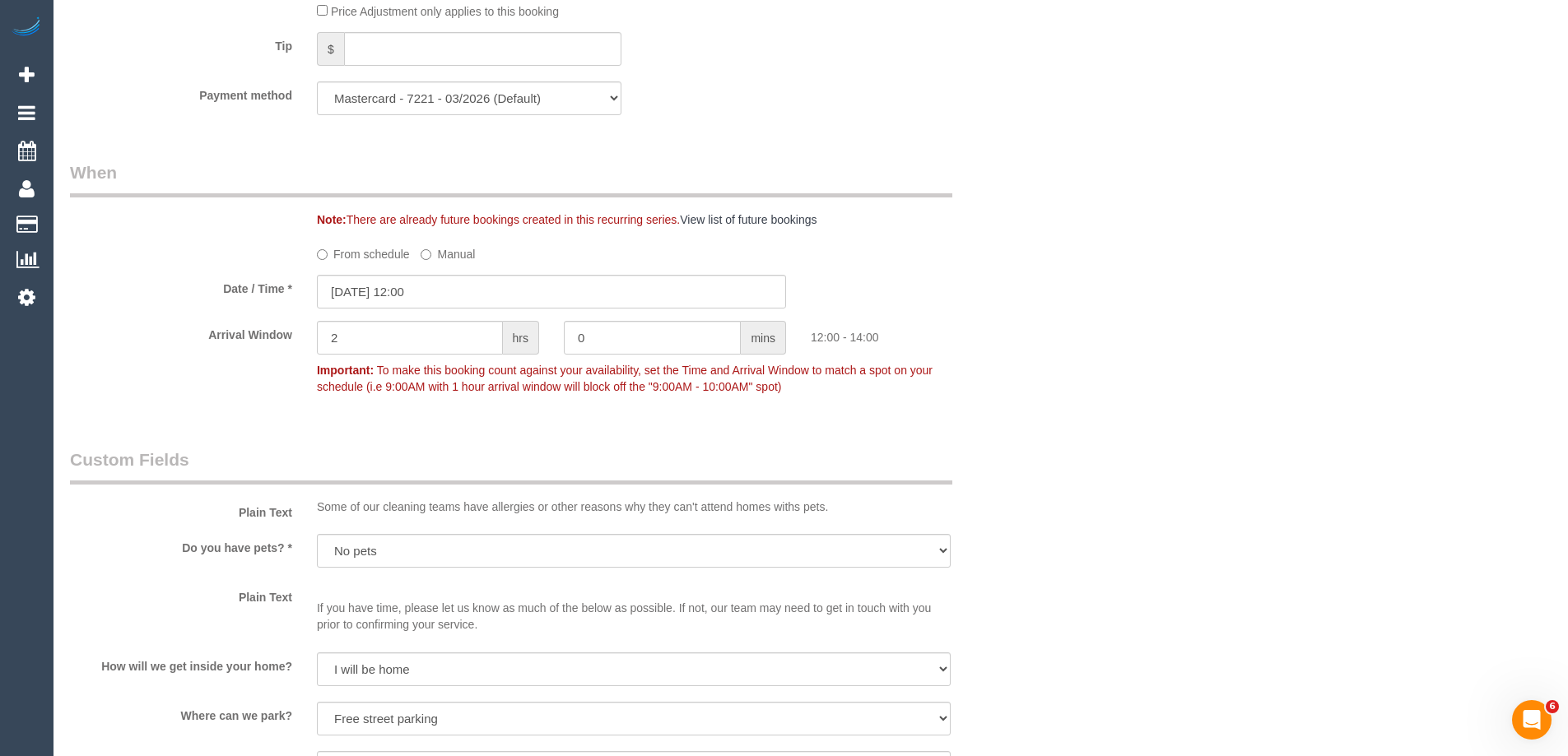
click at [1104, 364] on div "Who Email* chingsuling@hotmail.com Name * Su Ling Ching Where Address* 2A Erin …" at bounding box center [811, 357] width 1482 height 3958
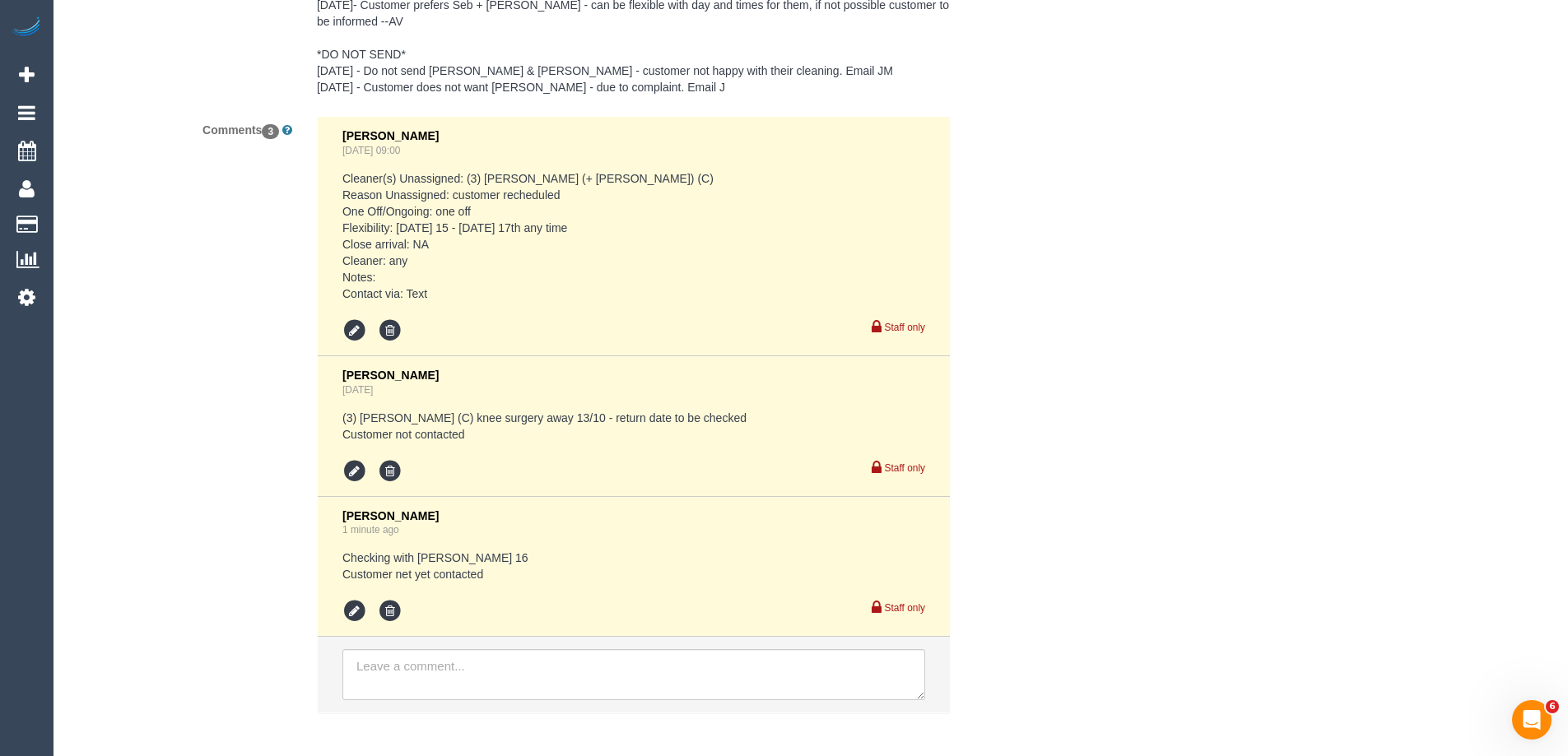
scroll to position [3319, 0]
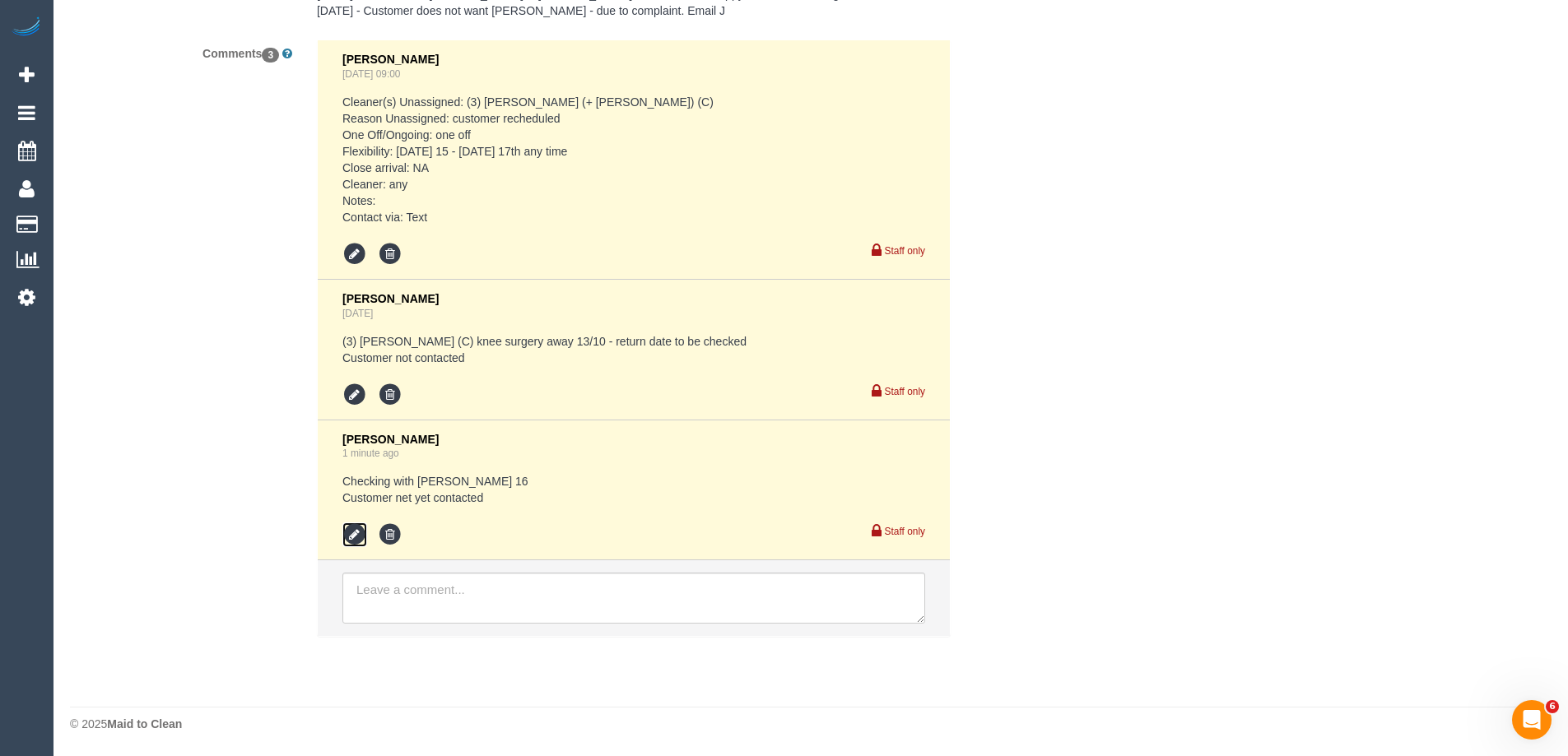
click at [363, 532] on icon at bounding box center [355, 535] width 24 height 24
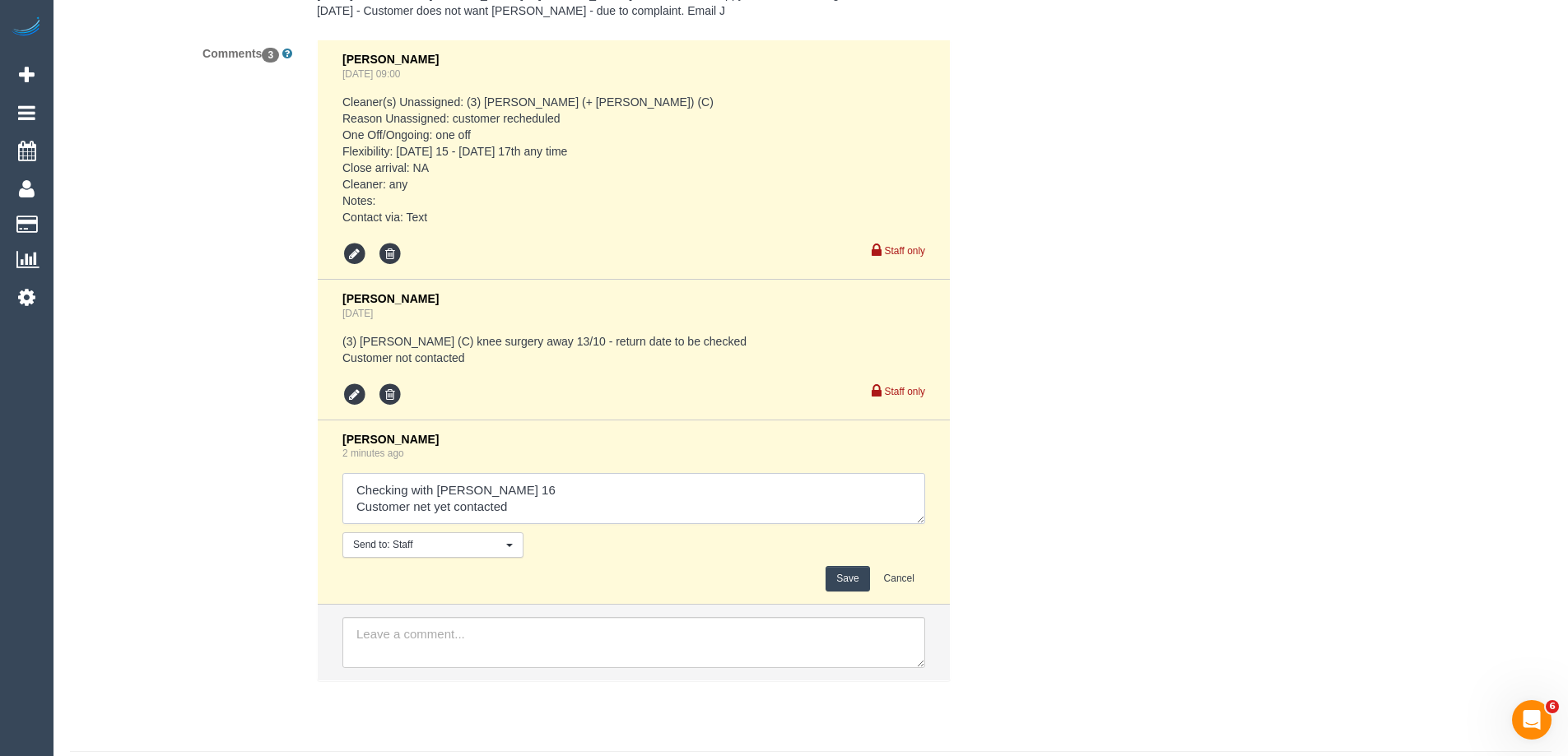
click at [412, 513] on textarea at bounding box center [634, 499] width 583 height 51
drag, startPoint x: 553, startPoint y: 501, endPoint x: 414, endPoint y: 513, distance: 139.5
click at [414, 513] on textarea at bounding box center [634, 499] width 583 height 51
click at [703, 501] on textarea at bounding box center [634, 499] width 583 height 51
click at [632, 478] on textarea at bounding box center [634, 499] width 583 height 51
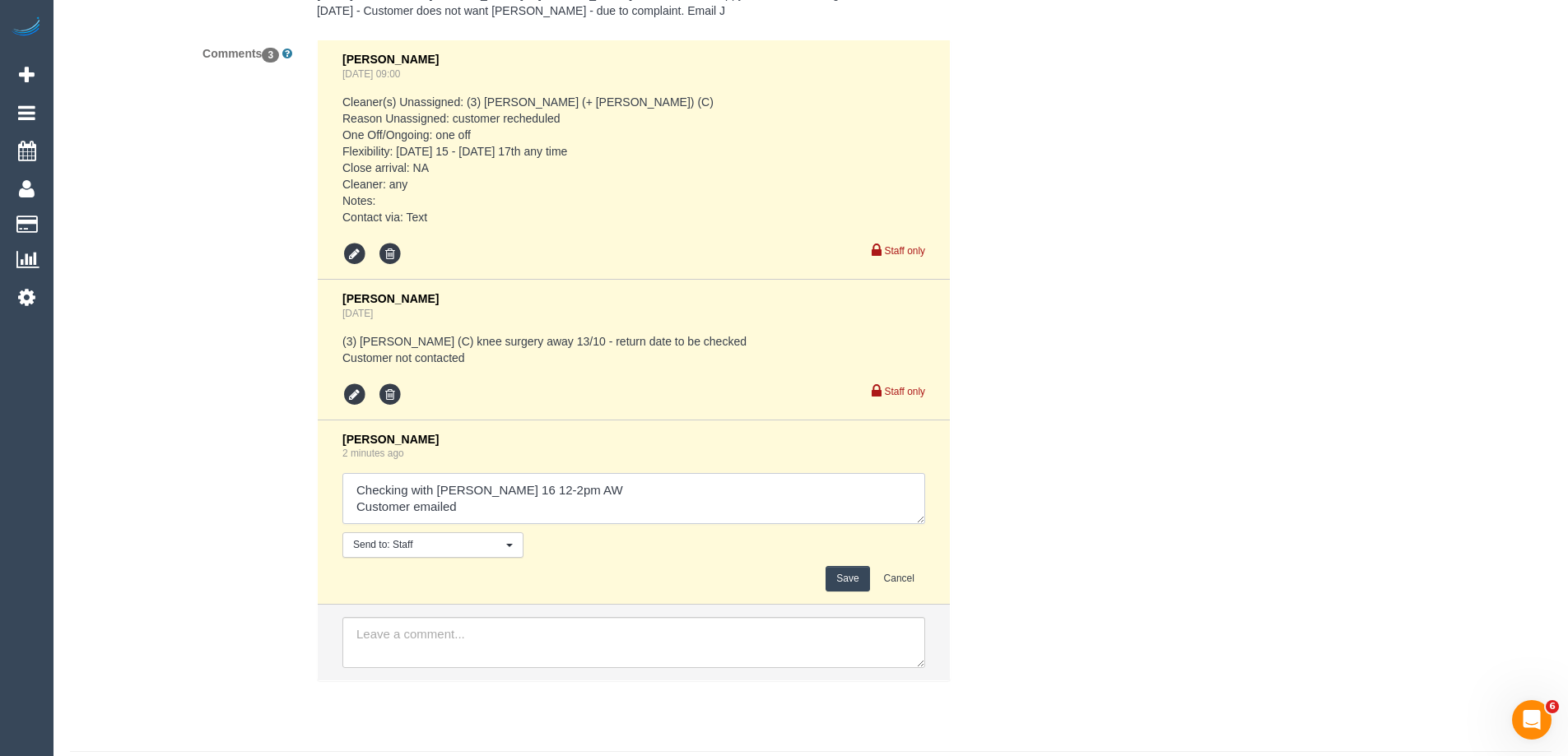
type textarea "Checking with Steve Thurs 16 12-2pm AW Customer emailed"
click at [840, 583] on button "Save" at bounding box center [848, 578] width 43 height 25
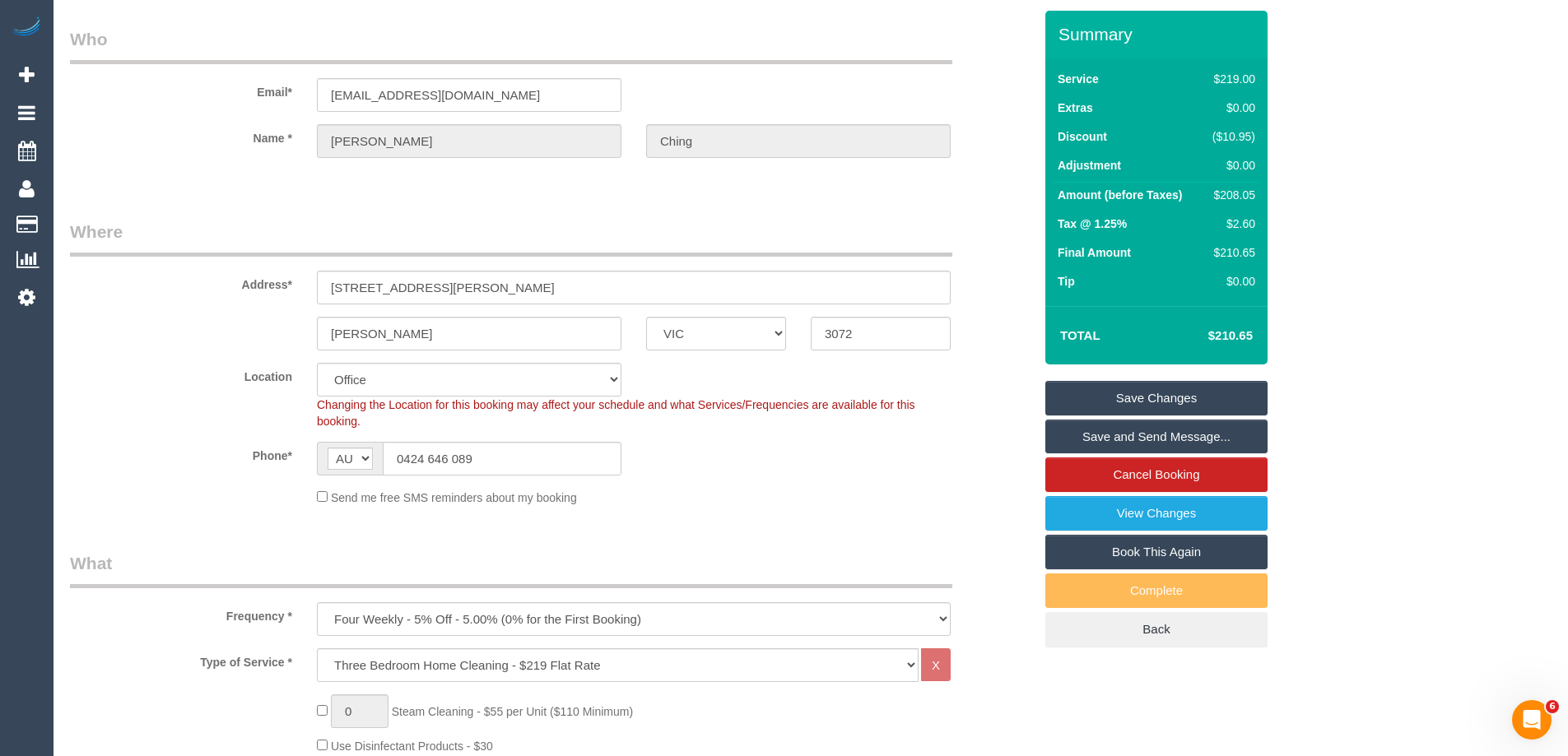
scroll to position [0, 0]
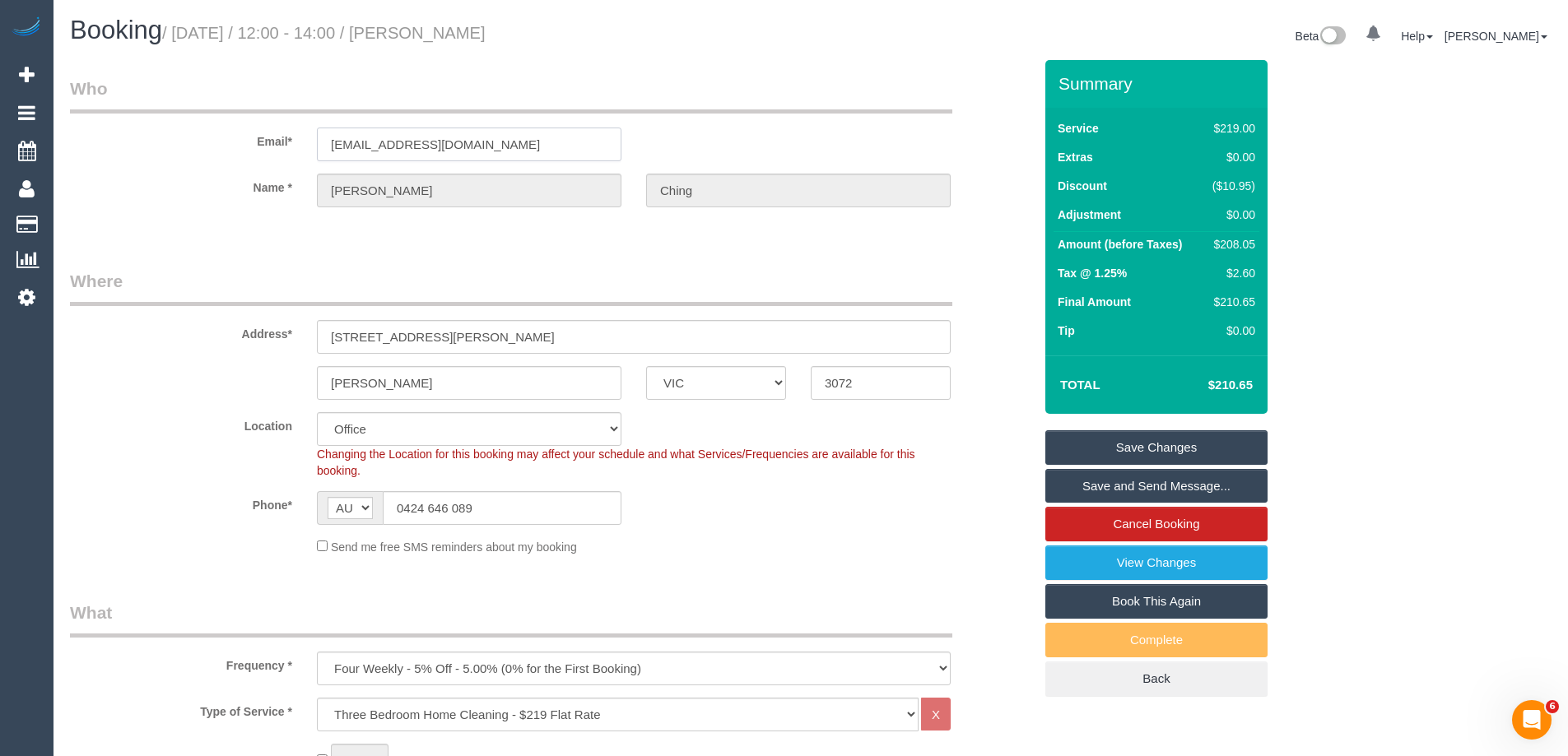
click at [432, 144] on input "chingsuling@hotmail.com" at bounding box center [469, 144] width 304 height 34
click at [1146, 443] on link "Save Changes" at bounding box center [1156, 447] width 222 height 35
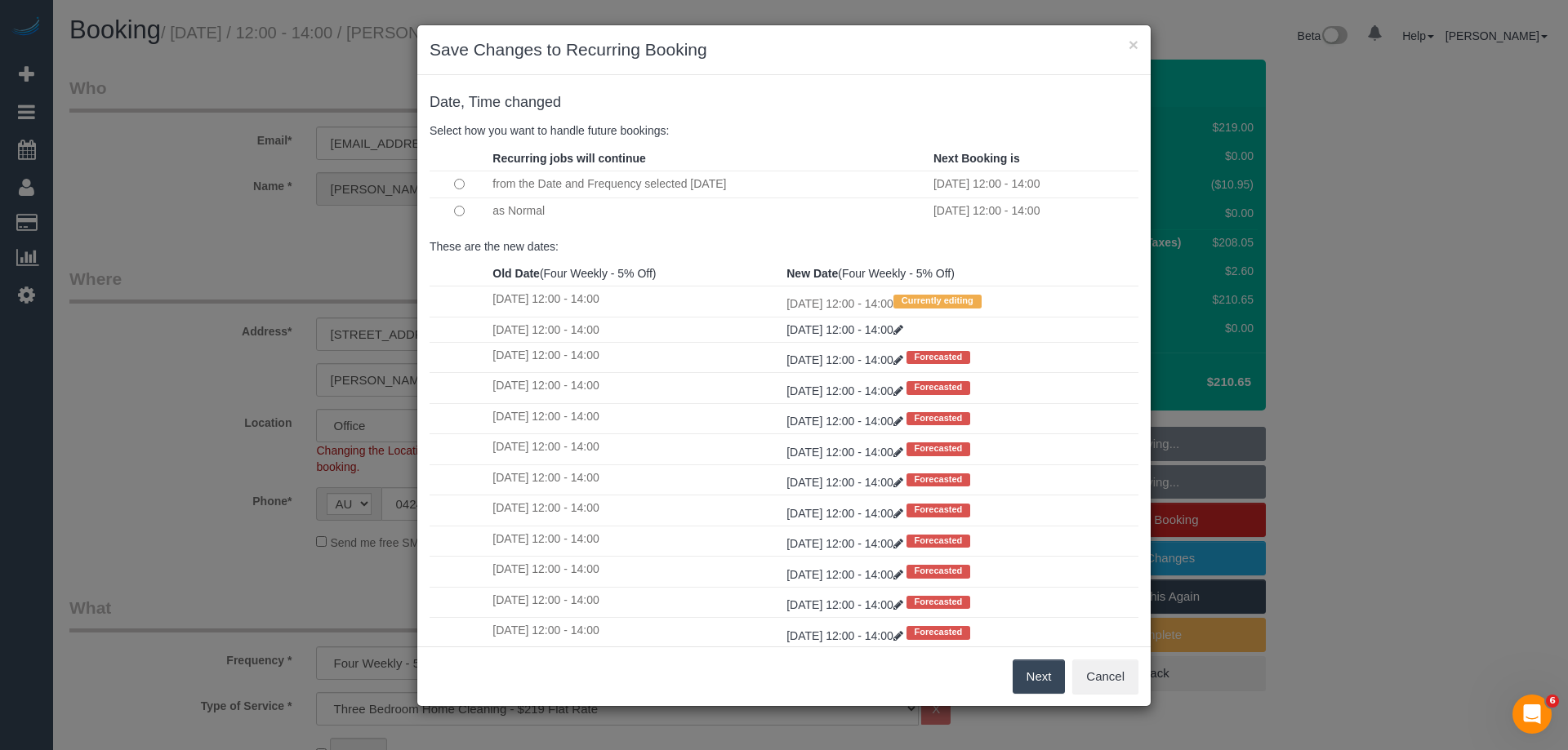
click at [1038, 675] on button "Next" at bounding box center [1039, 676] width 53 height 35
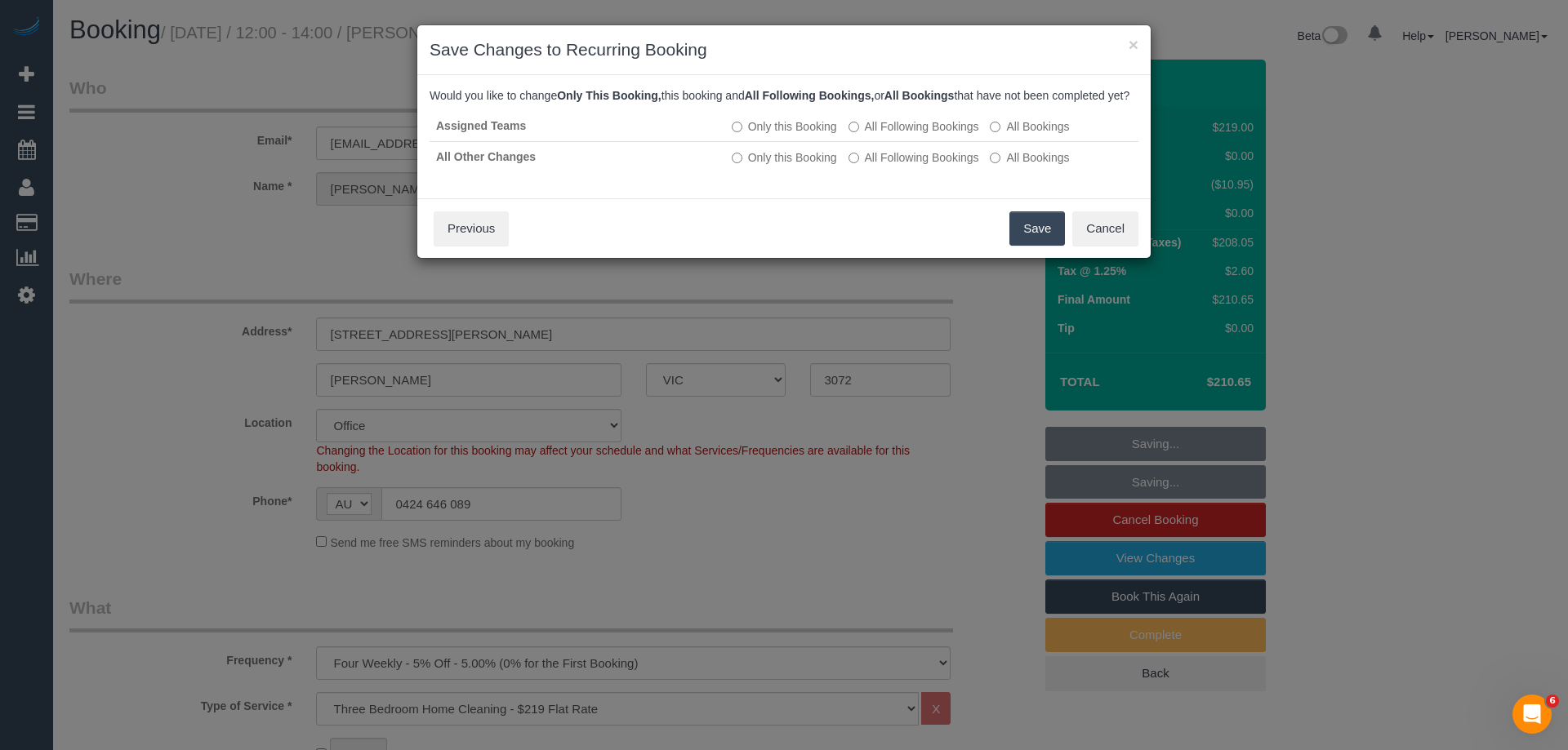
click at [1027, 243] on button "Save" at bounding box center [1036, 228] width 55 height 35
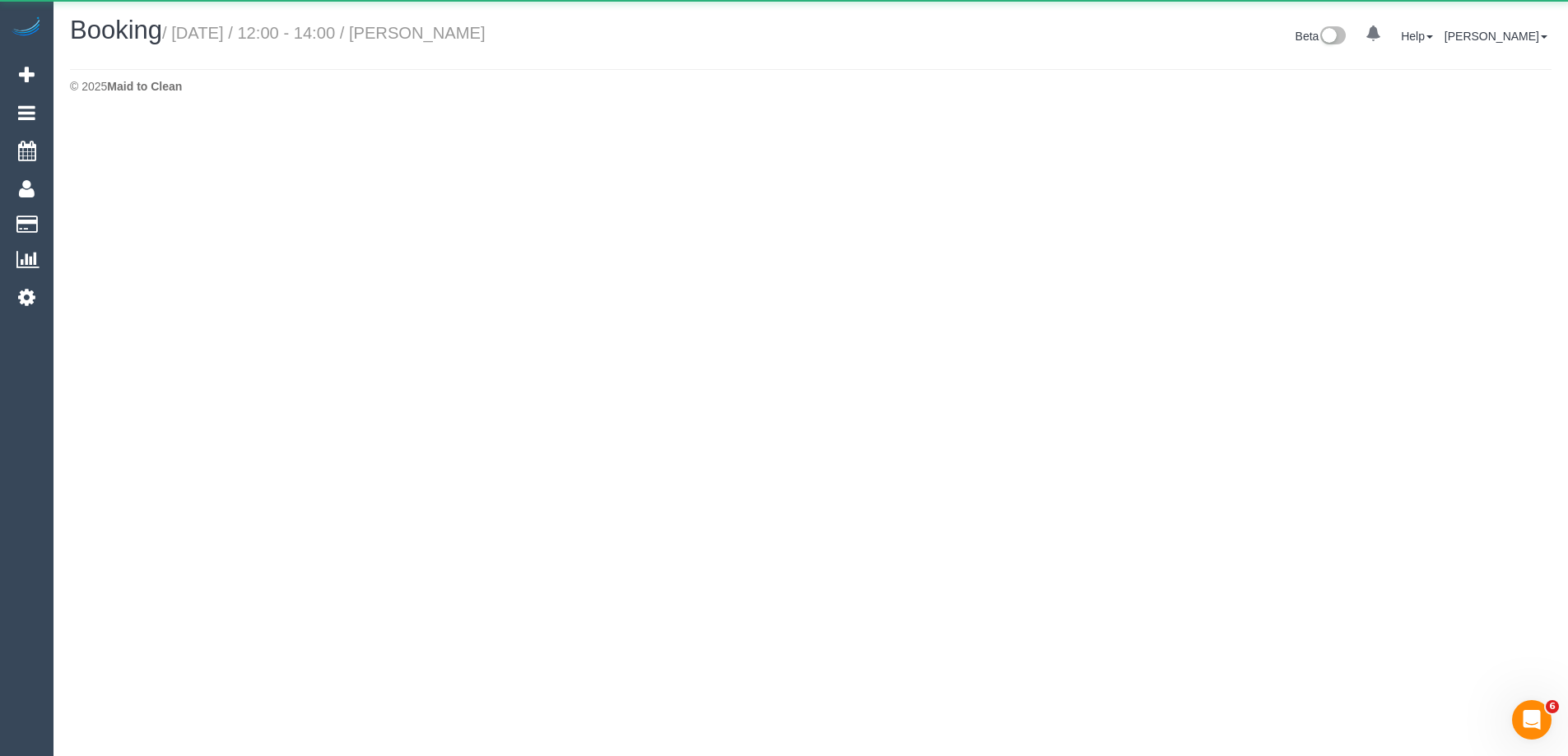
select select "VIC"
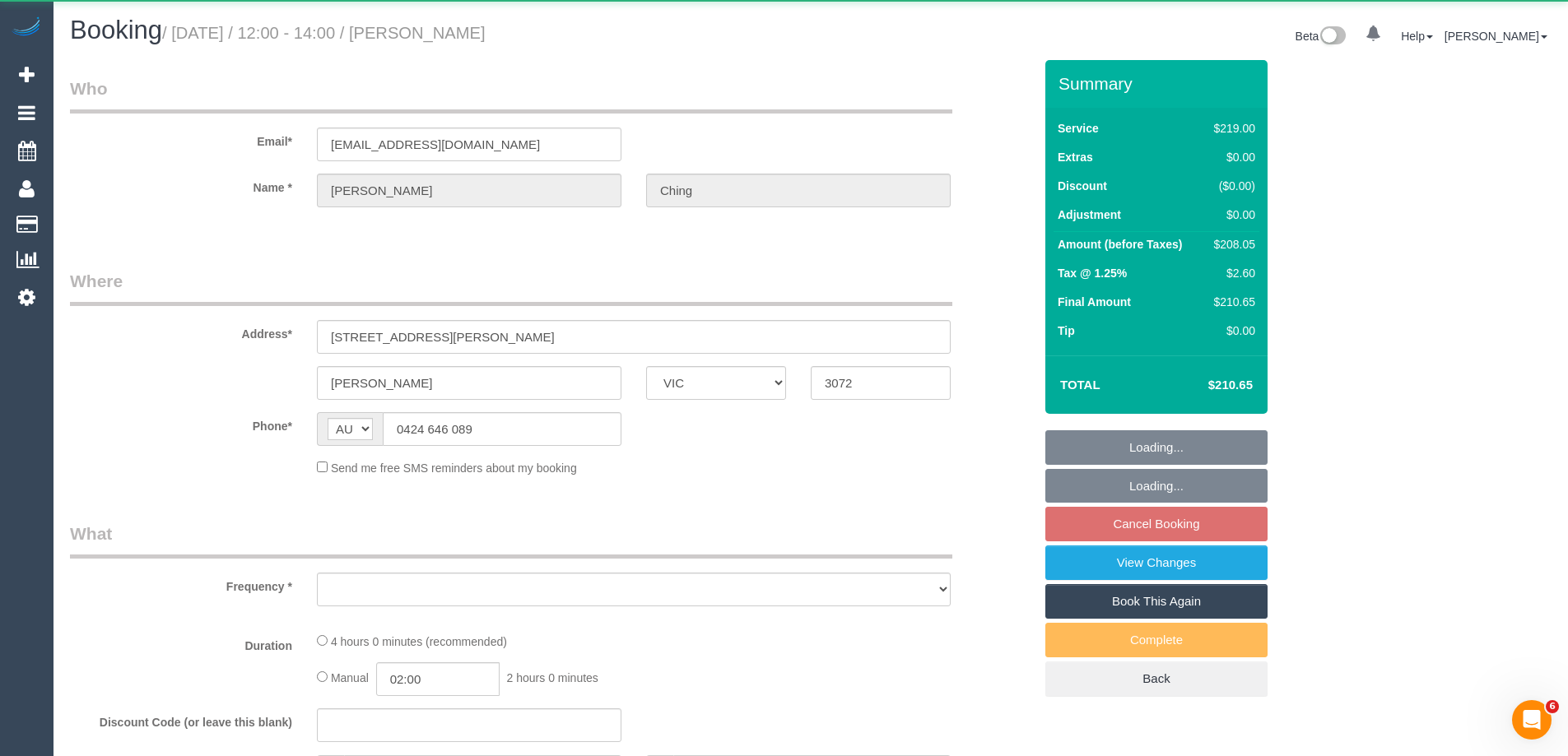
select select "object:10109"
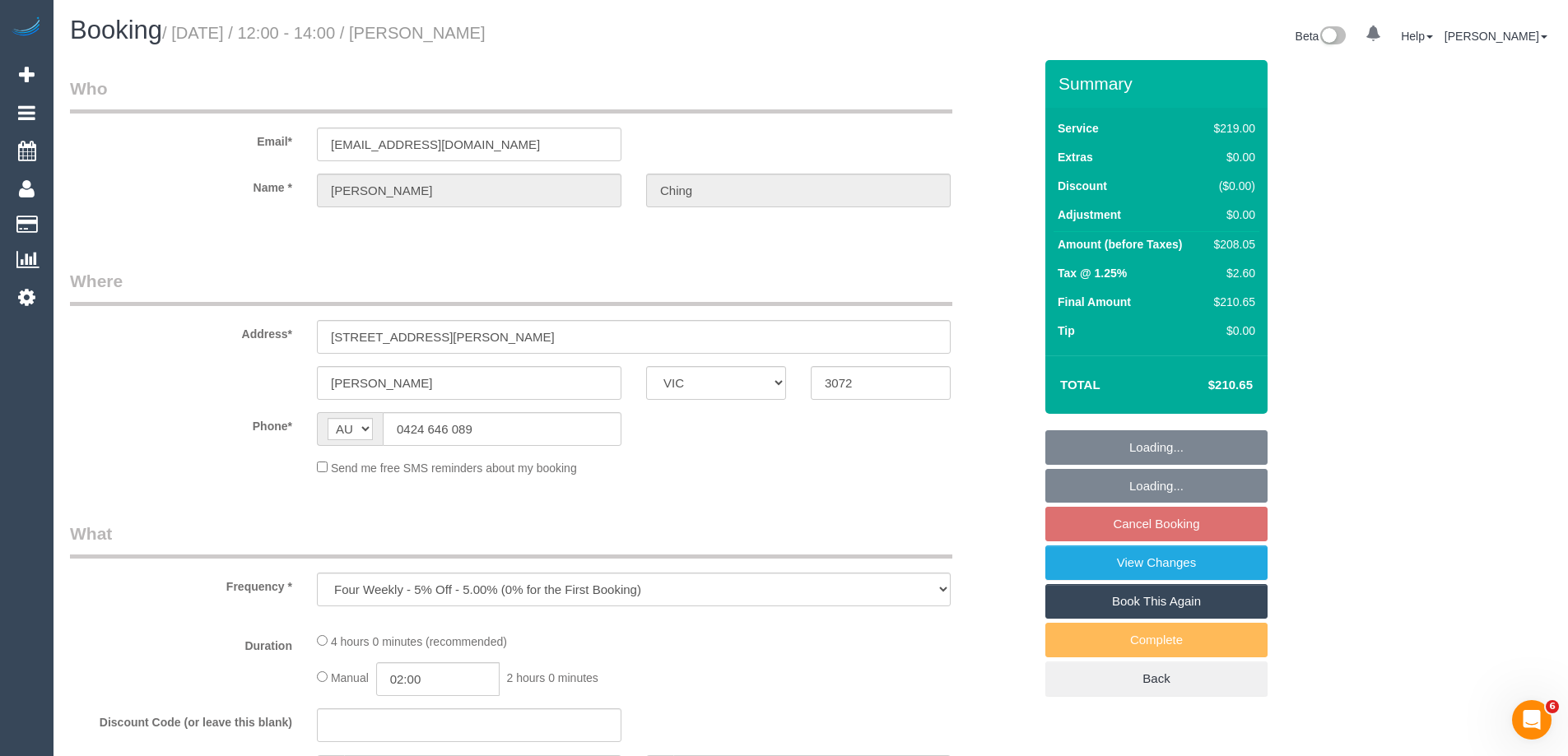
select select "string:stripe-pm_1Hy2pE2GScqysDRVJSYYtCWK"
select select "number:28"
select select "number:14"
select select "number:19"
select select "number:24"
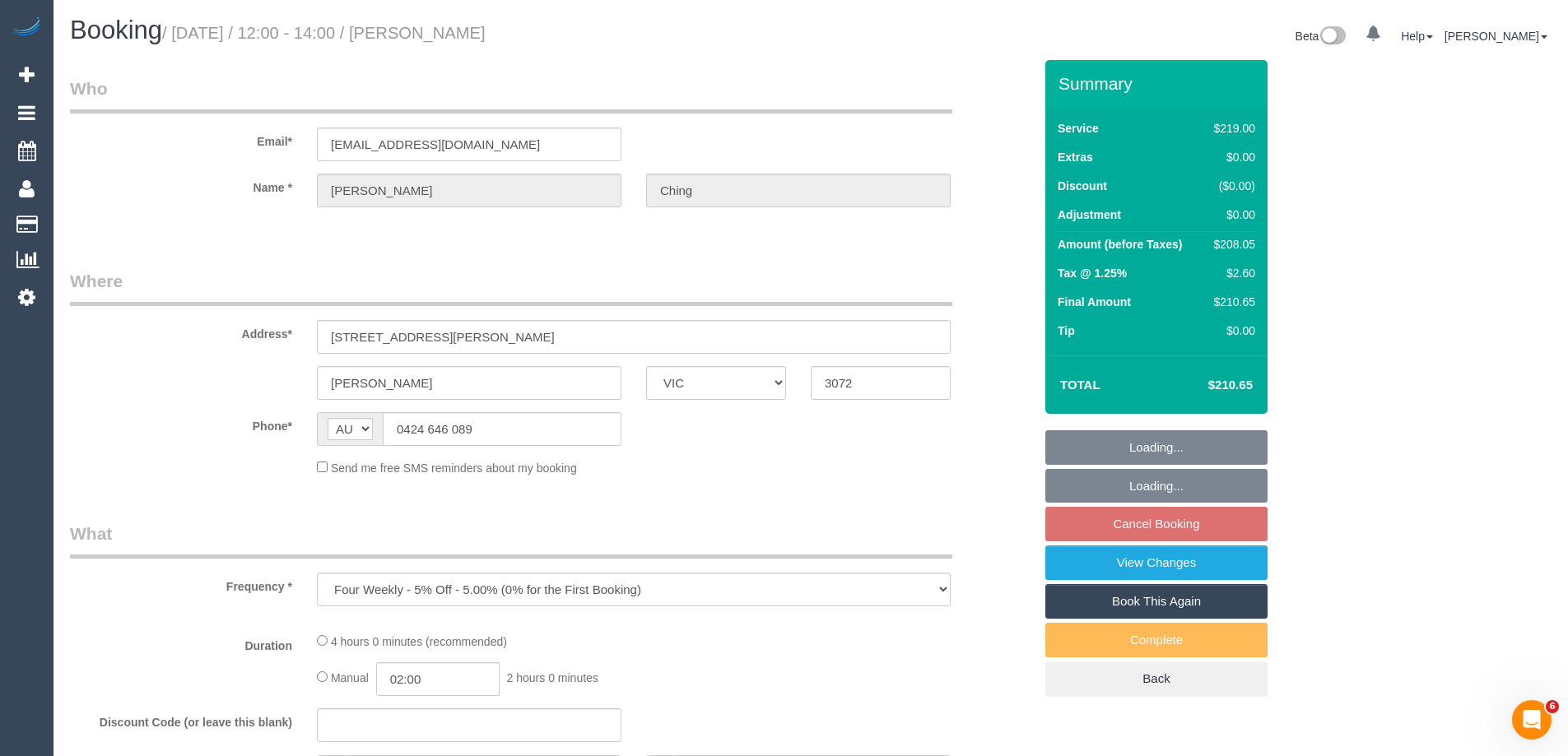
select select "number:11"
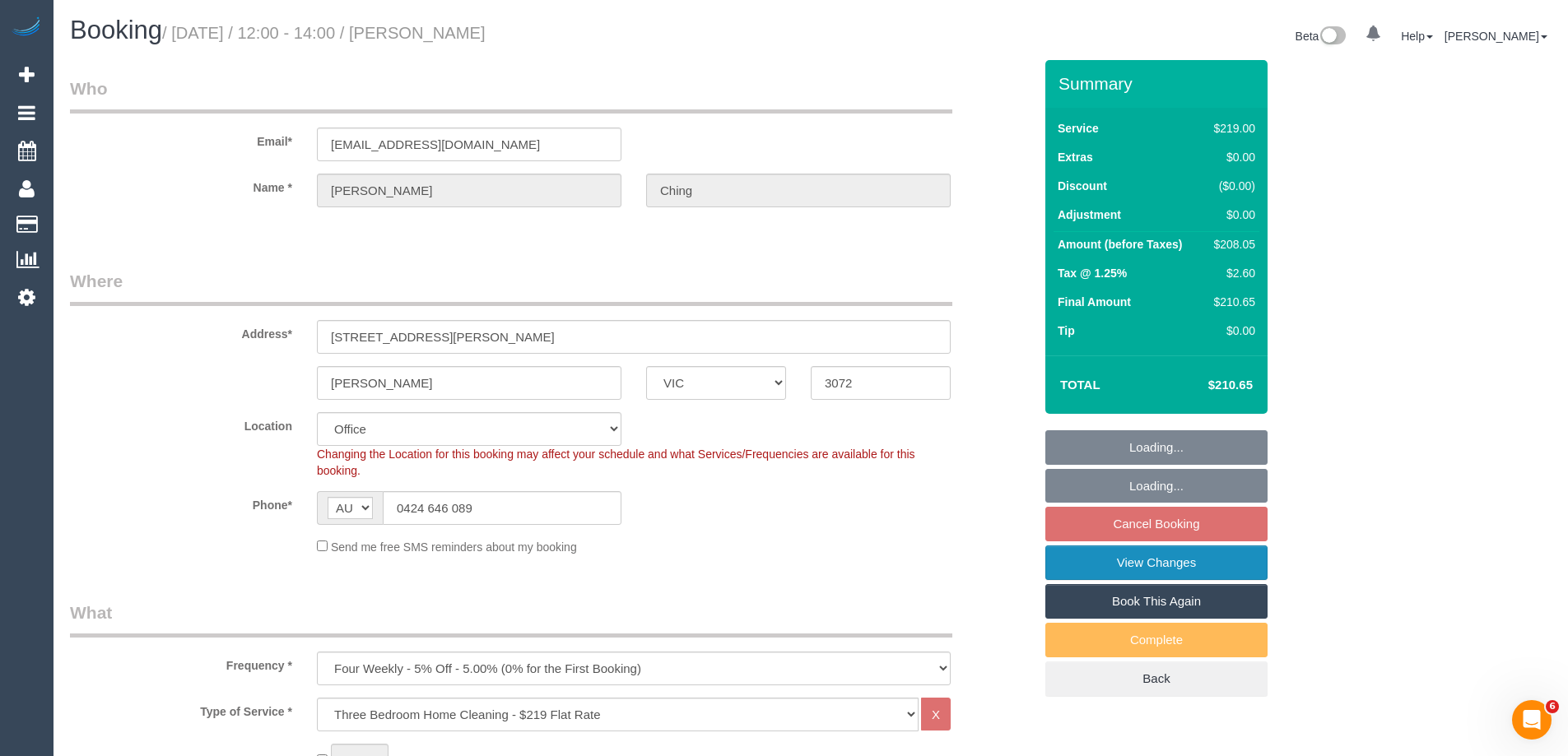
select select "object:10364"
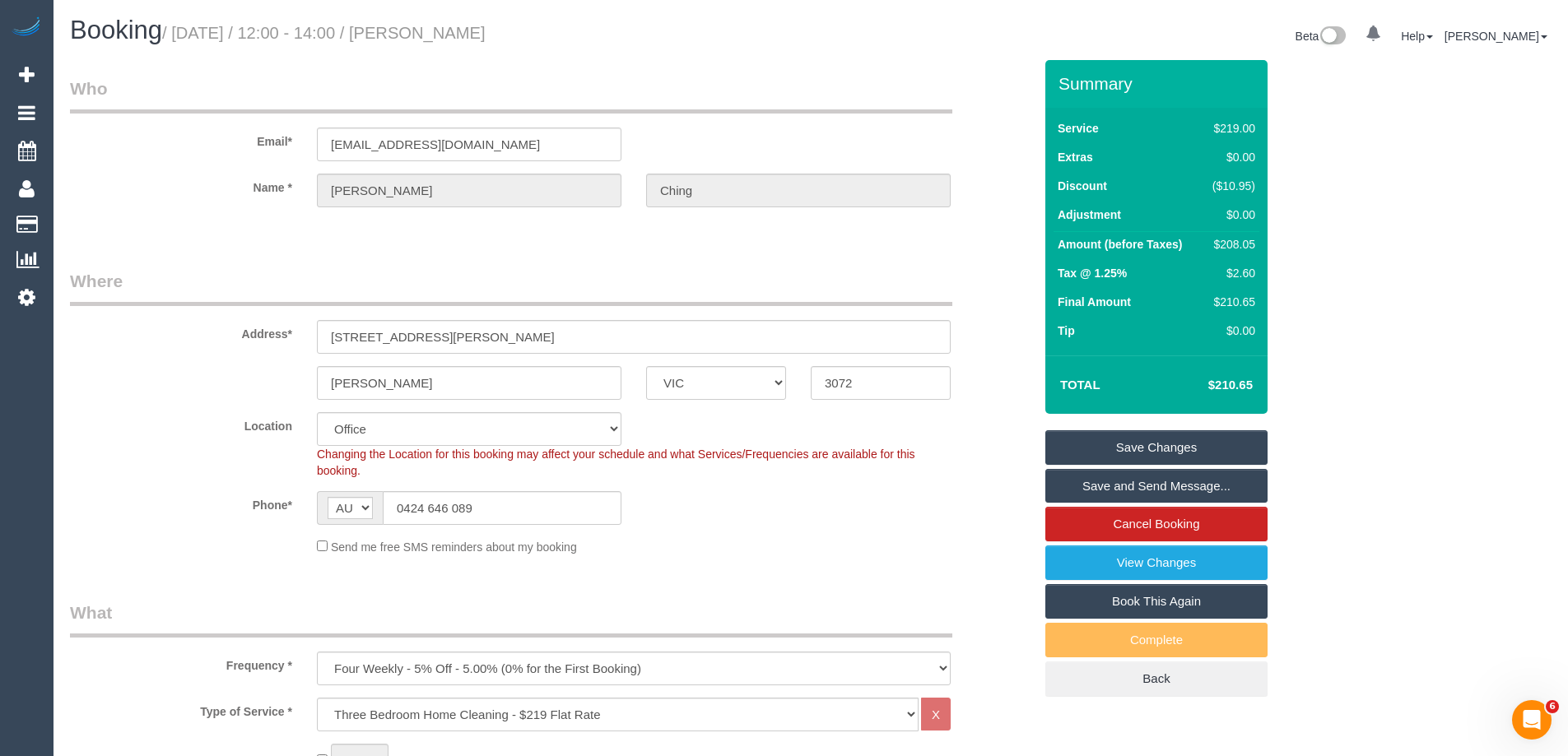
click at [1131, 489] on link "Save and Send Message..." at bounding box center [1156, 486] width 222 height 35
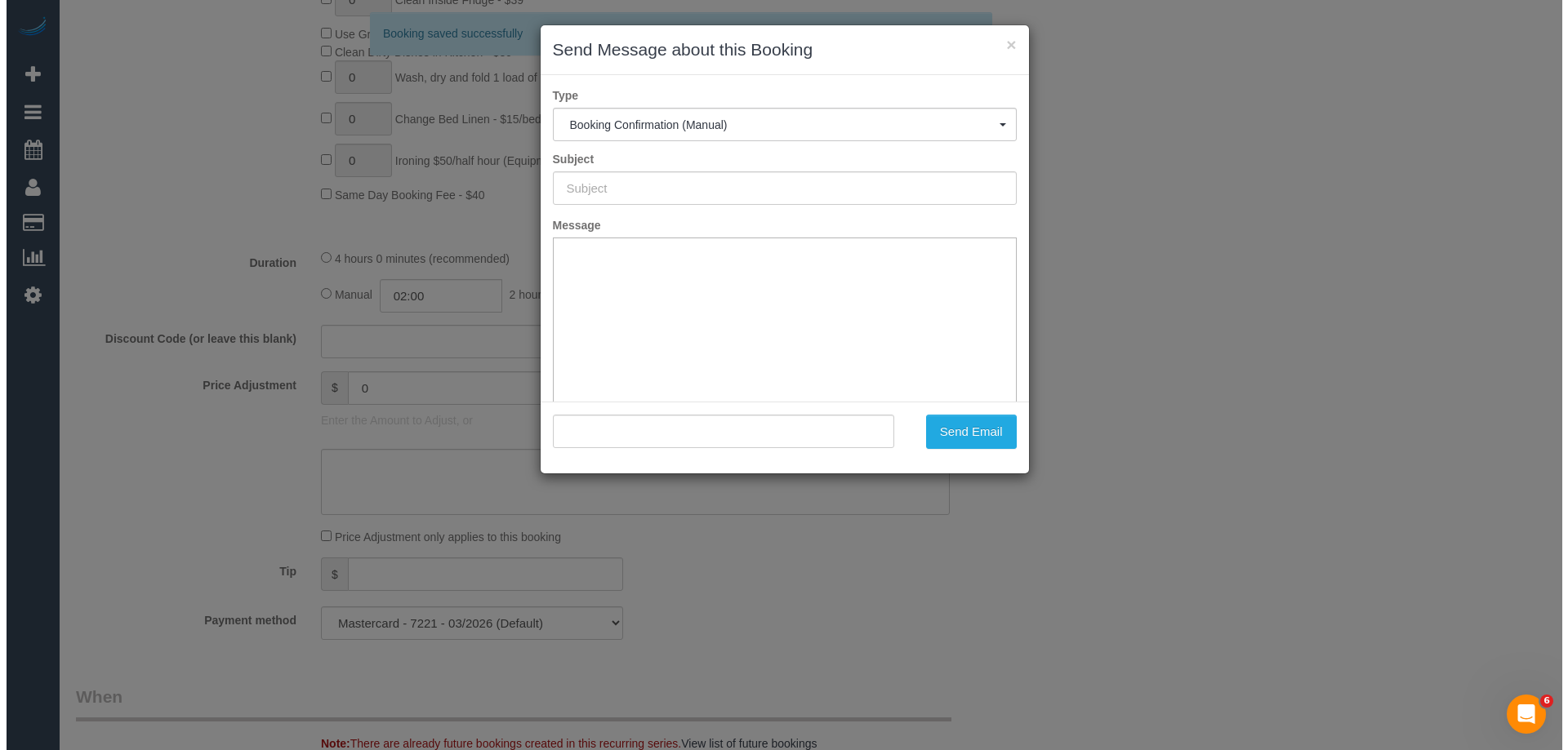
scroll to position [1551, 0]
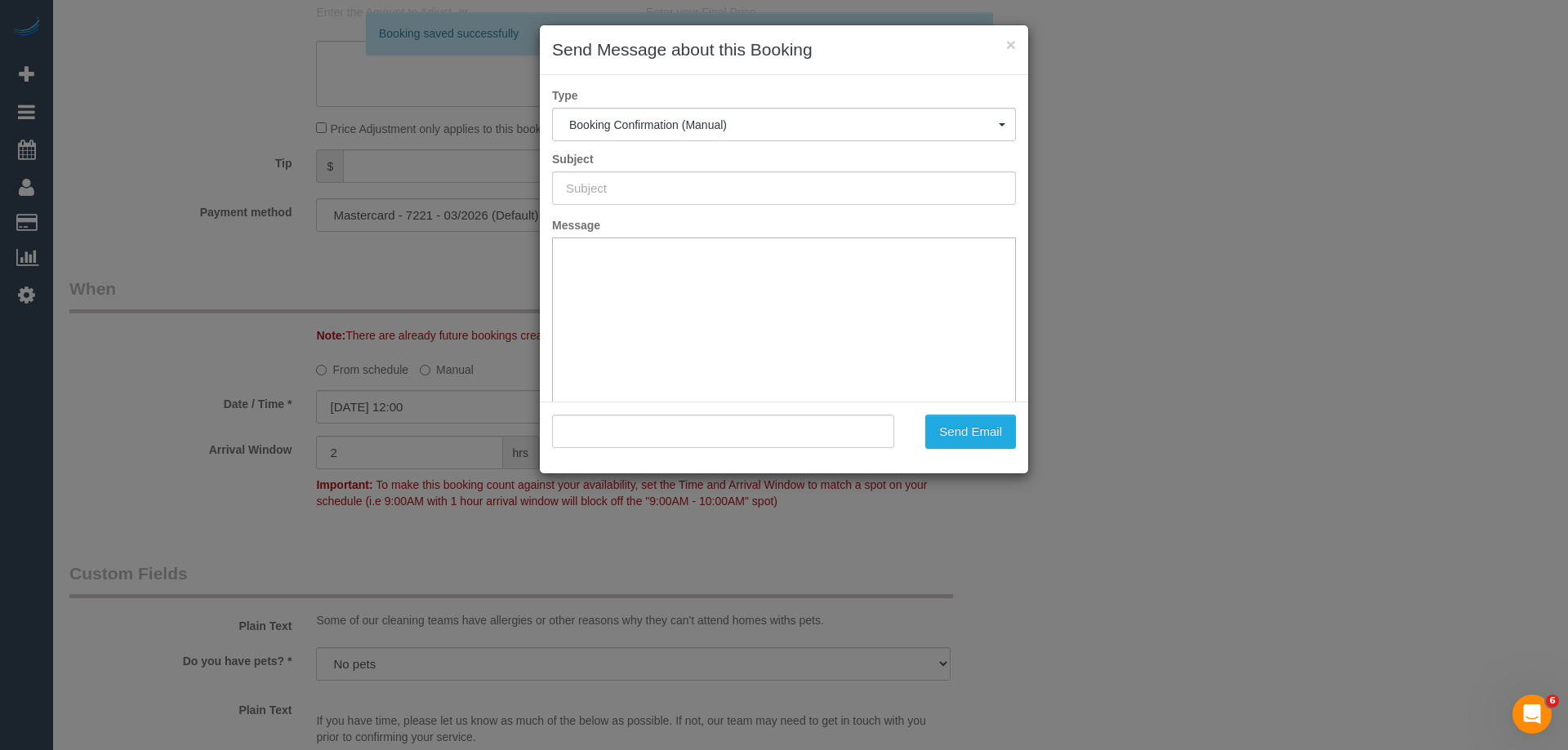
type input "Booking Confirmed"
type input ""Su Ling Ching" <chingsuling@hotmail.com>"
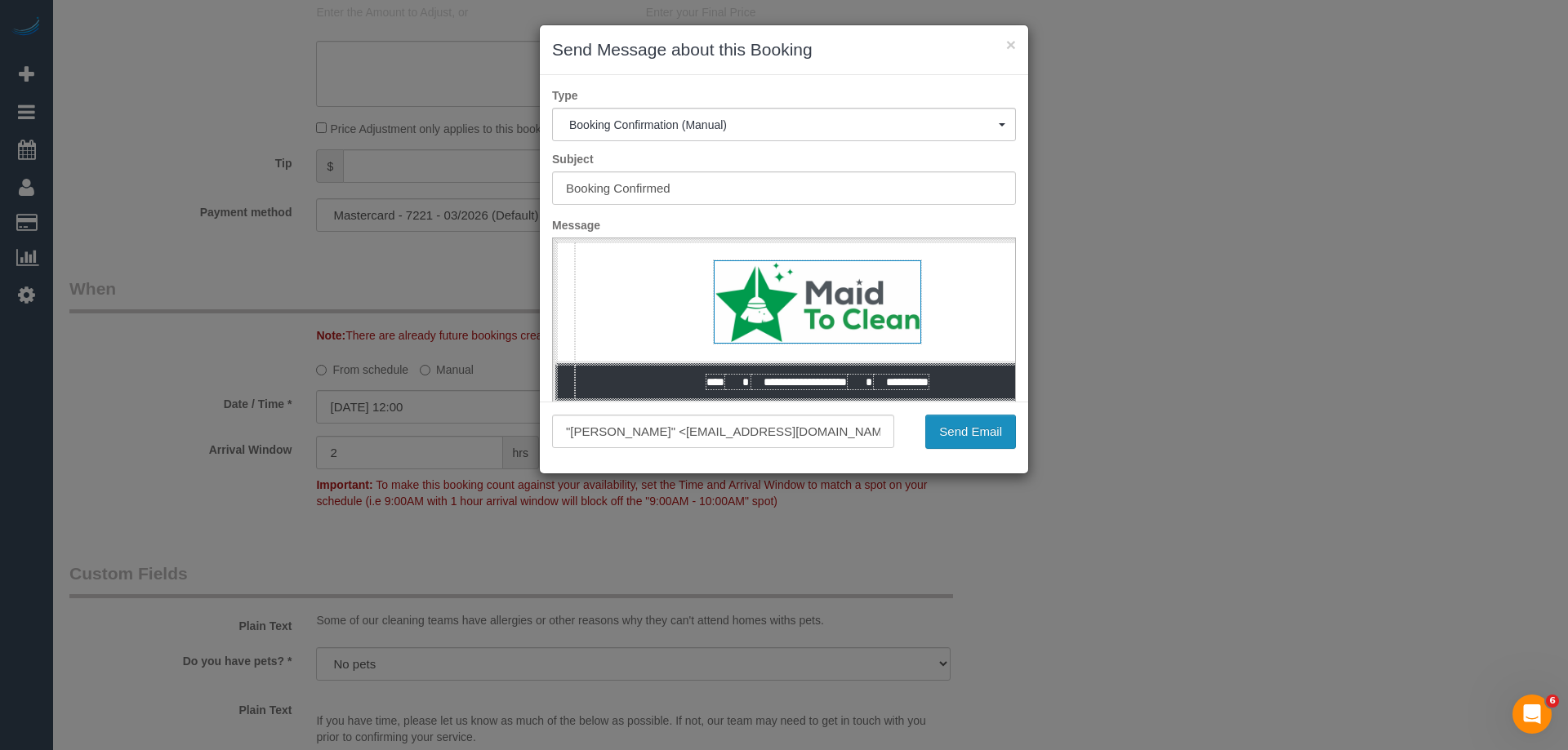
click at [980, 429] on button "Send Email" at bounding box center [970, 432] width 91 height 35
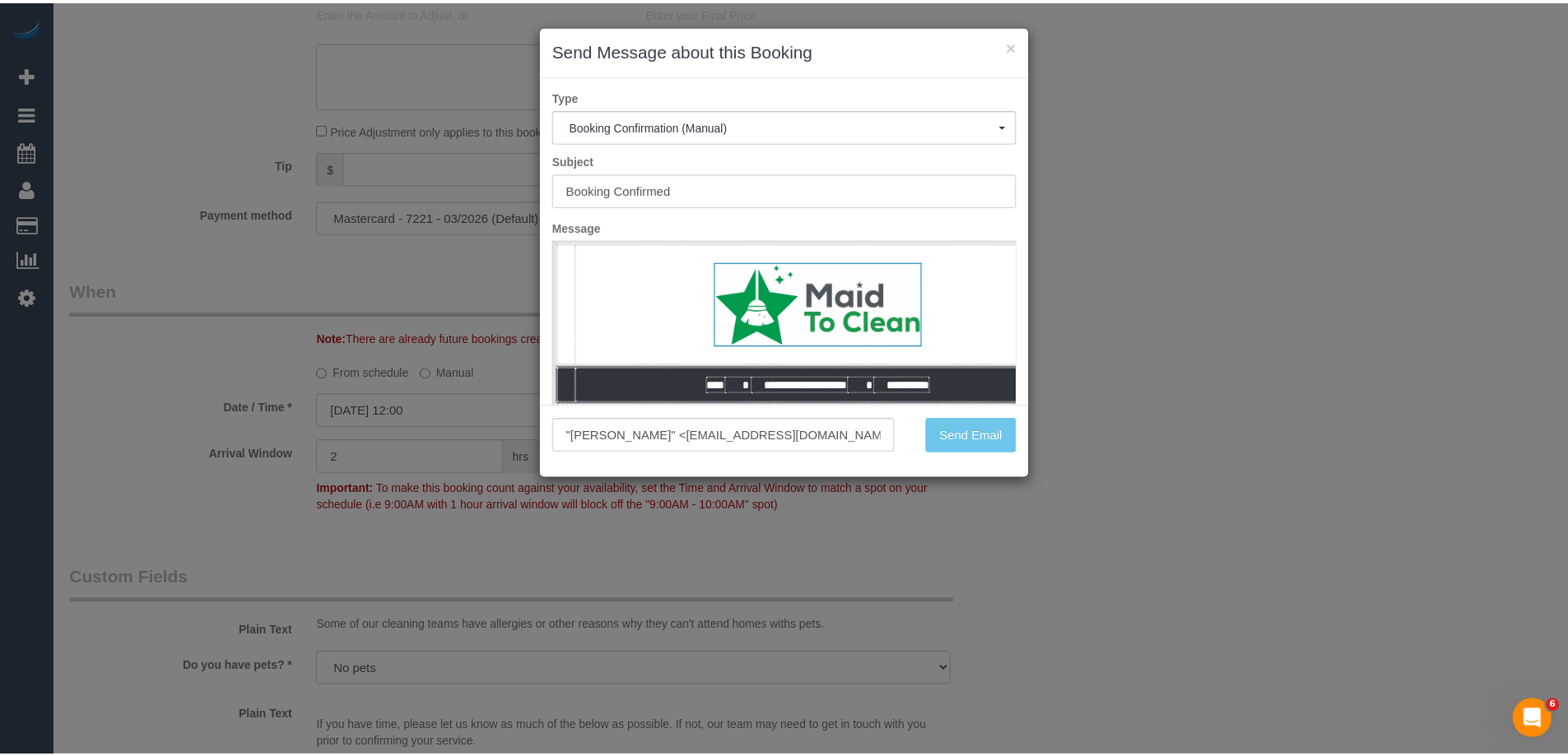
scroll to position [167, 0]
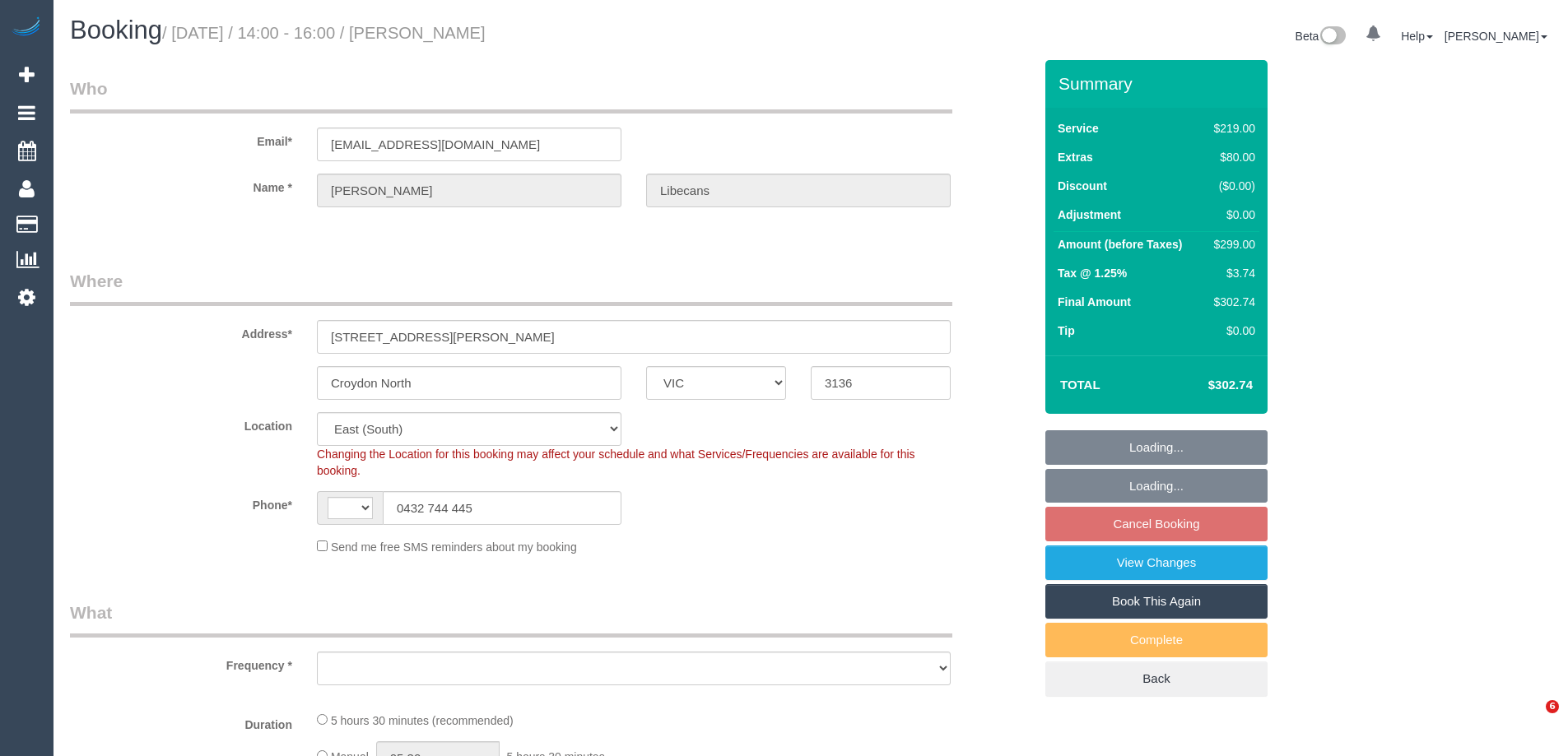
select select "VIC"
select select "string:AU"
select select "object:1170"
select select "string:stripe-pm_1QNtrk2GScqysDRV1Czu4XBS"
select select "number:27"
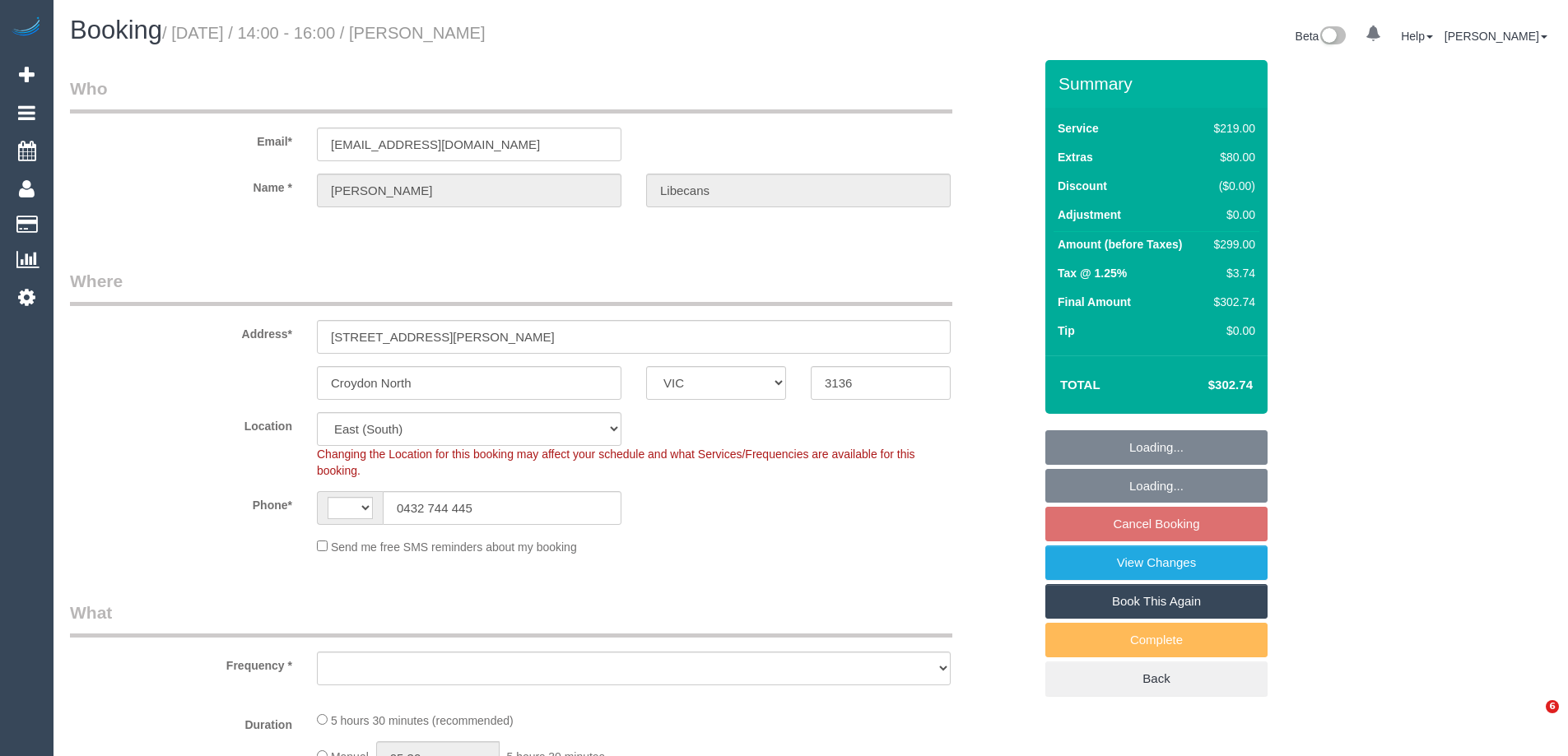
select select "number:14"
select select "number:18"
select select "number:22"
select select "object:1277"
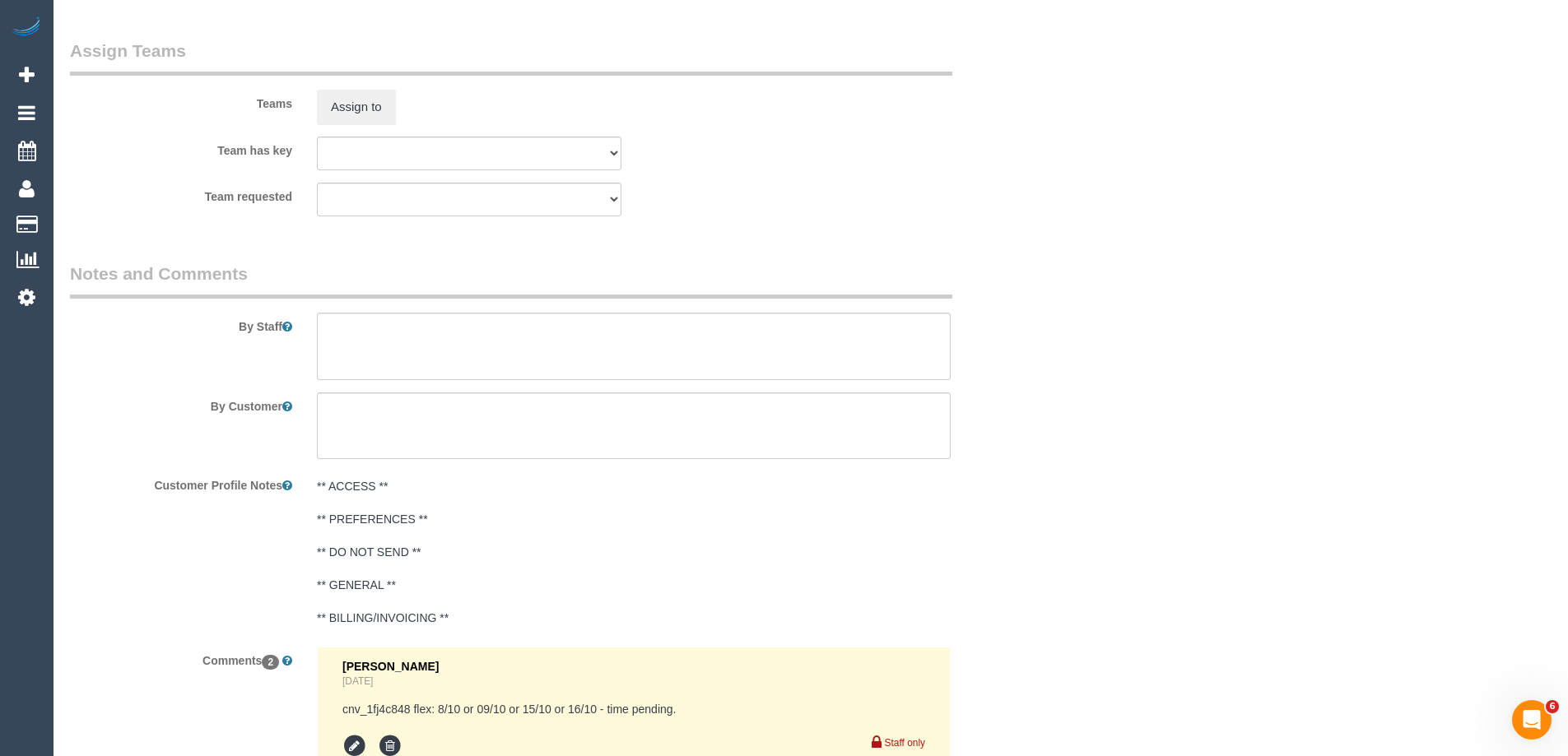
scroll to position [2919, 0]
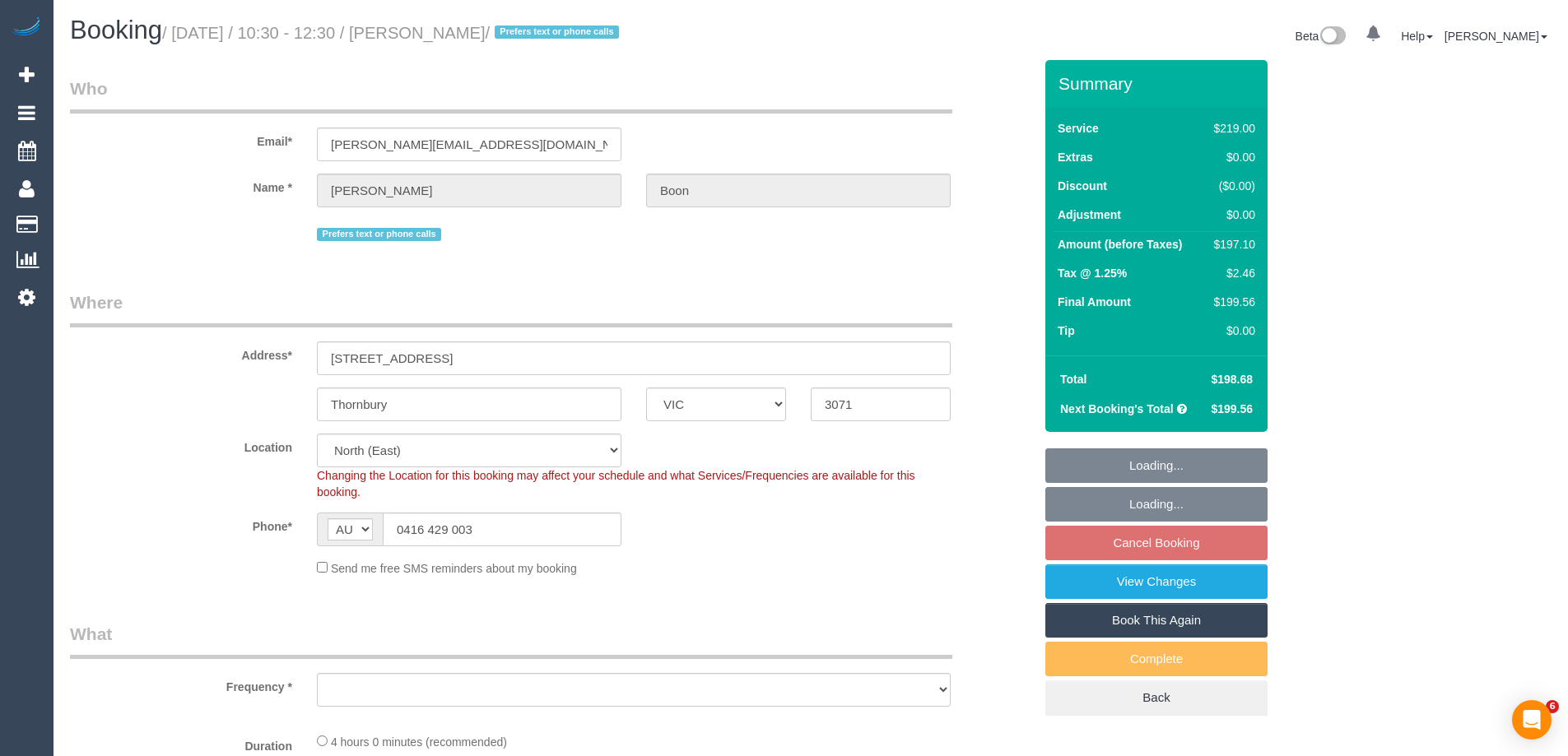
select select "VIC"
select select "object:1416"
select select "22760"
select select "number:32"
select select "number:35"
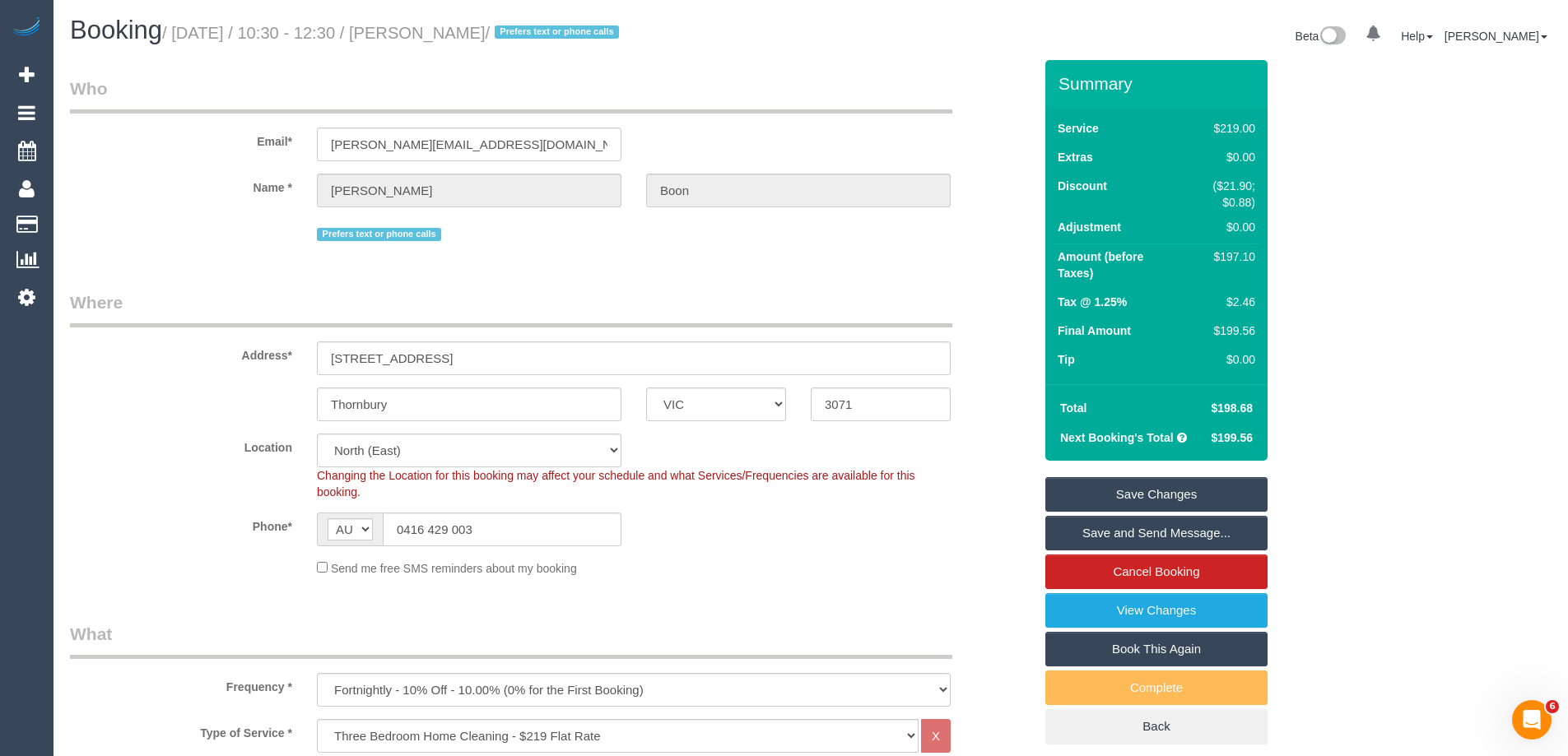
click at [734, 547] on sui-booking-location "Location [GEOGRAPHIC_DATA] (North) East (South) [GEOGRAPHIC_DATA] (East) [GEOGR…" at bounding box center [551, 506] width 963 height 143
click at [1241, 251] on div "$197.10" at bounding box center [1219, 256] width 73 height 16
copy div "197.10"
click at [1312, 266] on div "Summary Service $219.00 Extras $0.00 Discount ($21.90; $0.88) Adjustment $0.00 …" at bounding box center [1218, 418] width 370 height 716
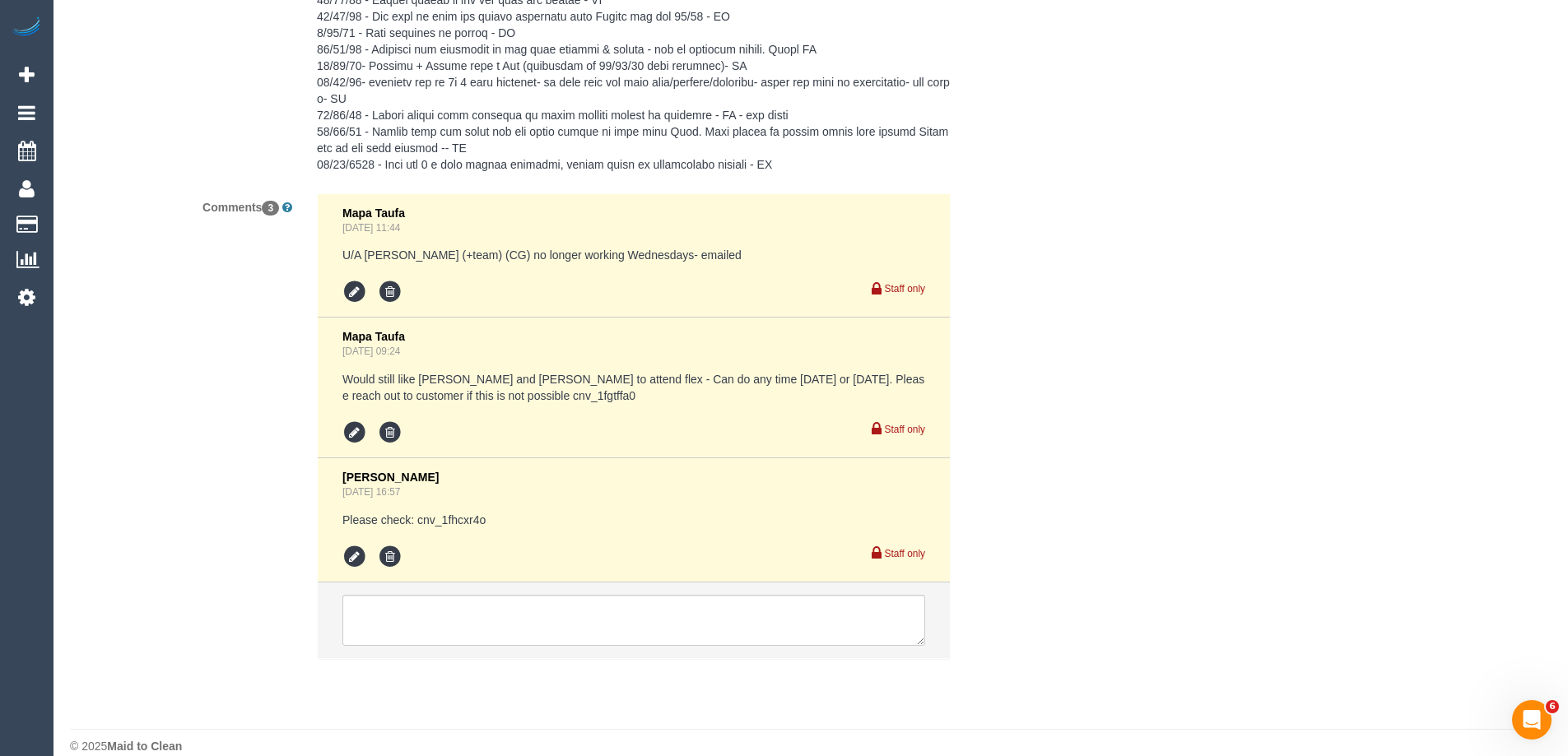
scroll to position [3510, 0]
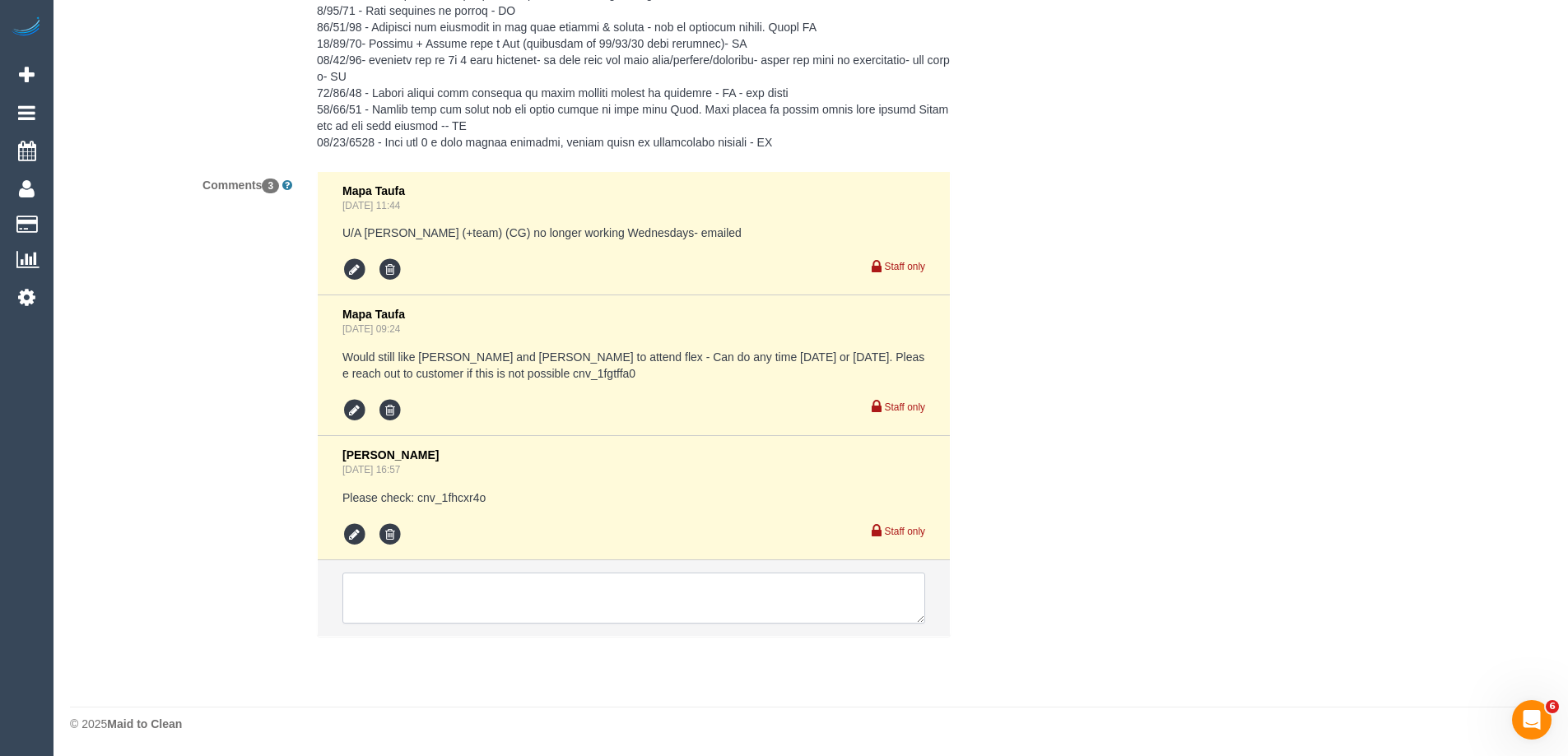
click at [393, 612] on textarea at bounding box center [634, 598] width 583 height 51
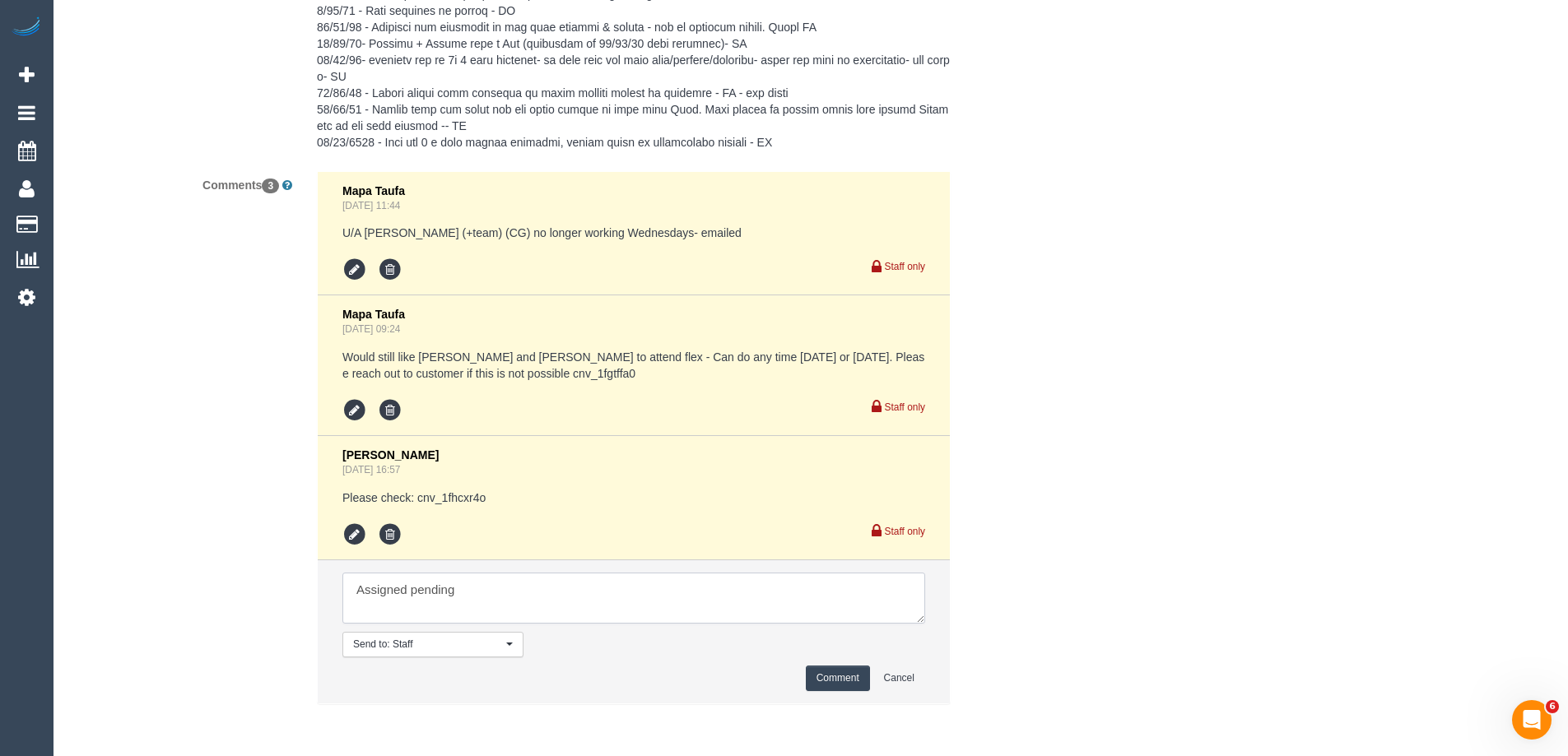
click at [496, 589] on textarea at bounding box center [634, 598] width 583 height 51
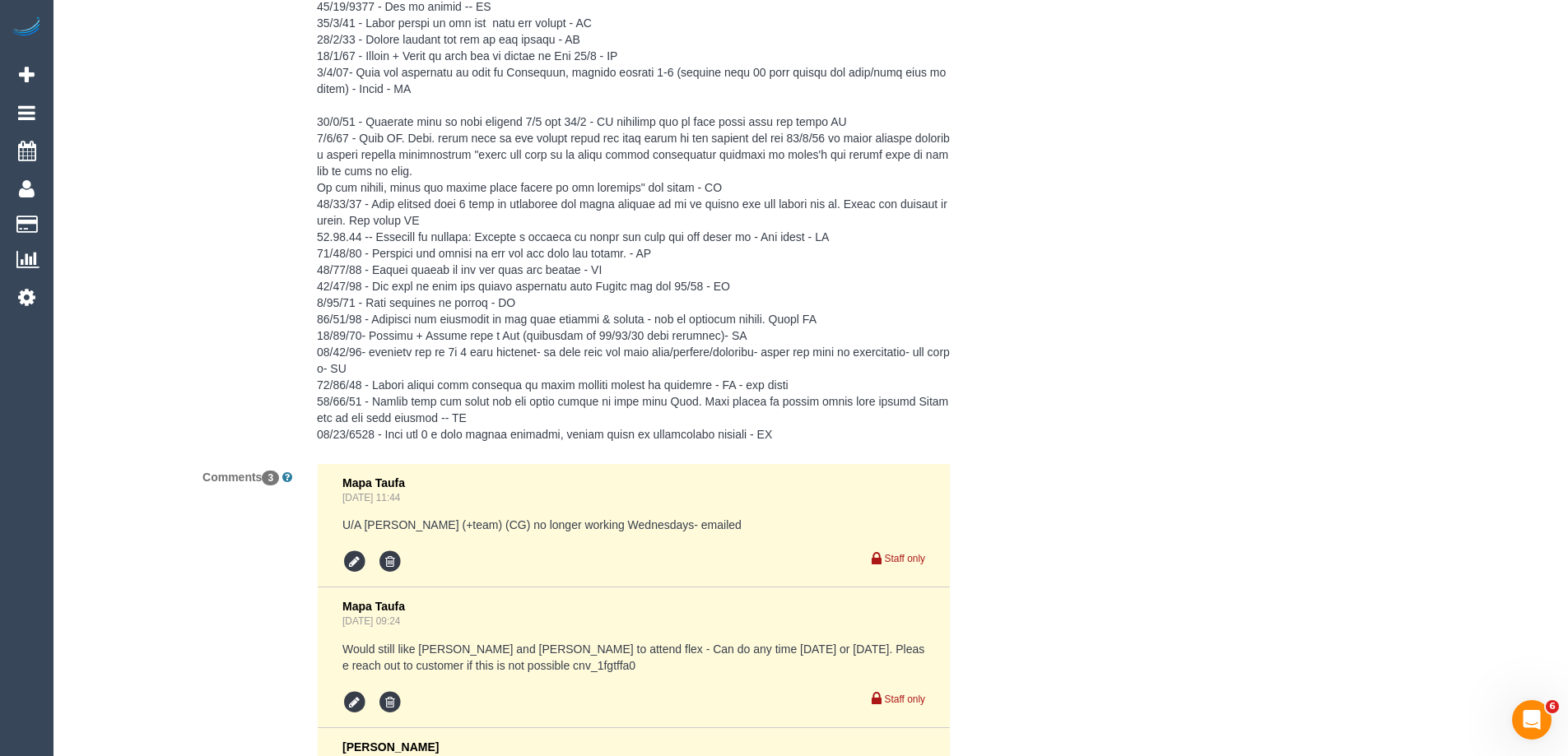
scroll to position [3539, 0]
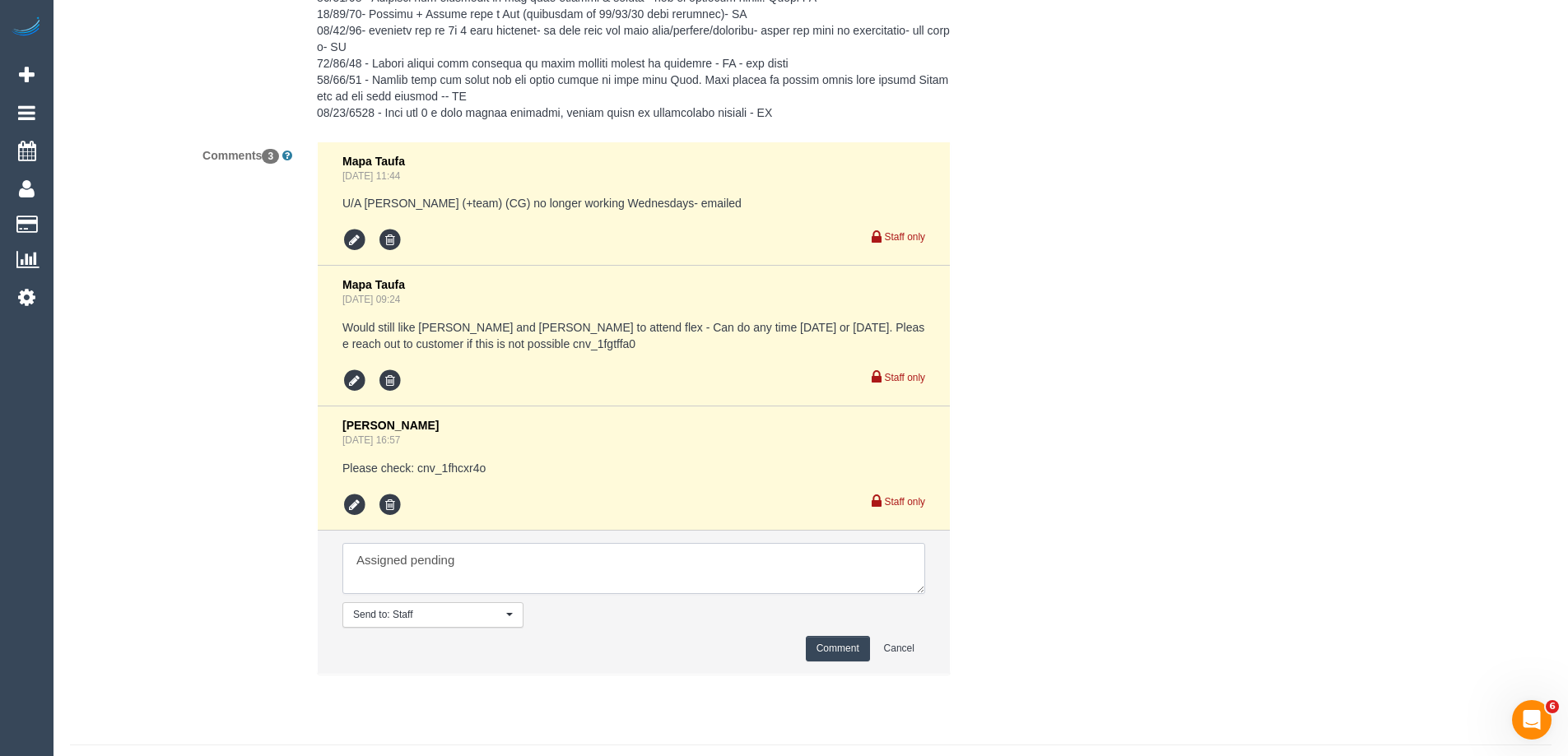
click at [558, 578] on textarea at bounding box center [634, 569] width 583 height 51
type textarea "Assigned pending 1-3pm AW and informed Maria + Aslam no longer avail Wednesdays"
click at [832, 651] on button "Comment" at bounding box center [838, 649] width 64 height 25
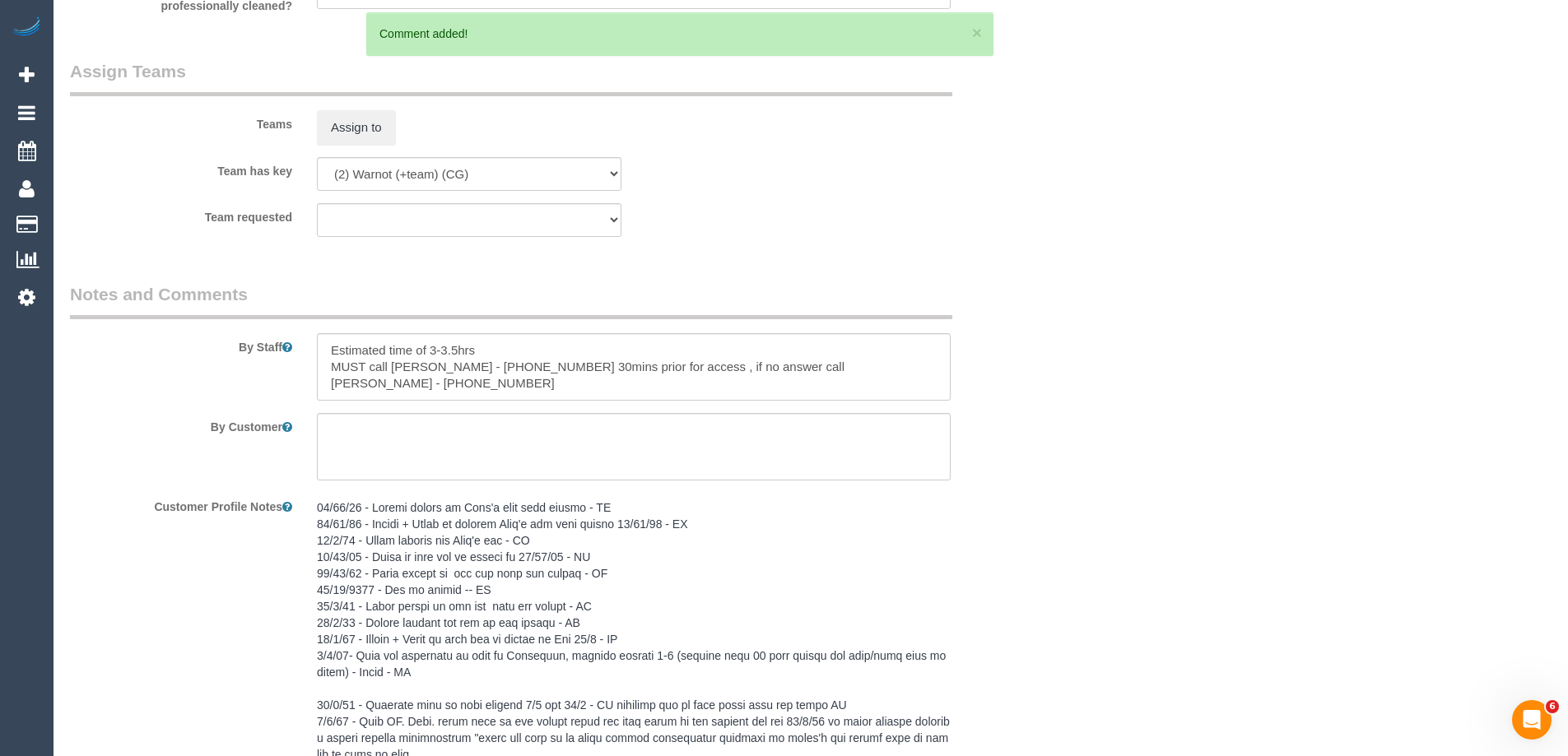
scroll to position [2305, 0]
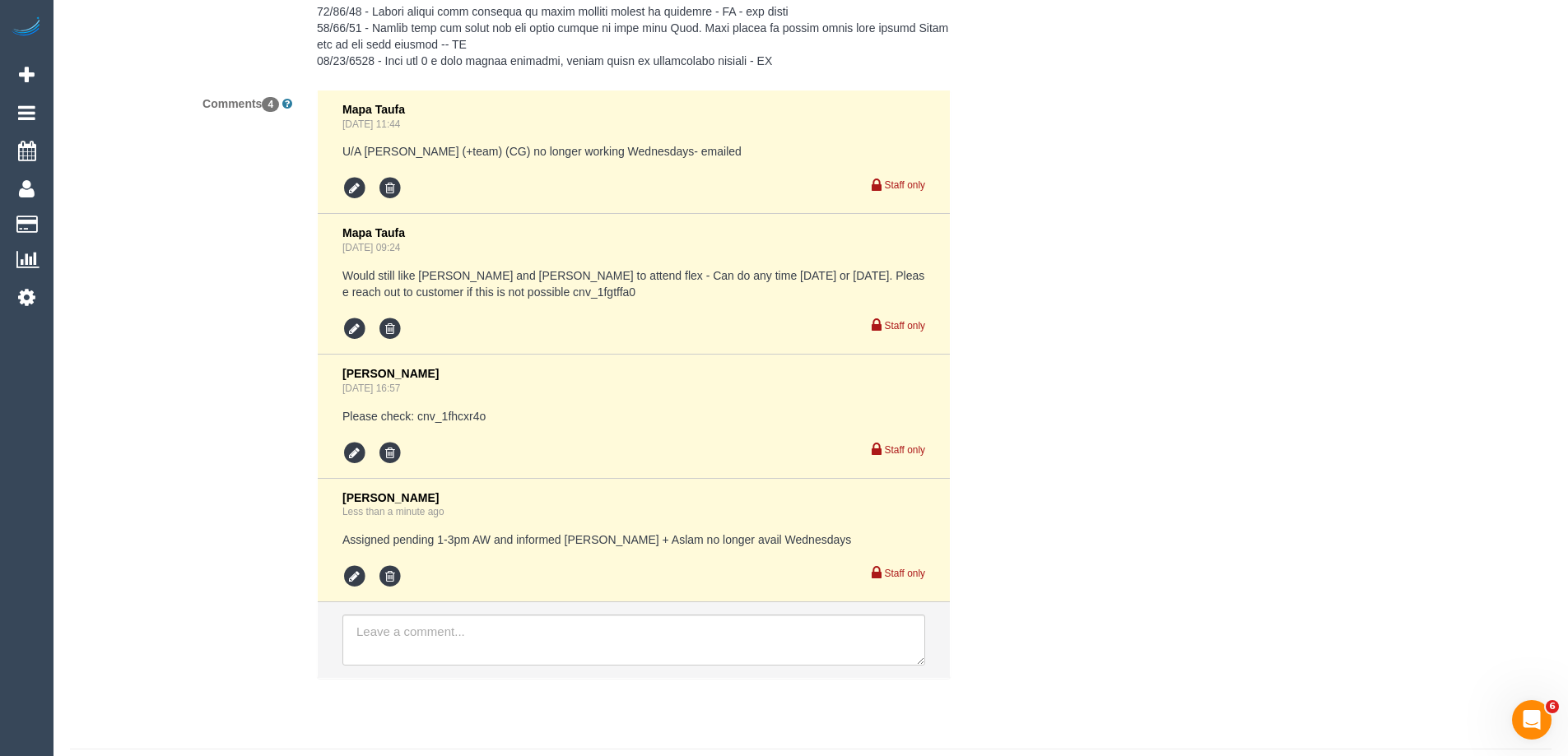
scroll to position [3633, 0]
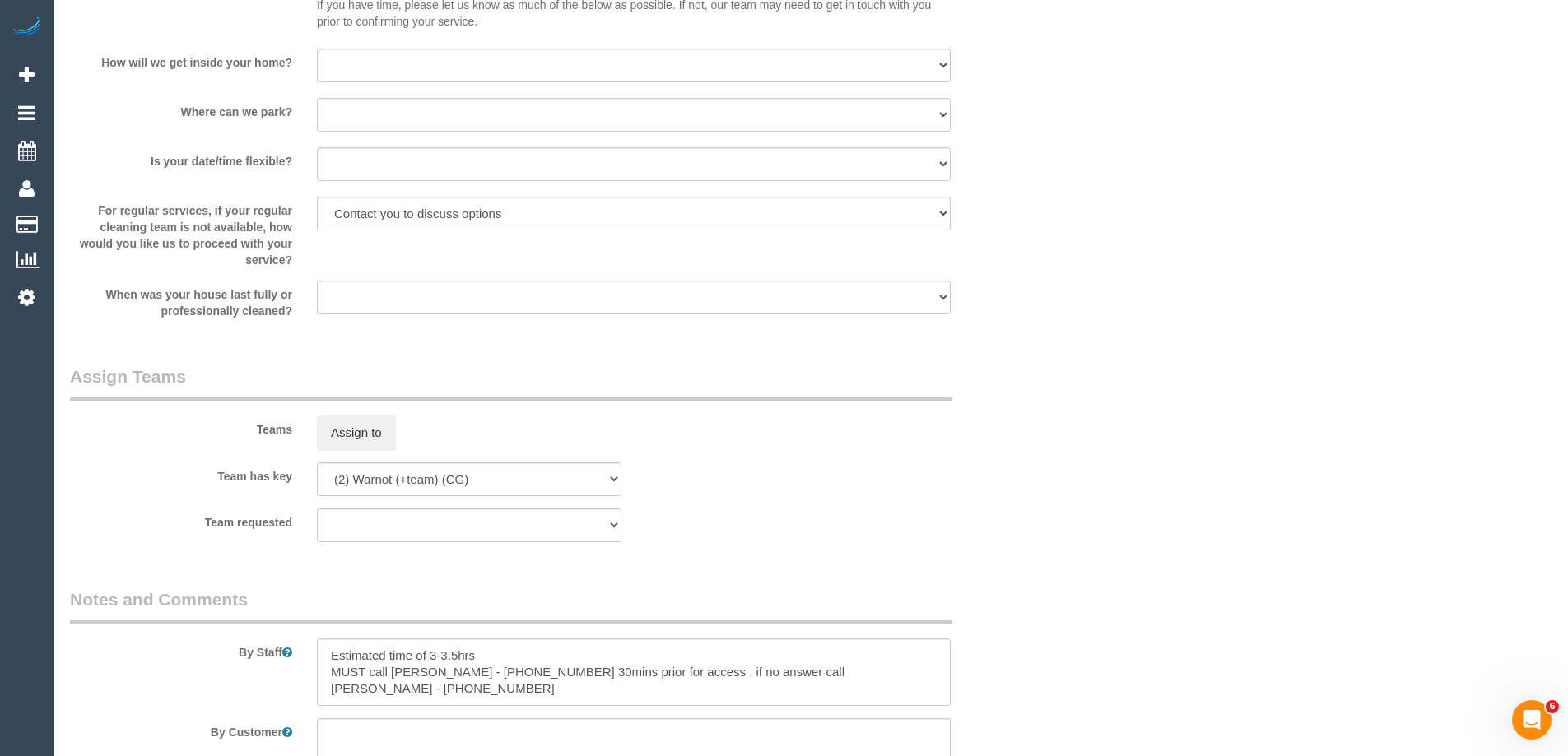
scroll to position [2316, 0]
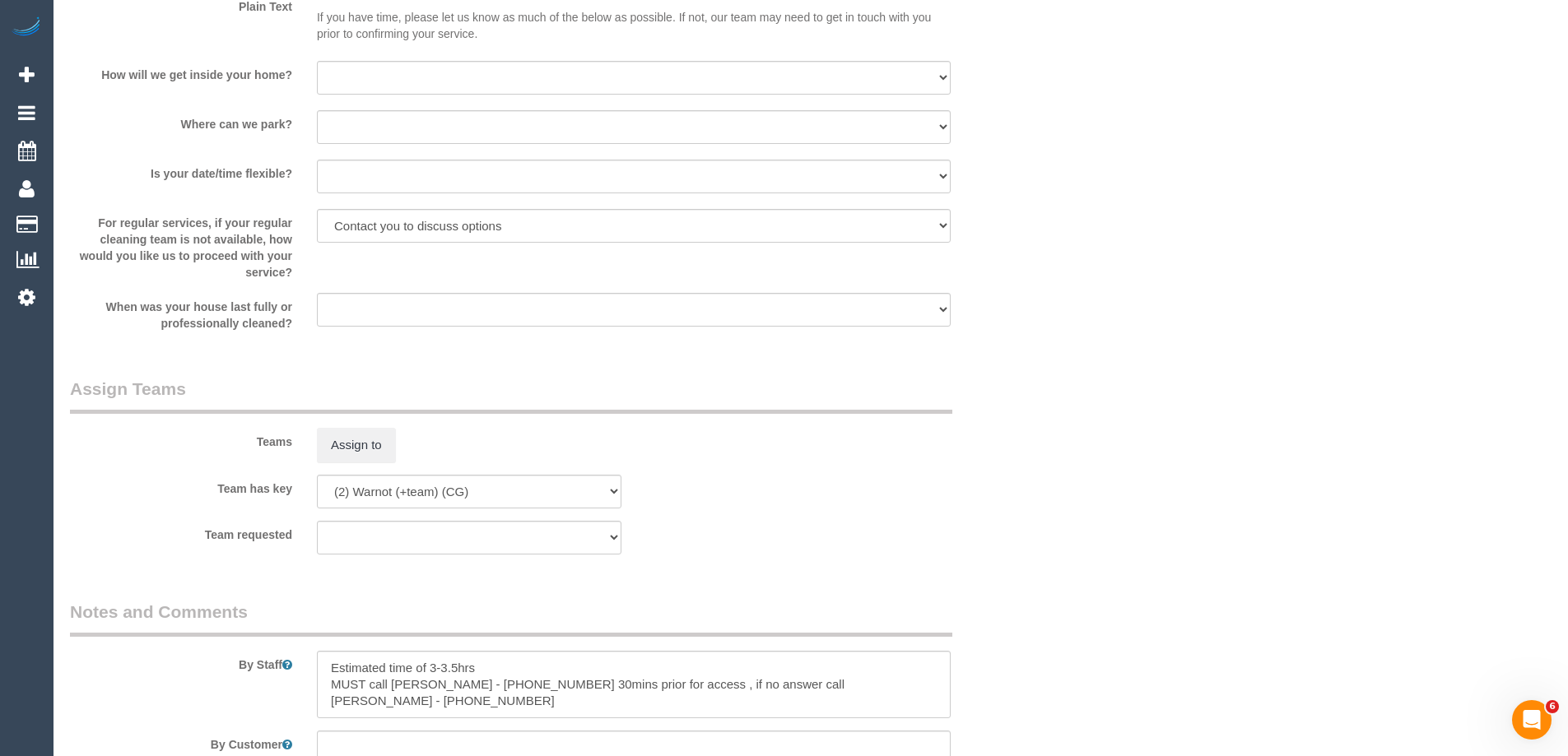
click at [215, 506] on div "Team has key (0) Office (1) Debbie Brodjanac (FT) (1) Karen Cruz (FT) (1) Sarah…" at bounding box center [551, 491] width 988 height 34
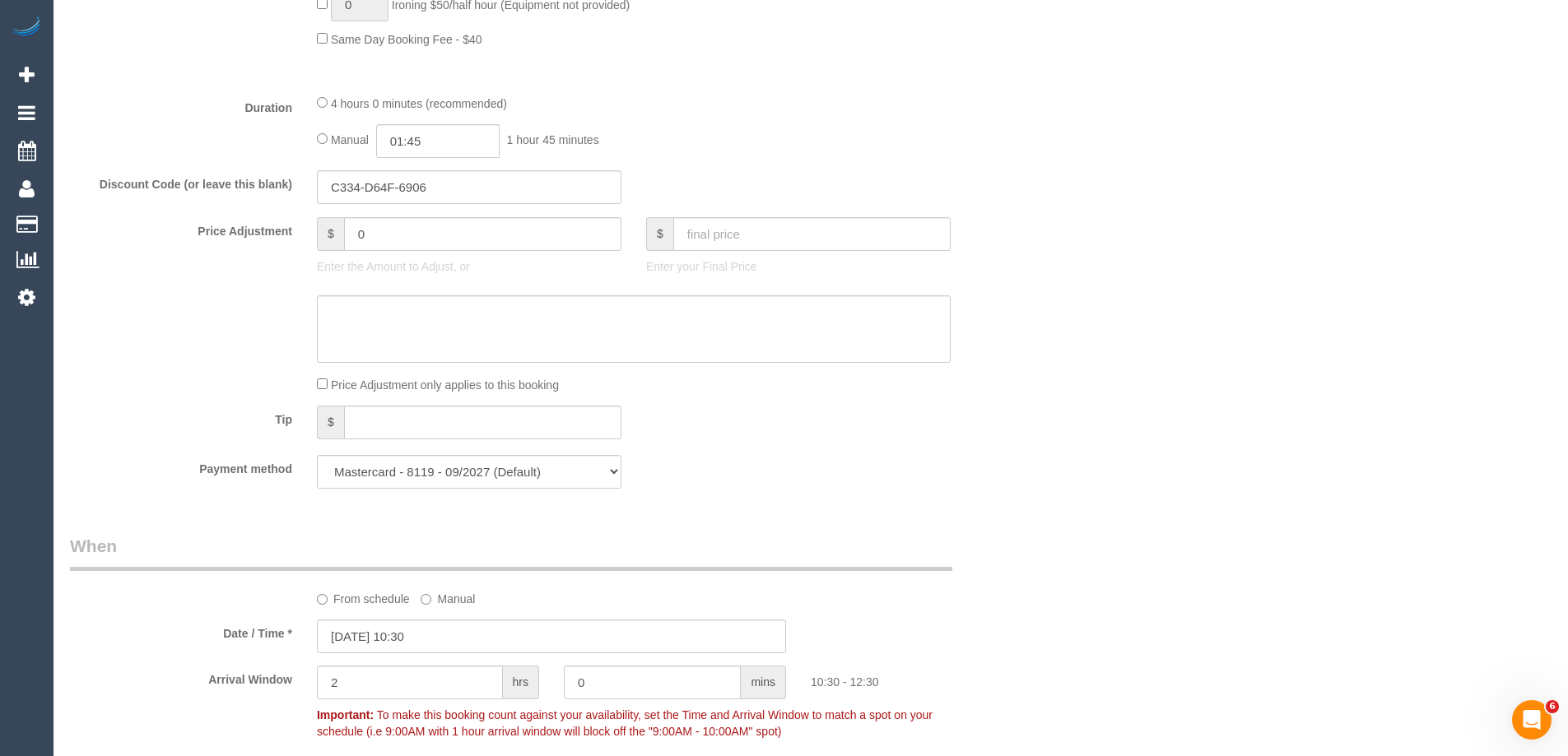
scroll to position [1493, 0]
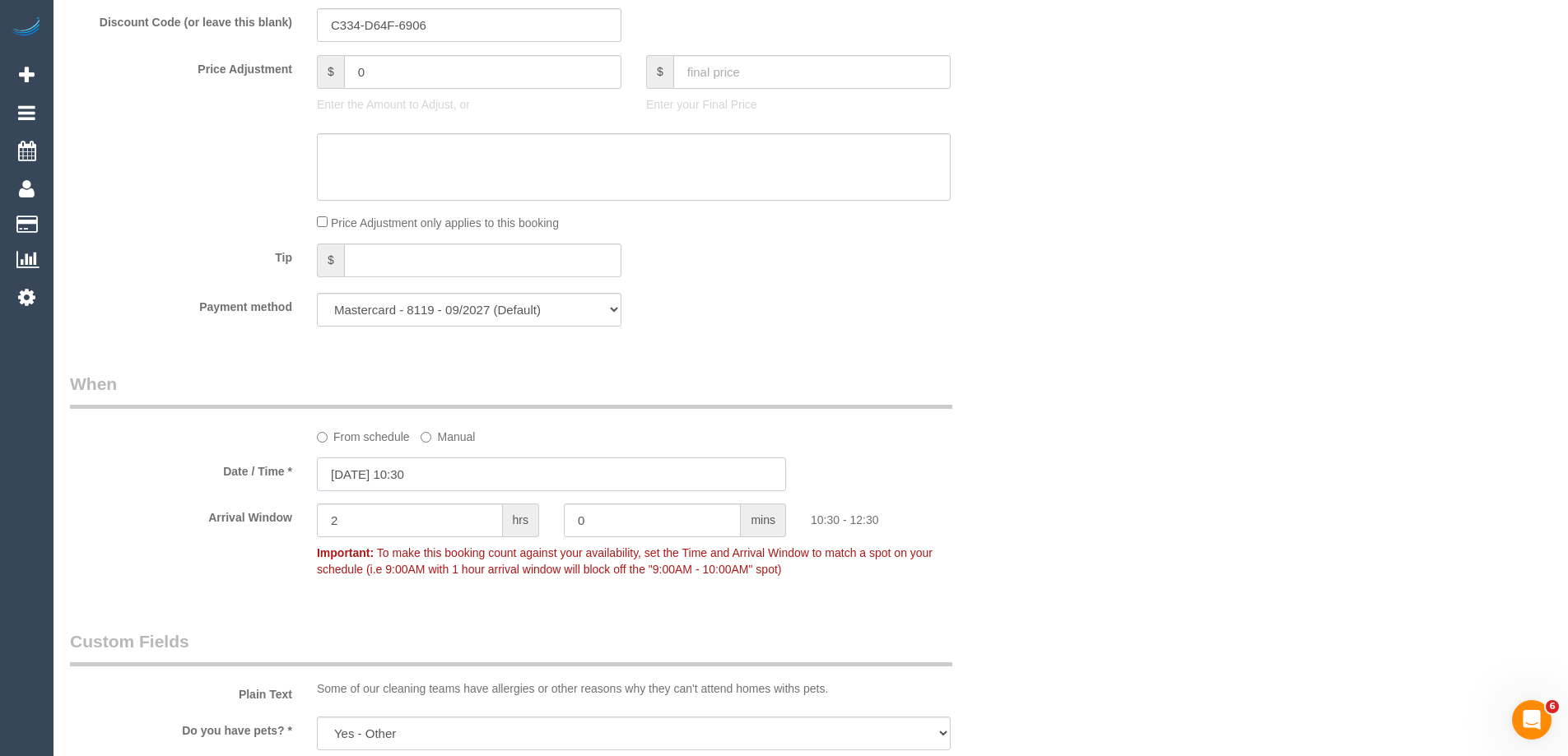
click at [432, 476] on input "15/10/2025 10:30" at bounding box center [552, 475] width 469 height 34
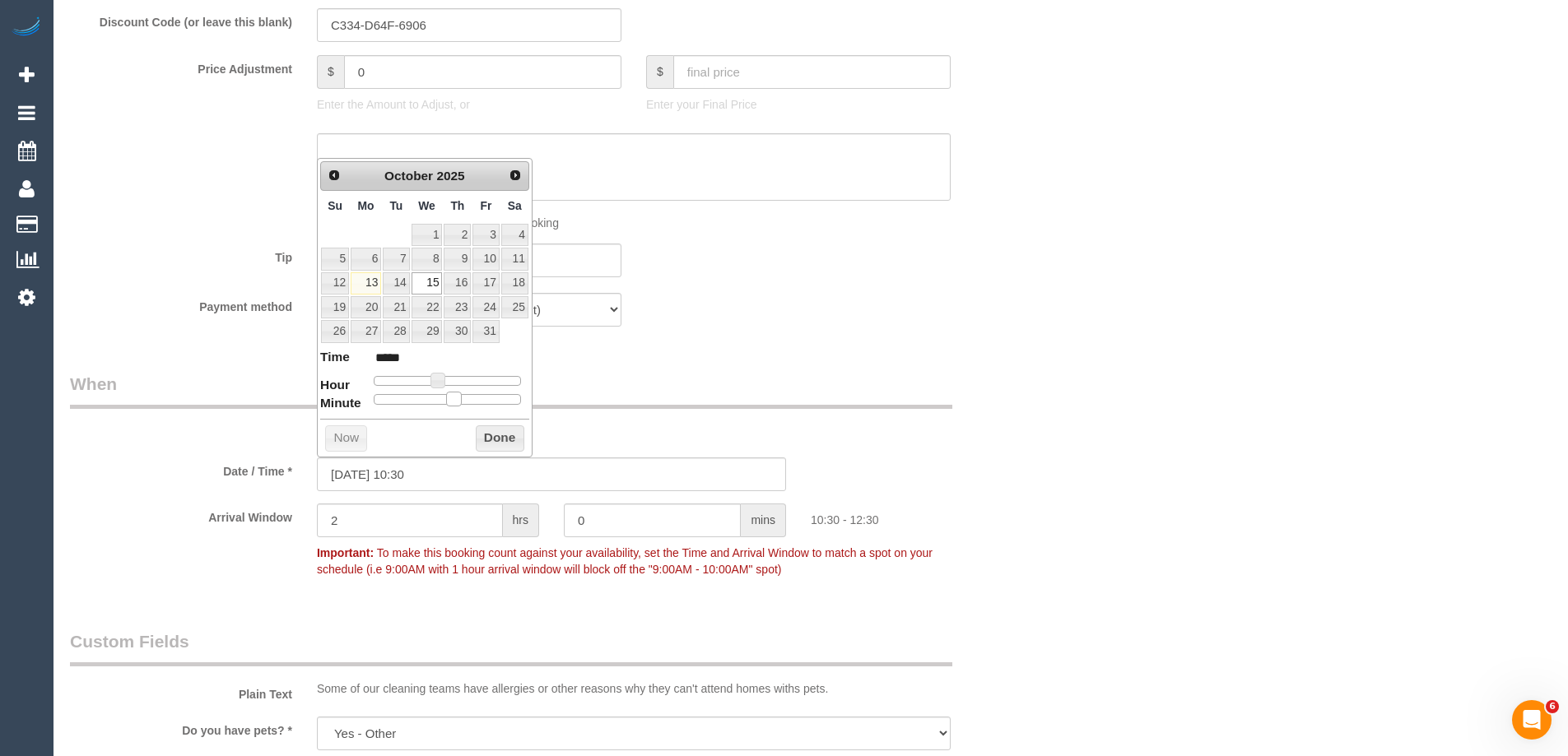
type input "15/10/2025 10:25"
type input "*****"
type input "15/10/2025 10:10"
type input "*****"
type input "15/10/2025 10:05"
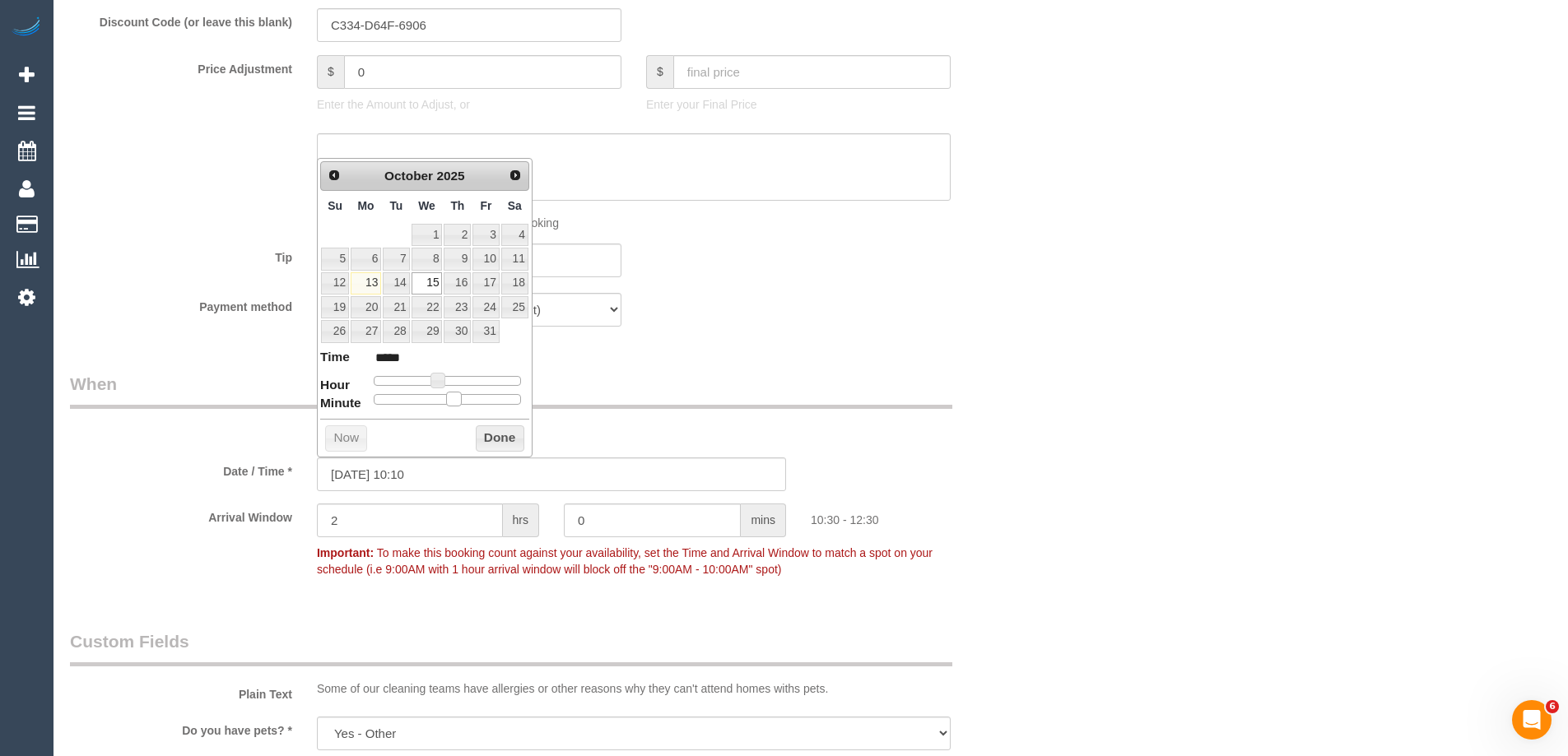
type input "*****"
type input "15/10/2025 10:00"
type input "*****"
drag, startPoint x: 450, startPoint y: 401, endPoint x: 338, endPoint y: 393, distance: 112.3
click at [329, 394] on dl "Time ***** Hour Minute Second Millisecond Microsecond Time Zone ***** ***** ***…" at bounding box center [425, 377] width 209 height 56
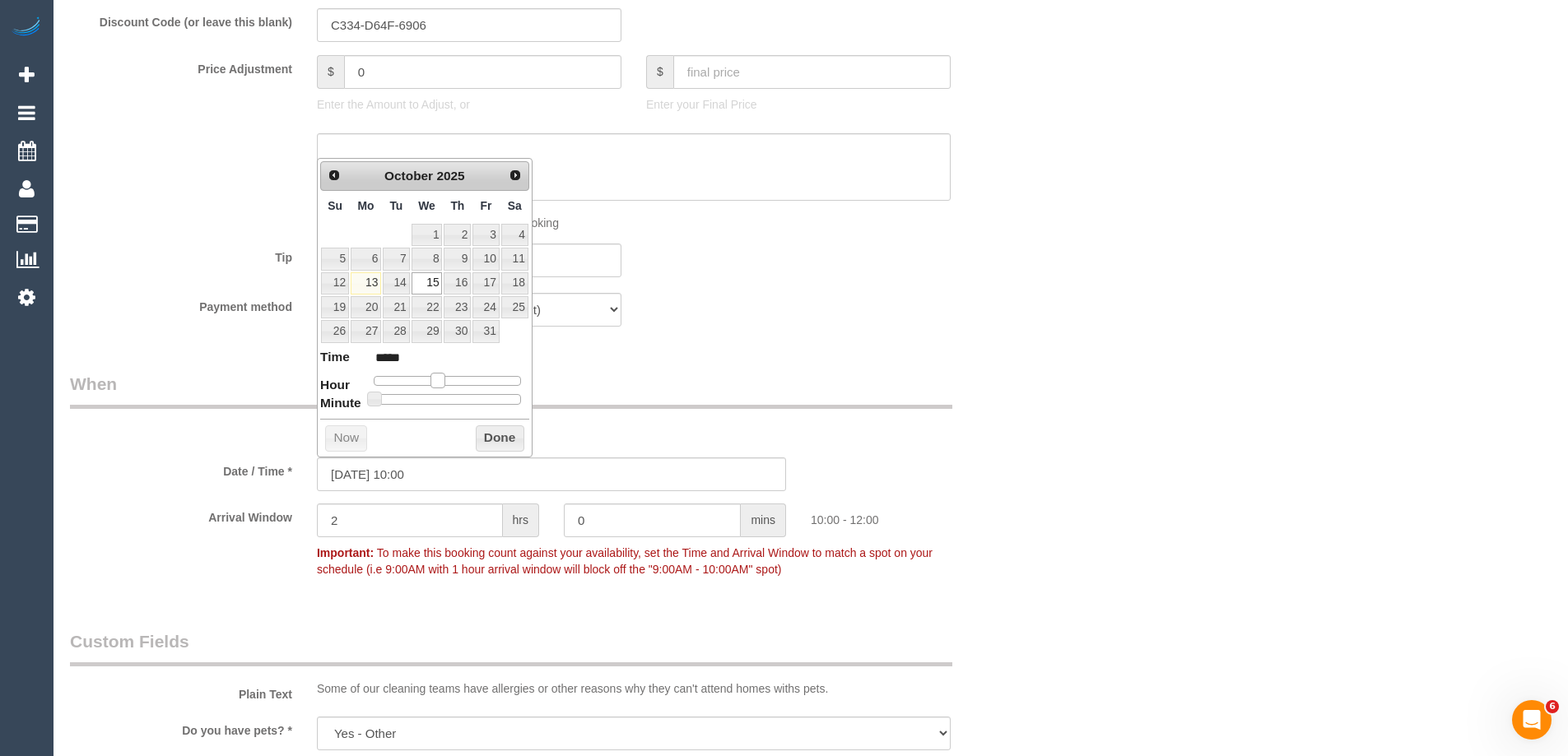
type input "15/10/2025 11:00"
type input "*****"
type input "[DATE] 12:00"
type input "*****"
type input "15/10/2025 13:00"
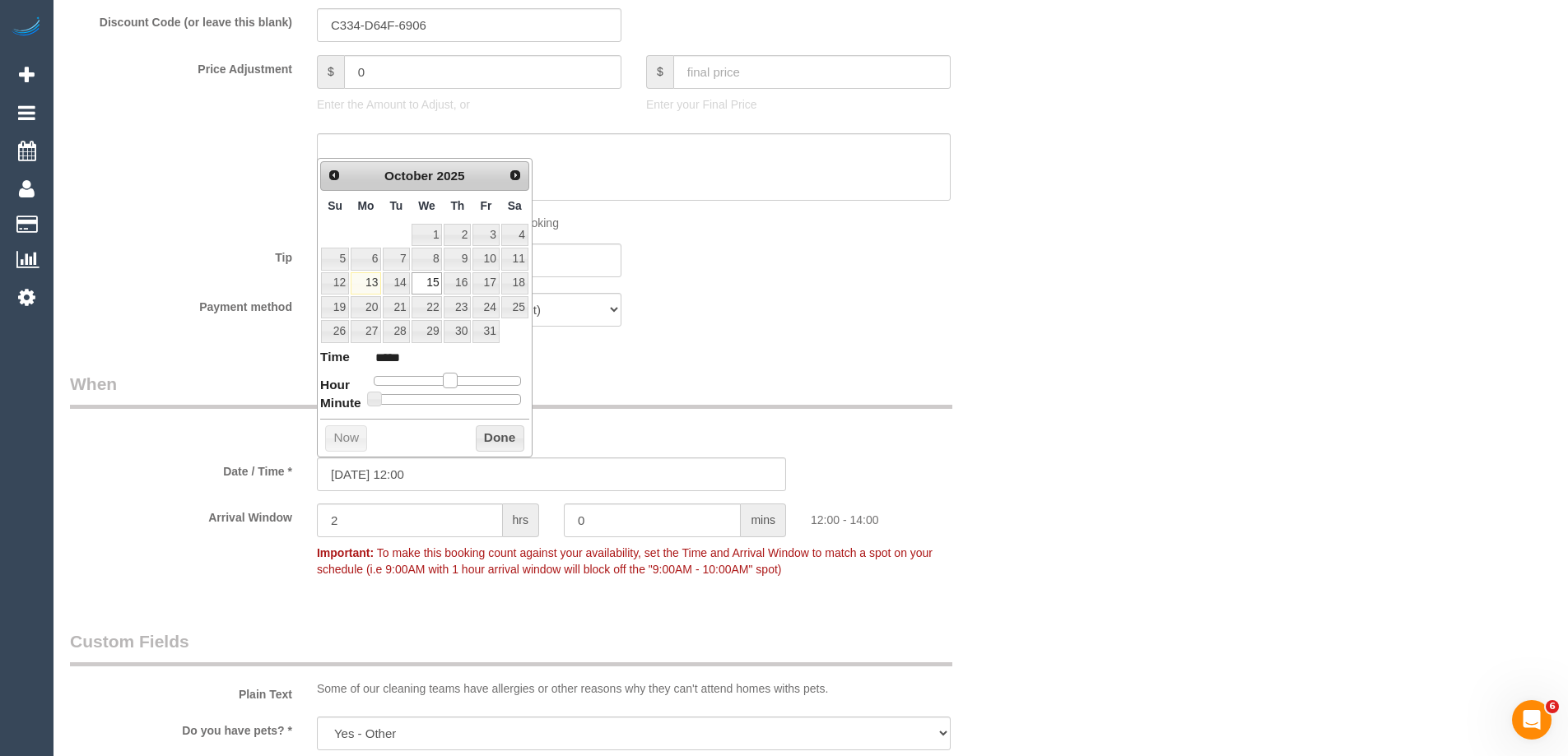
type input "*****"
drag, startPoint x: 437, startPoint y: 381, endPoint x: 455, endPoint y: 381, distance: 18.0
click at [455, 381] on span at bounding box center [457, 380] width 15 height 15
click at [496, 442] on button "Done" at bounding box center [500, 439] width 49 height 26
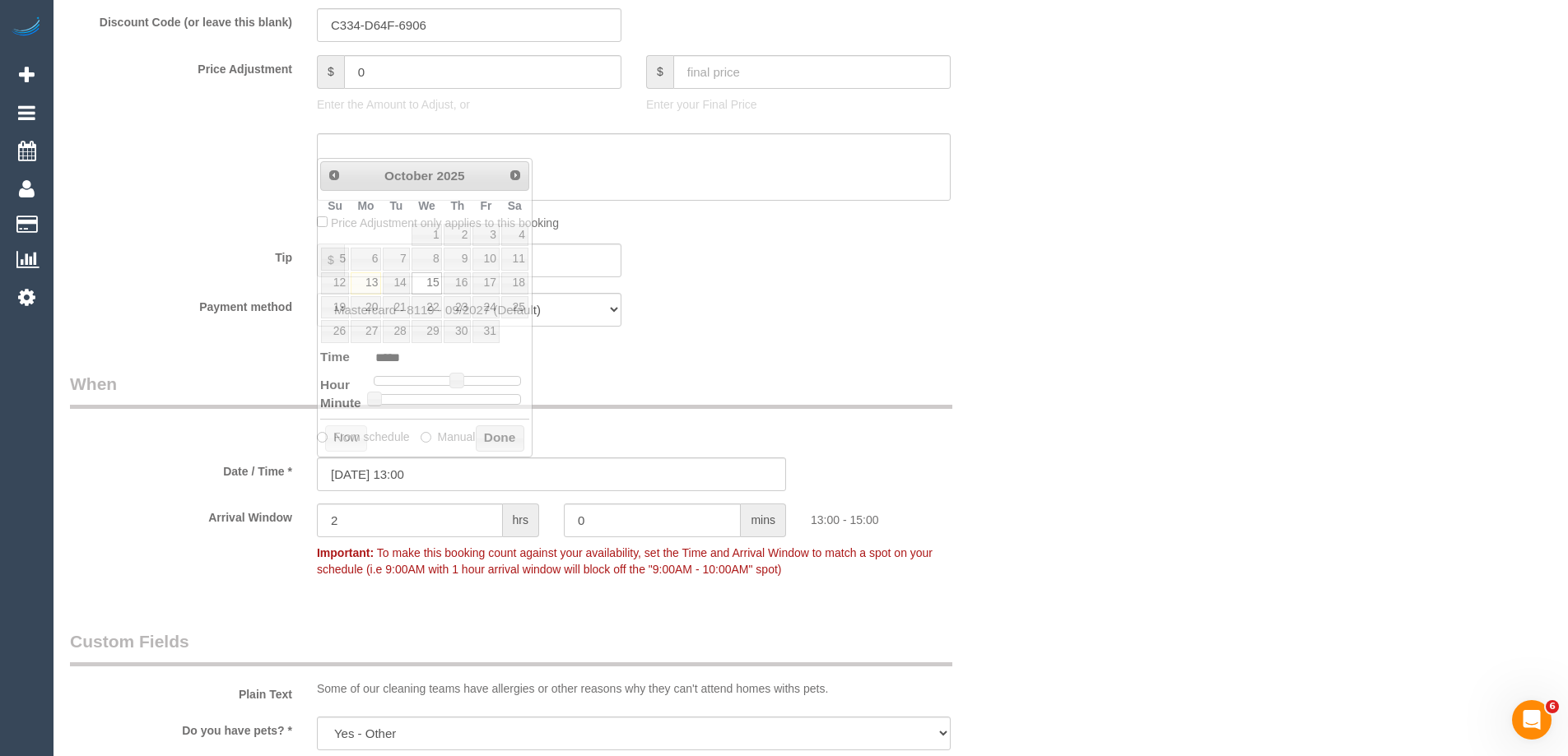
click at [1033, 402] on fieldset "When From schedule Manual Date / Time * 15/10/2025 13:00 Arrival Window 2 hrs 0…" at bounding box center [551, 485] width 963 height 226
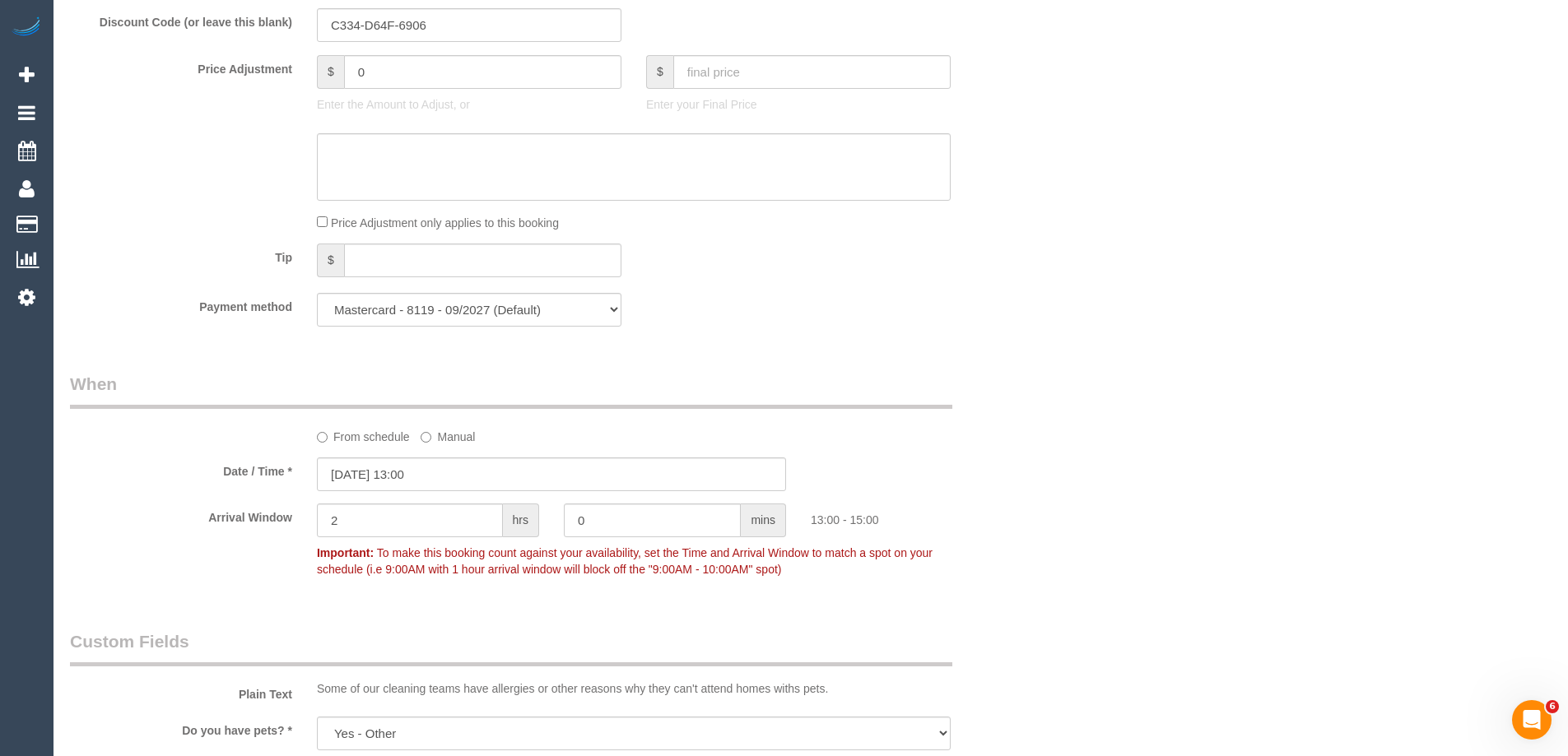
click at [1059, 477] on div "Who Email* vera.boon@live.com Name * Vera Boon Prefers text or phone calls Wher…" at bounding box center [811, 703] width 1482 height 4272
click at [1004, 389] on div "From schedule Manual" at bounding box center [551, 409] width 988 height 73
click at [1132, 389] on div "Who Email* vera.boon@live.com Name * Vera Boon Prefers text or phone calls Wher…" at bounding box center [811, 703] width 1482 height 4272
click at [1010, 342] on div "Who Email* vera.boon@live.com Name * Vera Boon Prefers text or phone calls Wher…" at bounding box center [551, 703] width 988 height 4272
click at [1079, 292] on div "Who Email* vera.boon@live.com Name * Vera Boon Prefers text or phone calls Wher…" at bounding box center [811, 703] width 1482 height 4272
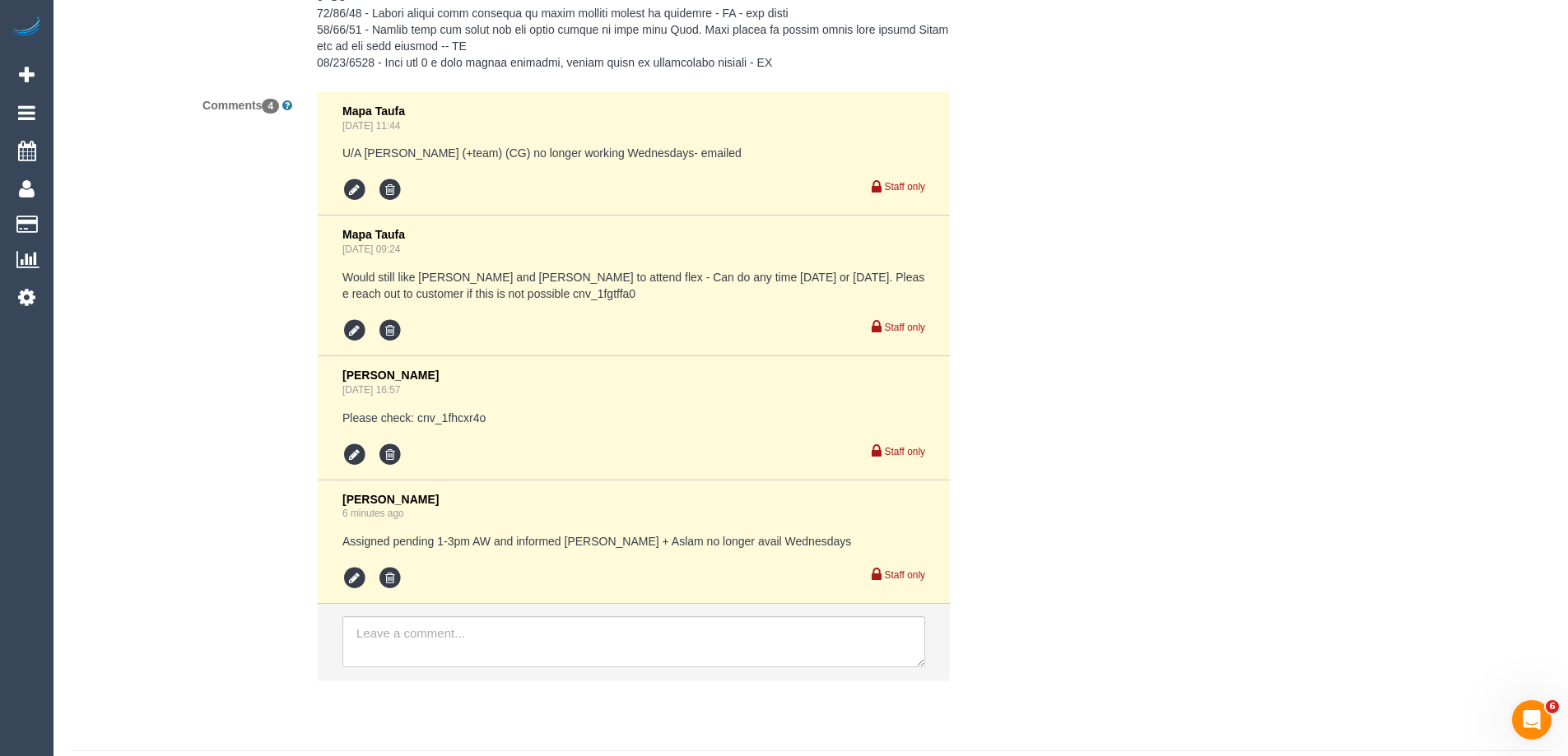
scroll to position [3633, 0]
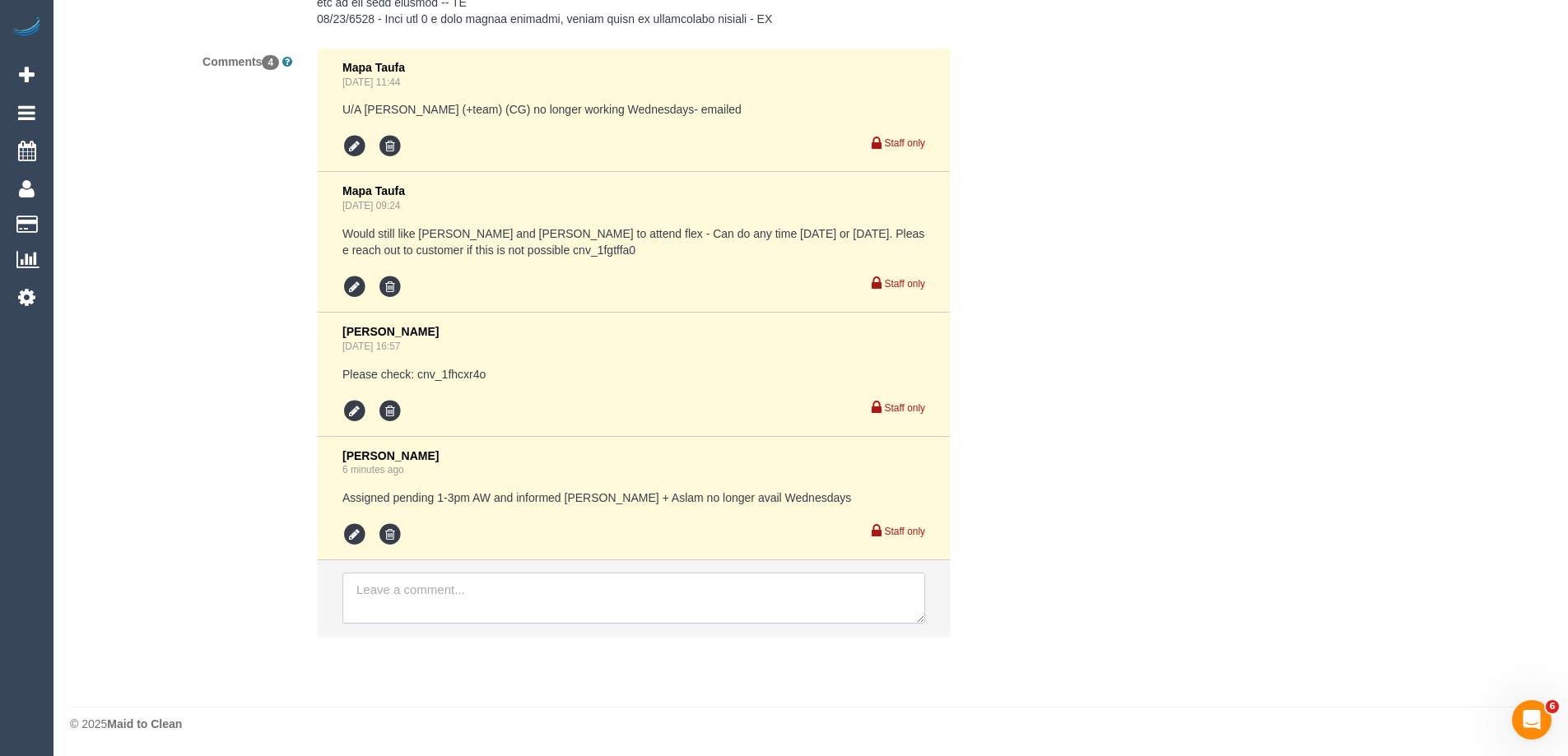
click at [421, 612] on textarea at bounding box center [634, 598] width 583 height 51
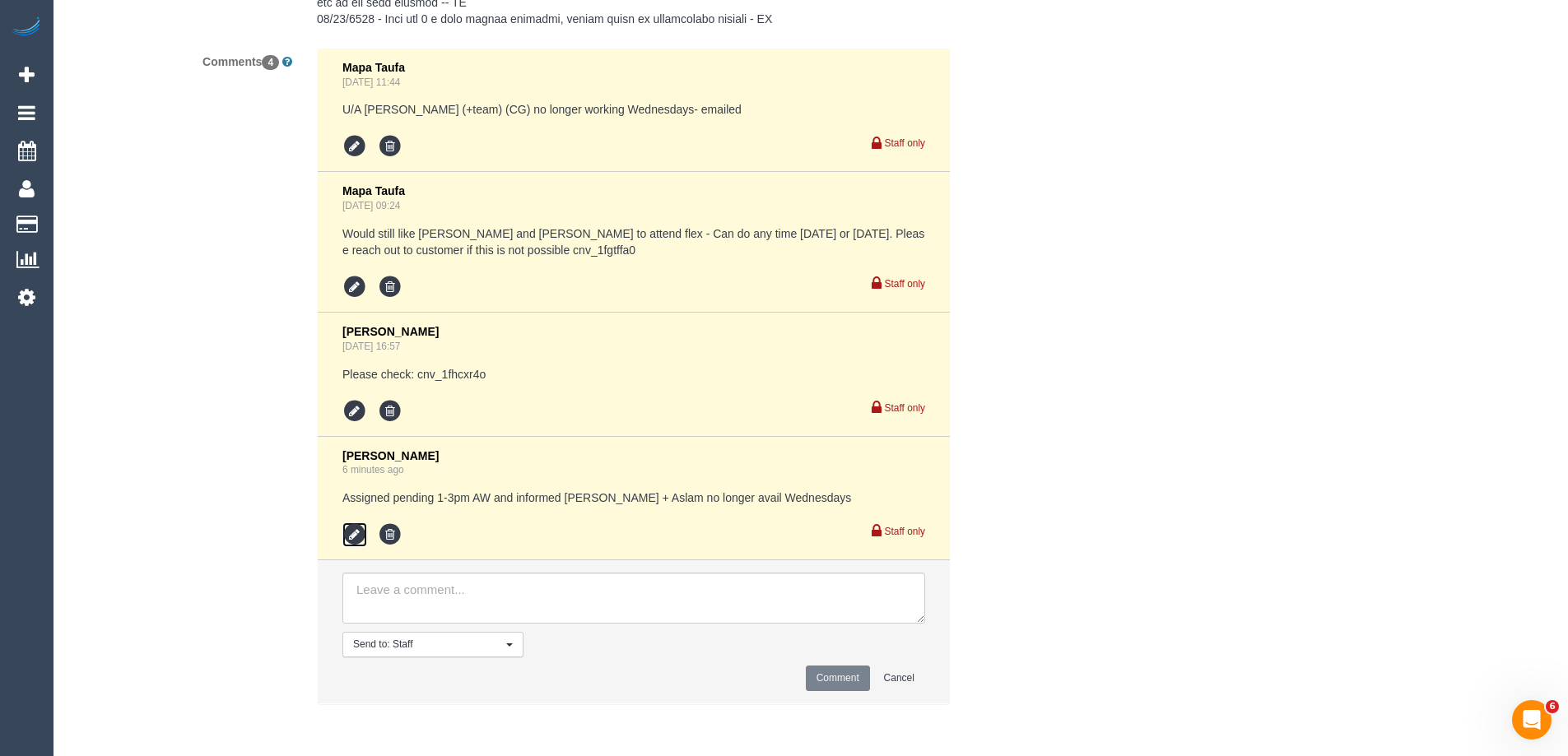
click at [345, 533] on icon at bounding box center [355, 535] width 24 height 24
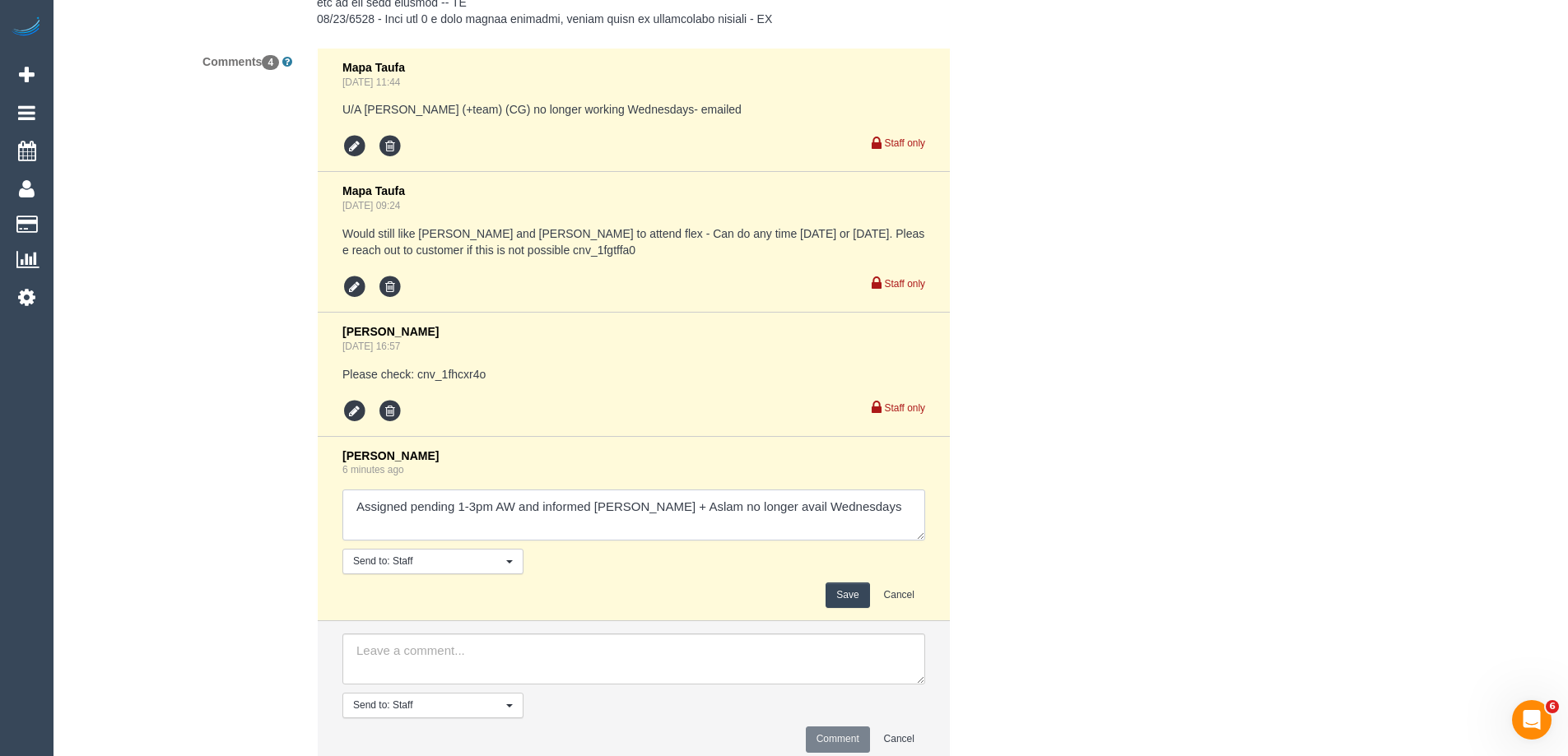
click at [864, 522] on textarea at bounding box center [634, 515] width 583 height 51
click at [513, 506] on textarea at bounding box center [634, 515] width 583 height 51
click at [895, 509] on textarea at bounding box center [634, 515] width 583 height 51
type textarea "Assigned pending 1-3pm AW ongoing and informed Maria + Aslam no longer avail We…"
click at [858, 592] on button "Save" at bounding box center [848, 595] width 43 height 25
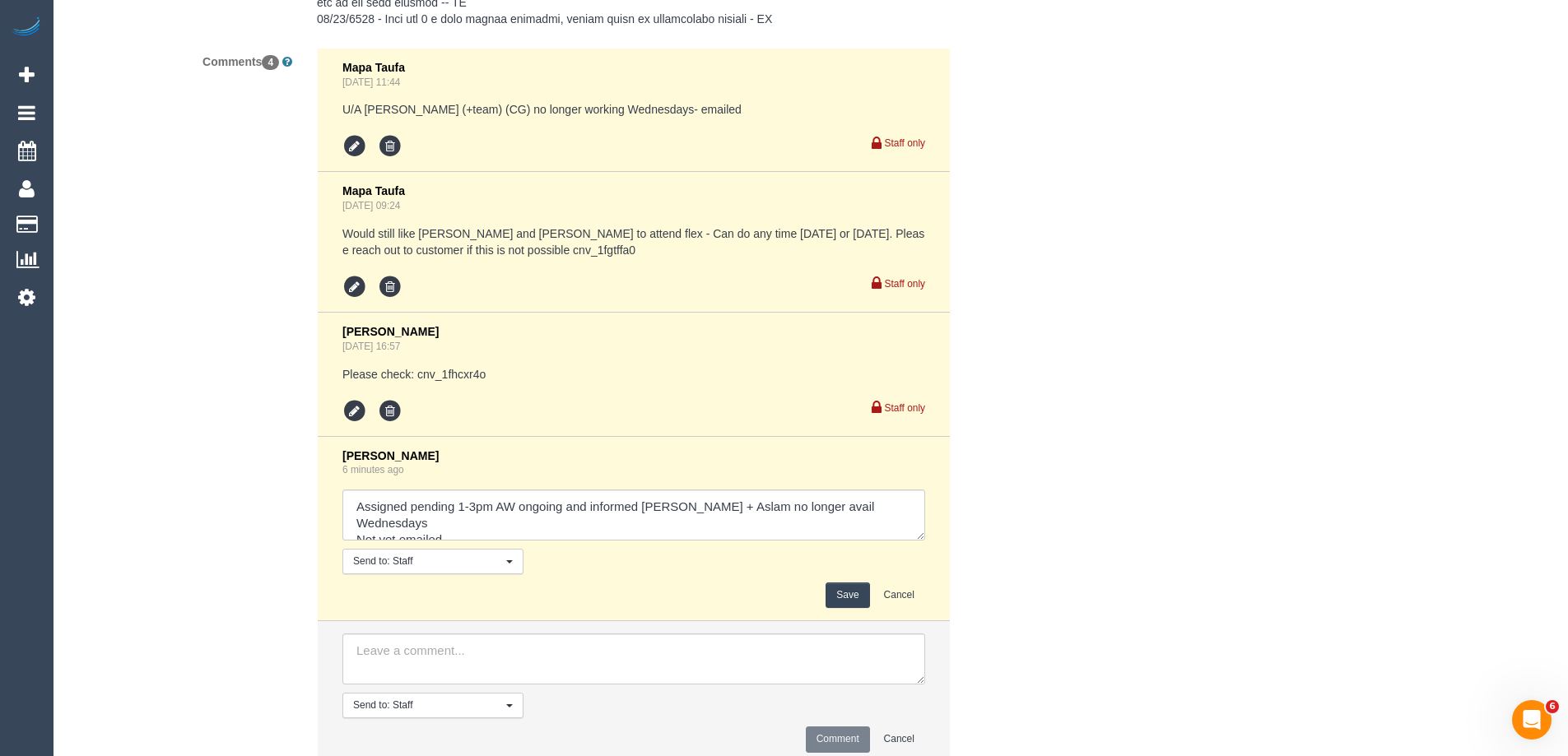
drag, startPoint x: 1179, startPoint y: 408, endPoint x: 1188, endPoint y: 397, distance: 14.2
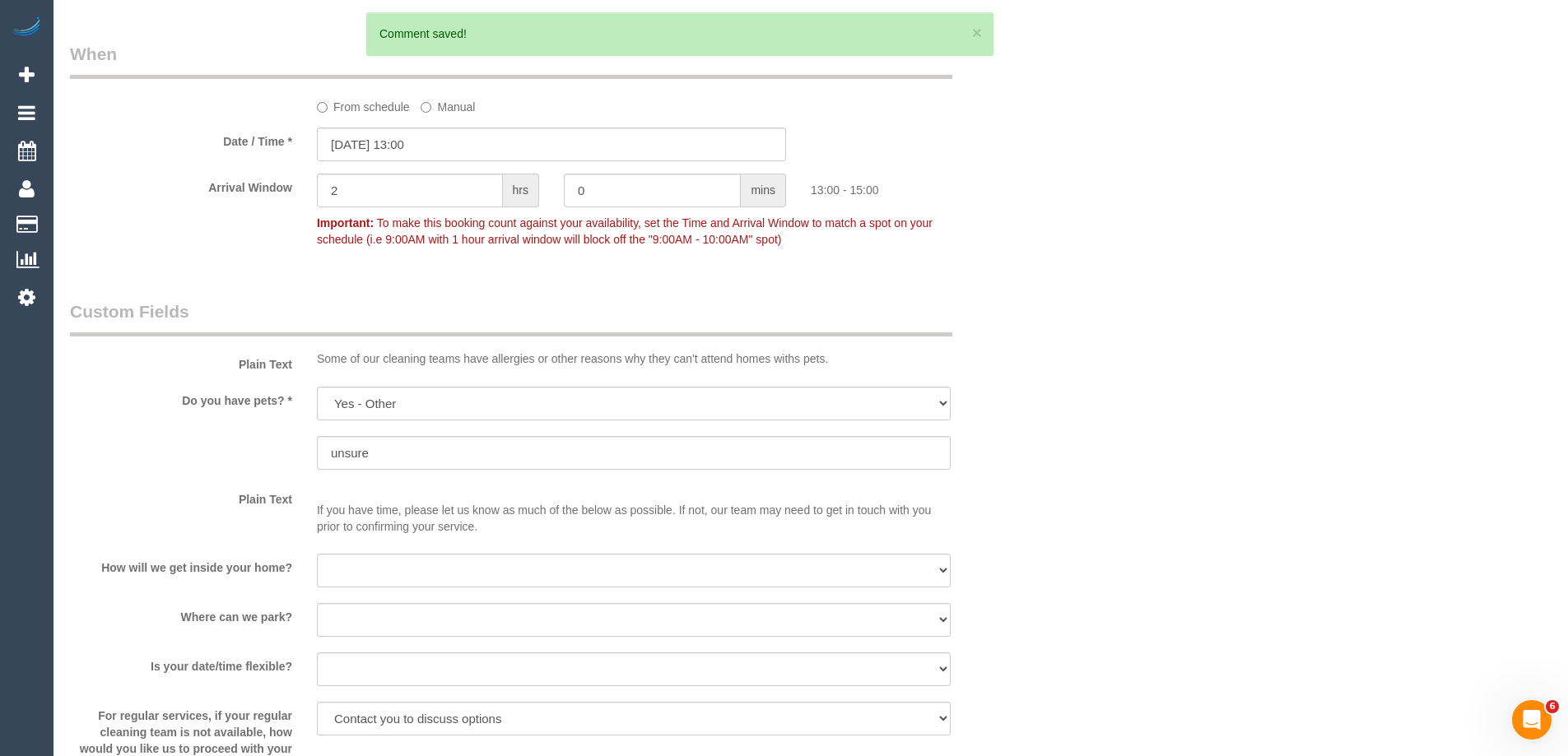
scroll to position [2398, 0]
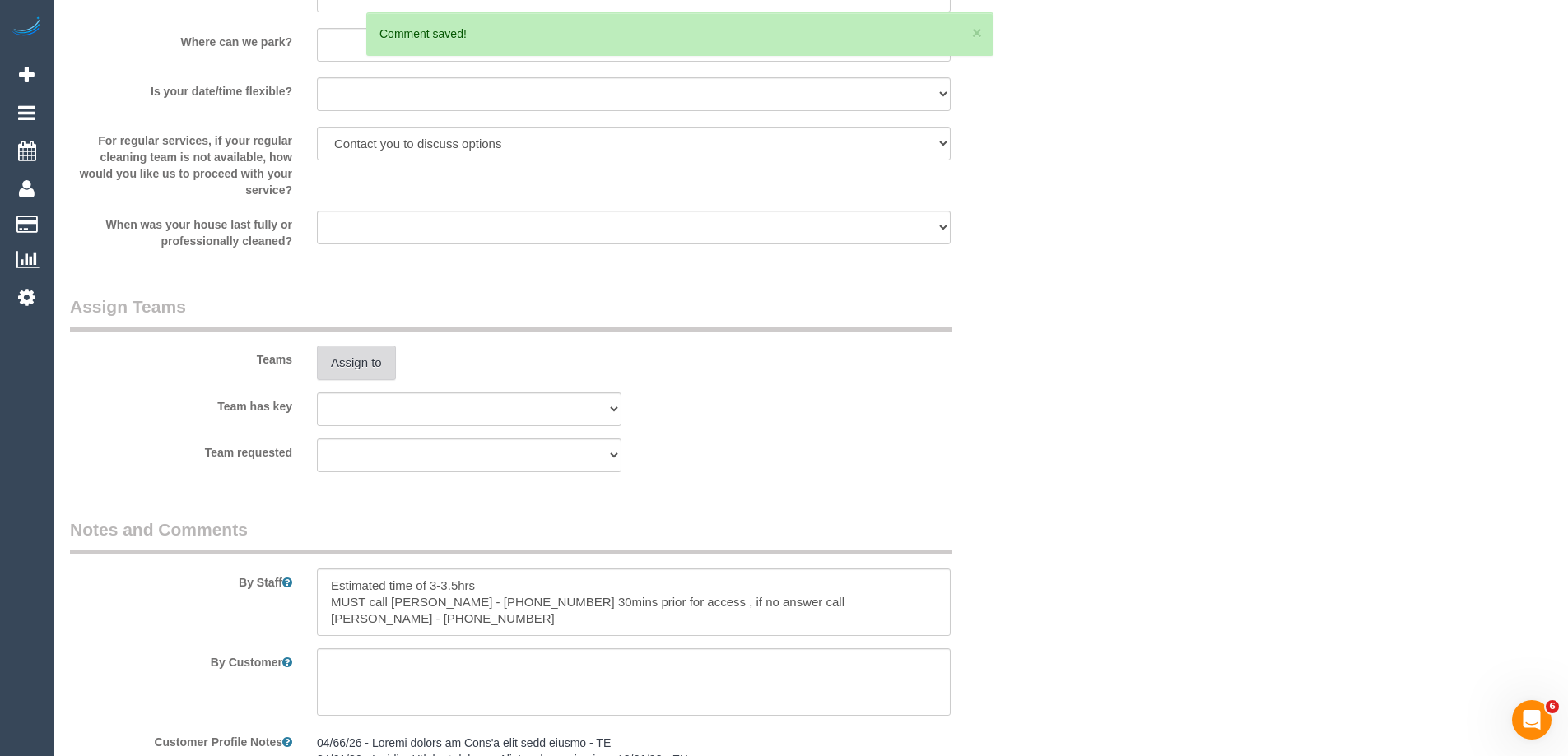
click at [344, 371] on button "Assign to" at bounding box center [357, 362] width 79 height 35
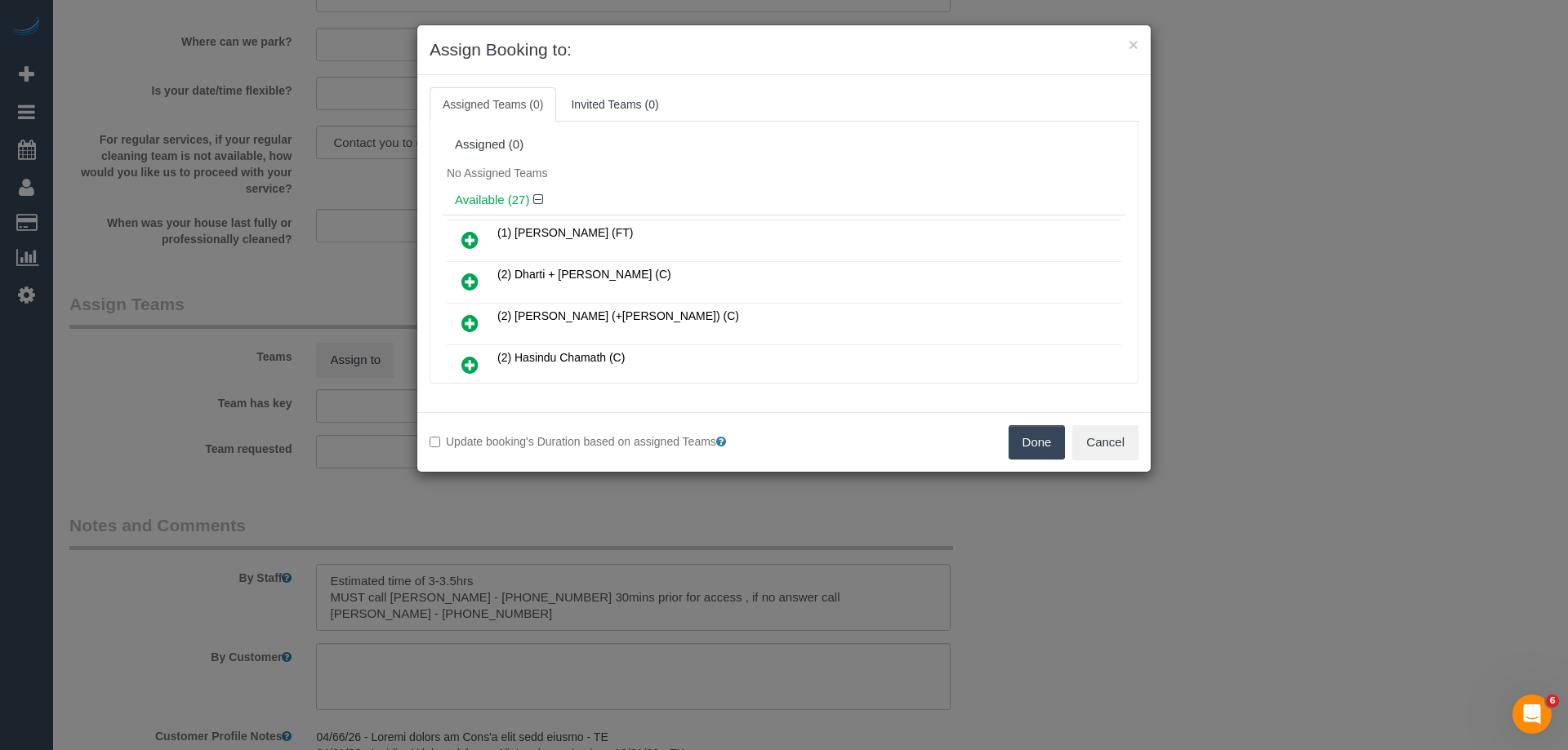
click at [645, 211] on div "Available (27)" at bounding box center [784, 200] width 683 height 30
click at [1100, 429] on button "Cancel" at bounding box center [1105, 442] width 66 height 35
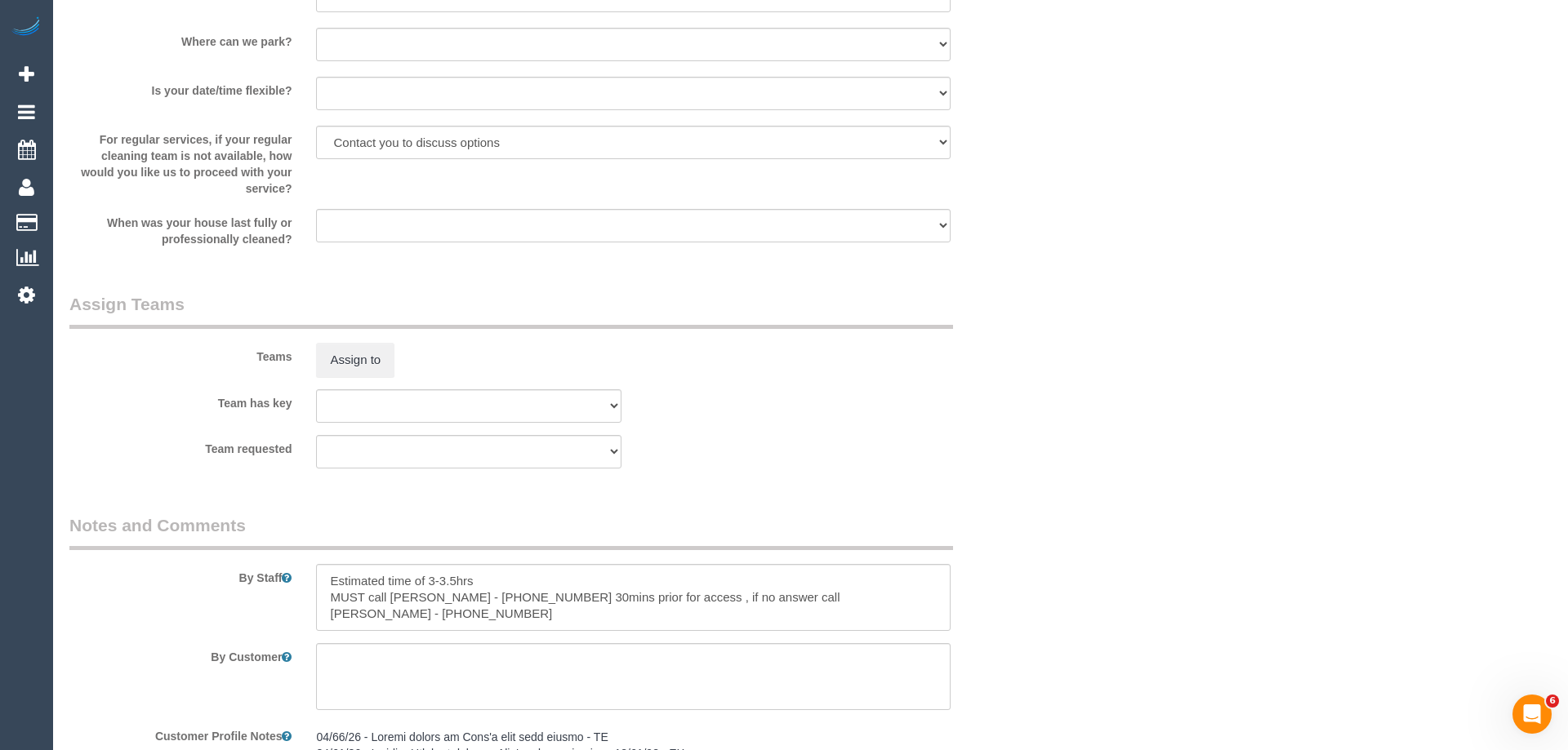
click at [1100, 429] on div "× Assign Booking to: Assigned Teams (0) Invited Teams (0) Assigned (0) No Assig…" at bounding box center [784, 375] width 1568 height 750
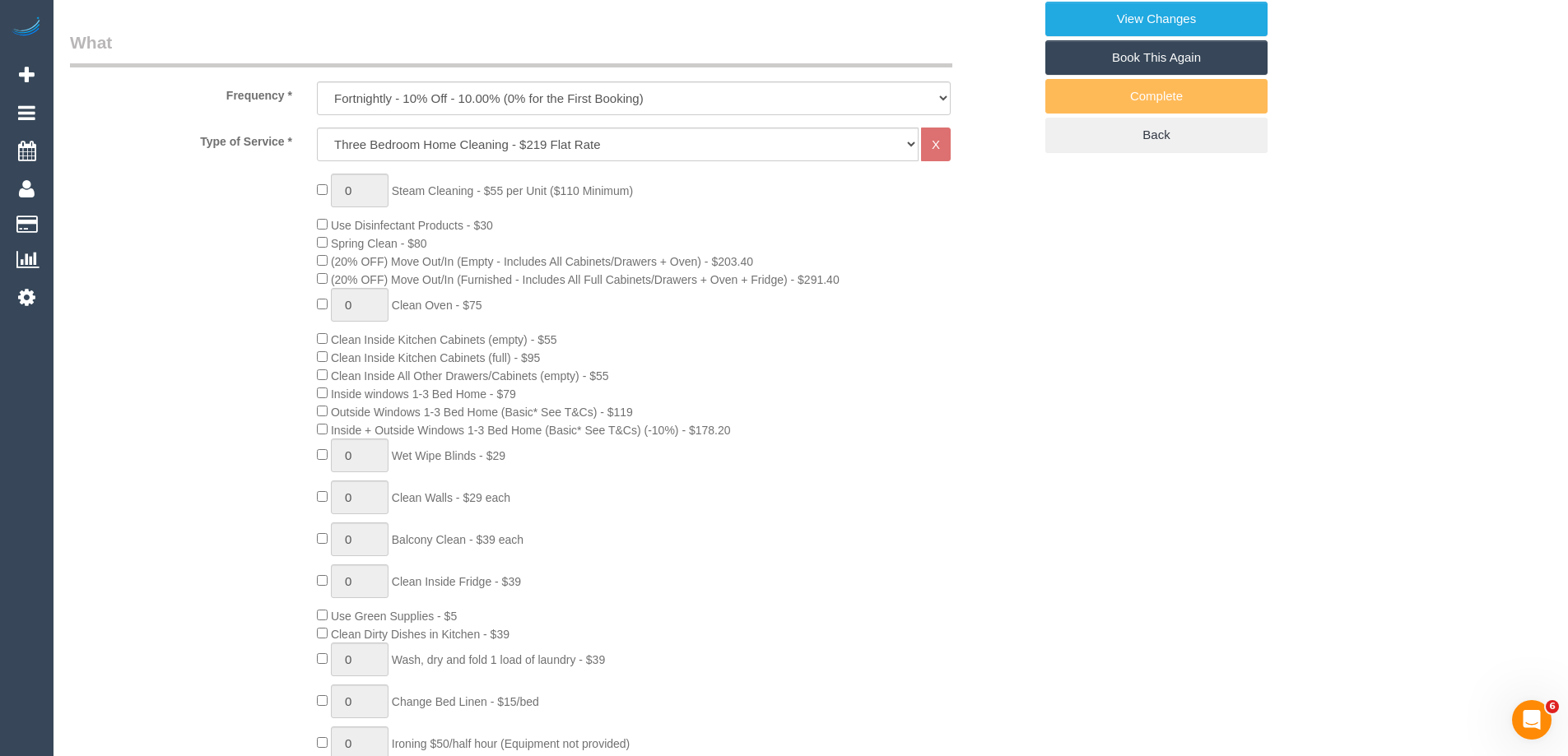
scroll to position [423, 0]
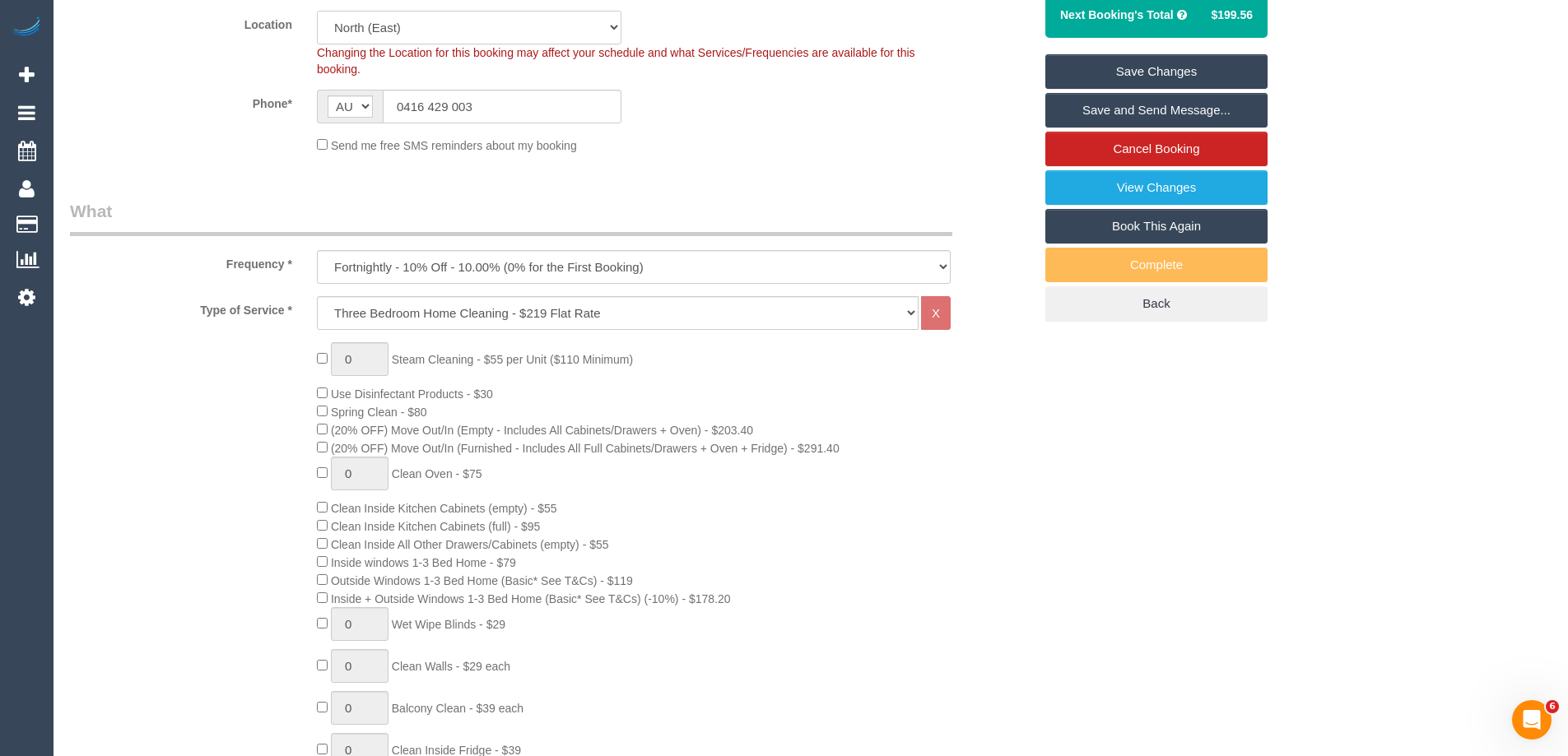
click at [348, 27] on select "Office City East (North) East (South) Inner East Inner North (East) Inner North…" at bounding box center [469, 27] width 304 height 34
select select "50"
click at [317, 10] on select "Office City East (North) East (South) Inner East Inner North (East) Inner North…" at bounding box center [469, 27] width 304 height 34
click at [716, 158] on fieldset "Where Address* 52A Leinster Grove Thornbury ACT NSW NT QLD SA TAS VIC WA 3071 L…" at bounding box center [551, 16] width 963 height 298
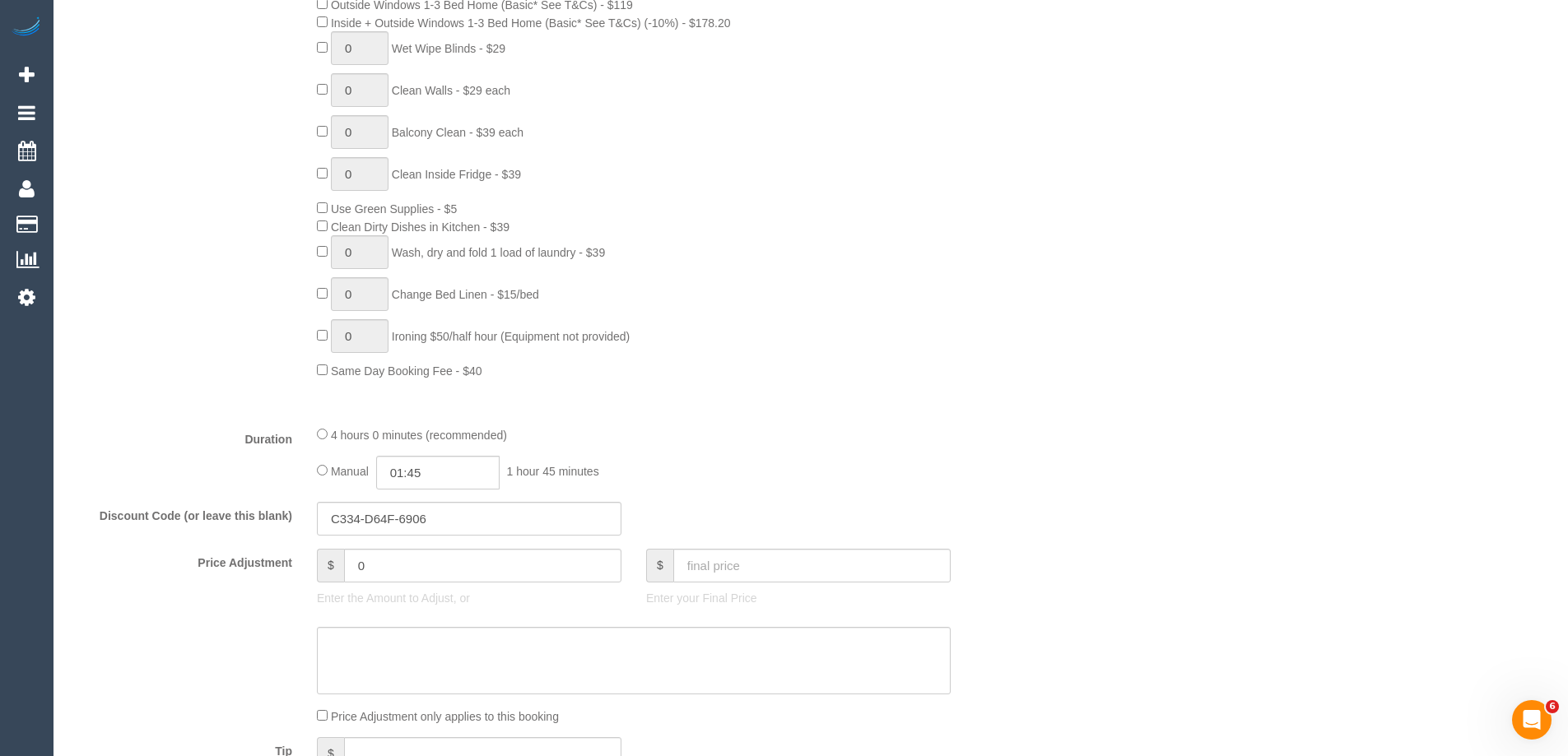
select select "object:5090"
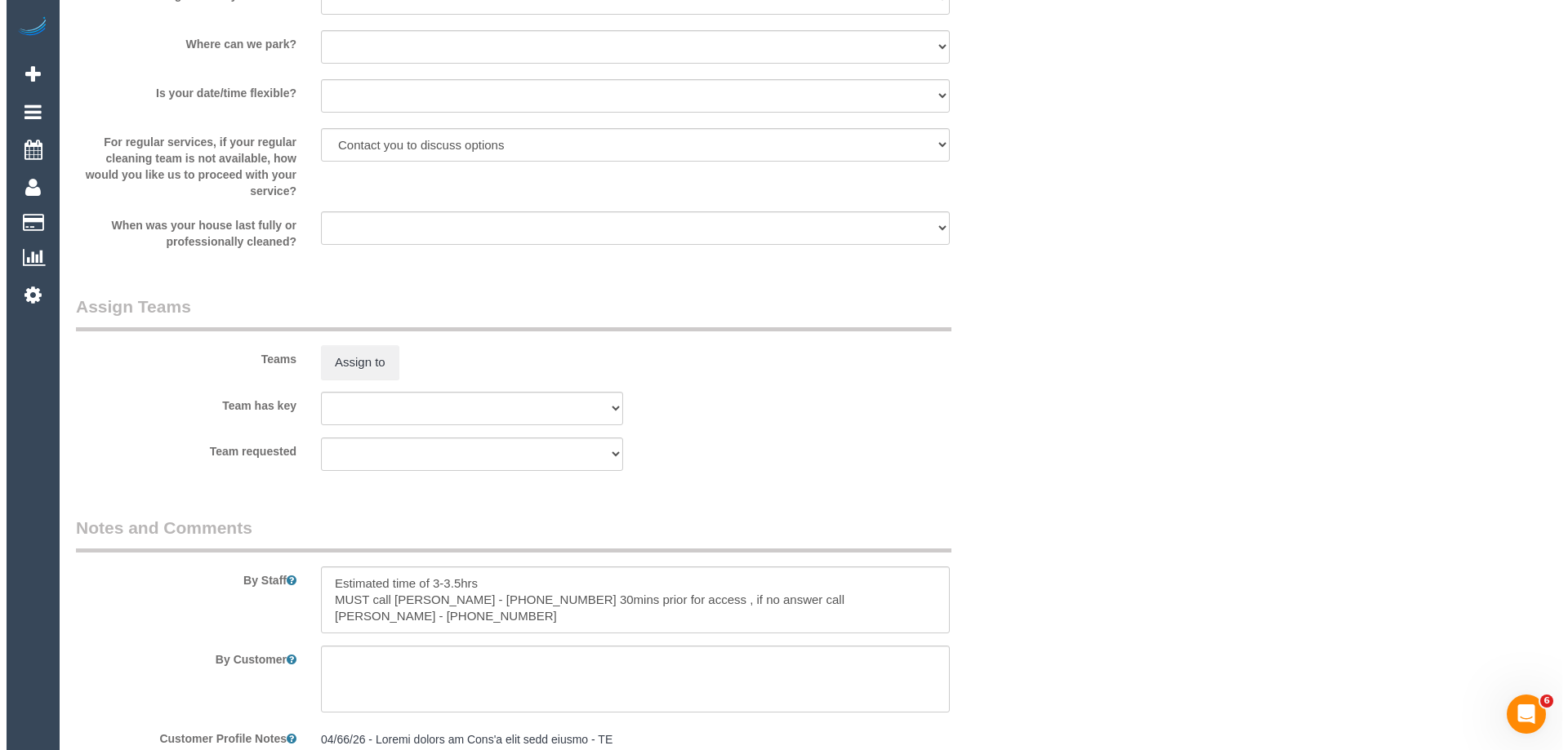
scroll to position [2379, 0]
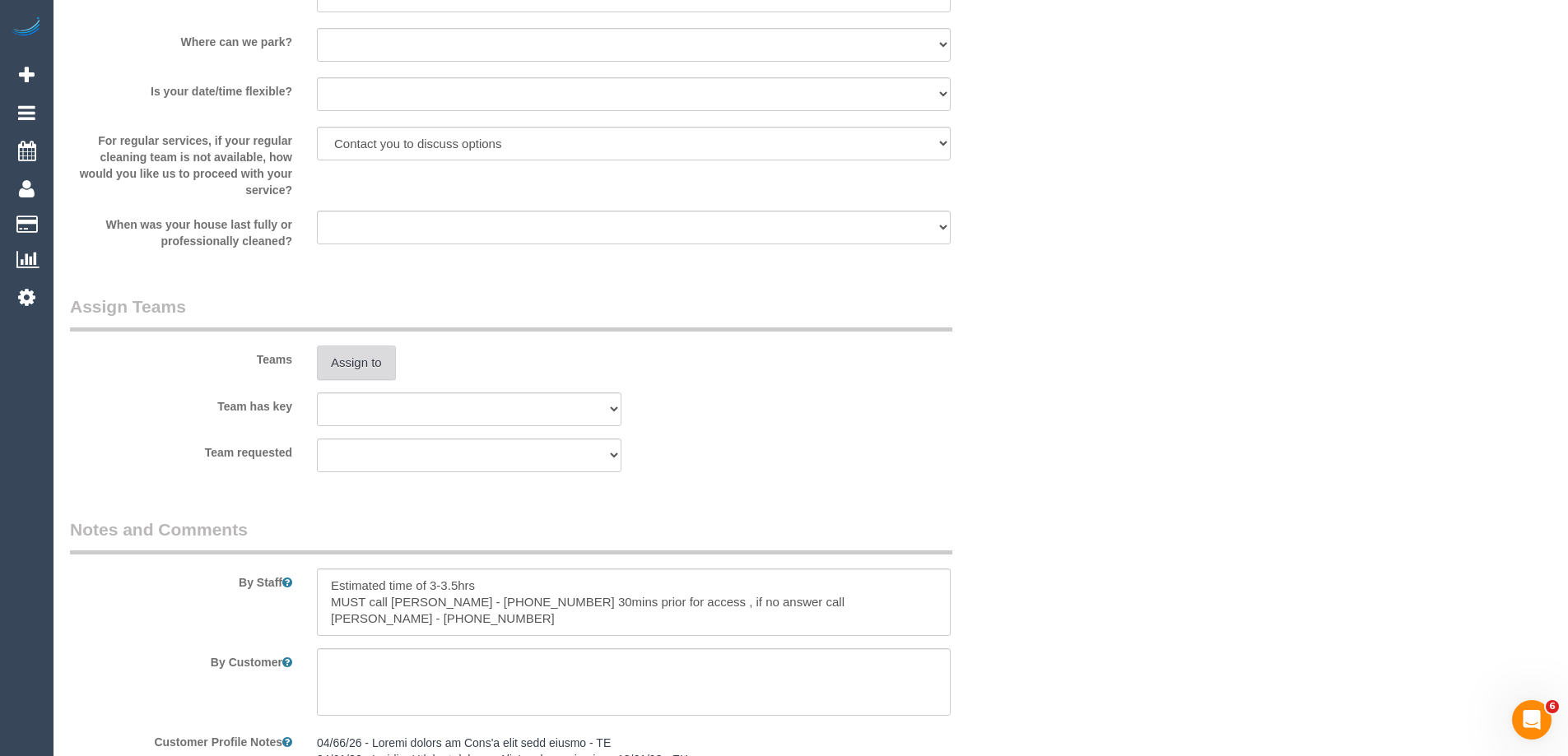
click at [322, 367] on button "Assign to" at bounding box center [357, 362] width 79 height 35
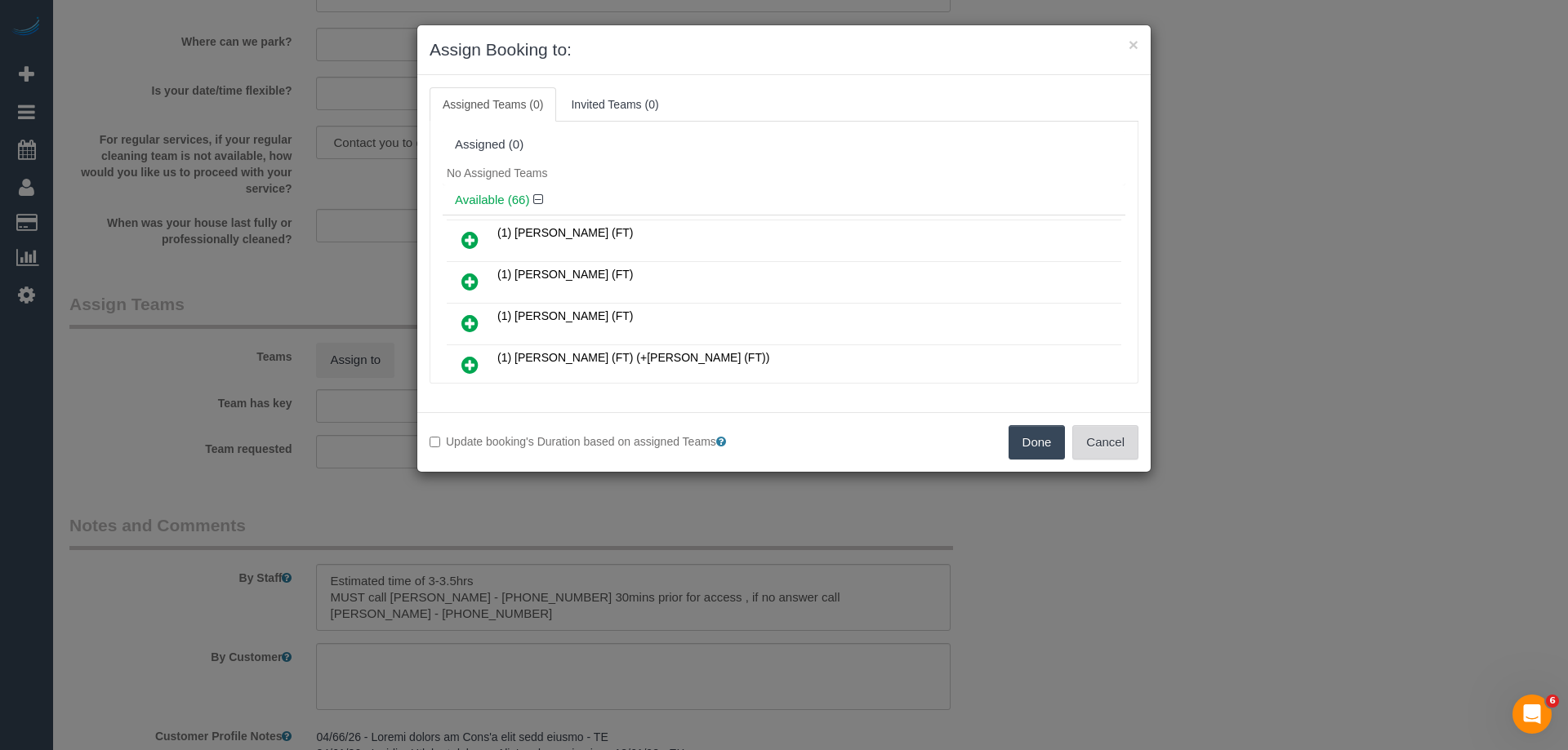
click at [1092, 435] on button "Cancel" at bounding box center [1105, 442] width 66 height 35
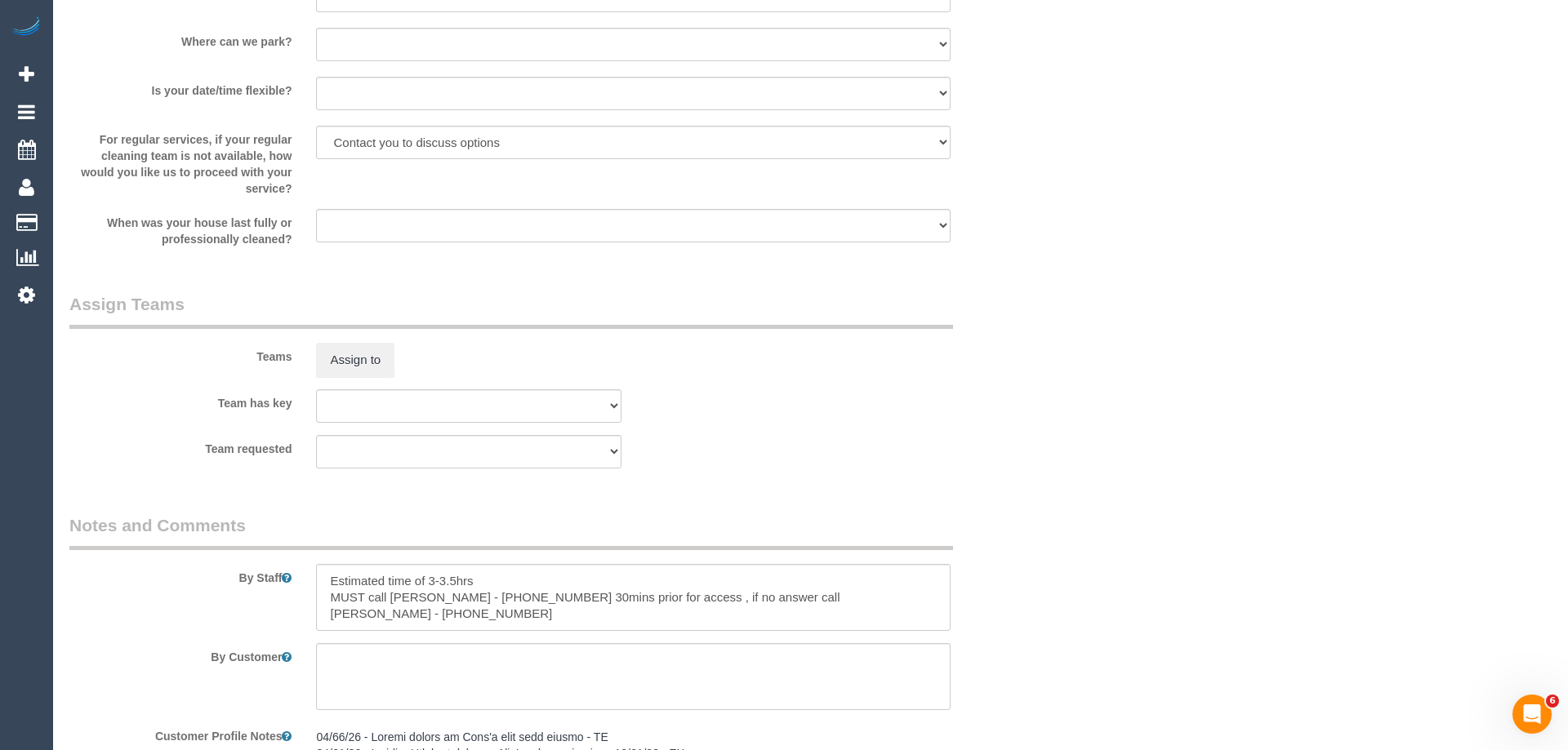
click at [1092, 435] on div "× Assign Booking to: Assigned Teams (0) Invited Teams (0) Assigned (0) No Assig…" at bounding box center [784, 375] width 1568 height 750
click at [351, 361] on button "Assign to" at bounding box center [354, 360] width 78 height 35
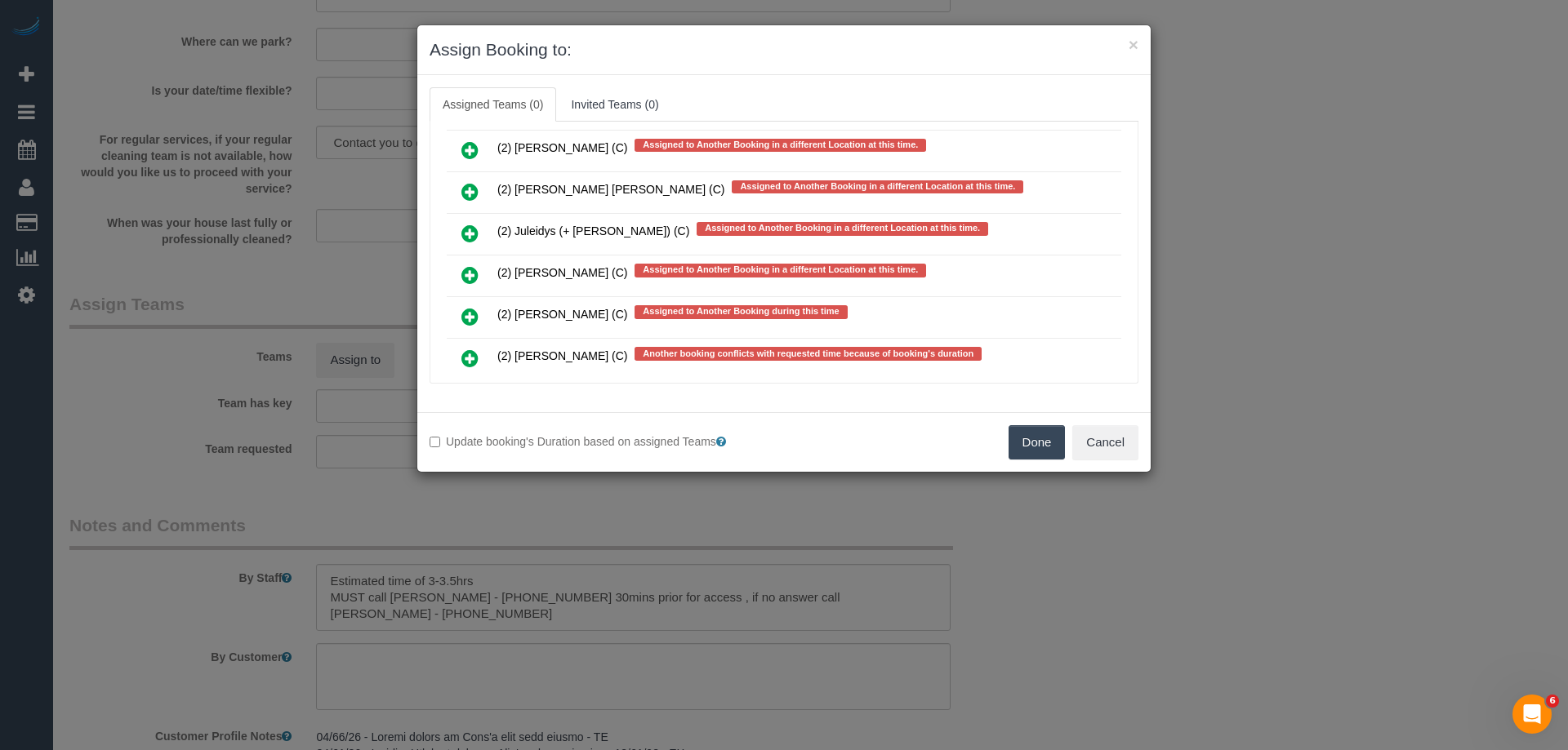
scroll to position [9076, 0]
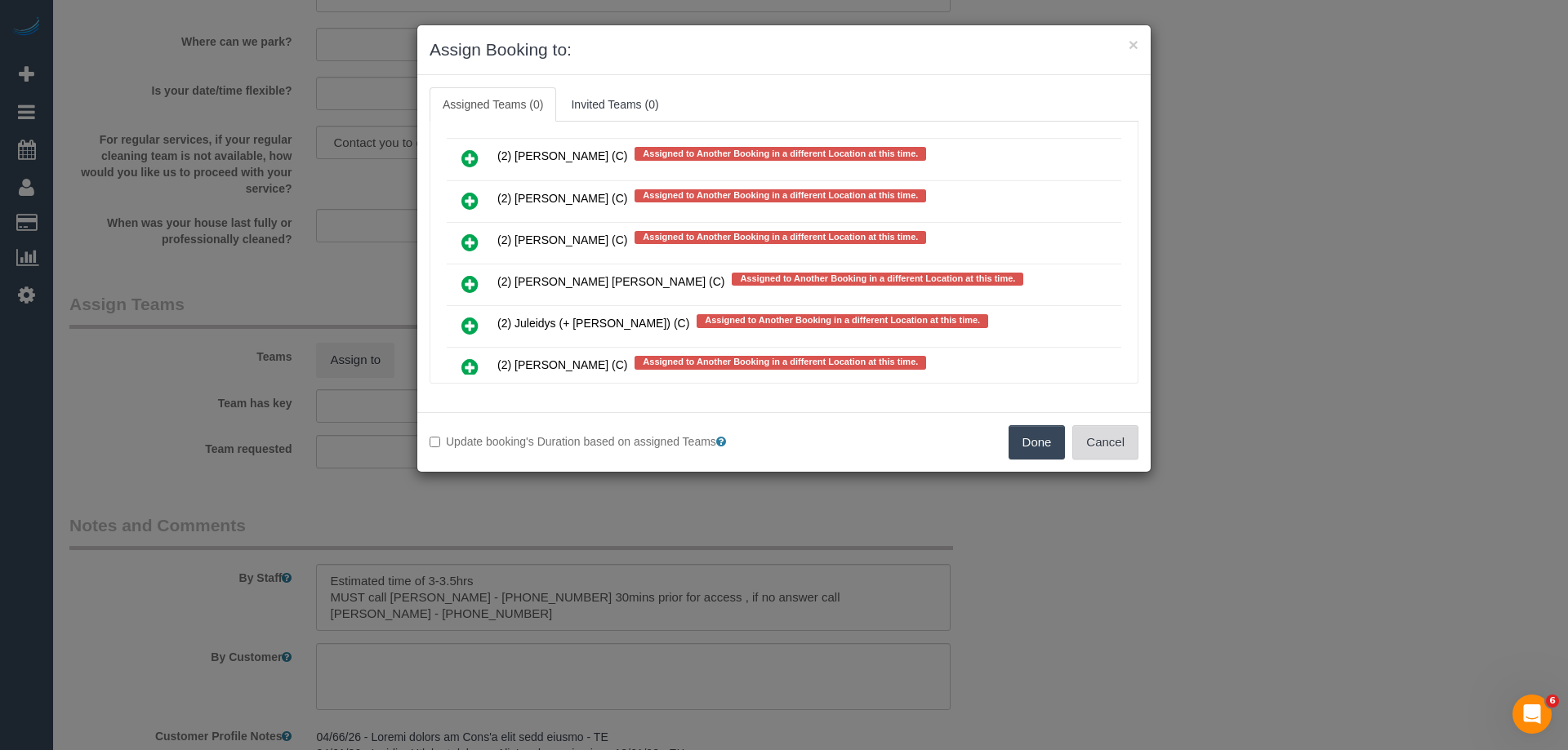
click at [1105, 446] on button "Cancel" at bounding box center [1105, 442] width 66 height 35
click at [1105, 446] on div "× Assign Booking to: Assigned Teams (0) Invited Teams (0) Assigned (0) No Assig…" at bounding box center [784, 375] width 1568 height 750
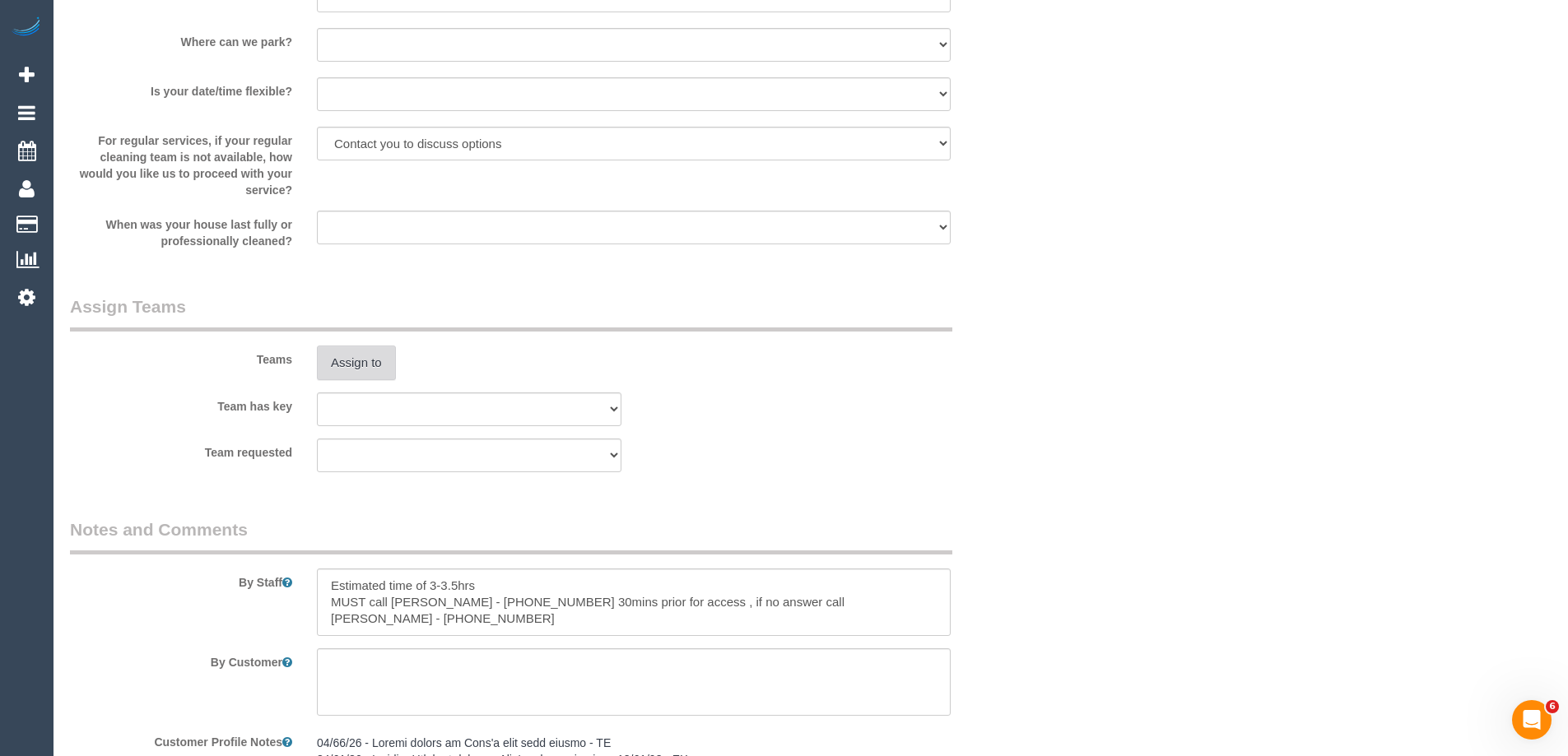
click at [362, 364] on button "Assign to" at bounding box center [357, 362] width 79 height 35
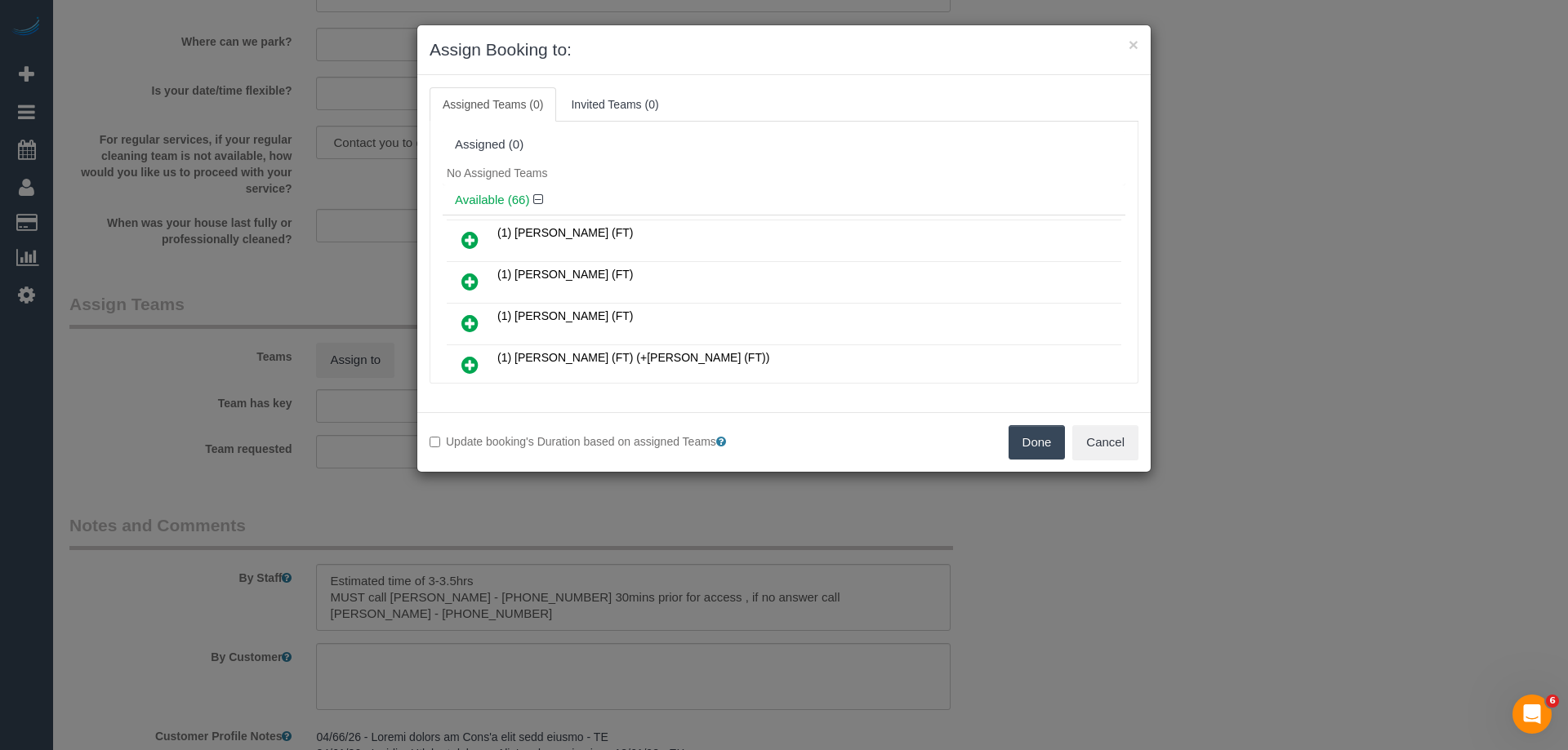
scroll to position [941, 0]
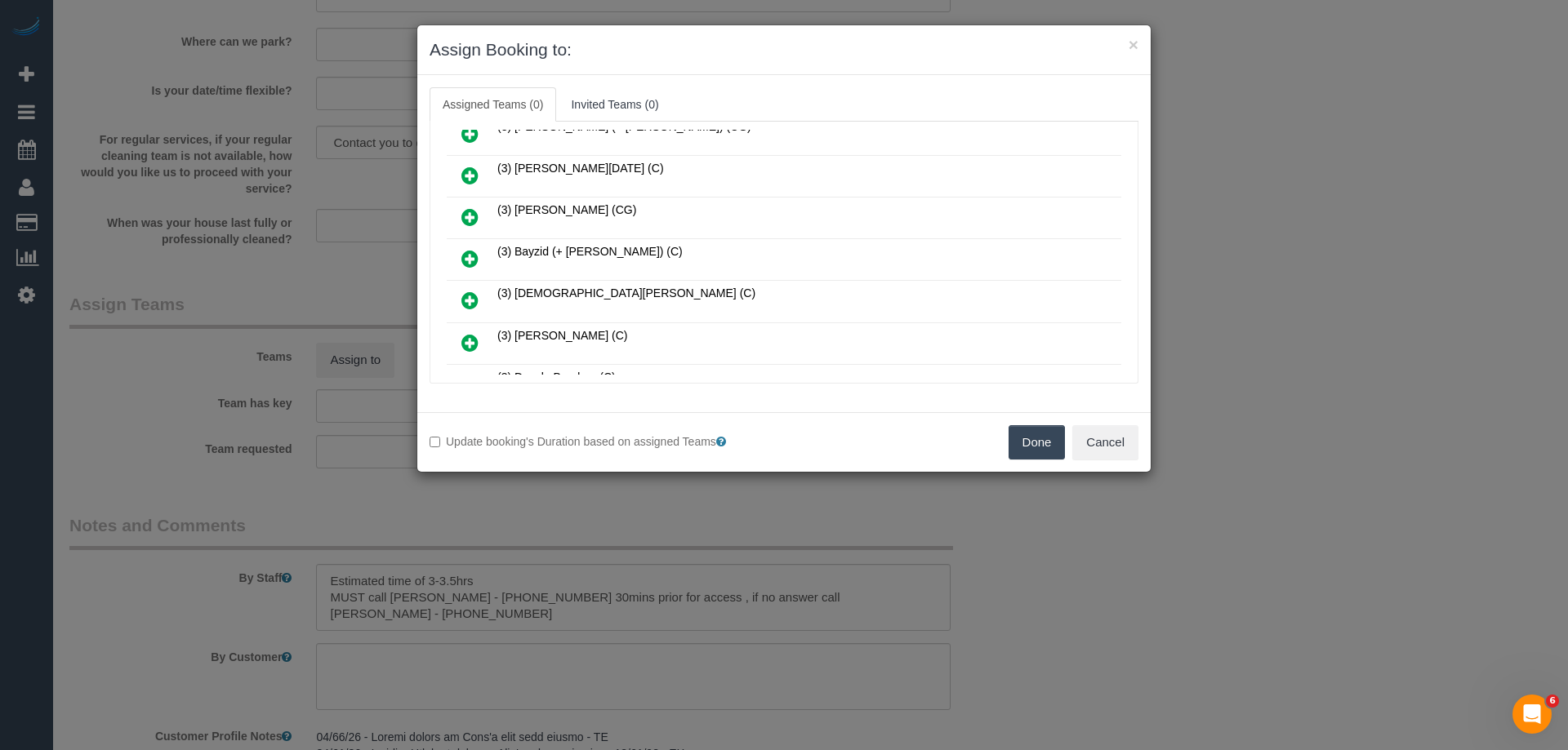
click at [465, 254] on icon at bounding box center [470, 259] width 17 height 20
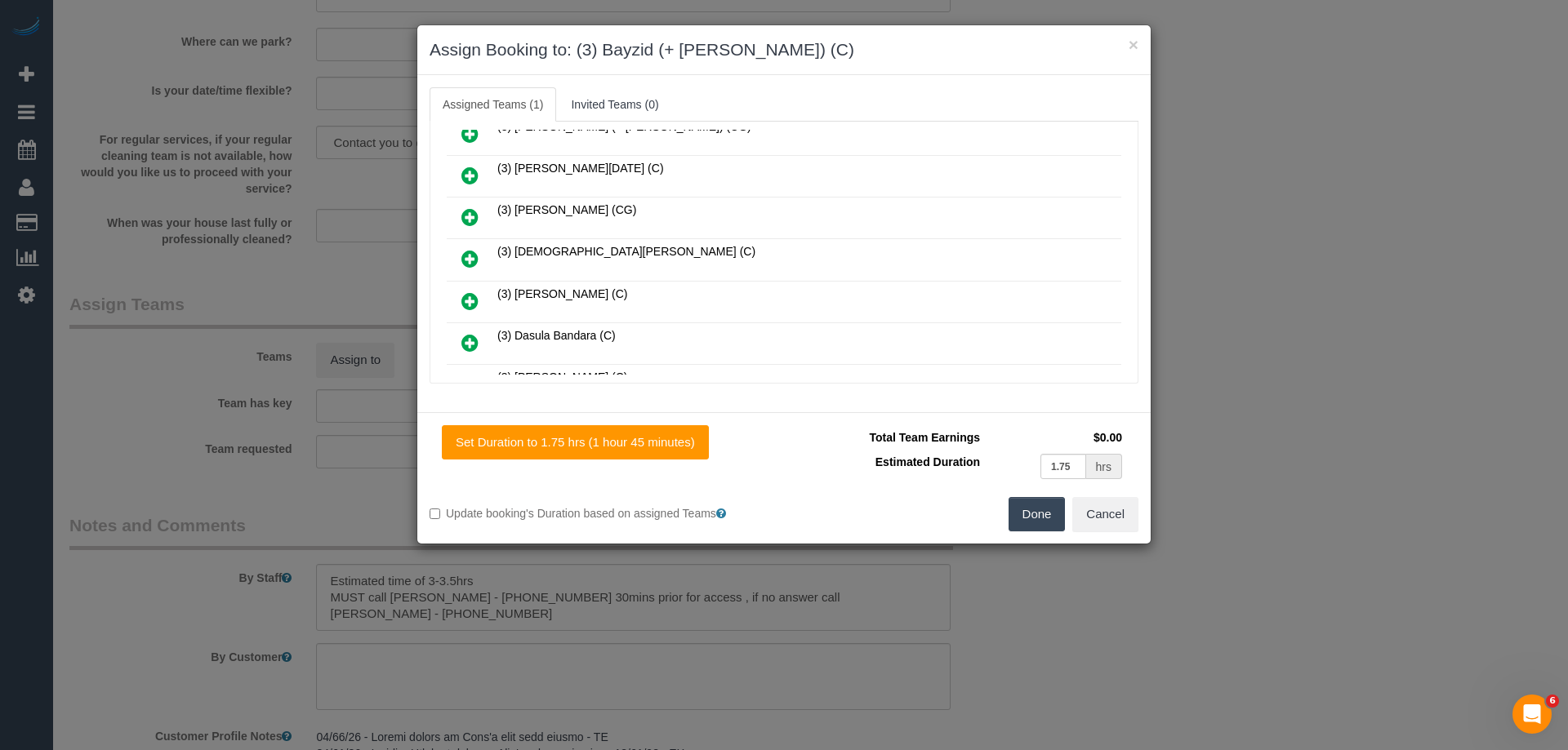
scroll to position [2067, 0]
click at [475, 250] on icon at bounding box center [470, 259] width 17 height 20
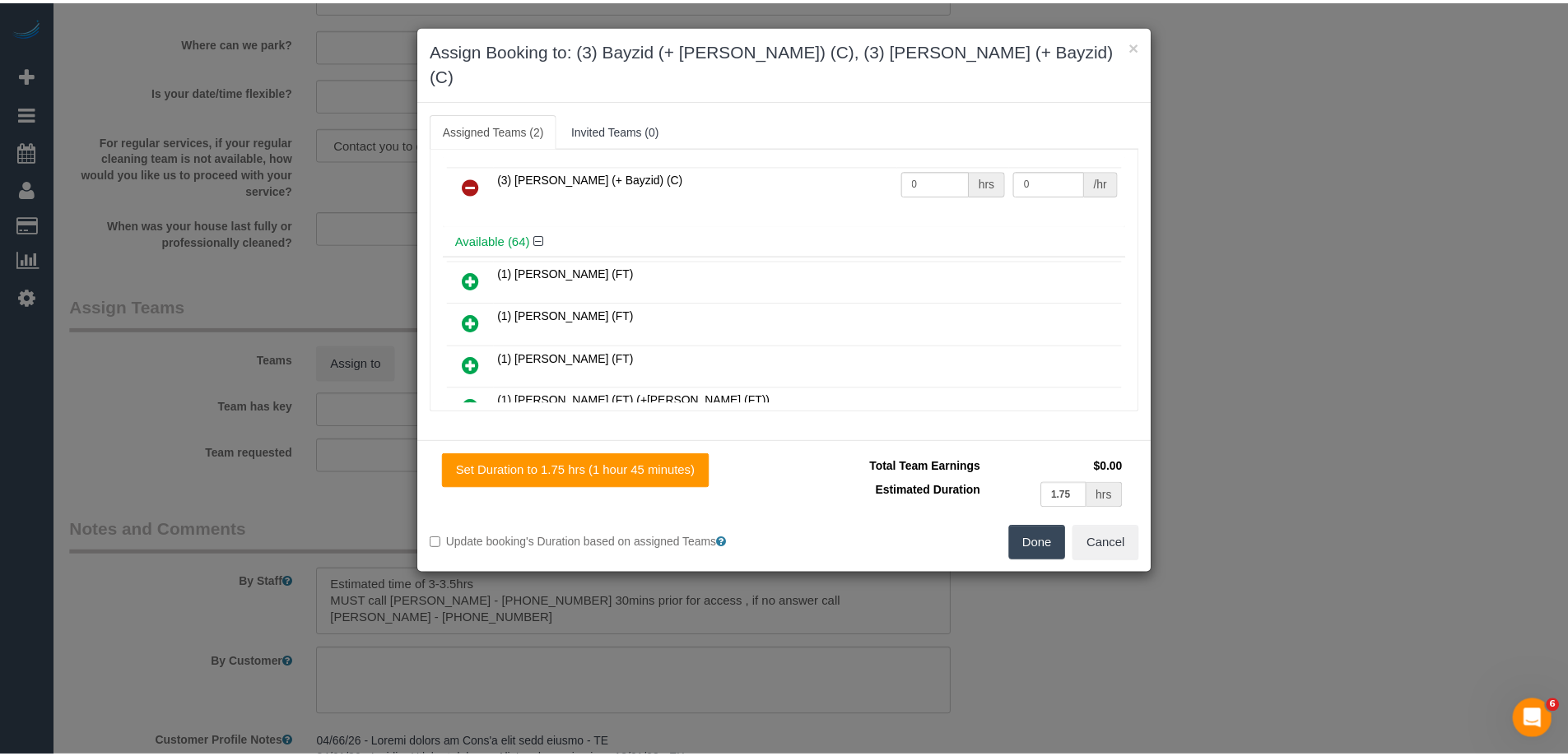
scroll to position [0, 0]
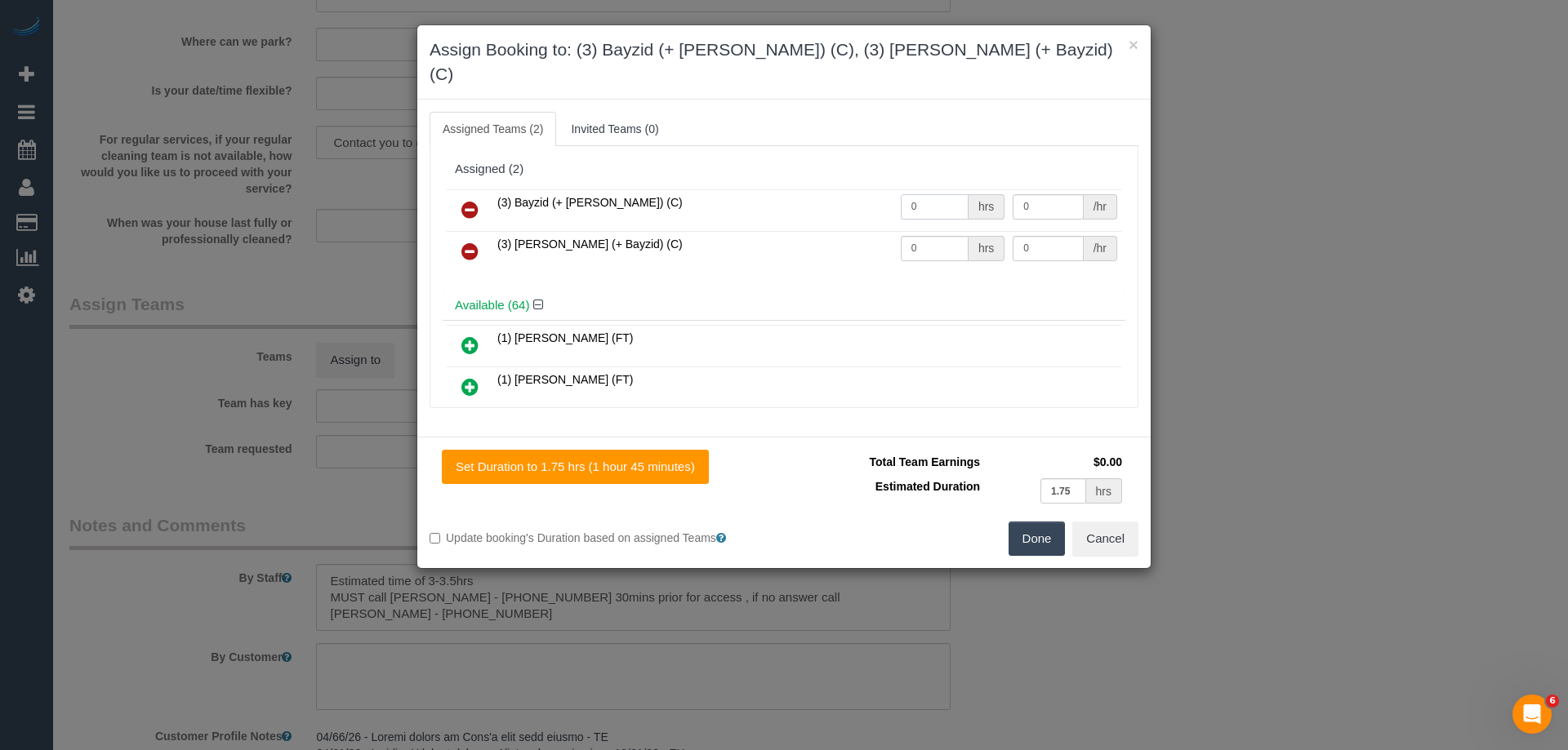
click at [945, 194] on input "0" at bounding box center [934, 206] width 68 height 25
type input "1"
click at [942, 236] on input "0" at bounding box center [934, 248] width 68 height 25
type input "1"
click at [1024, 522] on button "Done" at bounding box center [1037, 539] width 57 height 35
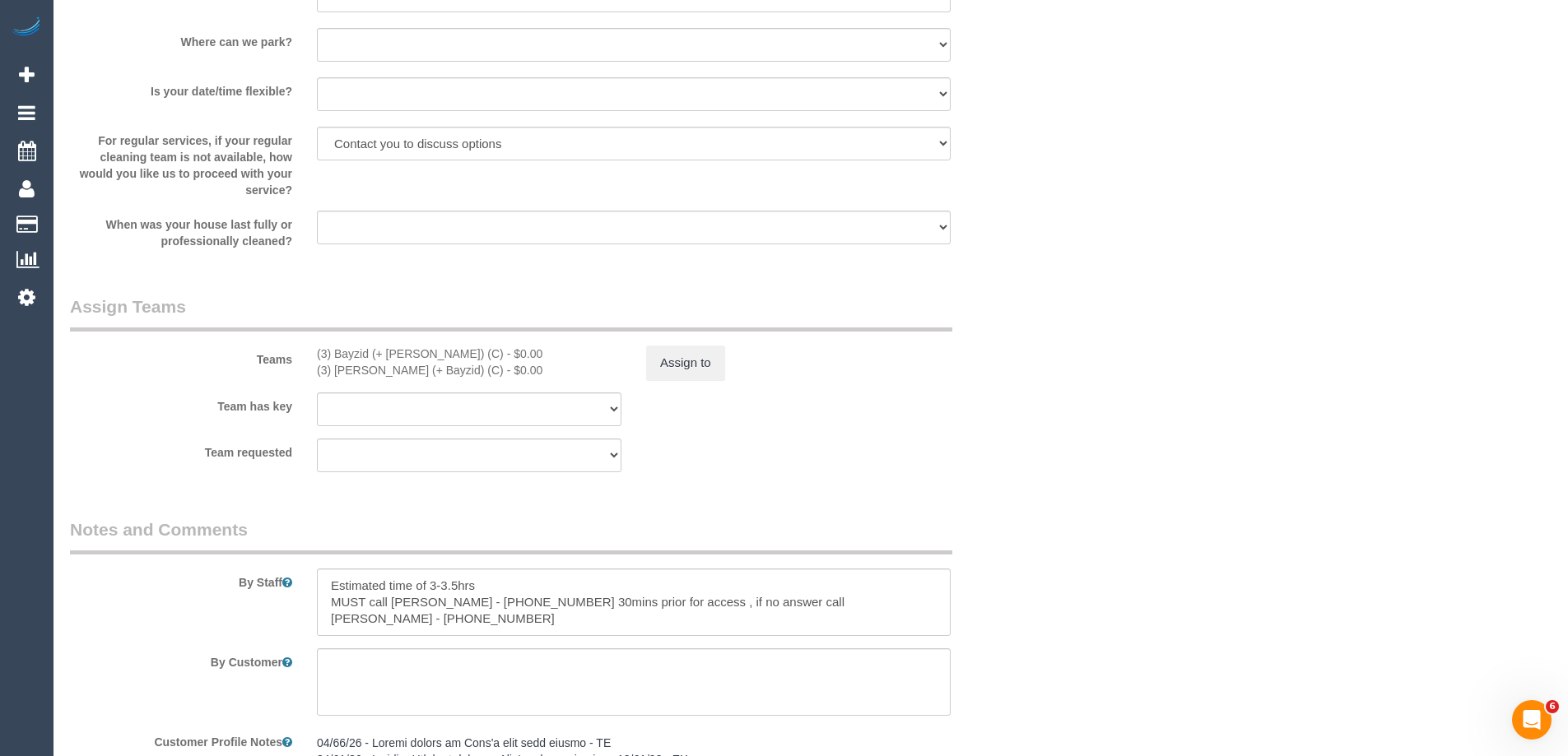
click at [1211, 357] on div "× Assign Booking to: (3) Bayzid (+ Rafid) (C), (3) Rafid (+ Bayzid) (C) Assigne…" at bounding box center [784, 378] width 1568 height 756
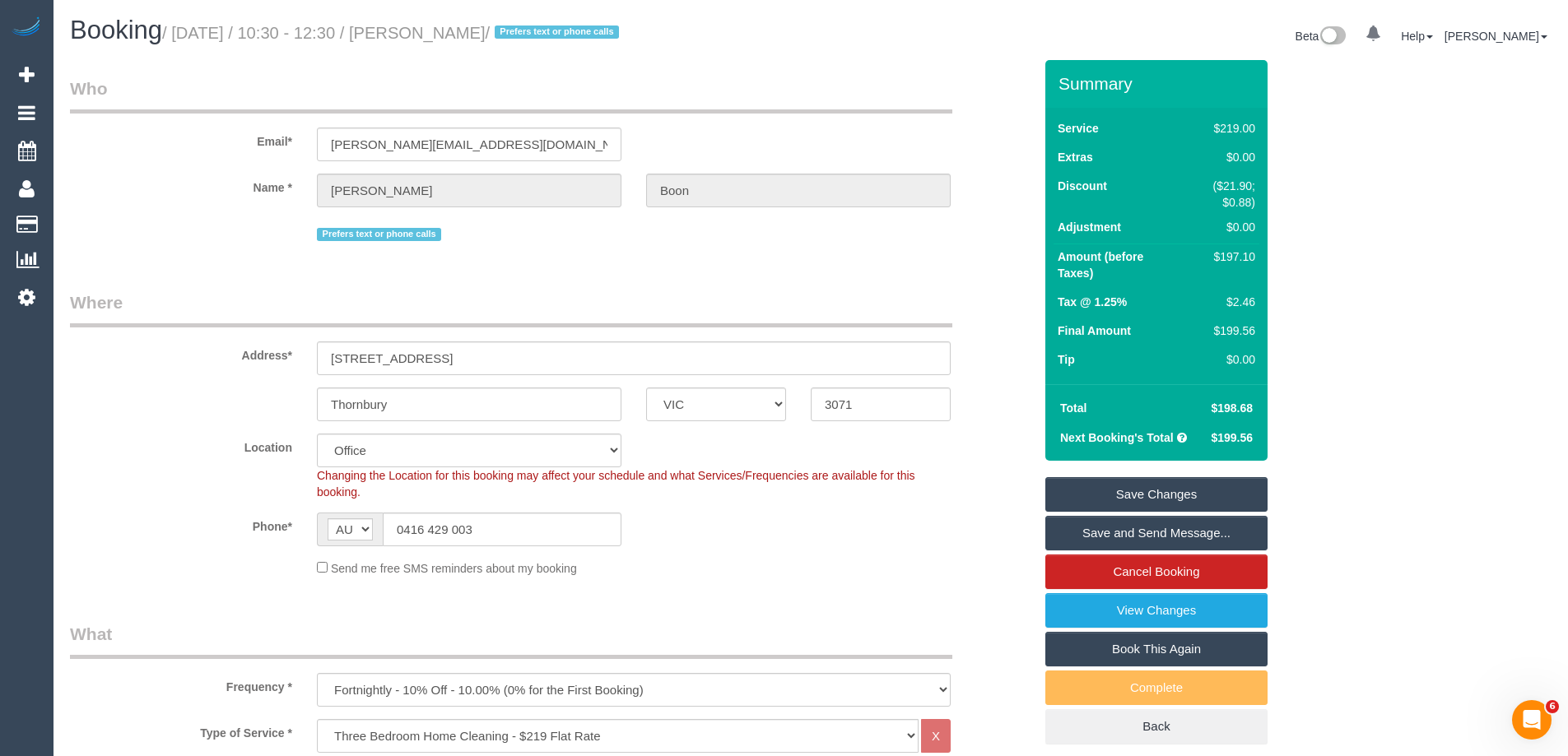
click at [1223, 253] on div "$197.10" at bounding box center [1219, 256] width 73 height 16
copy div "197.10"
click at [1299, 265] on div "Summary Service $219.00 Extras $0.00 Discount ($21.90; $0.88) Adjustment $0.00 …" at bounding box center [1218, 418] width 370 height 716
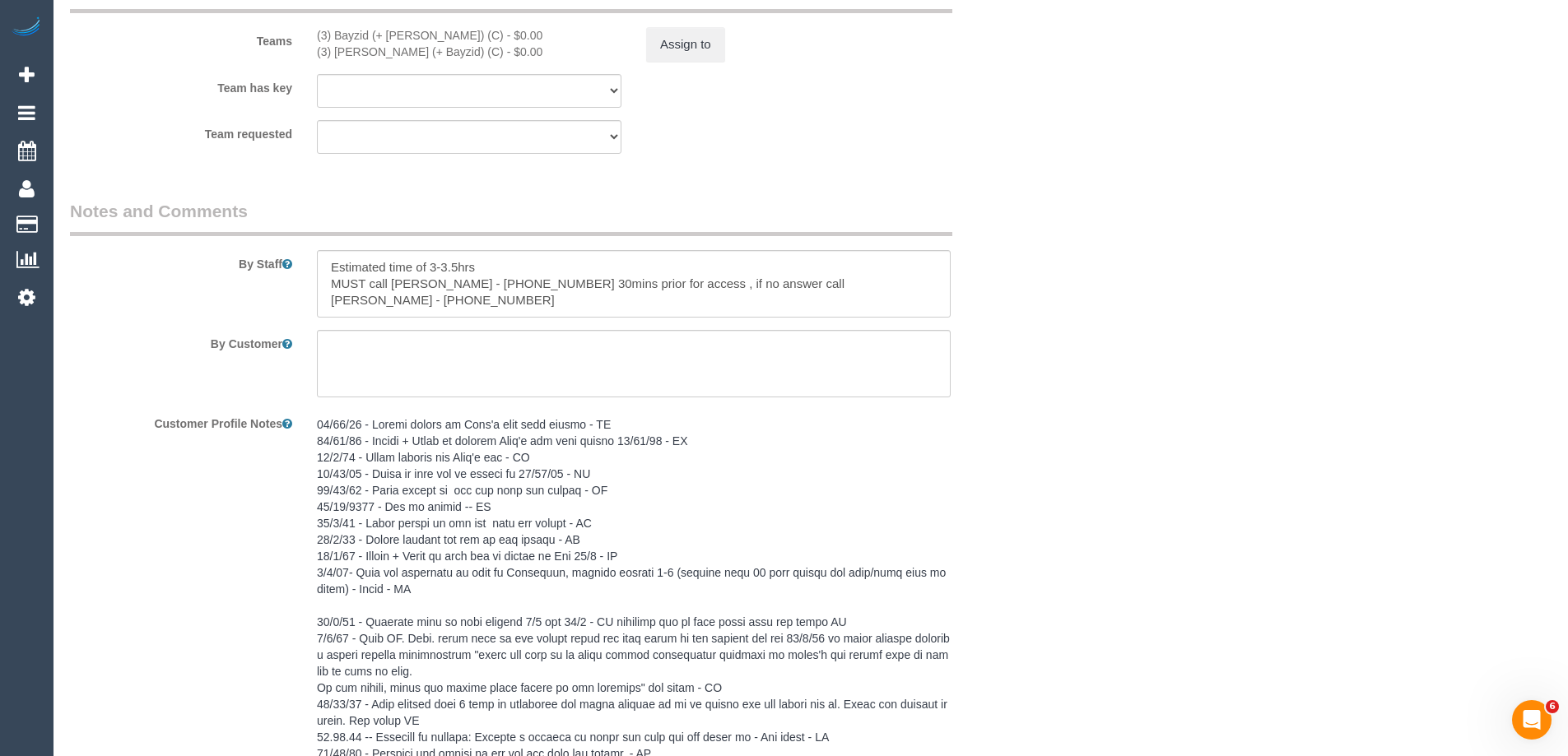
scroll to position [2716, 0]
click at [675, 54] on button "Assign to" at bounding box center [686, 45] width 79 height 35
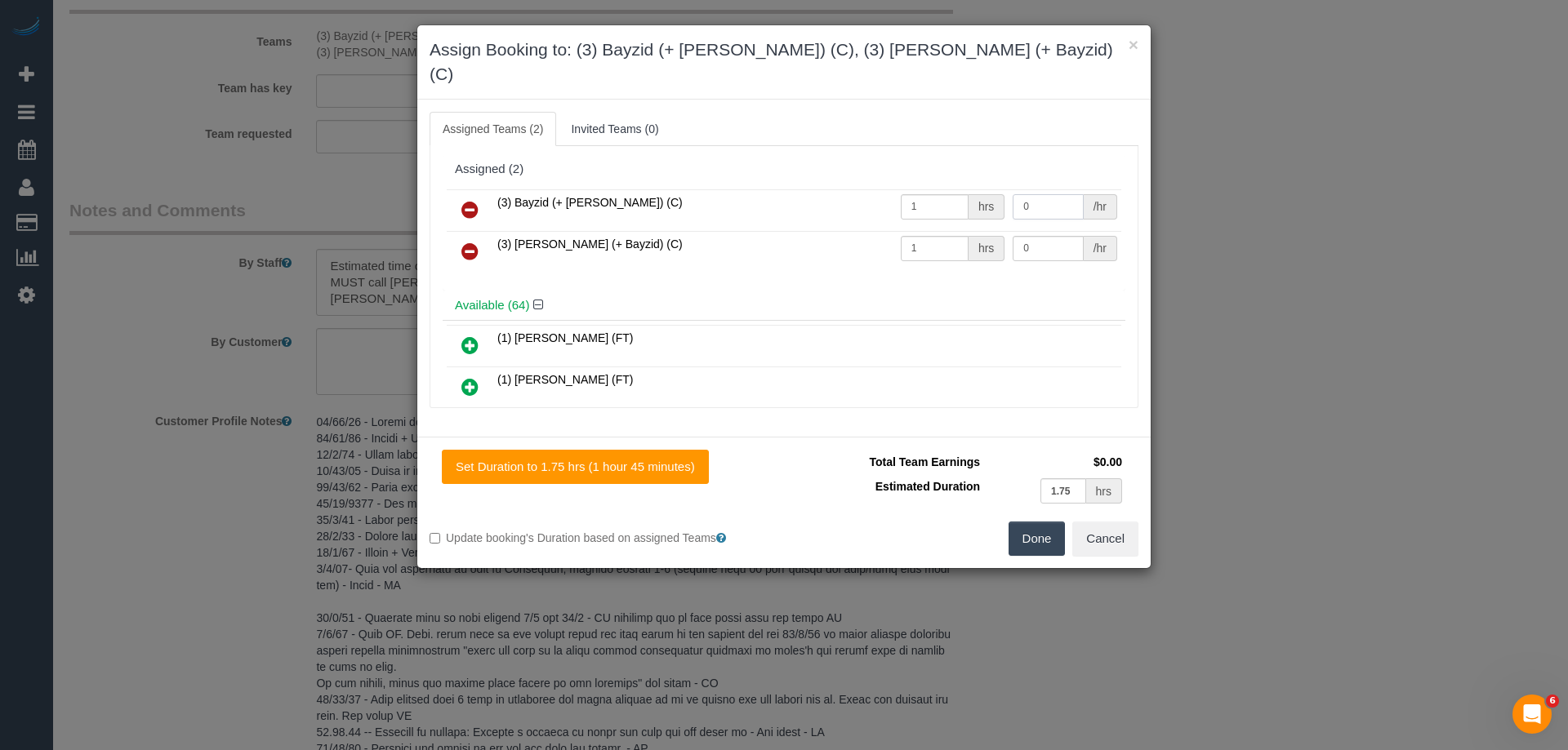
click at [1050, 194] on input "0" at bounding box center [1048, 206] width 70 height 25
click at [1048, 236] on input "0" at bounding box center [1048, 248] width 70 height 25
click at [1017, 236] on input "062.5" at bounding box center [1048, 248] width 70 height 25
type input "62.5"
click at [1036, 194] on input "0" at bounding box center [1048, 206] width 70 height 25
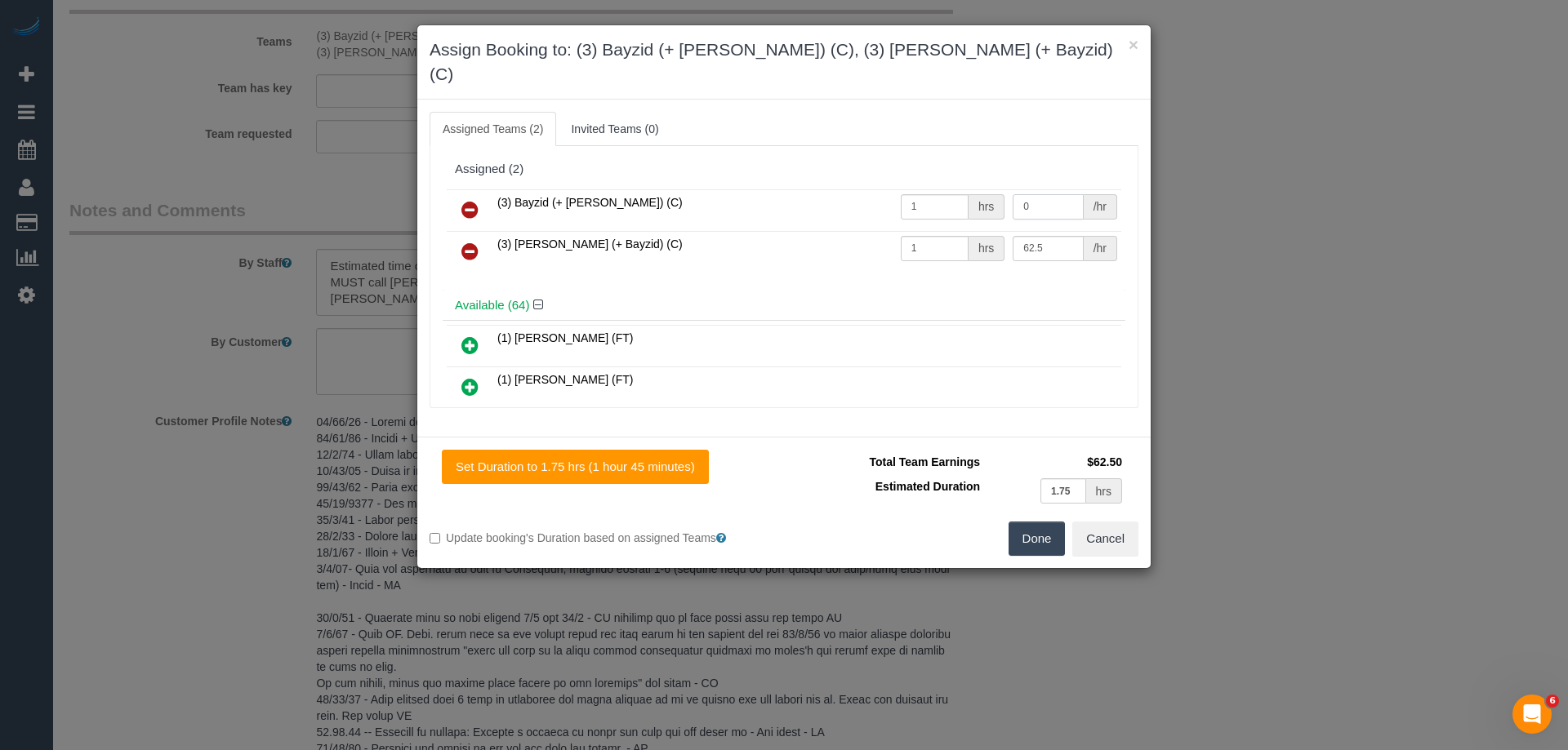
click at [1047, 194] on input "0" at bounding box center [1048, 206] width 70 height 25
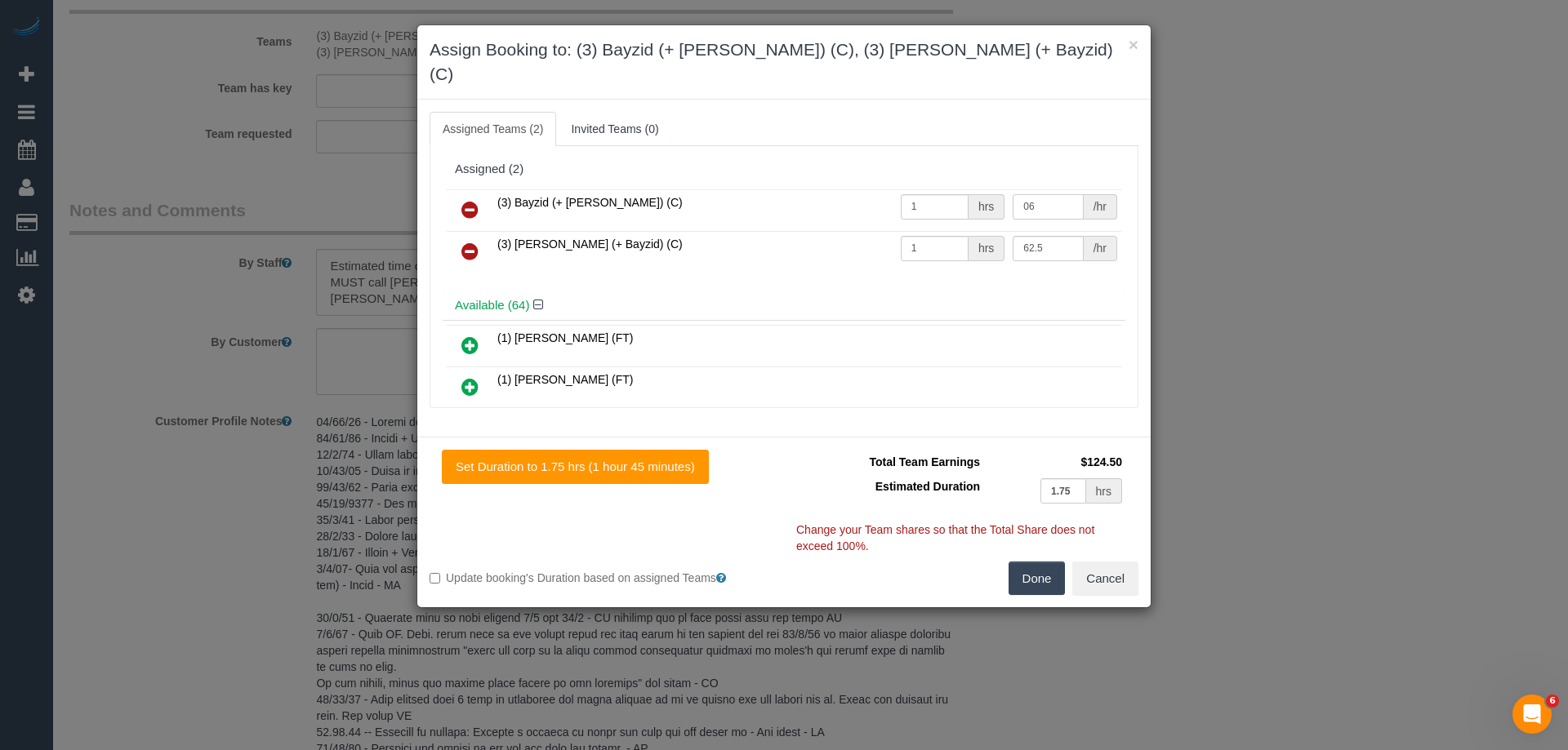
type input "0"
type input "62.5"
click at [1029, 561] on button "Done" at bounding box center [1037, 578] width 57 height 35
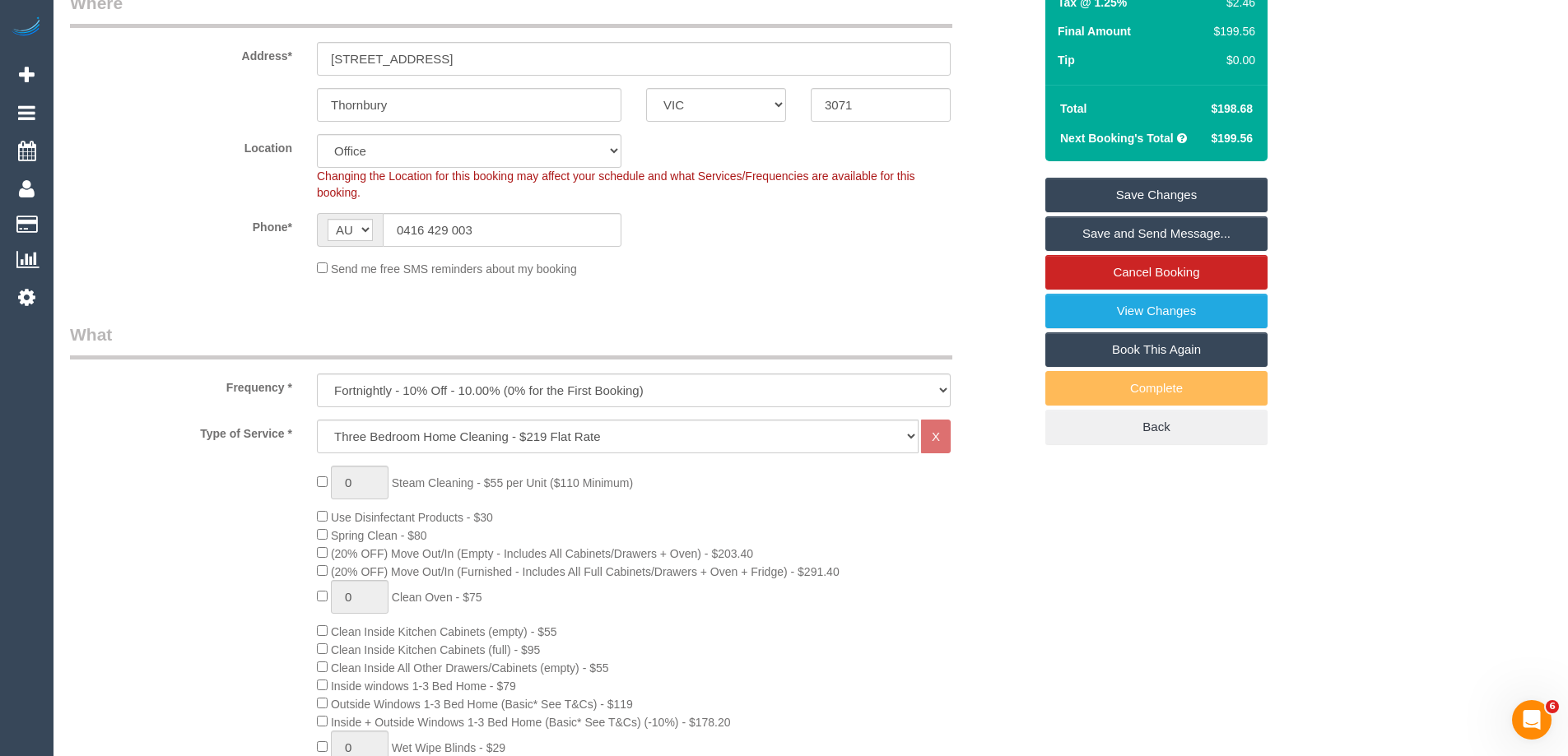
scroll to position [165, 0]
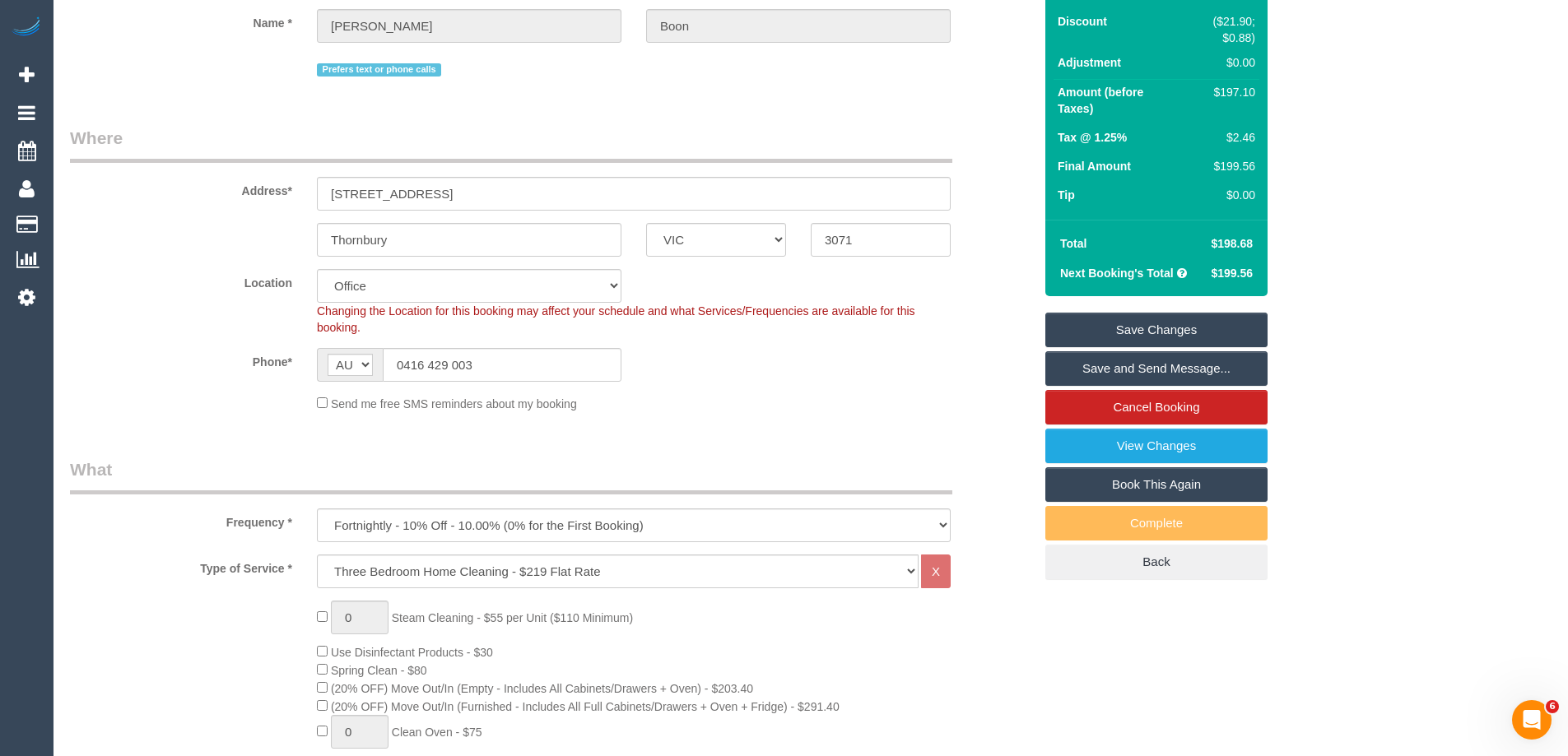
click at [1110, 323] on link "Save Changes" at bounding box center [1156, 330] width 222 height 35
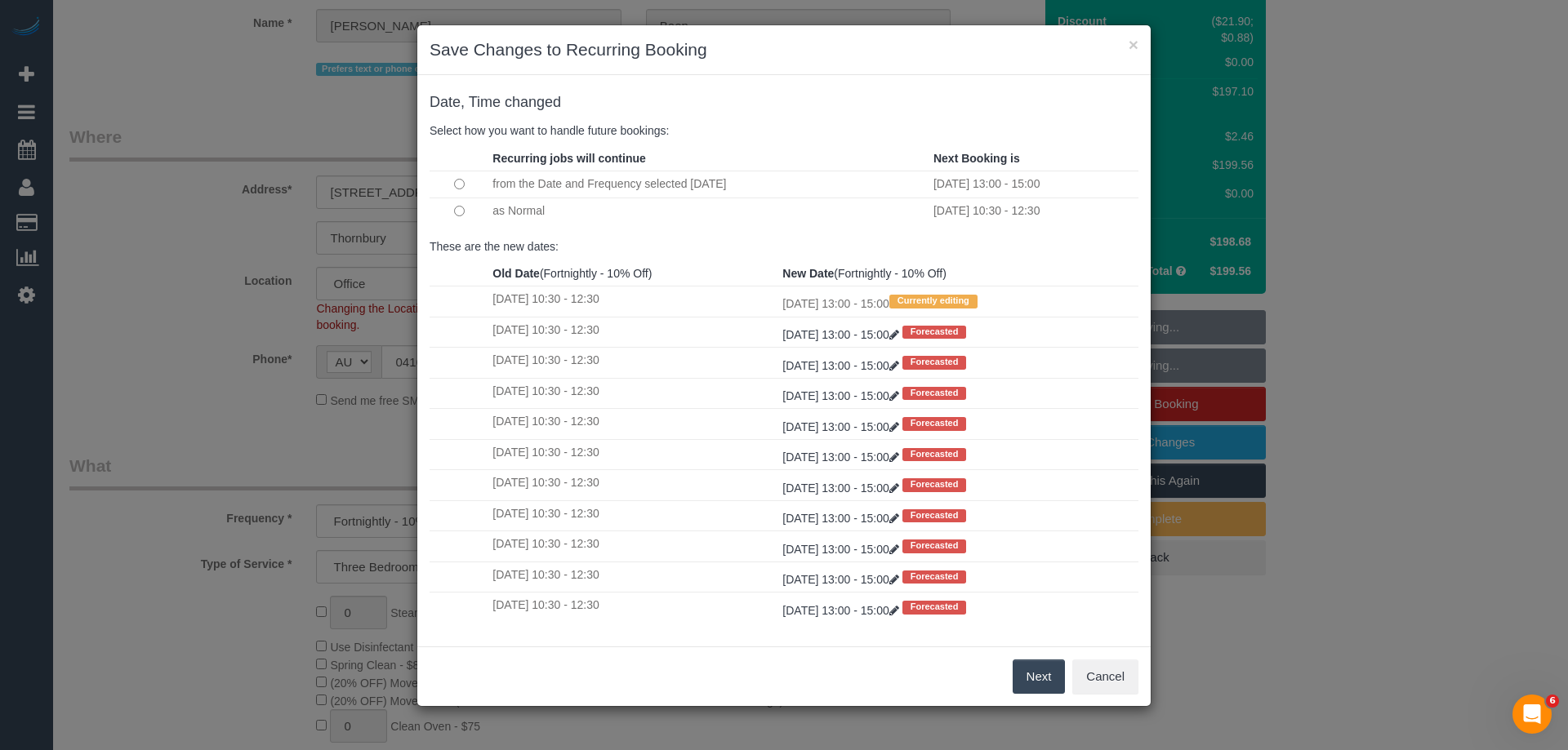
click at [1025, 676] on button "Next" at bounding box center [1039, 676] width 53 height 35
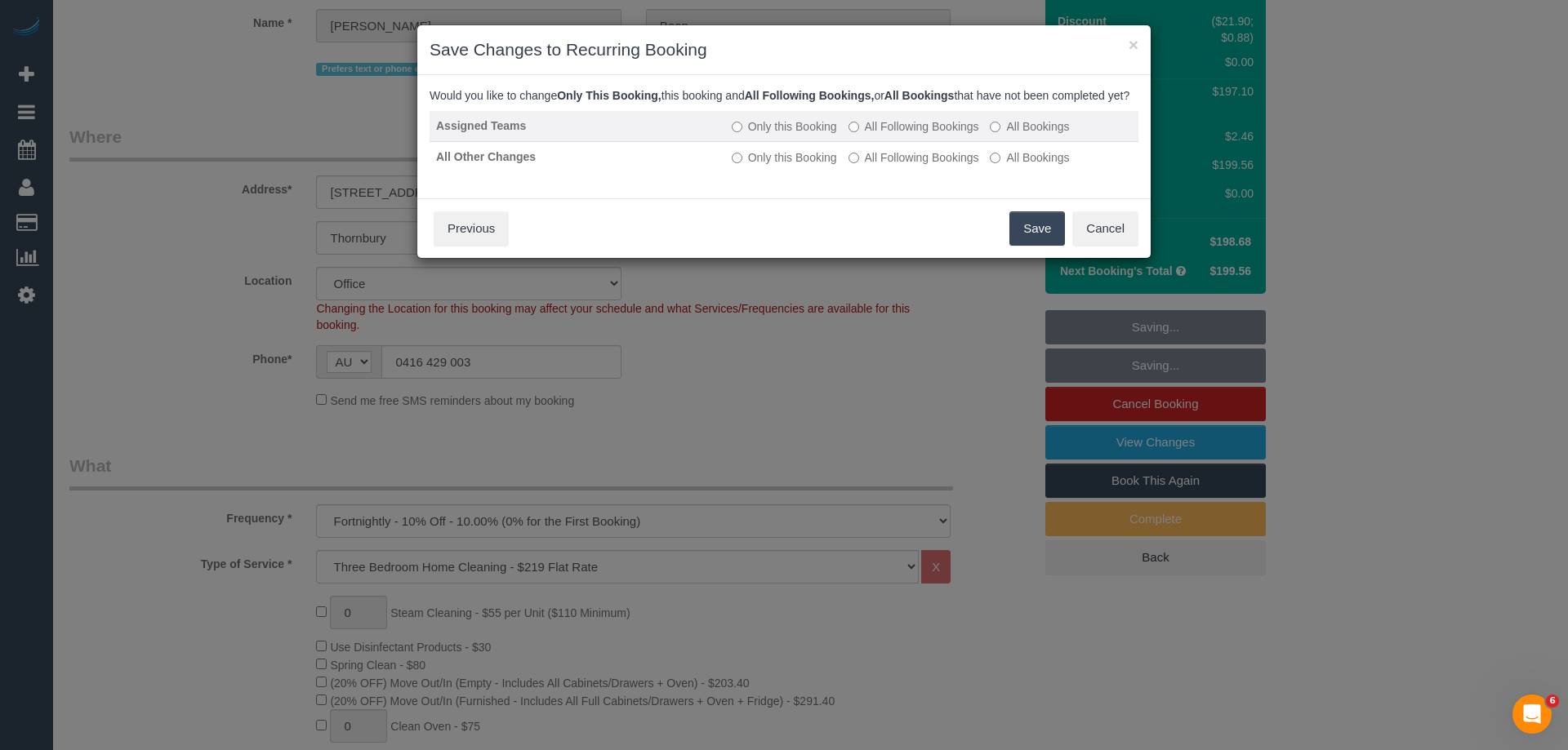
click at [948, 134] on label "All Following Bookings" at bounding box center [914, 126] width 131 height 16
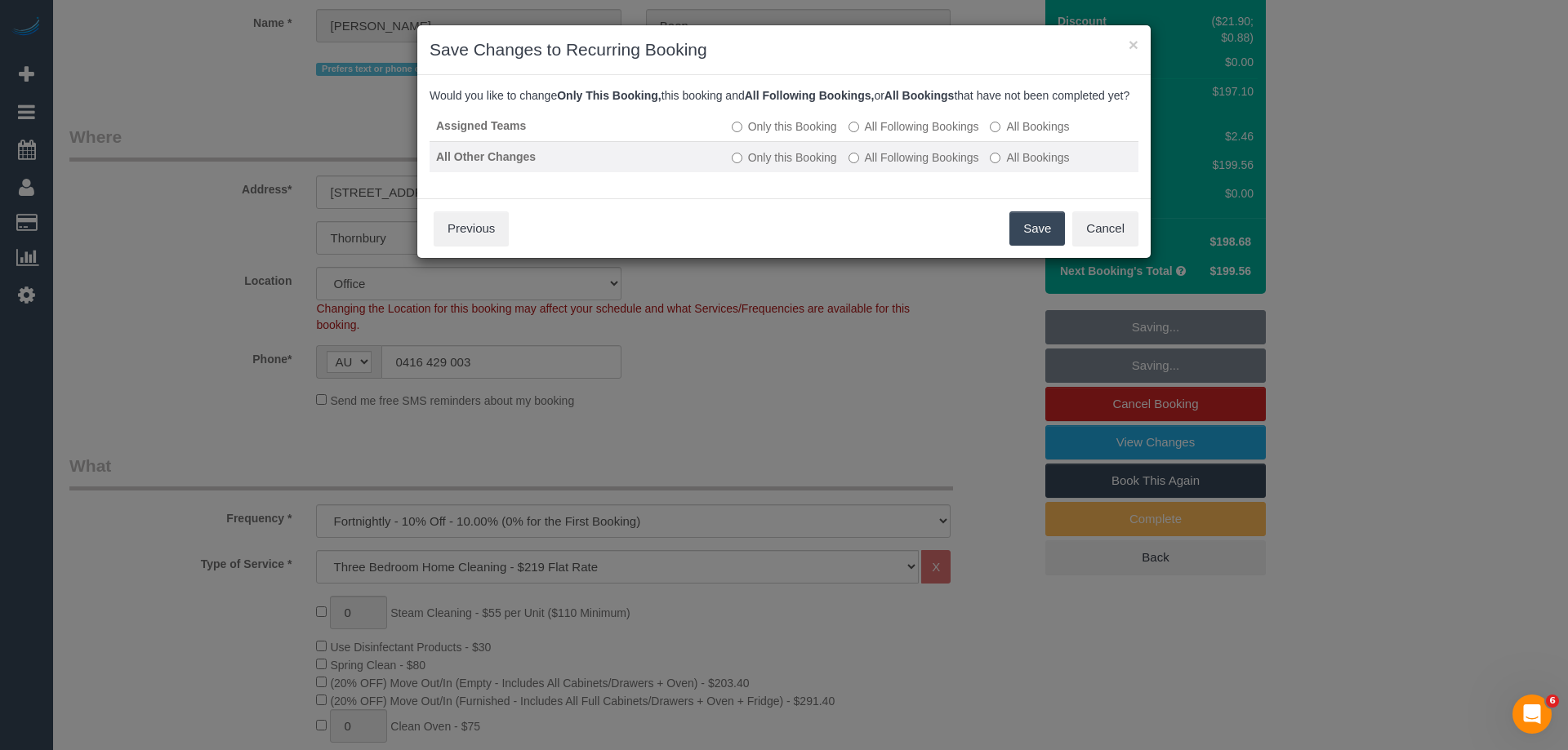
click at [947, 165] on label "All Following Bookings" at bounding box center [914, 157] width 131 height 16
click at [1042, 244] on button "Save" at bounding box center [1036, 228] width 55 height 35
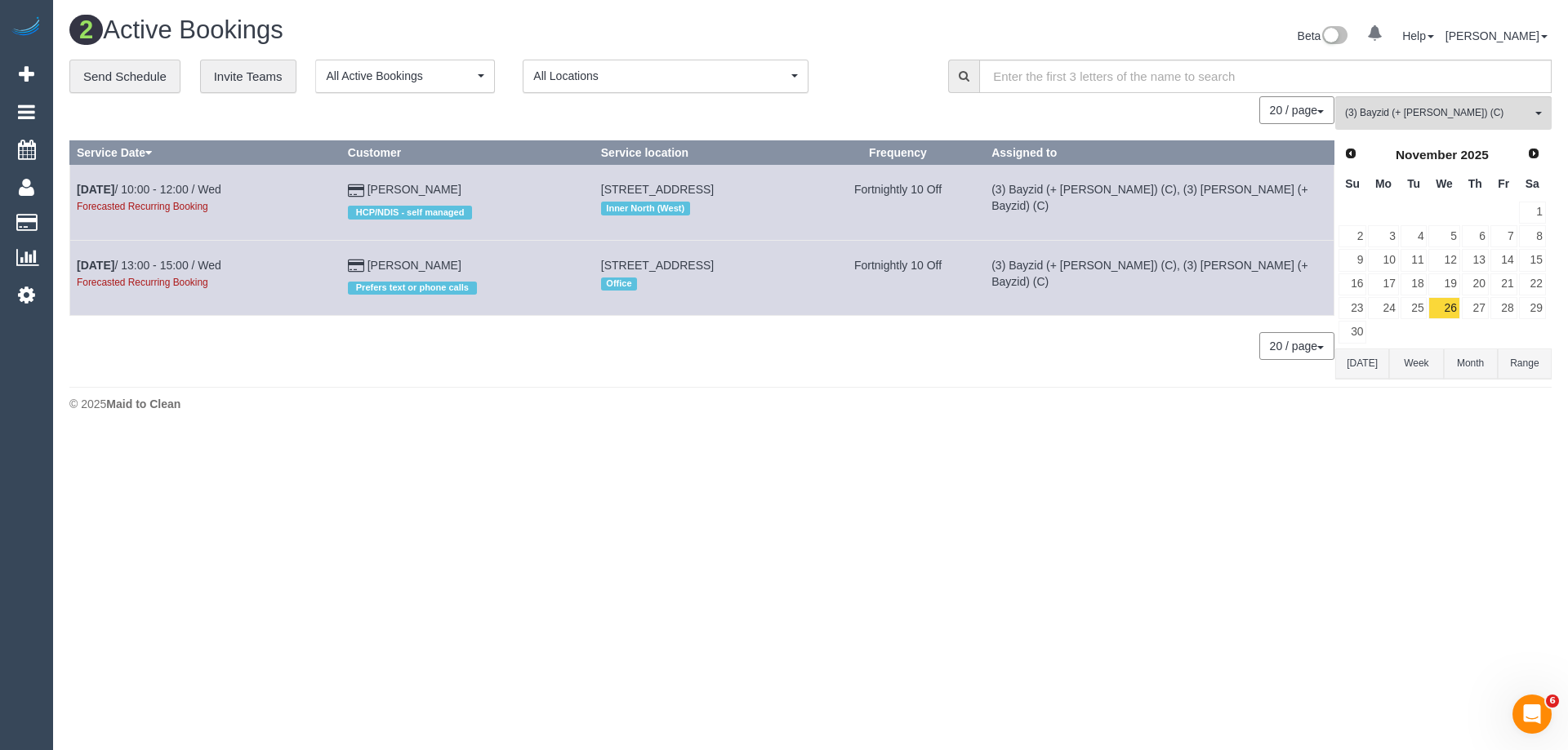
click at [963, 21] on div "Beta 0 Your Notifications You have 0 alerts Help Help Docs Take a Tour Contact …" at bounding box center [1188, 37] width 754 height 43
click at [1139, 32] on div "Beta 0 Your Notifications You have 0 alerts Help Help Docs Take a Tour Contact …" at bounding box center [1188, 37] width 754 height 43
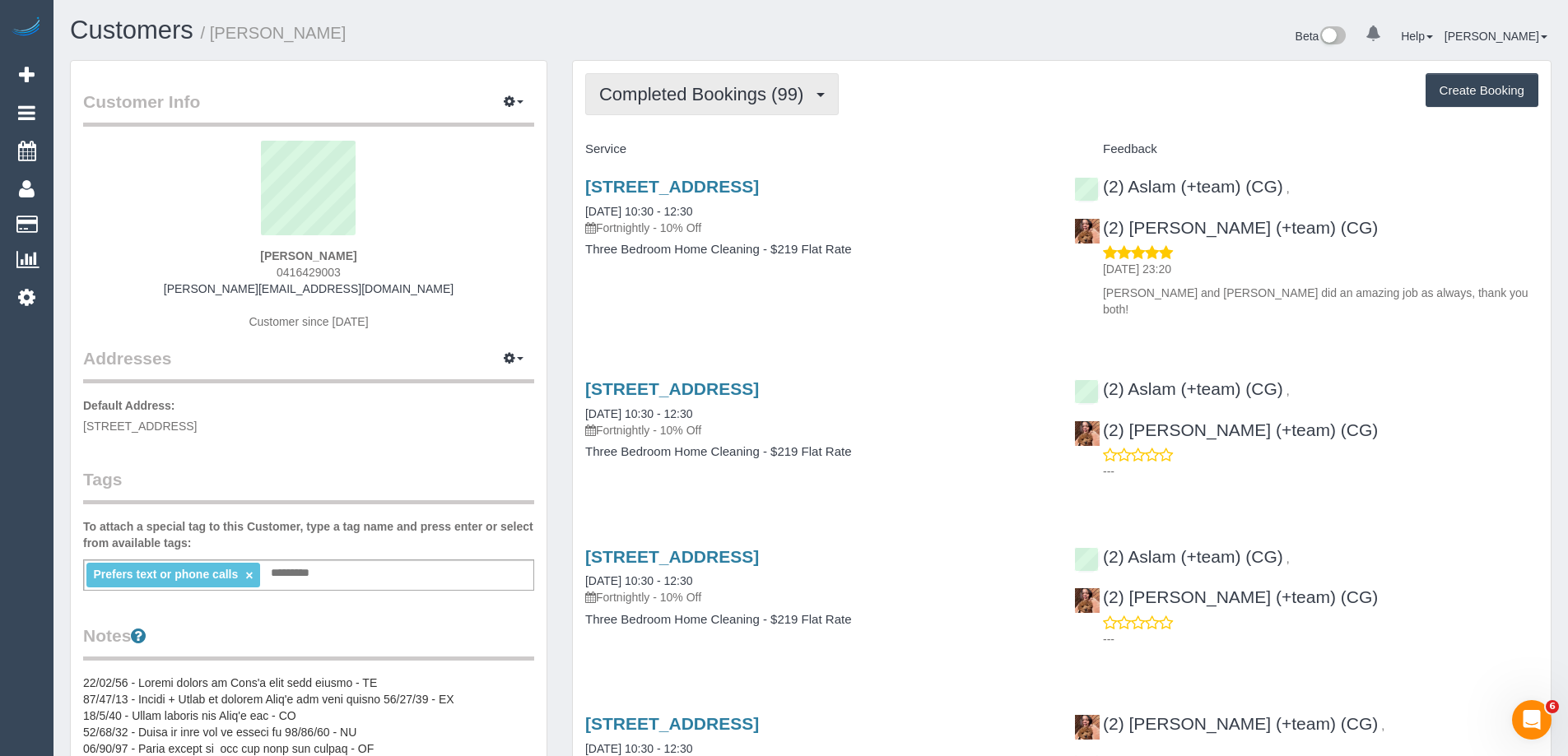
click at [690, 92] on span "Completed Bookings (99)" at bounding box center [705, 94] width 213 height 21
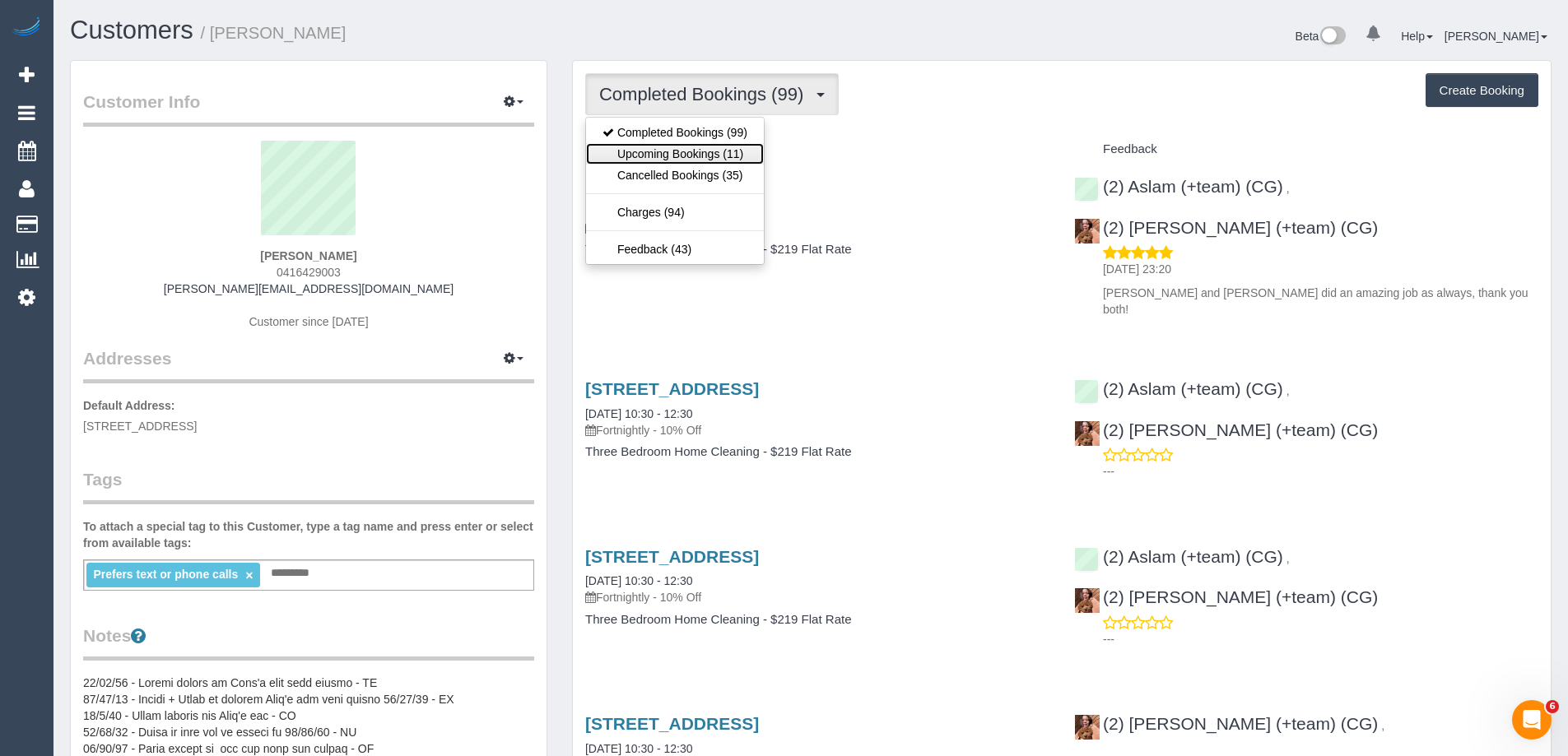
click at [671, 154] on link "Upcoming Bookings (11)" at bounding box center [674, 153] width 178 height 22
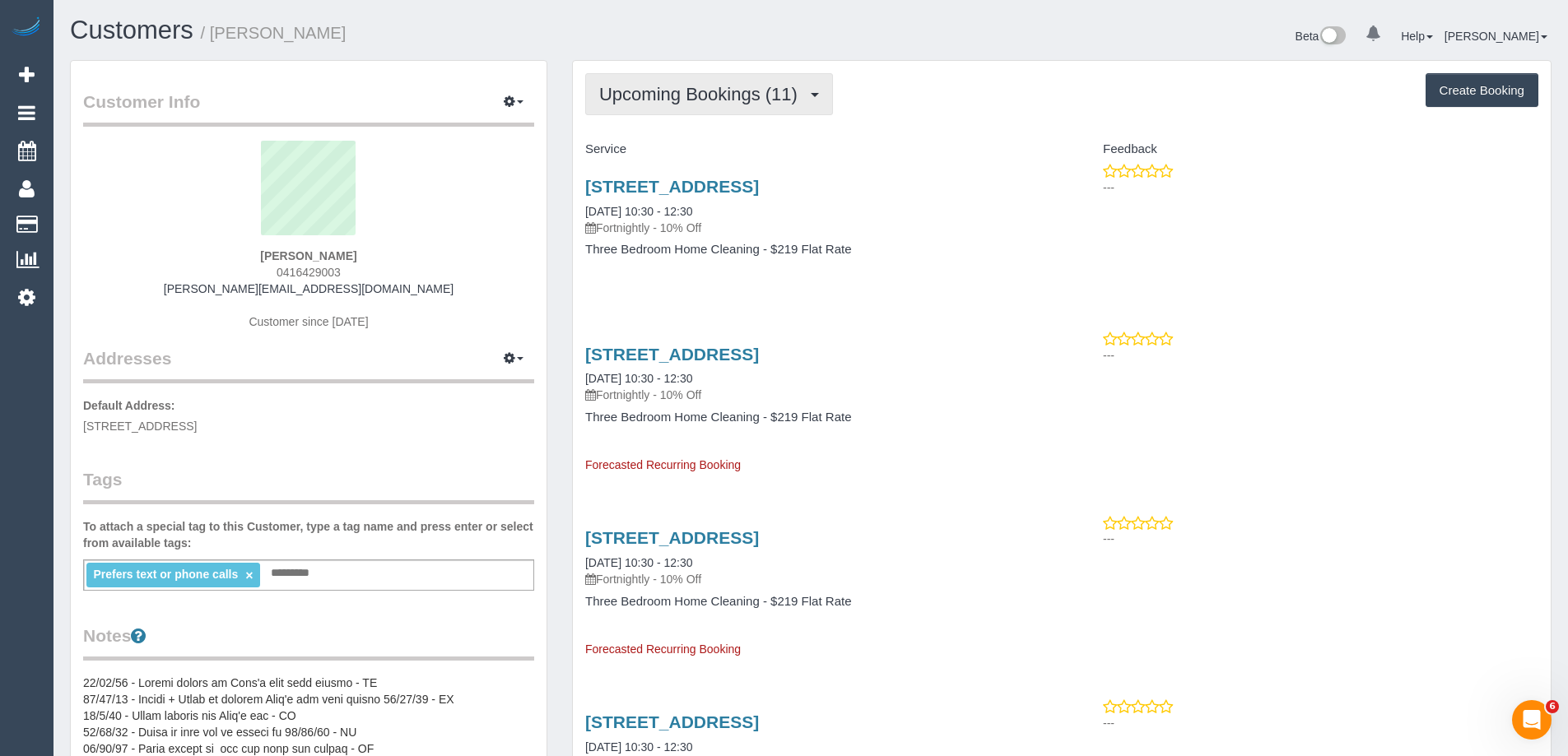
click at [675, 104] on span "Upcoming Bookings (11)" at bounding box center [702, 94] width 206 height 21
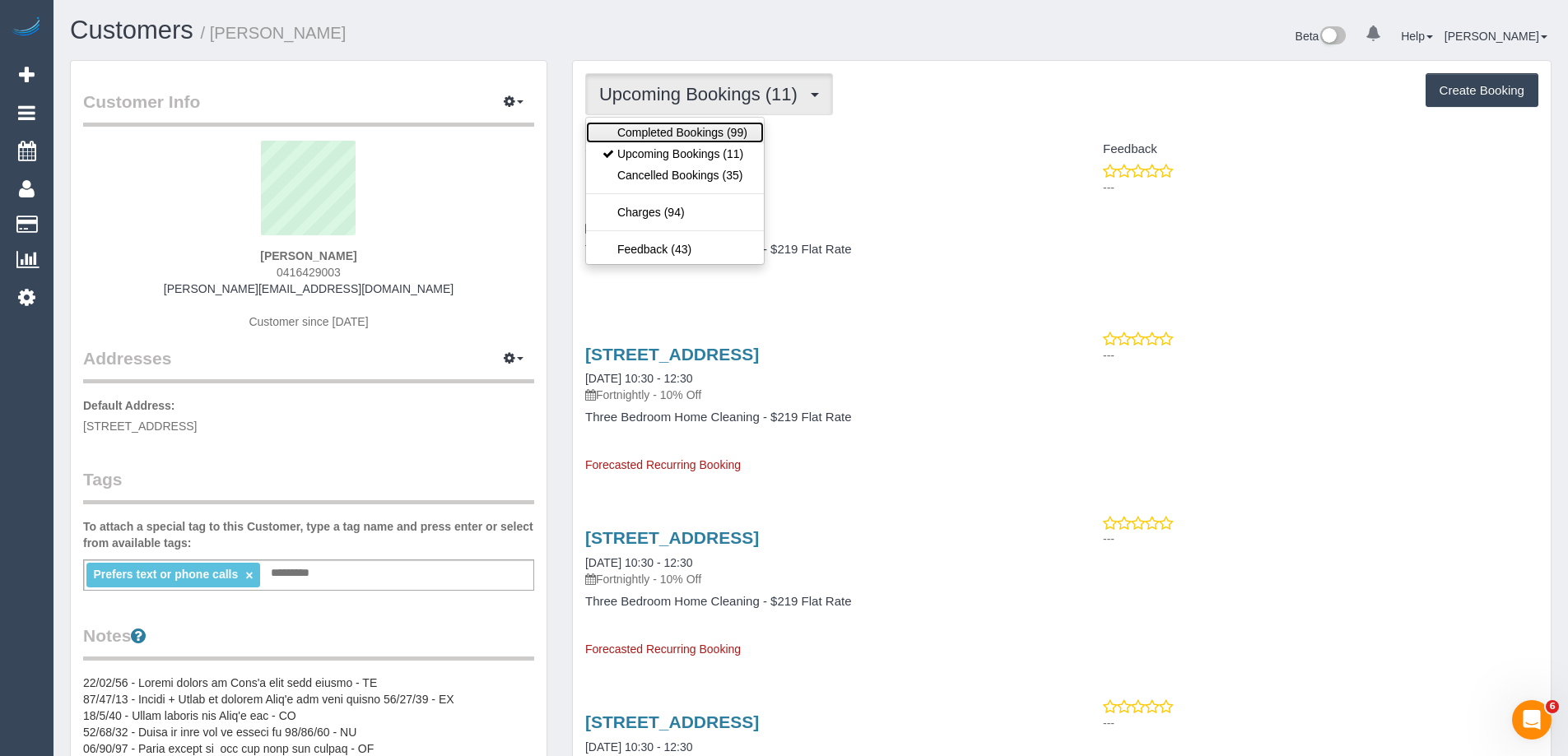
click at [674, 127] on link "Completed Bookings (99)" at bounding box center [674, 132] width 178 height 22
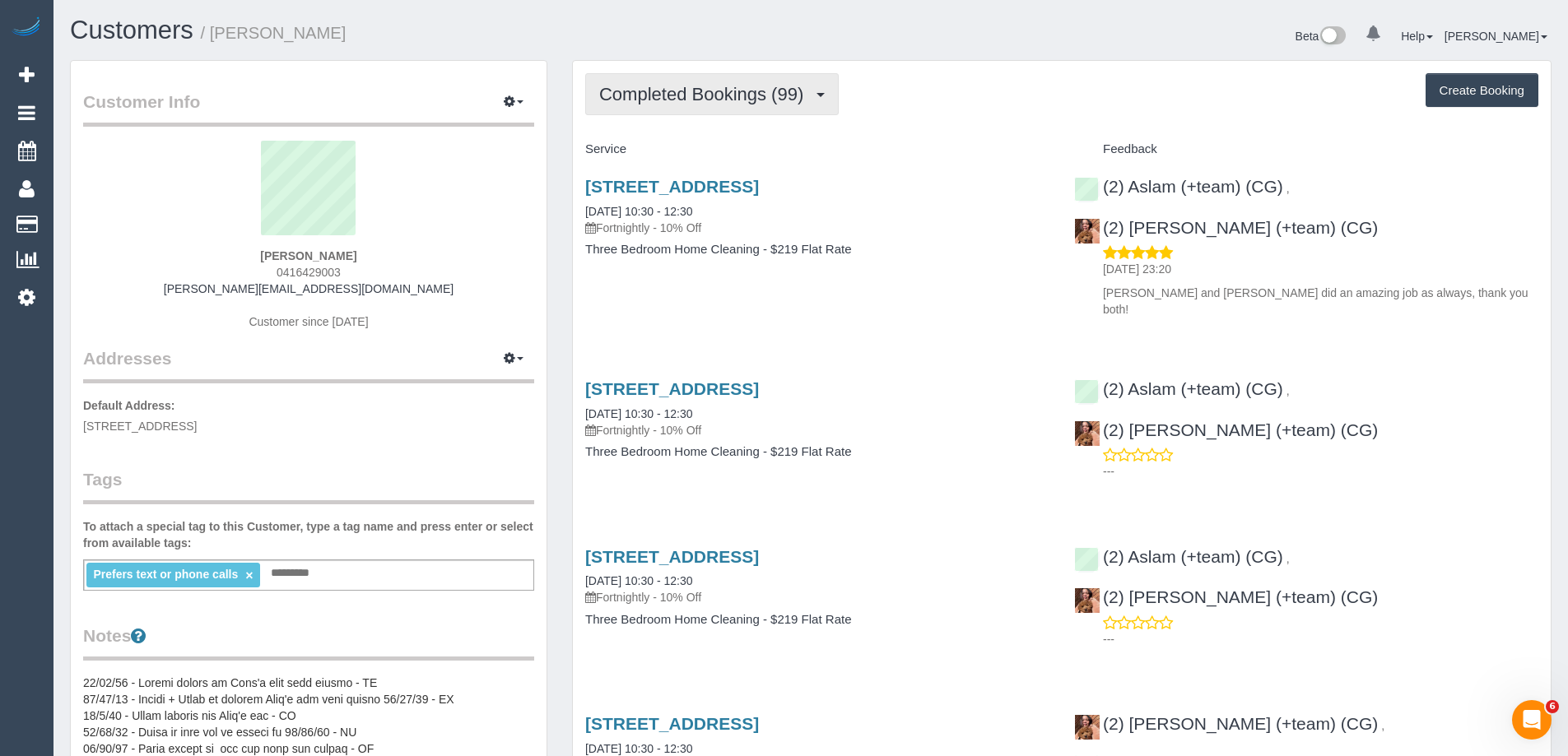
click at [751, 108] on button "Completed Bookings (99)" at bounding box center [712, 94] width 253 height 42
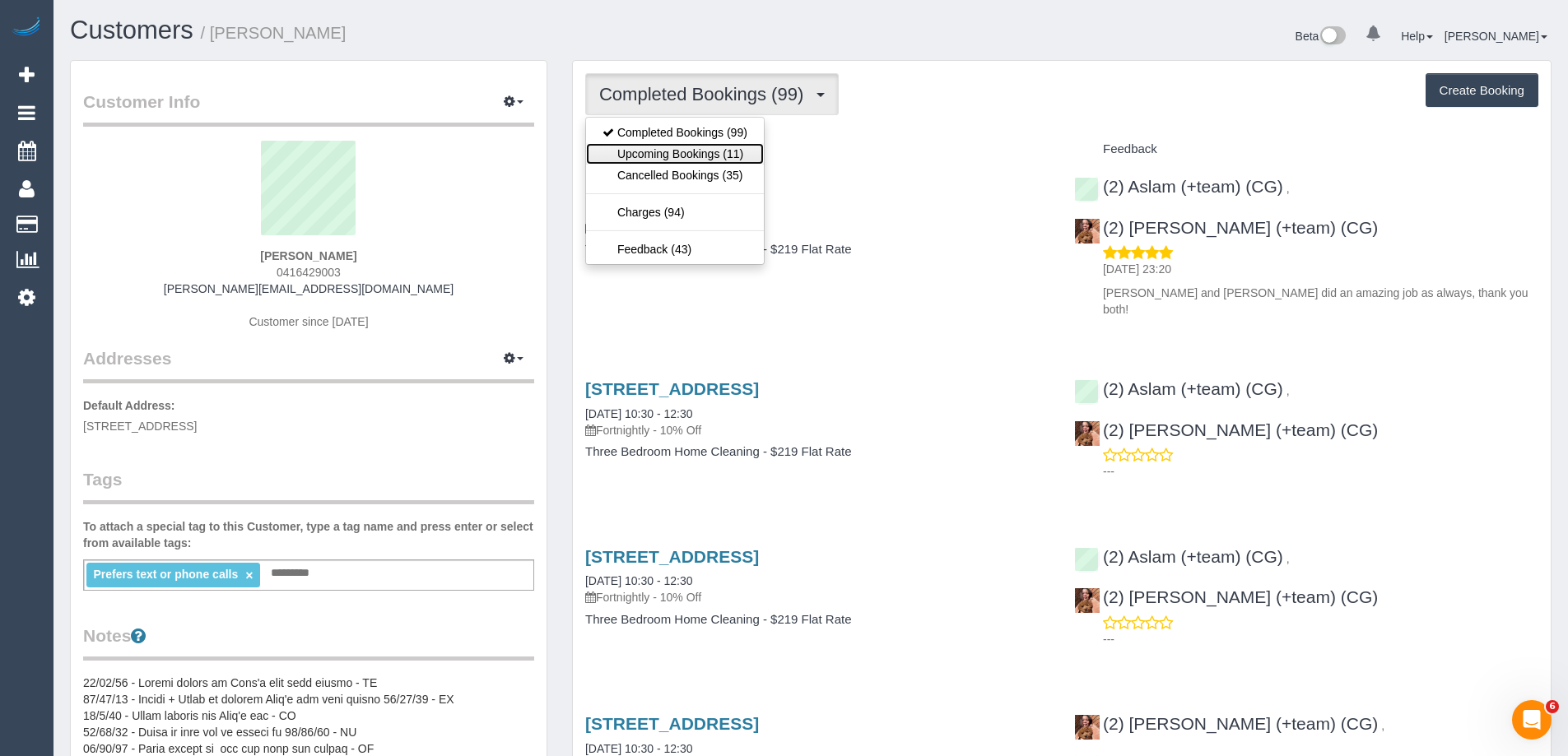
click at [682, 153] on link "Upcoming Bookings (11)" at bounding box center [674, 153] width 178 height 22
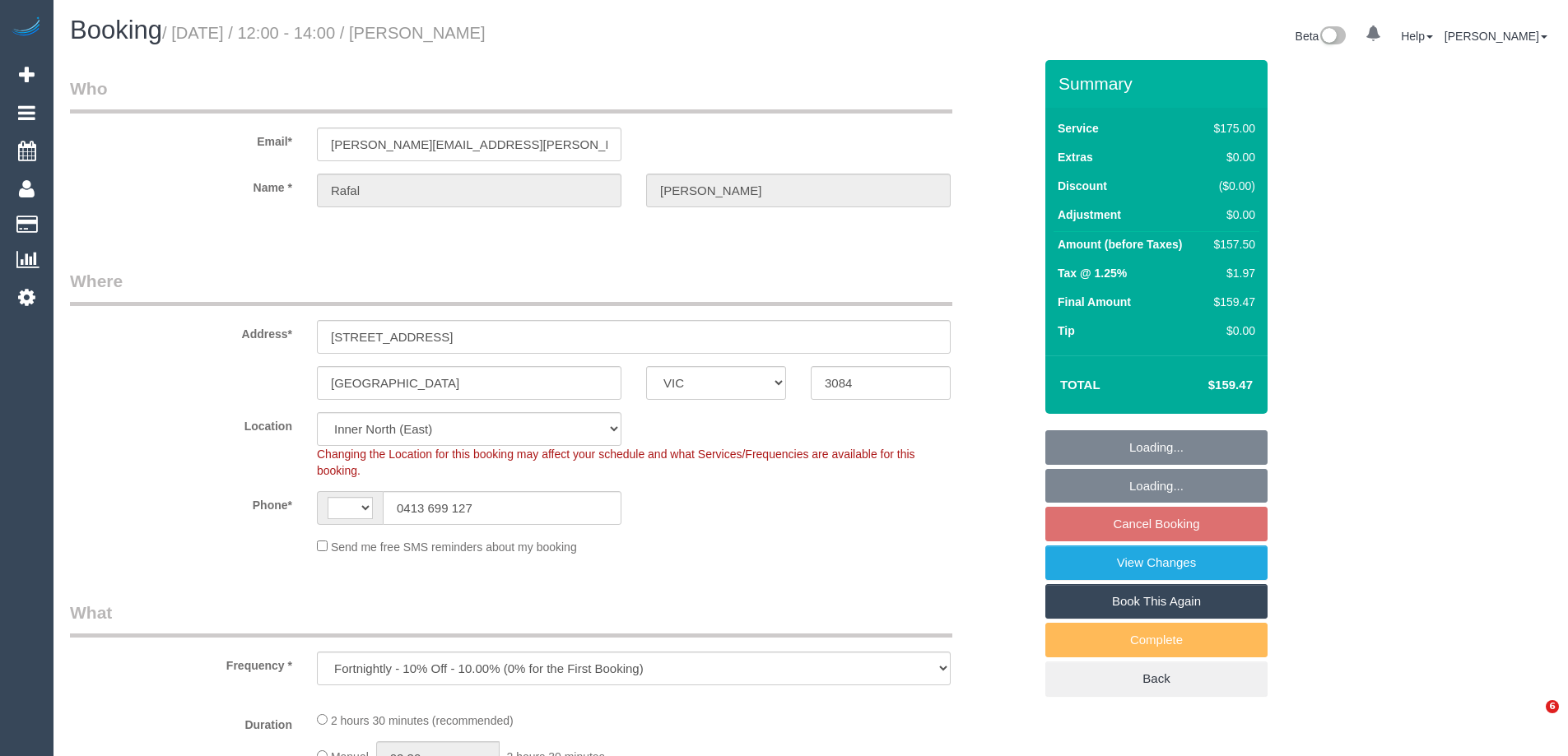
select select "VIC"
select select "object:761"
select select "string:AU"
select select "string:stripe-pm_1RIhJ32GScqysDRVhKZfdR9r"
select select "150"
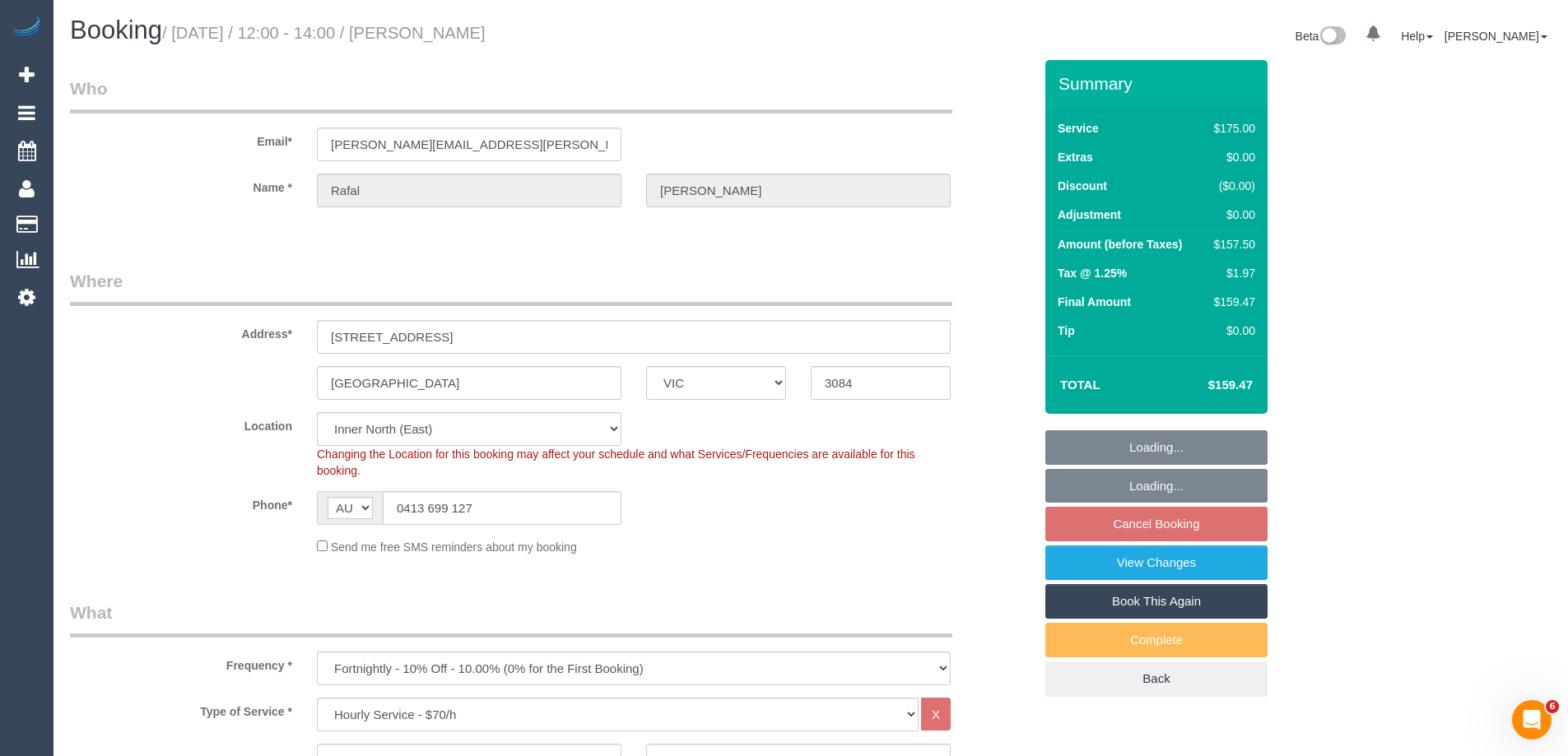
select select "number:28"
select select "number:14"
select select "number:19"
select select "number:25"
select select "number:34"
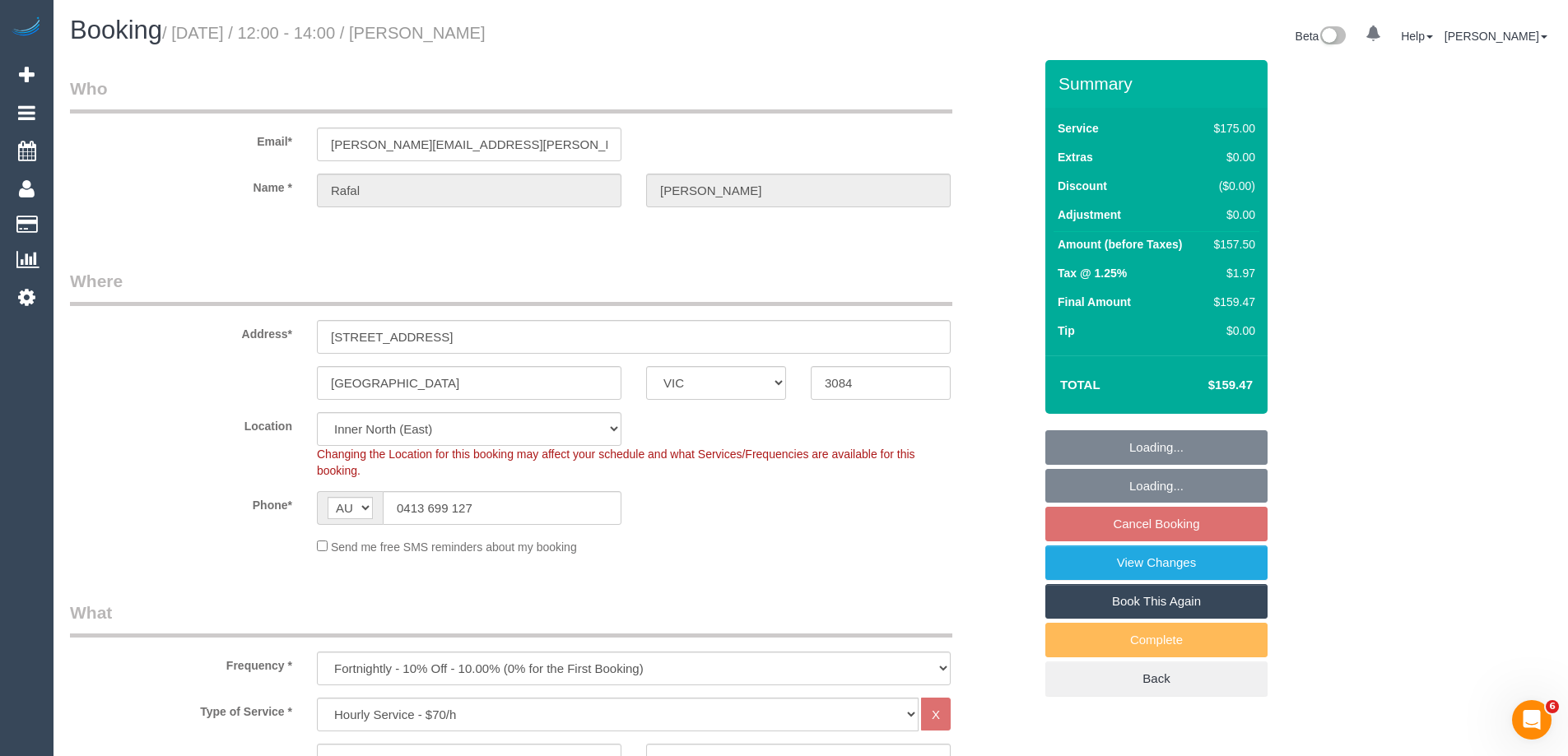
select select "number:12"
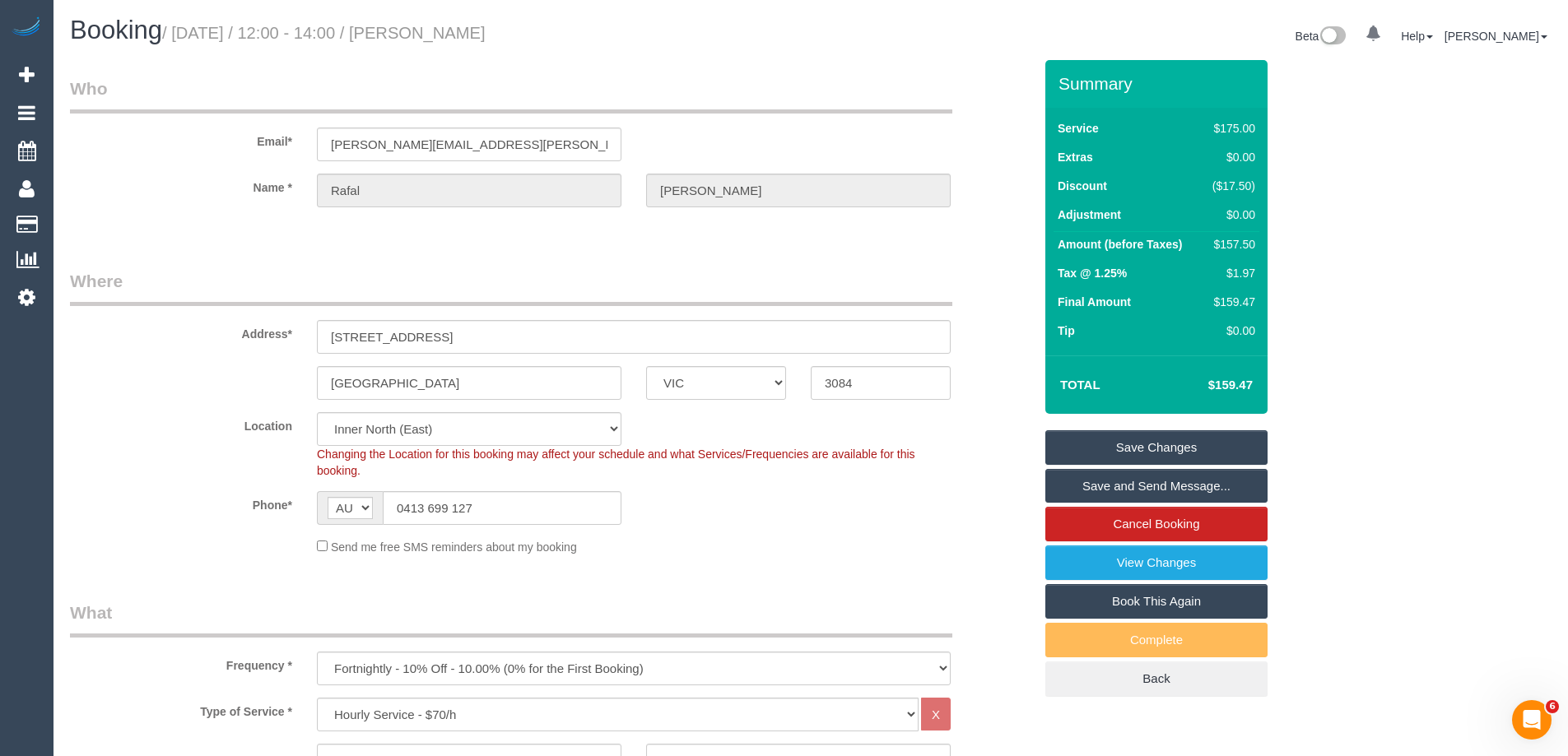
click at [486, 29] on small "/ [DATE] / 12:00 - 14:00 / [PERSON_NAME]" at bounding box center [324, 32] width 324 height 18
copy small "[PERSON_NAME]"
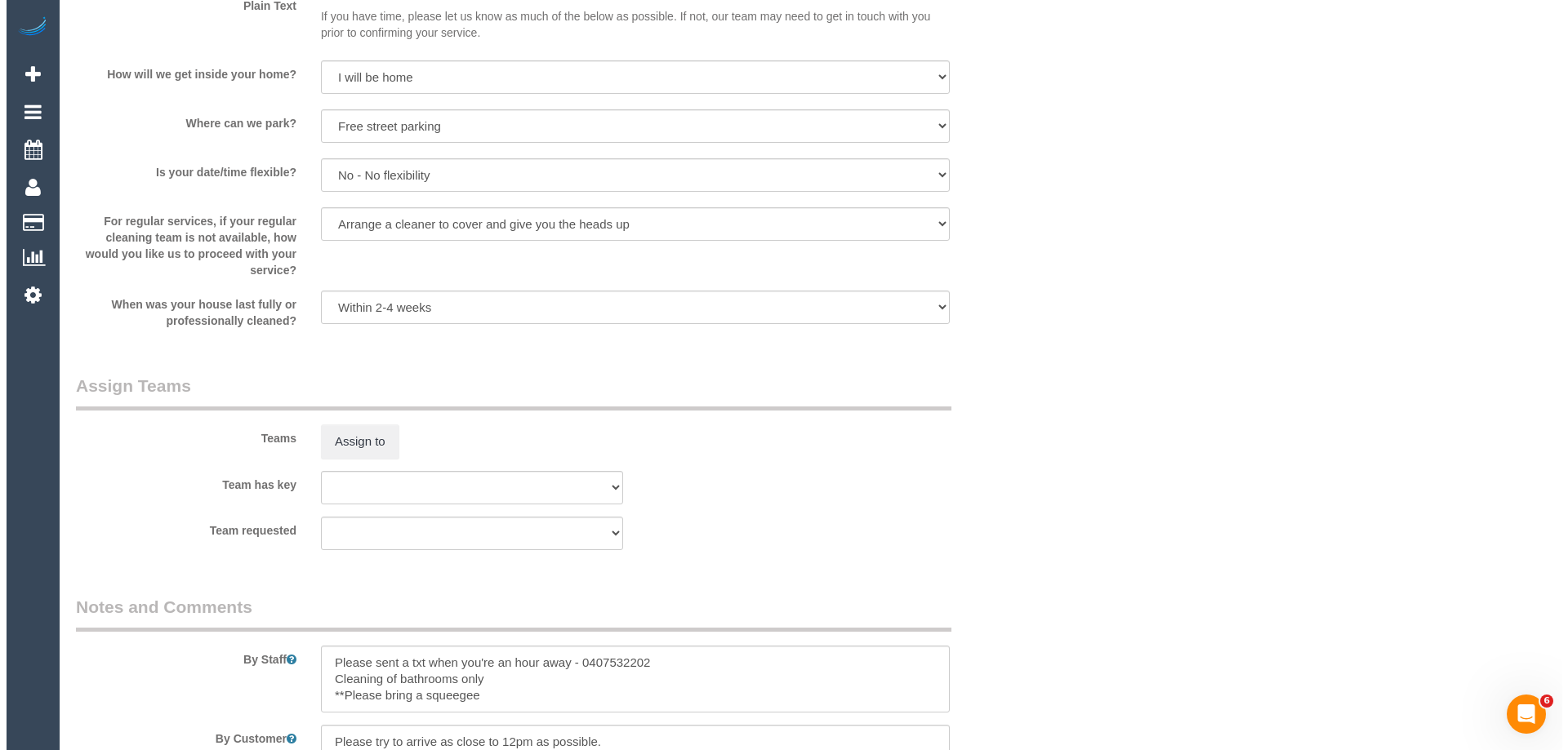
scroll to position [2368, 0]
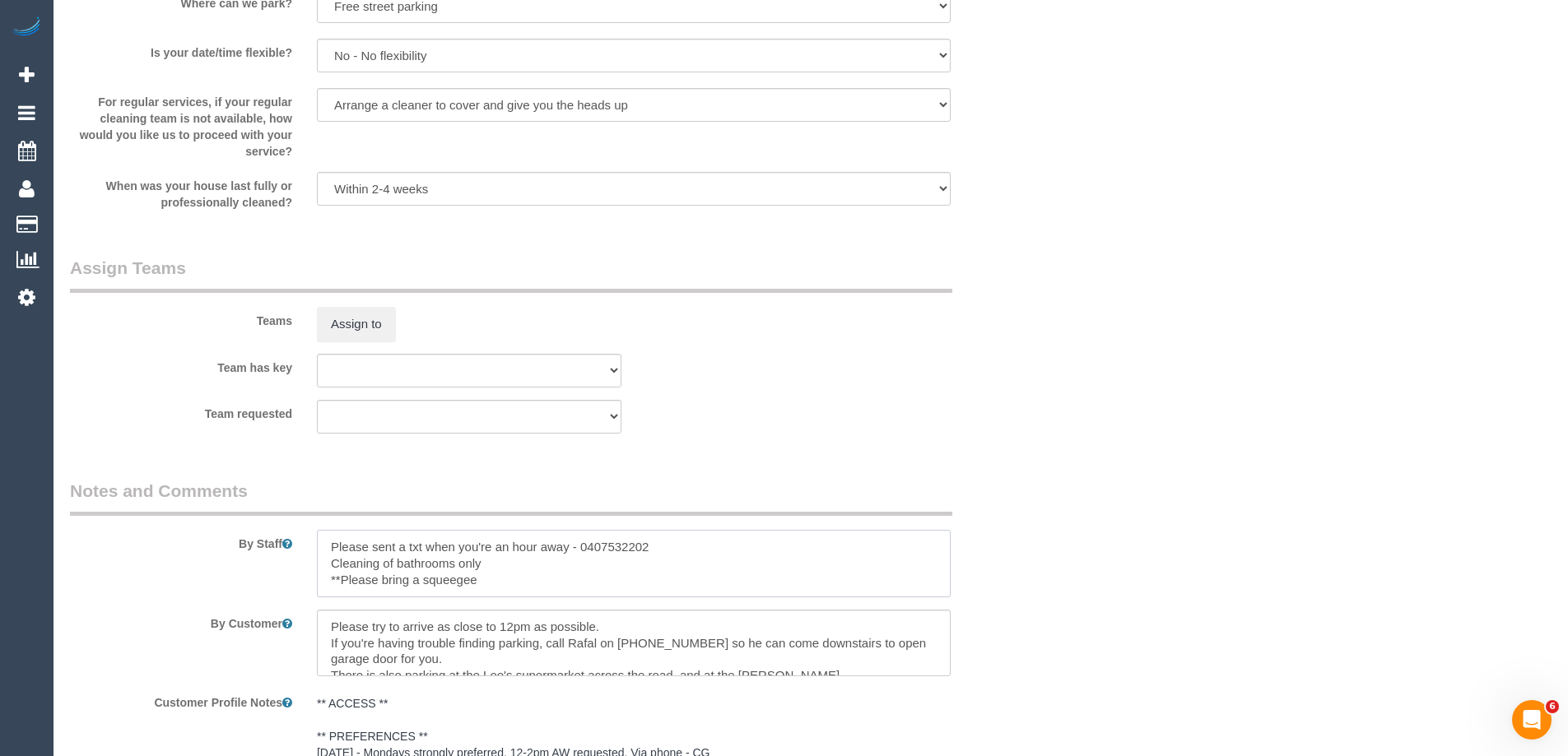
click at [329, 539] on textarea at bounding box center [634, 564] width 634 height 68
type textarea "*cover* Please sent a txt when you're an hour away - 0407532202 Cleaning of bat…"
click at [803, 443] on fieldset "Assign Teams Teams Assign to Team has key (0) Office (1) [PERSON_NAME] (FT) (1)…" at bounding box center [551, 351] width 963 height 190
click at [331, 325] on button "Assign to" at bounding box center [357, 324] width 79 height 35
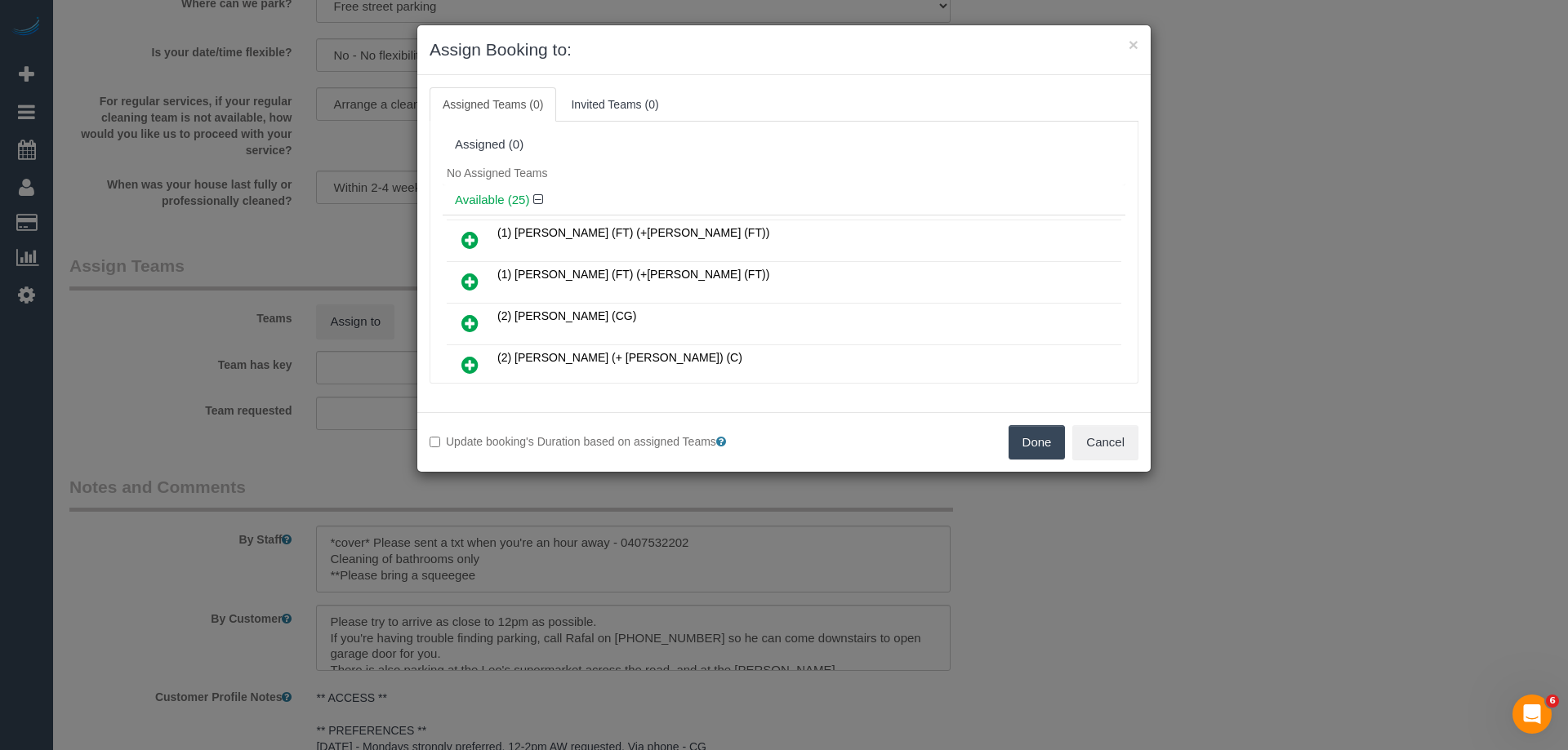
click at [685, 166] on div "No Assigned Teams" at bounding box center [784, 173] width 683 height 24
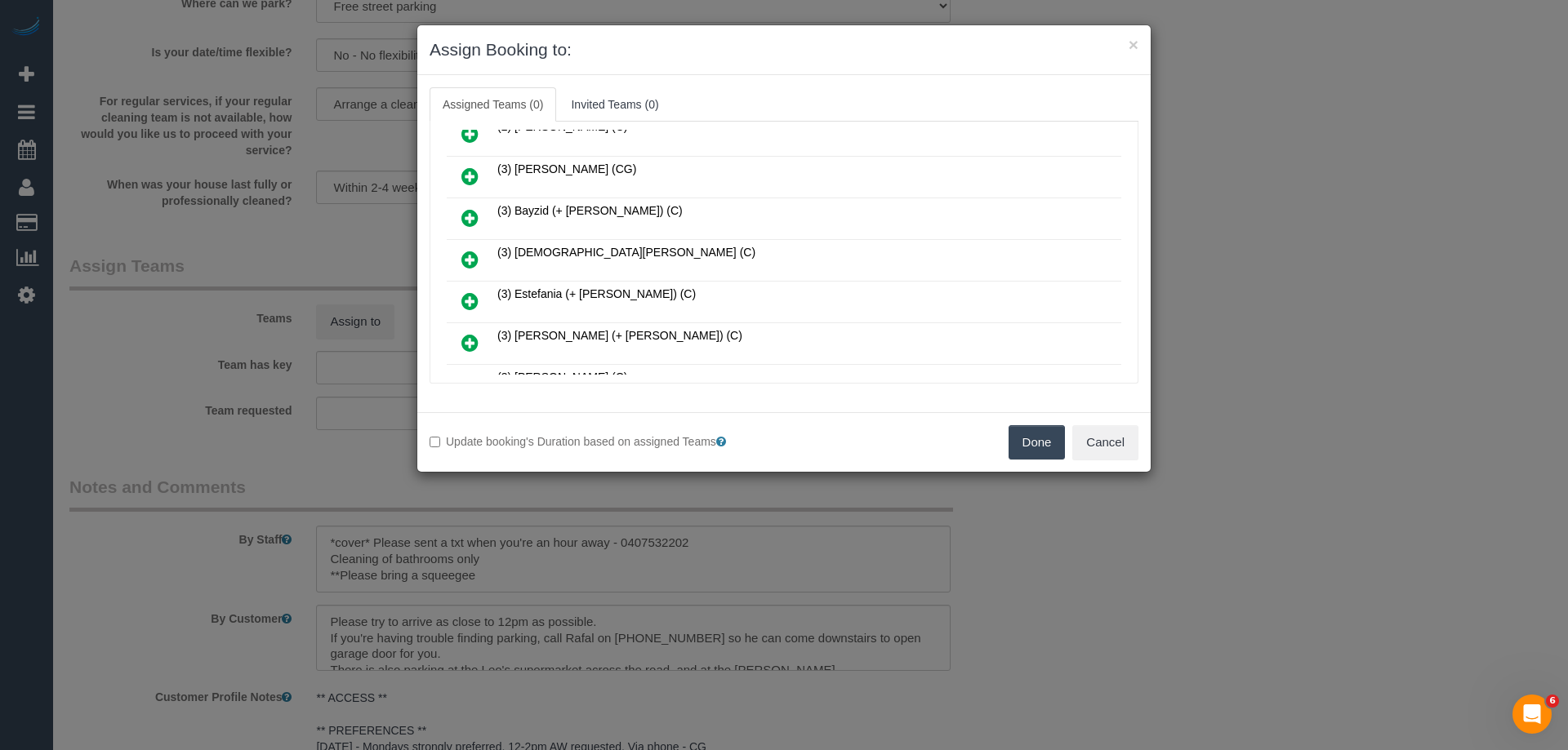
click at [464, 259] on icon at bounding box center [470, 260] width 17 height 20
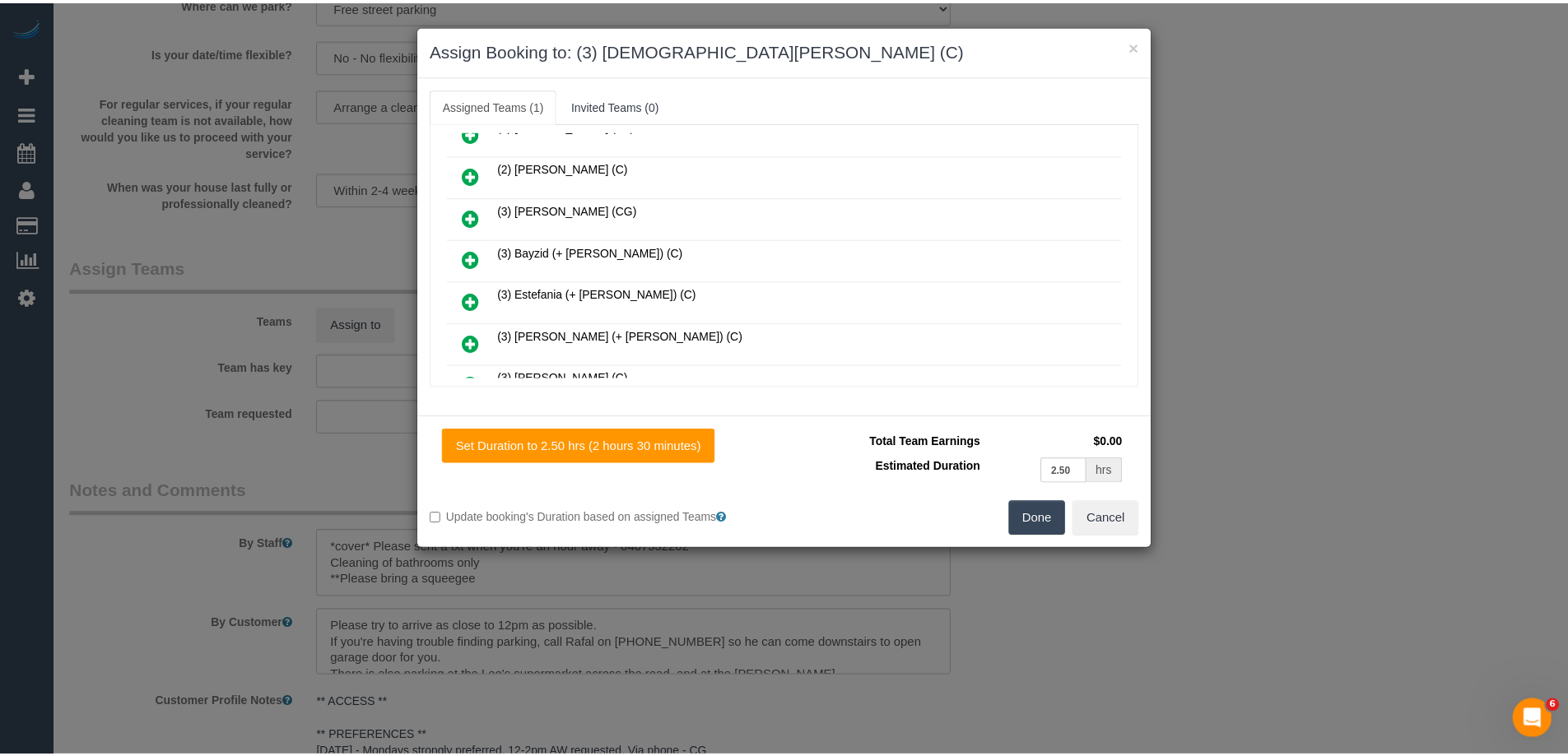
scroll to position [567, 0]
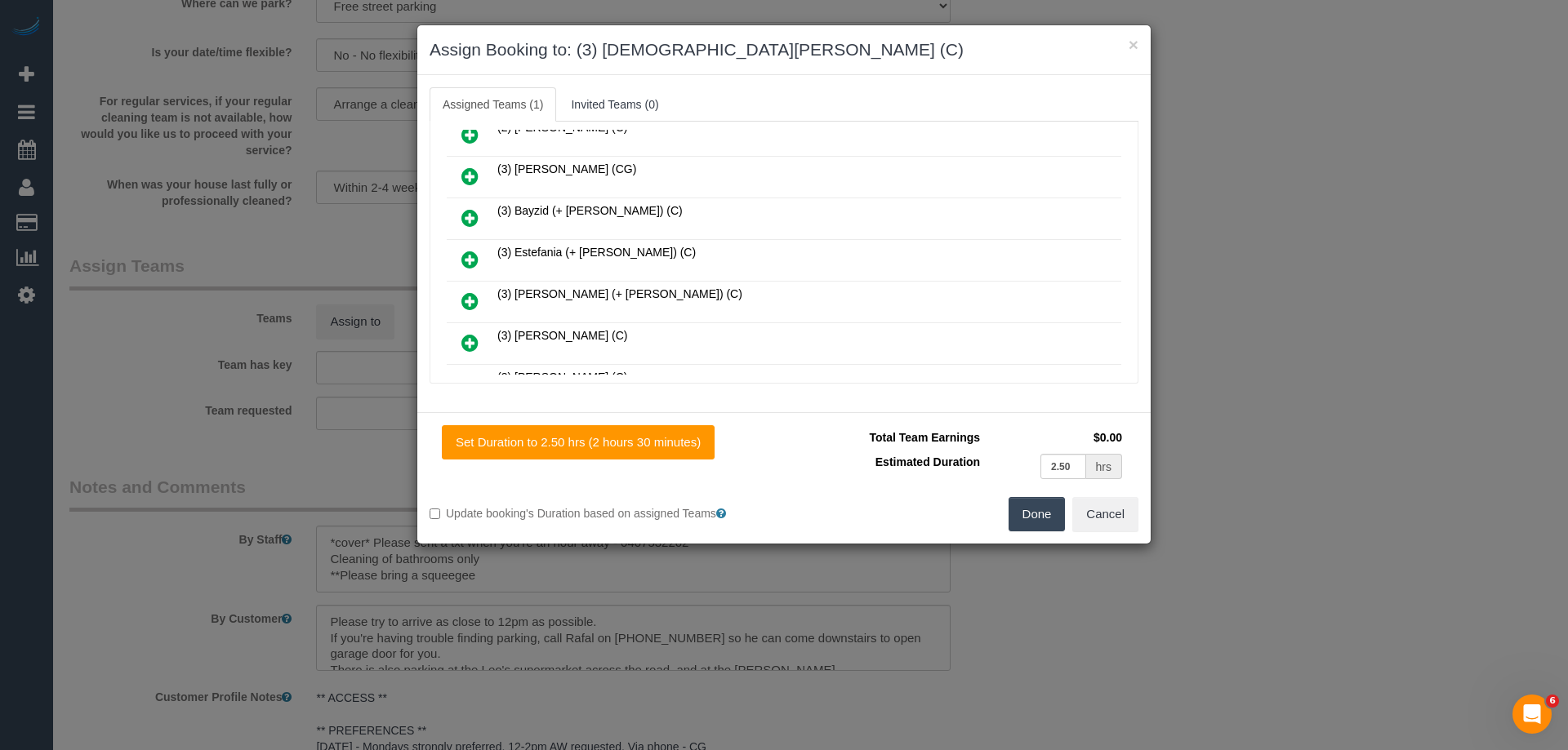
click at [1031, 504] on button "Done" at bounding box center [1037, 514] width 57 height 35
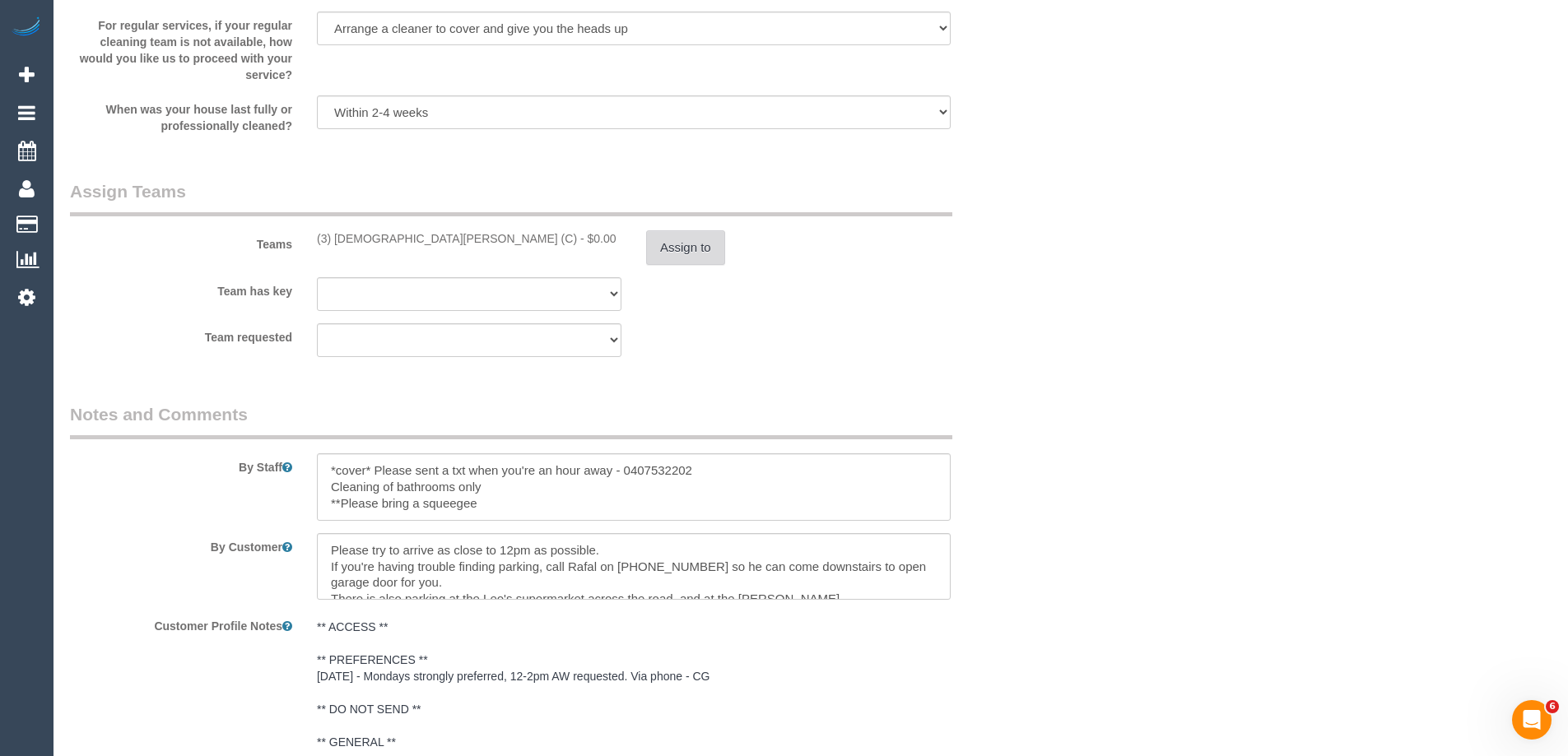
scroll to position [2469, 0]
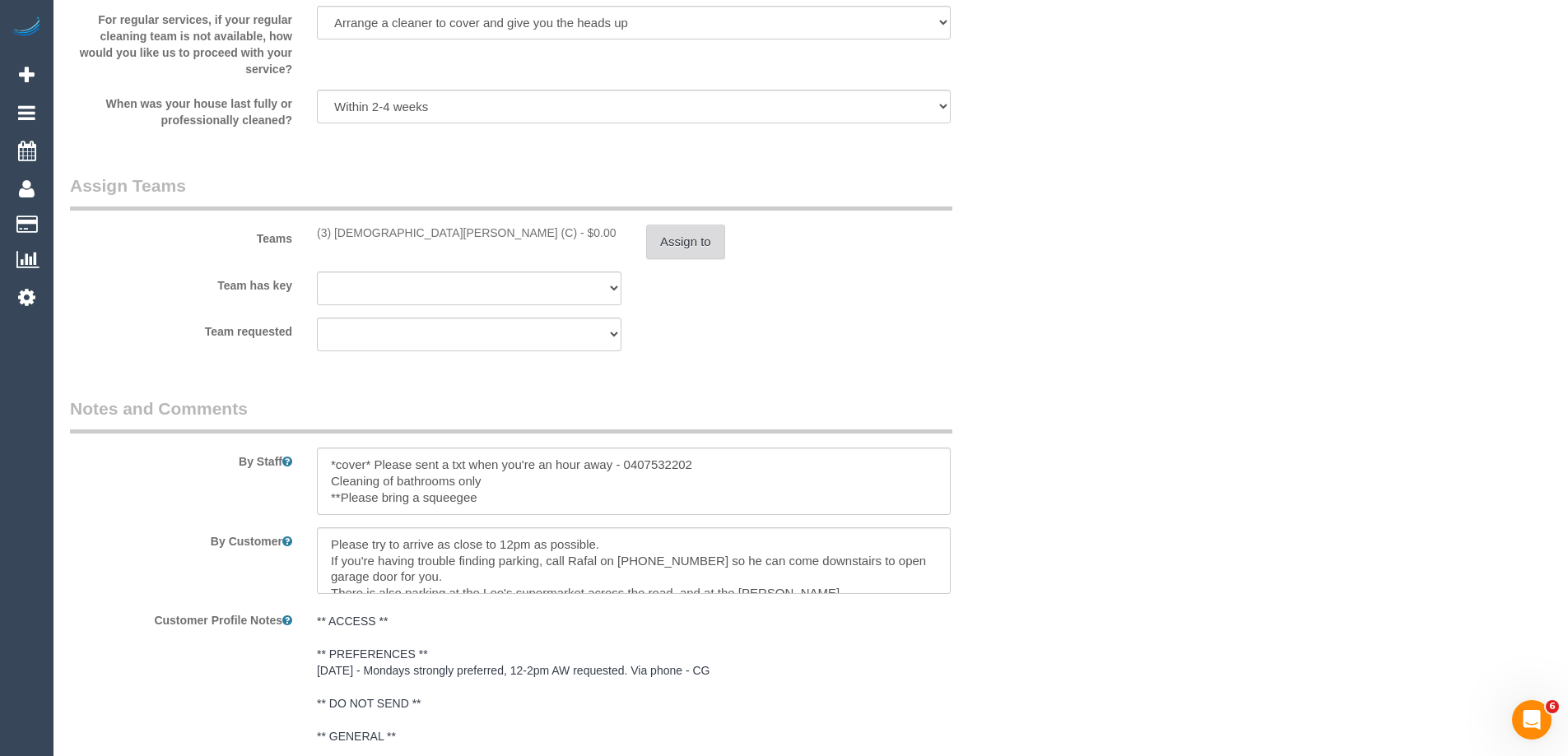
click at [677, 245] on button "Assign to" at bounding box center [686, 242] width 79 height 35
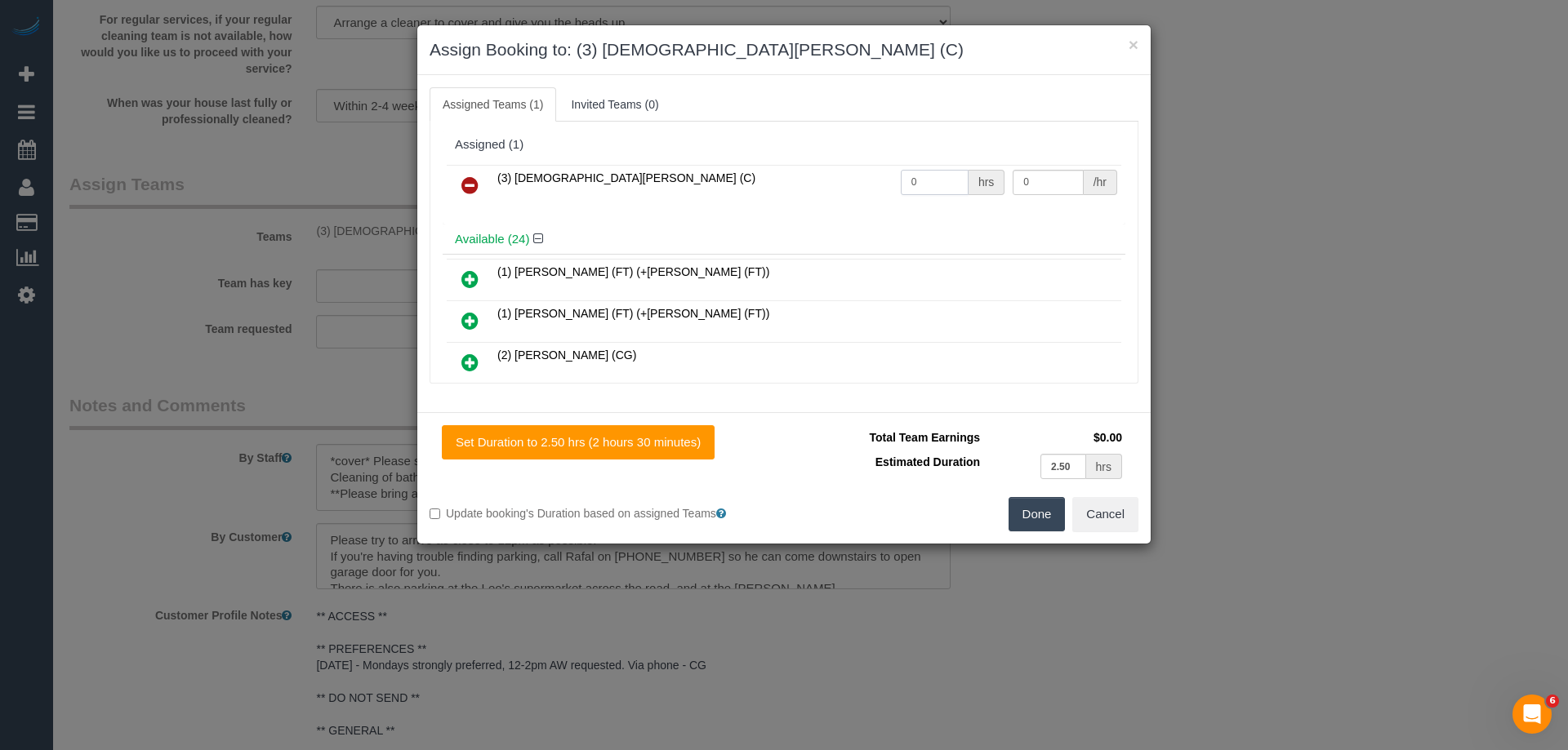
click at [938, 177] on input "0" at bounding box center [934, 182] width 68 height 25
type input "2.5"
click at [1035, 182] on input "0" at bounding box center [1048, 182] width 70 height 25
type input "35"
click at [1035, 514] on button "Done" at bounding box center [1037, 514] width 57 height 35
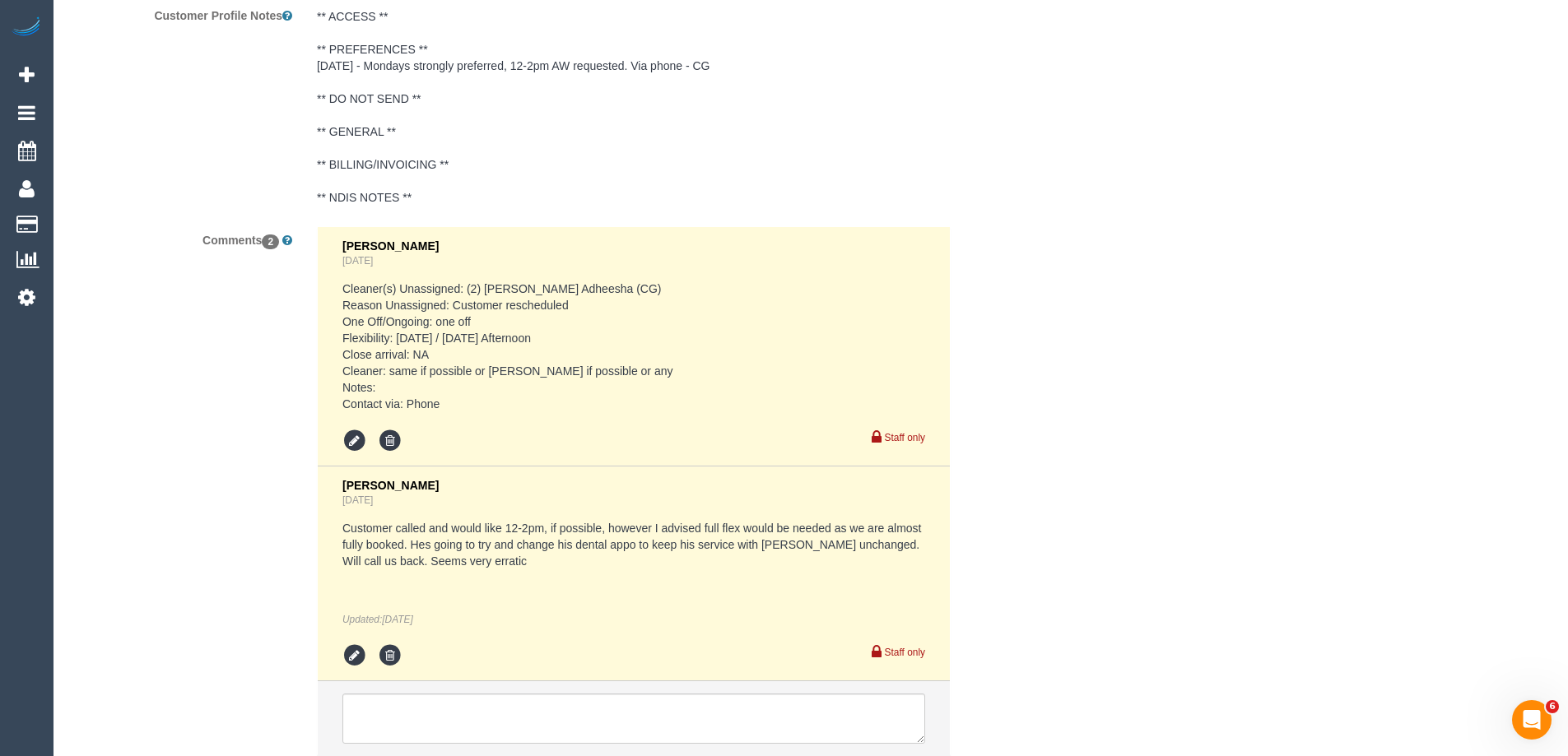
scroll to position [3194, 0]
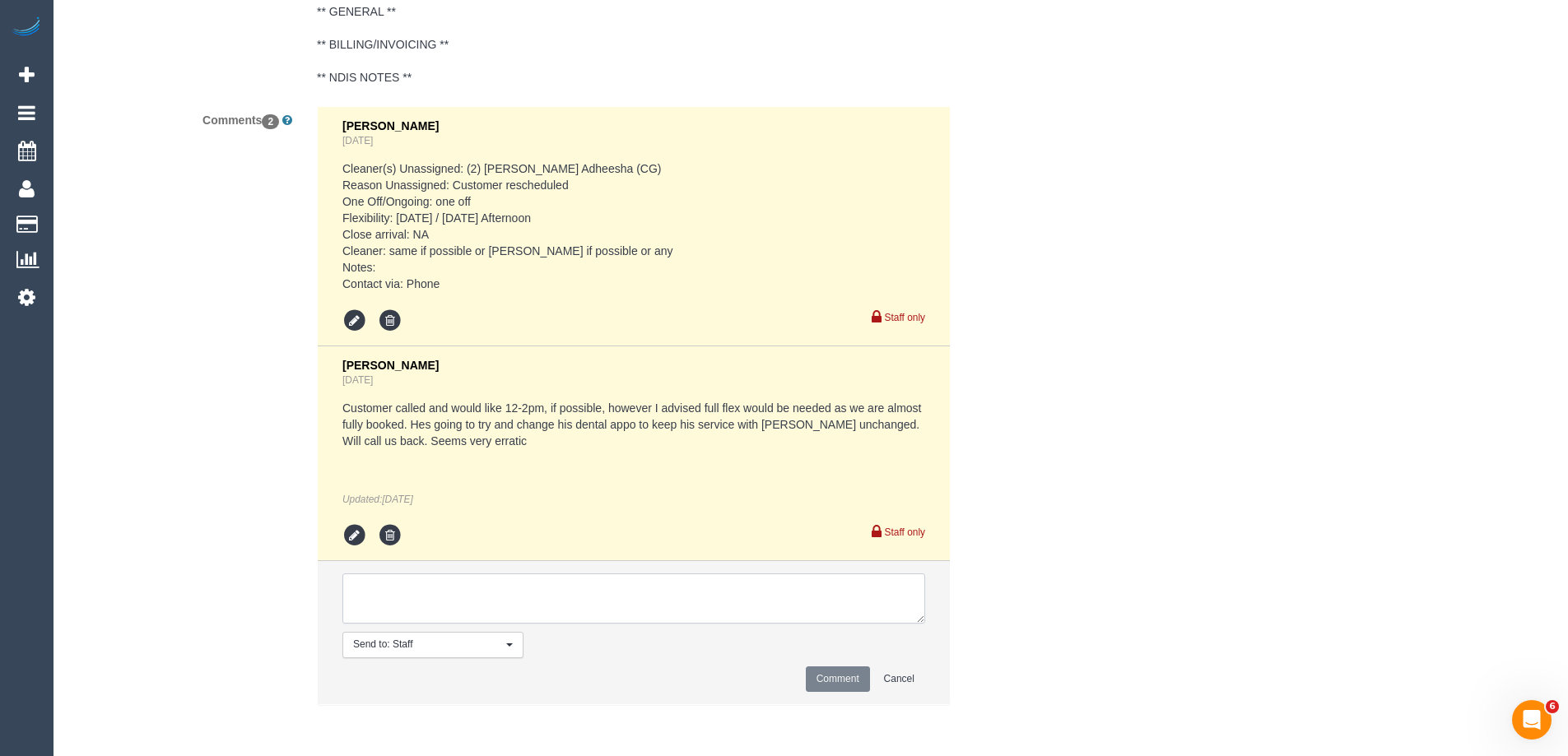
click at [476, 599] on textarea at bounding box center [634, 599] width 583 height 51
type textarea "A"
click at [476, 599] on textarea at bounding box center [634, 599] width 583 height 51
type textarea "c"
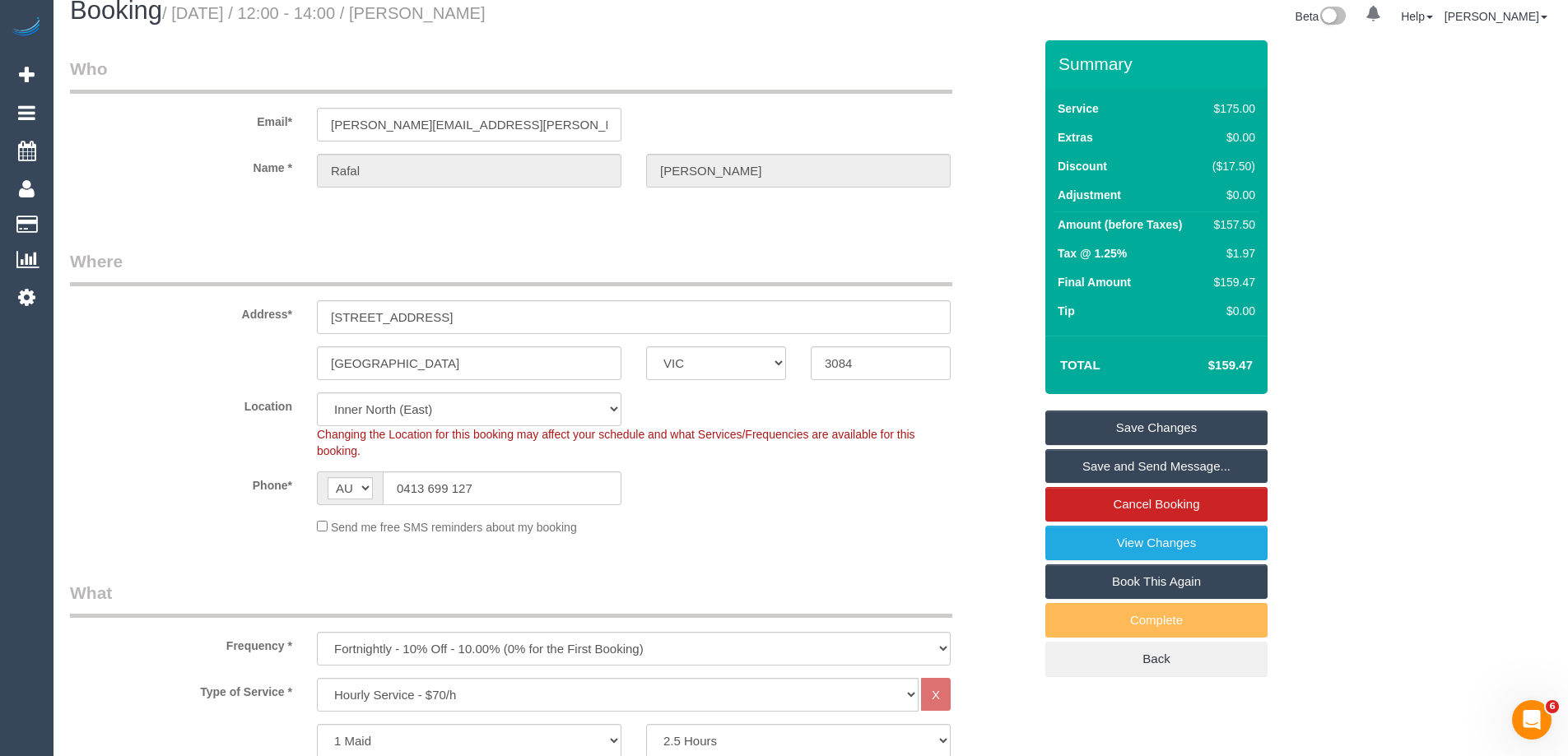
scroll to position [0, 0]
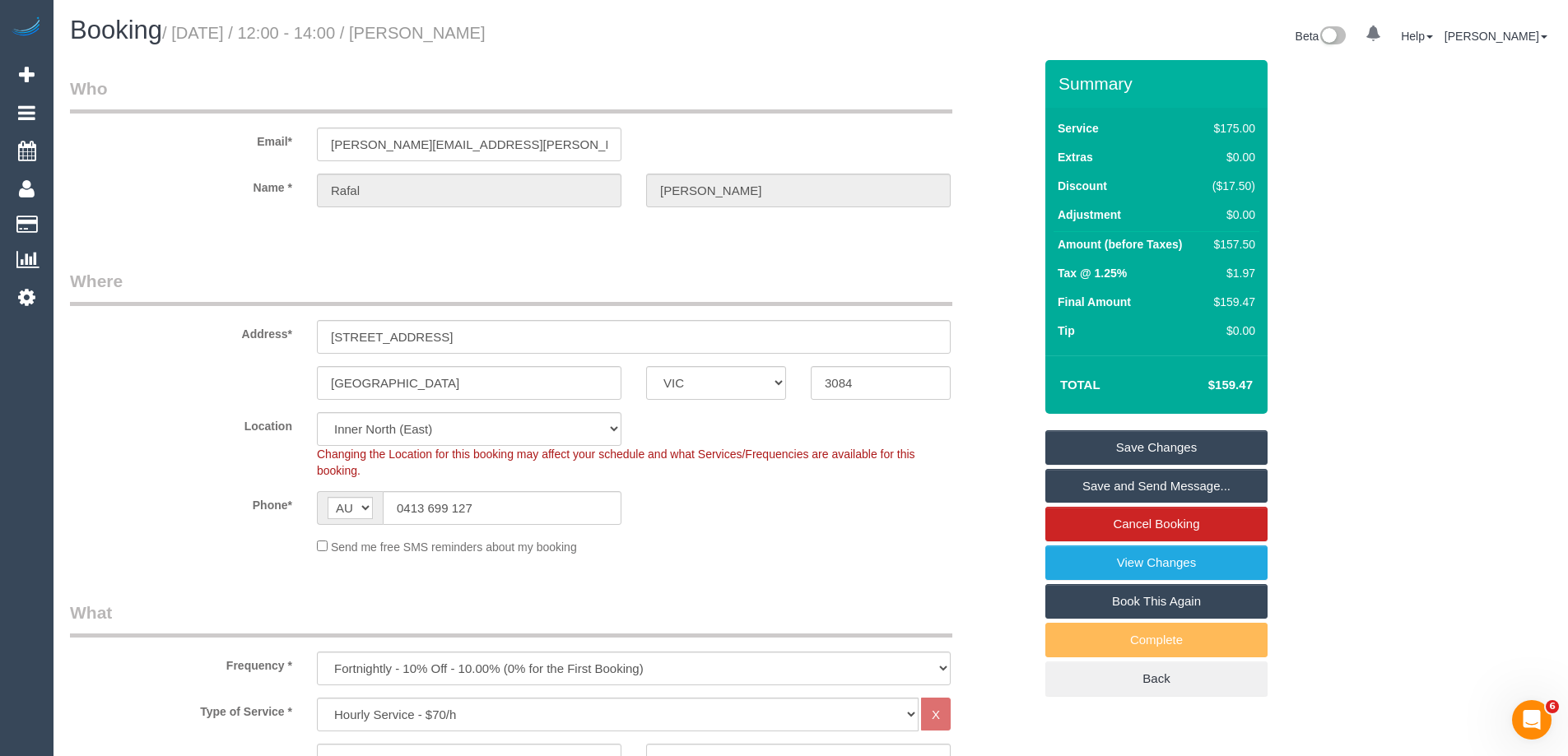
click at [939, 549] on div "Send me free SMS reminders about my booking" at bounding box center [633, 546] width 658 height 18
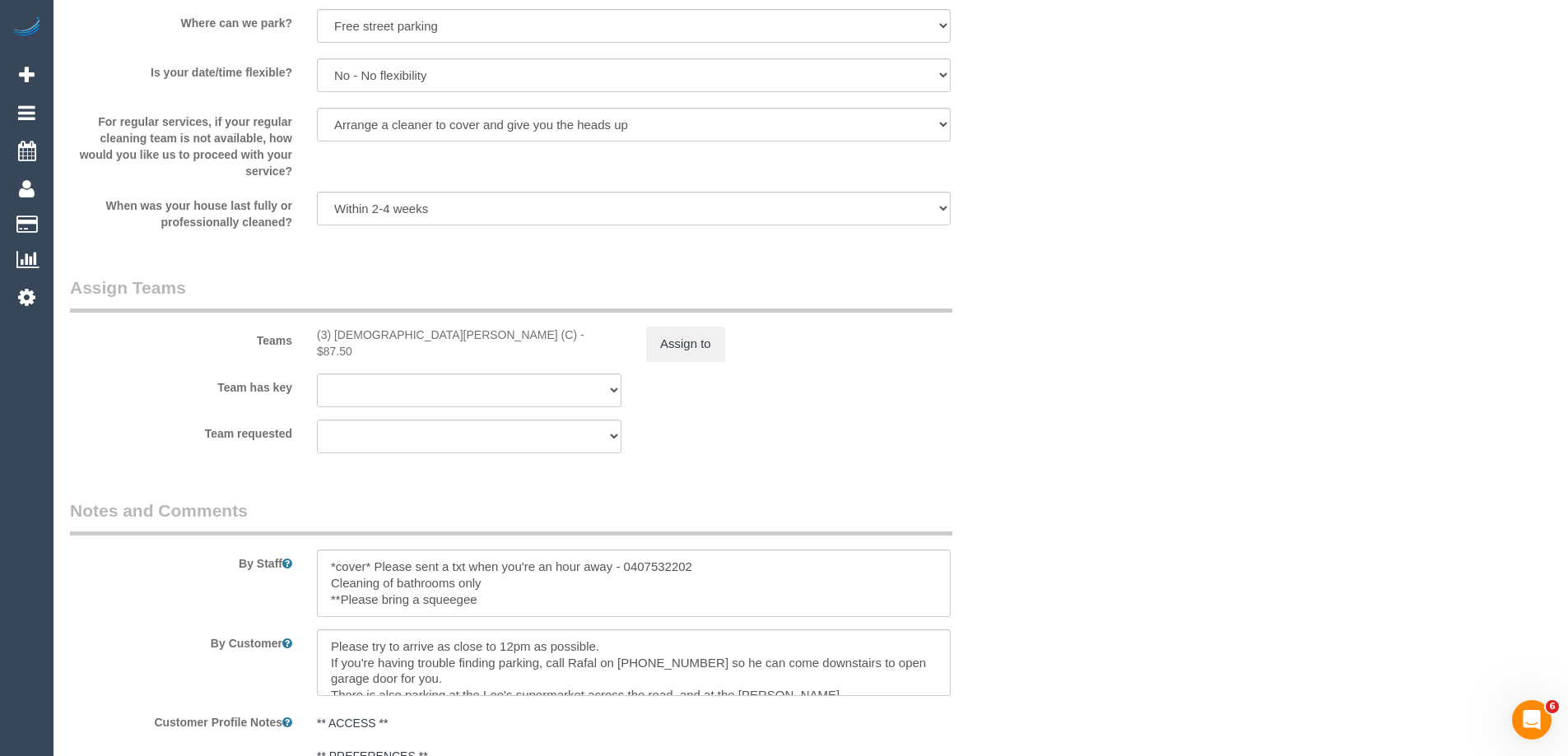
scroll to position [2469, 0]
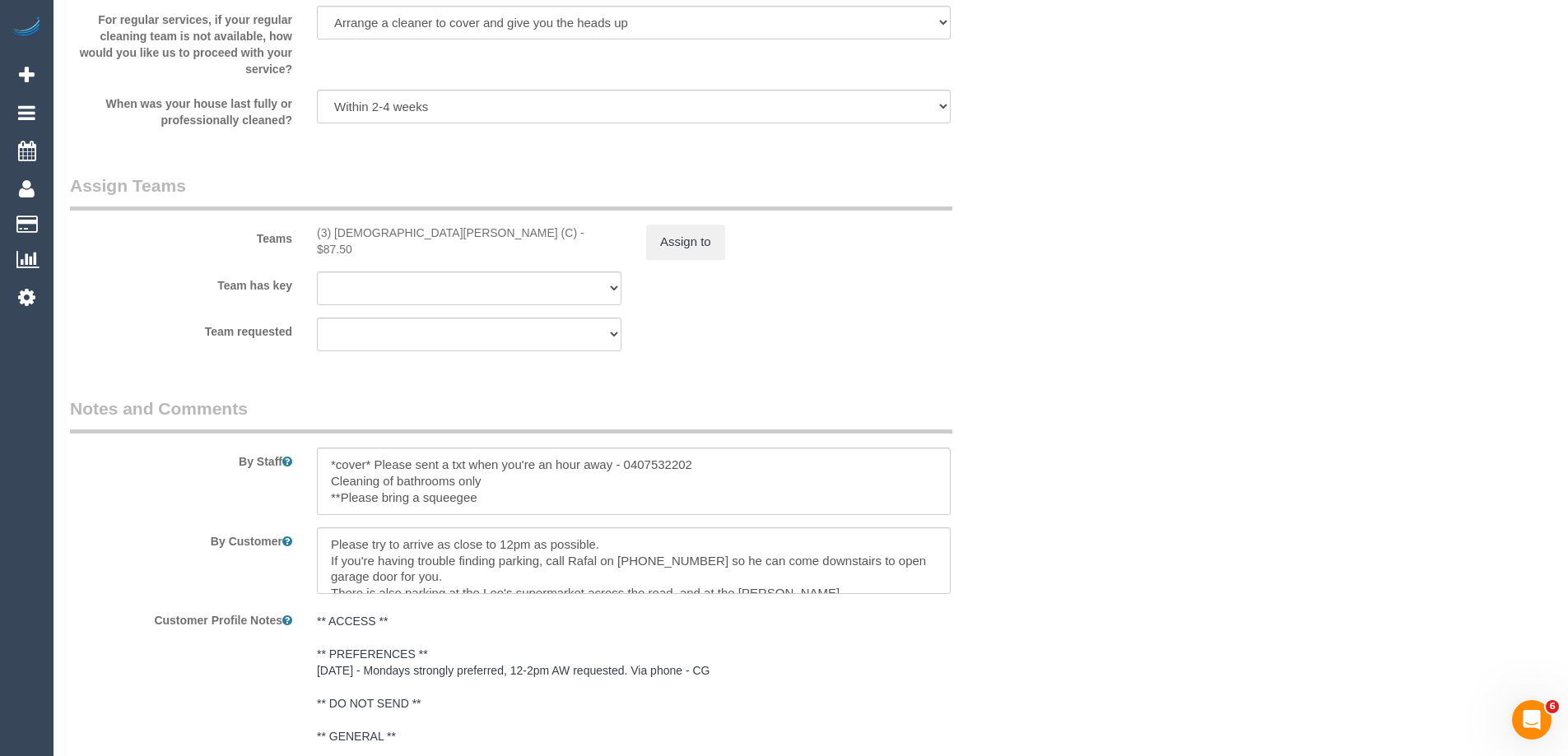
click at [945, 302] on div "Team has key (0) Office (1) [PERSON_NAME] (FT) (1) [PERSON_NAME] (FT) (1) Kumpe…" at bounding box center [551, 288] width 988 height 34
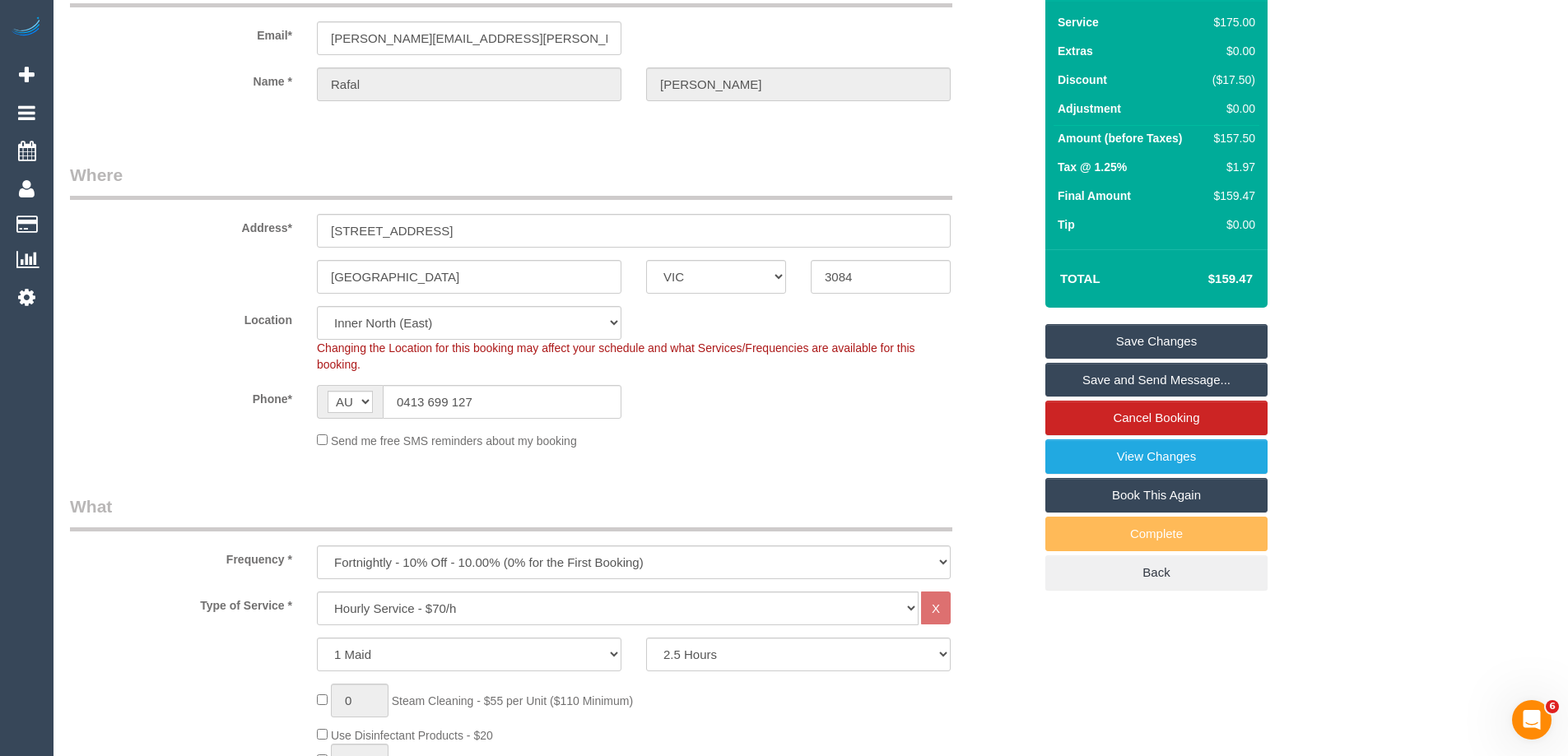
scroll to position [0, 0]
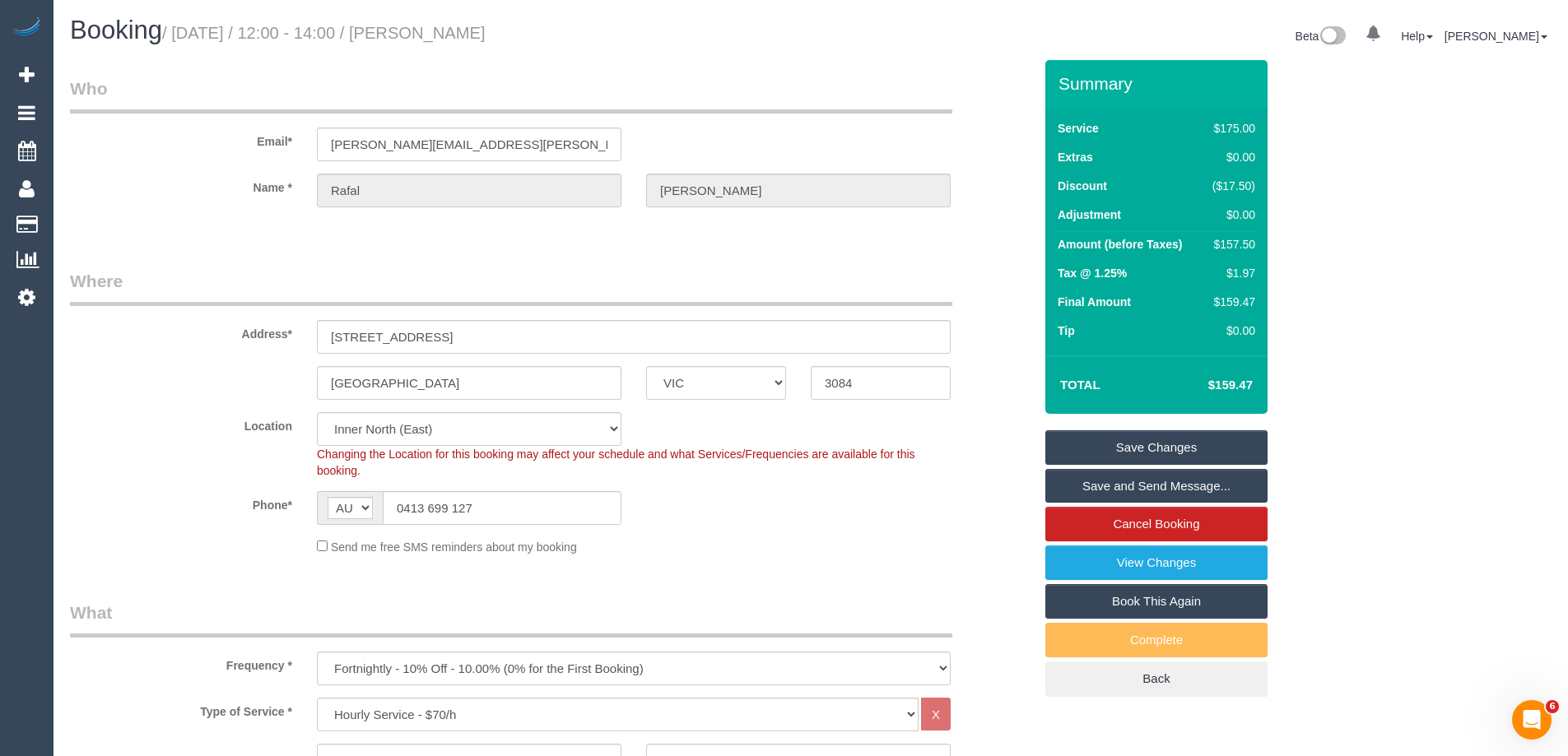
click at [162, 394] on div "[GEOGRAPHIC_DATA] ACT [GEOGRAPHIC_DATA] NT [GEOGRAPHIC_DATA] SA TAS [GEOGRAPHIC…" at bounding box center [551, 383] width 988 height 34
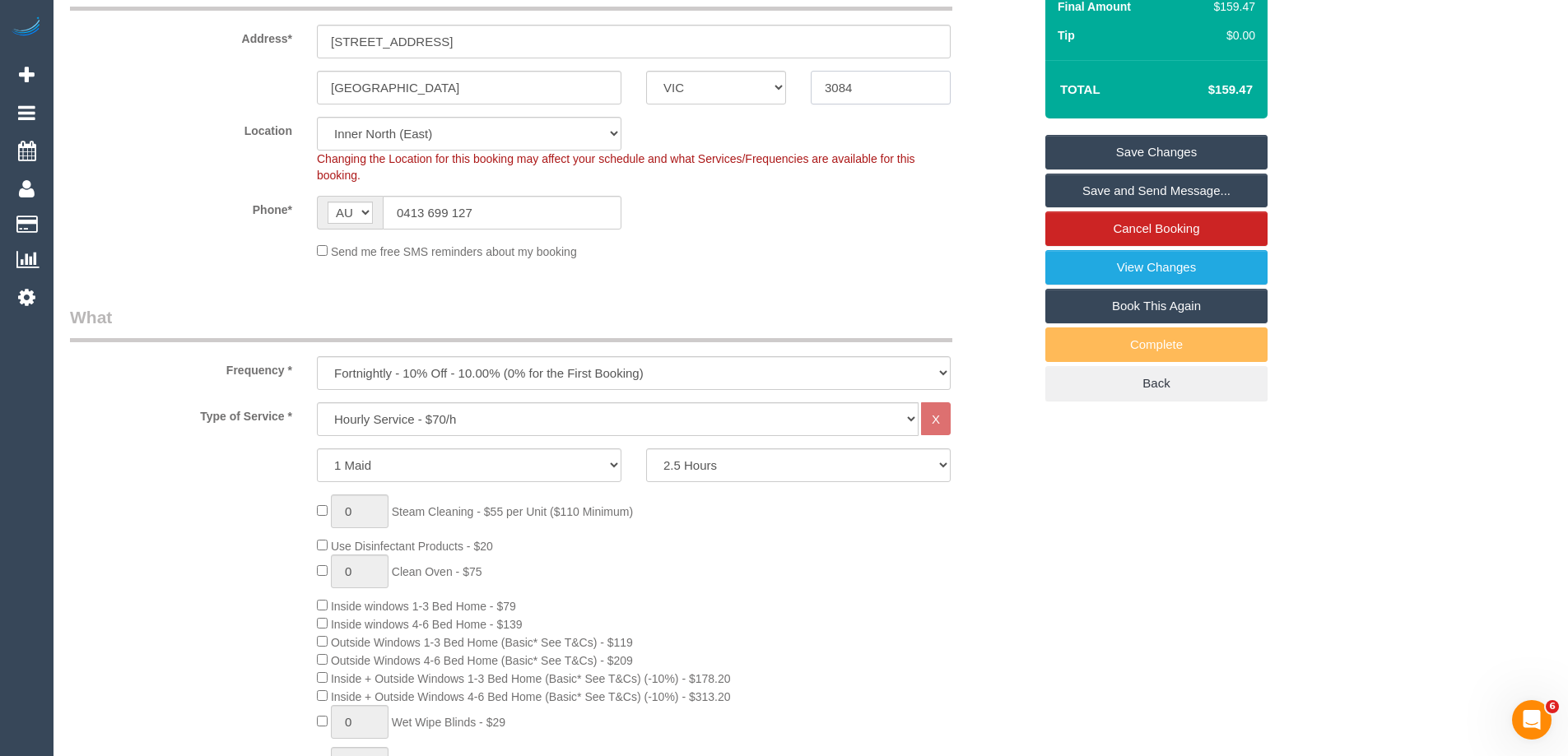
scroll to position [3262, 0]
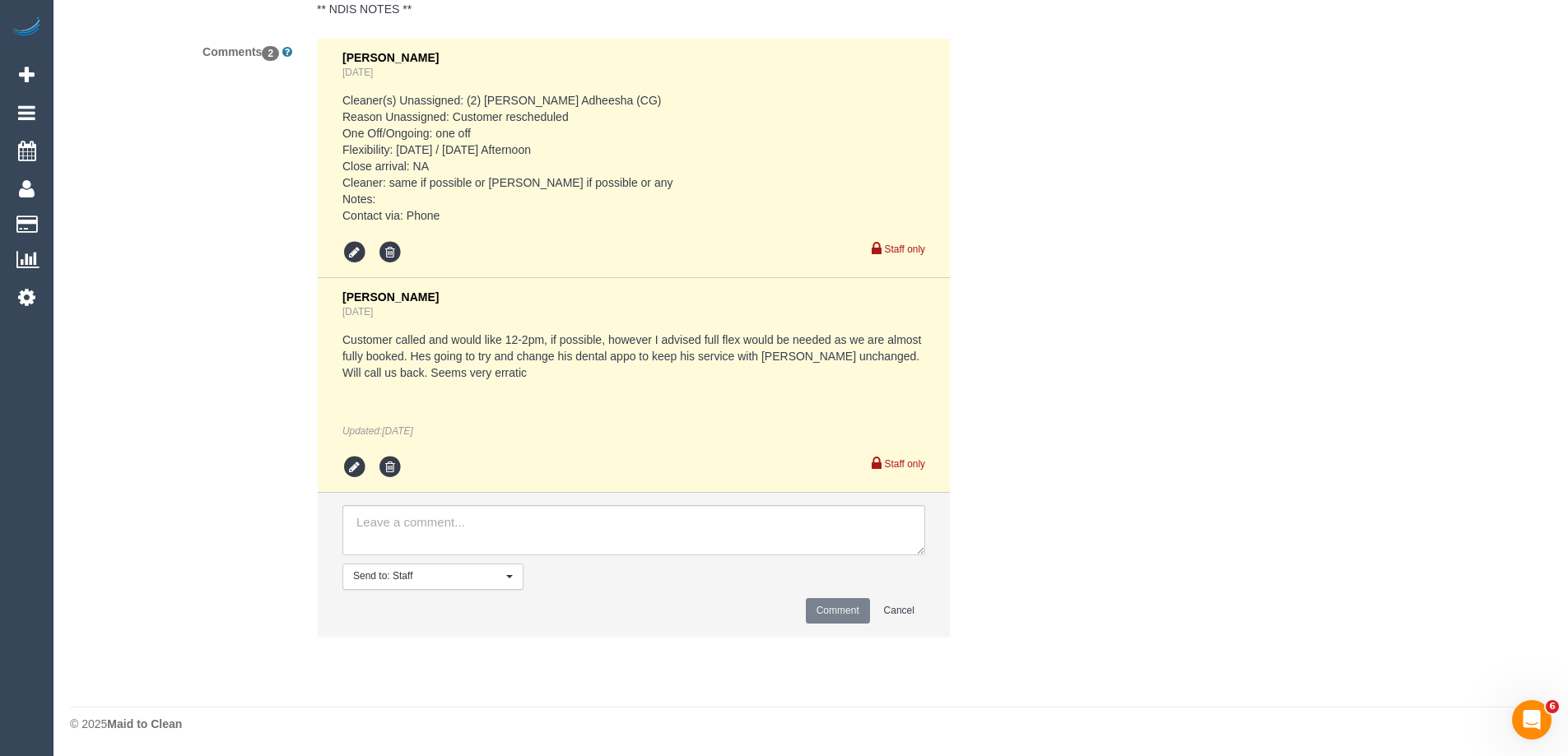
drag, startPoint x: 1574, startPoint y: 628, endPoint x: 35, endPoint y: 18, distance: 1655.5
click at [620, 528] on textarea at bounding box center [634, 531] width 583 height 51
type textarea "conf not yet sent"
click at [839, 605] on button "Comment" at bounding box center [838, 611] width 64 height 25
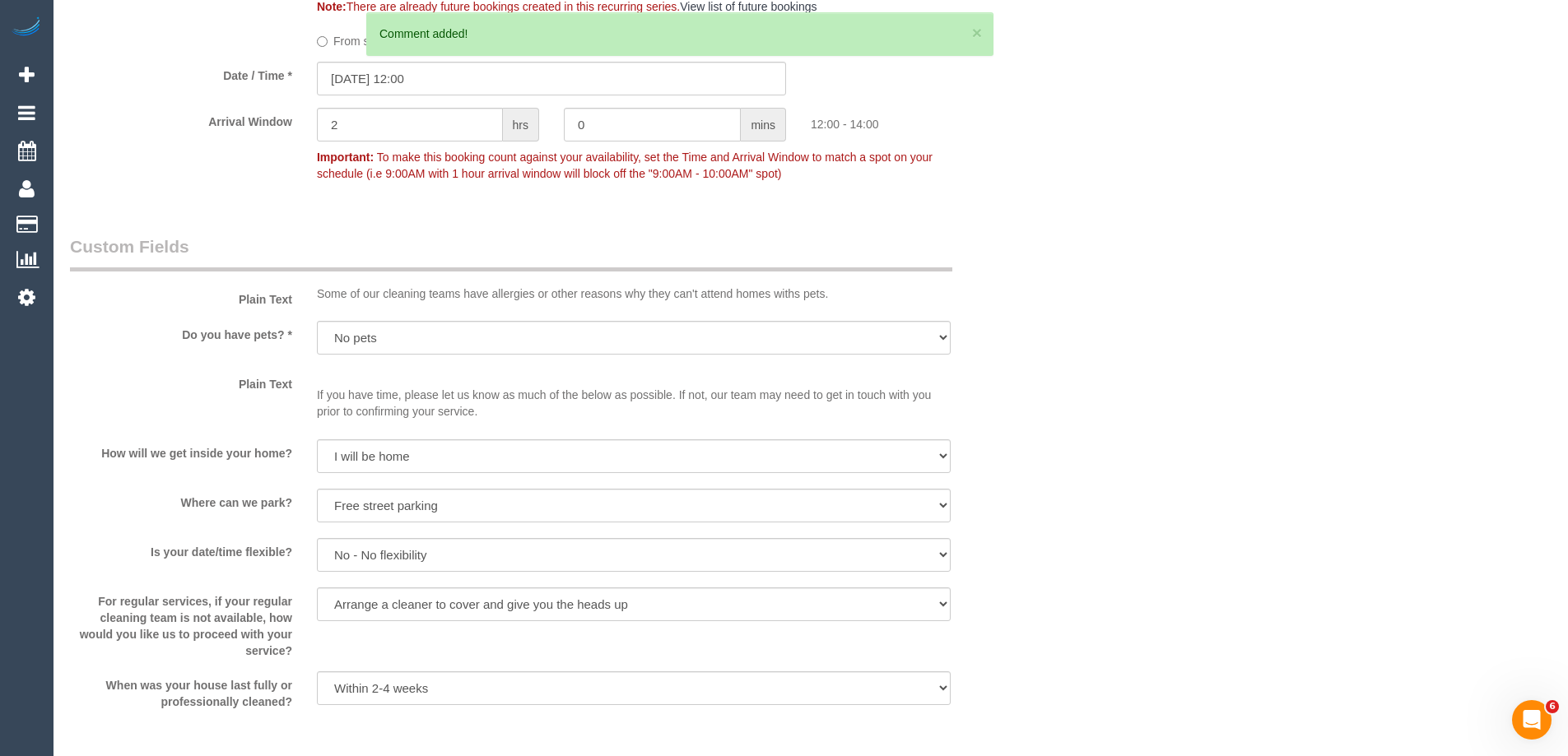
scroll to position [1713, 0]
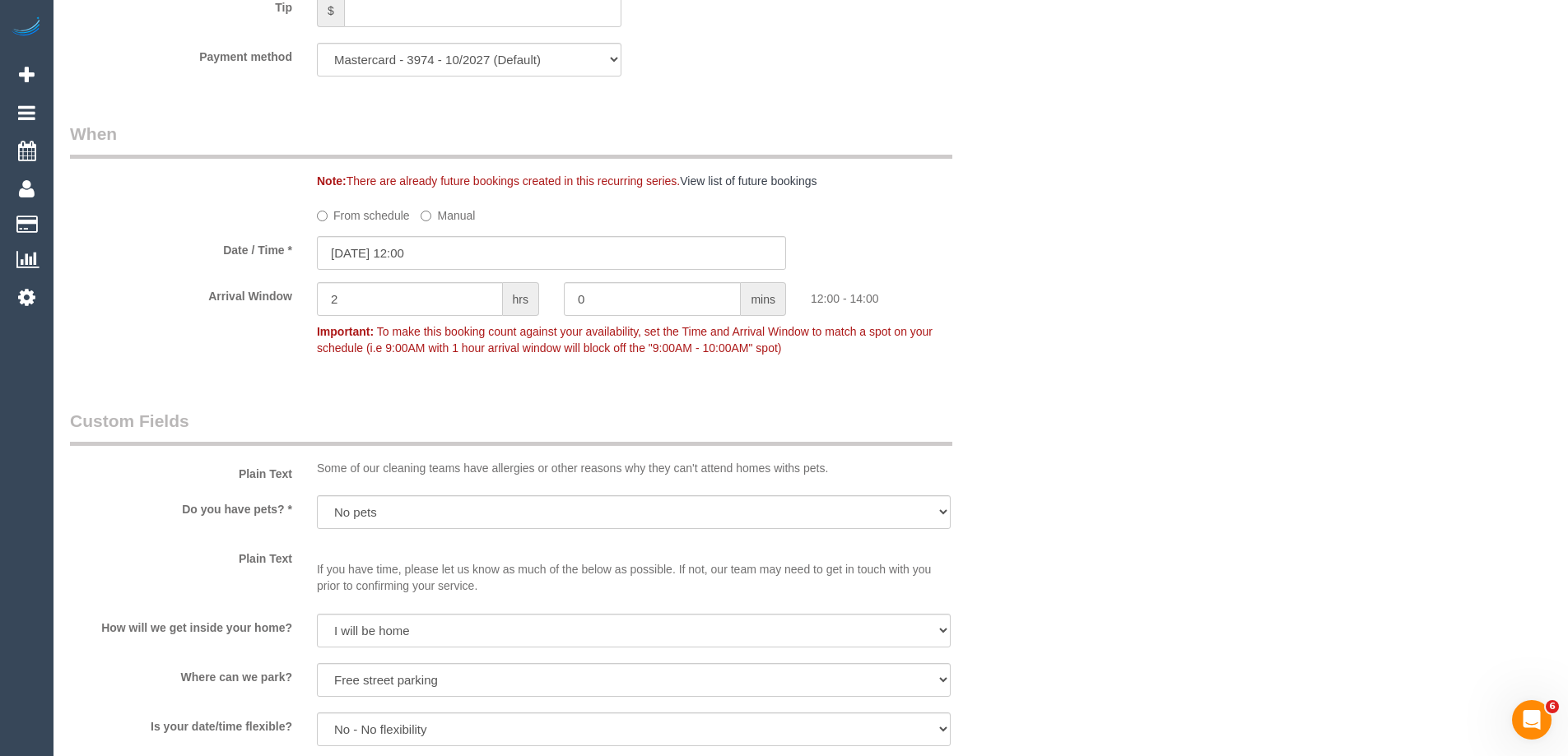
click at [1199, 358] on div "Who Email* zebrowski.rafal@gmail.com Name * Rafal Zebrowski Where Address* 409/…" at bounding box center [811, 327] width 1482 height 3958
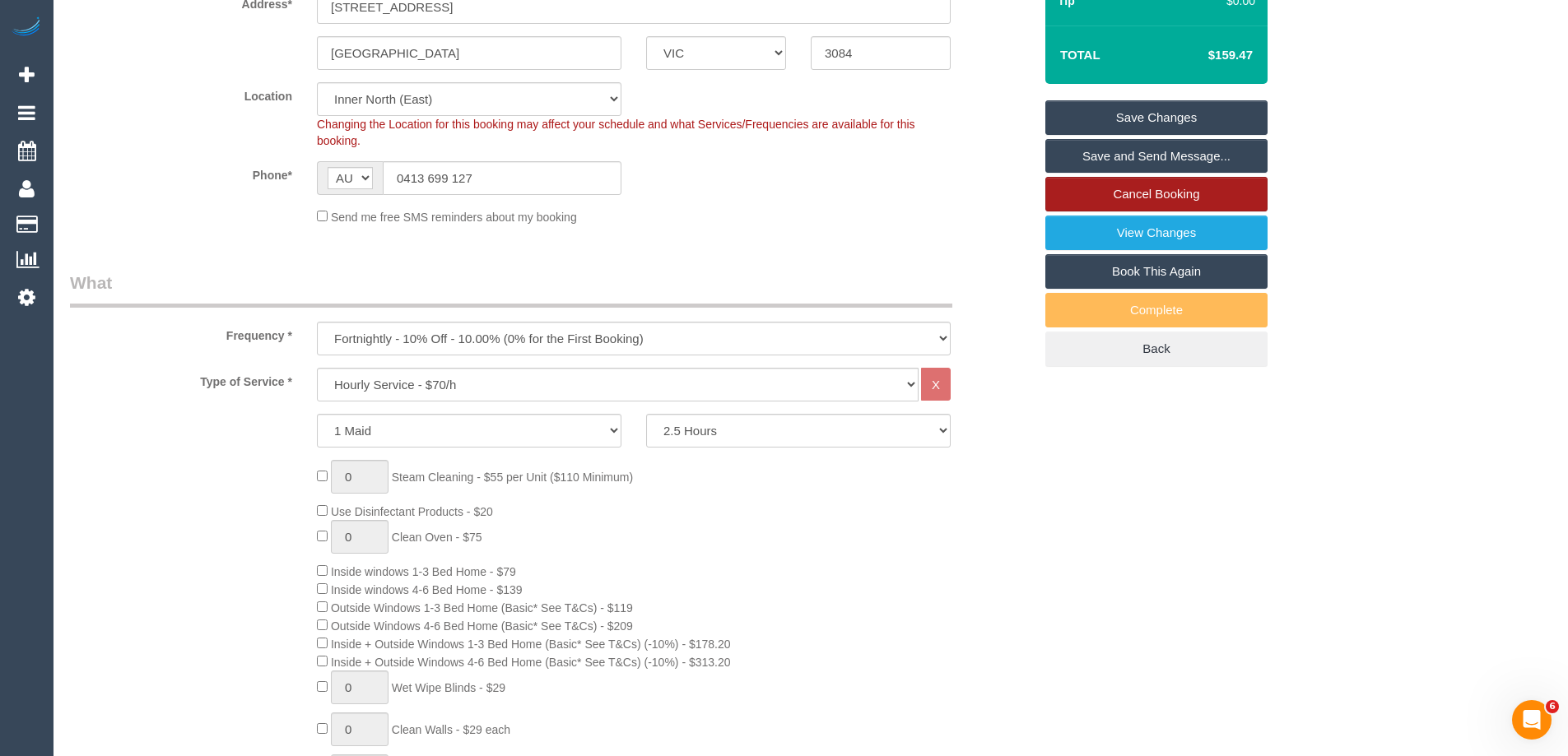
scroll to position [314, 0]
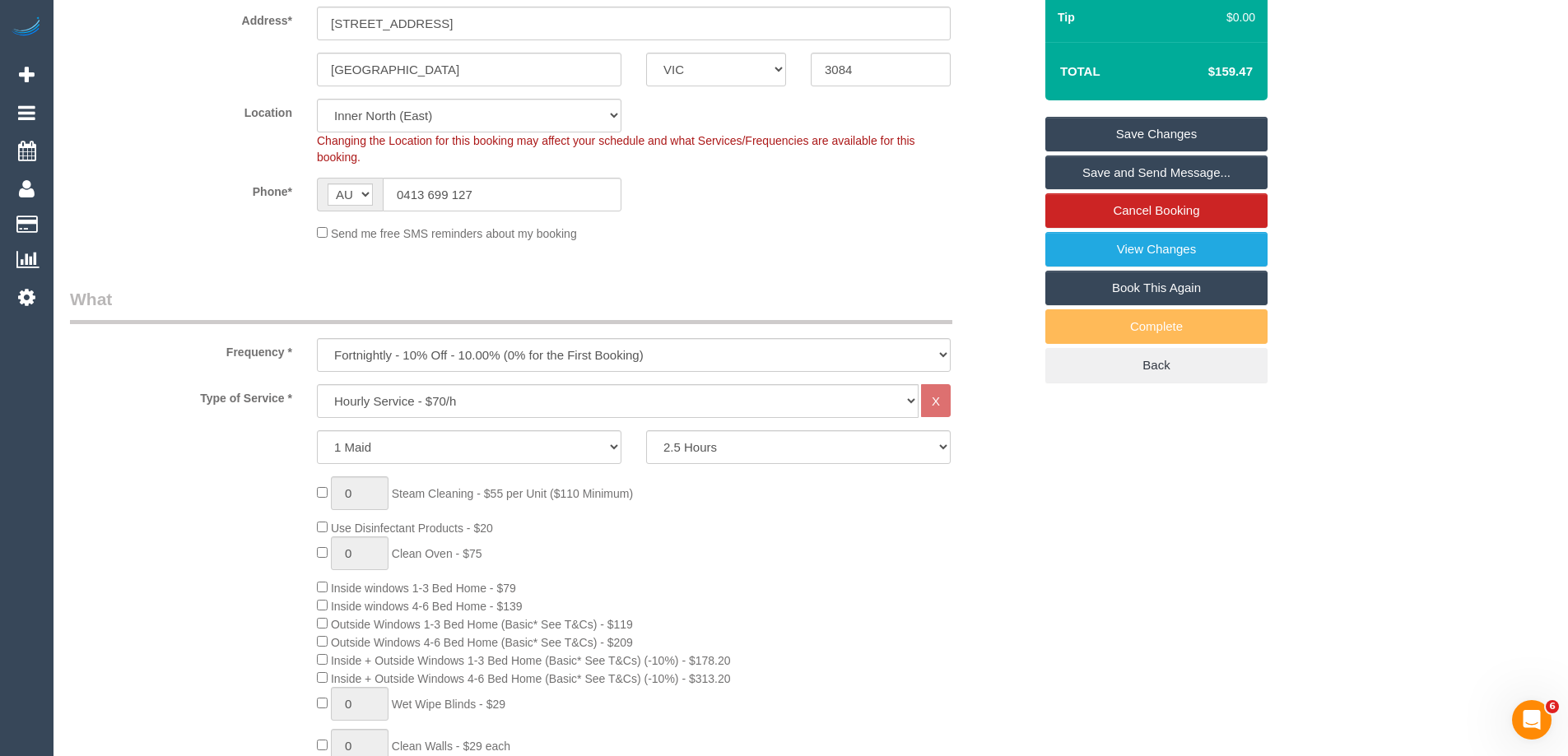
click at [1140, 127] on link "Save Changes" at bounding box center [1156, 134] width 222 height 35
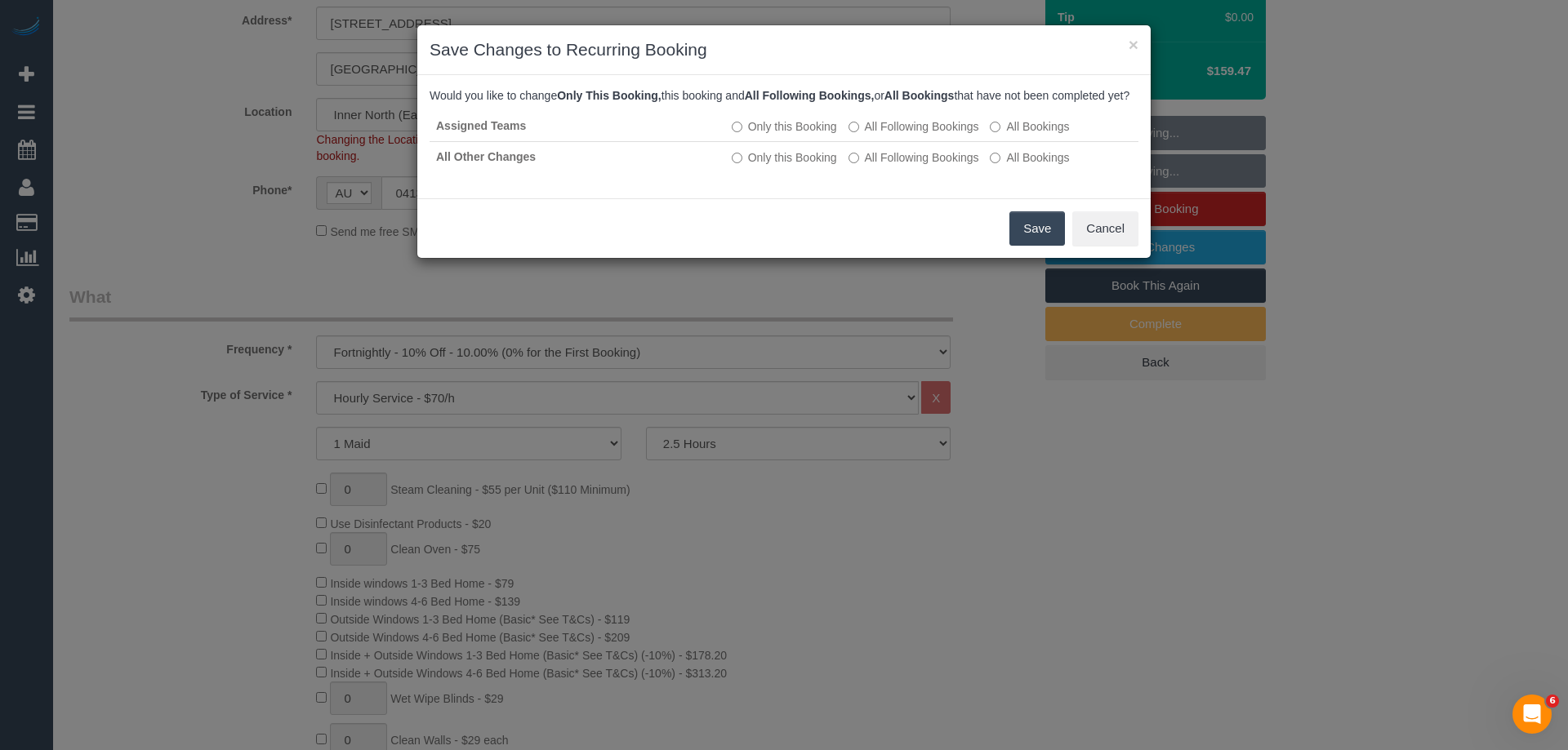
click at [1038, 245] on button "Save" at bounding box center [1036, 228] width 55 height 35
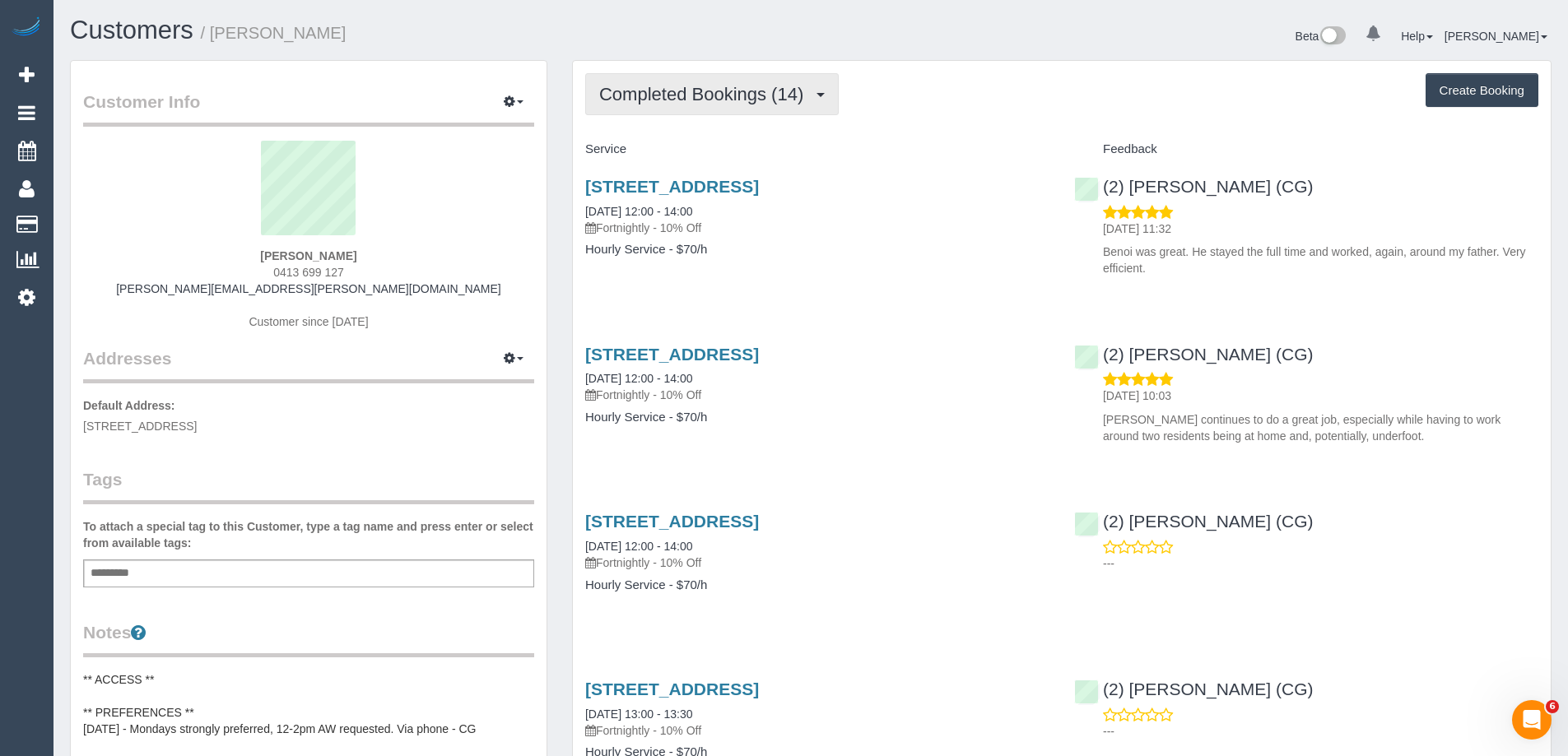
click at [716, 103] on span "Completed Bookings (14)" at bounding box center [705, 94] width 213 height 21
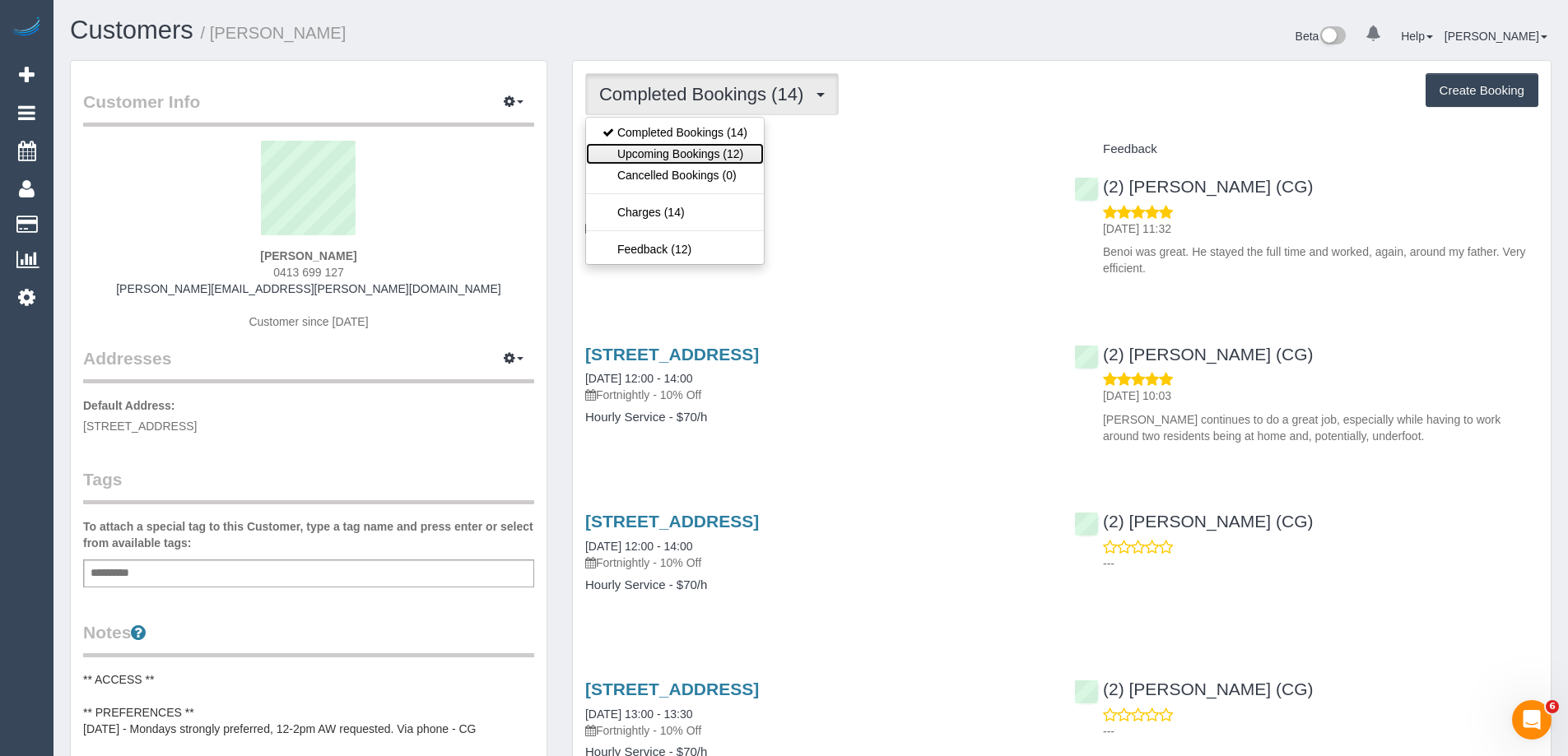
click at [676, 153] on link "Upcoming Bookings (12)" at bounding box center [674, 153] width 178 height 22
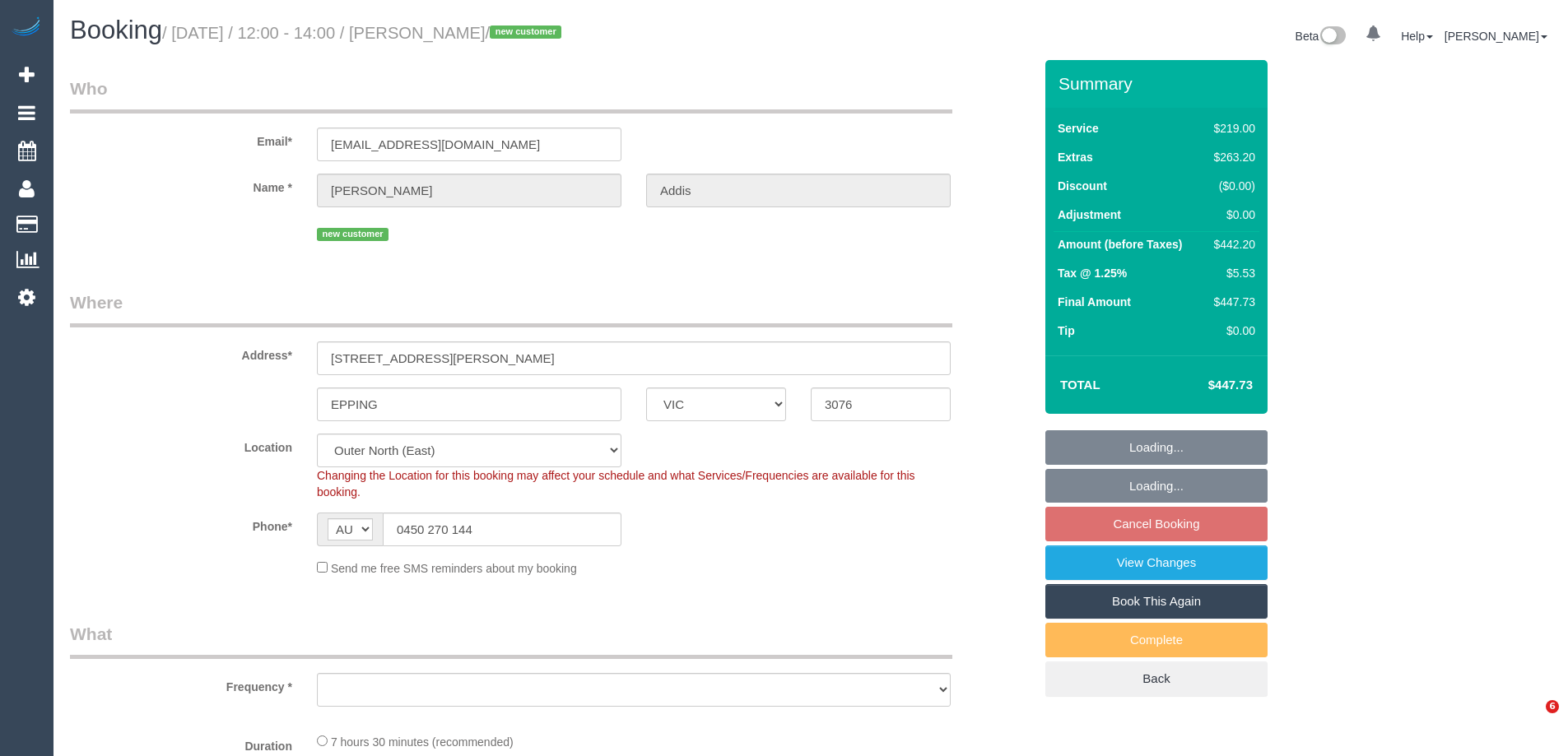
select select "VIC"
select select "string:stripe-pm_1SFqAV2GScqysDRV760mcCVK"
select select "number:29"
select select "number:14"
select select "number:18"
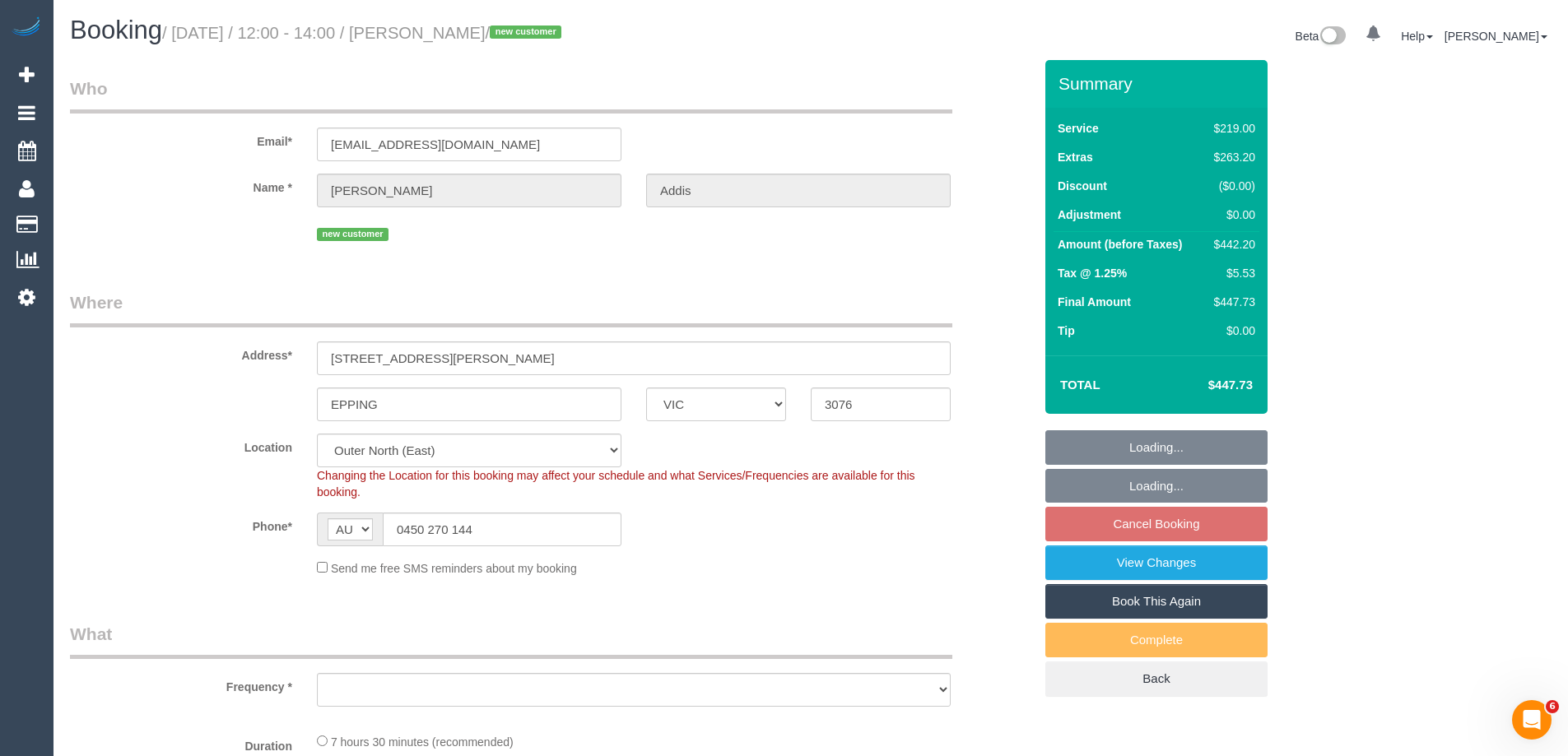
select select "number:36"
select select "number:26"
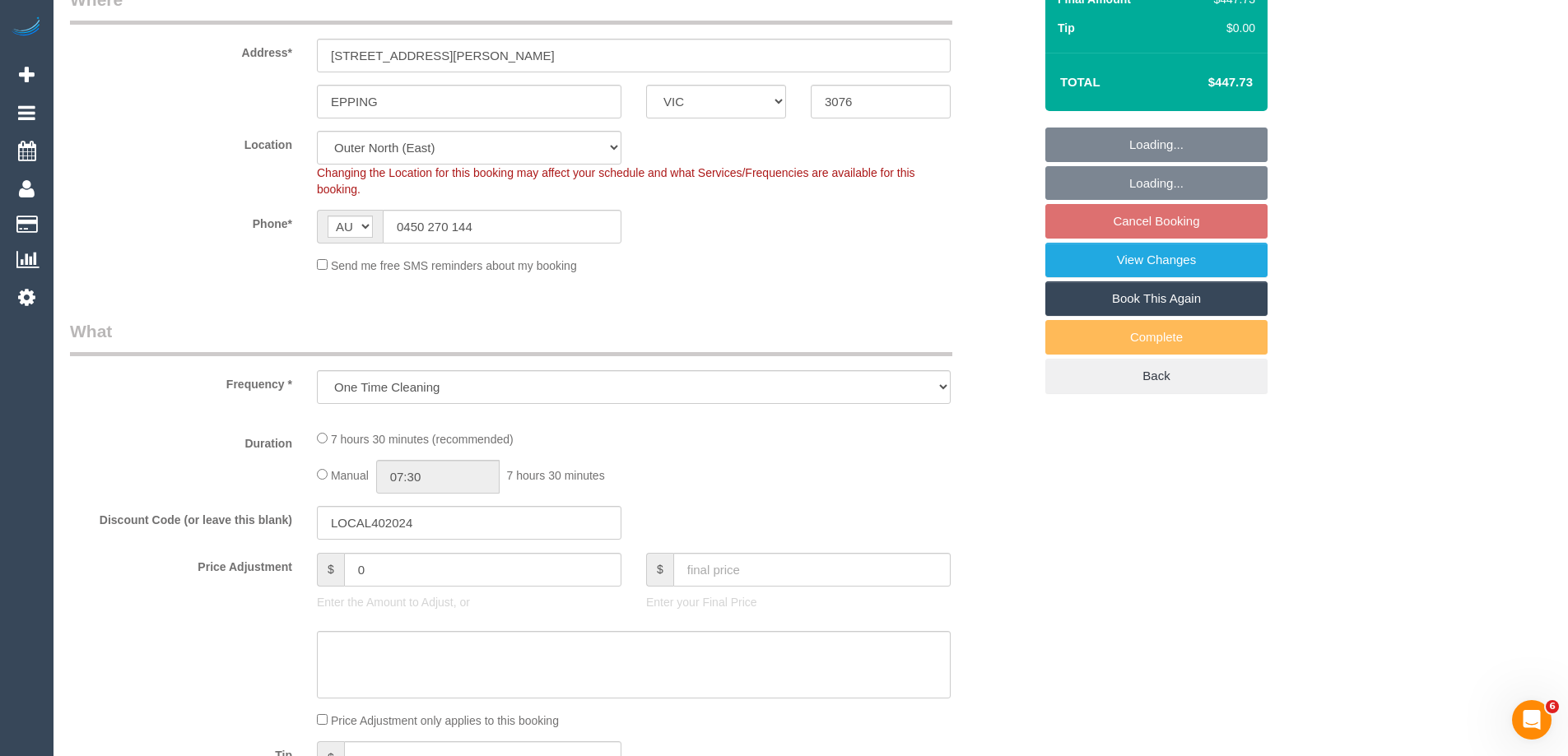
select select "object:1138"
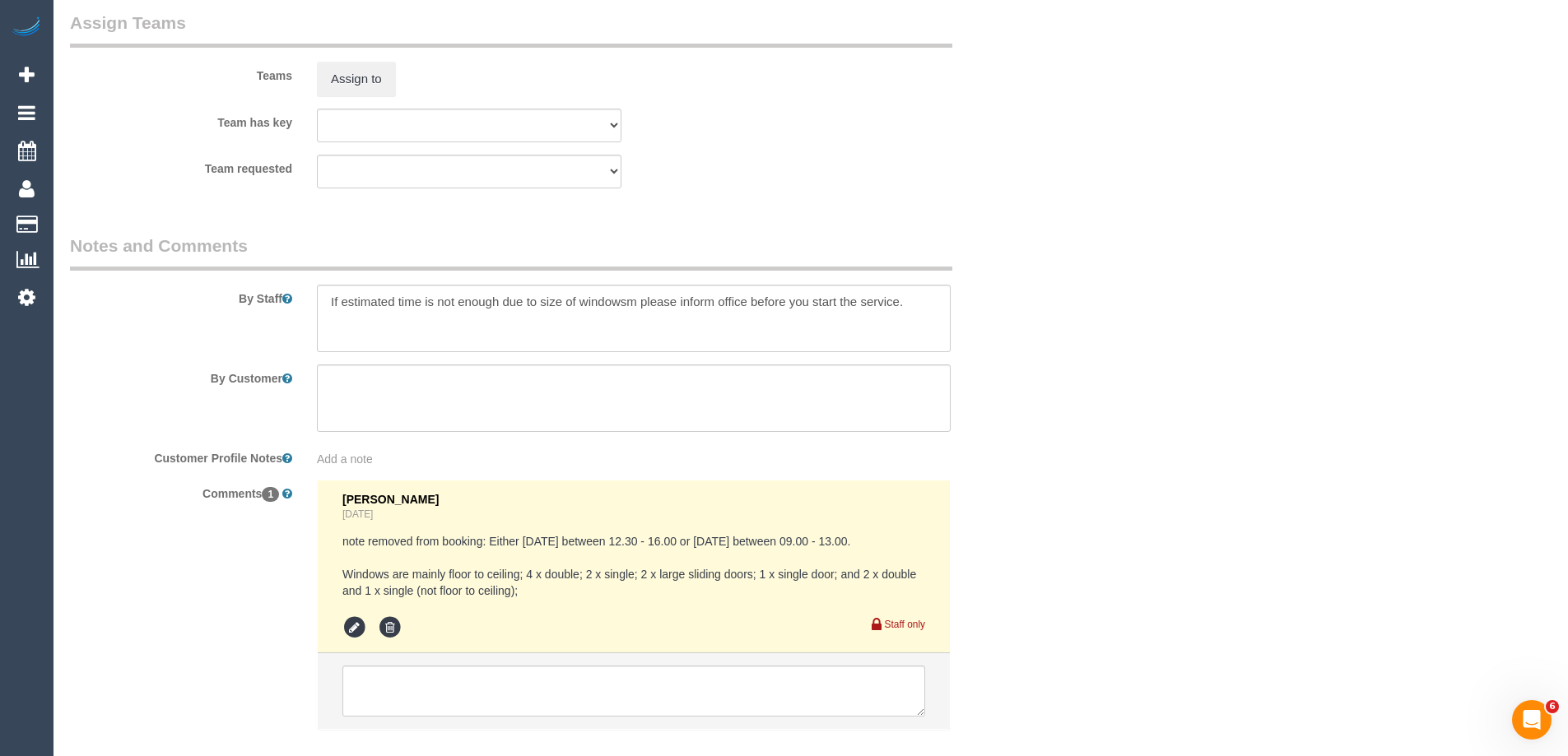
scroll to position [2633, 0]
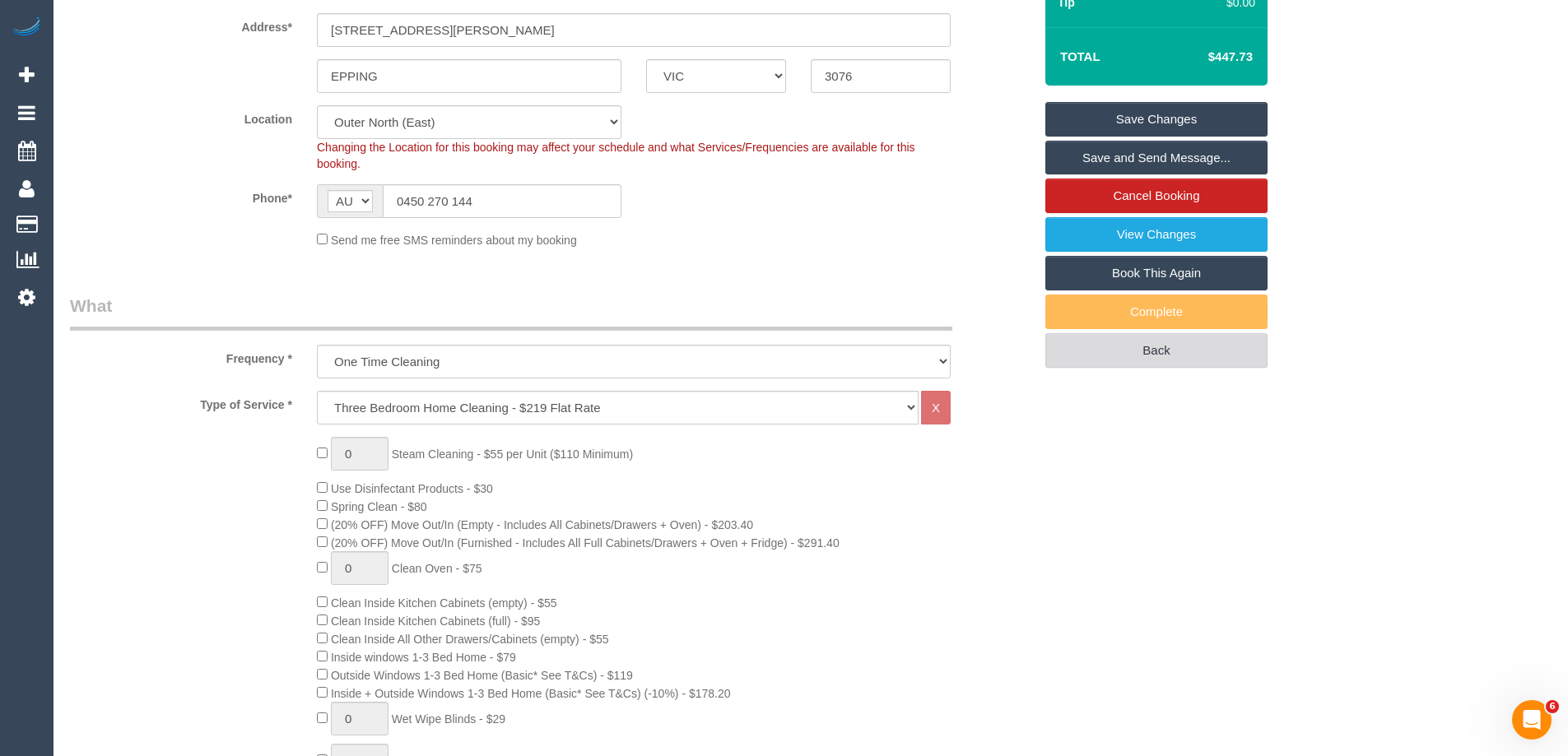
scroll to position [0, 0]
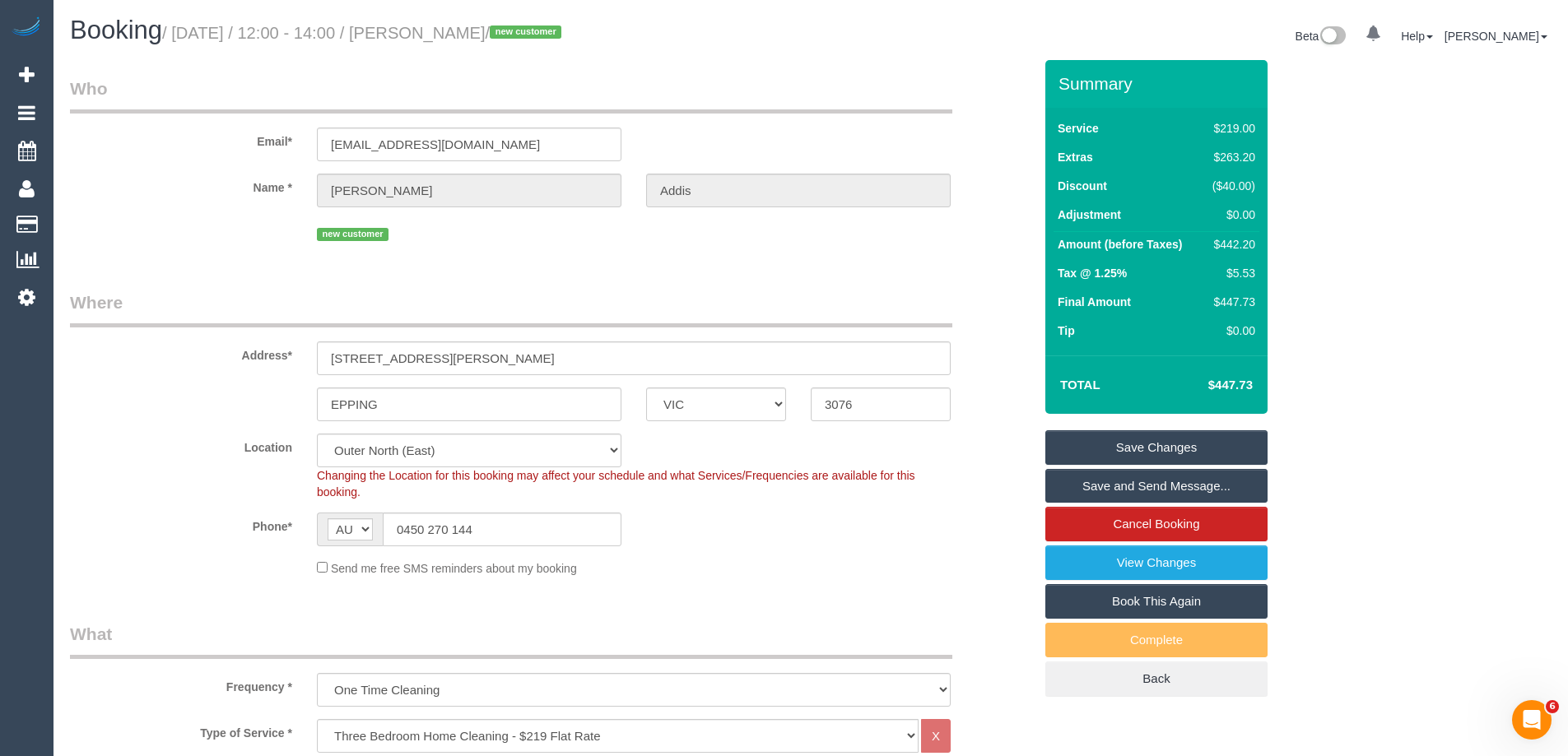
click at [1237, 243] on div "$442.20" at bounding box center [1231, 244] width 49 height 16
copy div "442.20"
click at [1336, 248] on div "Summary Service $219.00 Extras $263.20 Discount ($40.00) Adjustment $0.00 Amoun…" at bounding box center [1218, 395] width 370 height 670
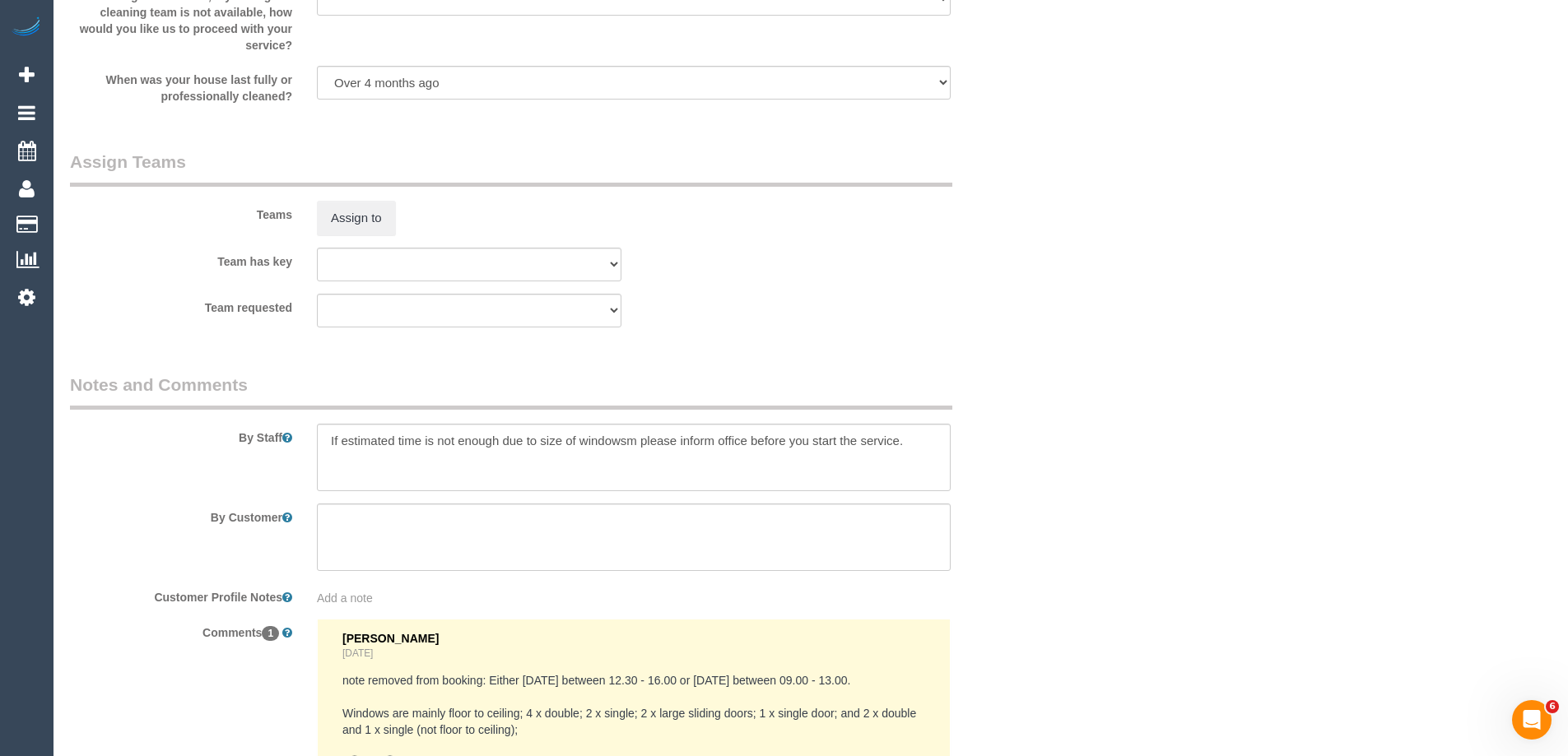
scroll to position [2716, 0]
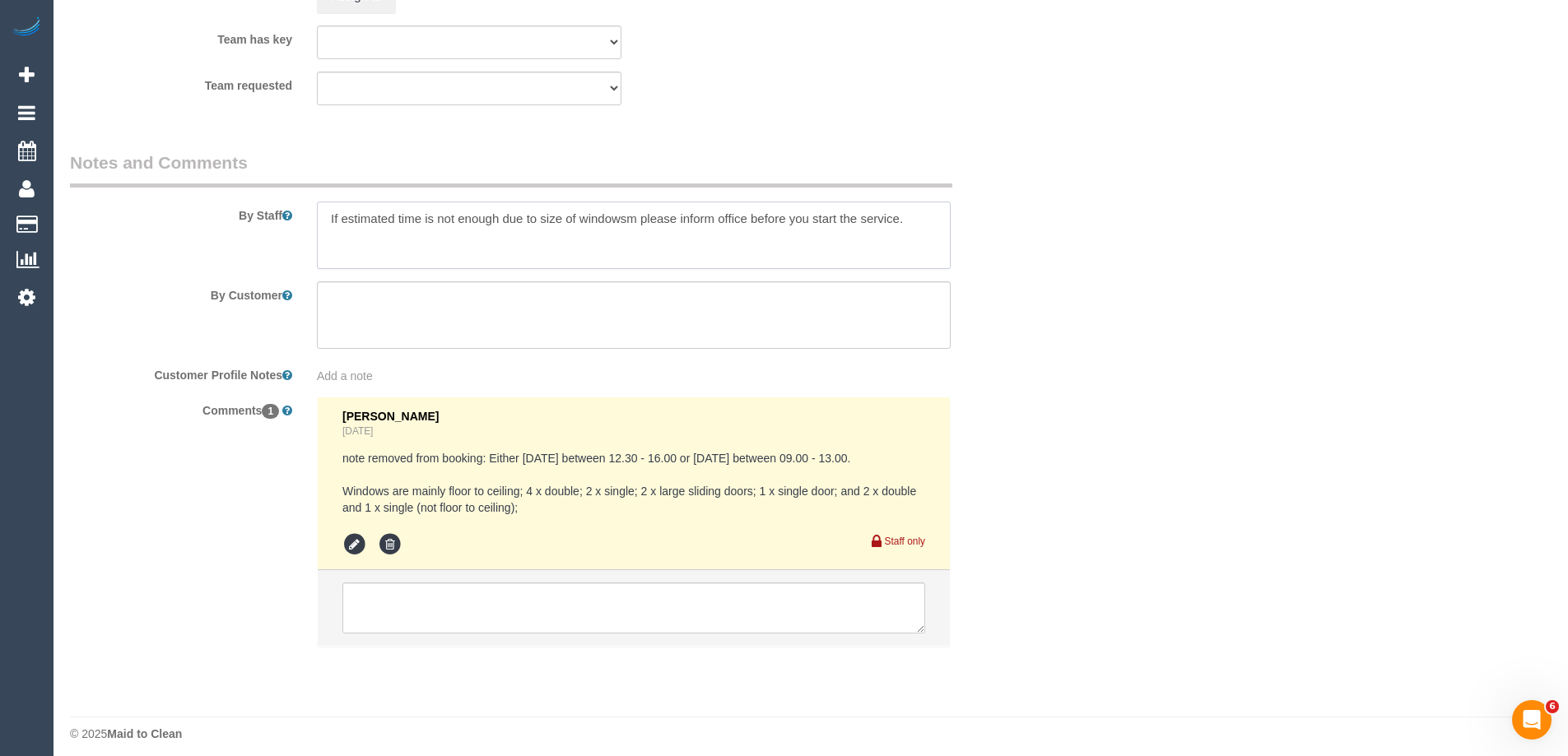
click at [318, 213] on textarea at bounding box center [634, 235] width 634 height 68
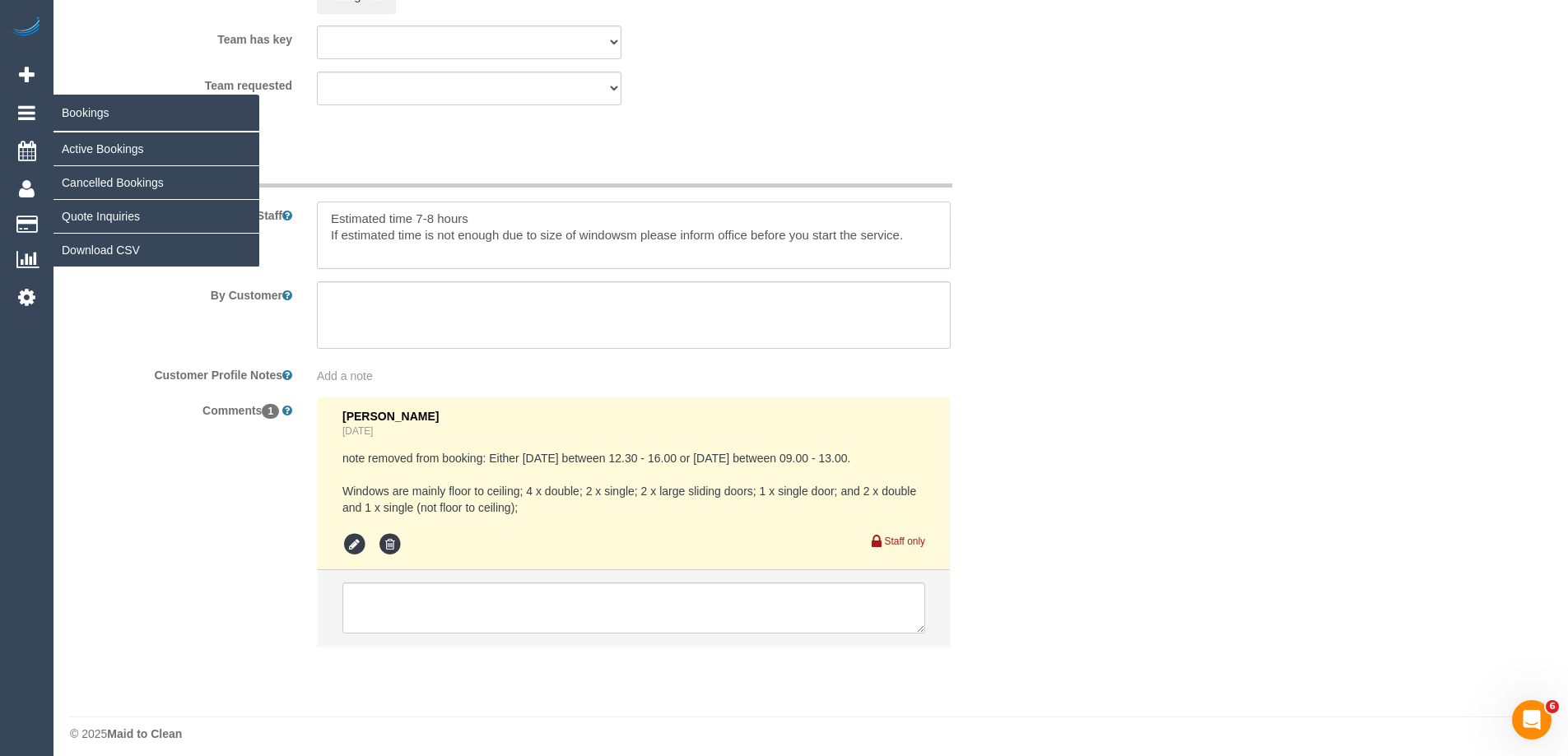
type textarea "Estimated time 7-8 hours If estimated time is not enough due to size of windows…"
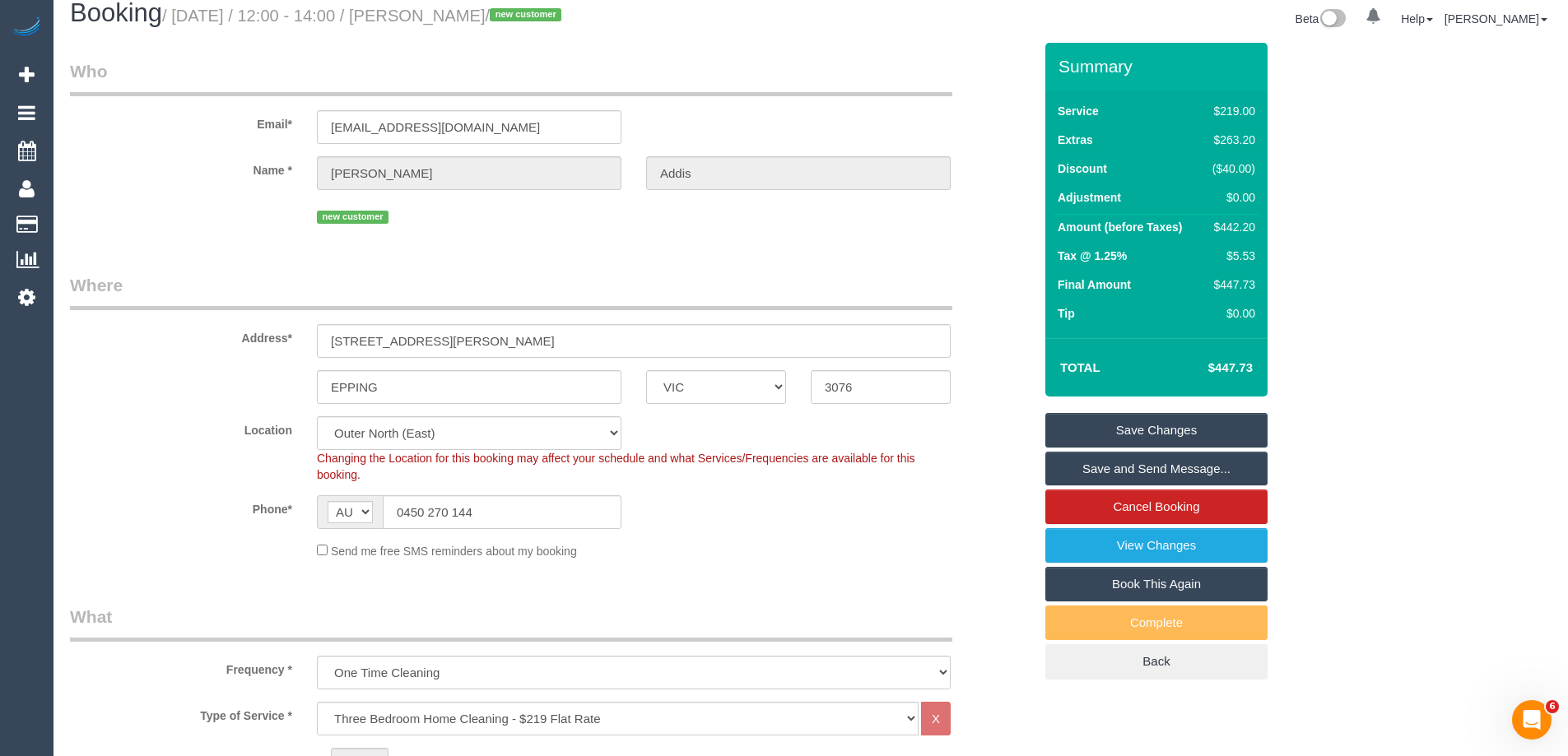
scroll to position [0, 0]
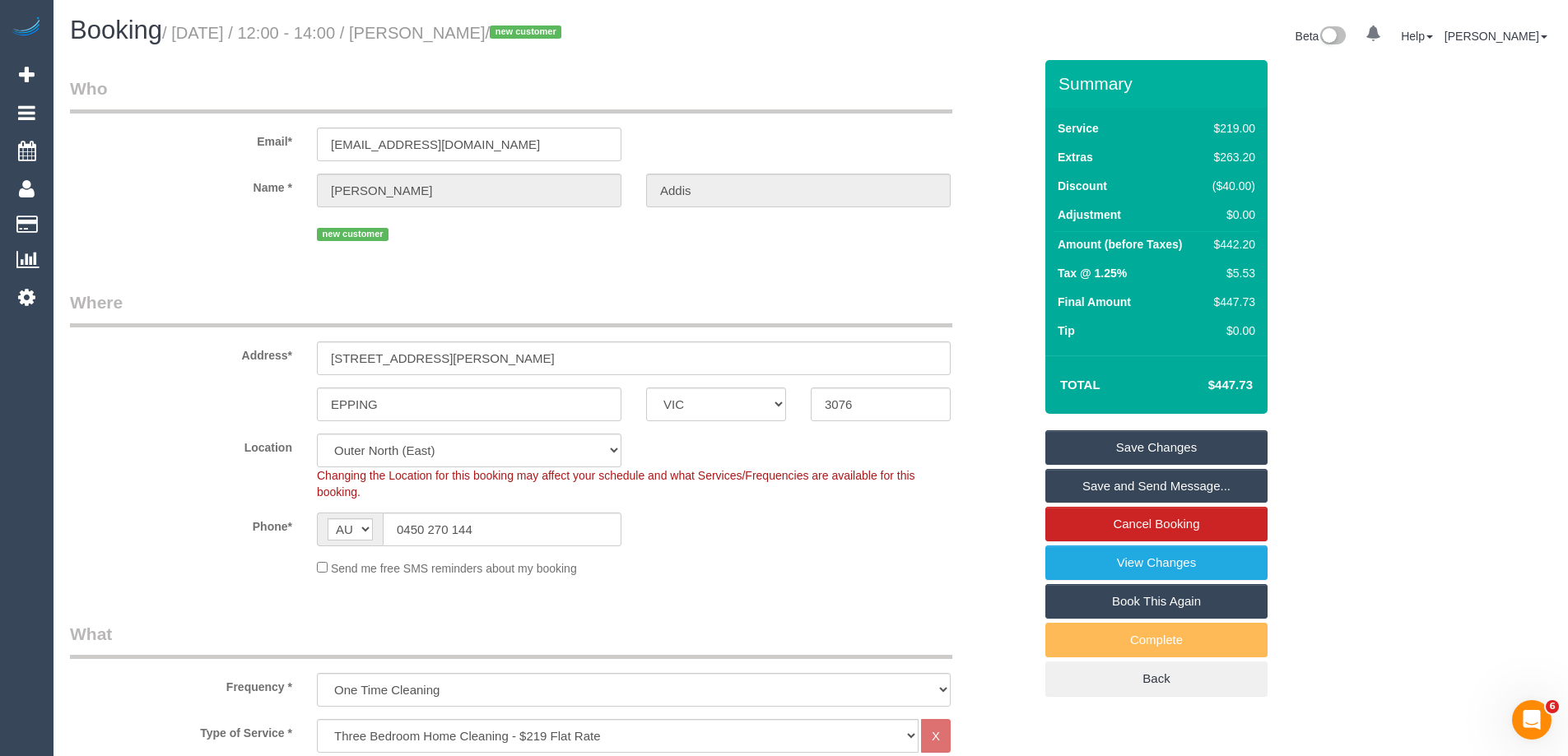
drag, startPoint x: 181, startPoint y: 28, endPoint x: 600, endPoint y: 48, distance: 419.5
click at [591, 47] on div "Booking / October 15, 2025 / 12:00 - 14:00 / Felicity Addis / new customer" at bounding box center [434, 34] width 753 height 36
click at [682, 48] on div "Booking / October 15, 2025 / 12:00 - 14:00 / Felicity Addis / new customer" at bounding box center [434, 34] width 753 height 36
click at [878, 54] on div "Beta 0 Your Notifications You have 0 alerts Help Help Docs Take a Tour Contact …" at bounding box center [1188, 38] width 753 height 43
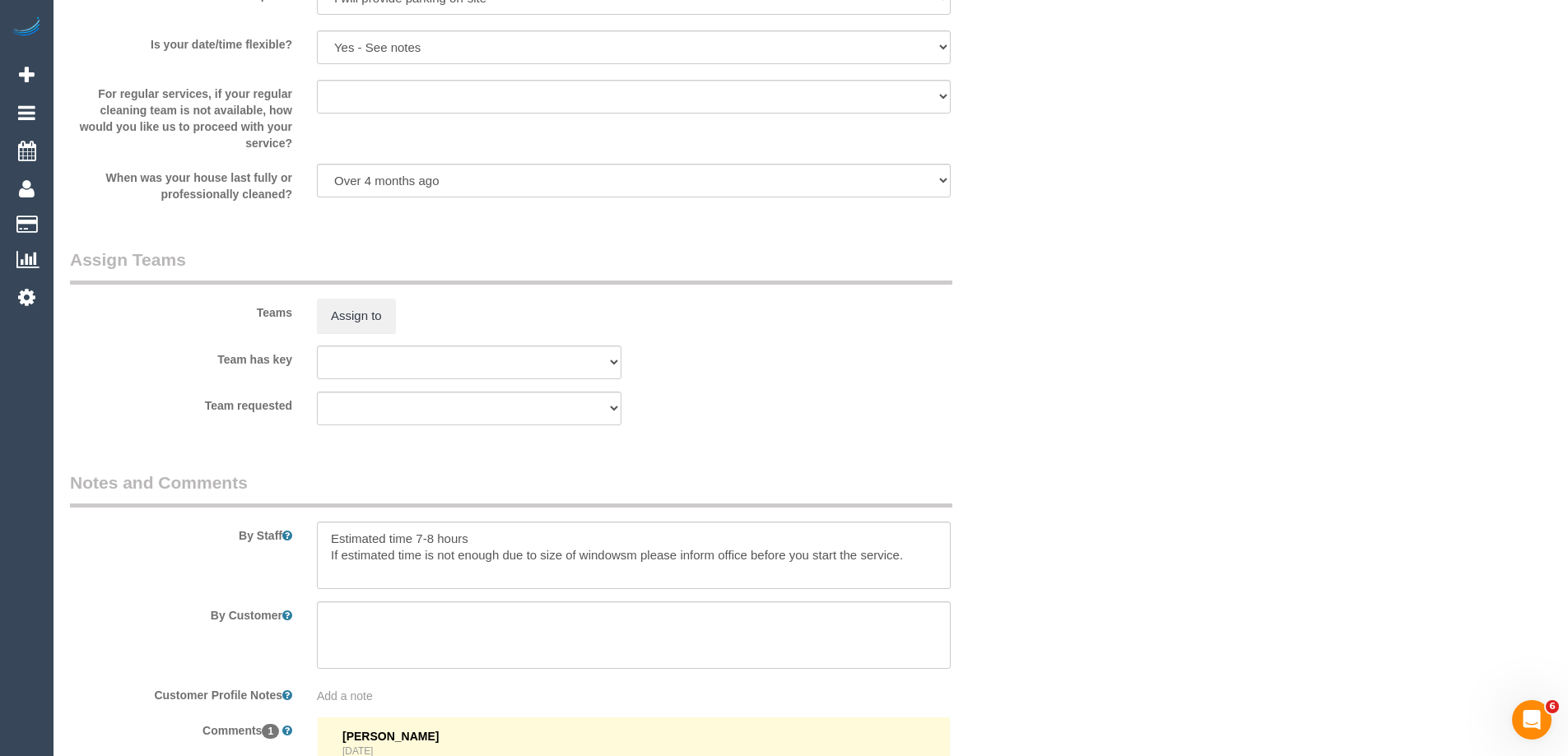
scroll to position [2633, 0]
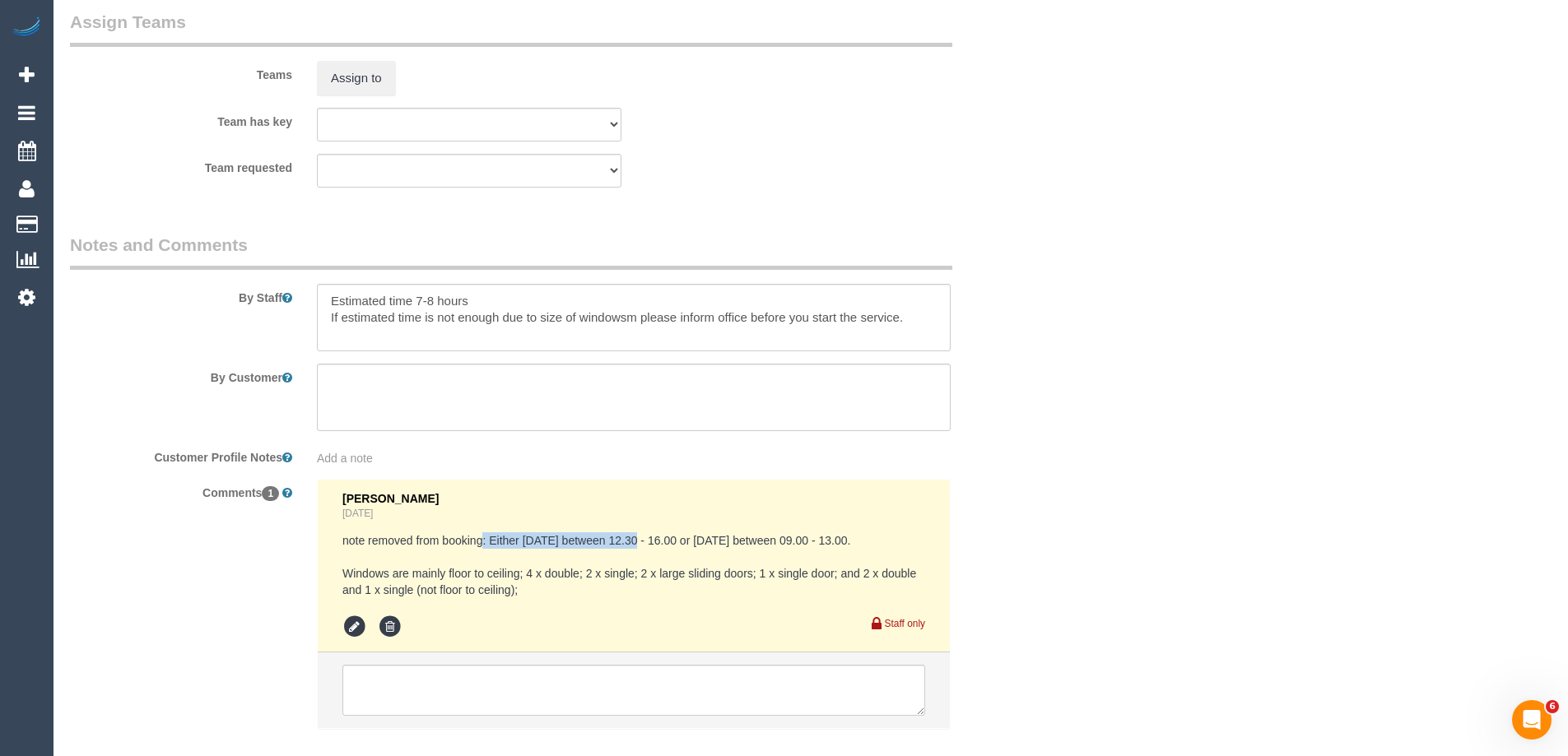
drag, startPoint x: 480, startPoint y: 540, endPoint x: 639, endPoint y: 537, distance: 159.0
click at [639, 537] on pre "note removed from booking: Either Wed 15 Oct between 12.30 - 16.00 or Thurs 16 …" at bounding box center [634, 566] width 583 height 66
click at [682, 542] on pre "note removed from booking: Either Wed 15 Oct between 12.30 - 16.00 or Thurs 16 …" at bounding box center [634, 566] width 583 height 66
drag, startPoint x: 636, startPoint y: 537, endPoint x: 708, endPoint y: 536, distance: 72.0
click at [708, 536] on pre "note removed from booking: Either Wed 15 Oct between 12.30 - 16.00 or Thurs 16 …" at bounding box center [634, 566] width 583 height 66
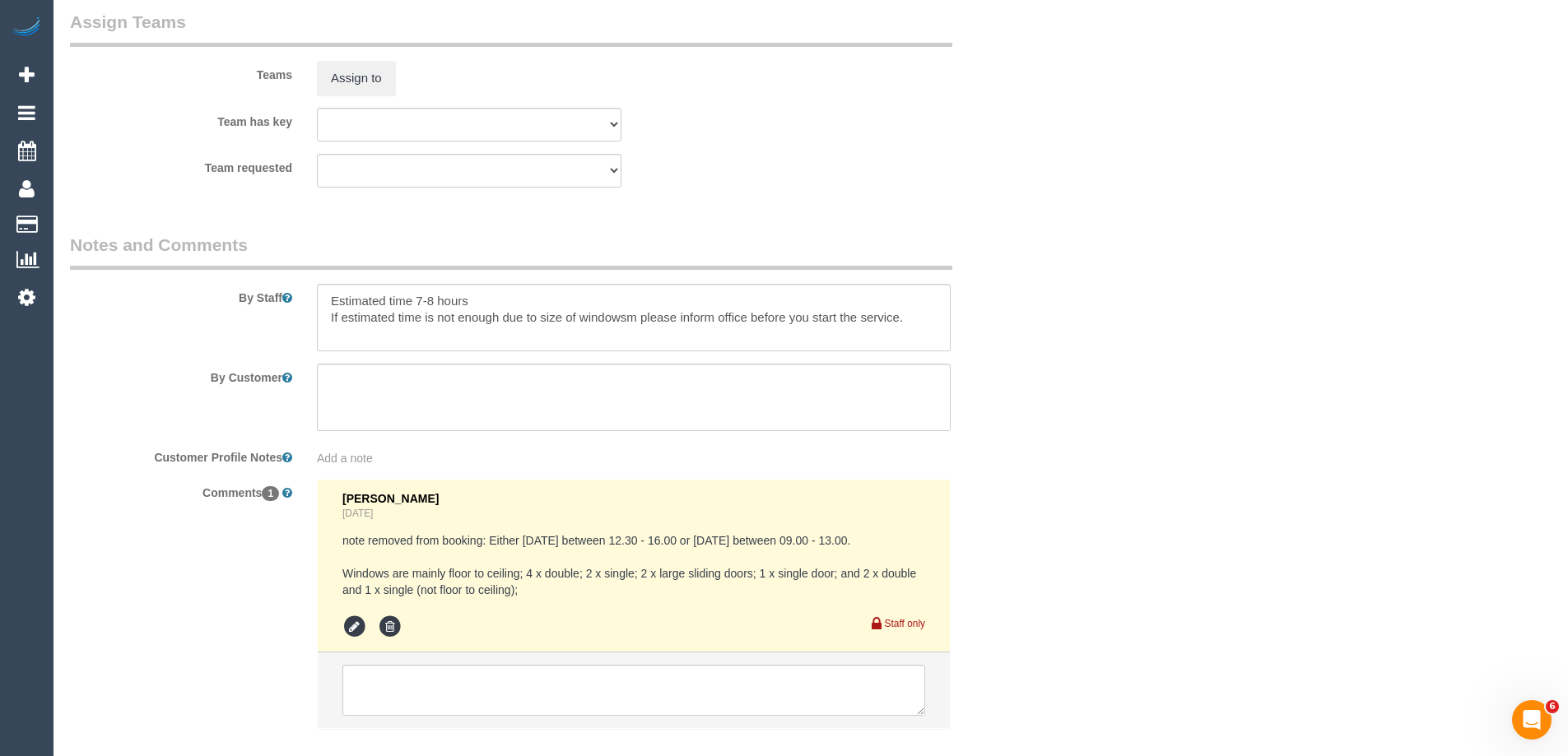
click at [595, 544] on pre "note removed from booking: Either Wed 15 Oct between 12.30 - 16.00 or Thurs 16 …" at bounding box center [634, 566] width 583 height 66
drag, startPoint x: 734, startPoint y: 543, endPoint x: 863, endPoint y: 546, distance: 129.0
click at [863, 546] on pre "note removed from booking: Either Wed 15 Oct between 12.30 - 16.00 or Thurs 16 …" at bounding box center [634, 566] width 583 height 66
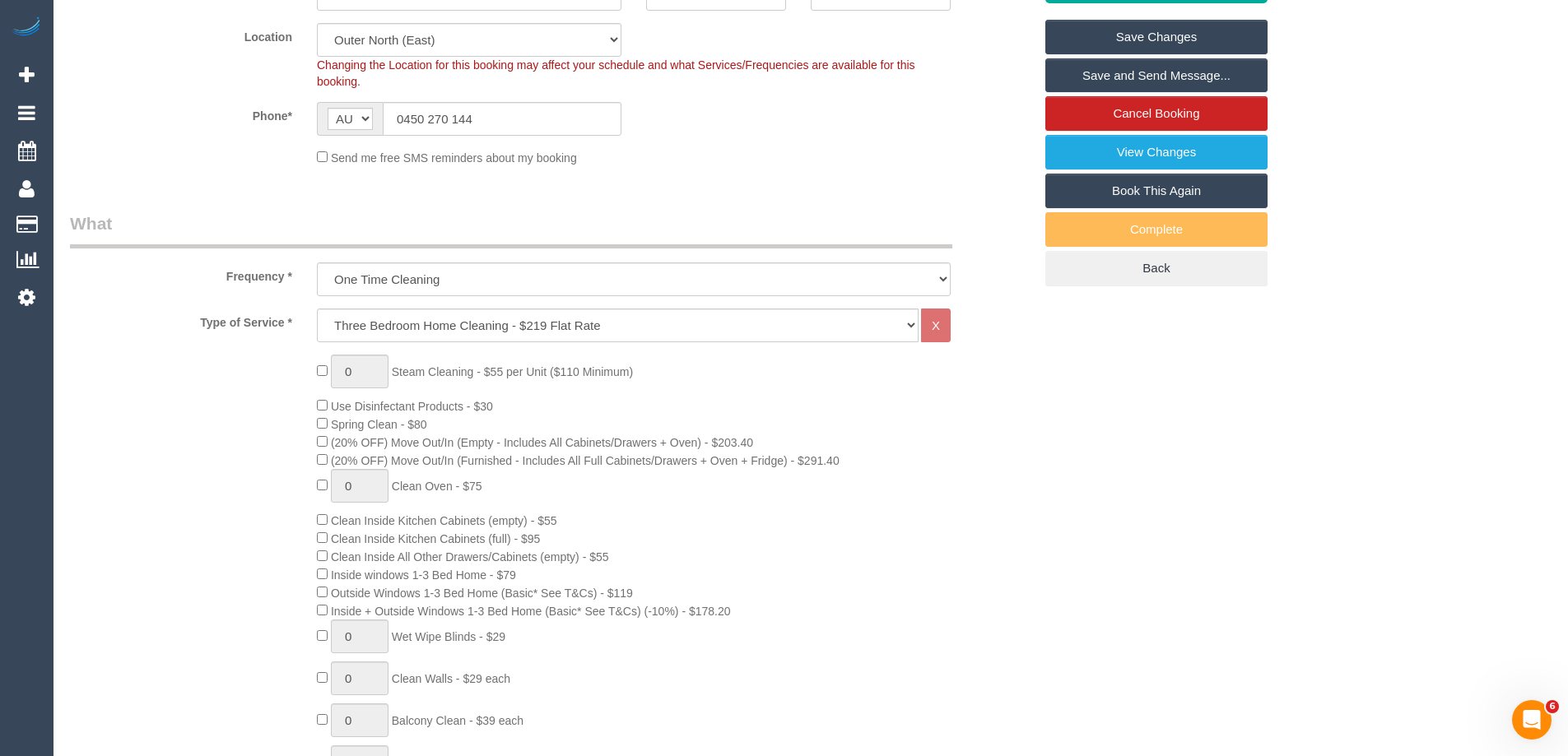
scroll to position [0, 0]
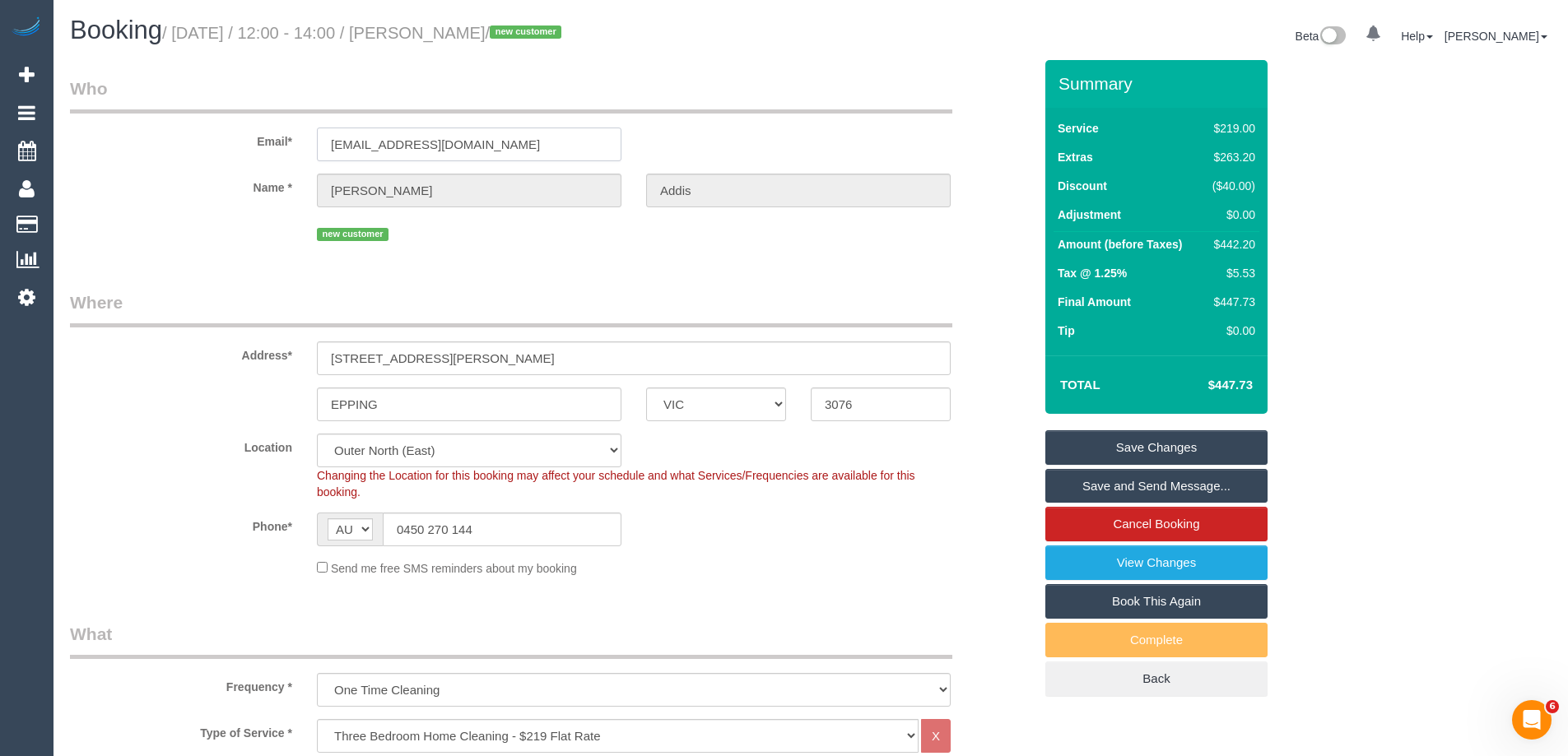
click at [405, 132] on input "fizzyaddis@gmail.com" at bounding box center [469, 144] width 304 height 34
drag, startPoint x: 454, startPoint y: 136, endPoint x: 200, endPoint y: 130, distance: 254.1
click at [205, 130] on div "Email* fizzyaddis@gmail.com" at bounding box center [551, 119] width 988 height 85
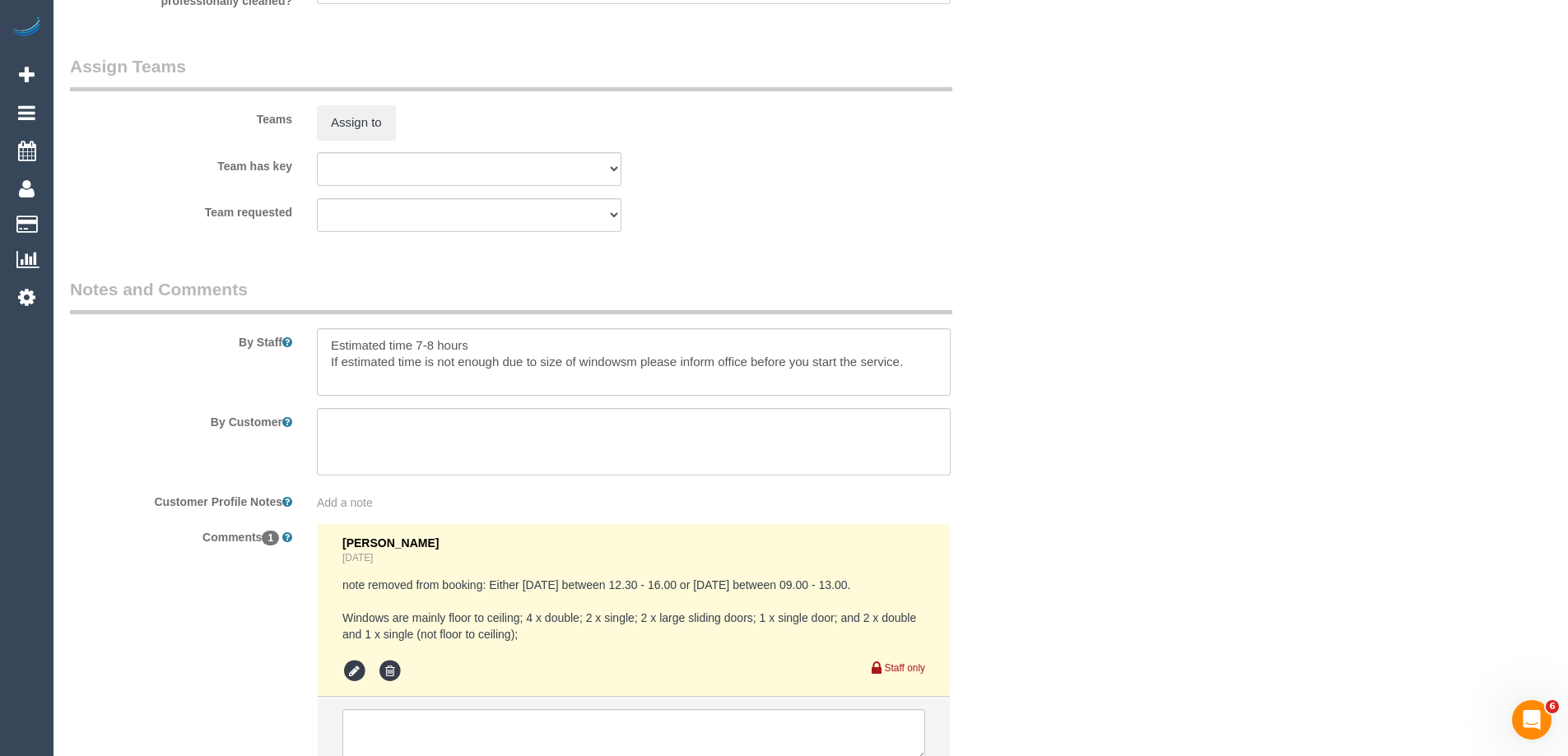
scroll to position [2743, 0]
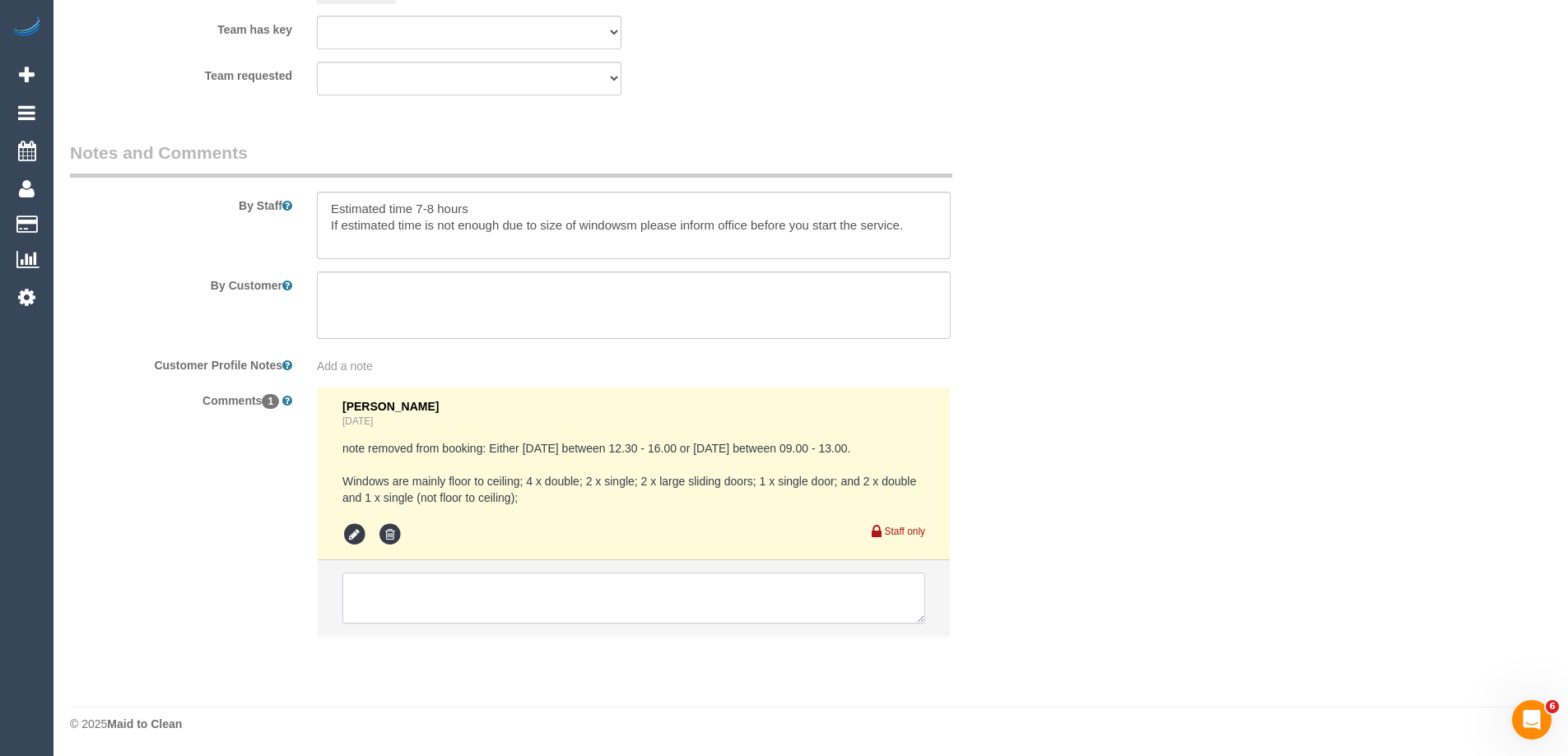
click at [421, 607] on textarea at bounding box center [634, 598] width 583 height 51
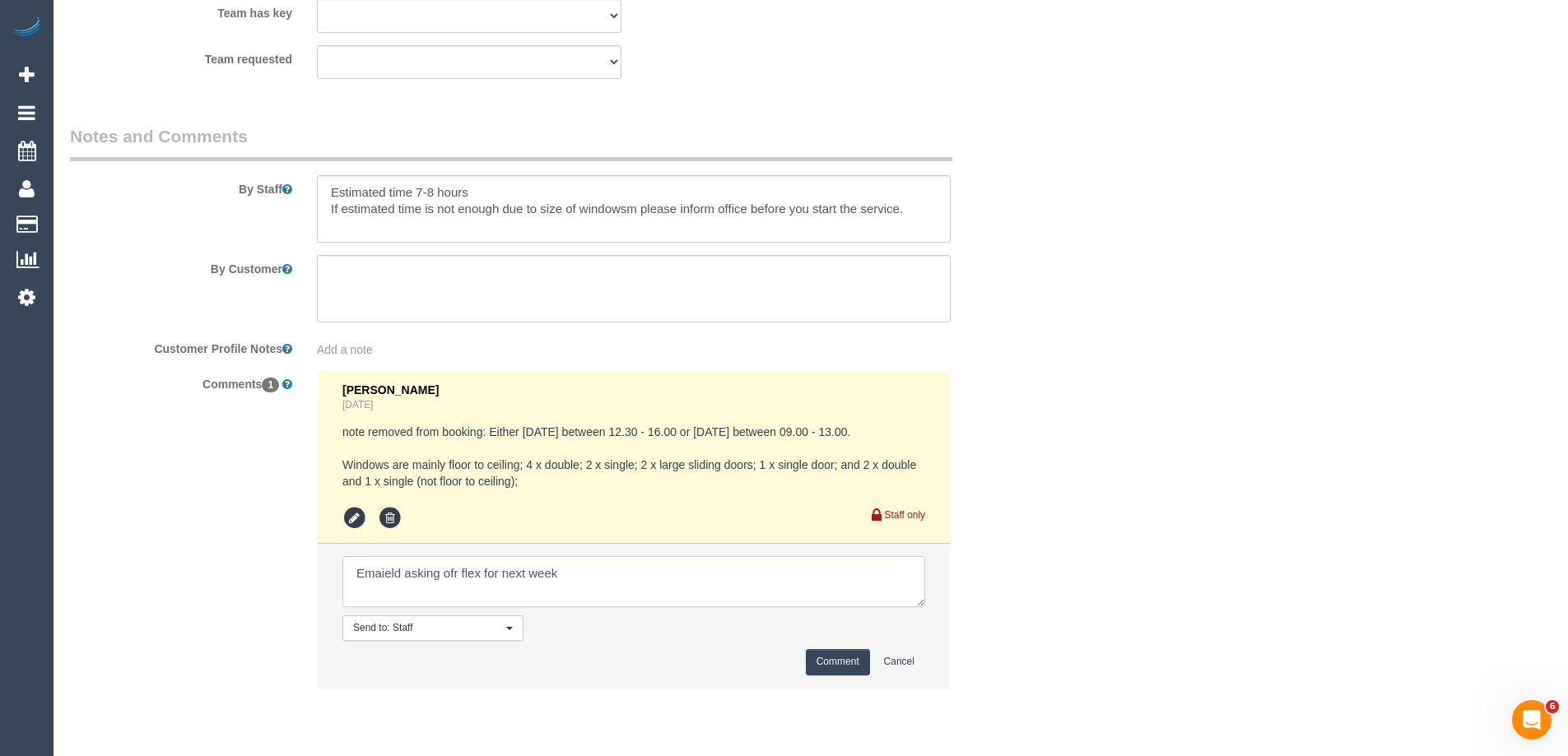
click at [448, 587] on textarea at bounding box center [634, 582] width 583 height 51
click at [664, 607] on textarea at bounding box center [634, 582] width 583 height 51
type textarea "Emailed asking for flex for next week"
click at [832, 671] on button "Comment" at bounding box center [838, 662] width 64 height 25
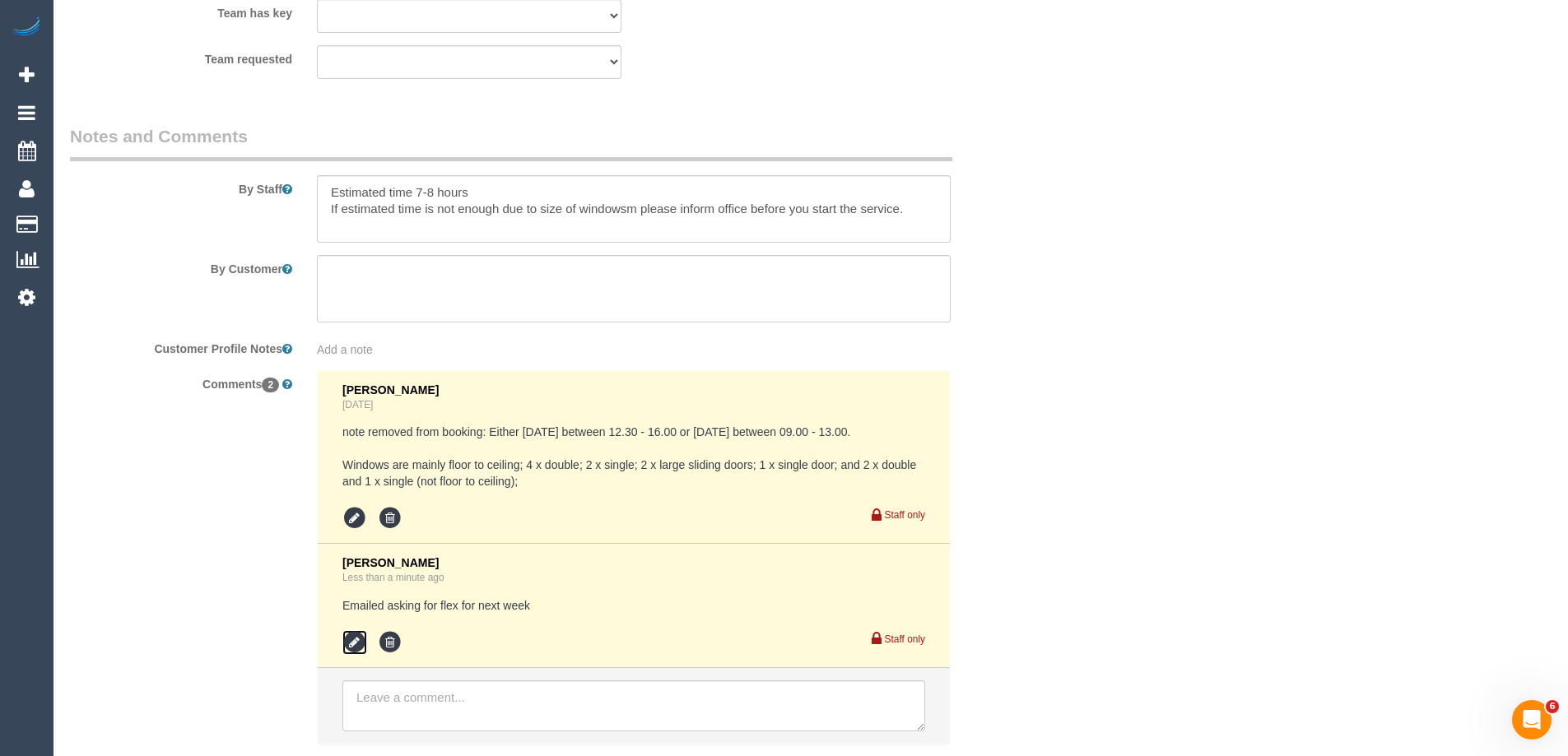
click at [350, 655] on icon at bounding box center [355, 643] width 24 height 24
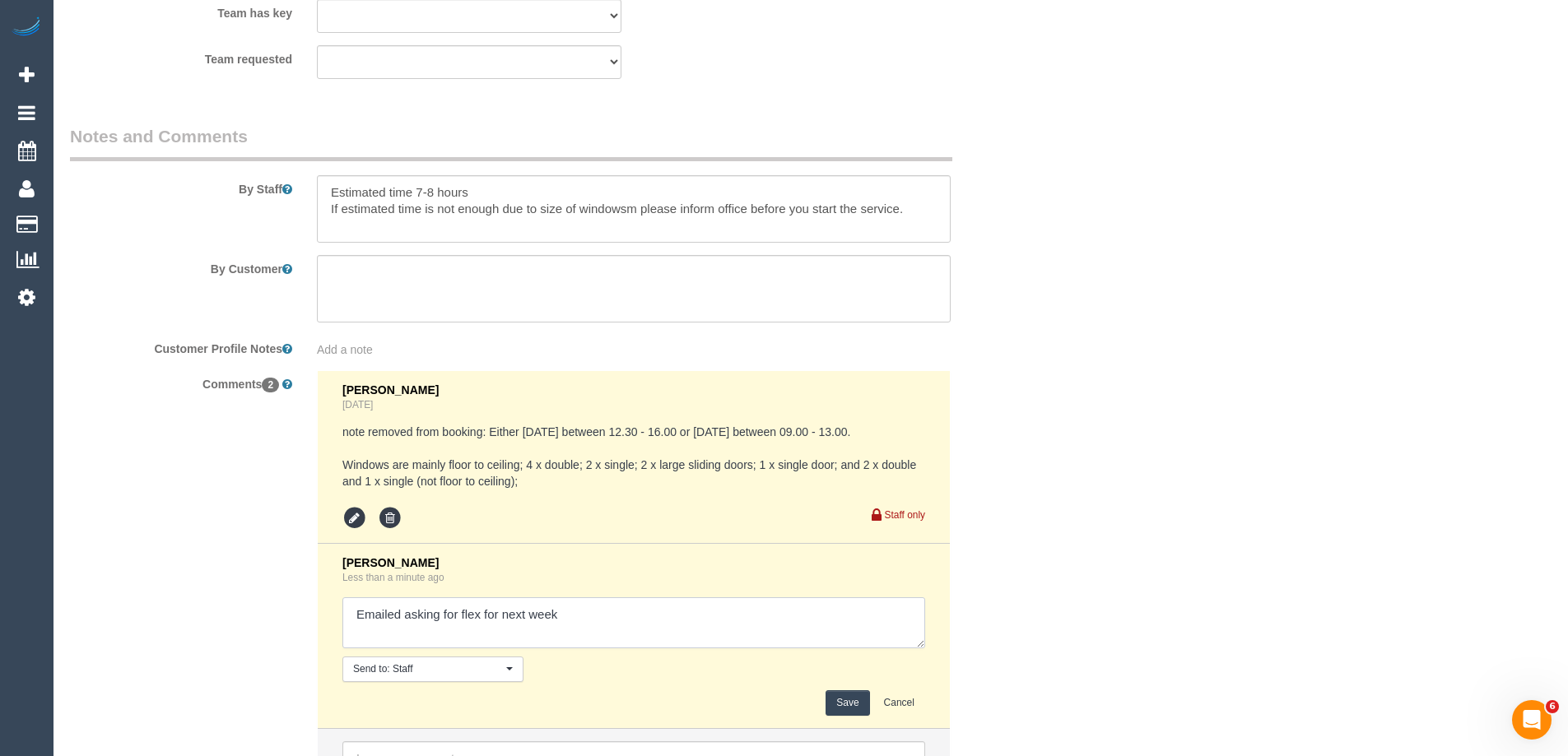
click at [464, 640] on textarea at bounding box center [634, 623] width 583 height 51
drag, startPoint x: 598, startPoint y: 632, endPoint x: 486, endPoint y: 633, distance: 112.0
click at [486, 633] on textarea at bounding box center [634, 623] width 583 height 51
click at [631, 637] on textarea at bounding box center [634, 623] width 583 height 51
type textarea "Emailed asking for flex for next week"
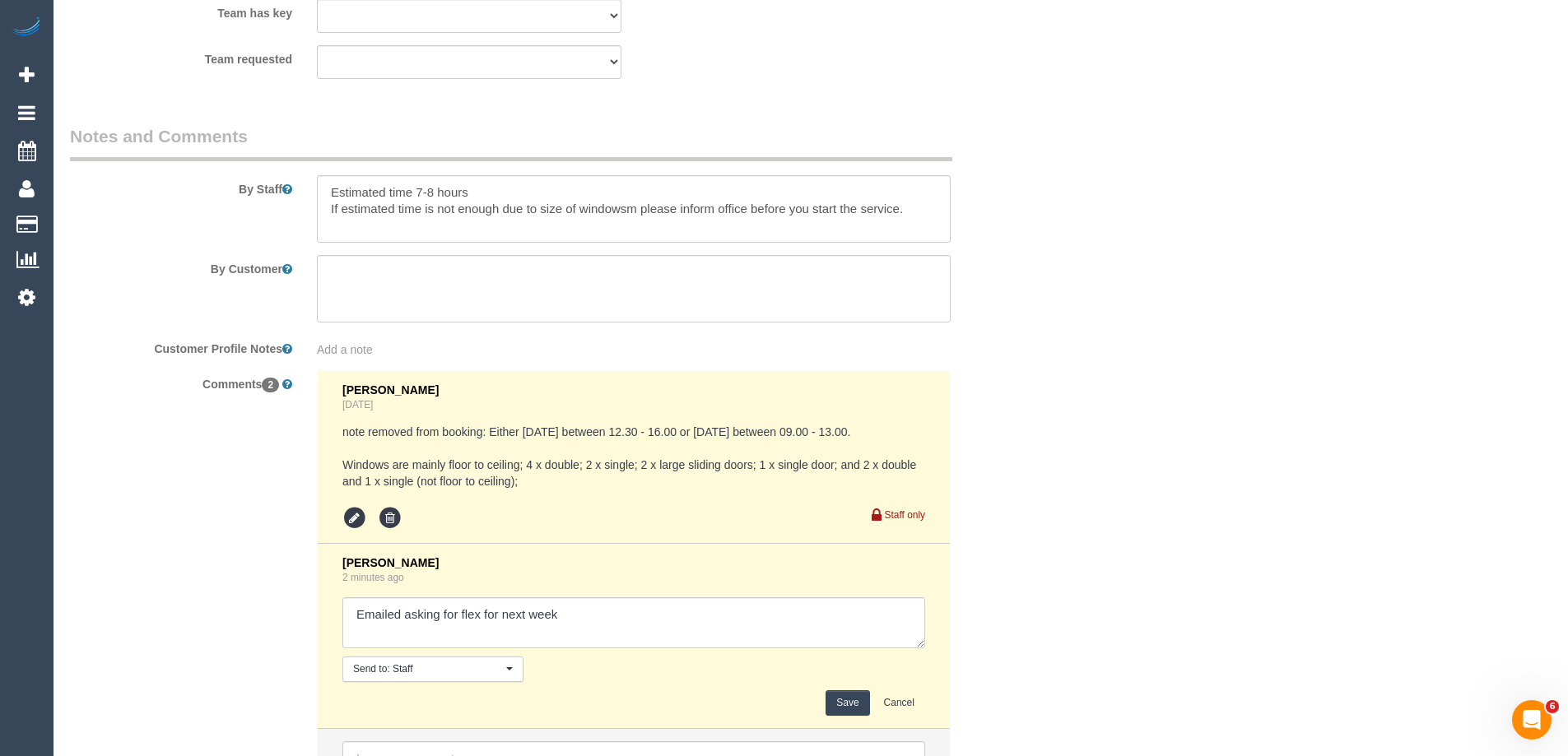
drag, startPoint x: 855, startPoint y: 720, endPoint x: 484, endPoint y: 565, distance: 402.1
click at [855, 716] on button "Save" at bounding box center [848, 702] width 43 height 25
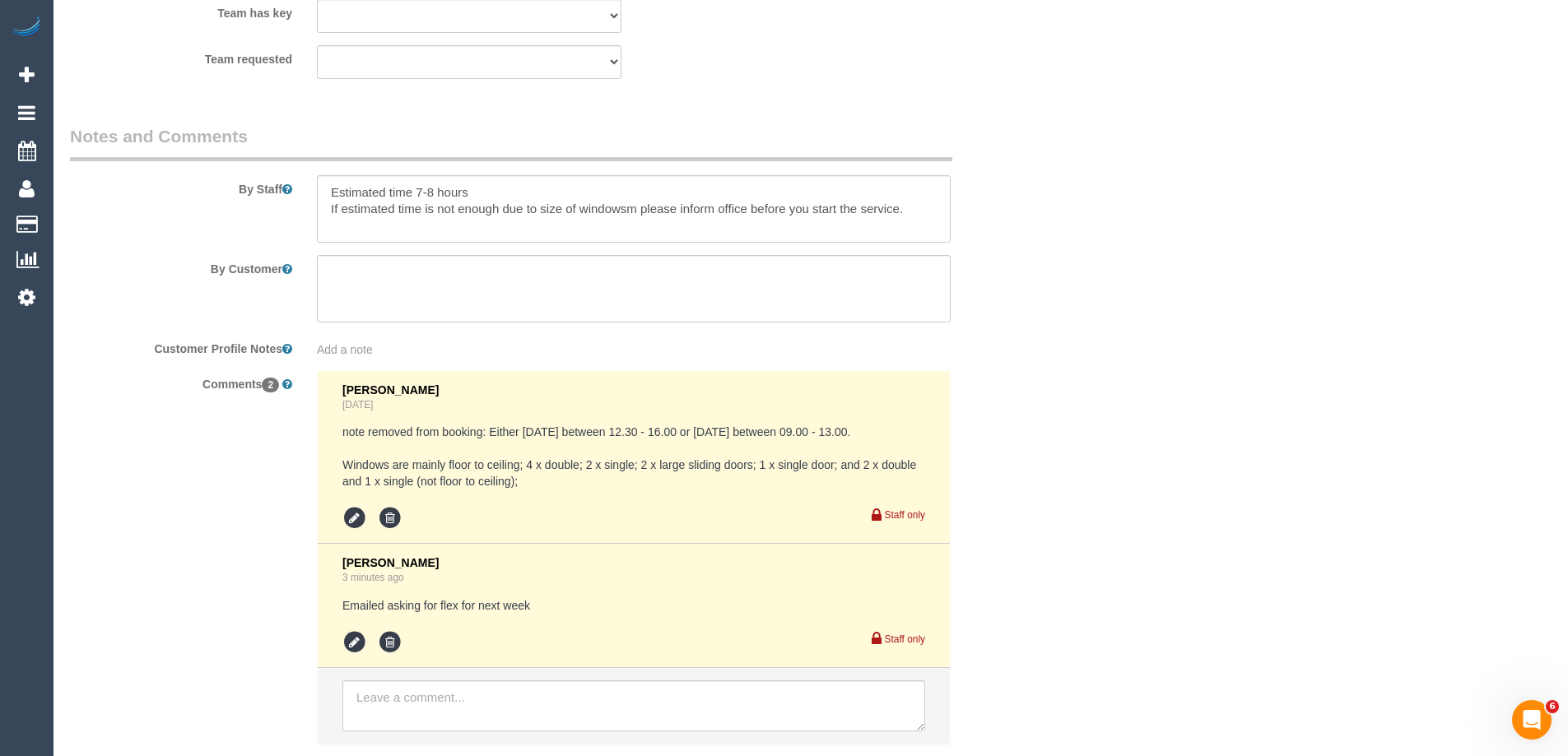
drag, startPoint x: 1325, startPoint y: 213, endPoint x: 1347, endPoint y: 290, distance: 80.1
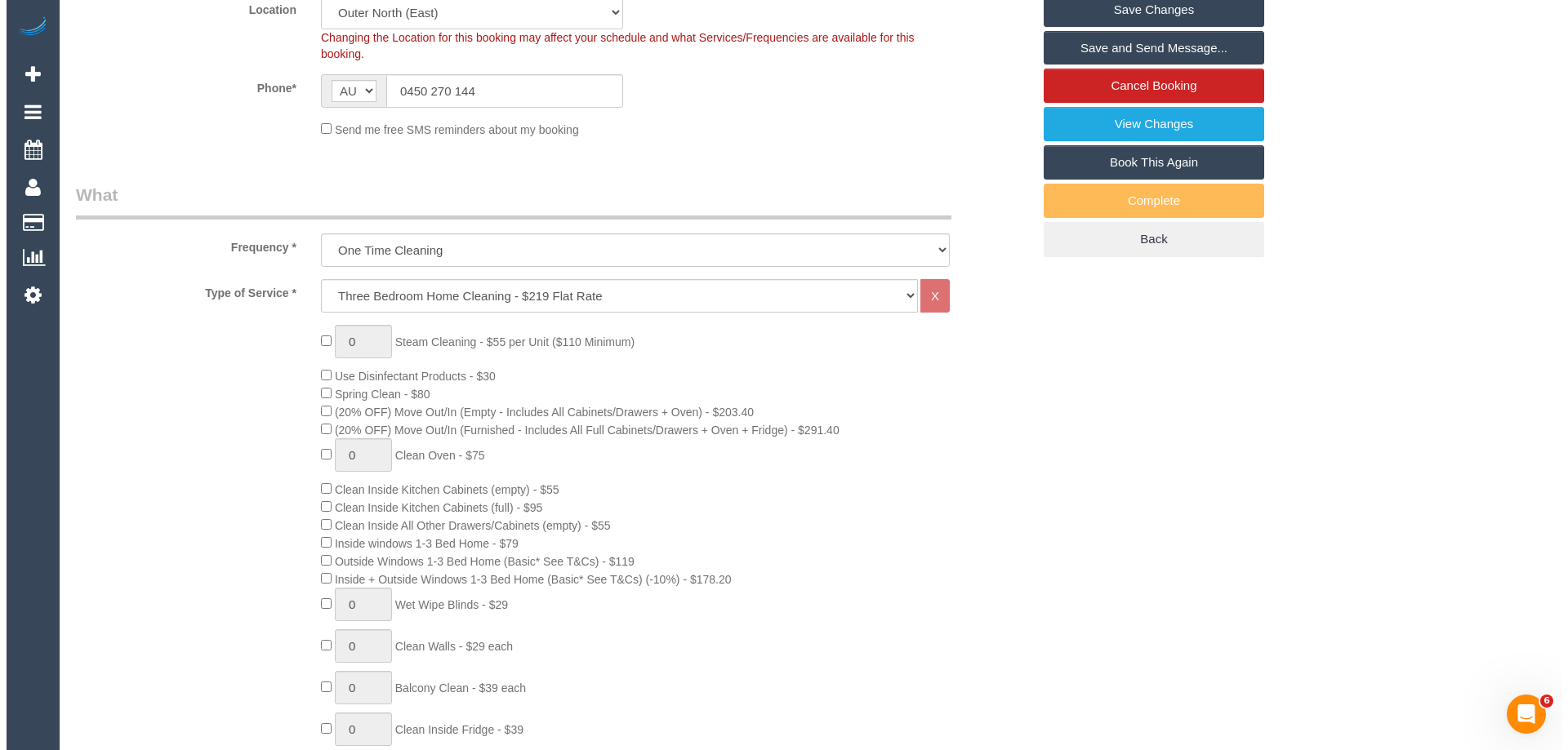
scroll to position [0, 0]
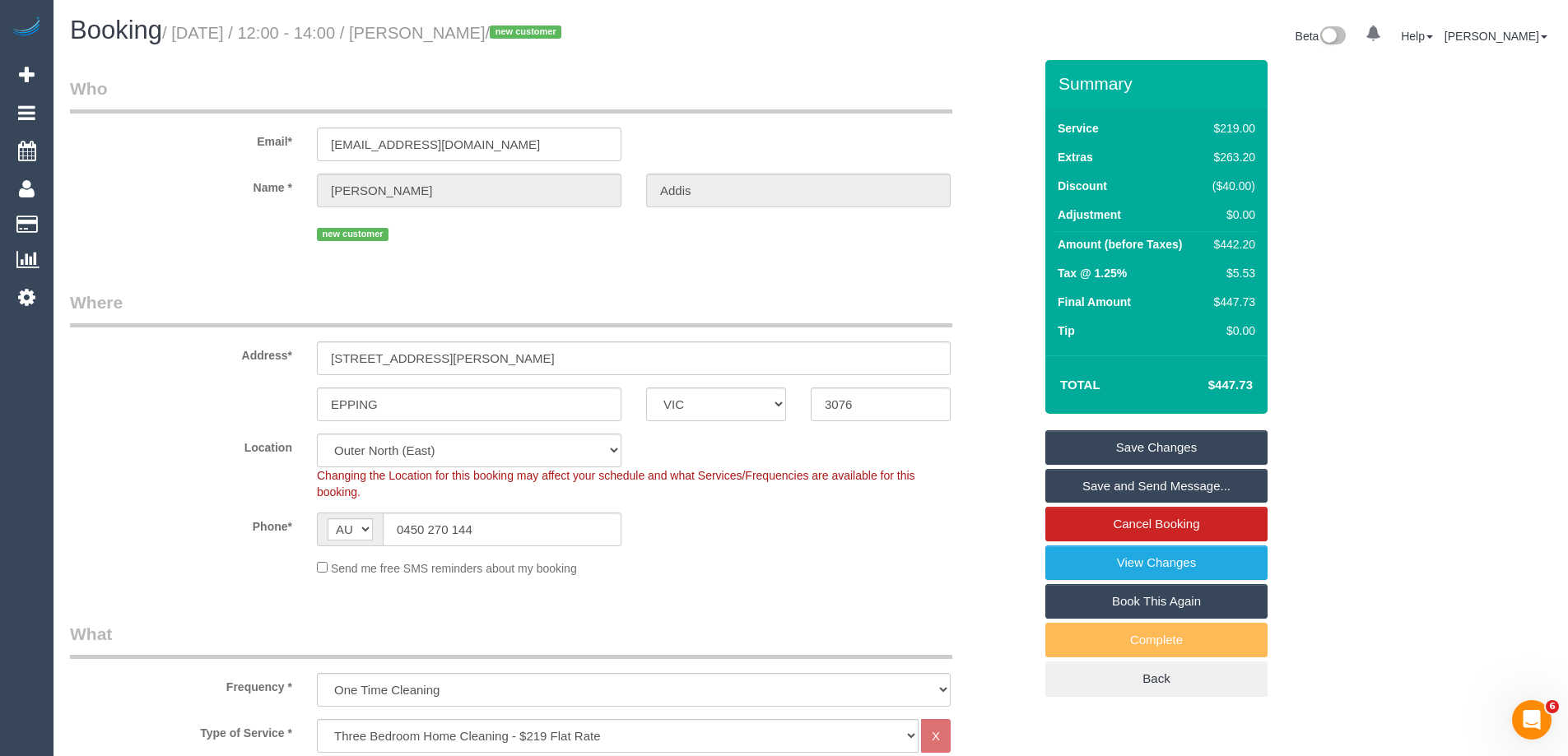
click at [1103, 446] on link "Save Changes" at bounding box center [1156, 447] width 222 height 35
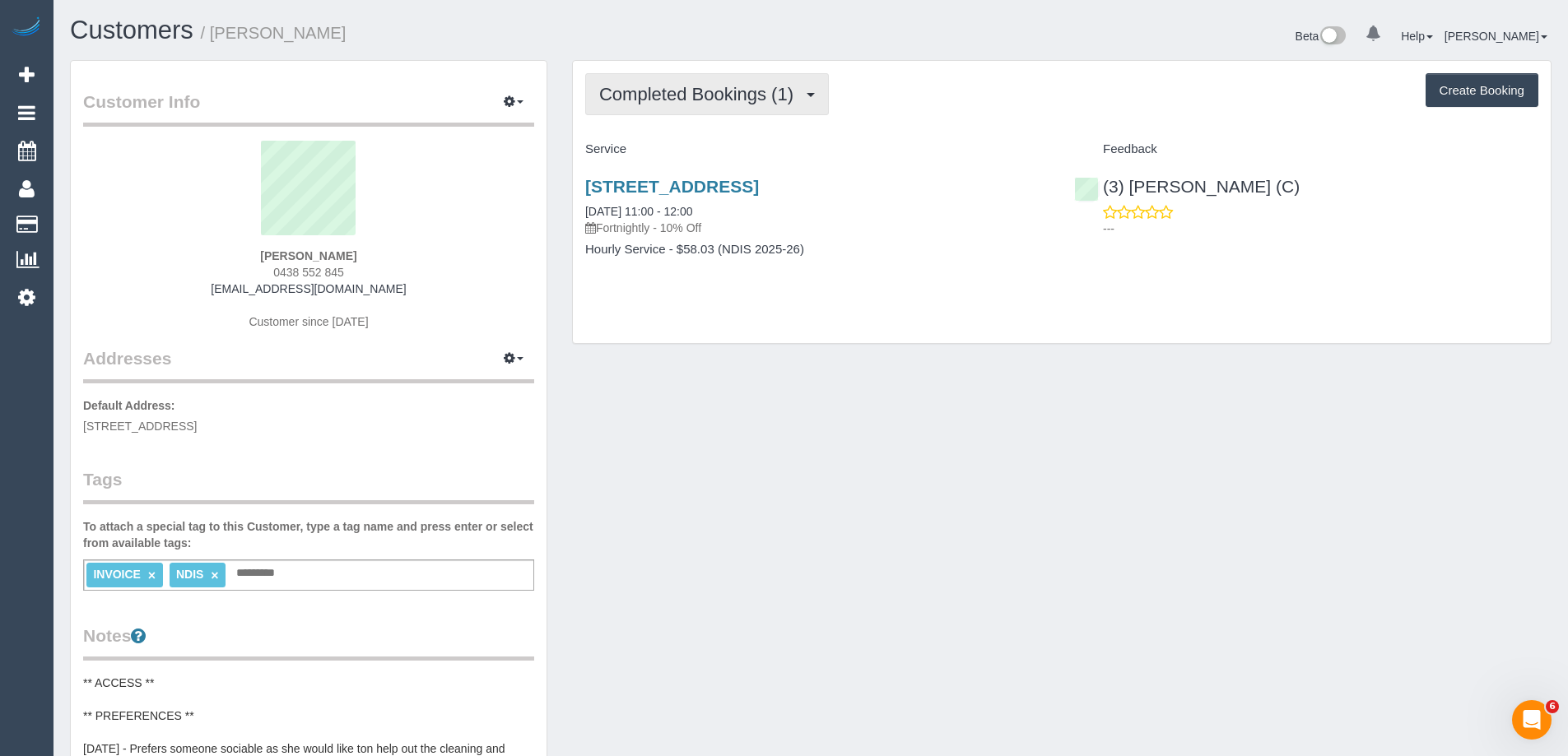
click at [715, 77] on button "Completed Bookings (1)" at bounding box center [707, 94] width 244 height 42
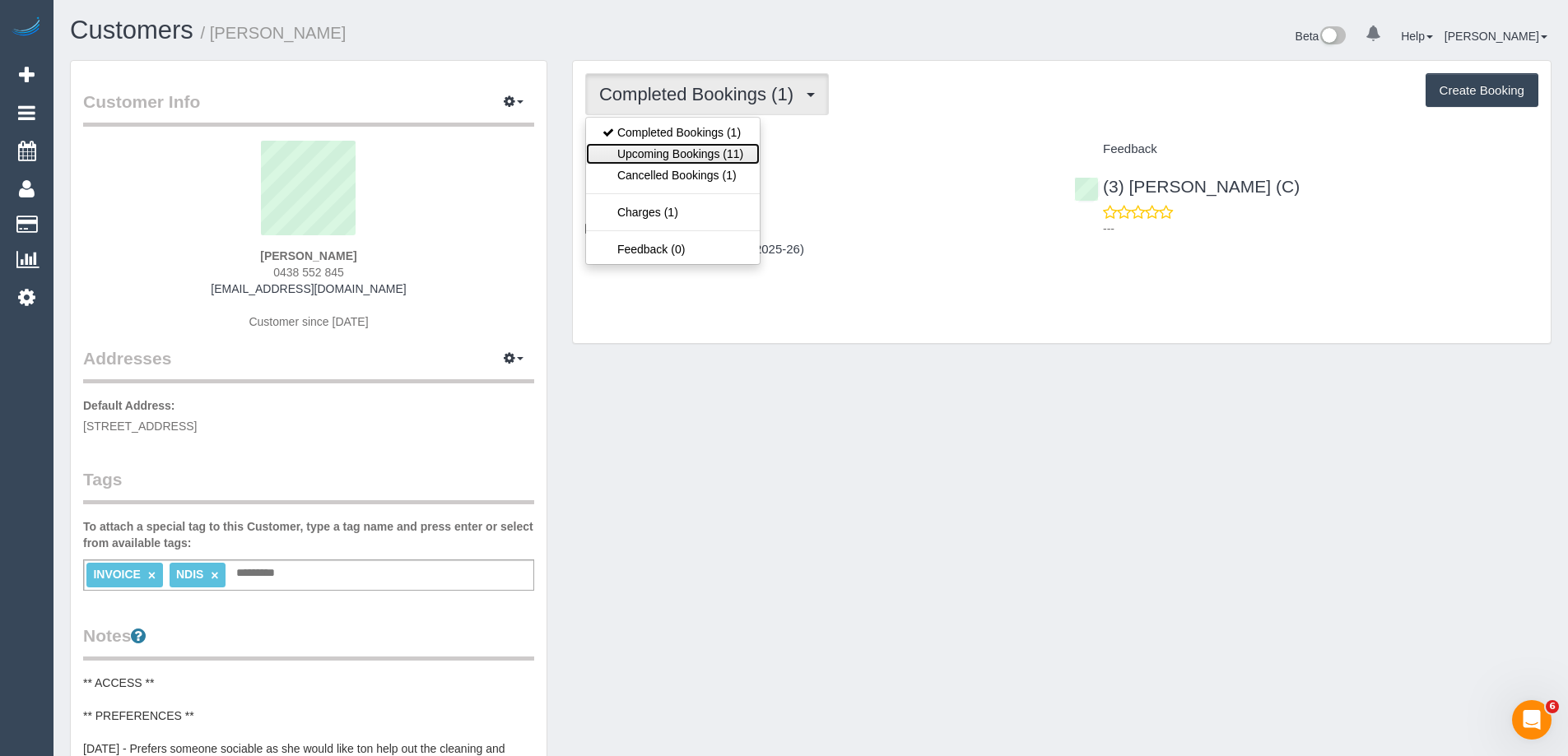
click at [691, 153] on link "Upcoming Bookings (11)" at bounding box center [672, 153] width 173 height 22
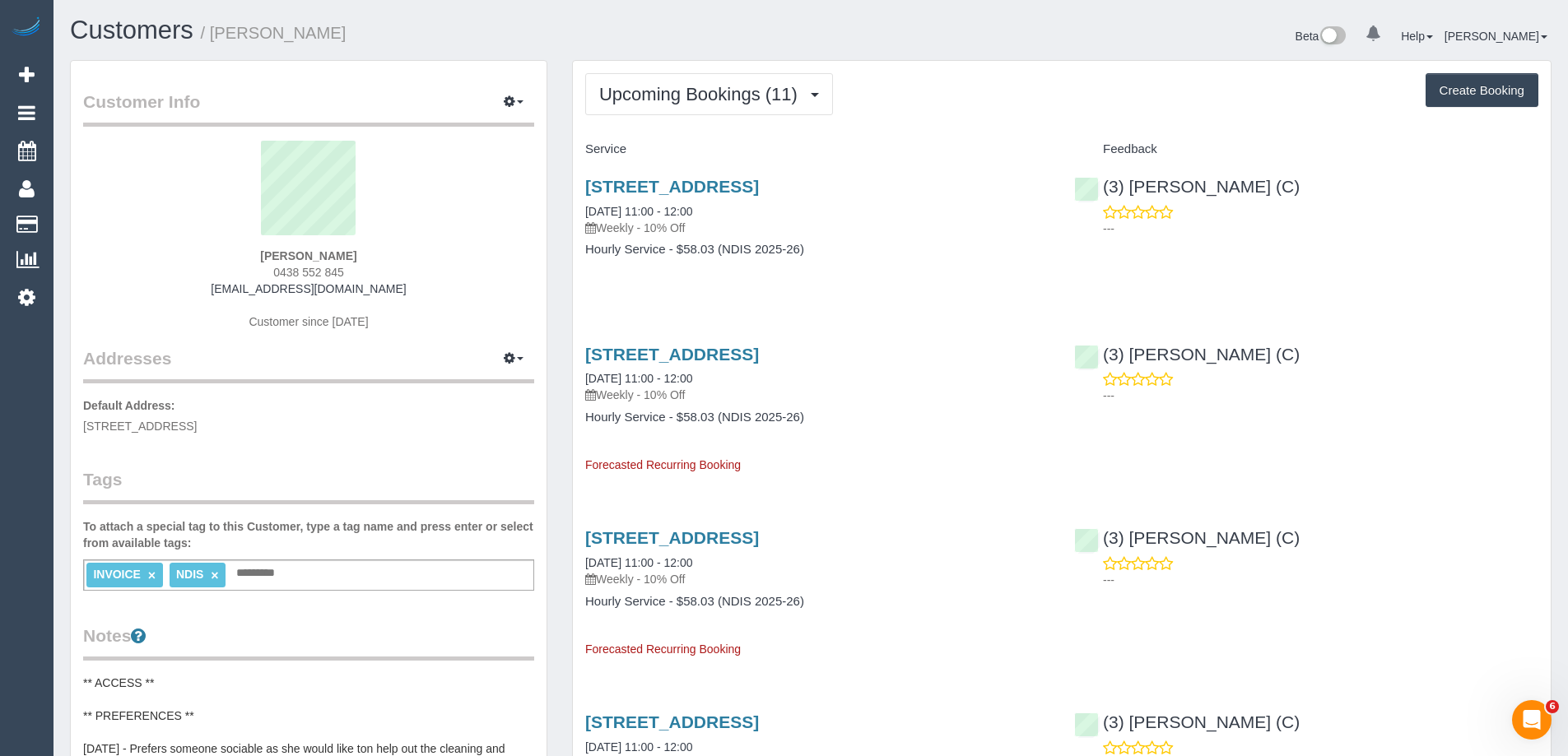
drag, startPoint x: 364, startPoint y: 270, endPoint x: 273, endPoint y: 278, distance: 91.4
click at [273, 278] on div "[PERSON_NAME] 0438 552 845 [EMAIL_ADDRESS][DOMAIN_NAME] Customer since [DATE]" at bounding box center [308, 243] width 451 height 206
copy span "0438 552 845"
click at [747, 106] on button "Upcoming Bookings (11)" at bounding box center [709, 94] width 248 height 42
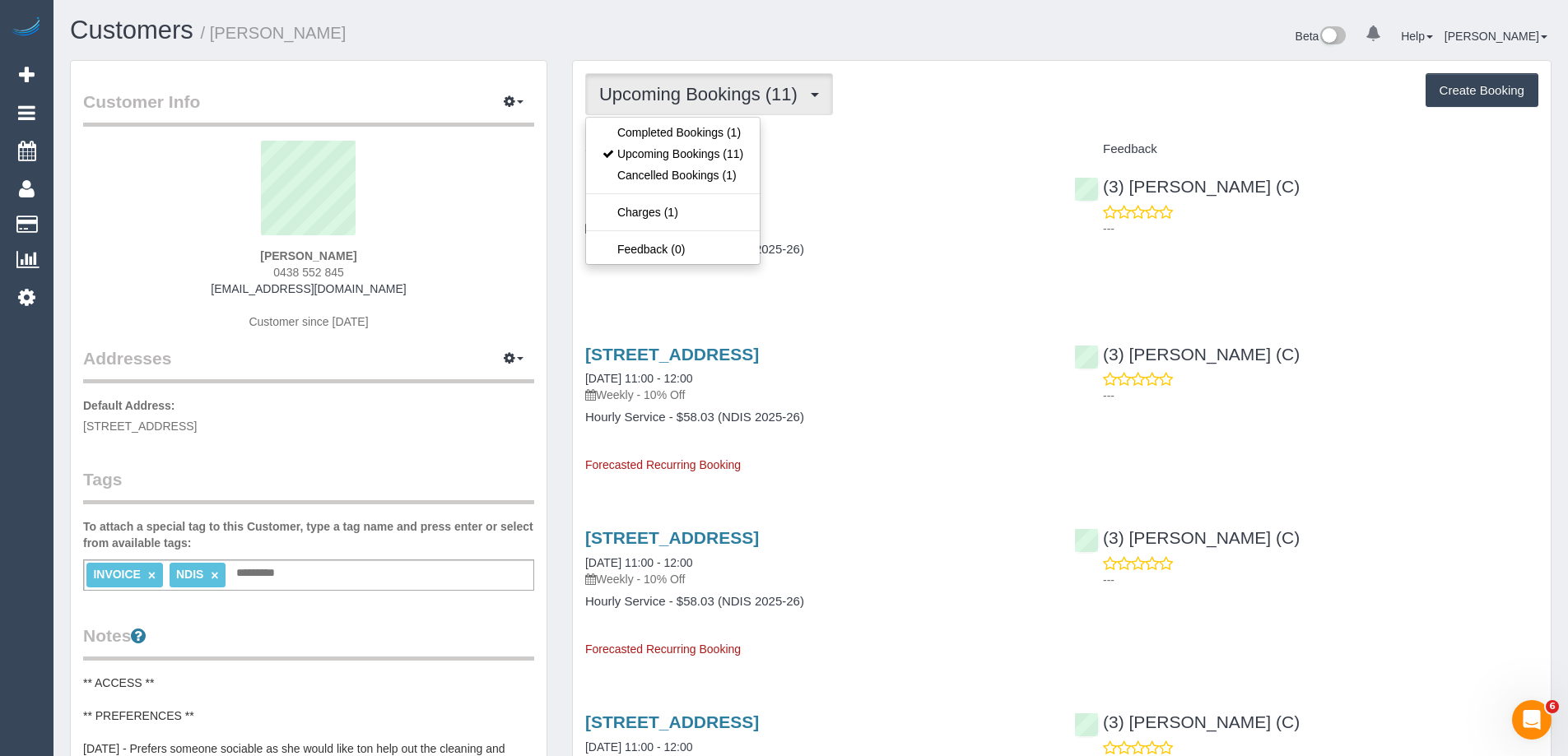
click at [1026, 94] on div "Upcoming Bookings (11) Completed Bookings (1) Upcoming Bookings (11) Cancelled …" at bounding box center [1062, 94] width 953 height 42
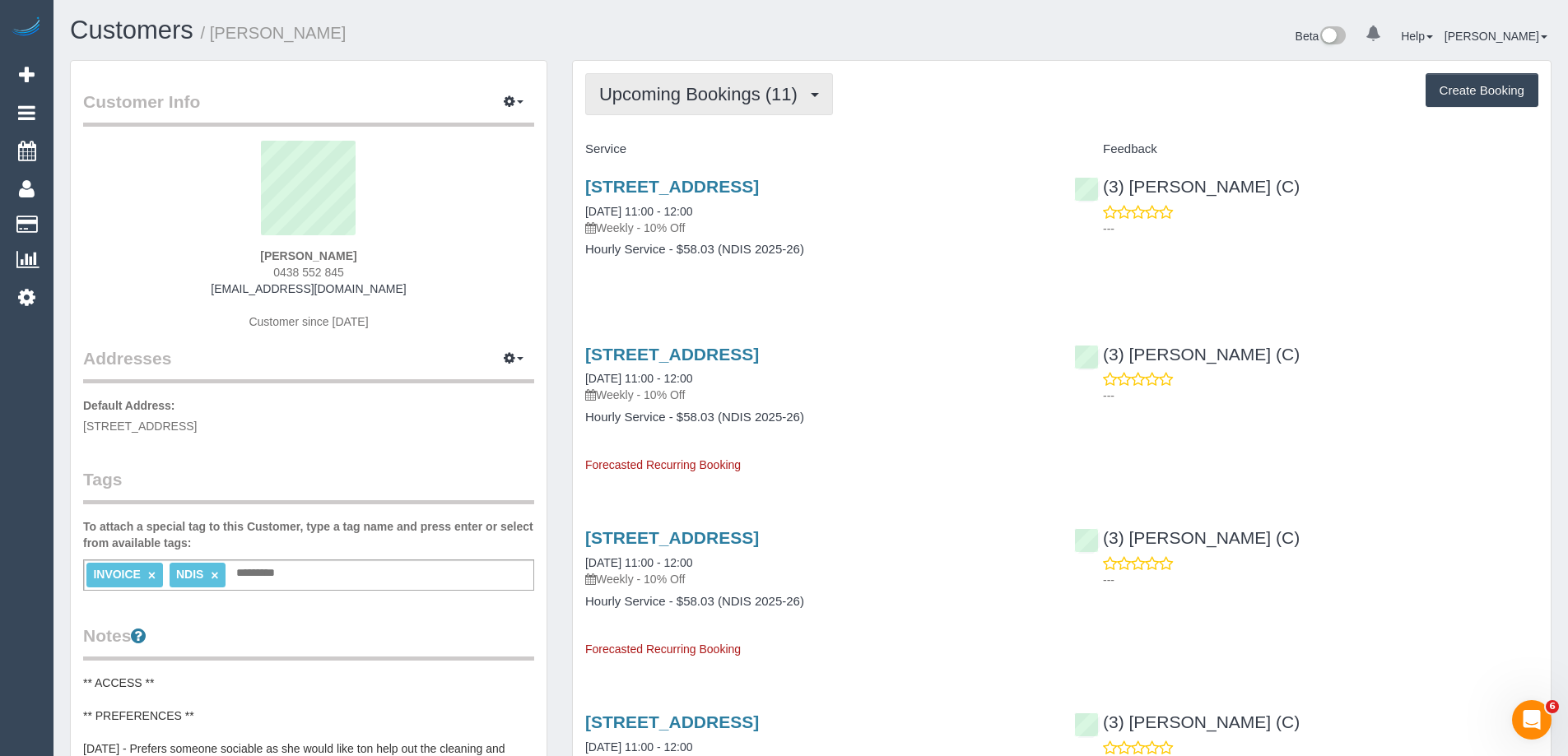
click at [731, 87] on span "Upcoming Bookings (11)" at bounding box center [702, 94] width 206 height 21
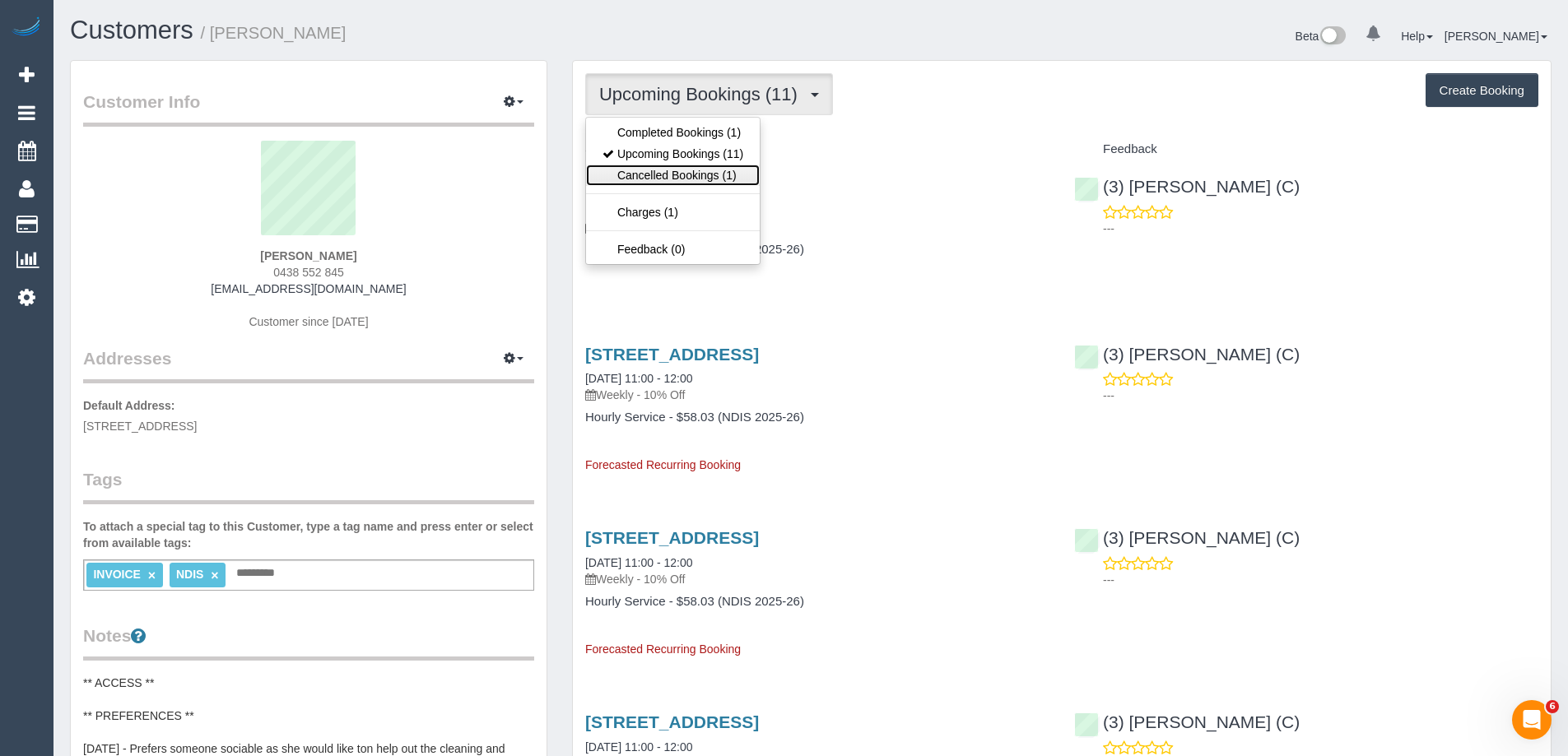
click at [705, 180] on link "Cancelled Bookings (1)" at bounding box center [672, 175] width 173 height 22
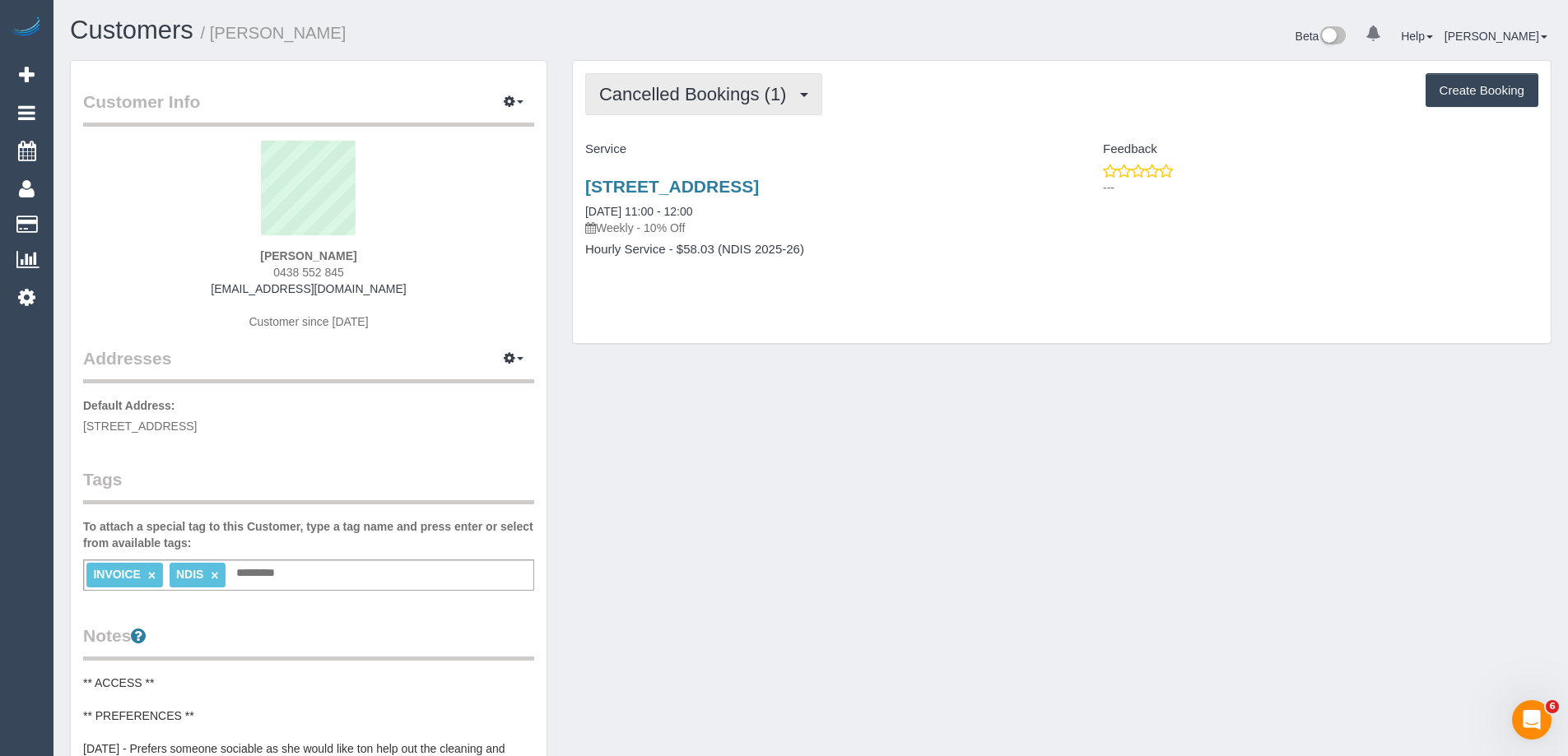
click at [757, 99] on span "Cancelled Bookings (1)" at bounding box center [696, 94] width 195 height 21
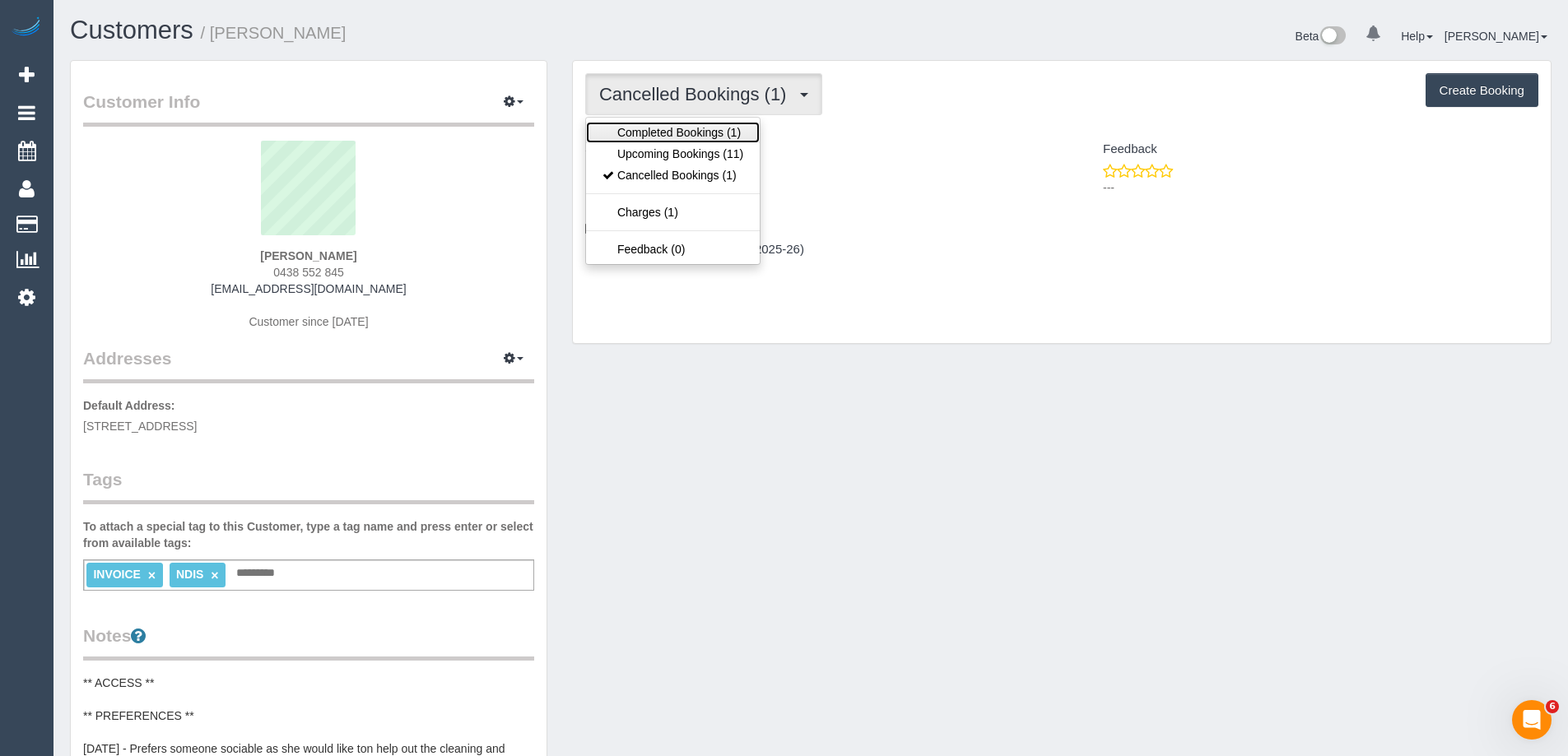
click at [707, 131] on link "Completed Bookings (1)" at bounding box center [672, 132] width 173 height 22
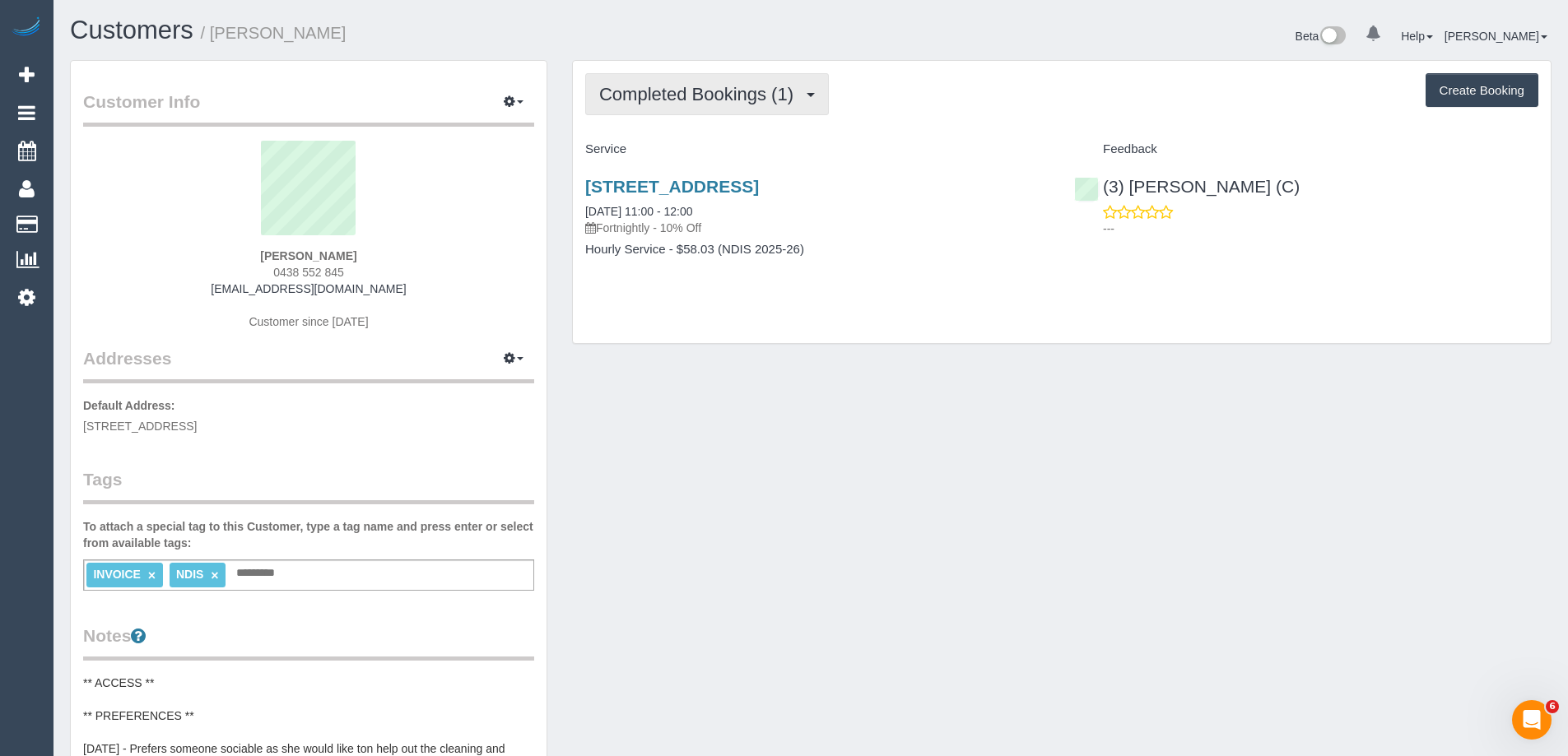
click at [706, 94] on span "Completed Bookings (1)" at bounding box center [700, 94] width 202 height 21
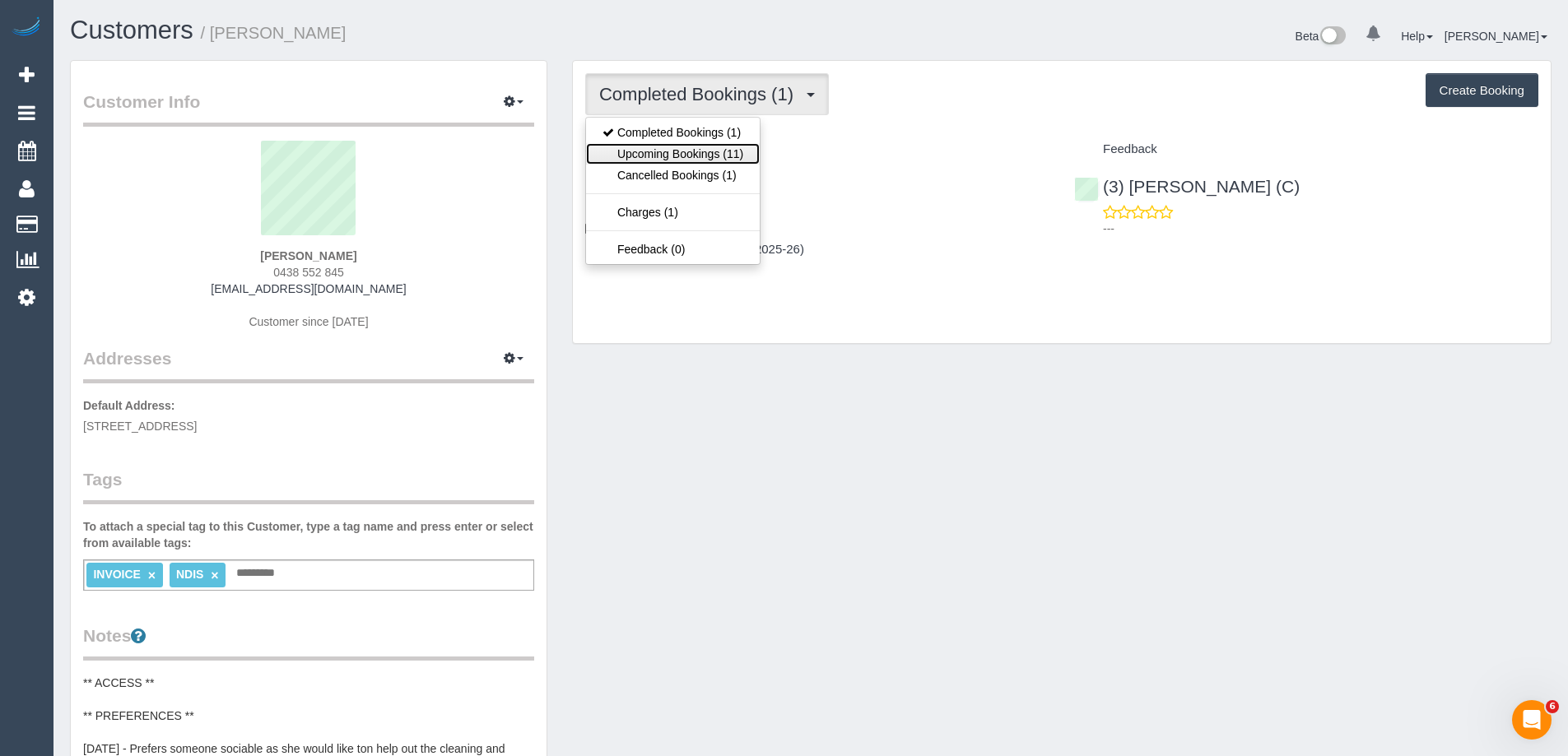
click at [696, 154] on link "Upcoming Bookings (11)" at bounding box center [672, 153] width 173 height 22
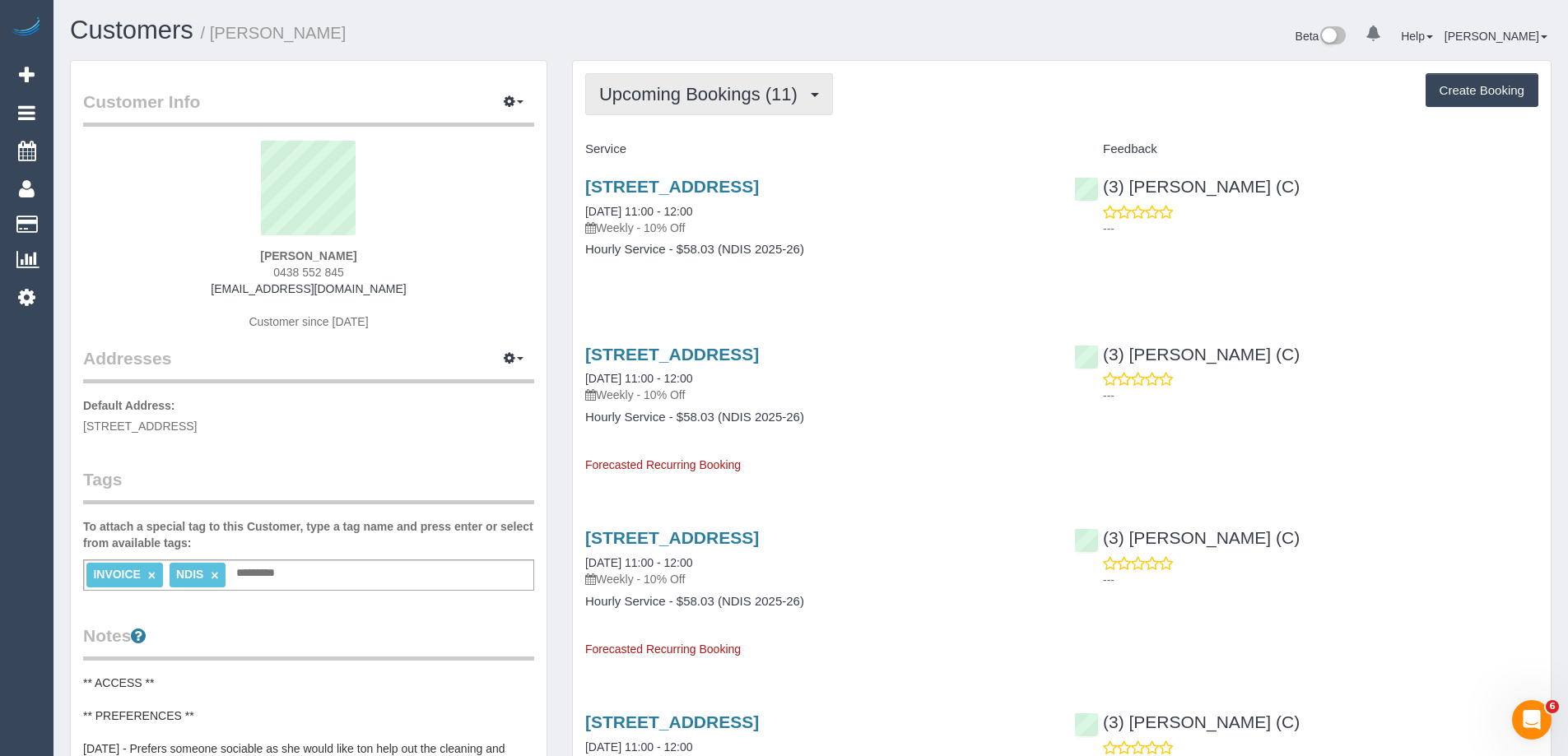
click at [730, 96] on span "Upcoming Bookings (11)" at bounding box center [702, 94] width 206 height 21
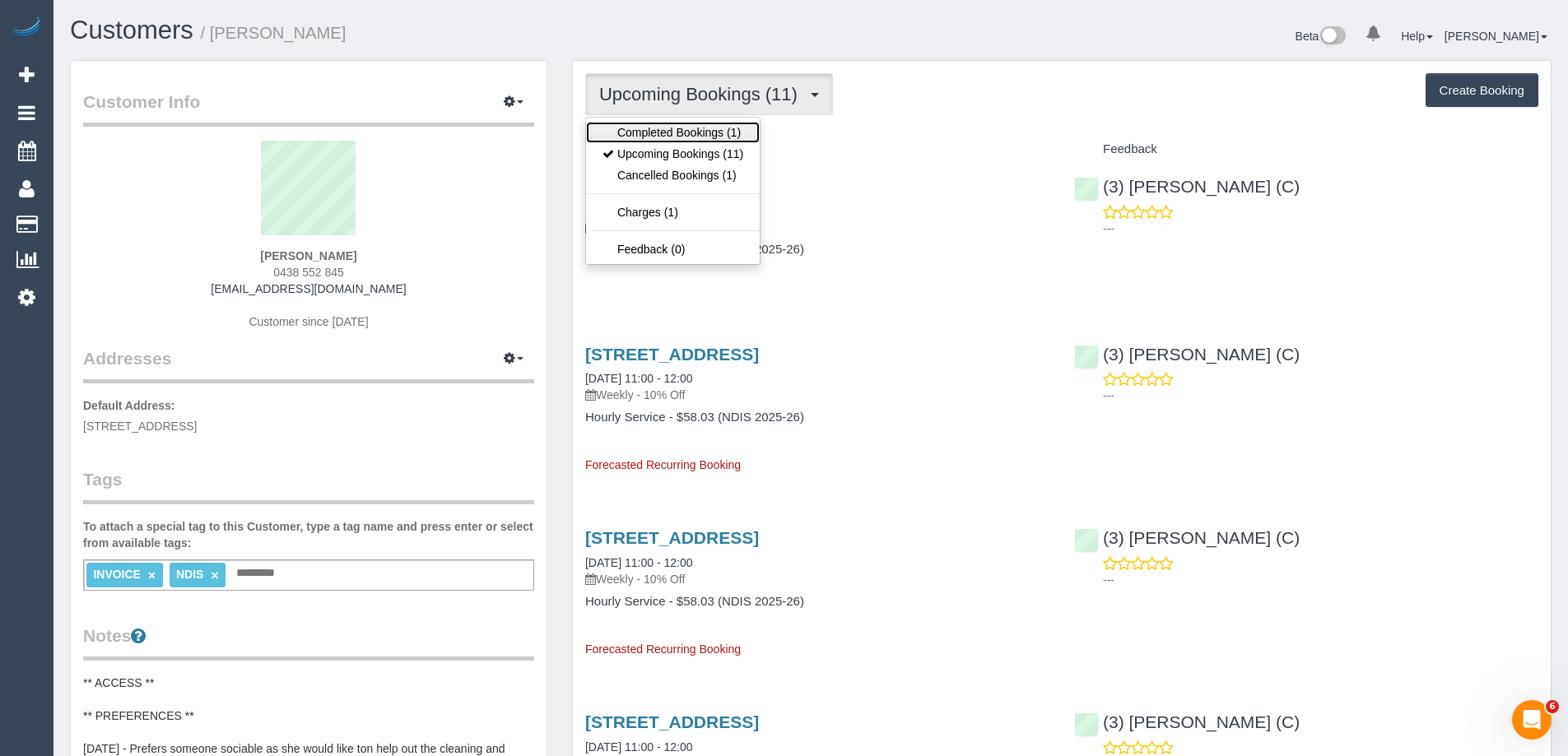
click at [697, 136] on link "Completed Bookings (1)" at bounding box center [672, 132] width 173 height 22
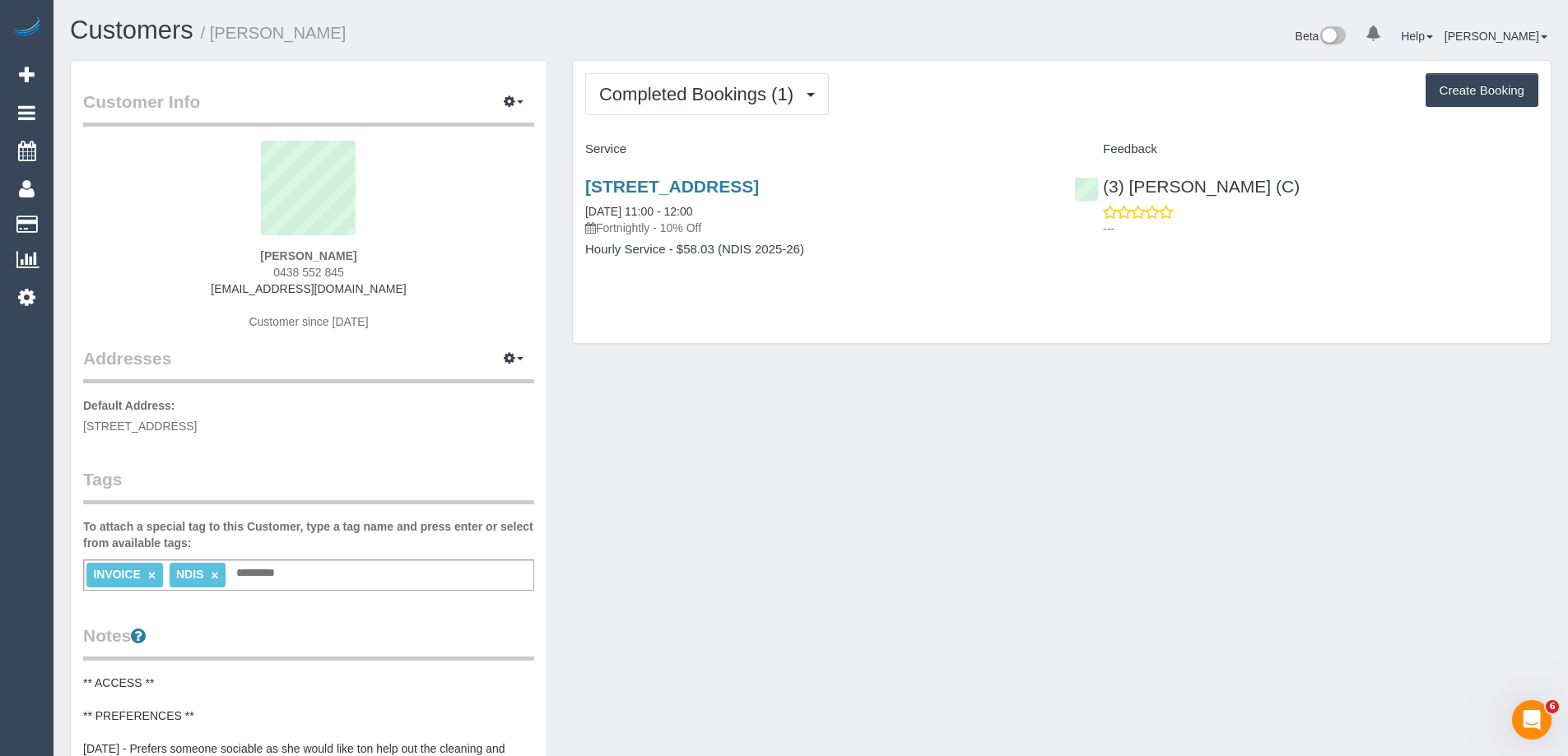
drag, startPoint x: 568, startPoint y: 206, endPoint x: 805, endPoint y: 249, distance: 240.9
click at [805, 249] on div "Completed Bookings (1) Completed Bookings (1) Upcoming Bookings (11) Cancelled …" at bounding box center [1061, 210] width 1005 height 300
click at [971, 109] on div "Completed Bookings (1) Completed Bookings (1) Upcoming Bookings (11) Cancelled …" at bounding box center [1062, 94] width 953 height 42
click at [704, 102] on span "Completed Bookings (1)" at bounding box center [700, 94] width 202 height 21
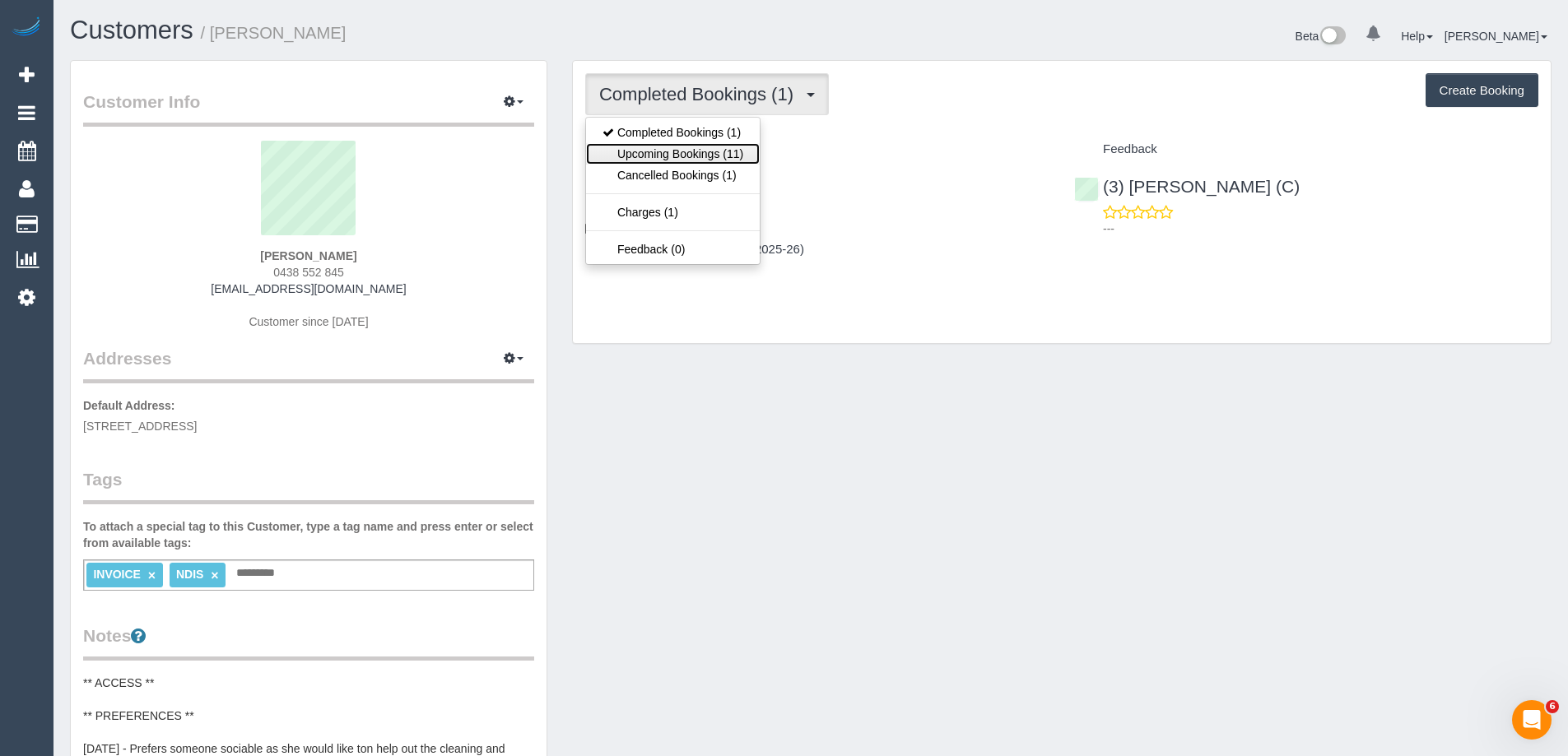
click at [682, 153] on link "Upcoming Bookings (11)" at bounding box center [672, 153] width 173 height 22
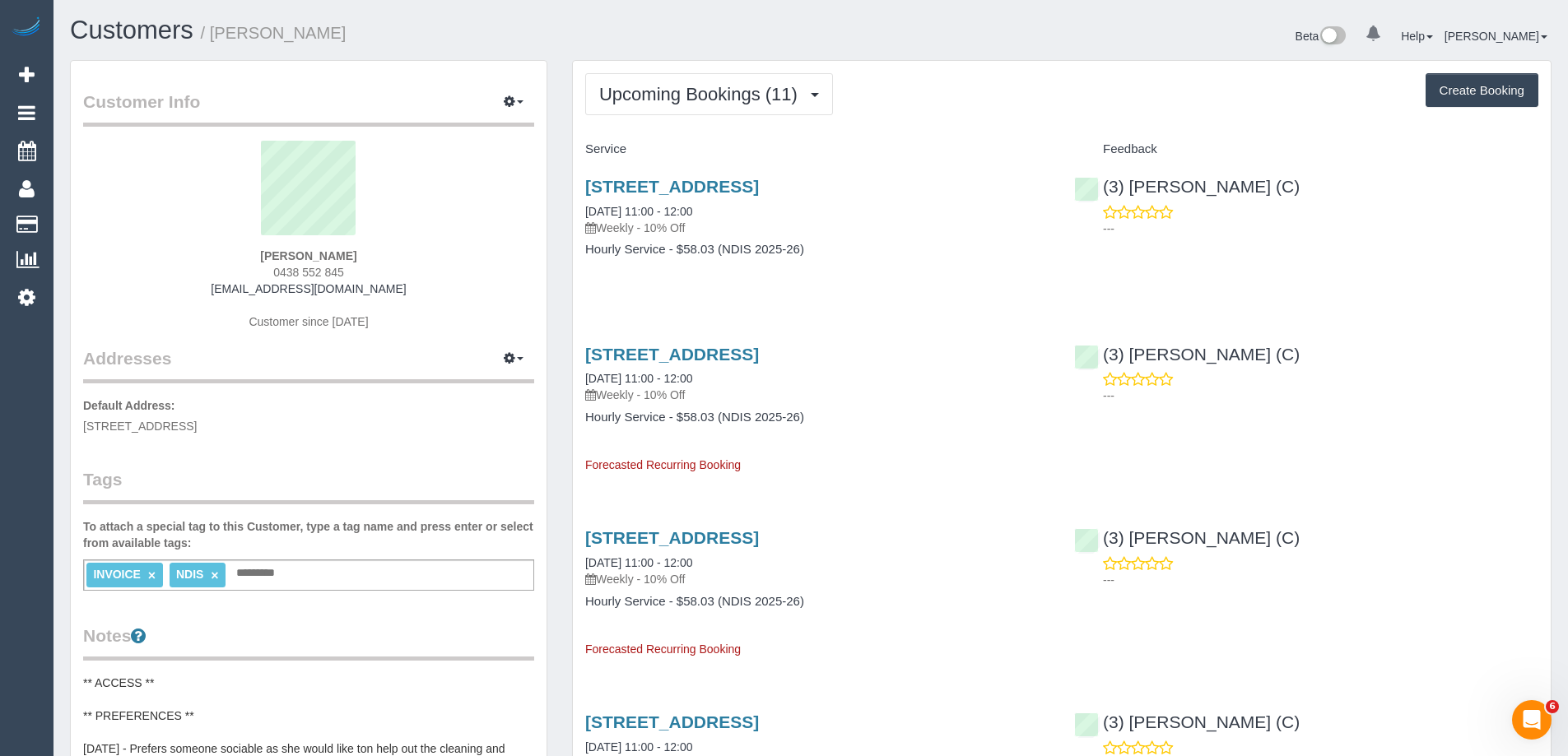
drag, startPoint x: 571, startPoint y: 147, endPoint x: 1400, endPoint y: 565, distance: 928.4
click at [1017, 102] on div "Upcoming Bookings (11) Completed Bookings (1) Upcoming Bookings (11) Cancelled …" at bounding box center [1062, 94] width 953 height 42
drag, startPoint x: 574, startPoint y: 167, endPoint x: 816, endPoint y: 242, distance: 253.4
click at [816, 242] on div "354 Liberty Pde, Heidelberg West, VIC 3081 20/10/2025 11:00 - 12:00 Weekly - 10…" at bounding box center [816, 226] width 489 height 127
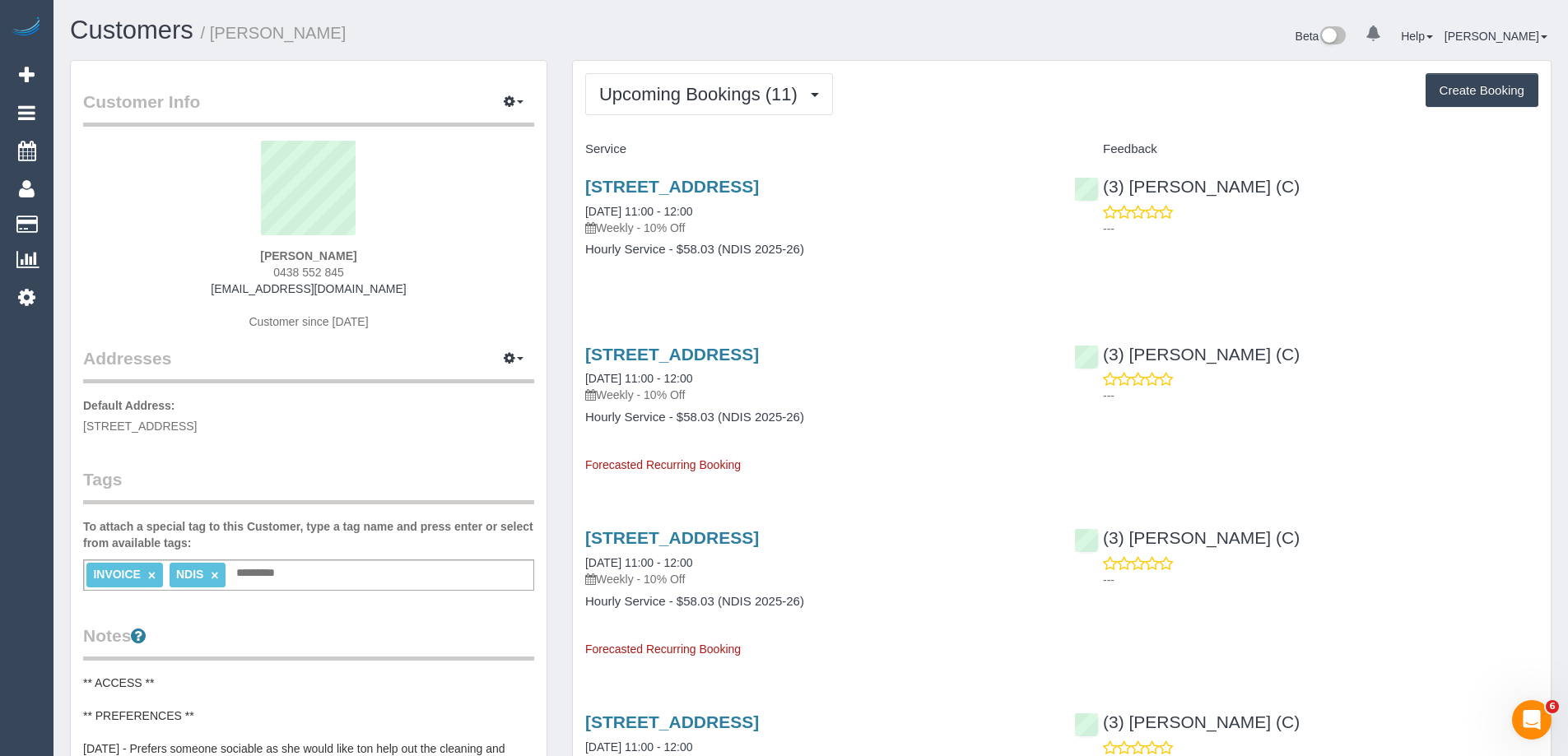
click at [955, 90] on div "Upcoming Bookings (11) Completed Bookings (1) Upcoming Bookings (11) Cancelled …" at bounding box center [1062, 94] width 953 height 42
click at [679, 206] on link "20/10/2025 11:00 - 12:00" at bounding box center [639, 212] width 107 height 13
drag, startPoint x: 348, startPoint y: 270, endPoint x: 247, endPoint y: 268, distance: 101.0
click at [247, 268] on div "Sonia Popp 0438 552 845 soniapopp+ndis@gmail.com Customer since 2025" at bounding box center [308, 243] width 451 height 206
copy span "0438 552 845"
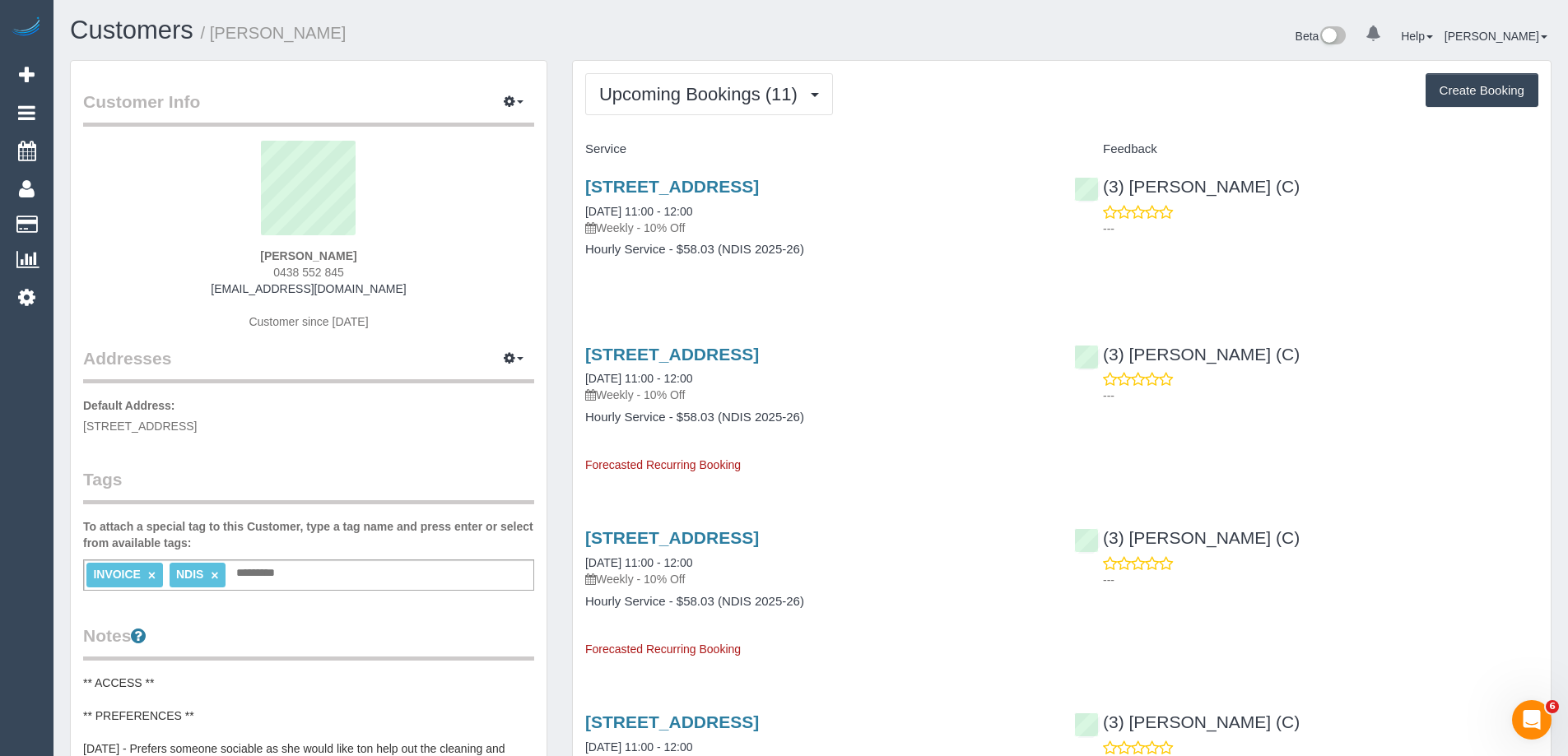
copy span "0438 552 845"
click at [1155, 29] on div "Beta 0 Your Notifications You have 0 alerts Help Help Docs Take a Tour Contact …" at bounding box center [1188, 38] width 753 height 43
drag, startPoint x: 193, startPoint y: 36, endPoint x: 36, endPoint y: 37, distance: 157.0
click at [395, 34] on h1 "Customers / Sonia Popp" at bounding box center [434, 30] width 729 height 28
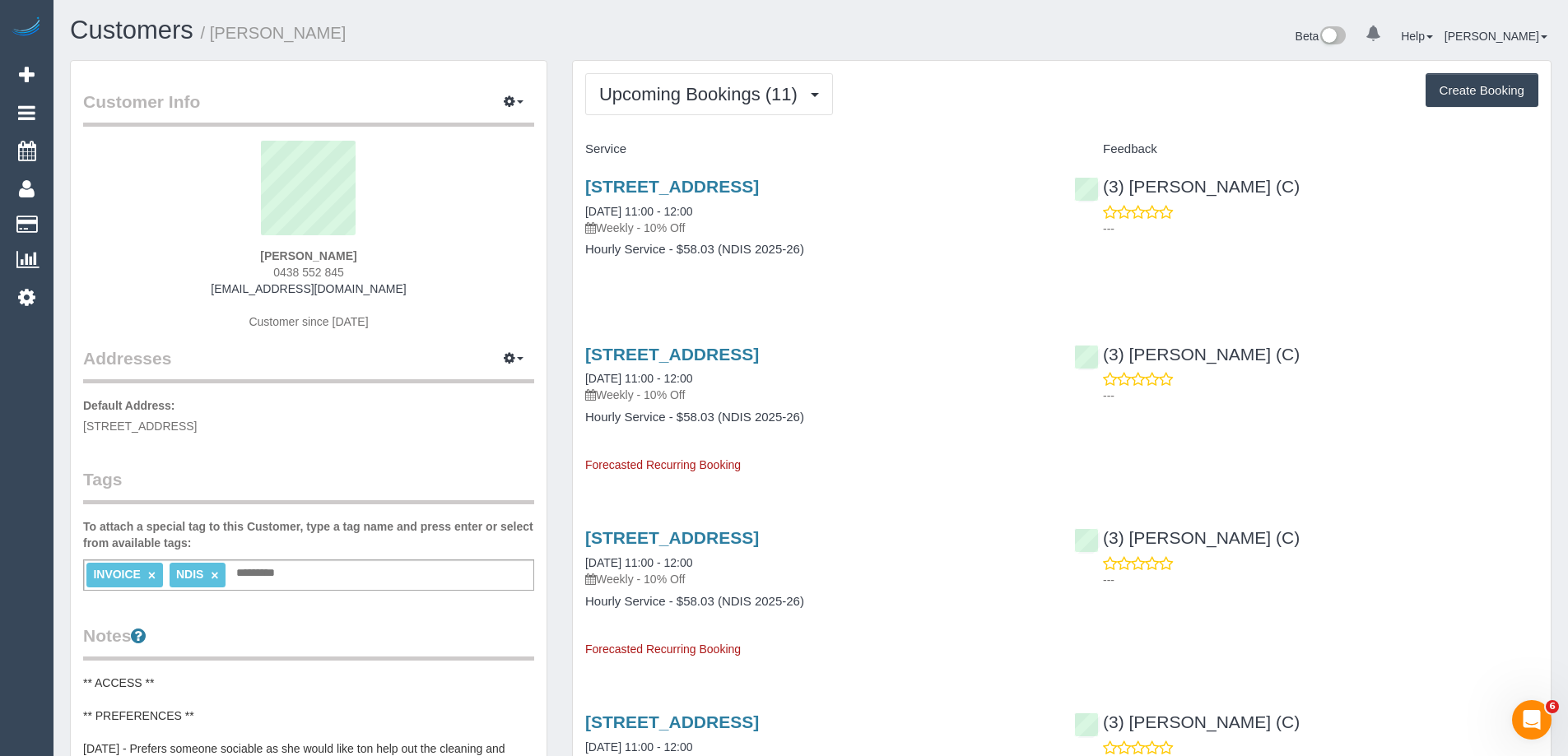
drag, startPoint x: 395, startPoint y: 34, endPoint x: 337, endPoint y: 33, distance: 58.0
click at [333, 36] on h1 "Customers / Sonia Popp" at bounding box center [434, 30] width 729 height 28
drag, startPoint x: 369, startPoint y: 34, endPoint x: 46, endPoint y: 44, distance: 323.2
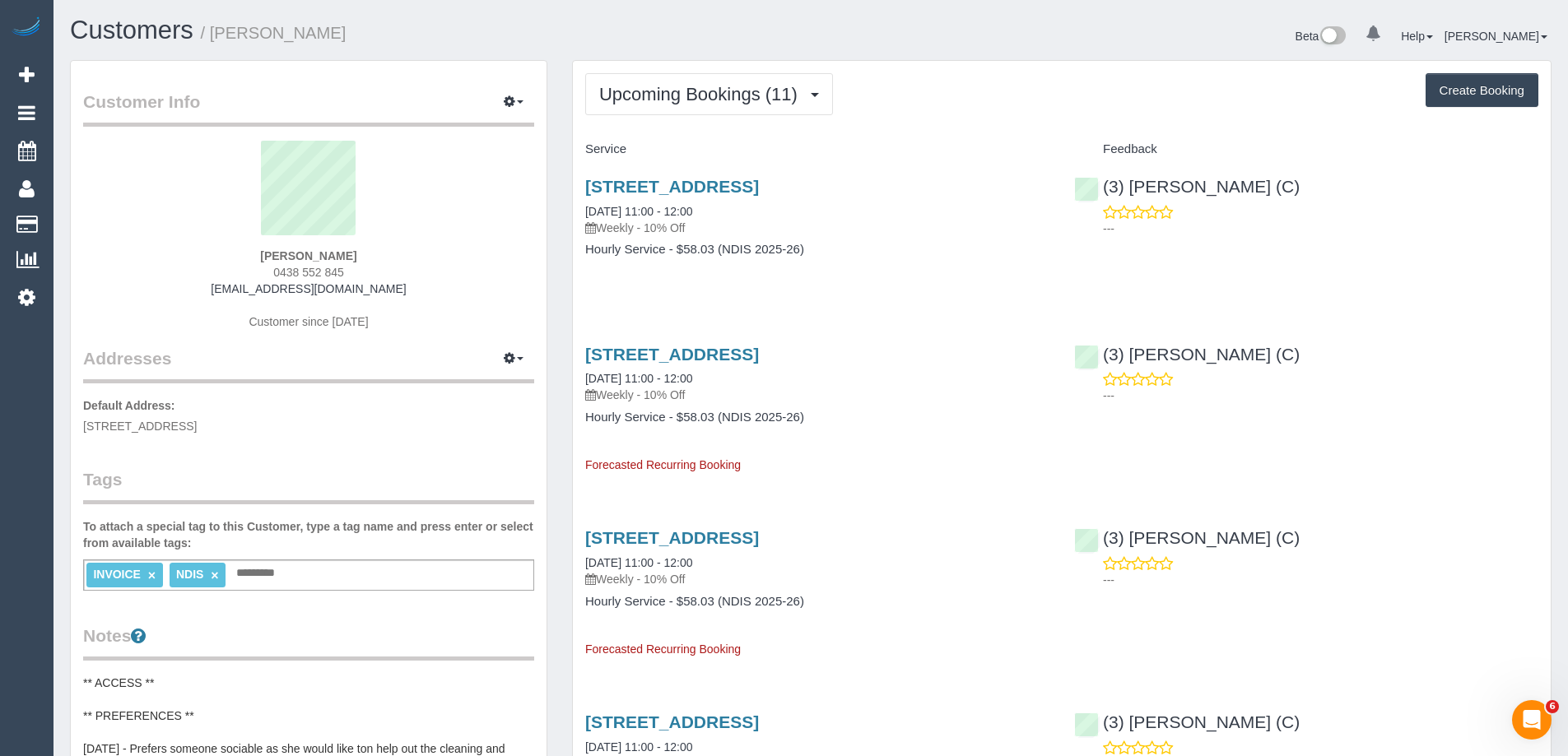
drag, startPoint x: 121, startPoint y: 34, endPoint x: 50, endPoint y: 36, distance: 71.0
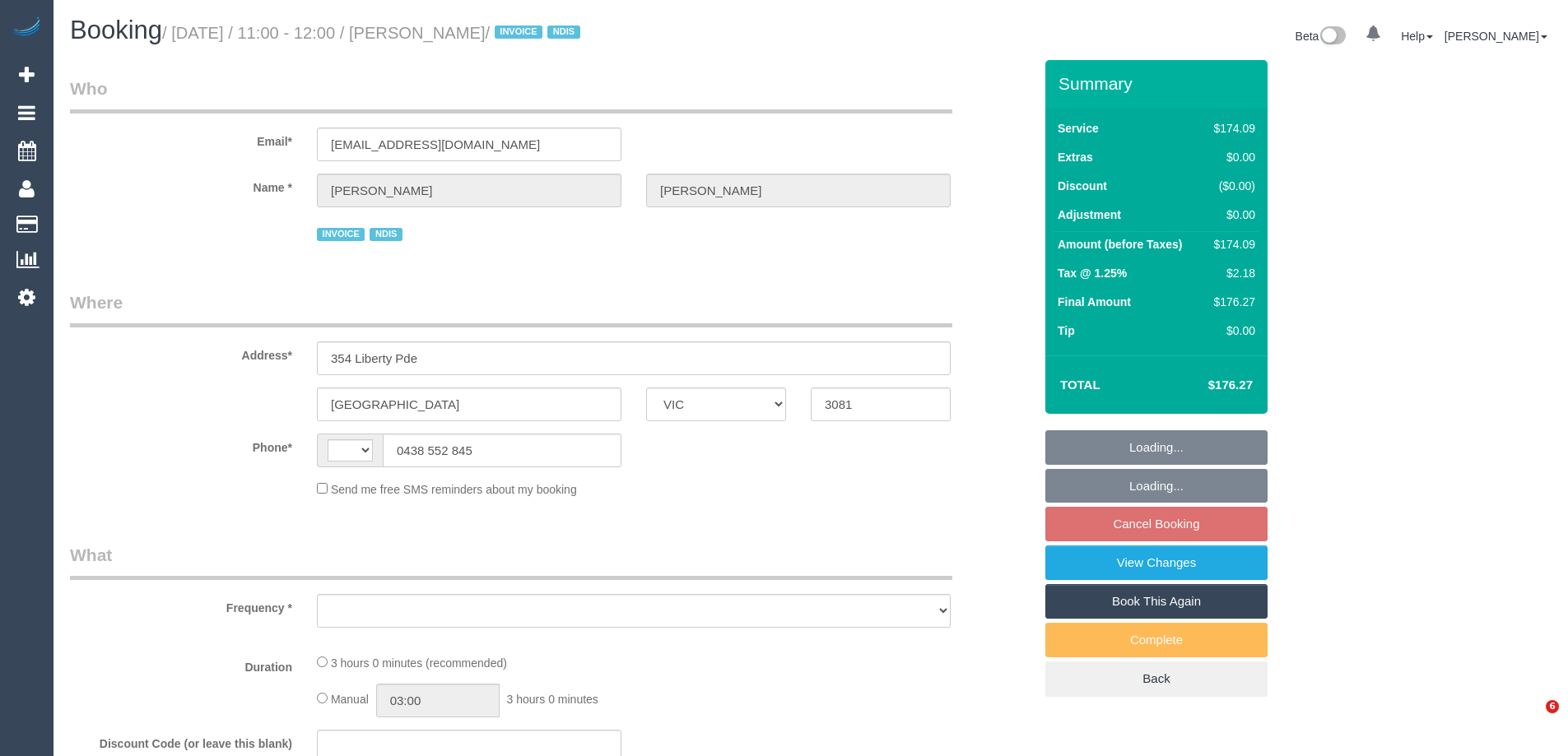
select select "VIC"
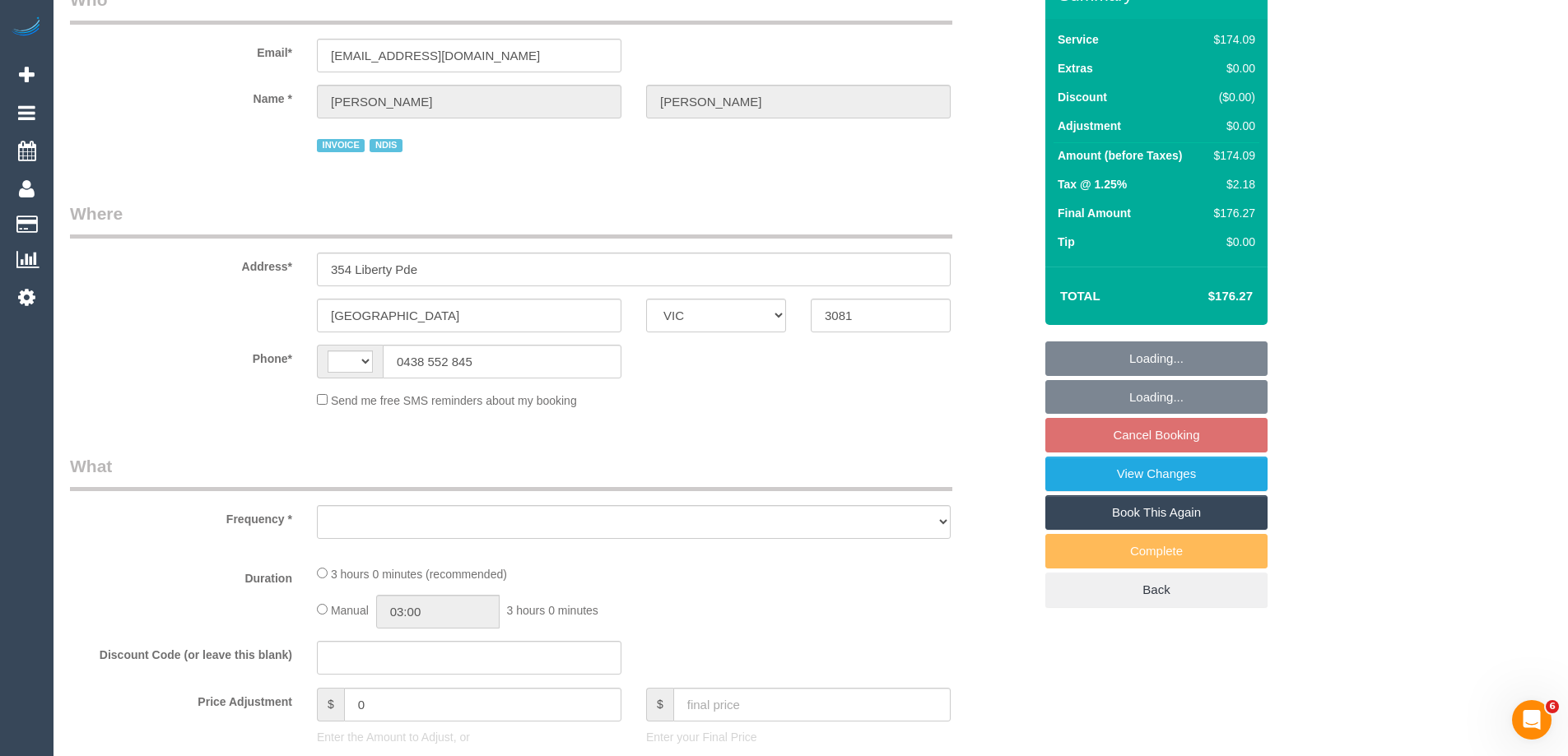
select select "object:278"
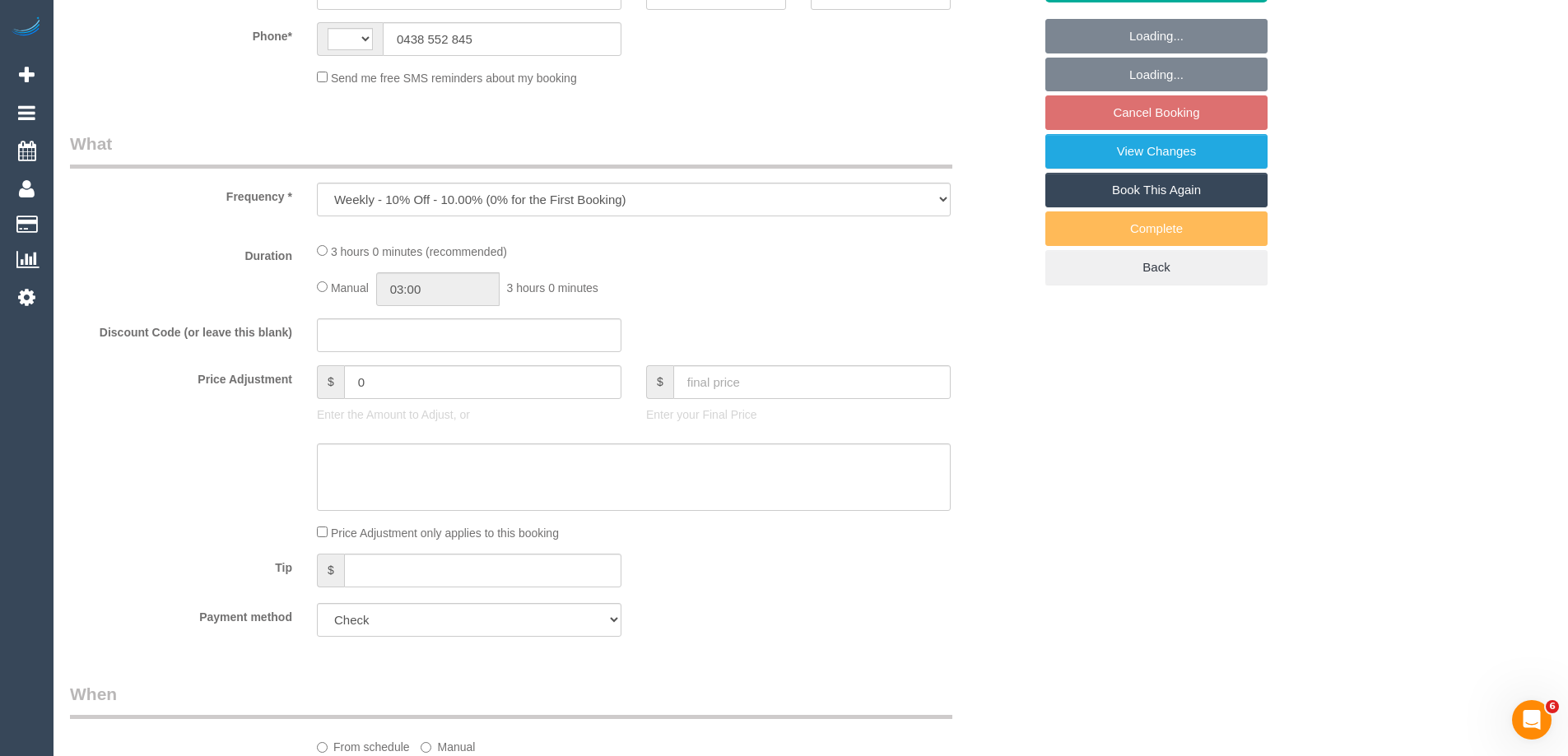
select select "string:AU"
select select "180"
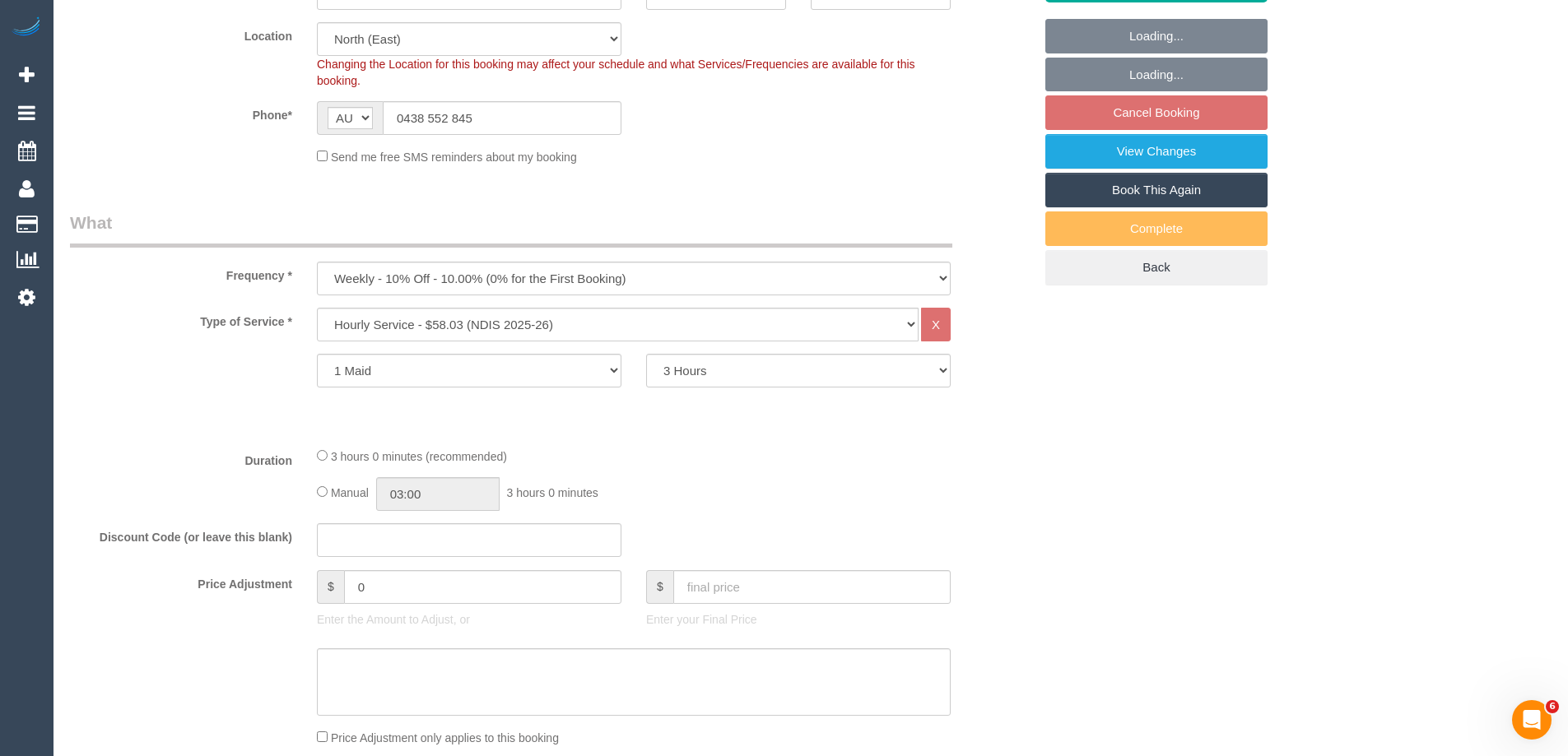
select select "number:29"
select select "number:14"
select select "number:18"
select select "number:25"
select select "number:35"
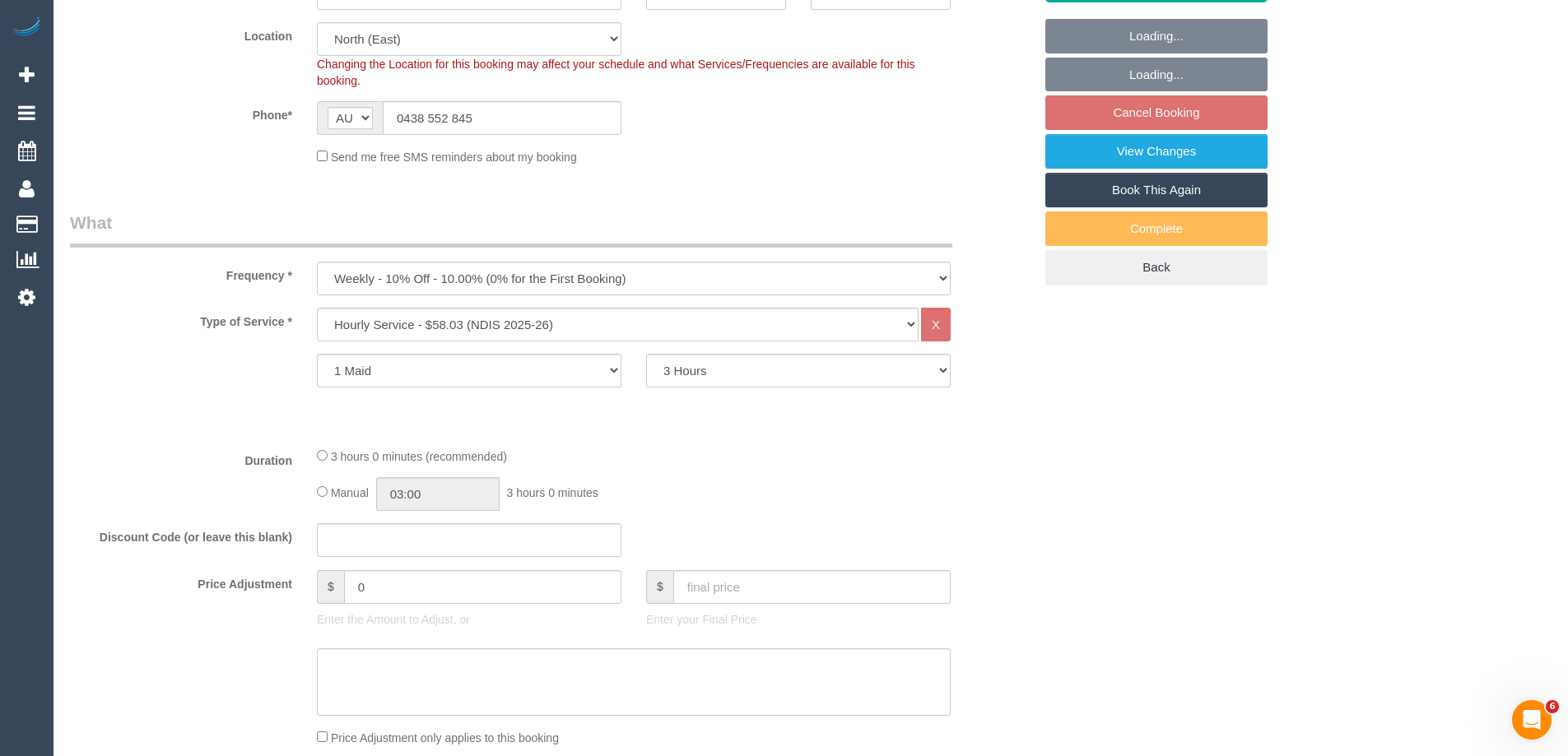
select select "number:26"
select select "object:1304"
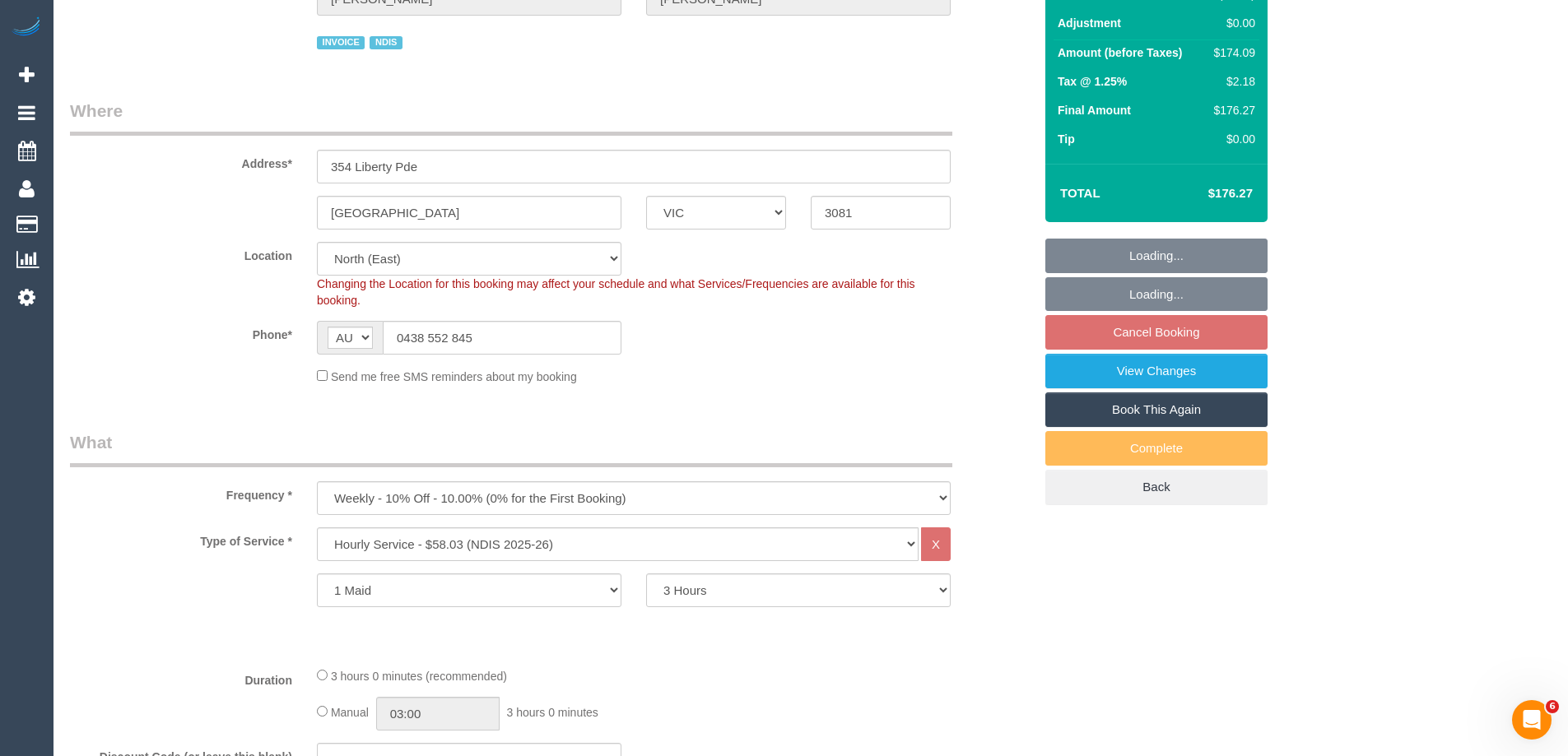
scroll to position [0, 0]
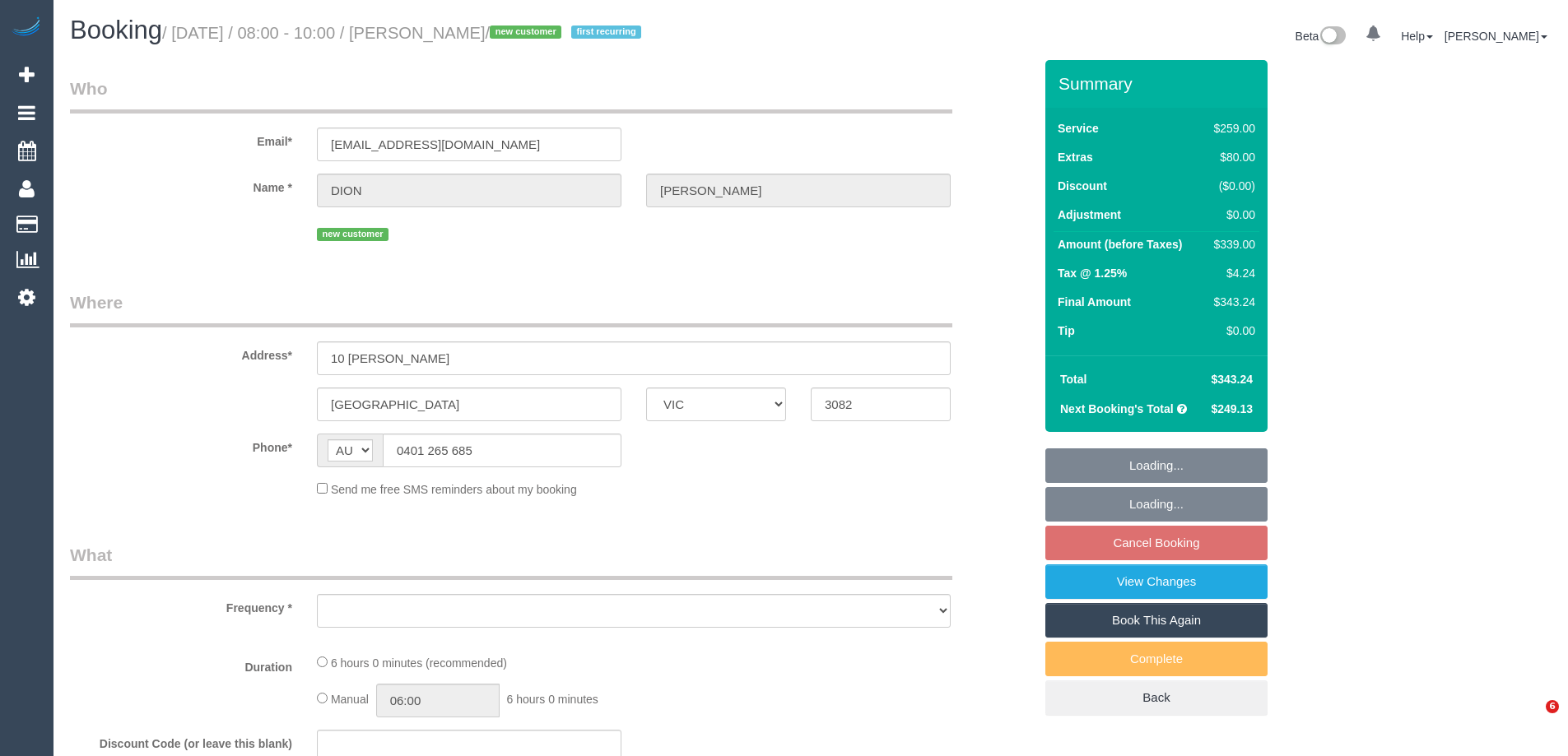
select select "VIC"
select select "string:stripe-pm_1SFt512GScqysDRVncIaX1Ff"
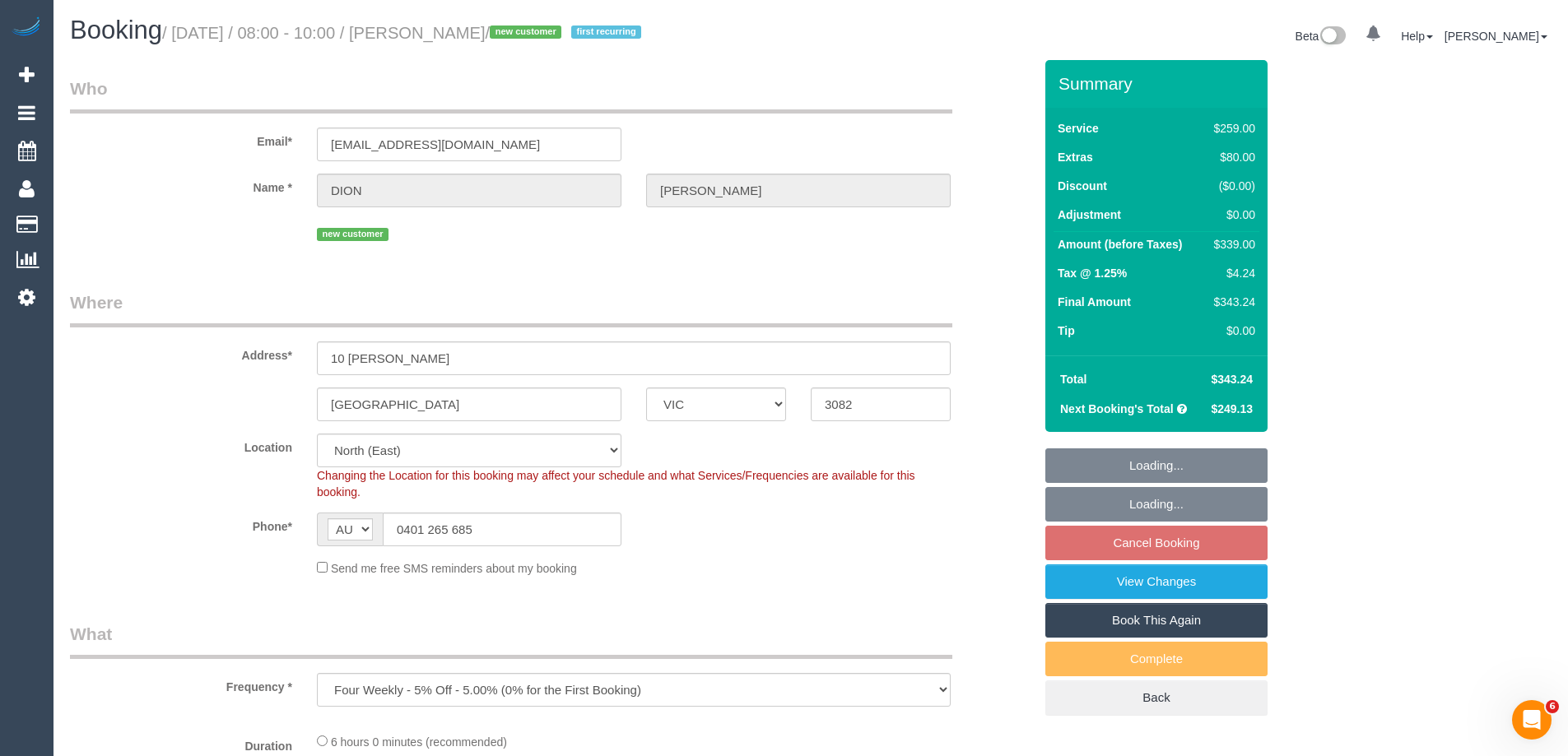
select select "object:1358"
select select "number:28"
select select "number:14"
select select "number:18"
select select "number:22"
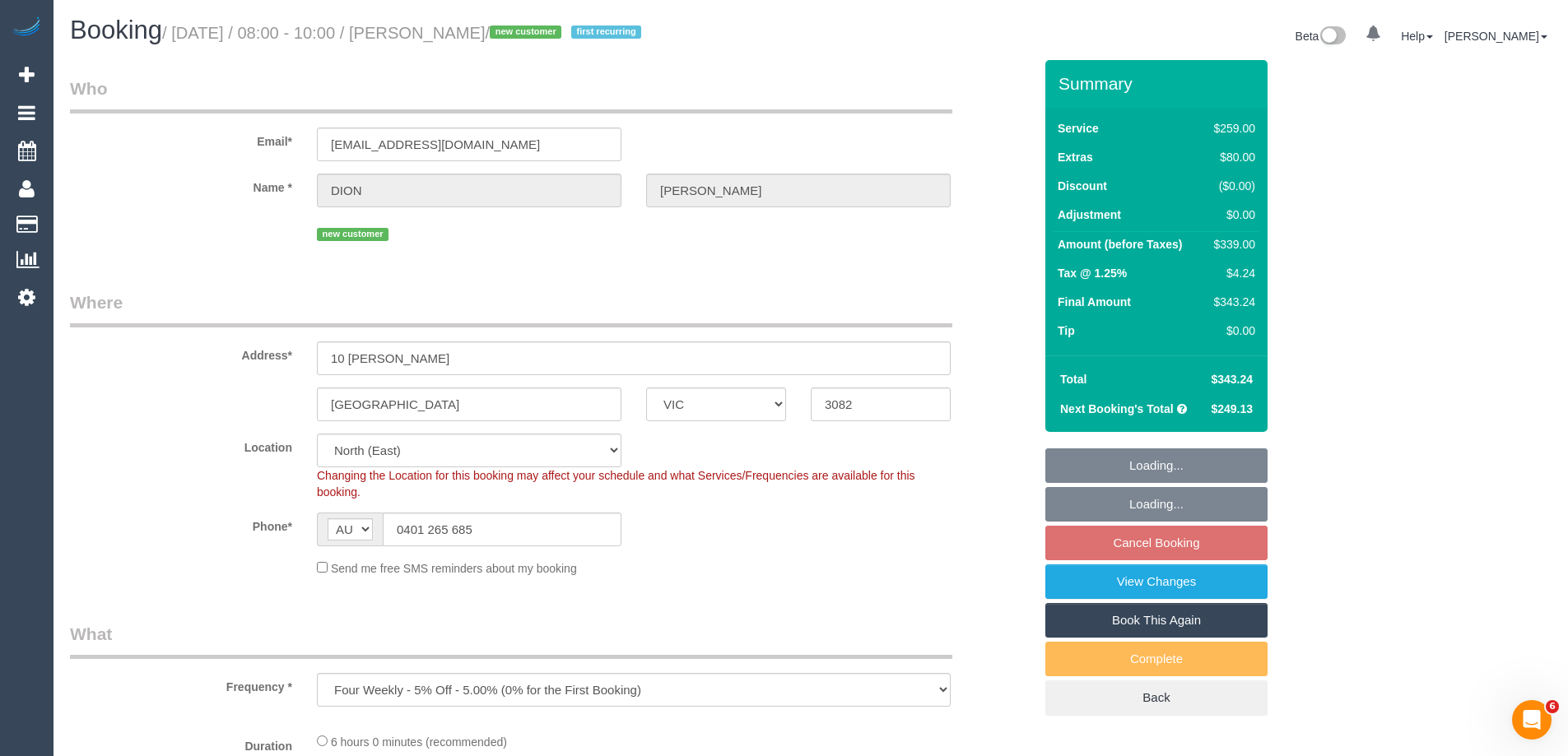
select select "number:34"
select select "number:13"
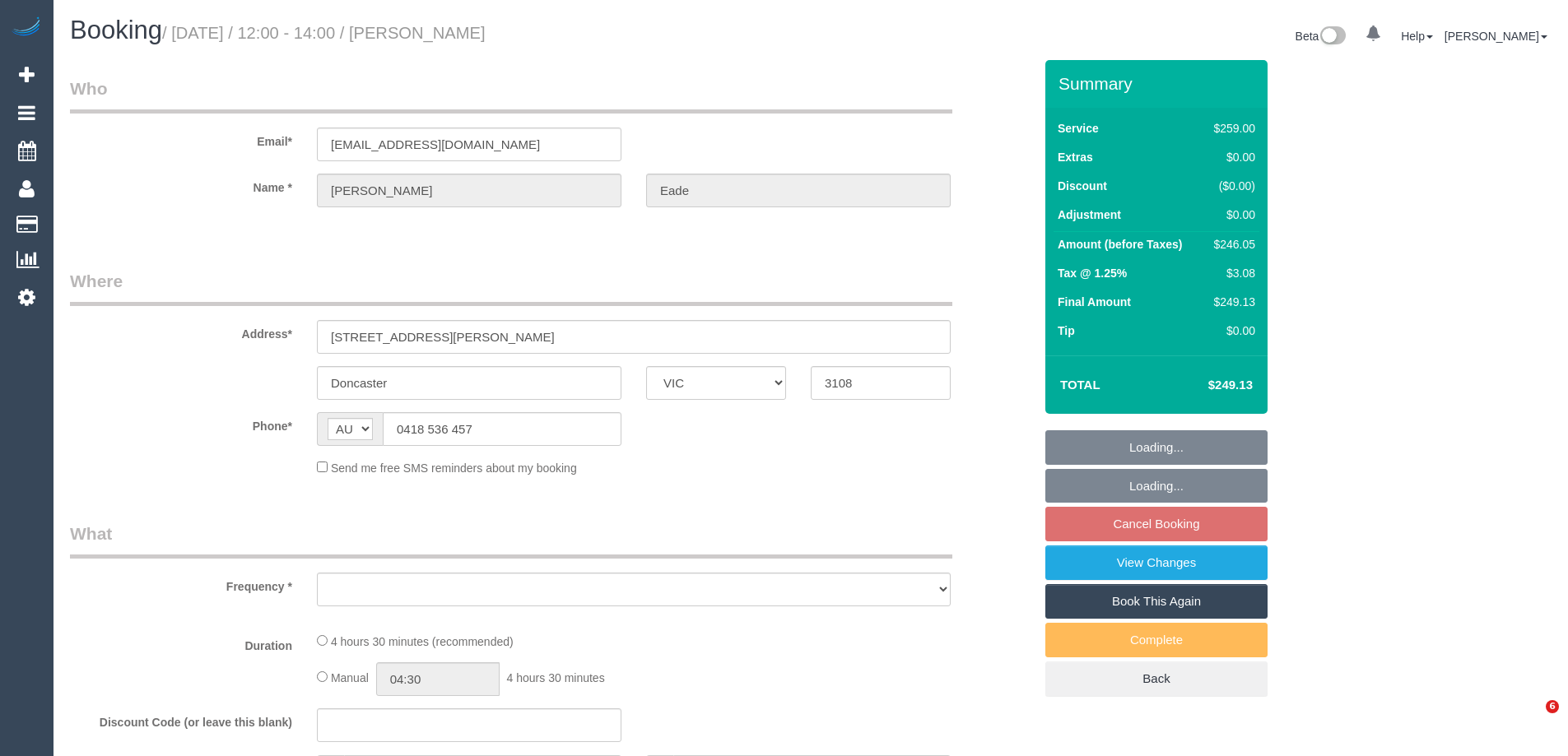
select select "VIC"
select select "object:709"
select select "string:stripe-pm_1QFMuQ2GScqysDRVZfGy2afx"
select select "number:28"
select select "number:14"
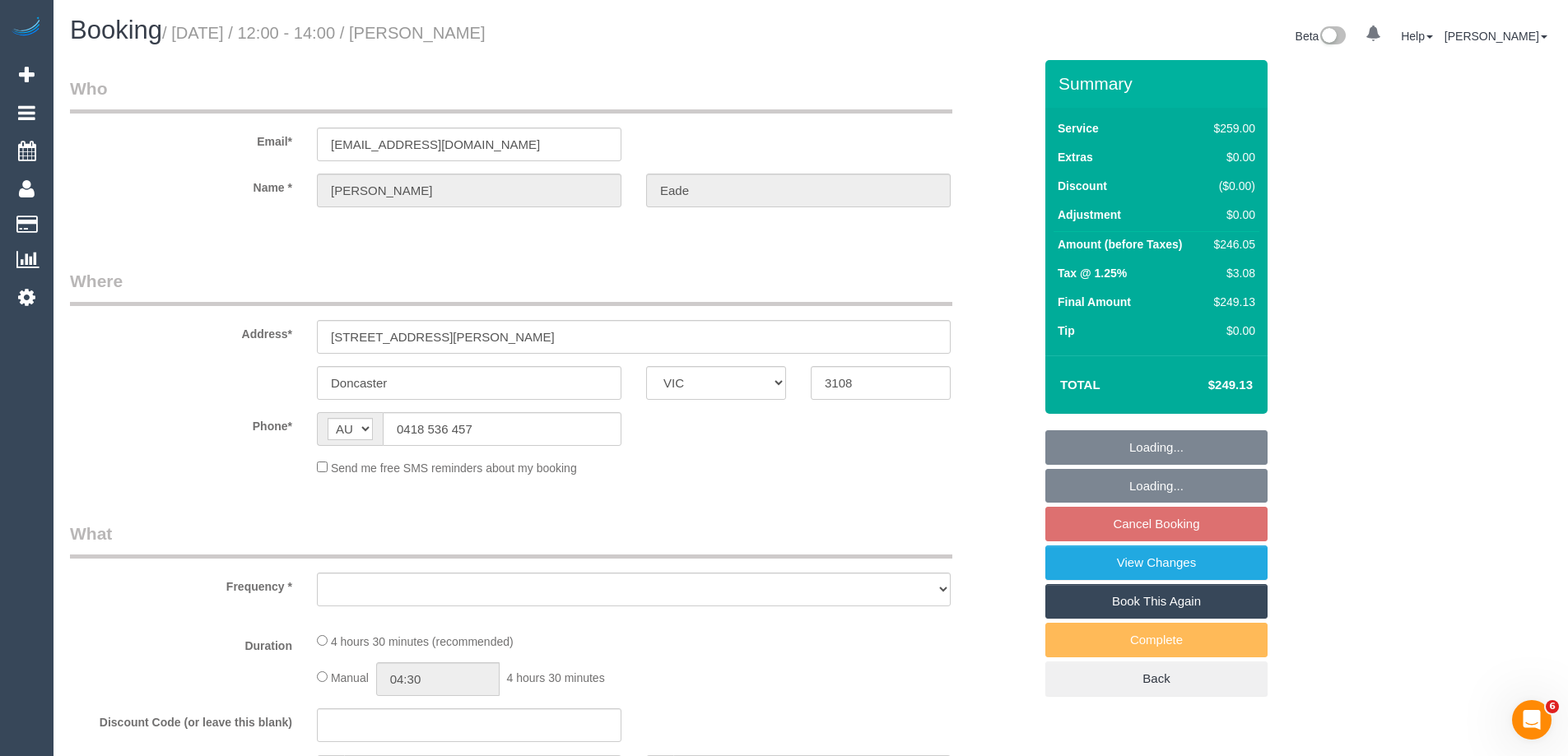
select select "number:19"
select select "number:22"
select select "number:33"
select select "number:12"
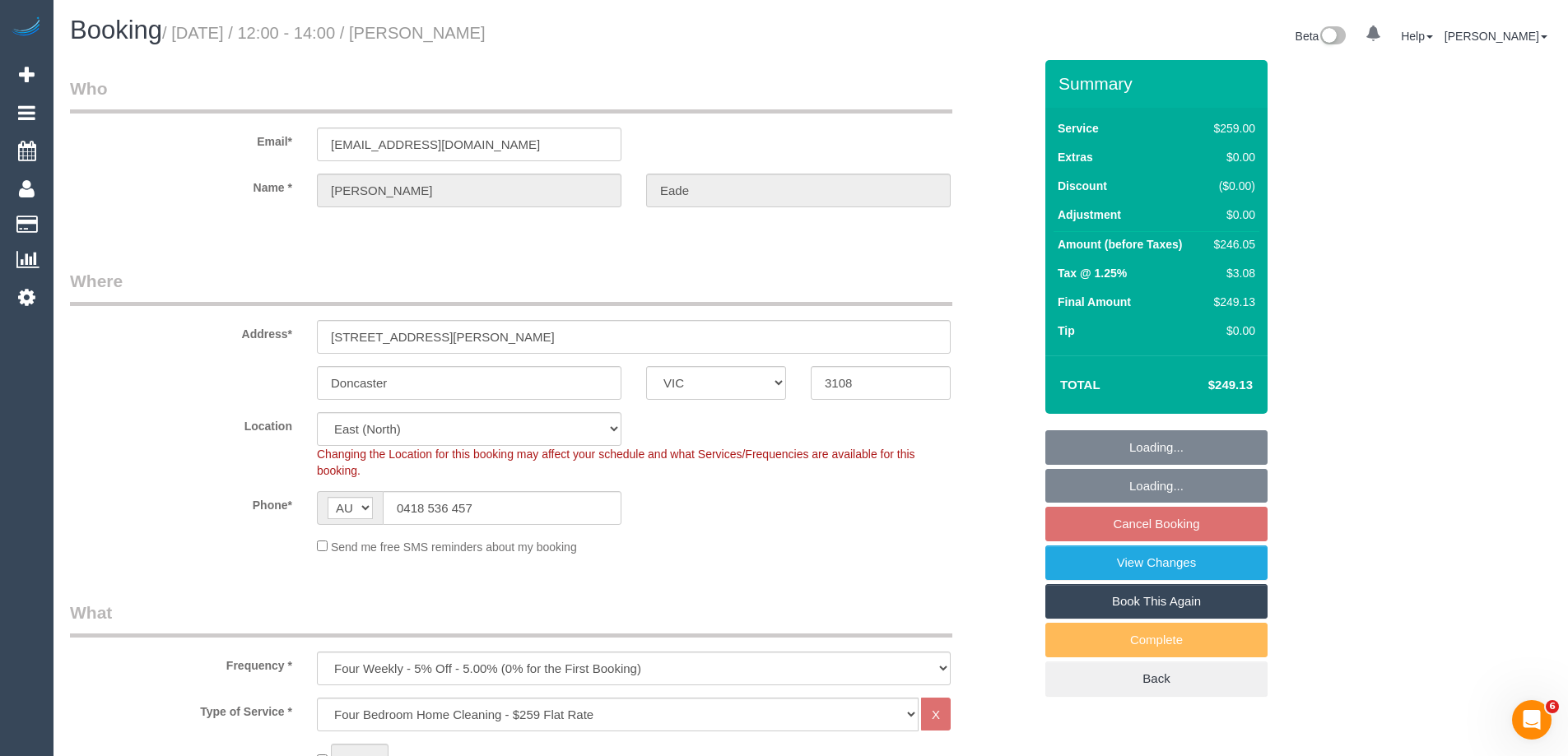
select select "object:833"
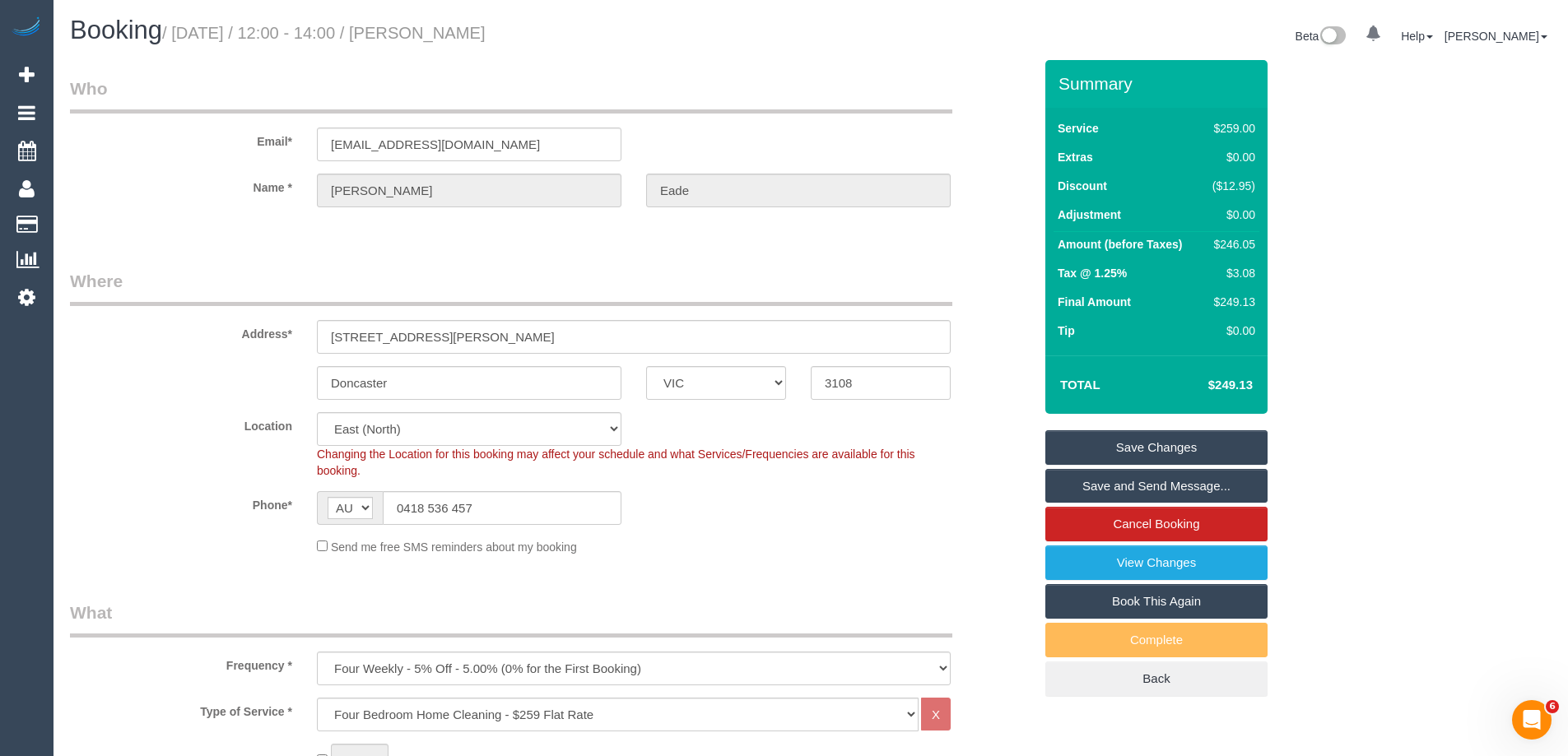
click at [765, 550] on div "Send me free SMS reminders about my booking" at bounding box center [633, 546] width 658 height 18
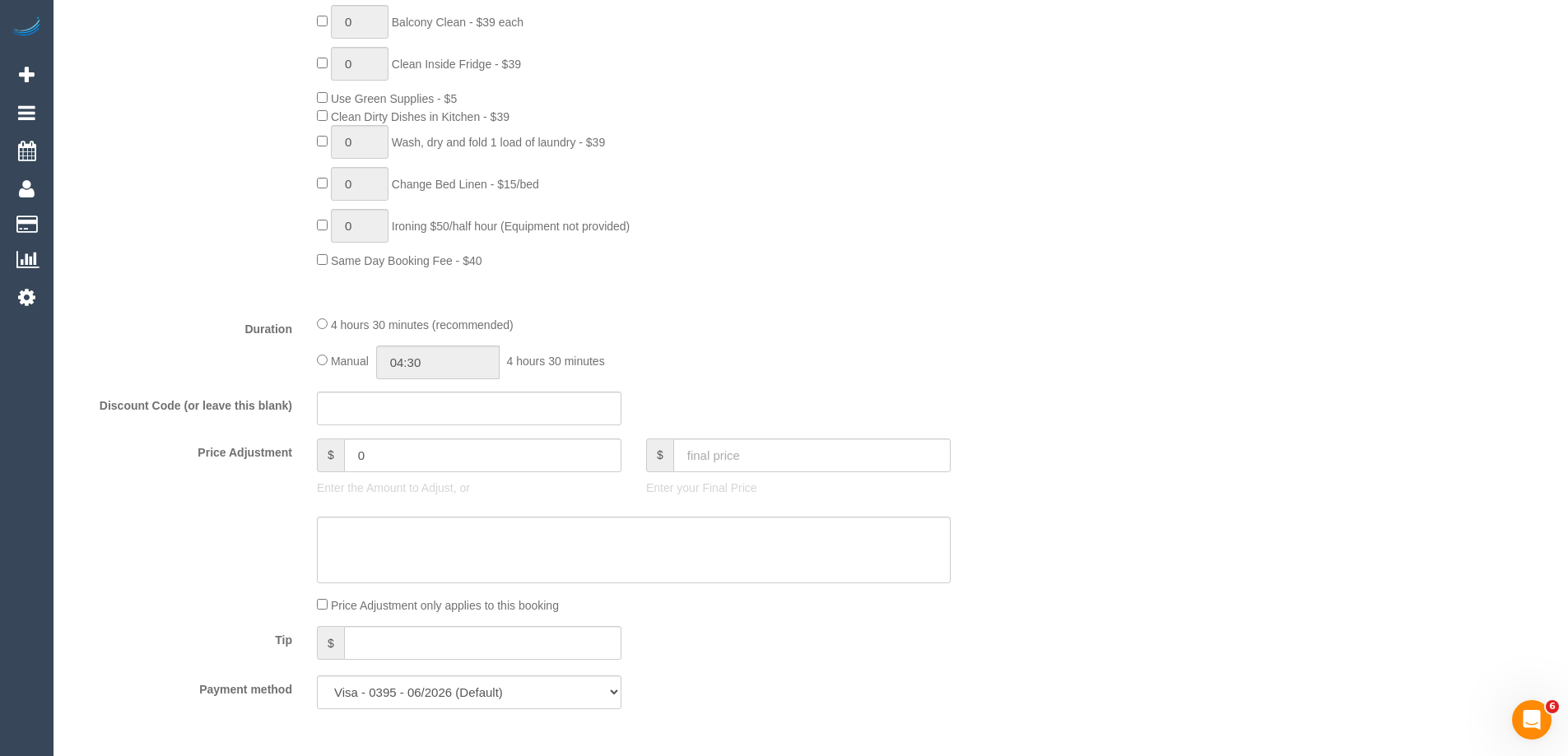
scroll to position [1399, 0]
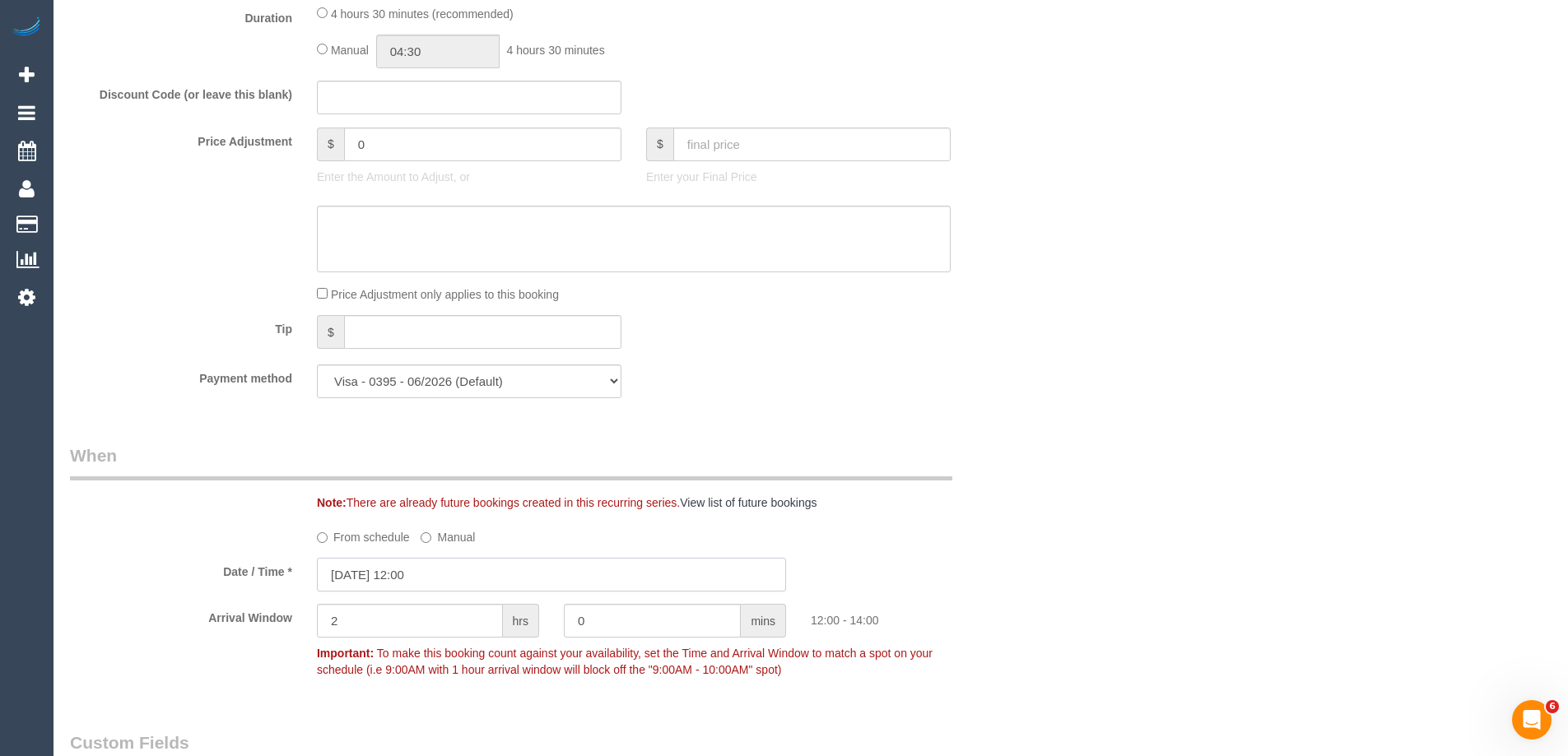
click at [426, 584] on input "[DATE] 12:00" at bounding box center [552, 575] width 469 height 34
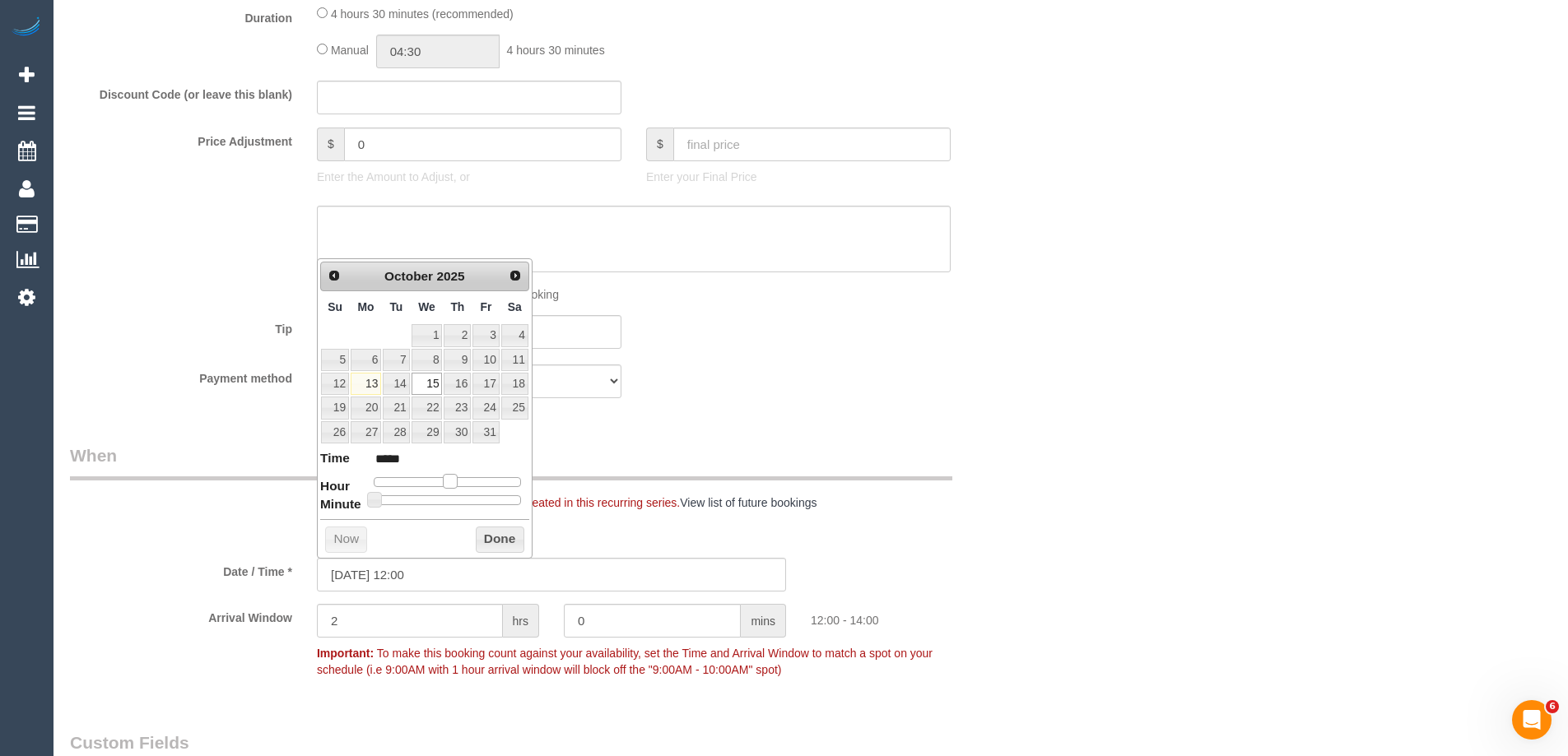
type input "[DATE] 11:00"
type input "*****"
click at [438, 477] on span at bounding box center [444, 482] width 15 height 15
click at [485, 538] on button "Done" at bounding box center [500, 539] width 49 height 26
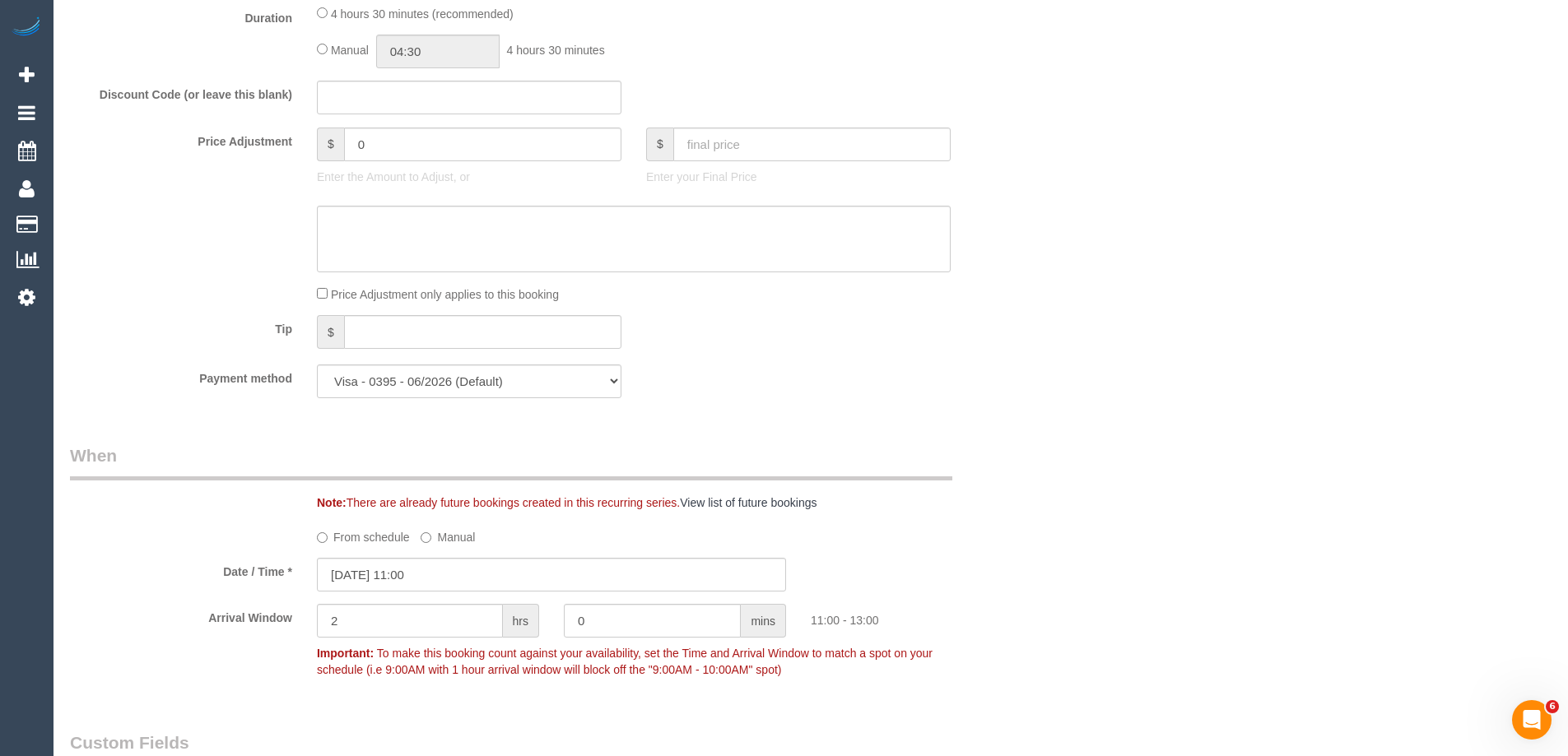
click at [852, 439] on div "Who Email* [EMAIL_ADDRESS][DOMAIN_NAME] Name * [PERSON_NAME] Where Address* [ST…" at bounding box center [551, 393] width 988 height 3464
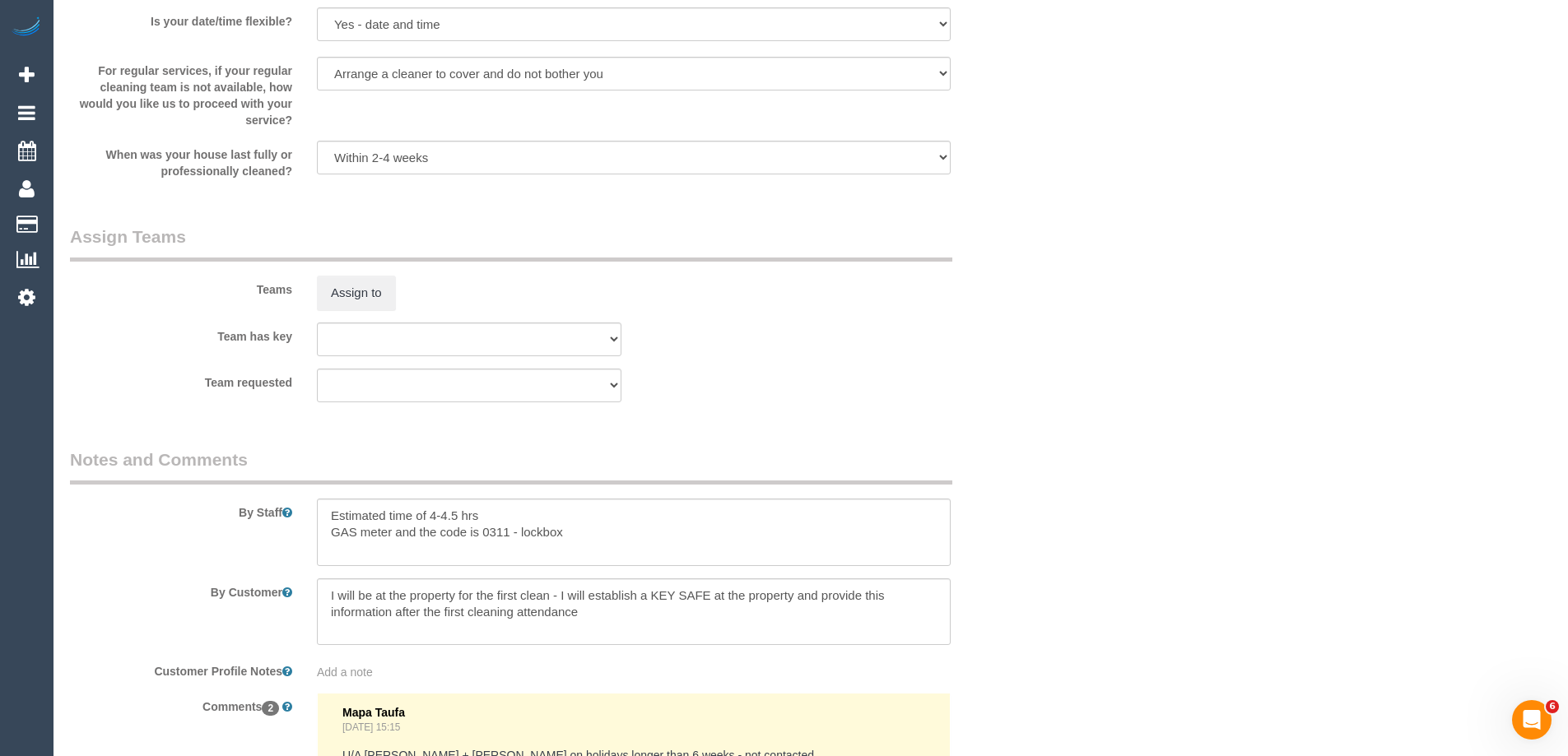
scroll to position [2823, 0]
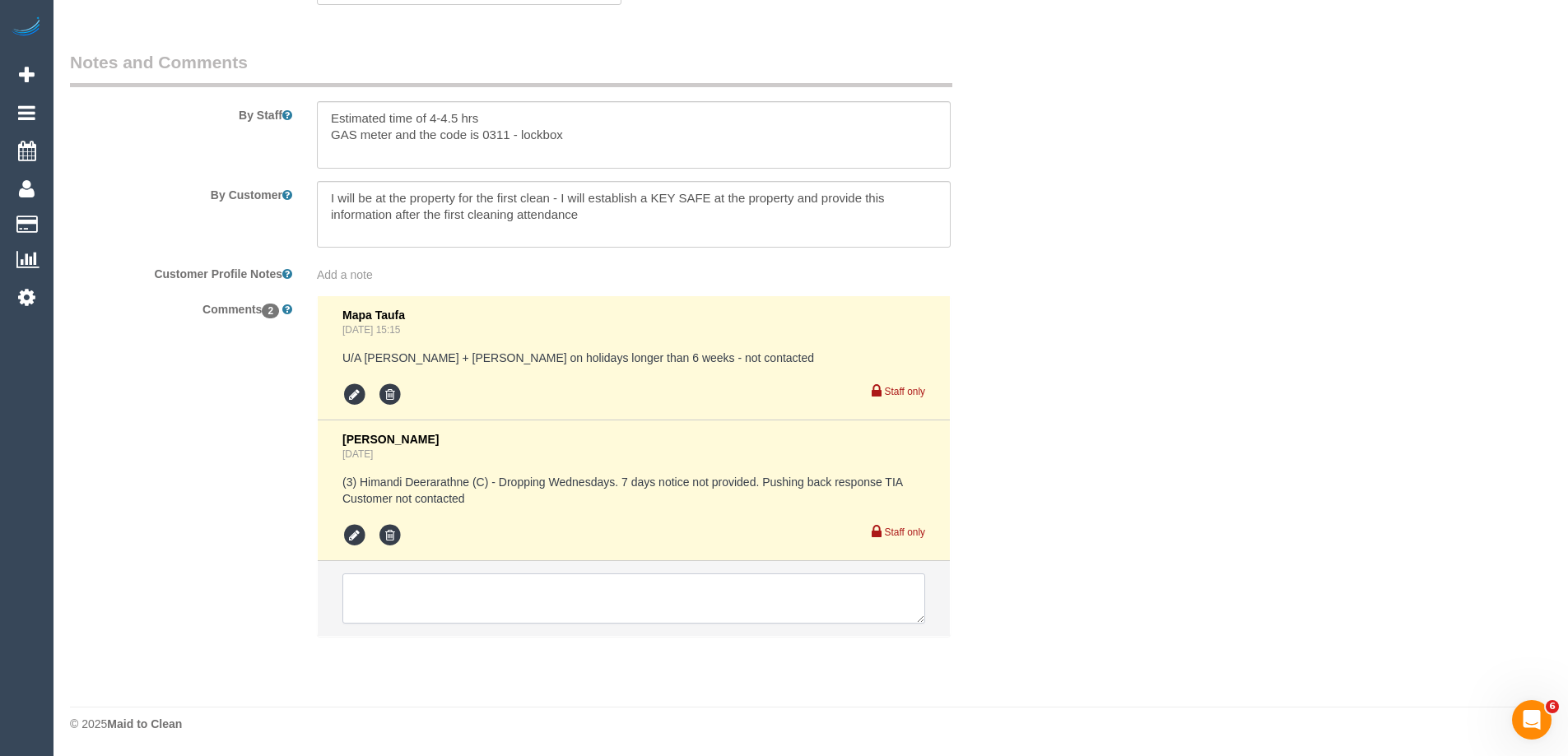
click at [387, 603] on textarea at bounding box center [634, 599] width 583 height 51
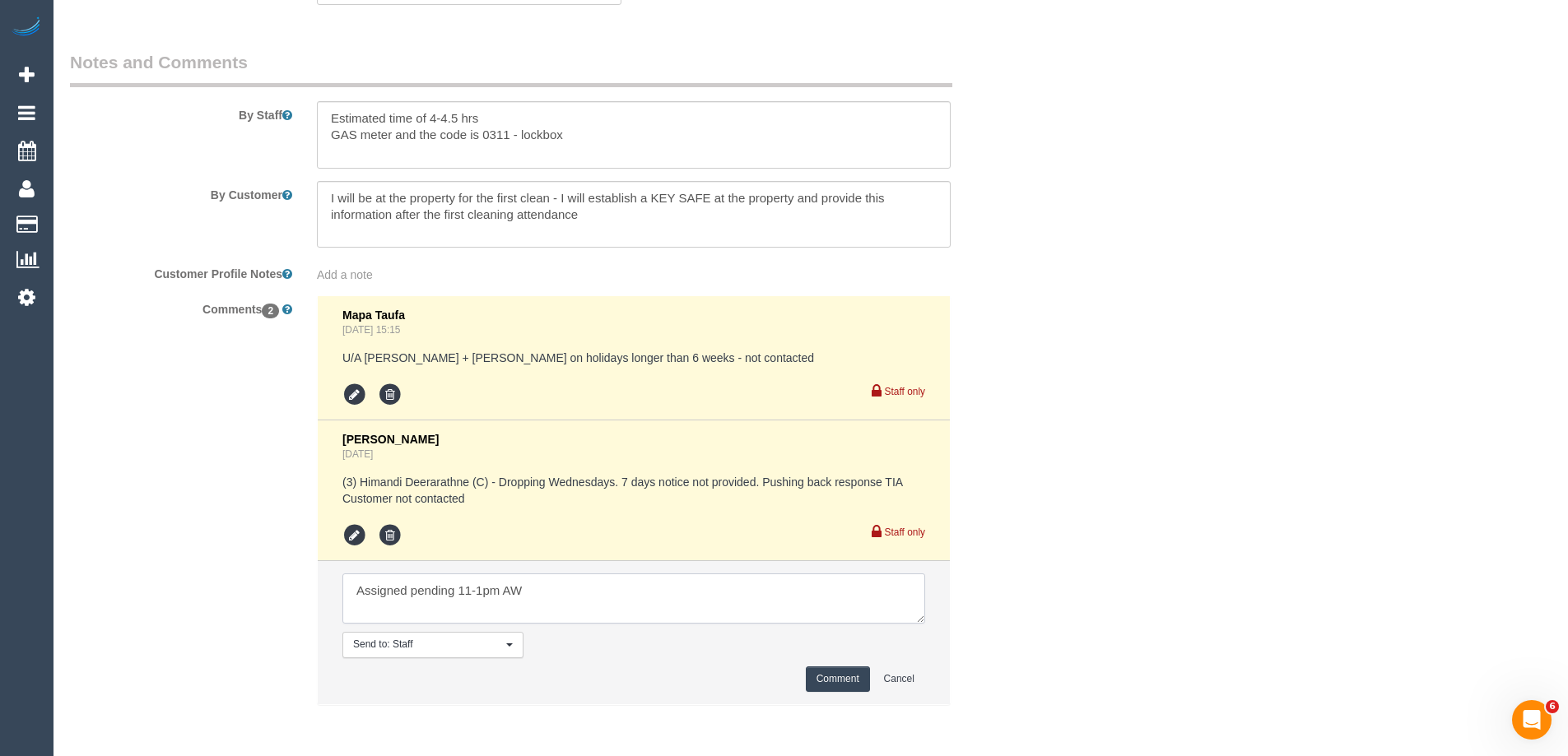
click at [600, 595] on textarea at bounding box center [634, 599] width 583 height 51
type textarea "Assigned pending 11-1pm AW - emailed"
drag, startPoint x: 837, startPoint y: 682, endPoint x: 1218, endPoint y: 462, distance: 440.0
click at [839, 681] on button "Comment" at bounding box center [838, 679] width 64 height 25
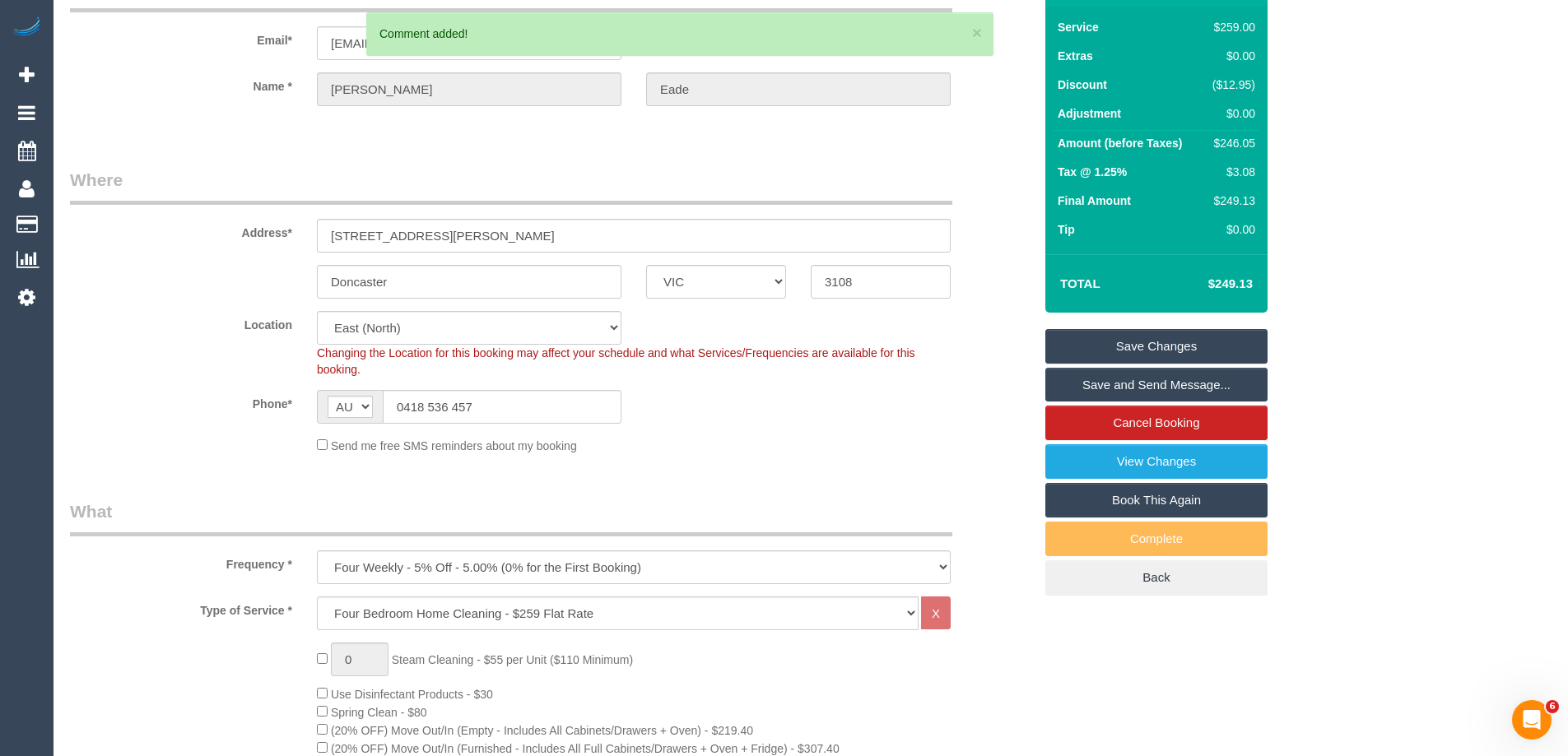
scroll to position [0, 0]
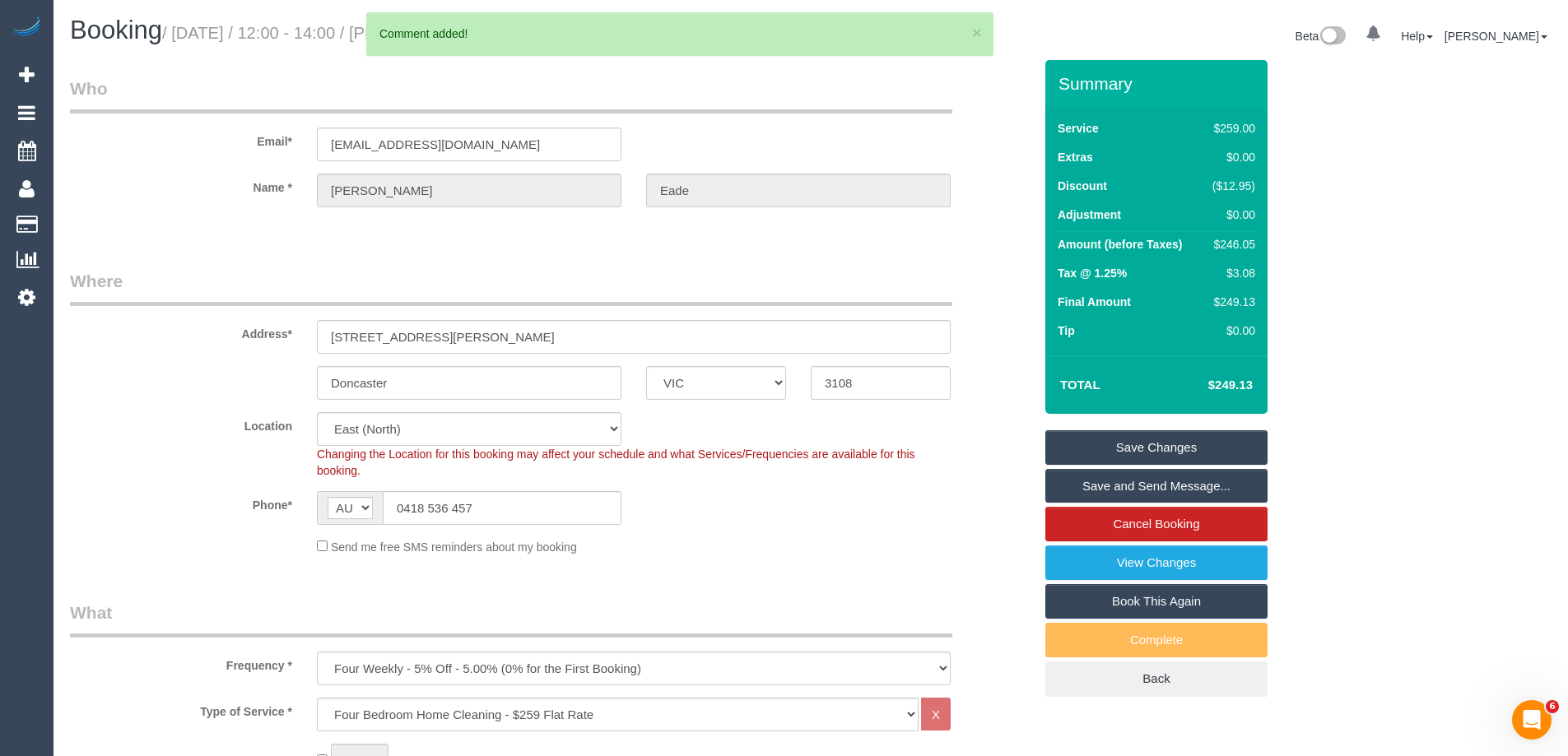
click at [1234, 247] on div "$246.05" at bounding box center [1231, 244] width 49 height 16
copy div "246.05"
click at [1348, 249] on div "Summary Service $259.00 Extras $0.00 Discount ($12.95) Adjustment $0.00 Amount …" at bounding box center [1218, 395] width 370 height 670
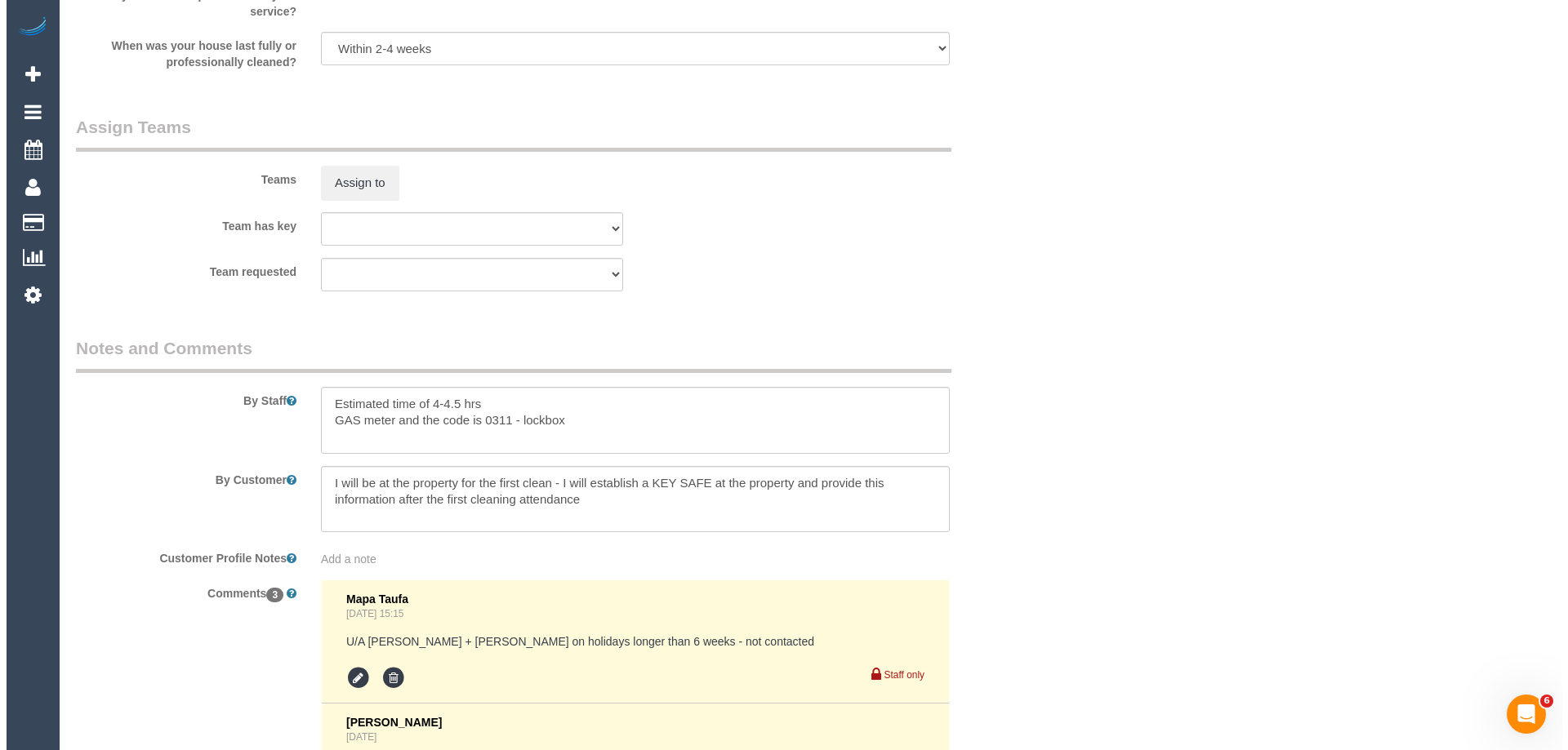
scroll to position [2612, 0]
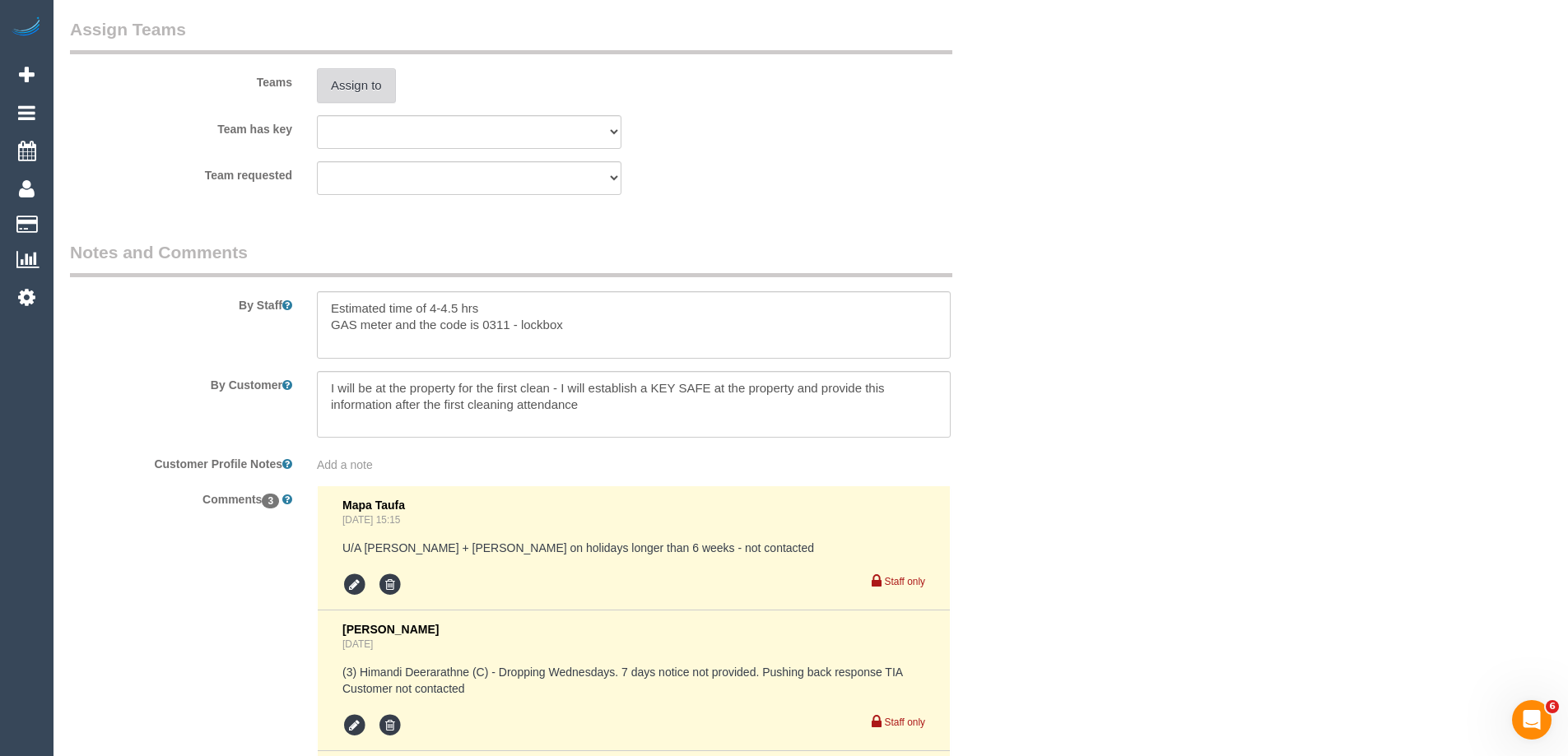
click at [357, 80] on button "Assign to" at bounding box center [357, 86] width 79 height 35
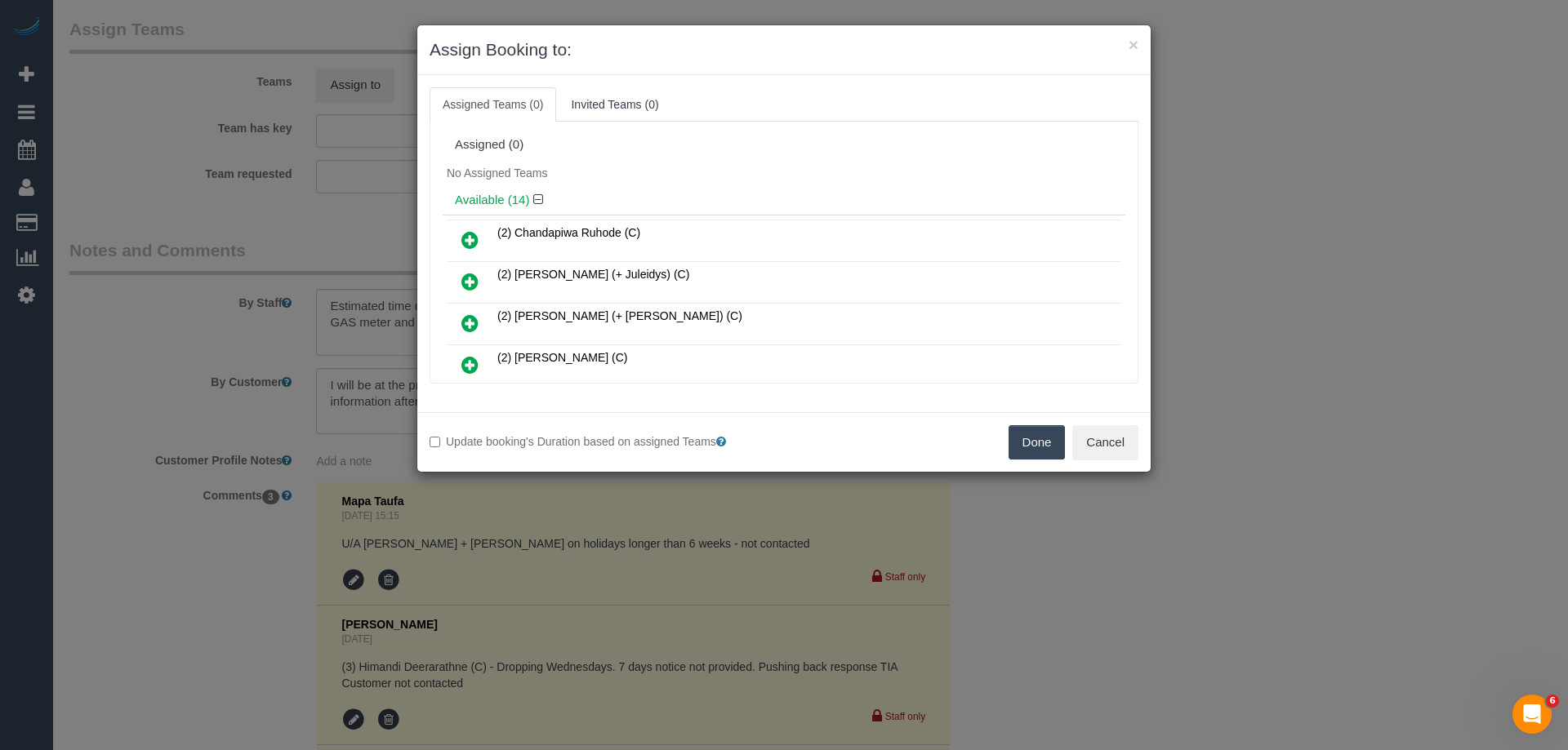
click at [656, 172] on div "No Assigned Teams" at bounding box center [784, 173] width 683 height 24
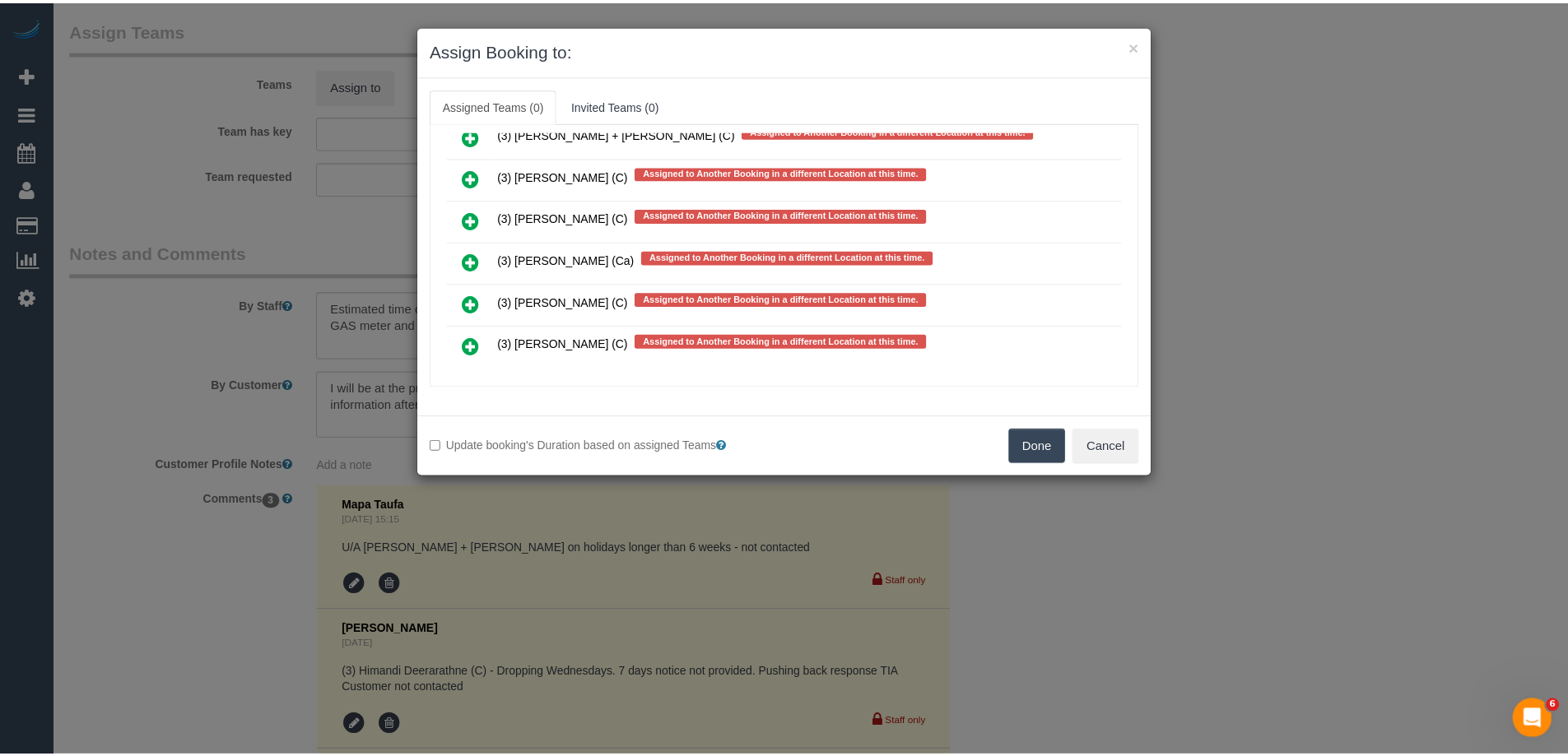
scroll to position [3305, 0]
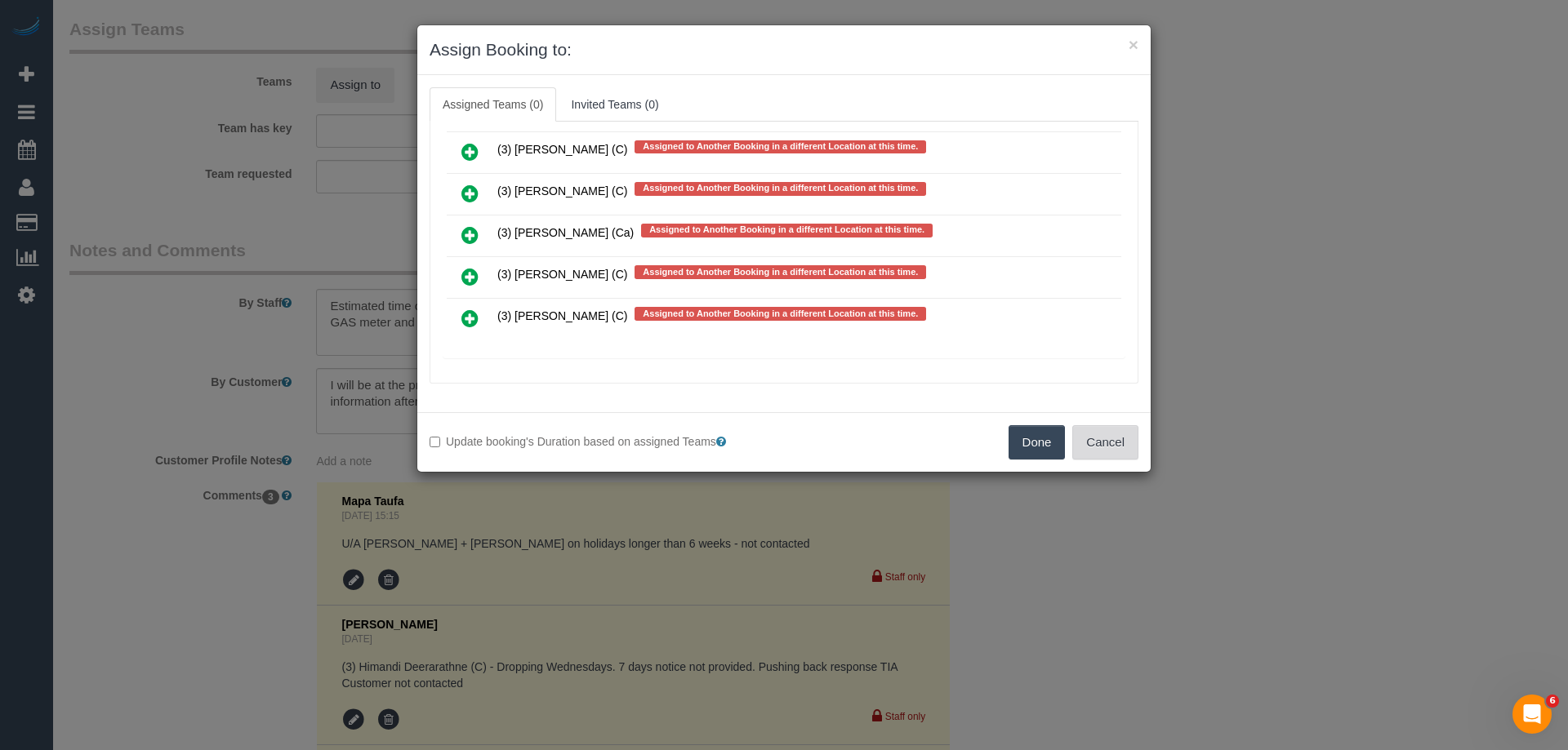
click at [1110, 438] on button "Cancel" at bounding box center [1105, 442] width 66 height 35
click at [1110, 438] on div "× Assign Booking to: Assigned Teams (0) Invited Teams (0) Assigned (0) No Assig…" at bounding box center [784, 375] width 1568 height 750
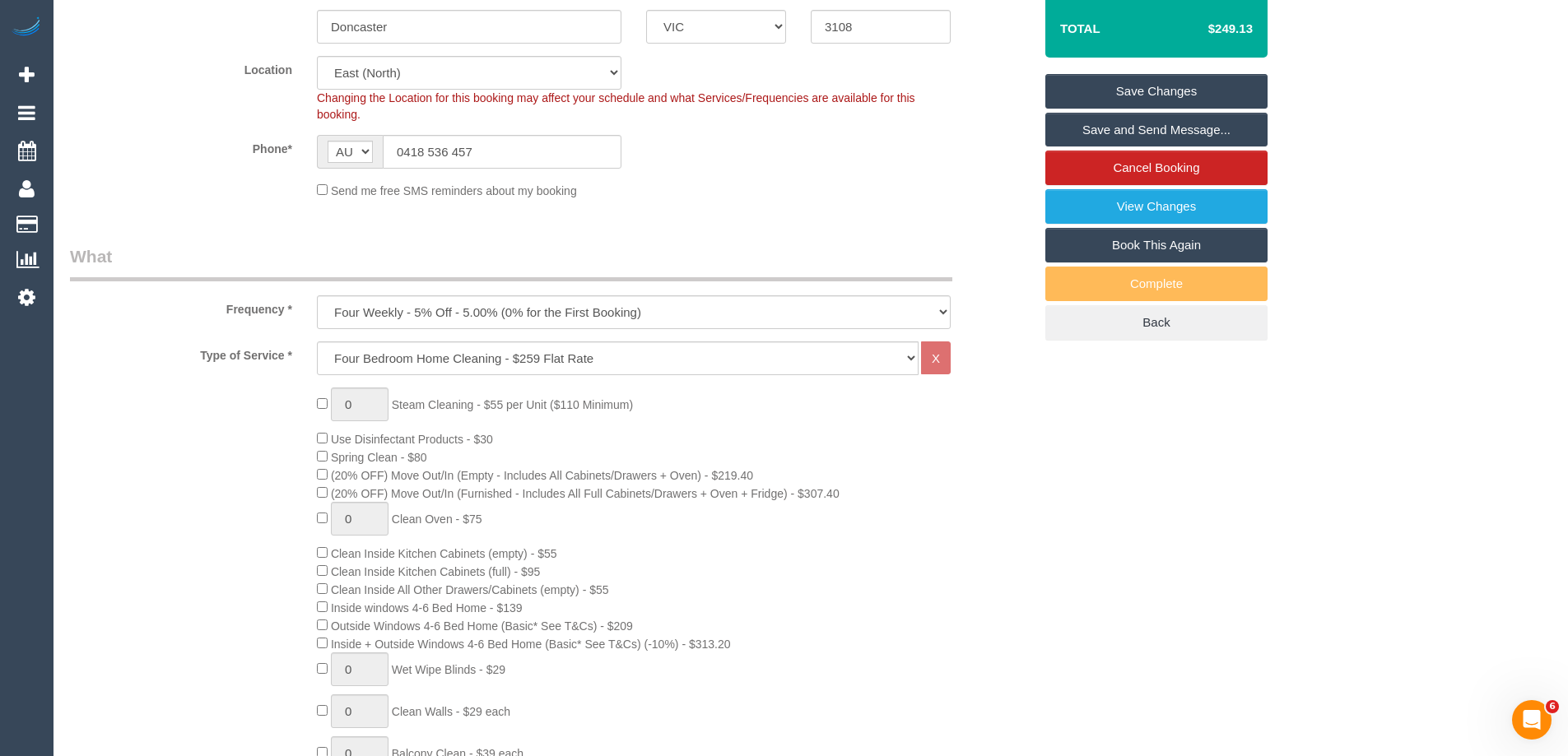
scroll to position [247, 0]
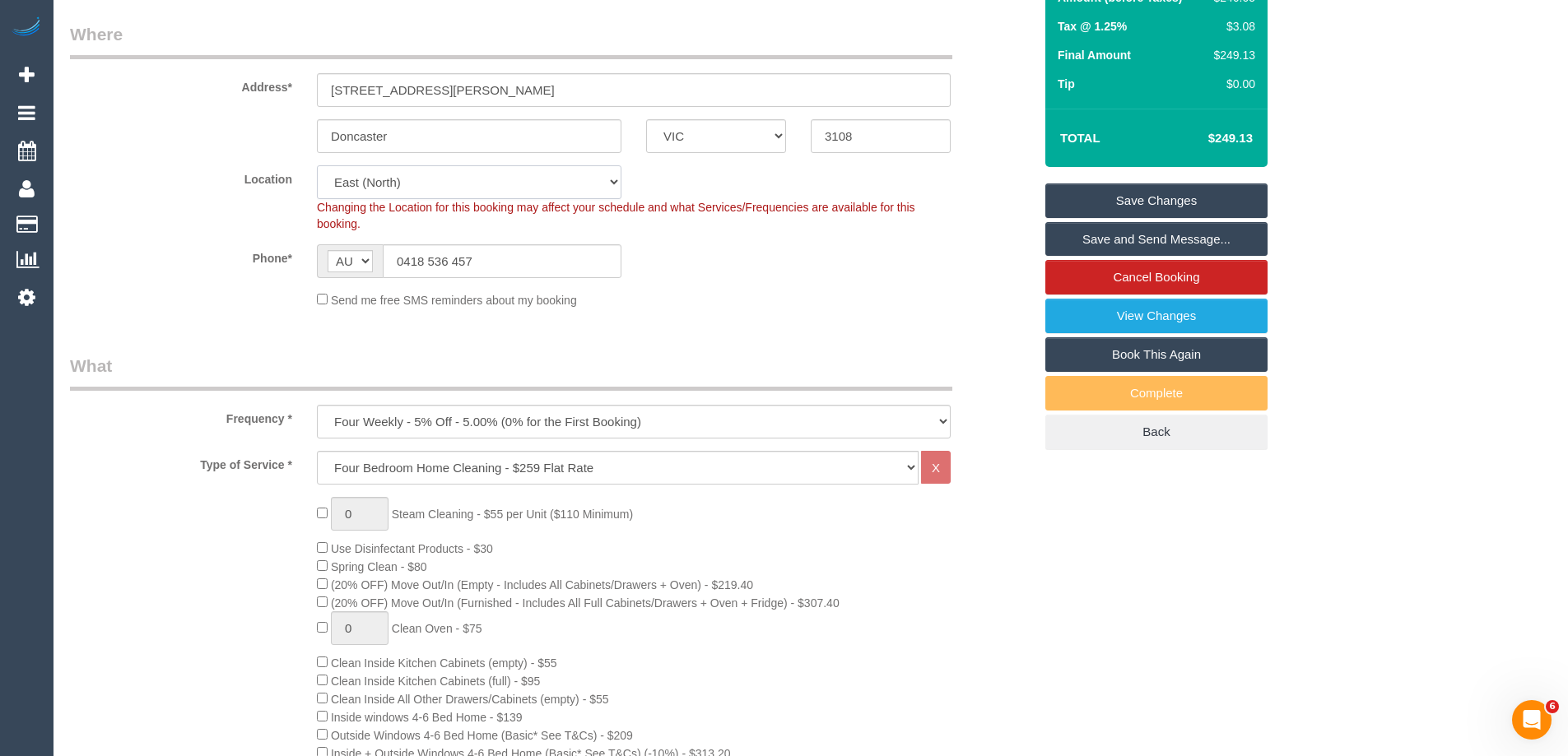
drag, startPoint x: 374, startPoint y: 183, endPoint x: 369, endPoint y: 199, distance: 16.8
click at [374, 183] on select "Office City East (North) East (South) Inner East Inner North (East) Inner North…" at bounding box center [469, 183] width 304 height 34
select select "50"
click at [317, 166] on select "Office City East (North) East (South) Inner East Inner North (East) Inner North…" at bounding box center [469, 183] width 304 height 34
click at [684, 279] on sui-booking-location "Location Office City East (North) East (South) Inner East Inner North (East) In…" at bounding box center [551, 237] width 963 height 143
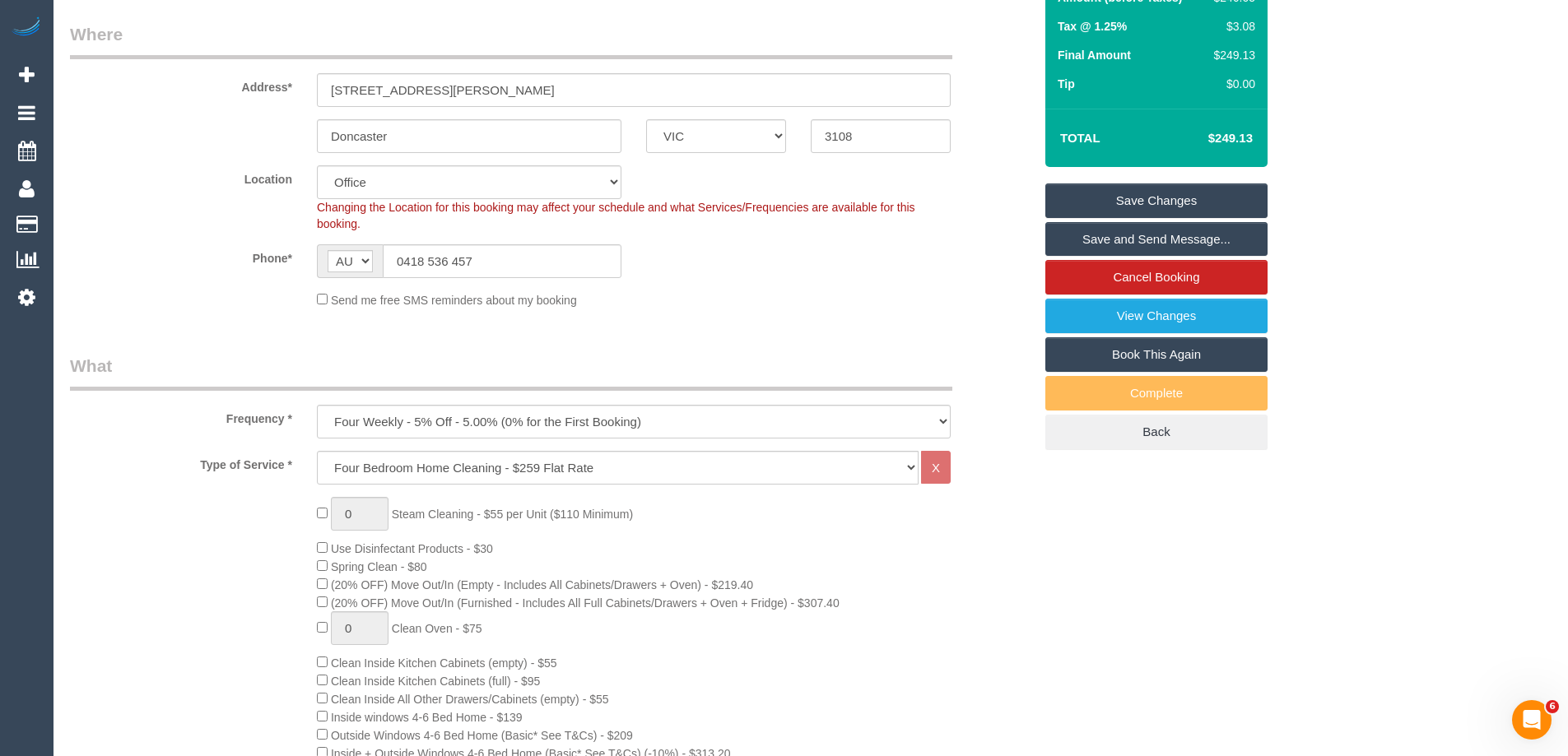
select select "object:3532"
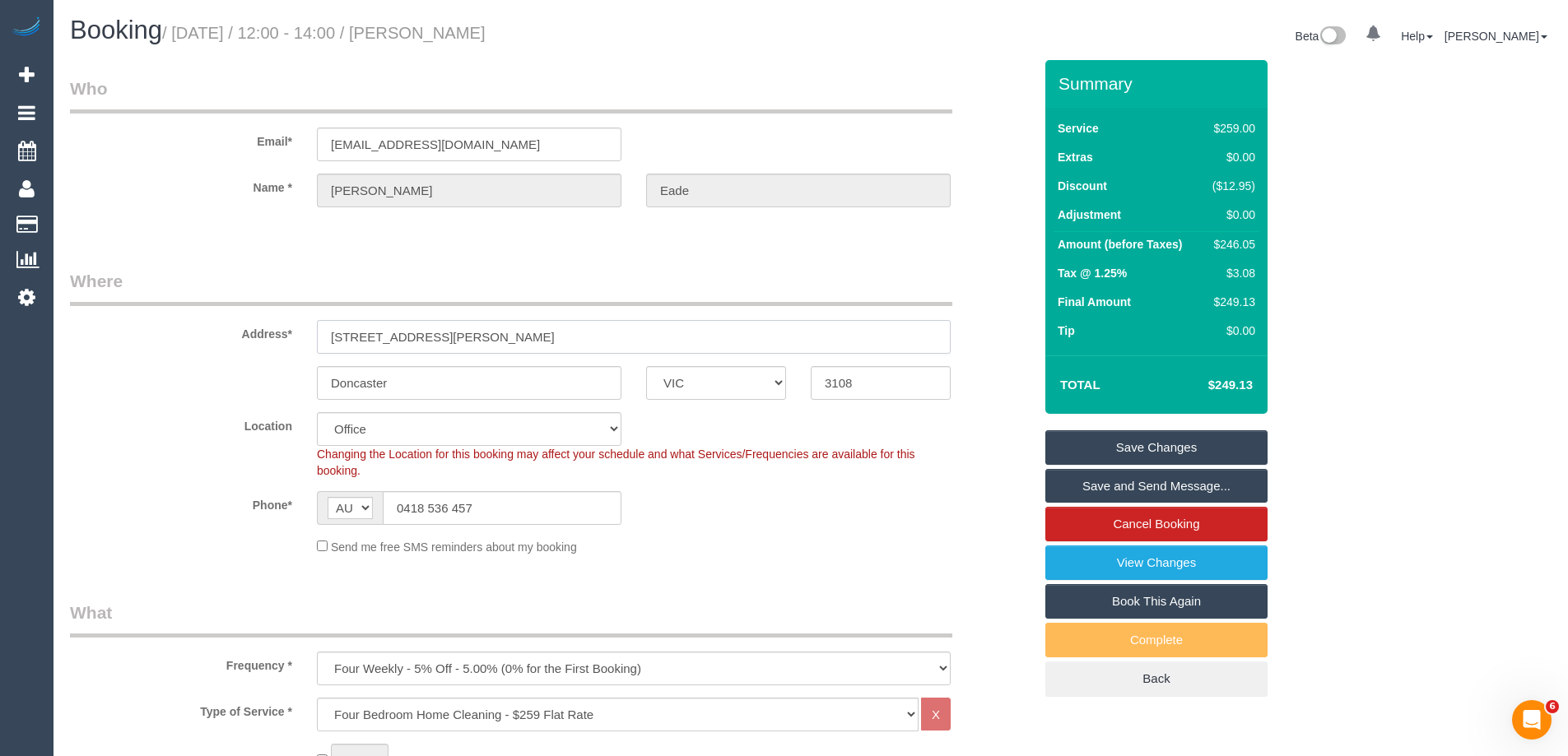
drag, startPoint x: 449, startPoint y: 344, endPoint x: 273, endPoint y: 344, distance: 176.0
click at [288, 343] on div "Address* 1a Davis Street" at bounding box center [551, 312] width 988 height 85
click at [444, 149] on input "akern.av@gmail.com" at bounding box center [469, 144] width 304 height 34
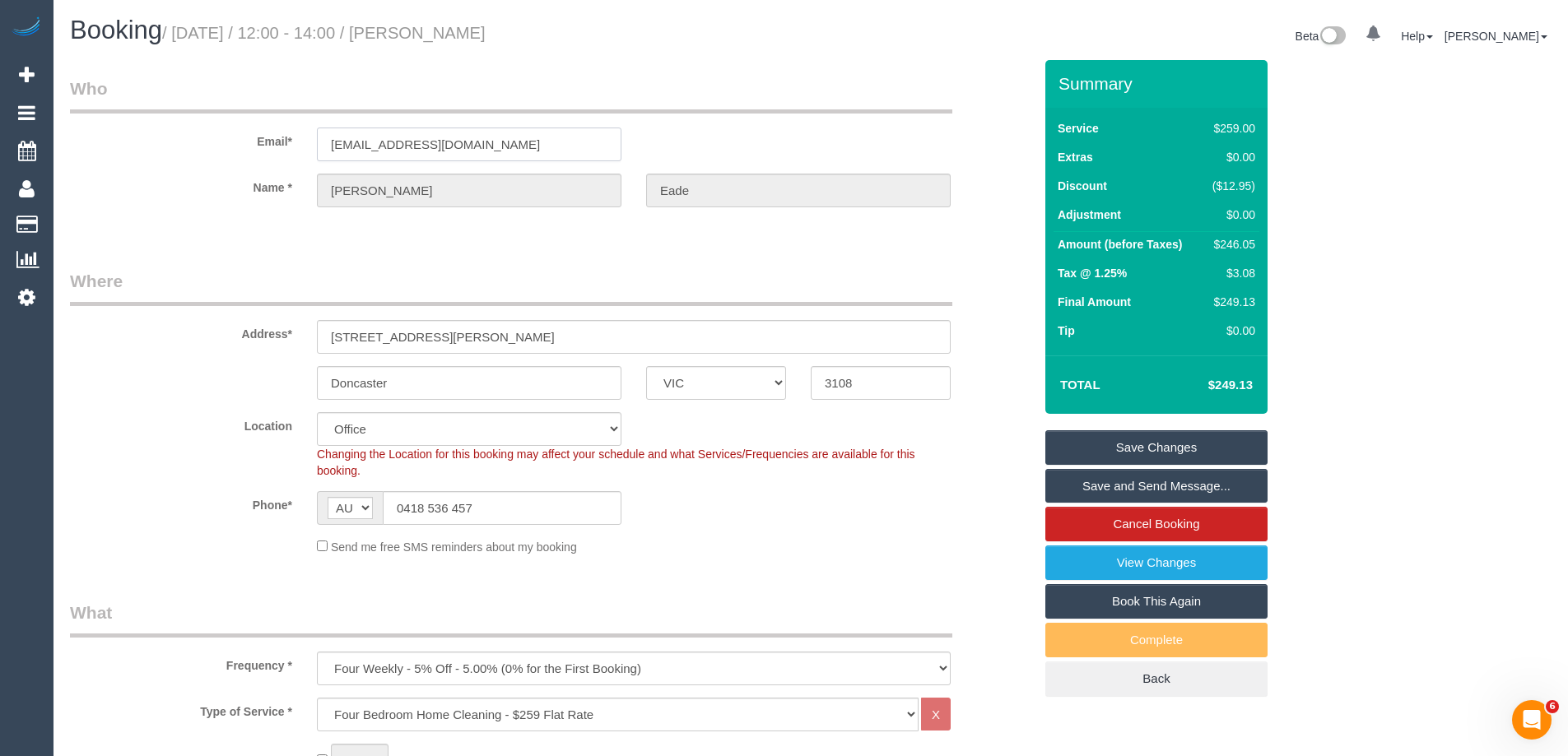
click at [444, 149] on input "akern.av@gmail.com" at bounding box center [469, 144] width 304 height 34
click at [531, 269] on legend "Where" at bounding box center [510, 287] width 882 height 37
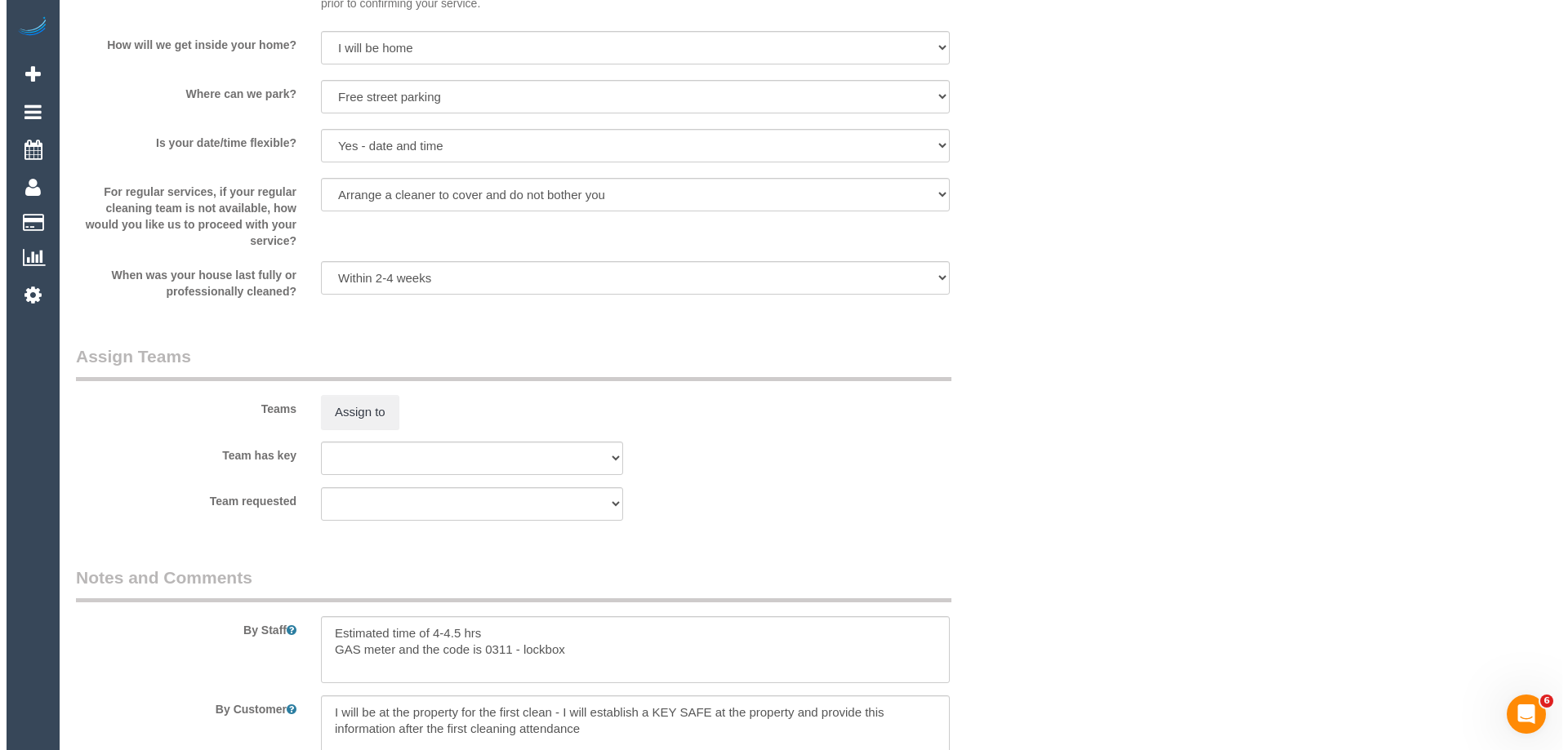
scroll to position [2286, 0]
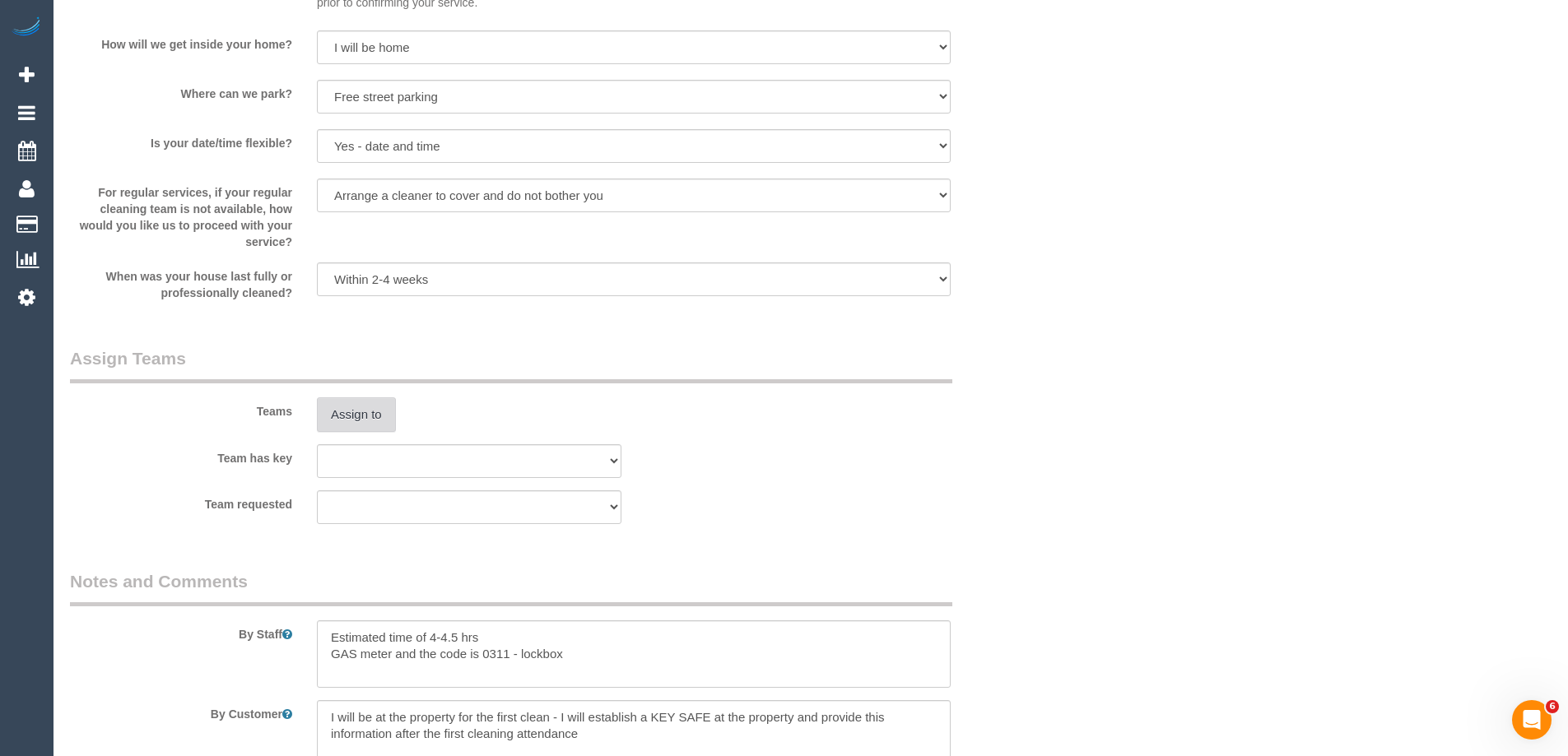
click at [332, 418] on button "Assign to" at bounding box center [357, 414] width 79 height 35
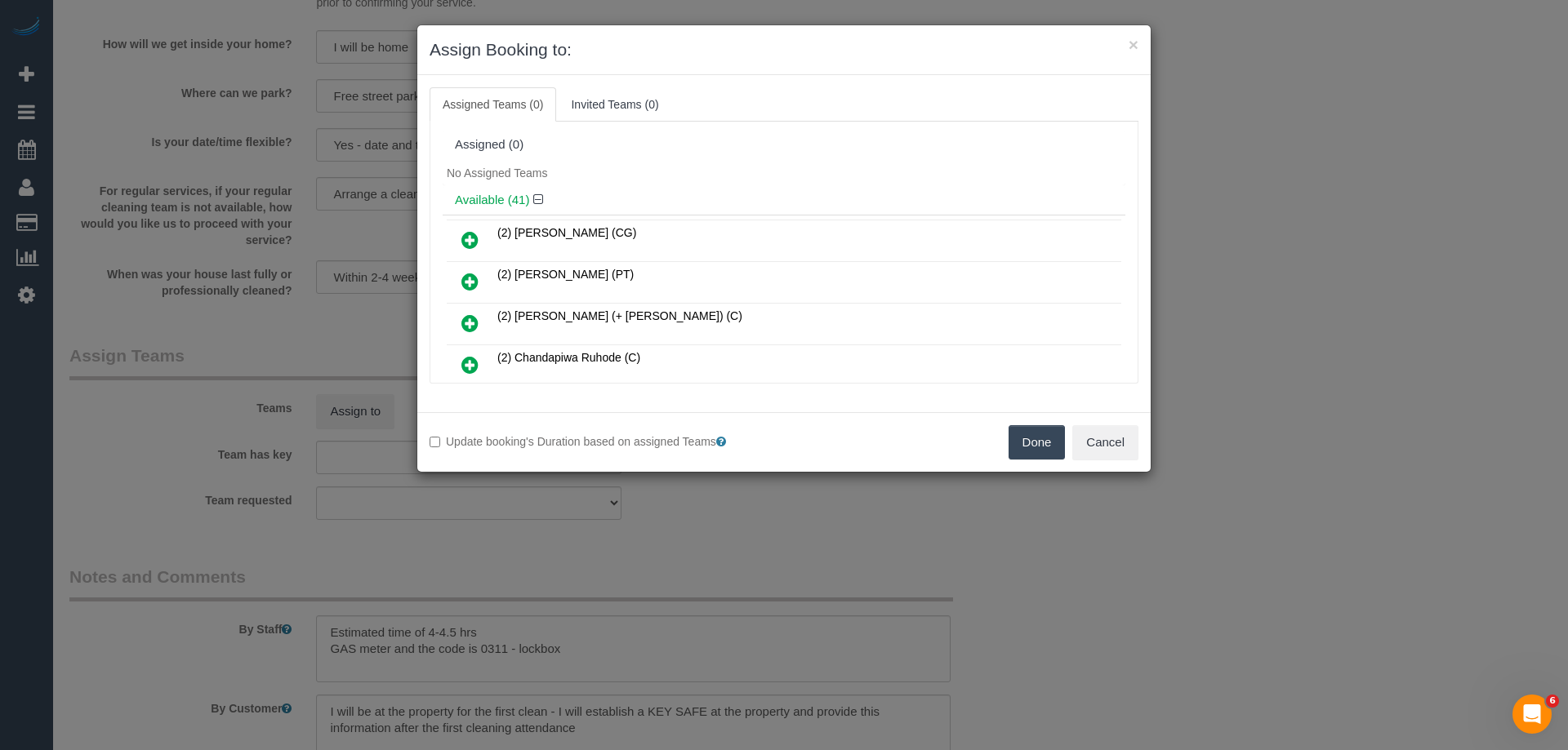
click at [738, 146] on div "Assigned (0)" at bounding box center [784, 145] width 659 height 14
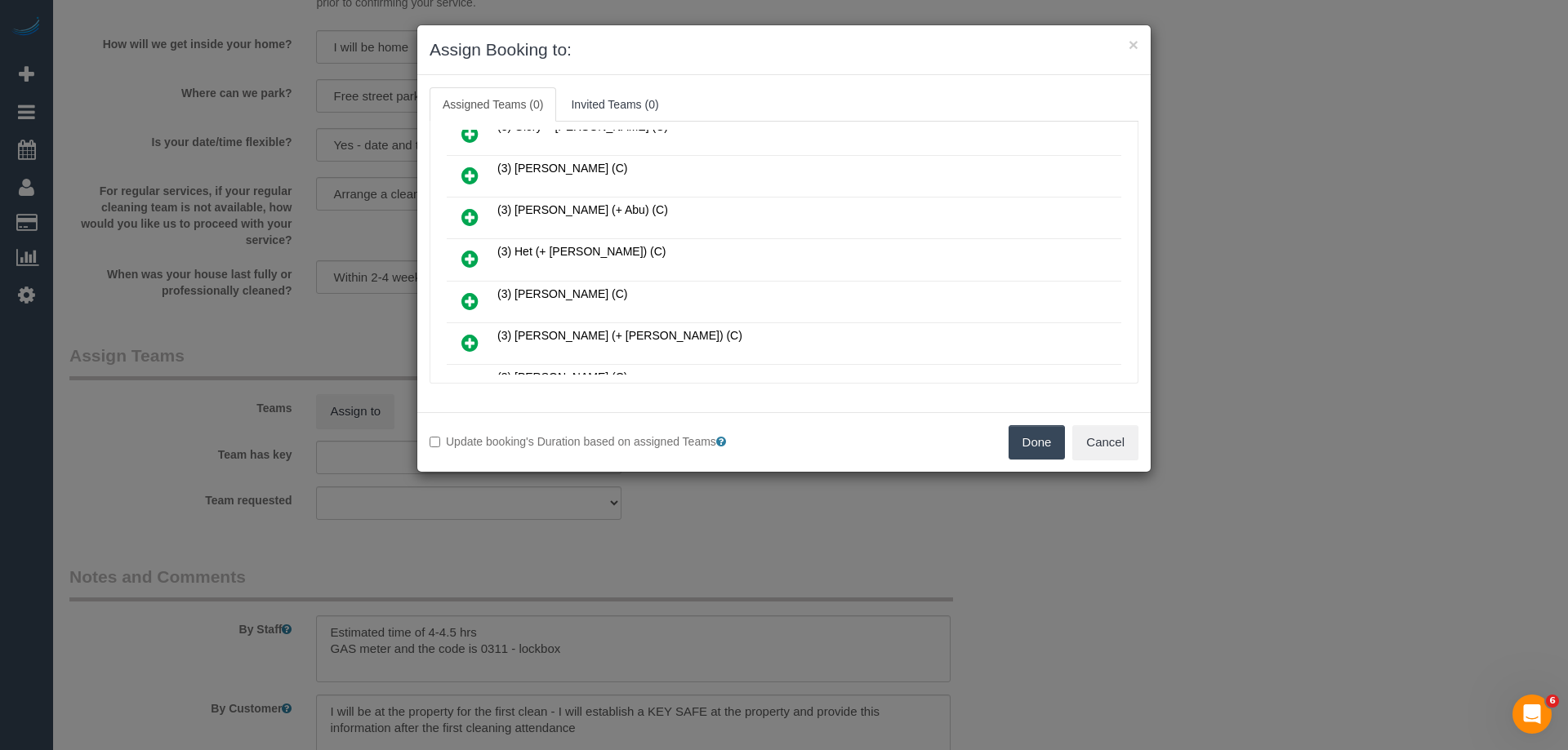
click at [471, 261] on icon at bounding box center [470, 259] width 17 height 20
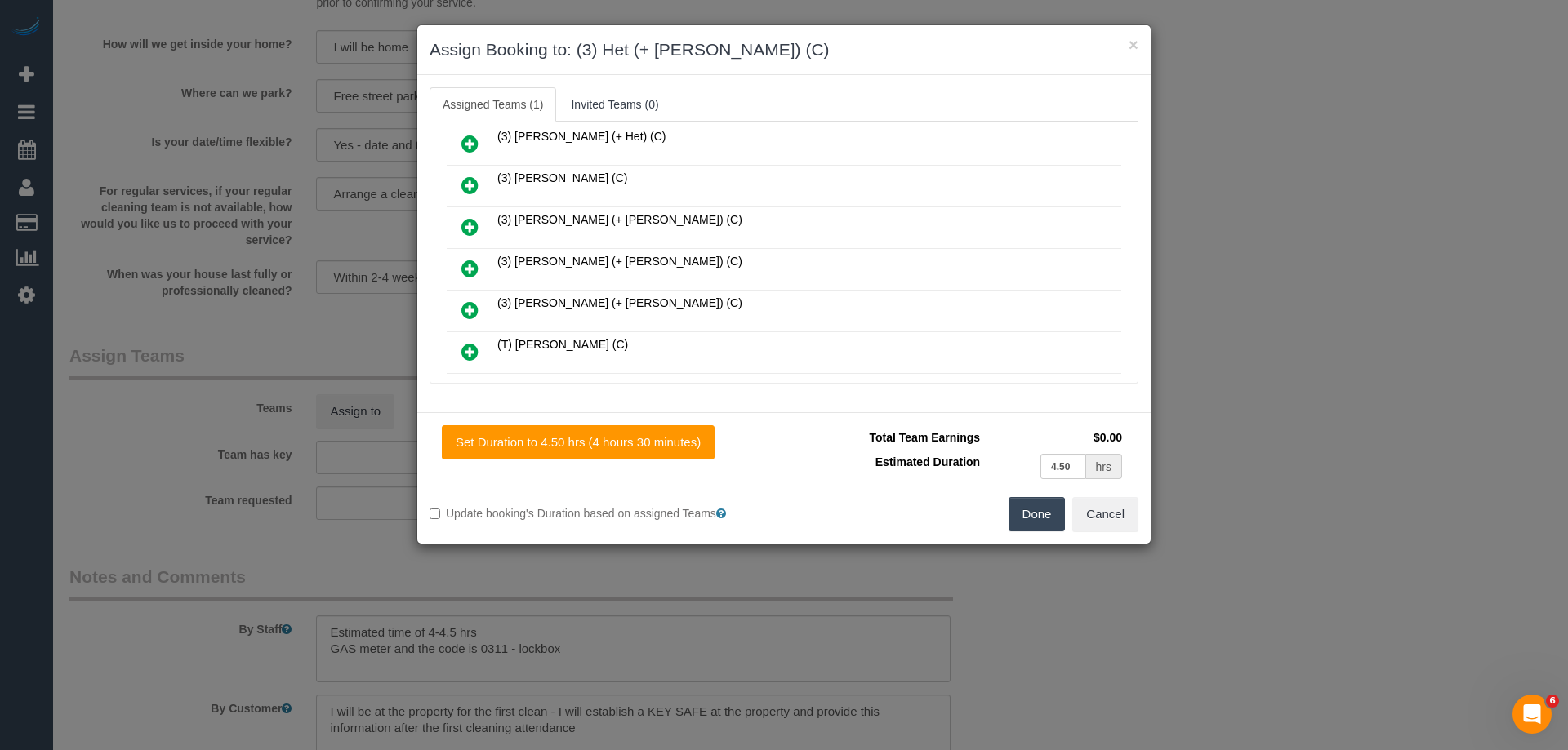
click at [455, 136] on link at bounding box center [470, 144] width 38 height 33
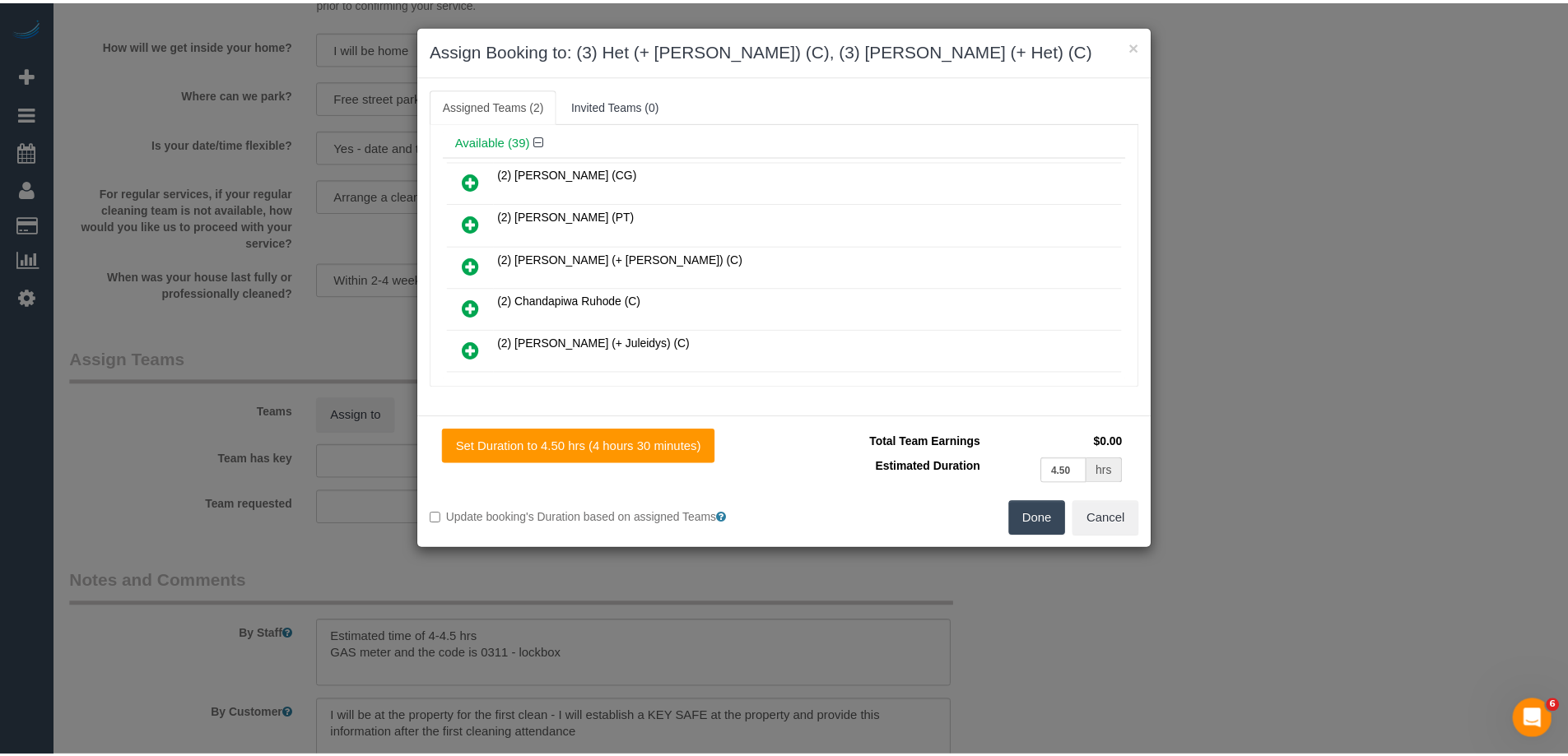
scroll to position [0, 0]
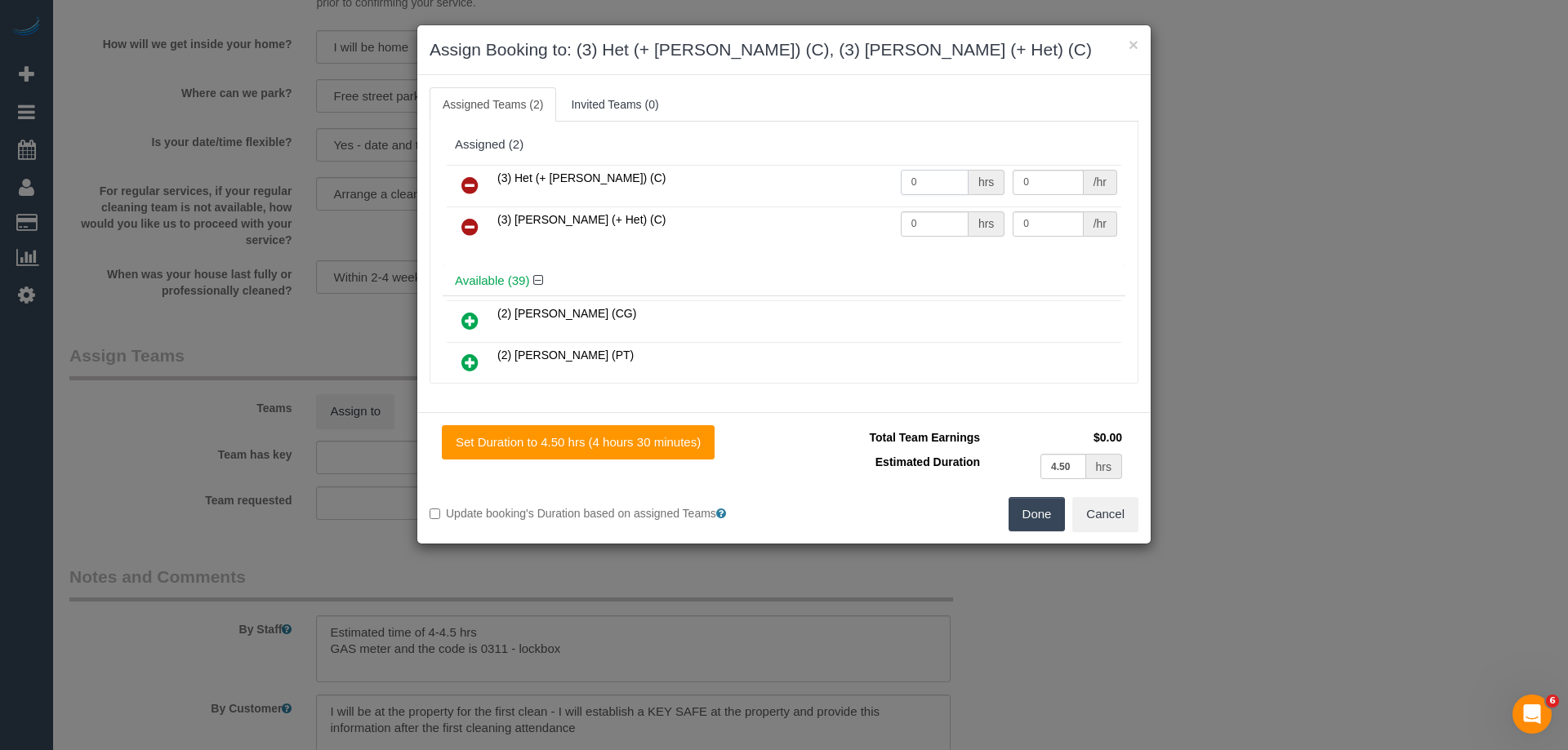
click at [938, 181] on input "0" at bounding box center [934, 182] width 68 height 25
type input "1"
click at [937, 224] on input "0" at bounding box center [934, 223] width 68 height 25
type input "1"
click at [1045, 174] on input "0" at bounding box center [1048, 182] width 70 height 25
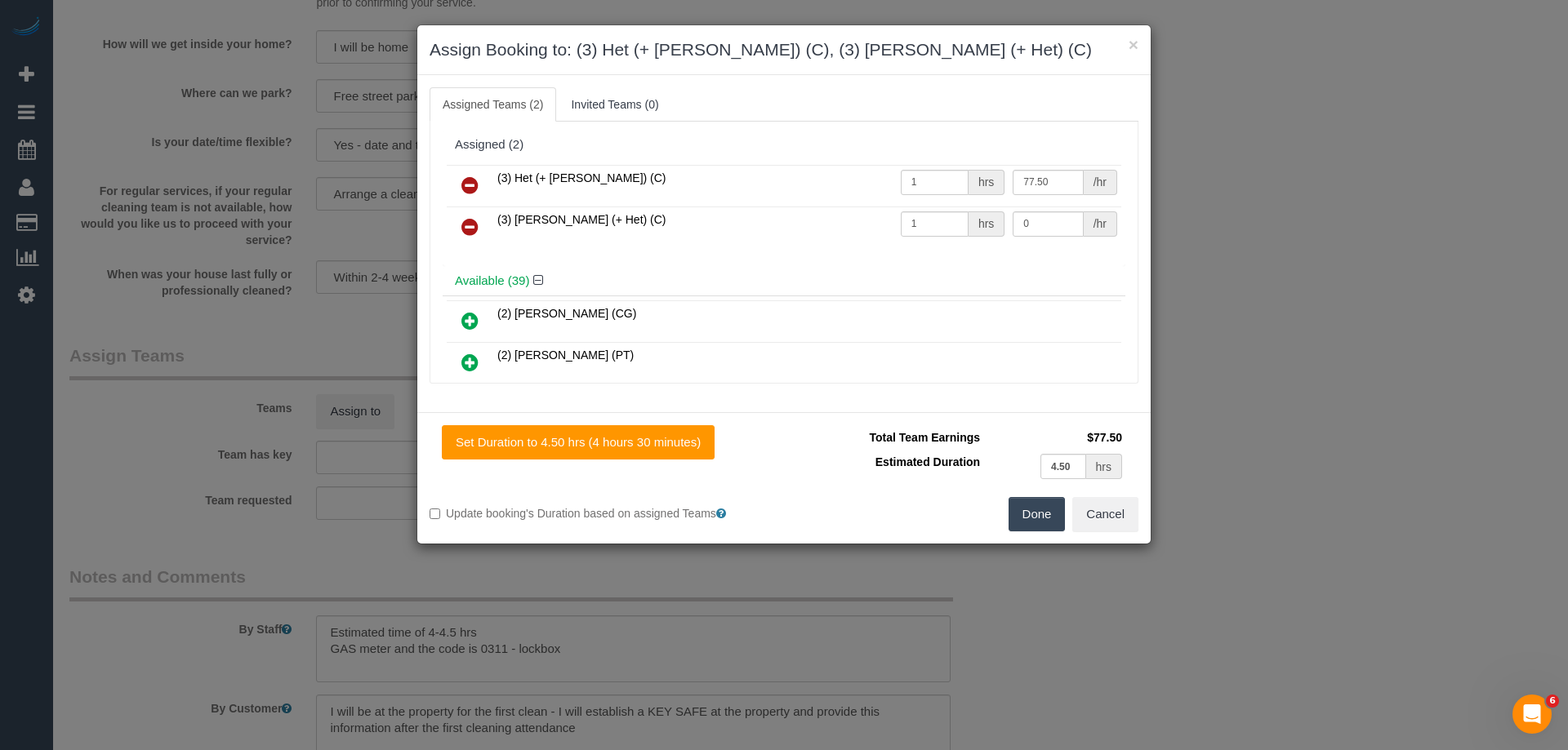
type input "77.5"
click at [1047, 209] on td "0 /hr" at bounding box center [1065, 227] width 113 height 42
click at [1025, 218] on input "0" at bounding box center [1048, 223] width 70 height 25
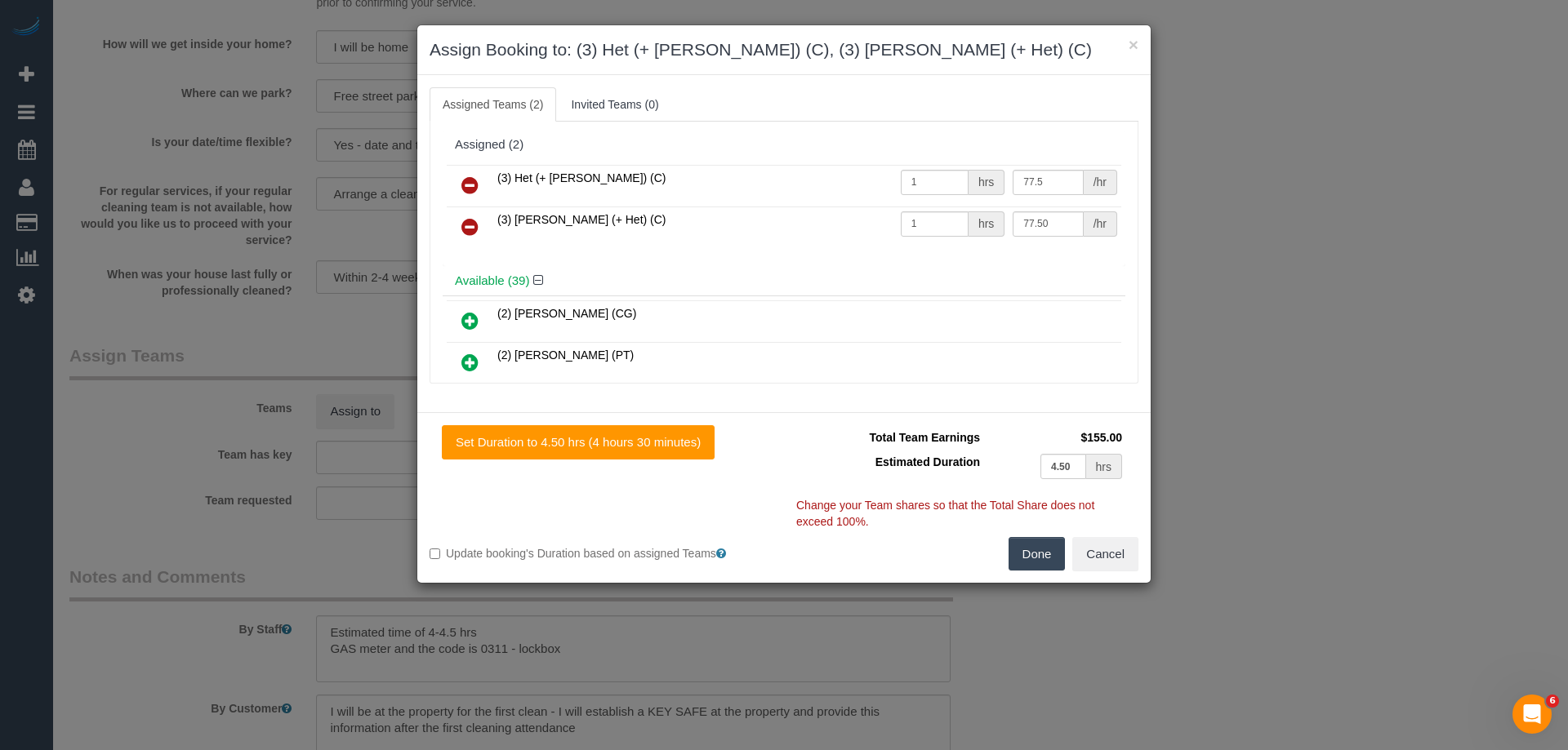
type input "77.5"
click at [1035, 548] on button "Done" at bounding box center [1037, 554] width 57 height 35
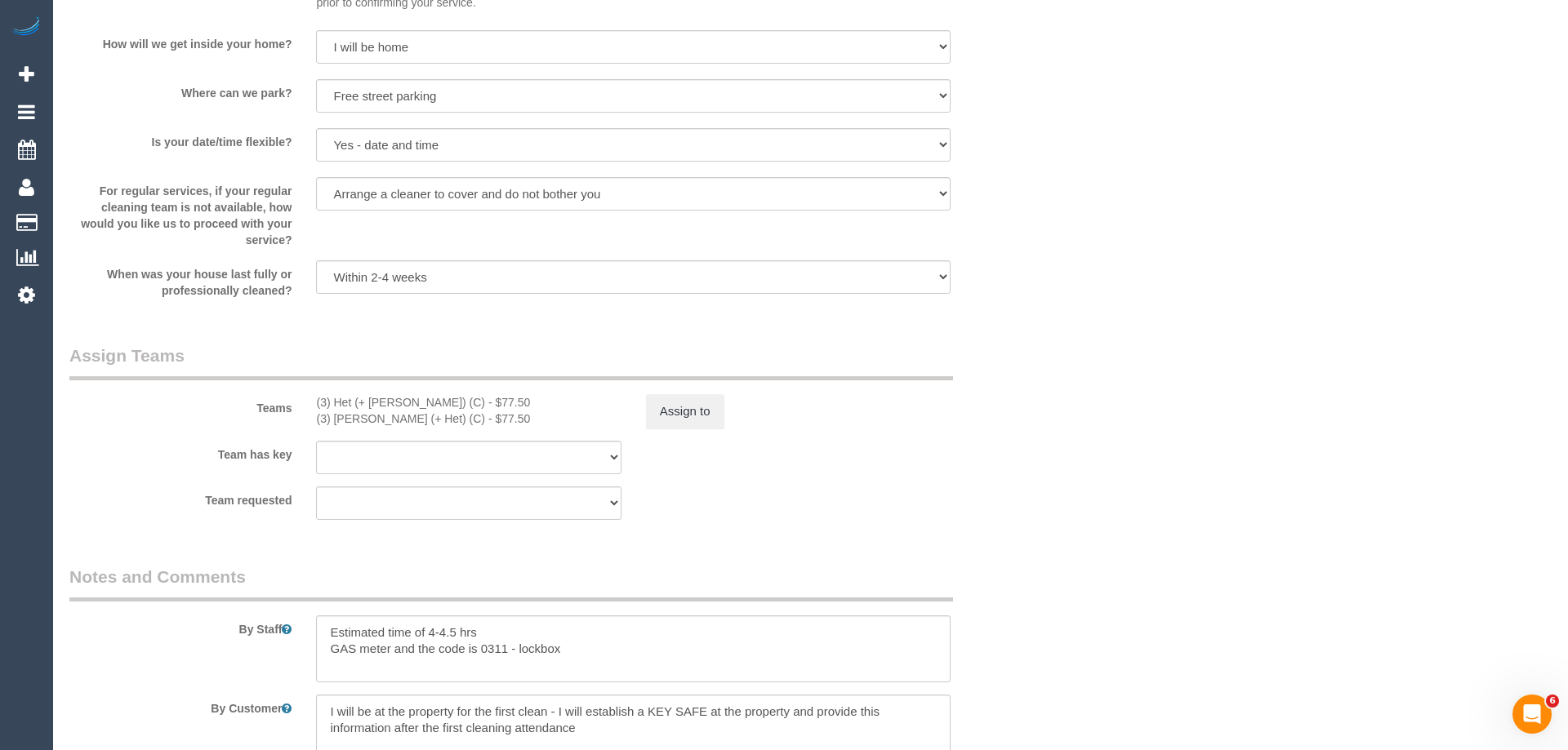
click at [1035, 548] on div "× Assign Booking to: (3) Het (+ Ronak) (C), (3) Ronak (+ Het) (C) Assigned Team…" at bounding box center [784, 375] width 1568 height 750
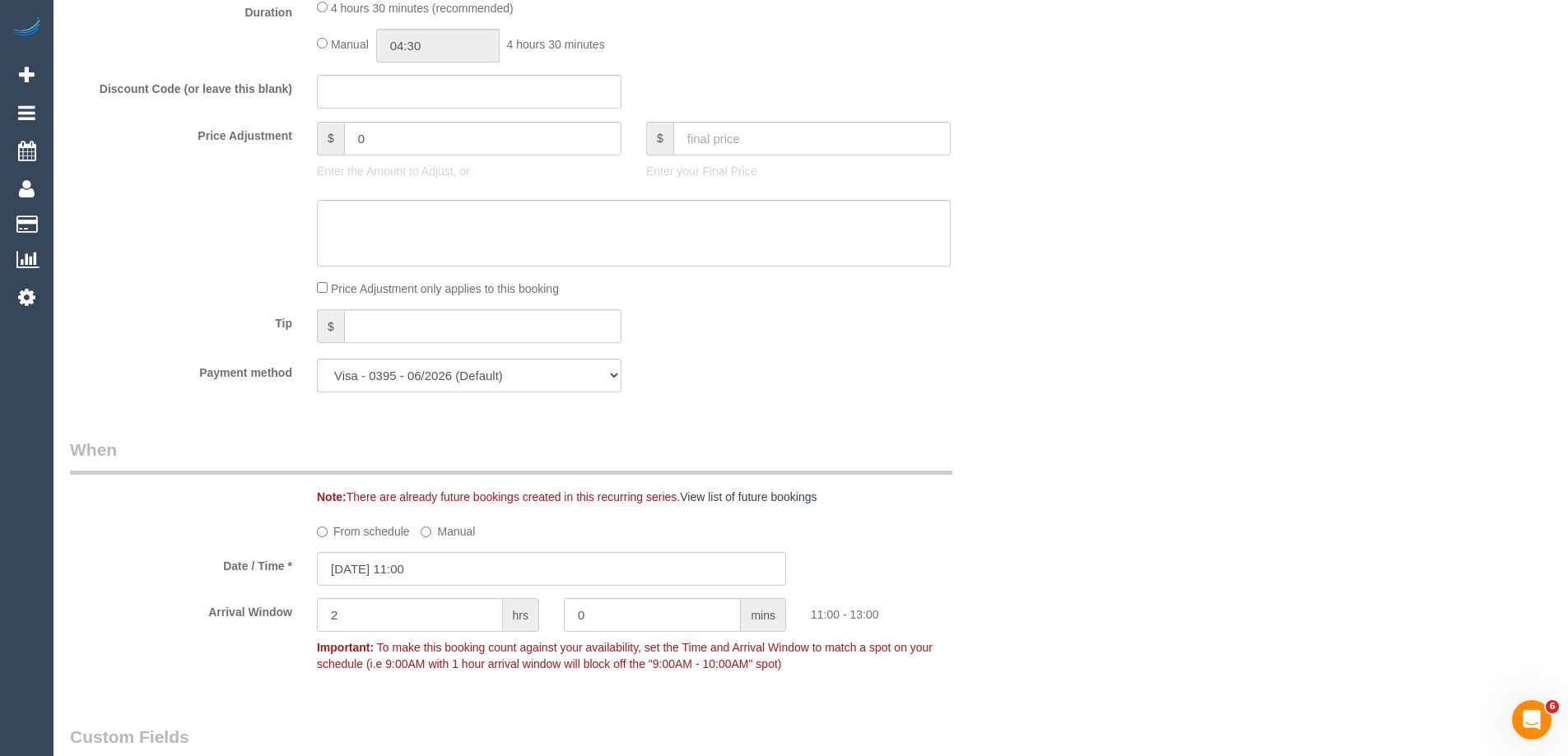
scroll to position [1152, 0]
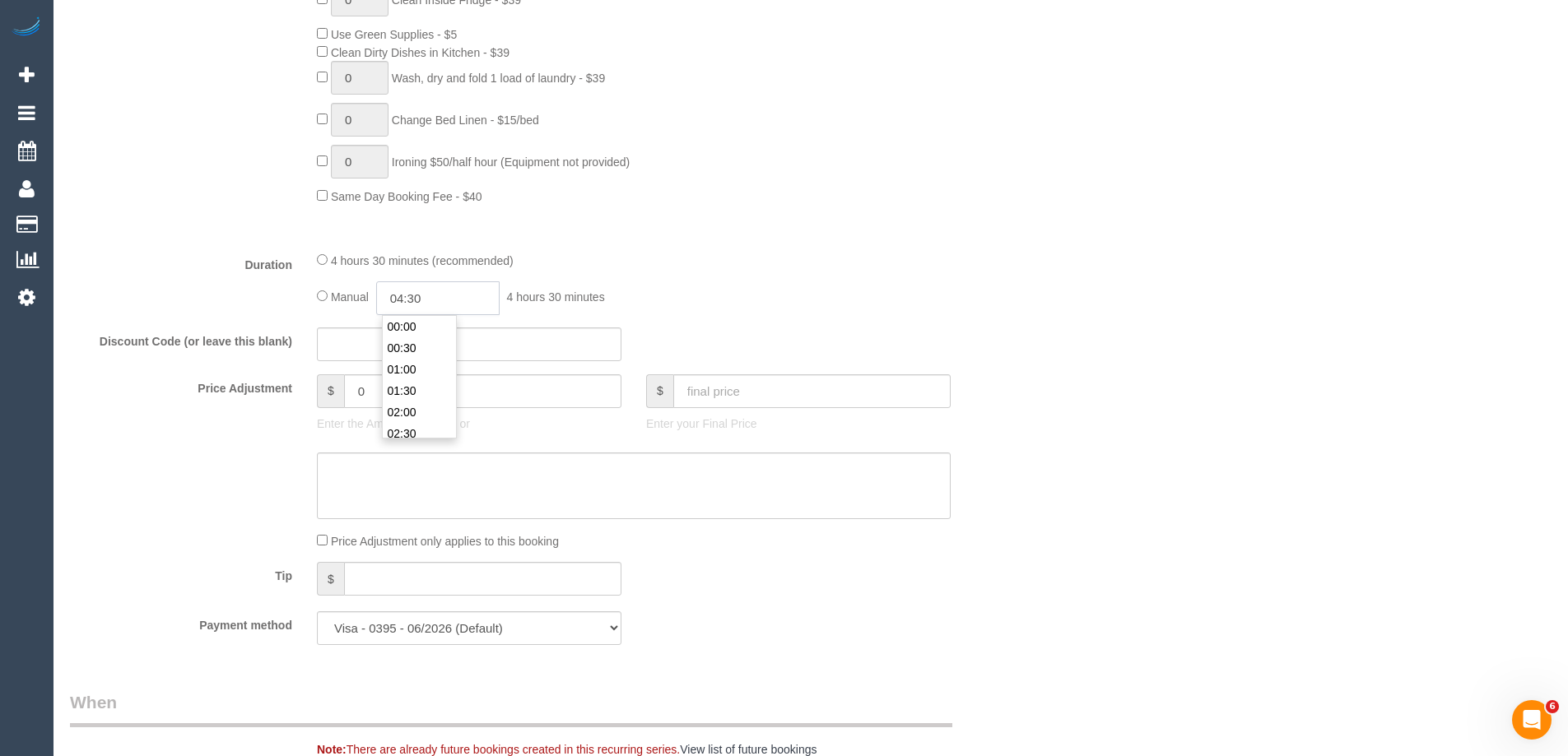
click at [428, 298] on input "04:30" at bounding box center [438, 298] width 123 height 34
drag, startPoint x: 428, startPoint y: 339, endPoint x: 459, endPoint y: 296, distance: 53.0
click at [428, 337] on li "02:00" at bounding box center [419, 340] width 73 height 22
click at [459, 296] on input "02:00" at bounding box center [438, 298] width 123 height 34
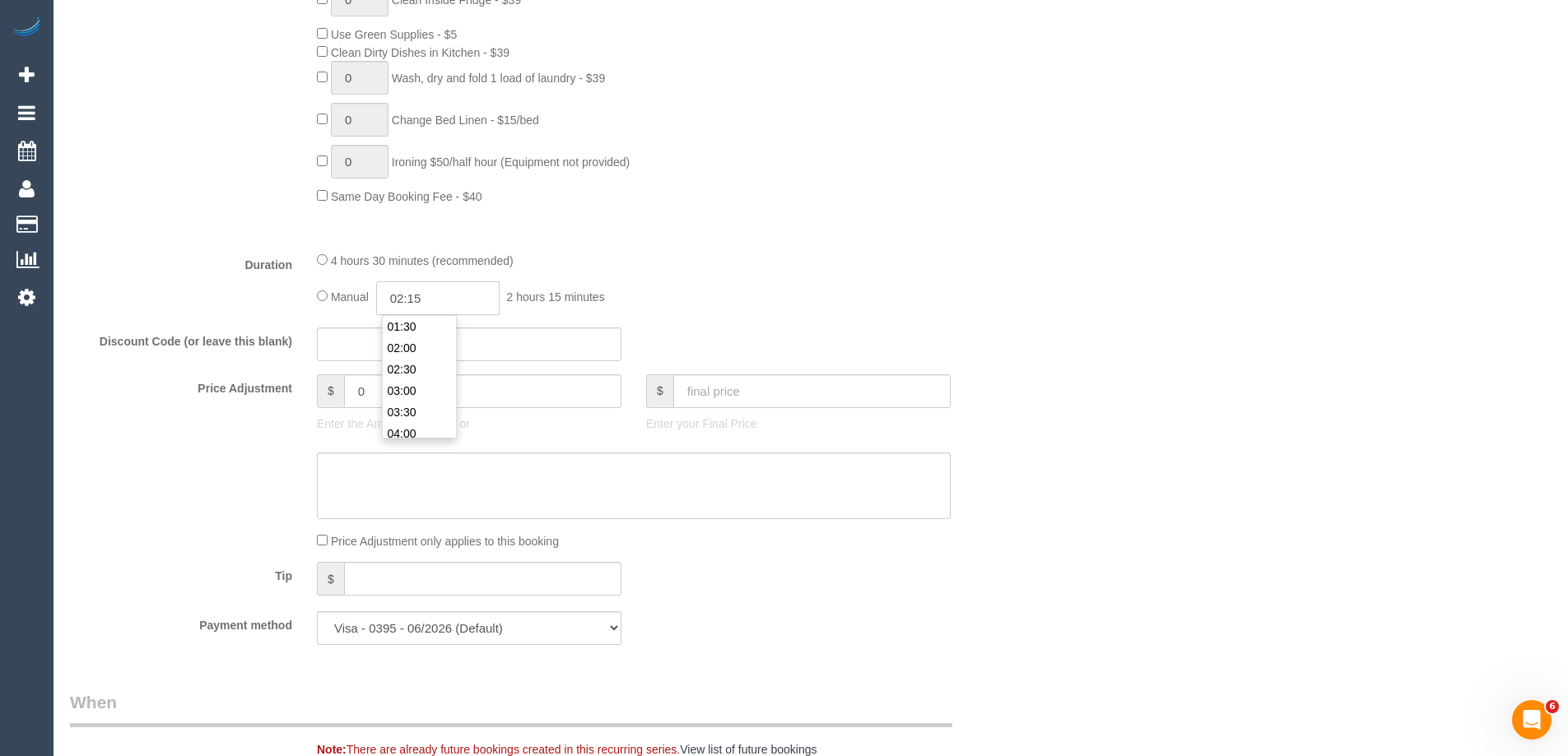
type input "02:15"
click at [832, 253] on div "4 hours 30 minutes (recommended)" at bounding box center [634, 260] width 634 height 18
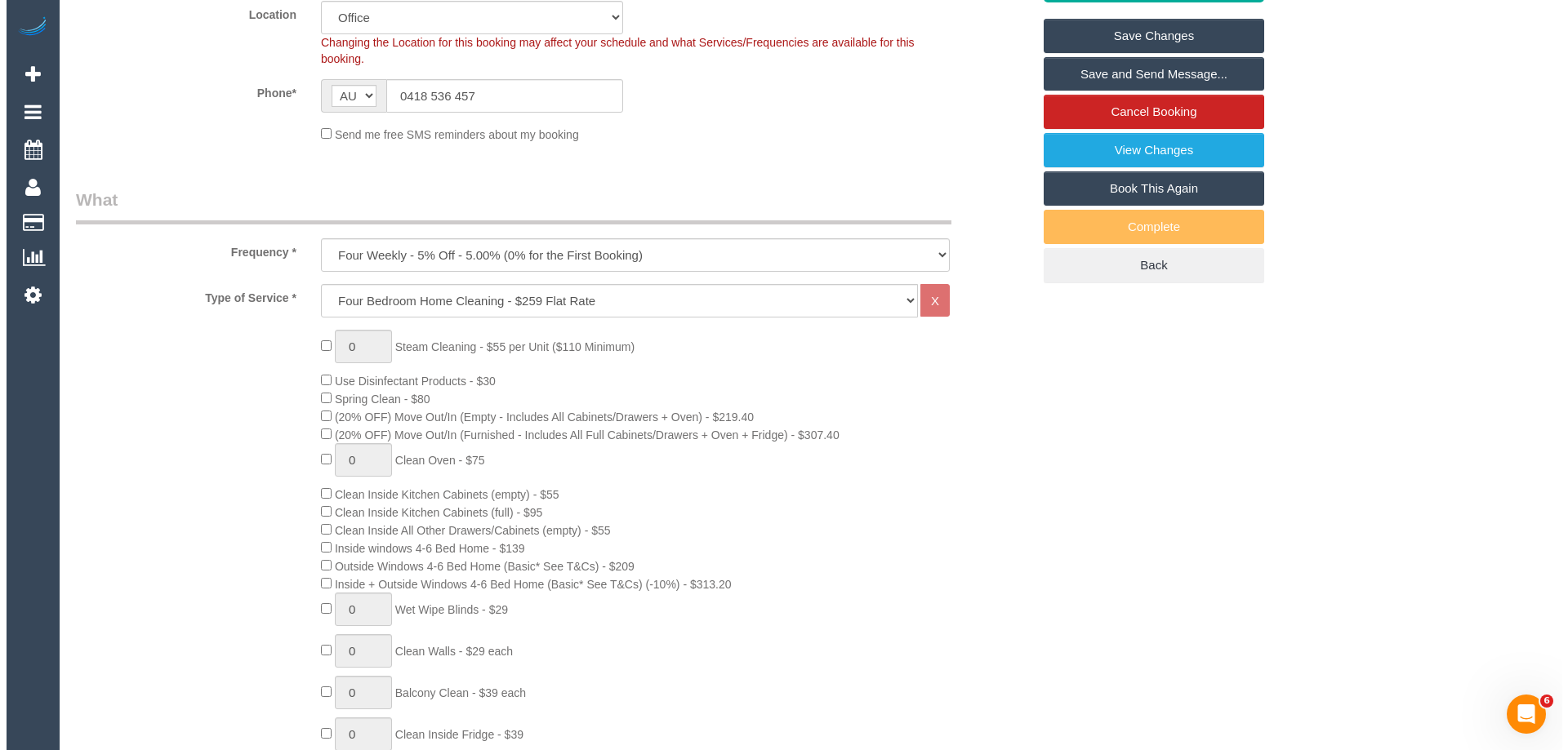
scroll to position [0, 0]
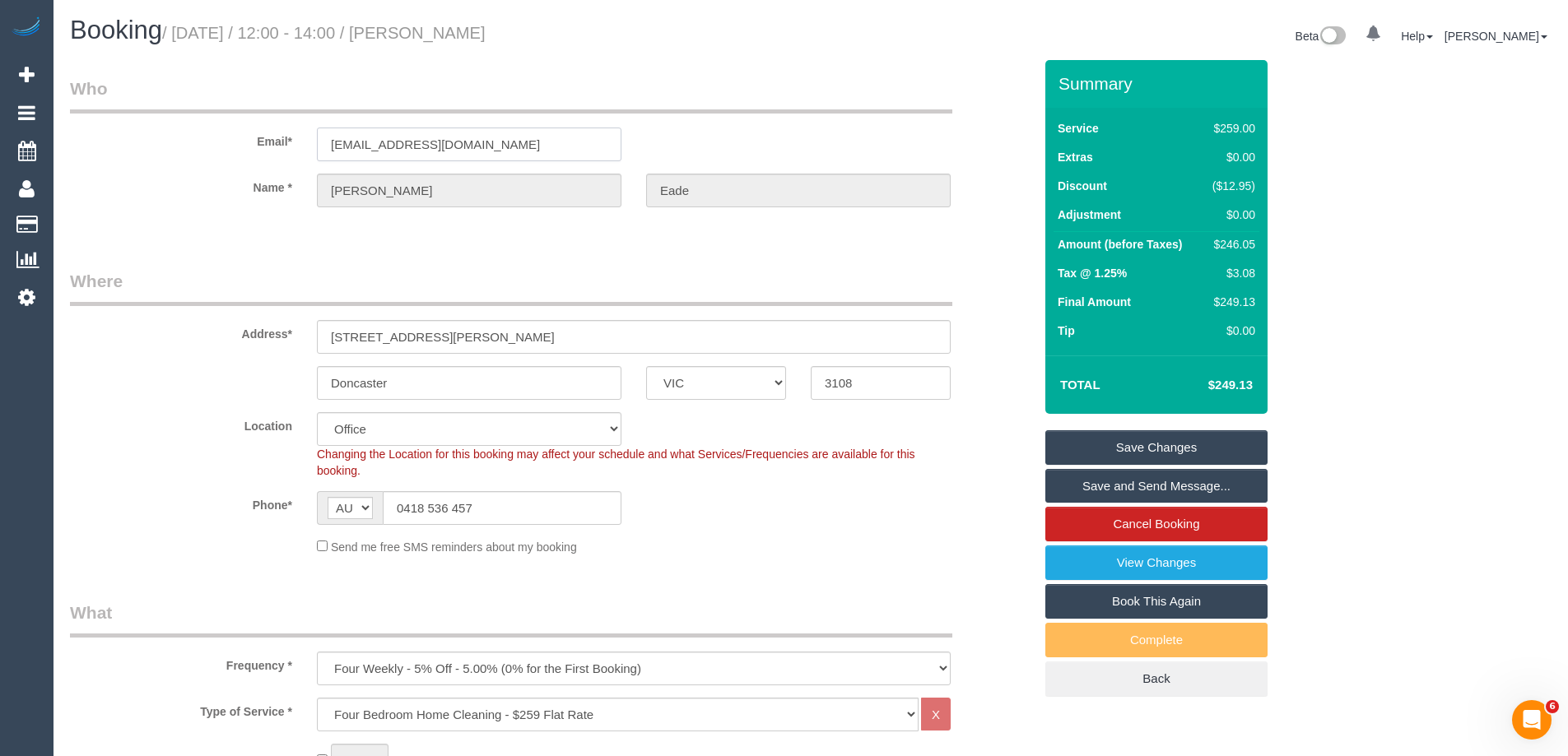
click at [338, 148] on input "akern.av@gmail.com" at bounding box center [469, 144] width 304 height 34
click at [403, 269] on legend "Where" at bounding box center [510, 287] width 882 height 37
click at [1153, 442] on link "Save Changes" at bounding box center [1156, 447] width 222 height 35
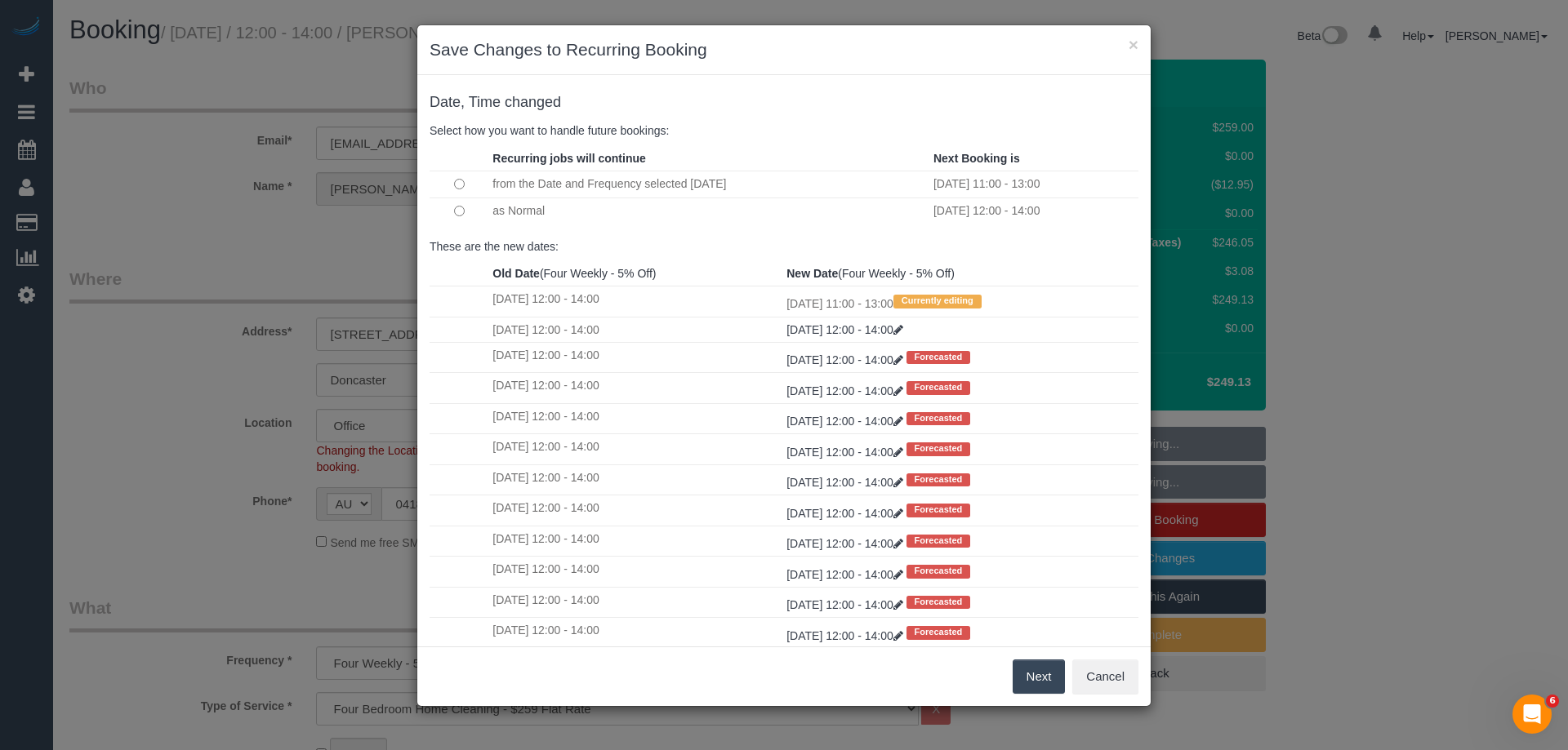
click at [1028, 672] on button "Next" at bounding box center [1039, 676] width 53 height 35
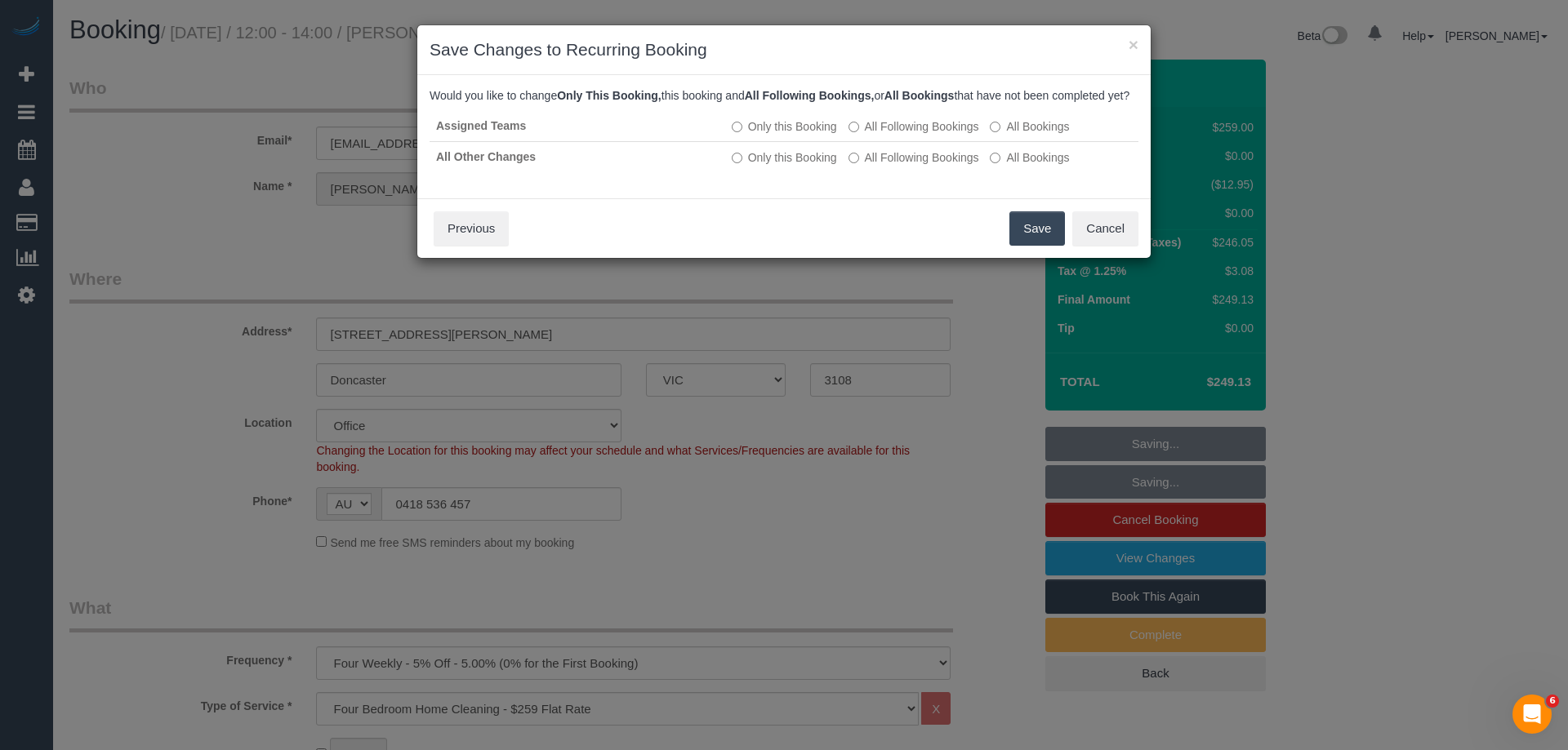
click at [1041, 246] on button "Save" at bounding box center [1036, 228] width 55 height 35
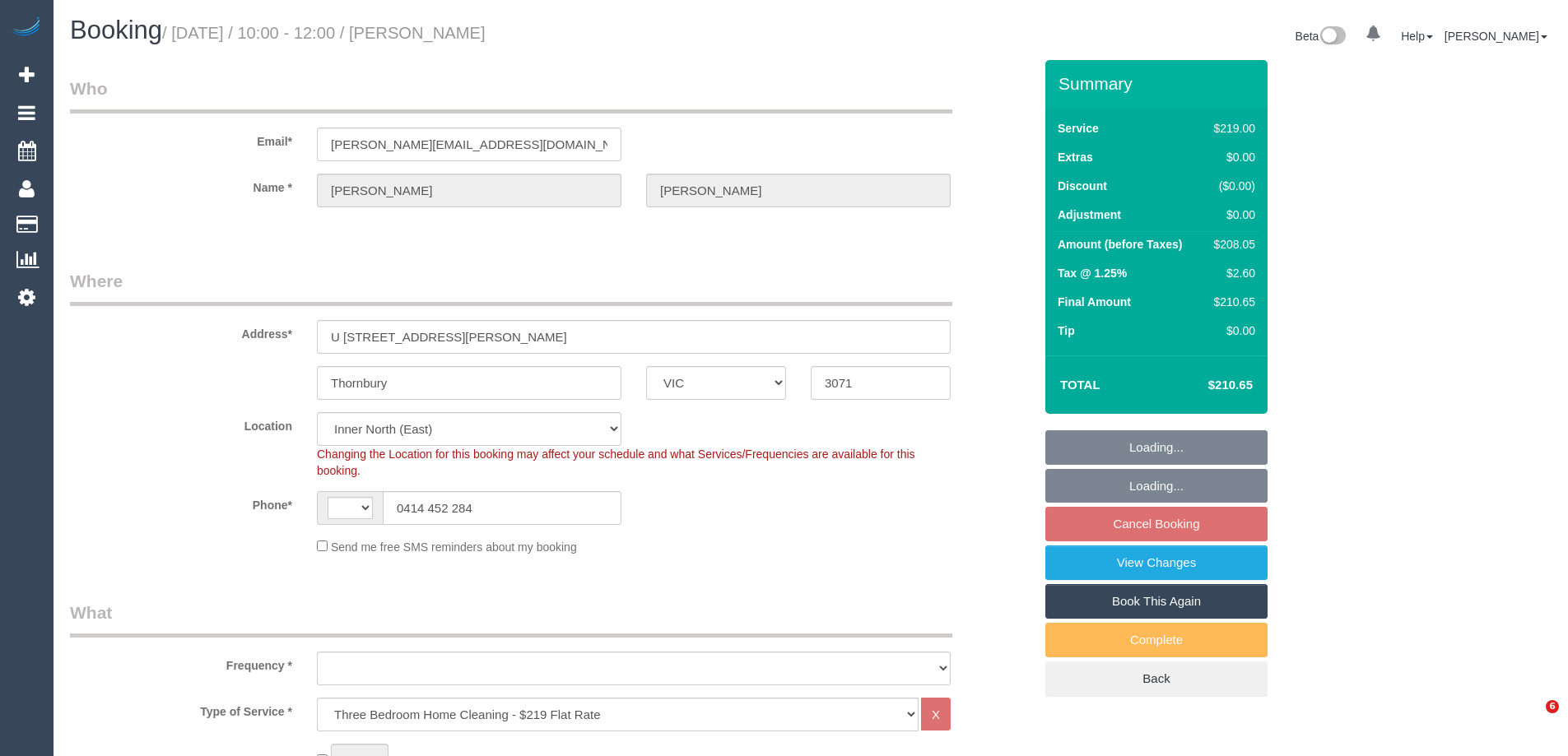
select select "VIC"
select select "string:stripe-pm_1RFppn2GScqysDRVe6zgINoS"
select select "string:AU"
select select "object:666"
select select "number:27"
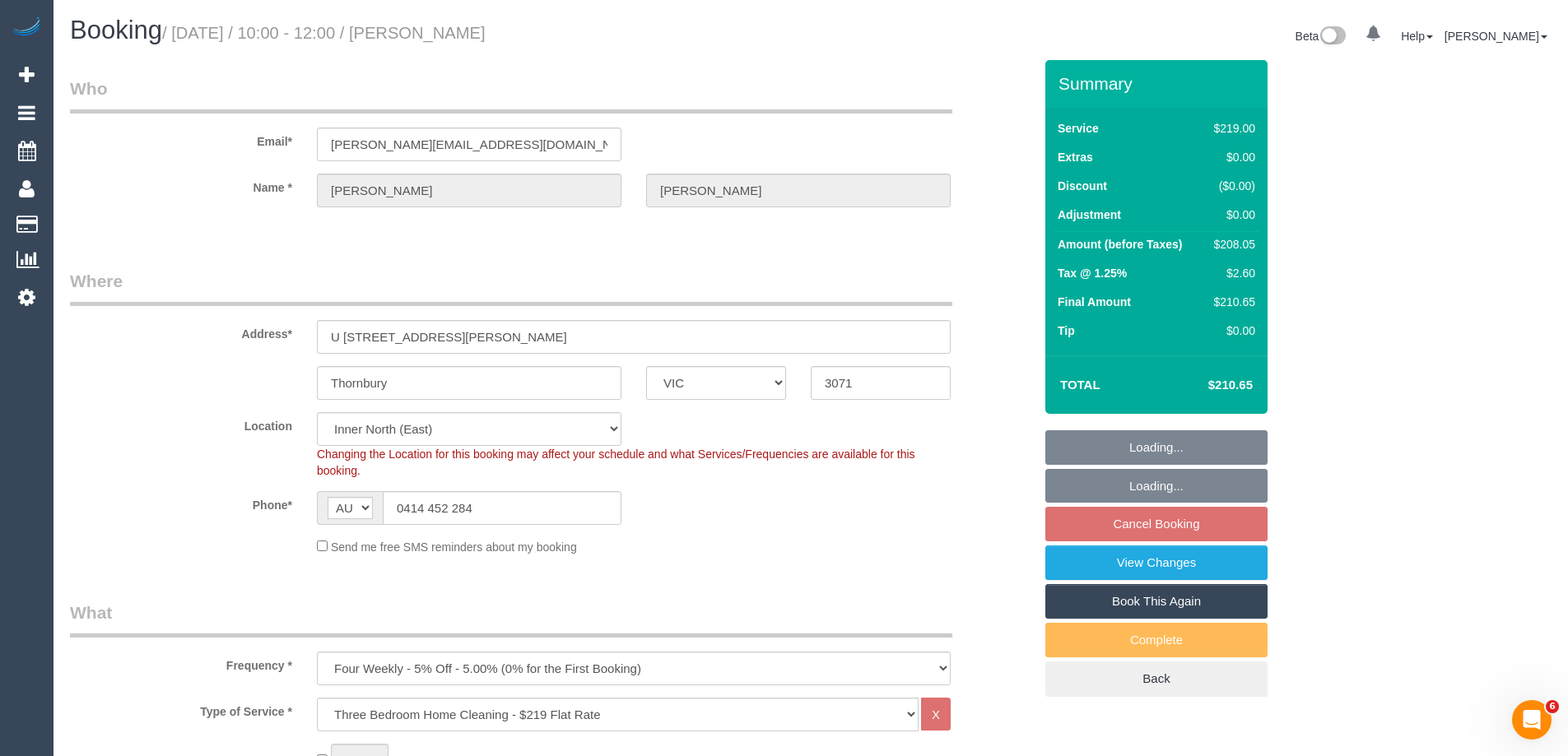
select select "number:14"
select select "number:19"
select select "number:36"
select select "number:35"
select select "number:13"
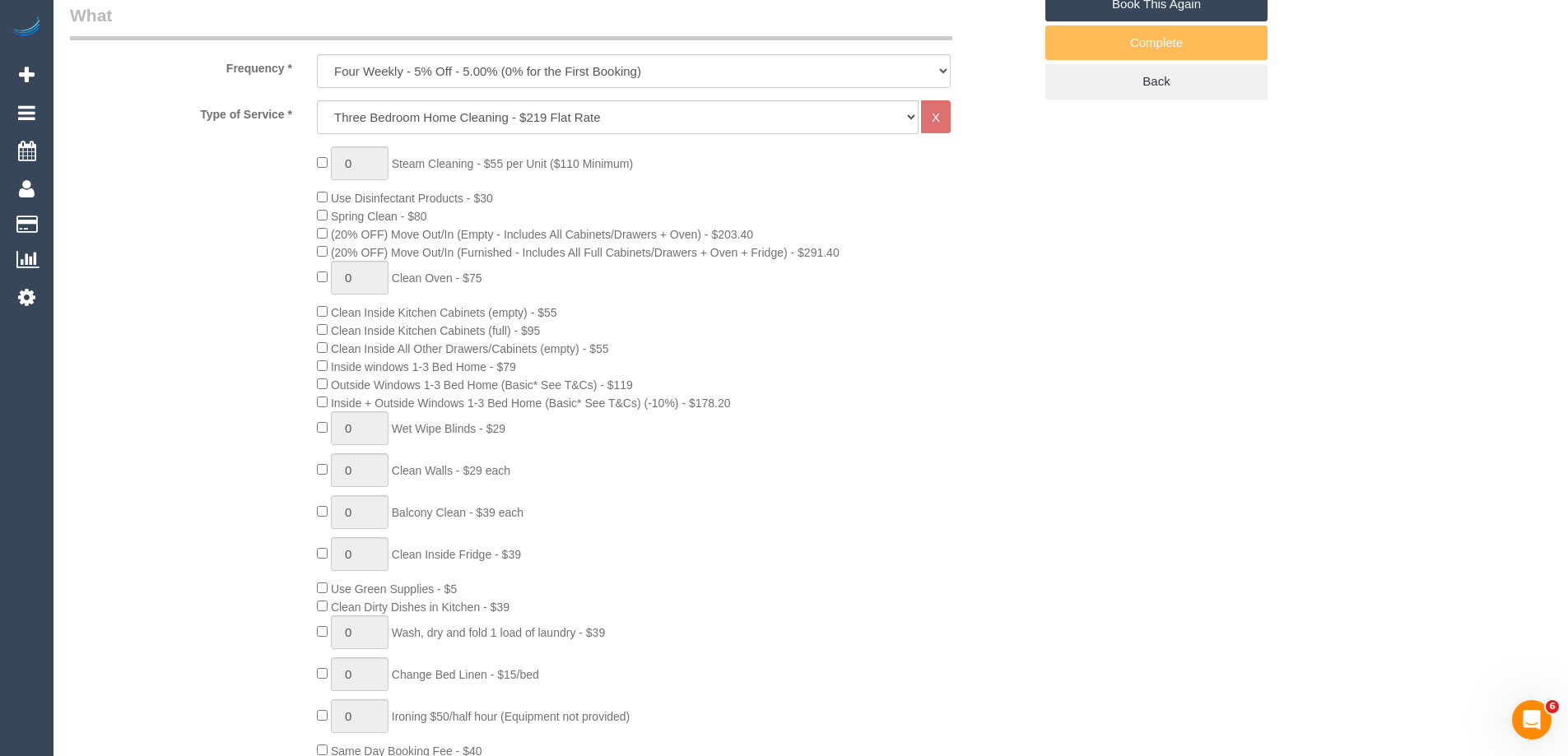
scroll to position [165, 0]
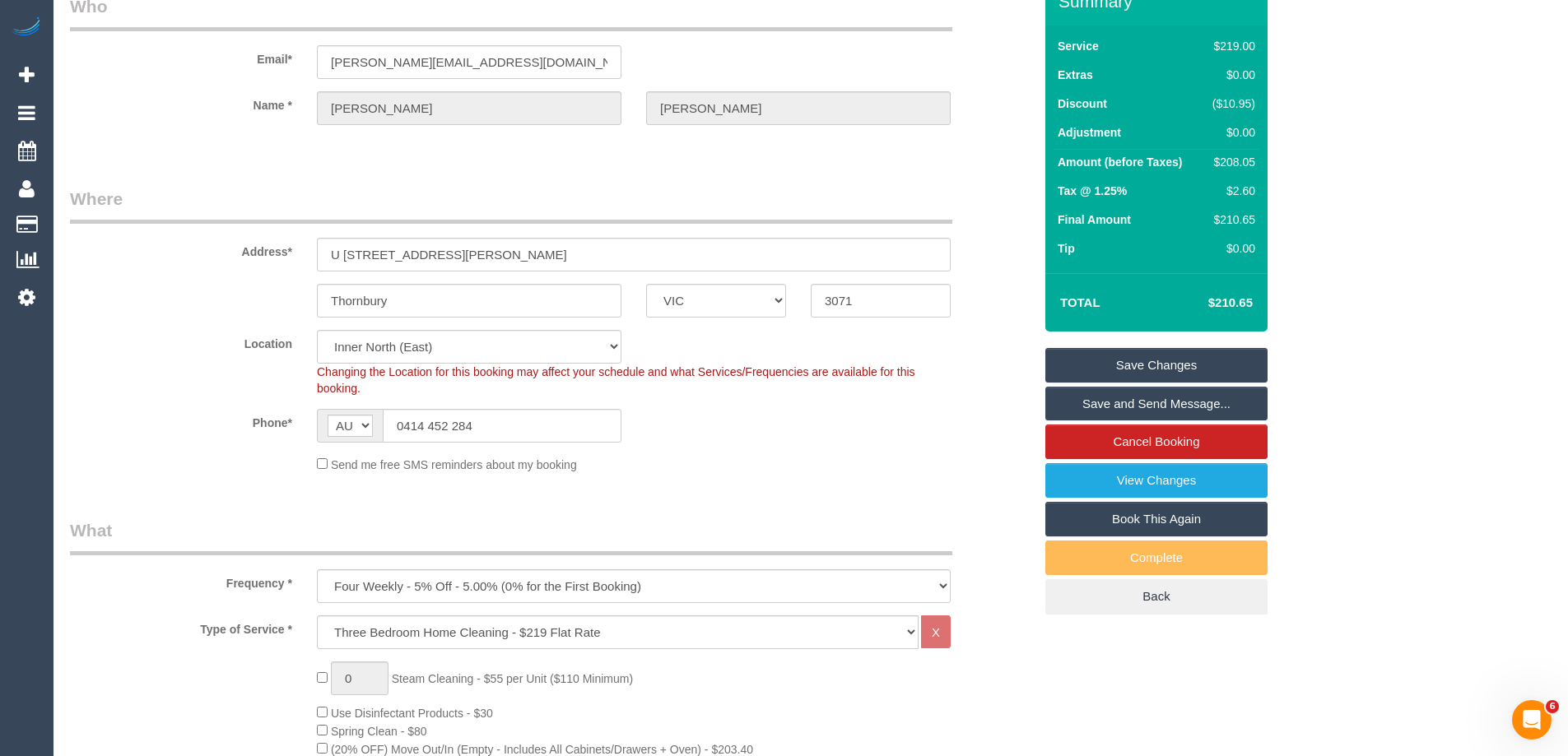
scroll to position [0, 0]
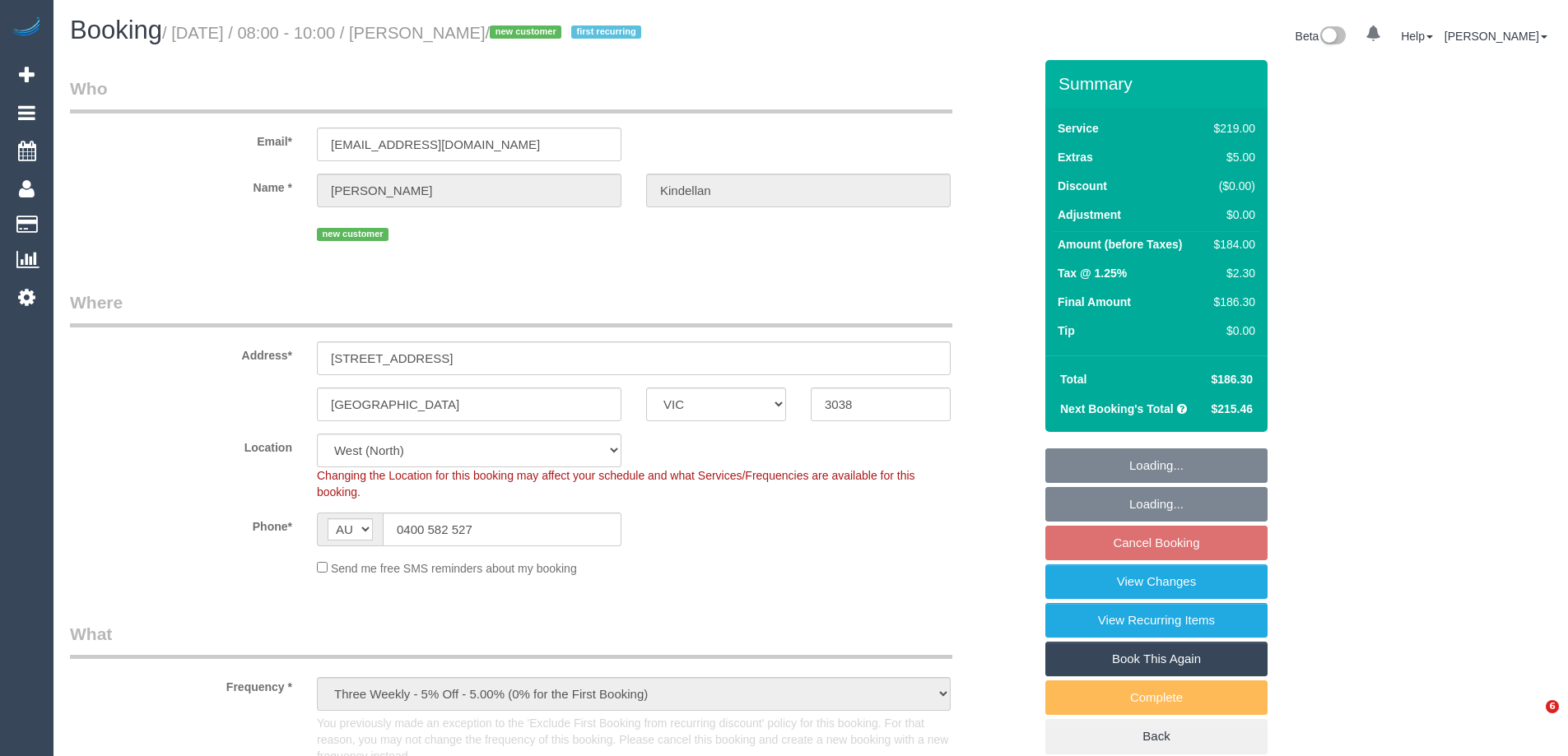
select select "VIC"
select select "number:29"
select select "number:14"
select select "number:19"
select select "number:22"
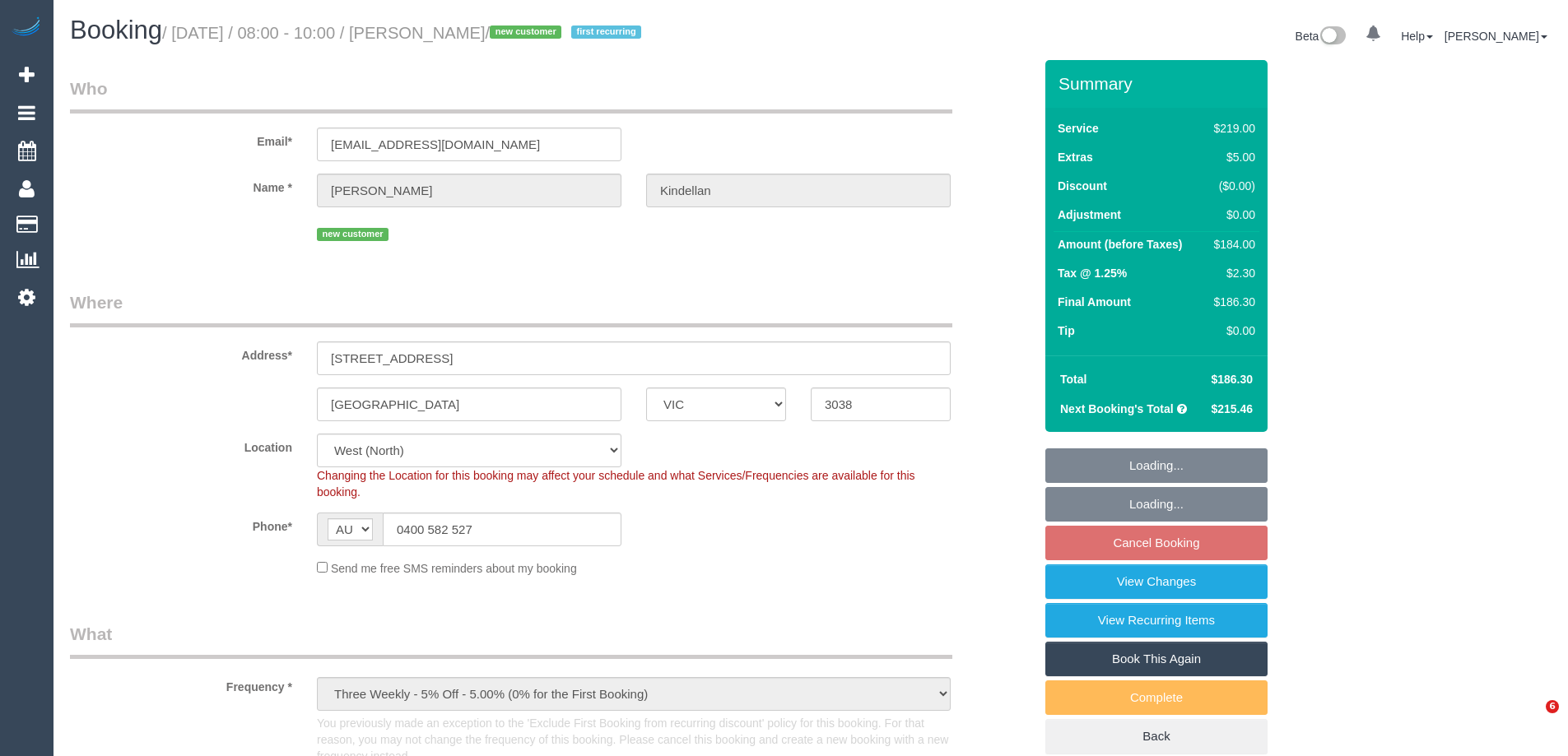
select select "number:35"
select select "number:13"
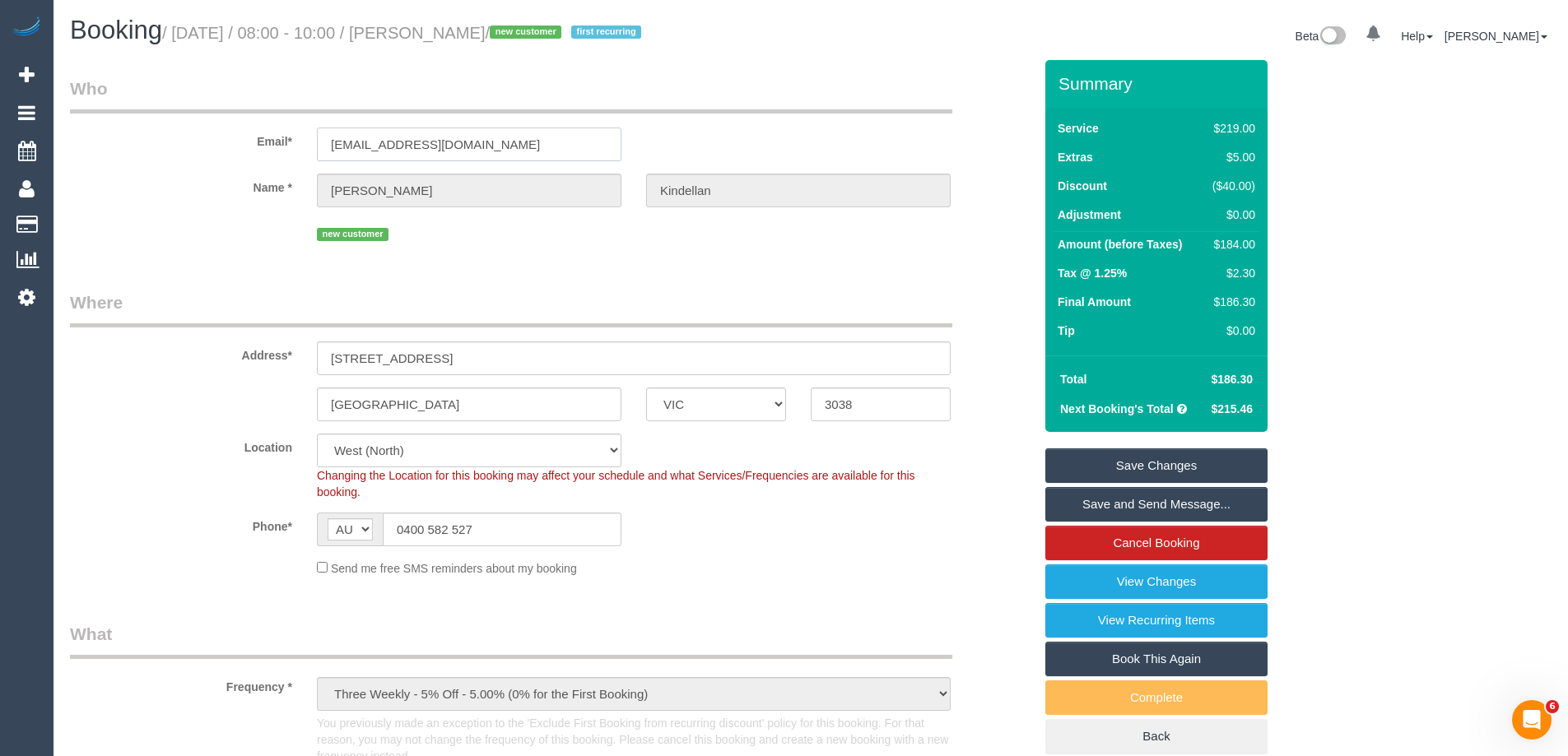
click at [462, 144] on input "thgalea23@gmail.com" at bounding box center [469, 144] width 304 height 34
drag, startPoint x: 466, startPoint y: 148, endPoint x: 238, endPoint y: 141, distance: 228.1
click at [124, 146] on div "Email* thgalea23@gmail.com" at bounding box center [551, 119] width 988 height 85
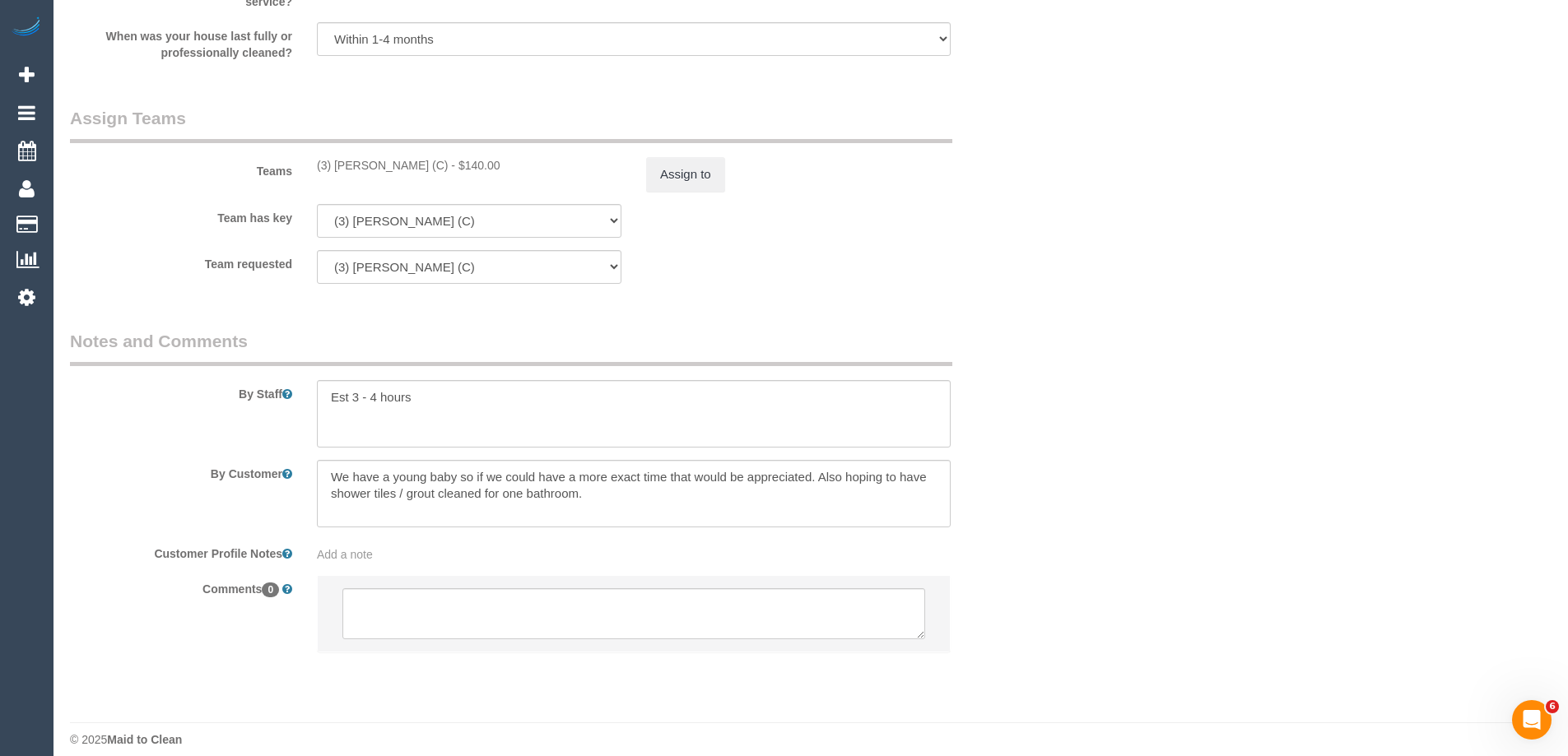
scroll to position [2652, 0]
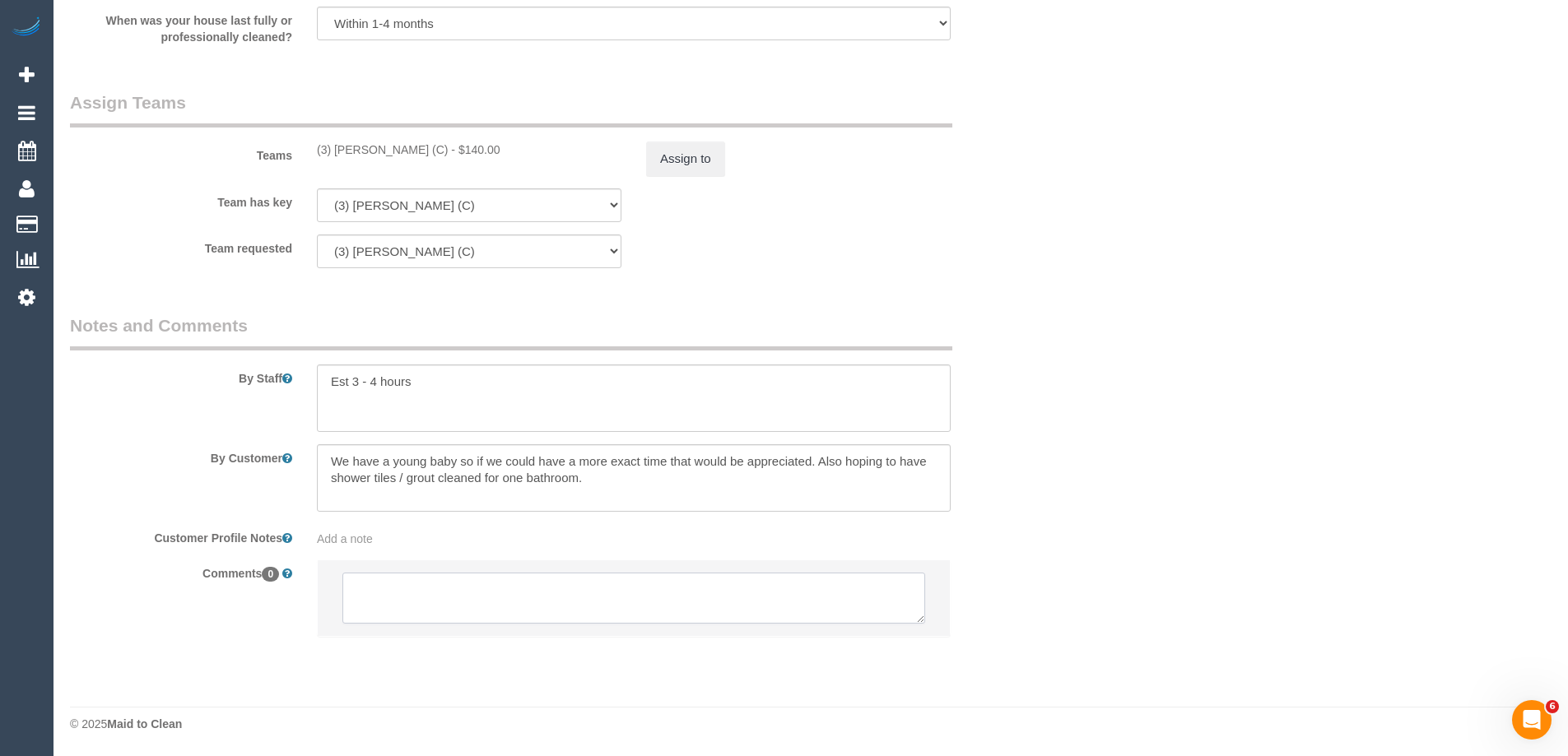
click at [391, 599] on textarea at bounding box center [634, 598] width 583 height 51
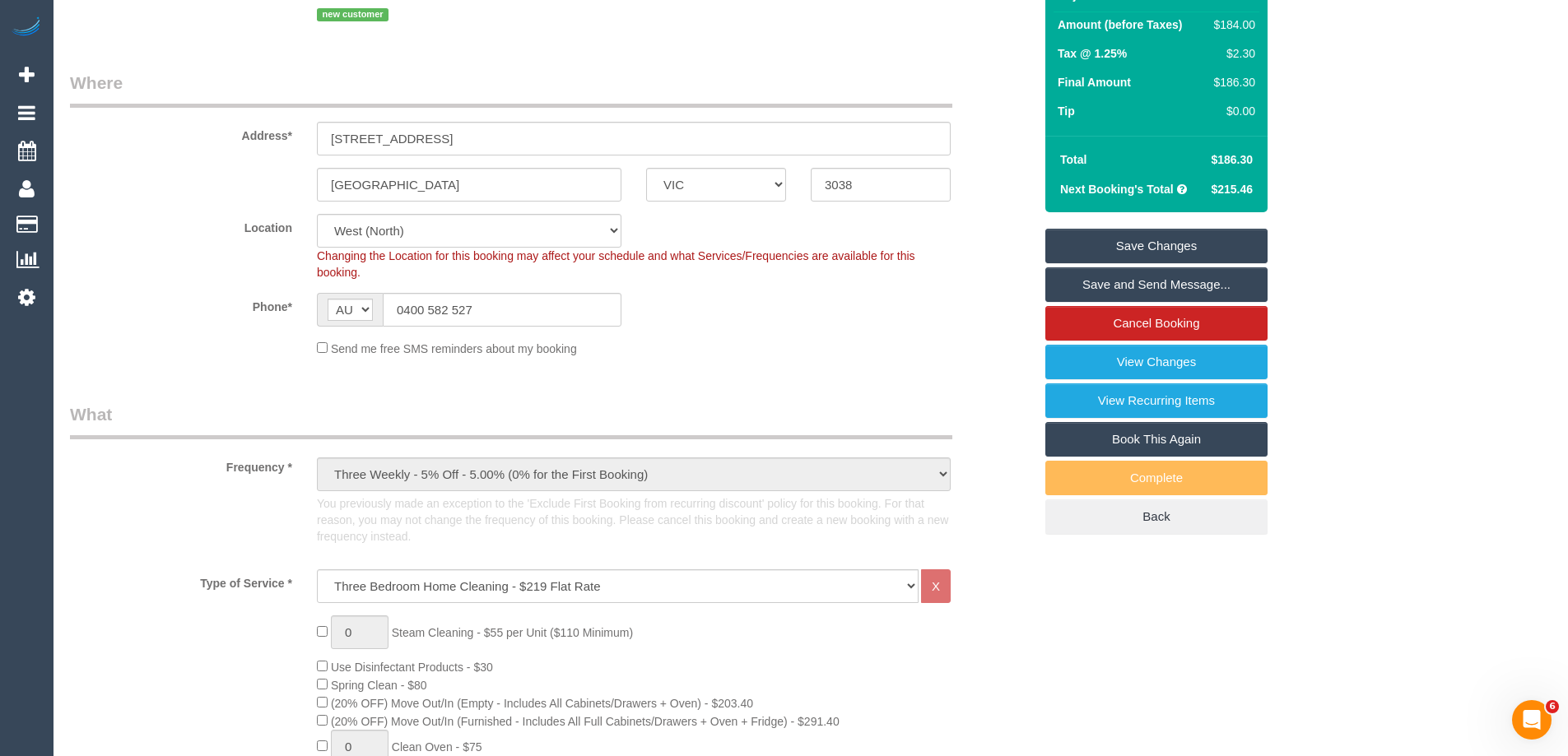
scroll to position [101, 0]
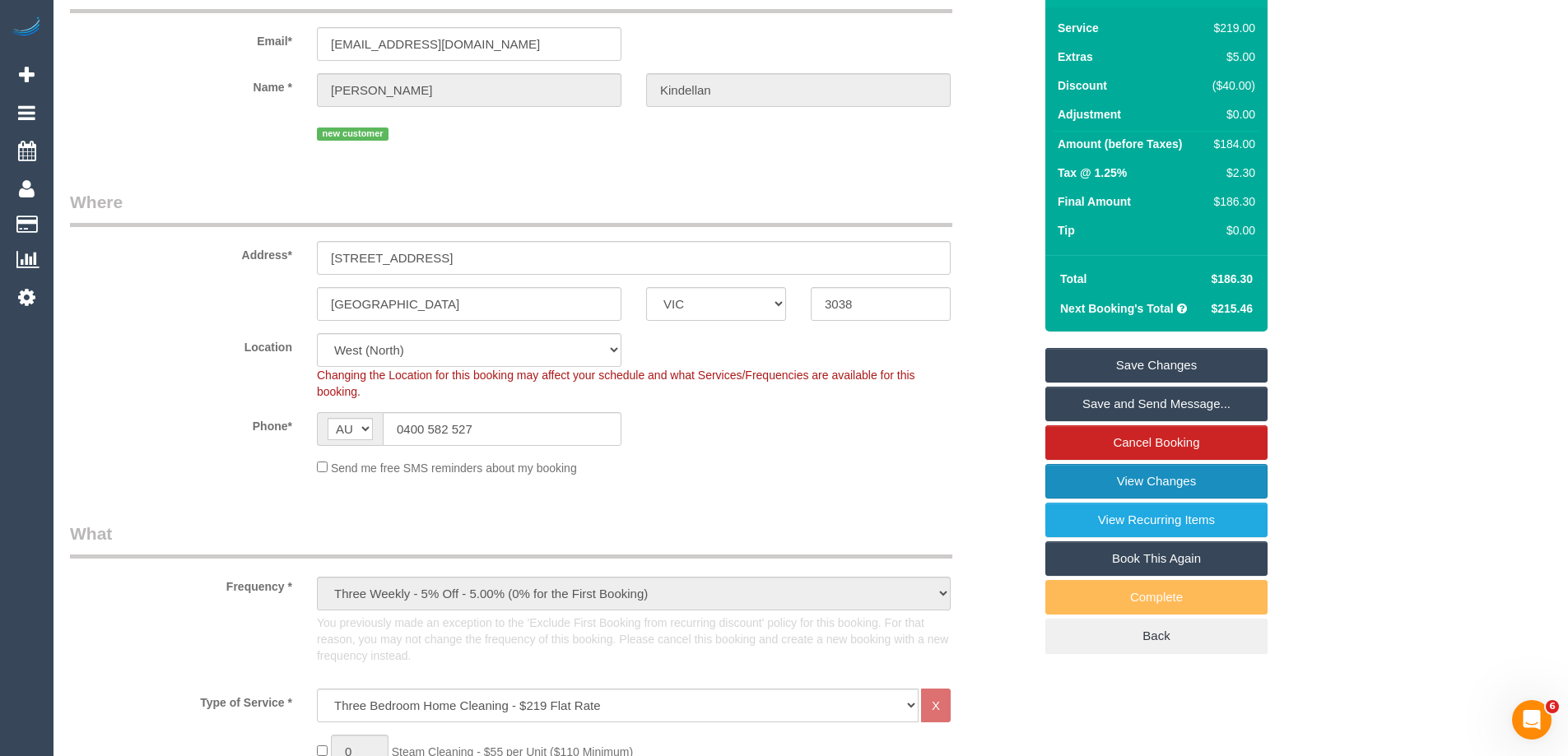
click at [1166, 483] on link "View Changes" at bounding box center [1156, 481] width 222 height 35
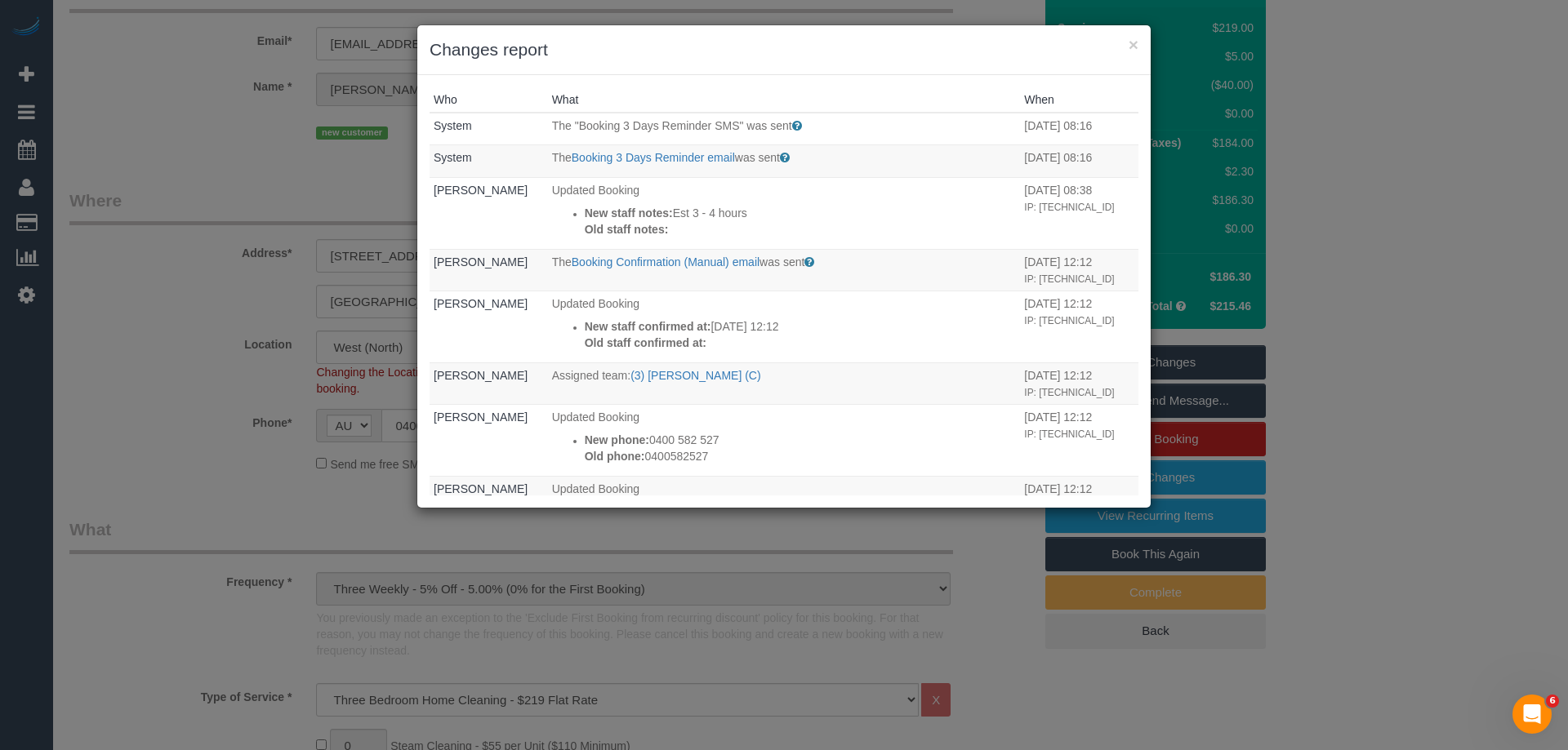
click at [757, 78] on div "Who What When System The "Booking 3 Days Reminder SMS" was sent Sent 3 days bef…" at bounding box center [784, 290] width 734 height 432
click at [946, 61] on h3 "Changes report" at bounding box center [784, 50] width 709 height 24
click at [954, 67] on div "× Changes report" at bounding box center [784, 50] width 734 height 50
click at [1415, 269] on div "× Changes report Who What When System The "Booking 3 Days Reminder SMS" was sen…" at bounding box center [784, 375] width 1568 height 750
click at [891, 99] on th "What" at bounding box center [785, 100] width 473 height 25
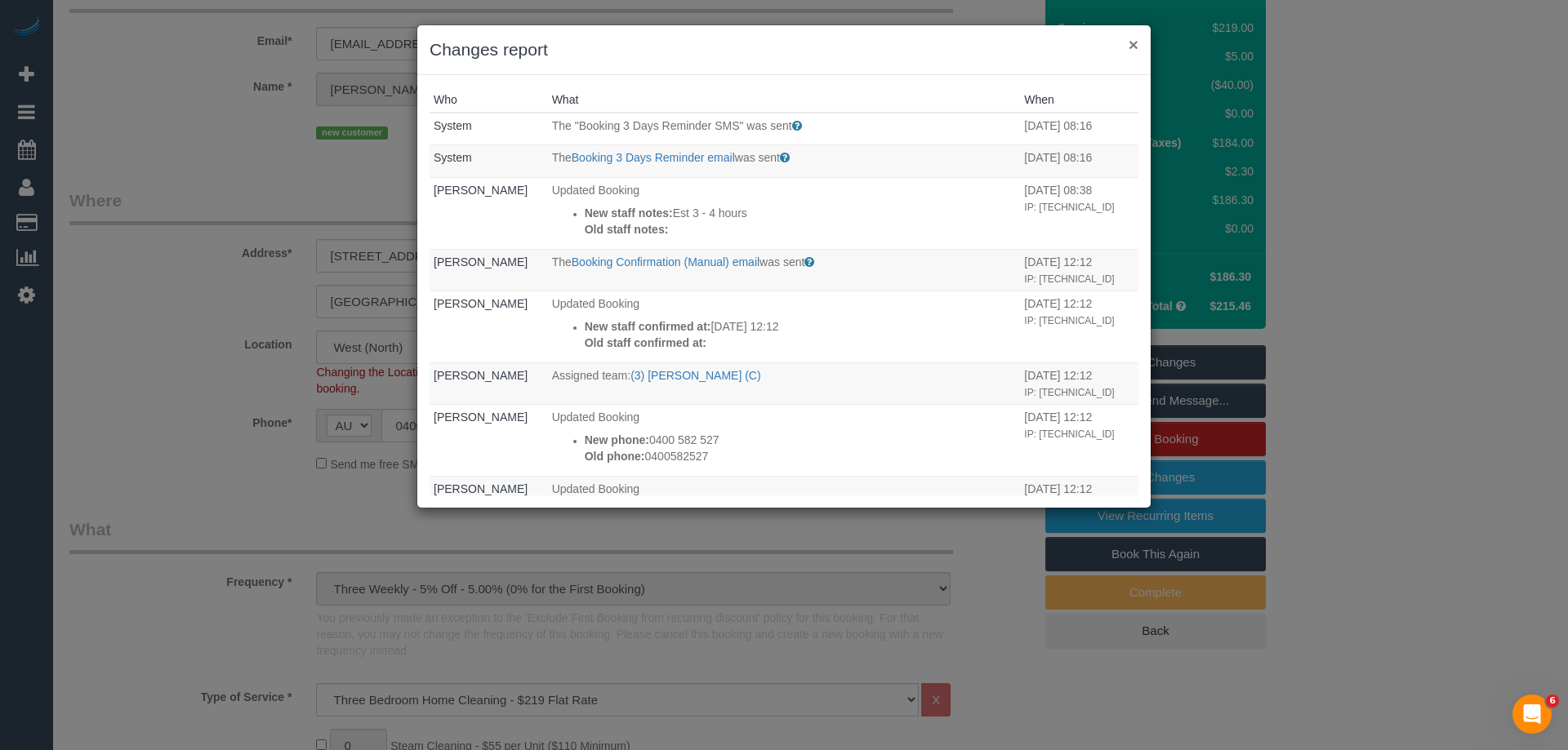
click at [1139, 42] on div "× Changes report" at bounding box center [784, 50] width 734 height 50
click at [1129, 44] on button "×" at bounding box center [1133, 44] width 9 height 17
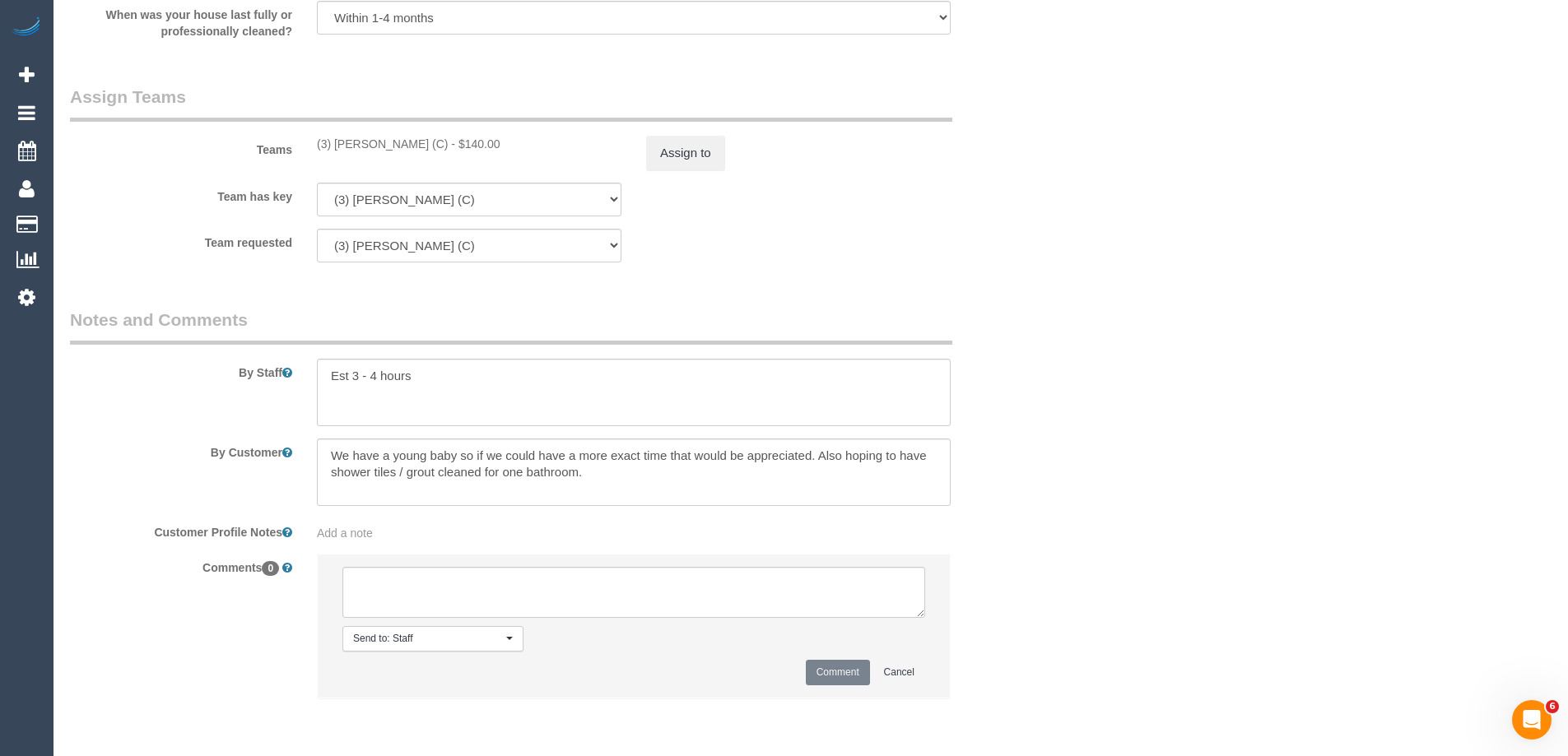
scroll to position [2719, 0]
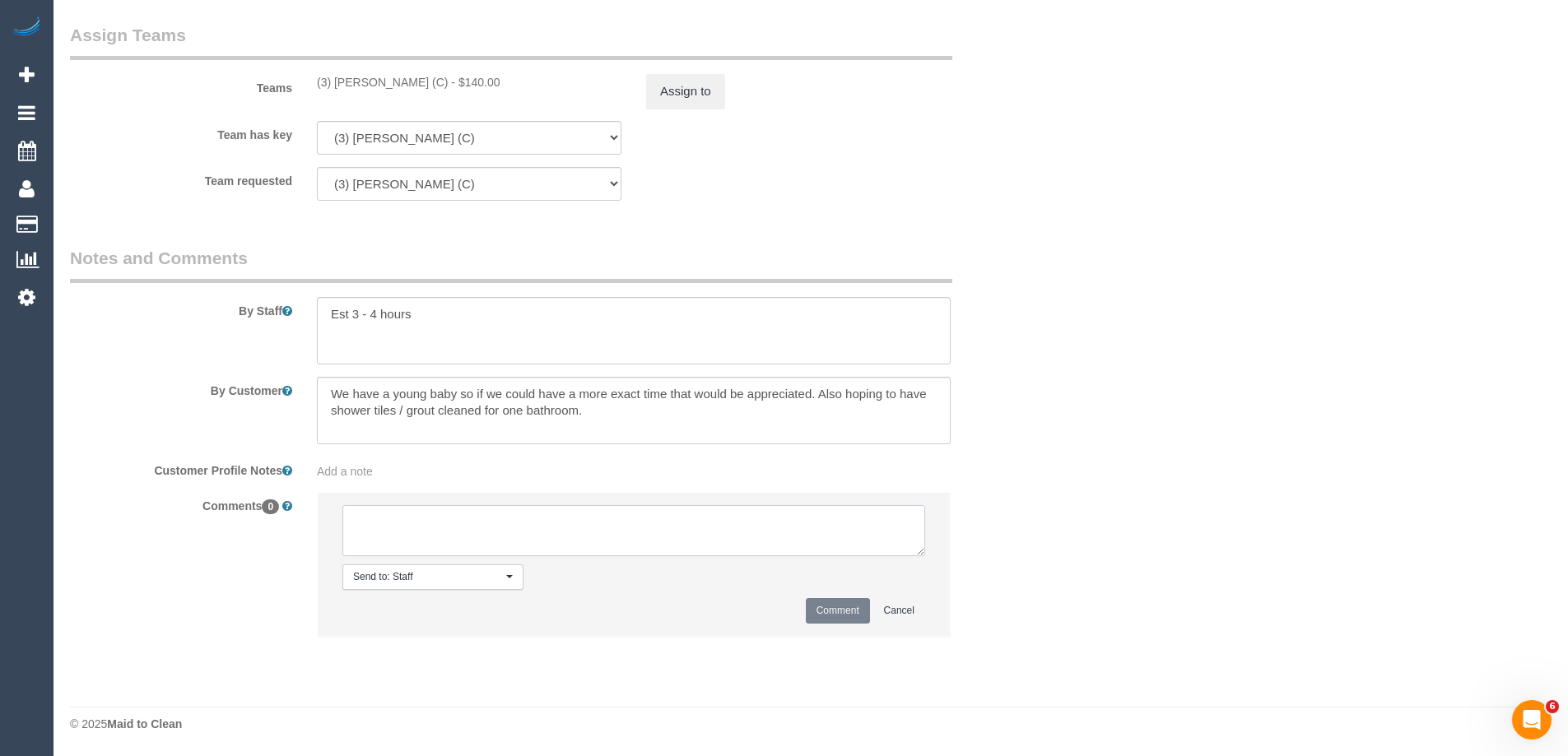
click at [481, 535] on textarea at bounding box center [634, 531] width 583 height 51
click at [514, 543] on textarea at bounding box center [634, 531] width 583 height 51
click at [513, 540] on textarea at bounding box center [634, 531] width 583 height 51
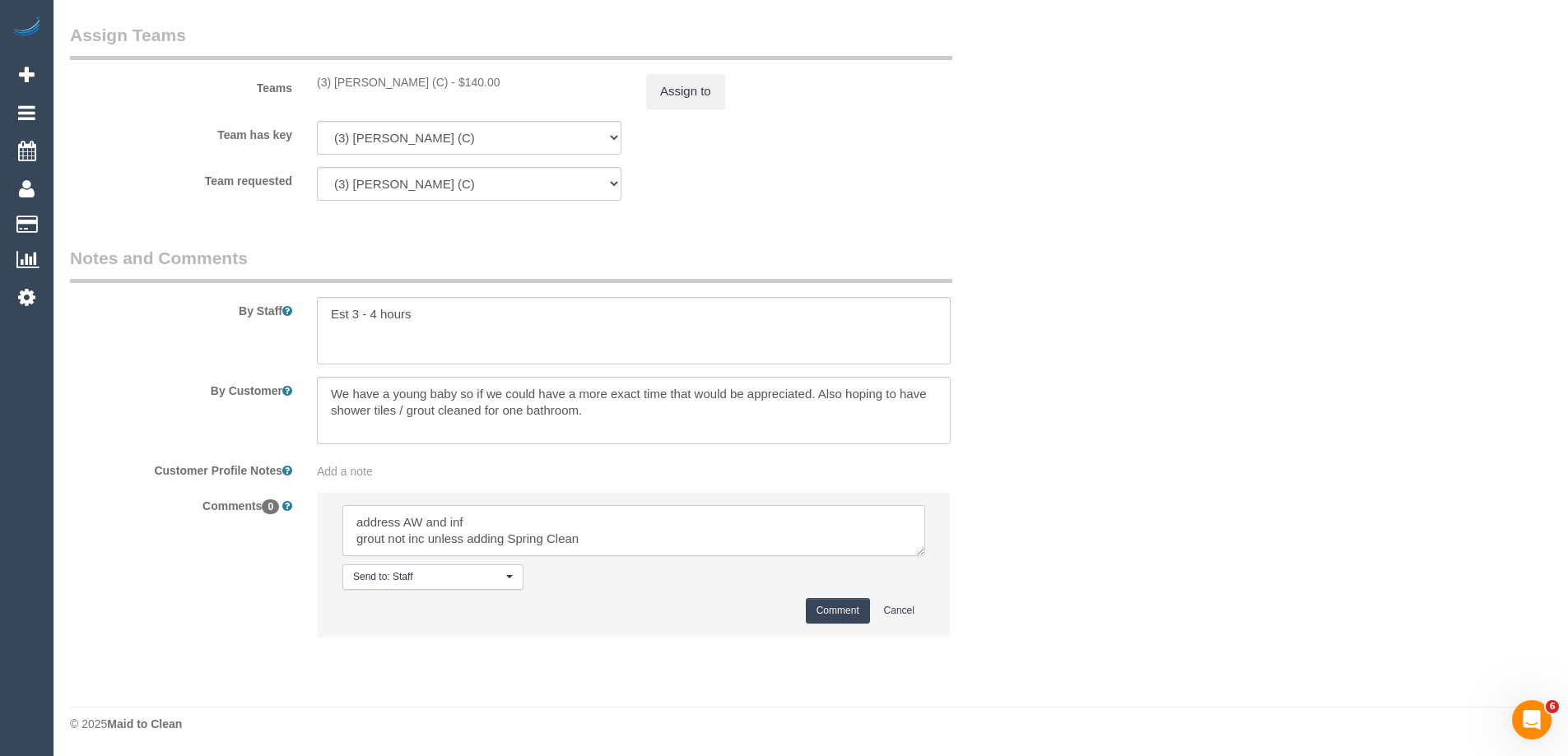
click at [618, 541] on textarea at bounding box center [634, 531] width 583 height 51
click at [361, 511] on textarea at bounding box center [634, 531] width 583 height 51
click at [364, 533] on textarea at bounding box center [634, 531] width 583 height 51
type textarea "Address AW and inf Grout not inc unless adding Spring Clean Emailed"
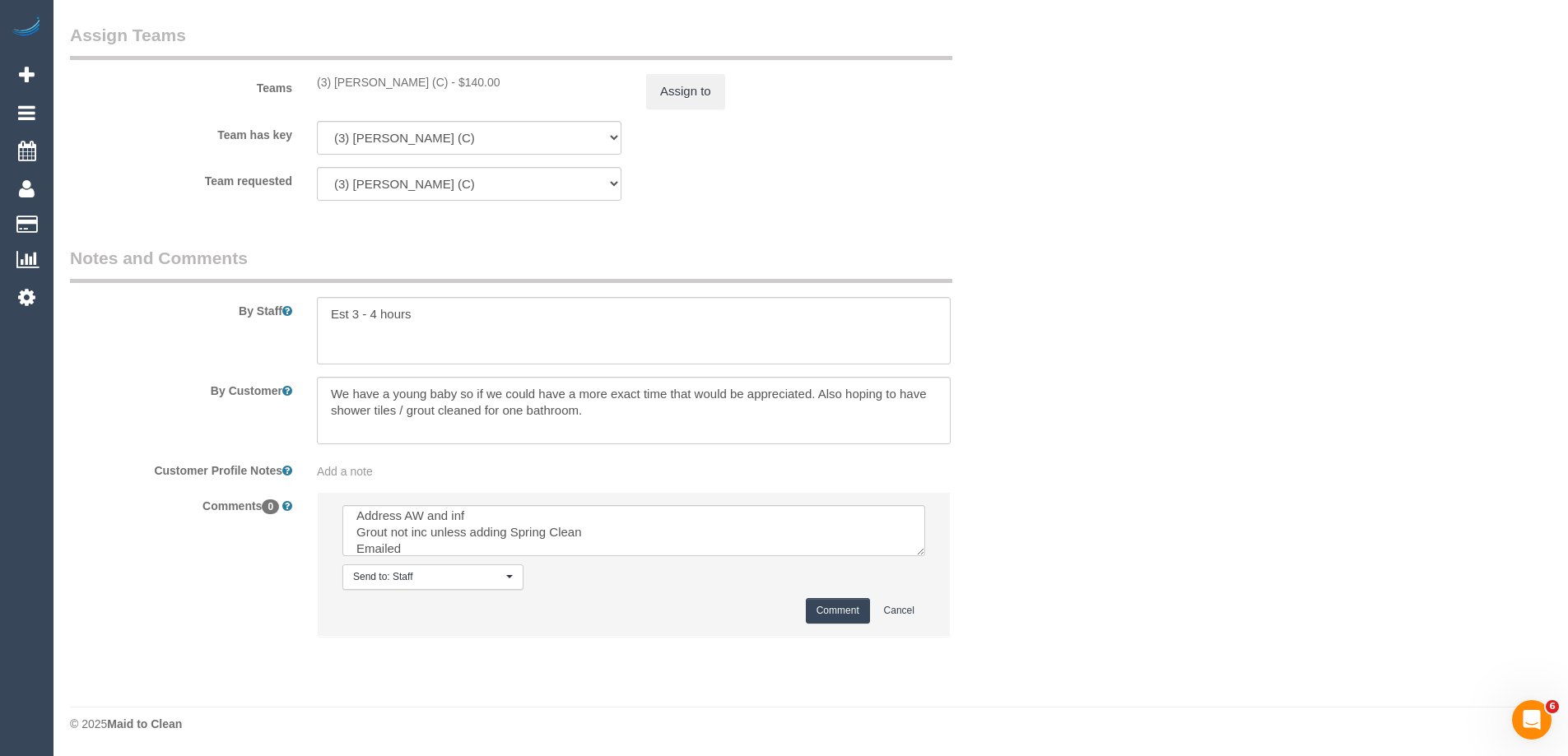
click at [832, 613] on button "Comment" at bounding box center [838, 611] width 64 height 25
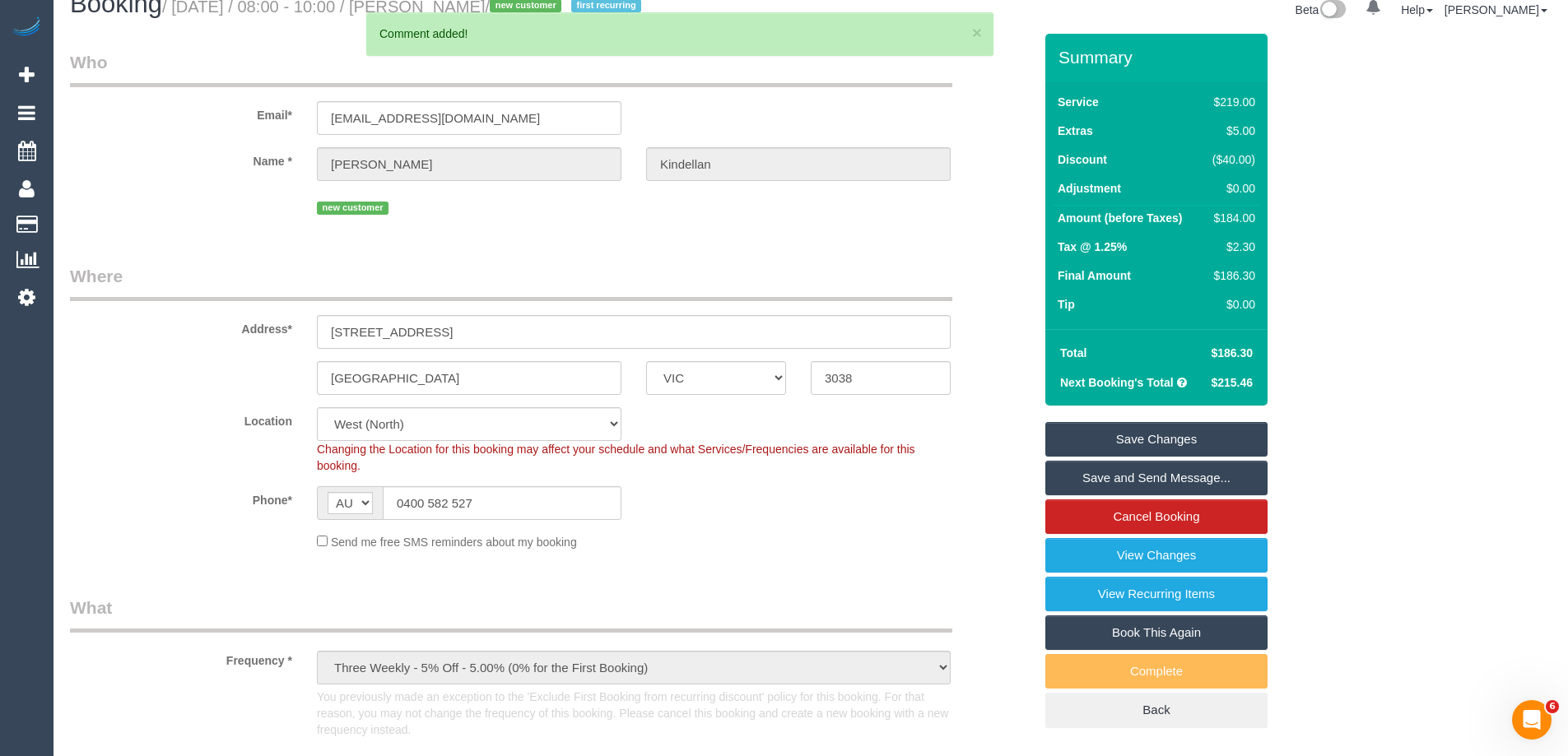
scroll to position [0, 0]
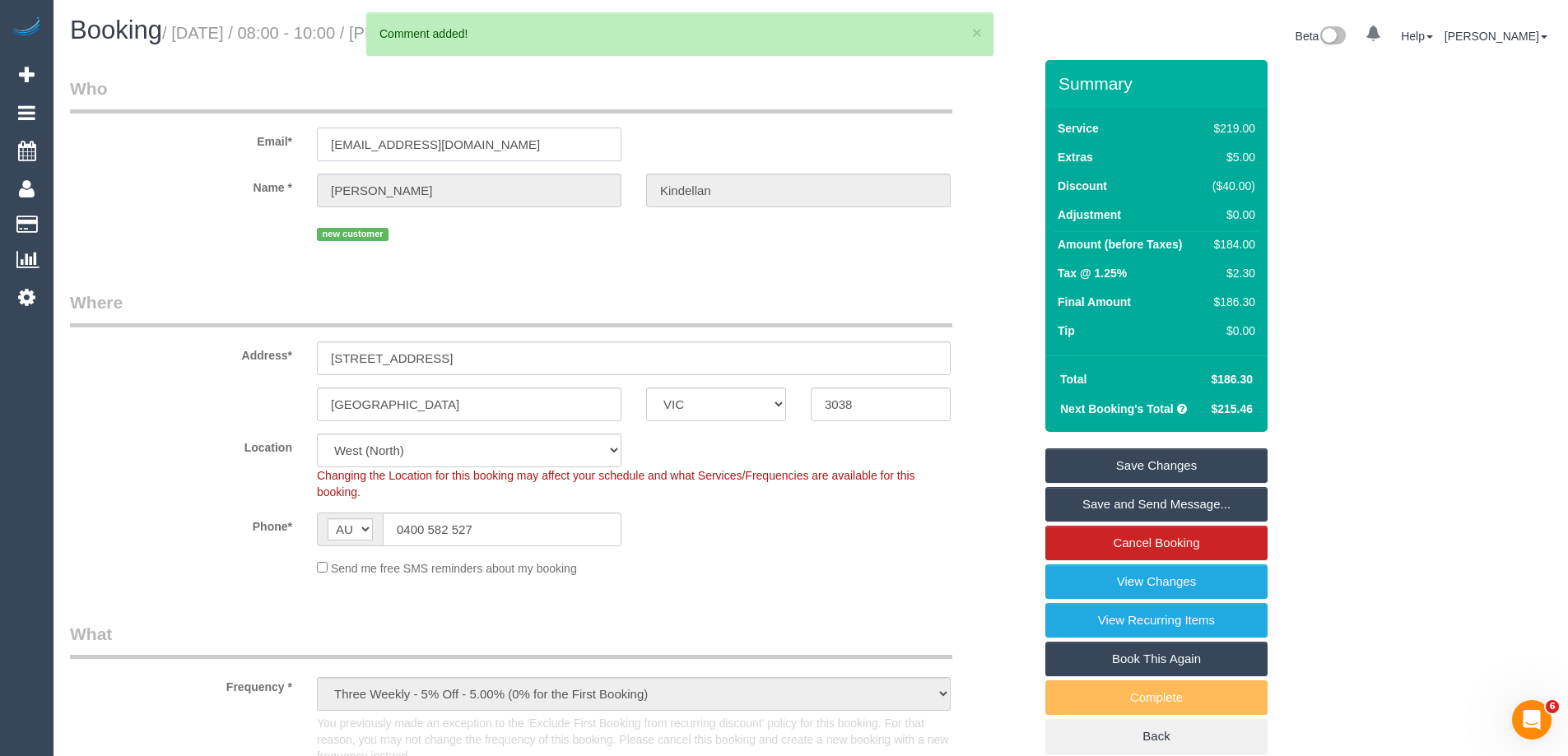
click at [404, 132] on input "thgalea23@gmail.com" at bounding box center [469, 144] width 304 height 34
click at [466, 257] on fieldset "Who Email* thgalea23@gmail.com Name * Hannah Kindellan new customer" at bounding box center [551, 167] width 963 height 181
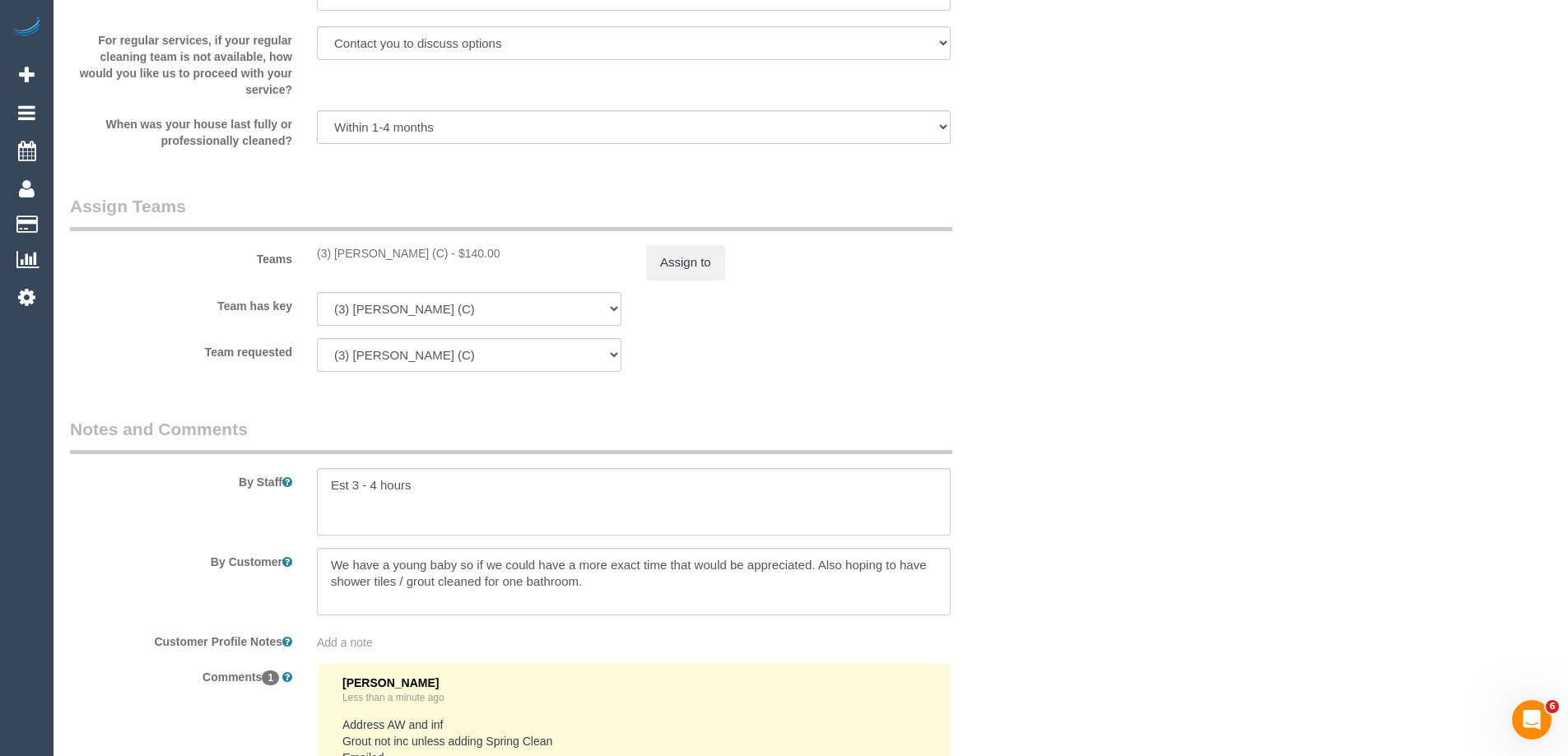
scroll to position [2808, 0]
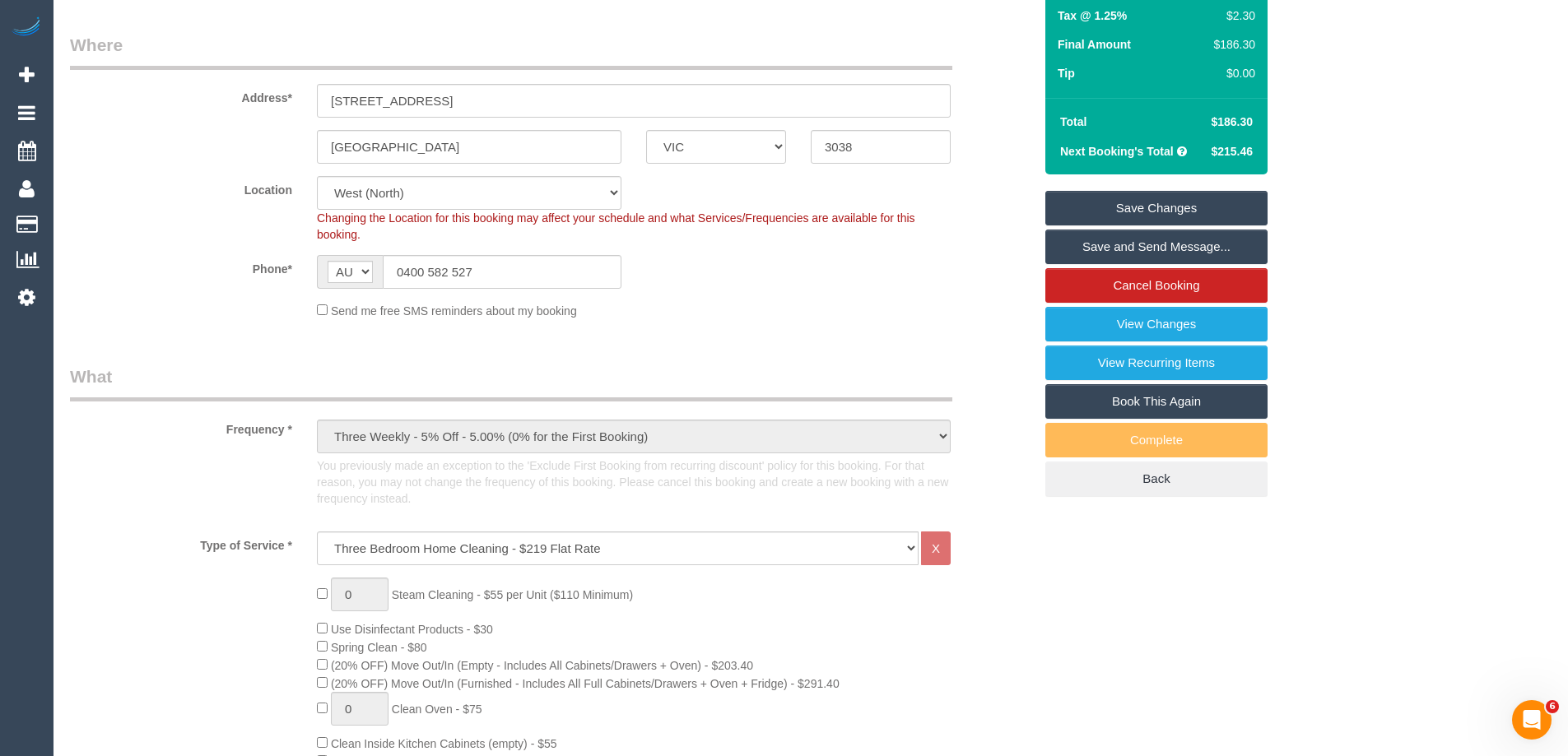
scroll to position [0, 0]
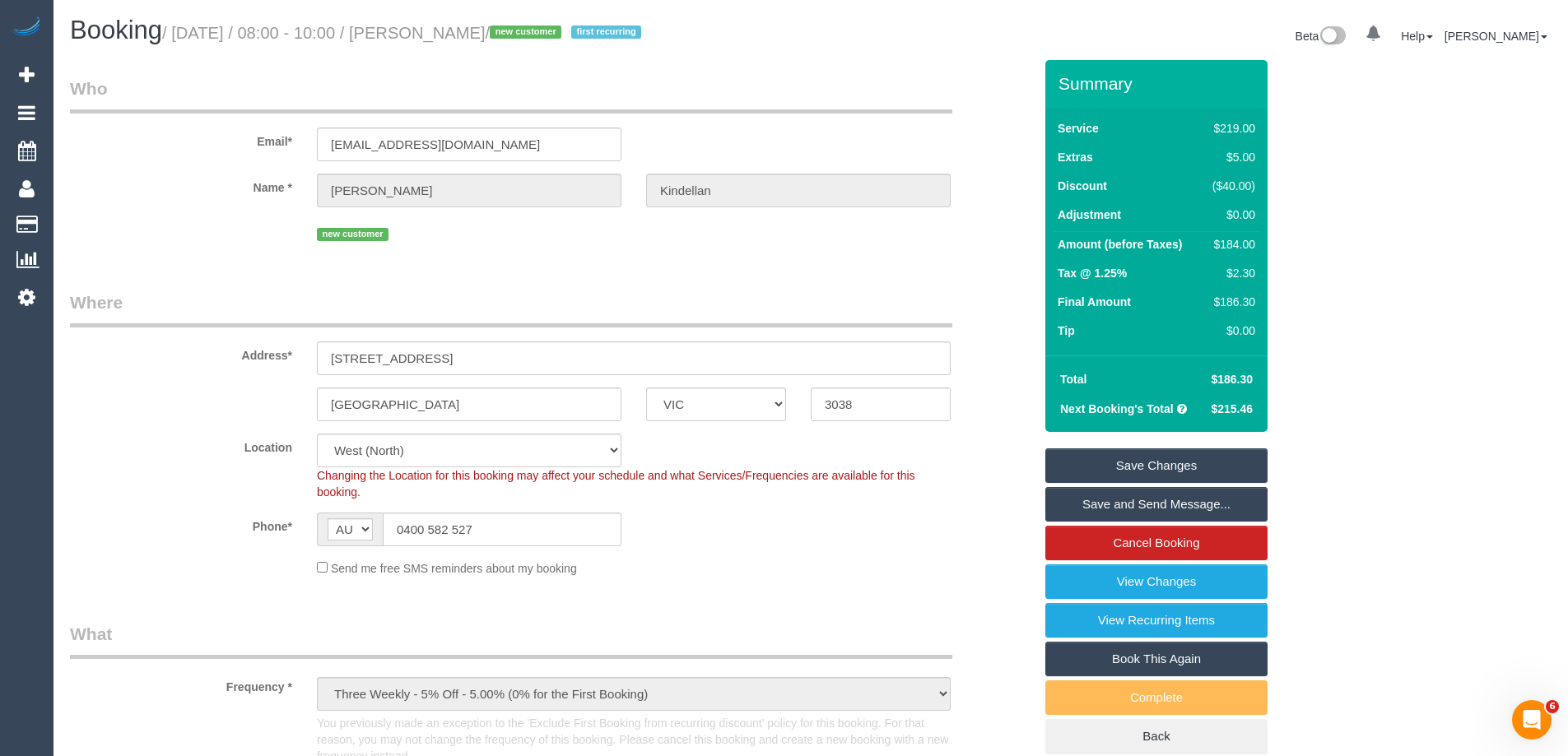
drag, startPoint x: 562, startPoint y: 33, endPoint x: 436, endPoint y: 42, distance: 126.3
click at [436, 42] on h1 "Booking / October 15, 2025 / 08:00 - 10:00 / Hannah Kindellan / new customer fi…" at bounding box center [434, 30] width 729 height 28
copy small "Hannah Kindellan"
drag, startPoint x: 536, startPoint y: 370, endPoint x: 562, endPoint y: 400, distance: 39.7
drag, startPoint x: 562, startPoint y: 400, endPoint x: 871, endPoint y: 513, distance: 329.0
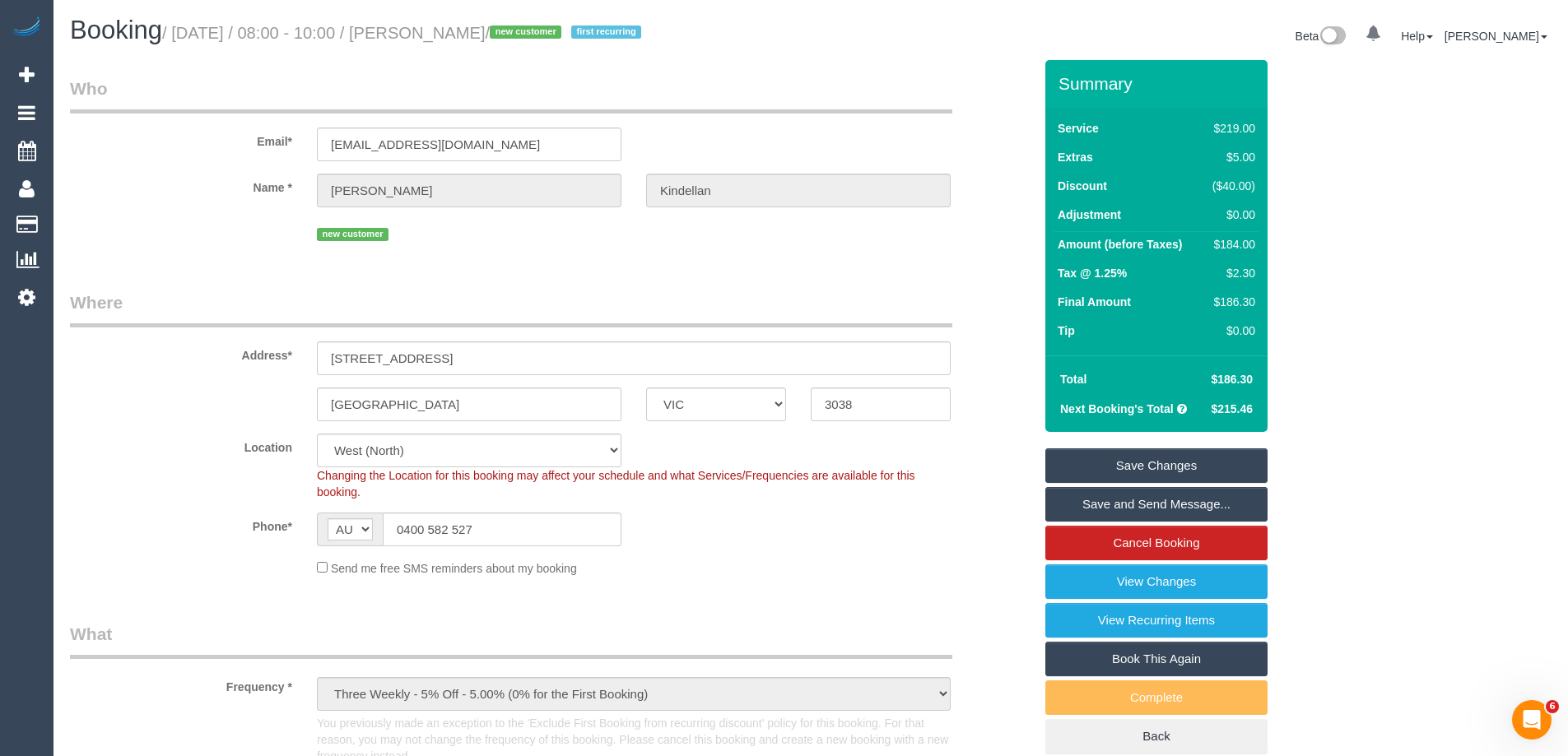
click at [871, 513] on div "Phone* AF AL DZ AD AO AI AQ AG AR AM AW AU AT AZ BS BH BD BB BY BE BZ BJ BM BT …" at bounding box center [551, 530] width 988 height 34
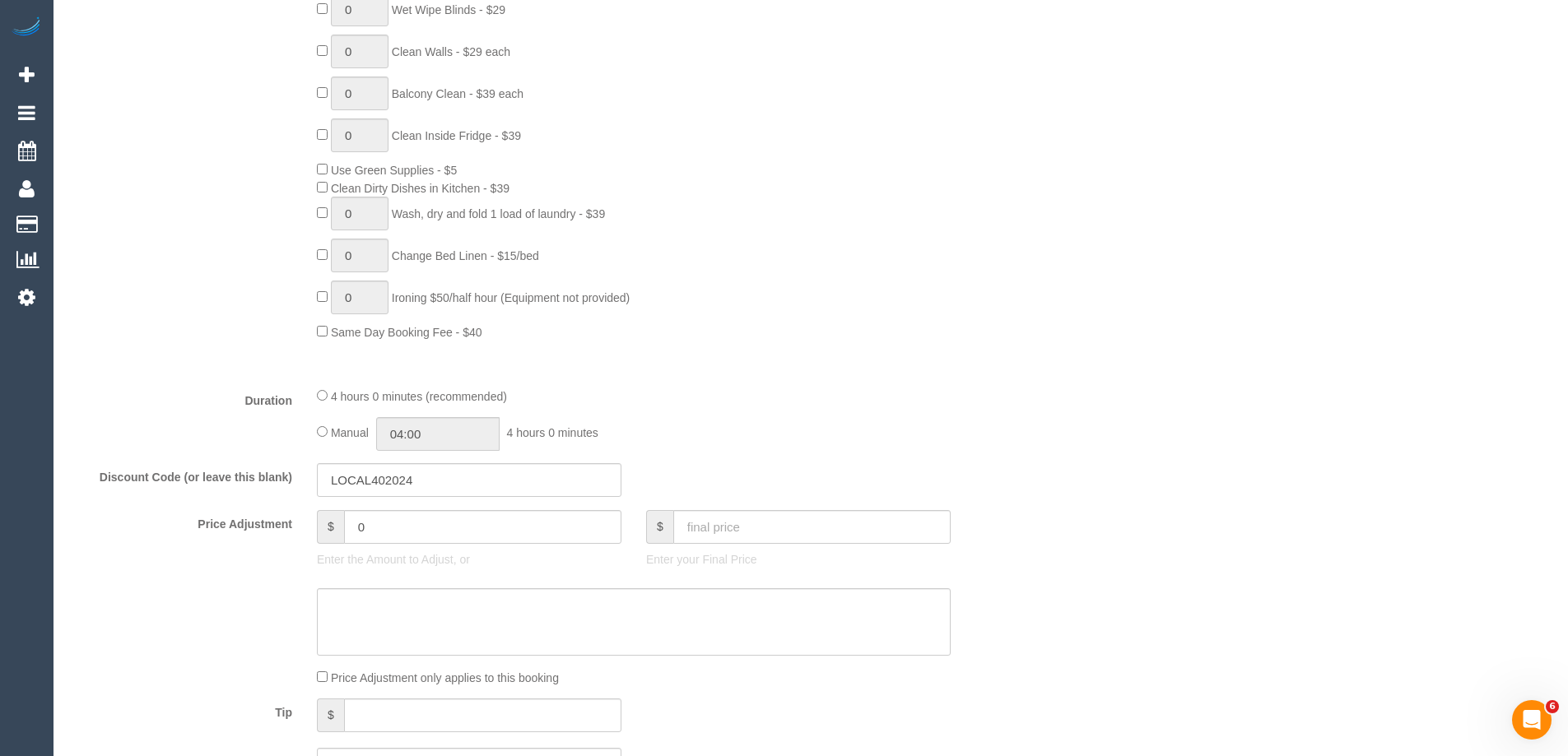
scroll to position [1399, 0]
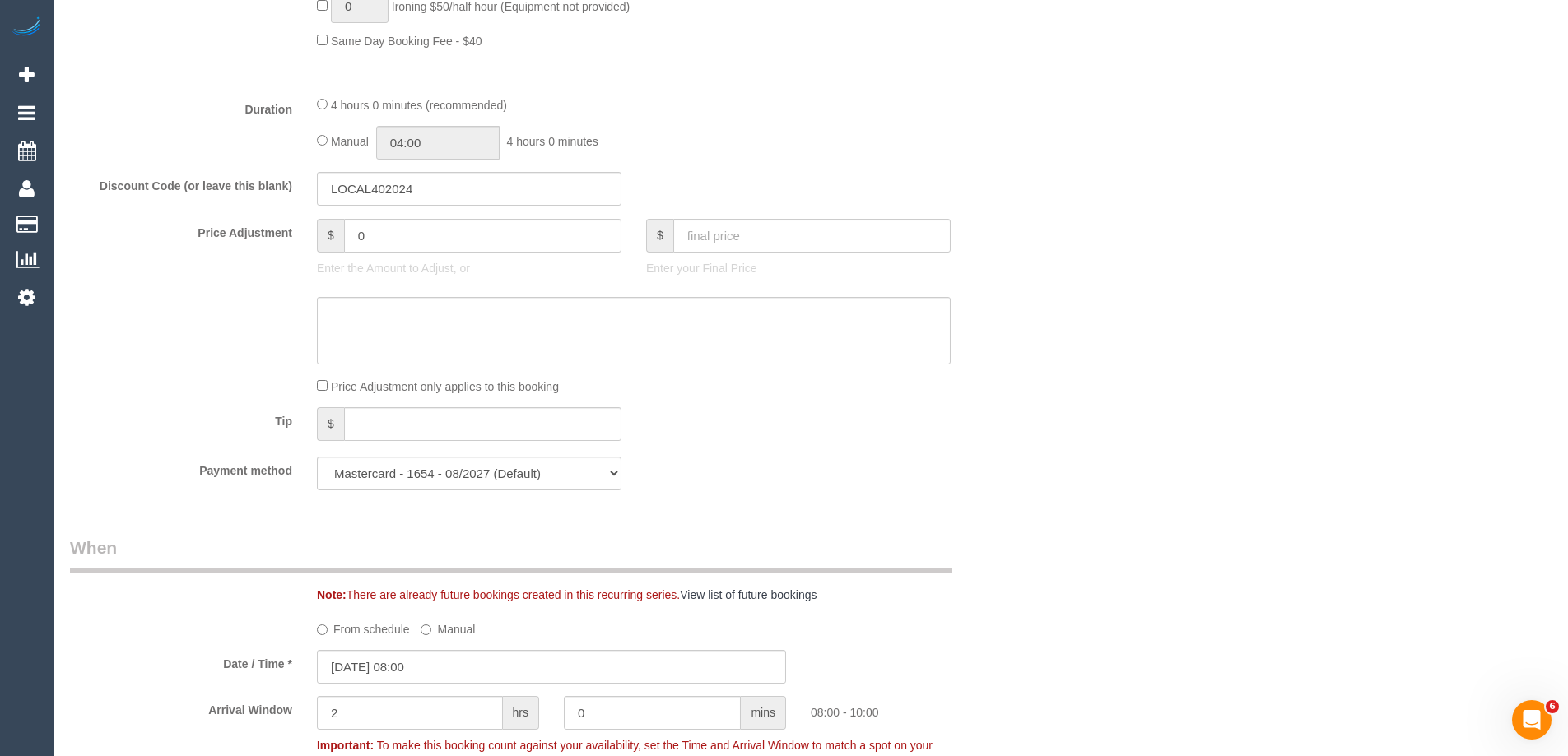
click at [425, 686] on sui-booking-spot "From schedule Manual Date / Time * 15/10/2025 08:00 Arrival Window 2 hrs 0 mins…" at bounding box center [551, 697] width 963 height 162
click at [430, 702] on input "2" at bounding box center [411, 714] width 186 height 34
type input "1"
drag, startPoint x: 1096, startPoint y: 458, endPoint x: 1107, endPoint y: 463, distance: 12.1
click at [1096, 457] on div "Who Email* thgalea23@gmail.com Name * Hannah Kindellan new customer Where Addre…" at bounding box center [811, 385] width 1482 height 3448
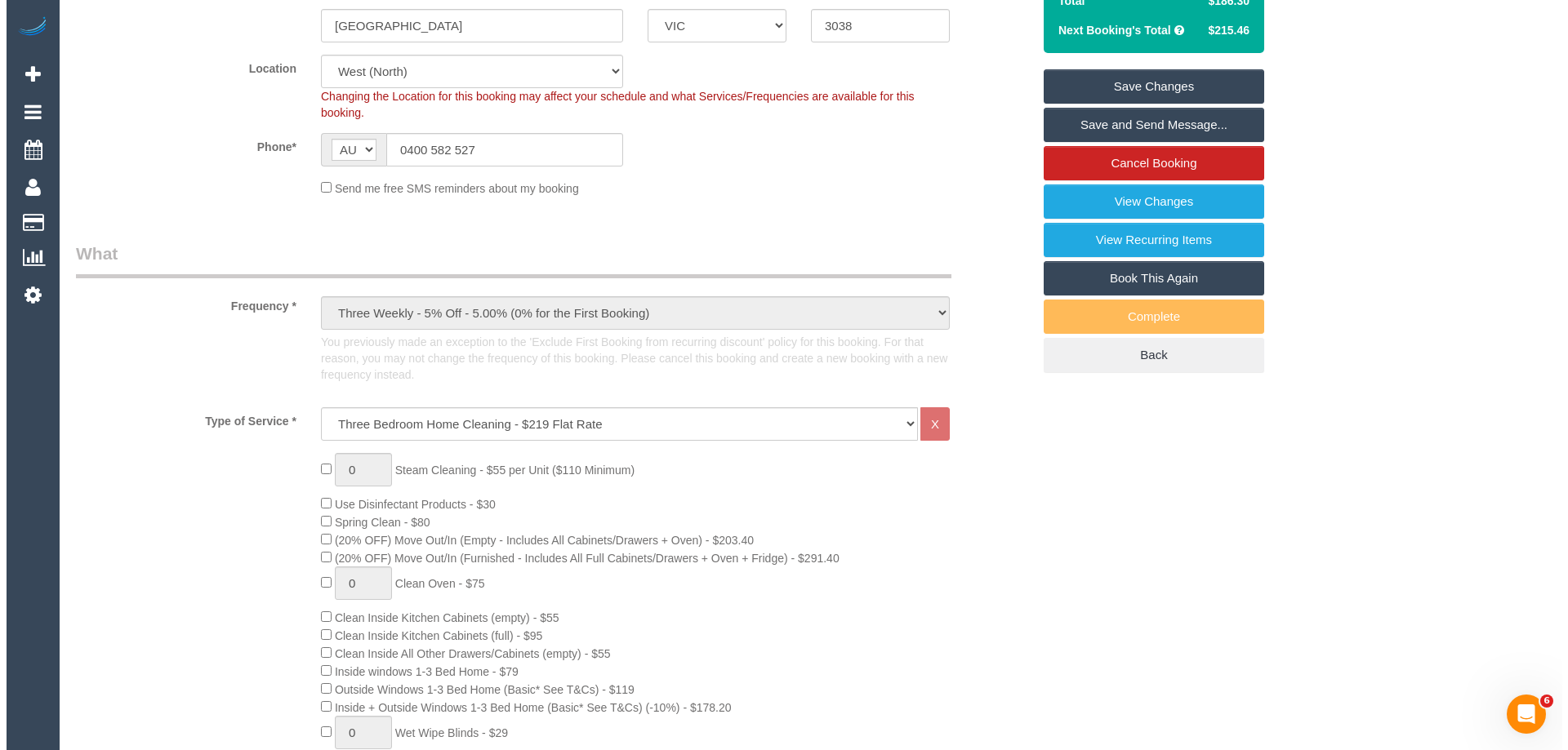
scroll to position [81, 0]
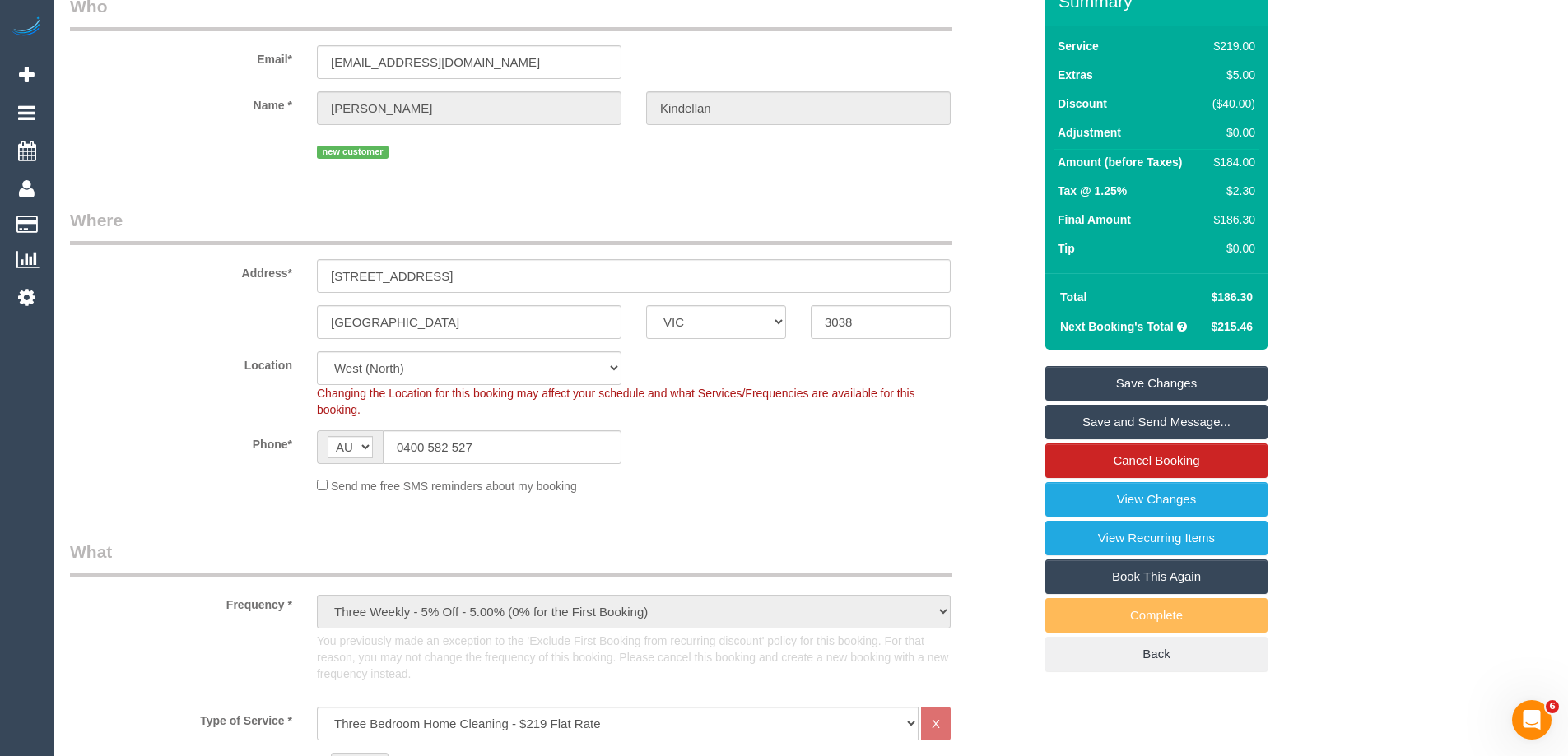
click at [1161, 414] on link "Save and Send Message..." at bounding box center [1156, 422] width 222 height 35
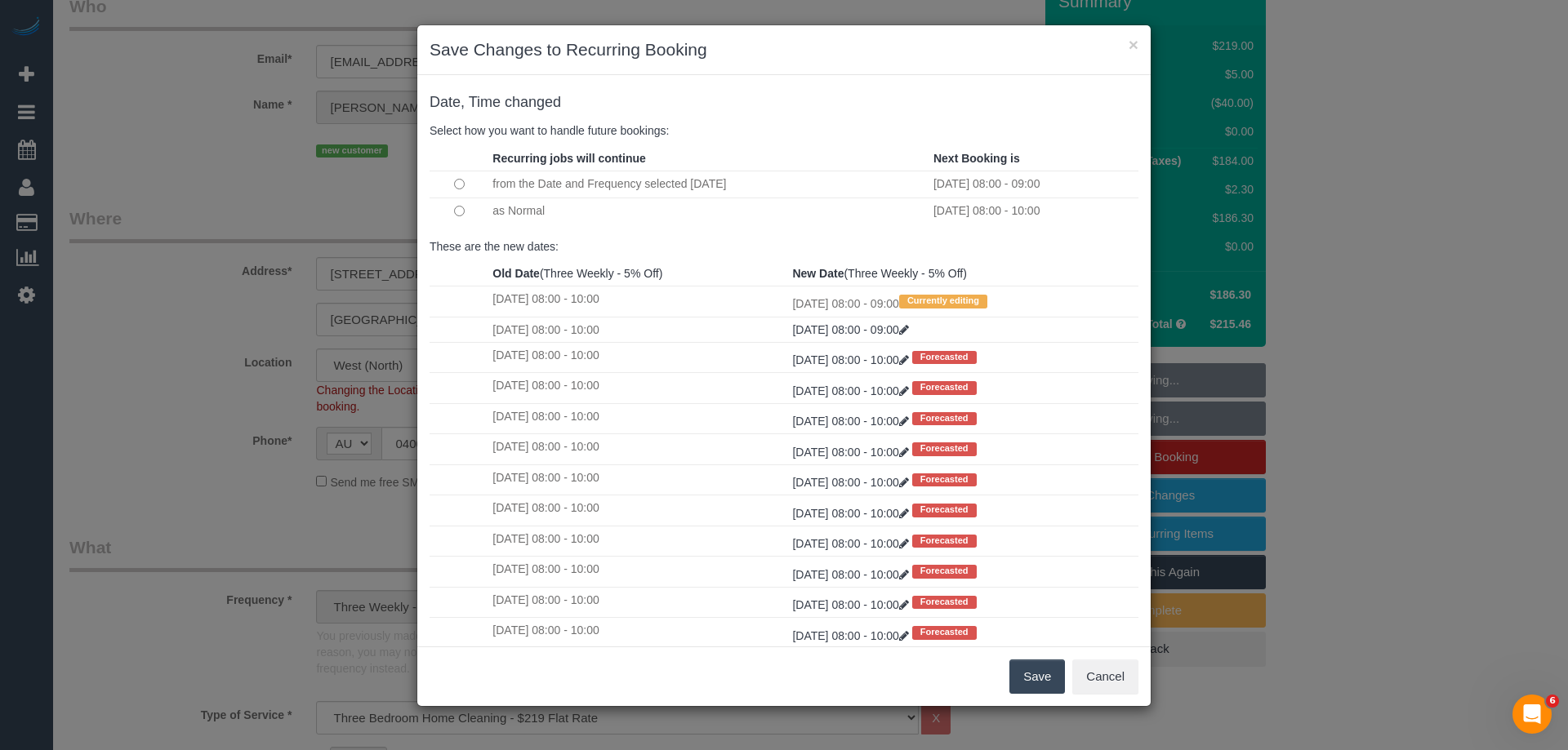
click at [1031, 672] on button "Save" at bounding box center [1036, 676] width 55 height 35
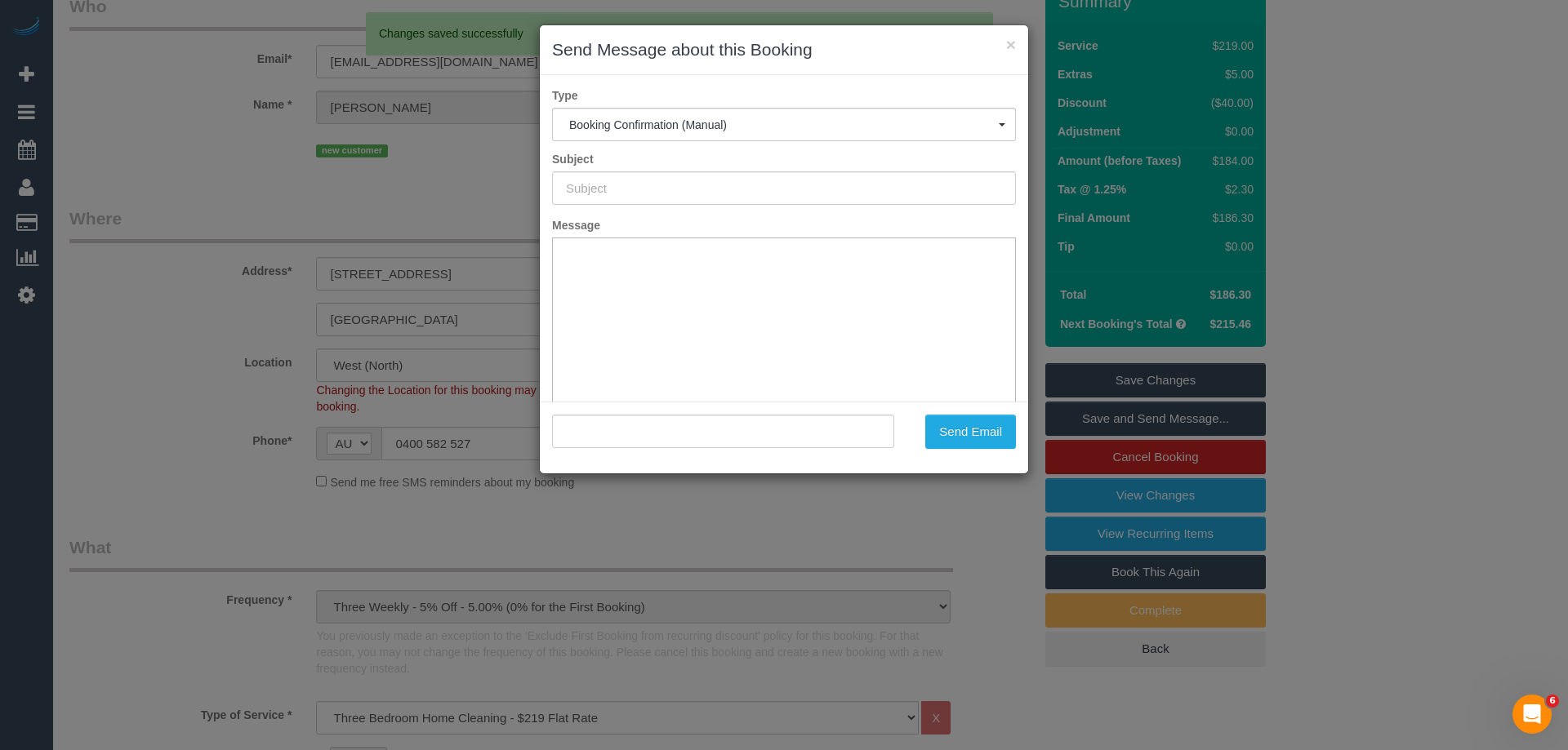
scroll to position [0, 0]
type input "Booking Confirmed"
type input ""Hannah Kindellan" <thgalea23@gmail.com>"
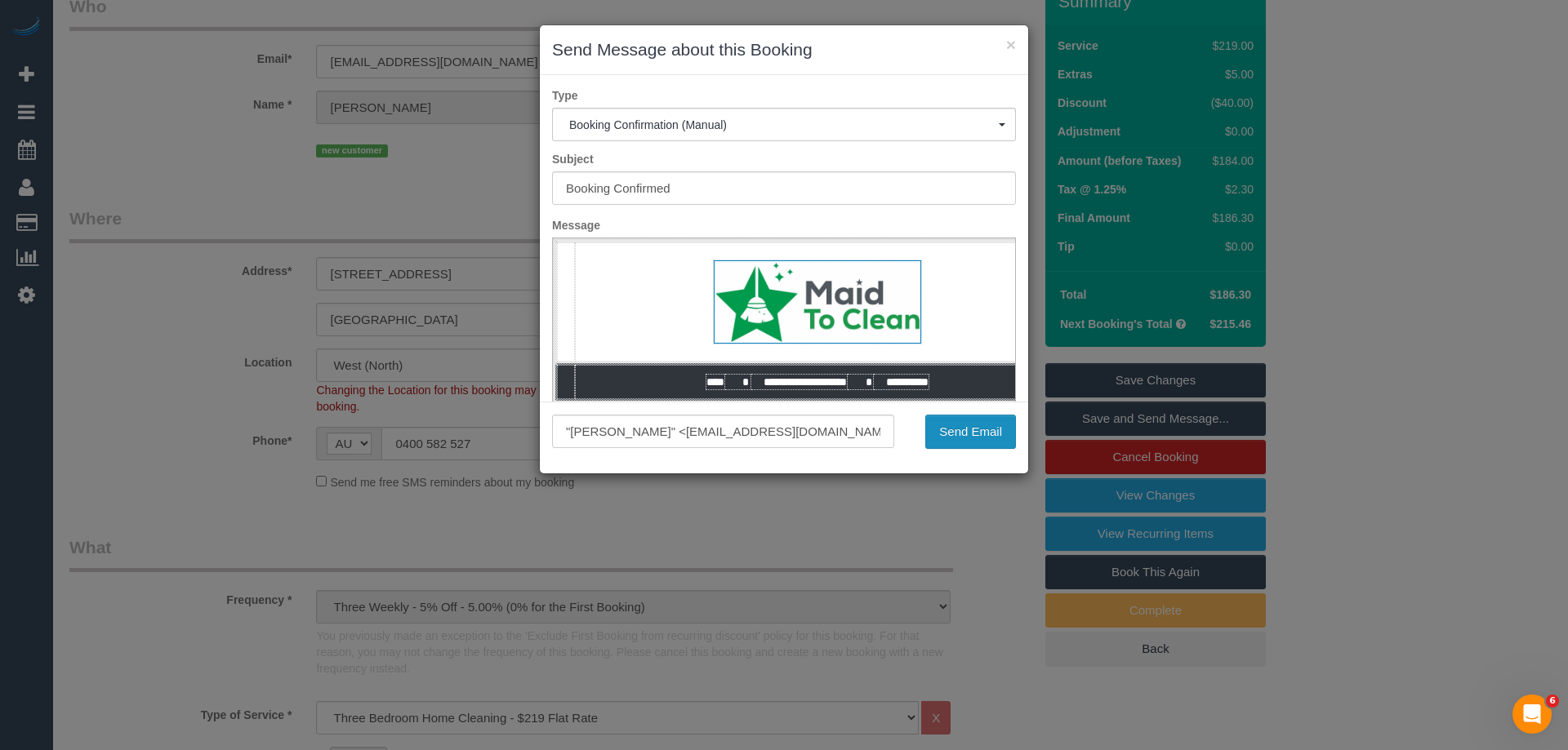
click at [951, 438] on button "Send Email" at bounding box center [970, 432] width 91 height 35
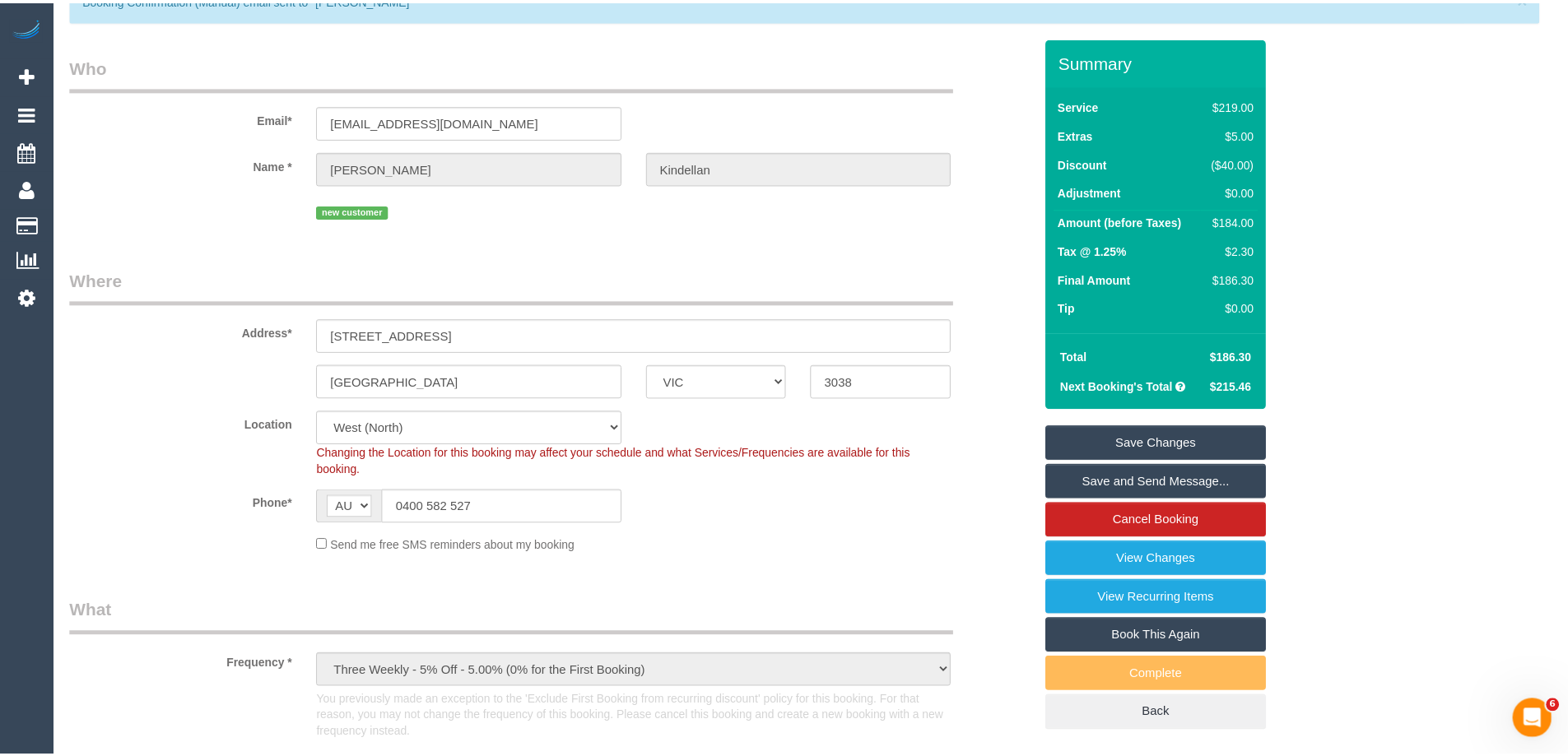
scroll to position [141, 0]
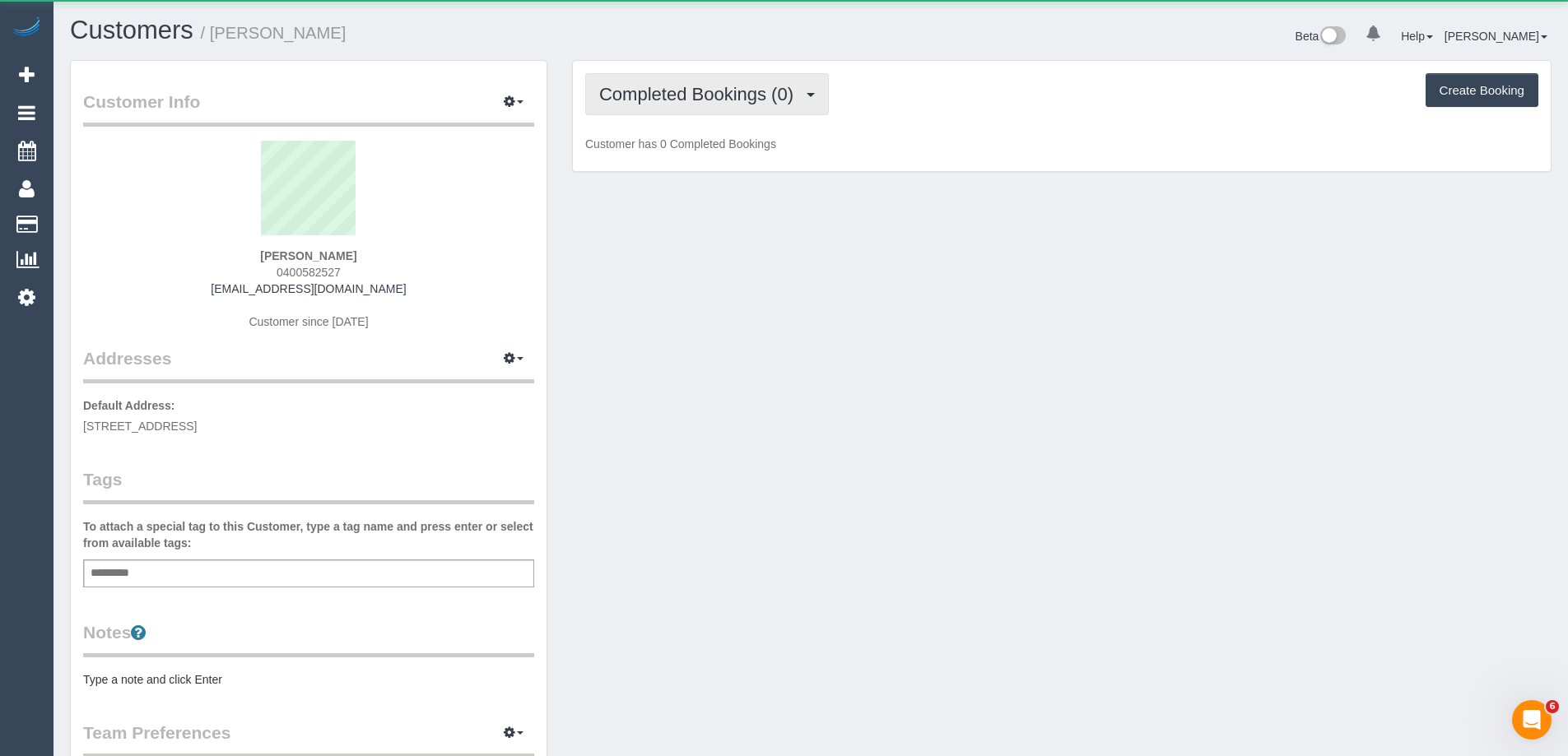
click at [671, 95] on span "Completed Bookings (0)" at bounding box center [700, 94] width 202 height 21
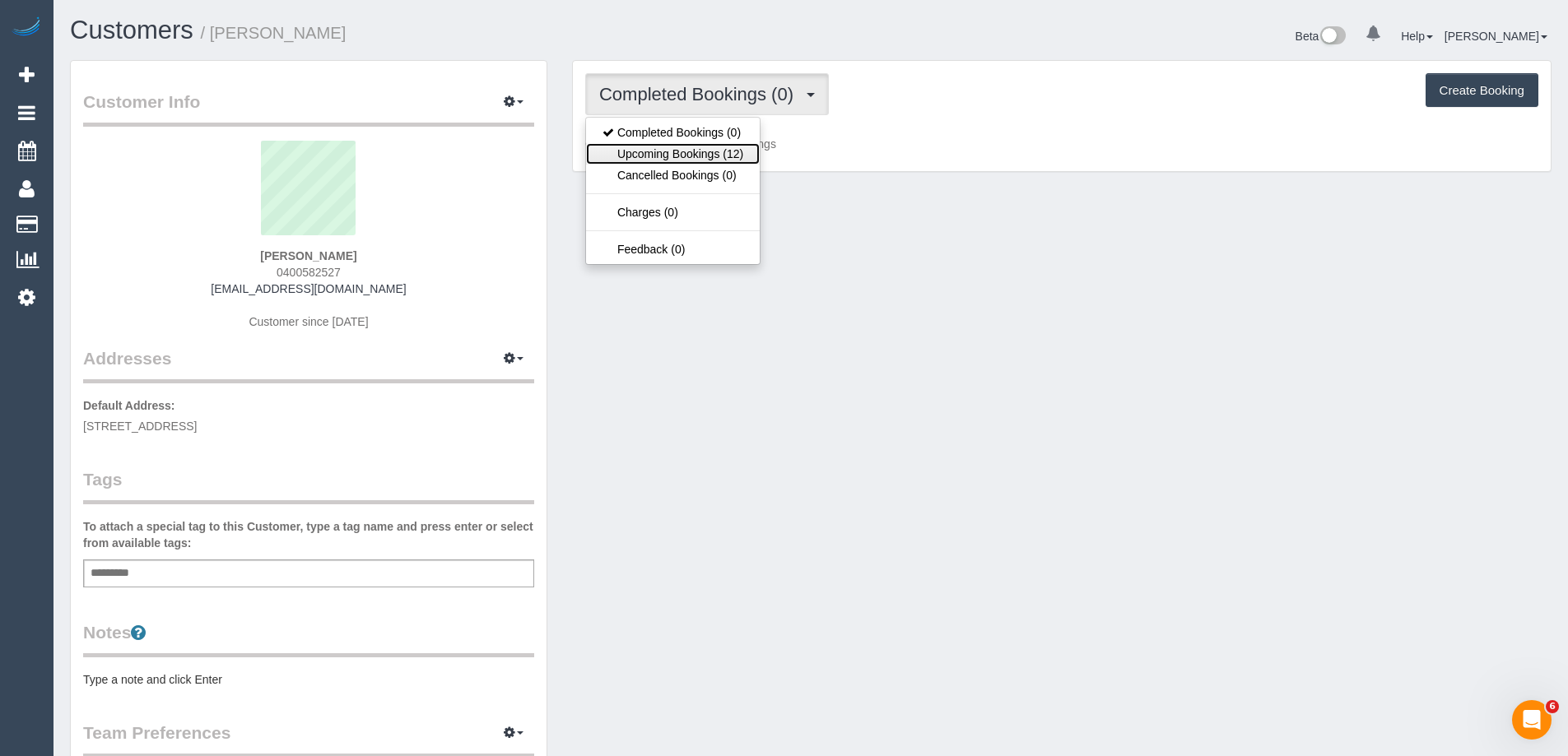
click at [738, 161] on link "Upcoming Bookings (12)" at bounding box center [672, 153] width 173 height 22
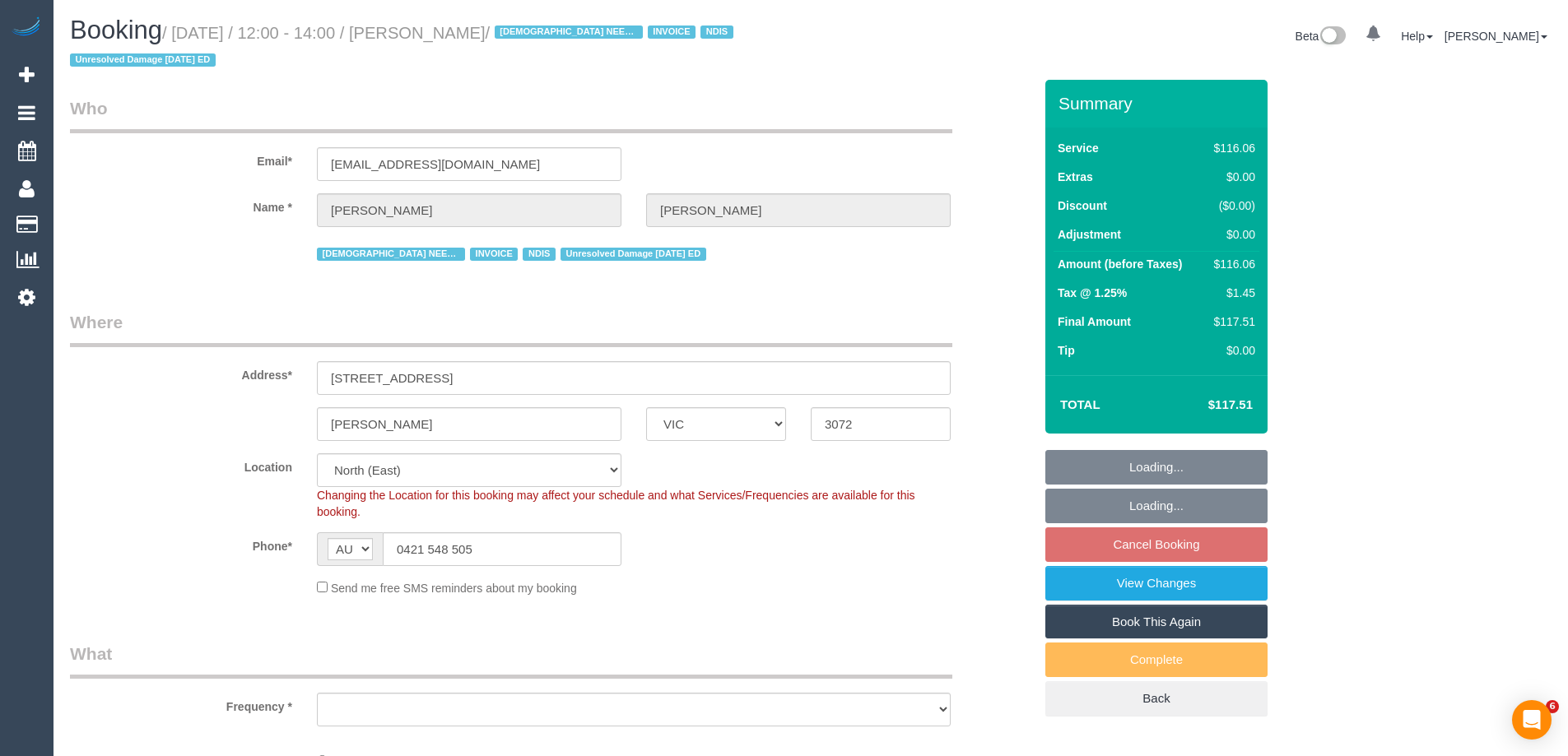
select select "VIC"
select select "string:check"
select select "object:1369"
select select "number:27"
select select "number:14"
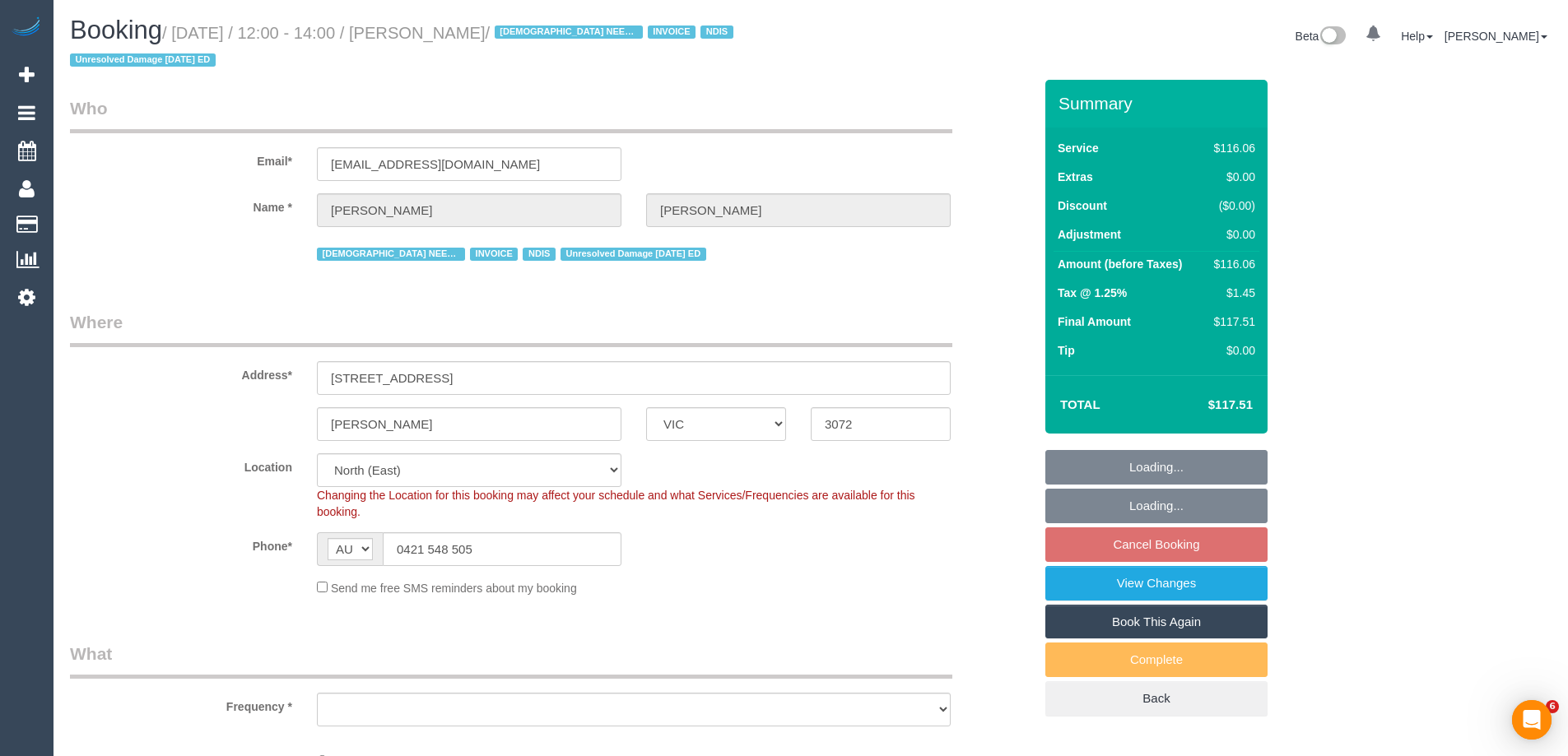
select select "number:19"
select select "number:36"
select select "number:35"
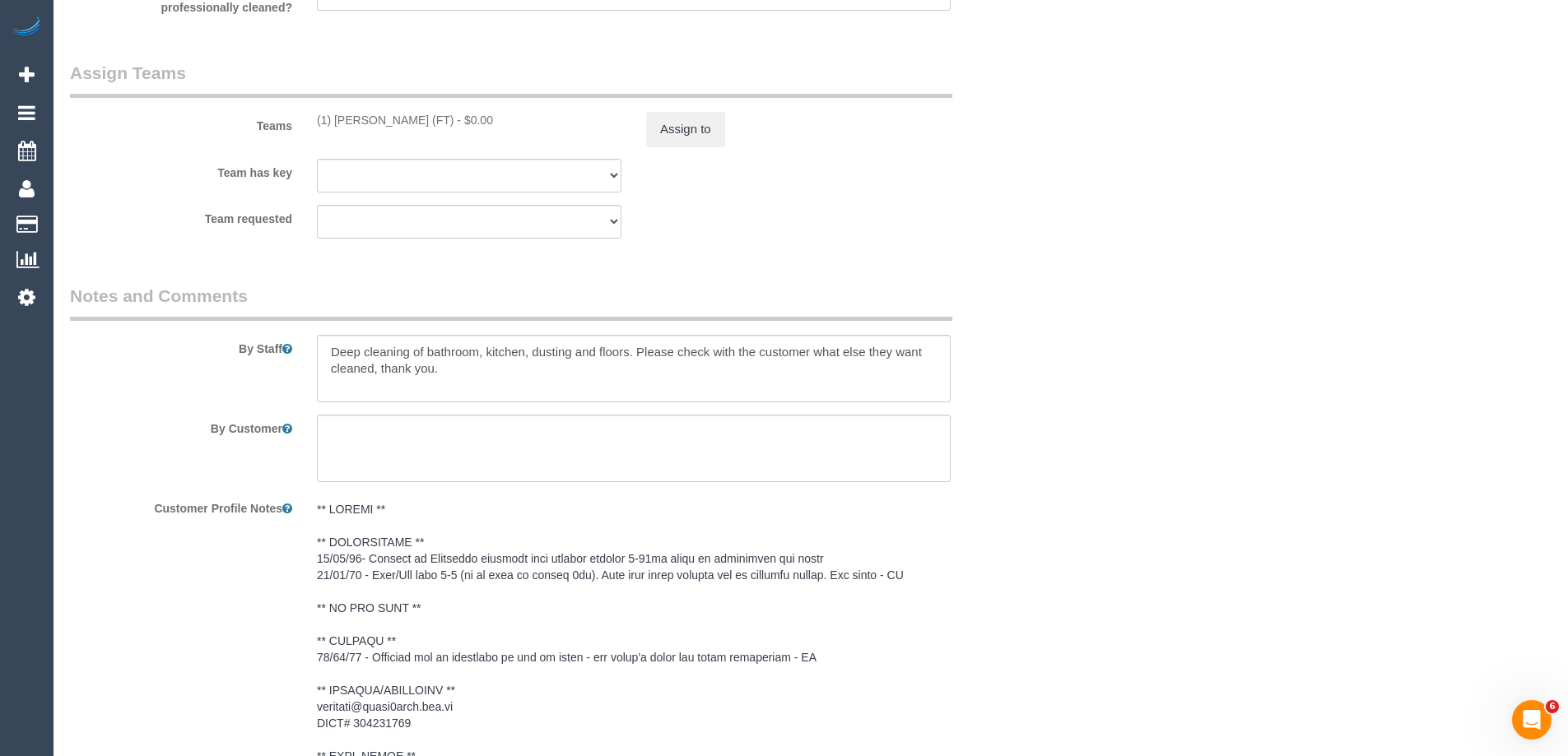
scroll to position [2024, 0]
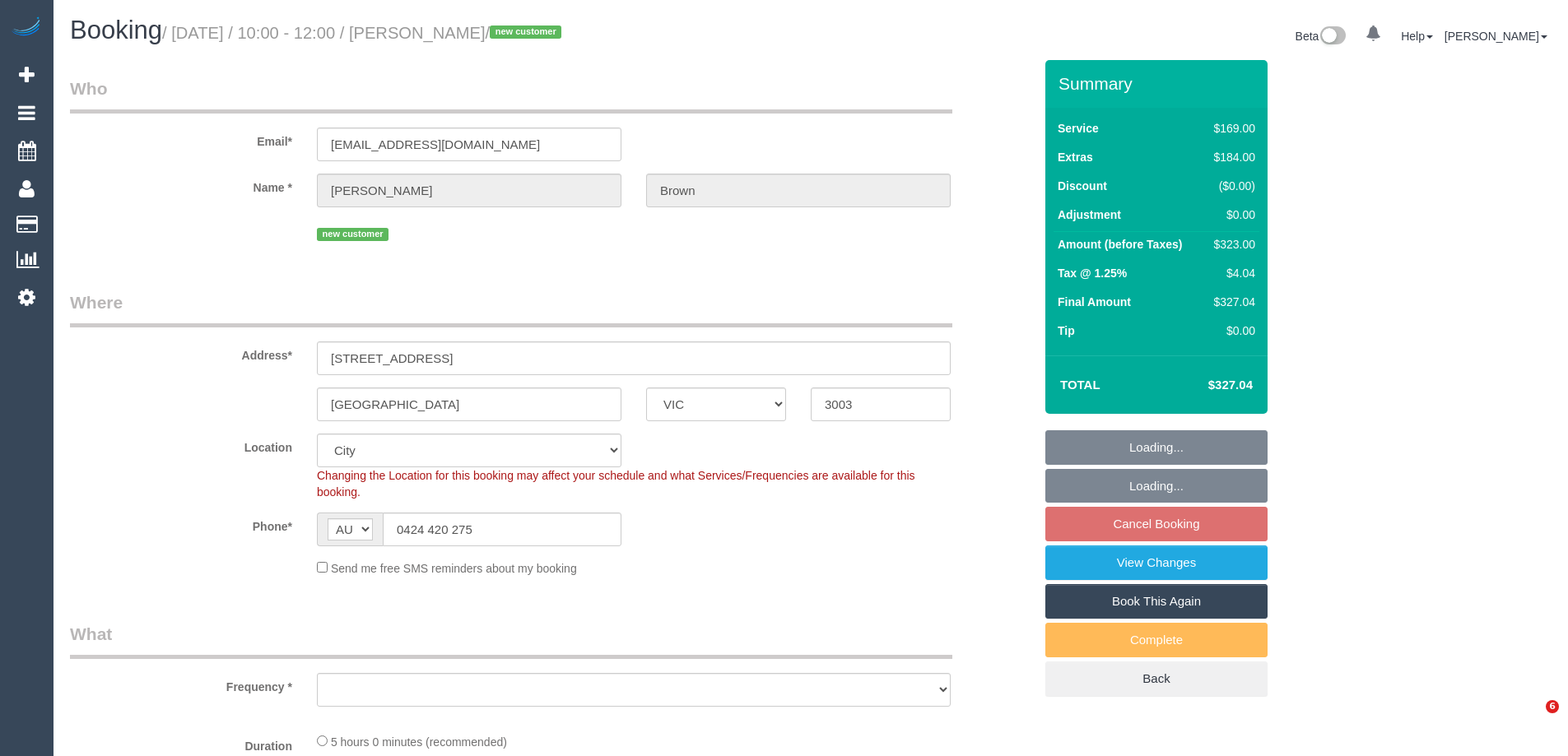
select select "VIC"
select select "string:stripe-pm_1SF5pD2GScqysDRV5SzcQ1cB"
select select "number:28"
select select "number:14"
select select "number:21"
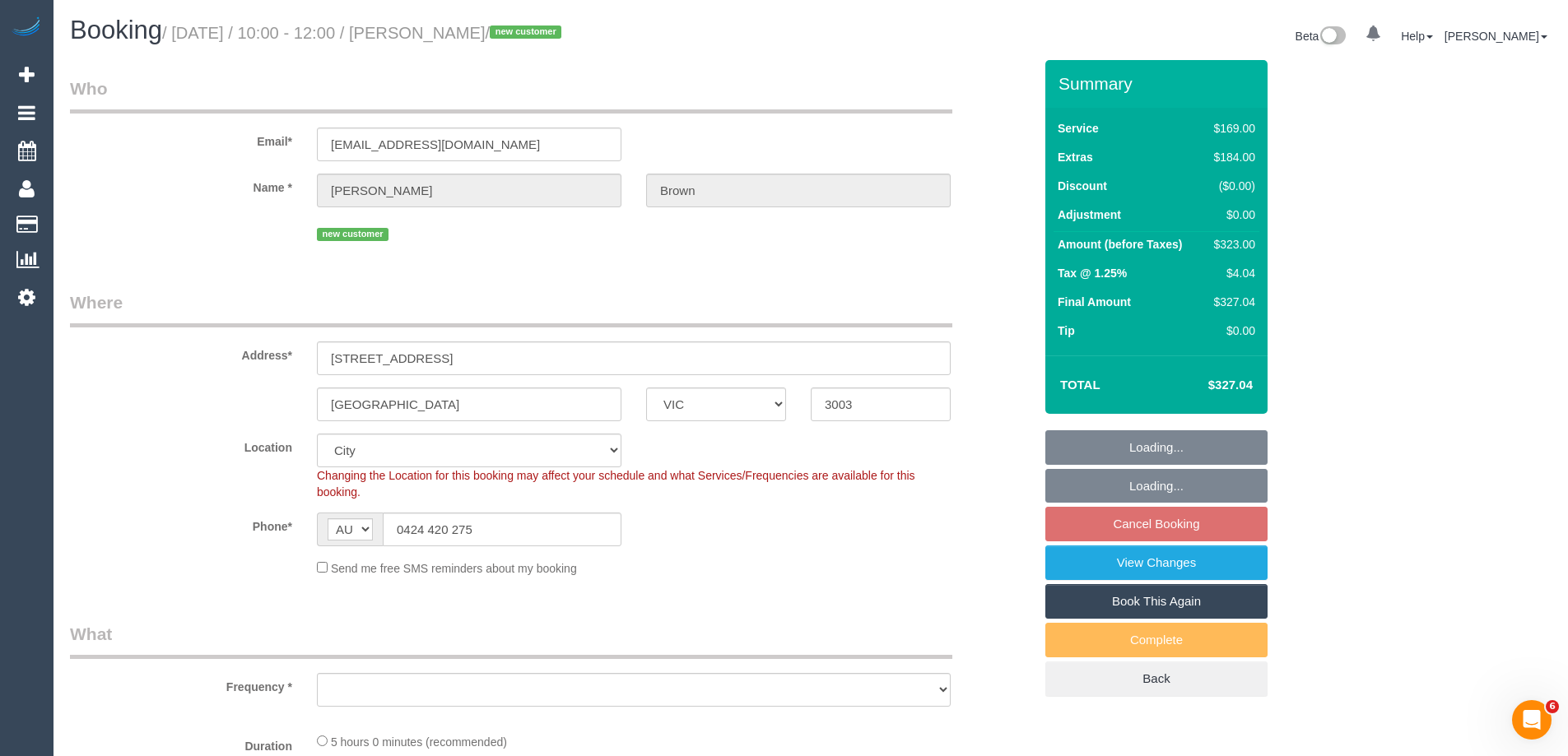
select select "number:22"
select select "number:35"
select select "number:26"
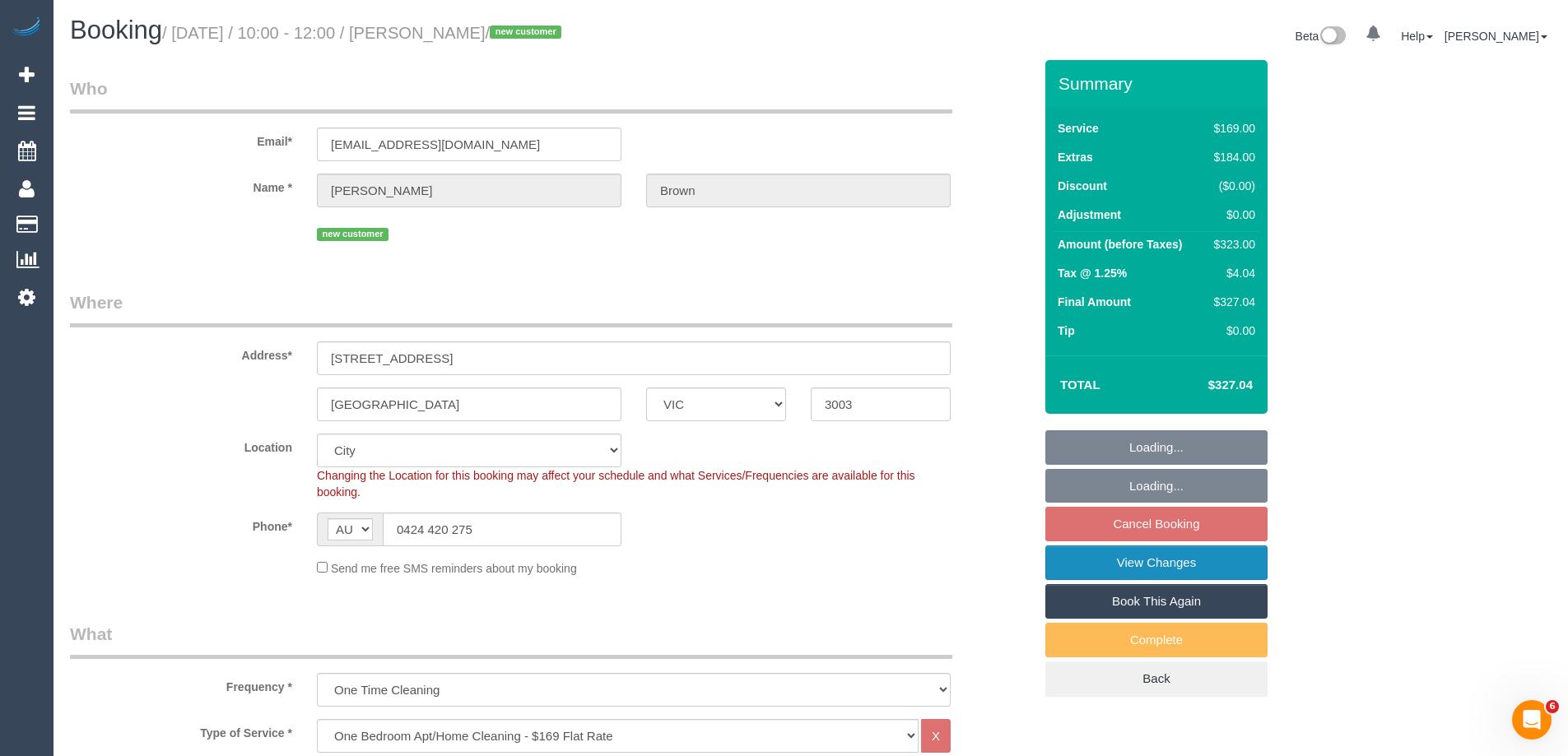
select select "object:792"
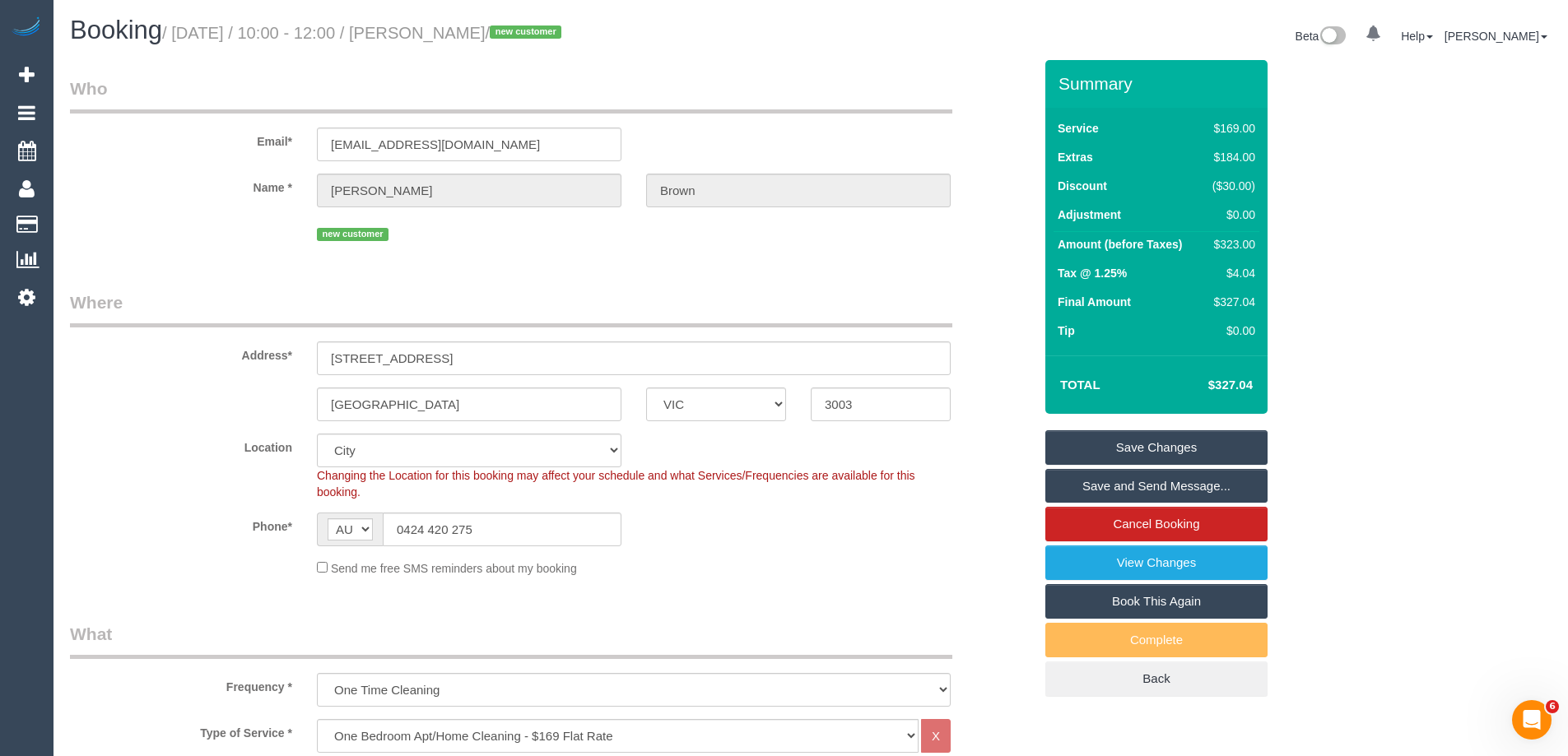
click at [1167, 488] on link "Save and Send Message..." at bounding box center [1156, 486] width 222 height 35
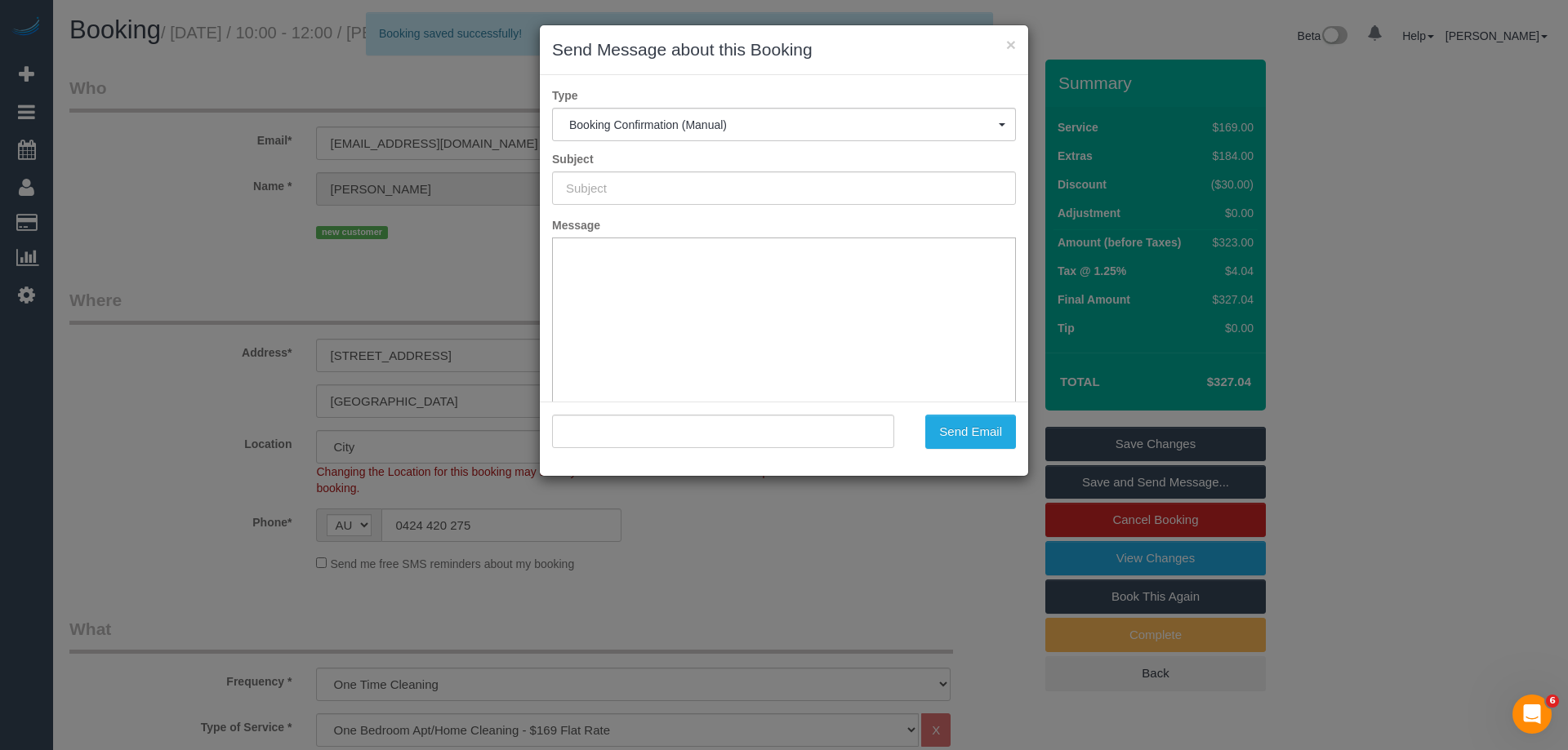
type input "Booking Confirmed"
type input ""[PERSON_NAME]" <[EMAIL_ADDRESS][DOMAIN_NAME]>"
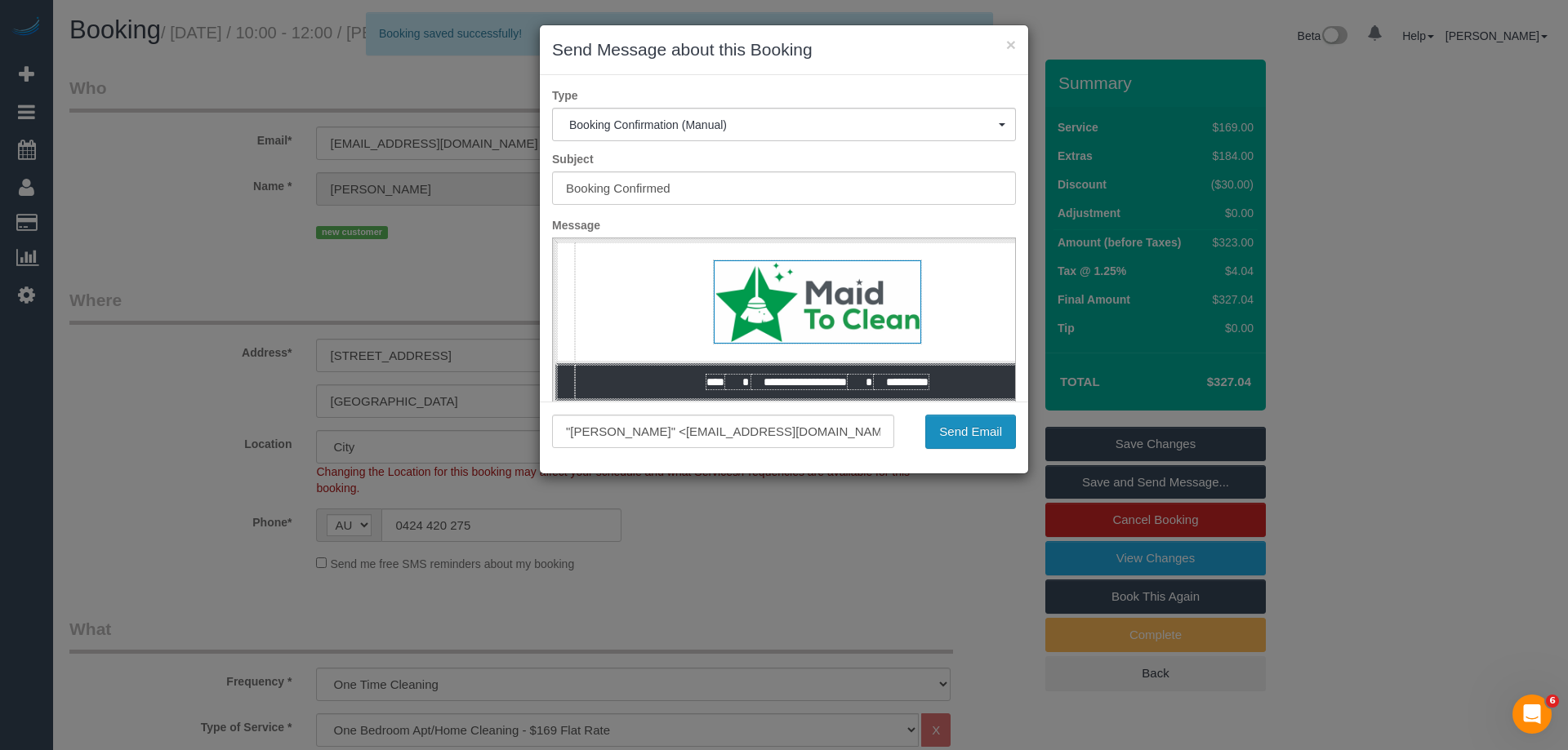
click at [973, 438] on button "Send Email" at bounding box center [970, 432] width 91 height 35
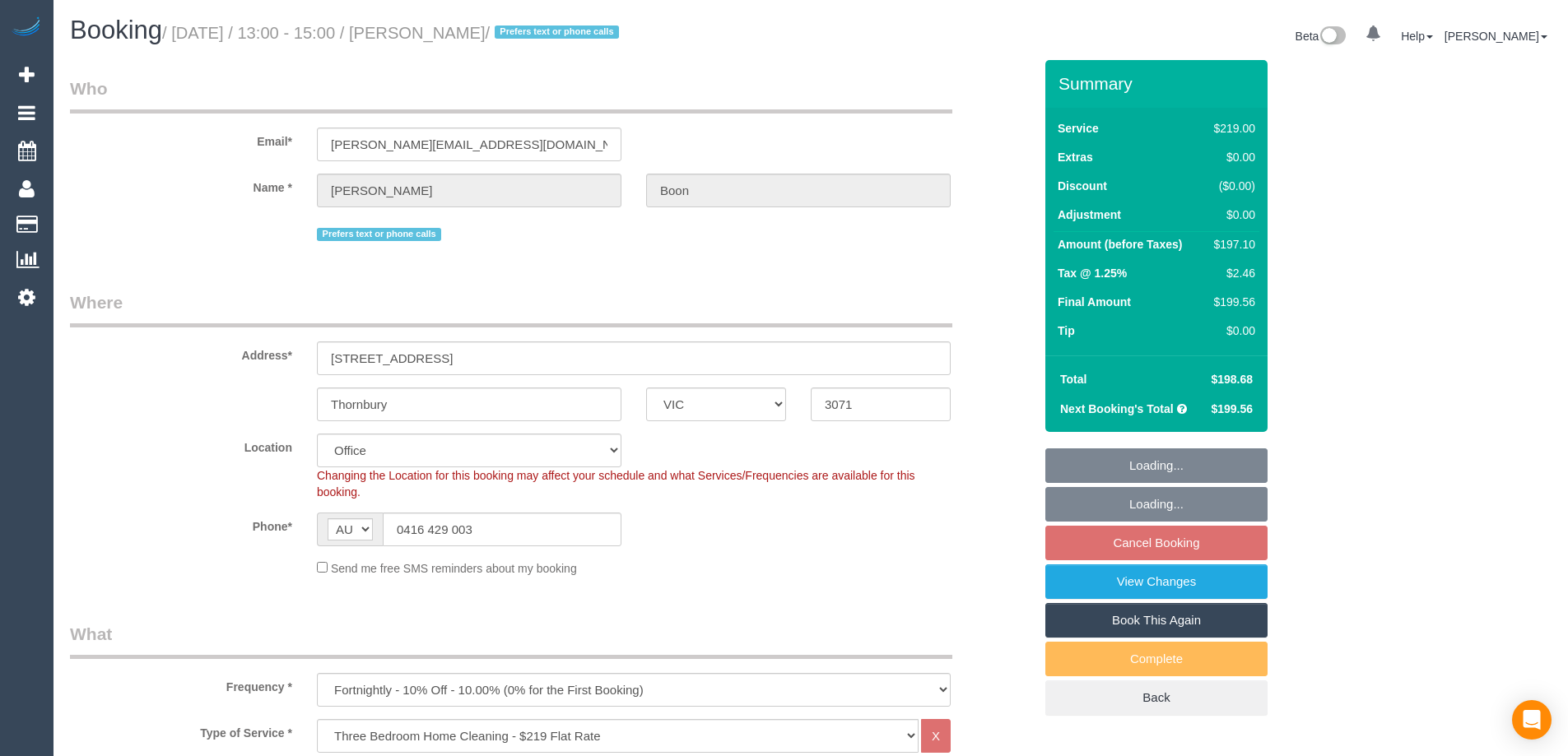
select select "VIC"
select select "number:32"
select select "number:35"
select select "22760"
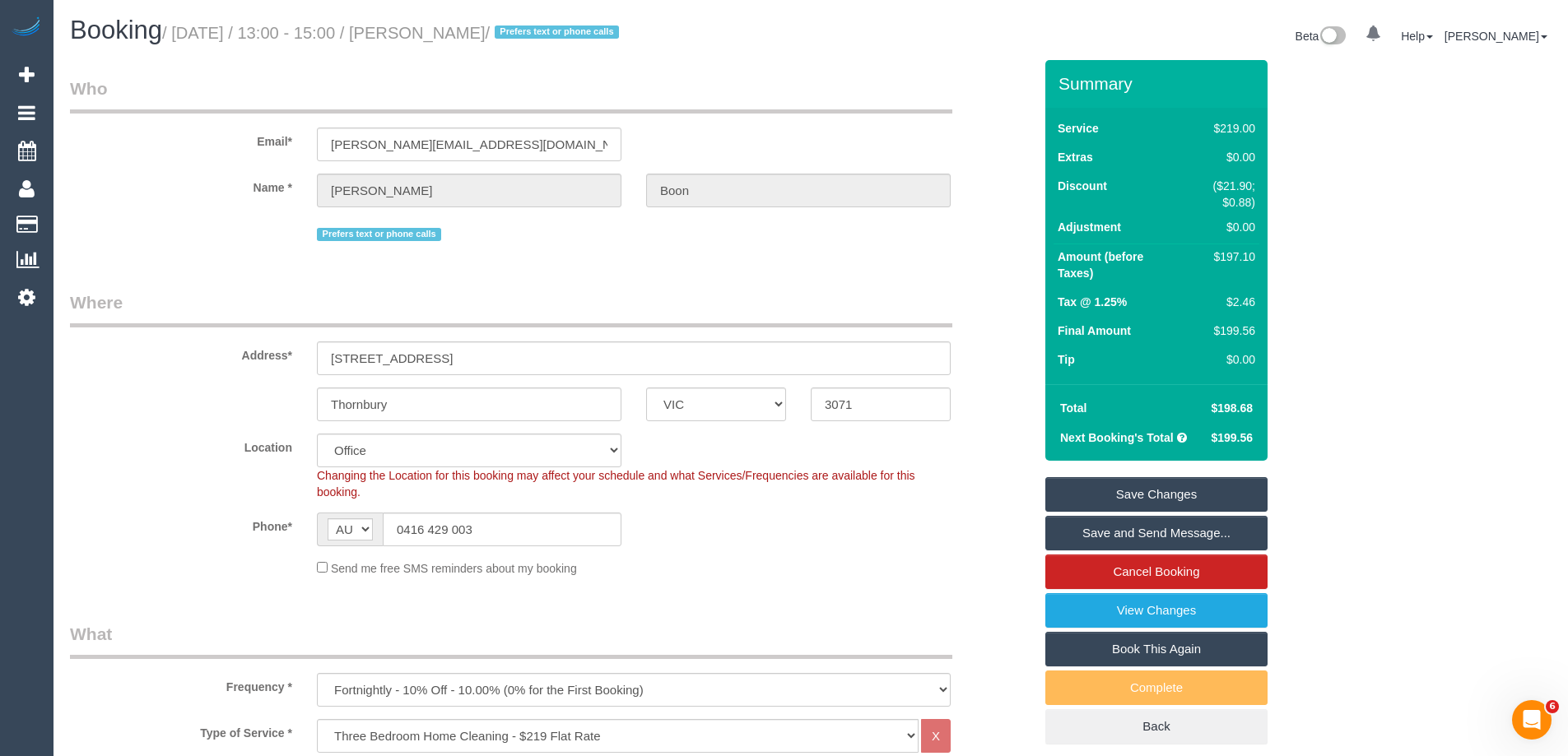
click at [973, 196] on div "Name * [PERSON_NAME][GEOGRAPHIC_DATA]" at bounding box center [551, 190] width 988 height 34
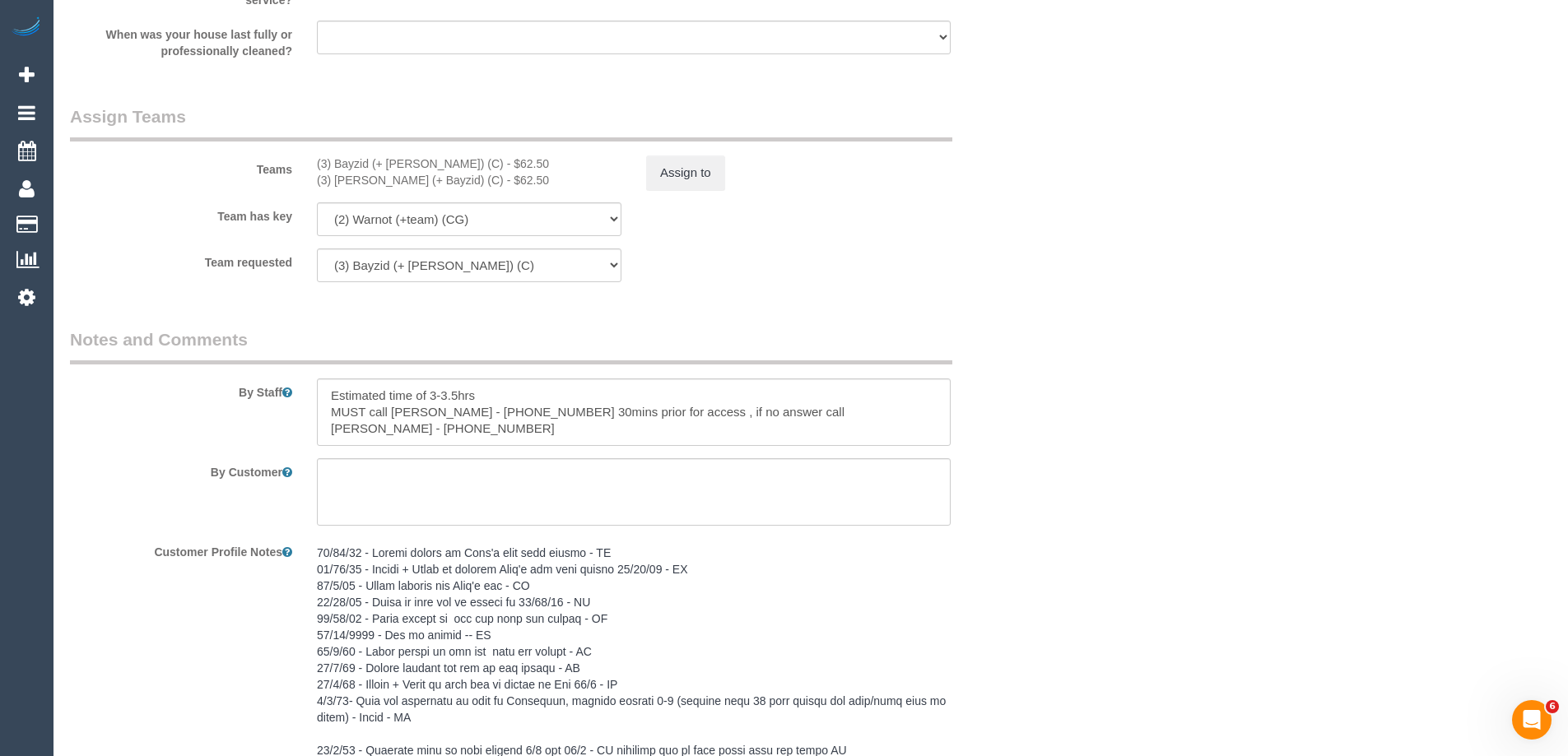
scroll to position [2510, 0]
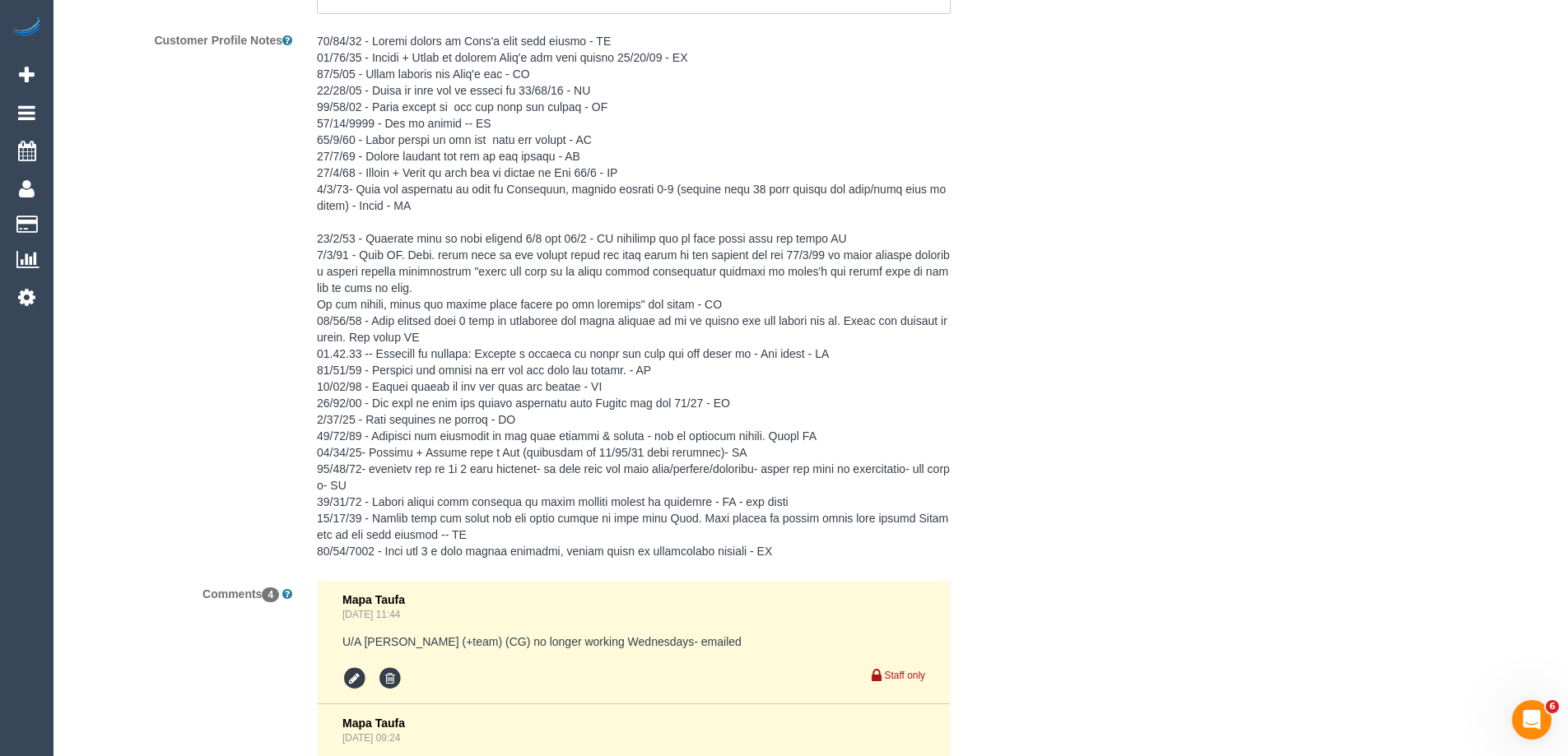
scroll to position [3707, 0]
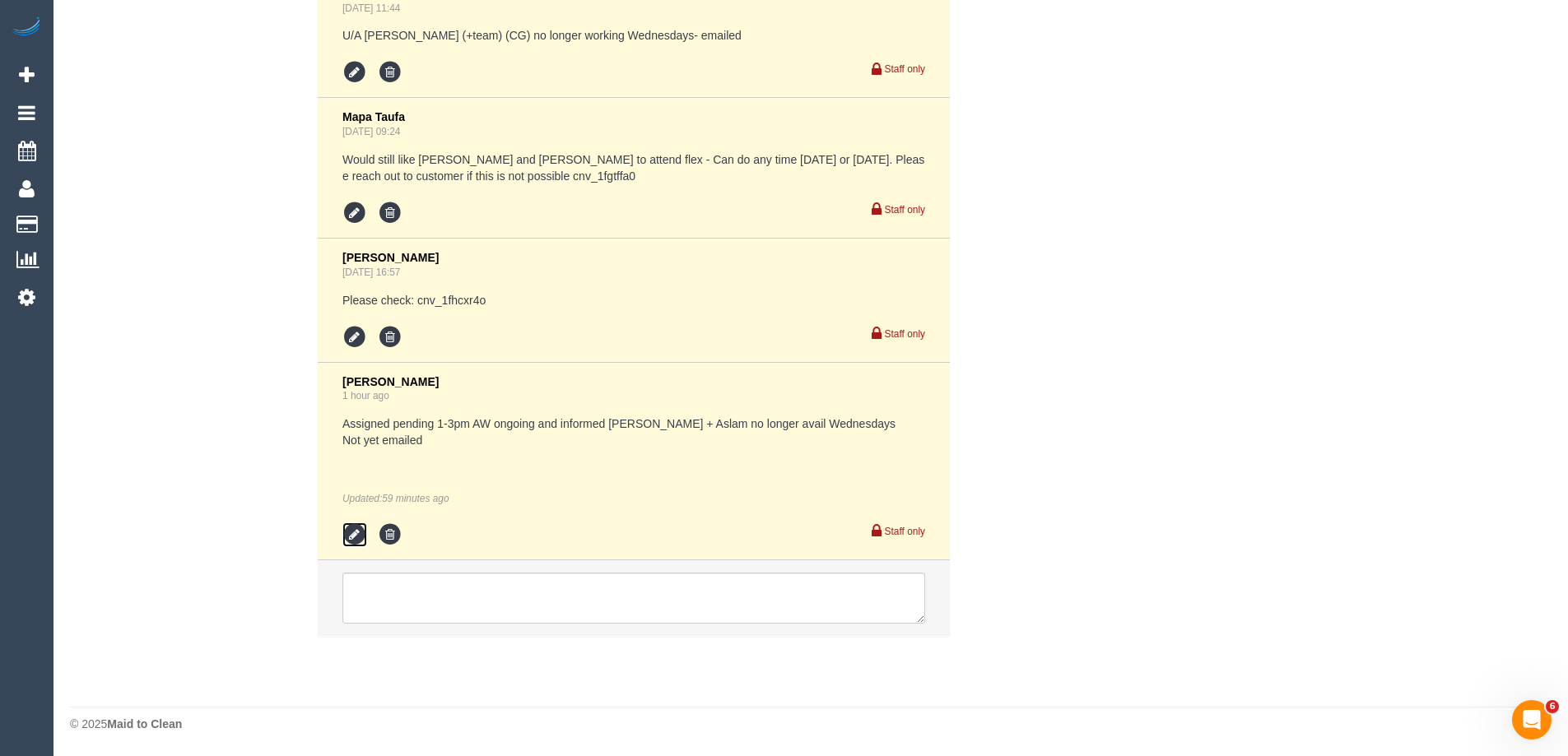
click at [350, 527] on icon at bounding box center [355, 535] width 24 height 24
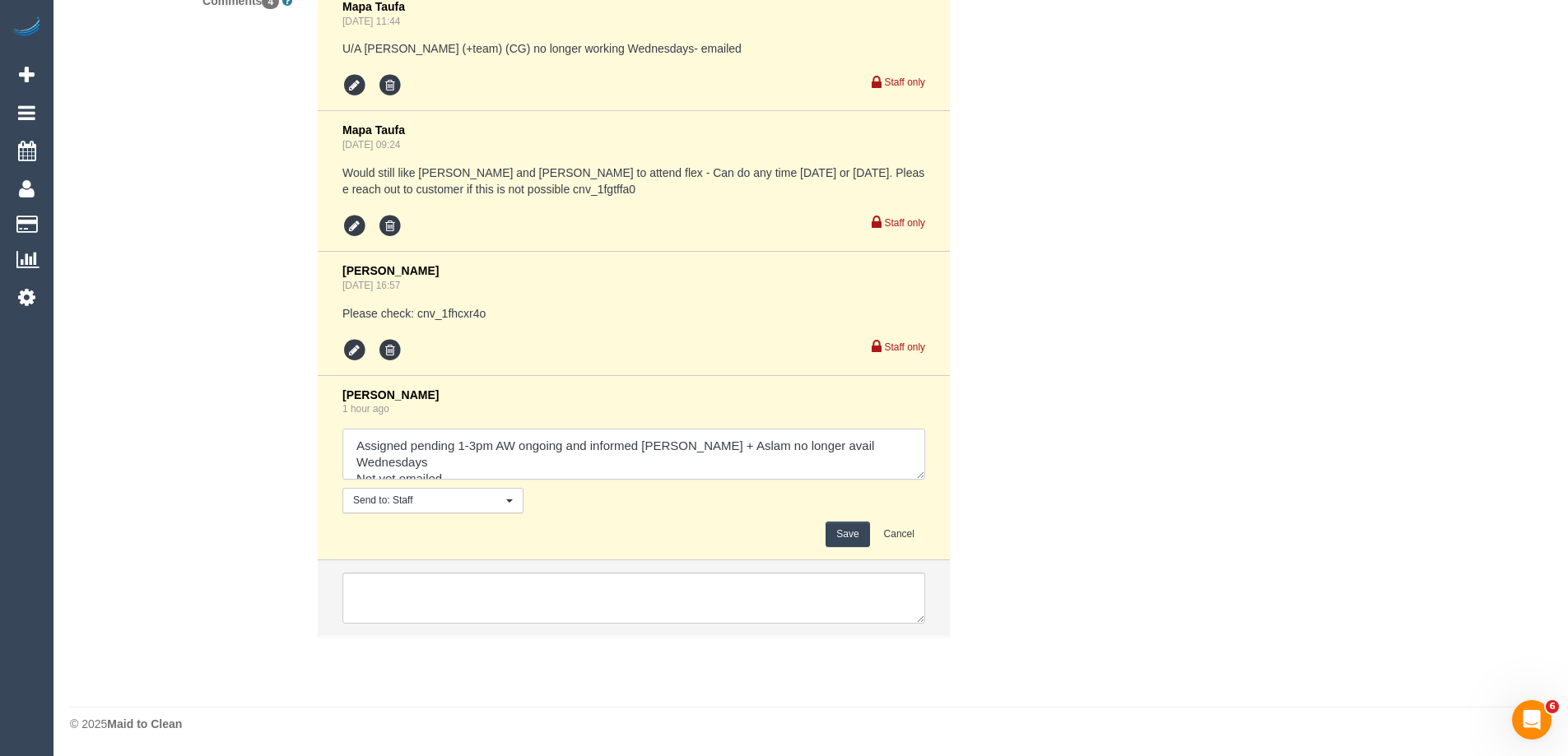
click at [399, 452] on textarea at bounding box center [634, 454] width 583 height 51
drag, startPoint x: 407, startPoint y: 460, endPoint x: 327, endPoint y: 462, distance: 80.0
click at [327, 462] on li "[PERSON_NAME] 1 hour ago Send to: Staff Nothing selected Send to: Staff Send to…" at bounding box center [633, 469] width 632 height 185
type textarea "Assigned pending 1-3pm AW ongoing and informed [PERSON_NAME] + Aslam no longer …"
click at [853, 533] on button "Save" at bounding box center [848, 534] width 43 height 25
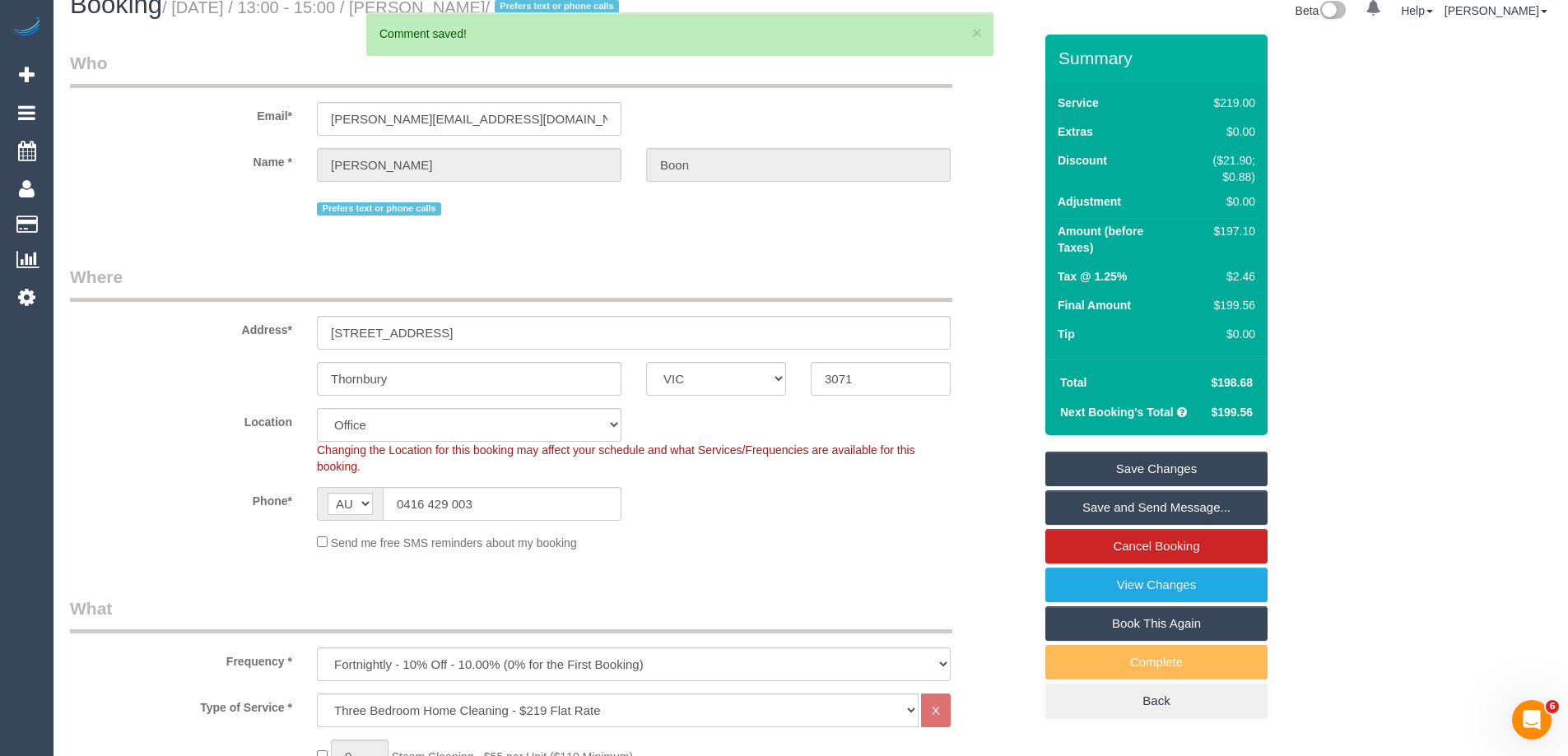
scroll to position [0, 0]
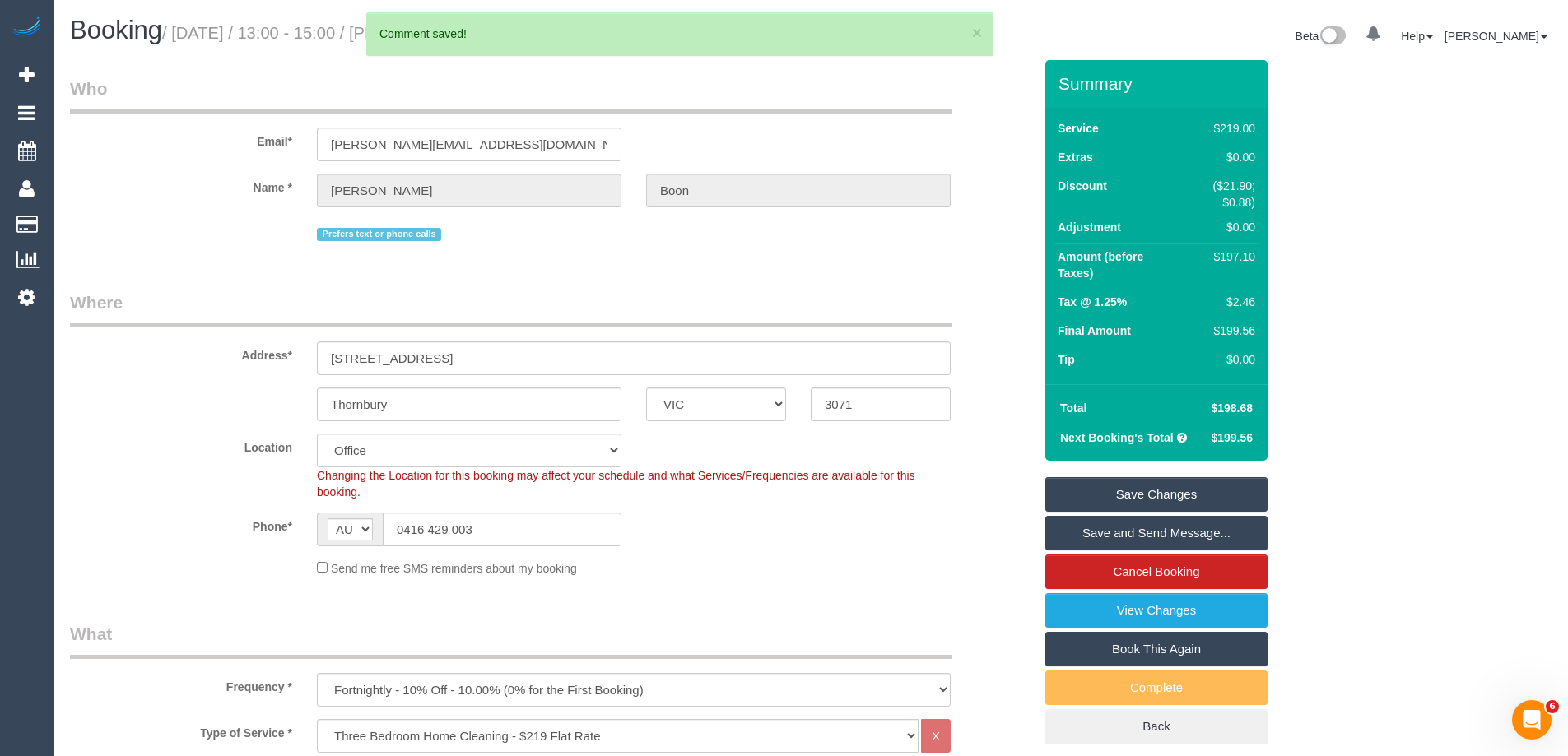
click at [363, 124] on div "Email* [PERSON_NAME][EMAIL_ADDRESS][DOMAIN_NAME]" at bounding box center [551, 119] width 988 height 85
click at [364, 144] on input "[PERSON_NAME][EMAIL_ADDRESS][DOMAIN_NAME]" at bounding box center [469, 144] width 304 height 34
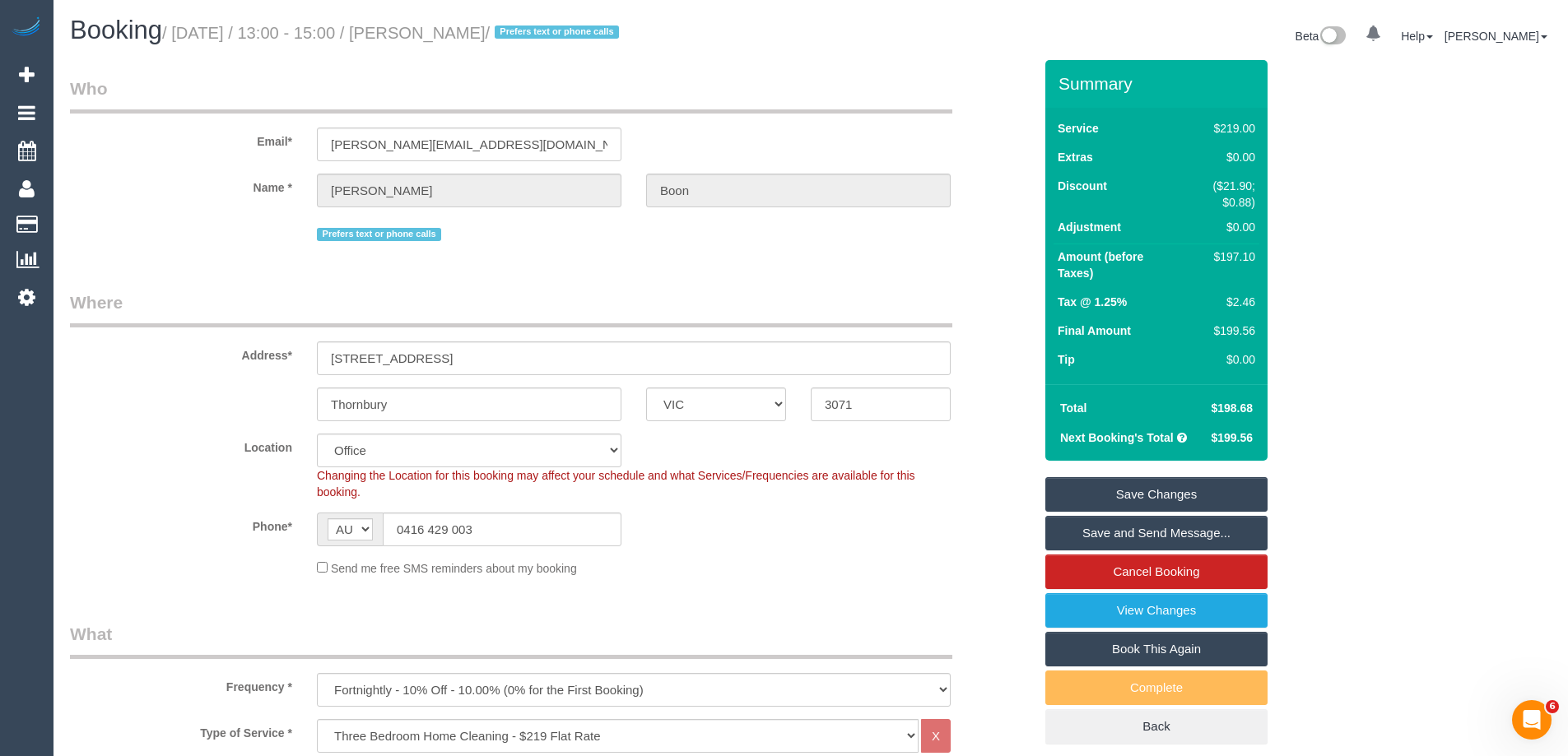
drag, startPoint x: 516, startPoint y: 34, endPoint x: 436, endPoint y: 31, distance: 80.1
click at [436, 31] on small "/ [DATE] / 13:00 - 15:00 / [PERSON_NAME] / Prefers text or phone calls" at bounding box center [393, 32] width 461 height 18
click at [817, 537] on div "Phone* AF AL DZ AD AO AI AQ AG AR AM AW AU AT AZ BS BH BD BB BY BE BZ BJ BM BT …" at bounding box center [551, 530] width 988 height 34
click at [1151, 494] on link "Save Changes" at bounding box center [1156, 494] width 222 height 35
